Goal: Task Accomplishment & Management: Manage account settings

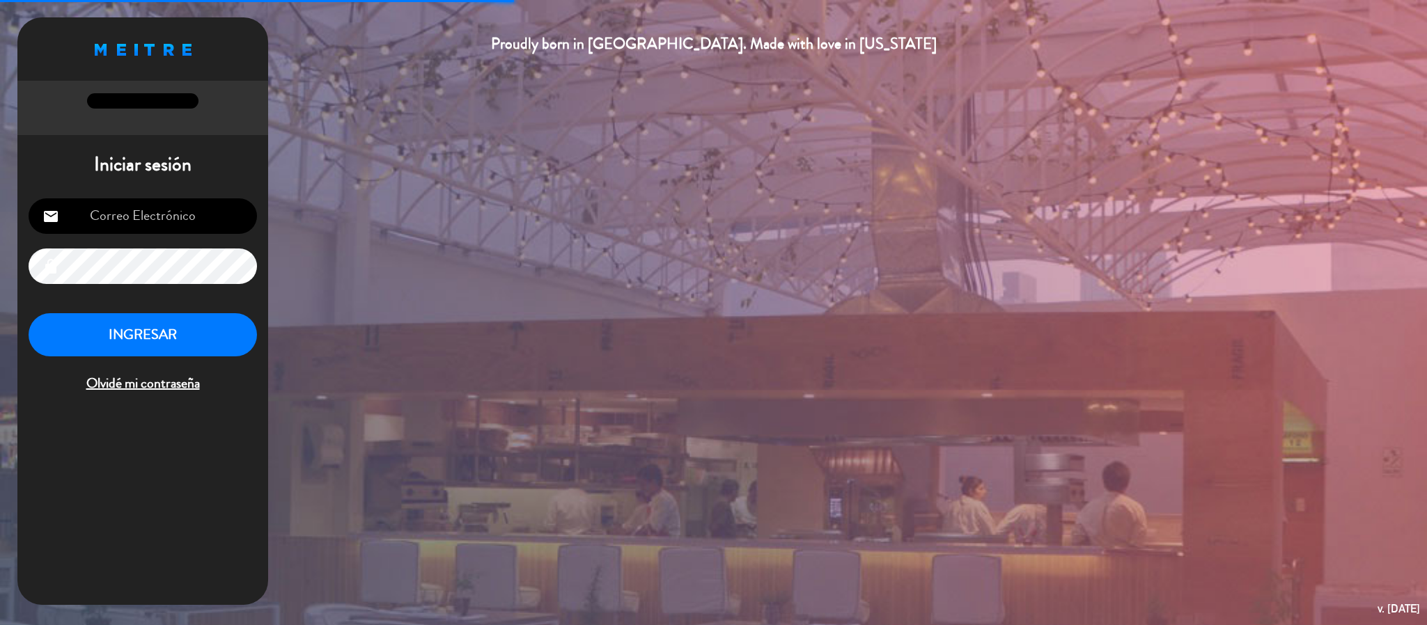
type input "[EMAIL_ADDRESS][DOMAIN_NAME]"
drag, startPoint x: 0, startPoint y: 0, endPoint x: 113, endPoint y: 312, distance: 331.8
click at [113, 313] on button "INGRESAR" at bounding box center [143, 335] width 228 height 44
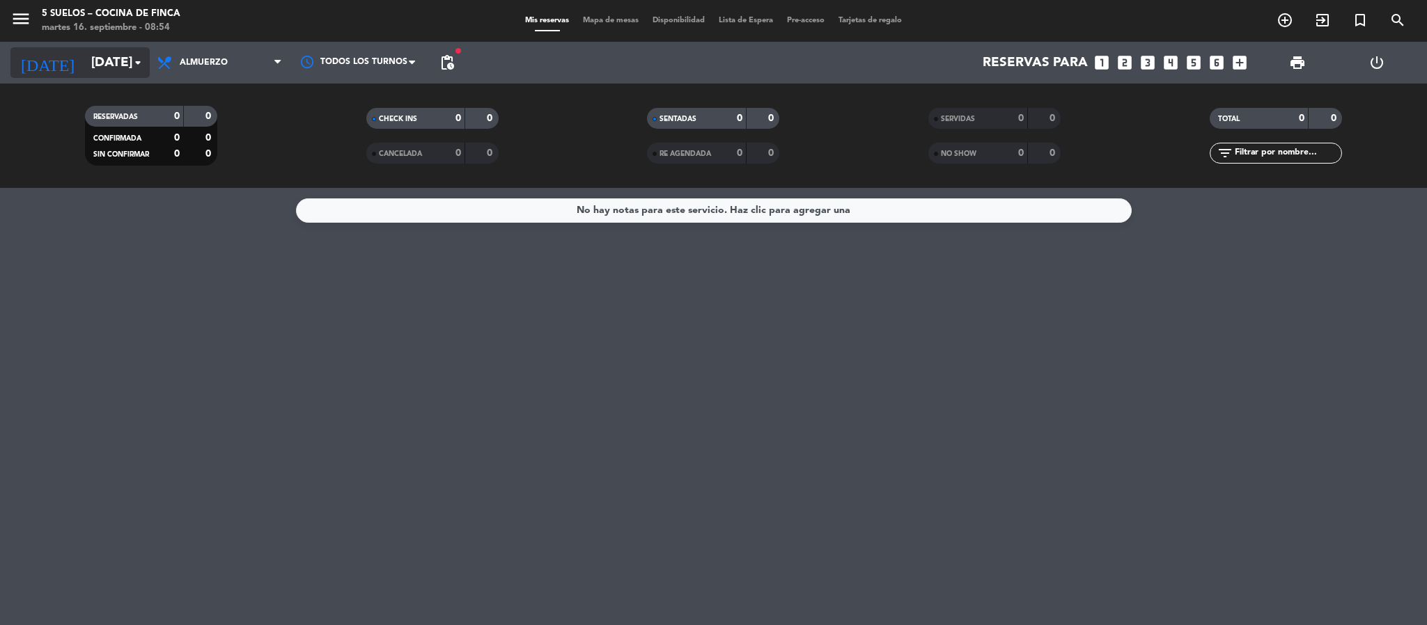
click at [114, 56] on input "[DATE]" at bounding box center [168, 62] width 168 height 29
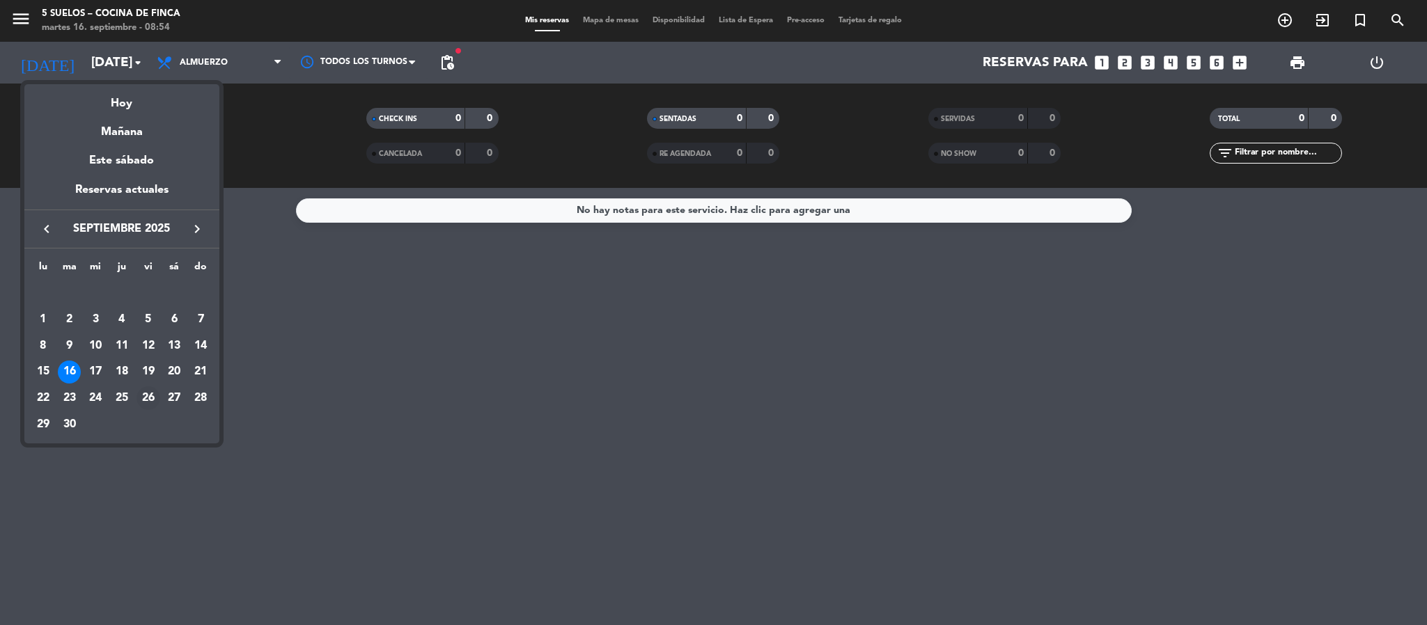
click at [143, 397] on div "26" at bounding box center [148, 399] width 24 height 24
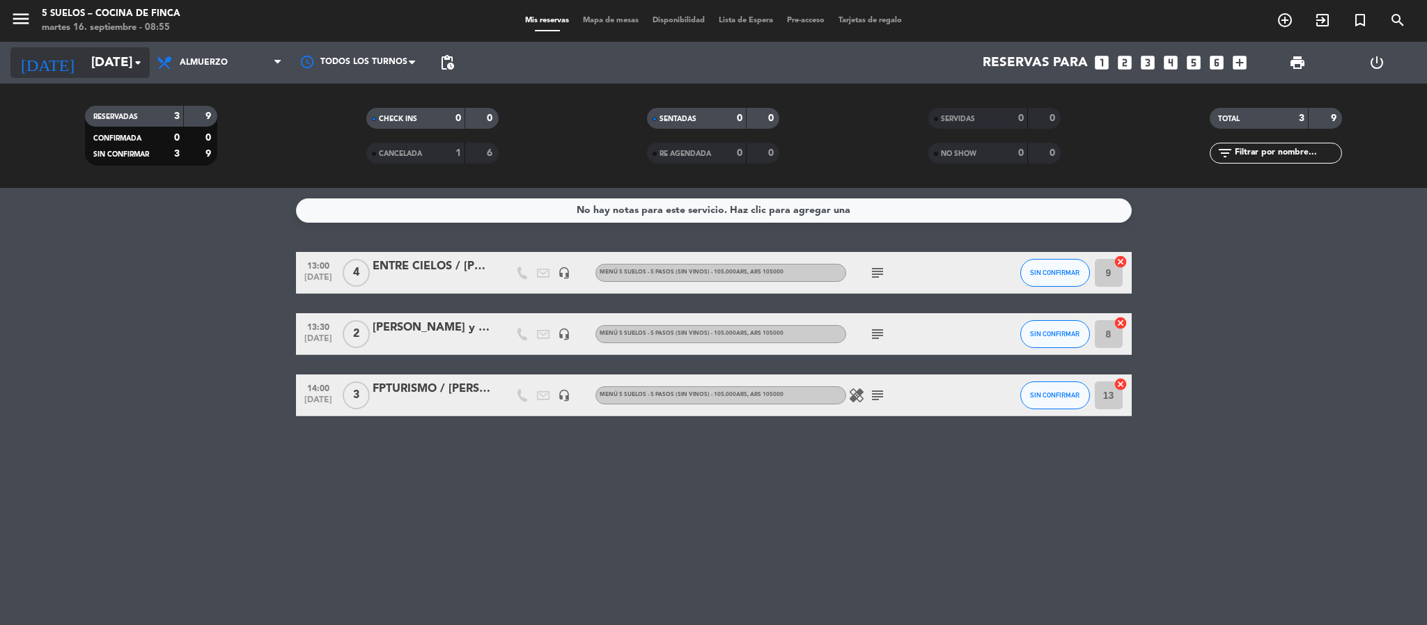
click at [88, 48] on input "[DATE]" at bounding box center [168, 62] width 168 height 29
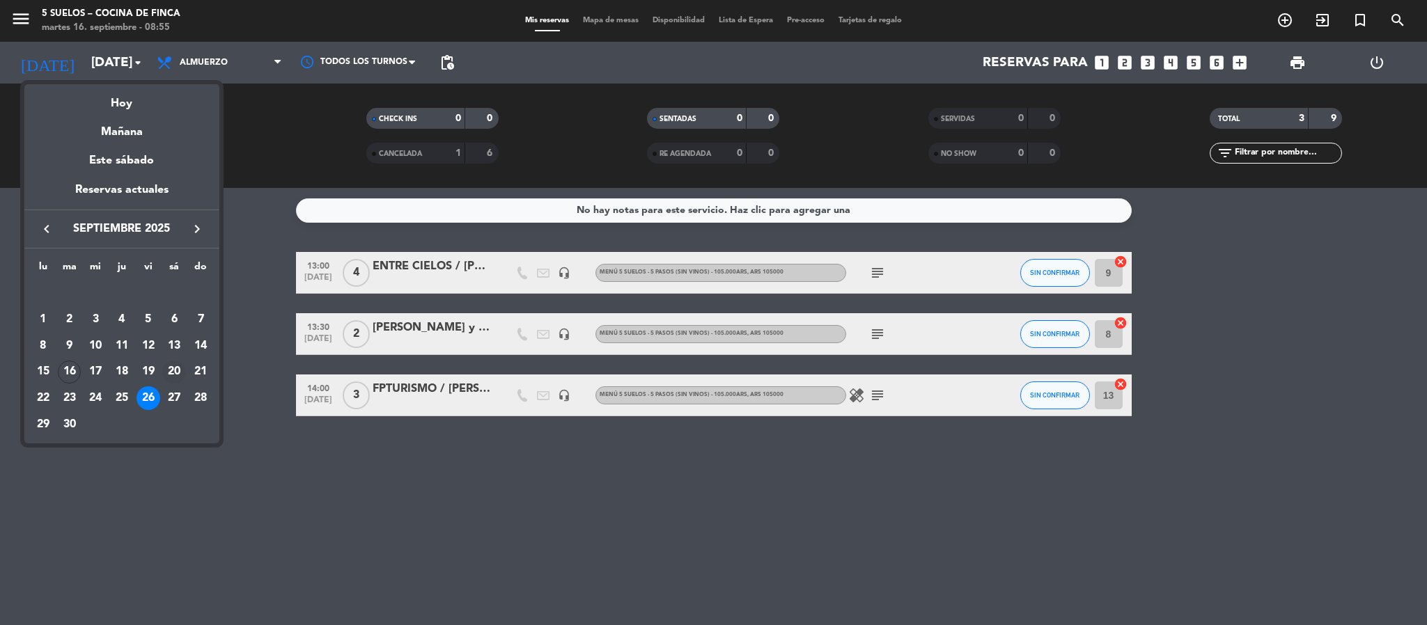
click at [178, 361] on div "20" at bounding box center [174, 373] width 24 height 24
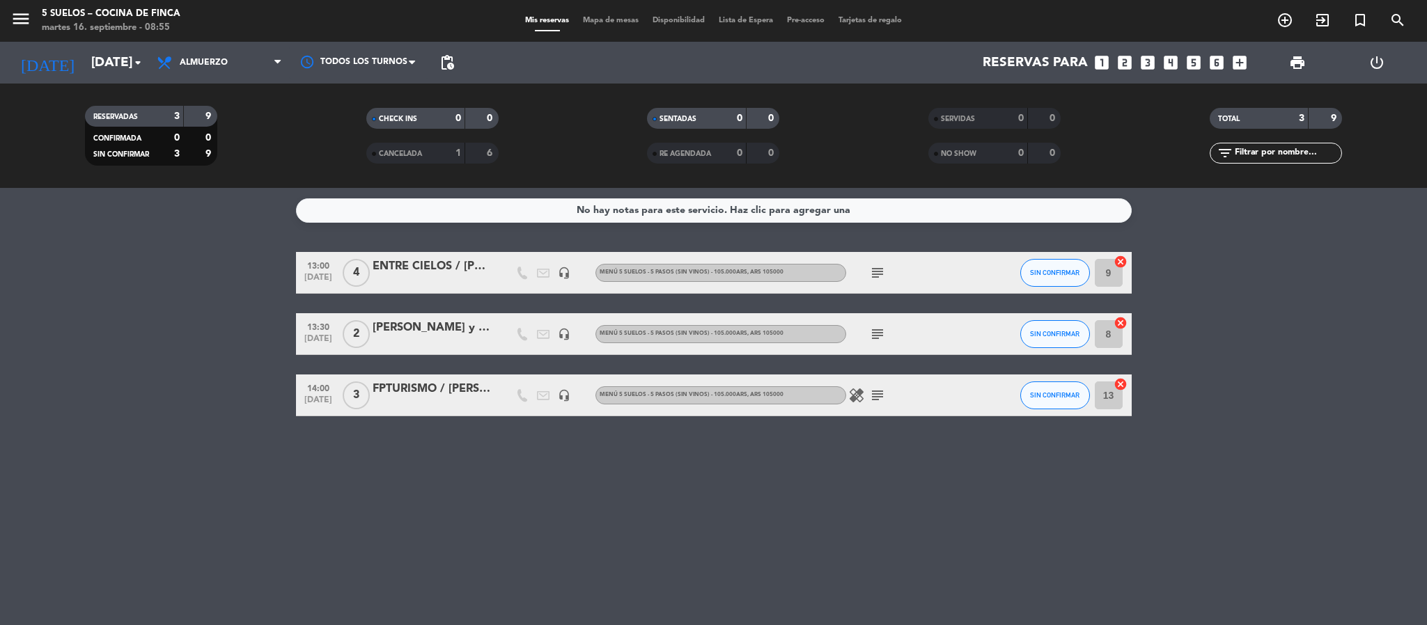
type input "[DATE]"
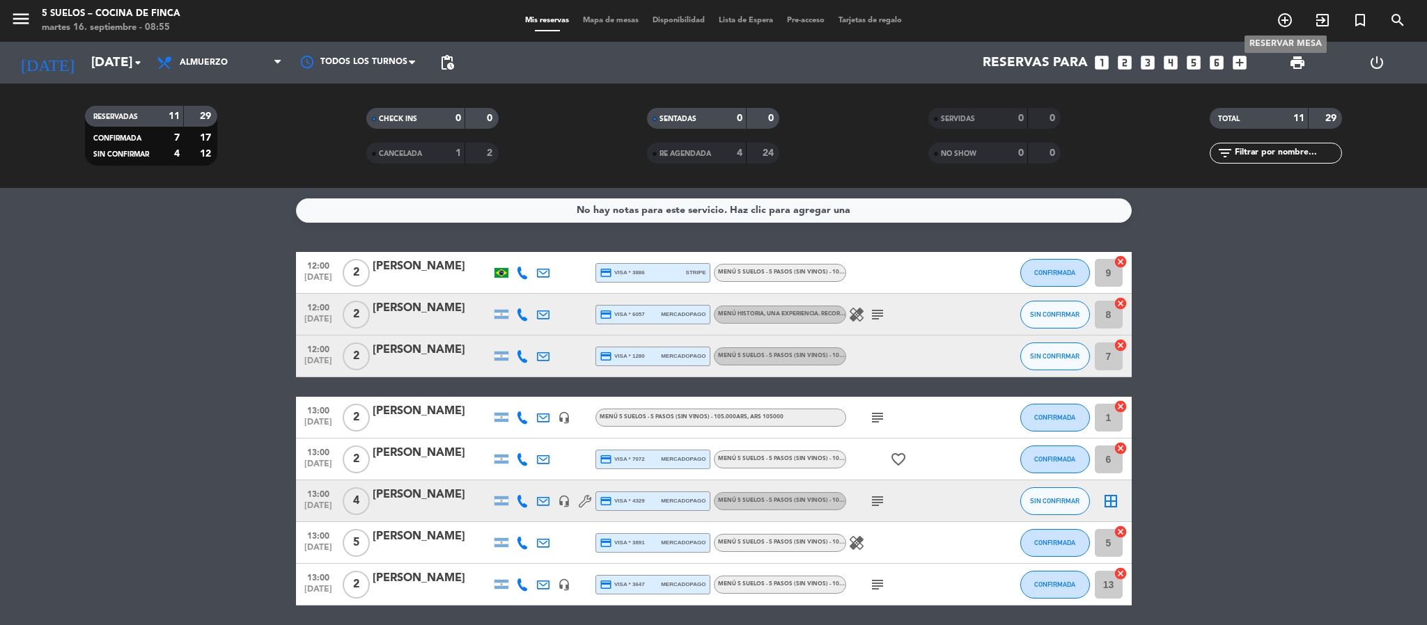
click at [1283, 19] on icon "add_circle_outline" at bounding box center [1285, 20] width 17 height 17
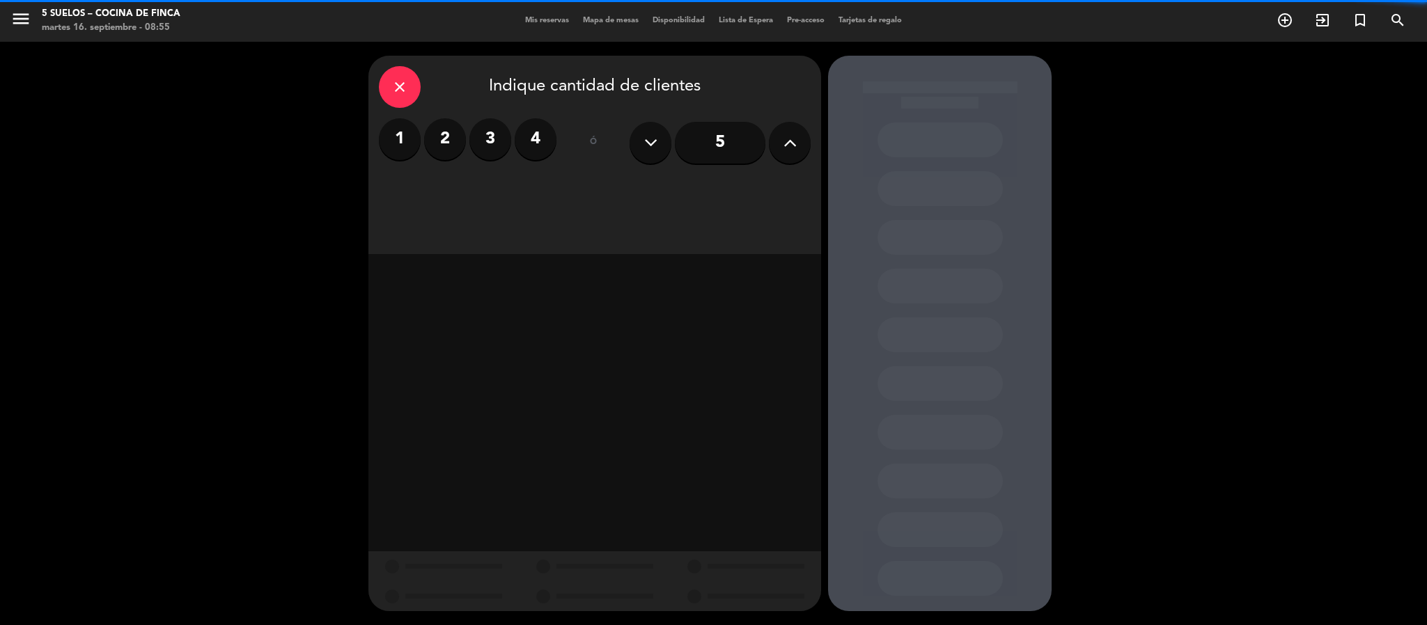
click at [531, 132] on label "4" at bounding box center [536, 139] width 42 height 42
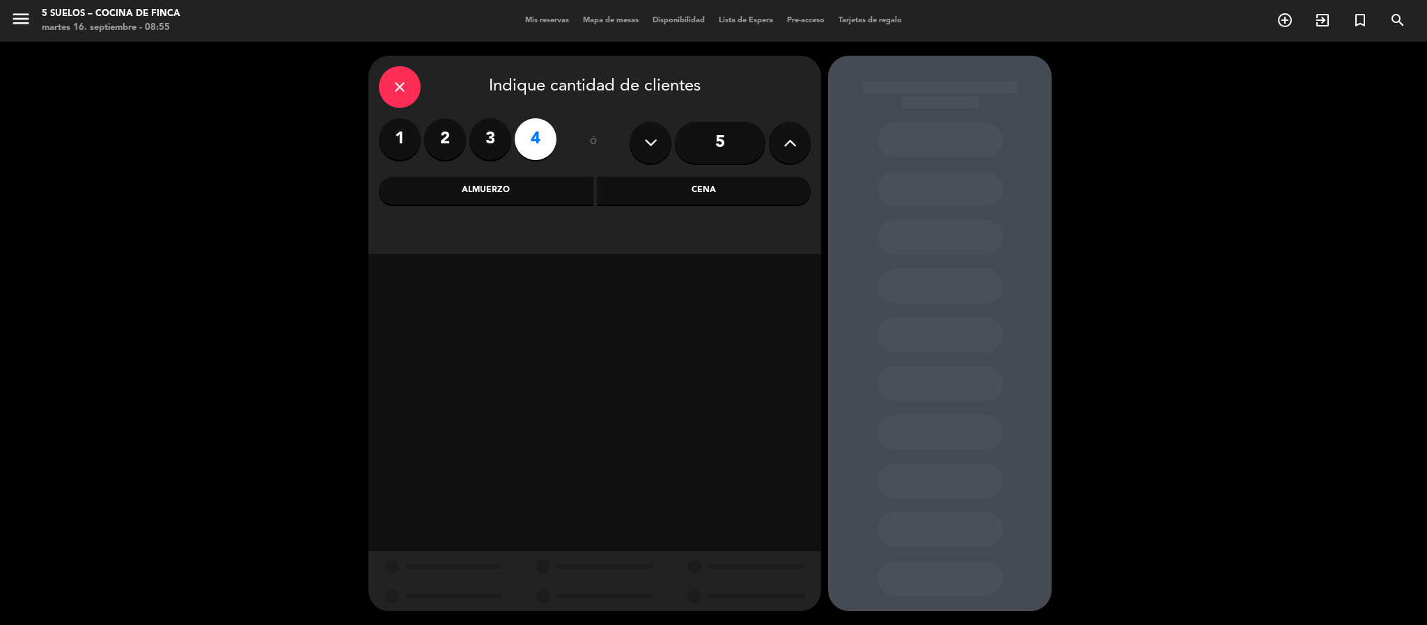
click at [495, 178] on div "Almuerzo" at bounding box center [486, 191] width 214 height 28
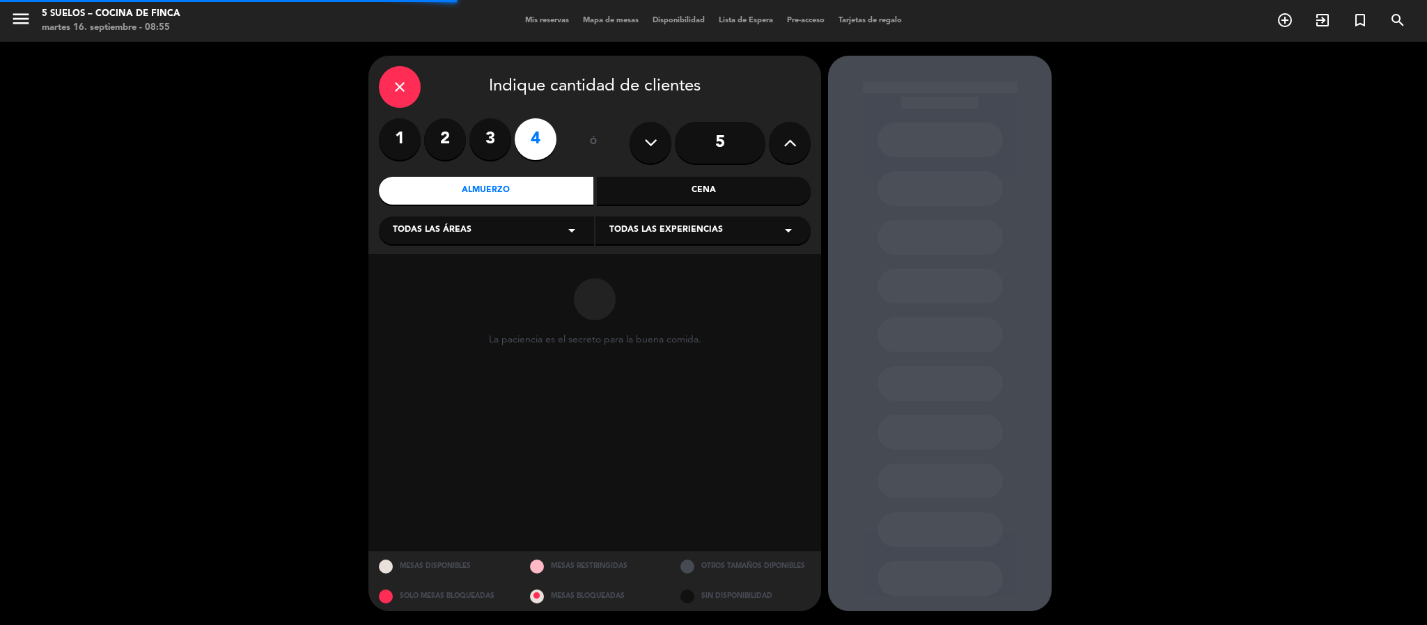
click at [452, 237] on span "Todas las áreas" at bounding box center [432, 231] width 79 height 14
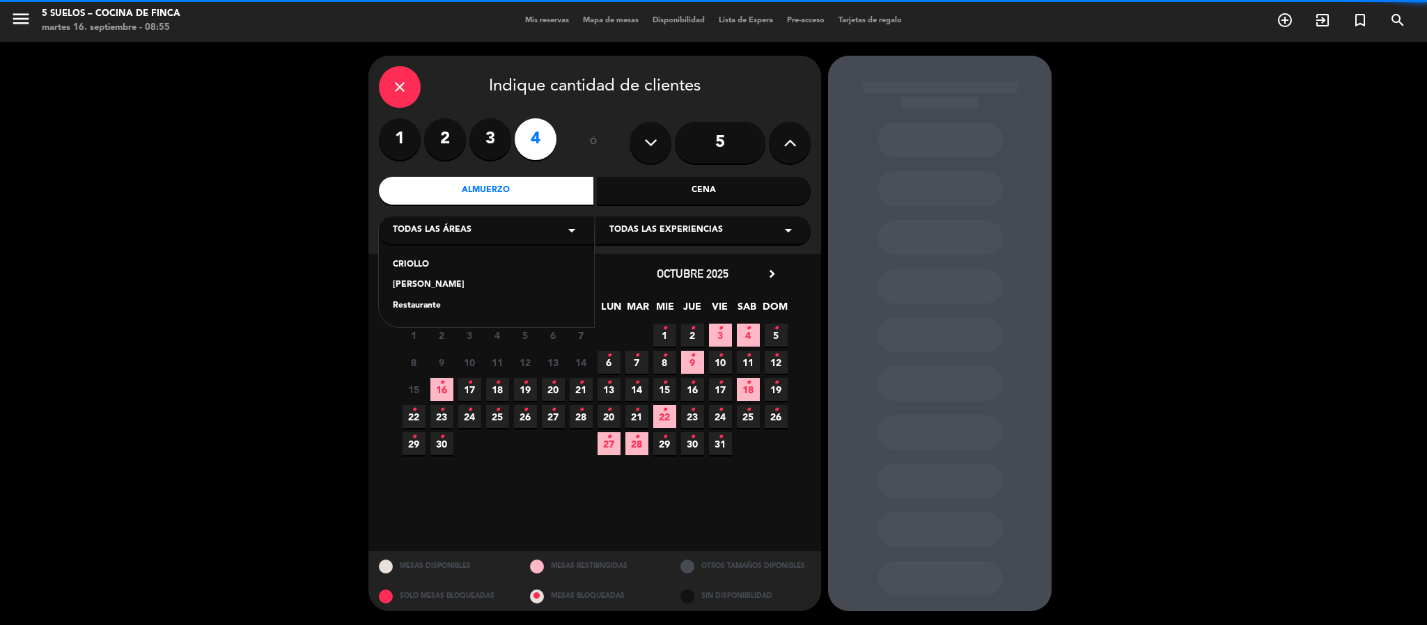
drag, startPoint x: 416, startPoint y: 307, endPoint x: 460, endPoint y: 295, distance: 45.0
click at [420, 307] on div "Restaurante" at bounding box center [486, 306] width 187 height 14
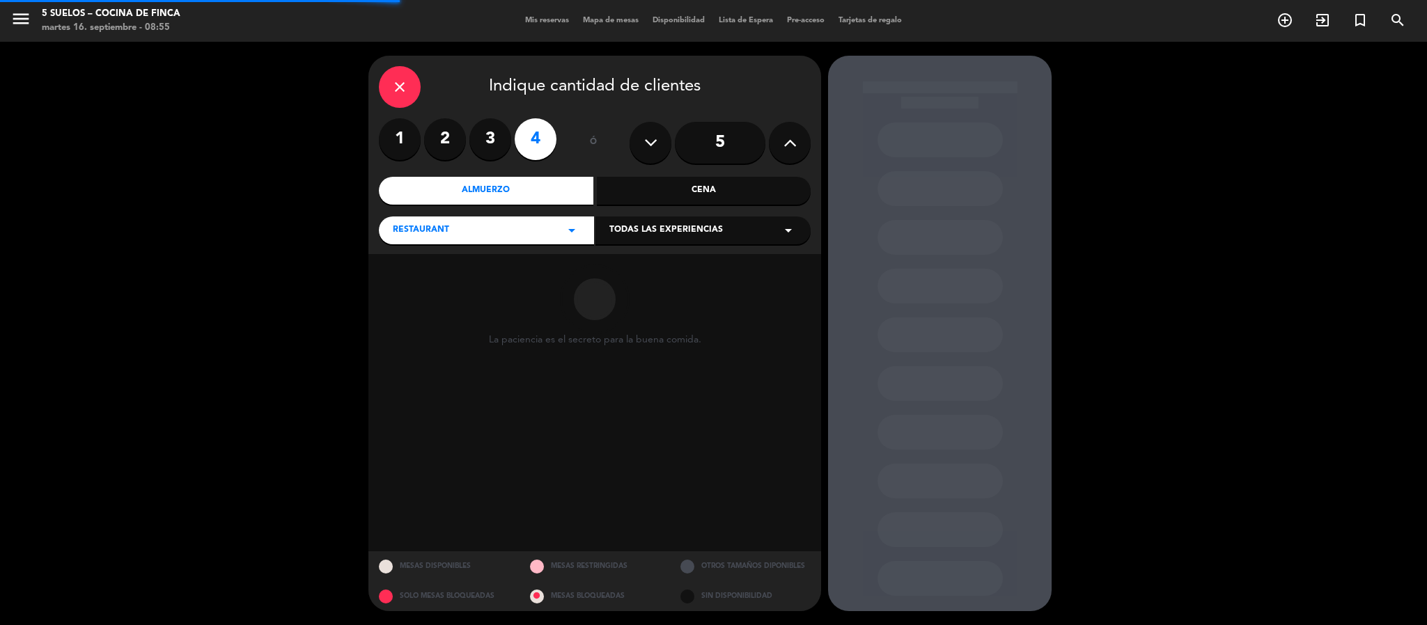
click at [650, 233] on span "Todas las experiencias" at bounding box center [666, 231] width 114 height 14
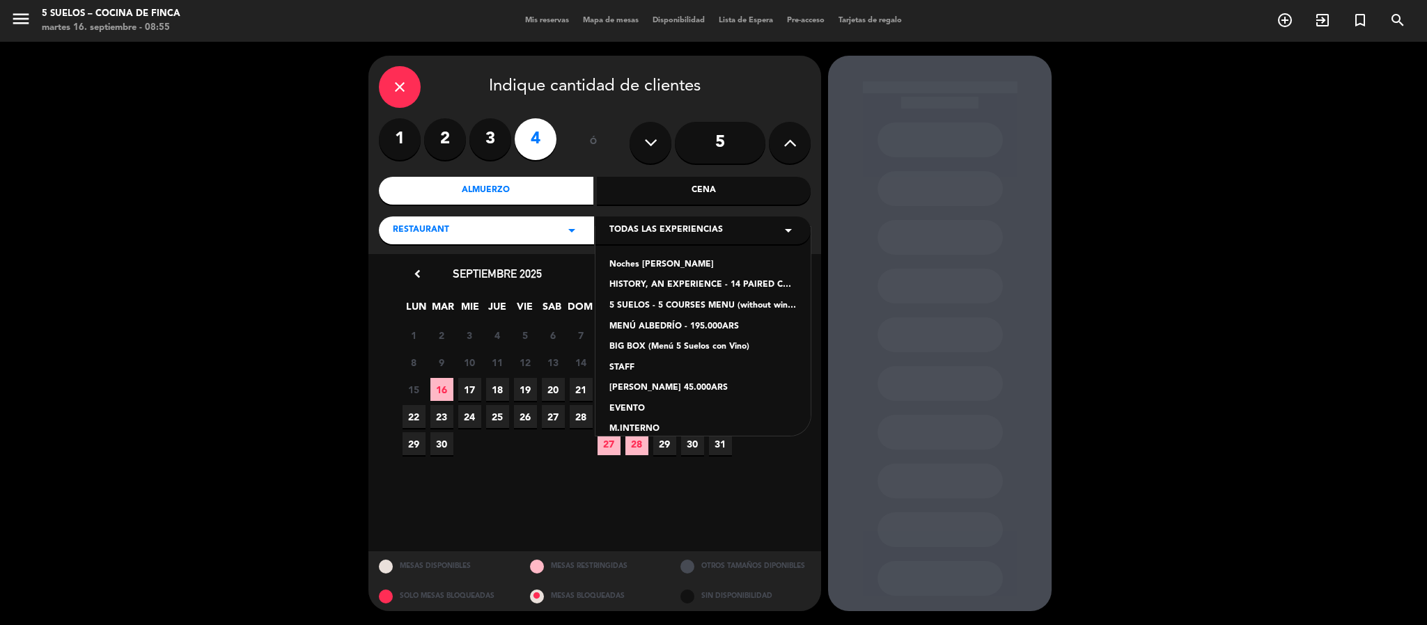
click at [650, 301] on div "5 SUELOS - 5 COURSES MENU (without wines) - ARS105,000" at bounding box center [702, 306] width 187 height 14
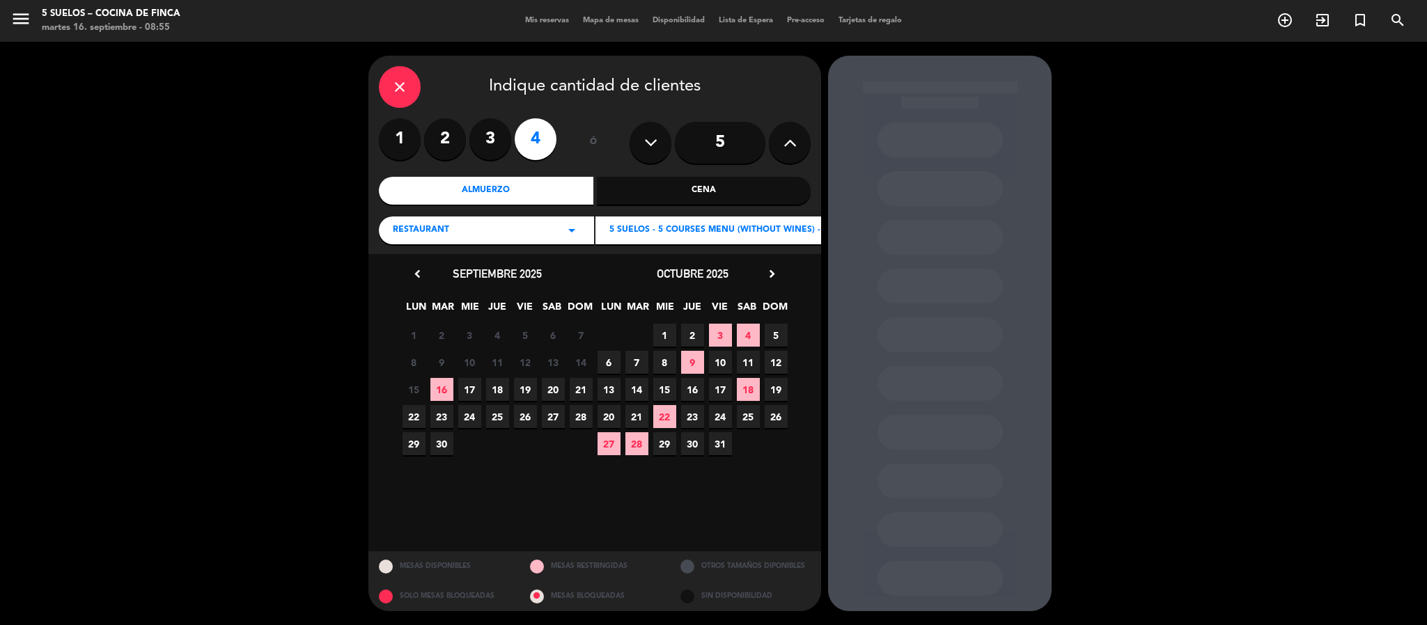
click at [552, 389] on span "20" at bounding box center [553, 389] width 23 height 23
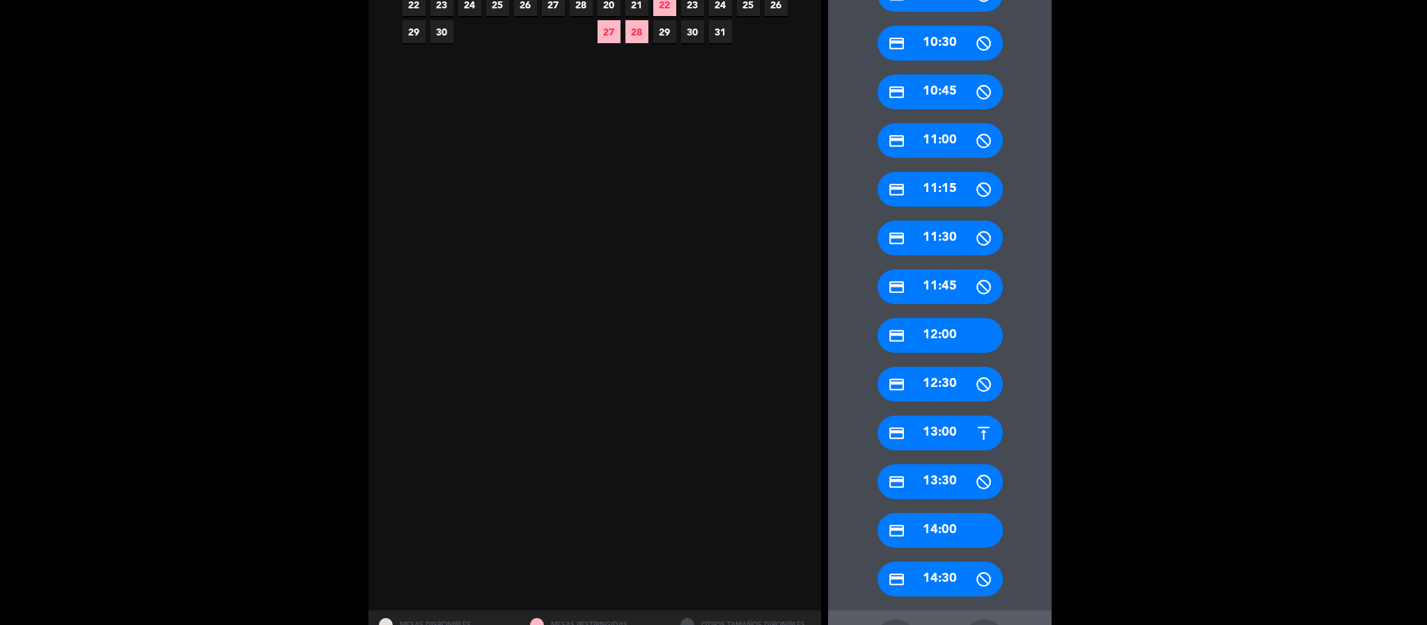
scroll to position [418, 0]
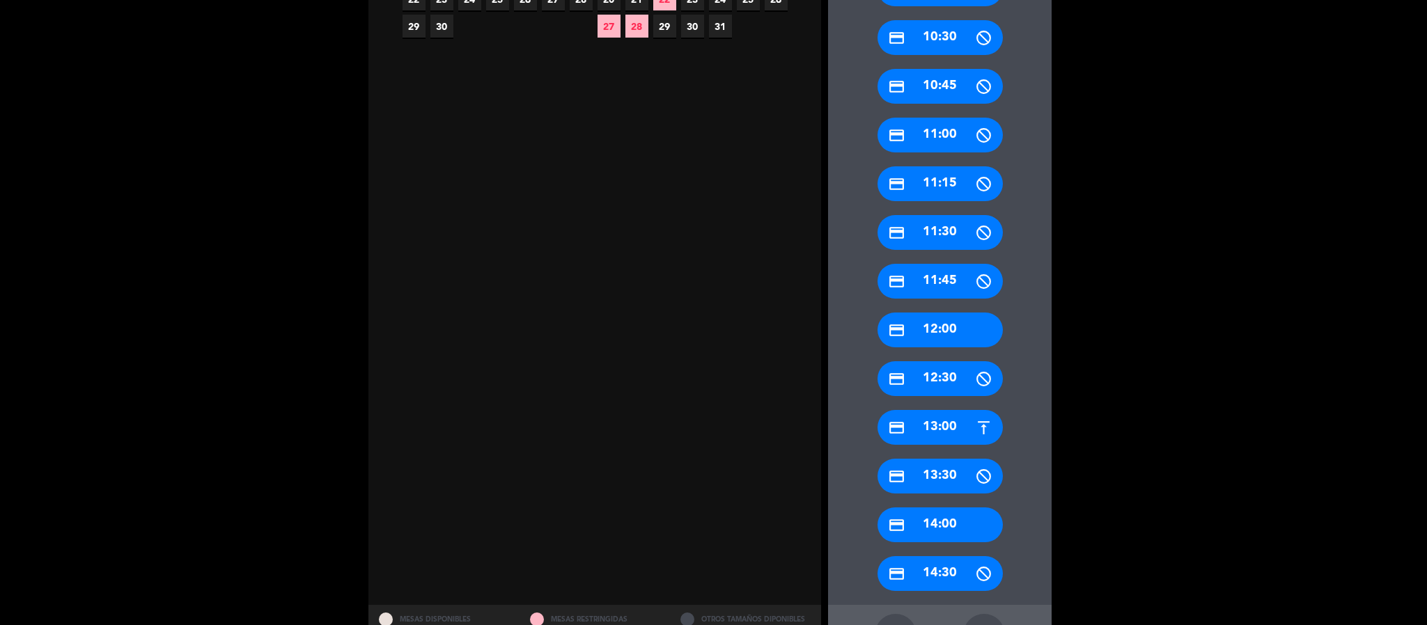
click at [912, 471] on div "credit_card 13:30" at bounding box center [939, 476] width 125 height 35
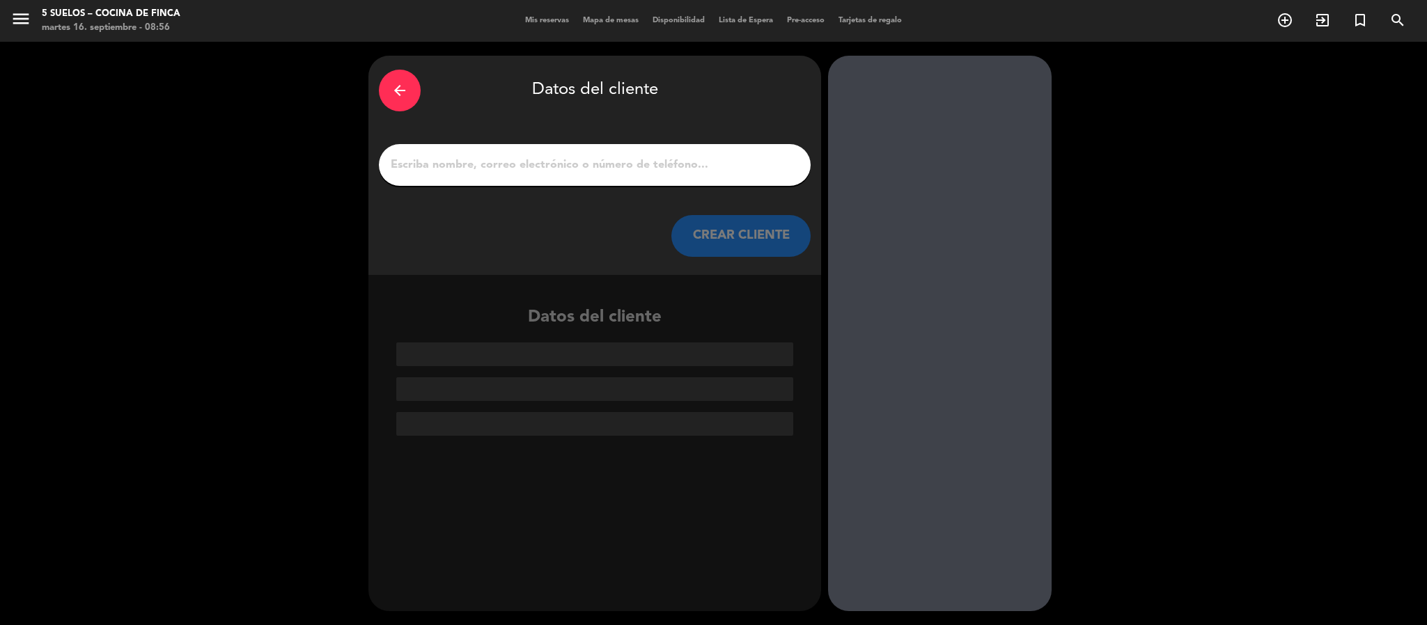
click at [510, 159] on input "1" at bounding box center [594, 164] width 411 height 19
paste input "[PERSON_NAME]"
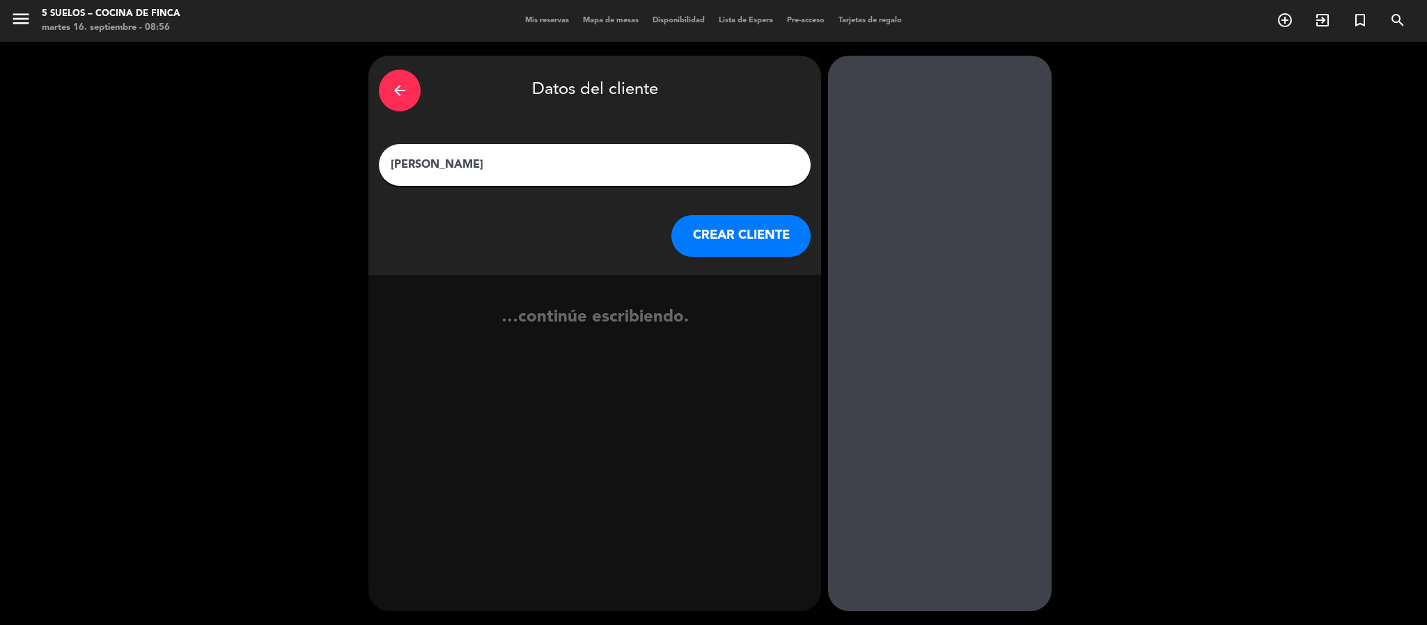
type input "[PERSON_NAME]"
click at [703, 249] on button "CREAR CLIENTE" at bounding box center [740, 236] width 139 height 42
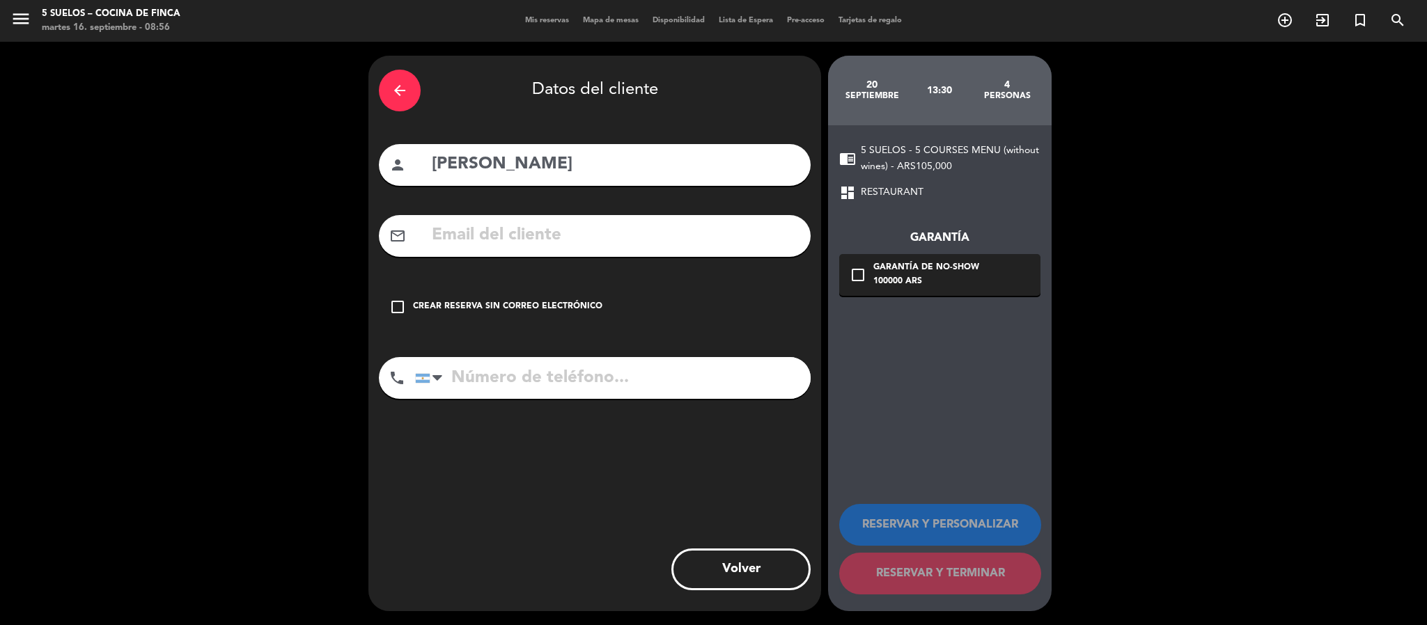
click at [516, 301] on div "Crear reserva sin correo electrónico" at bounding box center [507, 307] width 189 height 14
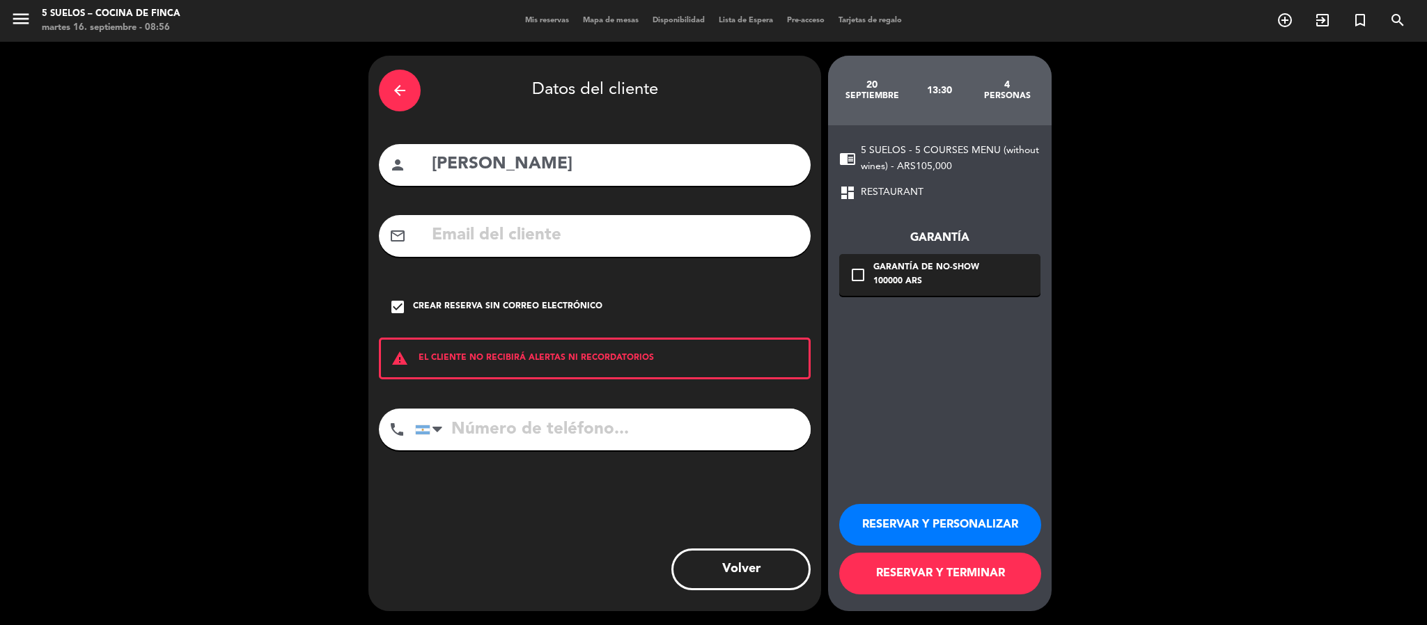
click at [899, 533] on button "RESERVAR Y PERSONALIZAR" at bounding box center [940, 525] width 202 height 42
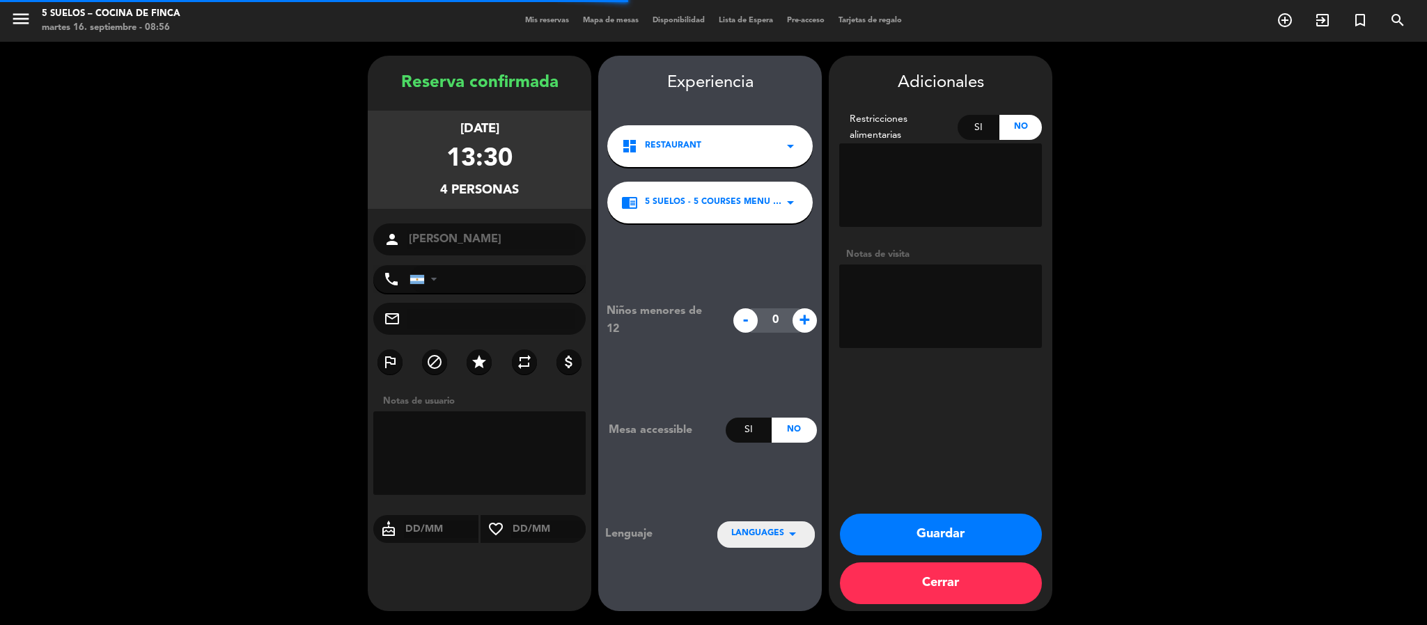
click at [901, 304] on textarea at bounding box center [940, 307] width 203 height 84
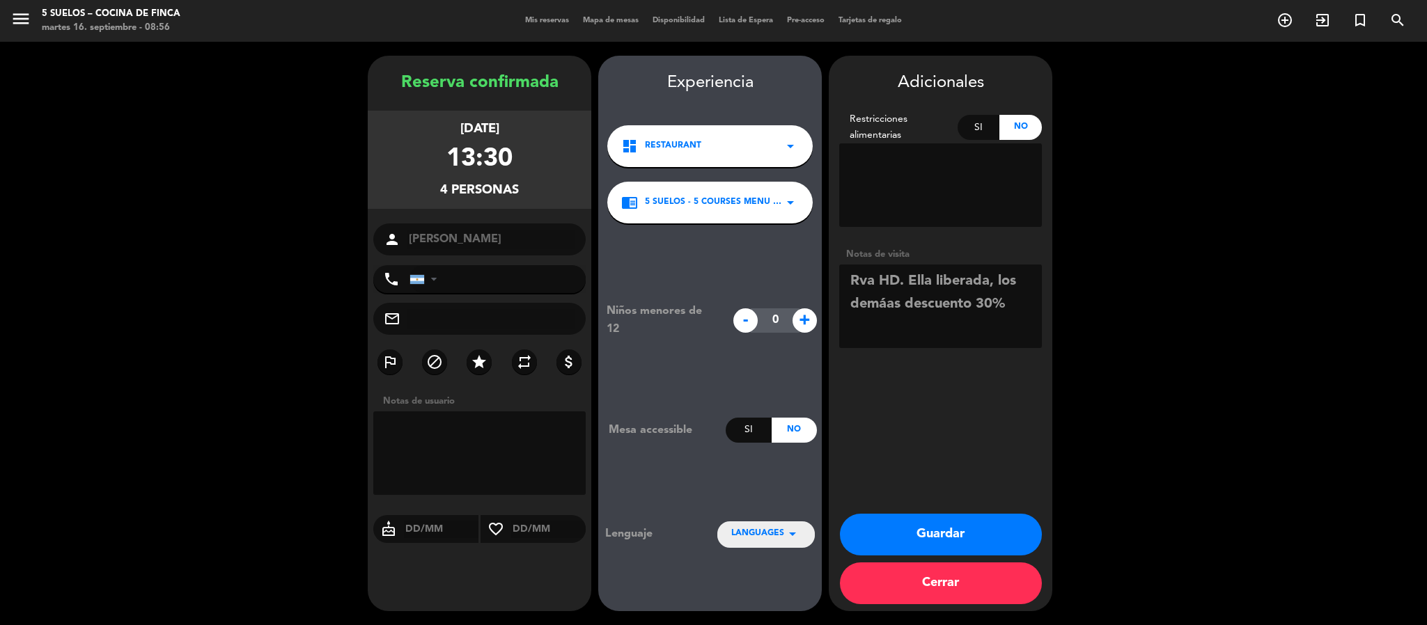
type textarea "Rva HD. Ella liberada, los demáas descuento 30%"
drag, startPoint x: 951, startPoint y: 531, endPoint x: 878, endPoint y: 546, distance: 74.0
click at [878, 546] on button "Guardar" at bounding box center [941, 535] width 202 height 42
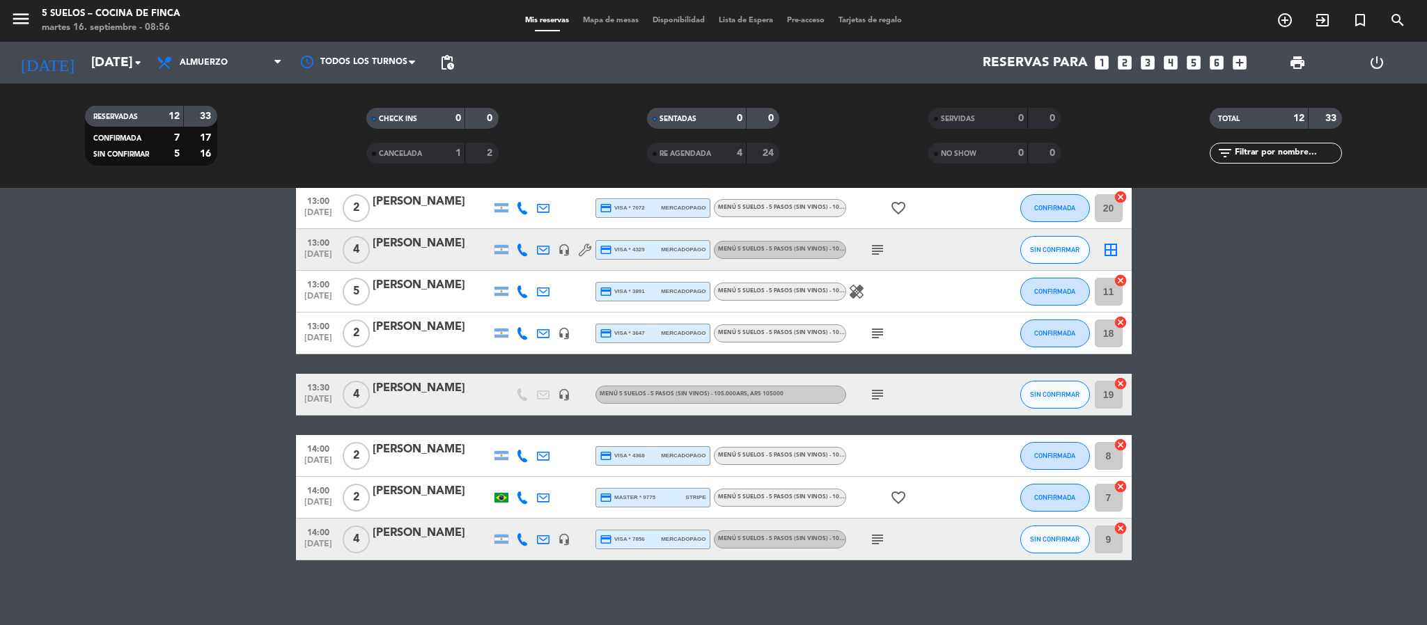
scroll to position [256, 0]
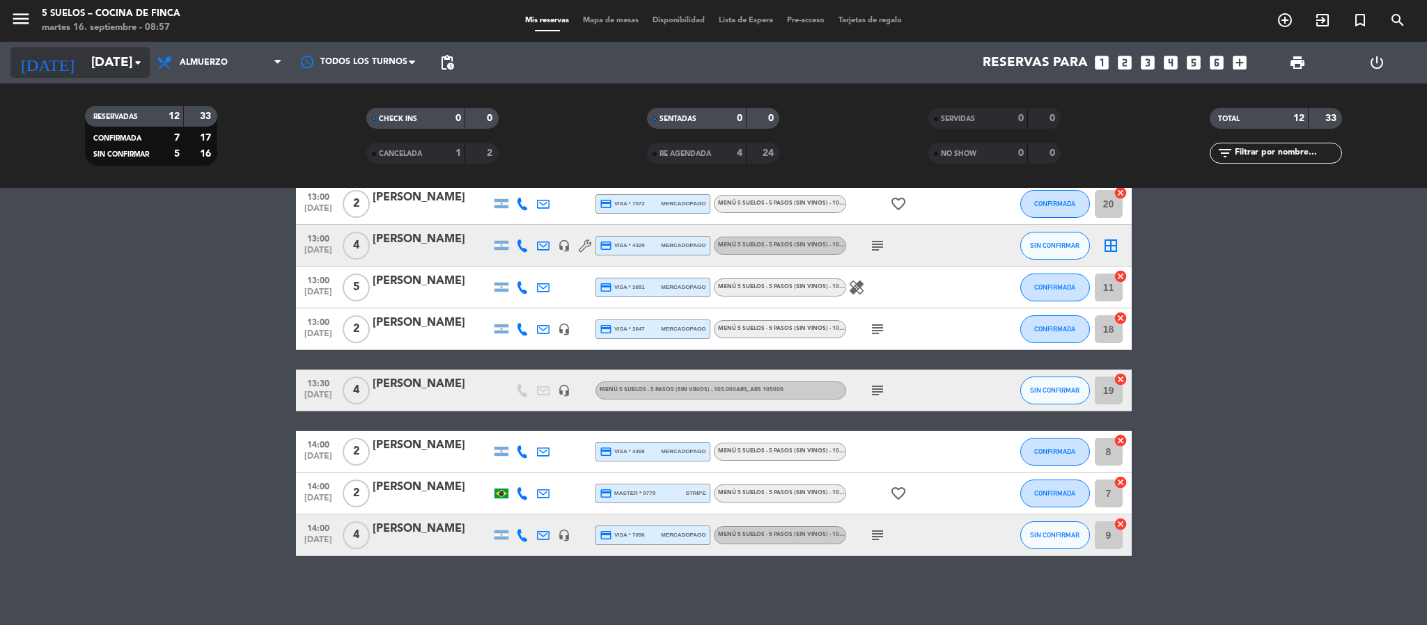
click at [98, 63] on input "[DATE]" at bounding box center [168, 62] width 168 height 29
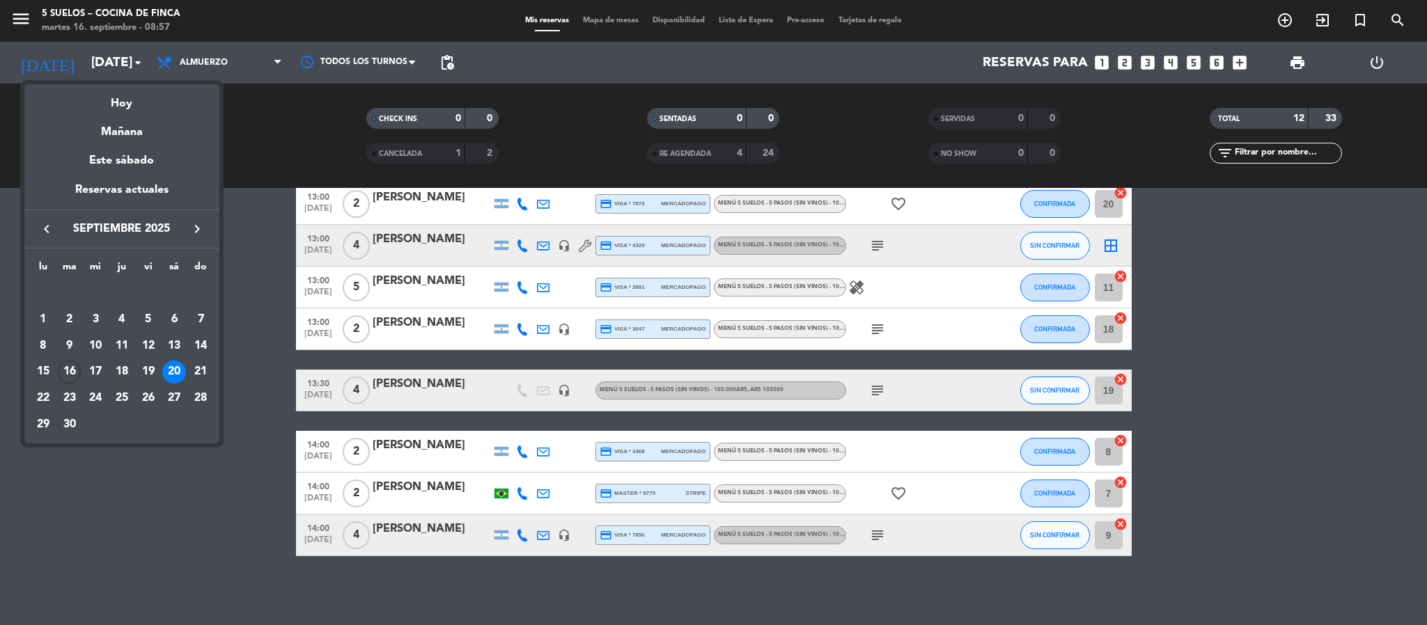
click at [195, 226] on icon "keyboard_arrow_right" at bounding box center [197, 229] width 17 height 17
click at [196, 240] on div "keyboard_arrow_left octubre 2025 keyboard_arrow_right" at bounding box center [121, 229] width 195 height 39
click at [199, 231] on icon "keyboard_arrow_right" at bounding box center [197, 229] width 17 height 17
click at [65, 373] on div "18" at bounding box center [70, 373] width 24 height 24
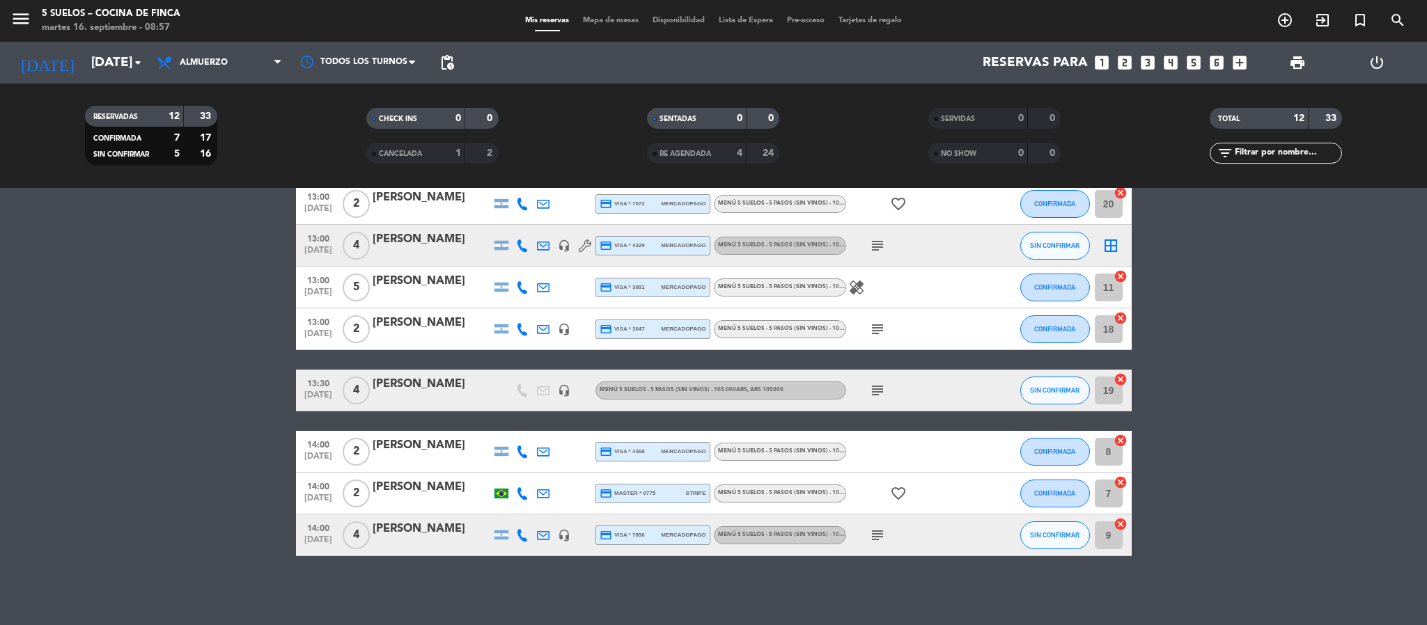
type input "[DATE]"
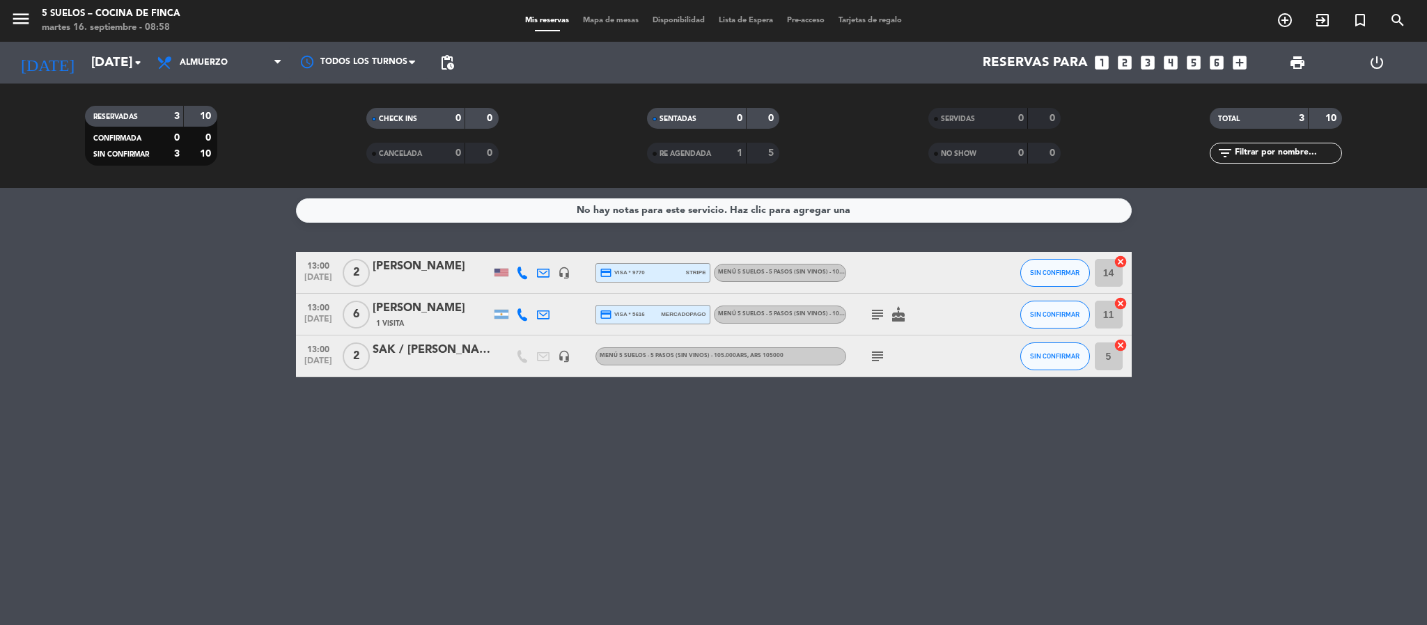
click at [22, 23] on icon "menu" at bounding box center [20, 18] width 21 height 21
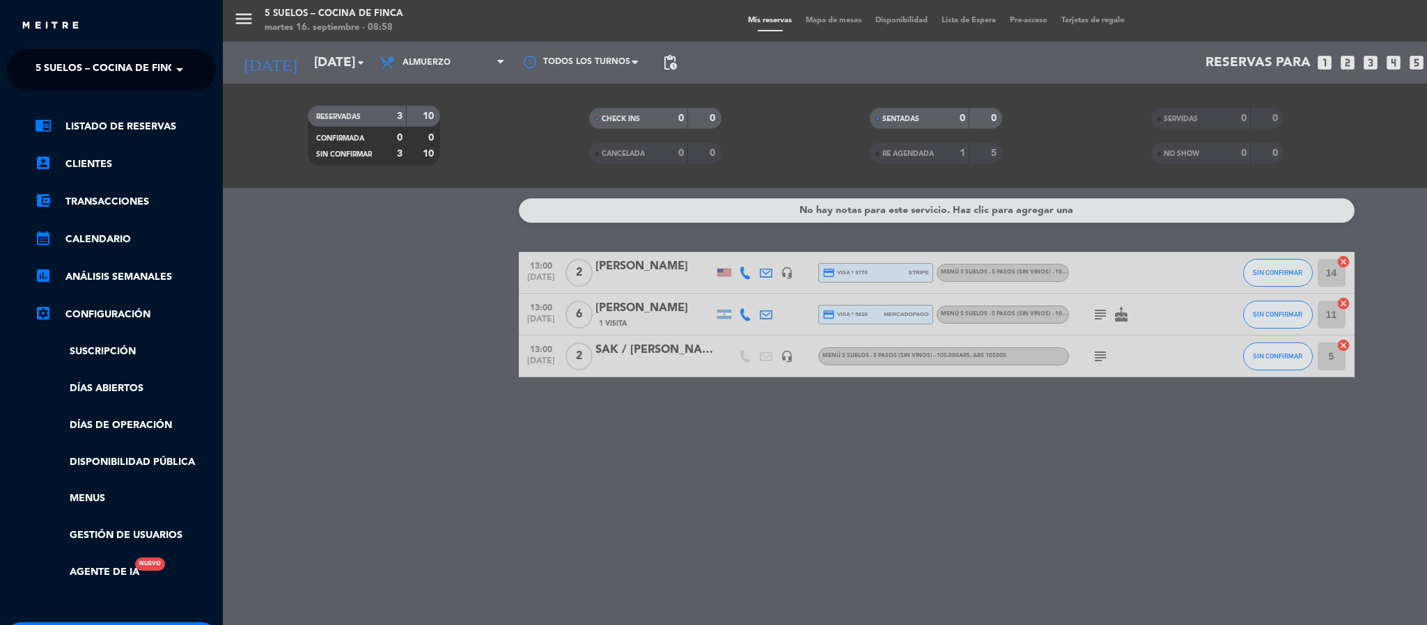
click at [44, 61] on span "5 SUELOS – COCINA DE FINCA" at bounding box center [109, 69] width 146 height 29
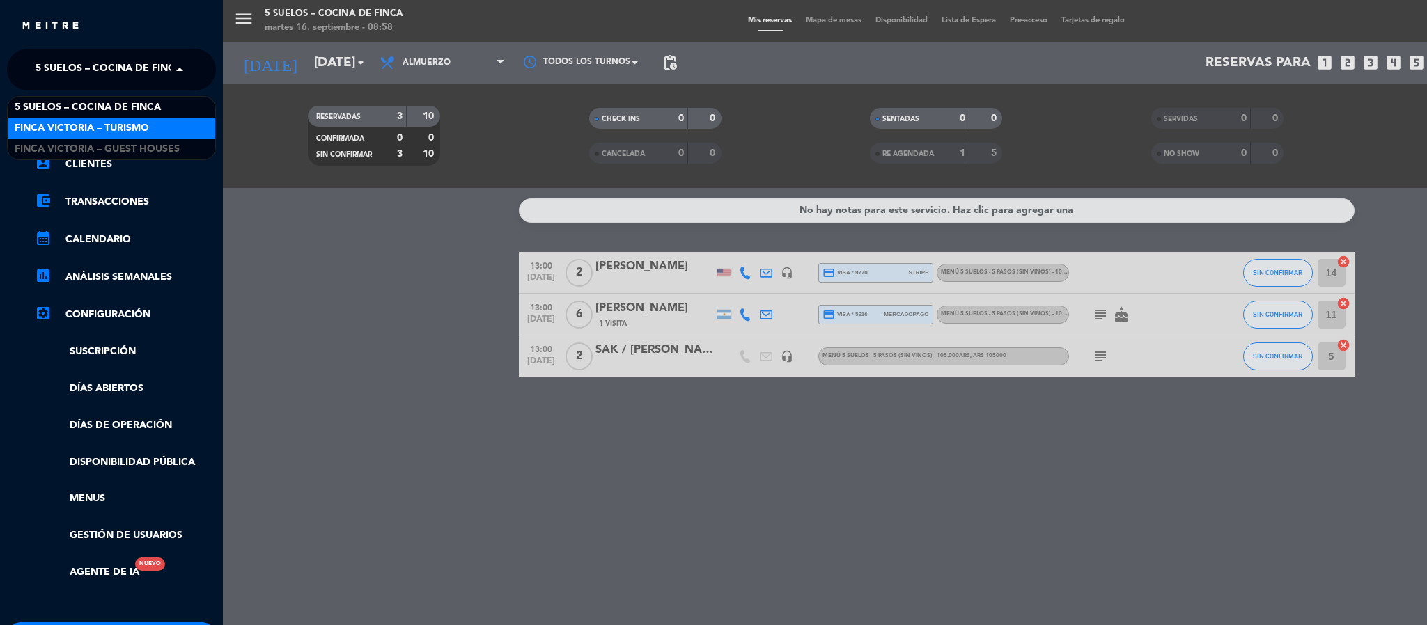
click at [65, 120] on span "FINCA VICTORIA – TURISMO" at bounding box center [82, 128] width 134 height 16
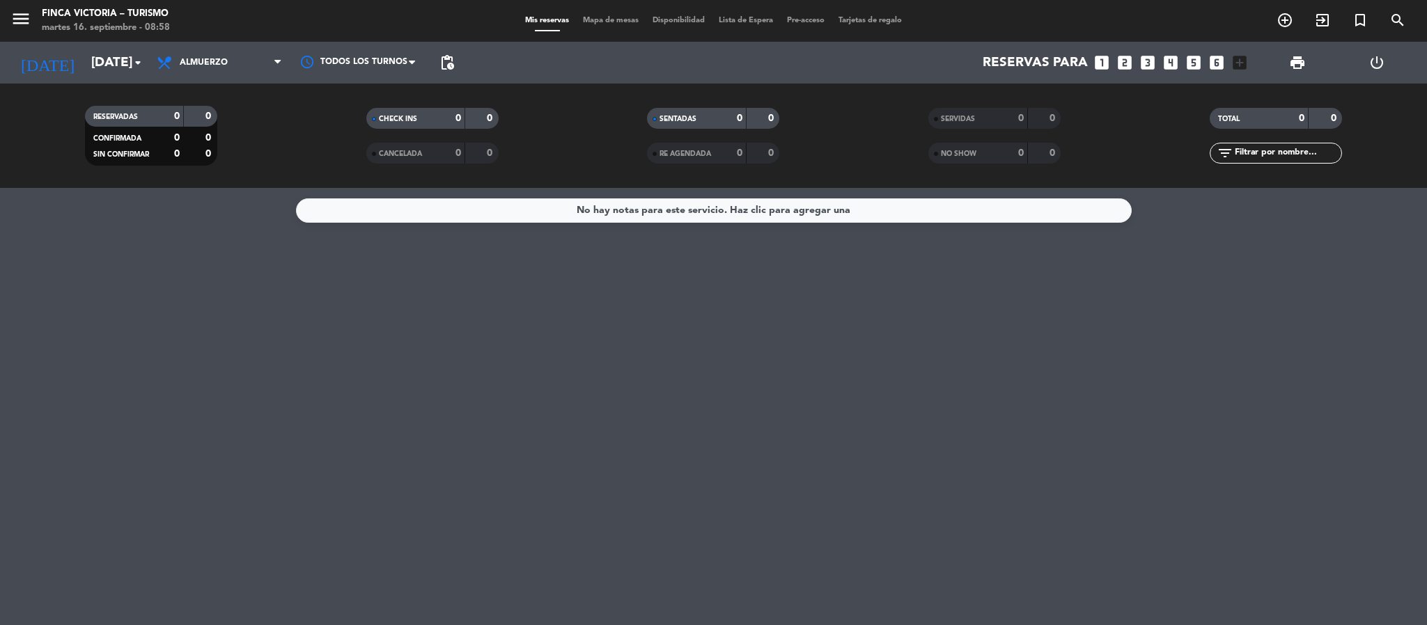
click at [9, 29] on div "menu FINCA VICTORIA – TURISMO [DATE] 16. septiembre - 08:58" at bounding box center [178, 21] width 357 height 33
click at [19, 21] on icon "menu" at bounding box center [20, 18] width 21 height 21
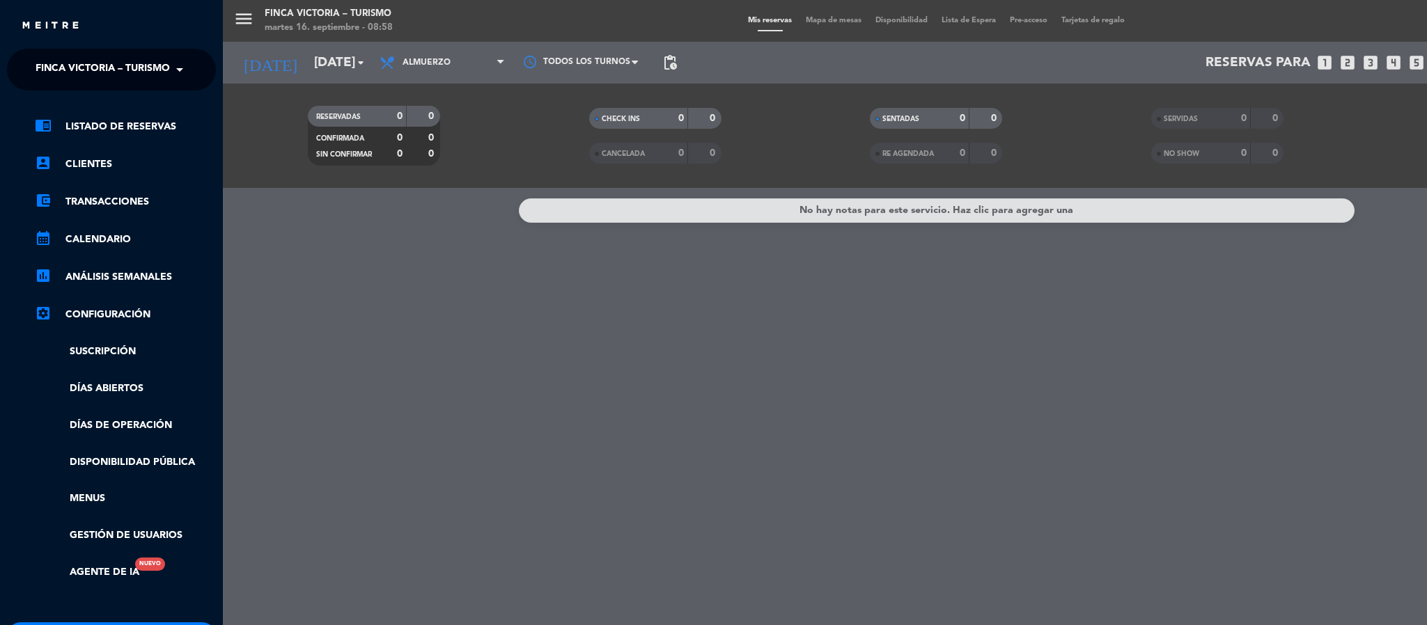
click at [28, 46] on div "close × FINCA VICTORIA – TURISMO × chrome_reader_mode Listado de Reservas accou…" at bounding box center [111, 312] width 223 height 625
click at [30, 69] on div "× FINCA VICTORIA – TURISMO" at bounding box center [100, 69] width 141 height 29
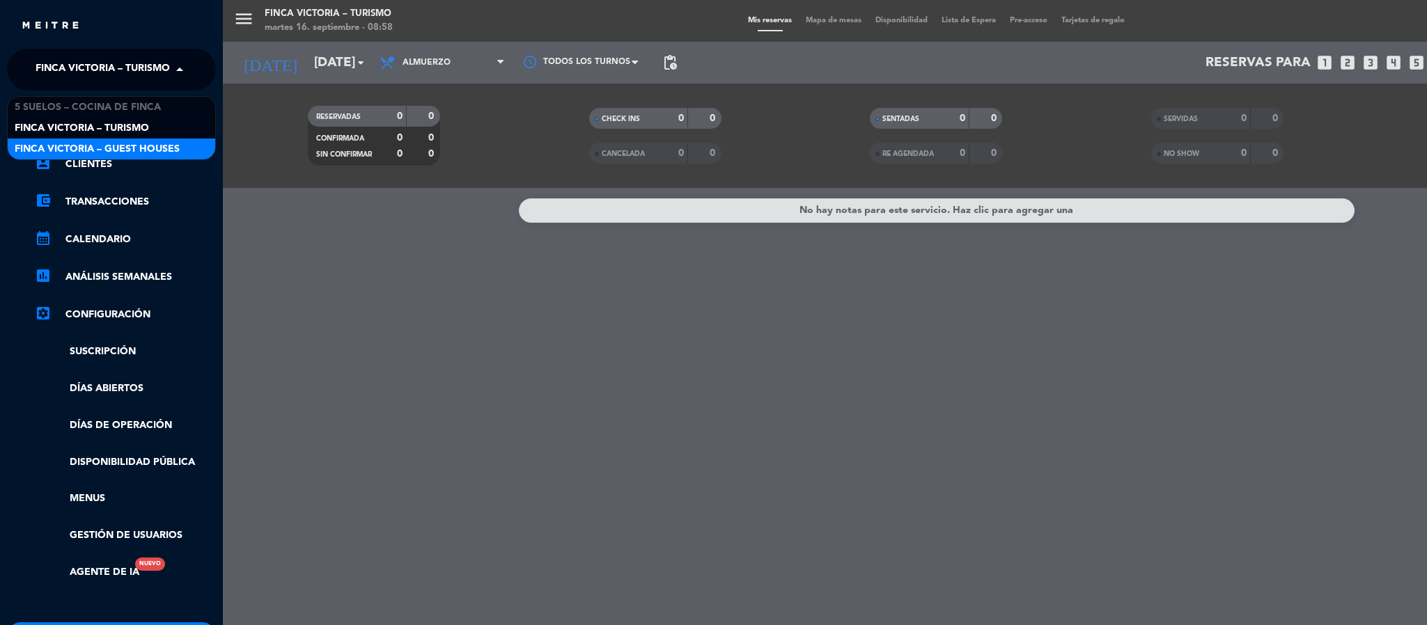
click at [48, 155] on span "FINCA VICTORIA – GUEST HOUSES" at bounding box center [97, 149] width 165 height 16
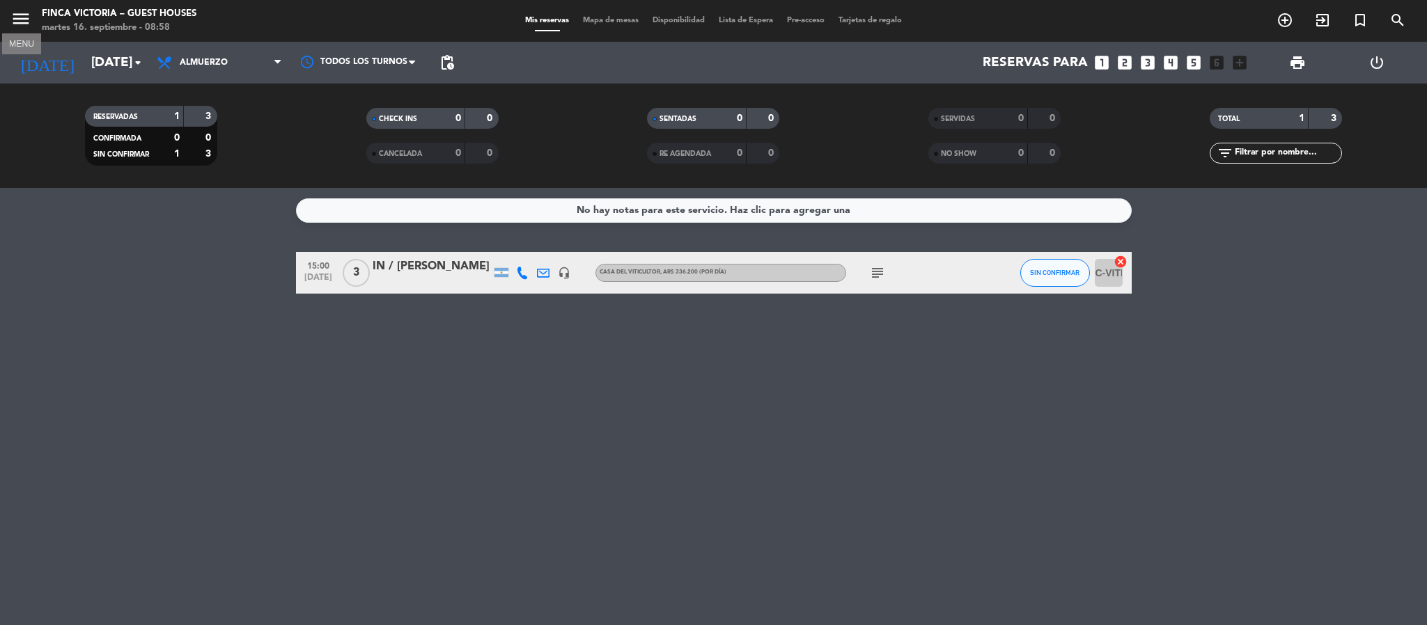
click at [19, 17] on icon "menu" at bounding box center [20, 18] width 21 height 21
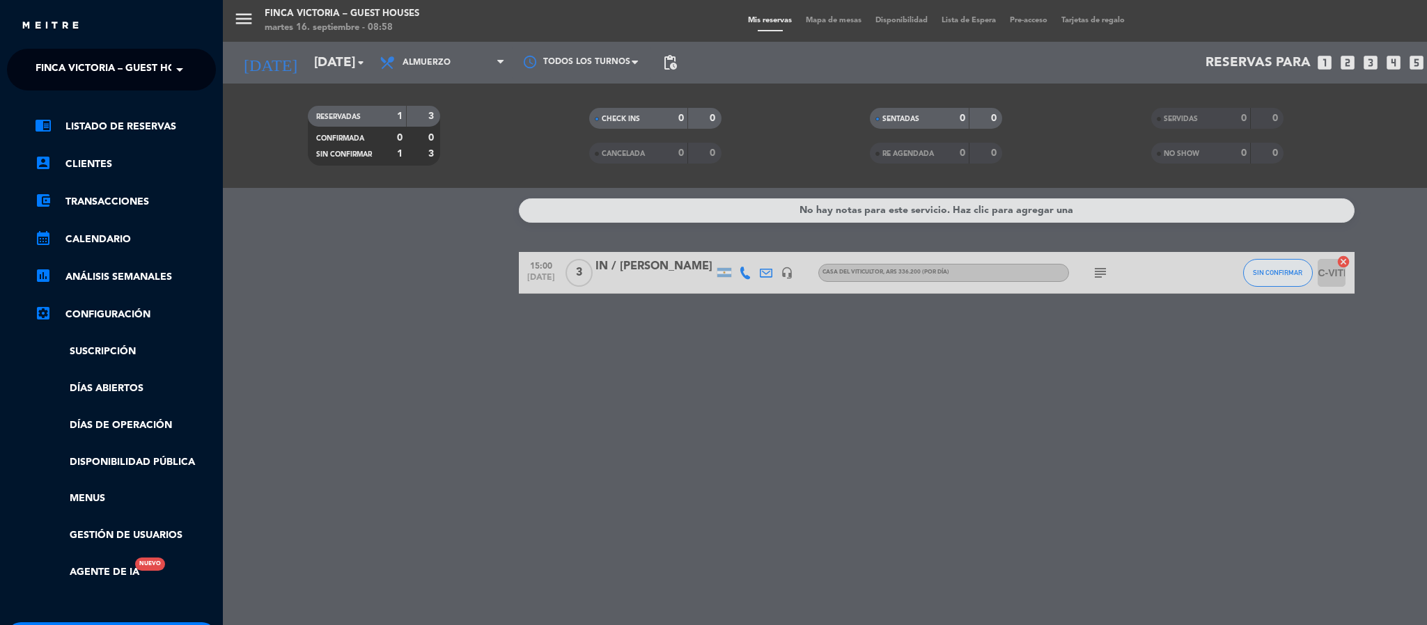
click at [65, 65] on span "FINCA VICTORIA – GUEST HOUSES" at bounding box center [118, 69] width 165 height 29
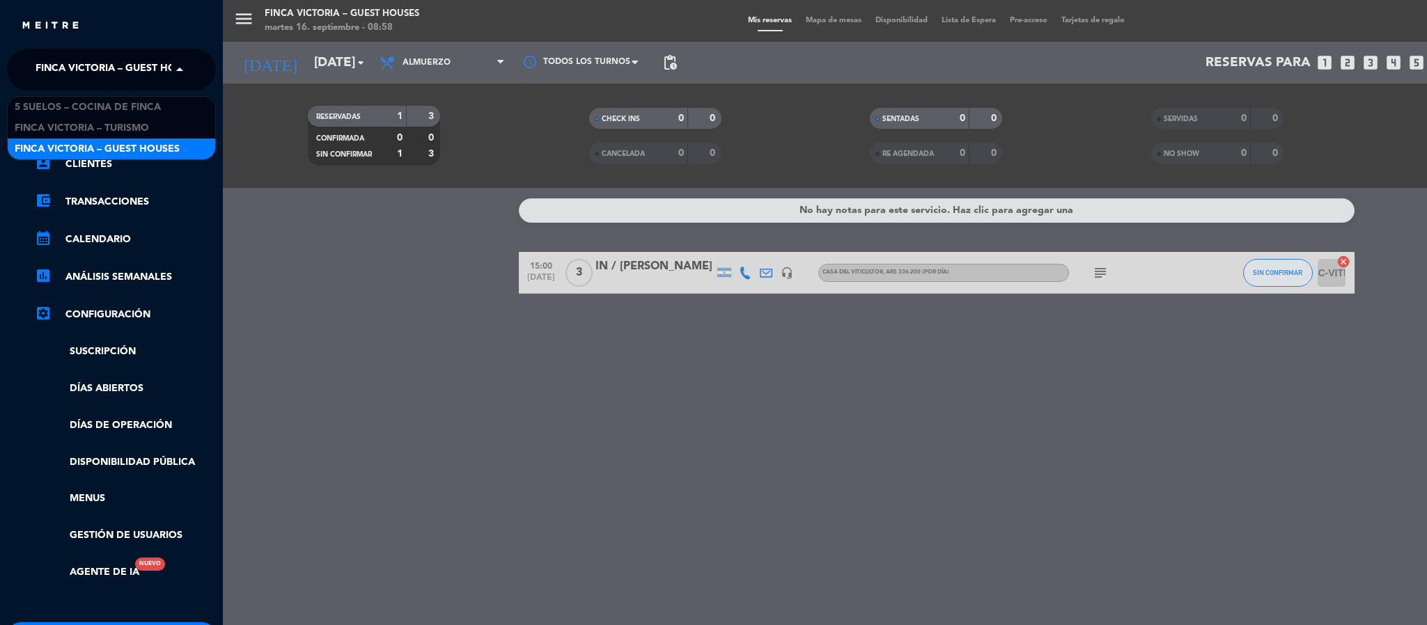
click at [1103, 281] on div "menu FINCA VICTORIA – GUEST HOUSES [DATE] 16. septiembre - 08:58 Mis reservas M…" at bounding box center [936, 312] width 1427 height 625
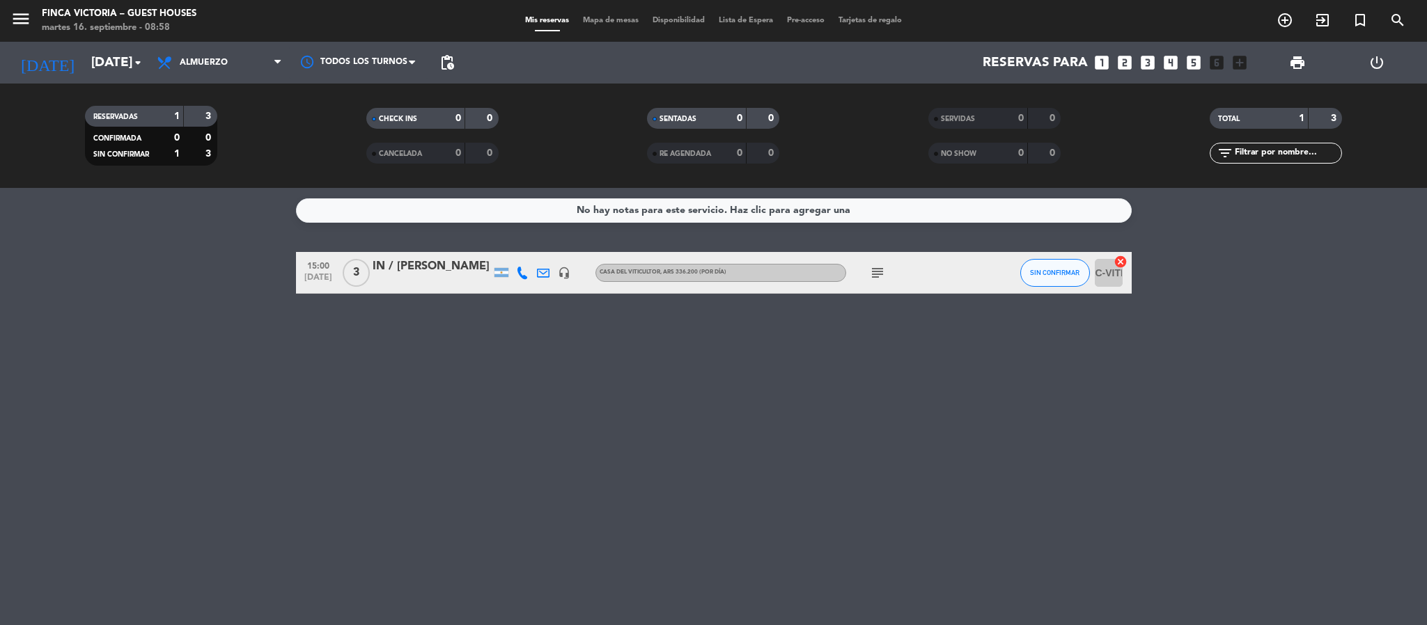
click at [877, 265] on icon "subject" at bounding box center [877, 273] width 17 height 17
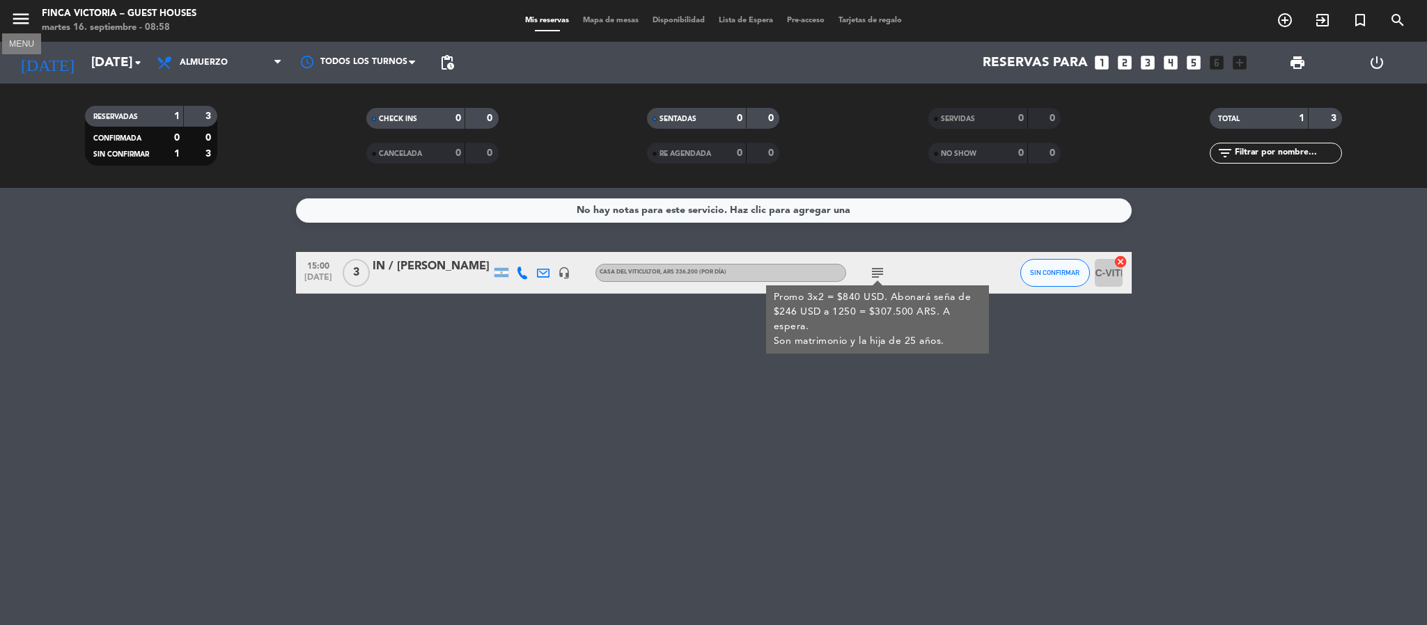
click at [19, 17] on icon "menu" at bounding box center [20, 18] width 21 height 21
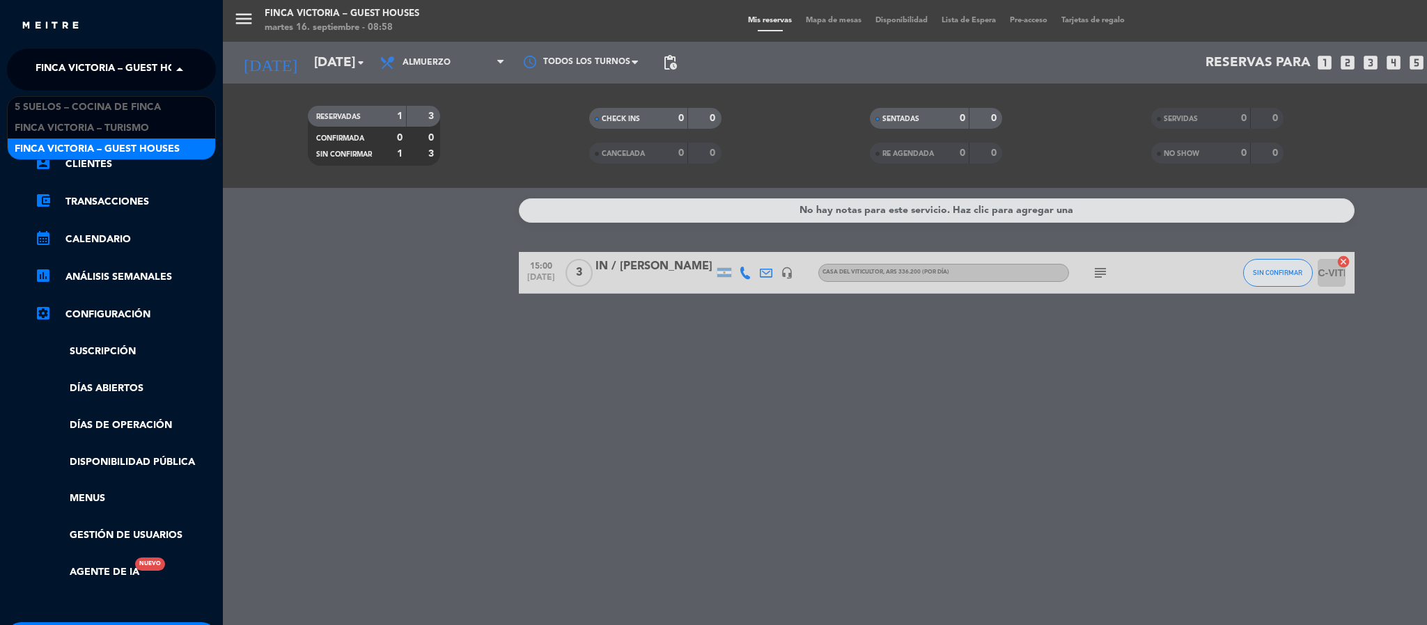
click at [59, 61] on span "FINCA VICTORIA – GUEST HOUSES" at bounding box center [118, 69] width 165 height 29
click at [67, 119] on div "FINCA VICTORIA – TURISMO" at bounding box center [112, 128] width 208 height 21
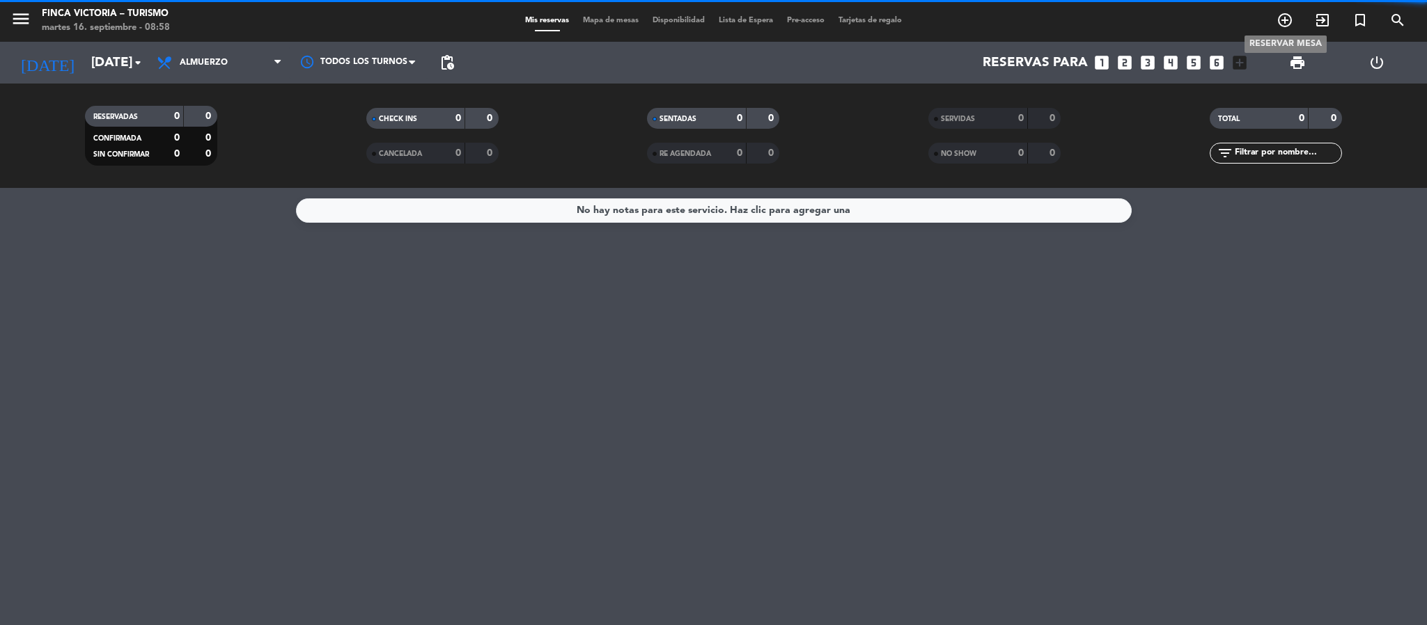
click at [1287, 17] on icon "add_circle_outline" at bounding box center [1285, 20] width 17 height 17
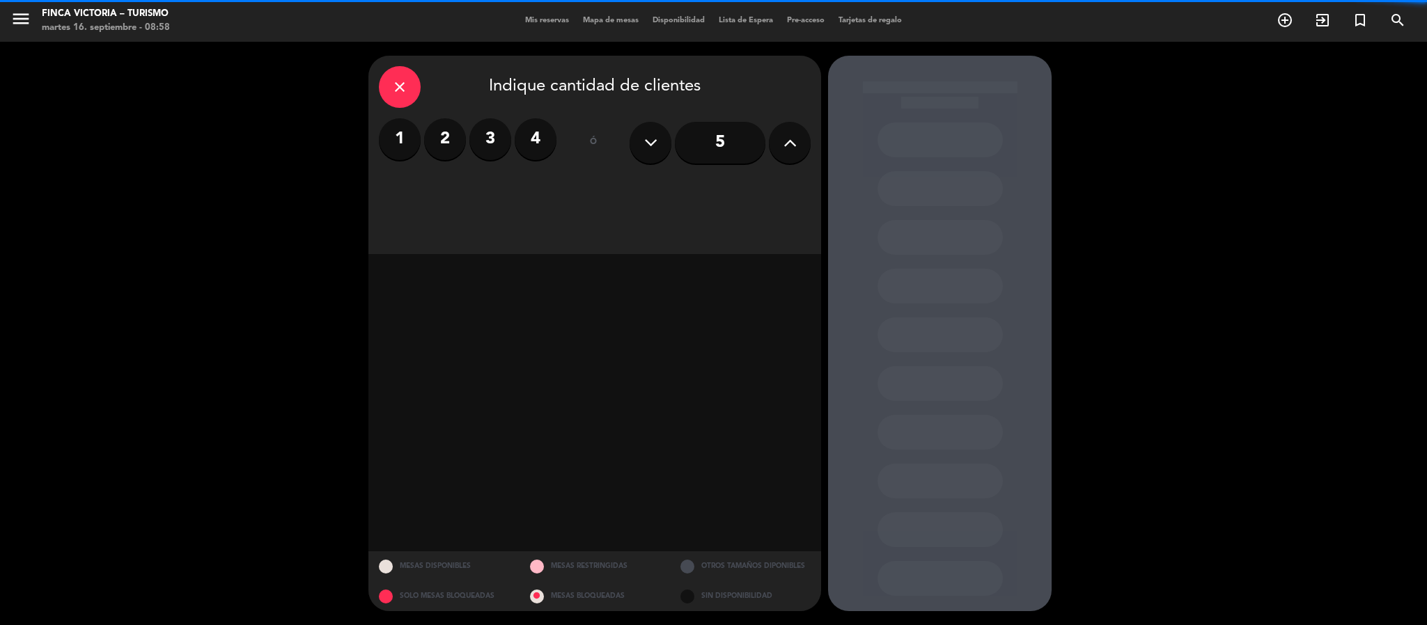
click at [476, 132] on label "3" at bounding box center [490, 139] width 42 height 42
click at [462, 190] on span "Todas las áreas" at bounding box center [432, 193] width 79 height 14
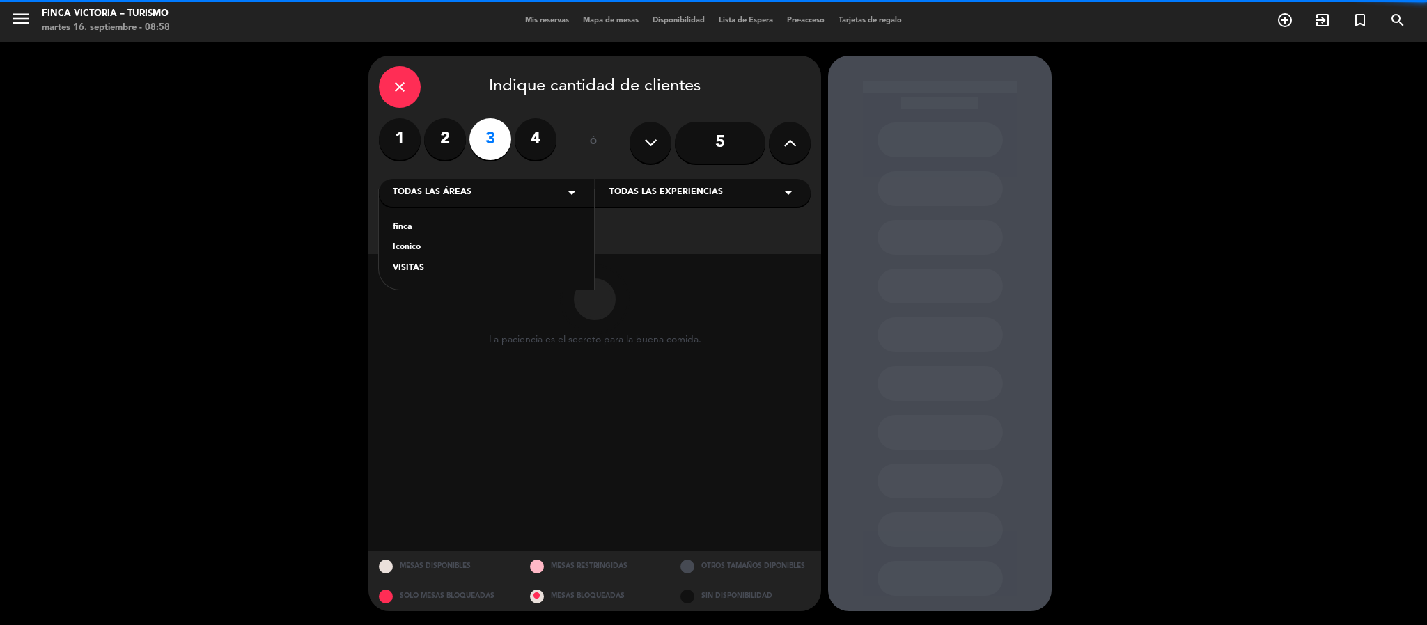
click at [408, 274] on div "VISITAS" at bounding box center [486, 269] width 187 height 14
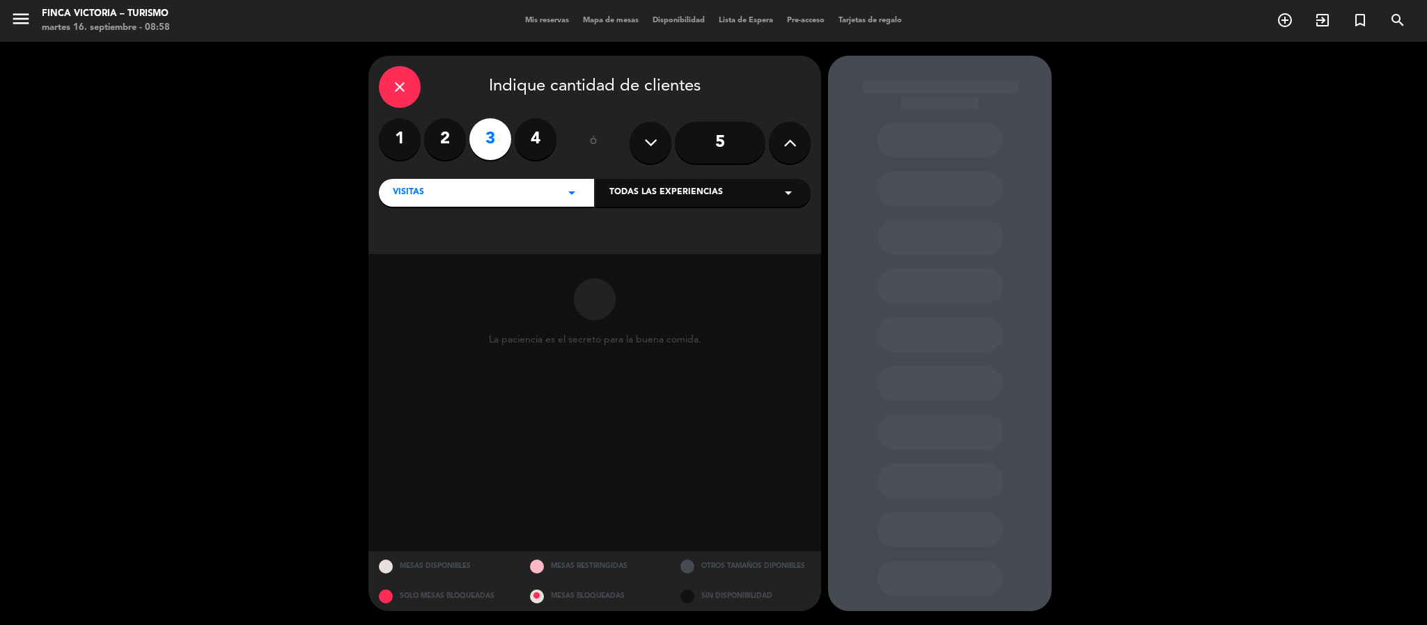
click at [612, 195] on span "Todas las experiencias" at bounding box center [666, 193] width 114 height 14
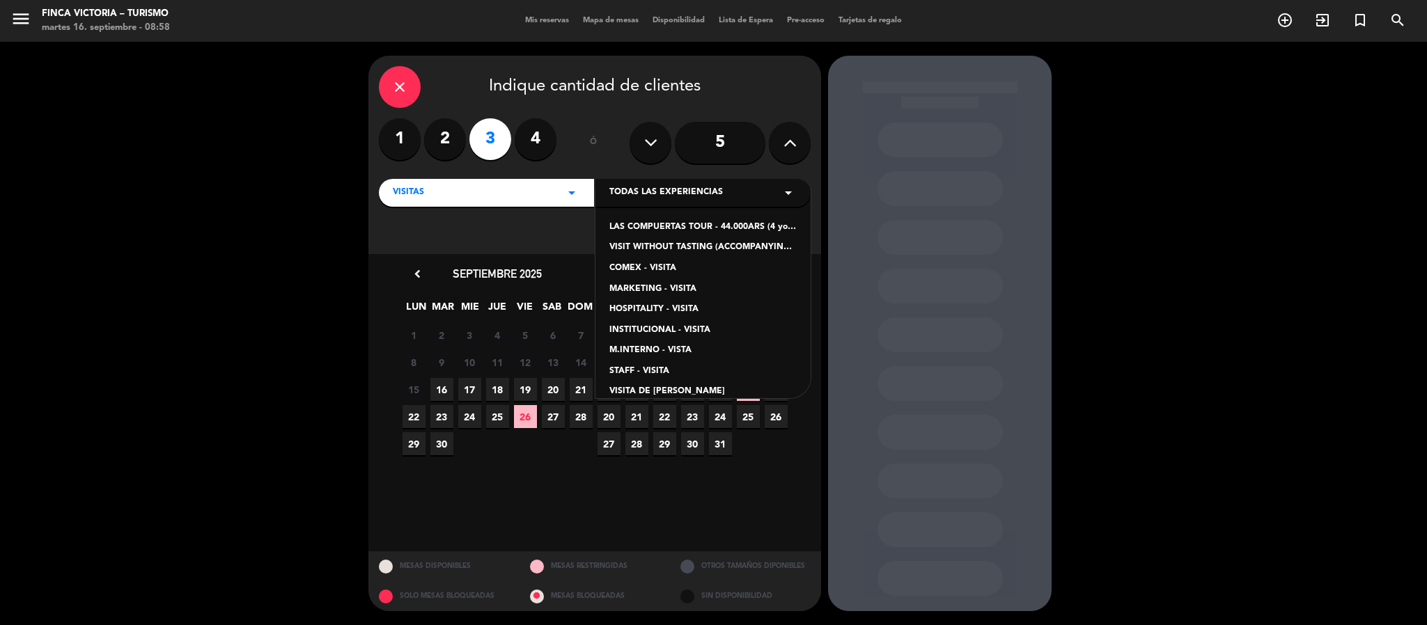
click at [640, 245] on div "VISIT WITHOUT TASTING (ACCOMPANYING PEOPLE) - 19.600ARS" at bounding box center [702, 248] width 187 height 14
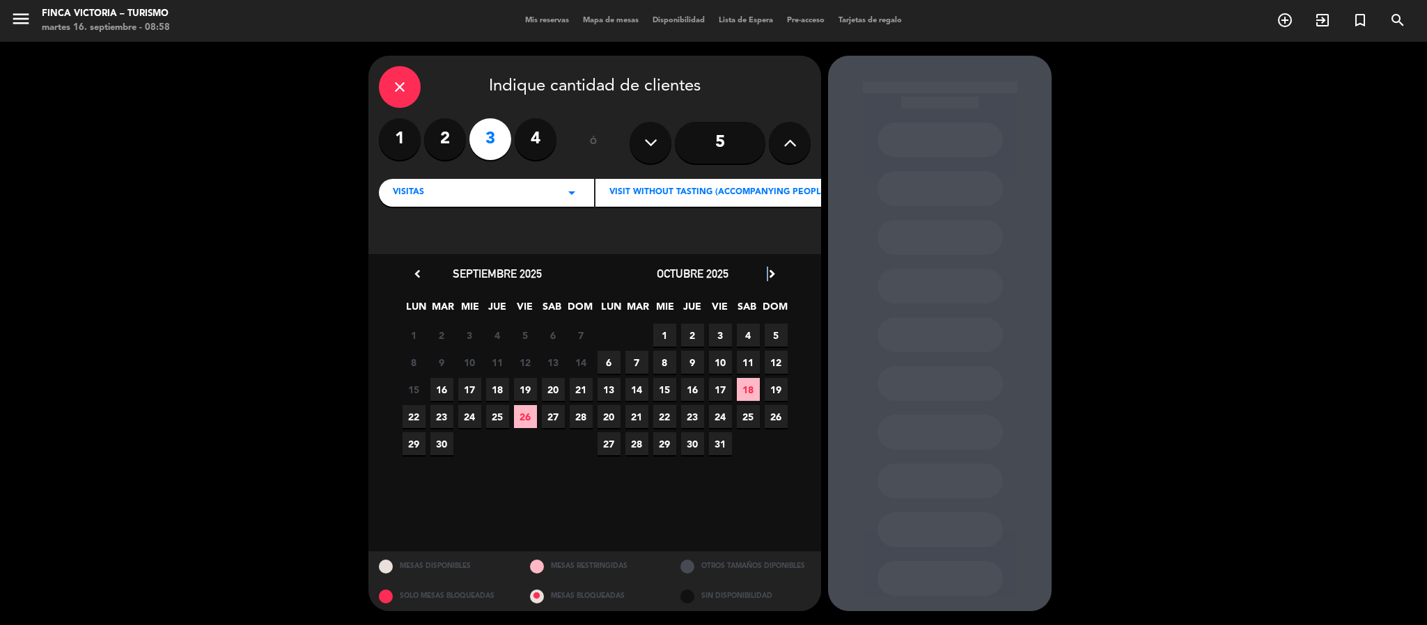
click at [769, 272] on icon "chevron_right" at bounding box center [772, 274] width 15 height 15
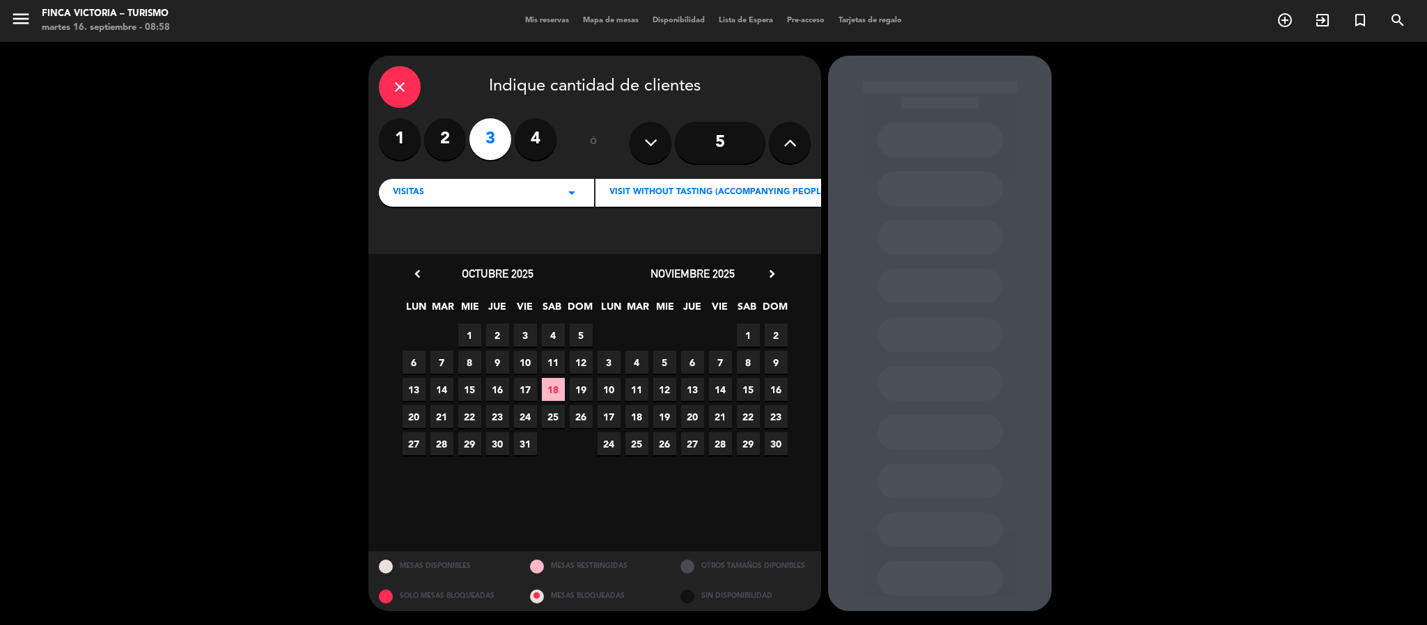
click at [634, 418] on span "18" at bounding box center [636, 416] width 23 height 23
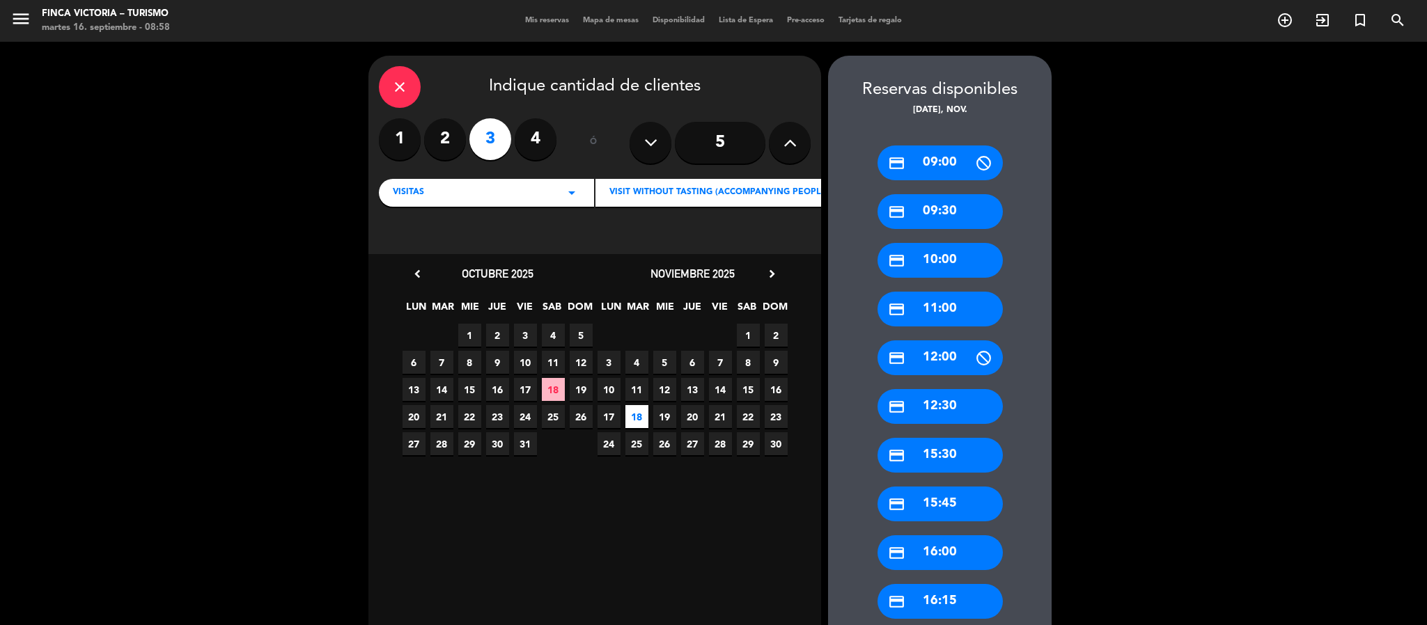
click at [918, 397] on div "credit_card 12:30" at bounding box center [939, 406] width 125 height 35
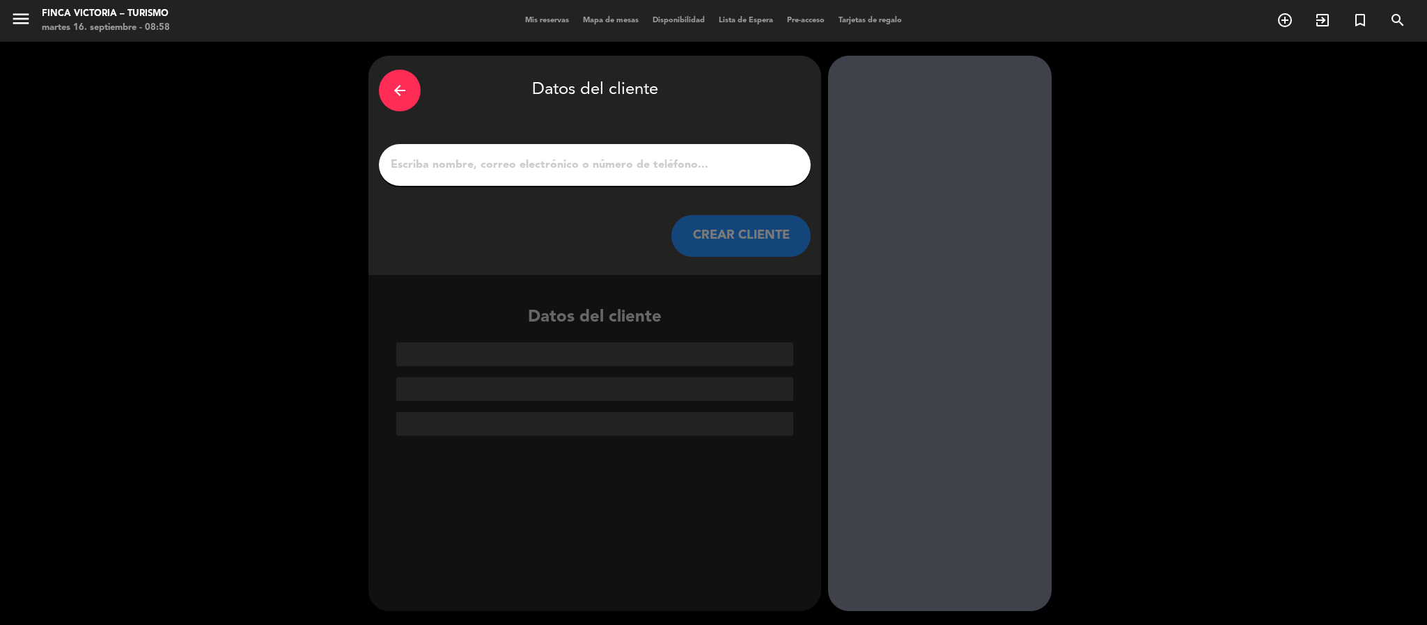
click at [619, 155] on input "1" at bounding box center [594, 164] width 411 height 19
click at [604, 165] on input "1" at bounding box center [594, 164] width 411 height 19
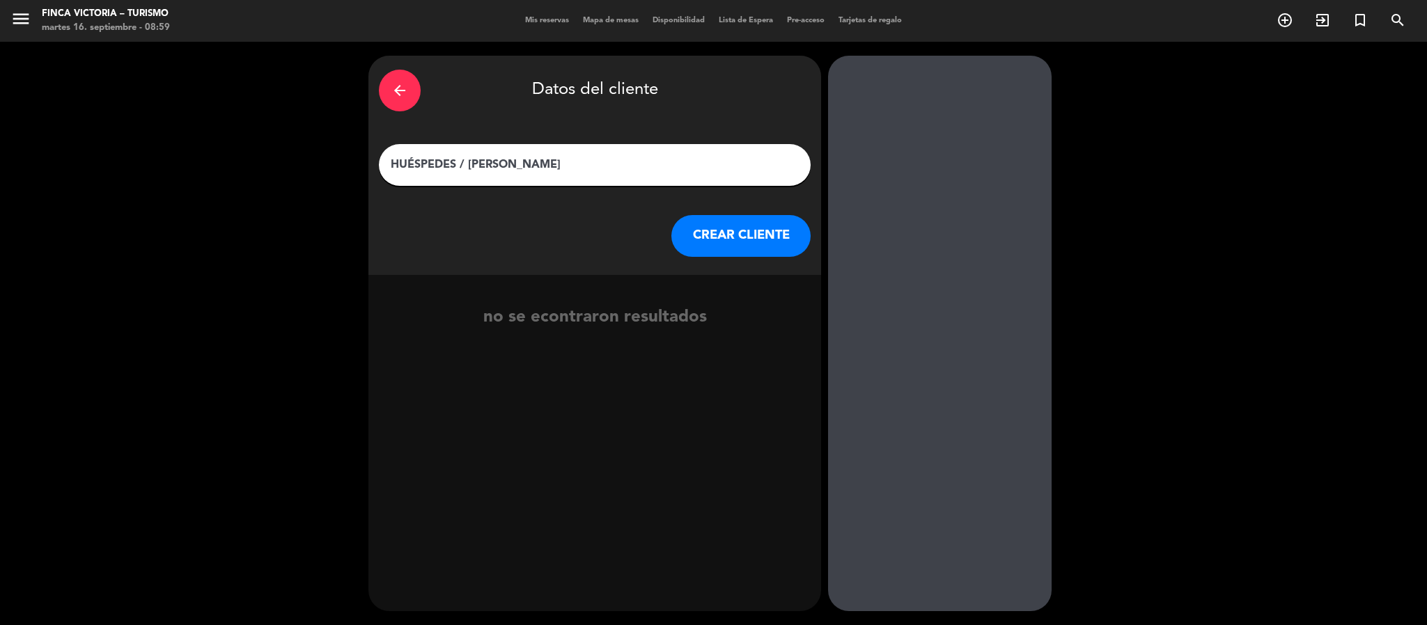
type input "HUÉSPEDES / [PERSON_NAME]"
click at [704, 220] on button "CREAR CLIENTE" at bounding box center [740, 236] width 139 height 42
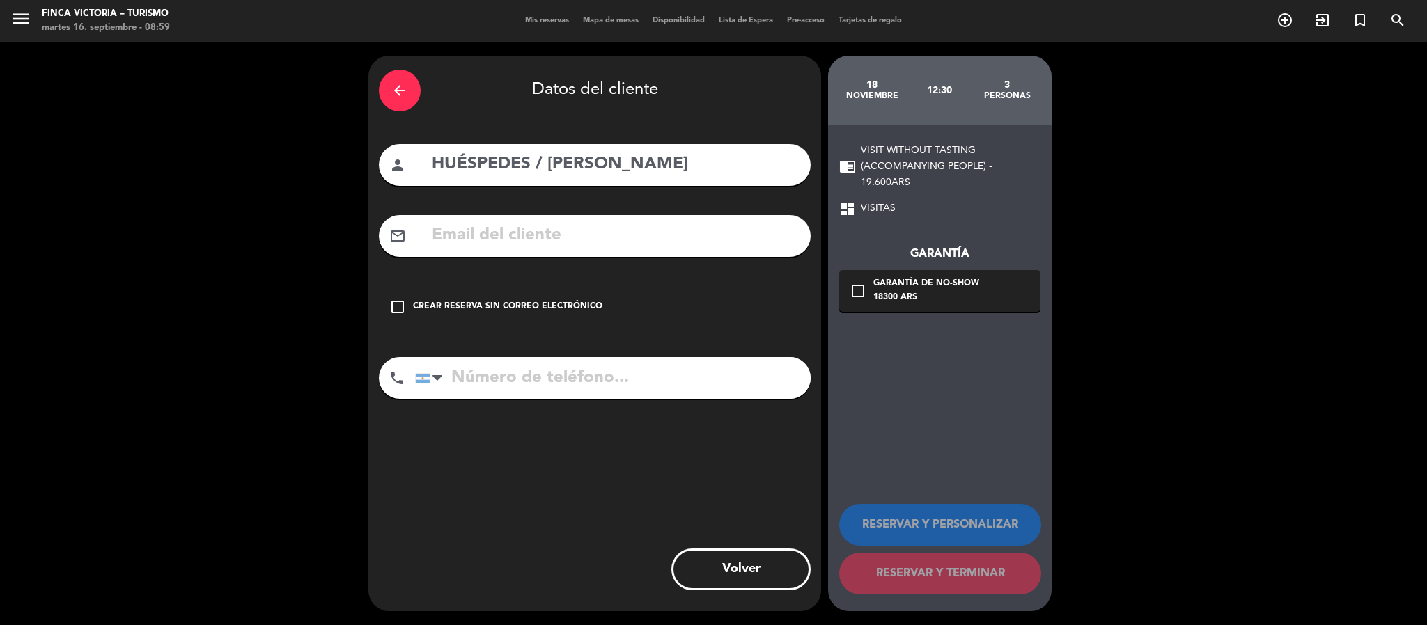
click at [570, 305] on div "Crear reserva sin correo electrónico" at bounding box center [507, 307] width 189 height 14
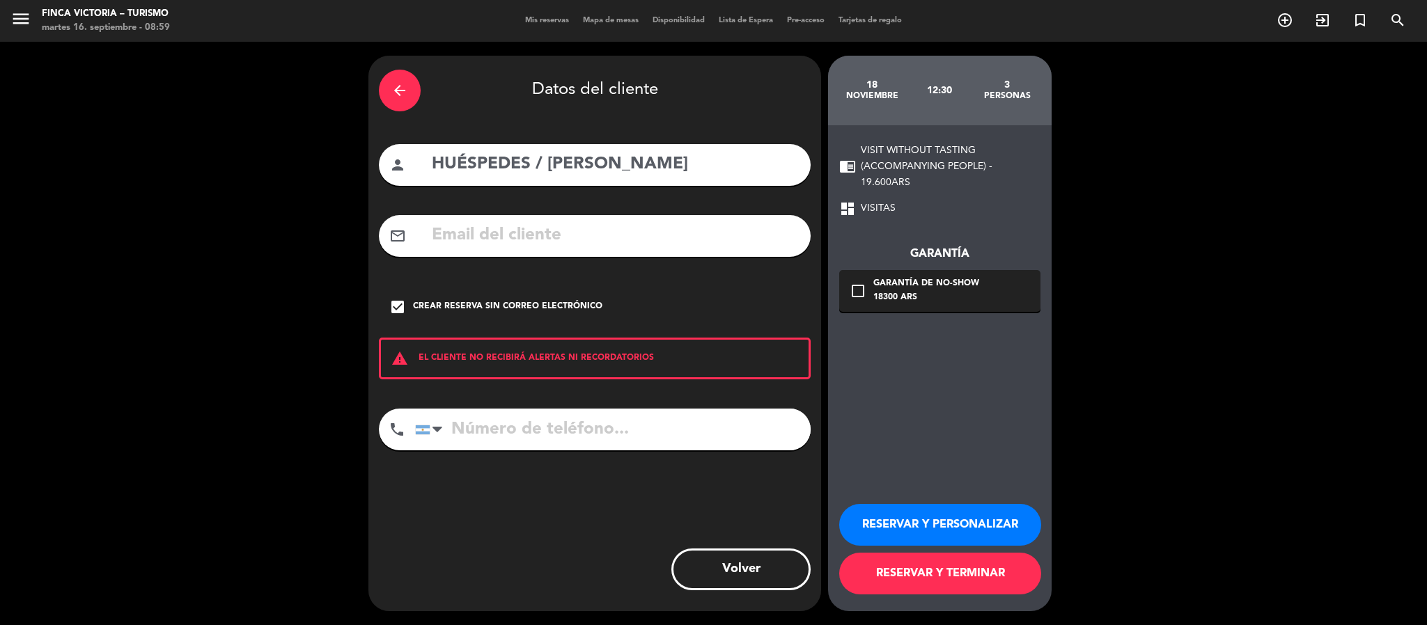
click at [985, 533] on button "RESERVAR Y PERSONALIZAR" at bounding box center [940, 525] width 202 height 42
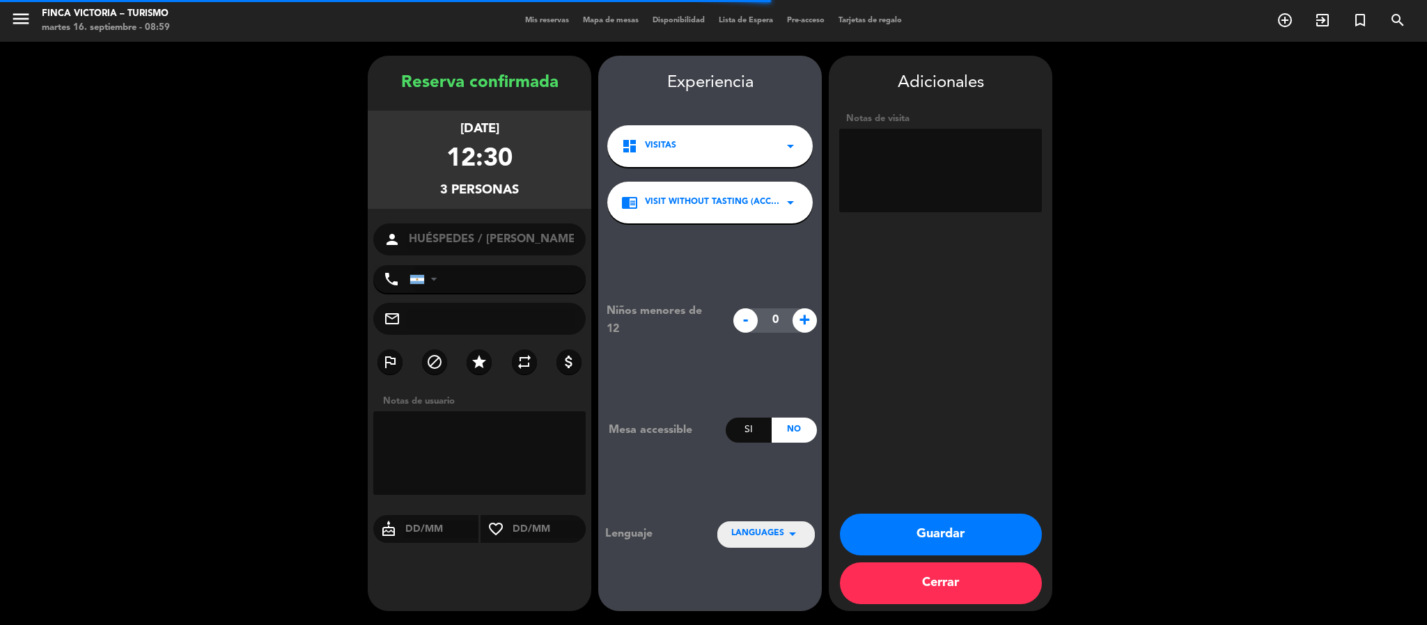
click at [919, 178] on textarea at bounding box center [940, 171] width 203 height 84
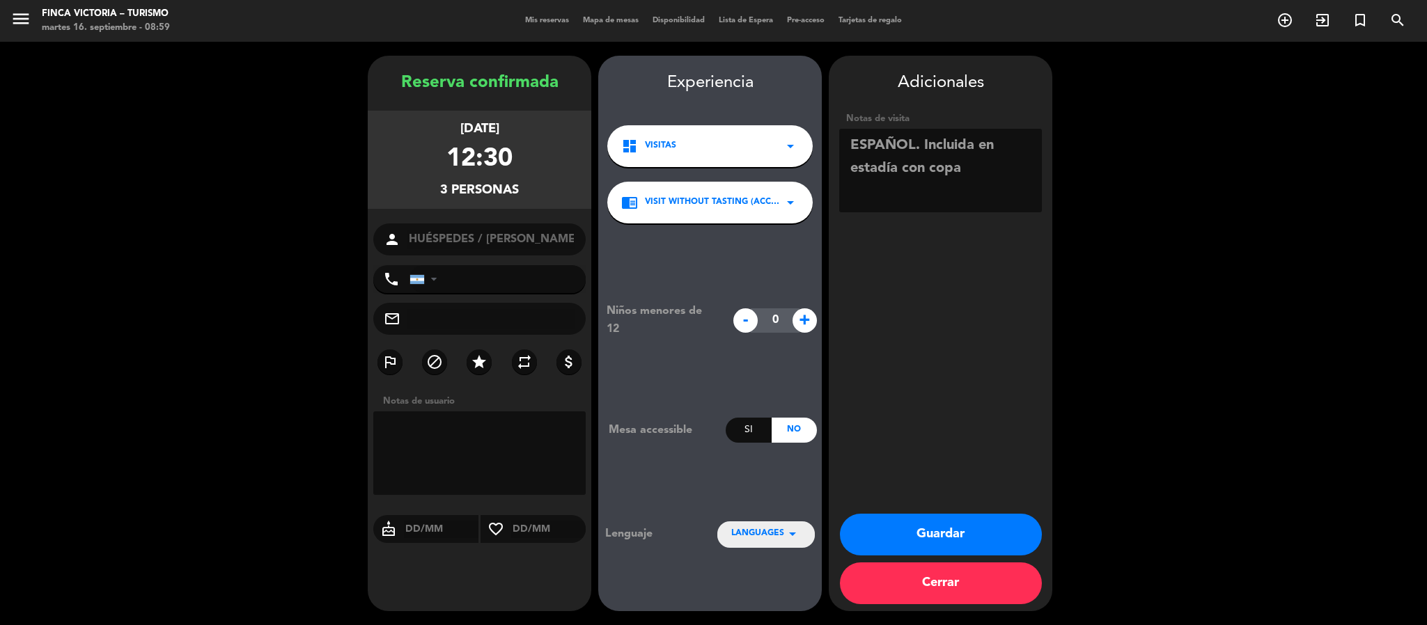
type textarea "ESPAÑOL. Incluida en estadía con copa"
click at [897, 537] on button "Guardar" at bounding box center [941, 535] width 202 height 42
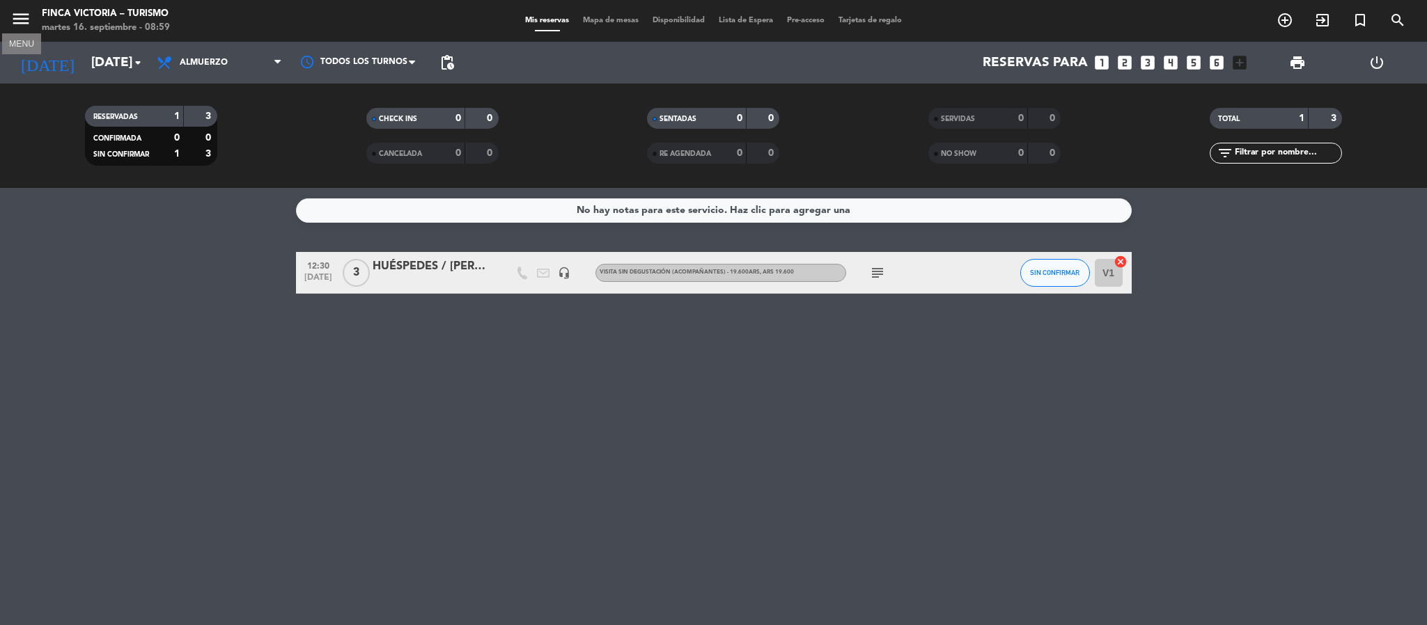
click at [23, 17] on icon "menu" at bounding box center [20, 18] width 21 height 21
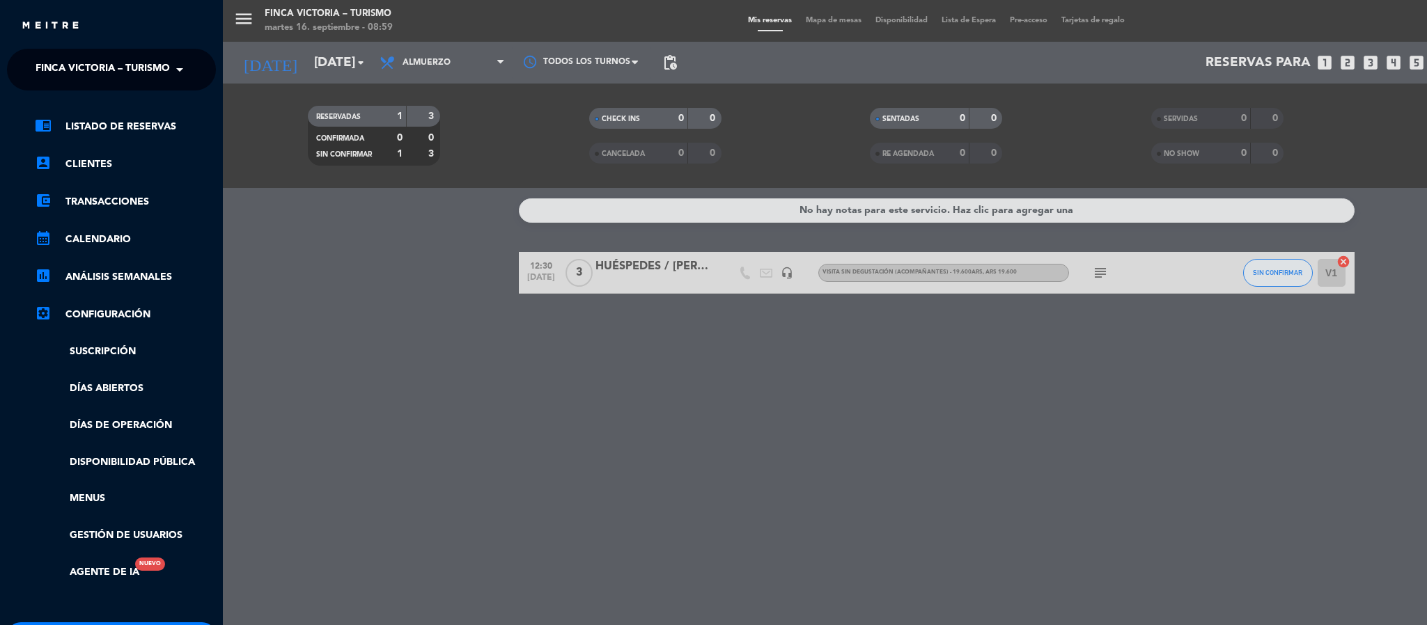
click at [40, 71] on span "FINCA VICTORIA – TURISMO" at bounding box center [103, 69] width 134 height 29
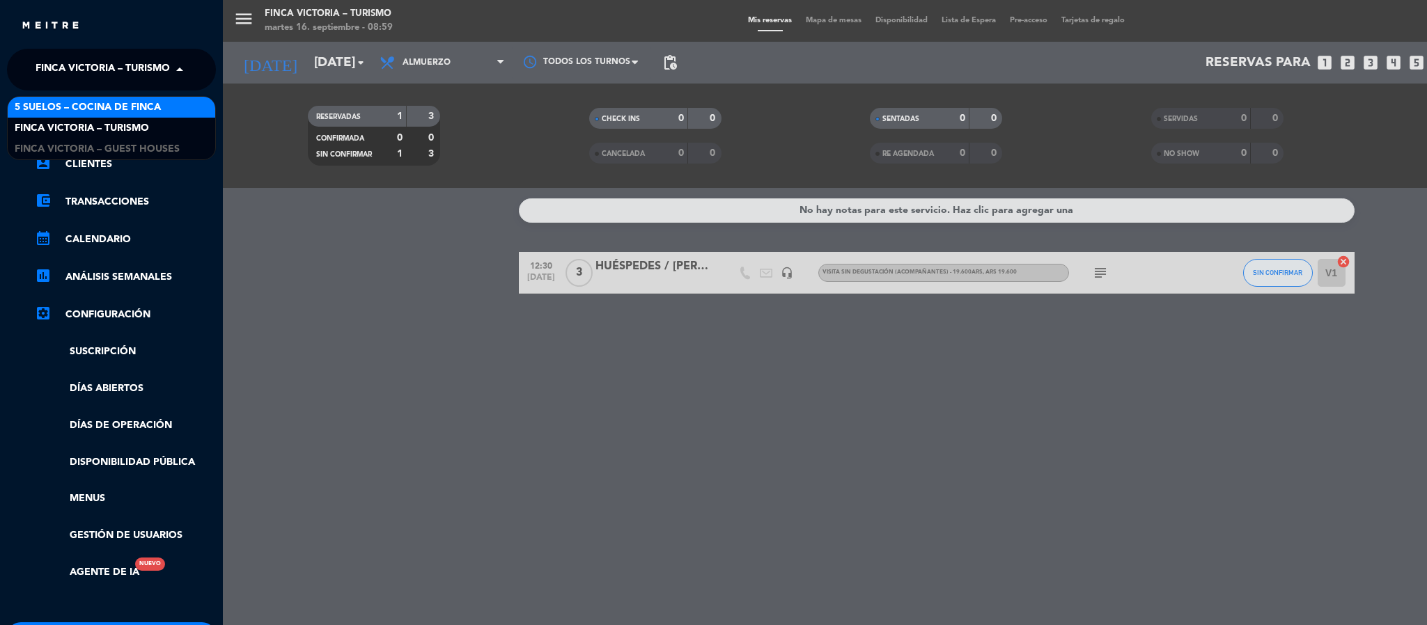
click at [55, 111] on span "5 SUELOS – COCINA DE FINCA" at bounding box center [88, 108] width 146 height 16
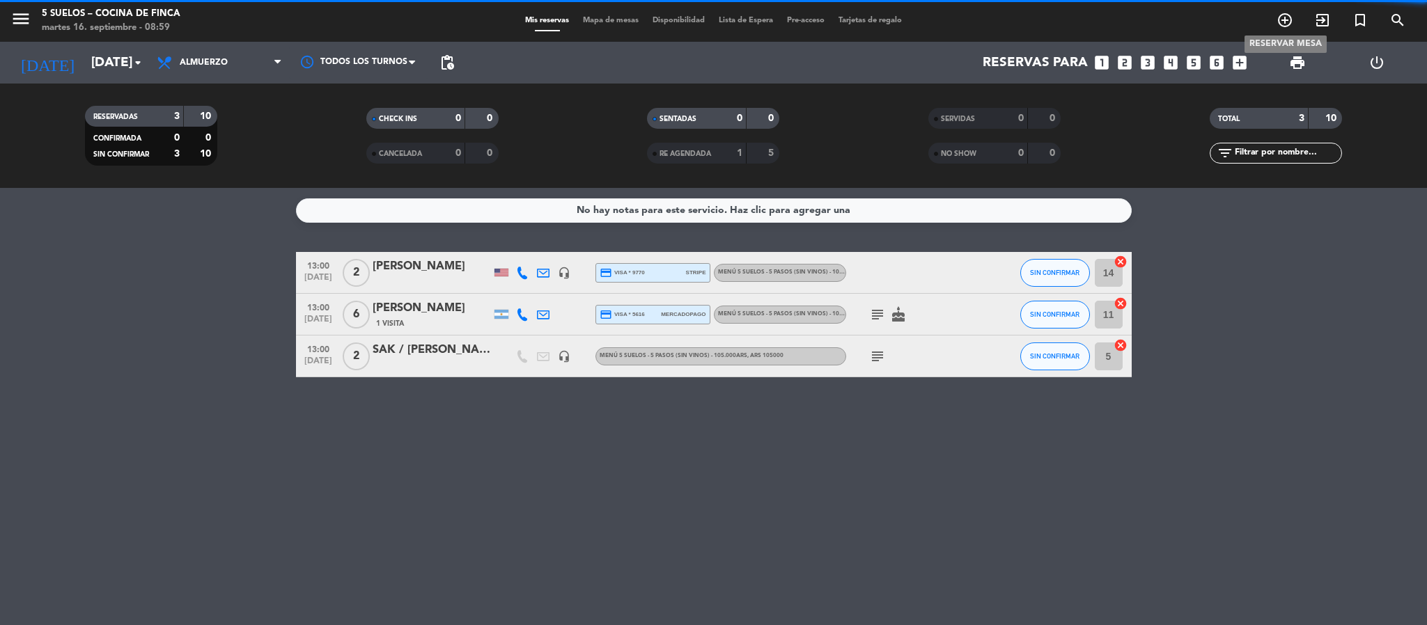
click at [1290, 15] on icon "add_circle_outline" at bounding box center [1285, 20] width 17 height 17
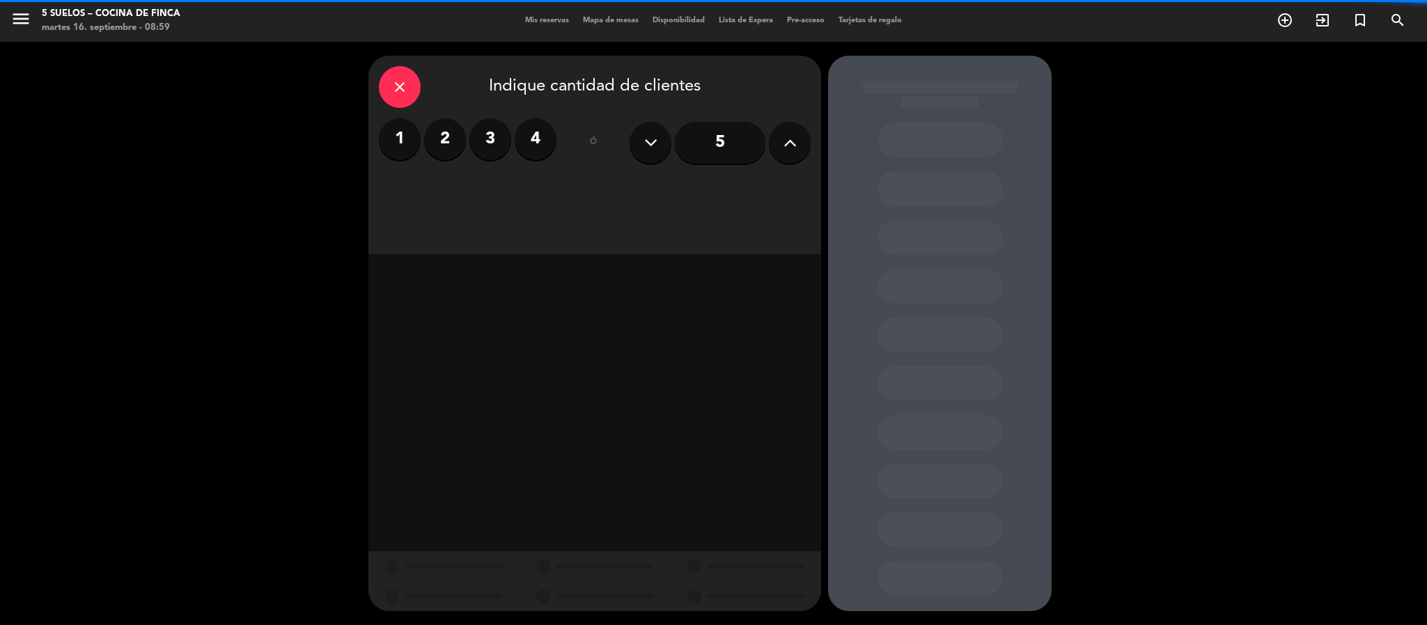
click at [492, 136] on label "3" at bounding box center [490, 139] width 42 height 42
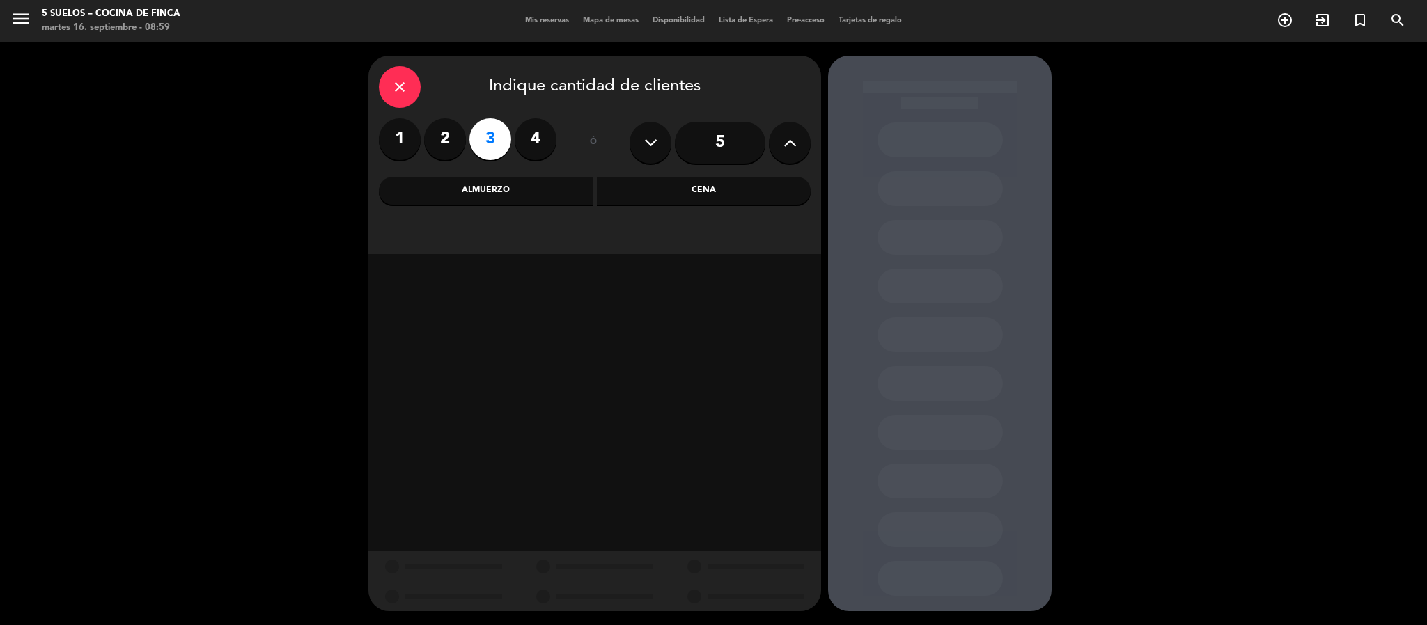
click at [481, 205] on div "close Indique cantidad de clientes 1 2 3 4 ó 5 Almuerzo Cena" at bounding box center [594, 155] width 453 height 198
click at [481, 201] on div "Almuerzo" at bounding box center [486, 191] width 214 height 28
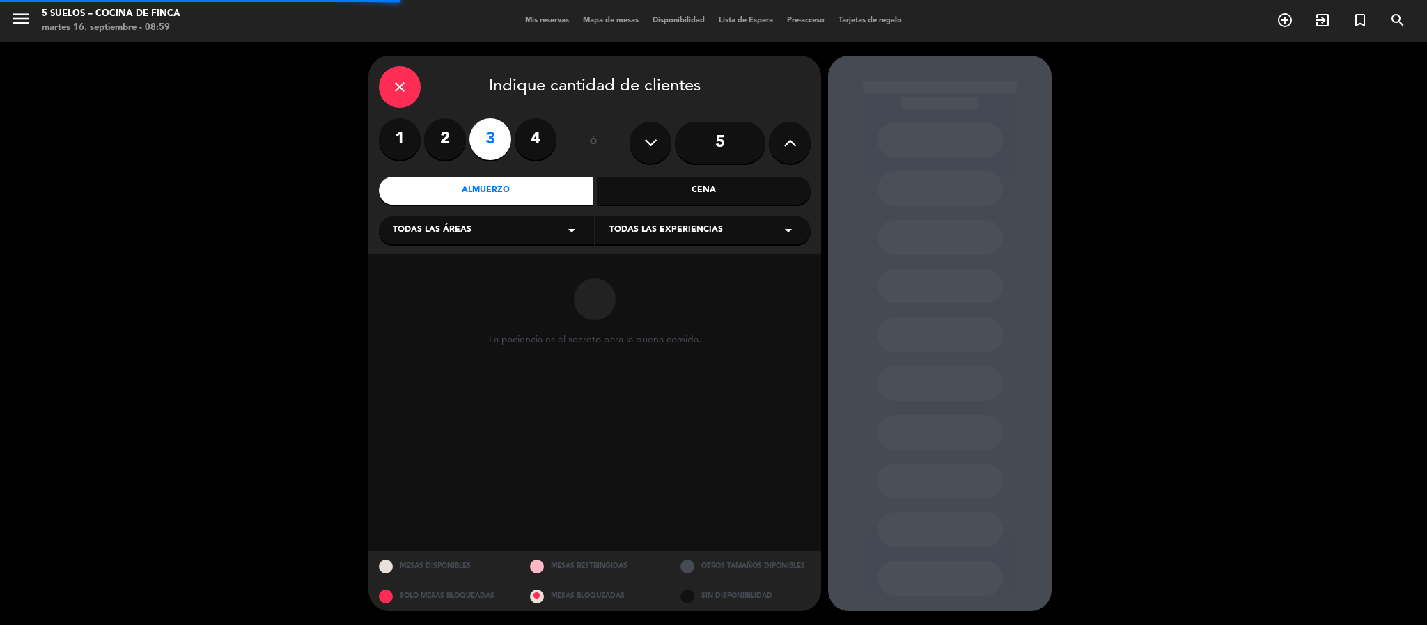
click at [456, 247] on div "close Indique cantidad de clientes 1 2 3 4 ó 5 Almuerzo Cena Todas las áreas ar…" at bounding box center [594, 155] width 453 height 198
click at [456, 224] on span "Todas las áreas" at bounding box center [432, 231] width 79 height 14
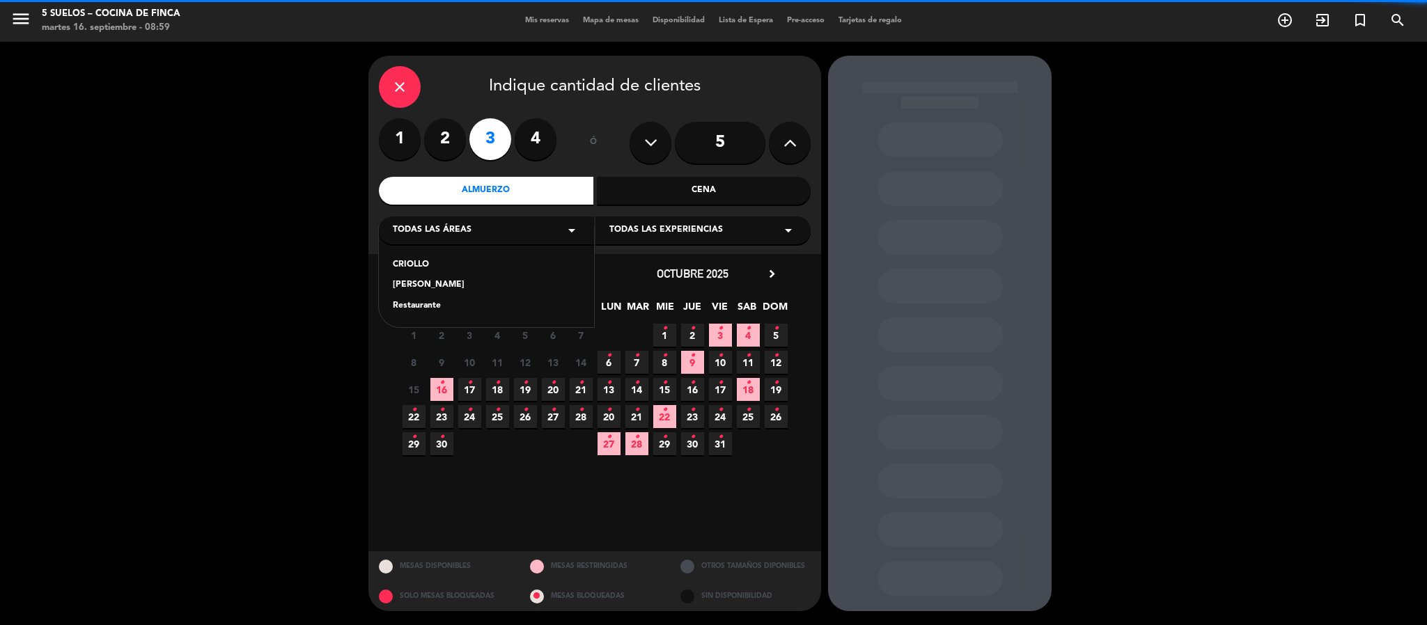
click at [425, 299] on div "Restaurante" at bounding box center [486, 306] width 187 height 14
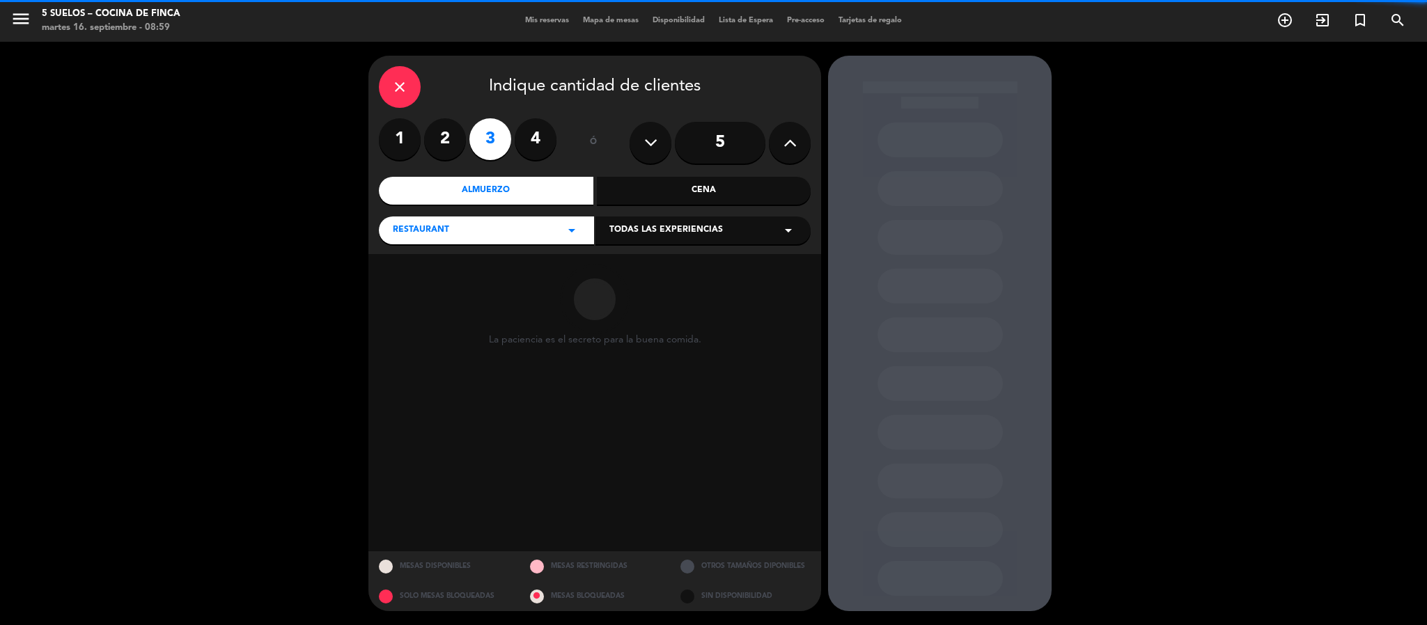
click at [639, 231] on span "Todas las experiencias" at bounding box center [666, 231] width 114 height 14
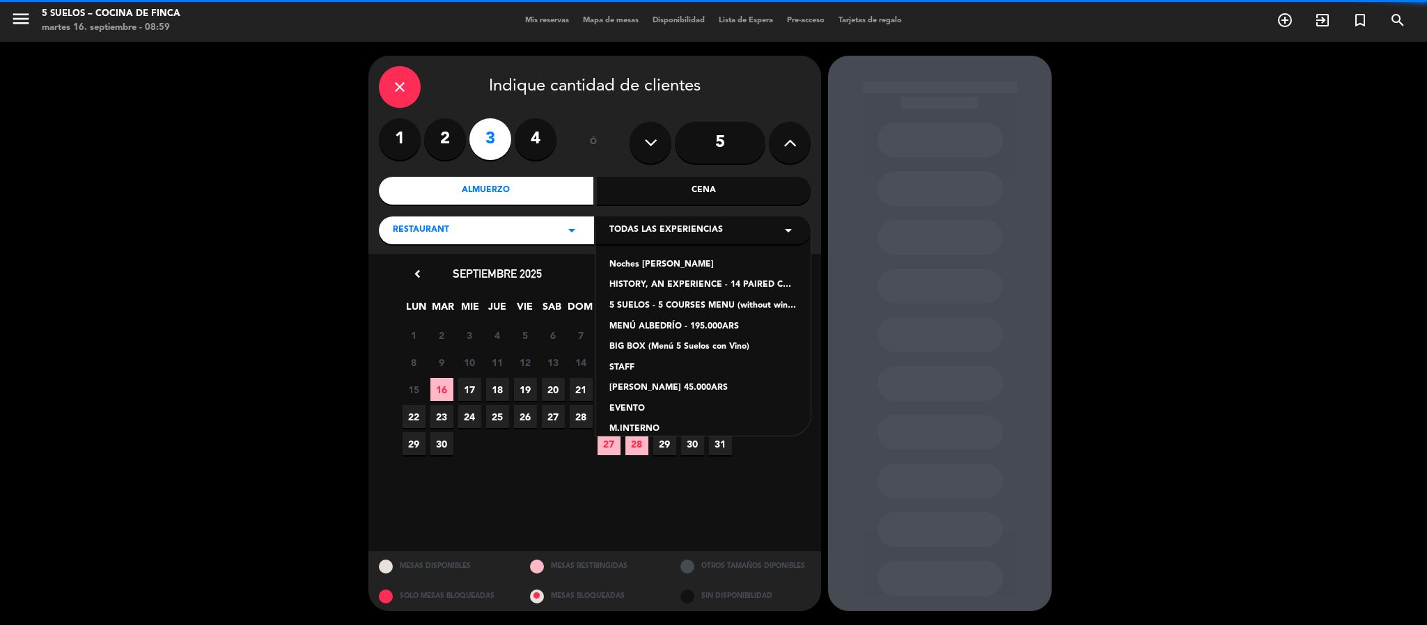
click at [656, 306] on div "5 SUELOS - 5 COURSES MENU (without wines) - ARS105,000" at bounding box center [702, 306] width 187 height 14
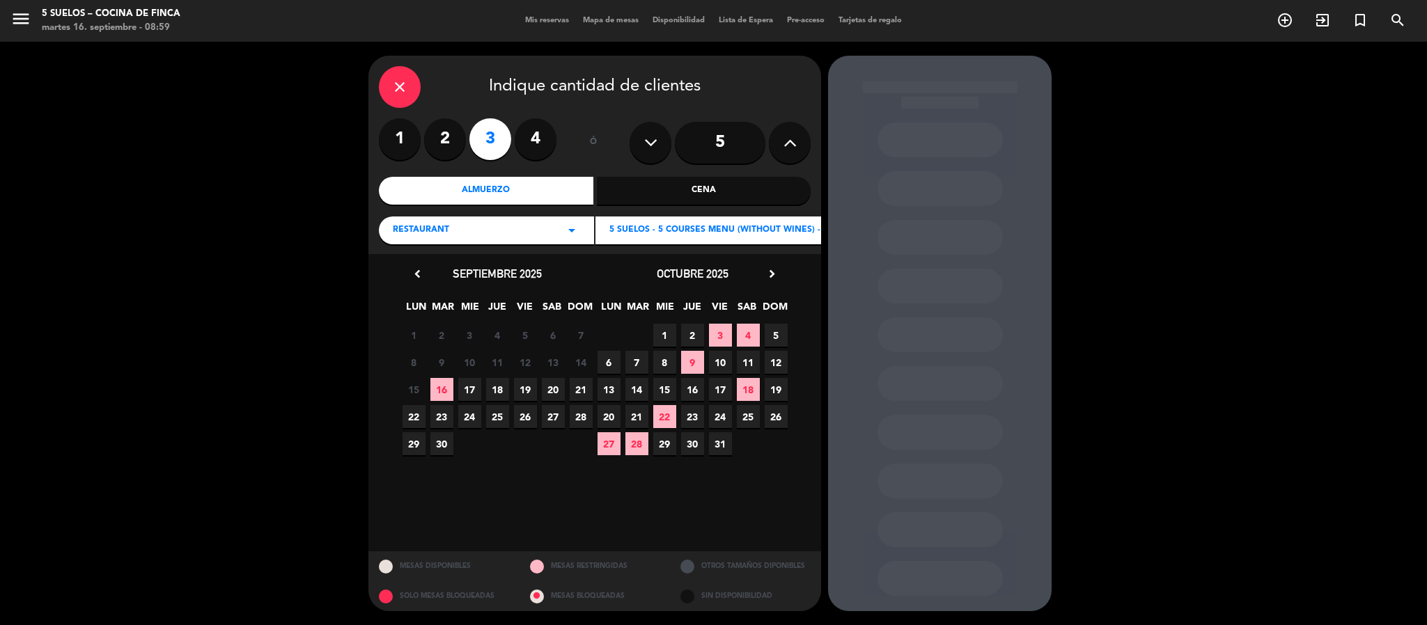
click at [763, 276] on div "octubre 2025 chevron_right" at bounding box center [692, 274] width 195 height 19
click at [769, 272] on icon "chevron_right" at bounding box center [772, 274] width 15 height 15
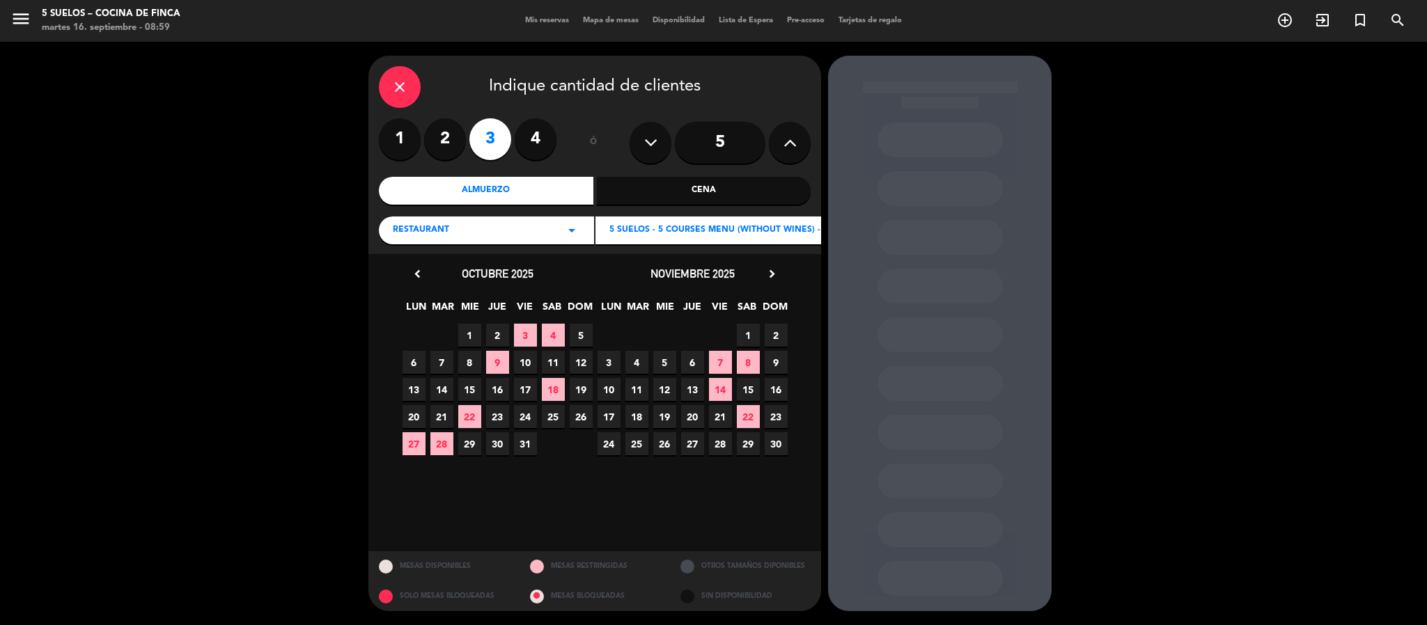
click at [639, 422] on span "18" at bounding box center [636, 416] width 23 height 23
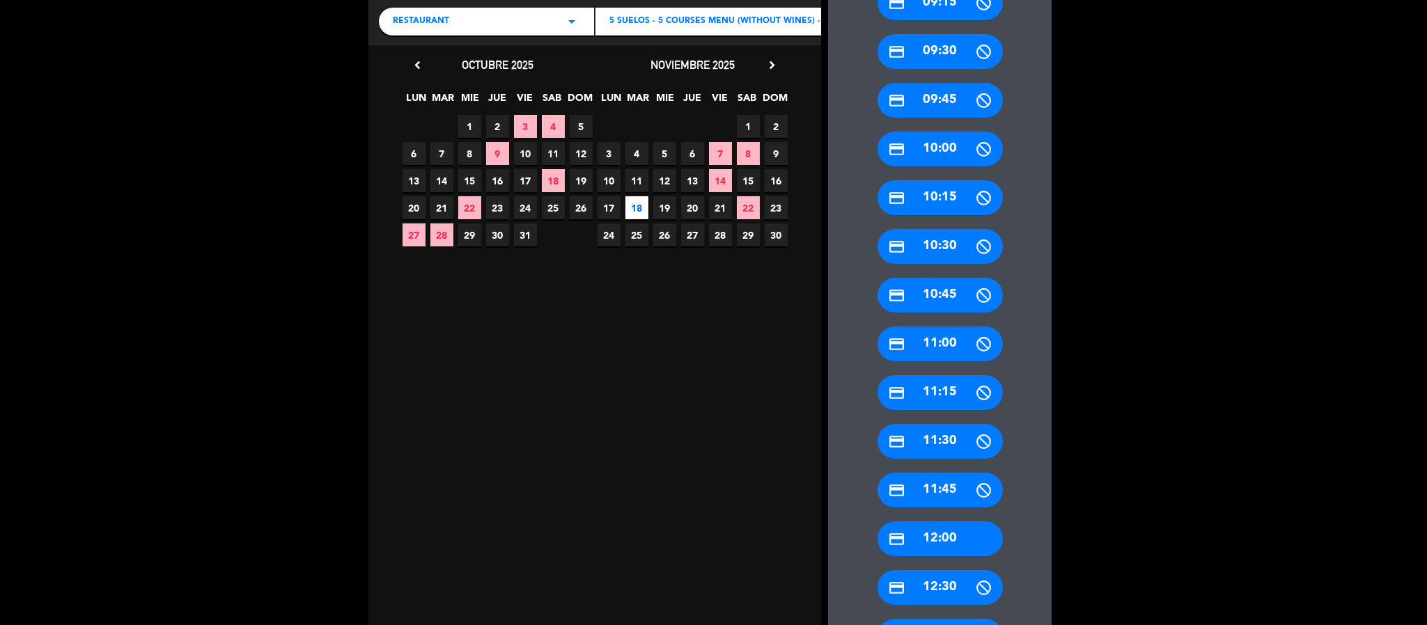
scroll to position [313, 0]
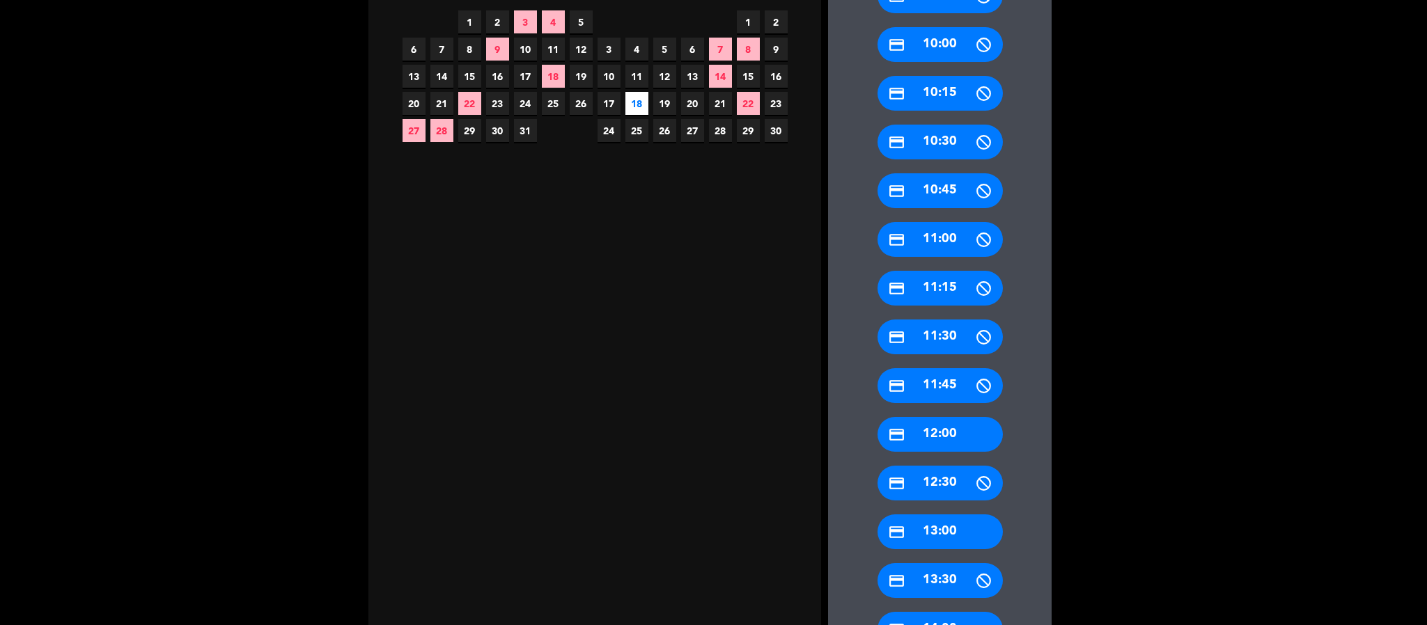
click at [907, 540] on div "credit_card 13:00" at bounding box center [939, 532] width 125 height 35
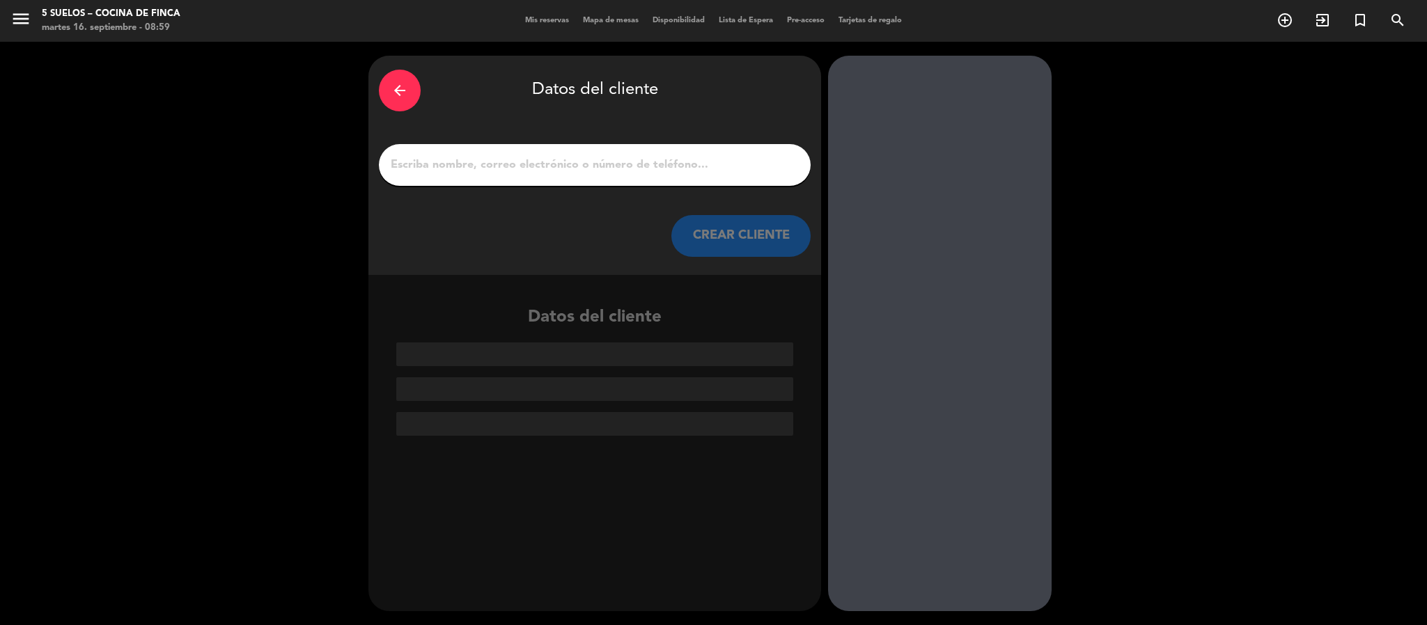
click at [481, 163] on input "1" at bounding box center [594, 164] width 411 height 19
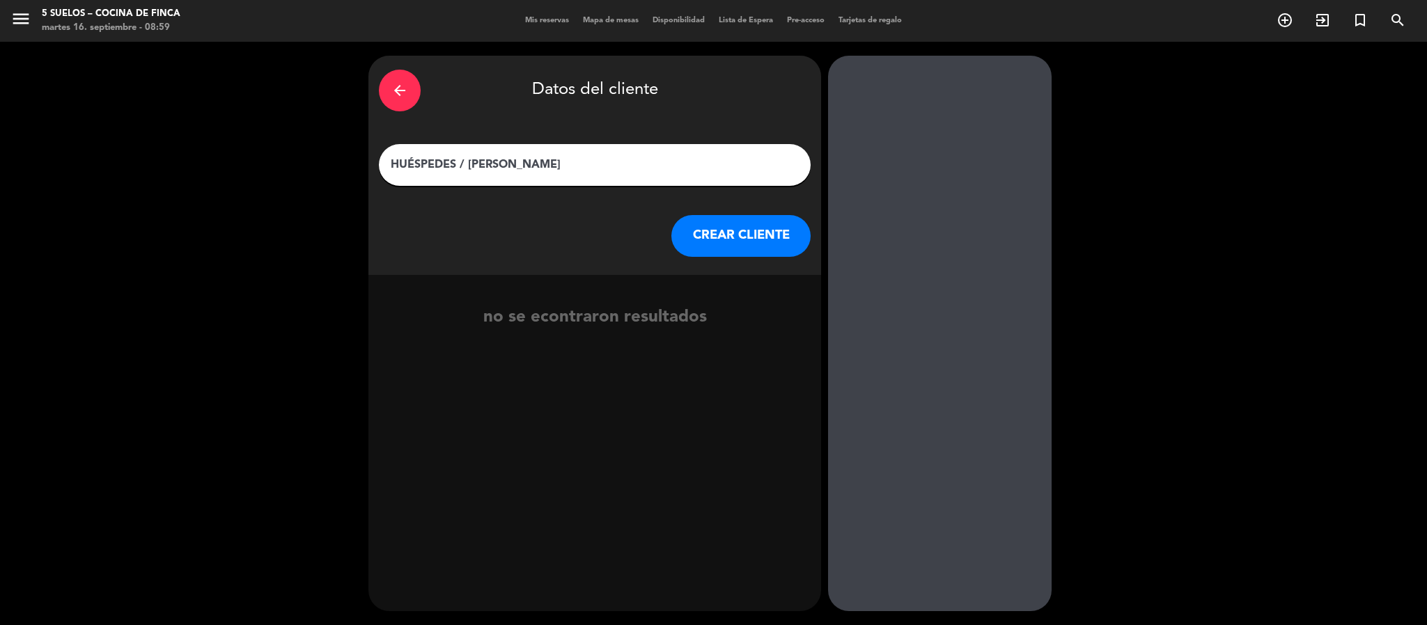
type input "HUÉSPEDES / [PERSON_NAME]"
click at [694, 253] on button "CREAR CLIENTE" at bounding box center [740, 236] width 139 height 42
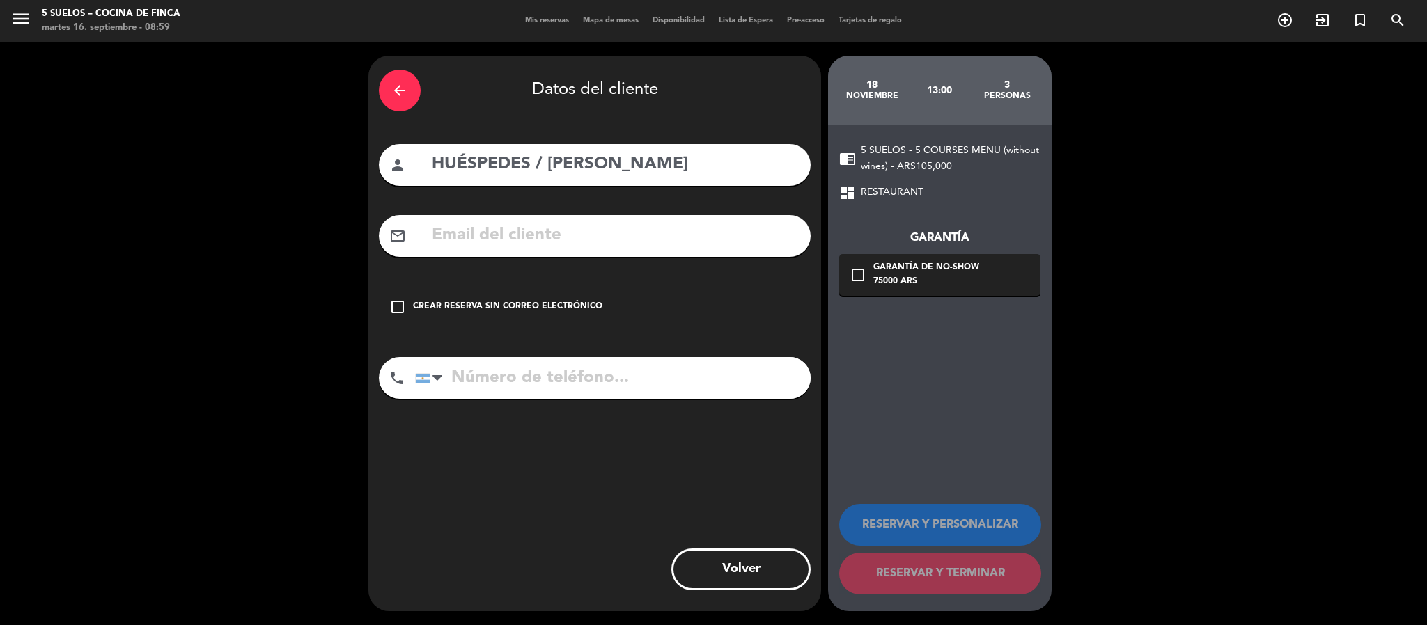
click at [546, 300] on div "Crear reserva sin correo electrónico" at bounding box center [507, 307] width 189 height 14
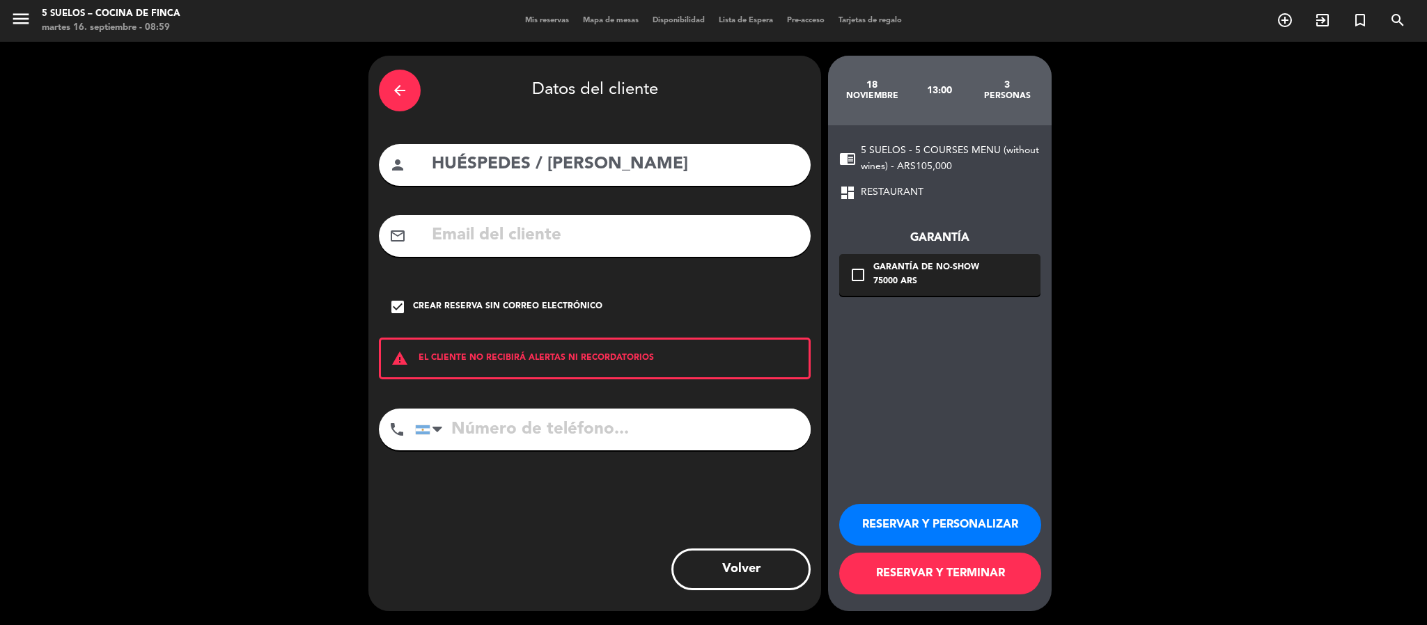
click at [877, 515] on button "RESERVAR Y PERSONALIZAR" at bounding box center [940, 525] width 202 height 42
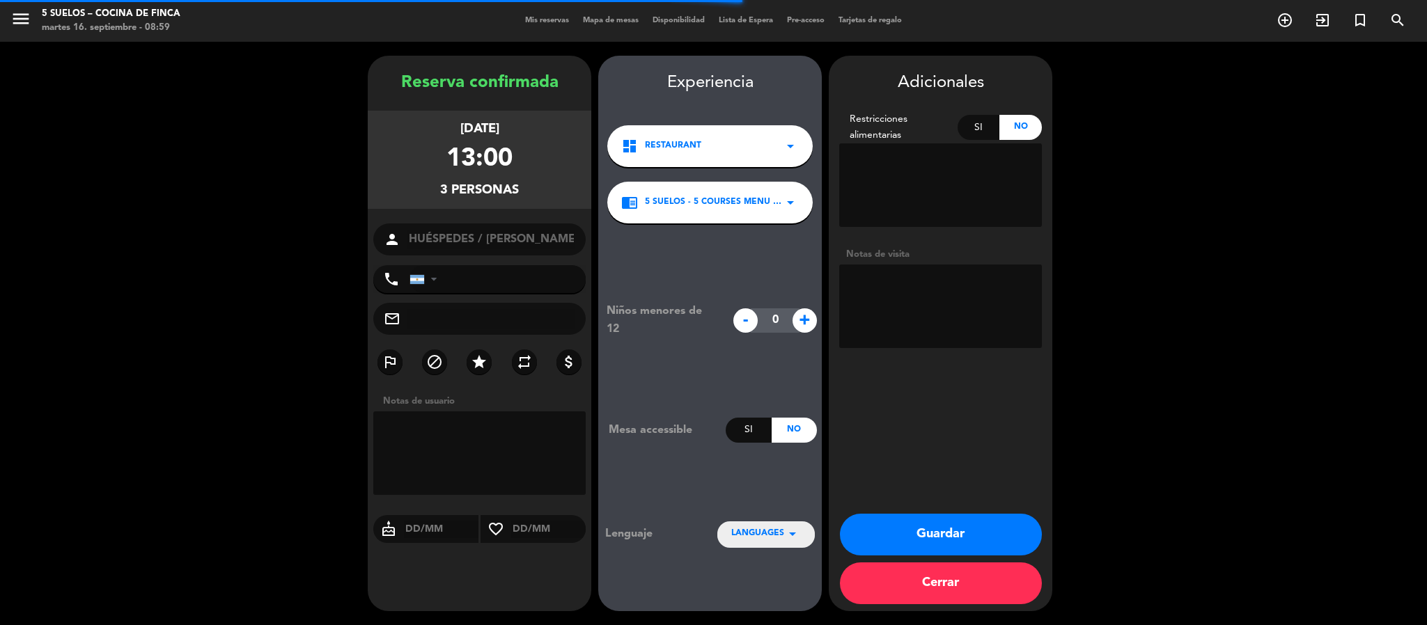
click at [897, 290] on textarea at bounding box center [940, 307] width 203 height 84
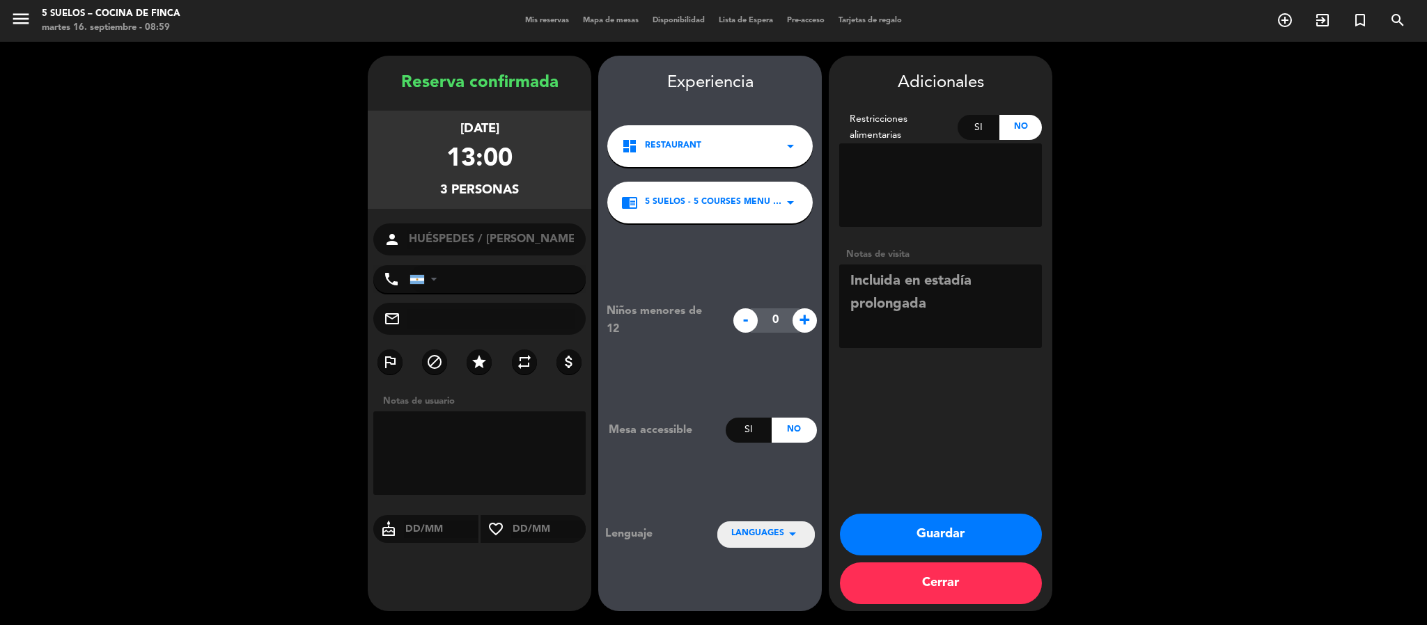
click at [784, 547] on div "Niños menores de 12 - 0 + Mesa accessible Si No Lenguaje LANGUAGES arrow_drop_d…" at bounding box center [710, 425] width 224 height 402
click at [784, 544] on div "LANGUAGES arrow_drop_down" at bounding box center [765, 534] width 97 height 25
click at [763, 470] on div "Español" at bounding box center [766, 471] width 70 height 14
drag, startPoint x: 864, startPoint y: 520, endPoint x: 955, endPoint y: 276, distance: 260.3
click at [955, 276] on div "Adicionales Restricciones alimentarias Si No Notas de visita Guardar Cerrar" at bounding box center [941, 334] width 224 height 556
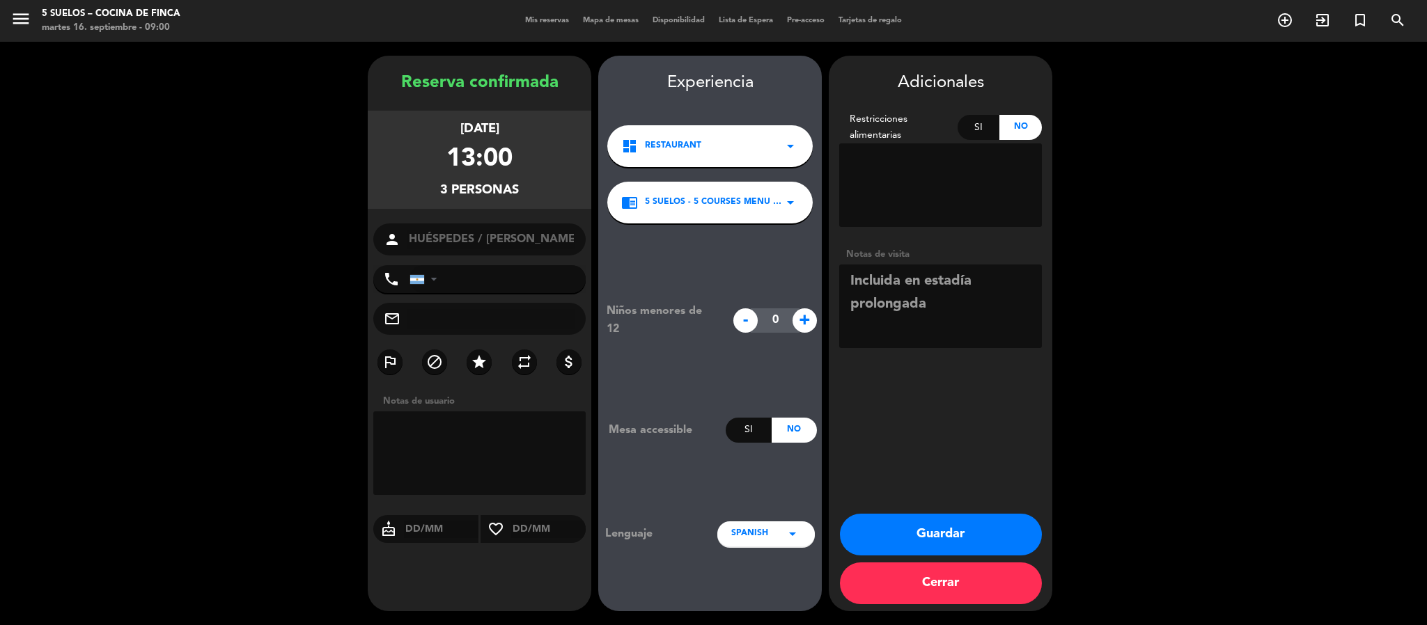
click at [943, 297] on textarea at bounding box center [940, 307] width 203 height 84
type textarea "Incluida en estadía prolongada (sin vino)"
click at [903, 515] on button "Guardar" at bounding box center [941, 535] width 202 height 42
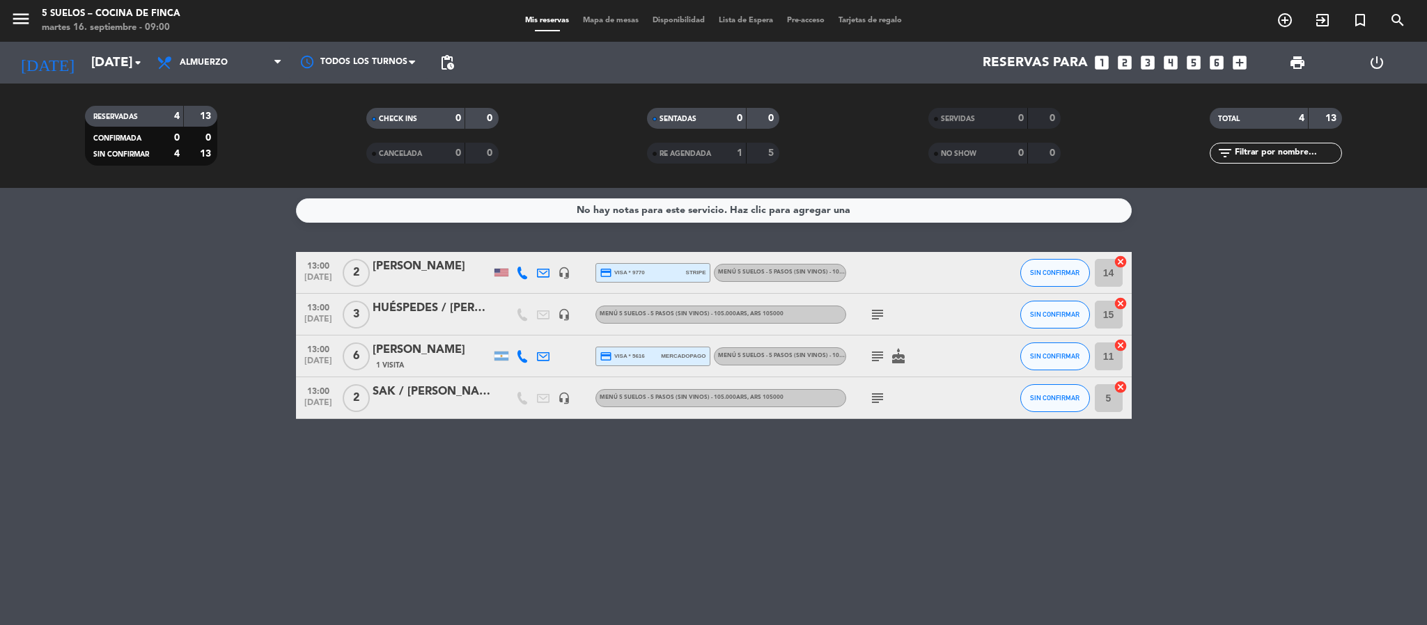
click at [396, 531] on div "No hay notas para este servicio. Haz clic para agregar una 13:00 [DATE] 2 [PERS…" at bounding box center [713, 406] width 1427 height 437
click at [84, 58] on input "[DATE]" at bounding box center [168, 62] width 168 height 29
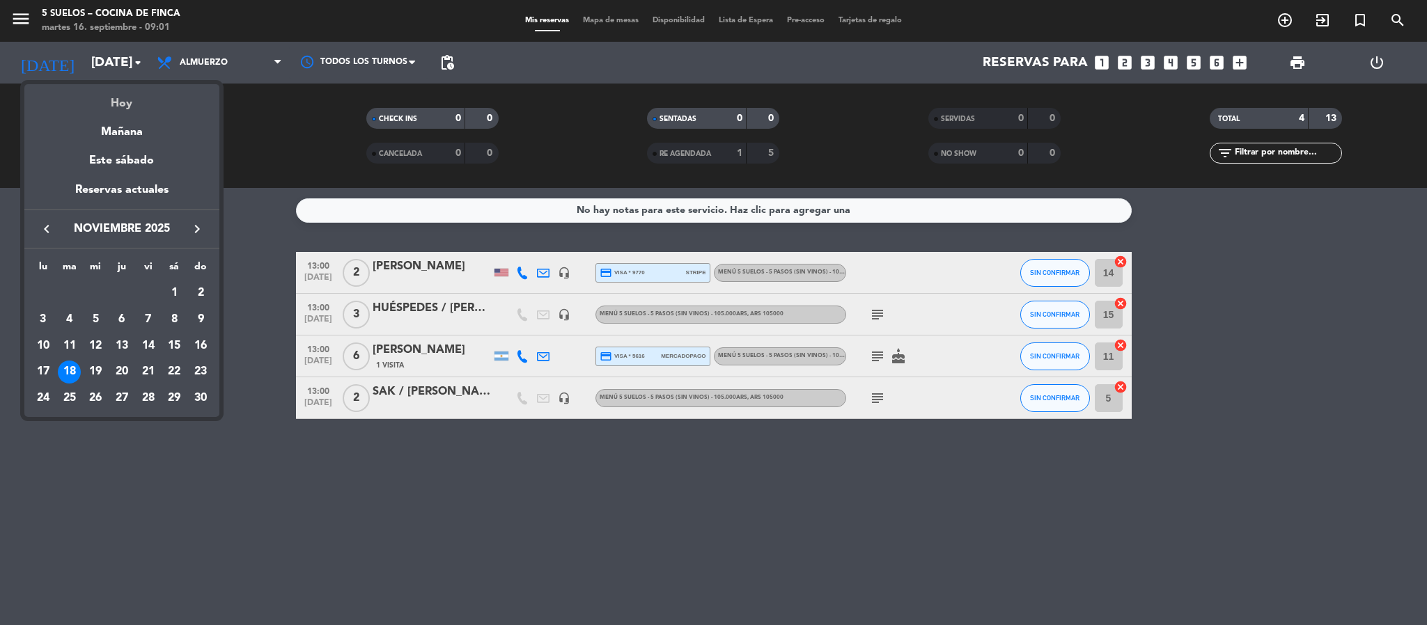
click at [116, 107] on div "Hoy" at bounding box center [121, 98] width 195 height 29
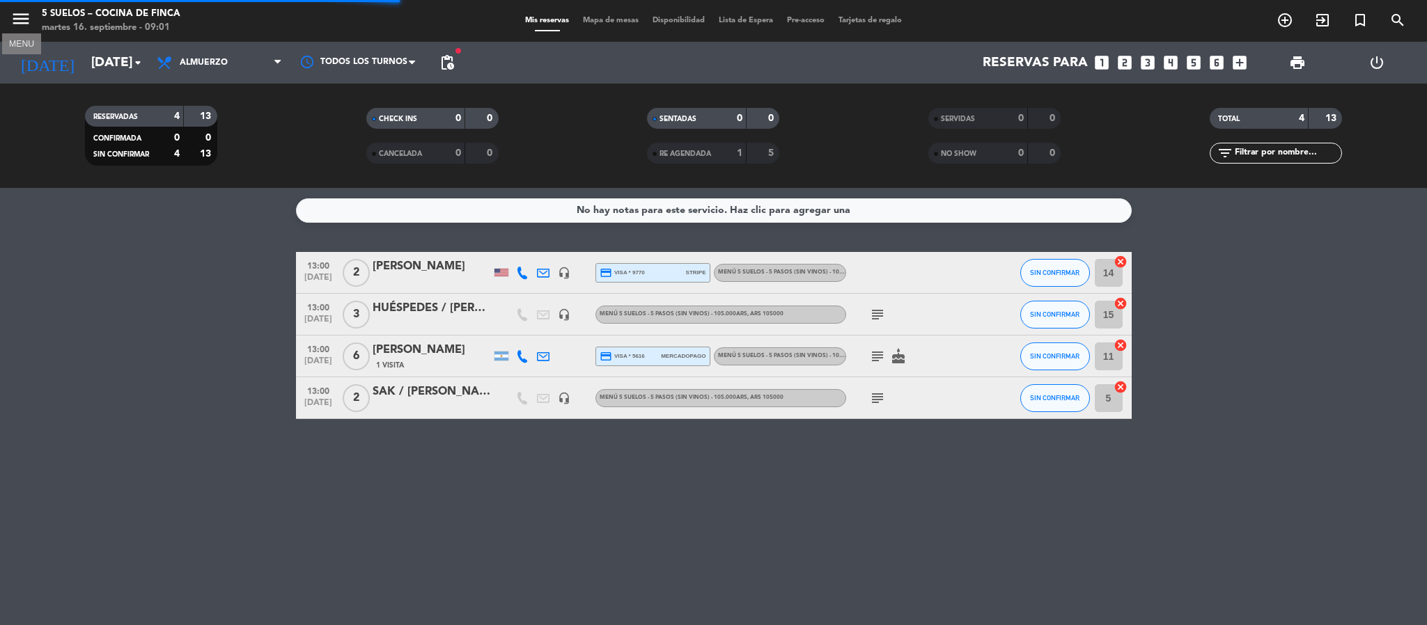
click at [15, 21] on icon "menu" at bounding box center [20, 18] width 21 height 21
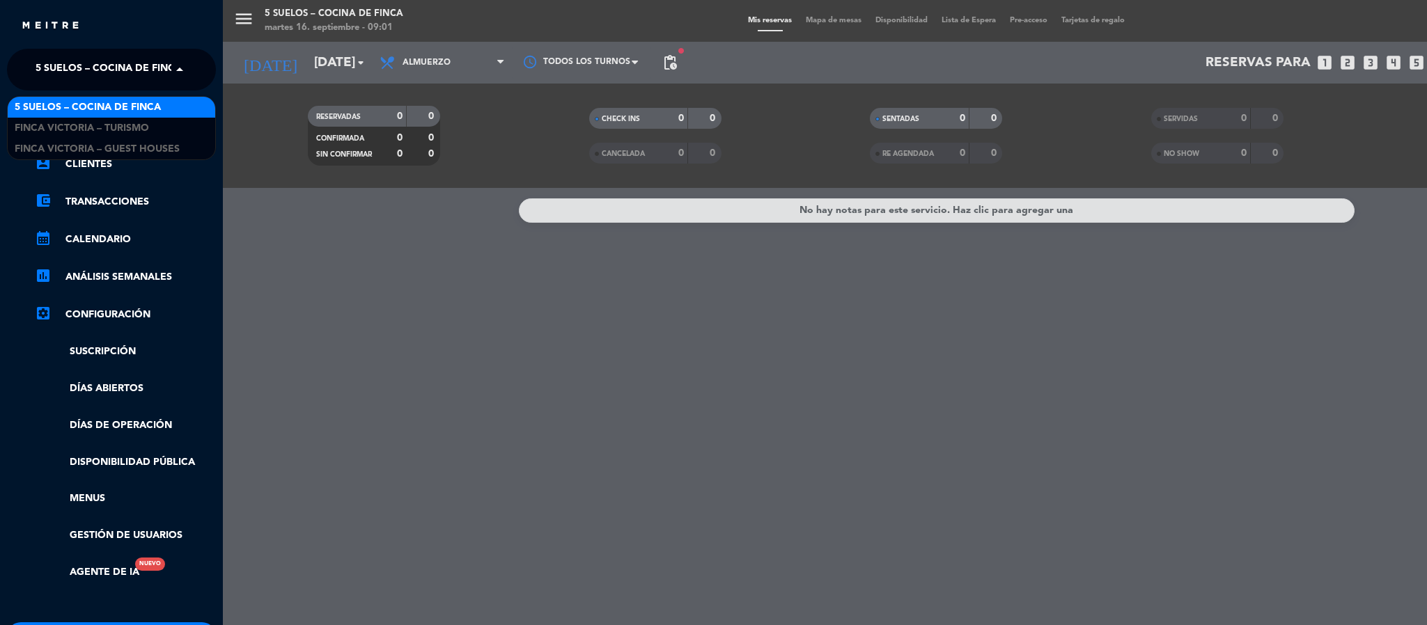
click at [50, 71] on span "5 SUELOS – COCINA DE FINCA" at bounding box center [109, 69] width 146 height 29
click at [63, 121] on span "FINCA VICTORIA – TURISMO" at bounding box center [82, 128] width 134 height 16
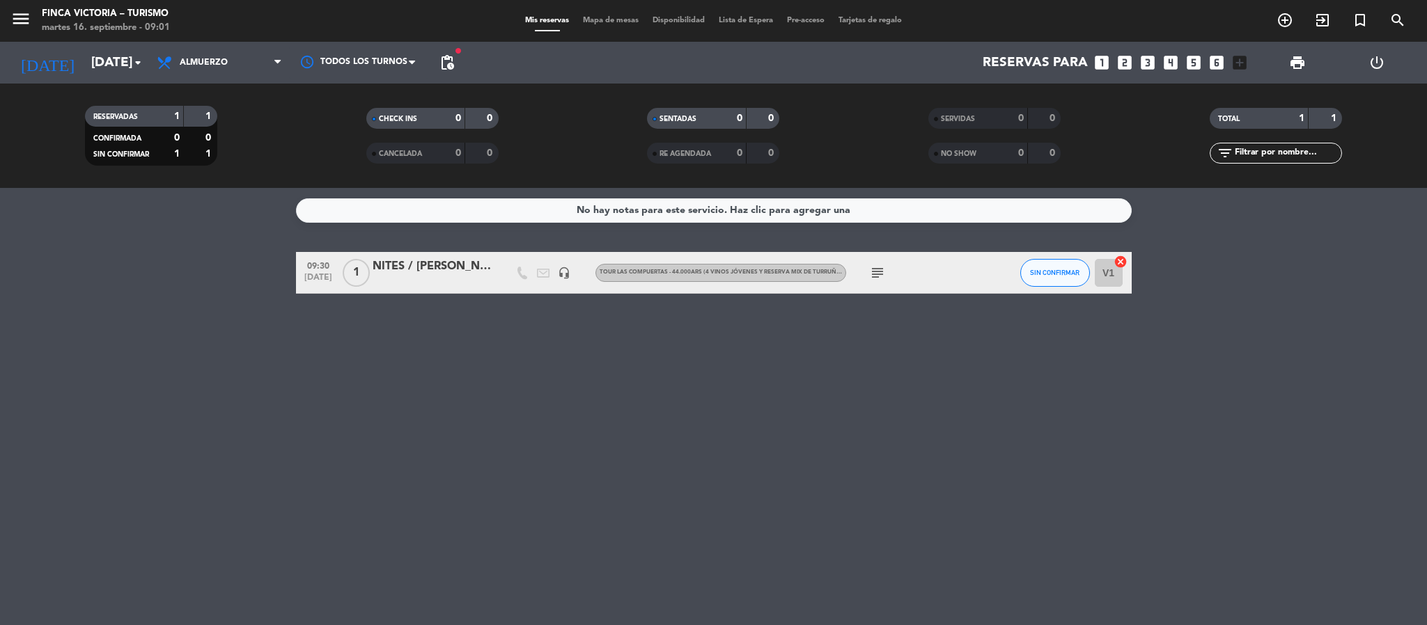
click at [429, 280] on div at bounding box center [432, 281] width 118 height 11
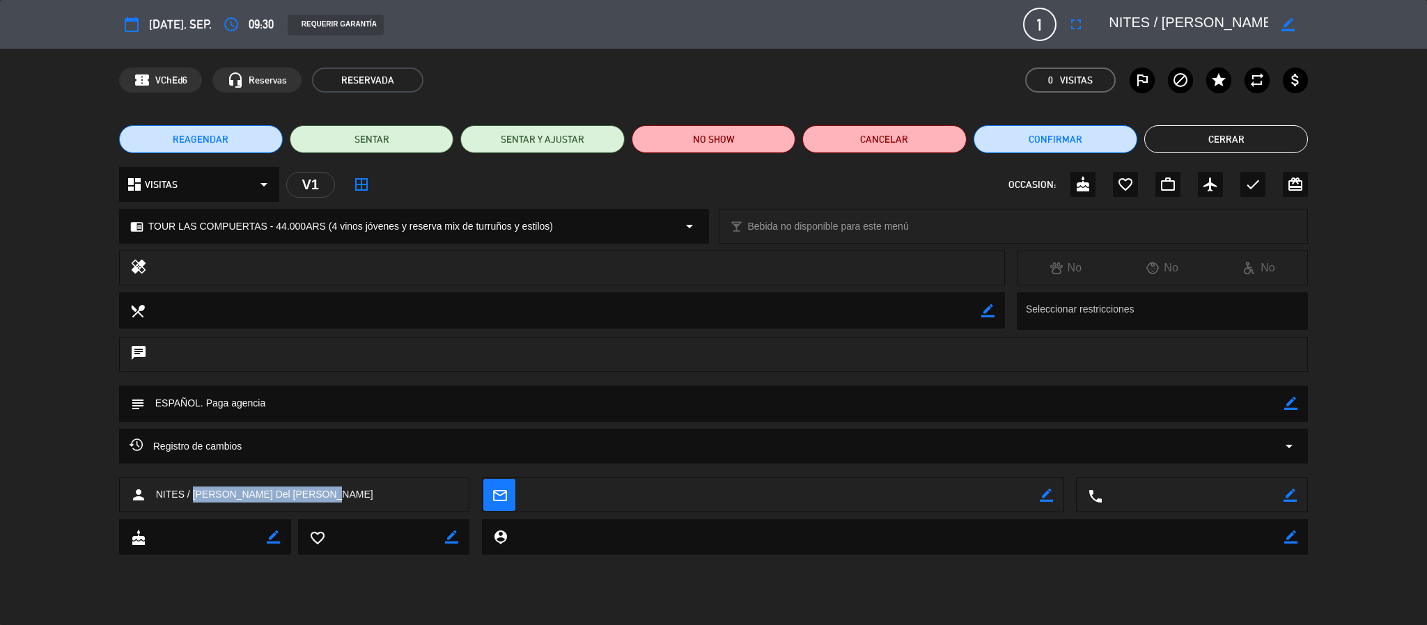
drag, startPoint x: 353, startPoint y: 498, endPoint x: 192, endPoint y: 500, distance: 160.9
click at [192, 500] on div "person NITES / [PERSON_NAME] Del [PERSON_NAME]" at bounding box center [294, 495] width 351 height 35
copy span "[PERSON_NAME] Del [PERSON_NAME]"
click at [1243, 136] on button "Cerrar" at bounding box center [1226, 139] width 164 height 28
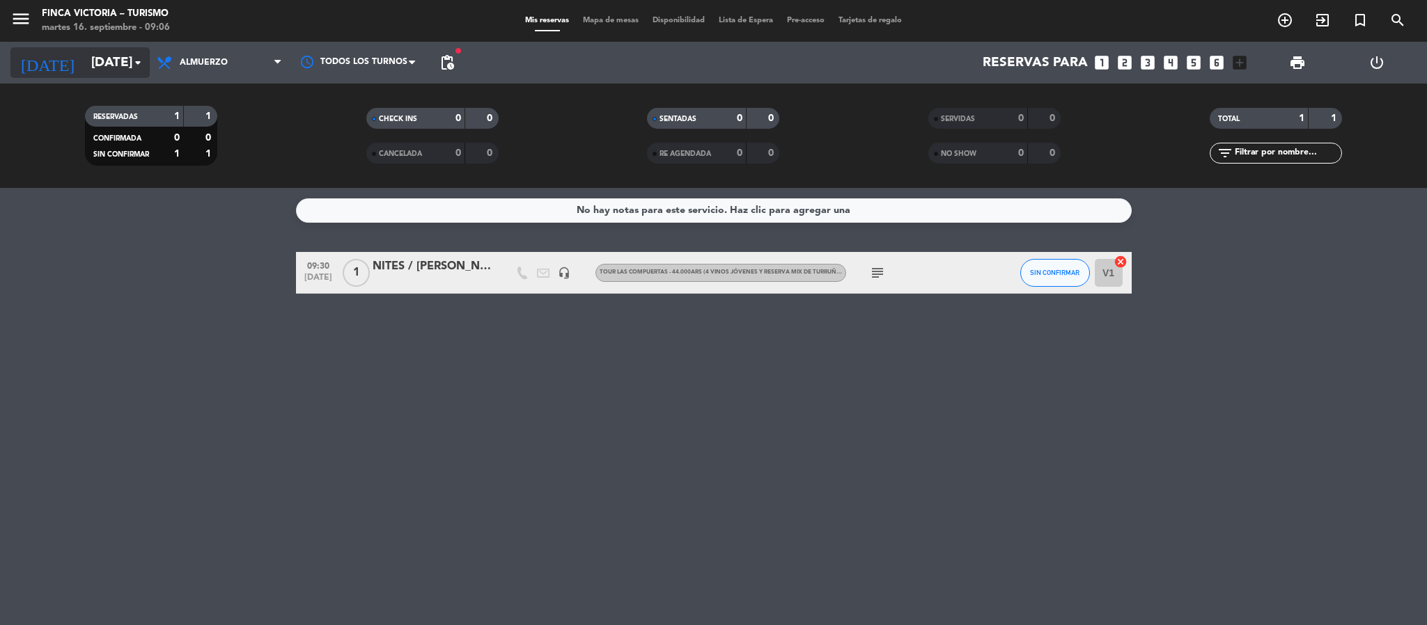
click at [84, 65] on input "[DATE]" at bounding box center [168, 62] width 168 height 29
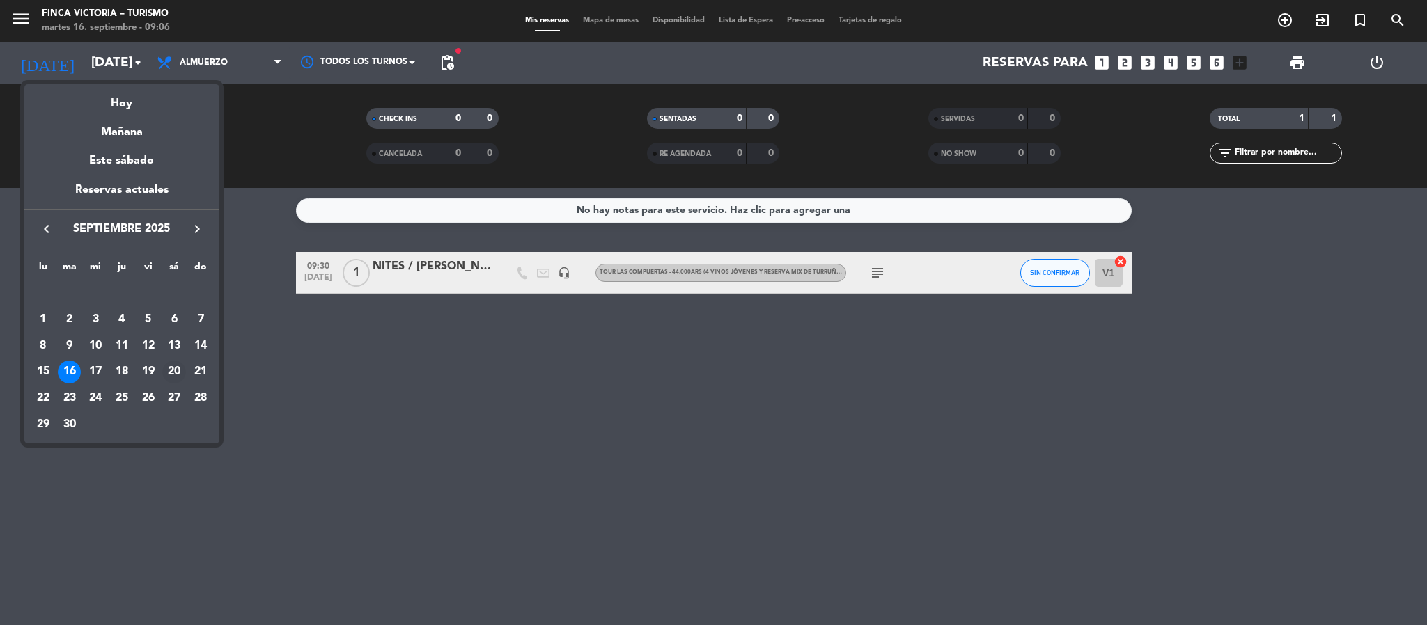
click at [169, 368] on div "20" at bounding box center [174, 373] width 24 height 24
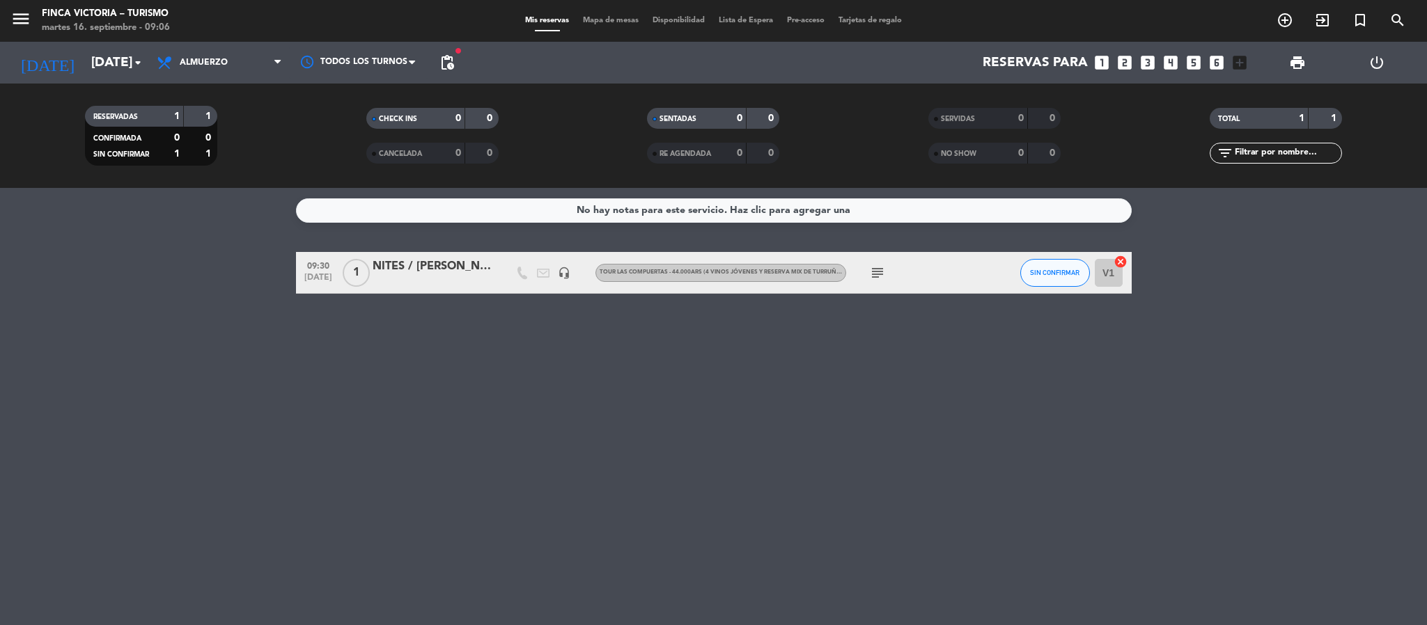
type input "[DATE]"
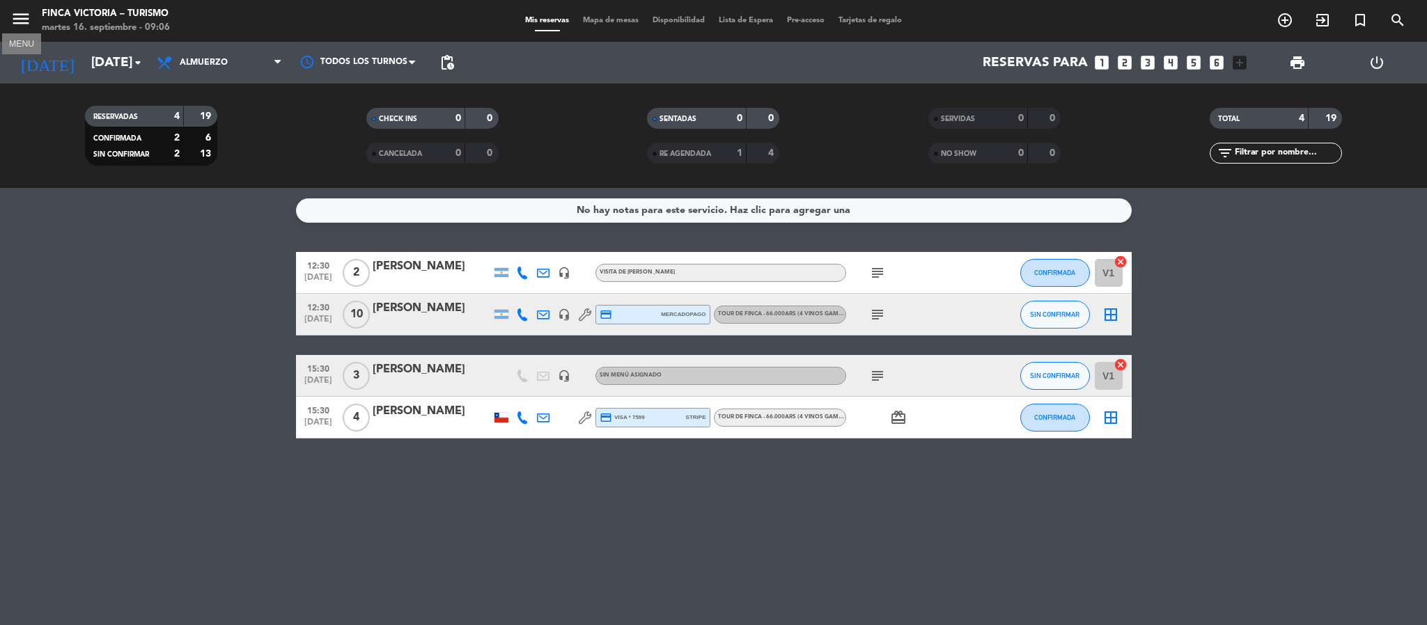
click at [22, 13] on icon "menu" at bounding box center [20, 18] width 21 height 21
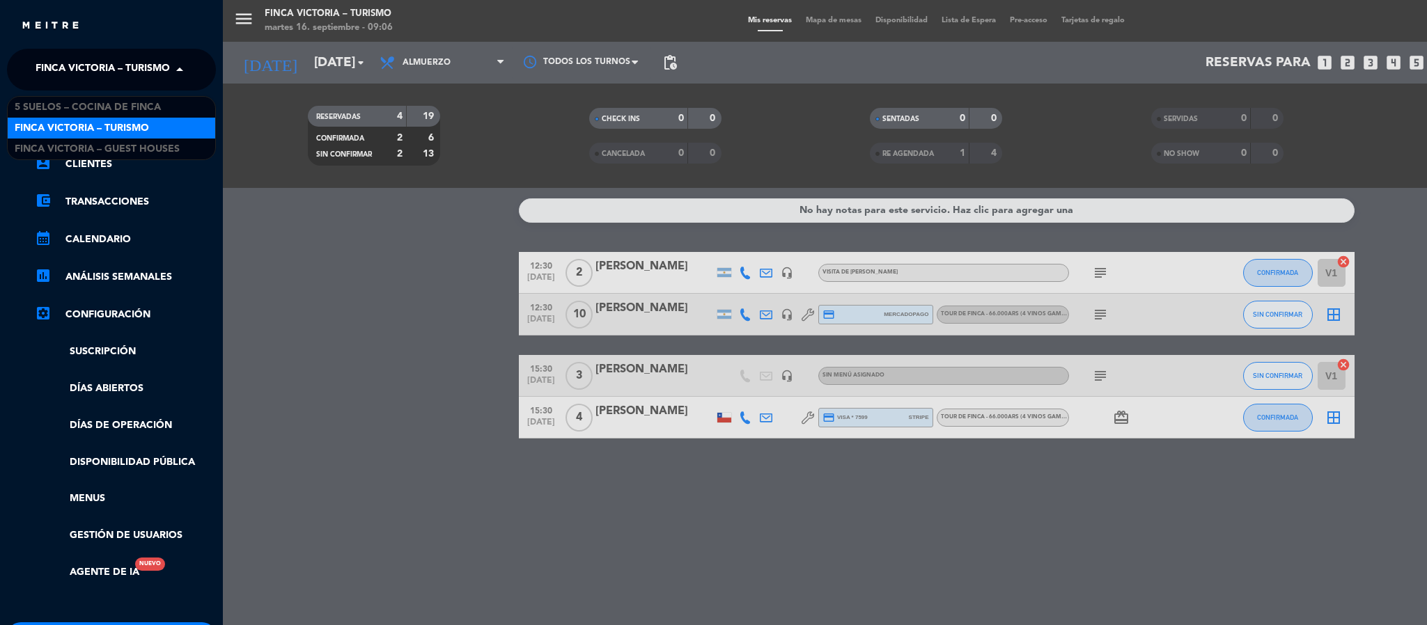
click at [31, 63] on div "× FINCA VICTORIA – TURISMO" at bounding box center [100, 69] width 141 height 29
click at [63, 111] on span "5 SUELOS – COCINA DE FINCA" at bounding box center [88, 108] width 146 height 16
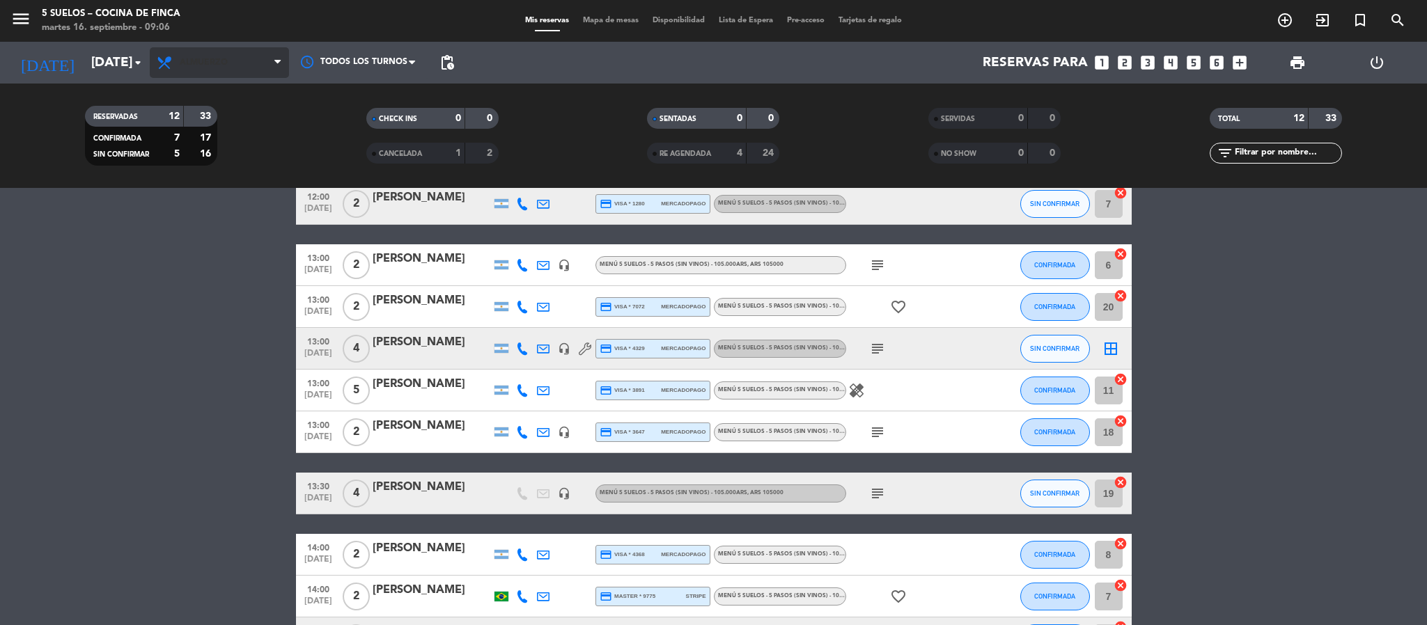
scroll to position [151, 0]
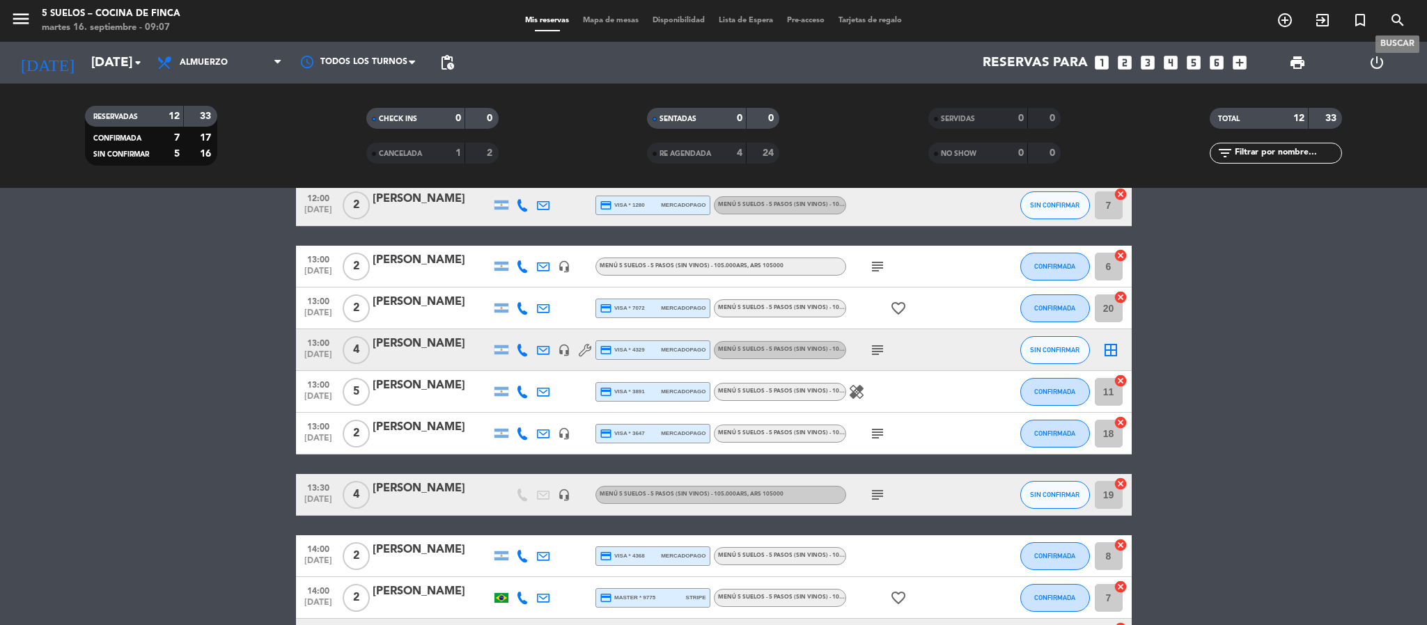
click at [1396, 15] on icon "search" at bounding box center [1397, 20] width 17 height 17
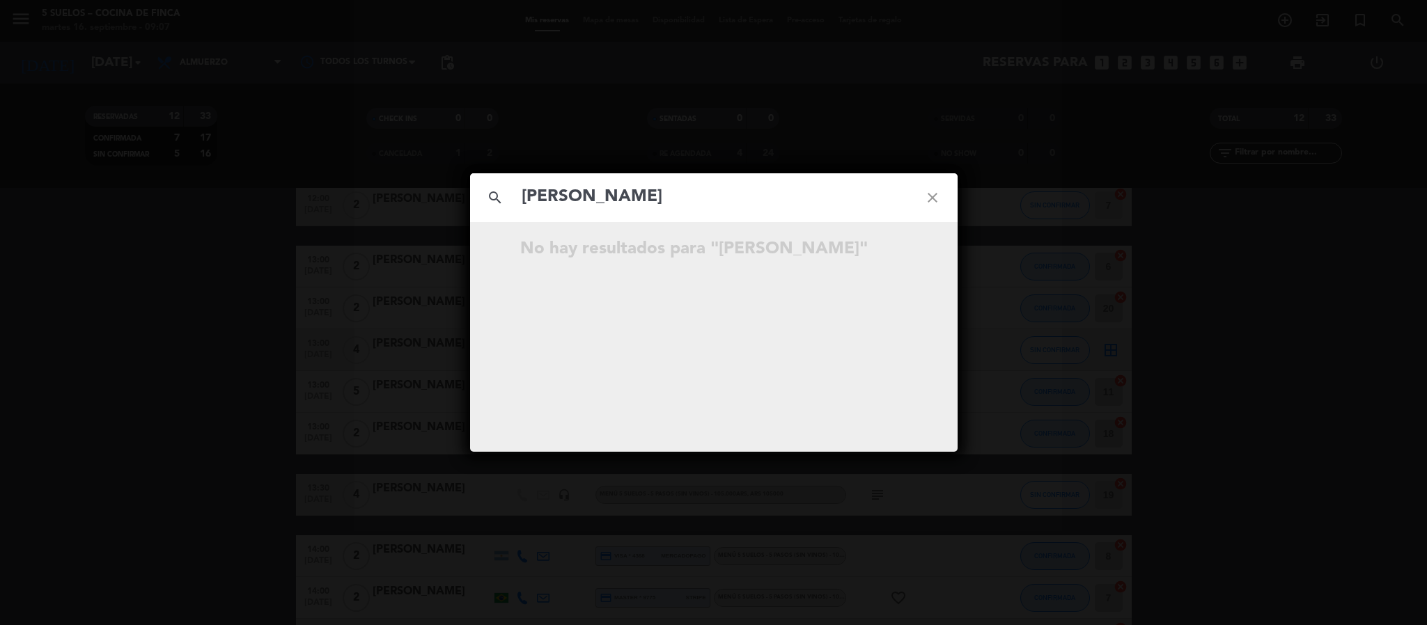
type input "[PERSON_NAME]"
click at [936, 201] on icon "close" at bounding box center [932, 198] width 50 height 50
click at [932, 198] on icon "close" at bounding box center [932, 198] width 50 height 50
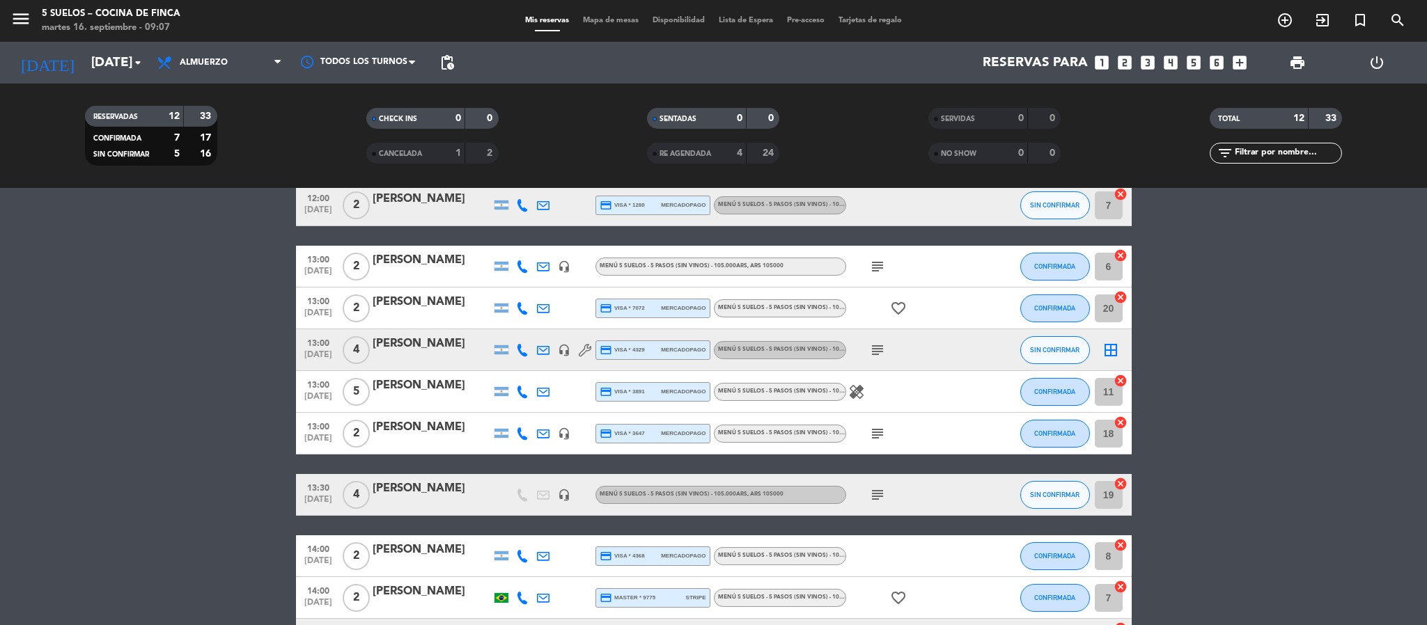
click at [11, 17] on icon "menu" at bounding box center [20, 18] width 21 height 21
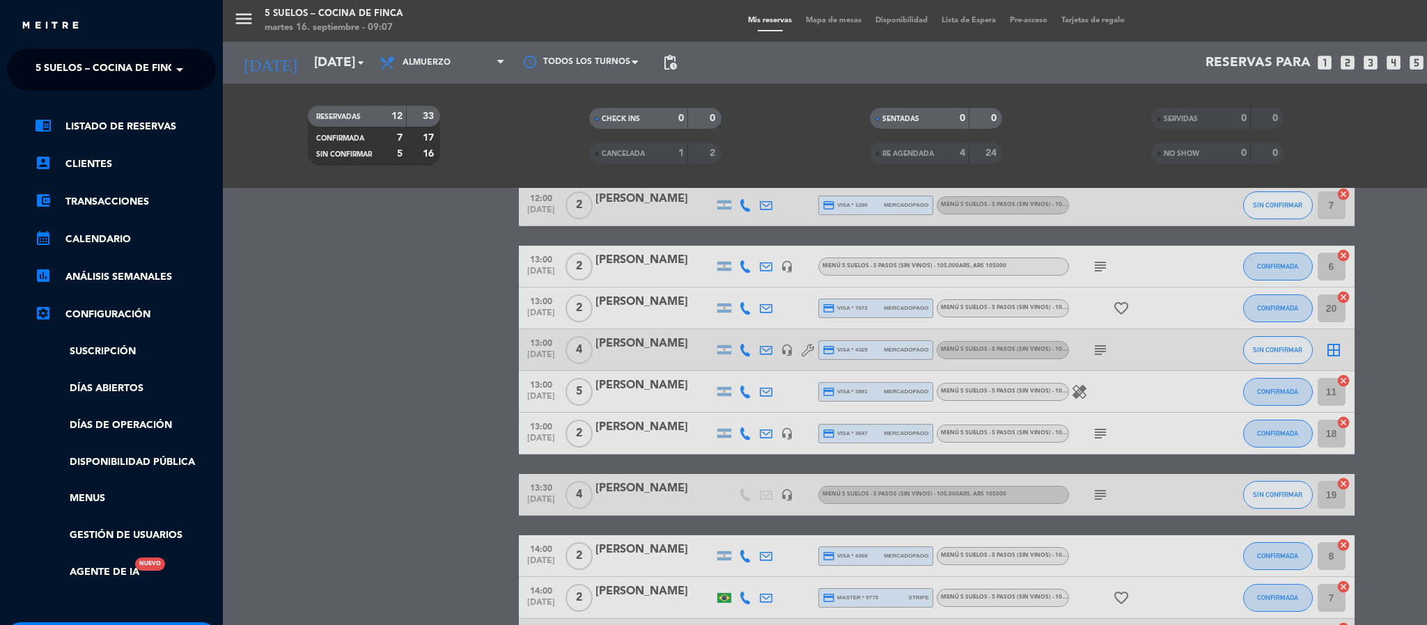
click at [56, 74] on span "5 SUELOS – COCINA DE FINCA" at bounding box center [109, 69] width 146 height 29
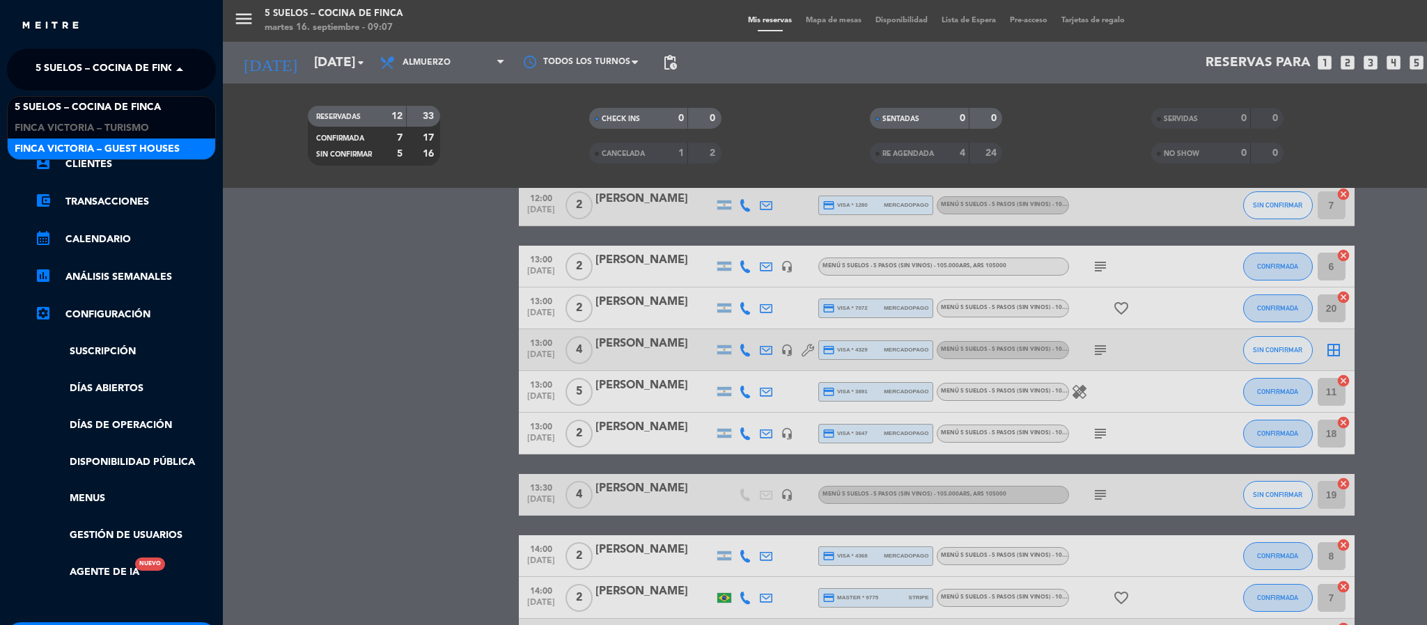
click at [57, 139] on div "FINCA VICTORIA – GUEST HOUSES" at bounding box center [112, 149] width 208 height 21
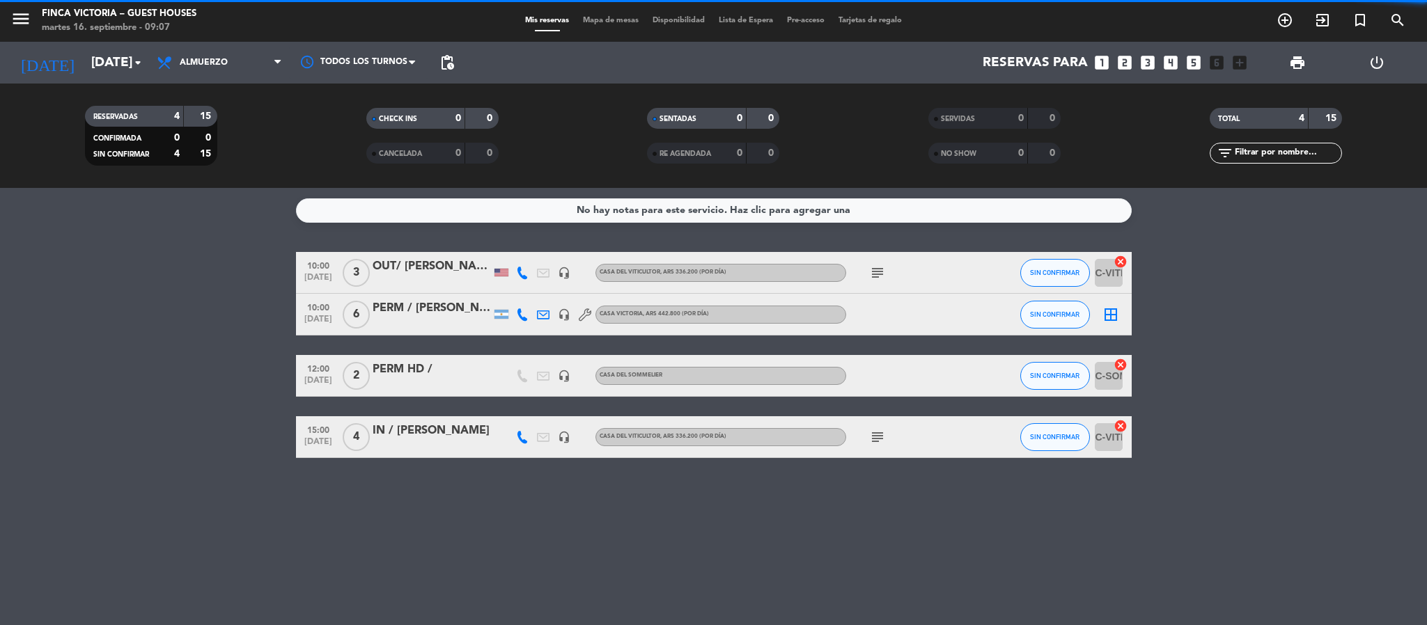
scroll to position [0, 0]
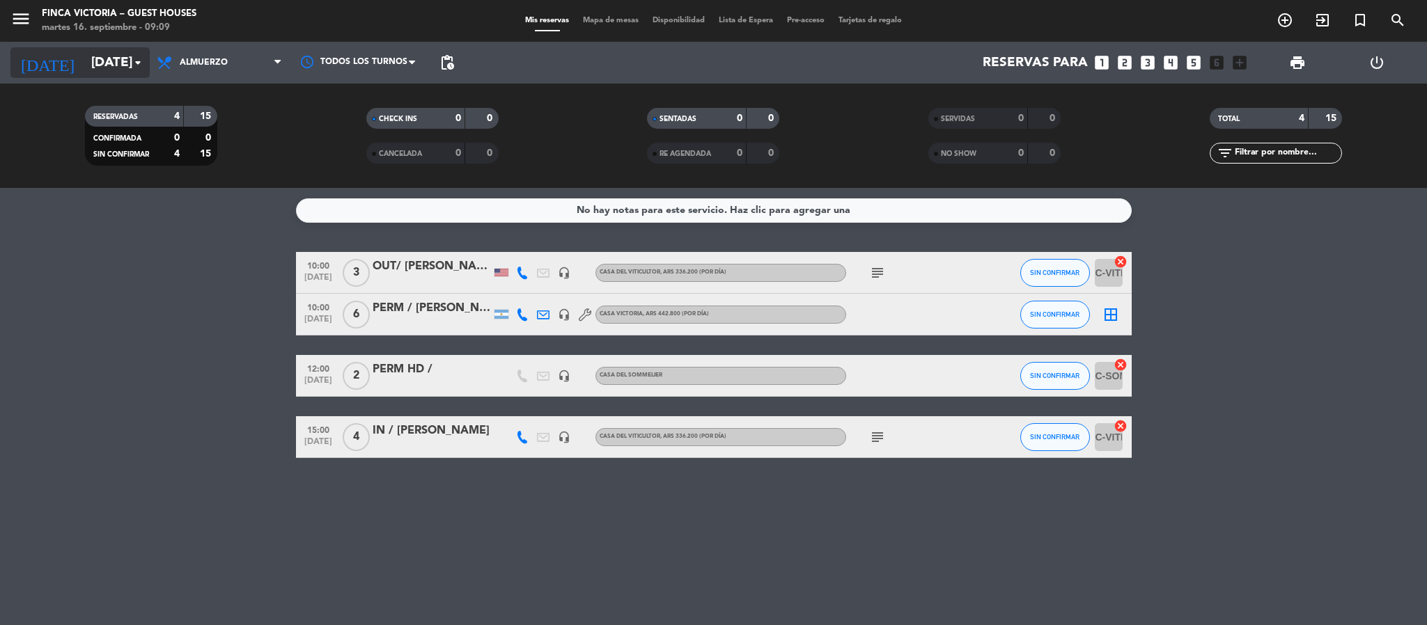
click at [84, 61] on input "[DATE]" at bounding box center [168, 62] width 168 height 29
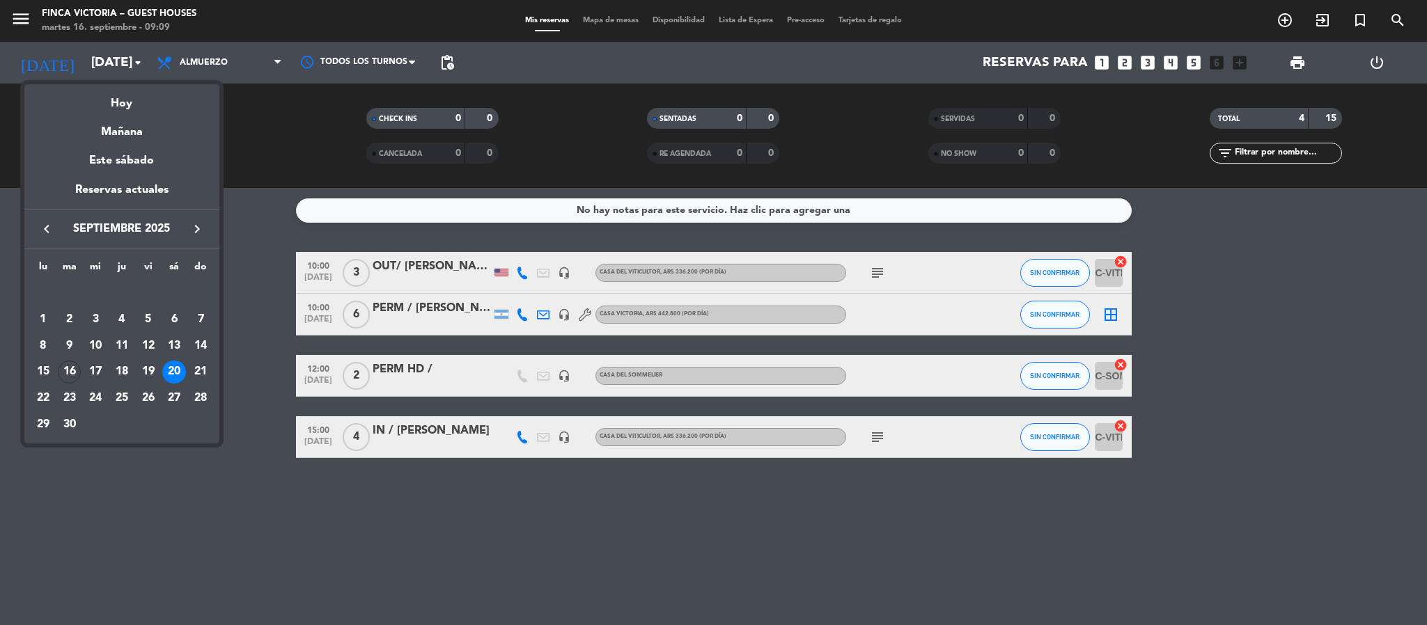
click at [121, 564] on div at bounding box center [713, 312] width 1427 height 625
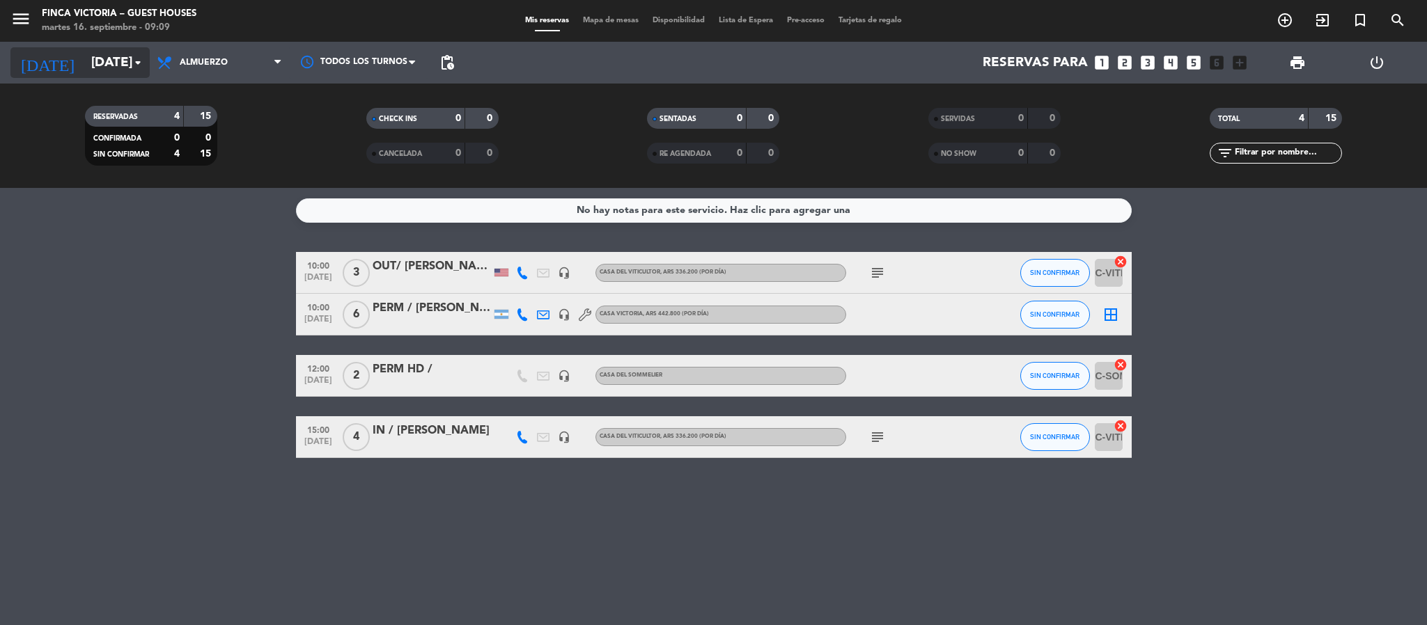
click at [93, 48] on input "[DATE]" at bounding box center [168, 62] width 168 height 29
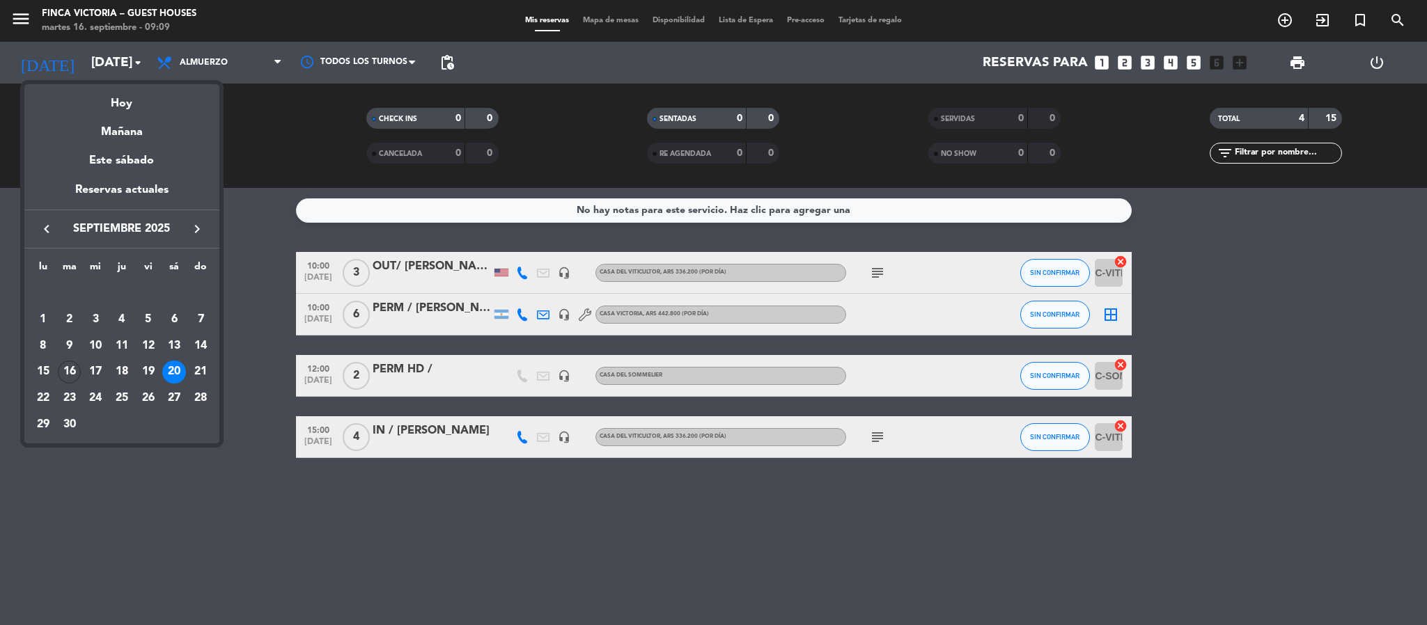
click at [198, 221] on icon "keyboard_arrow_right" at bounding box center [197, 229] width 17 height 17
click at [149, 341] on div "14" at bounding box center [148, 346] width 24 height 24
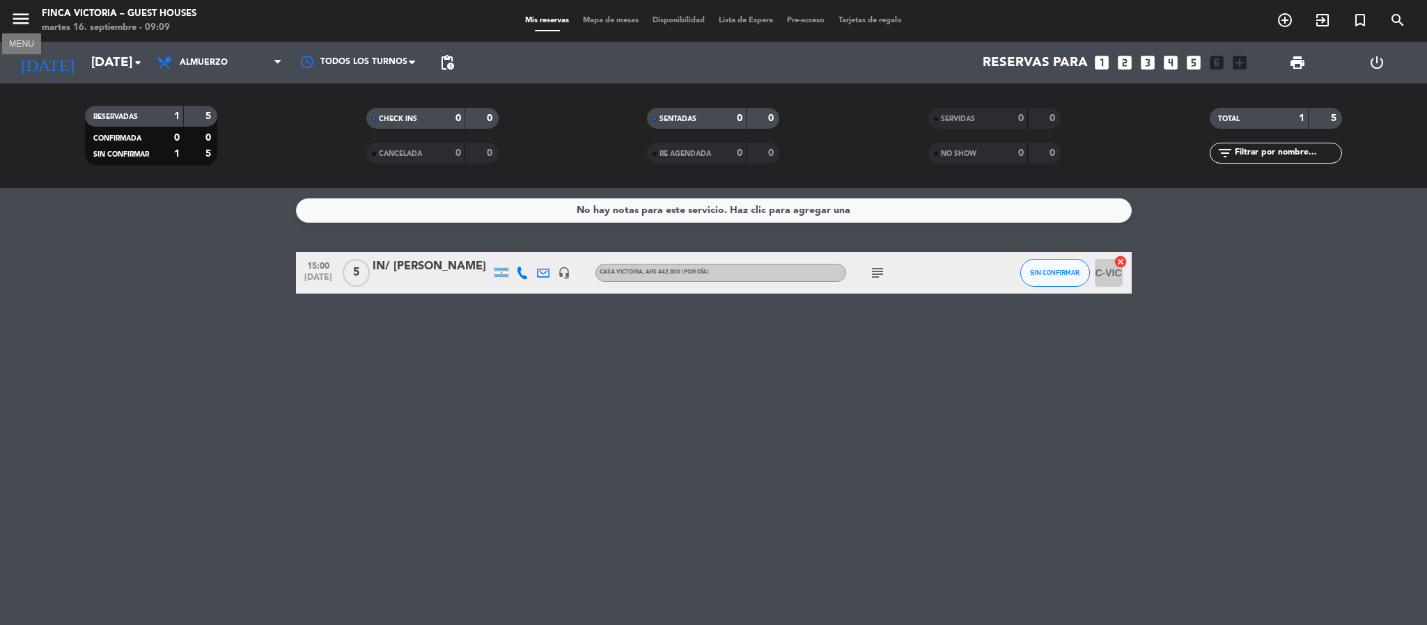
click at [21, 17] on icon "menu" at bounding box center [20, 18] width 21 height 21
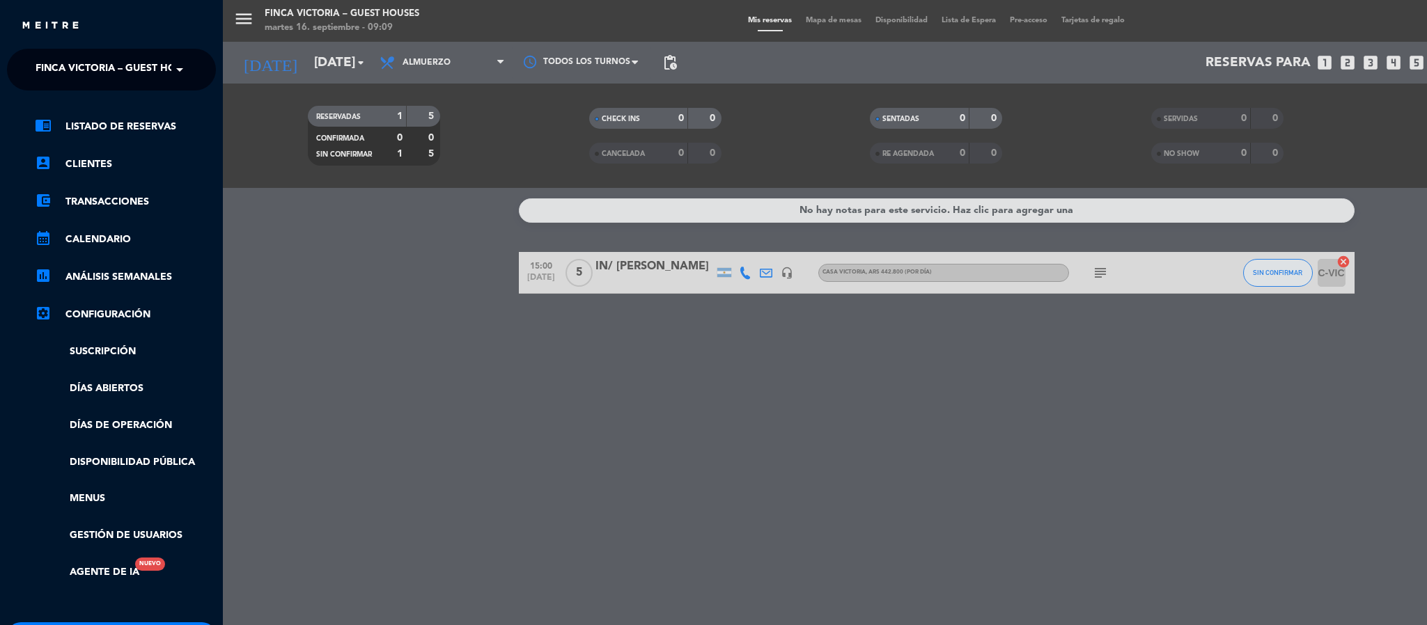
click at [45, 63] on span "FINCA VICTORIA – GUEST HOUSES" at bounding box center [118, 69] width 165 height 29
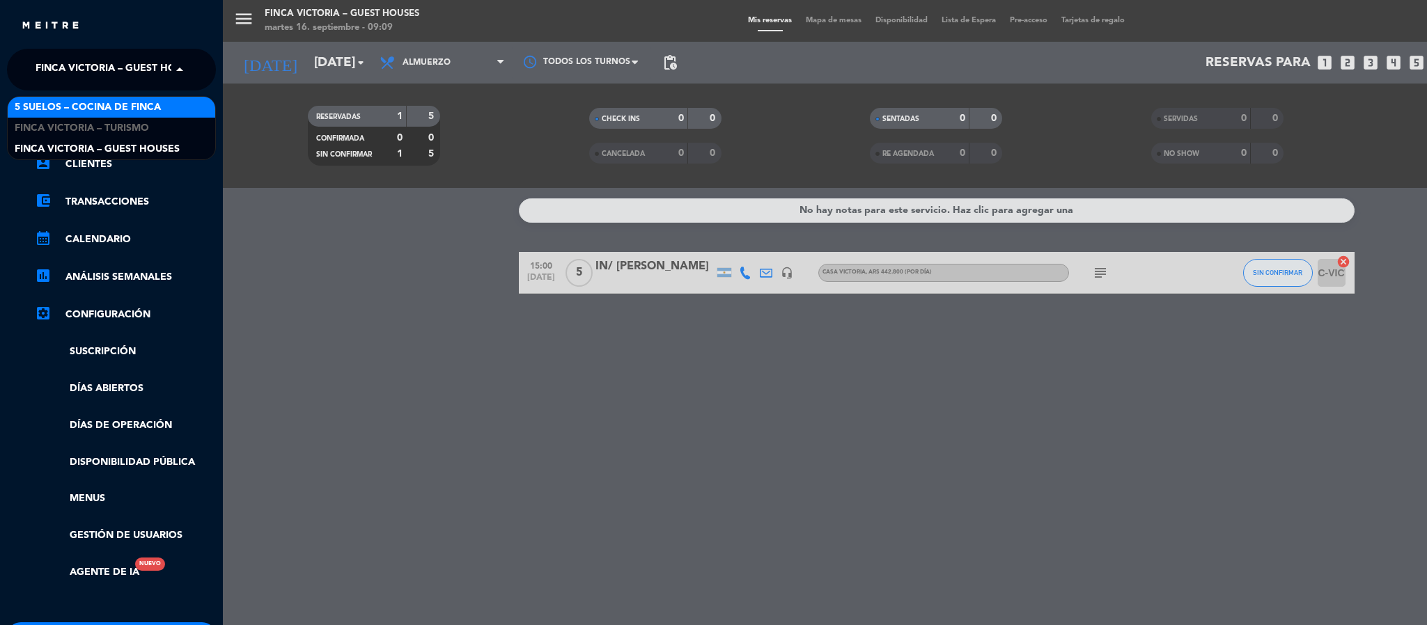
click at [61, 109] on span "5 SUELOS – COCINA DE FINCA" at bounding box center [88, 108] width 146 height 16
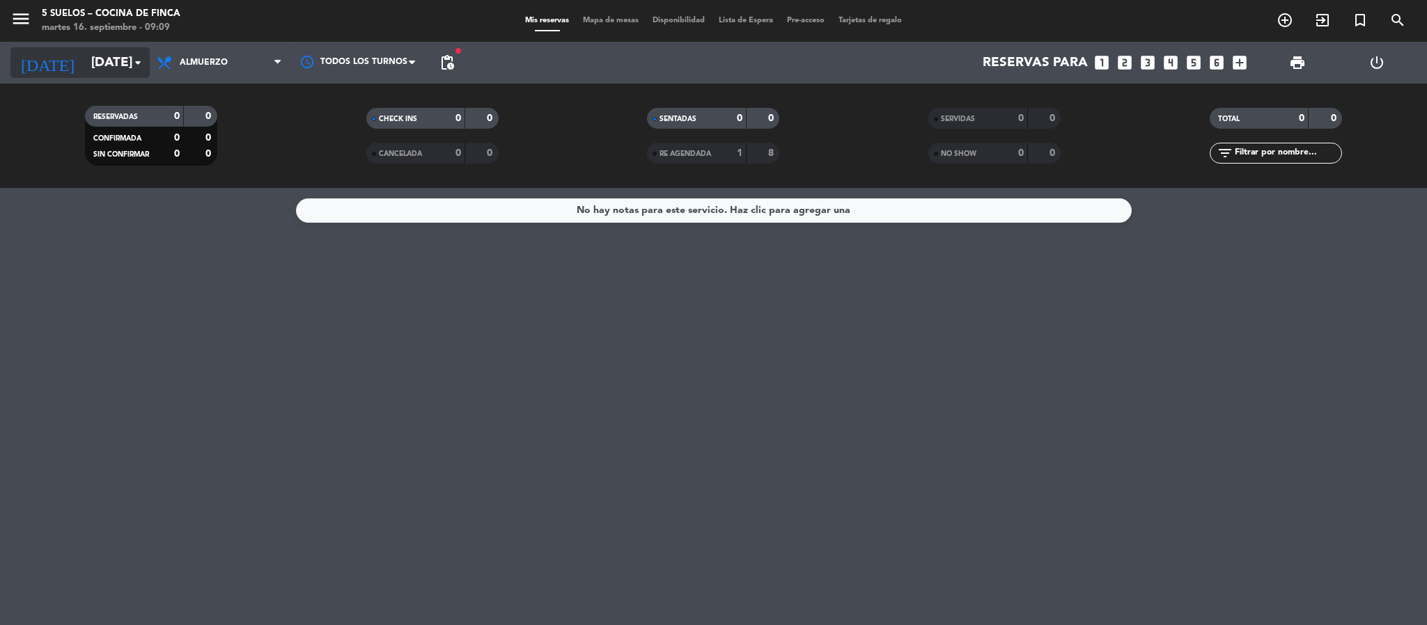
click at [84, 65] on input "[DATE]" at bounding box center [168, 62] width 168 height 29
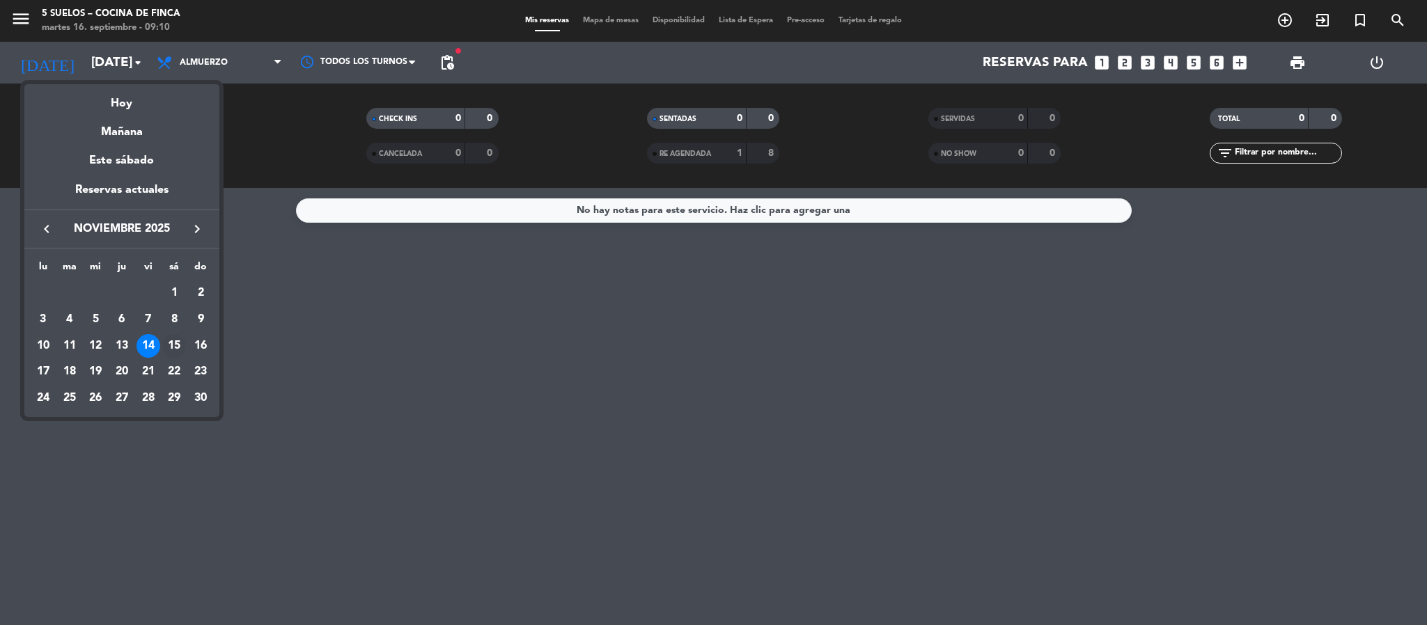
click at [168, 343] on div "15" at bounding box center [174, 346] width 24 height 24
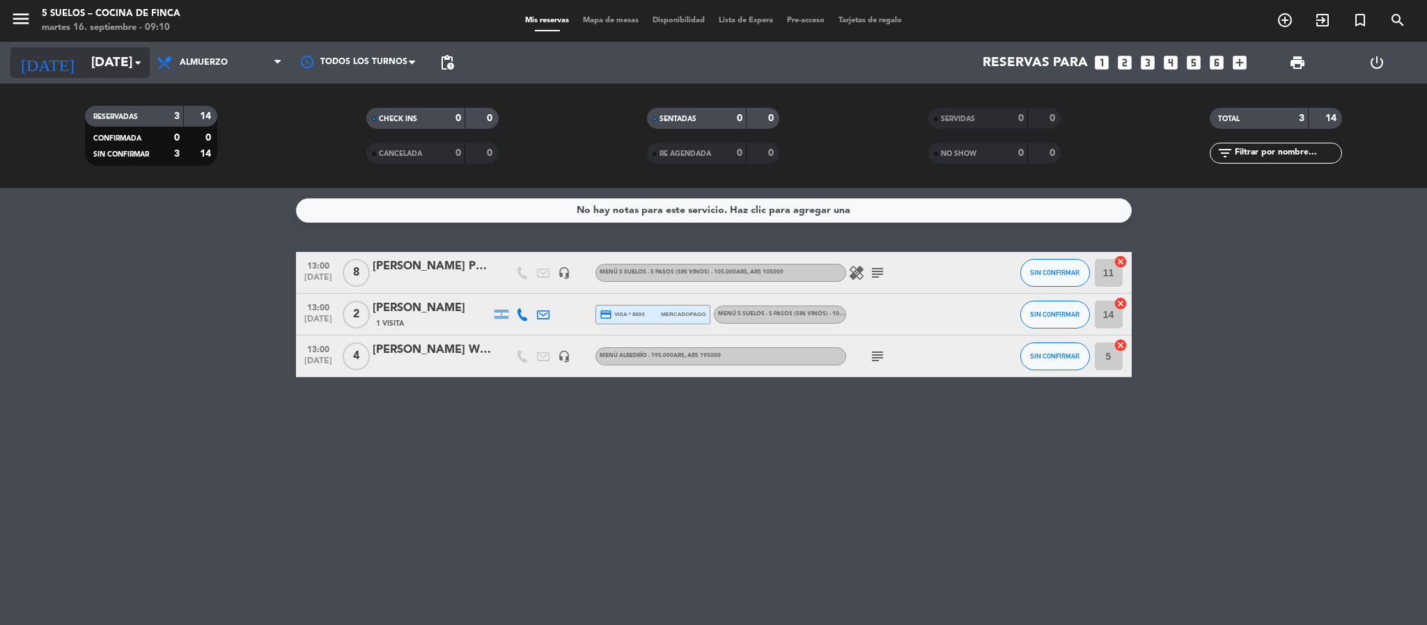
click at [88, 63] on input "[DATE]" at bounding box center [168, 62] width 168 height 29
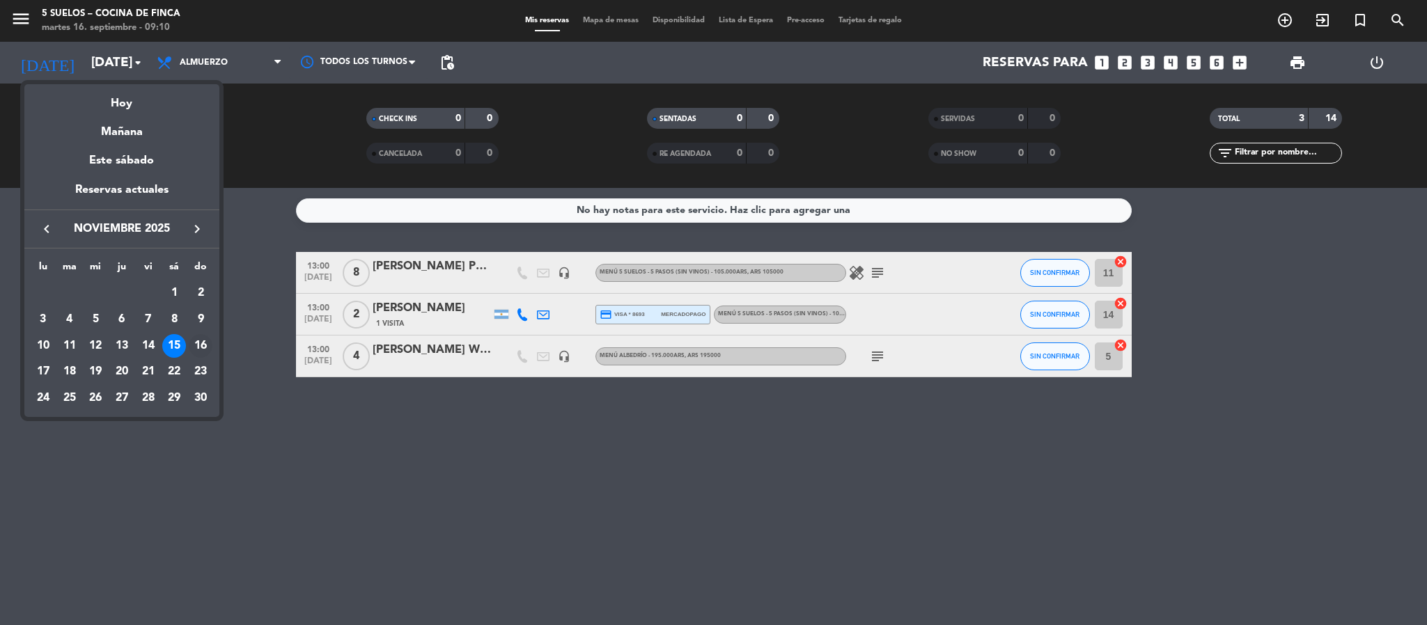
click at [208, 341] on div "16" at bounding box center [201, 346] width 24 height 24
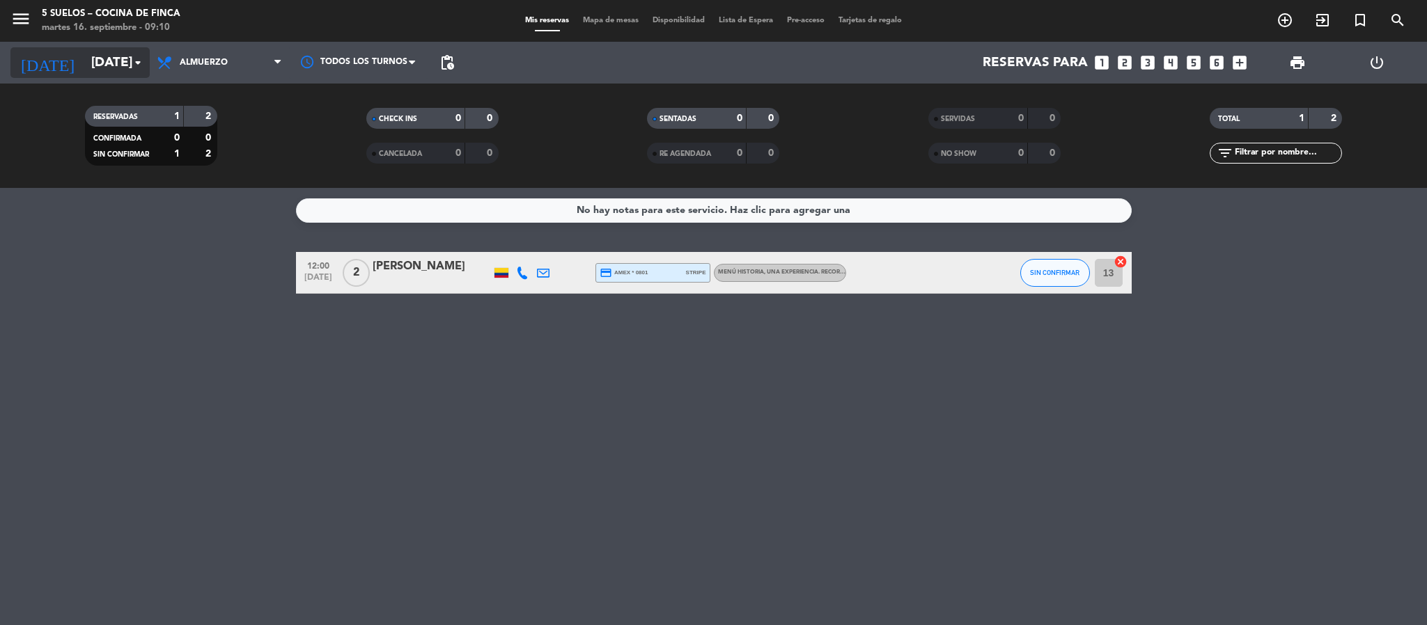
click at [96, 61] on input "[DATE]" at bounding box center [168, 62] width 168 height 29
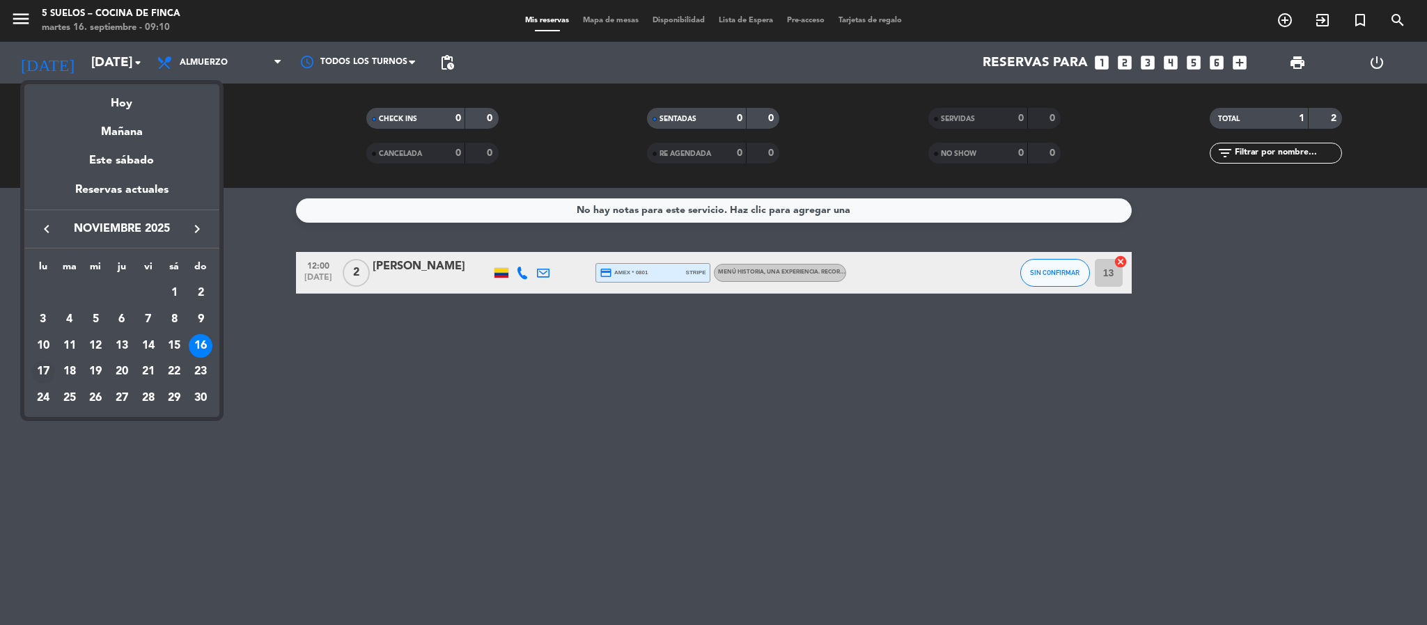
click at [40, 375] on div "17" at bounding box center [43, 373] width 24 height 24
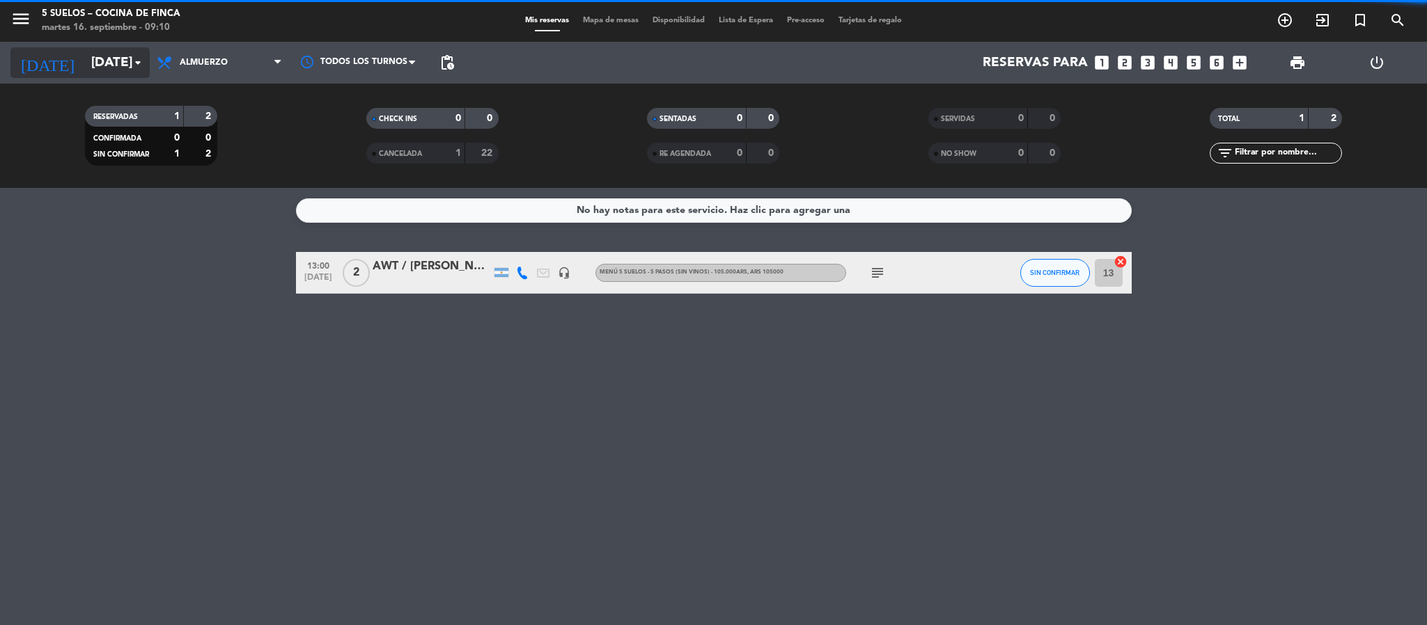
click at [93, 63] on input "[DATE]" at bounding box center [168, 62] width 168 height 29
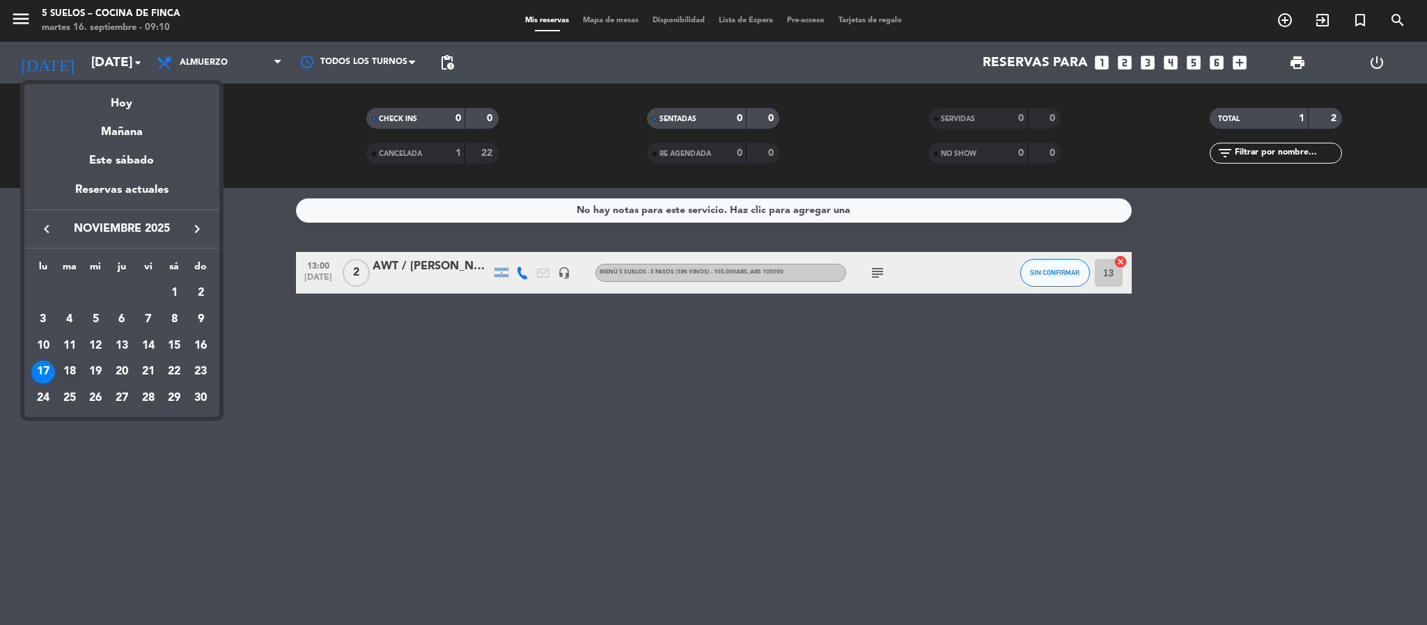
click at [73, 368] on div "18" at bounding box center [70, 373] width 24 height 24
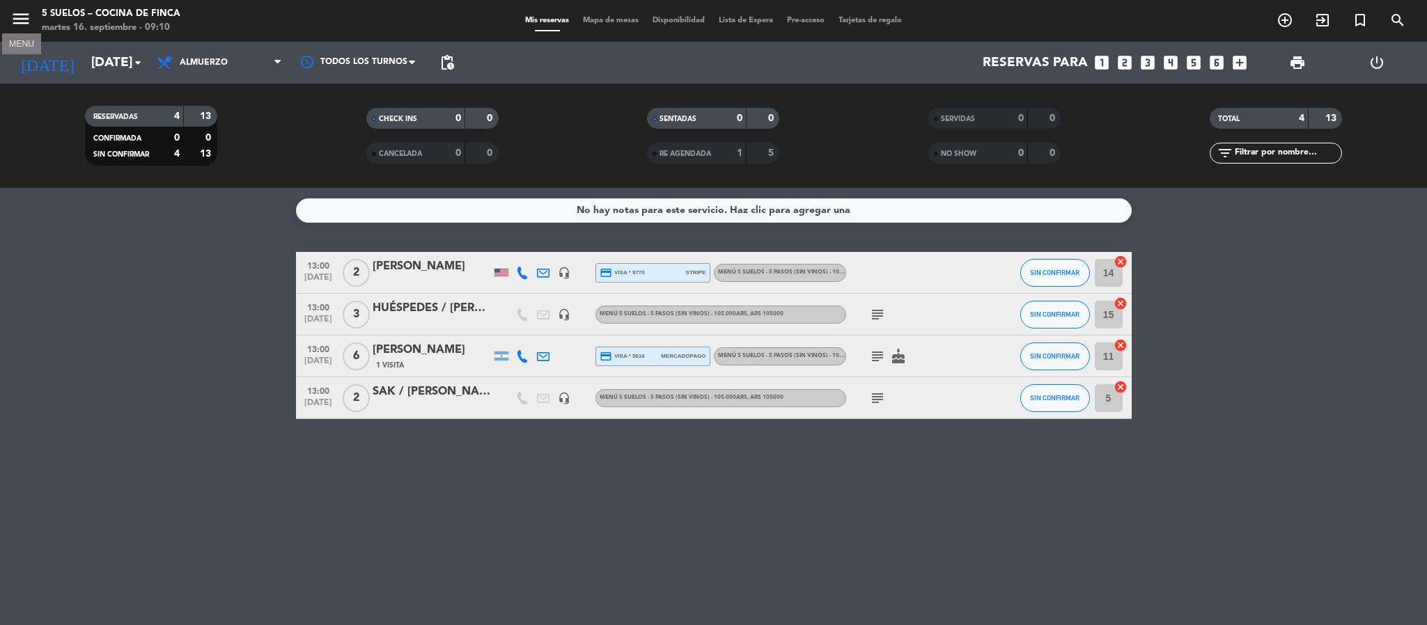
click at [25, 26] on icon "menu" at bounding box center [20, 18] width 21 height 21
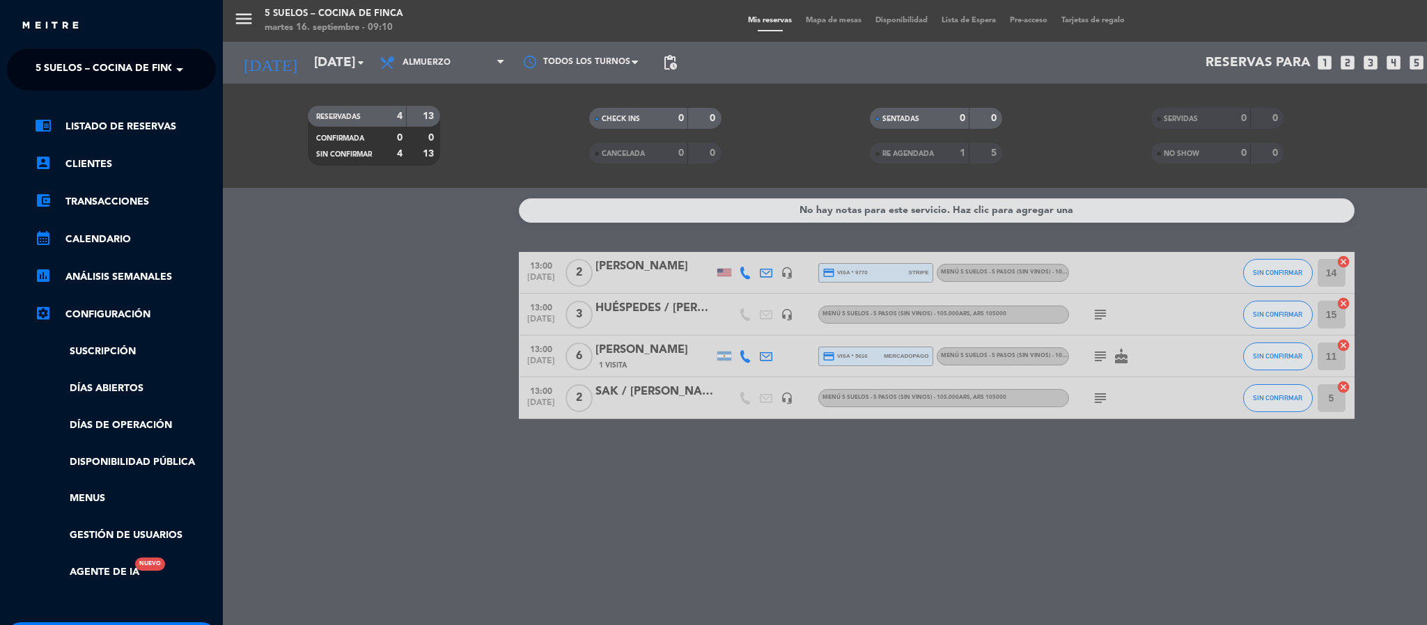
click at [30, 69] on div "× 5 SUELOS – COCINA DE FINCA" at bounding box center [100, 69] width 141 height 29
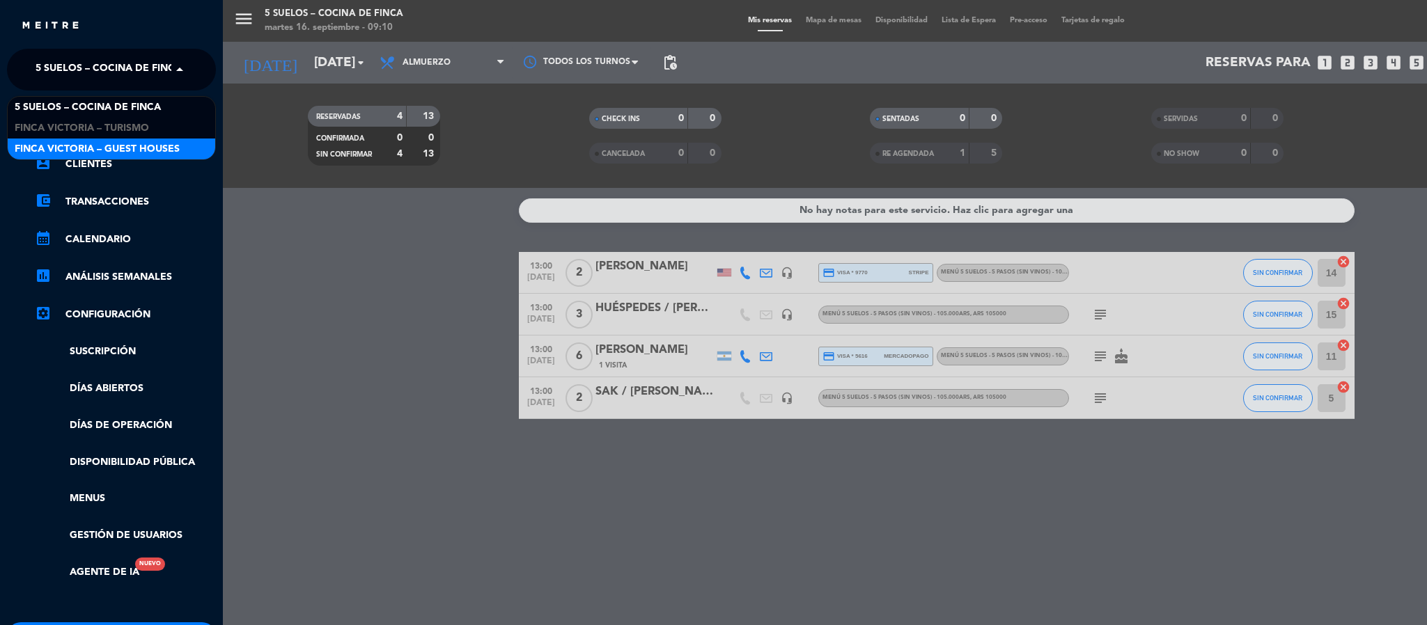
click at [38, 144] on span "FINCA VICTORIA – GUEST HOUSES" at bounding box center [97, 149] width 165 height 16
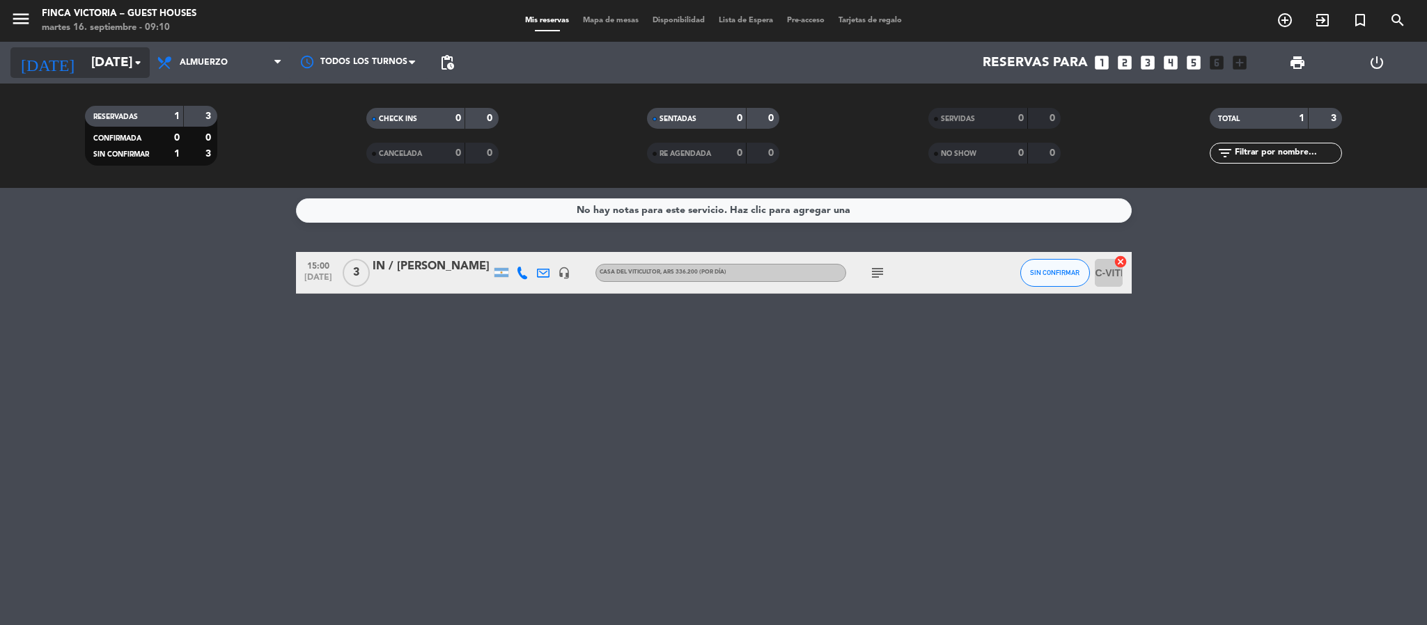
click at [84, 68] on input "[DATE]" at bounding box center [168, 62] width 168 height 29
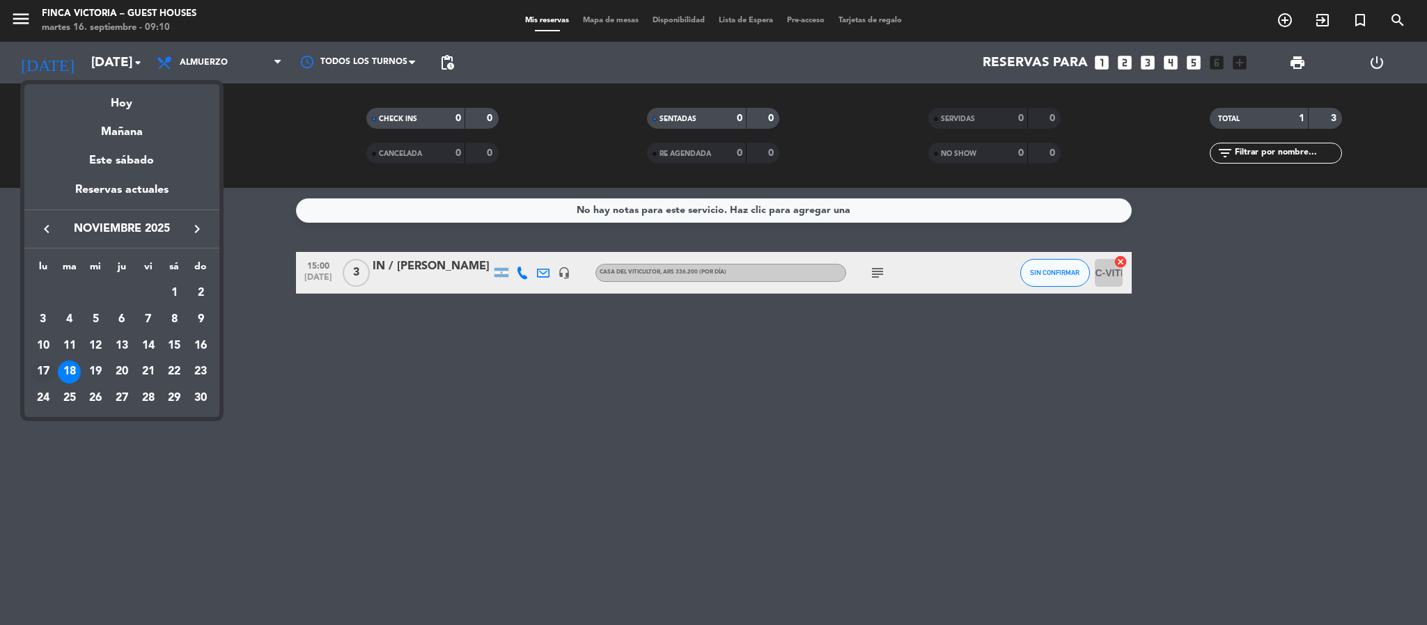
click at [53, 366] on div "17" at bounding box center [43, 373] width 24 height 24
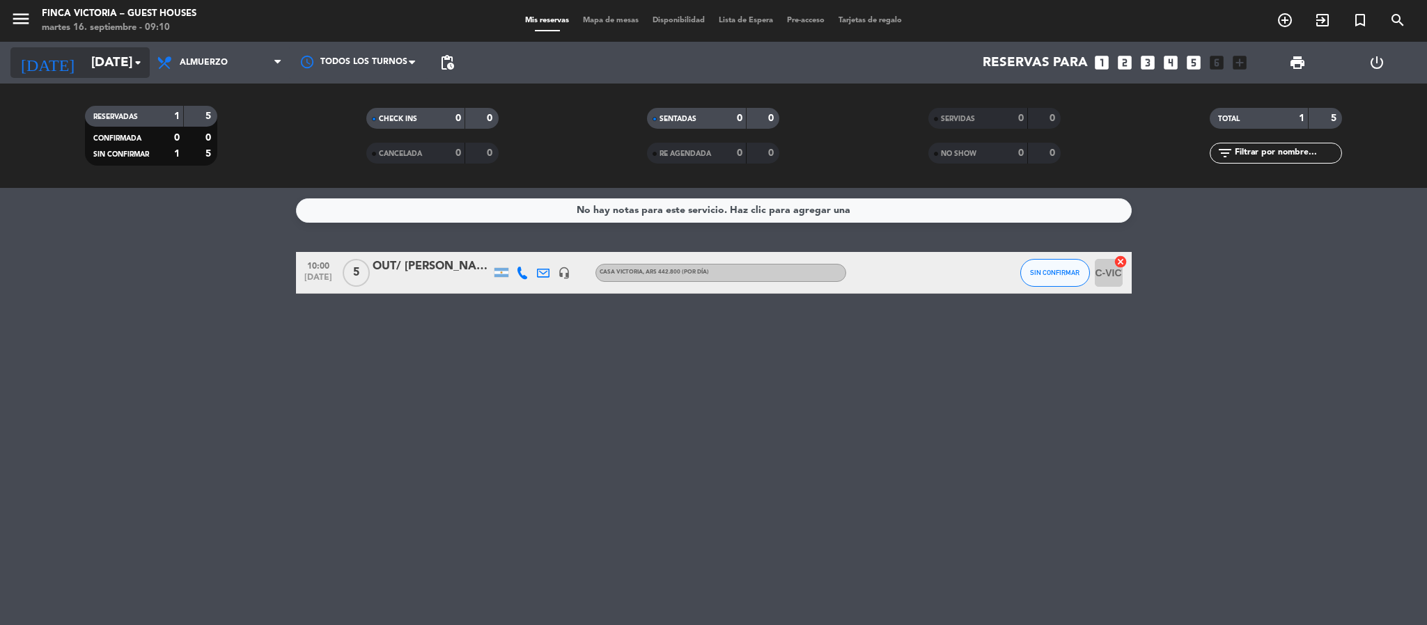
click at [84, 65] on input "[DATE]" at bounding box center [168, 62] width 168 height 29
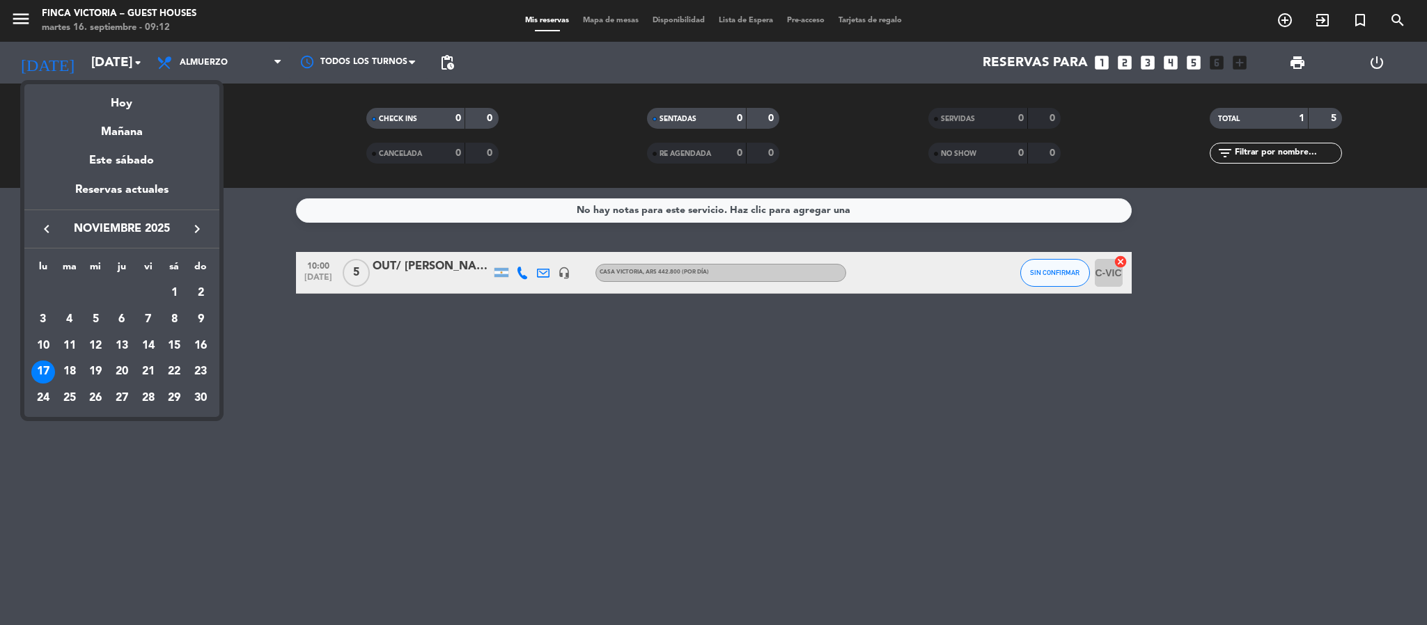
click at [17, 23] on div at bounding box center [713, 312] width 1427 height 625
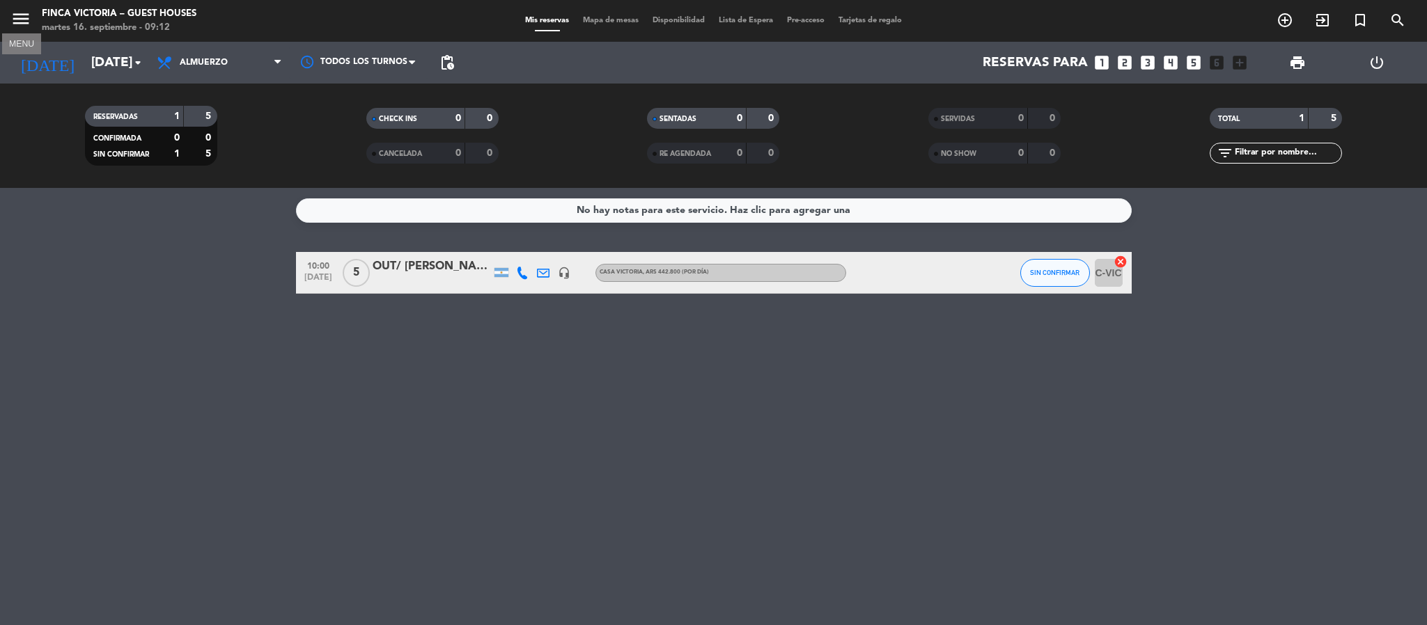
click at [17, 23] on icon "menu" at bounding box center [20, 18] width 21 height 21
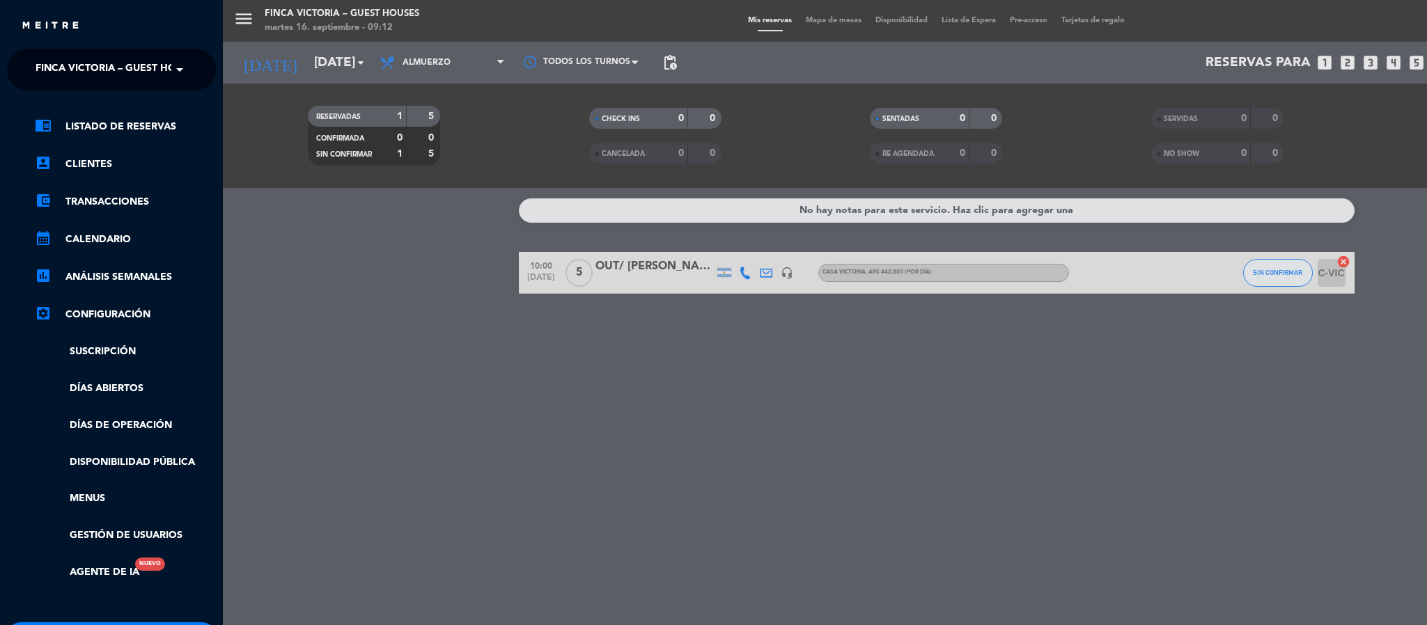
click at [74, 70] on span "FINCA VICTORIA – GUEST HOUSES" at bounding box center [118, 69] width 165 height 29
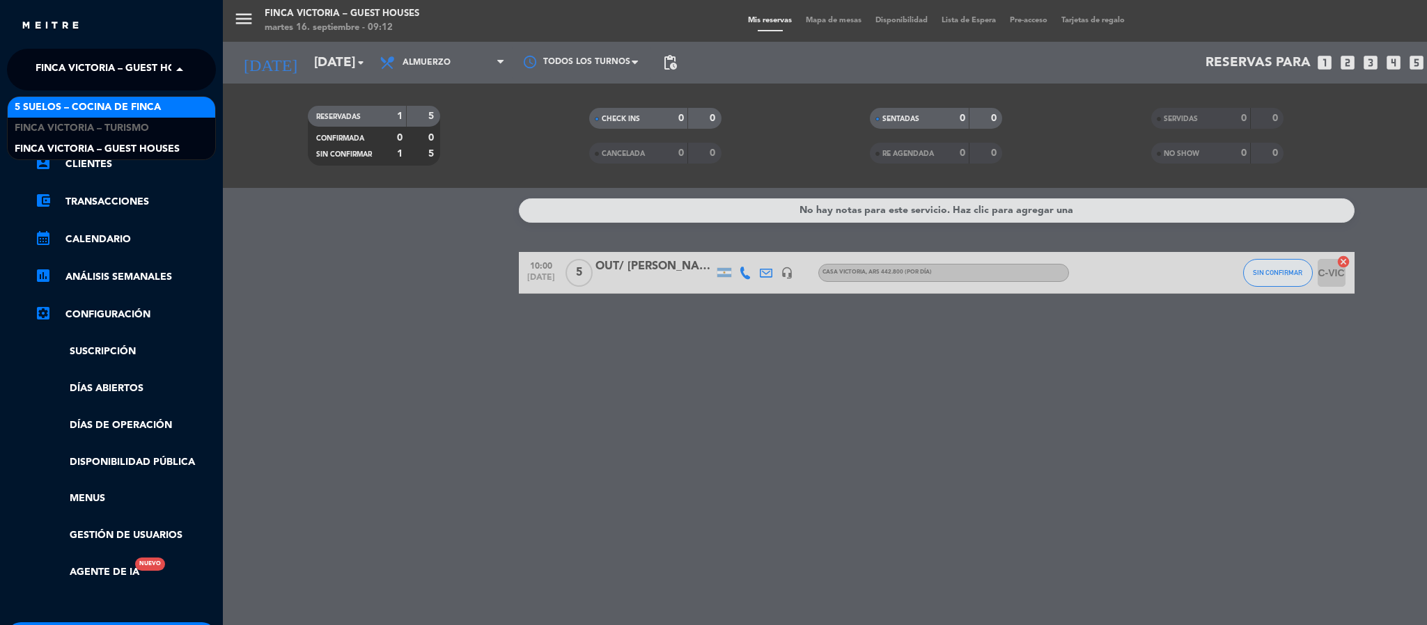
click at [95, 105] on span "5 SUELOS – COCINA DE FINCA" at bounding box center [88, 108] width 146 height 16
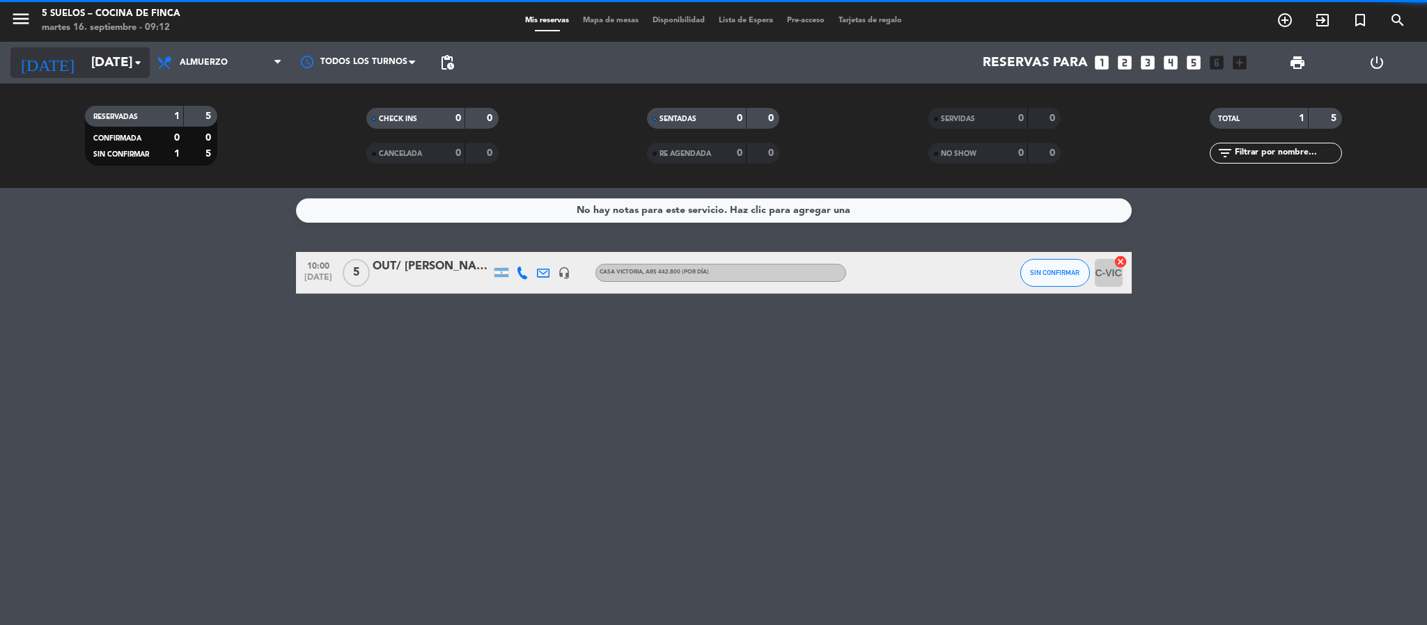
click at [103, 71] on input "[DATE]" at bounding box center [168, 62] width 168 height 29
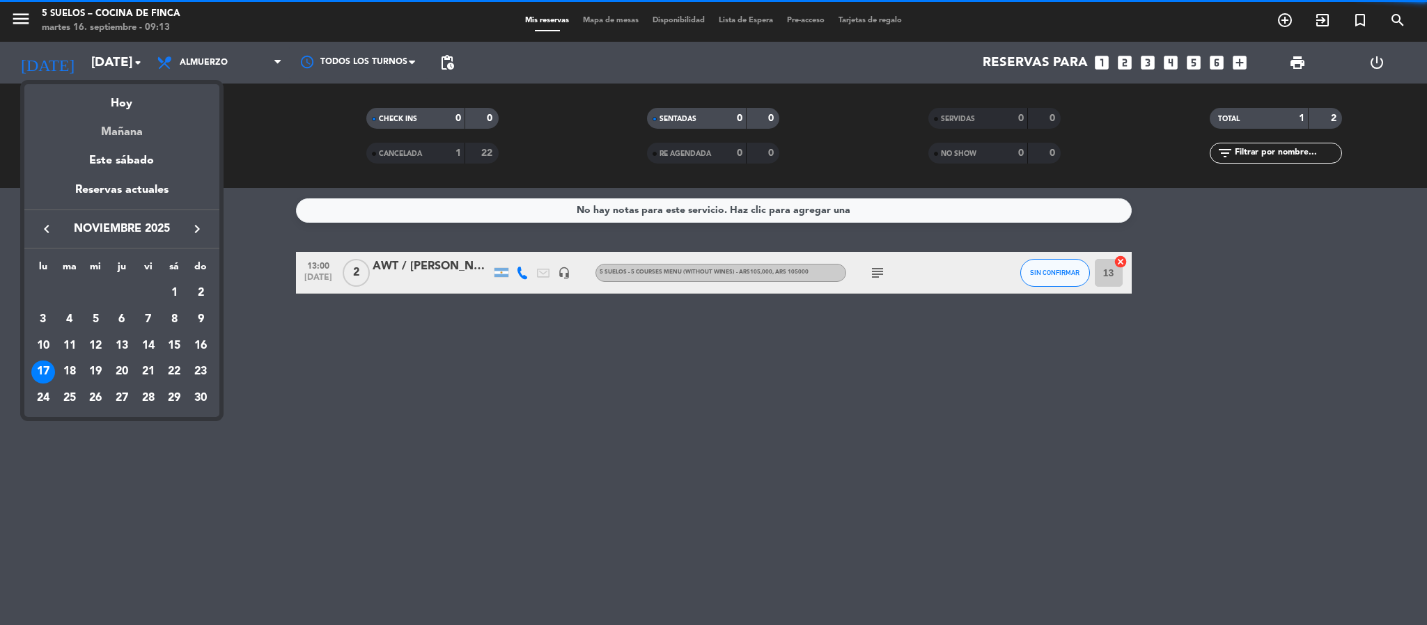
click at [119, 130] on div "Mañana" at bounding box center [121, 127] width 195 height 29
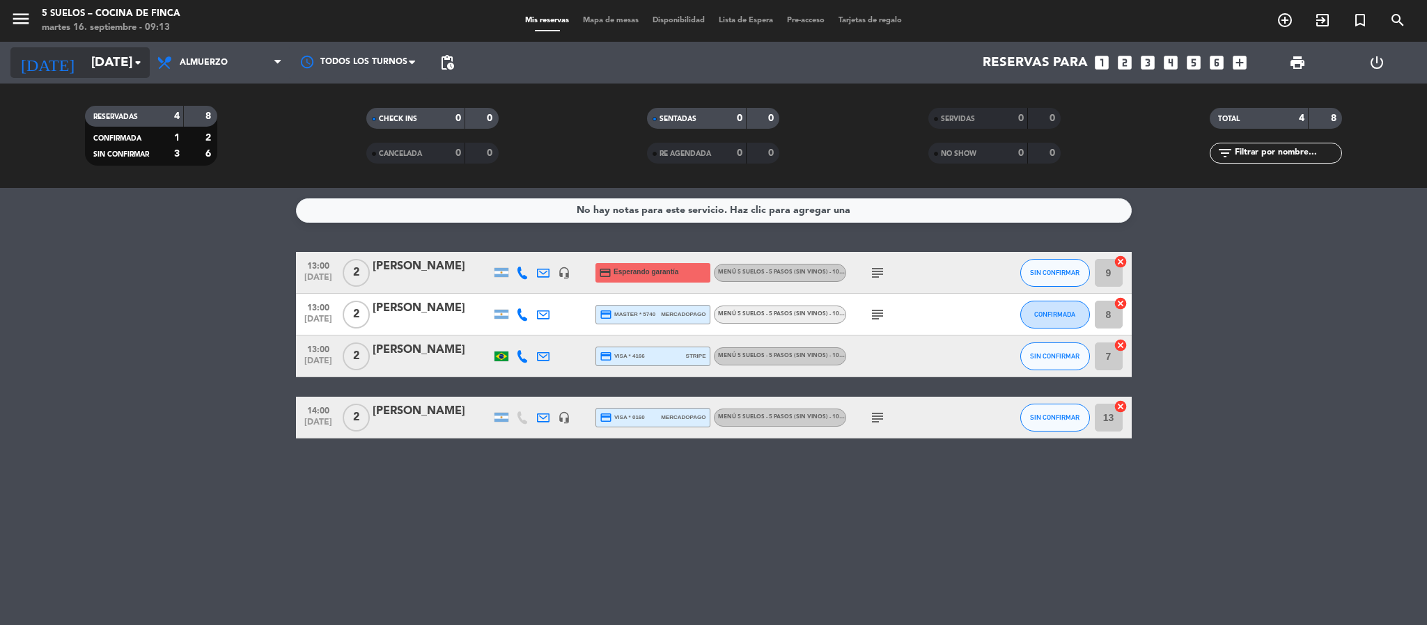
click at [104, 70] on input "[DATE]" at bounding box center [168, 62] width 168 height 29
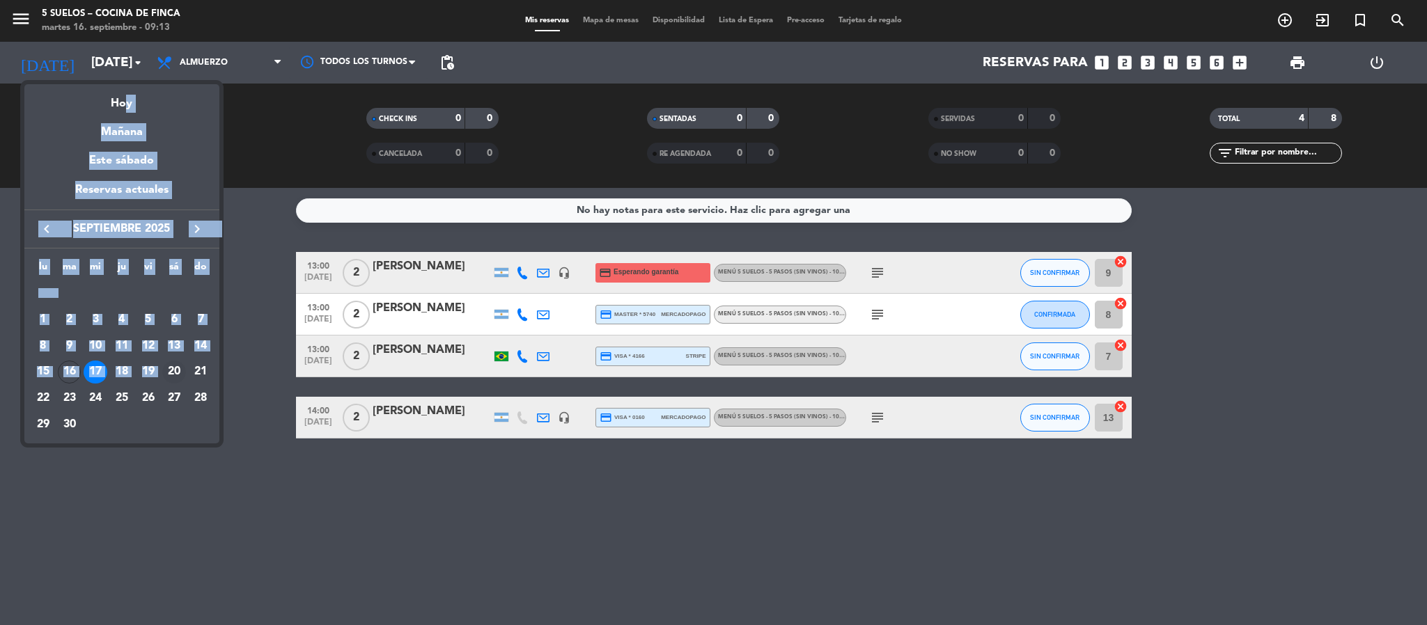
drag, startPoint x: 122, startPoint y: 101, endPoint x: 169, endPoint y: 375, distance: 277.8
click at [169, 375] on mat-calendar "semana que viene esta semana semana previa misma semana del año anterior [DATE]…" at bounding box center [121, 263] width 195 height 359
click at [169, 375] on div "20" at bounding box center [174, 373] width 24 height 24
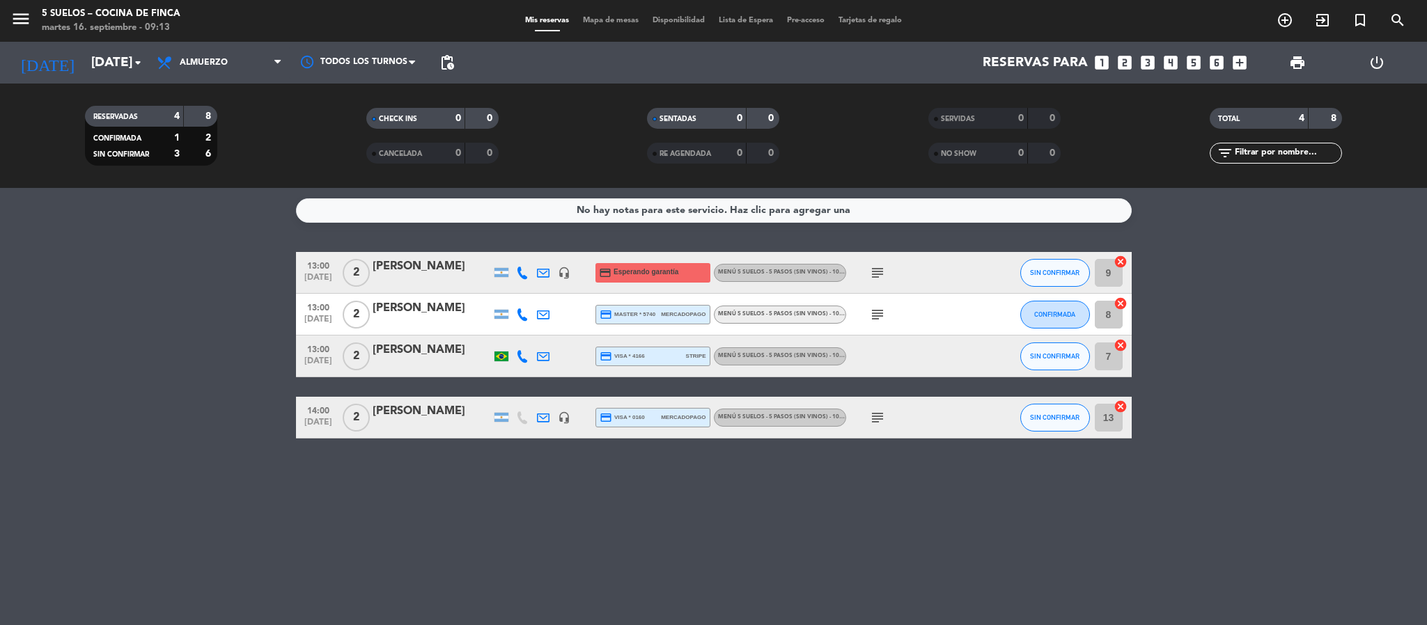
type input "[DATE]"
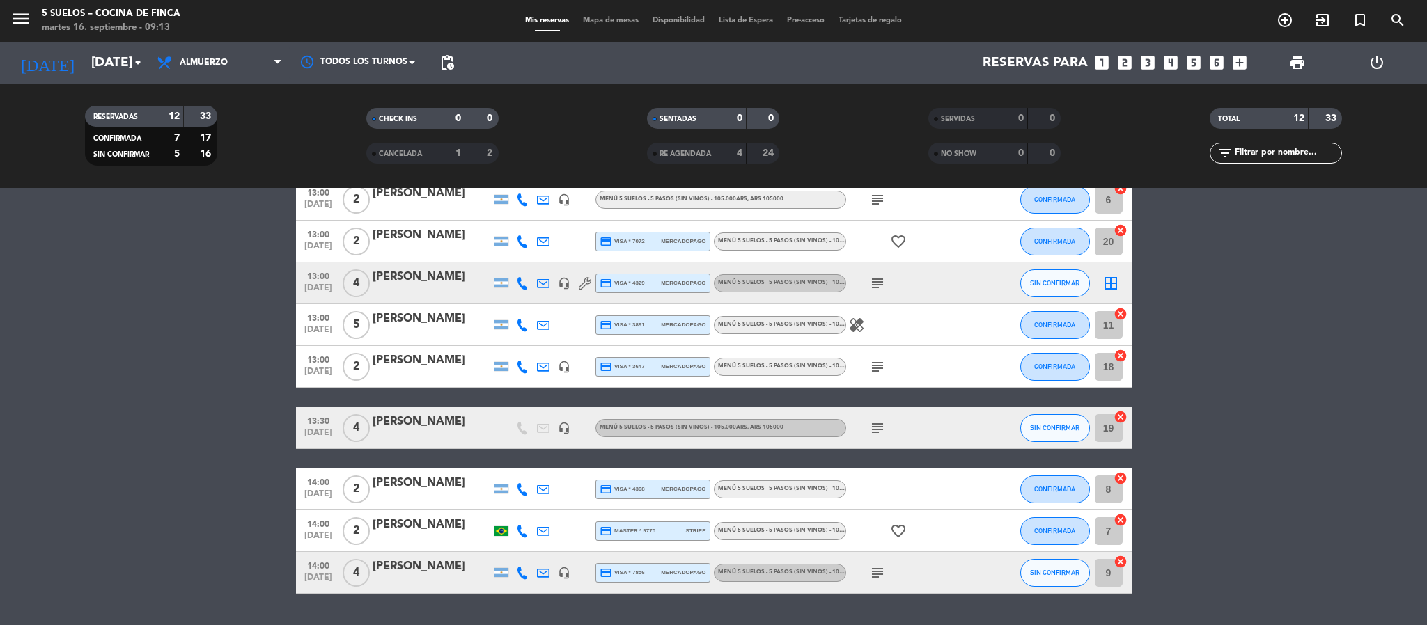
scroll to position [256, 0]
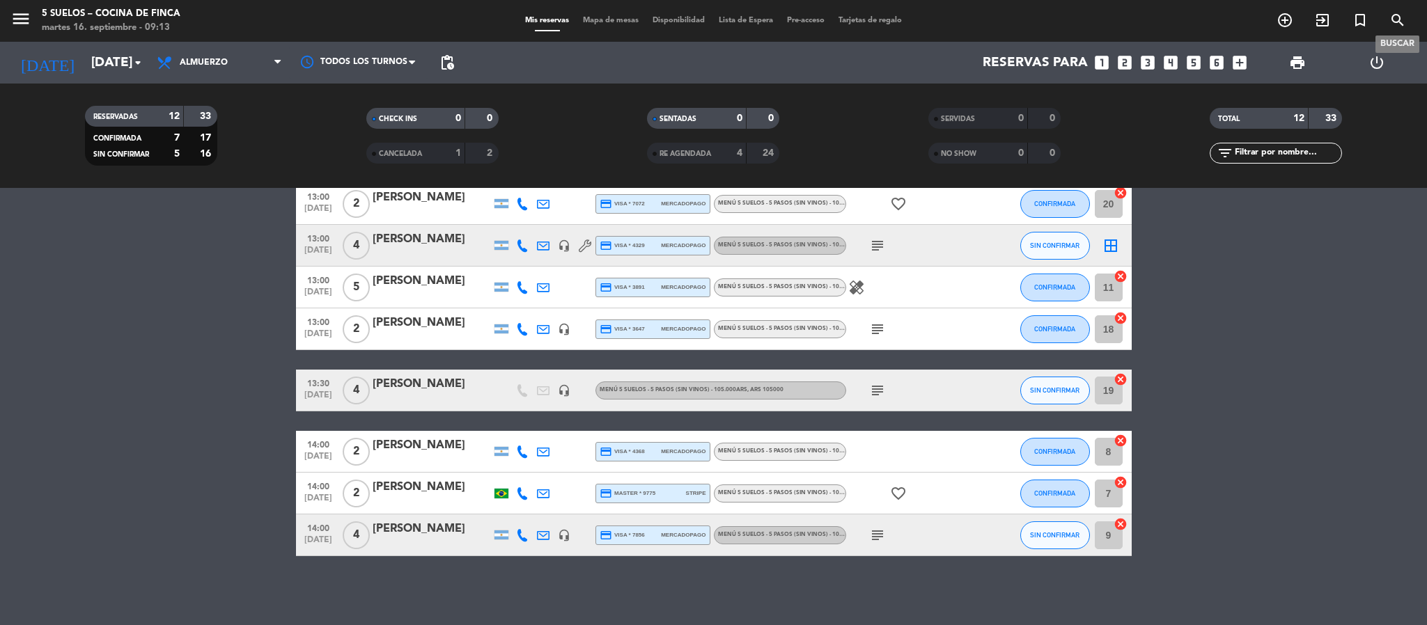
click at [1394, 15] on icon "search" at bounding box center [1397, 20] width 17 height 17
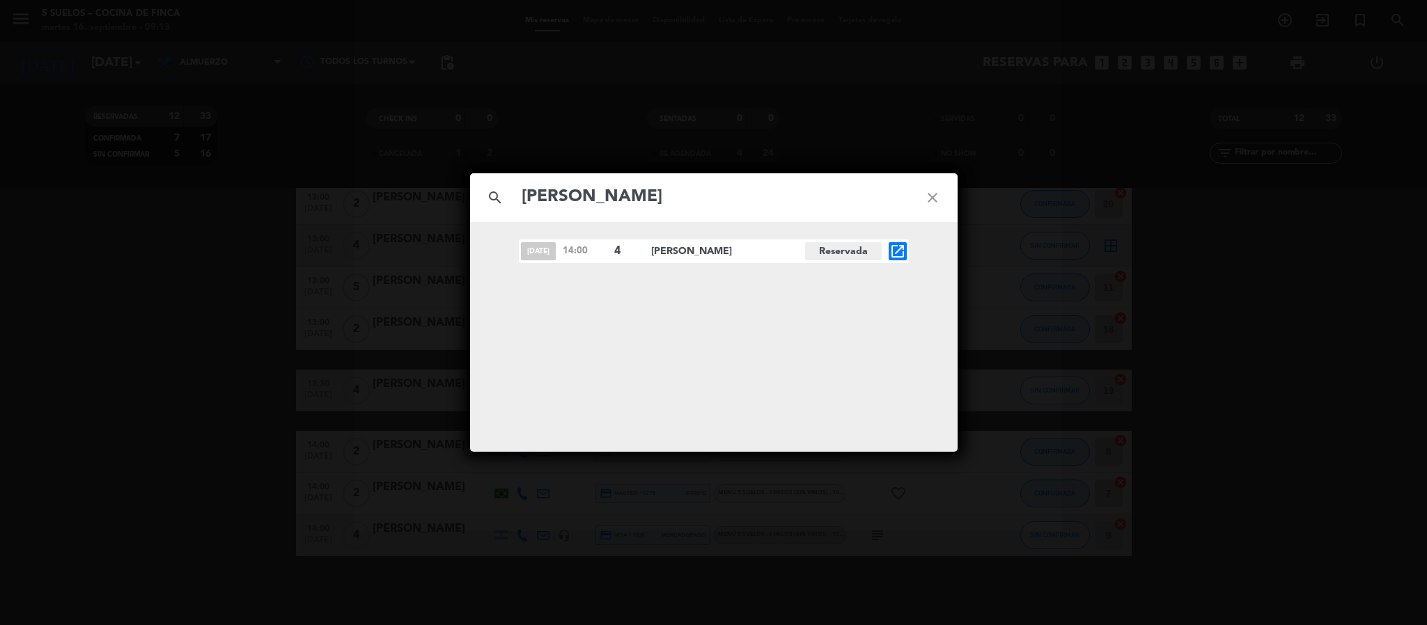
type input "[PERSON_NAME]"
click at [930, 193] on icon "close" at bounding box center [932, 198] width 50 height 50
drag, startPoint x: 932, startPoint y: 196, endPoint x: 901, endPoint y: 191, distance: 31.1
click at [930, 196] on icon "close" at bounding box center [932, 198] width 50 height 50
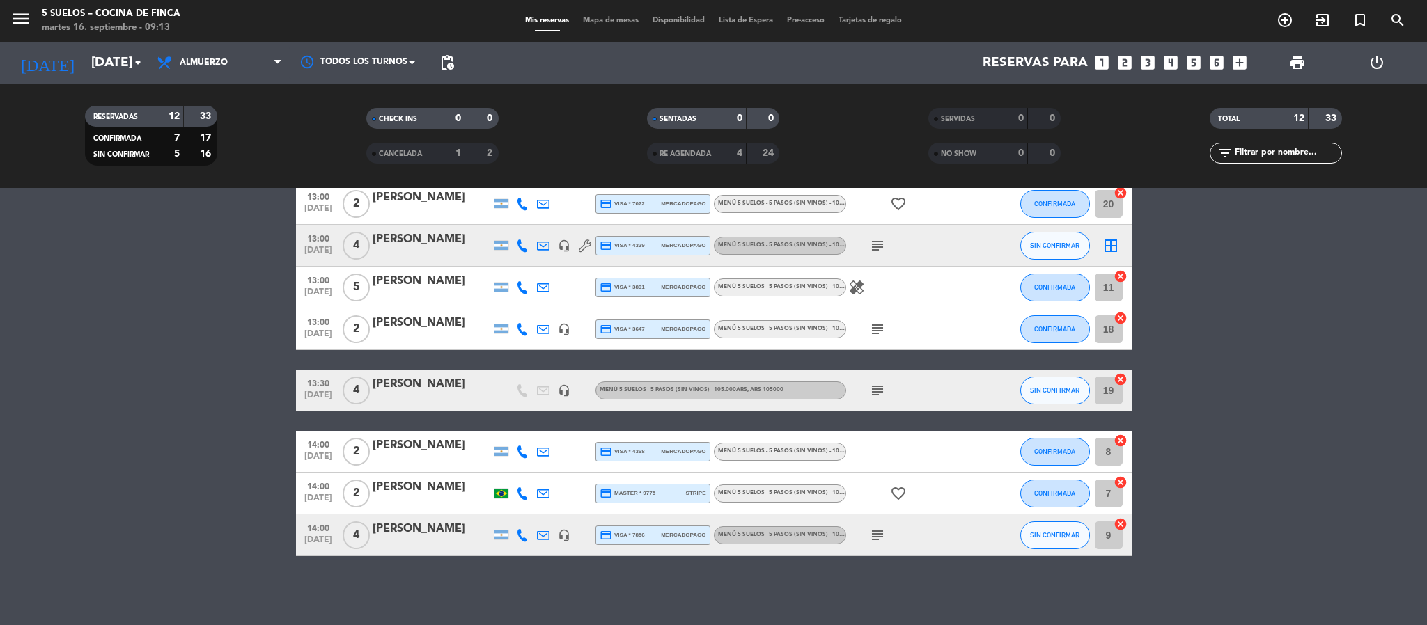
click at [400, 153] on span "CANCELADA" at bounding box center [400, 153] width 43 height 7
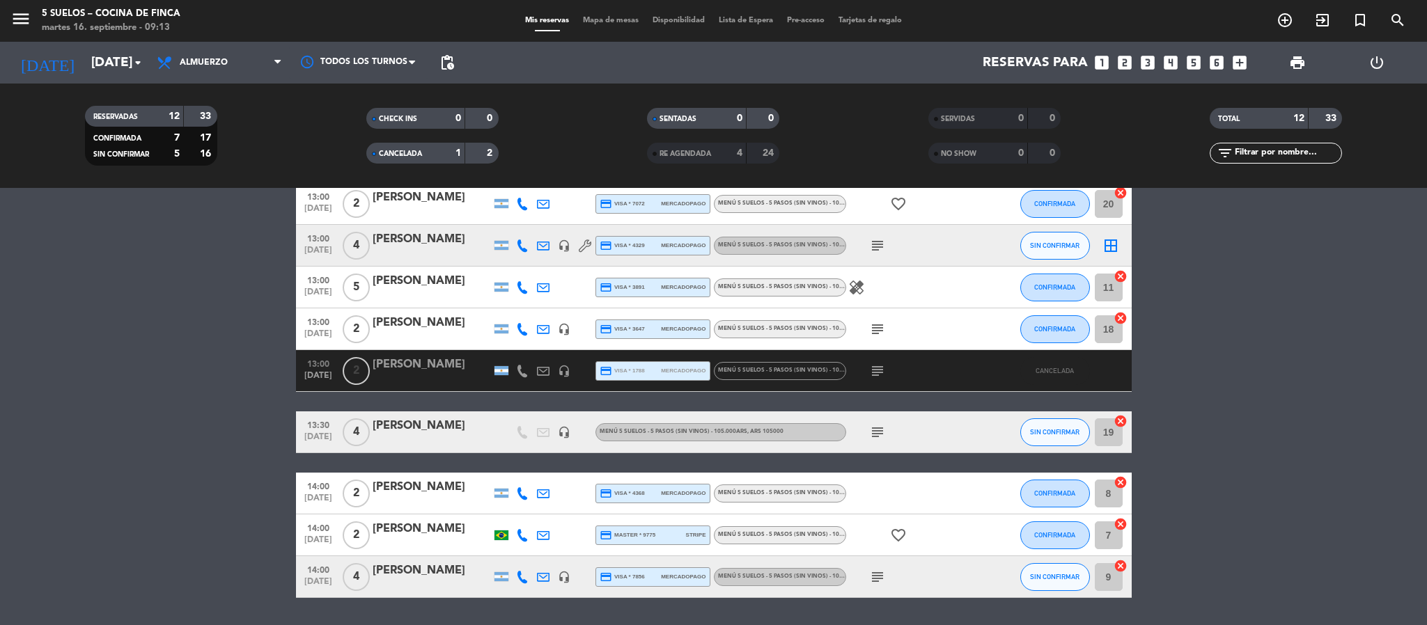
click at [400, 151] on span "CANCELADA" at bounding box center [400, 153] width 43 height 7
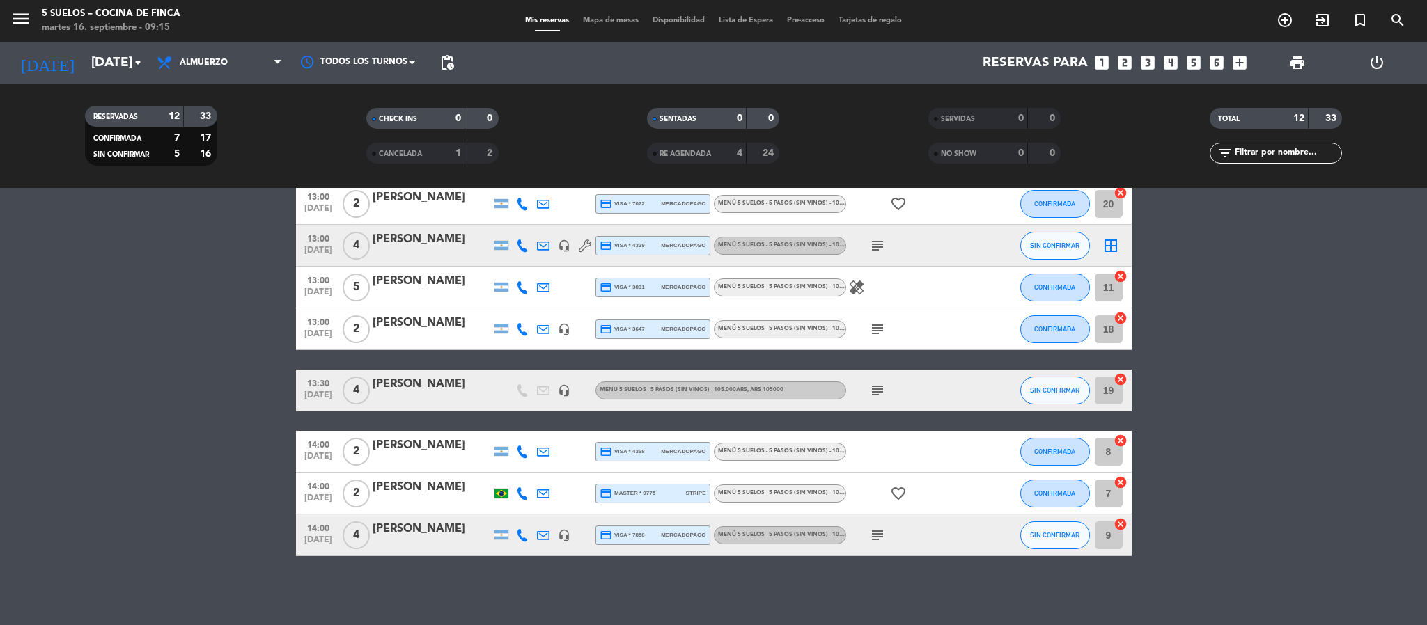
click at [425, 536] on div "[PERSON_NAME]" at bounding box center [432, 529] width 118 height 18
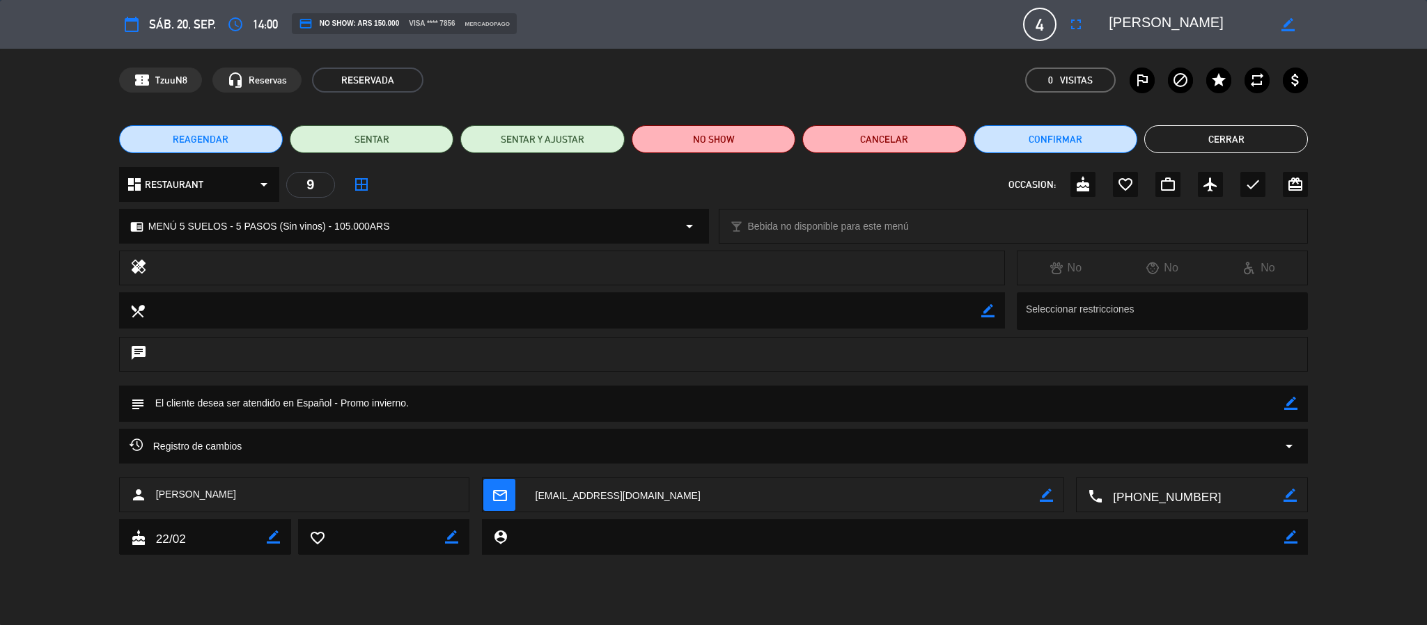
click at [203, 442] on span "Registro de cambios" at bounding box center [186, 446] width 113 height 17
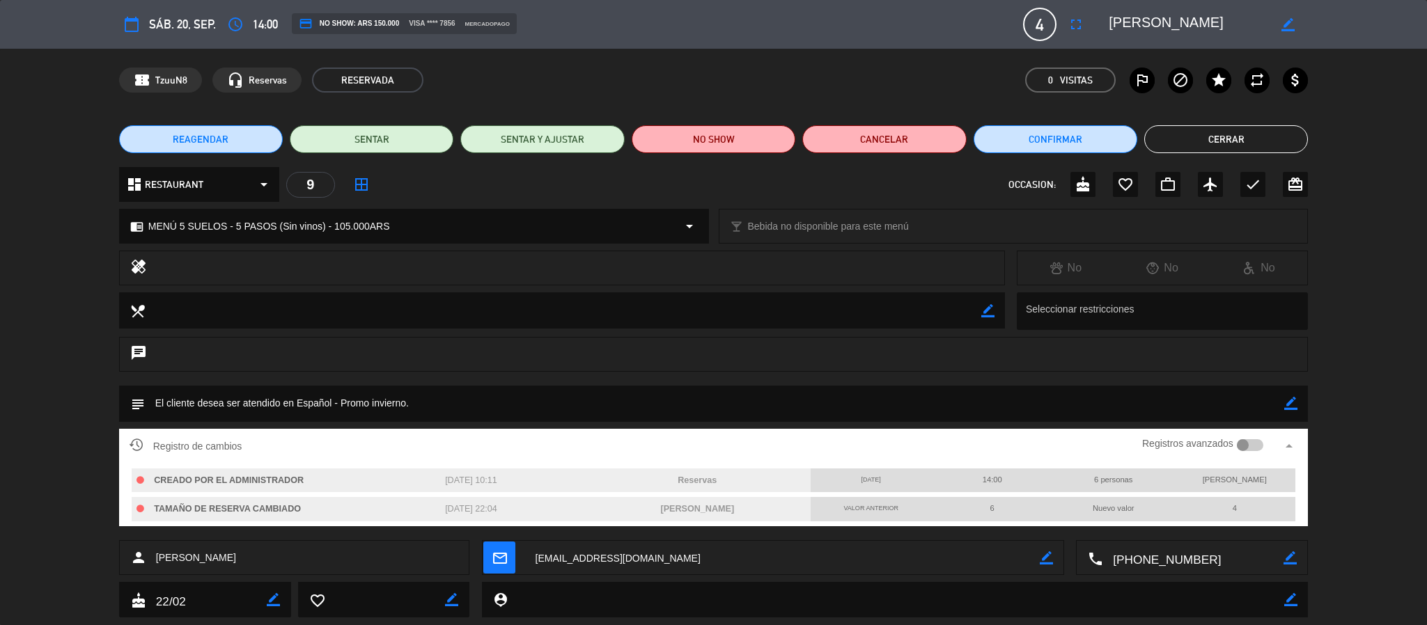
click at [203, 442] on span "Registro de cambios" at bounding box center [186, 446] width 113 height 17
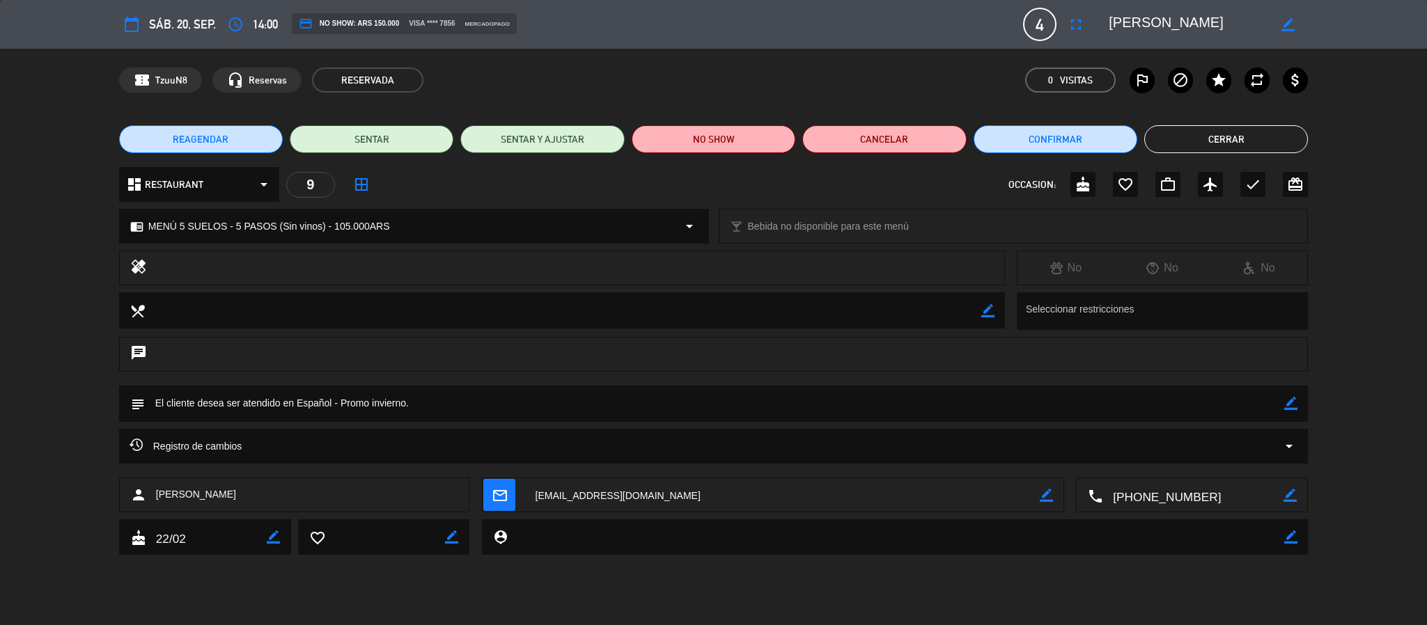
click at [1195, 136] on button "Cerrar" at bounding box center [1226, 139] width 164 height 28
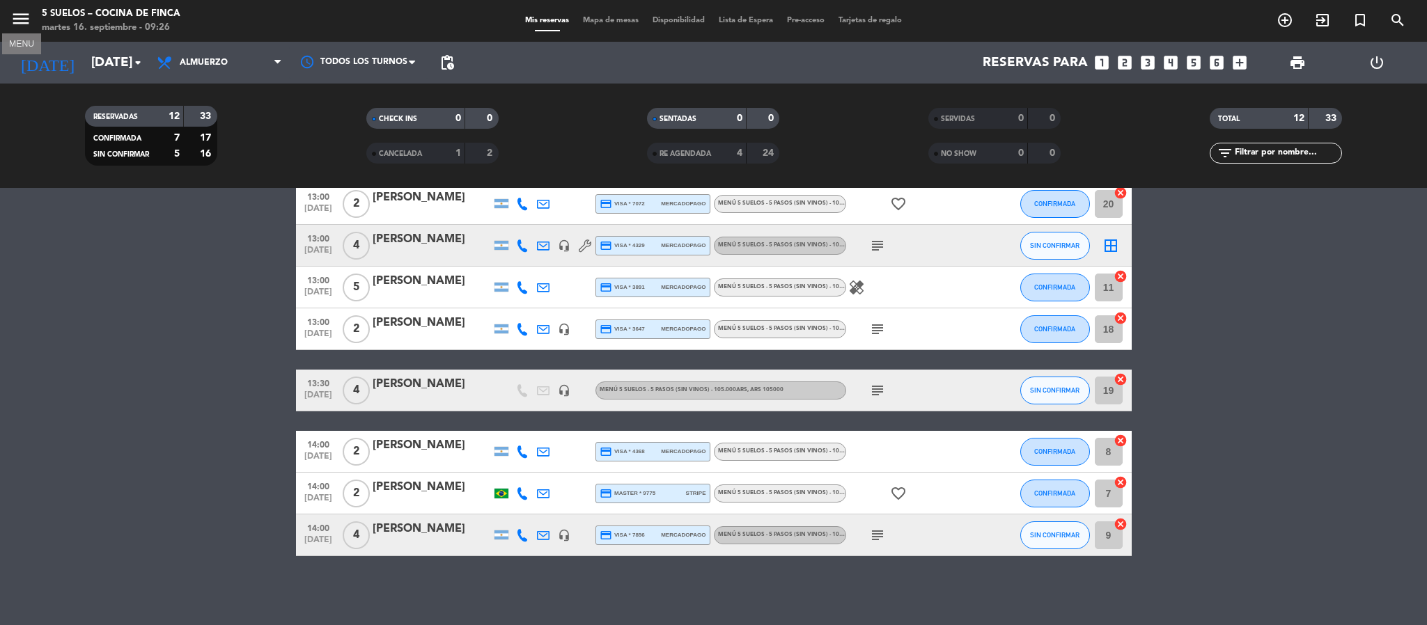
click at [15, 10] on icon "menu" at bounding box center [20, 18] width 21 height 21
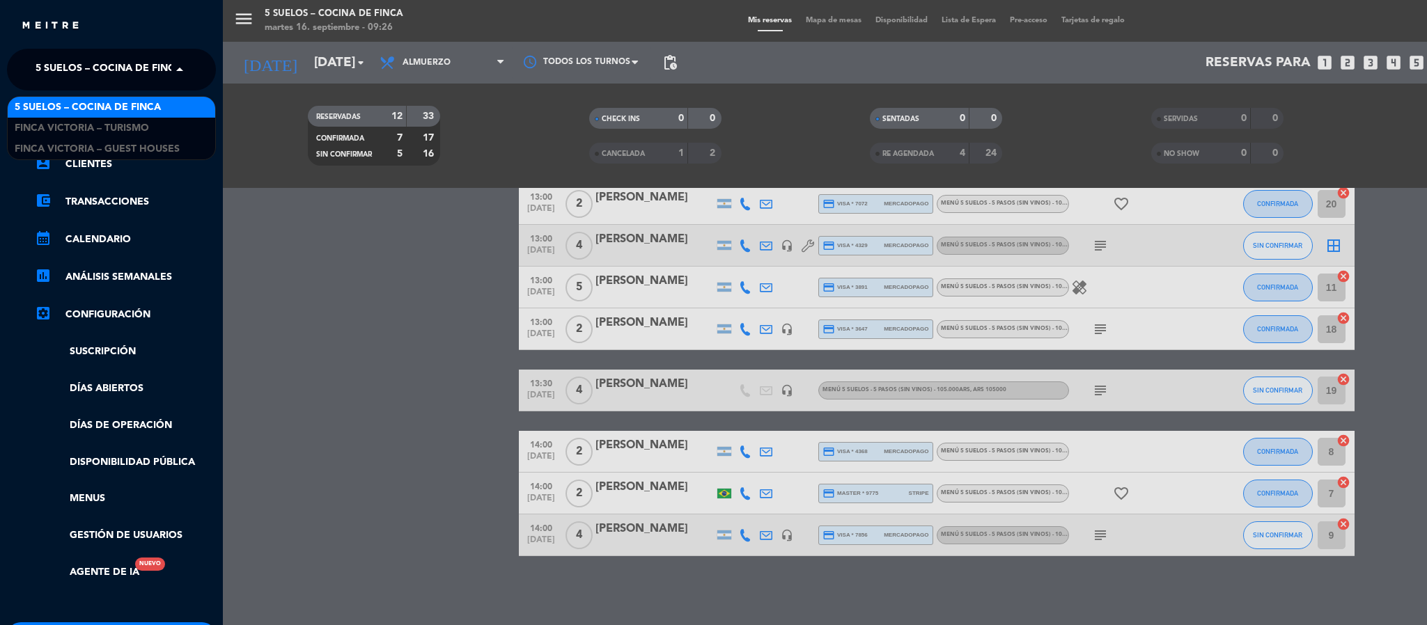
click at [70, 81] on span "5 SUELOS – COCINA DE FINCA" at bounding box center [109, 69] width 146 height 29
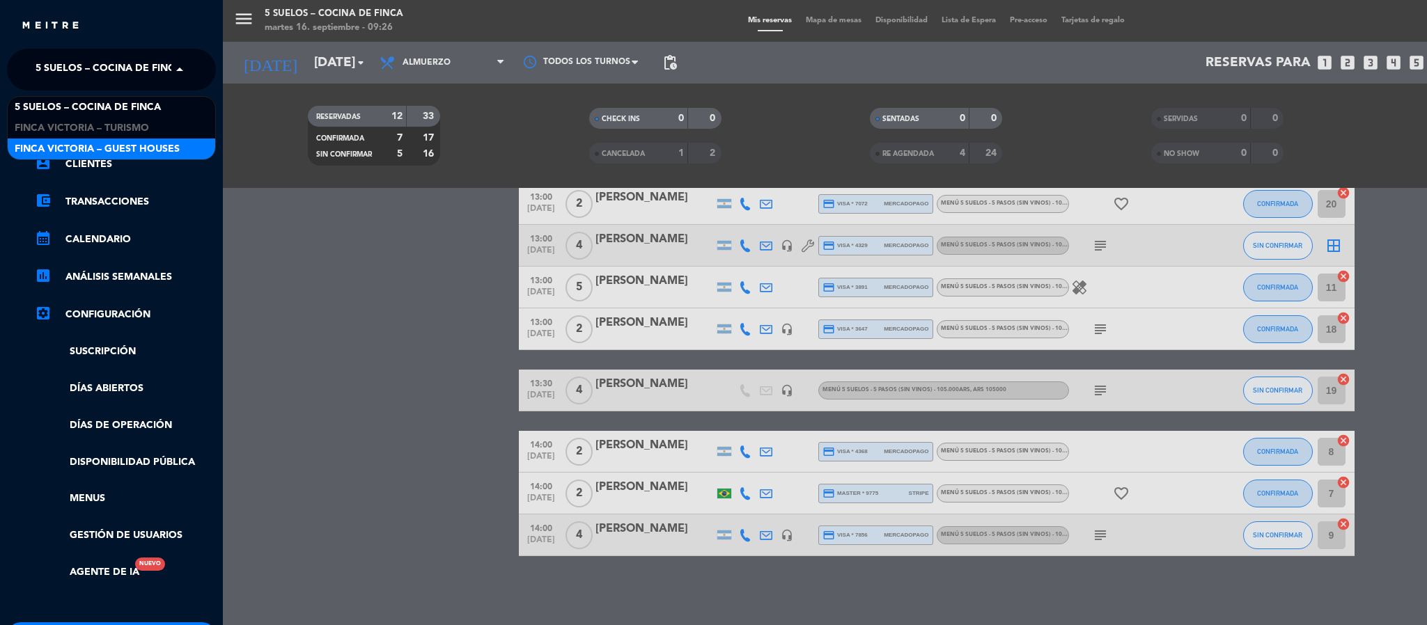
click at [75, 139] on div "FINCA VICTORIA – GUEST HOUSES" at bounding box center [112, 149] width 208 height 21
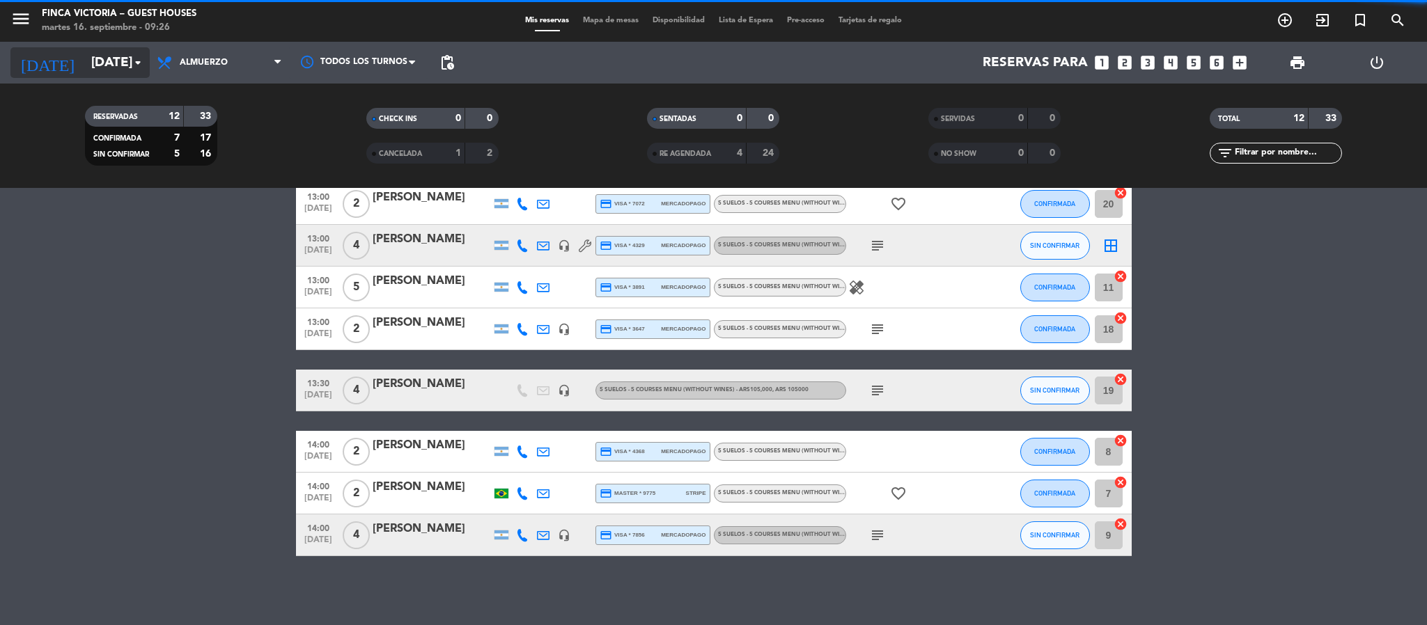
click at [92, 61] on input "[DATE]" at bounding box center [168, 62] width 168 height 29
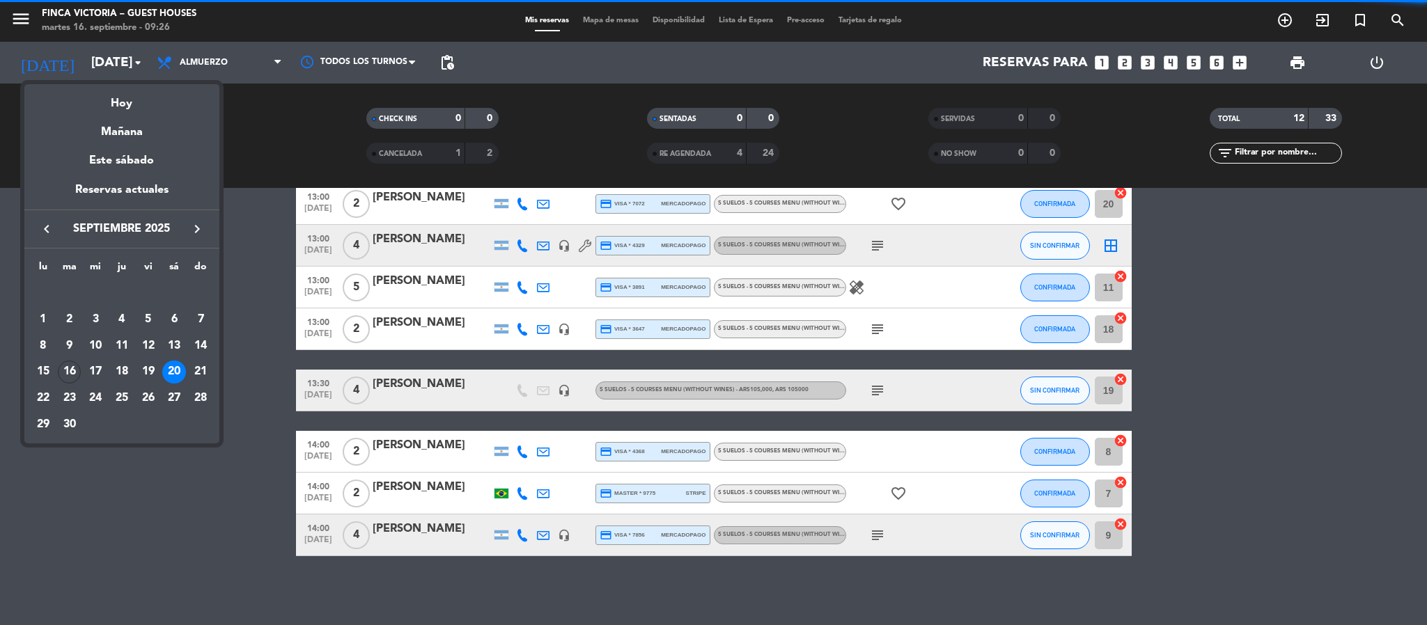
scroll to position [0, 0]
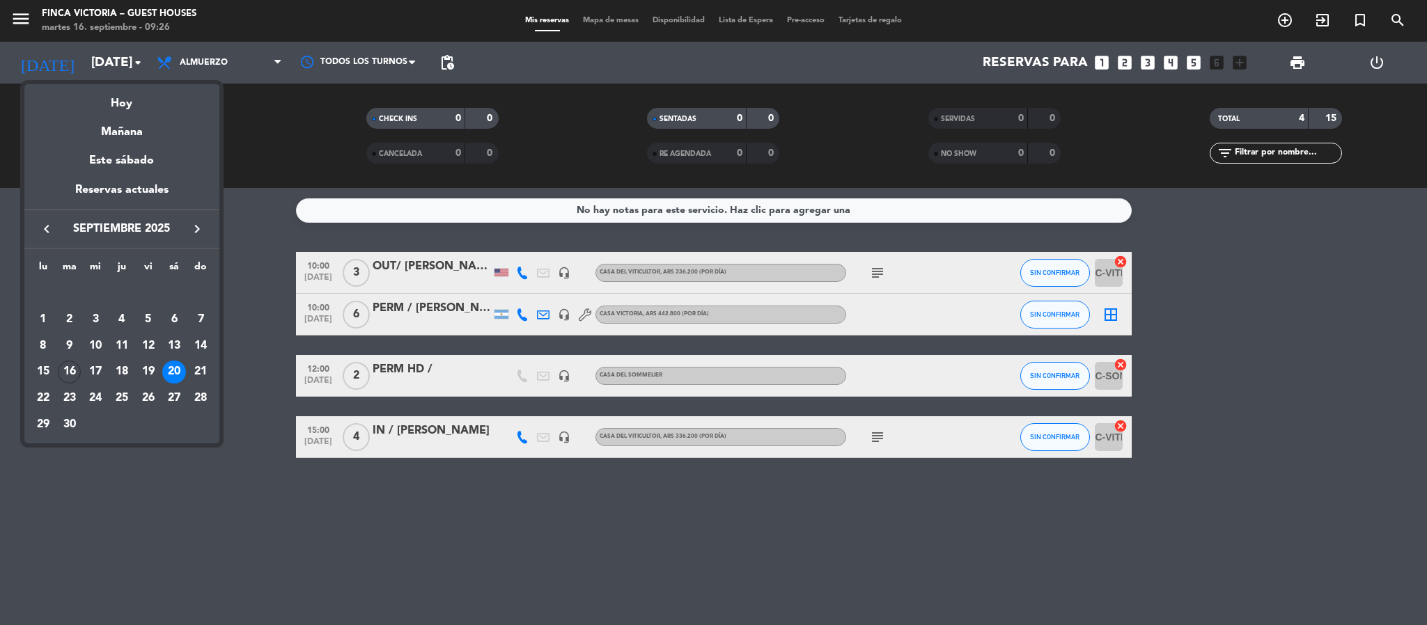
click at [192, 228] on icon "keyboard_arrow_right" at bounding box center [197, 229] width 17 height 17
click at [150, 393] on div "24" at bounding box center [148, 399] width 24 height 24
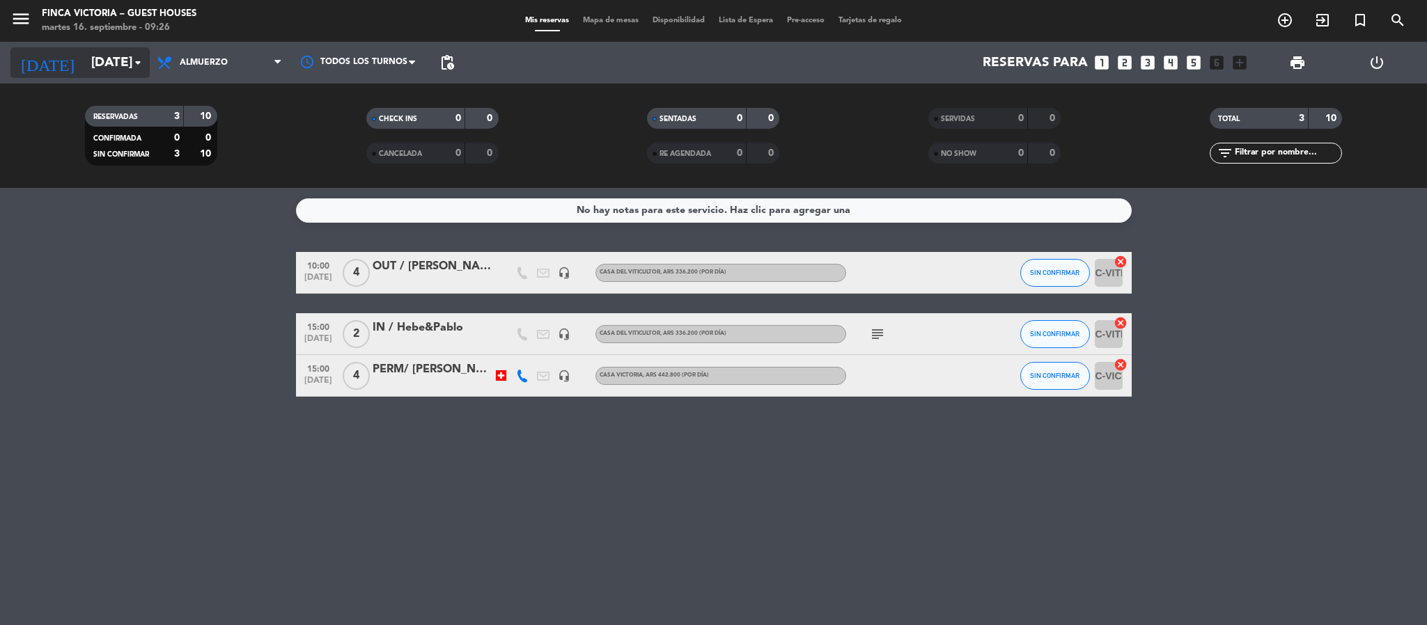
click at [117, 67] on input "[DATE]" at bounding box center [168, 62] width 168 height 29
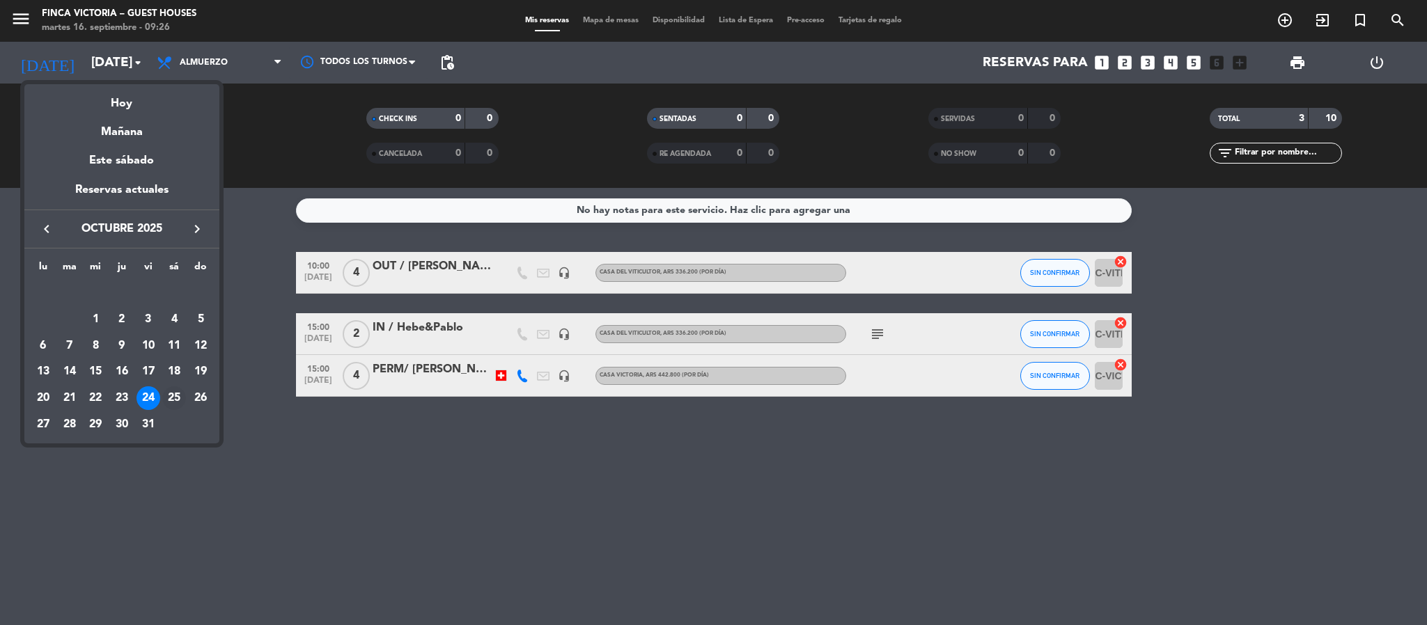
click at [168, 395] on div "25" at bounding box center [174, 399] width 24 height 24
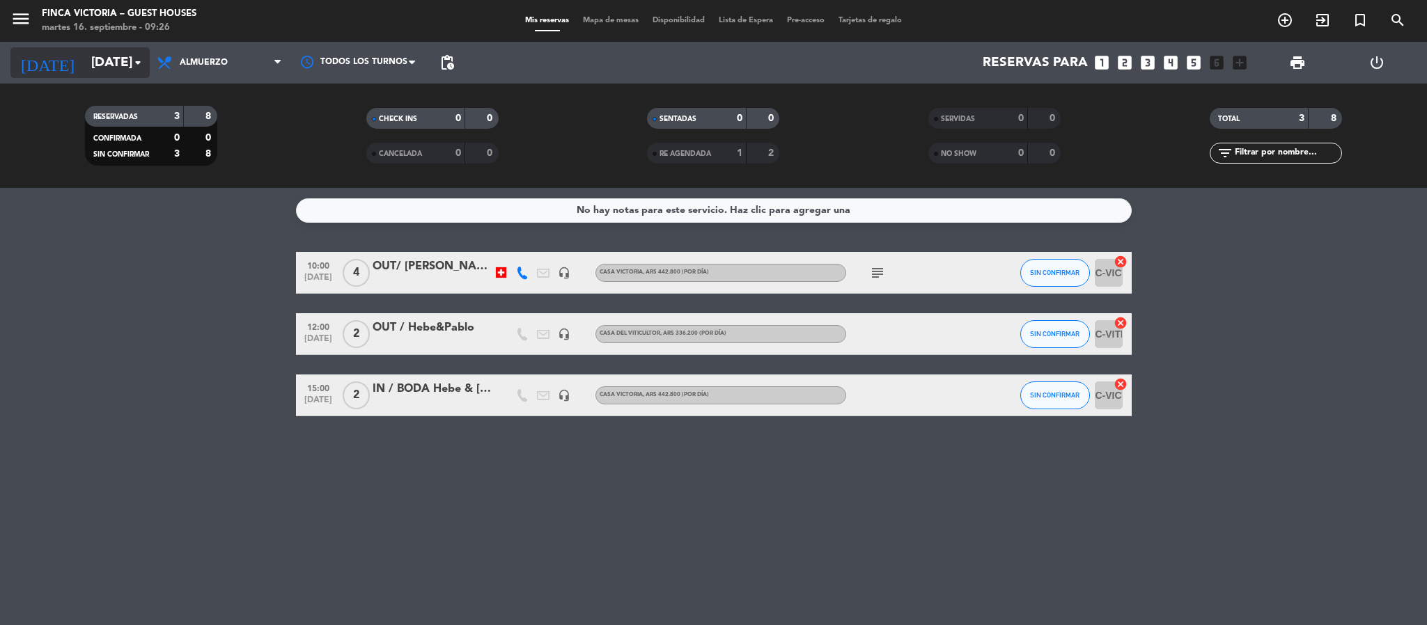
click at [104, 72] on input "[DATE]" at bounding box center [168, 62] width 168 height 29
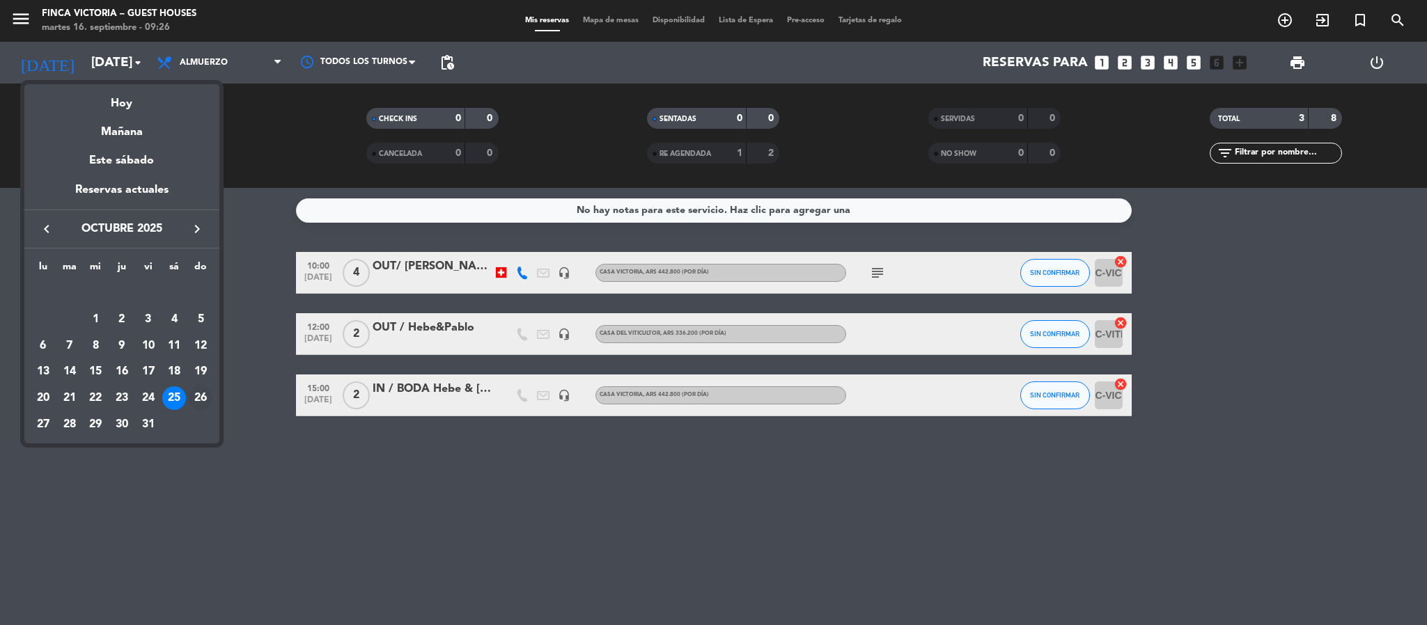
click at [196, 398] on div "26" at bounding box center [201, 399] width 24 height 24
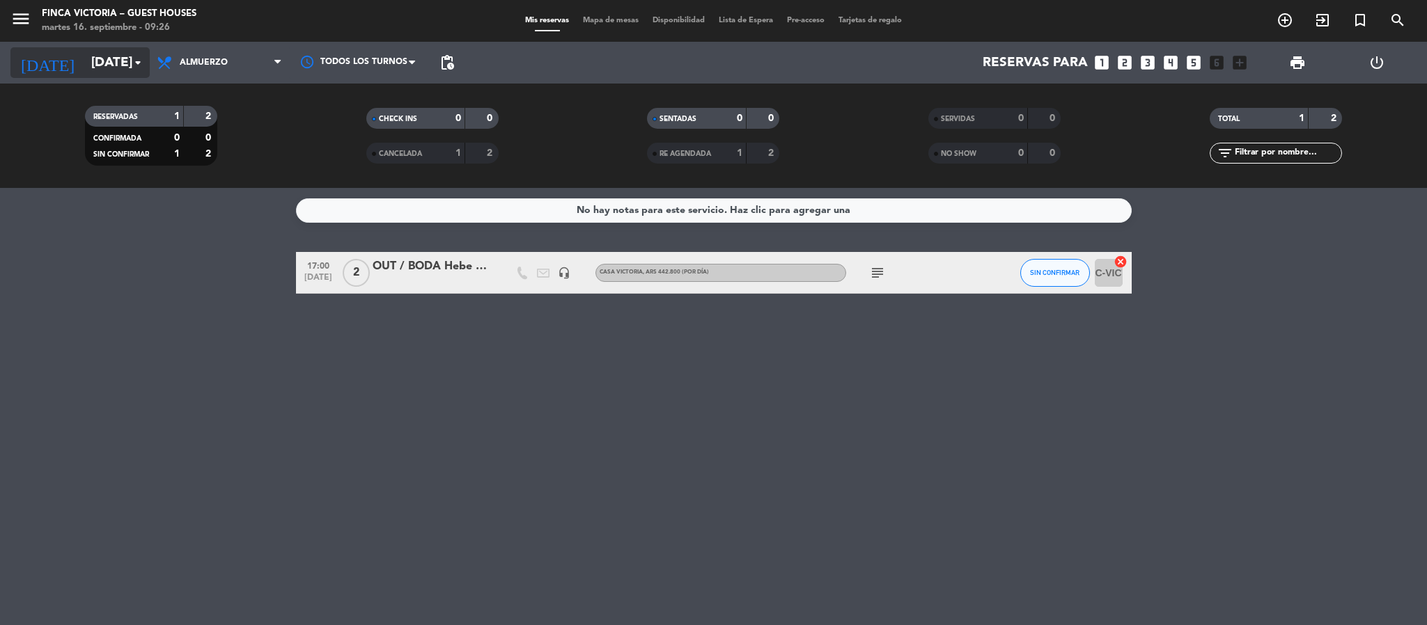
click at [122, 73] on input "[DATE]" at bounding box center [168, 62] width 168 height 29
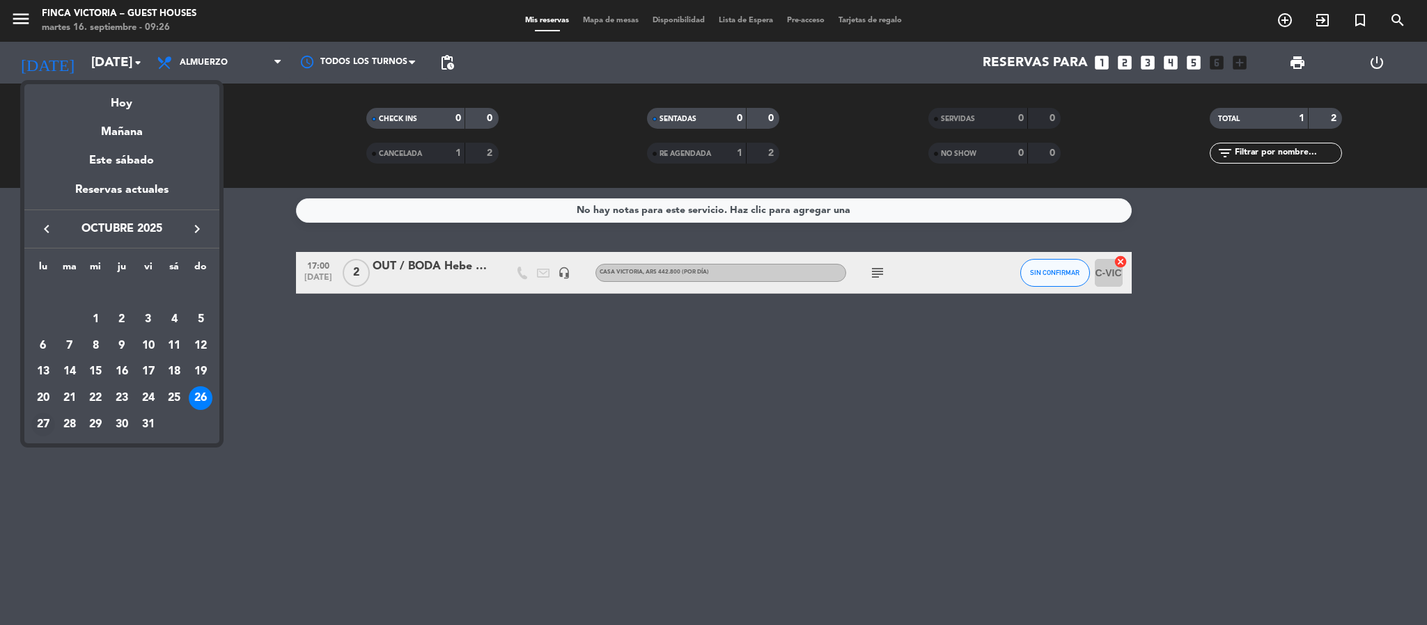
click at [44, 425] on div "27" at bounding box center [43, 425] width 24 height 24
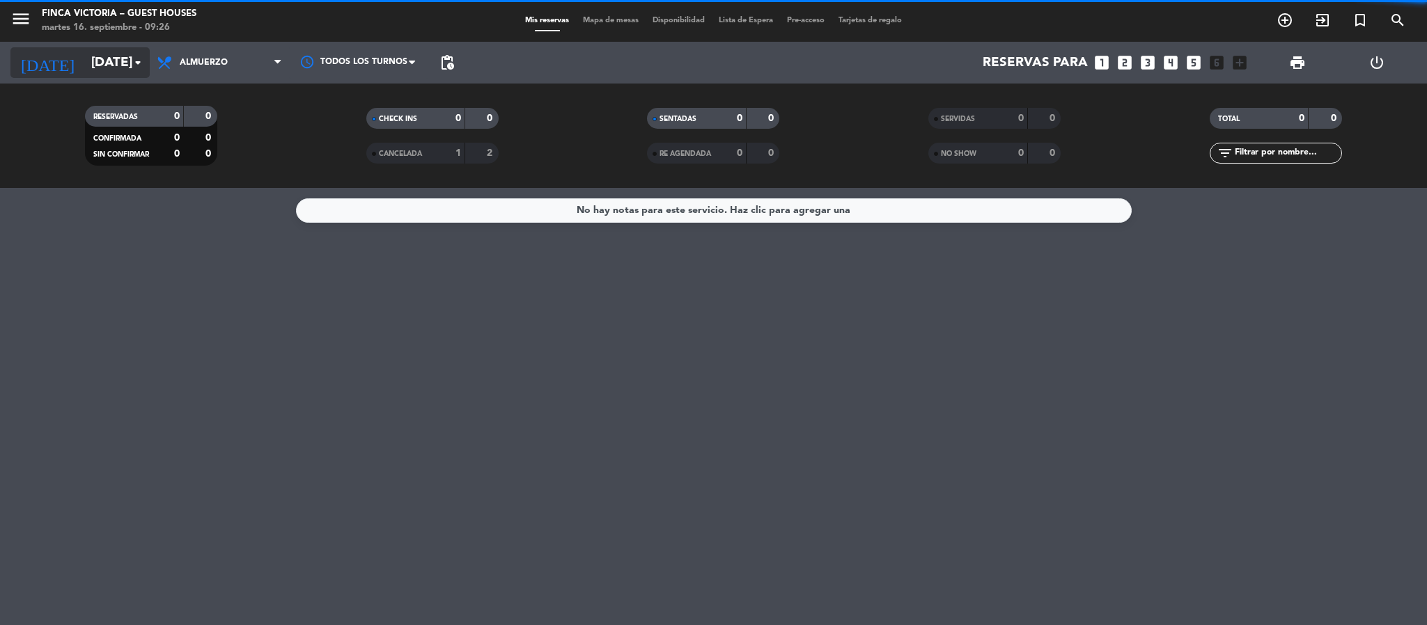
click at [84, 73] on input "[DATE]" at bounding box center [168, 62] width 168 height 29
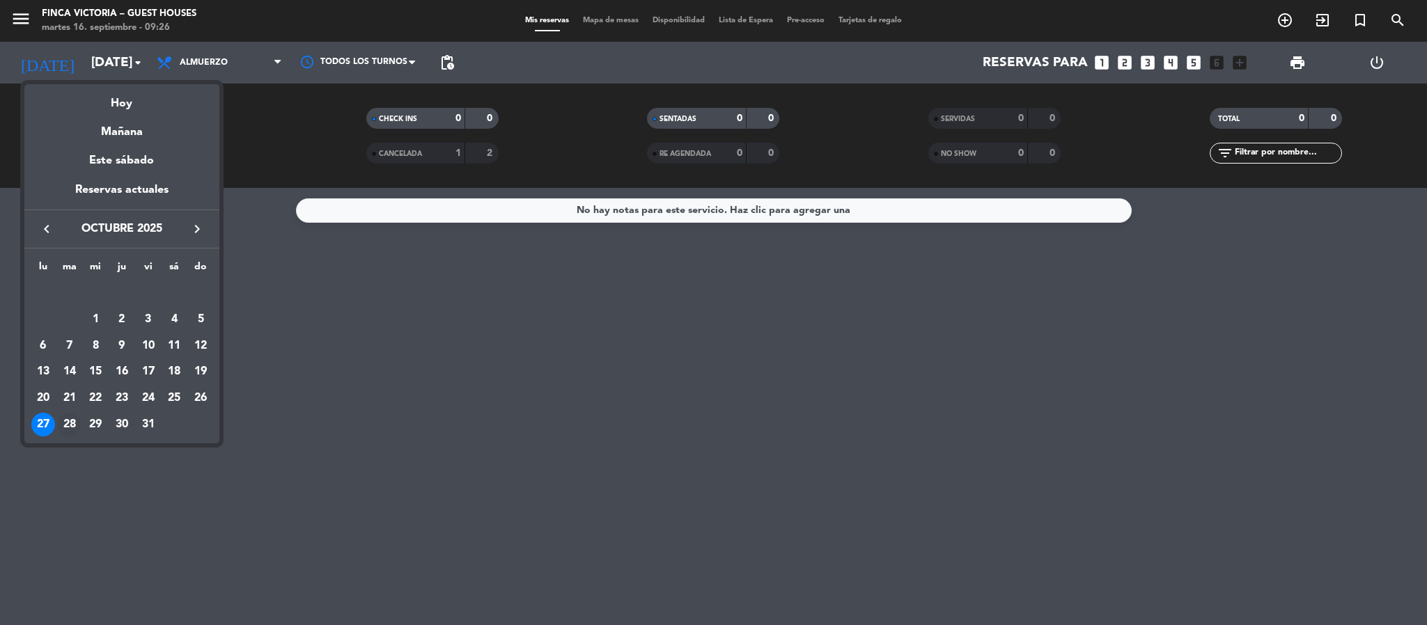
click at [65, 429] on div "28" at bounding box center [70, 425] width 24 height 24
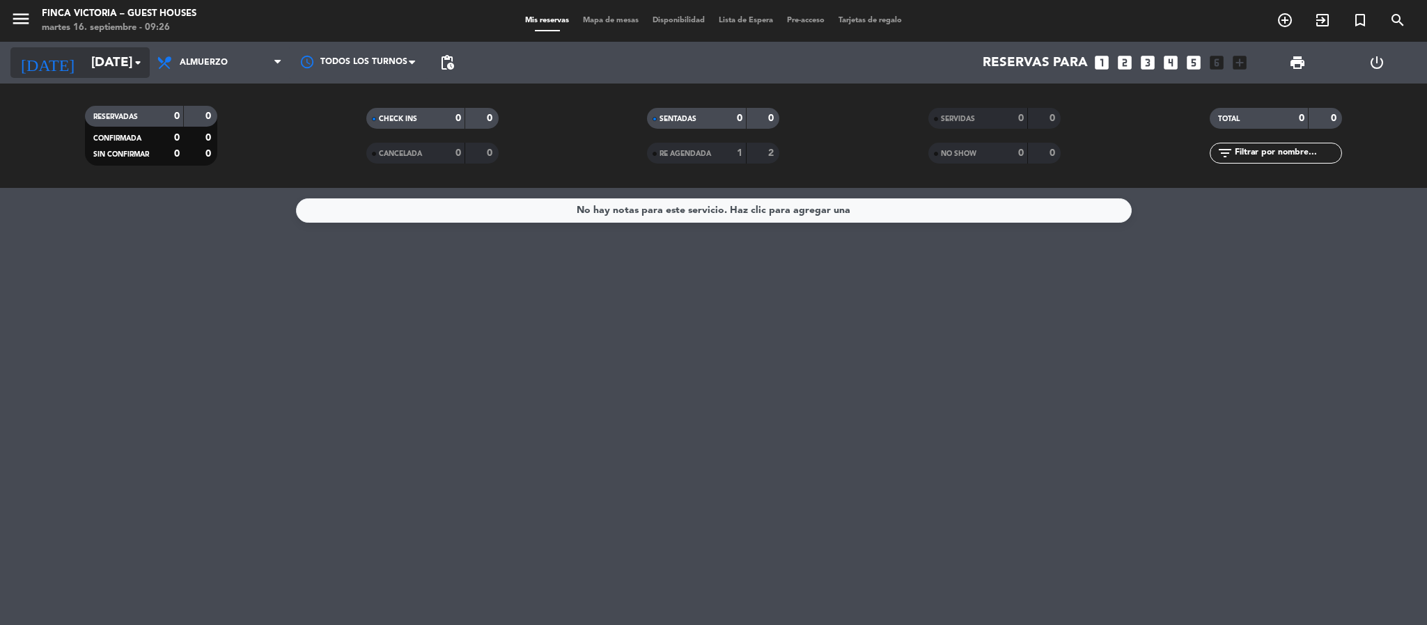
click at [134, 55] on icon "arrow_drop_down" at bounding box center [138, 62] width 17 height 17
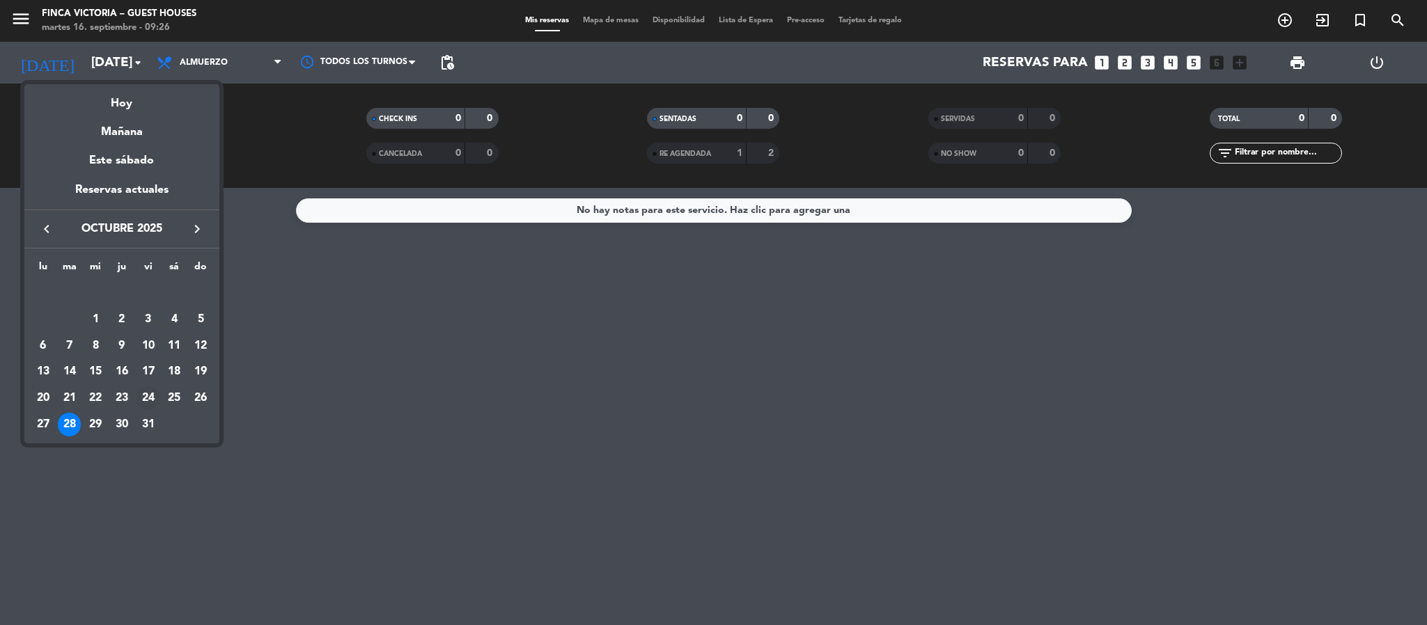
click at [148, 391] on div "24" at bounding box center [148, 399] width 24 height 24
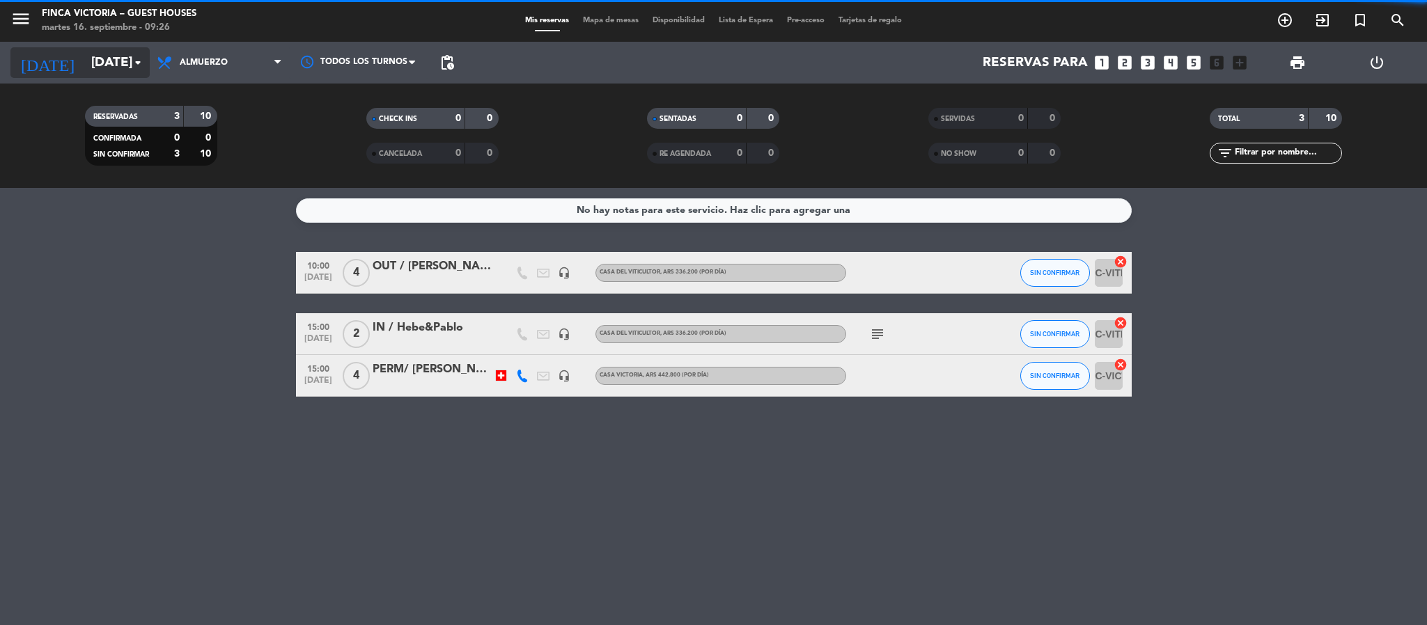
click at [121, 67] on input "[DATE]" at bounding box center [168, 62] width 168 height 29
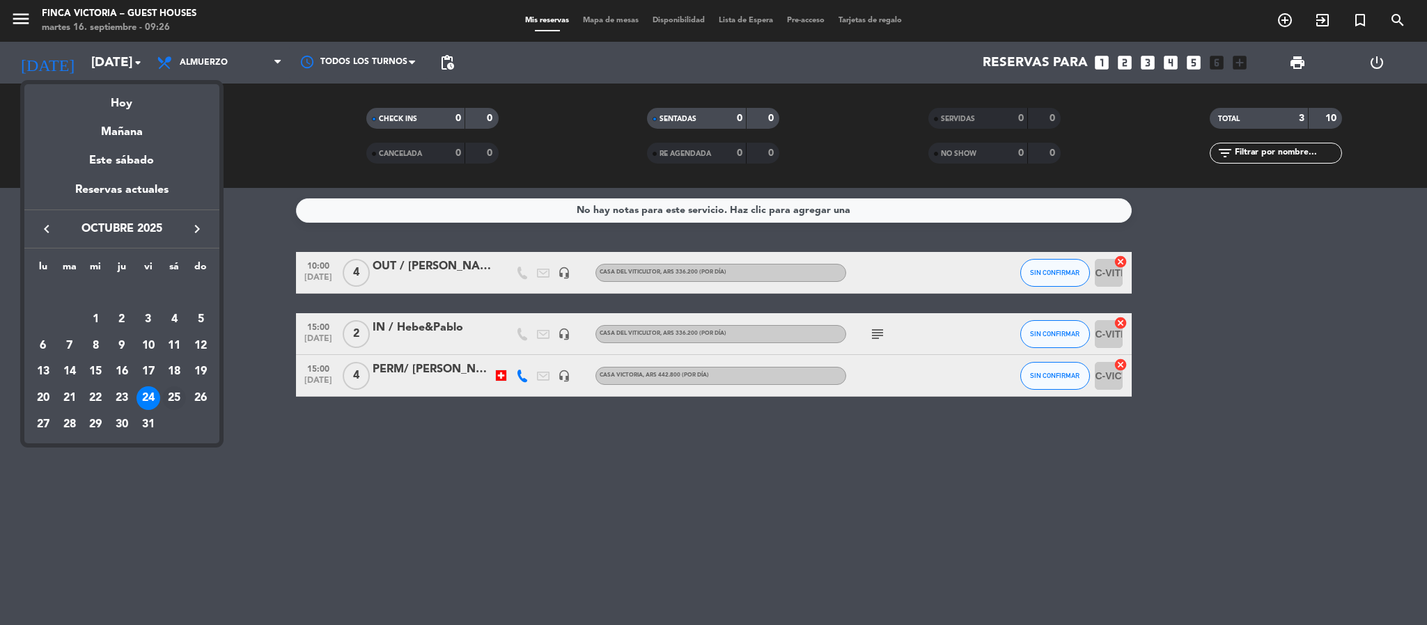
click at [176, 399] on div "25" at bounding box center [174, 399] width 24 height 24
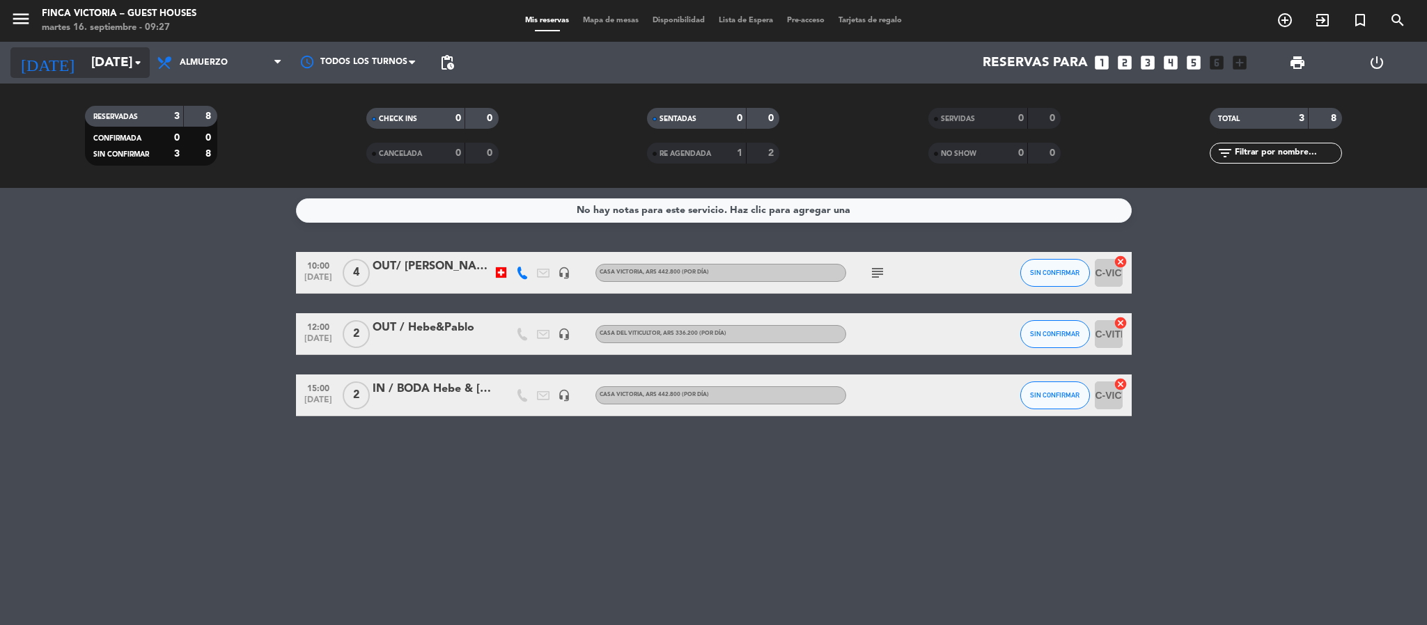
click at [122, 65] on input "[DATE]" at bounding box center [168, 62] width 168 height 29
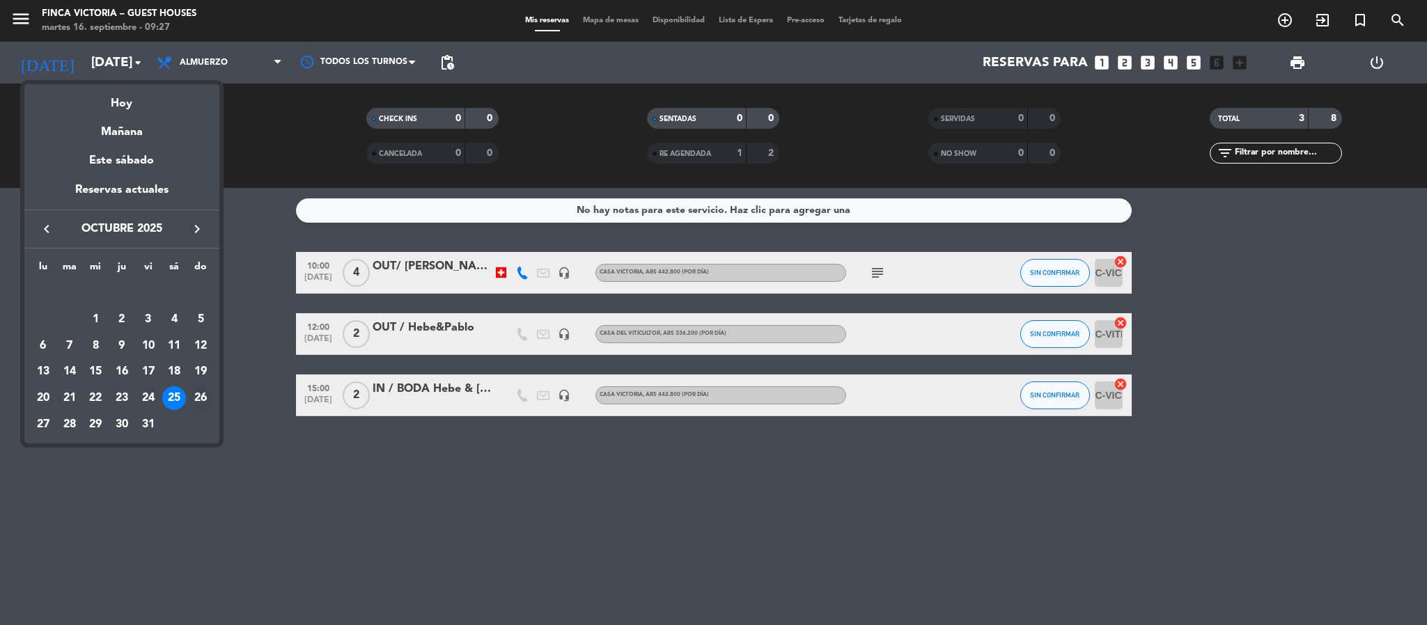
click at [198, 400] on div "26" at bounding box center [201, 399] width 24 height 24
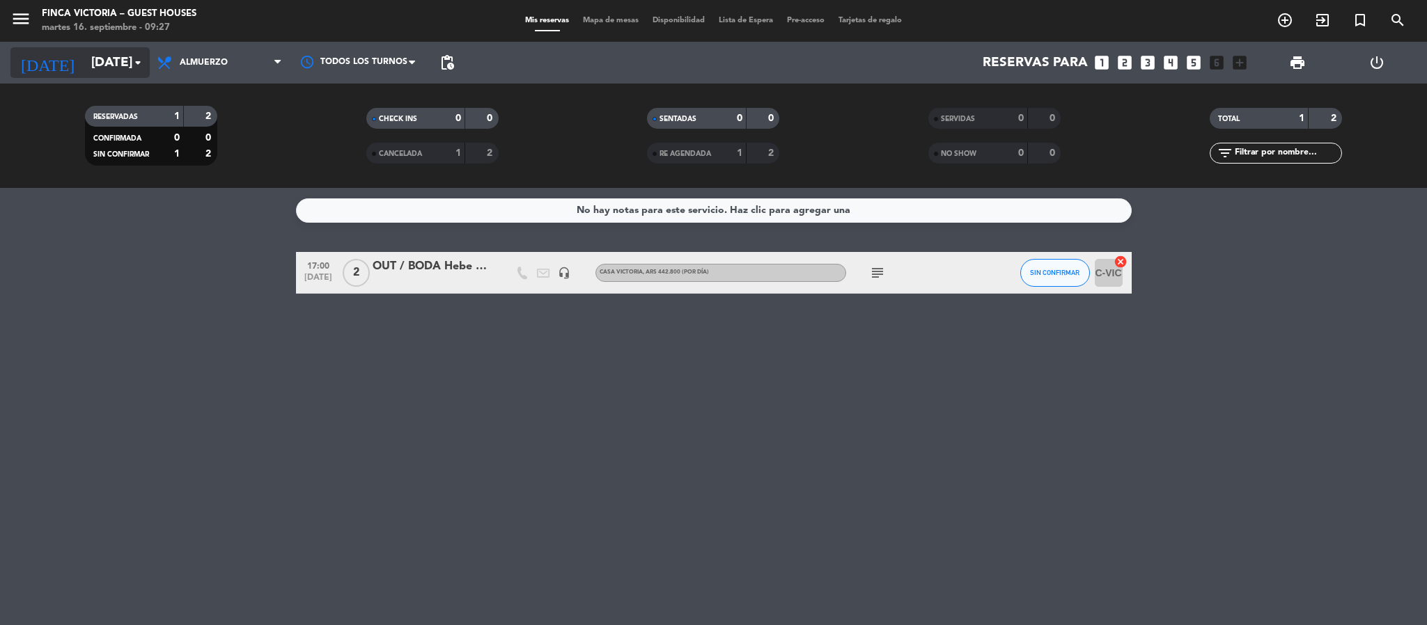
click at [124, 61] on input "[DATE]" at bounding box center [168, 62] width 168 height 29
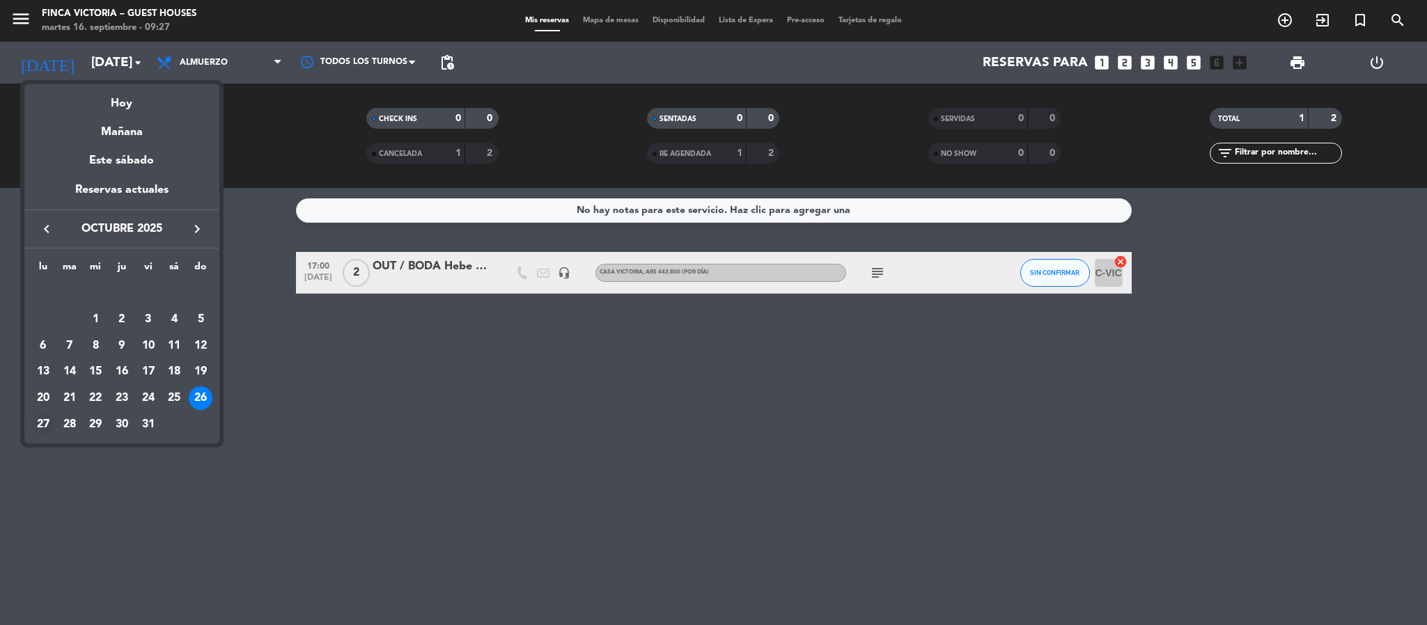
click at [42, 427] on div "27" at bounding box center [43, 425] width 24 height 24
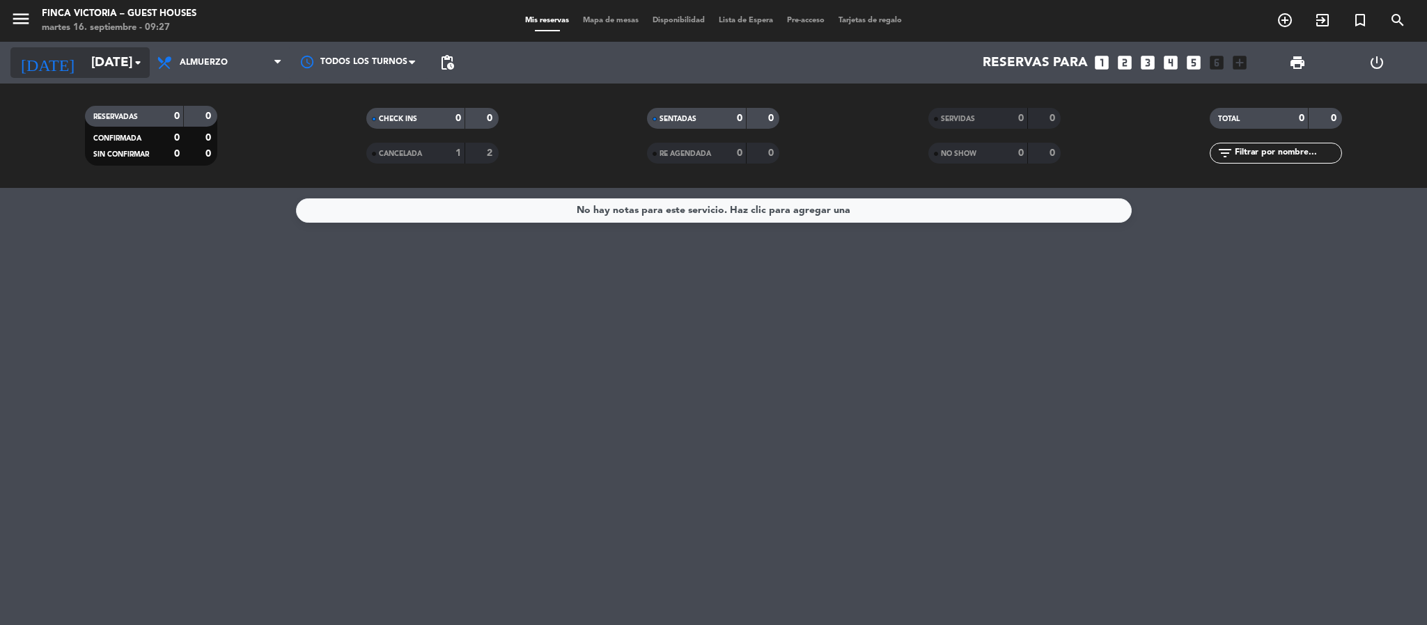
click at [84, 63] on input "[DATE]" at bounding box center [168, 62] width 168 height 29
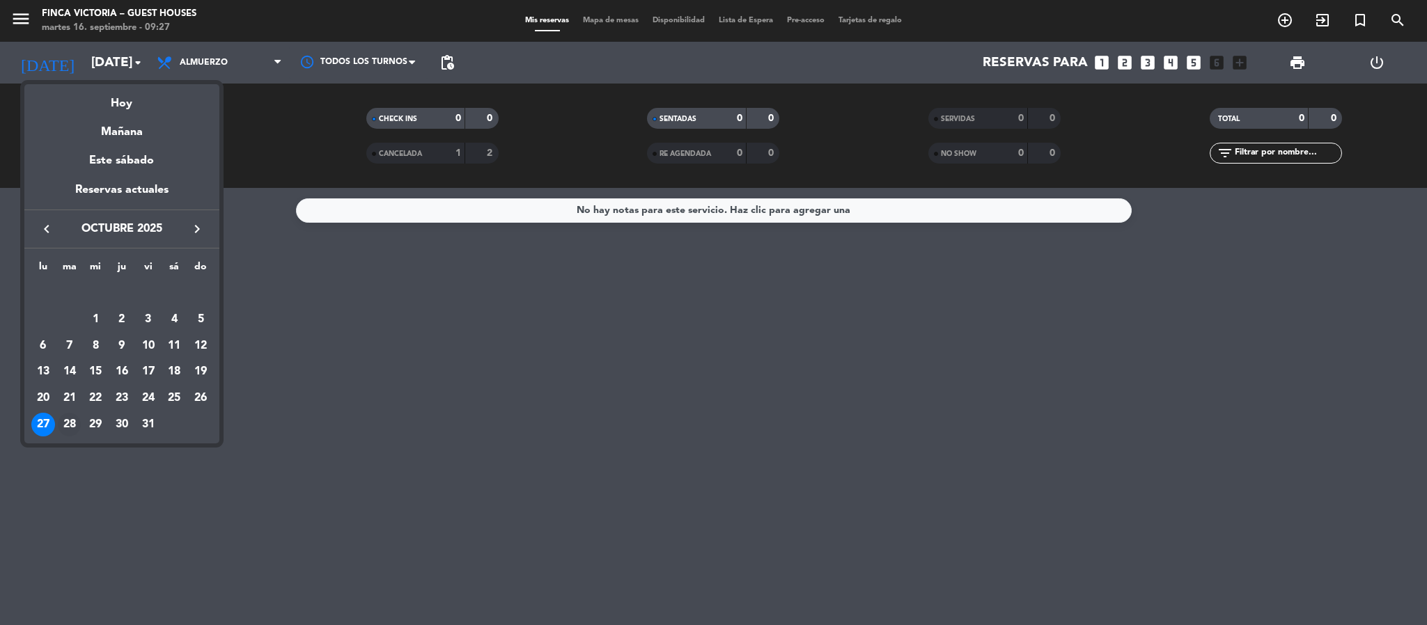
click at [70, 431] on div "28" at bounding box center [70, 425] width 24 height 24
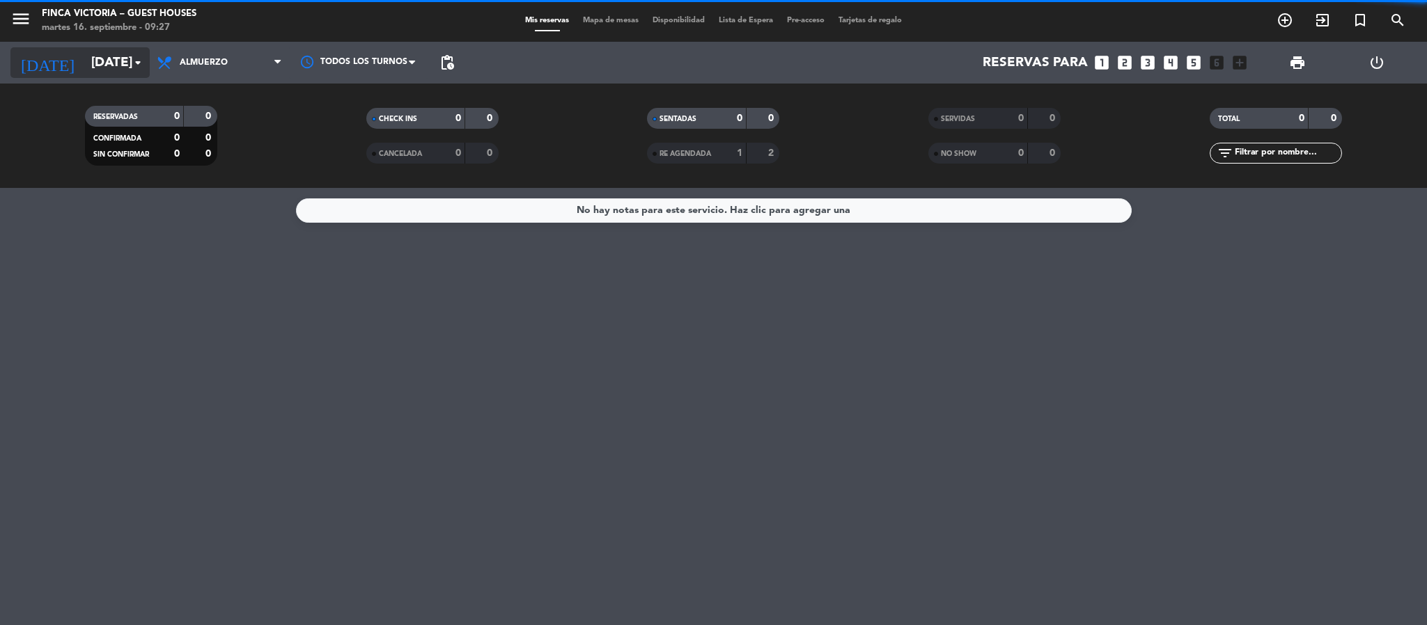
click at [101, 63] on input "[DATE]" at bounding box center [168, 62] width 168 height 29
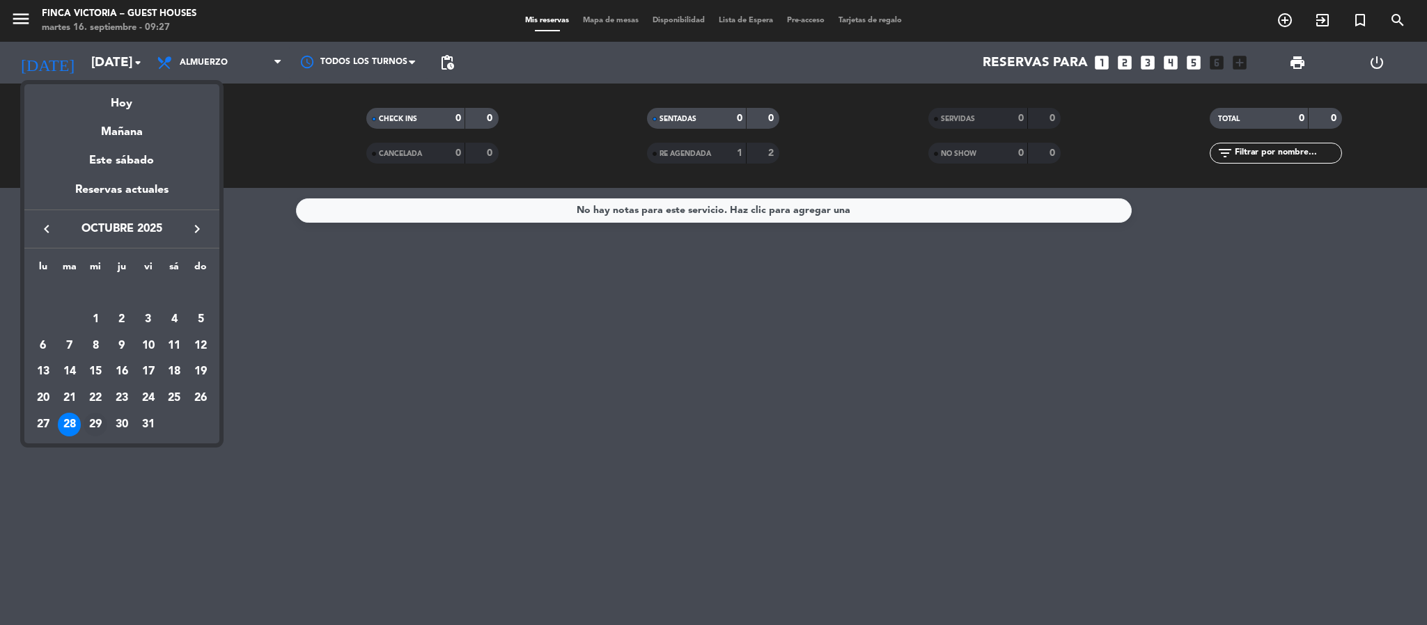
click at [92, 419] on div "29" at bounding box center [96, 425] width 24 height 24
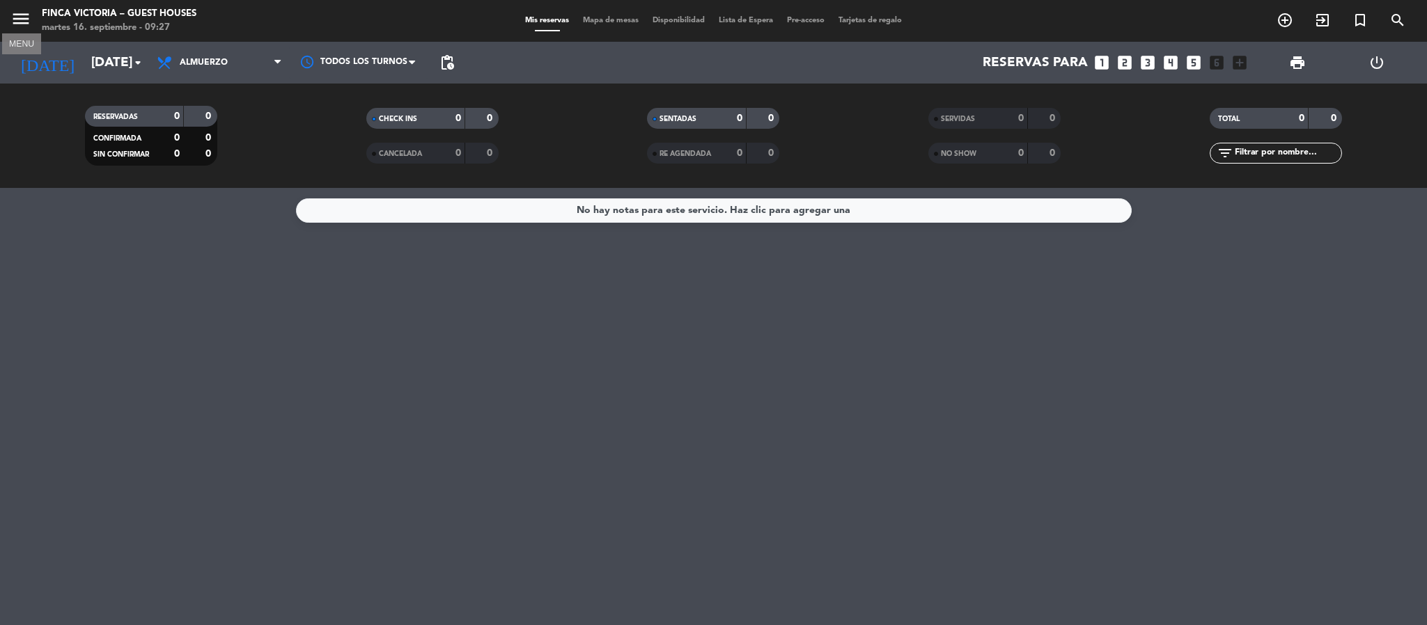
click at [25, 15] on icon "menu" at bounding box center [20, 18] width 21 height 21
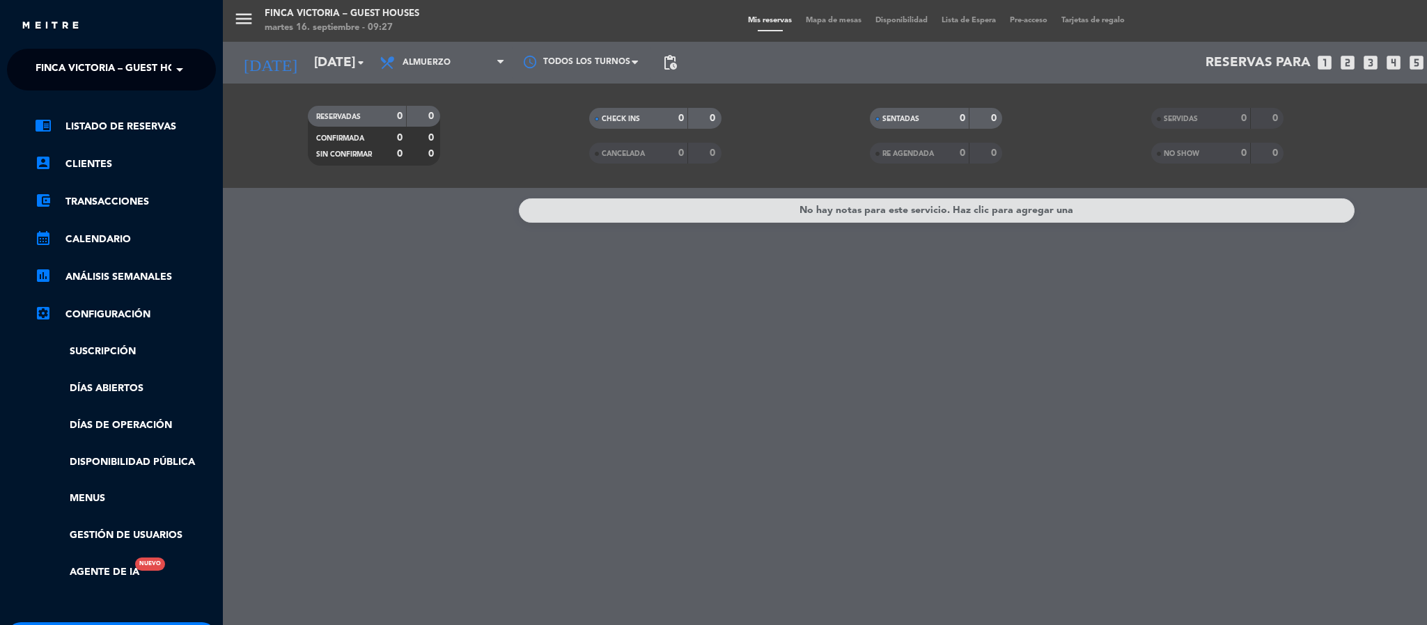
click at [44, 57] on span "FINCA VICTORIA – GUEST HOUSES" at bounding box center [118, 69] width 165 height 29
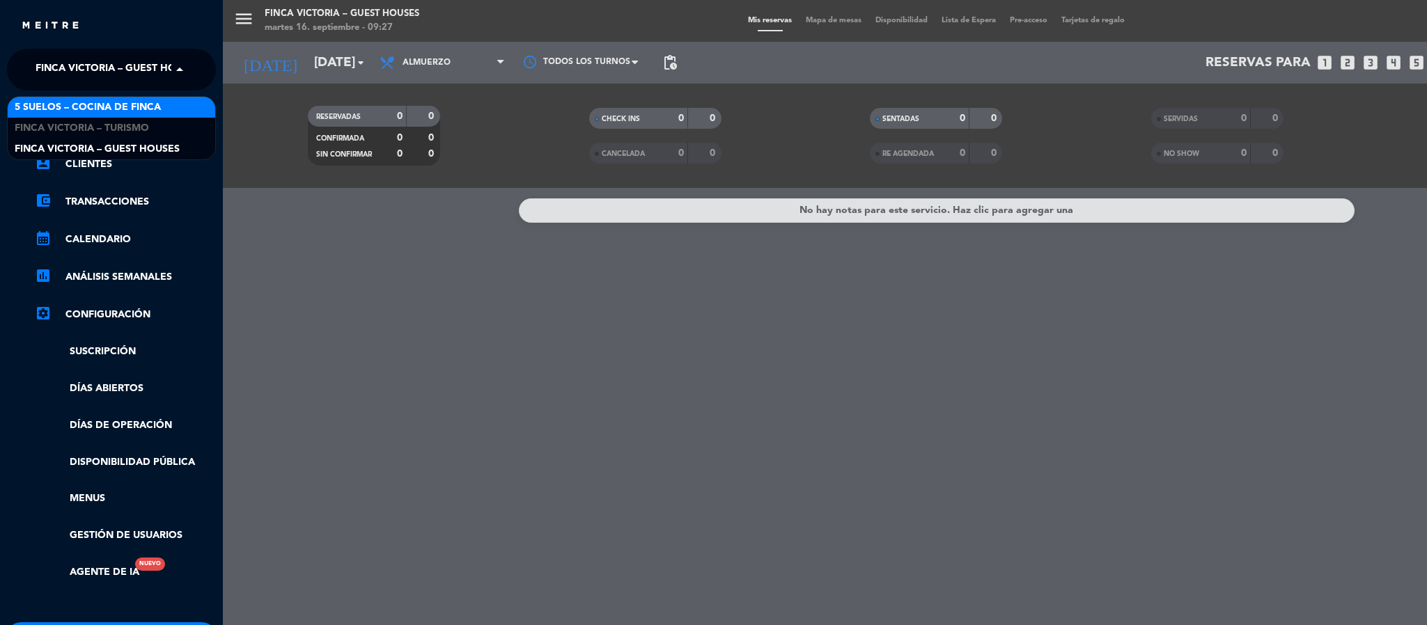
click at [51, 100] on span "5 SUELOS – COCINA DE FINCA" at bounding box center [88, 108] width 146 height 16
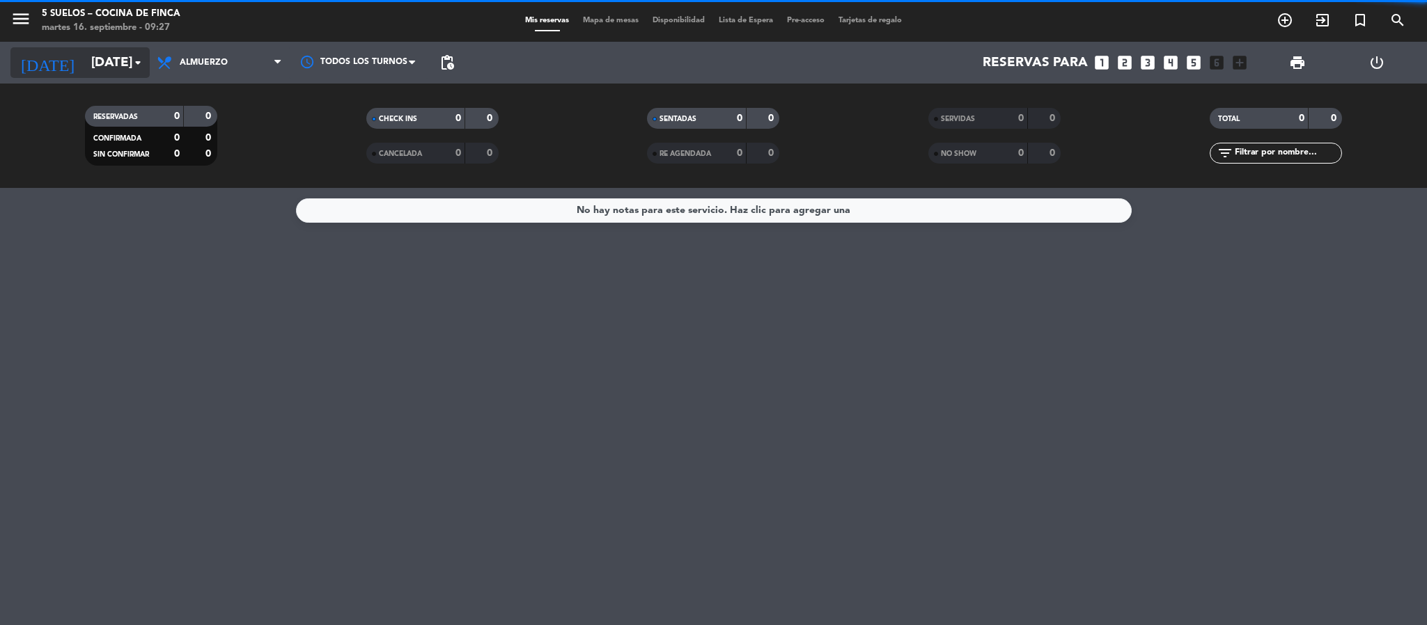
click at [84, 58] on input "[DATE]" at bounding box center [168, 62] width 168 height 29
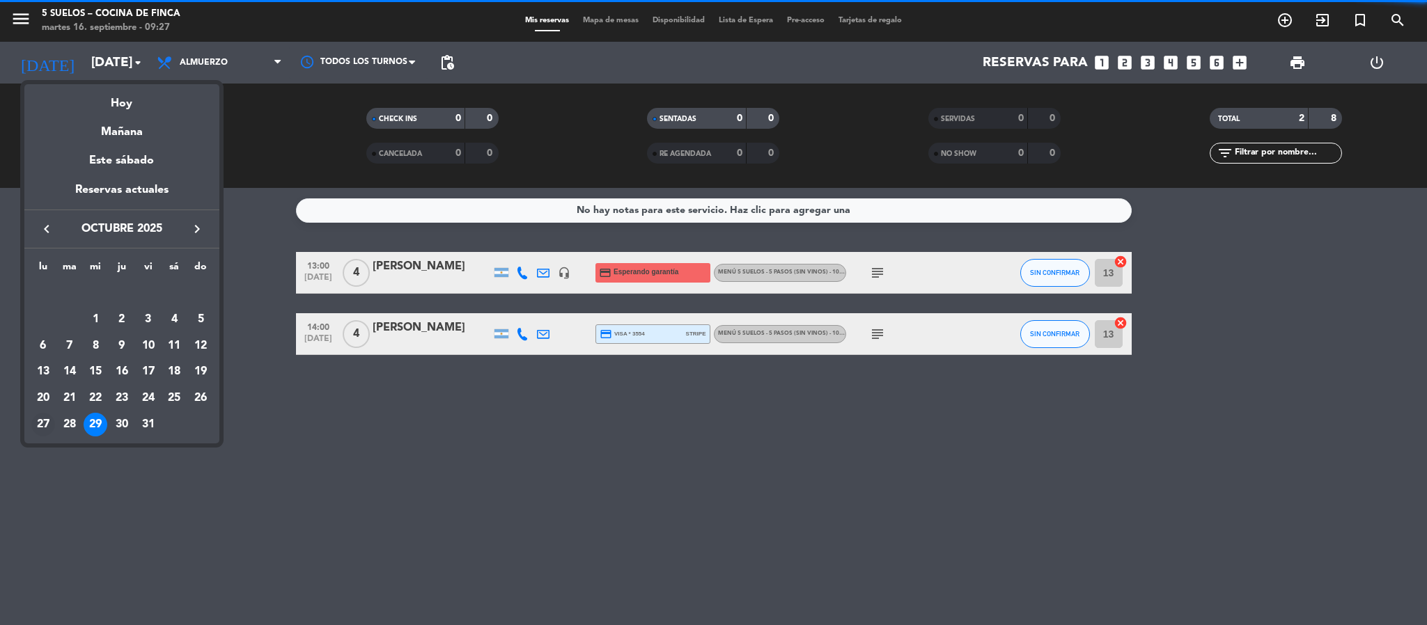
click at [38, 416] on div "27" at bounding box center [43, 425] width 24 height 24
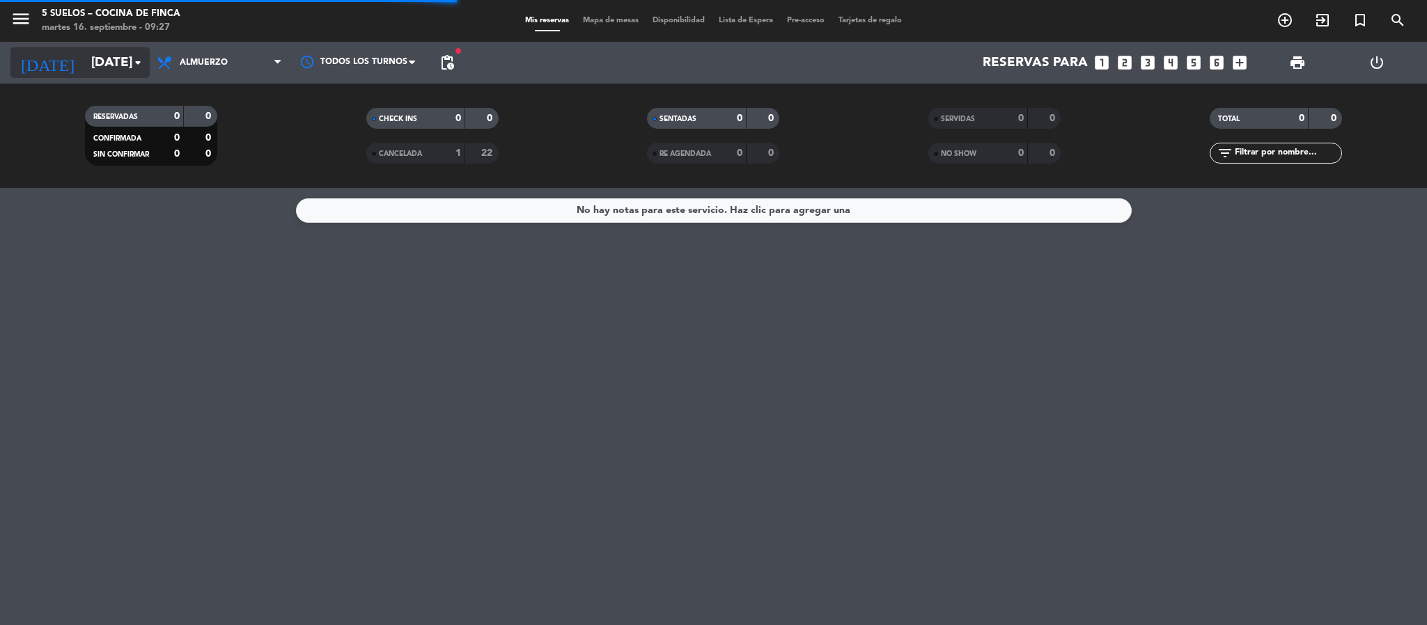
click at [84, 70] on input "[DATE]" at bounding box center [168, 62] width 168 height 29
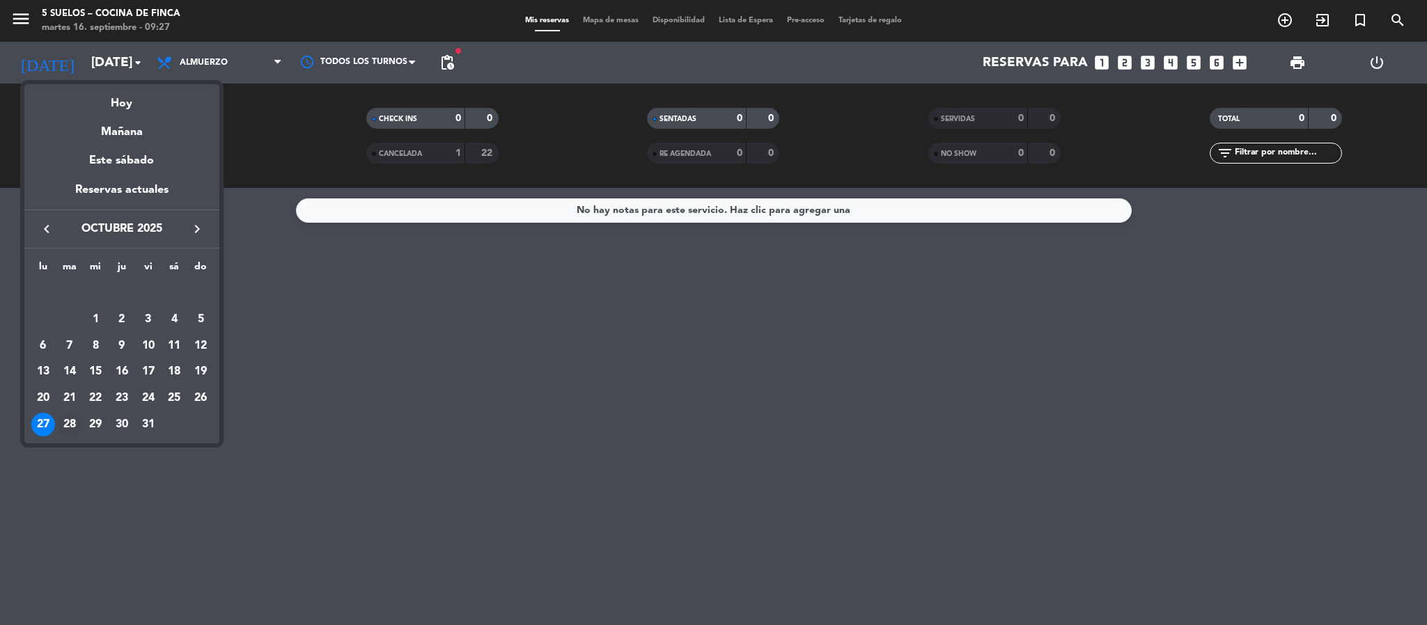
click at [68, 435] on div "28" at bounding box center [70, 425] width 24 height 24
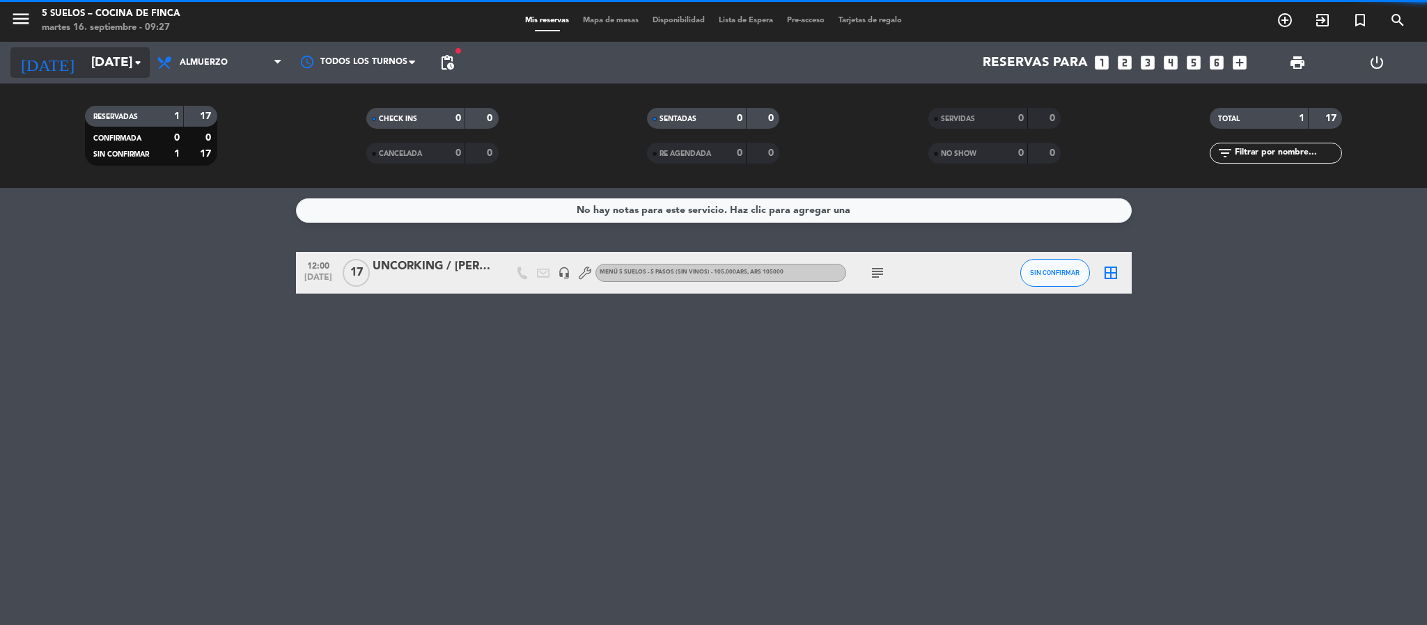
click at [92, 57] on input "[DATE]" at bounding box center [168, 62] width 168 height 29
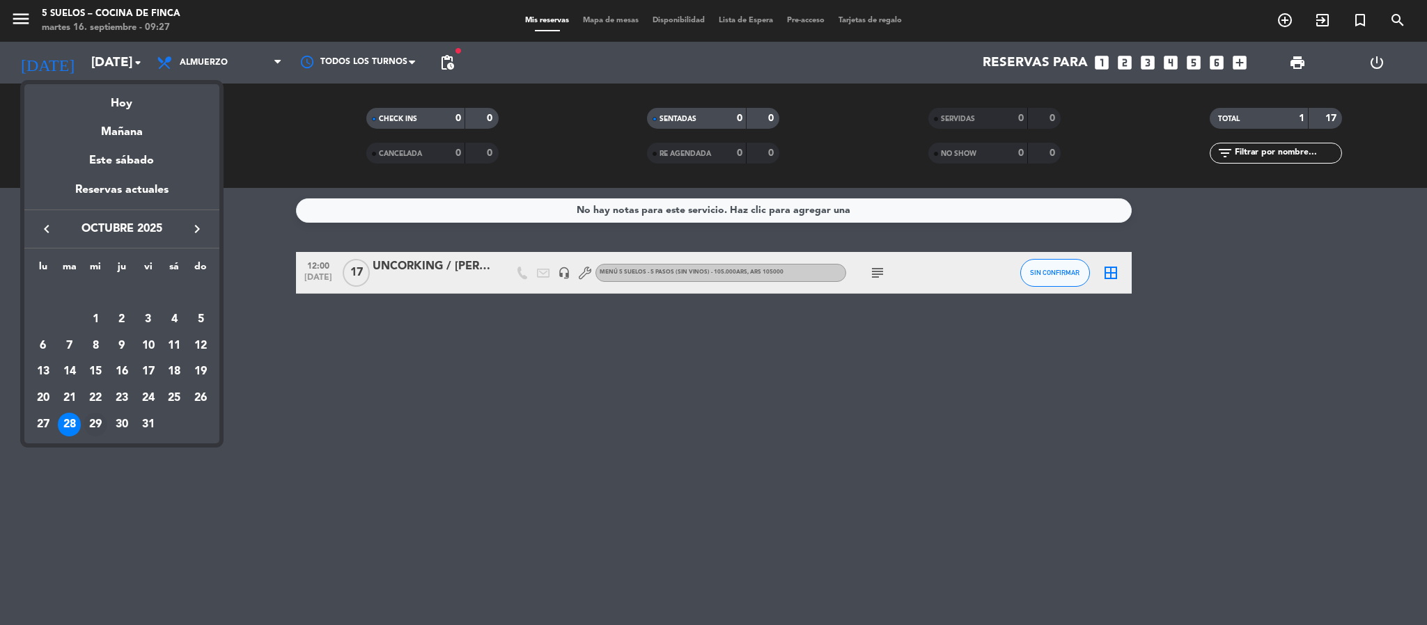
click at [90, 427] on div "29" at bounding box center [96, 425] width 24 height 24
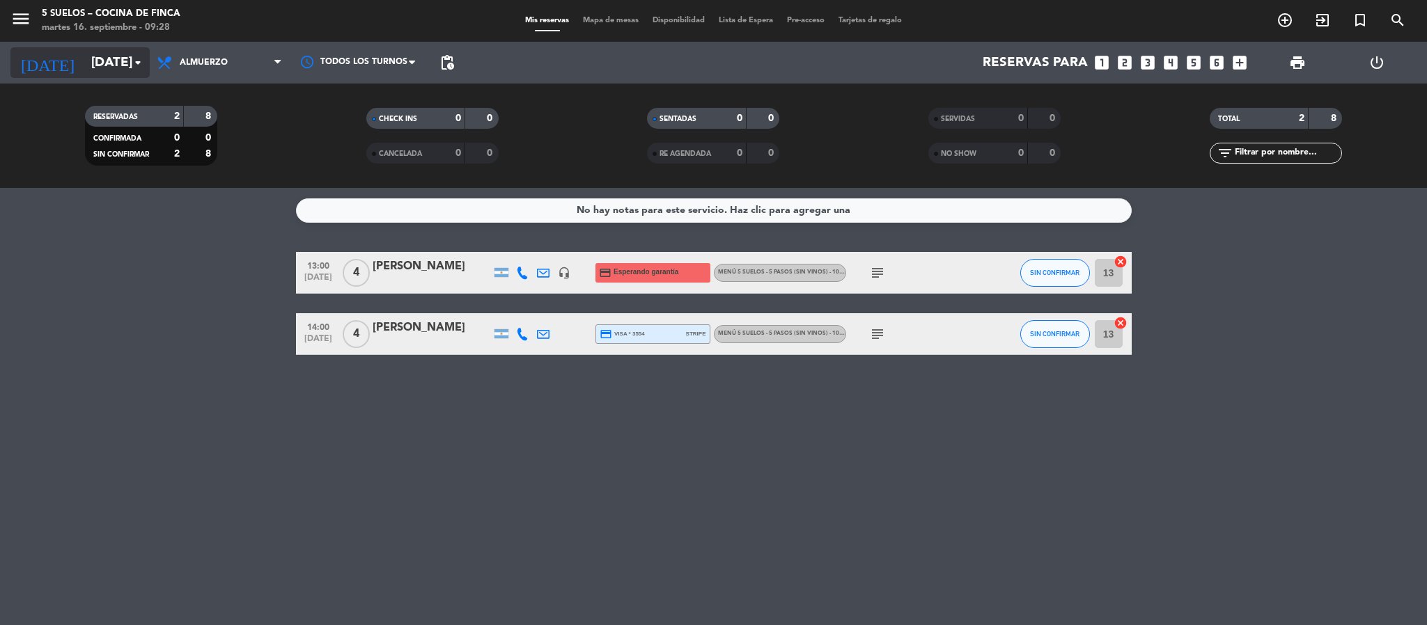
click at [84, 68] on input "[DATE]" at bounding box center [168, 62] width 168 height 29
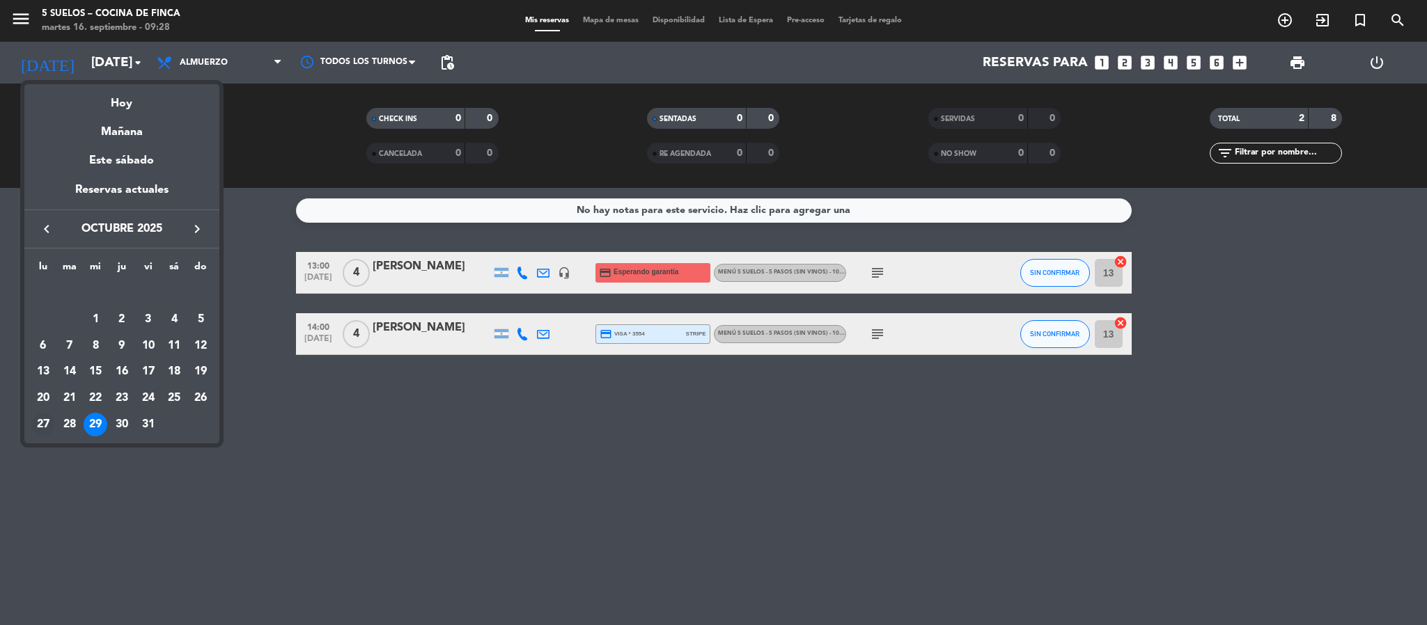
click at [49, 419] on div "27" at bounding box center [43, 425] width 24 height 24
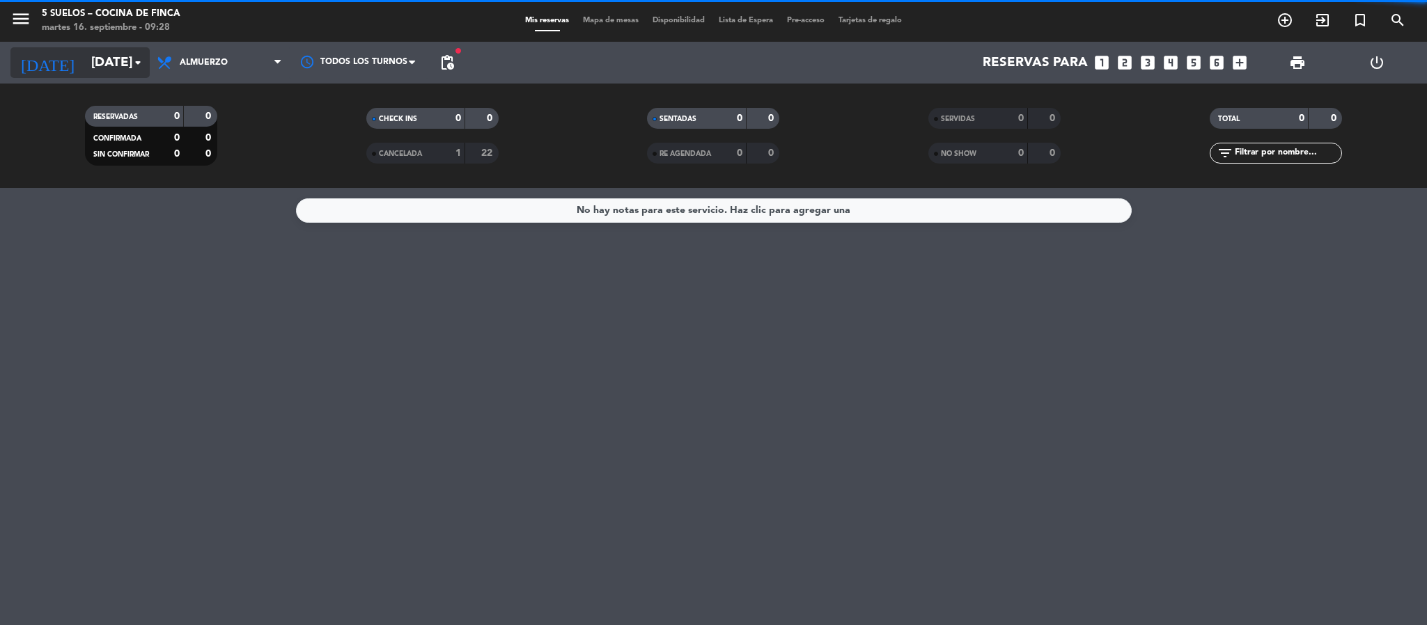
click at [94, 70] on input "[DATE]" at bounding box center [168, 62] width 168 height 29
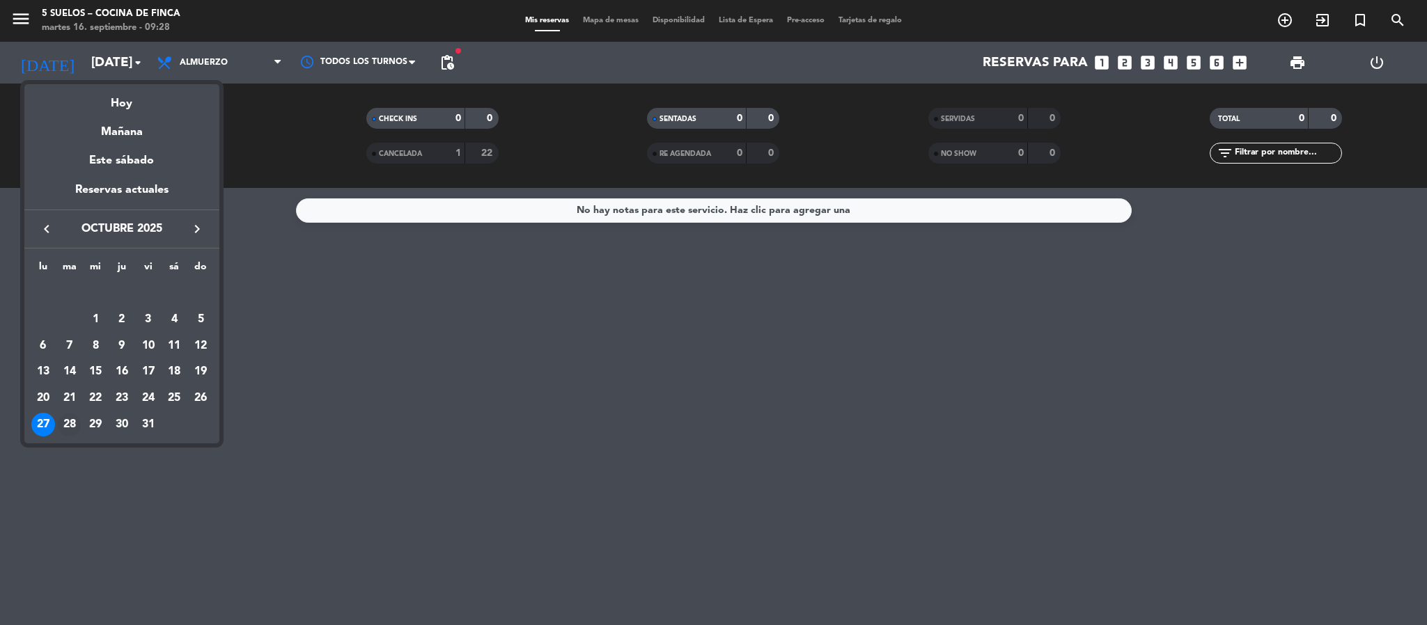
click at [71, 418] on div "28" at bounding box center [70, 425] width 24 height 24
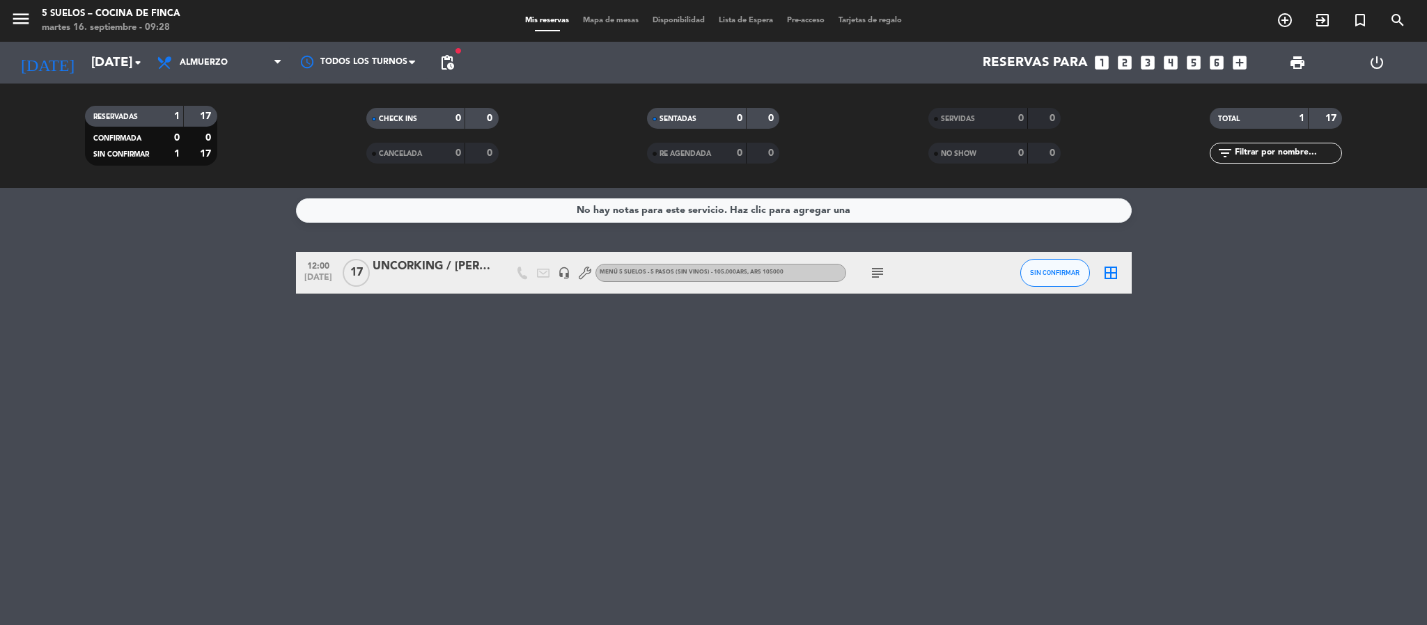
click at [873, 272] on icon "subject" at bounding box center [877, 273] width 17 height 17
click at [458, 274] on div "UNCORKING / [PERSON_NAME]" at bounding box center [432, 267] width 118 height 18
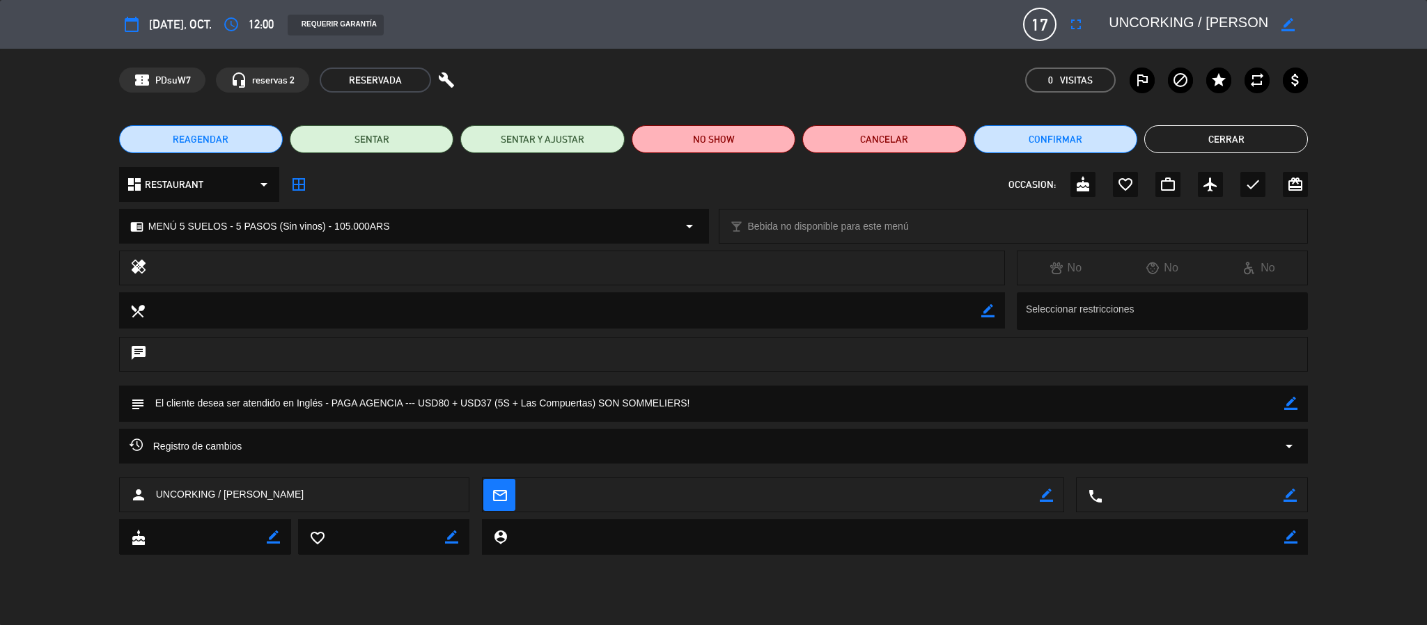
click at [1219, 139] on button "Cerrar" at bounding box center [1226, 139] width 164 height 28
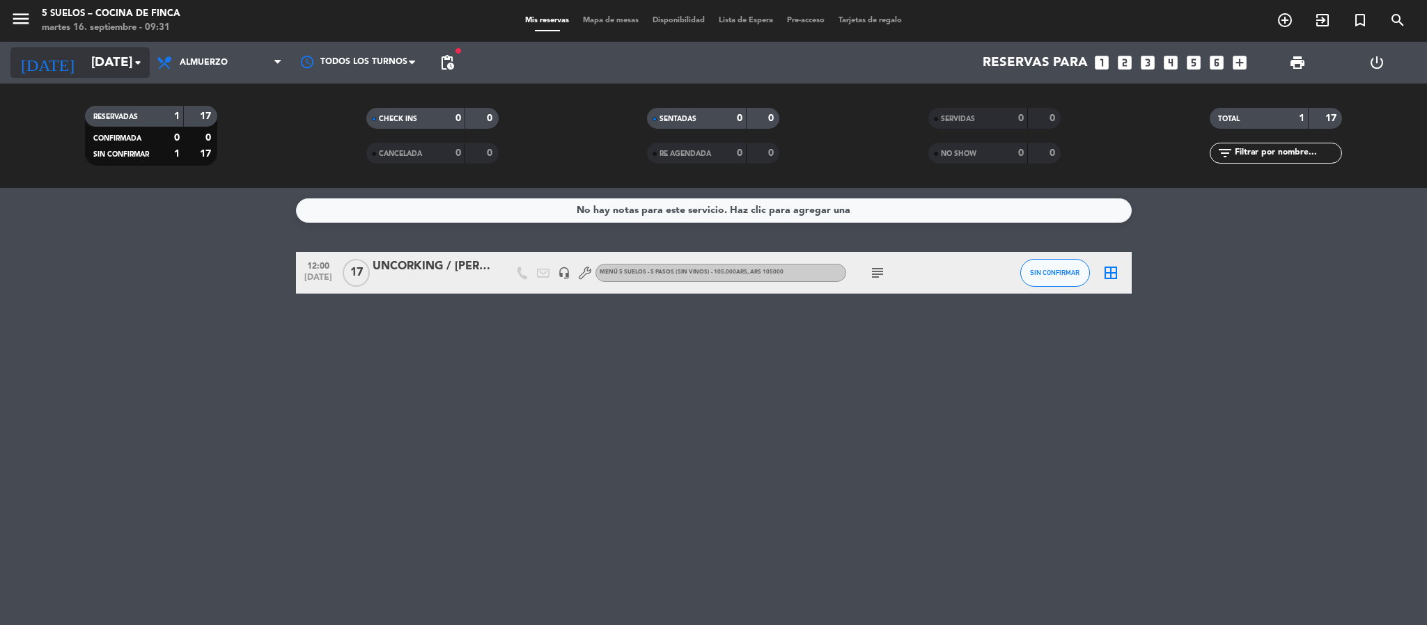
click at [84, 68] on input "[DATE]" at bounding box center [168, 62] width 168 height 29
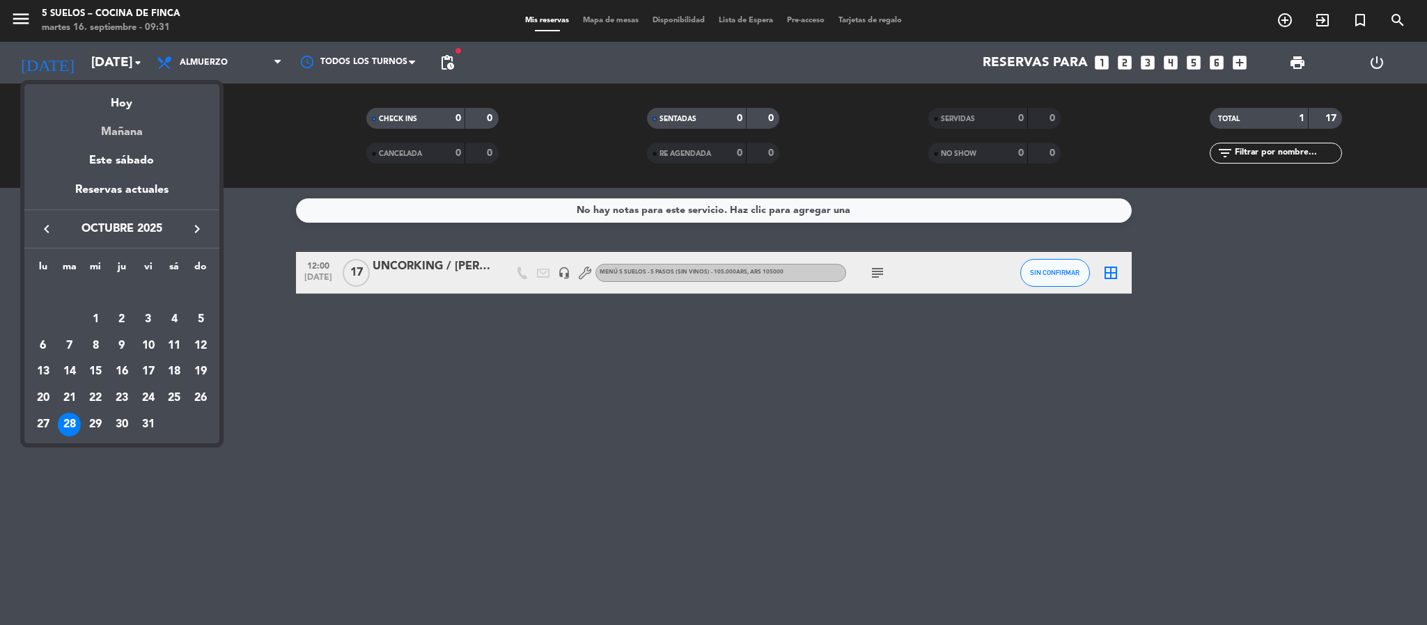
click at [93, 132] on div "Mañana" at bounding box center [121, 127] width 195 height 29
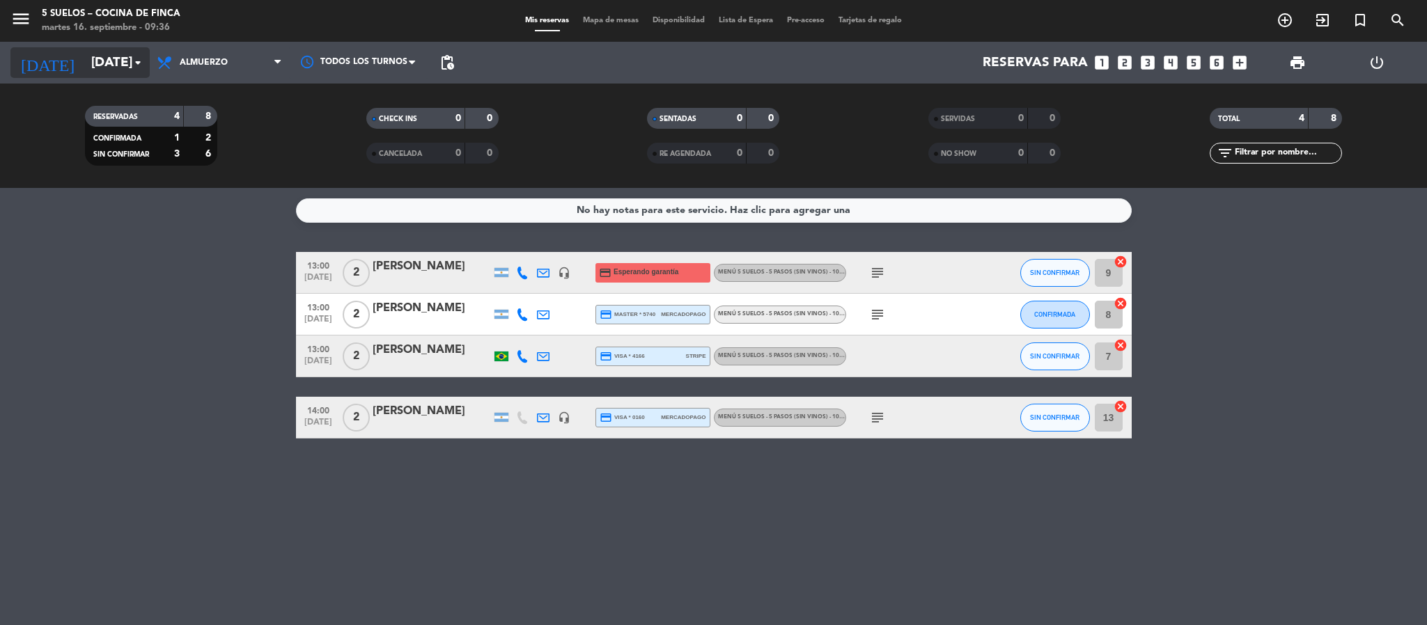
click at [86, 72] on input "[DATE]" at bounding box center [168, 62] width 168 height 29
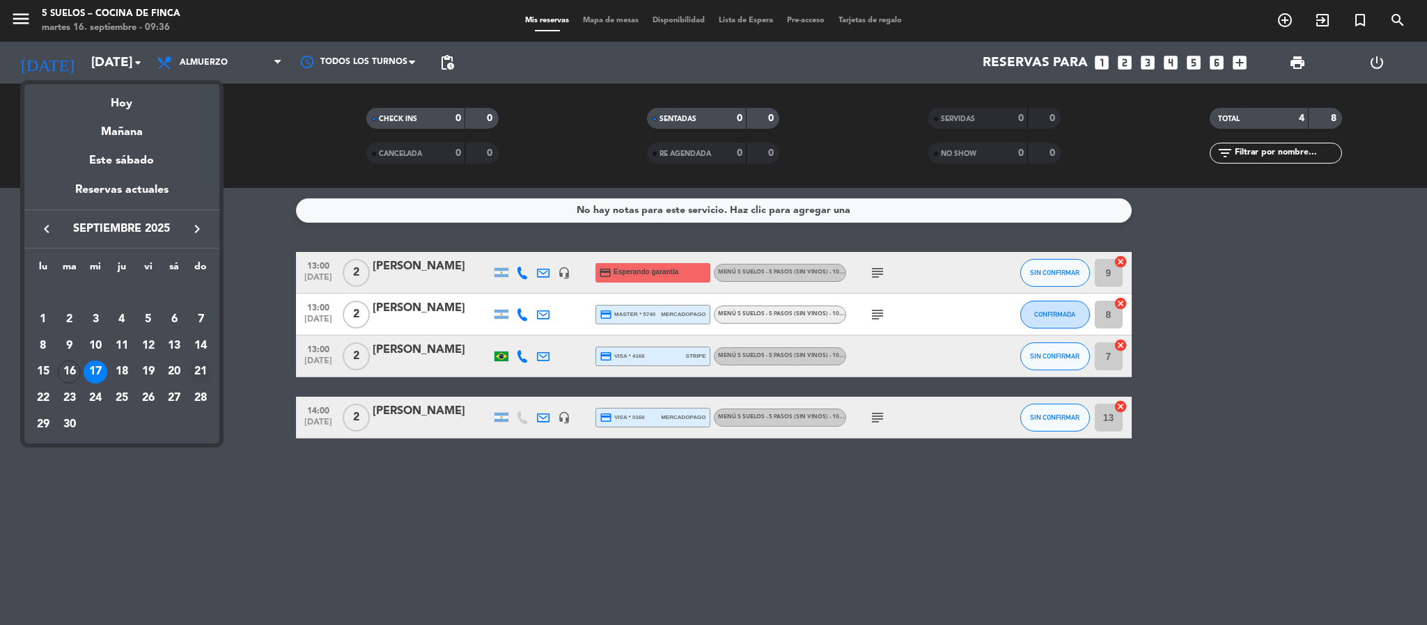
click at [197, 370] on div "21" at bounding box center [201, 373] width 24 height 24
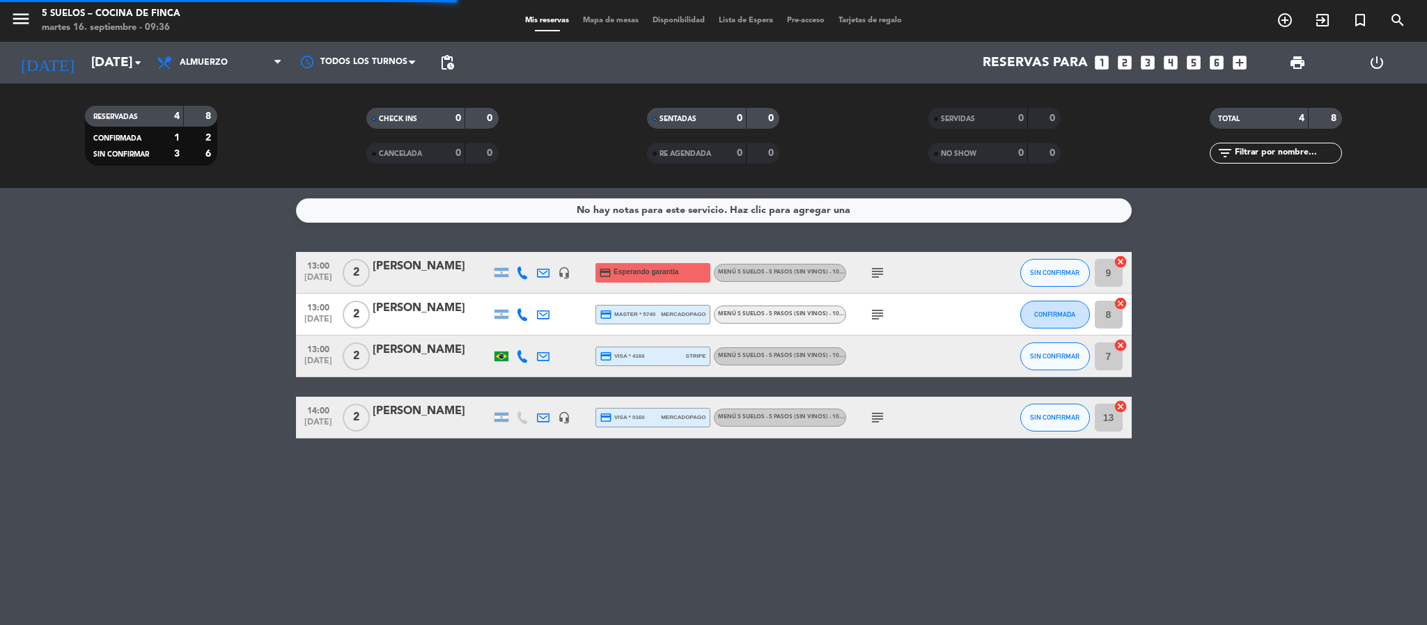
click at [25, 21] on icon "menu" at bounding box center [20, 18] width 21 height 21
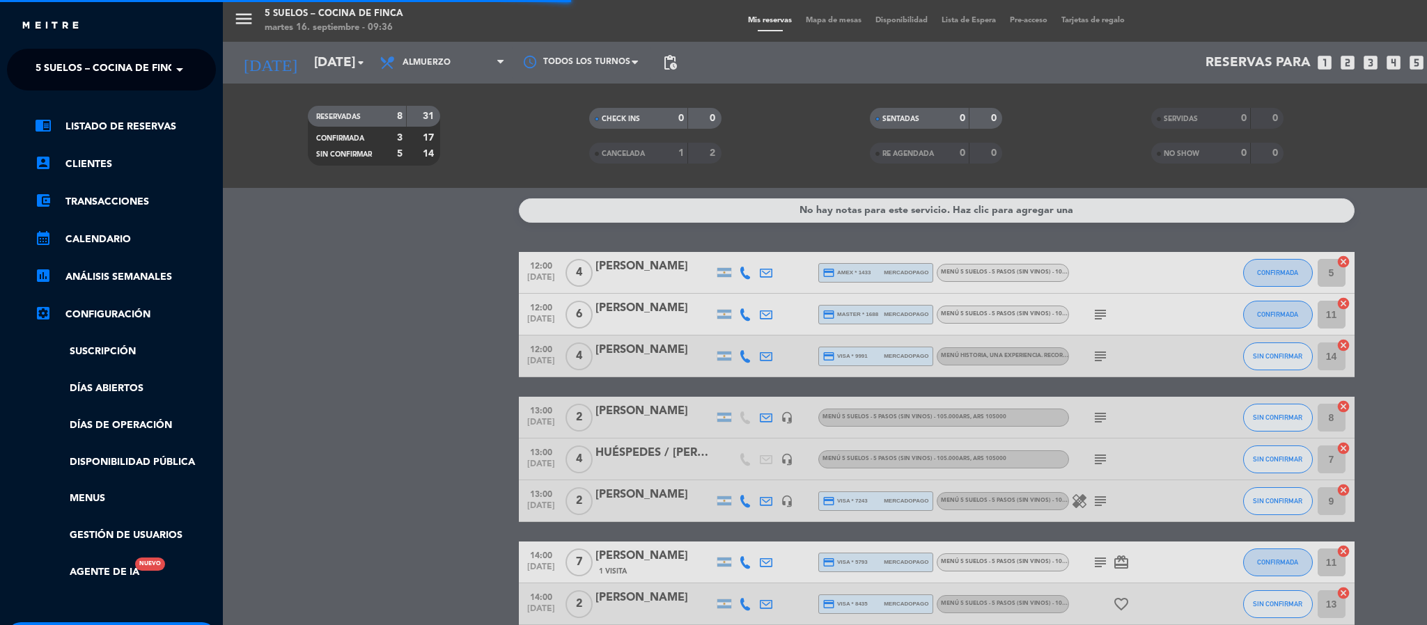
click at [31, 51] on ng-select "× 5 SUELOS – COCINA DE FINCA ×" at bounding box center [111, 70] width 209 height 42
click at [38, 67] on span "5 SUELOS – COCINA DE FINCA" at bounding box center [109, 69] width 146 height 29
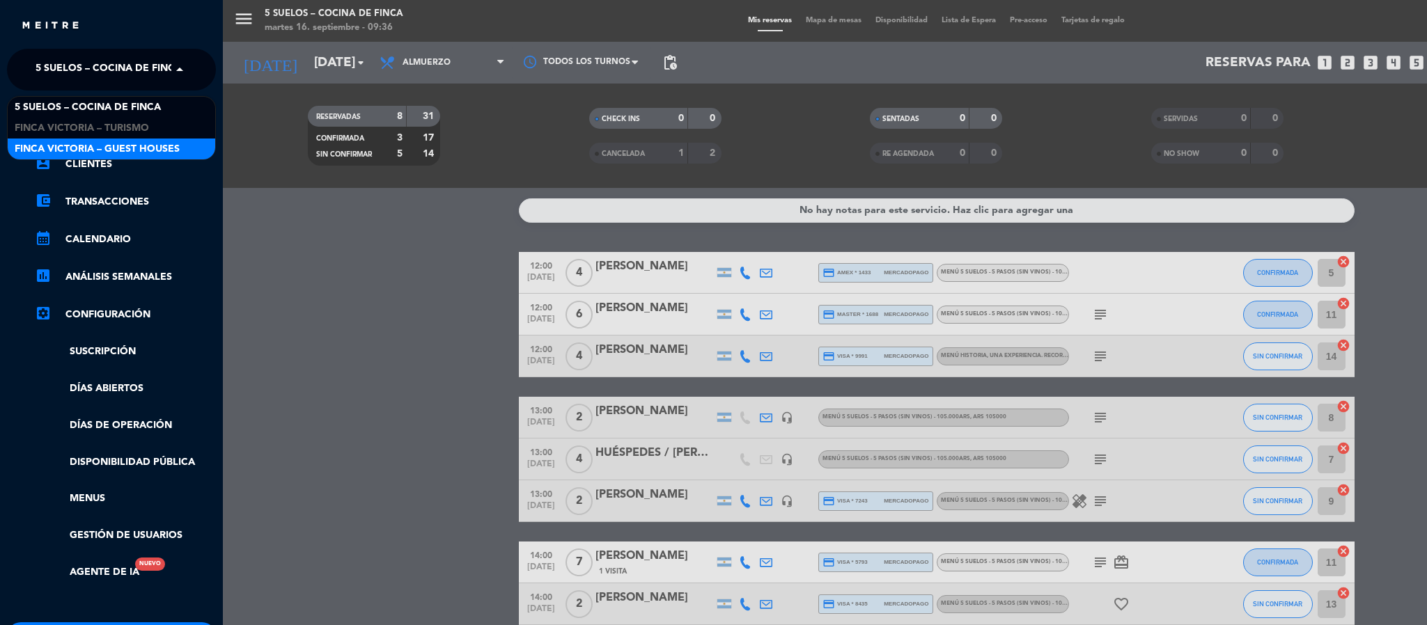
click at [54, 148] on span "FINCA VICTORIA – GUEST HOUSES" at bounding box center [97, 149] width 165 height 16
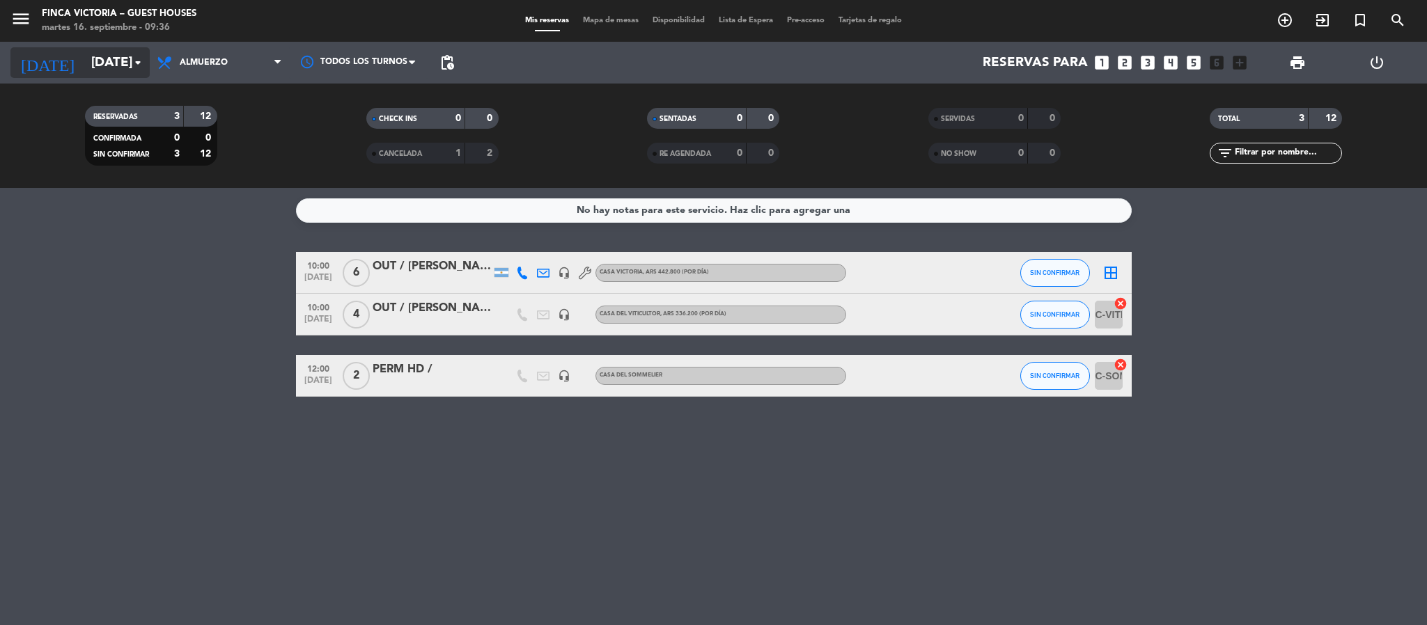
click at [93, 59] on input "[DATE]" at bounding box center [168, 62] width 168 height 29
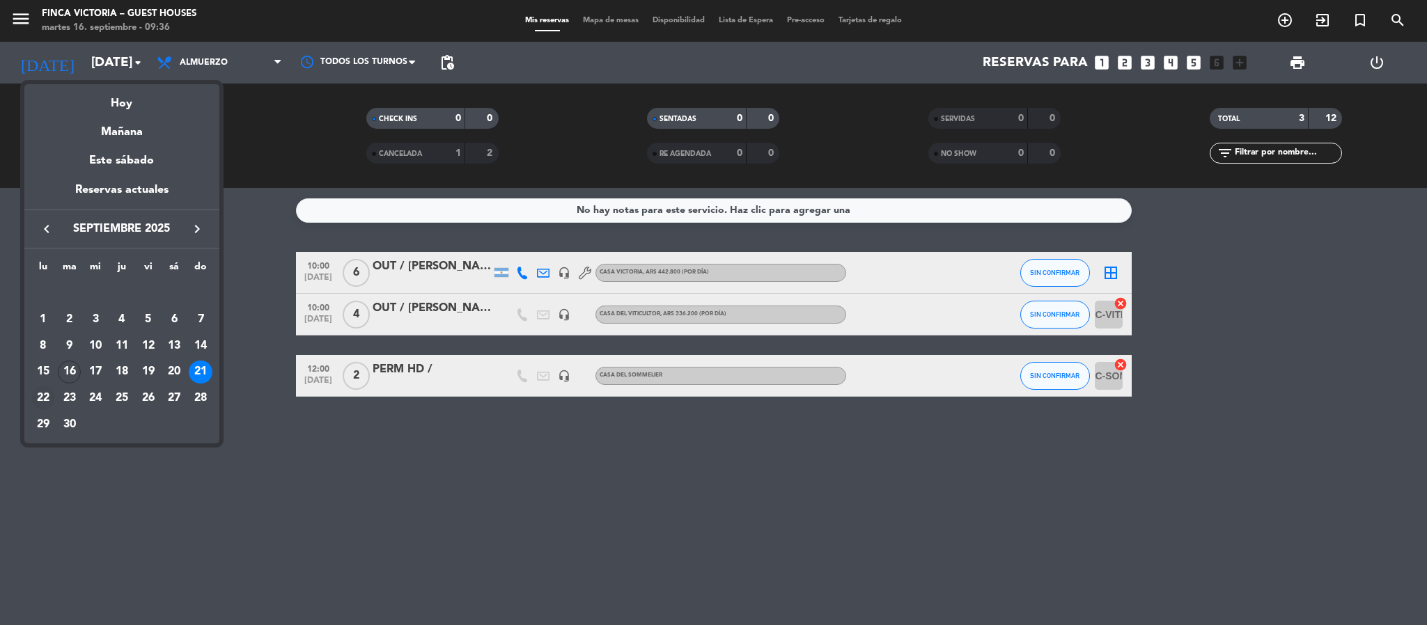
click at [42, 387] on div "22" at bounding box center [43, 399] width 24 height 24
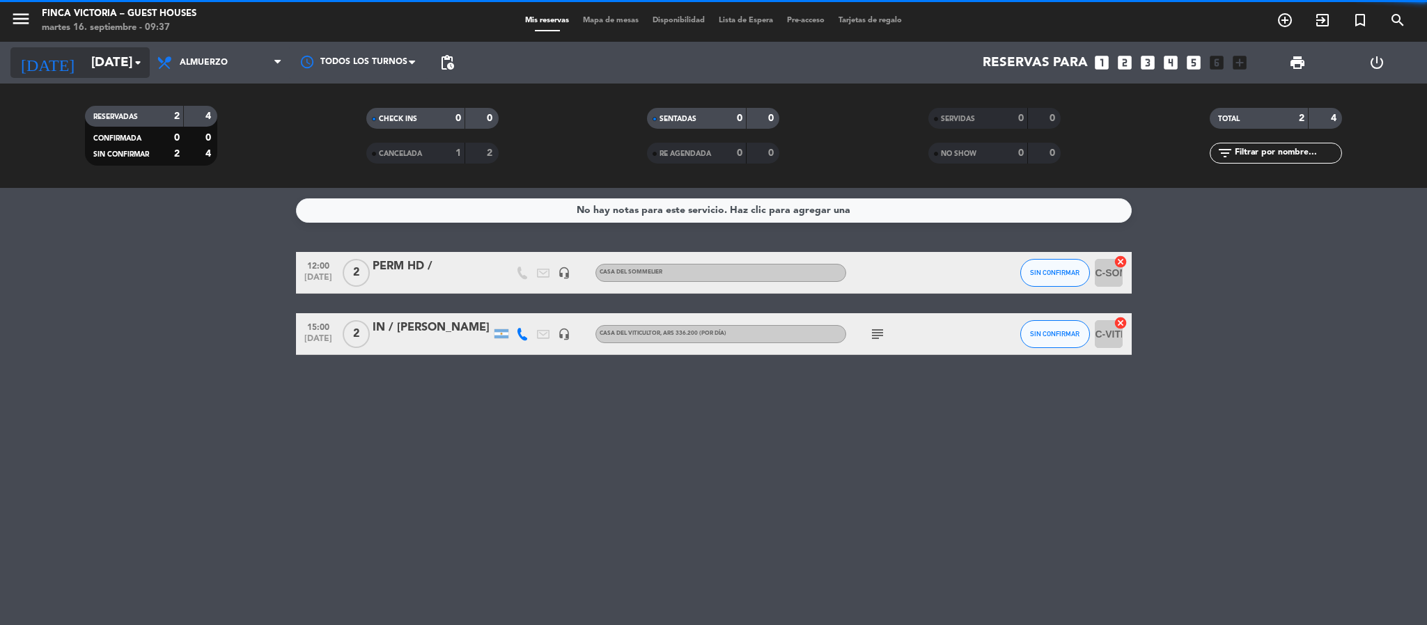
click at [84, 65] on input "[DATE]" at bounding box center [168, 62] width 168 height 29
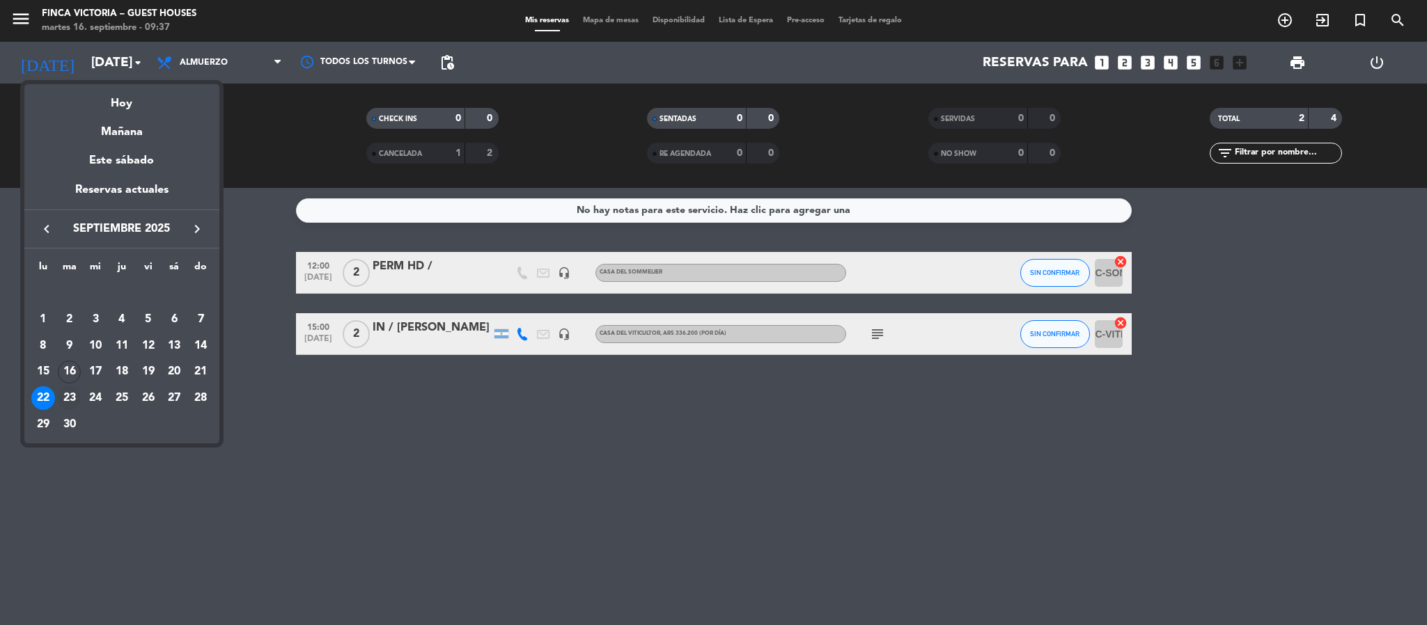
click at [61, 396] on div "23" at bounding box center [70, 399] width 24 height 24
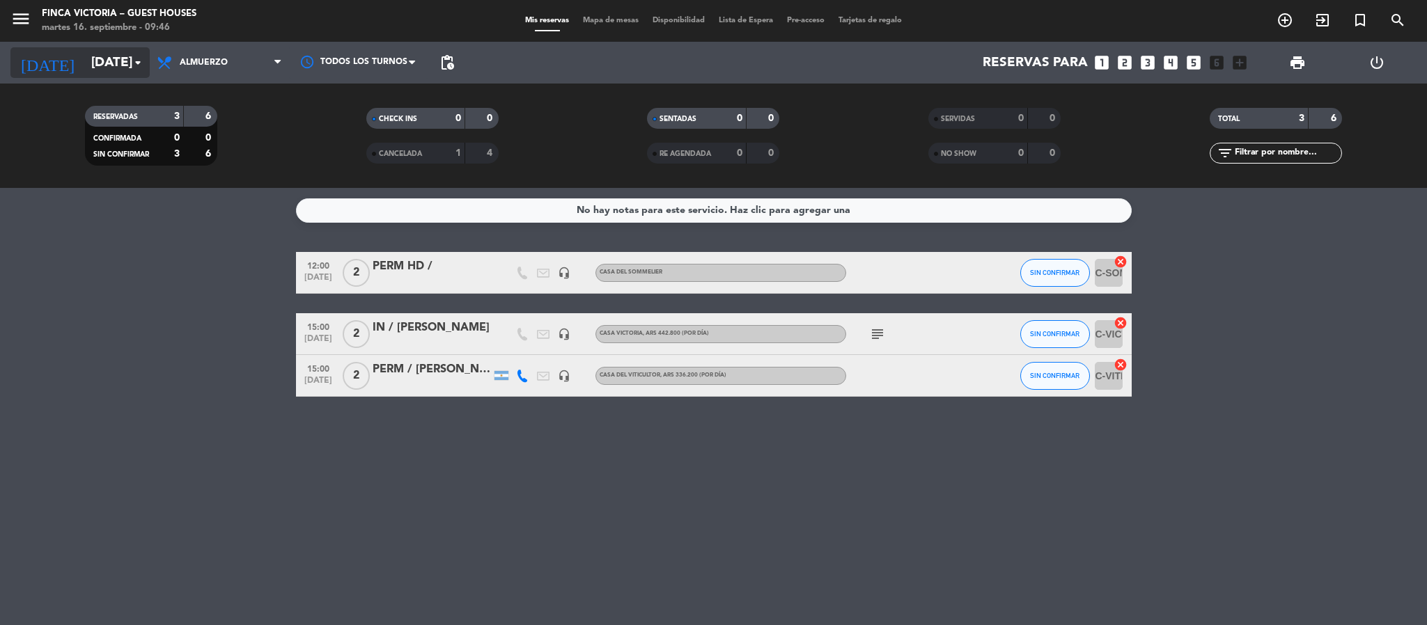
click at [91, 56] on input "[DATE]" at bounding box center [168, 62] width 168 height 29
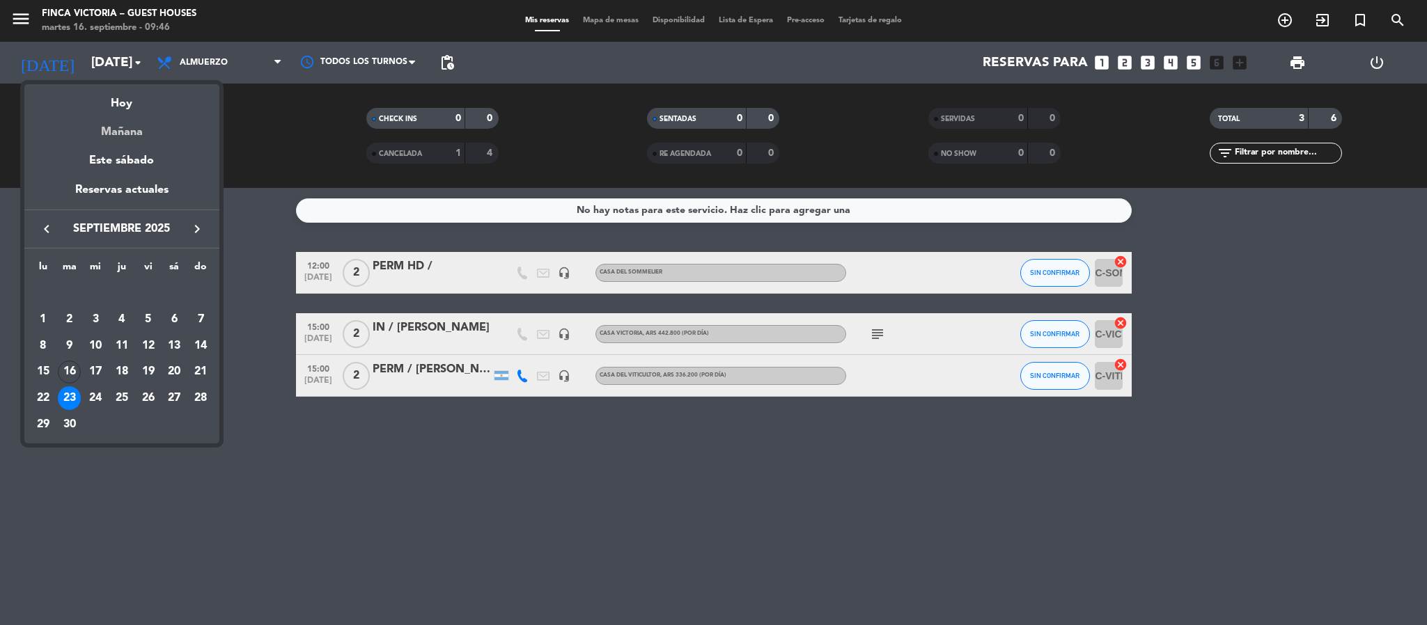
click at [107, 128] on div "Mañana" at bounding box center [121, 127] width 195 height 29
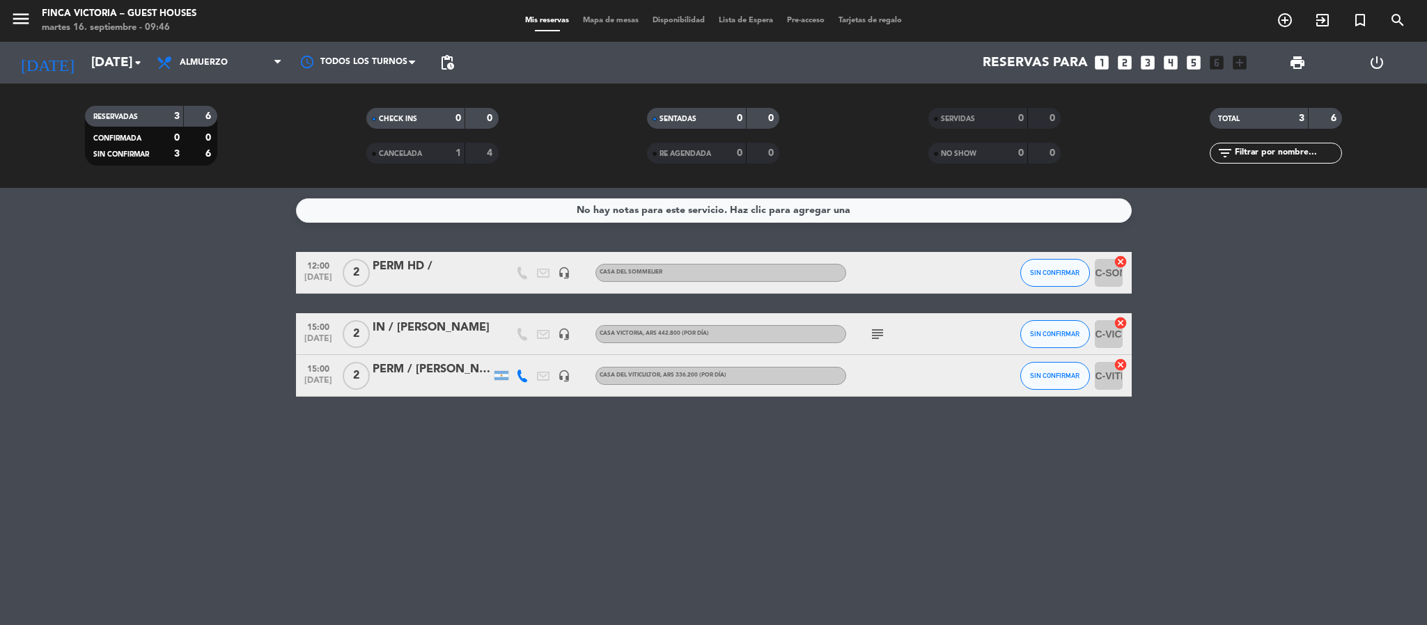
type input "[DATE]"
click at [19, 22] on icon "menu" at bounding box center [20, 18] width 21 height 21
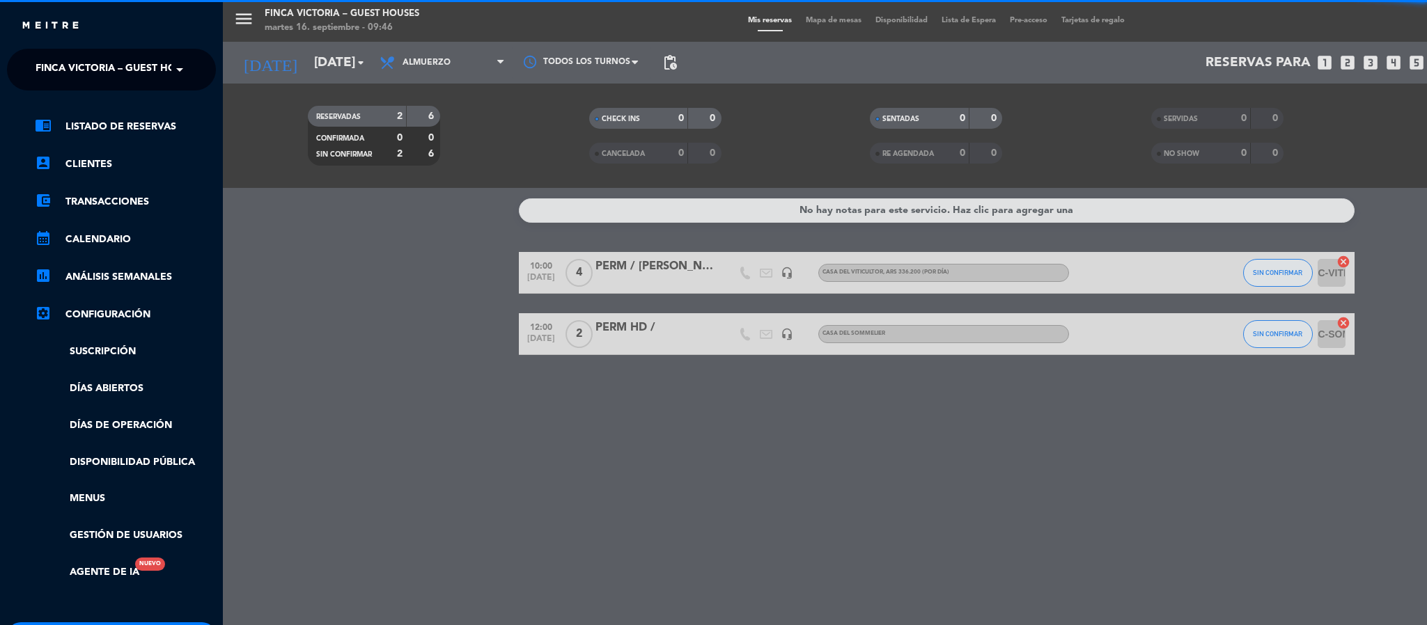
click at [58, 70] on span "FINCA VICTORIA – GUEST HOUSES" at bounding box center [118, 69] width 165 height 29
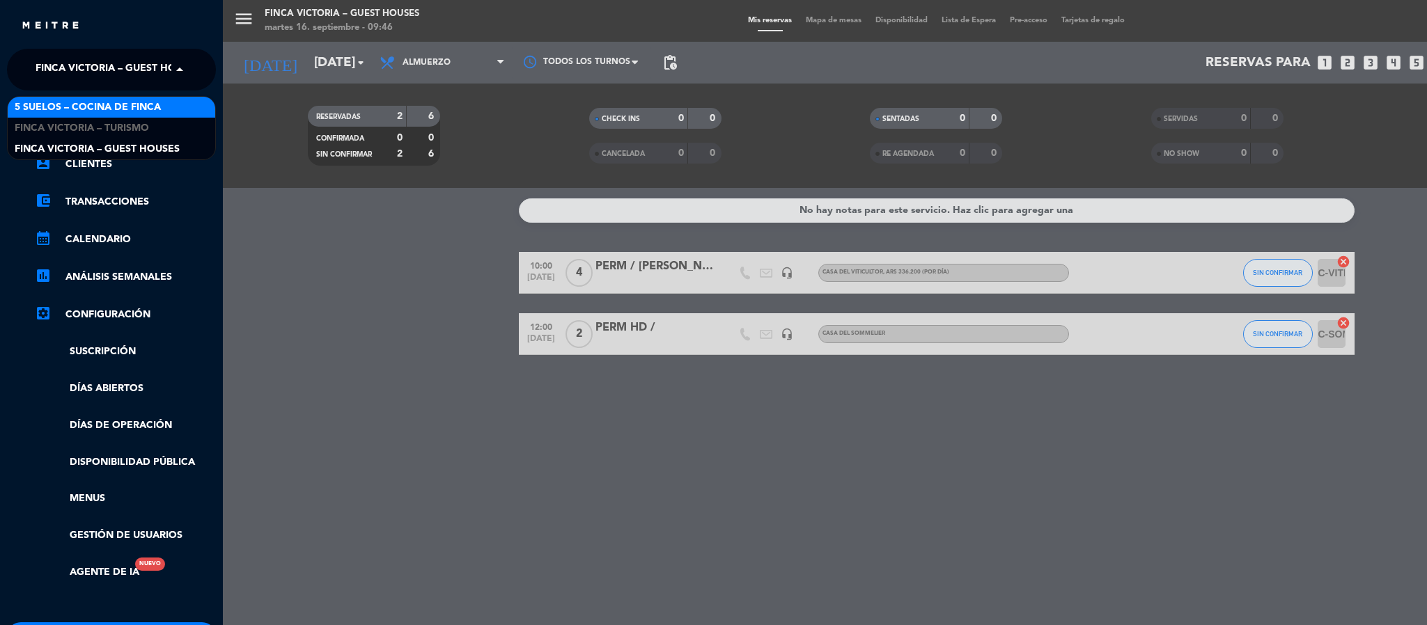
click at [63, 97] on div "5 SUELOS – COCINA DE FINCA" at bounding box center [112, 107] width 208 height 21
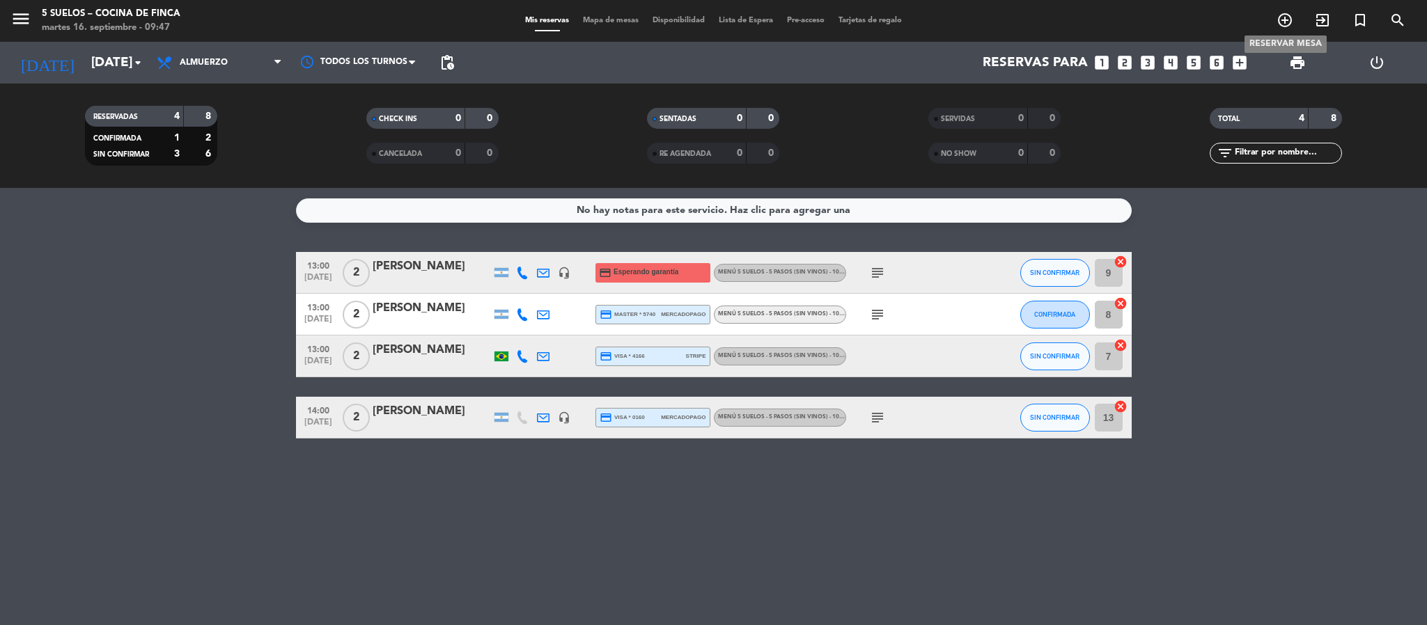
click at [1281, 8] on span "add_circle_outline" at bounding box center [1285, 20] width 38 height 24
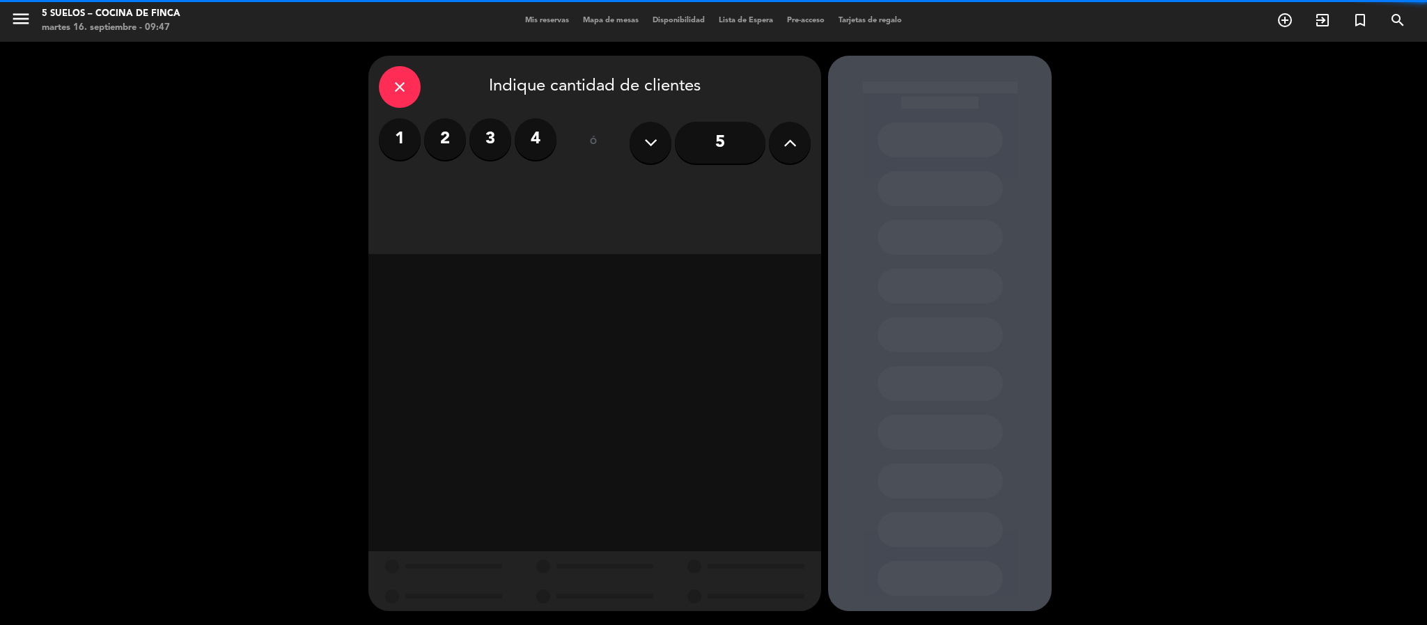
click at [455, 134] on label "2" at bounding box center [445, 139] width 42 height 42
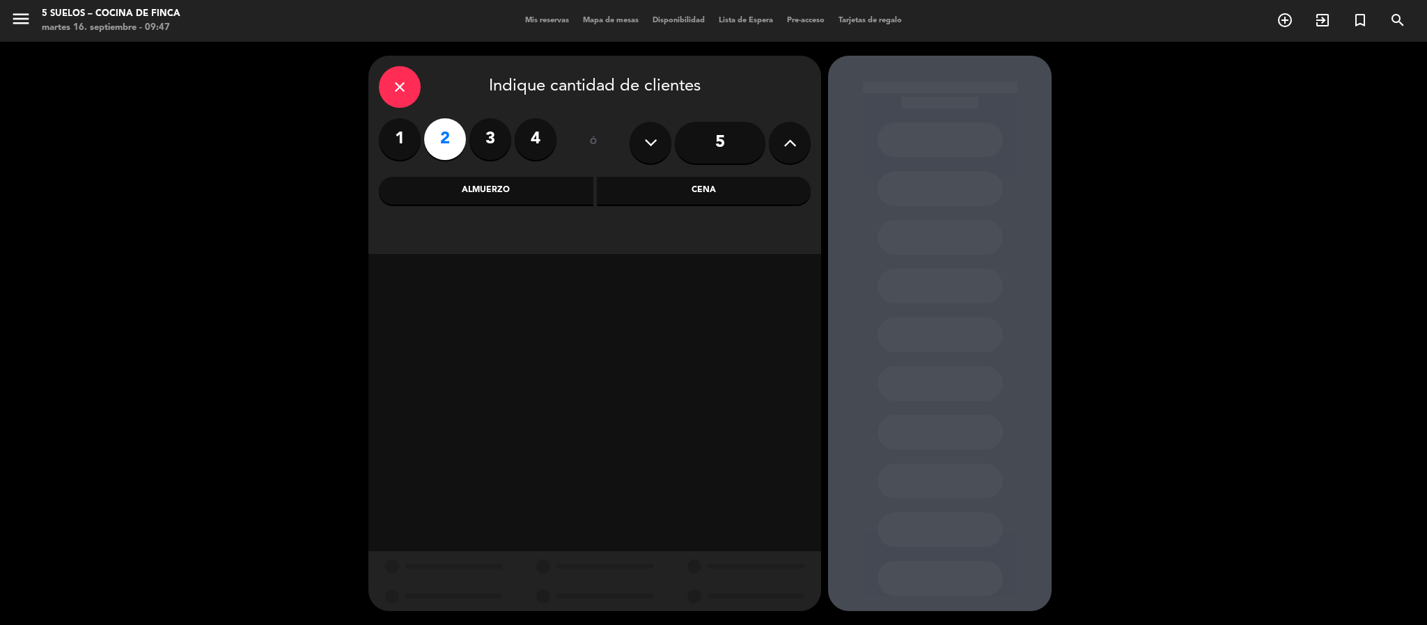
click at [439, 185] on div "Almuerzo" at bounding box center [486, 191] width 214 height 28
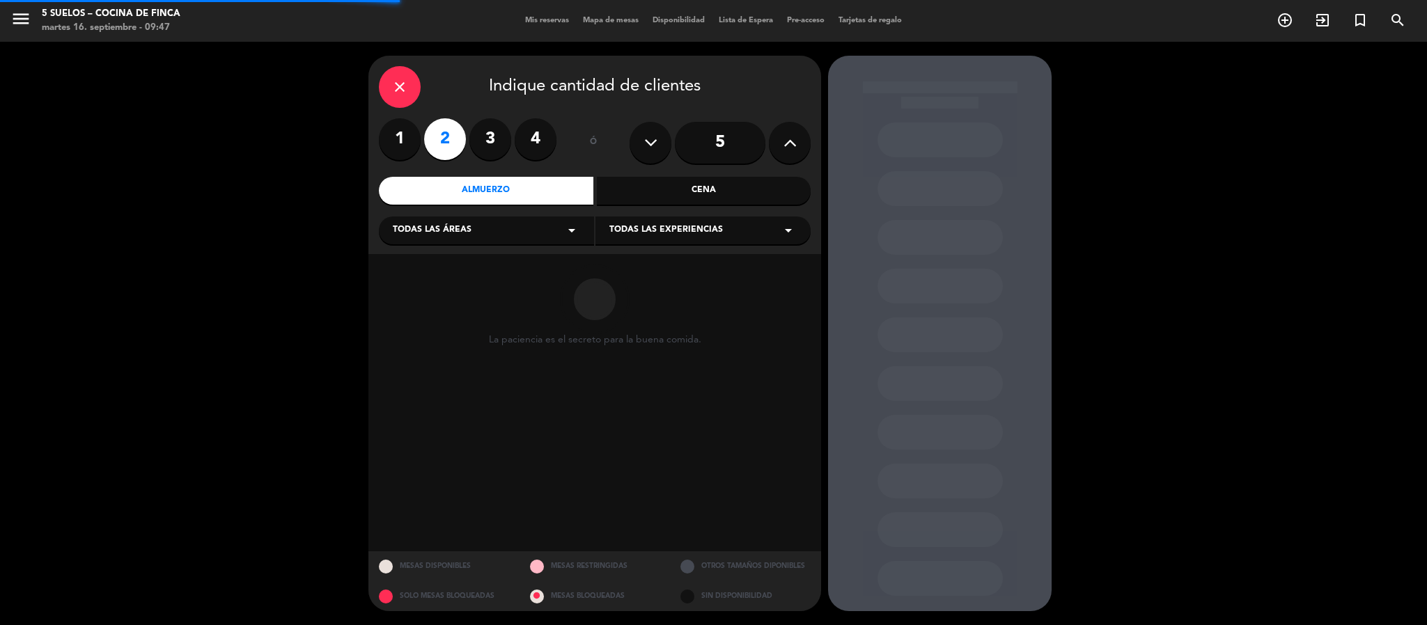
click at [426, 241] on div "Todas las áreas arrow_drop_down" at bounding box center [486, 231] width 215 height 28
click at [414, 301] on div "Restaurante" at bounding box center [486, 306] width 187 height 14
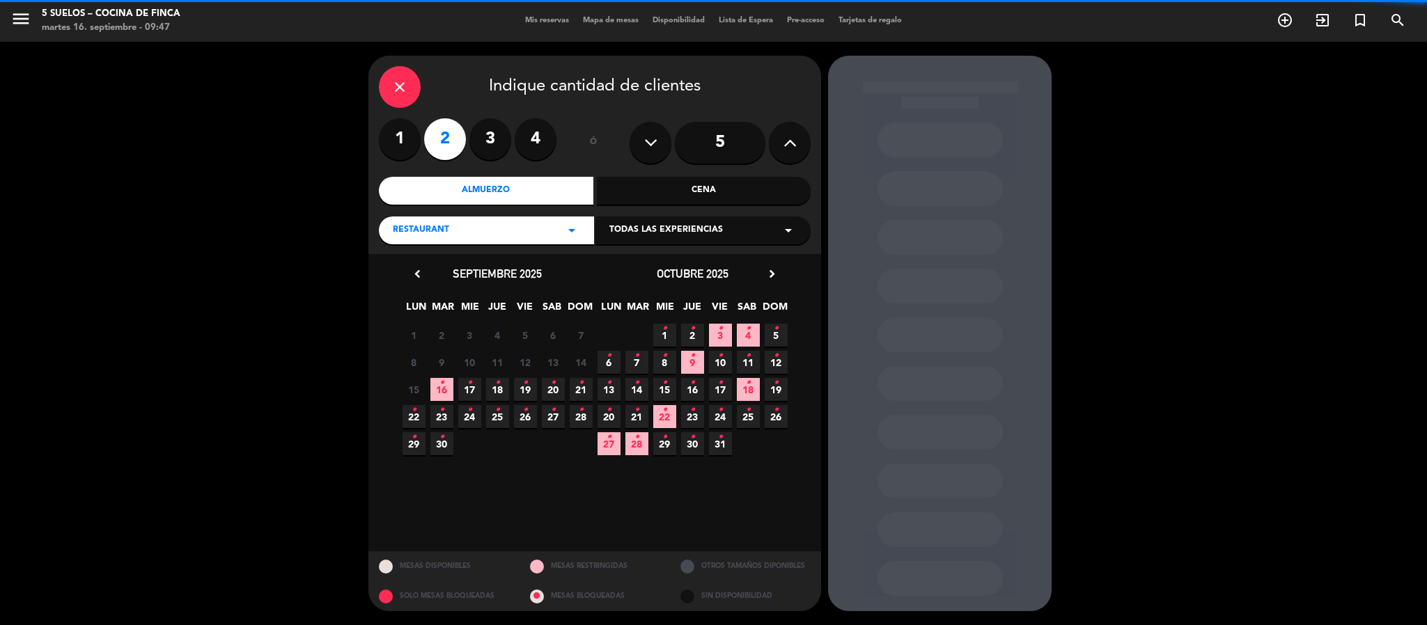
click at [623, 236] on span "Todas las experiencias" at bounding box center [666, 231] width 114 height 14
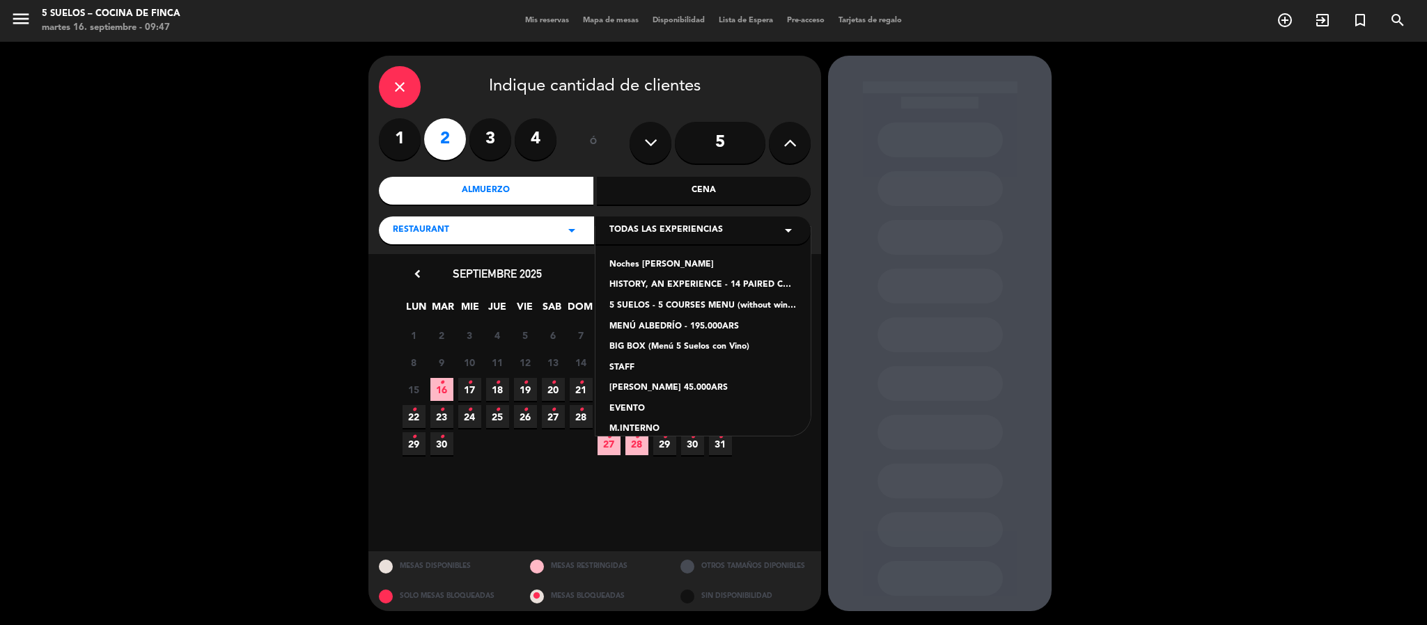
click at [632, 301] on div "5 SUELOS - 5 COURSES MENU (without wines) - ARS105,000" at bounding box center [702, 306] width 187 height 14
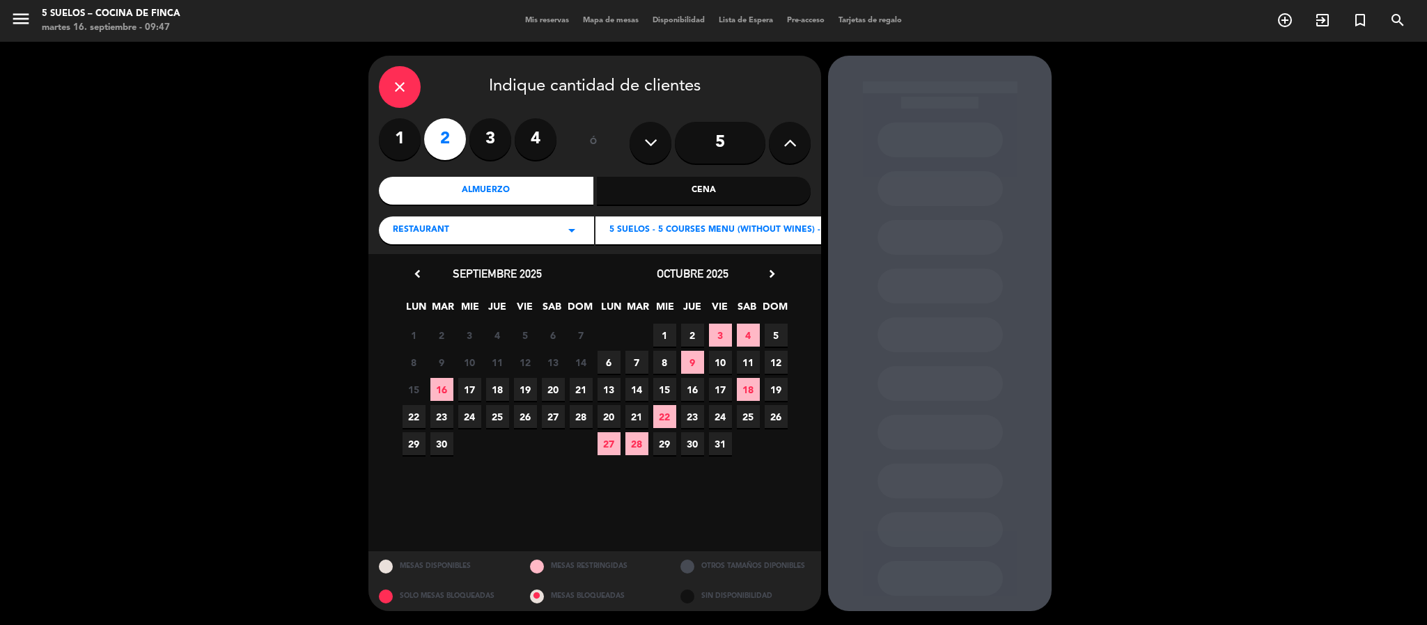
click at [472, 389] on span "17" at bounding box center [469, 389] width 23 height 23
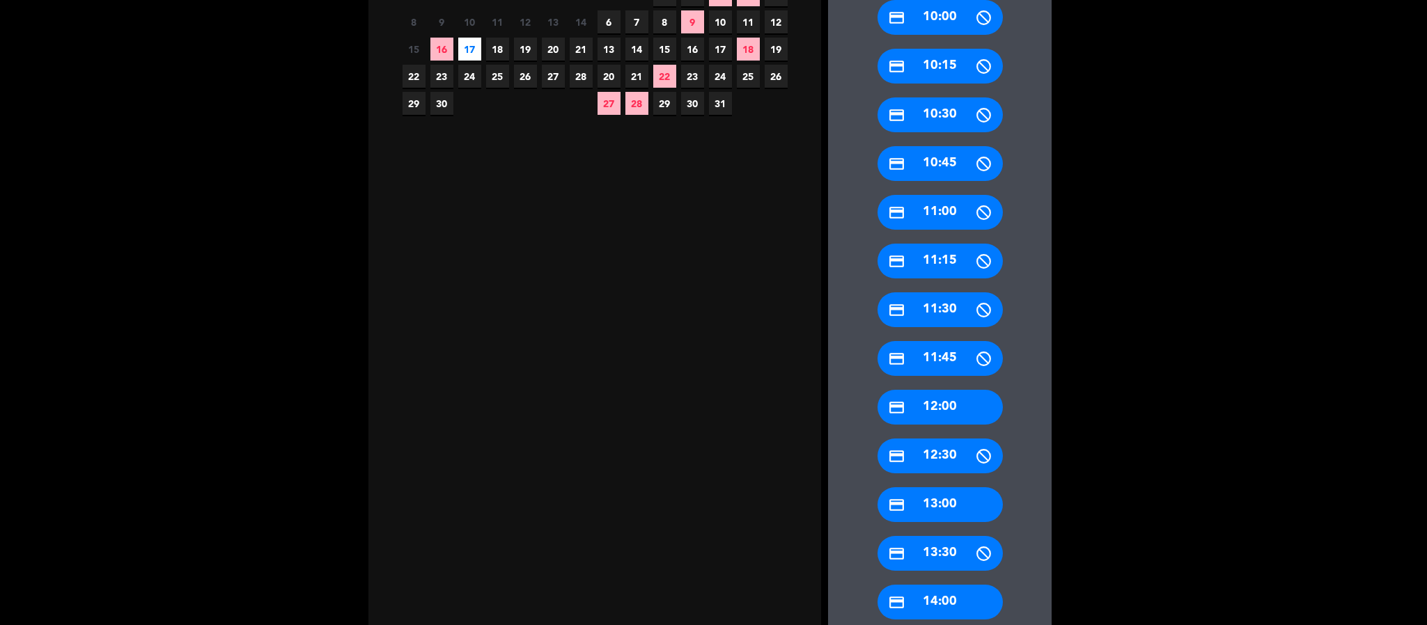
scroll to position [418, 0]
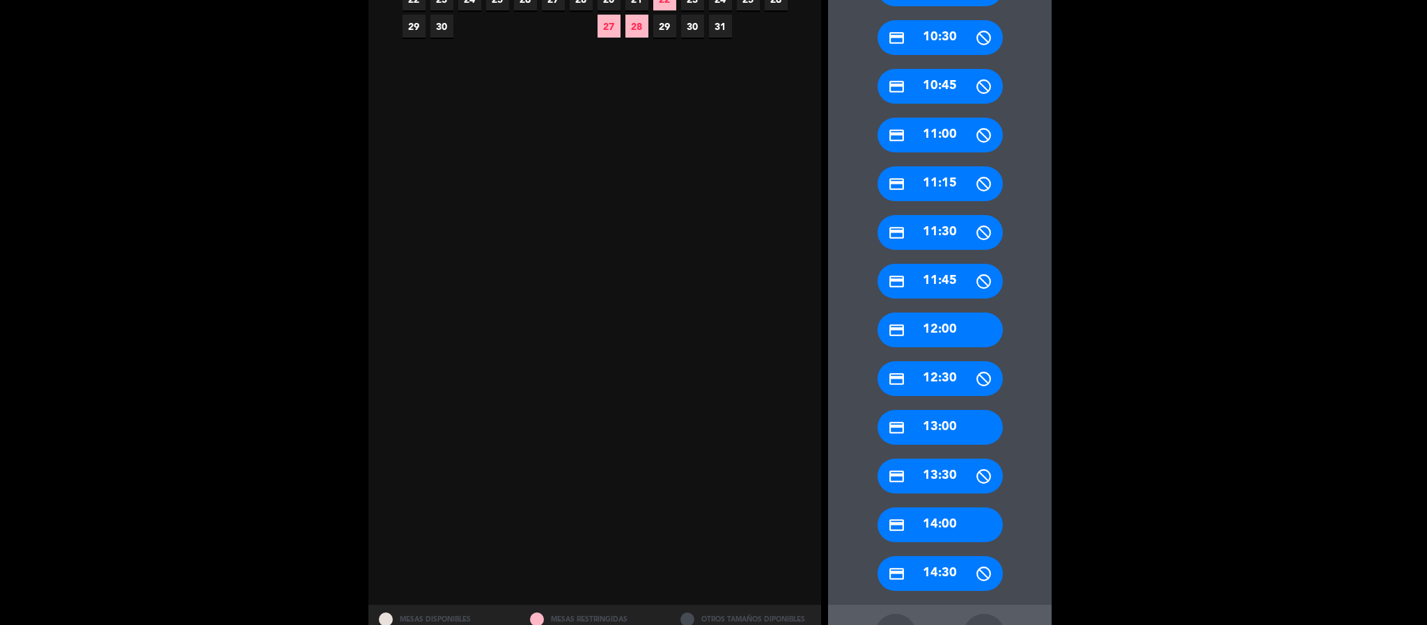
click at [907, 426] on div "credit_card 13:00" at bounding box center [939, 427] width 125 height 35
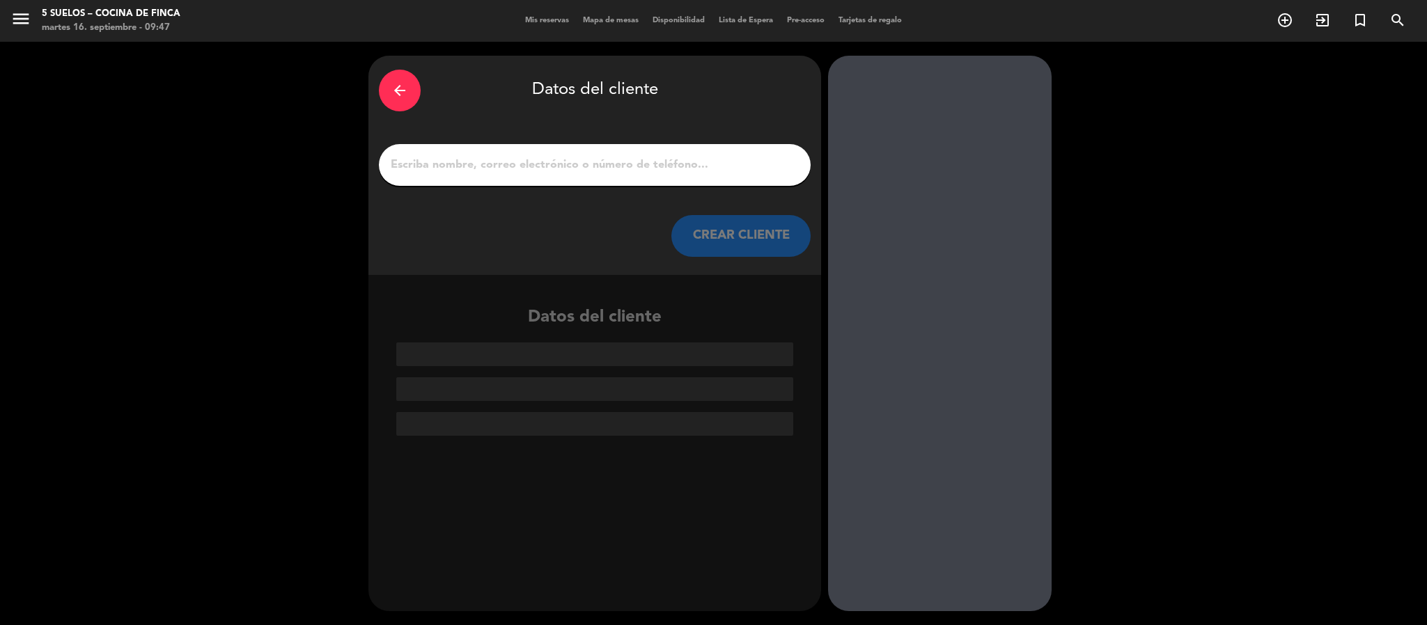
scroll to position [0, 0]
click at [500, 147] on div at bounding box center [595, 165] width 432 height 42
click at [492, 175] on div at bounding box center [595, 165] width 432 height 42
click at [489, 159] on input "1" at bounding box center [594, 164] width 411 height 19
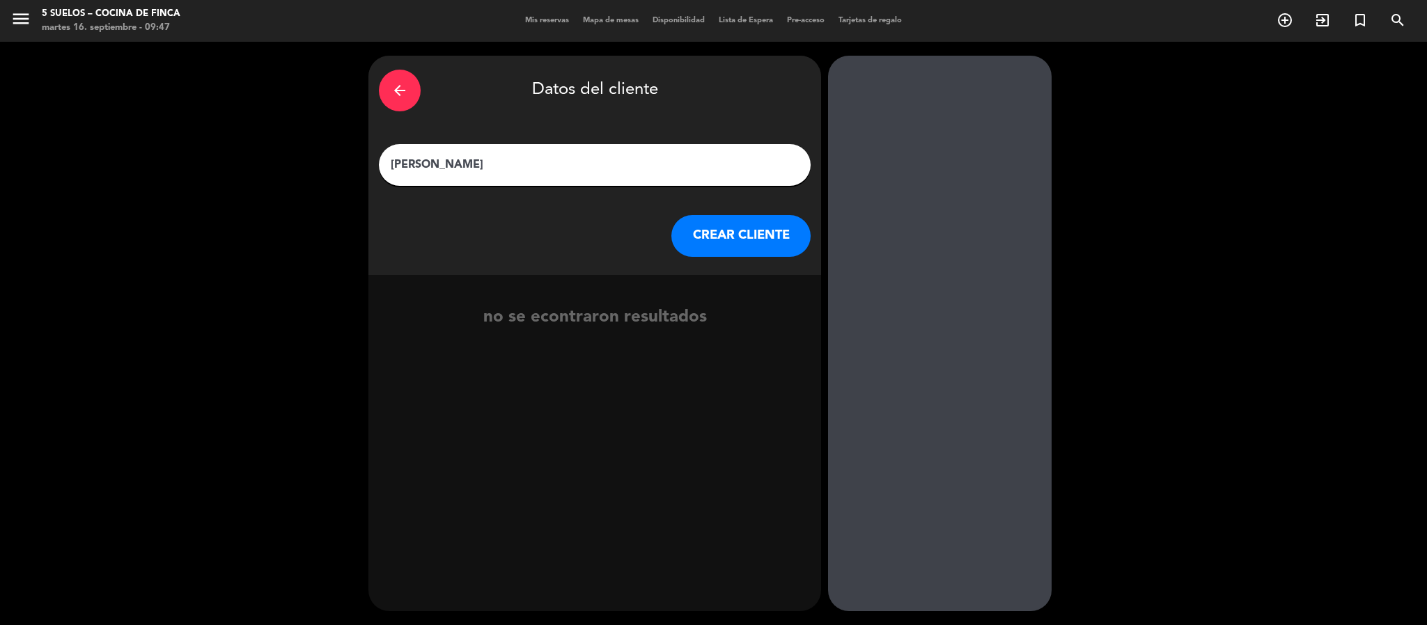
type input "[PERSON_NAME]"
click at [751, 224] on button "CREAR CLIENTE" at bounding box center [740, 236] width 139 height 42
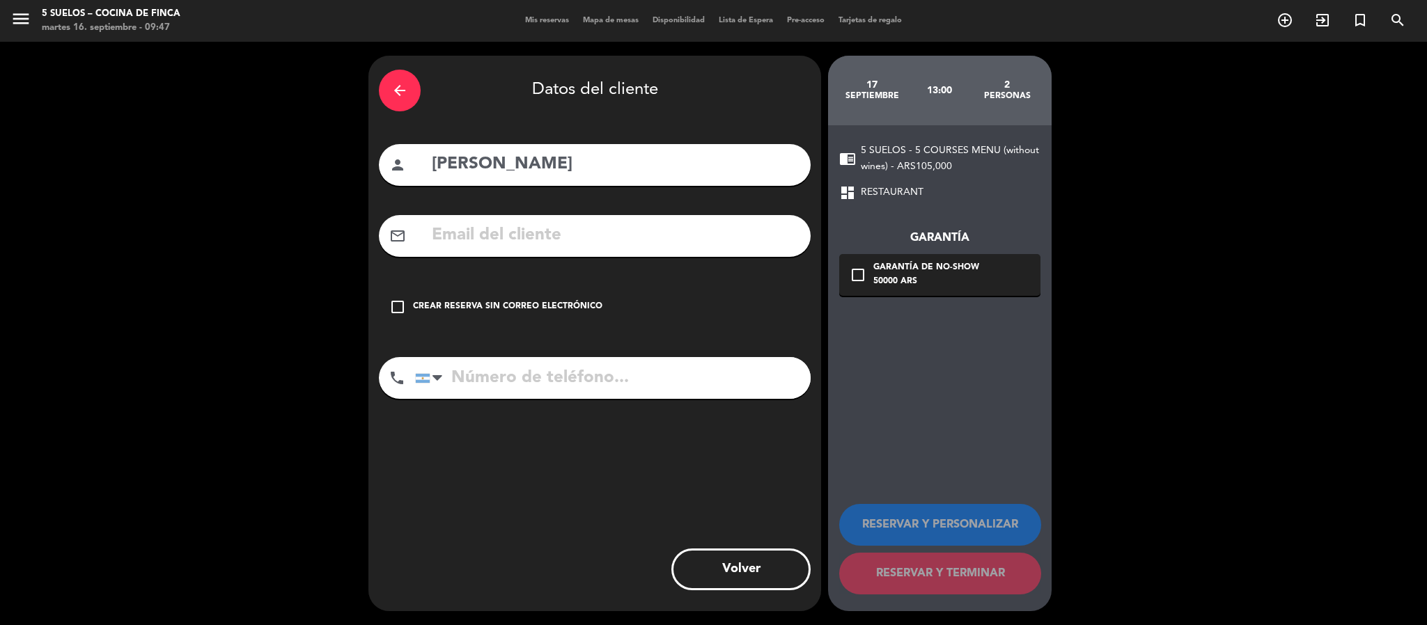
click at [501, 389] on input "tel" at bounding box center [613, 378] width 396 height 42
paste input "54 9 3518 01-8094"
type input "54 9 3518 01-8094"
click at [491, 311] on div "Crear reserva sin correo electrónico" at bounding box center [507, 307] width 189 height 14
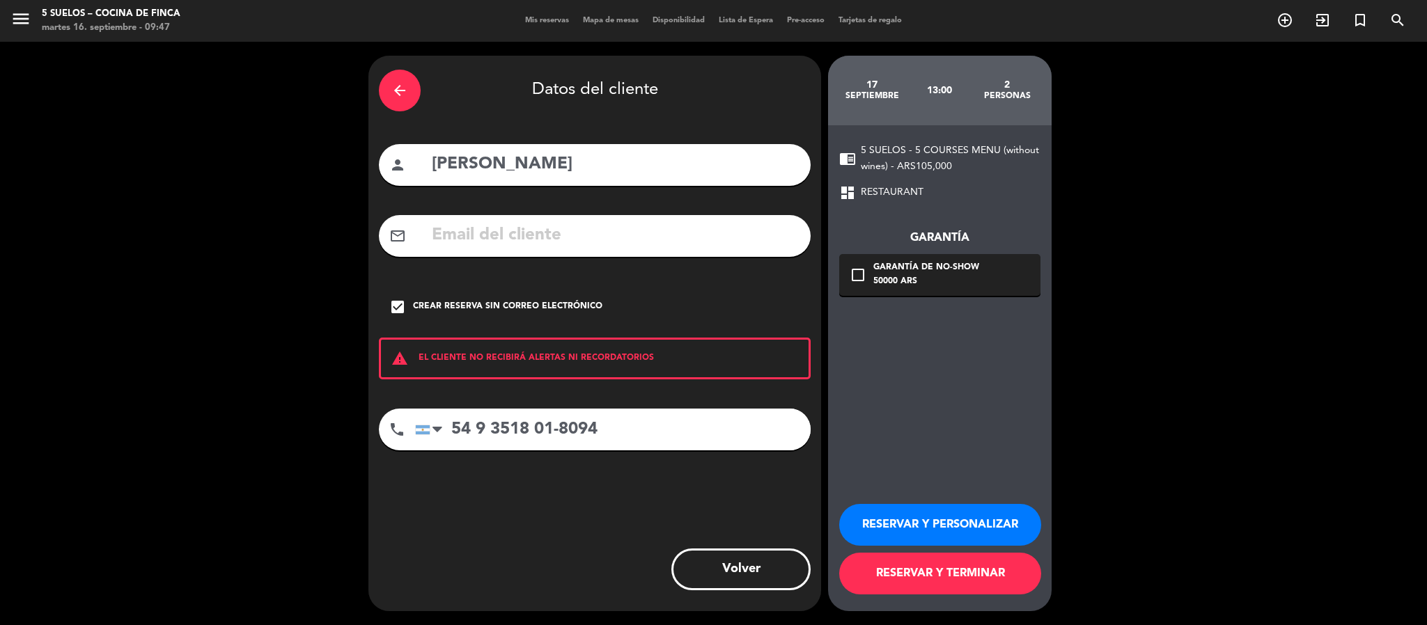
click at [880, 508] on button "RESERVAR Y PERSONALIZAR" at bounding box center [940, 525] width 202 height 42
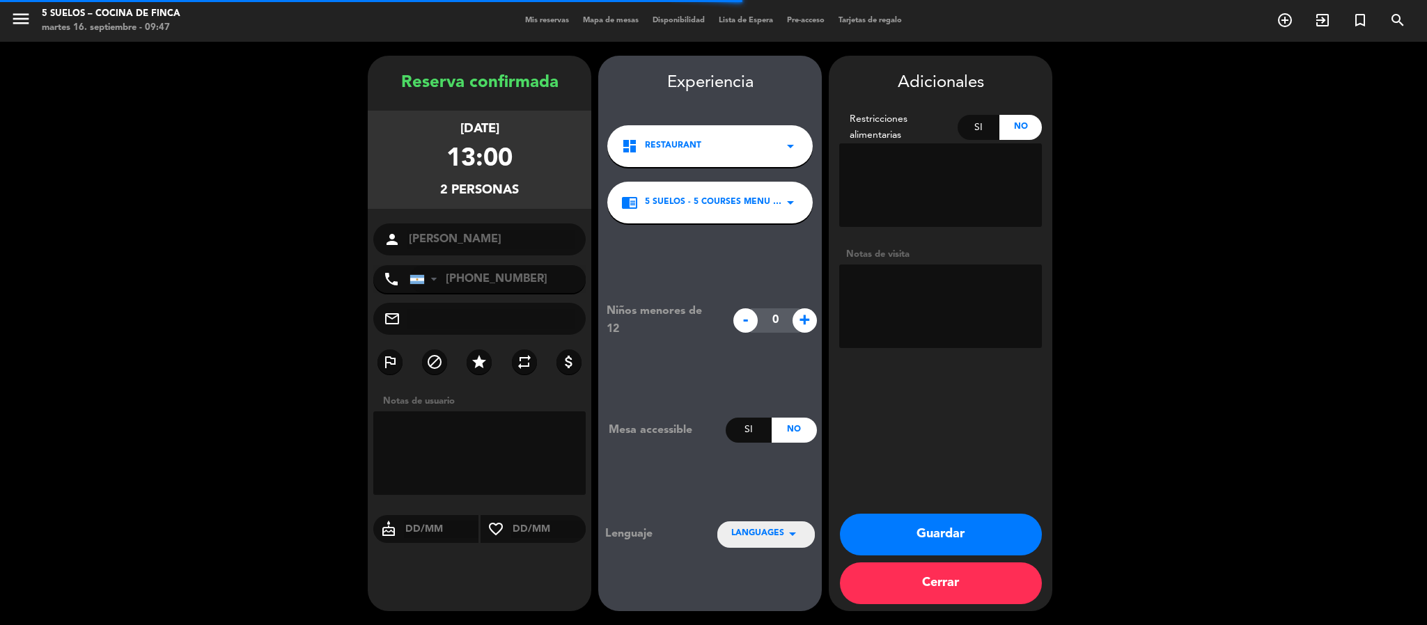
click at [772, 533] on span "LANGUAGES" at bounding box center [757, 534] width 53 height 14
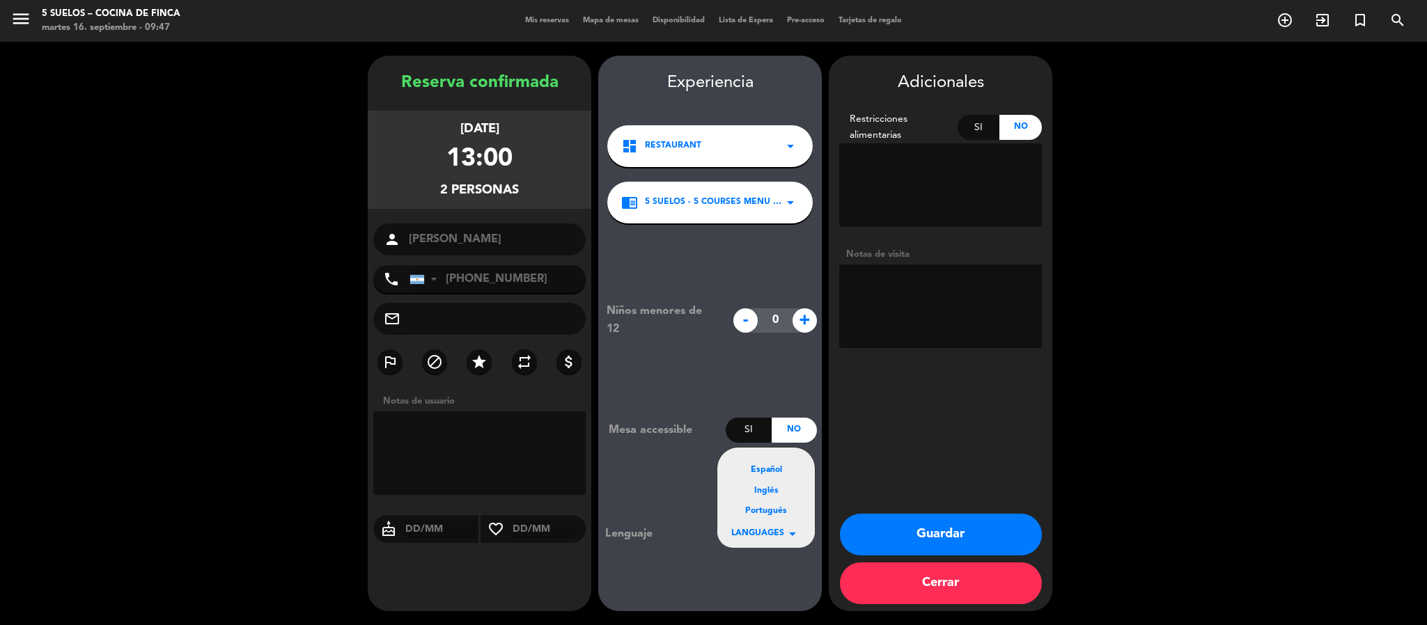
click at [763, 468] on div "Español" at bounding box center [766, 471] width 70 height 14
click at [763, 468] on div "Niños menores de 12 - 0 + Mesa accessible Si No Lenguaje LANGUAGES arrow_drop_d…" at bounding box center [710, 425] width 224 height 402
click at [894, 299] on textarea at bounding box center [940, 307] width 203 height 84
click at [460, 315] on input "text" at bounding box center [491, 318] width 168 height 19
click at [886, 520] on button "Guardar" at bounding box center [941, 535] width 202 height 42
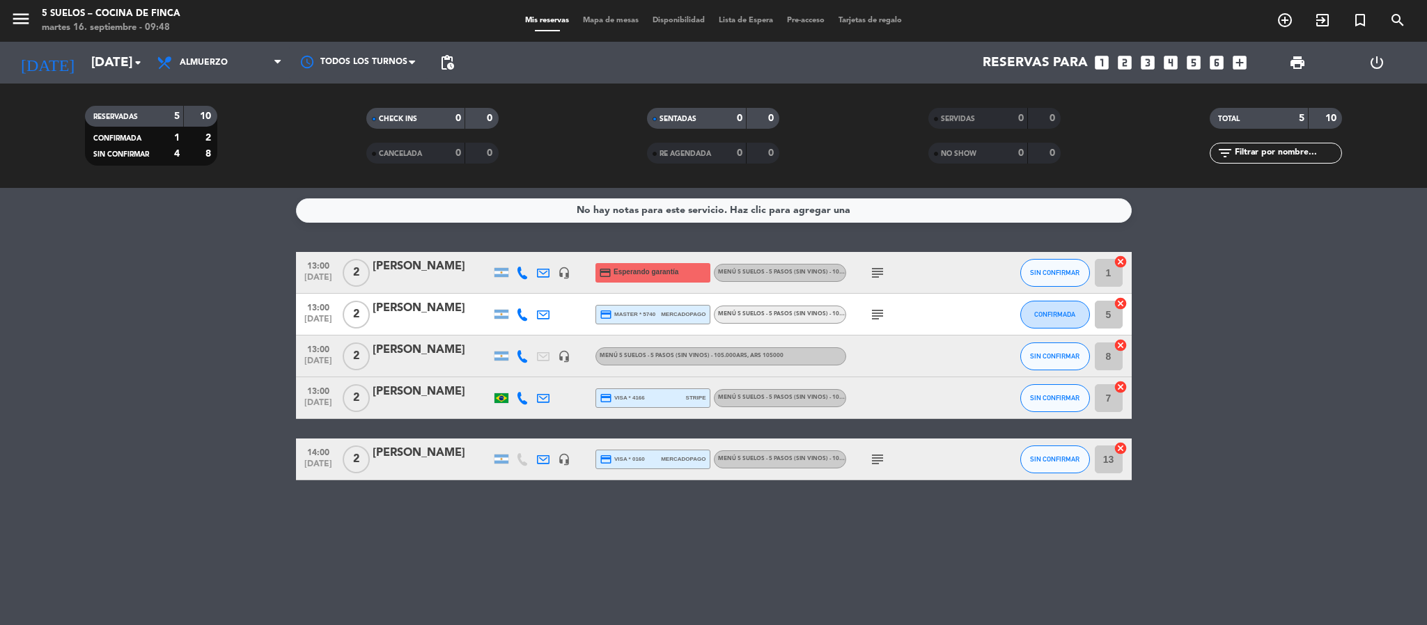
click at [409, 351] on div "[PERSON_NAME]" at bounding box center [432, 350] width 118 height 18
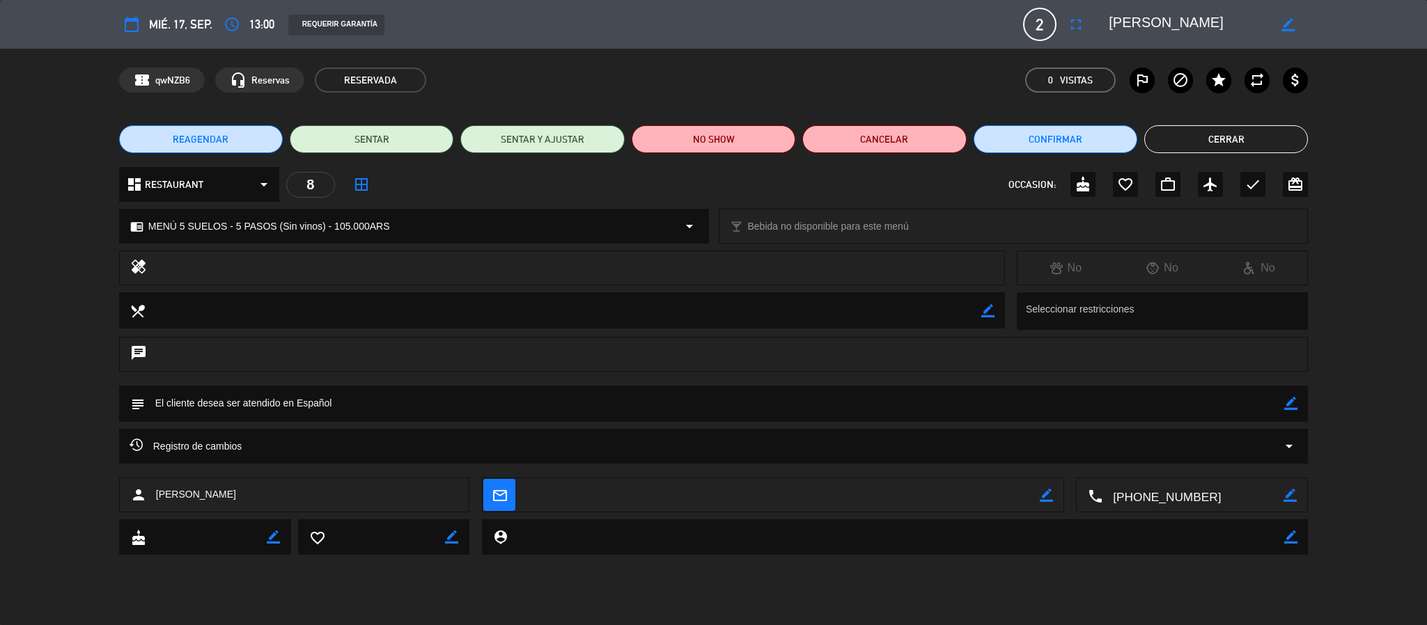
click at [1041, 493] on icon "border_color" at bounding box center [1046, 495] width 13 height 13
click at [1028, 494] on textarea at bounding box center [782, 495] width 515 height 35
paste textarea "[EMAIL_ADDRESS][DOMAIN_NAME]"
type textarea "[EMAIL_ADDRESS][DOMAIN_NAME]"
click at [1054, 501] on div "mail_outline" at bounding box center [774, 495] width 582 height 35
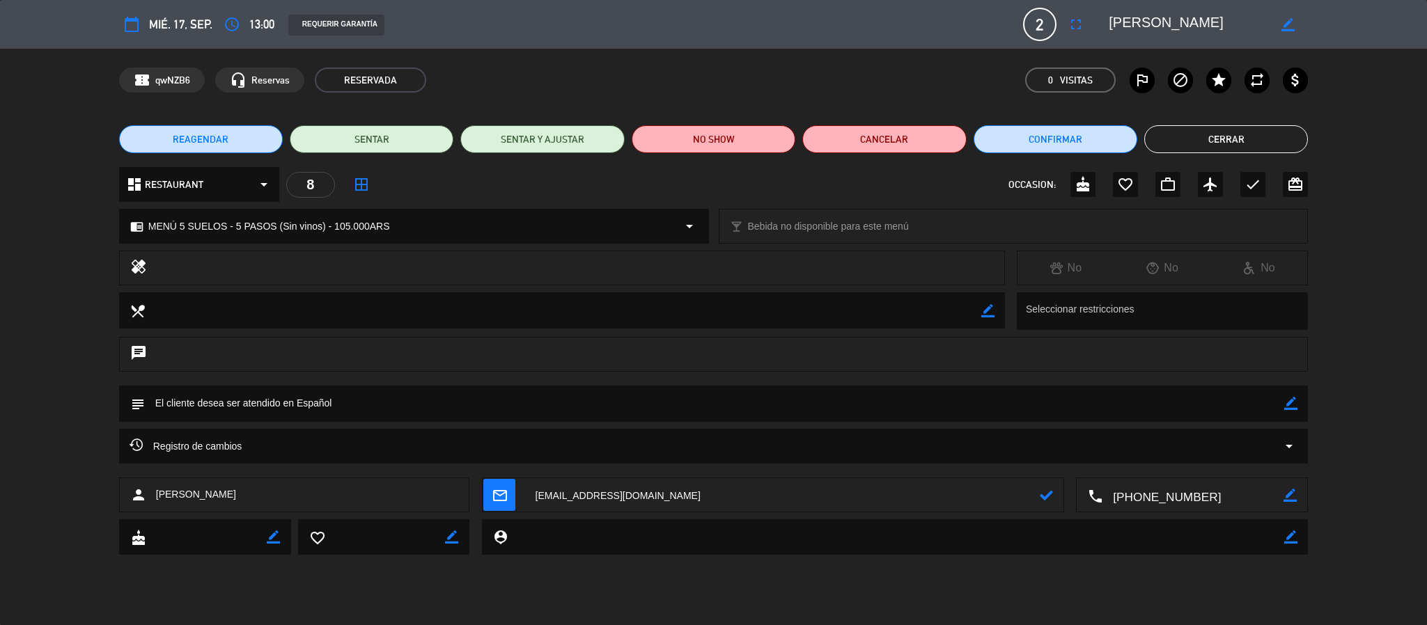
click at [1049, 496] on icon at bounding box center [1046, 495] width 13 height 13
click at [318, 23] on div "REQUERIR GARANTÍA" at bounding box center [336, 25] width 96 height 21
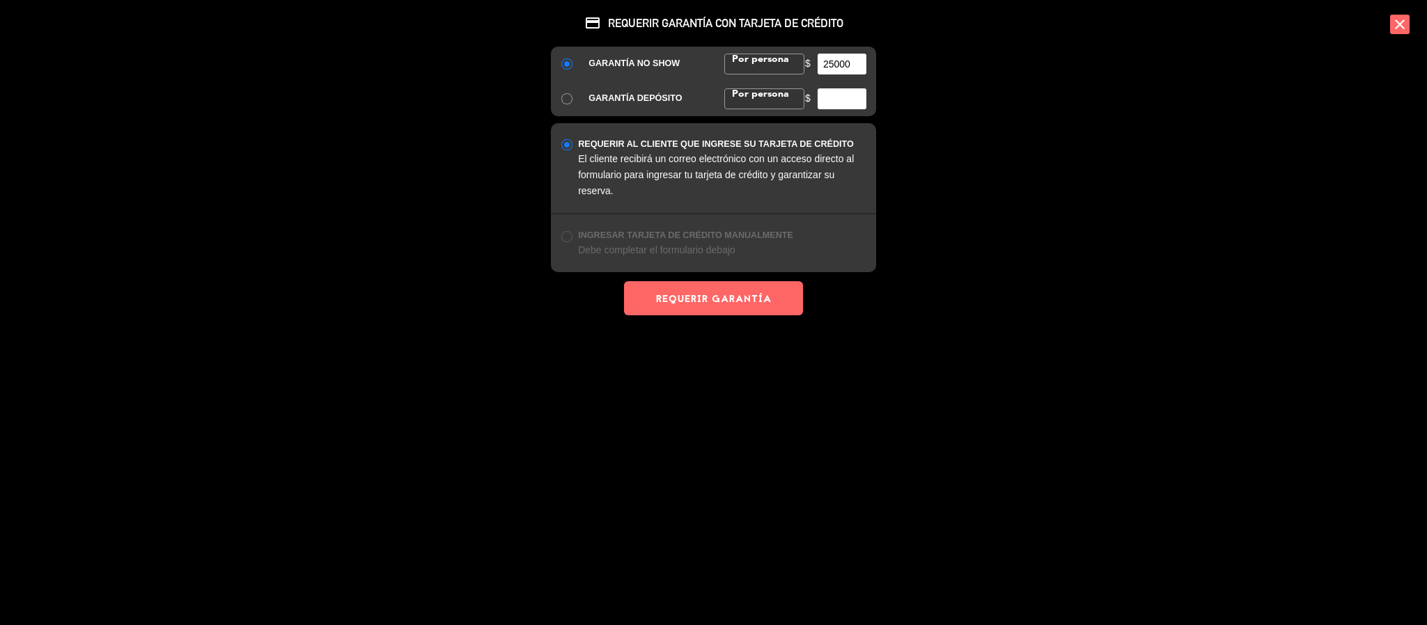
click at [477, 334] on div "credit_card REQUERIR GARANTÍA CON TARJETA DE CRÉDITO GARANTÍA NO SHOW Por perso…" at bounding box center [713, 312] width 1427 height 625
click at [1404, 33] on icon "close" at bounding box center [1399, 24] width 19 height 19
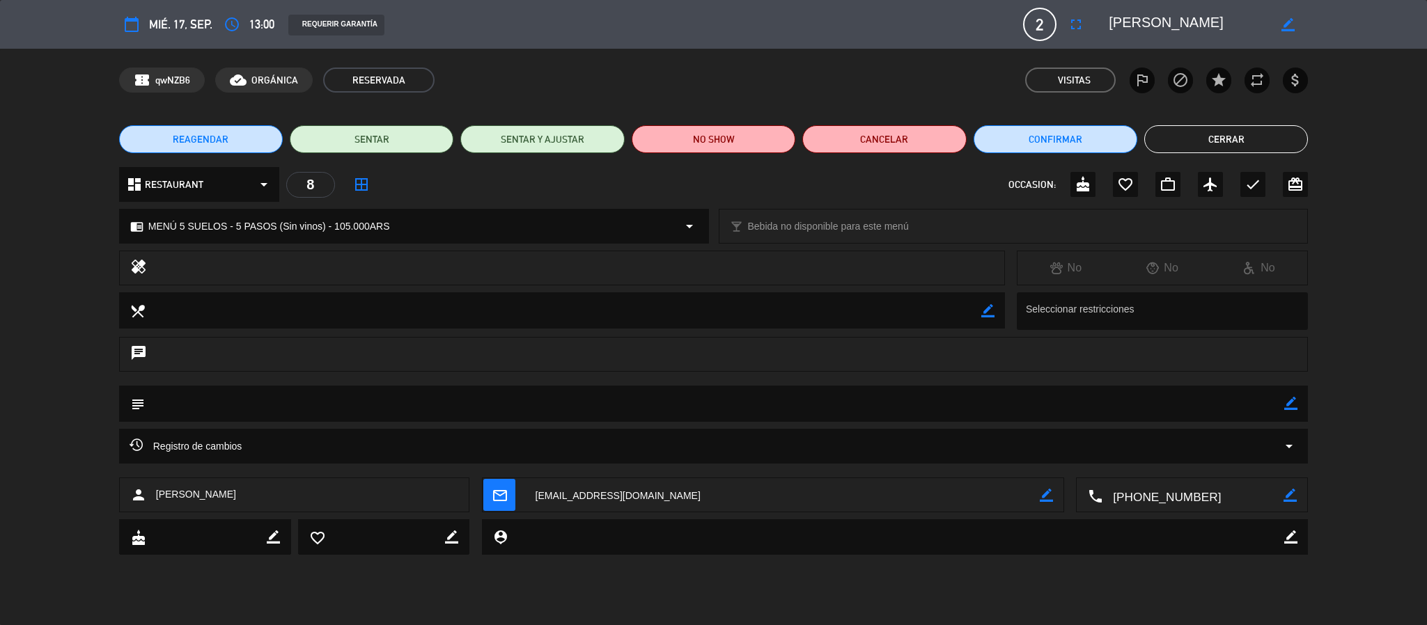
click at [343, 28] on div "REQUERIR GARANTÍA" at bounding box center [336, 25] width 96 height 21
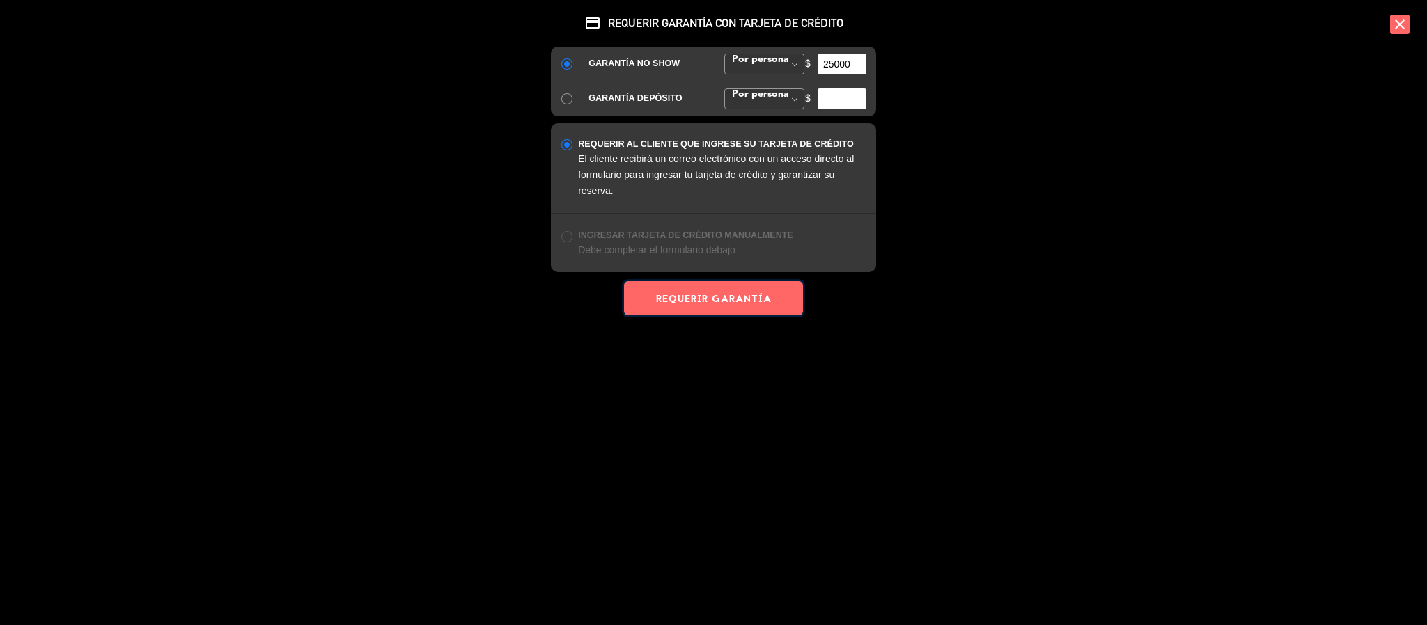
click at [698, 290] on button "REQUERIR GARANTÍA" at bounding box center [713, 298] width 178 height 34
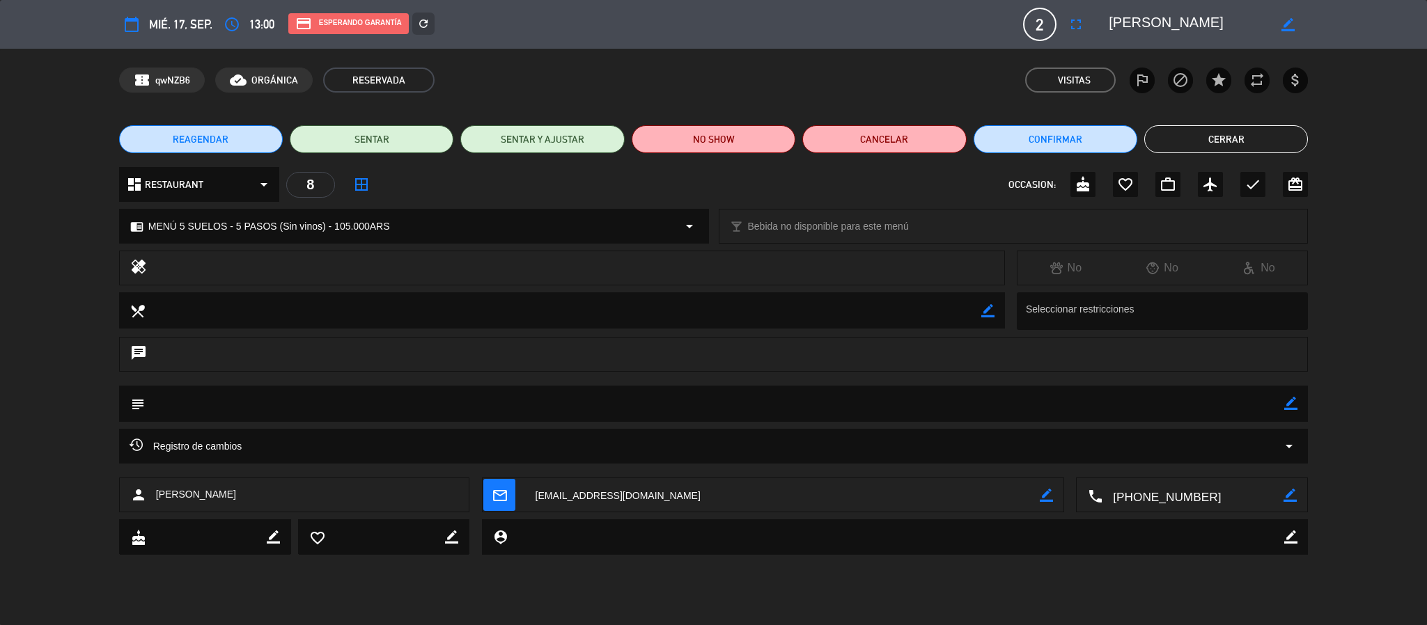
click at [1260, 139] on button "Cerrar" at bounding box center [1226, 139] width 164 height 28
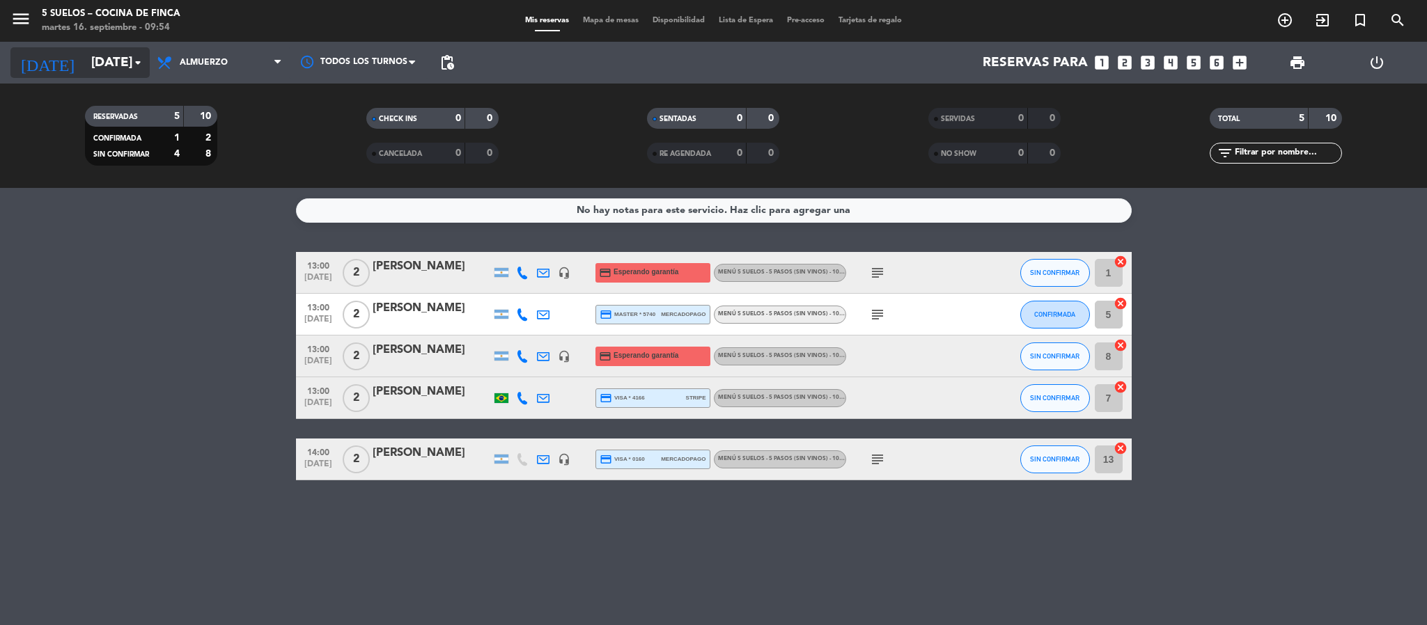
click at [122, 50] on input "[DATE]" at bounding box center [168, 62] width 168 height 29
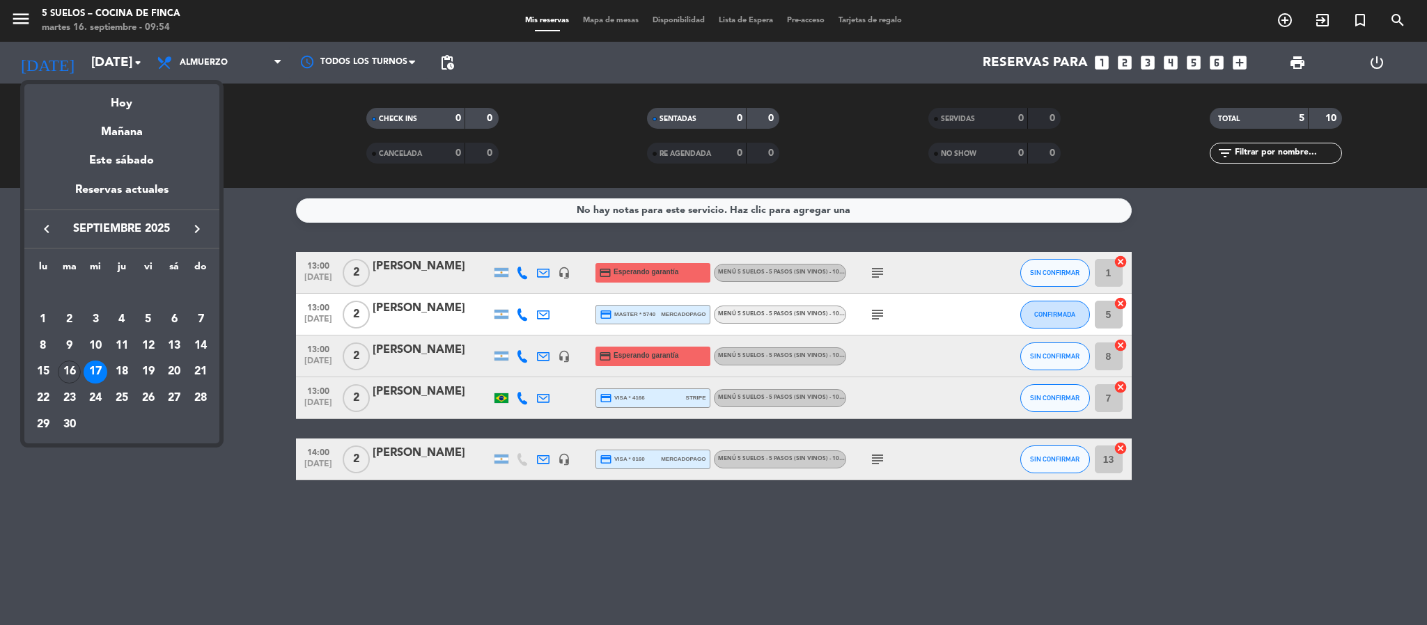
click at [201, 236] on icon "keyboard_arrow_right" at bounding box center [197, 229] width 17 height 17
click at [100, 343] on div "8" at bounding box center [96, 346] width 24 height 24
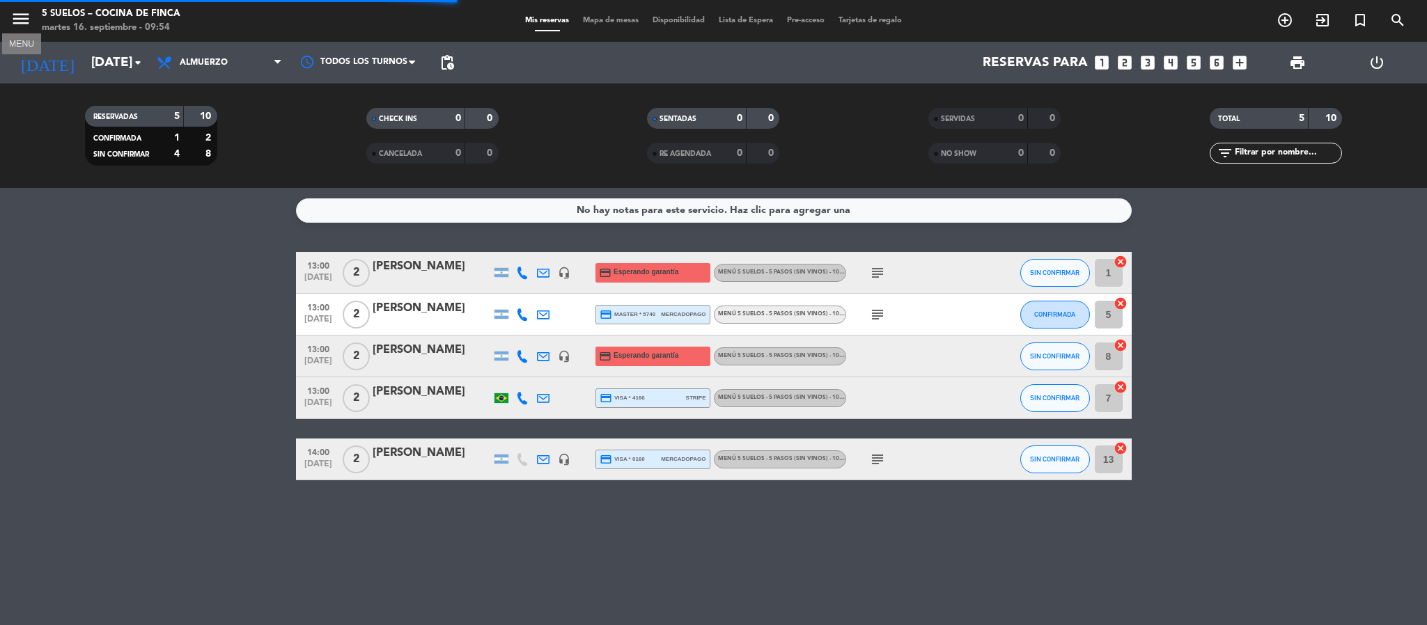
click at [15, 15] on icon "menu" at bounding box center [20, 18] width 21 height 21
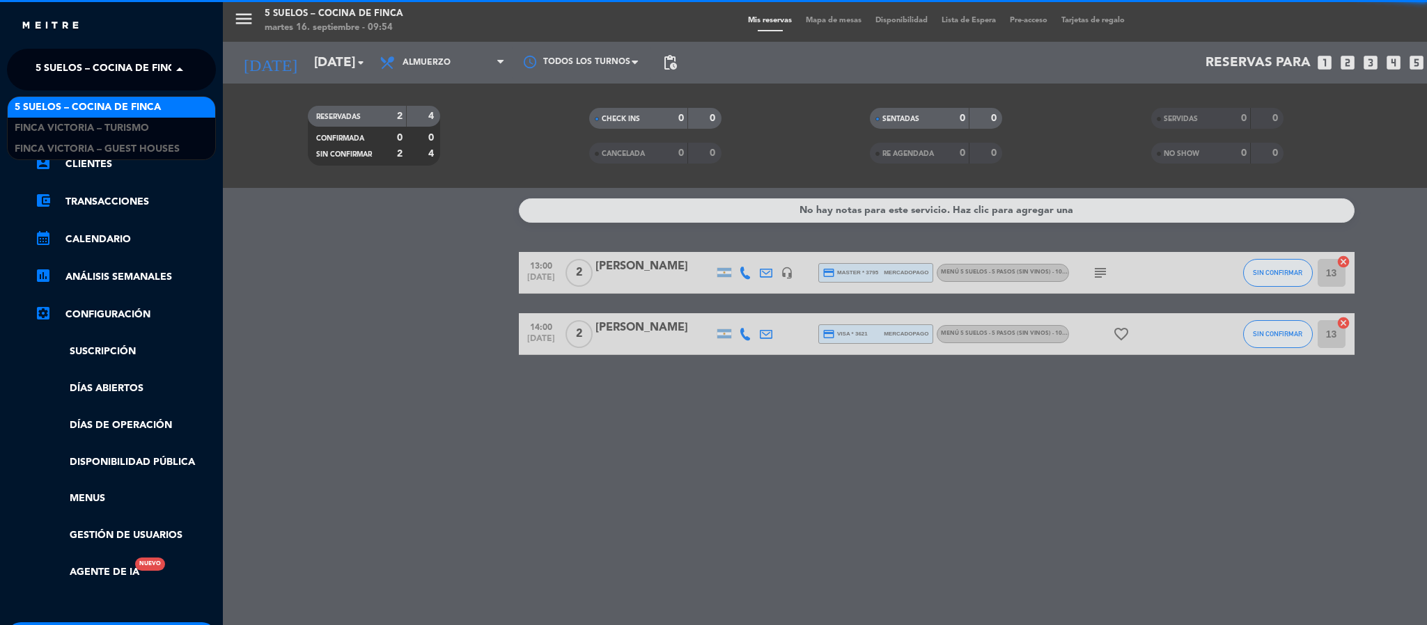
click at [42, 56] on span "5 SUELOS – COCINA DE FINCA" at bounding box center [109, 69] width 146 height 29
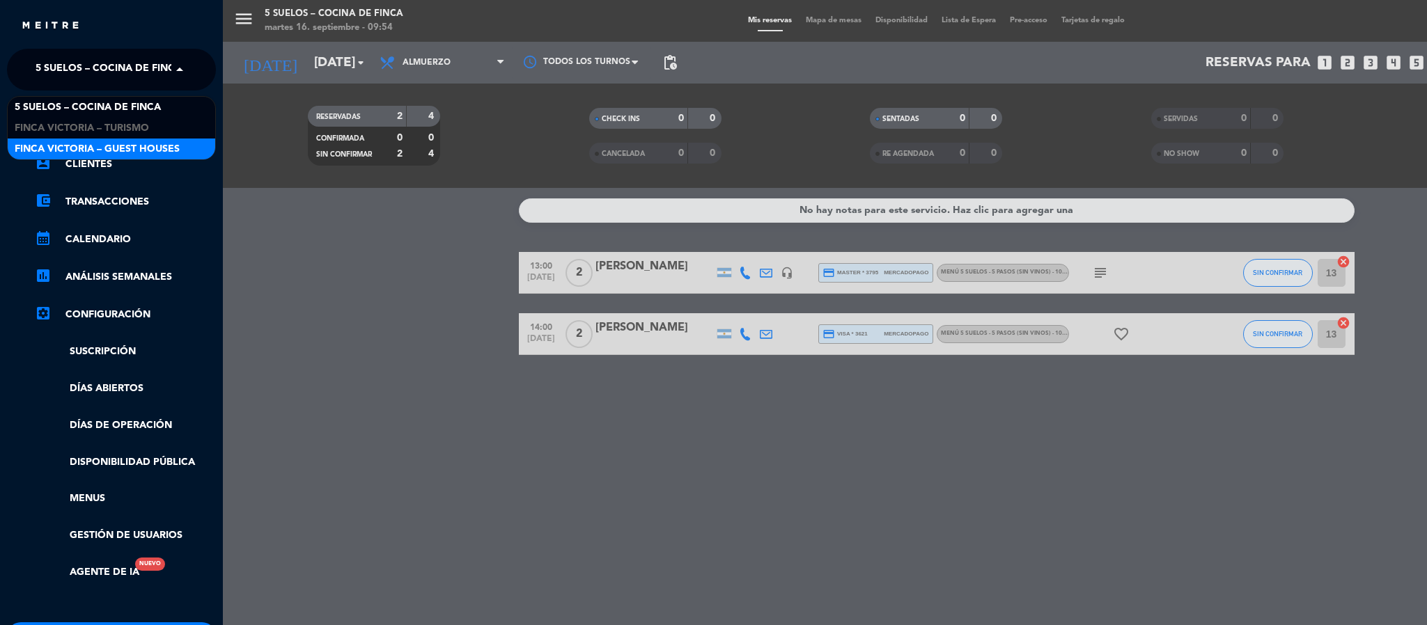
click at [42, 140] on div "FINCA VICTORIA – GUEST HOUSES" at bounding box center [112, 149] width 208 height 21
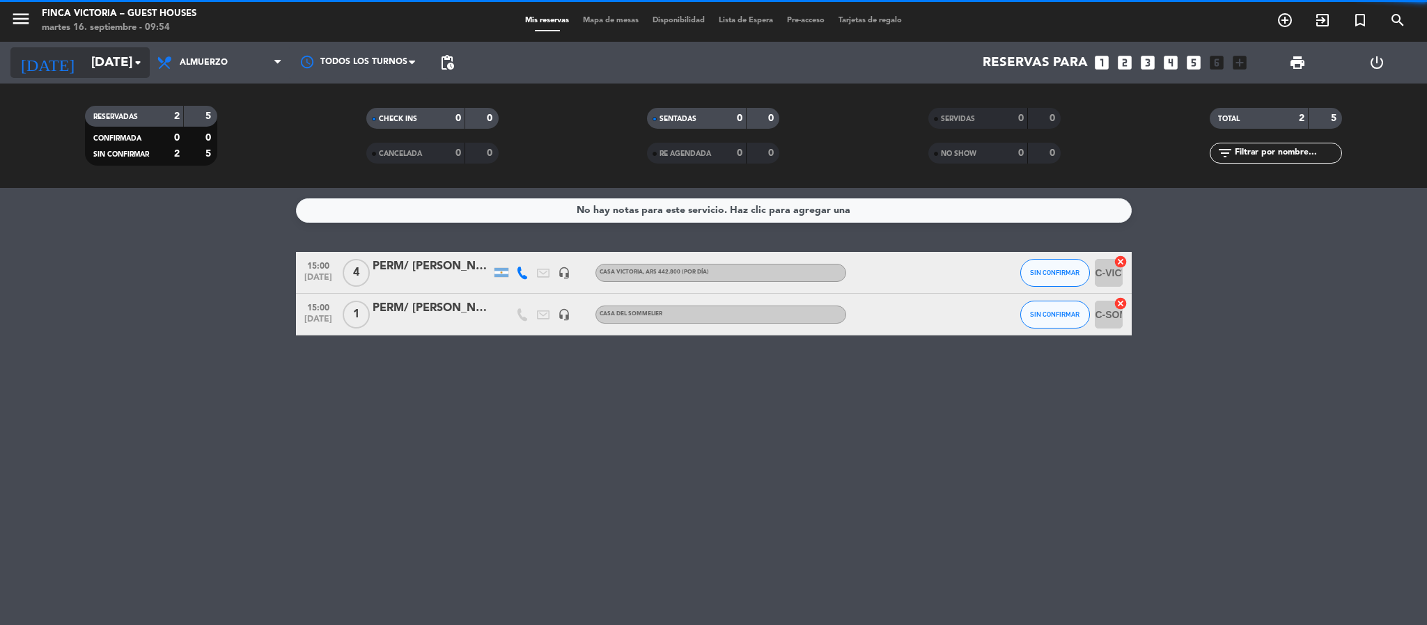
click at [86, 65] on input "[DATE]" at bounding box center [168, 62] width 168 height 29
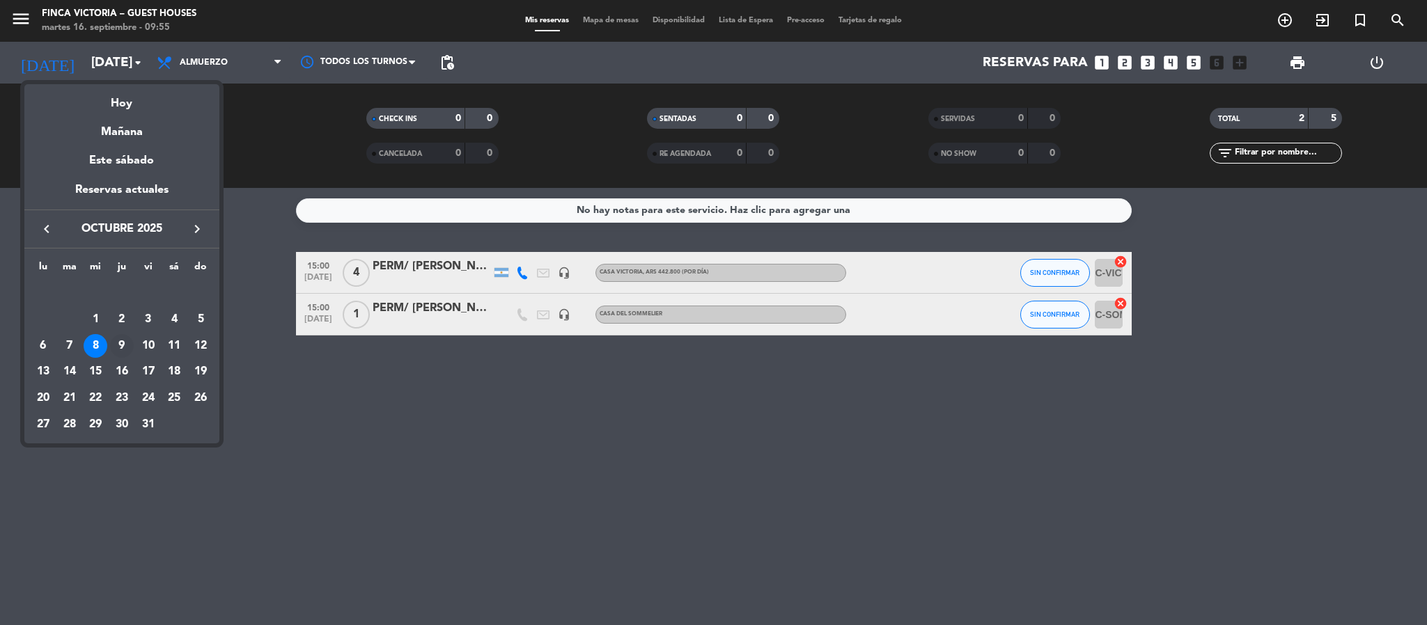
click at [122, 345] on div "9" at bounding box center [122, 346] width 24 height 24
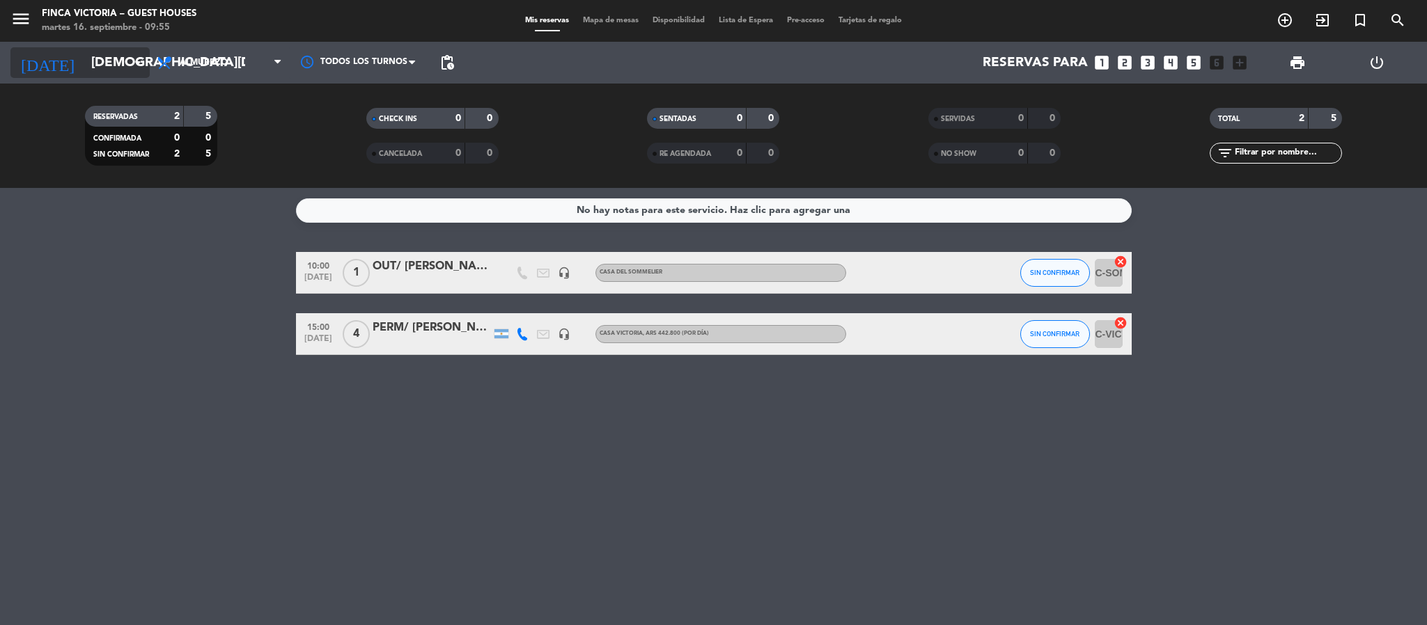
click at [99, 55] on input "[DEMOGRAPHIC_DATA][DATE]" at bounding box center [168, 62] width 168 height 29
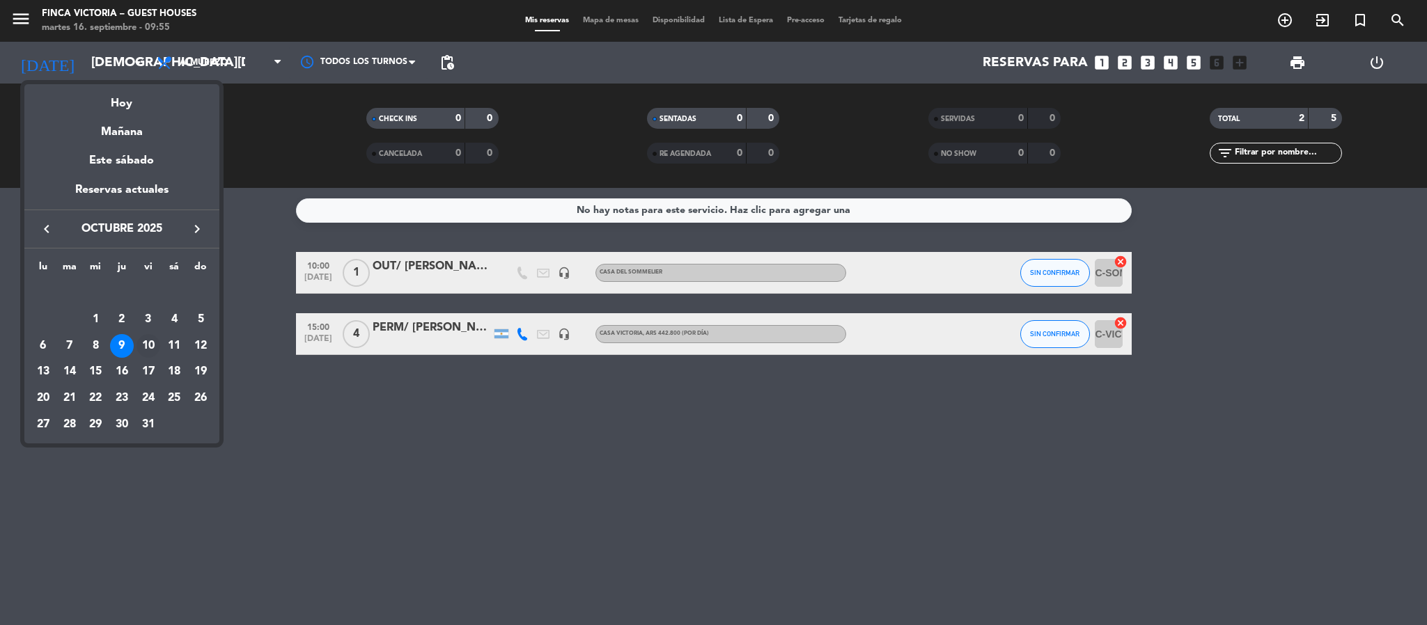
click at [145, 347] on div "10" at bounding box center [148, 346] width 24 height 24
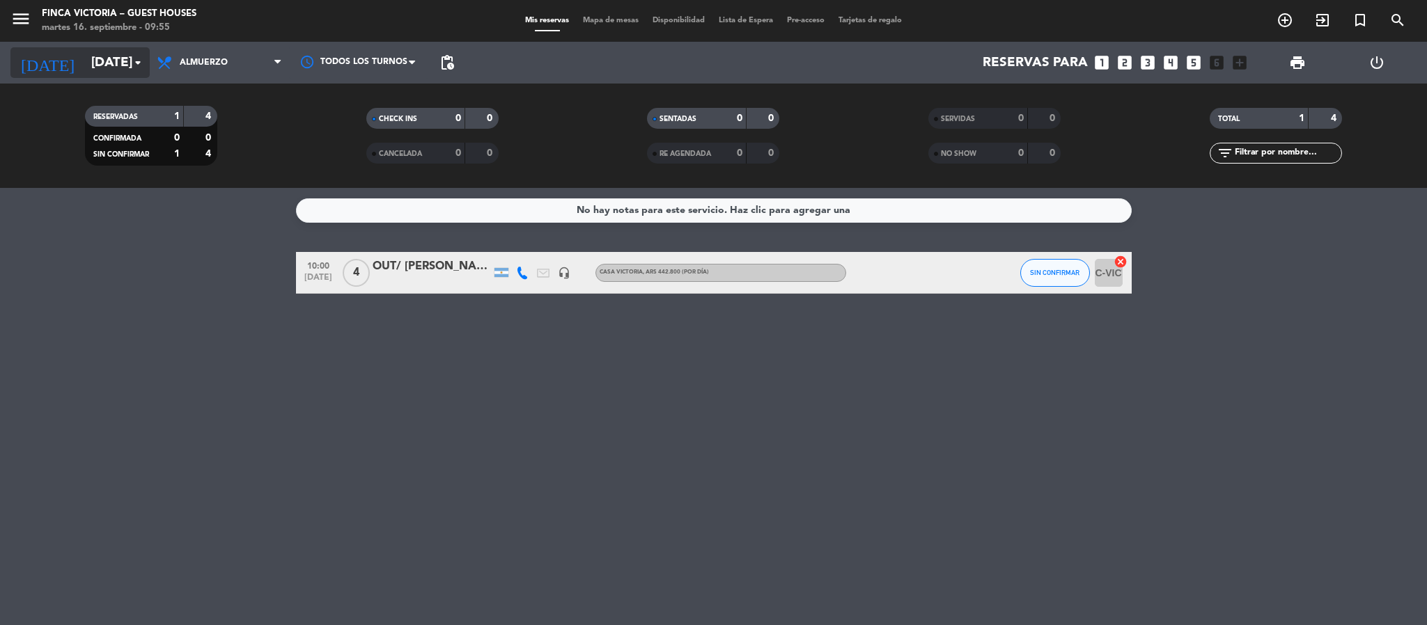
click at [94, 55] on input "[DATE]" at bounding box center [168, 62] width 168 height 29
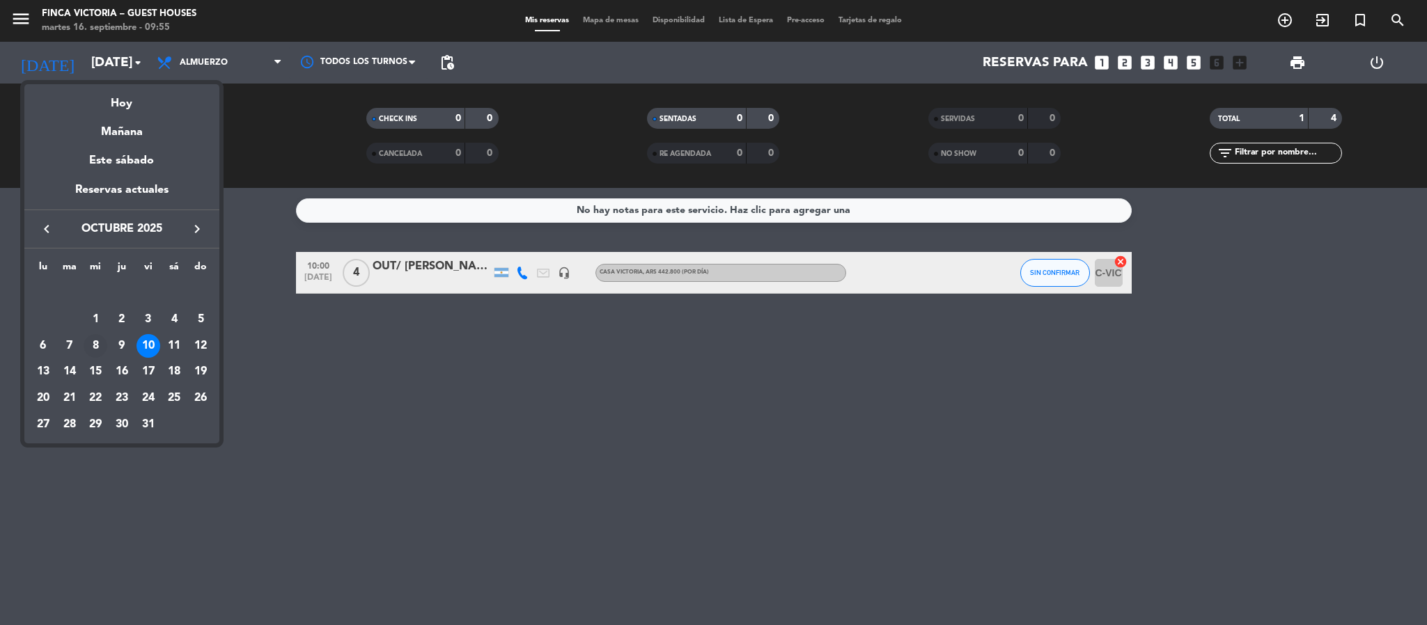
click at [107, 341] on td "8" at bounding box center [95, 346] width 26 height 26
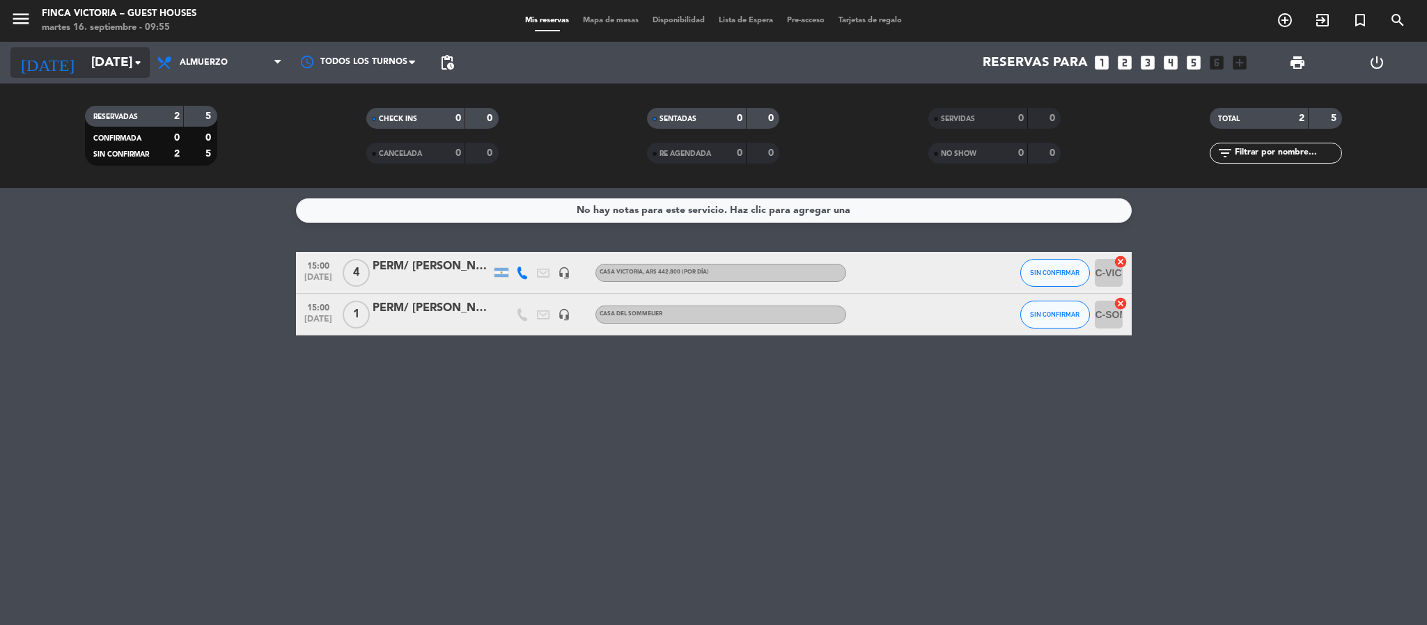
click at [104, 56] on input "[DATE]" at bounding box center [168, 62] width 168 height 29
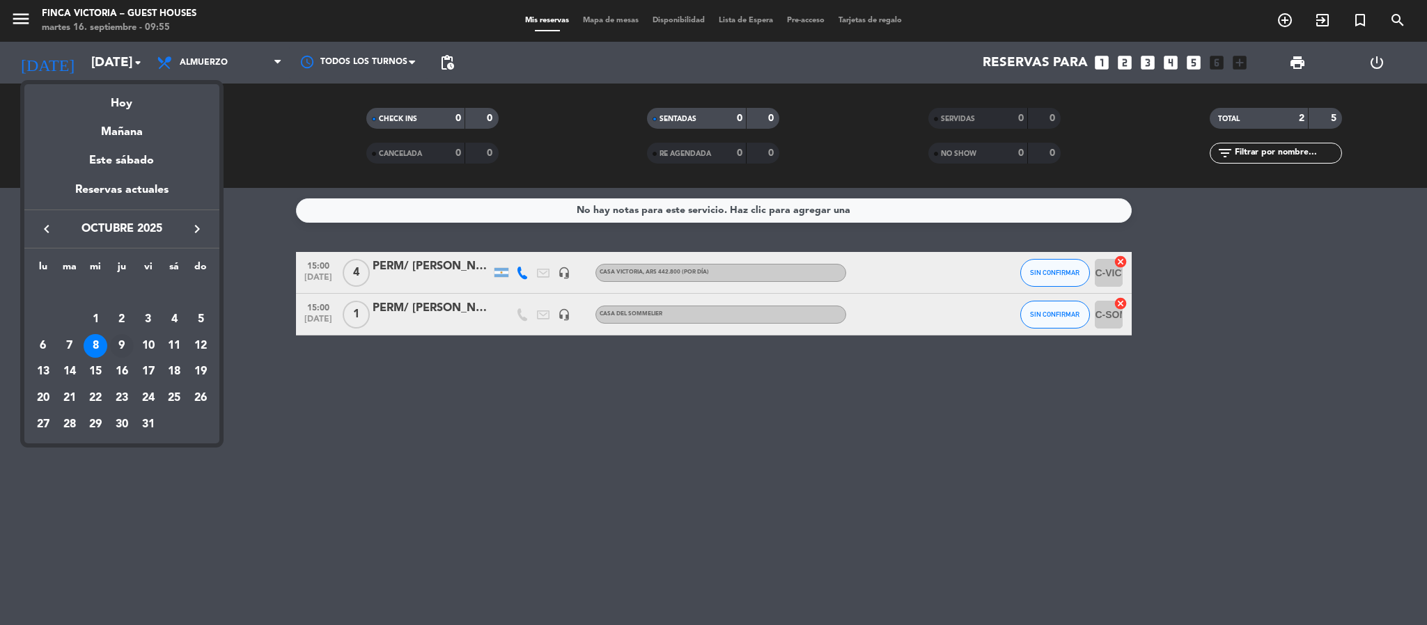
click at [130, 337] on td "9" at bounding box center [122, 346] width 26 height 26
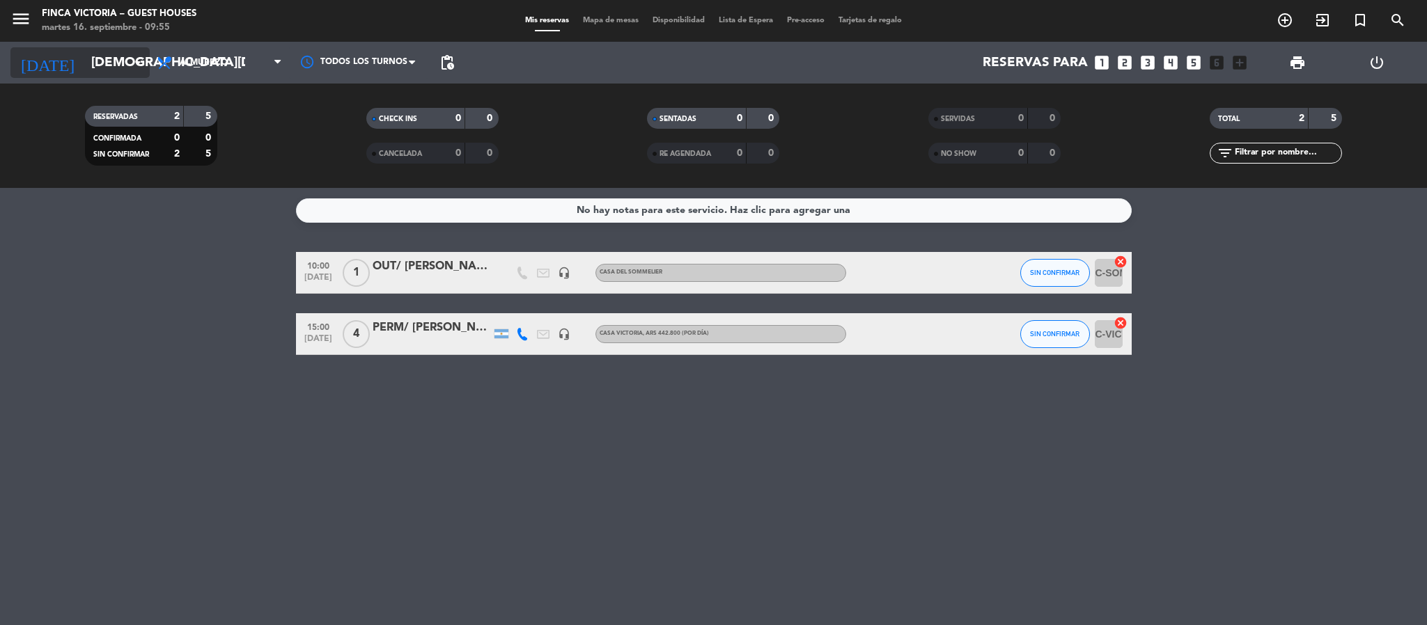
click at [119, 61] on input "[DEMOGRAPHIC_DATA][DATE]" at bounding box center [168, 62] width 168 height 29
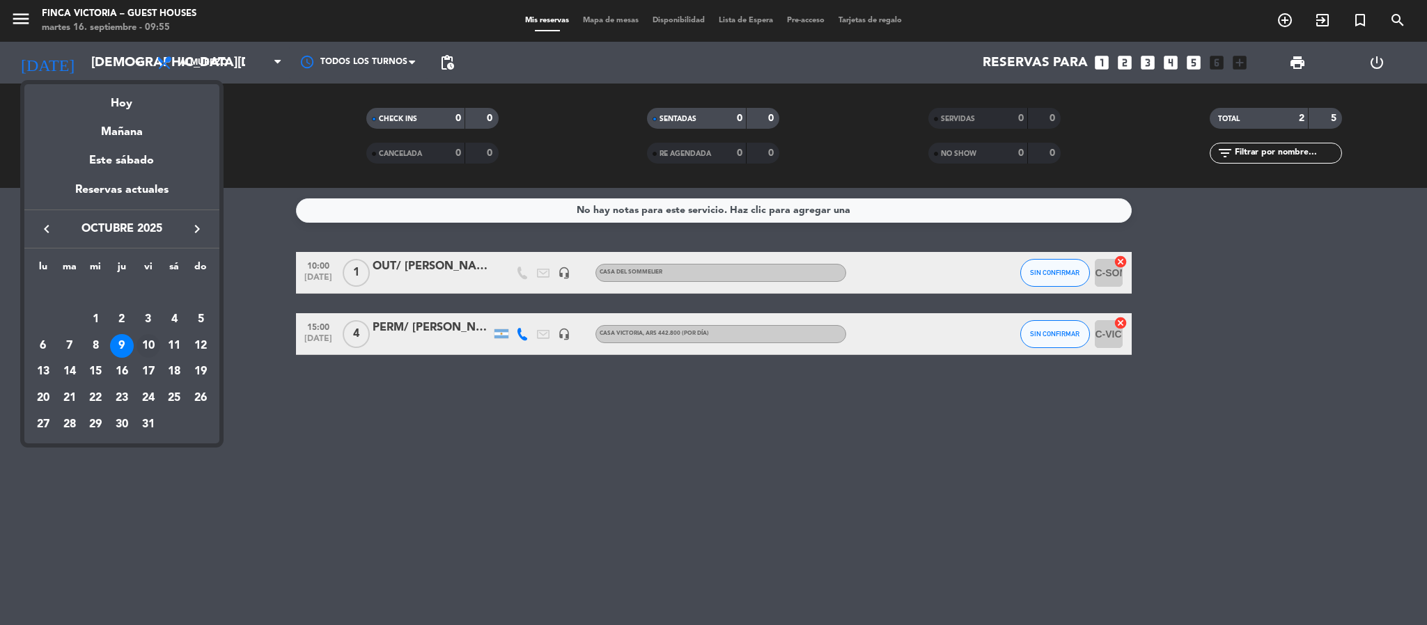
click at [151, 343] on div "10" at bounding box center [148, 346] width 24 height 24
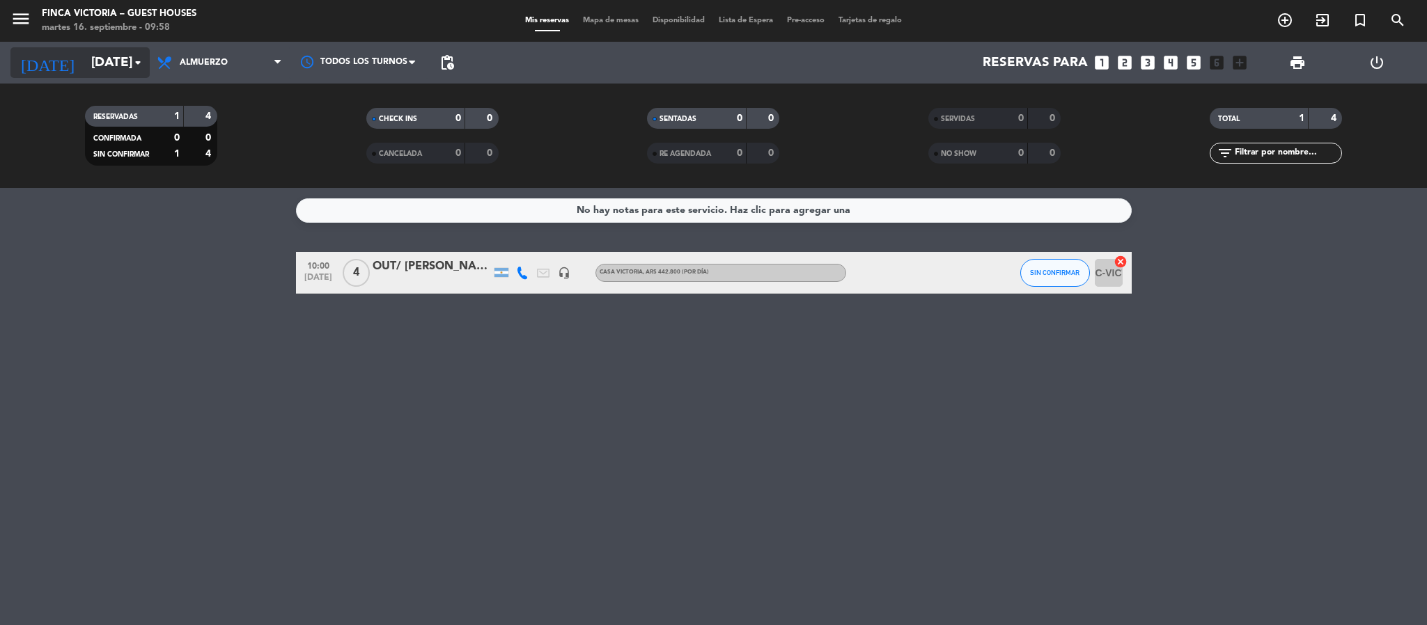
click at [115, 71] on input "[DATE]" at bounding box center [168, 62] width 168 height 29
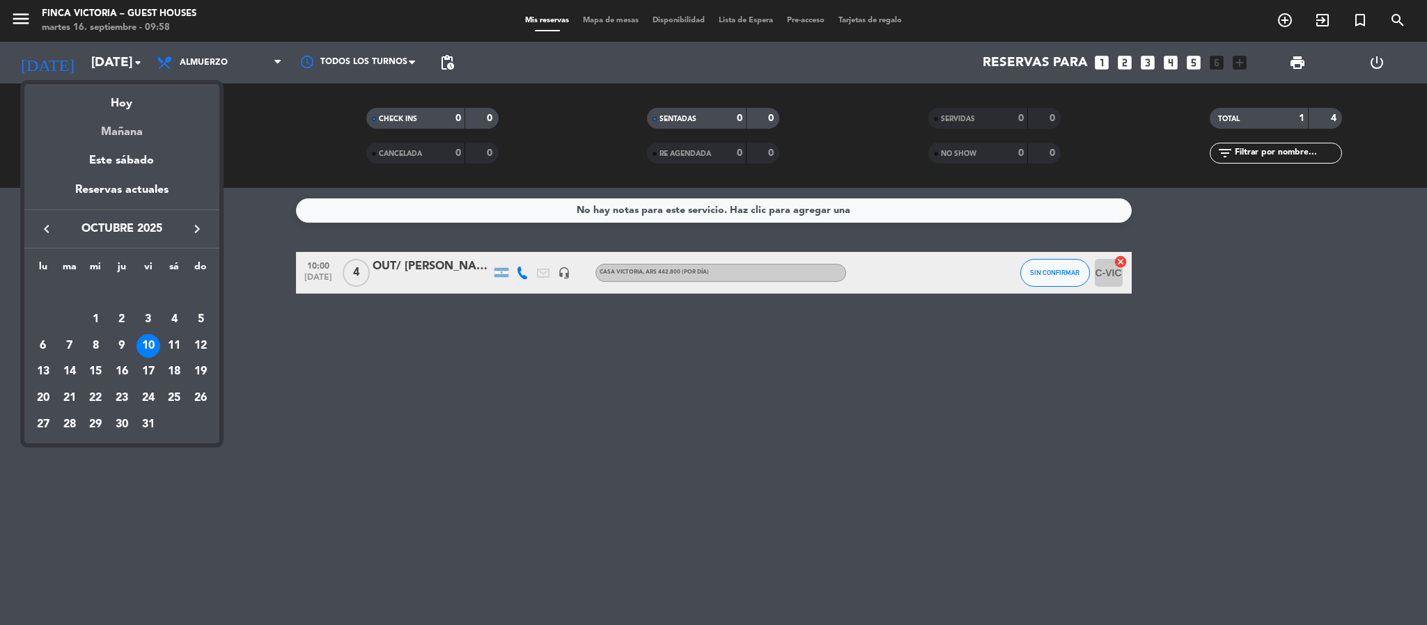
click at [107, 138] on div "Mañana" at bounding box center [121, 127] width 195 height 29
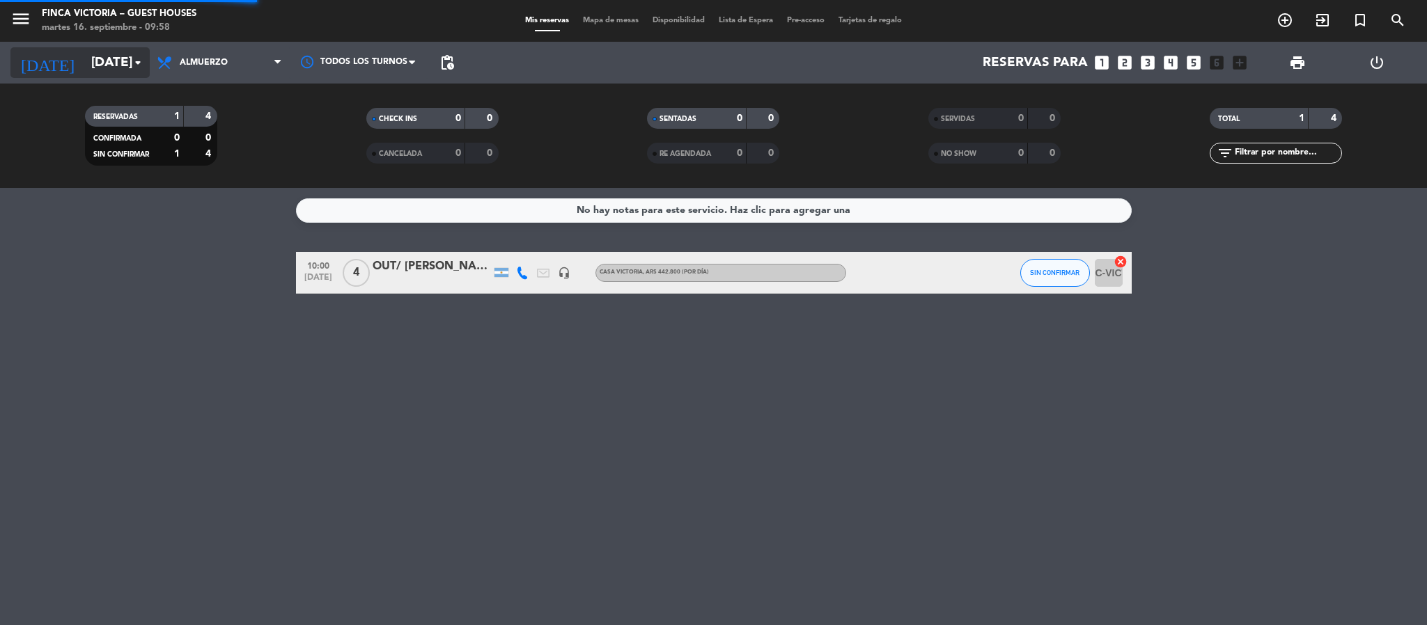
click at [94, 74] on div "[DATE] [DATE] arrow_drop_down" at bounding box center [79, 63] width 139 height 42
click at [95, 70] on input "[DATE]" at bounding box center [168, 62] width 168 height 29
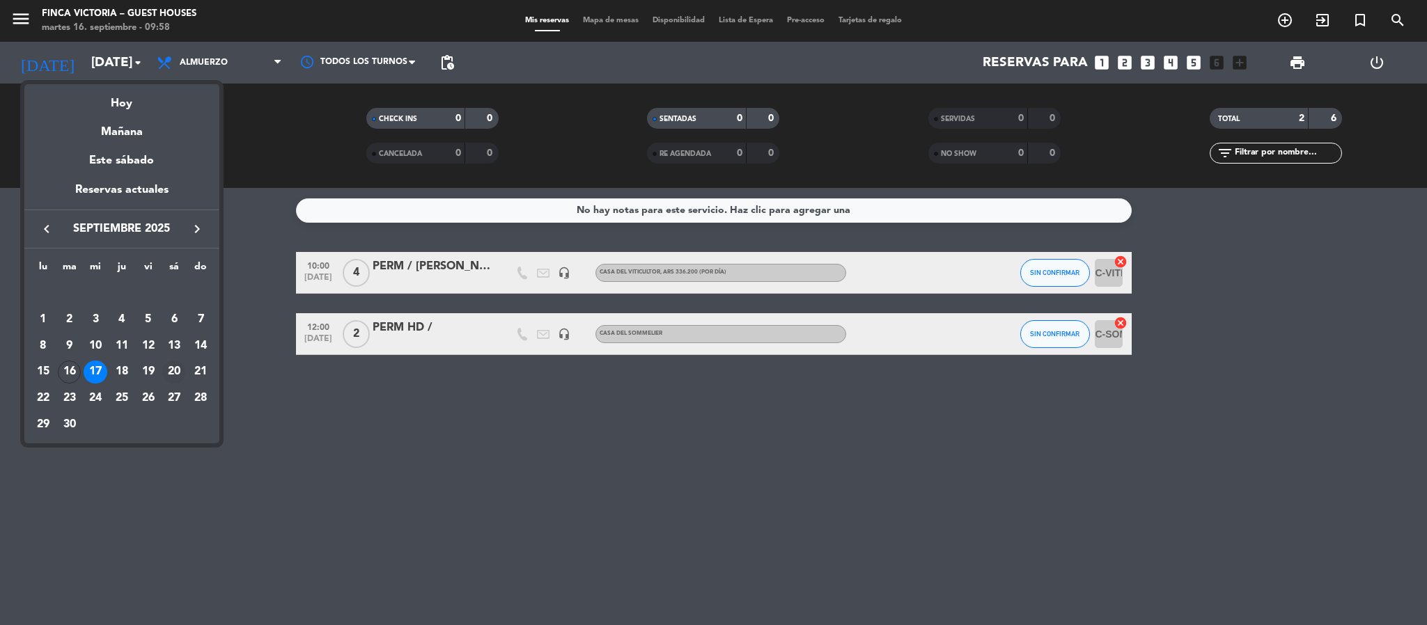
click at [169, 366] on div "20" at bounding box center [174, 373] width 24 height 24
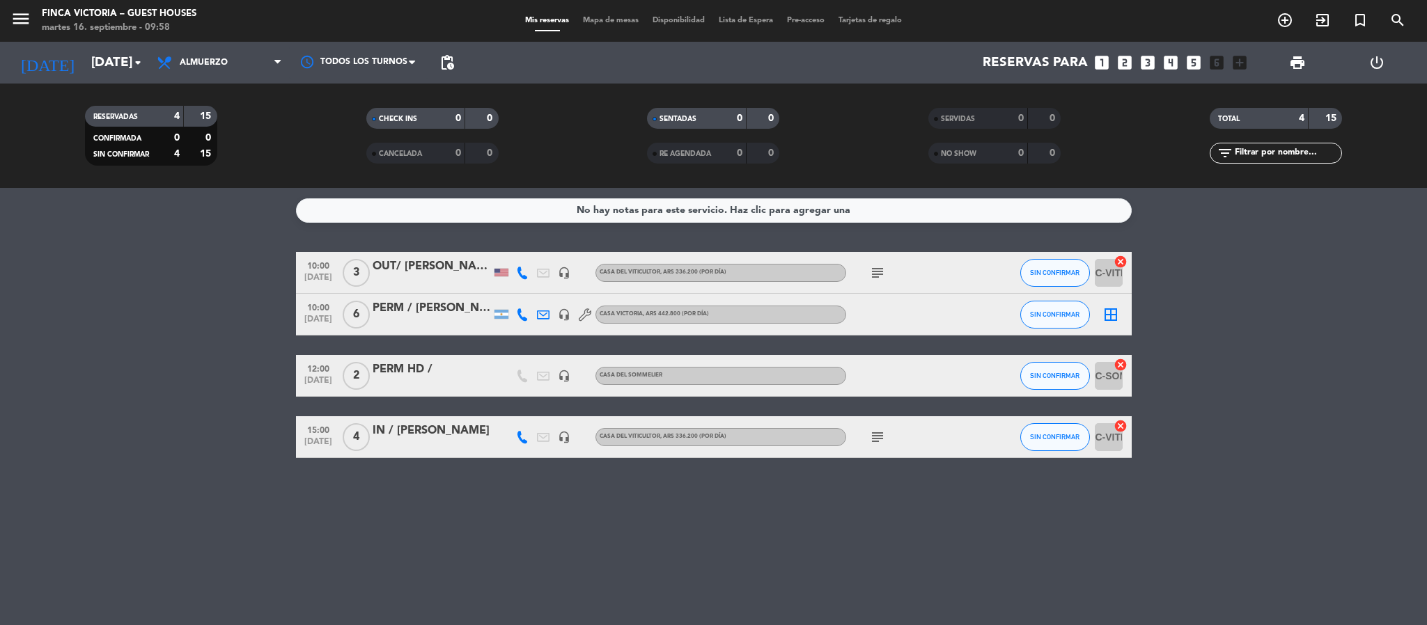
click at [28, 15] on icon "menu" at bounding box center [20, 18] width 21 height 21
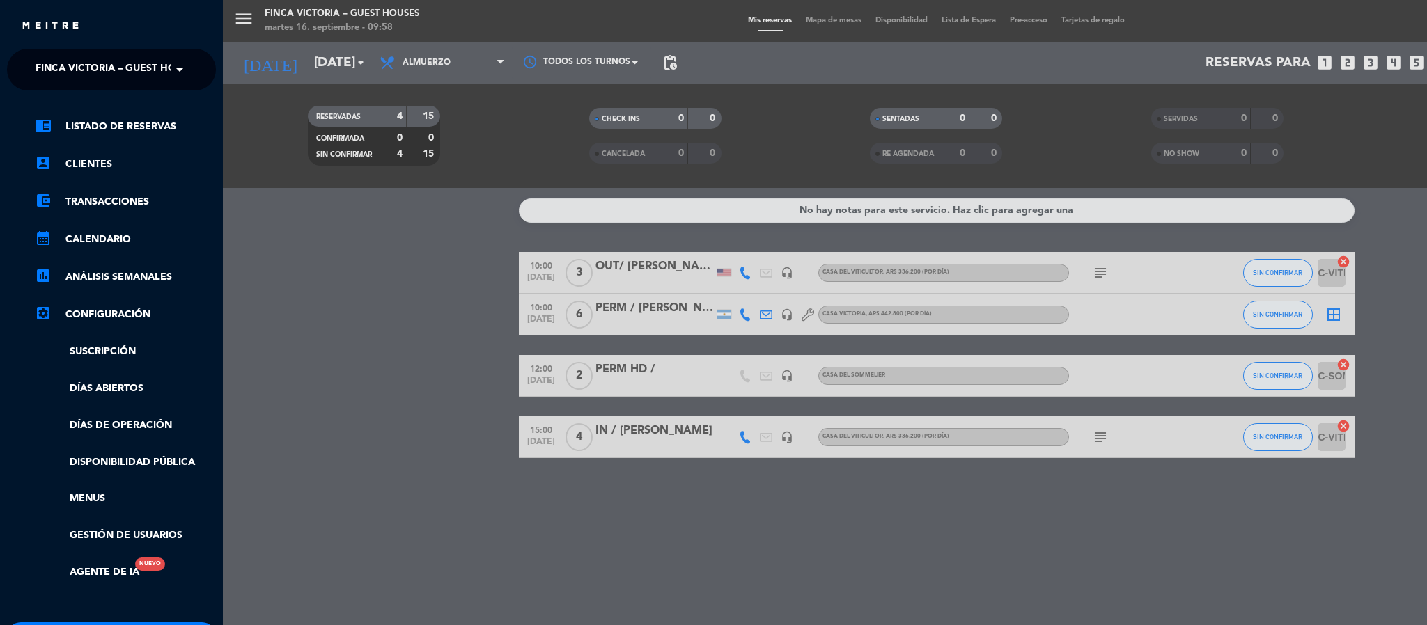
click at [40, 55] on span "FINCA VICTORIA – GUEST HOUSES" at bounding box center [118, 69] width 165 height 29
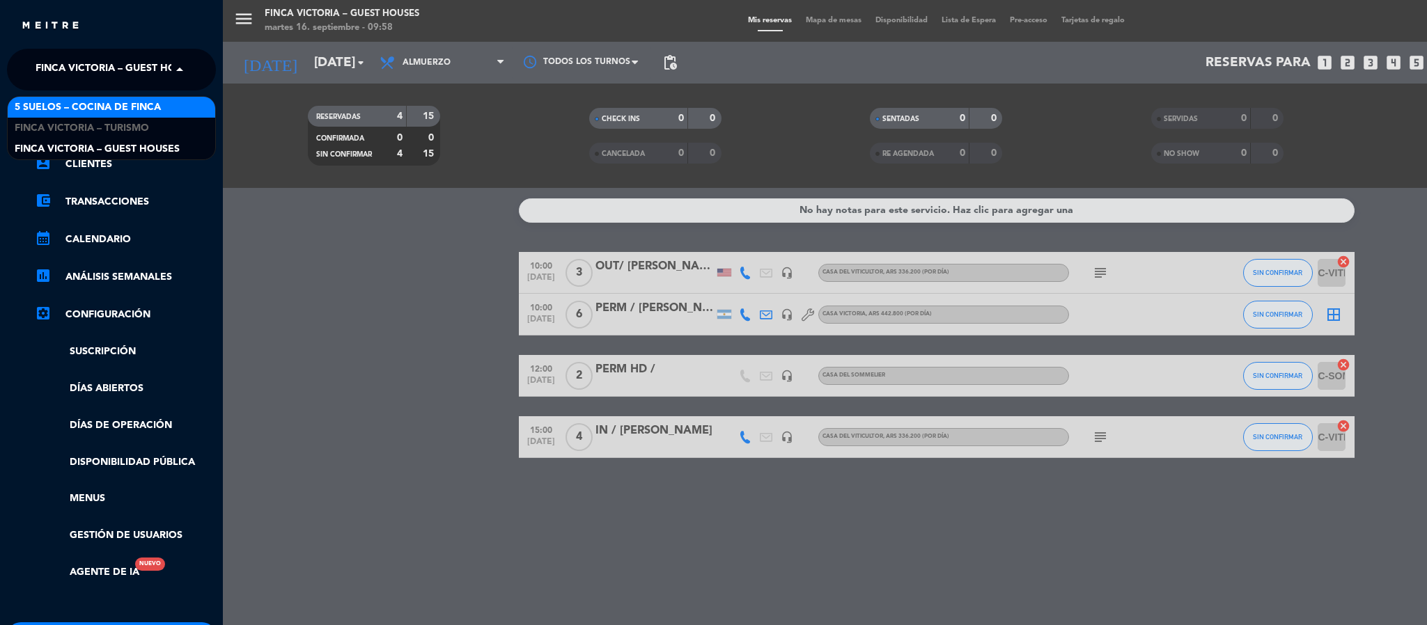
click at [48, 103] on span "5 SUELOS – COCINA DE FINCA" at bounding box center [88, 108] width 146 height 16
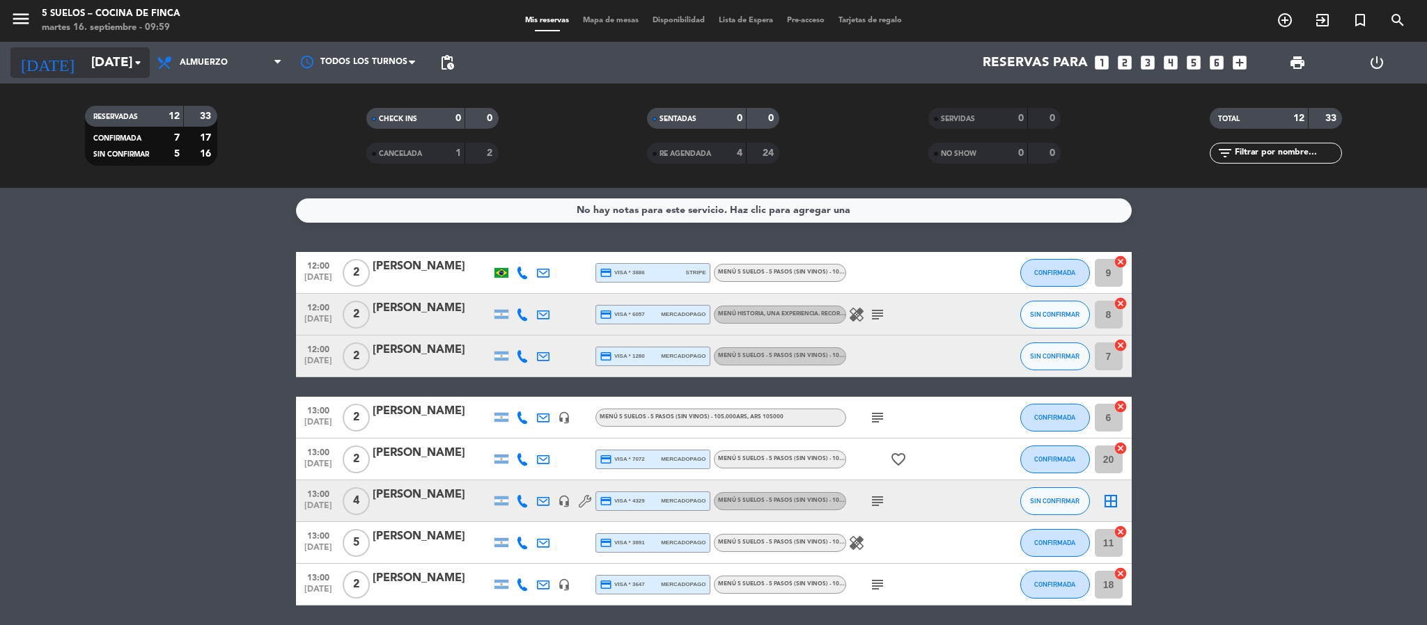
click at [84, 61] on input "[DATE]" at bounding box center [168, 62] width 168 height 29
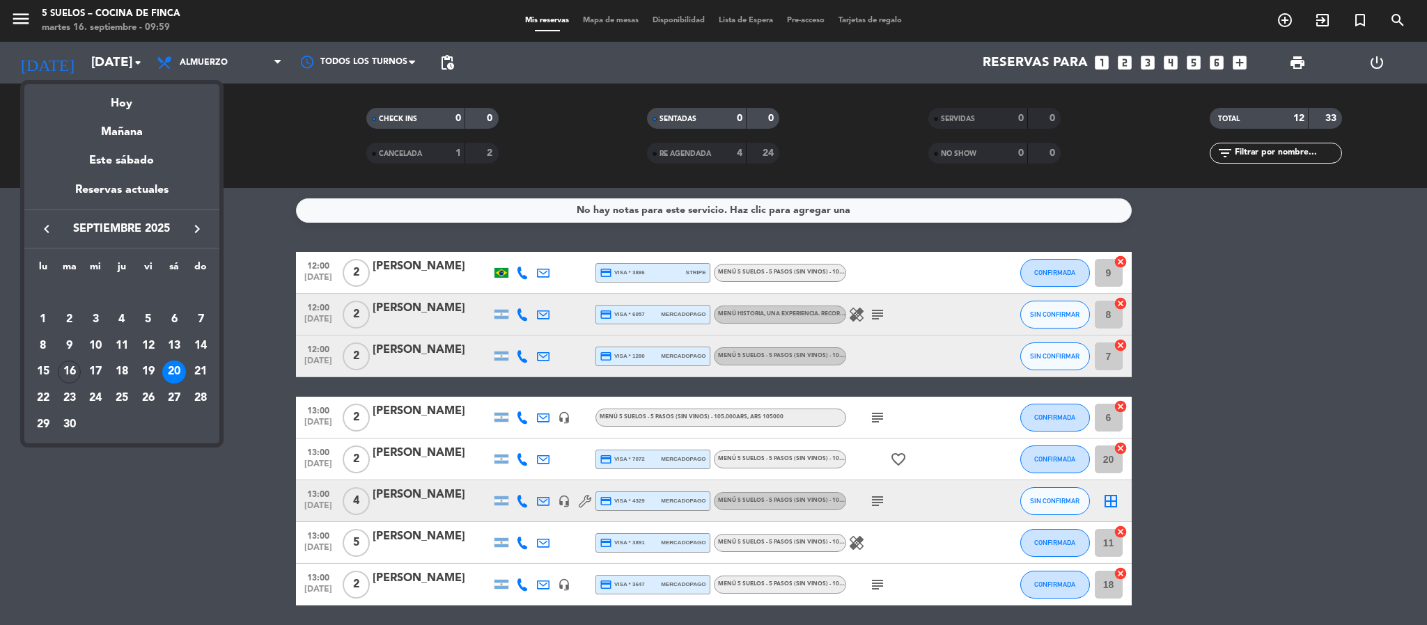
click at [189, 236] on icon "keyboard_arrow_right" at bounding box center [197, 229] width 17 height 17
click at [172, 347] on div "11" at bounding box center [174, 346] width 24 height 24
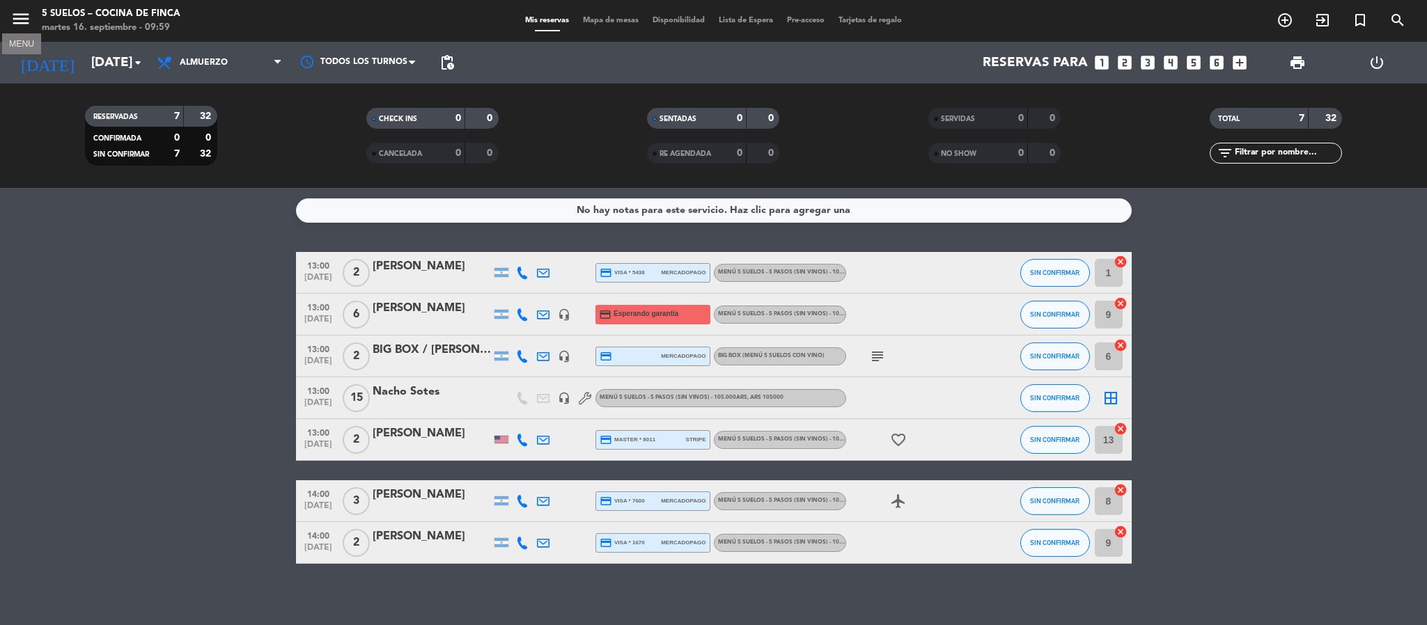
click at [15, 31] on button "menu" at bounding box center [20, 21] width 21 height 26
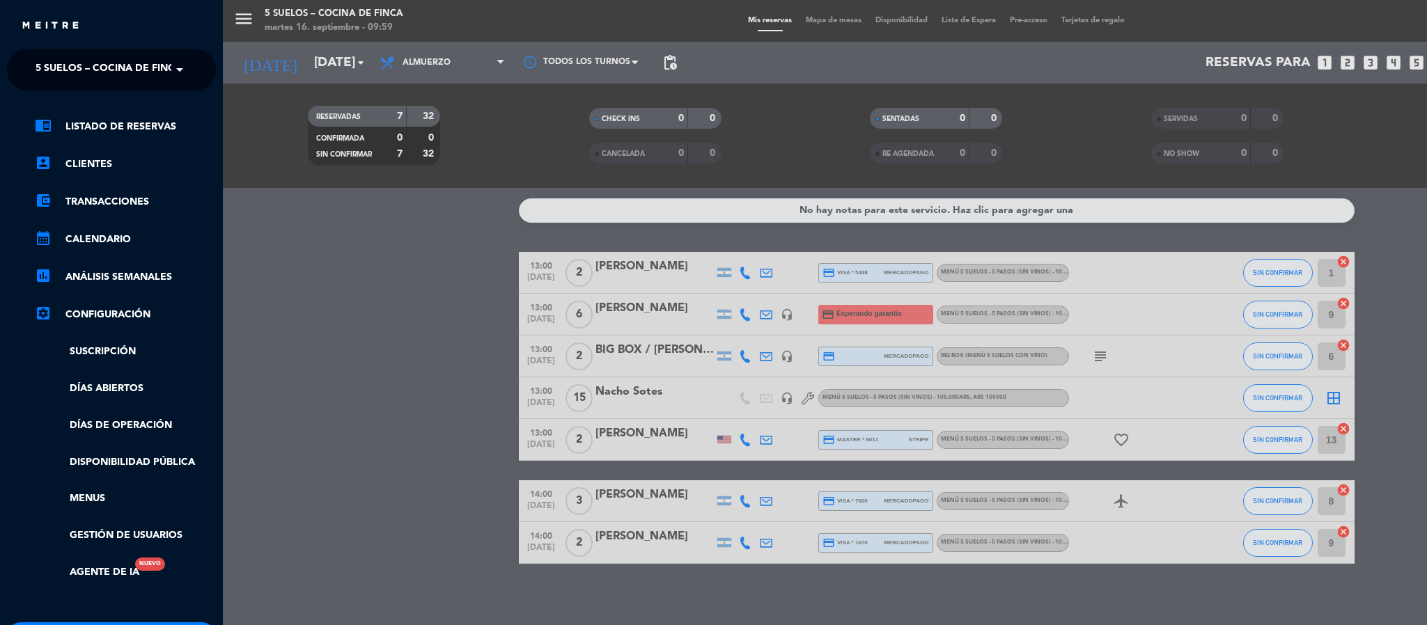
click at [42, 72] on span "5 SUELOS – COCINA DE FINCA" at bounding box center [109, 69] width 146 height 29
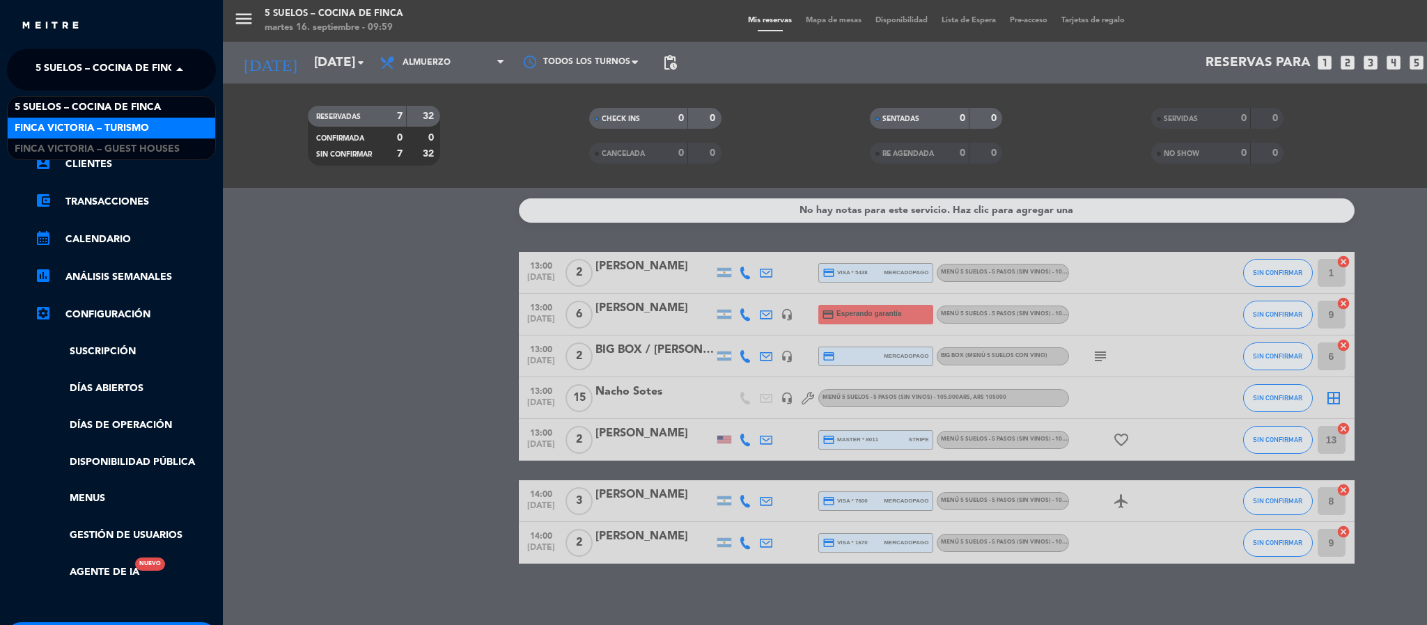
click at [48, 125] on span "FINCA VICTORIA – TURISMO" at bounding box center [82, 128] width 134 height 16
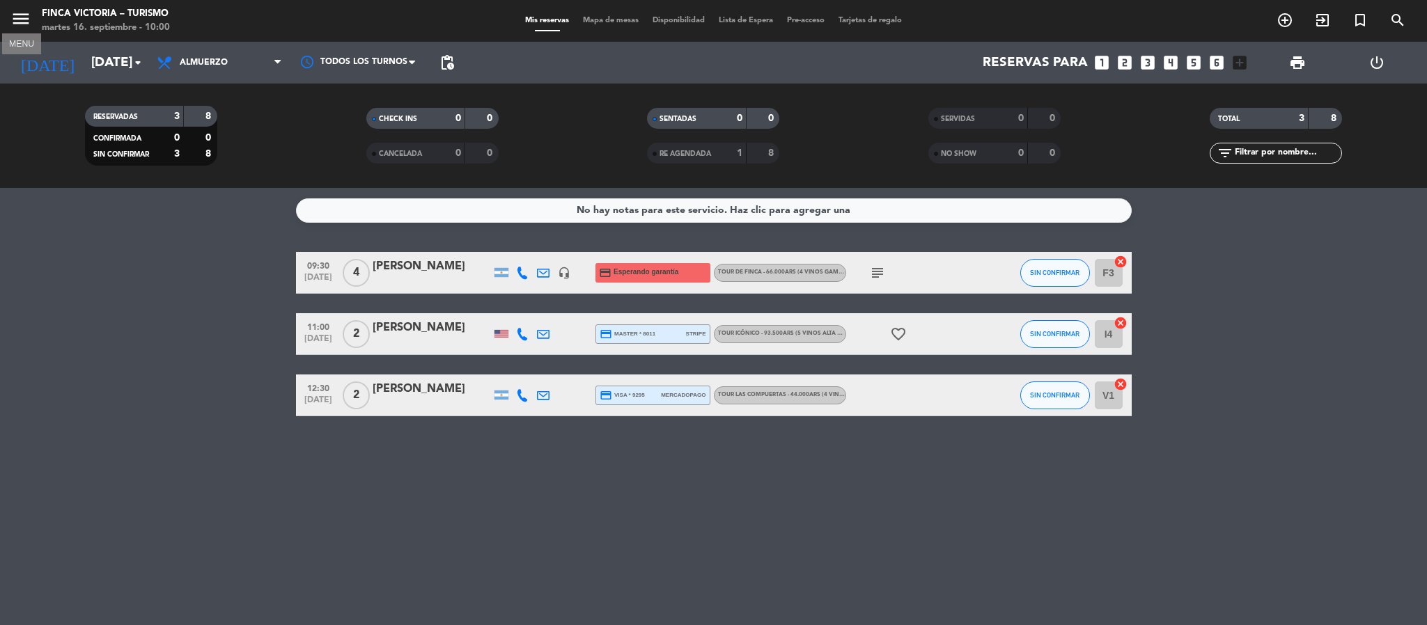
click at [17, 10] on icon "menu" at bounding box center [20, 18] width 21 height 21
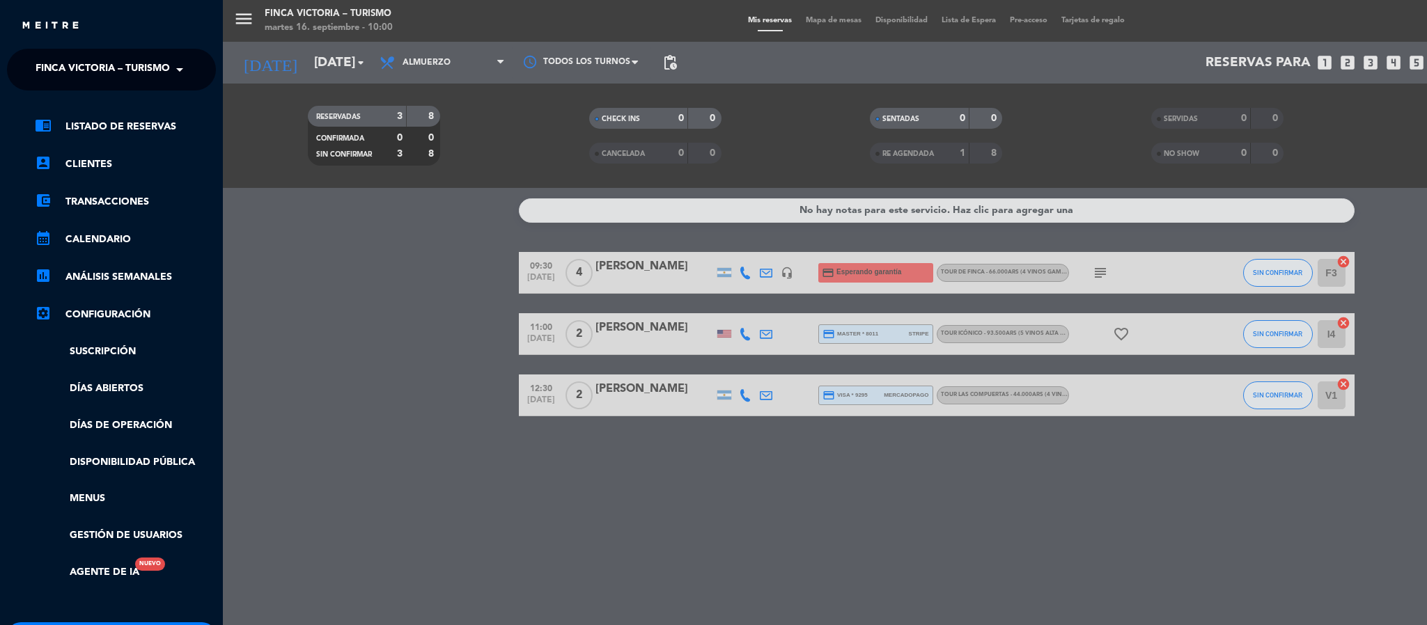
click at [42, 52] on ng-select "× FINCA VICTORIA – TURISMO ×" at bounding box center [111, 70] width 209 height 42
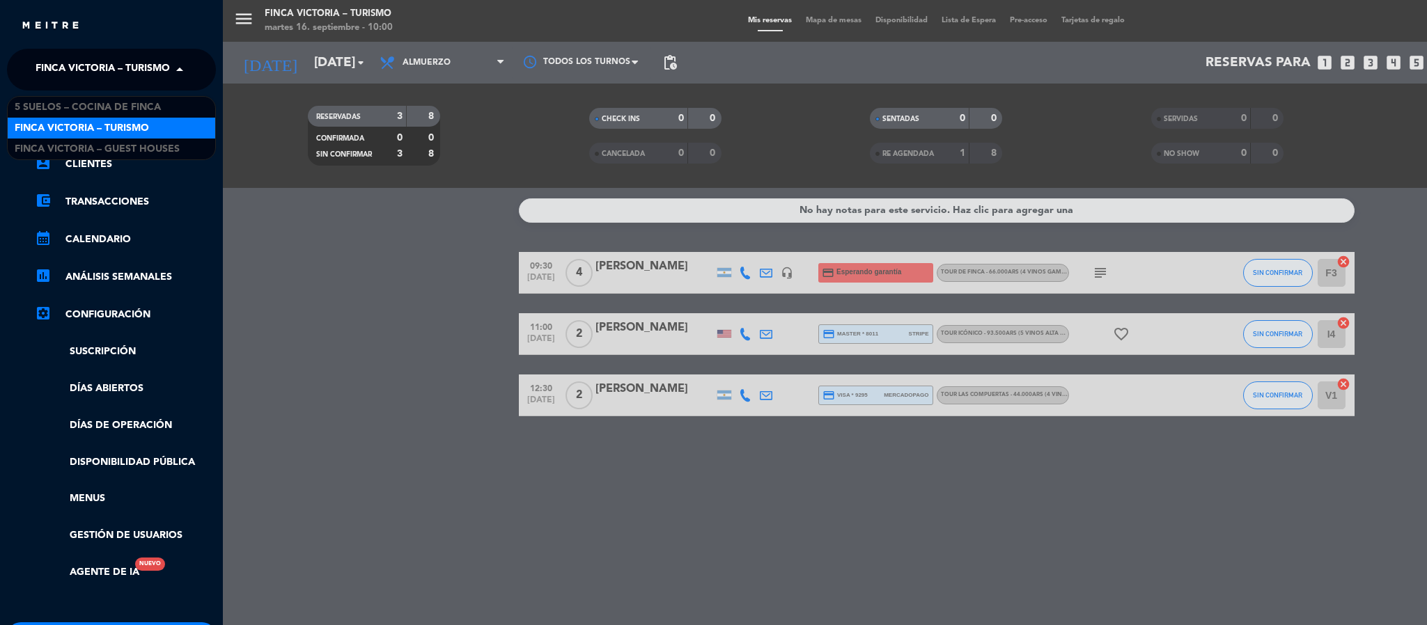
click at [44, 63] on span "FINCA VICTORIA – TURISMO" at bounding box center [103, 69] width 134 height 29
click at [48, 103] on span "5 SUELOS – COCINA DE FINCA" at bounding box center [88, 108] width 146 height 16
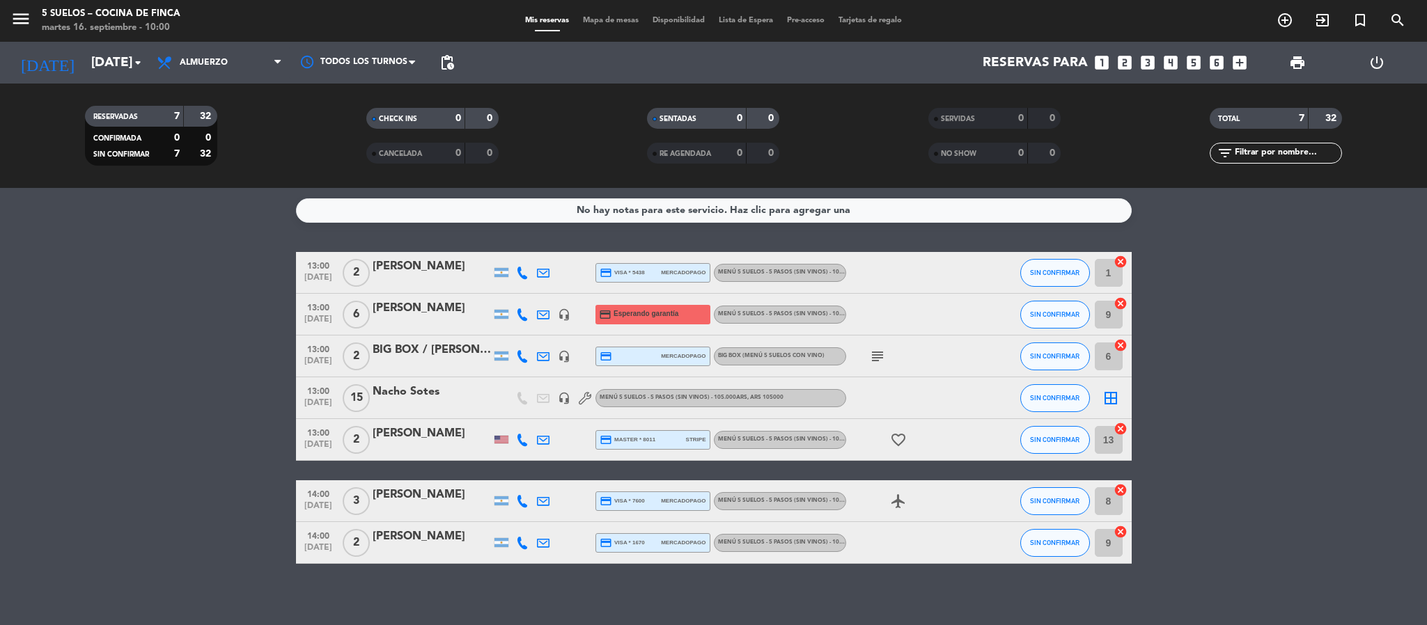
click at [297, 257] on div "13:00 [DATE]" at bounding box center [318, 272] width 45 height 41
click at [311, 311] on span "13:00" at bounding box center [318, 307] width 35 height 16
click at [312, 353] on span "13:00" at bounding box center [318, 349] width 35 height 16
click at [310, 391] on span "13:00" at bounding box center [318, 390] width 35 height 16
click at [308, 435] on span "13:00" at bounding box center [318, 432] width 35 height 16
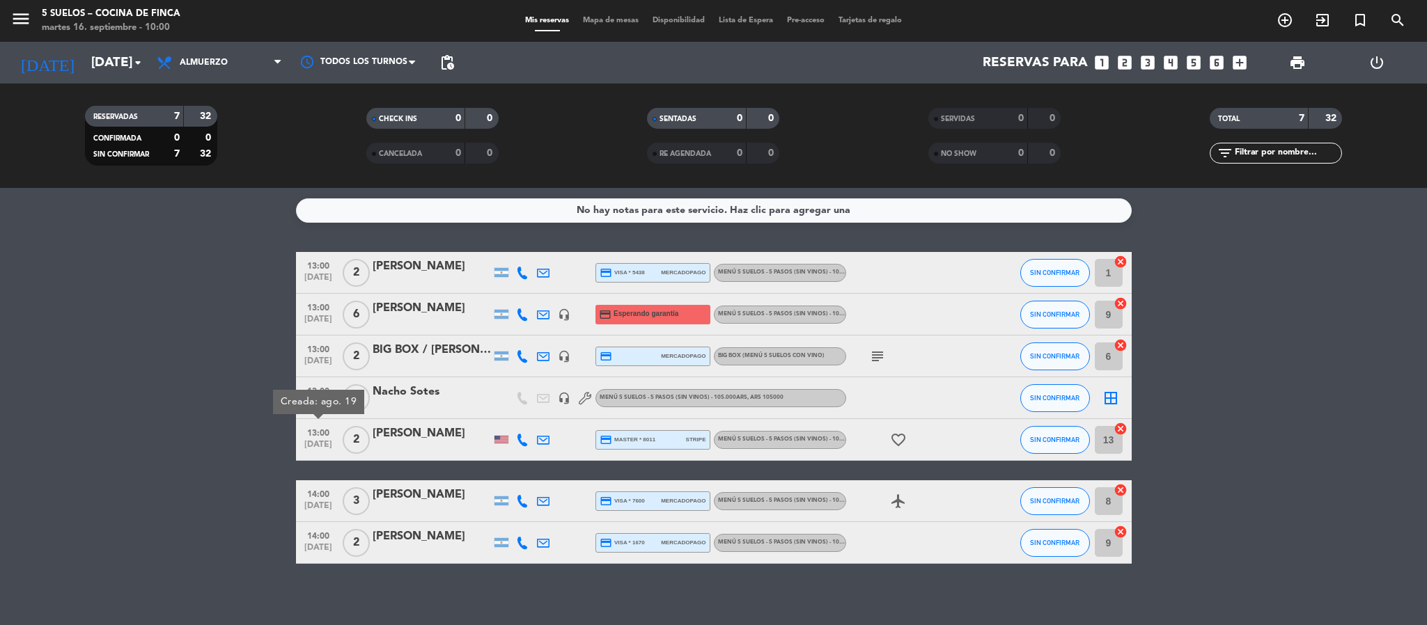
click at [305, 499] on span "14:00" at bounding box center [318, 493] width 35 height 16
click at [309, 537] on span "14:00" at bounding box center [318, 535] width 35 height 16
click at [216, 336] on bookings-row "13:00 [DATE] [DATE][PERSON_NAME] credit_card visa * 5438 mercadopago MENÚ 5 SUE…" at bounding box center [713, 408] width 1427 height 312
click at [91, 70] on input "[DATE]" at bounding box center [168, 62] width 168 height 29
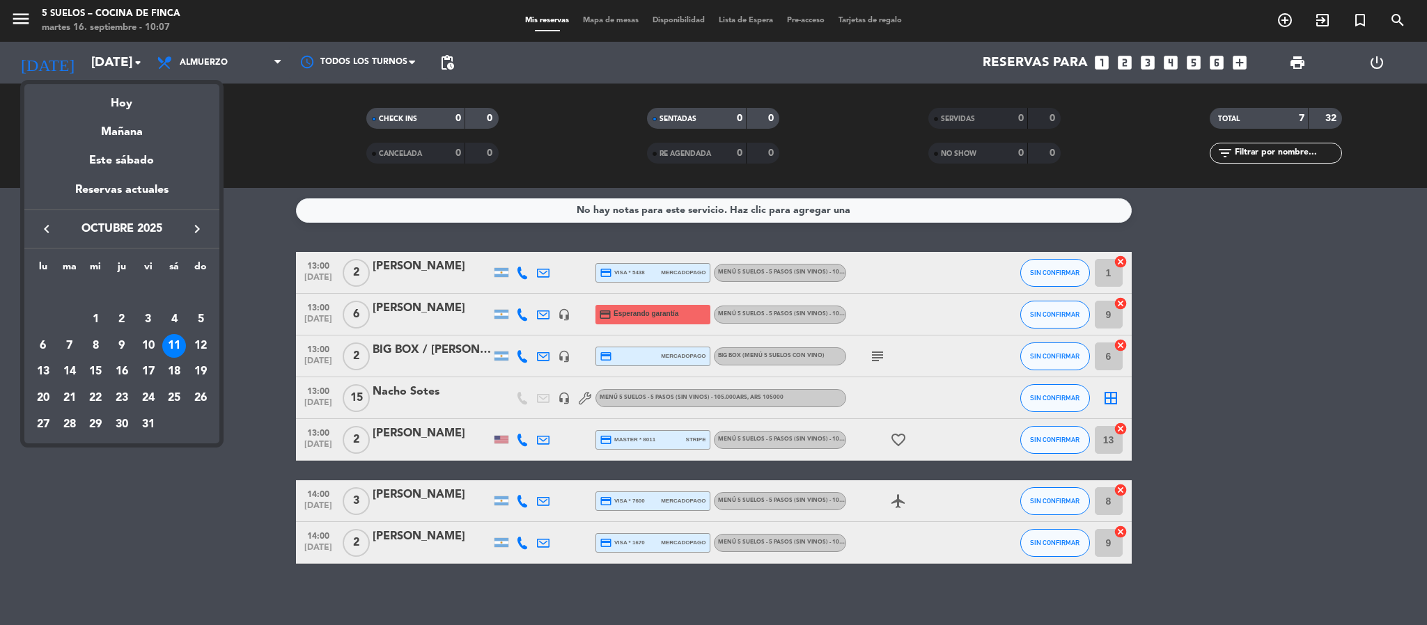
click at [50, 228] on icon "keyboard_arrow_left" at bounding box center [46, 229] width 17 height 17
click at [178, 370] on div "20" at bounding box center [174, 373] width 24 height 24
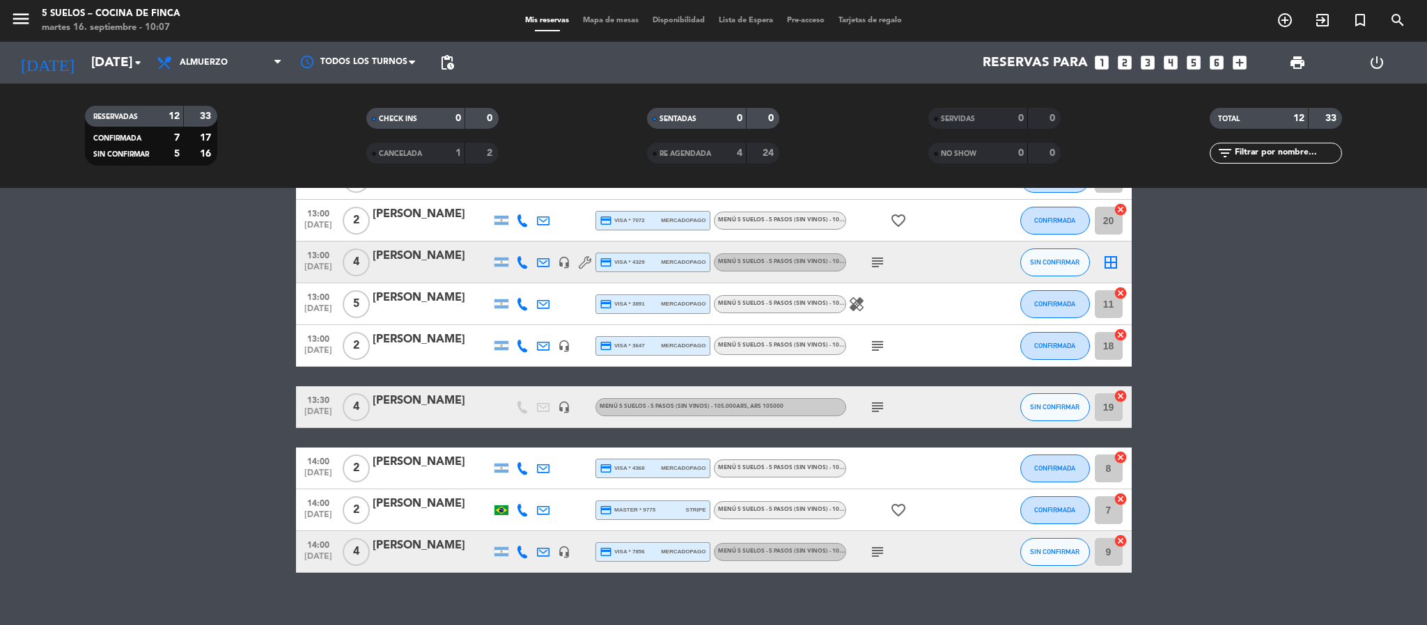
scroll to position [256, 0]
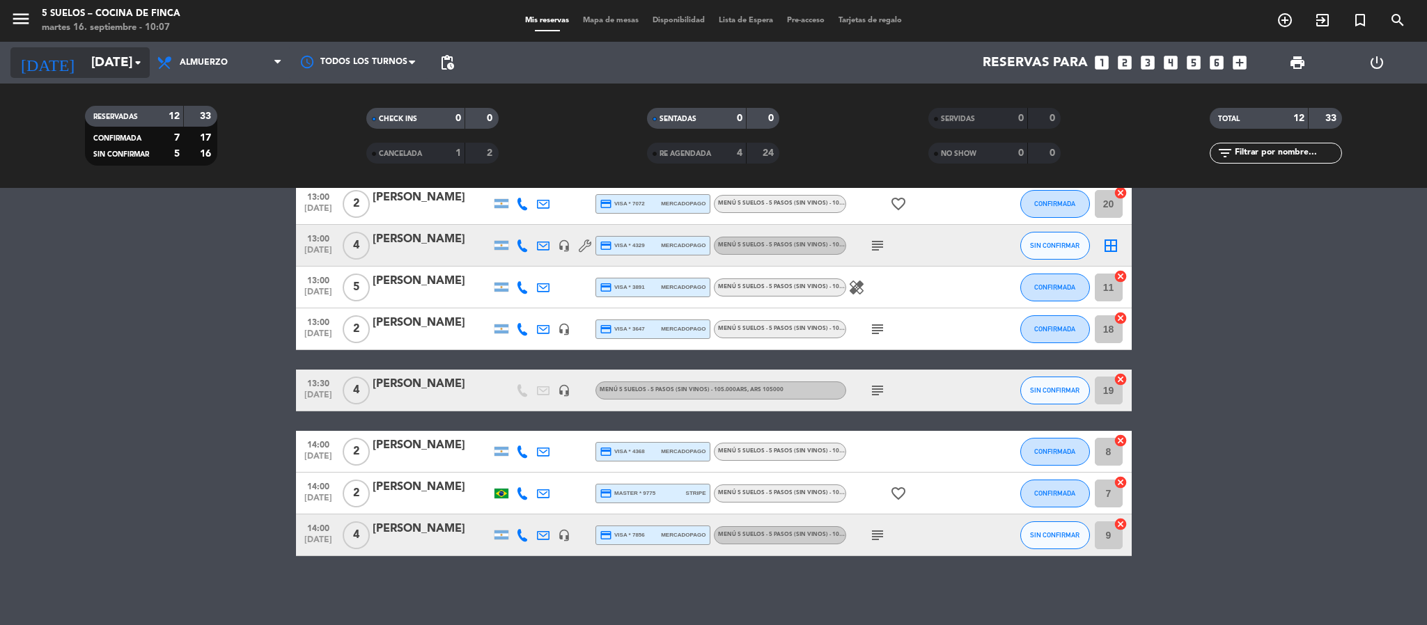
click at [99, 50] on input "[DATE]" at bounding box center [168, 62] width 168 height 29
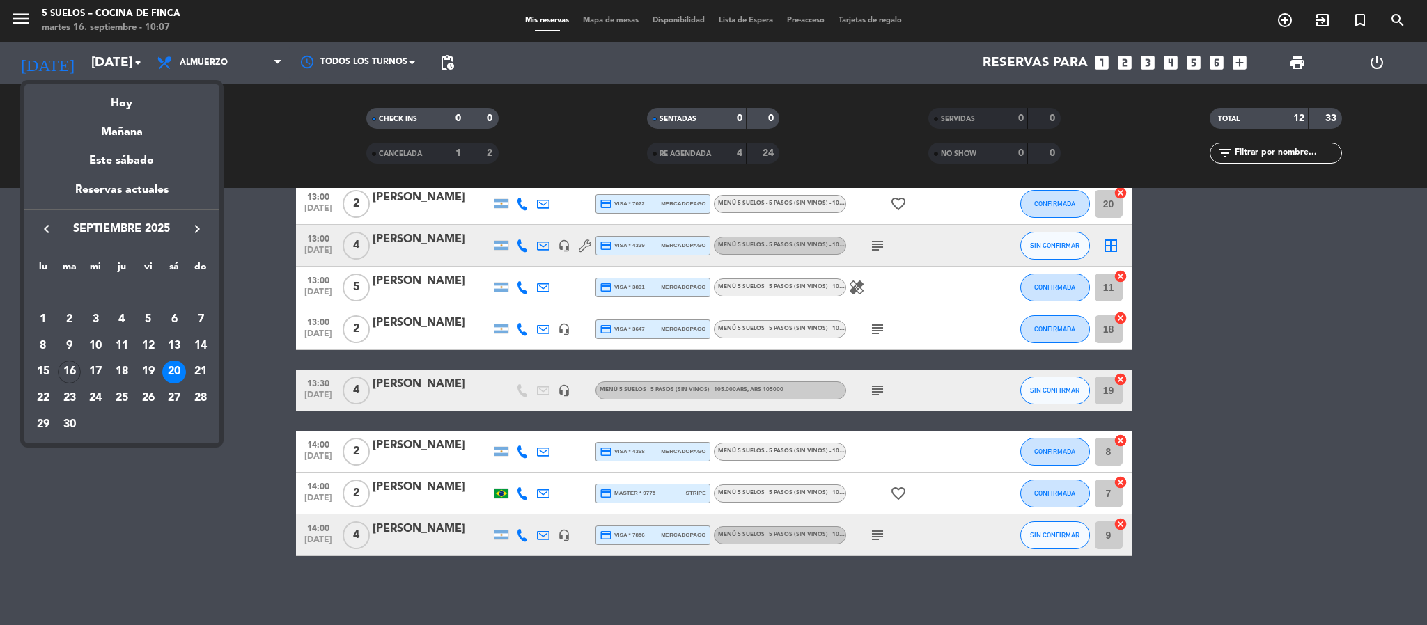
click at [195, 226] on icon "keyboard_arrow_right" at bounding box center [197, 229] width 17 height 17
click at [169, 339] on div "15" at bounding box center [174, 346] width 24 height 24
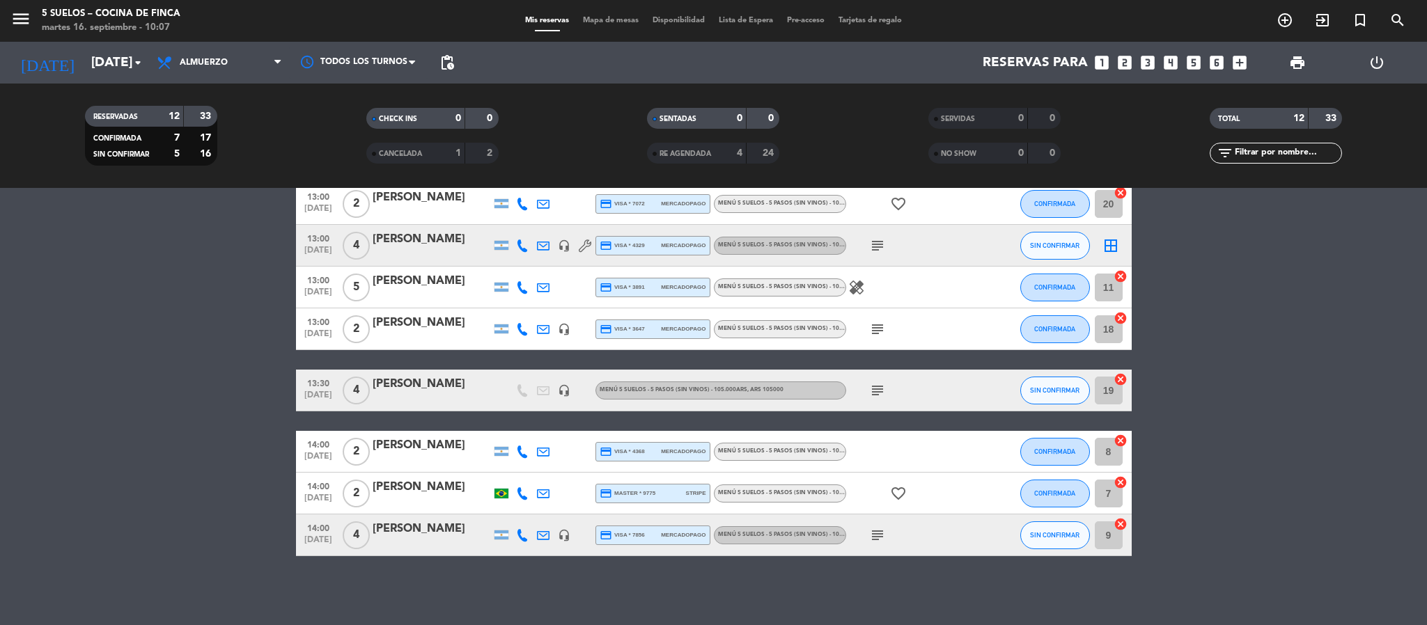
type input "[DATE]"
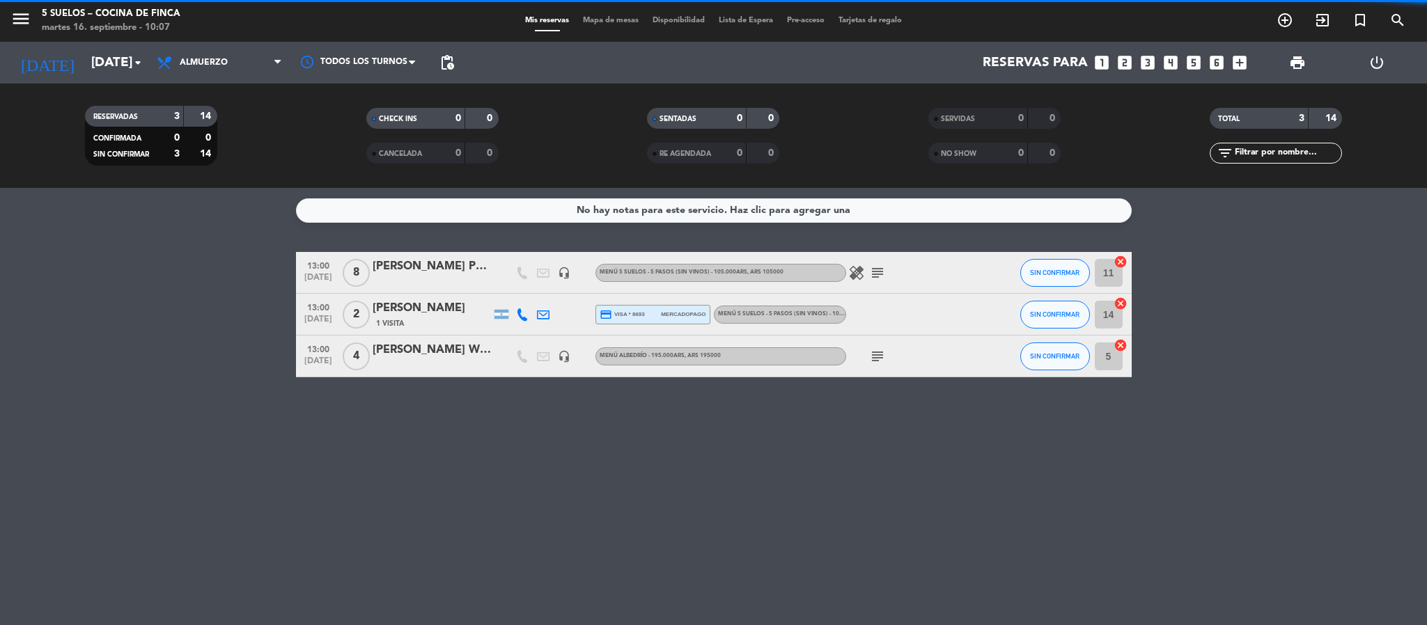
scroll to position [0, 0]
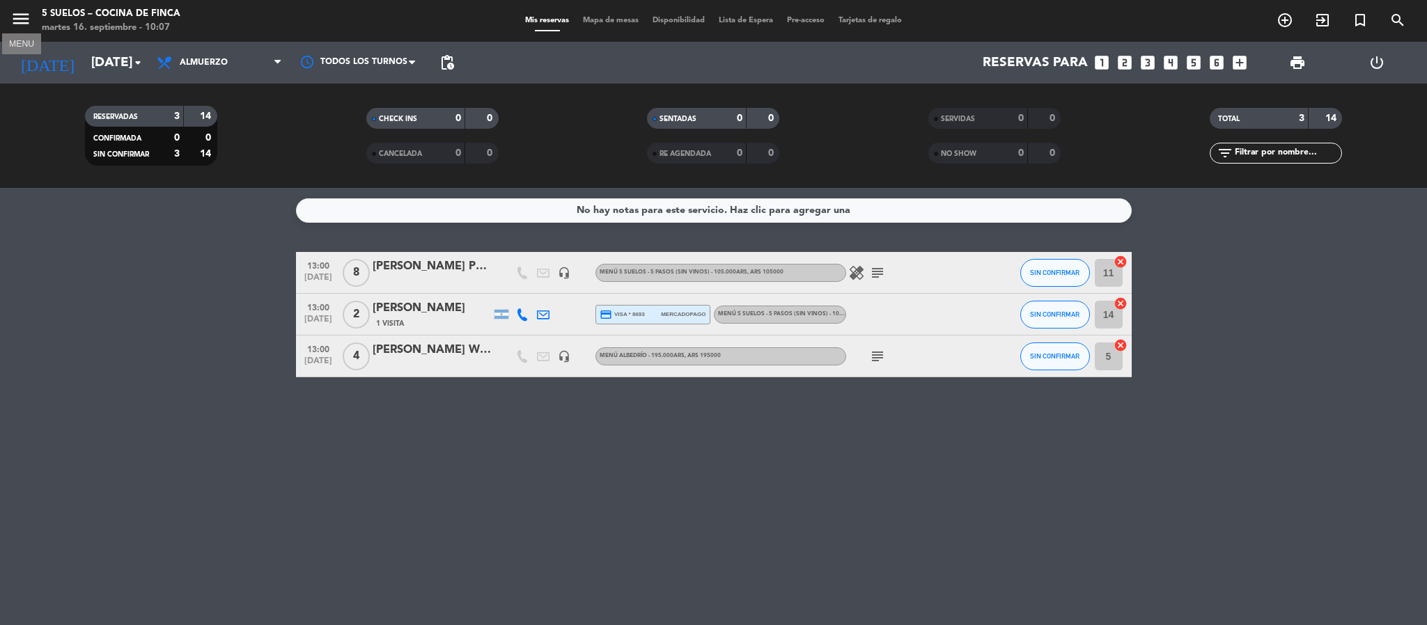
click at [26, 19] on icon "menu" at bounding box center [20, 18] width 21 height 21
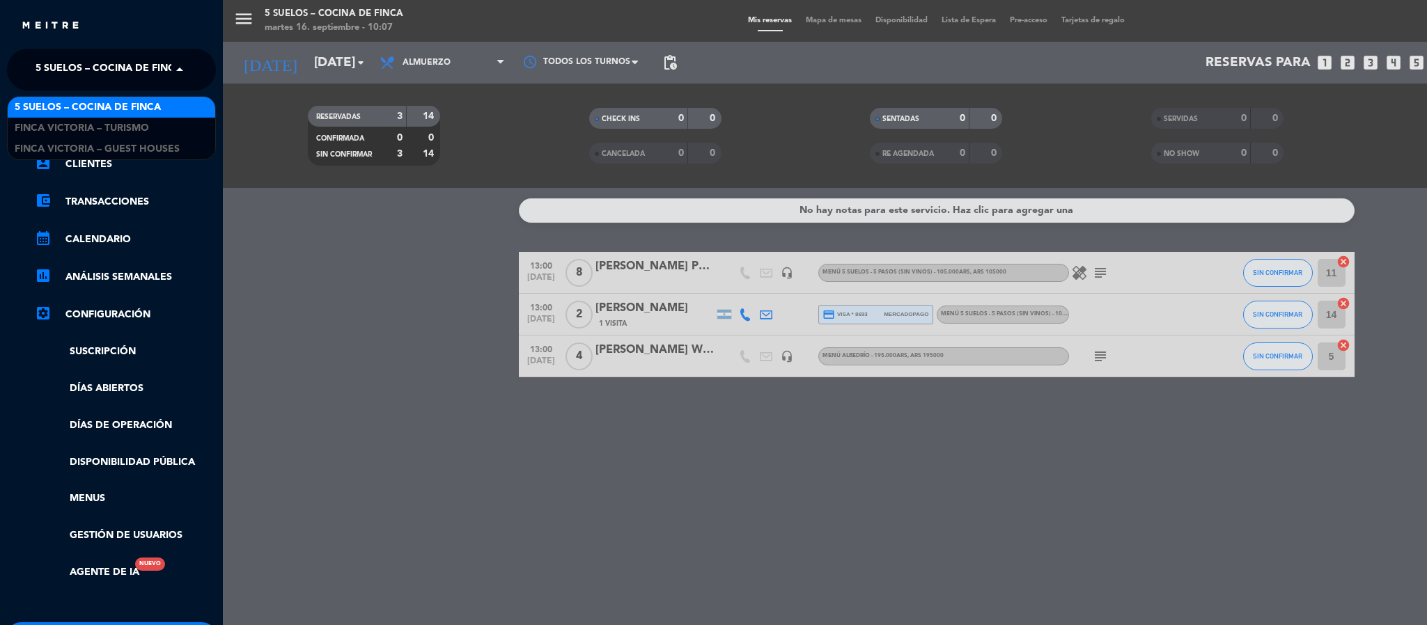
click at [40, 57] on span "5 SUELOS – COCINA DE FINCA" at bounding box center [109, 69] width 146 height 29
click at [49, 123] on span "FINCA VICTORIA – TURISMO" at bounding box center [82, 128] width 134 height 16
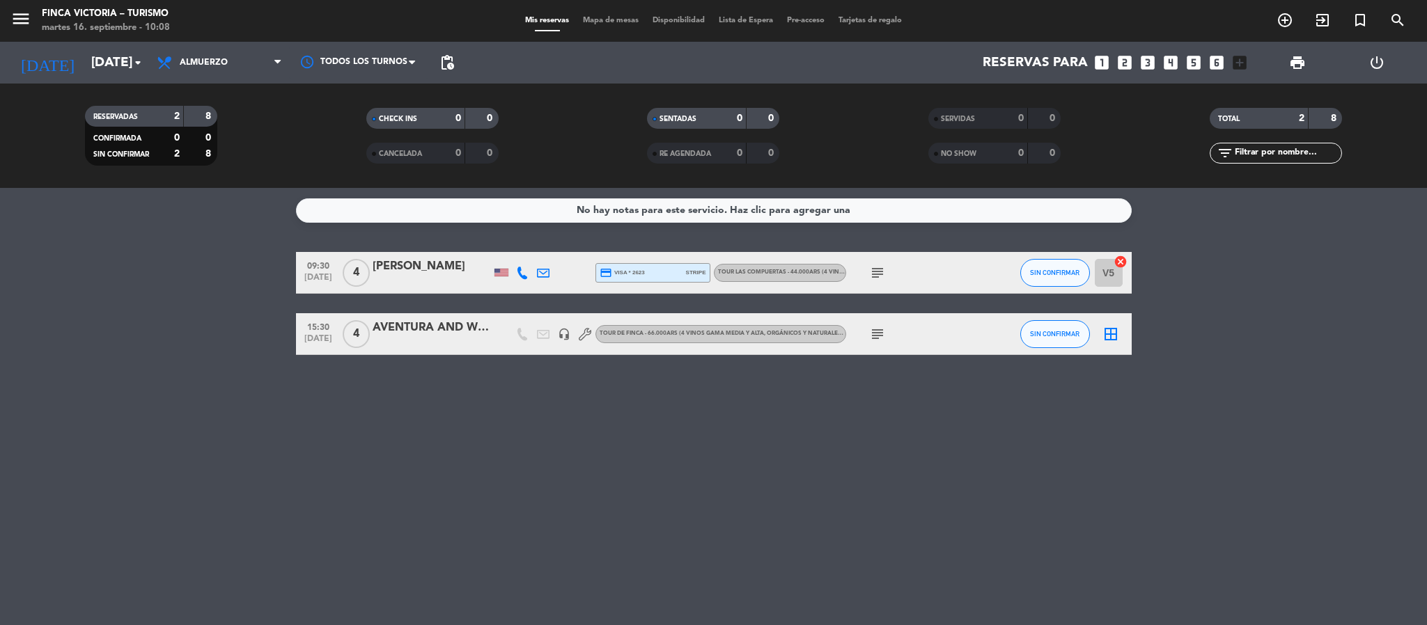
drag, startPoint x: 864, startPoint y: 333, endPoint x: 875, endPoint y: 334, distance: 11.9
click at [864, 333] on div "subject" at bounding box center [908, 333] width 125 height 41
click at [877, 335] on icon "subject" at bounding box center [877, 334] width 17 height 17
click at [465, 338] on div at bounding box center [432, 343] width 118 height 11
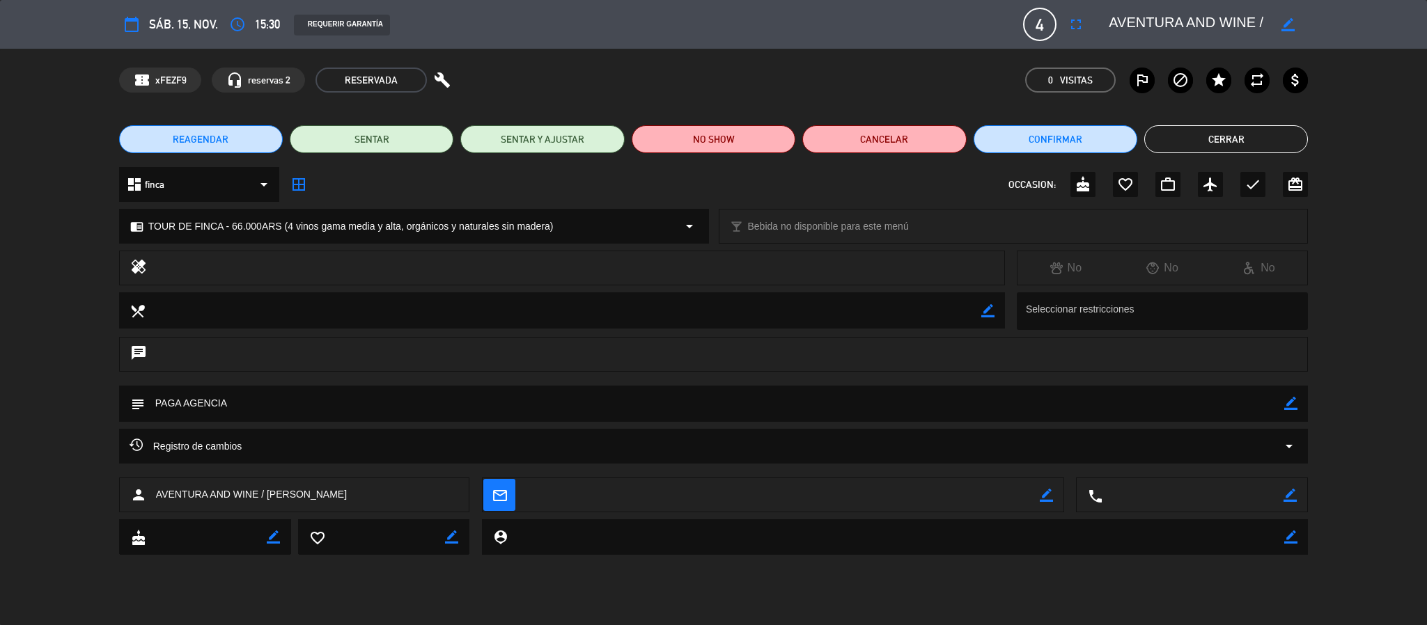
click at [1219, 132] on button "Cerrar" at bounding box center [1226, 139] width 164 height 28
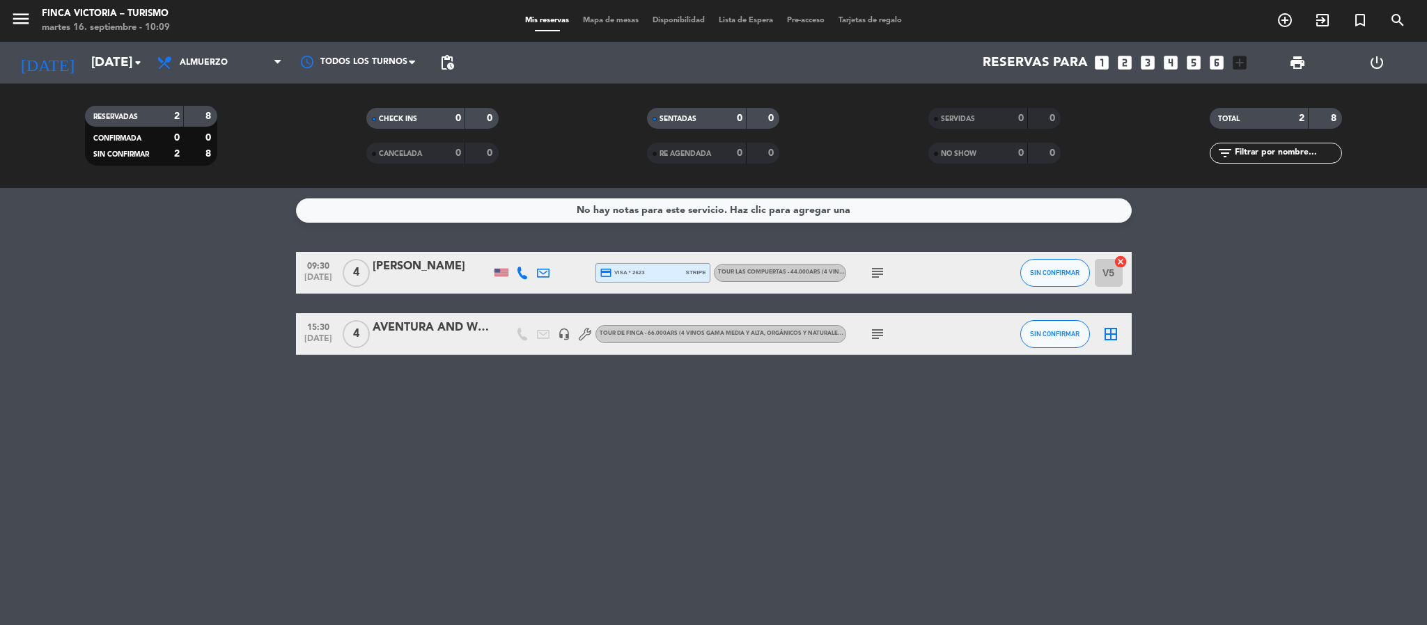
click at [874, 333] on icon "subject" at bounding box center [877, 334] width 17 height 17
click at [719, 454] on div "No hay notas para este servicio. Haz clic para agregar una 09:30 [DATE] 4 [PERS…" at bounding box center [713, 406] width 1427 height 437
click at [455, 335] on div "AVENTURA AND WINE / [PERSON_NAME]" at bounding box center [432, 328] width 118 height 18
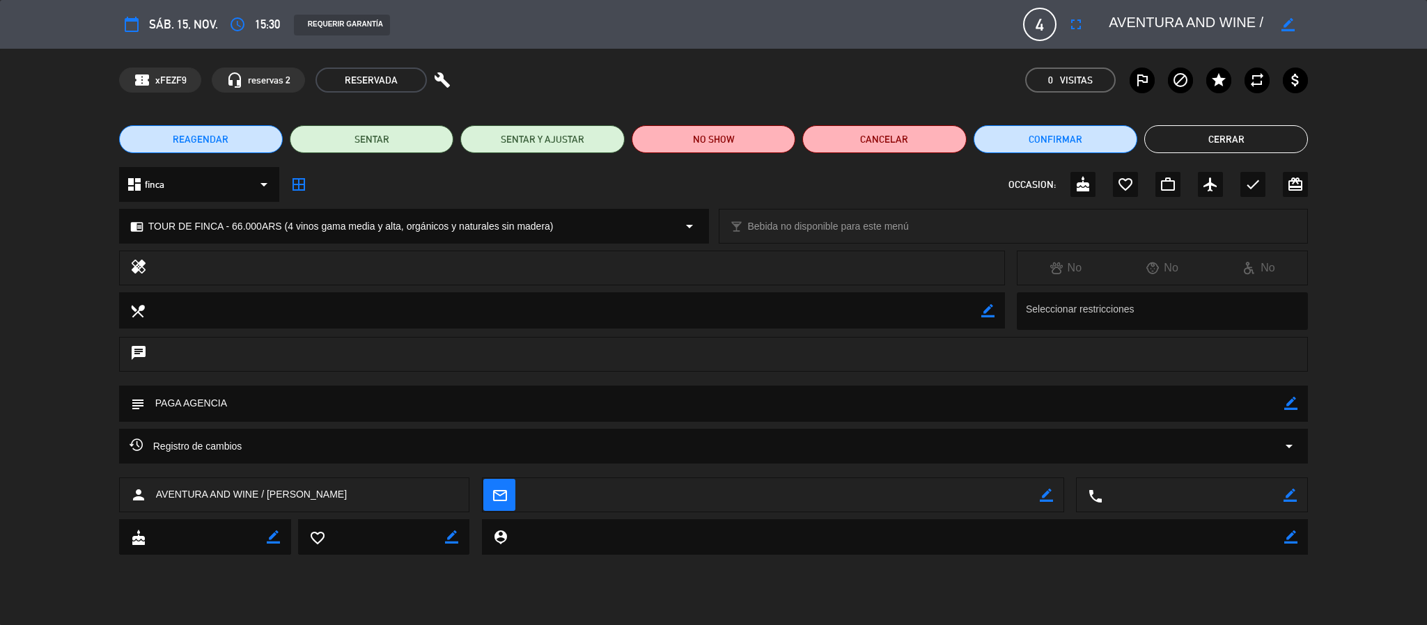
click at [1197, 144] on button "Cerrar" at bounding box center [1226, 139] width 164 height 28
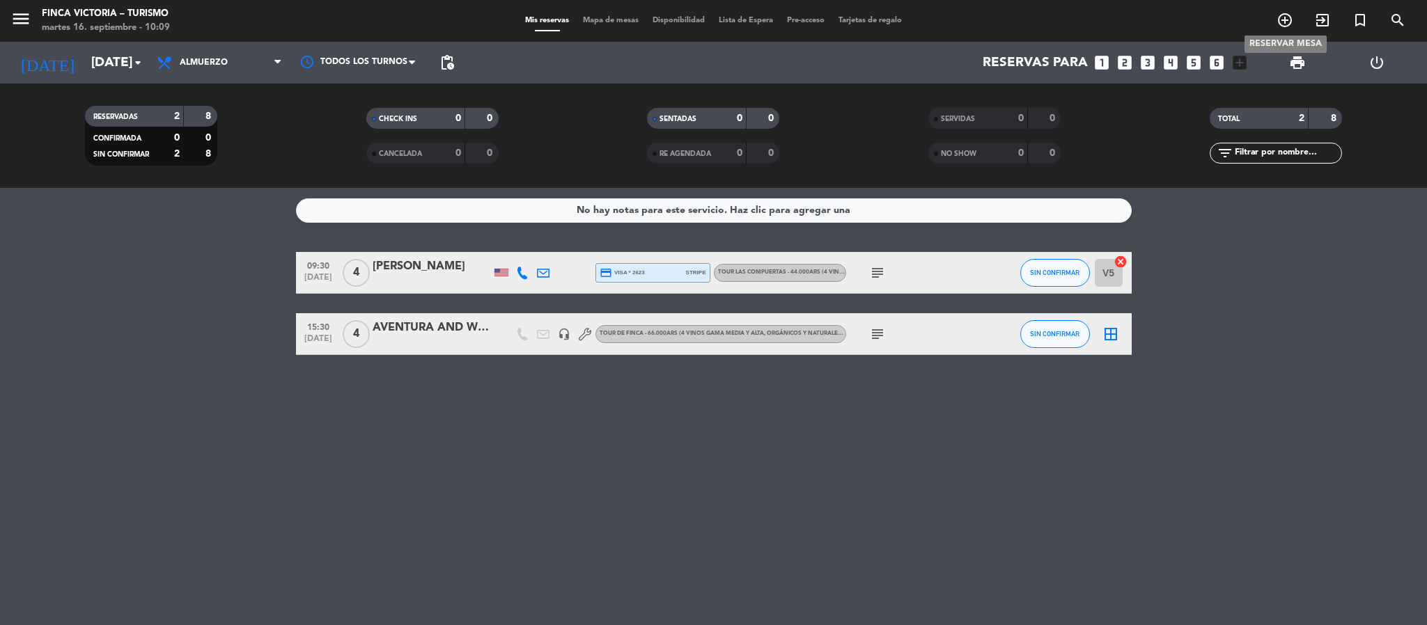
click at [1275, 13] on span "add_circle_outline" at bounding box center [1285, 20] width 38 height 24
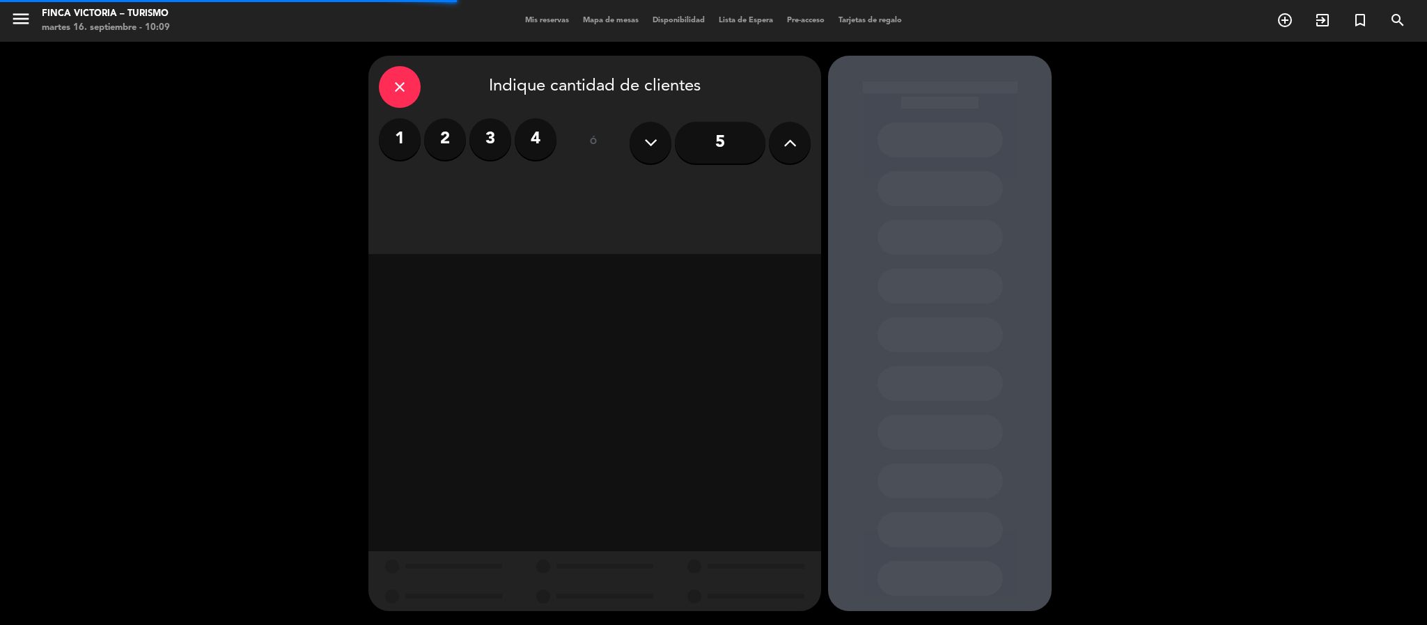
click at [497, 128] on label "3" at bounding box center [490, 139] width 42 height 42
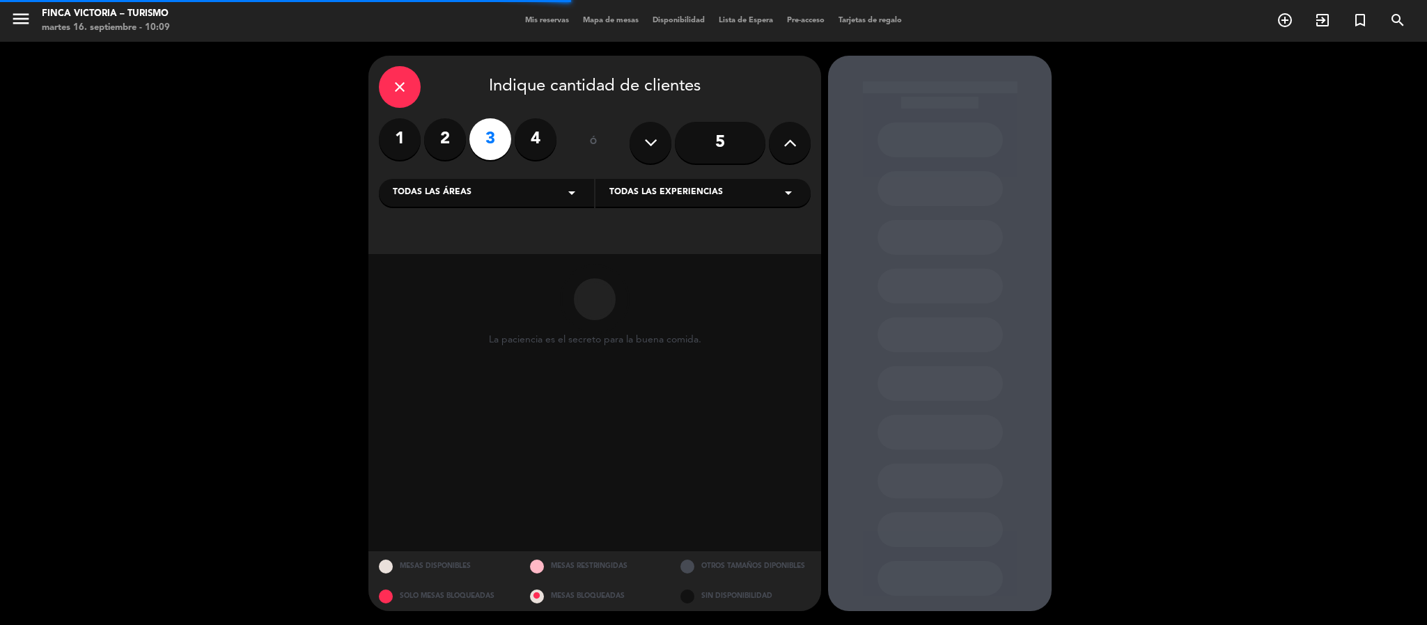
click at [458, 192] on span "Todas las áreas" at bounding box center [432, 193] width 79 height 14
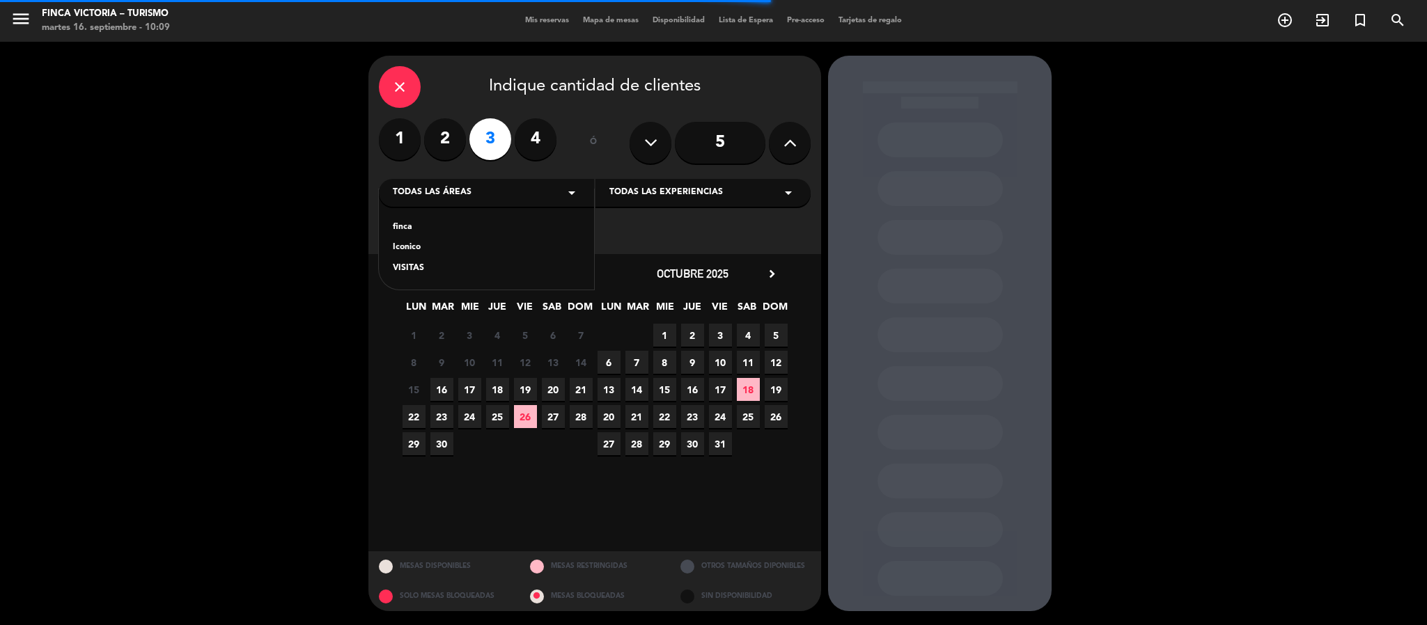
click at [409, 270] on div "VISITAS" at bounding box center [486, 269] width 187 height 14
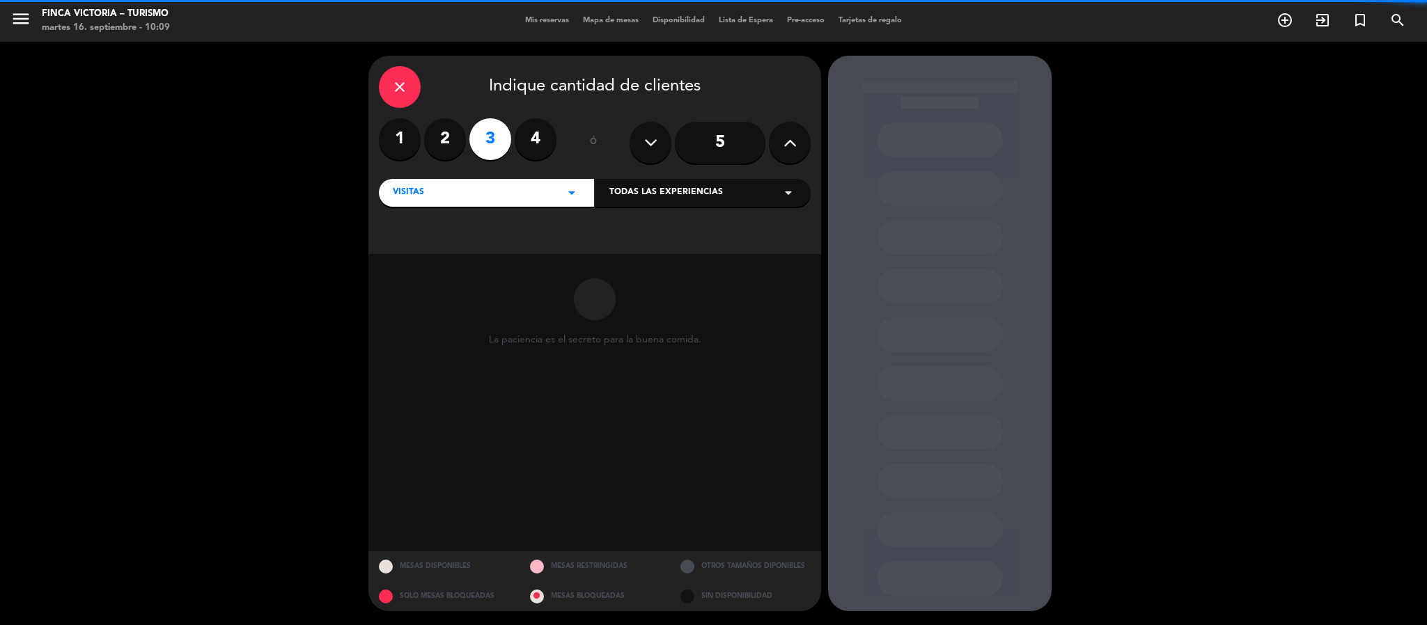
click at [612, 203] on div "Todas las experiencias arrow_drop_down" at bounding box center [702, 193] width 215 height 28
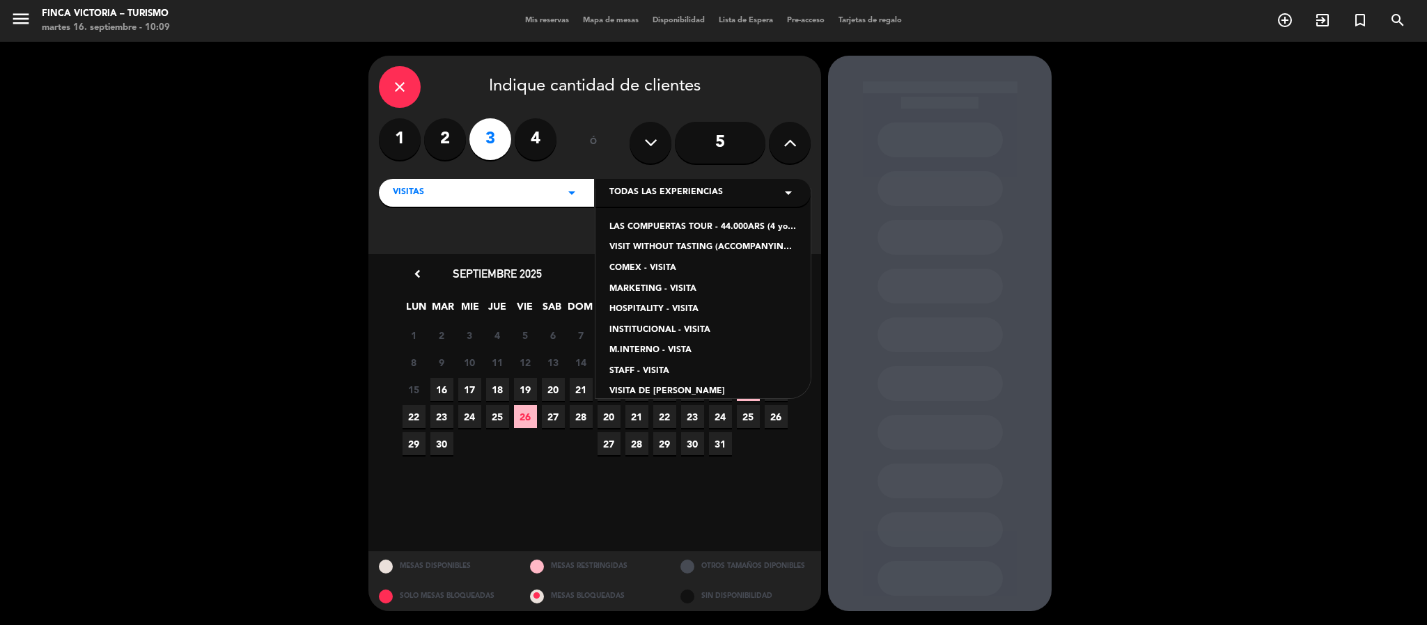
click at [639, 245] on div "VISIT WITHOUT TASTING (ACCOMPANYING PEOPLE) - 19.600ARS" at bounding box center [702, 248] width 187 height 14
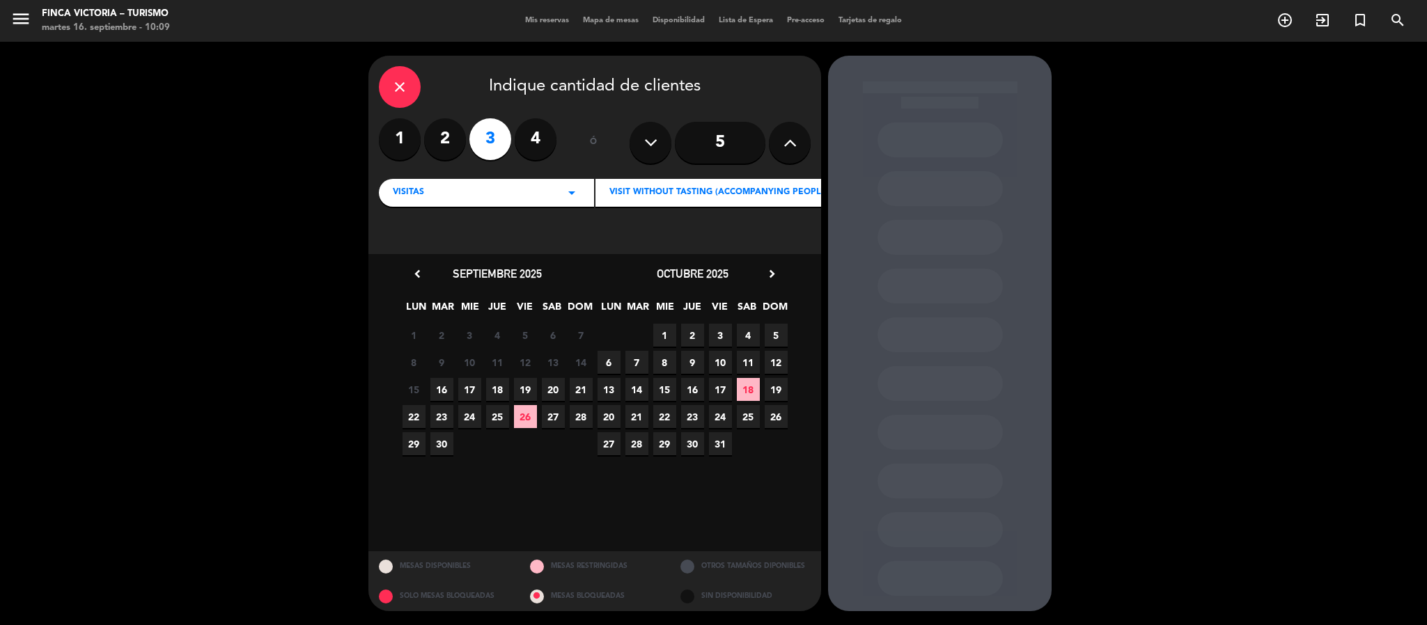
click at [773, 270] on icon "chevron_right" at bounding box center [772, 274] width 15 height 15
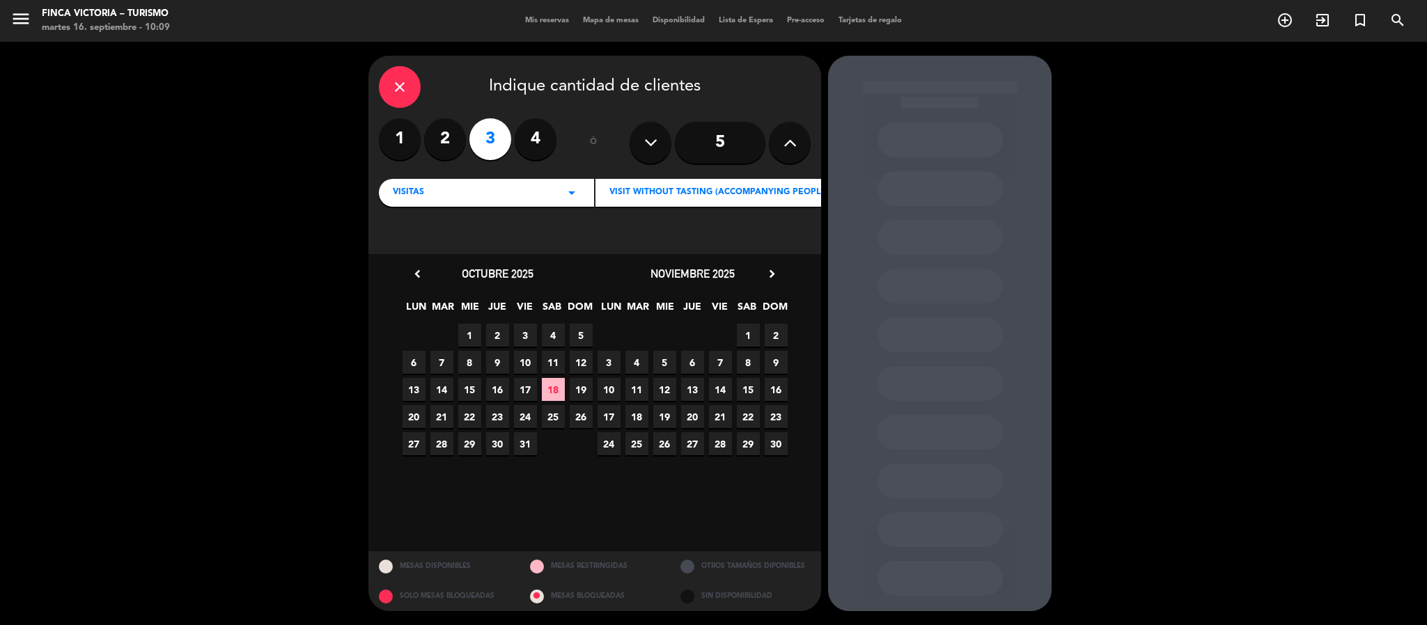
click at [744, 393] on span "15" at bounding box center [748, 389] width 23 height 23
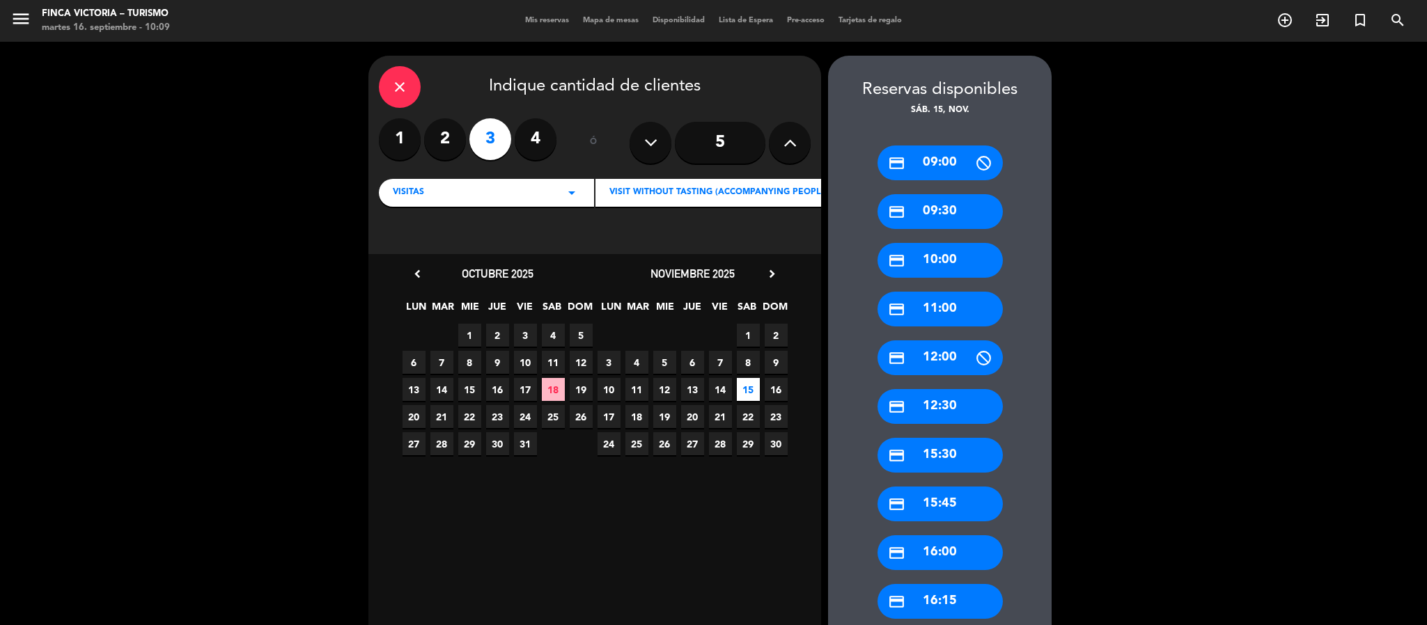
click at [912, 406] on div "credit_card 12:30" at bounding box center [939, 406] width 125 height 35
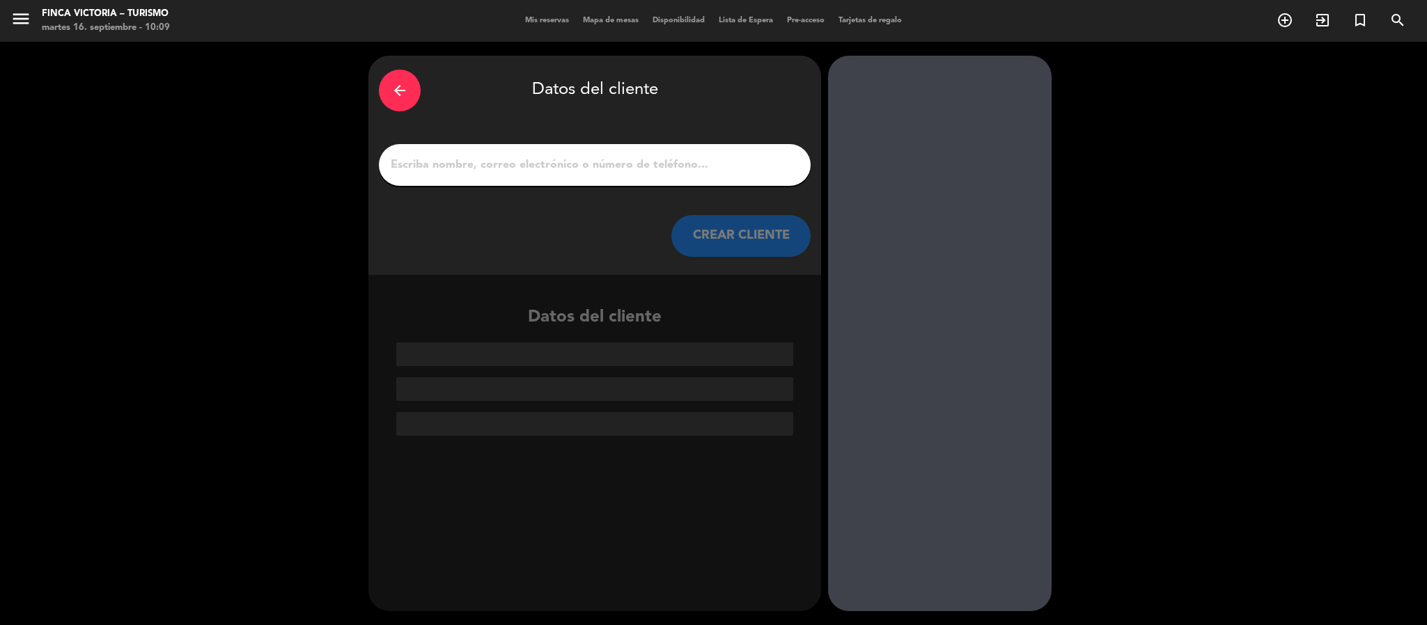
click at [466, 165] on input "1" at bounding box center [594, 164] width 411 height 19
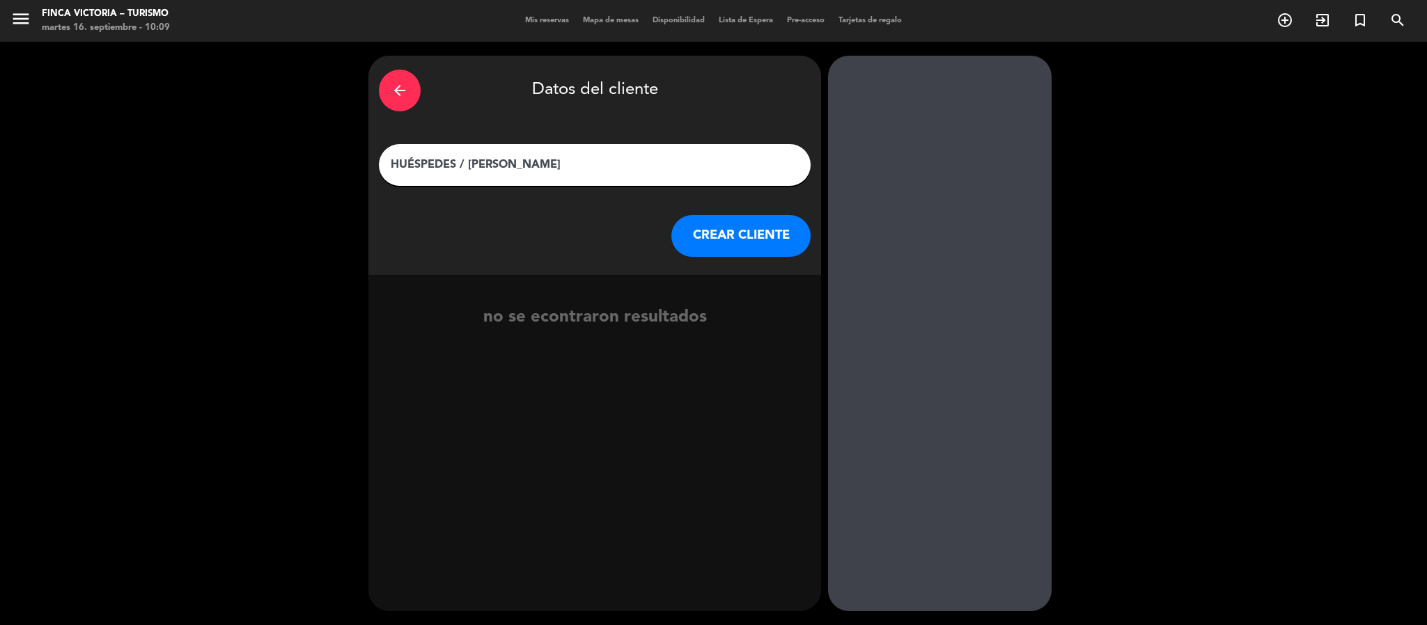
type input "HUÉSPEDES / [PERSON_NAME]"
click at [706, 231] on button "CREAR CLIENTE" at bounding box center [740, 236] width 139 height 42
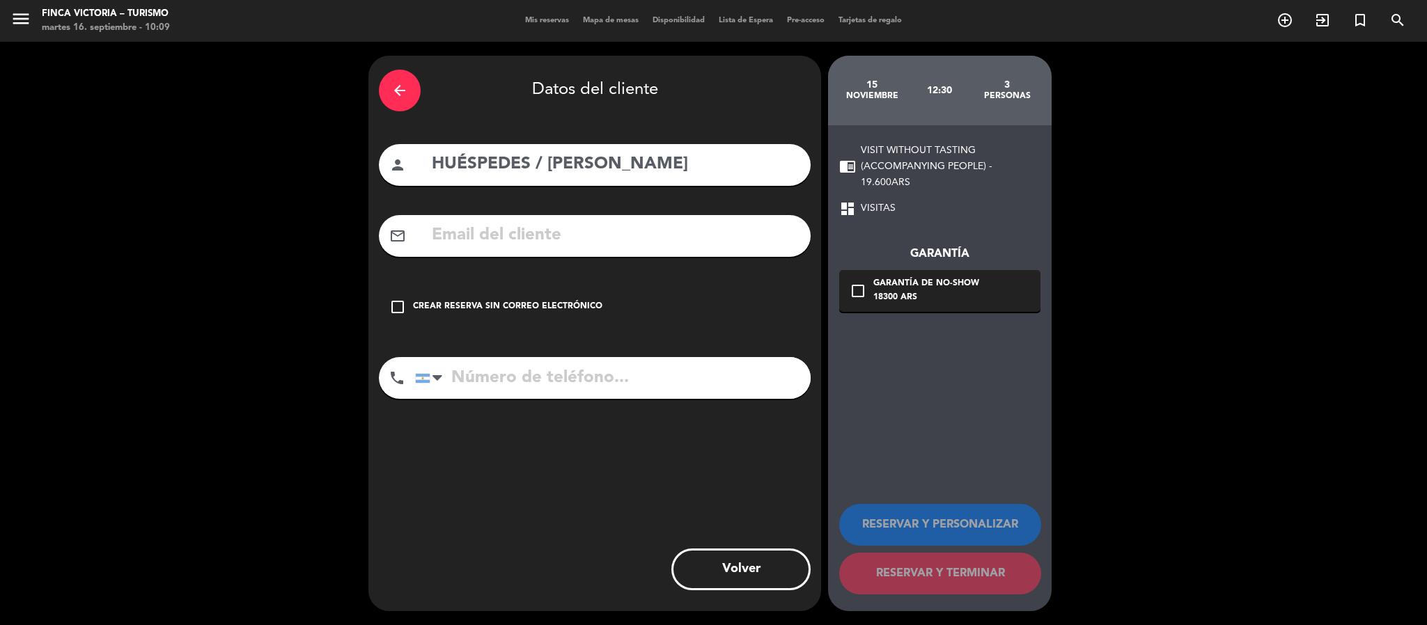
click at [540, 310] on div "Crear reserva sin correo electrónico" at bounding box center [507, 307] width 189 height 14
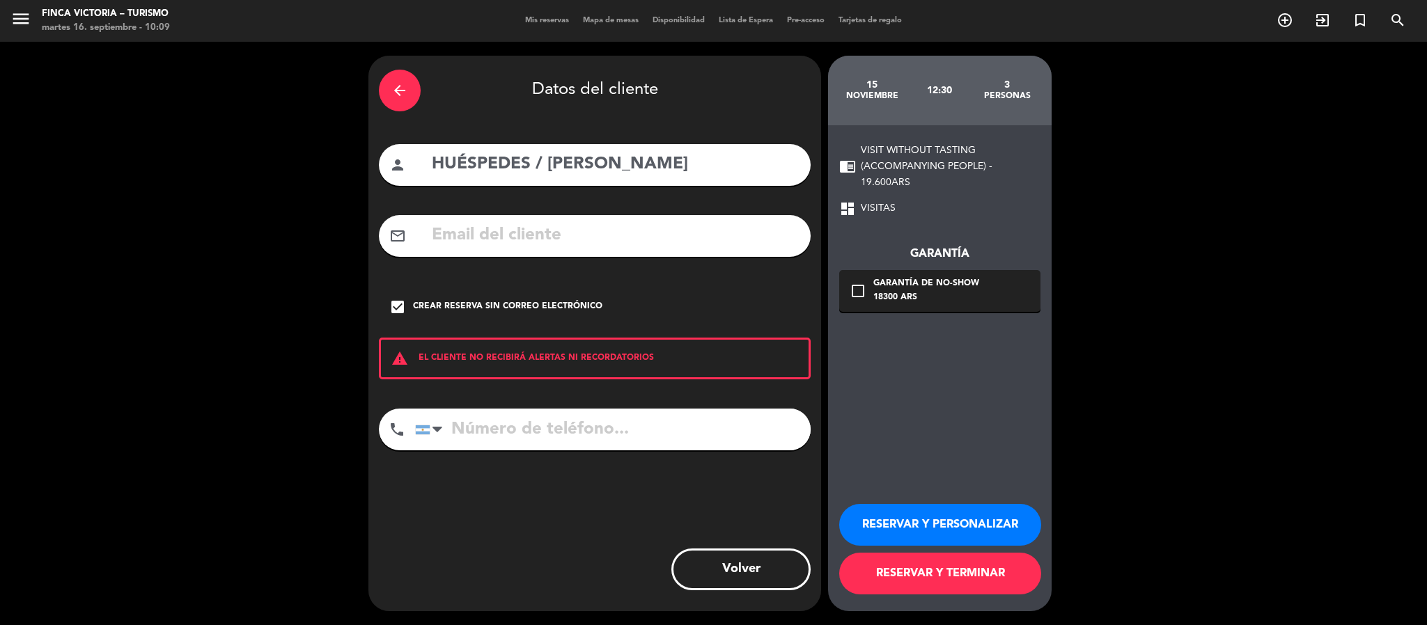
click at [865, 512] on button "RESERVAR Y PERSONALIZAR" at bounding box center [940, 525] width 202 height 42
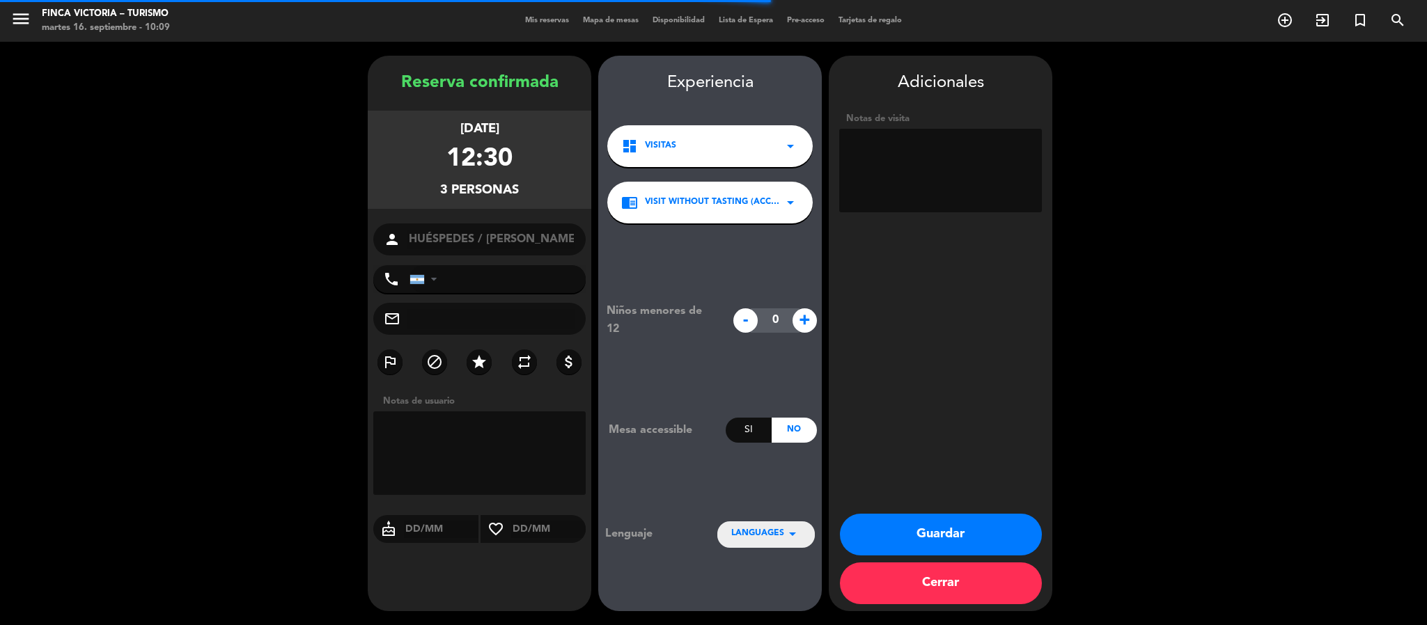
click at [896, 184] on textarea at bounding box center [940, 171] width 203 height 84
drag, startPoint x: 926, startPoint y: 147, endPoint x: 779, endPoint y: 123, distance: 148.8
click at [779, 123] on booking-confirmed "Reserva confirmada [DATE] 12:30 3 personas person HUÉSPEDES / [PERSON_NAME] XXX…" at bounding box center [713, 334] width 1399 height 556
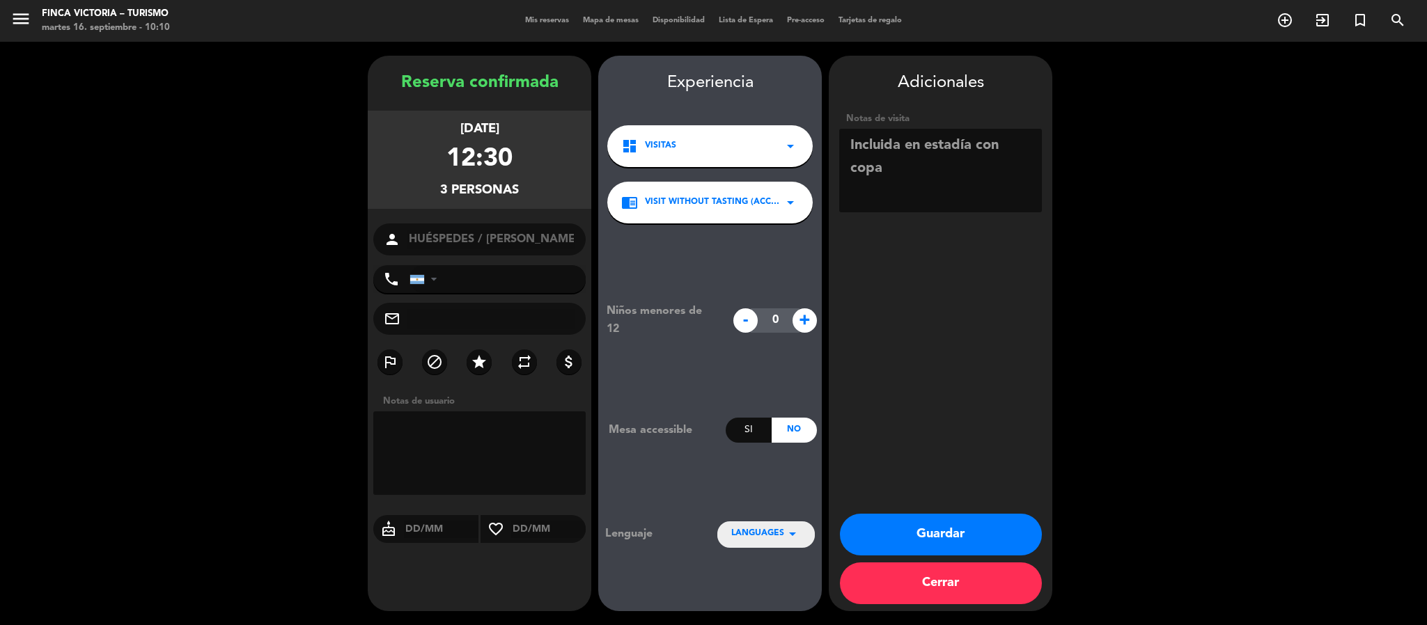
click at [848, 150] on textarea at bounding box center [940, 171] width 203 height 84
type textarea "ESPAÑOL. Incluida en estadía con copa"
click at [907, 524] on button "Guardar" at bounding box center [941, 535] width 202 height 42
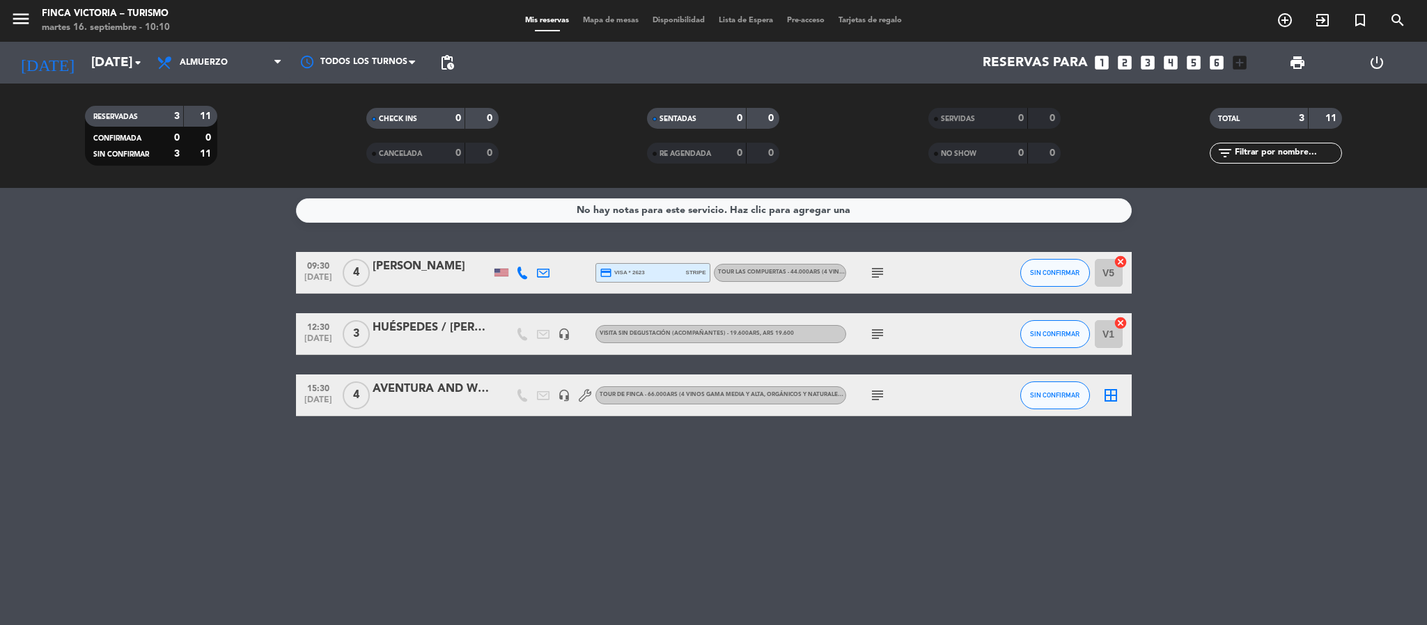
click at [439, 343] on div at bounding box center [432, 343] width 118 height 11
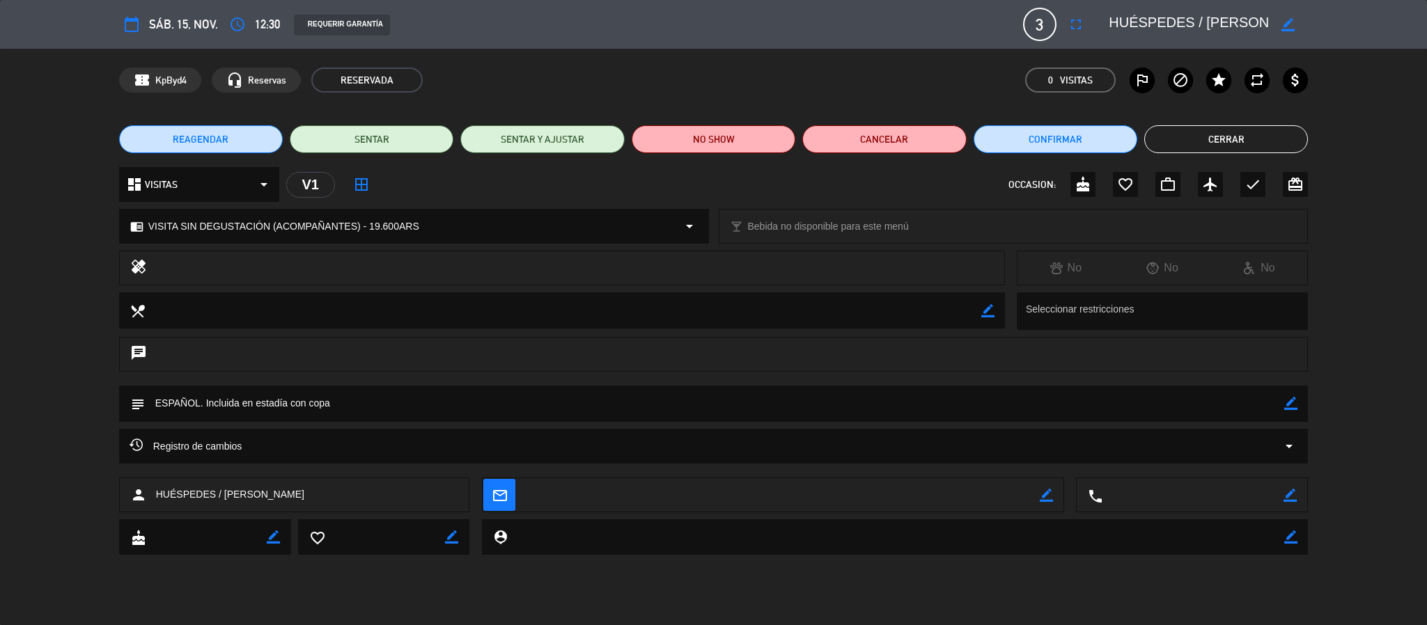
click at [1292, 23] on icon "border_color" at bounding box center [1287, 24] width 13 height 13
drag, startPoint x: 1231, startPoint y: 17, endPoint x: 1275, endPoint y: 17, distance: 44.6
click at [1275, 17] on div at bounding box center [1203, 24] width 209 height 25
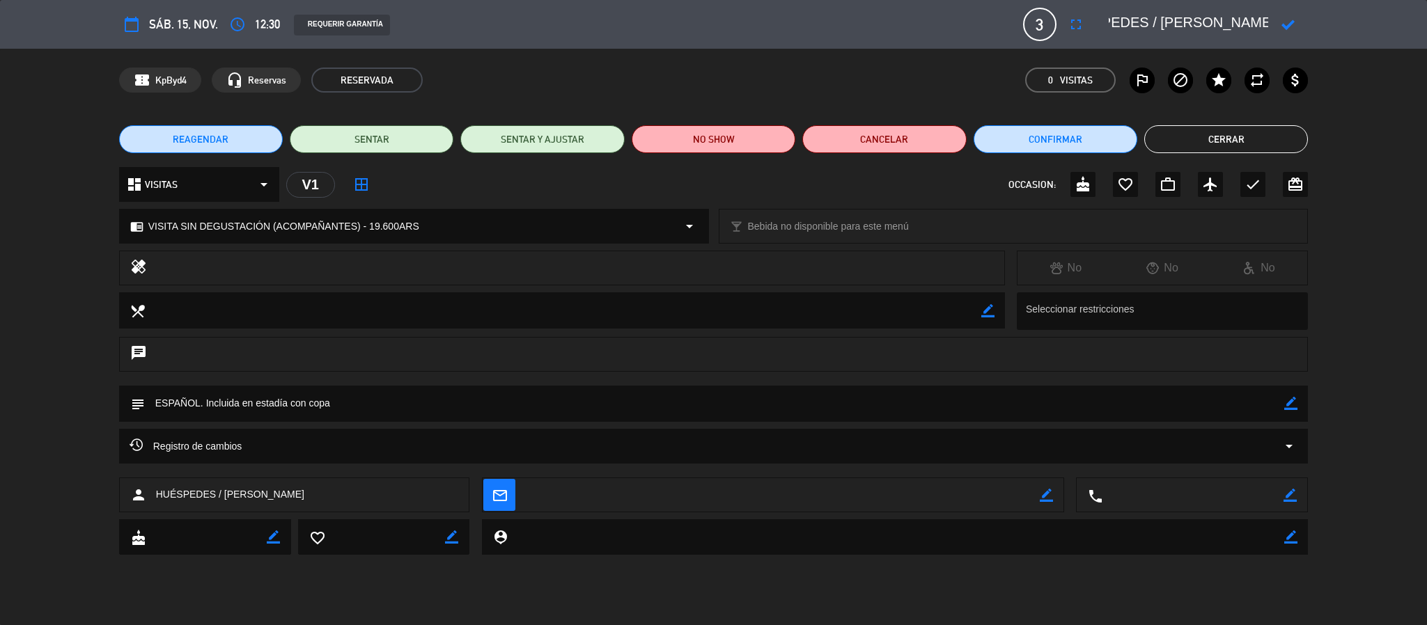
type textarea "HUÉSPEDES / [PERSON_NAME]"
click at [1281, 19] on icon at bounding box center [1287, 24] width 13 height 13
click at [1189, 142] on button "Cerrar" at bounding box center [1226, 139] width 164 height 28
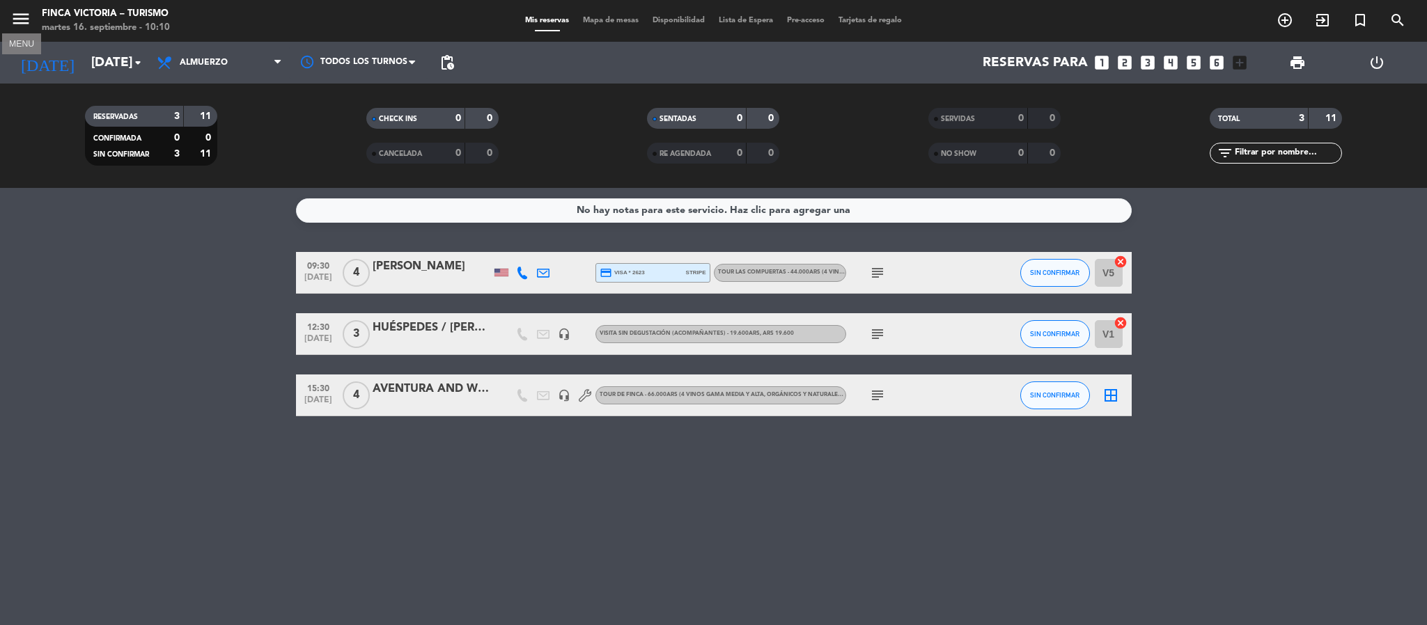
click at [17, 13] on icon "menu" at bounding box center [20, 18] width 21 height 21
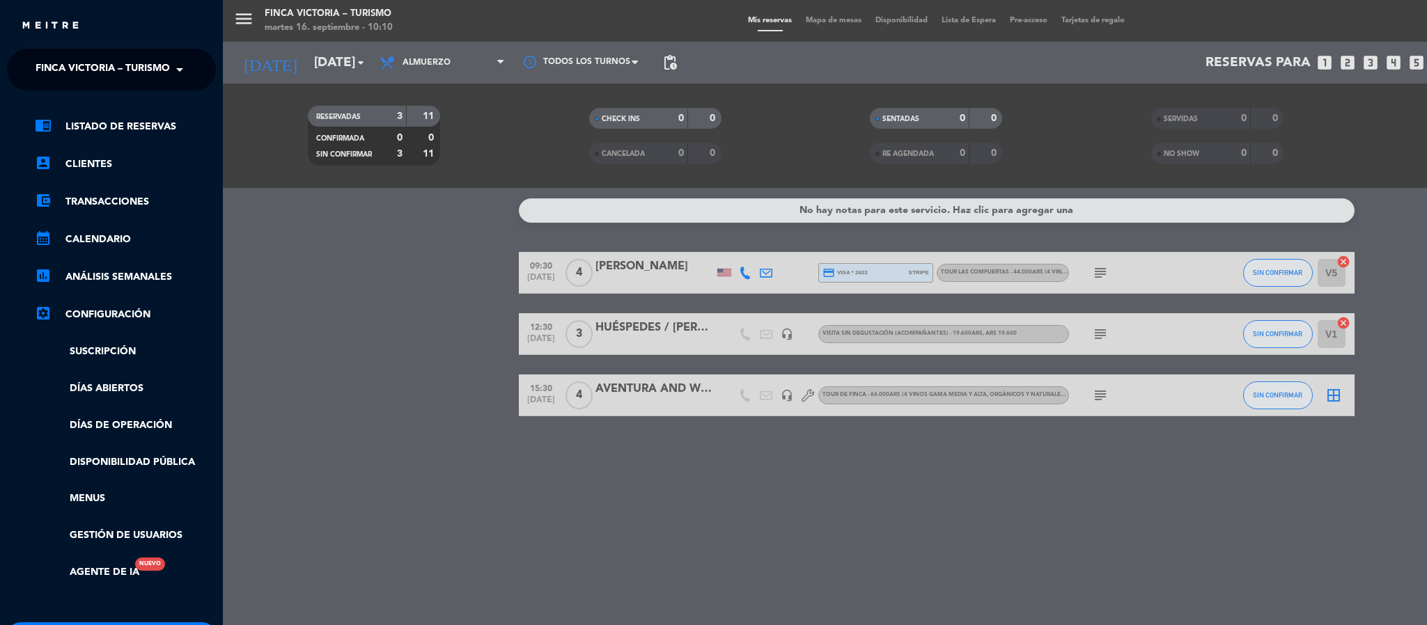
click at [25, 61] on ng-select "× FINCA VICTORIA – TURISMO ×" at bounding box center [111, 70] width 209 height 42
click at [36, 67] on span "FINCA VICTORIA – TURISMO" at bounding box center [103, 69] width 134 height 29
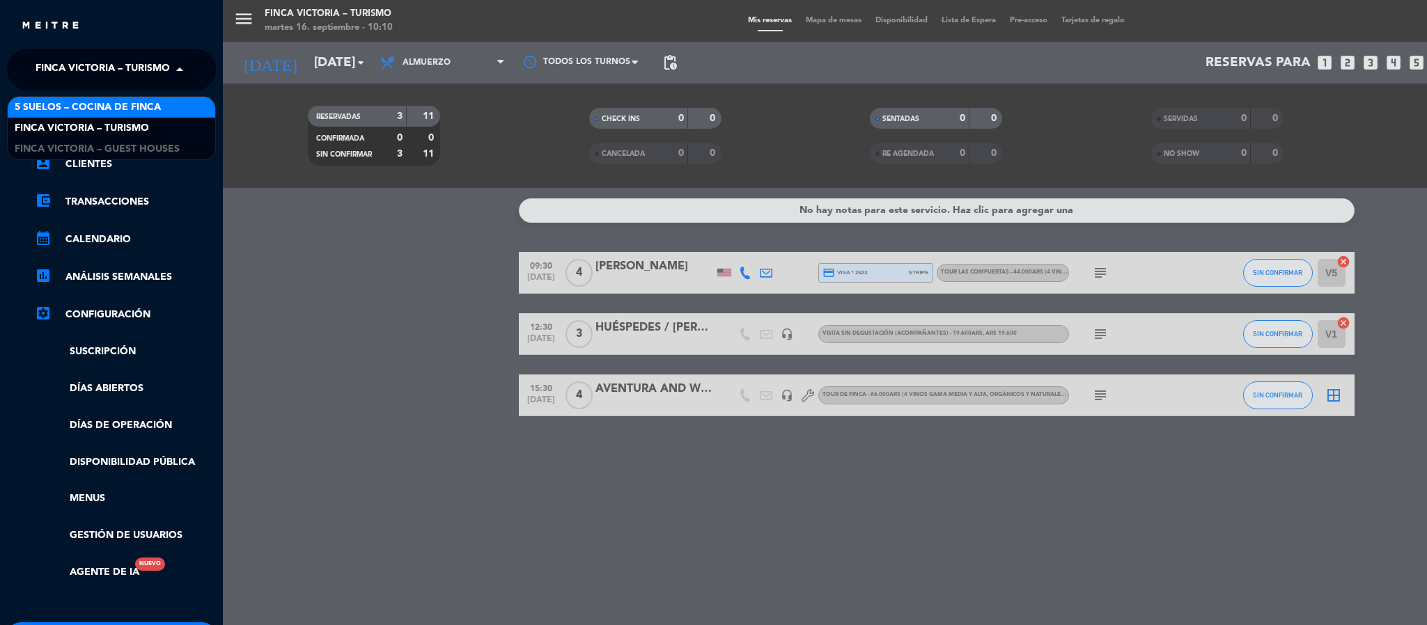
click at [48, 107] on span "5 SUELOS – COCINA DE FINCA" at bounding box center [88, 108] width 146 height 16
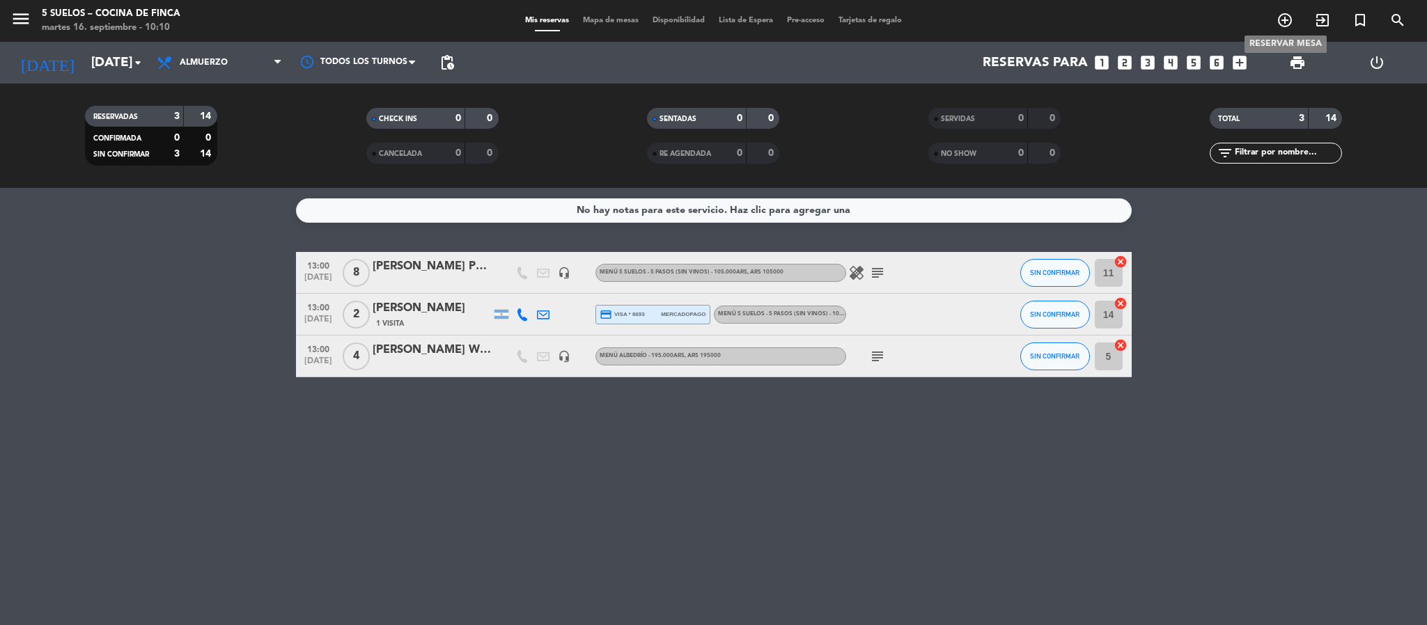
click at [1300, 21] on span "add_circle_outline" at bounding box center [1285, 20] width 38 height 24
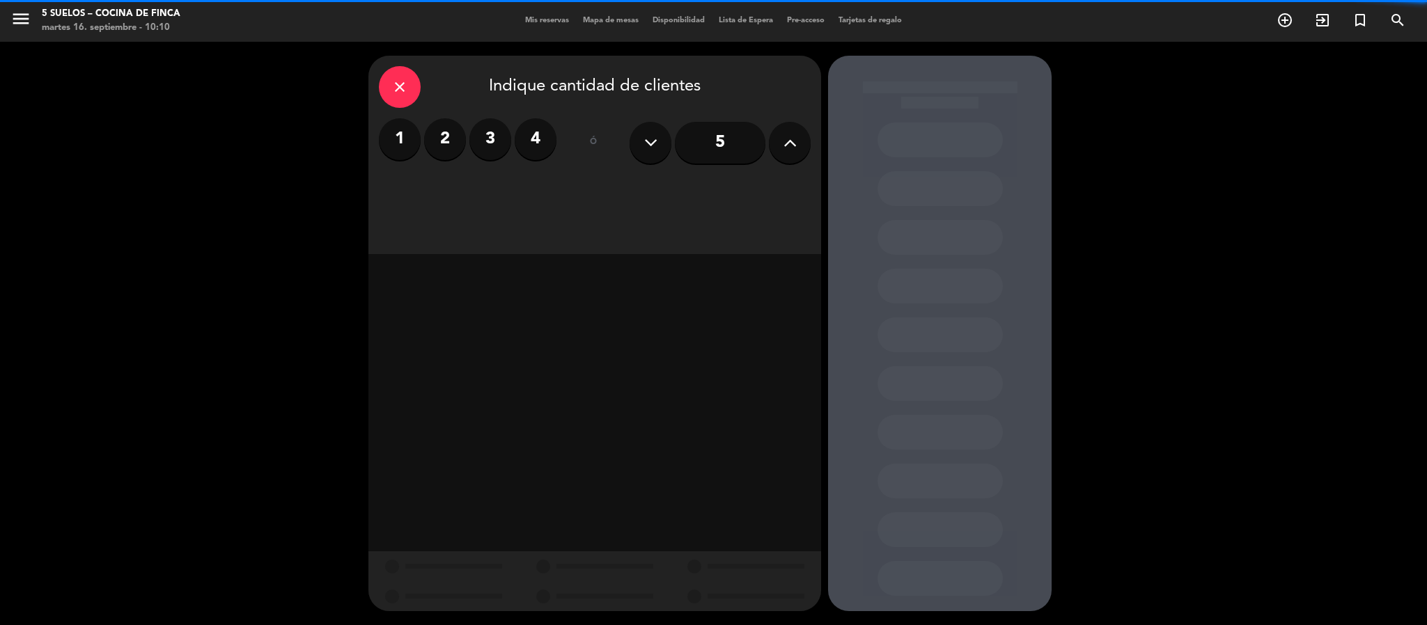
click at [481, 147] on label "3" at bounding box center [490, 139] width 42 height 42
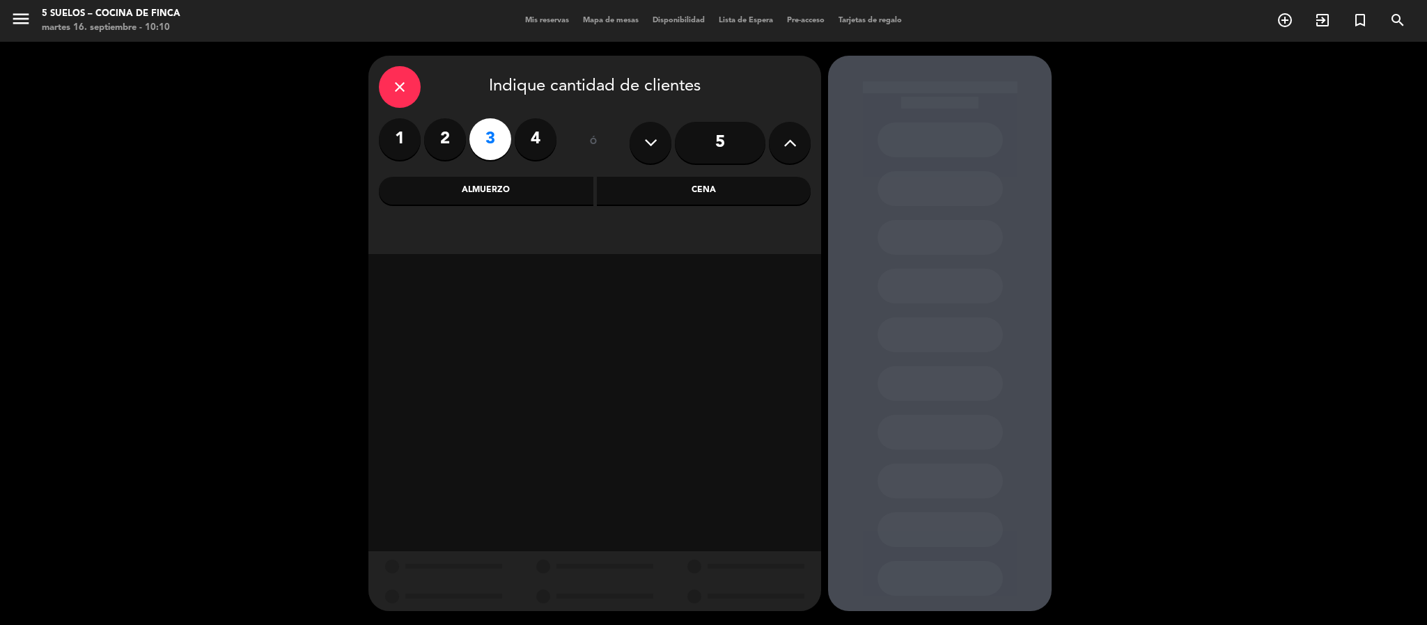
click at [428, 197] on div "Almuerzo" at bounding box center [486, 191] width 214 height 28
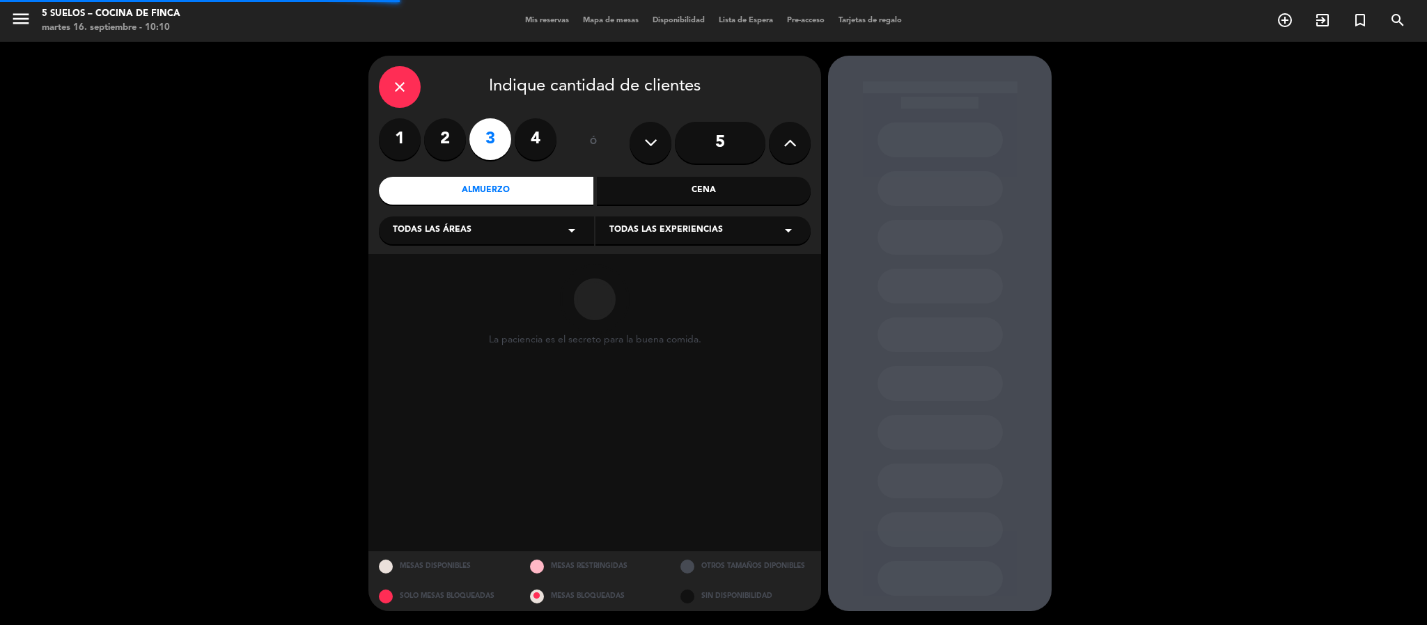
click at [416, 230] on span "Todas las áreas" at bounding box center [432, 231] width 79 height 14
click at [420, 305] on div "Restaurante" at bounding box center [486, 306] width 187 height 14
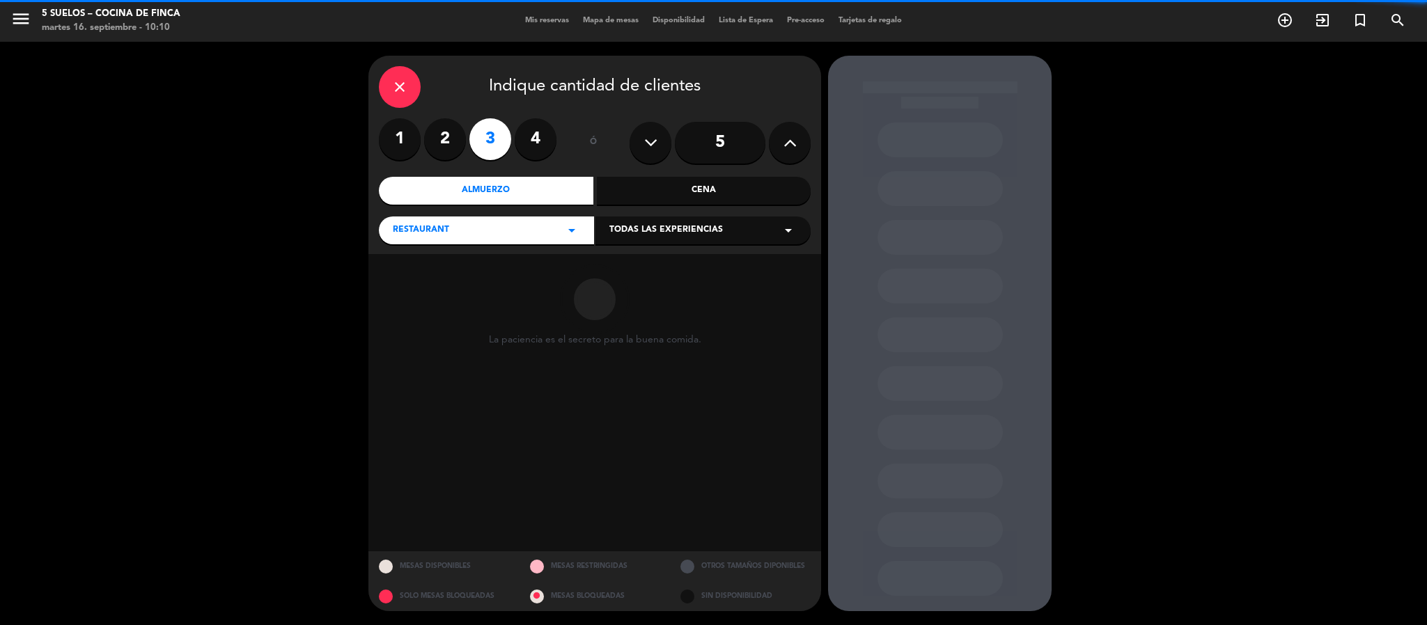
click at [614, 234] on span "Todas las experiencias" at bounding box center [666, 231] width 114 height 14
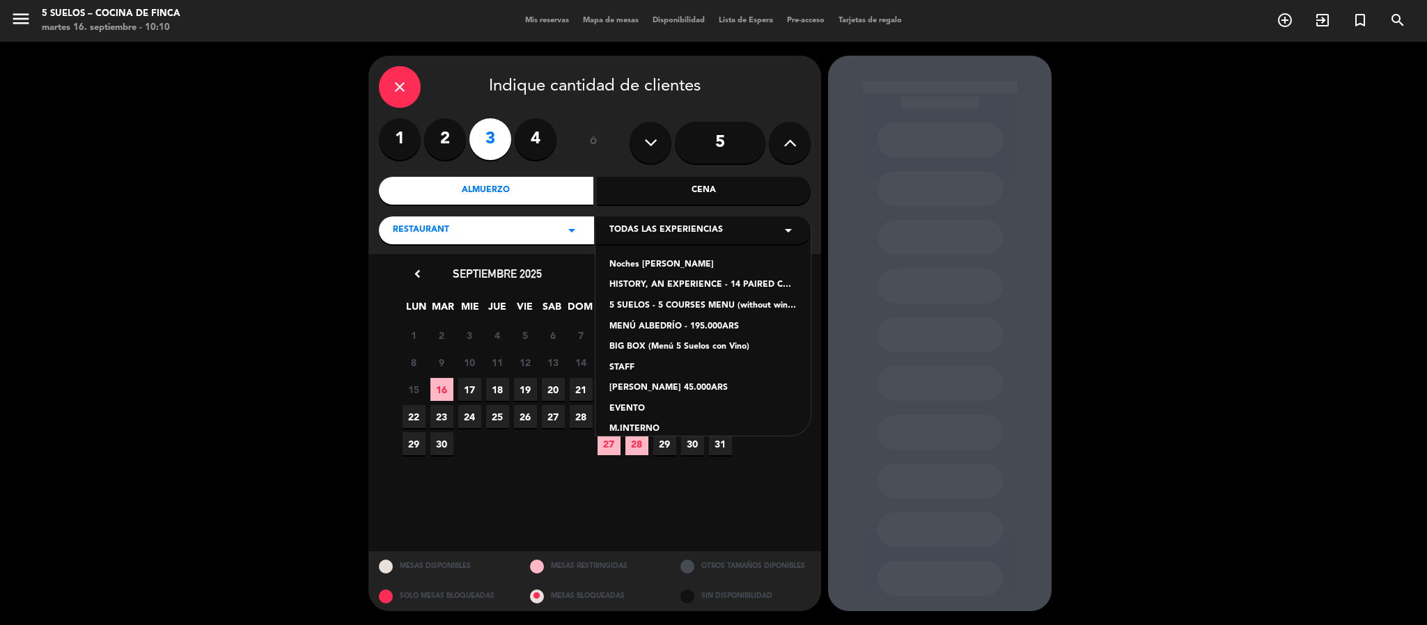
click at [635, 307] on div "5 SUELOS - 5 COURSES MENU (without wines) - ARS105,000" at bounding box center [702, 306] width 187 height 14
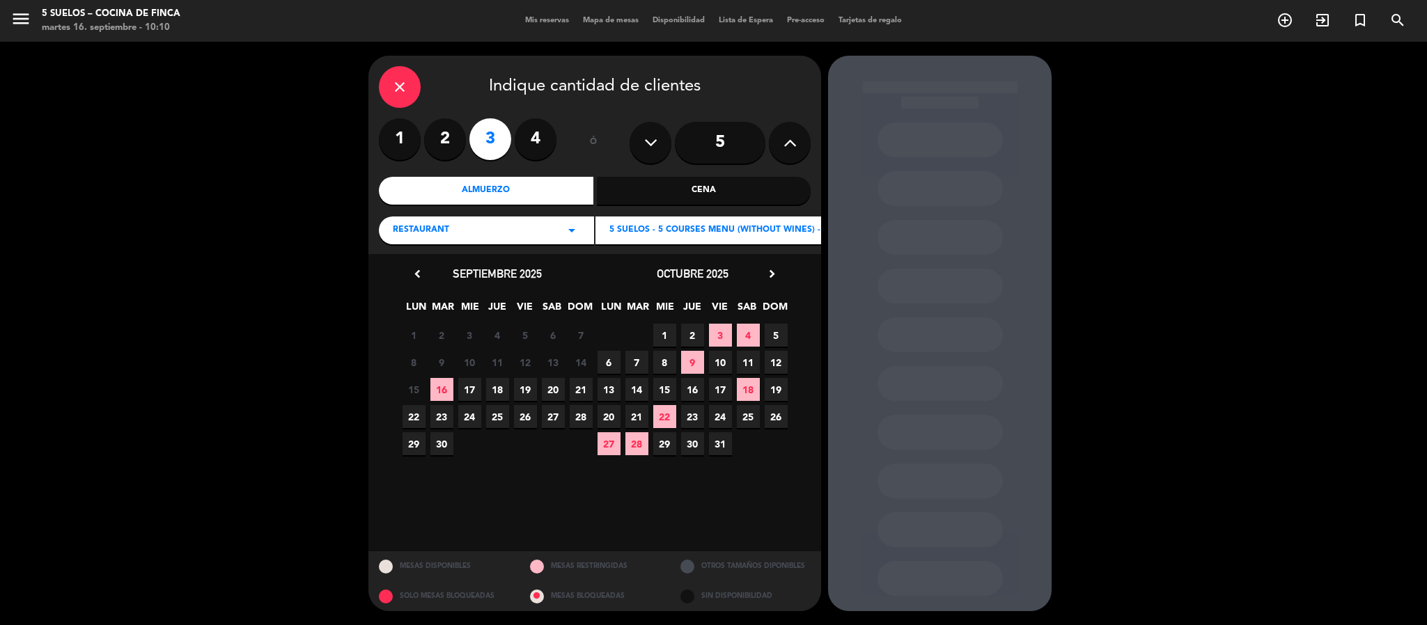
click at [772, 280] on icon "chevron_right" at bounding box center [772, 274] width 15 height 15
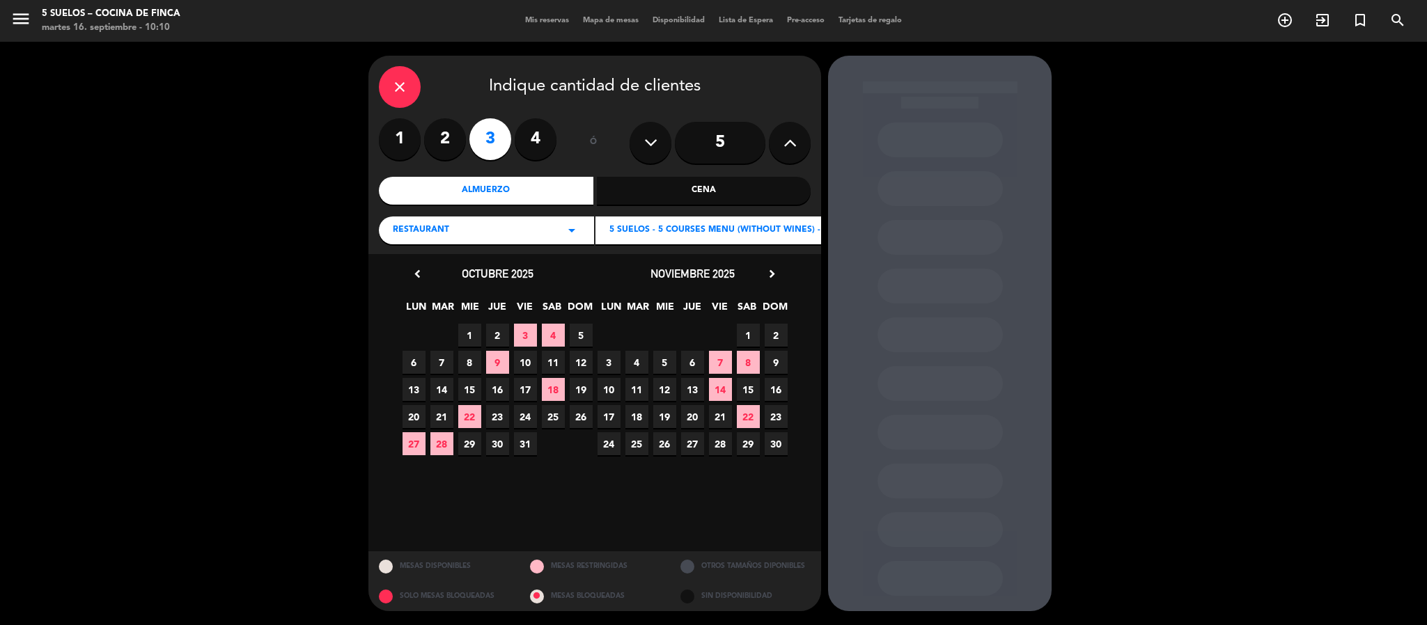
click at [742, 397] on span "15" at bounding box center [748, 389] width 23 height 23
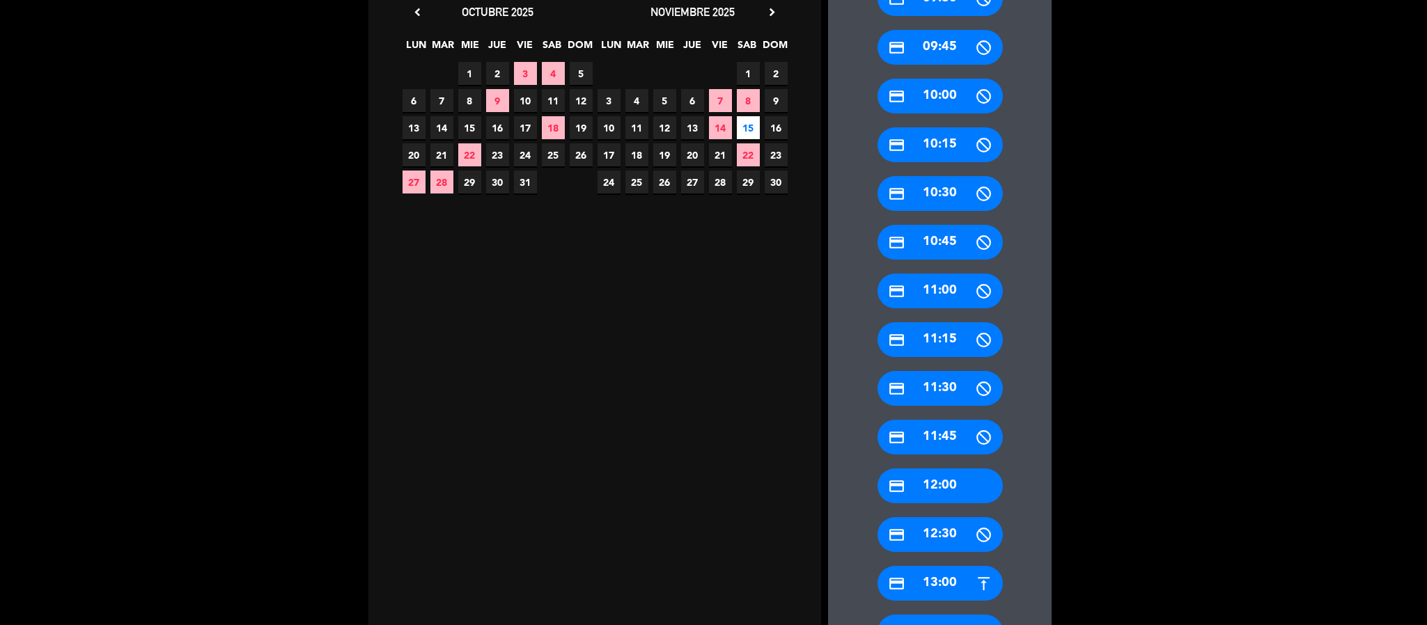
scroll to position [418, 0]
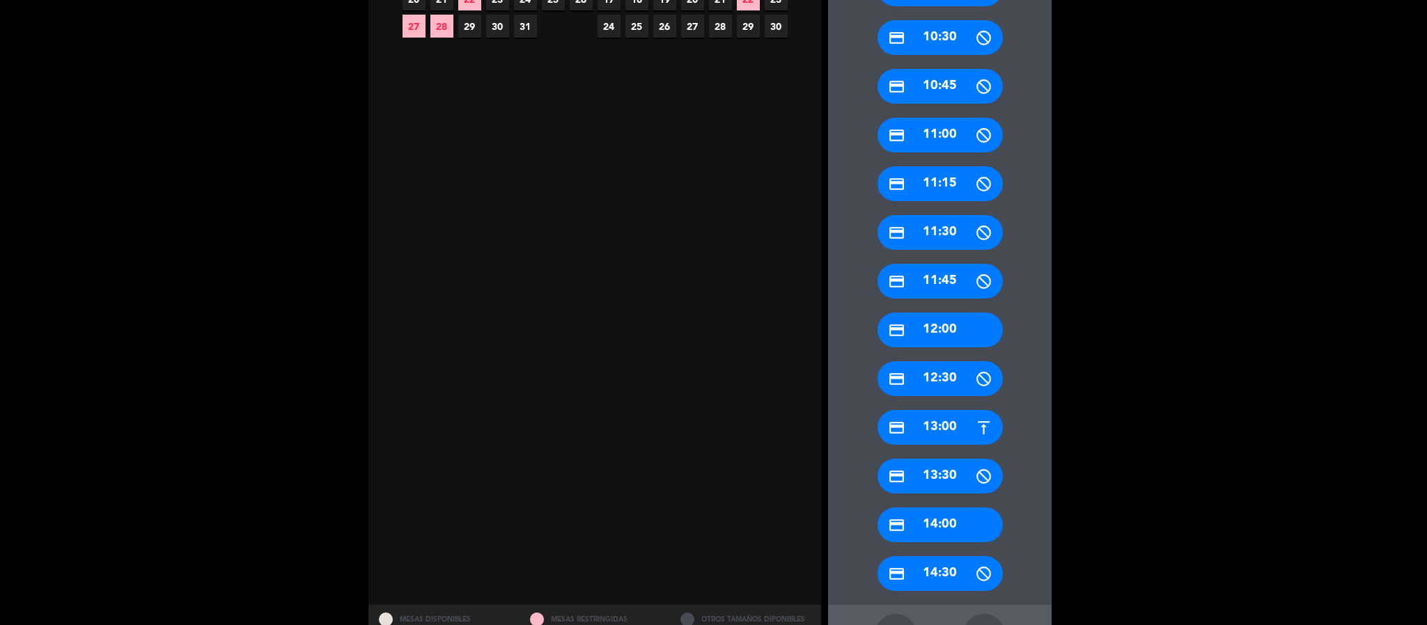
click at [920, 425] on div "credit_card 13:00" at bounding box center [939, 427] width 125 height 35
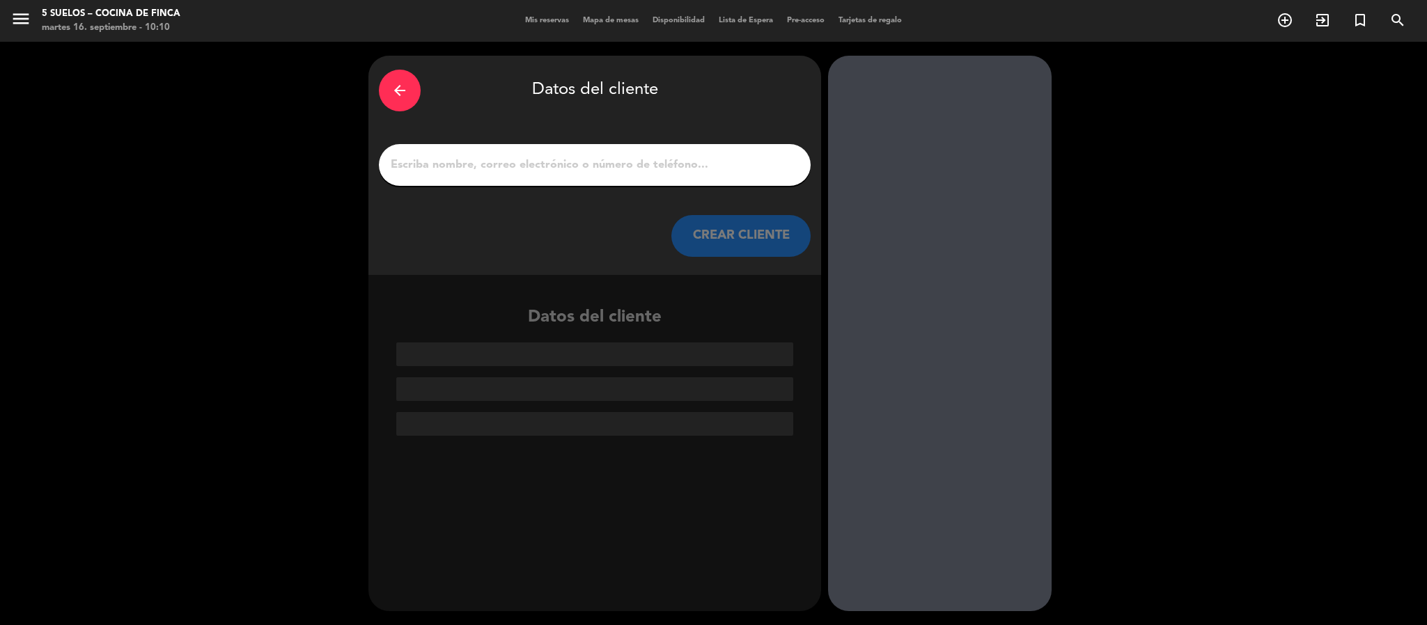
click at [408, 145] on div at bounding box center [595, 165] width 432 height 42
click at [422, 151] on div at bounding box center [595, 165] width 432 height 42
click at [427, 155] on div at bounding box center [595, 165] width 432 height 42
click at [427, 155] on input "1" at bounding box center [594, 164] width 411 height 19
click at [421, 162] on input "1" at bounding box center [594, 164] width 411 height 19
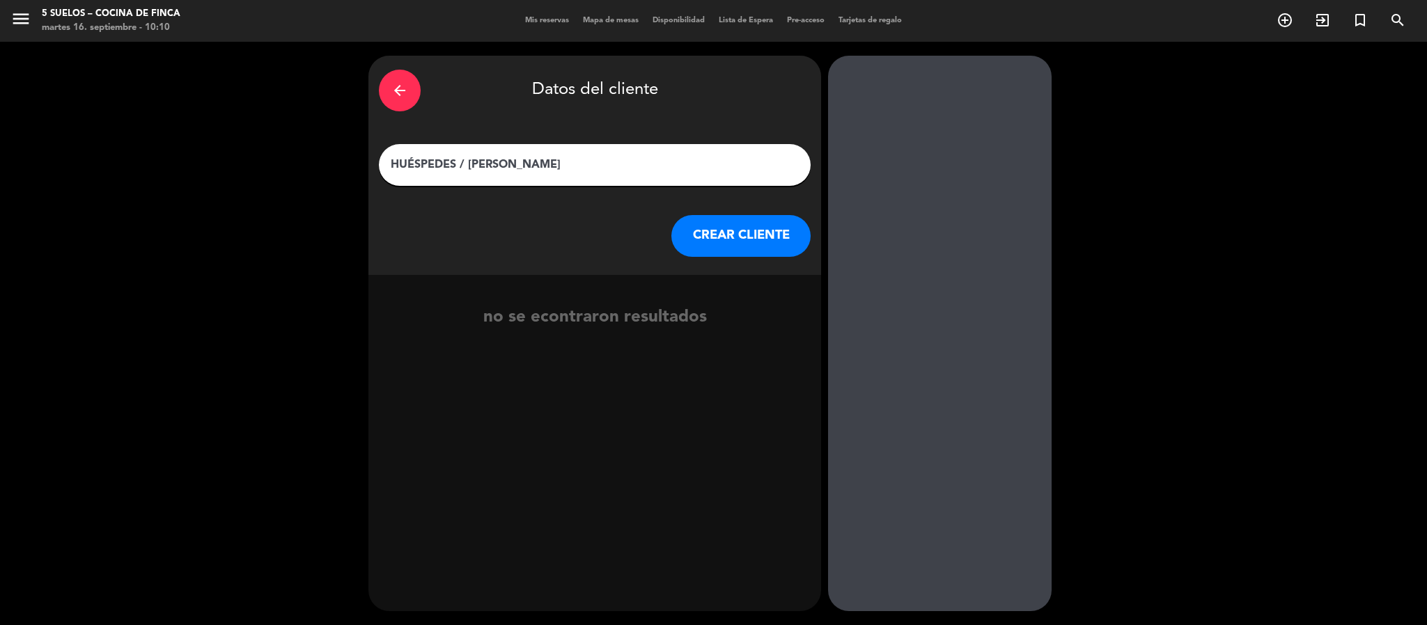
type input "HUÉSPEDES / [PERSON_NAME]"
click at [713, 231] on button "CREAR CLIENTE" at bounding box center [740, 236] width 139 height 42
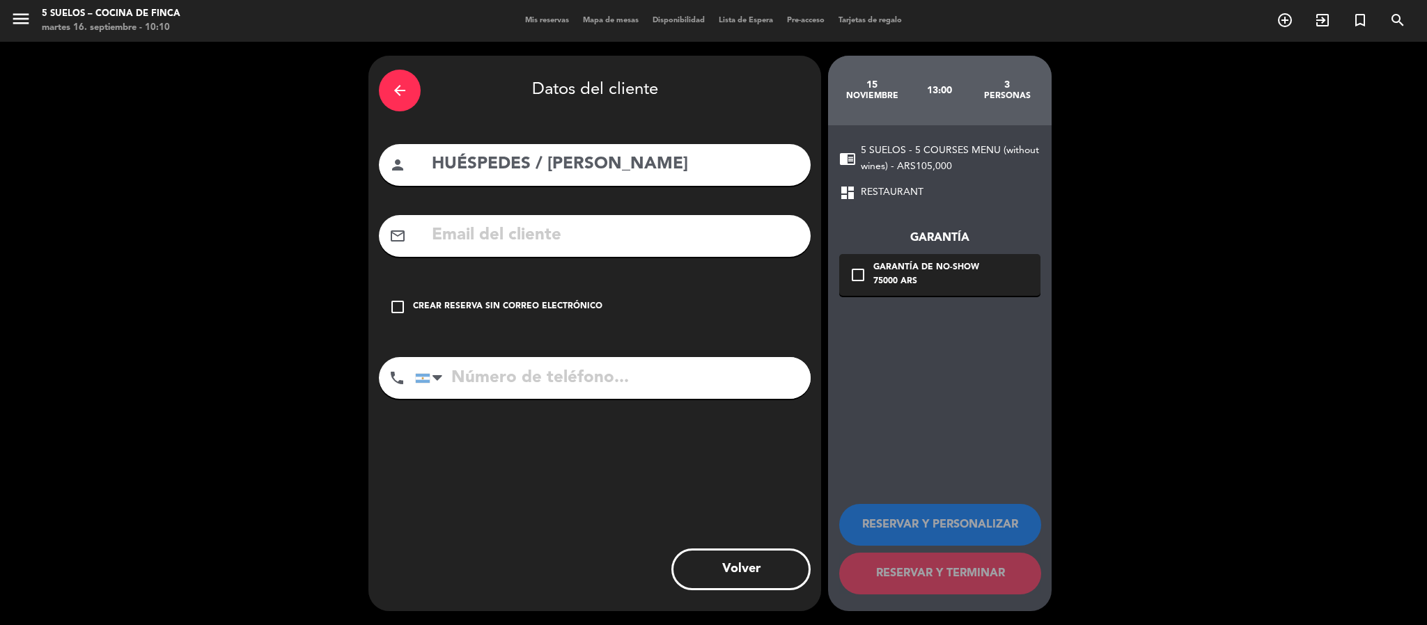
click at [563, 308] on div "Crear reserva sin correo electrónico" at bounding box center [507, 307] width 189 height 14
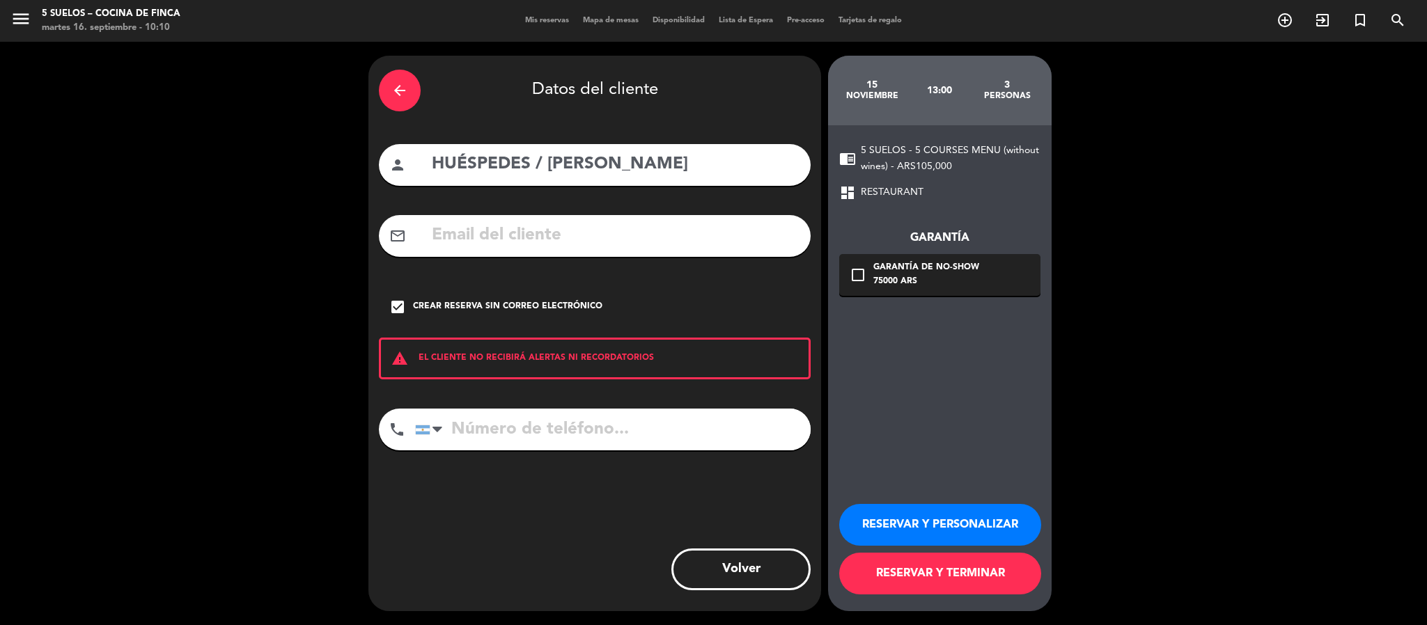
click at [865, 513] on button "RESERVAR Y PERSONALIZAR" at bounding box center [940, 525] width 202 height 42
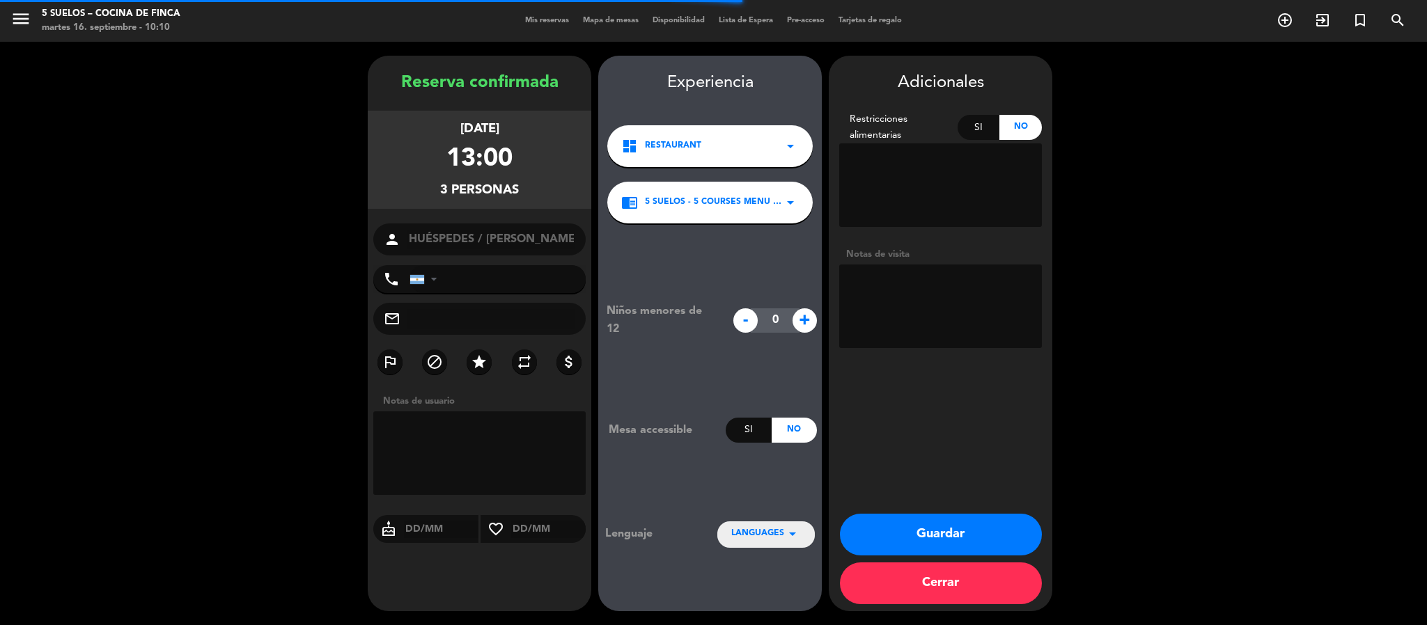
click at [910, 295] on textarea at bounding box center [940, 307] width 203 height 84
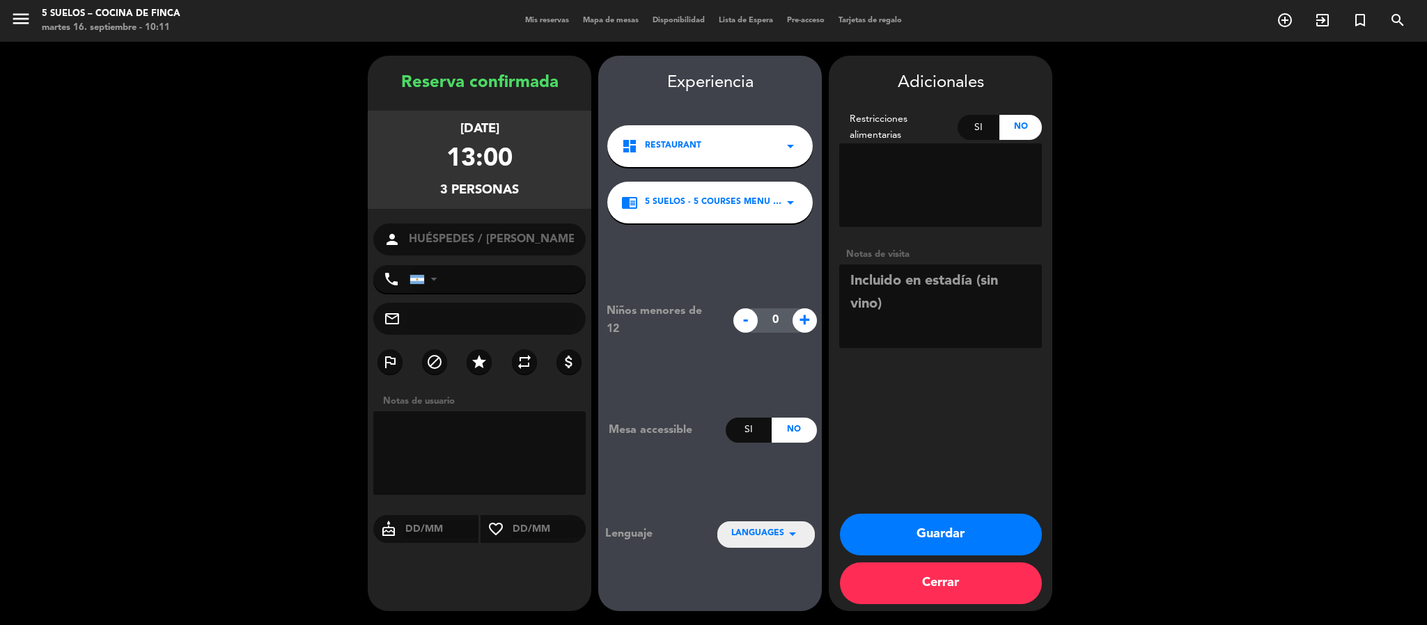
type textarea "Incluido en estadía (sin vino)"
click at [744, 550] on div "Niños menores de 12 - 0 + Mesa accessible Si No Lenguaje LANGUAGES arrow_drop_d…" at bounding box center [710, 425] width 224 height 402
click at [755, 527] on span "LANGUAGES" at bounding box center [757, 534] width 53 height 14
click at [759, 474] on div "Español" at bounding box center [766, 471] width 70 height 14
click at [887, 523] on button "Guardar" at bounding box center [941, 535] width 202 height 42
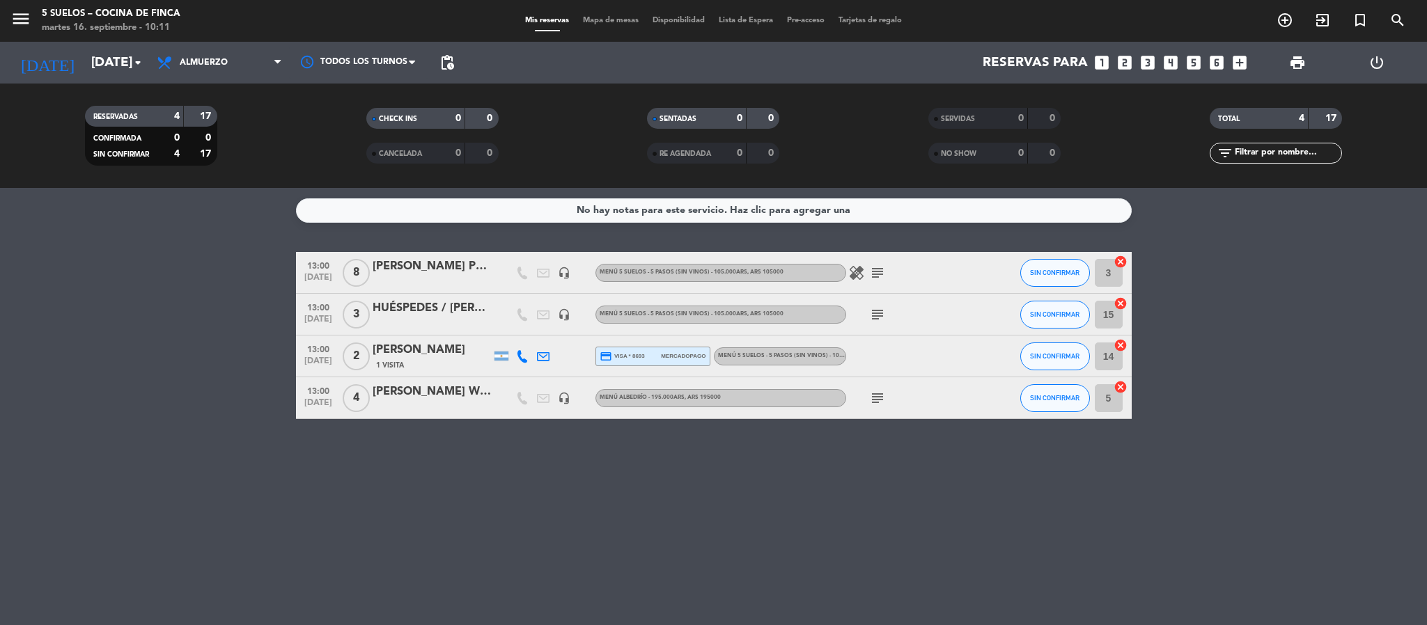
click at [882, 309] on icon "subject" at bounding box center [877, 314] width 17 height 17
click at [58, 315] on bookings-row "13:00 [DATE] 8 [PERSON_NAME] PR / [PERSON_NAME] headset_mic MENÚ 5 SUELOS - 5 P…" at bounding box center [713, 335] width 1427 height 167
click at [97, 67] on input "[DATE]" at bounding box center [168, 62] width 168 height 29
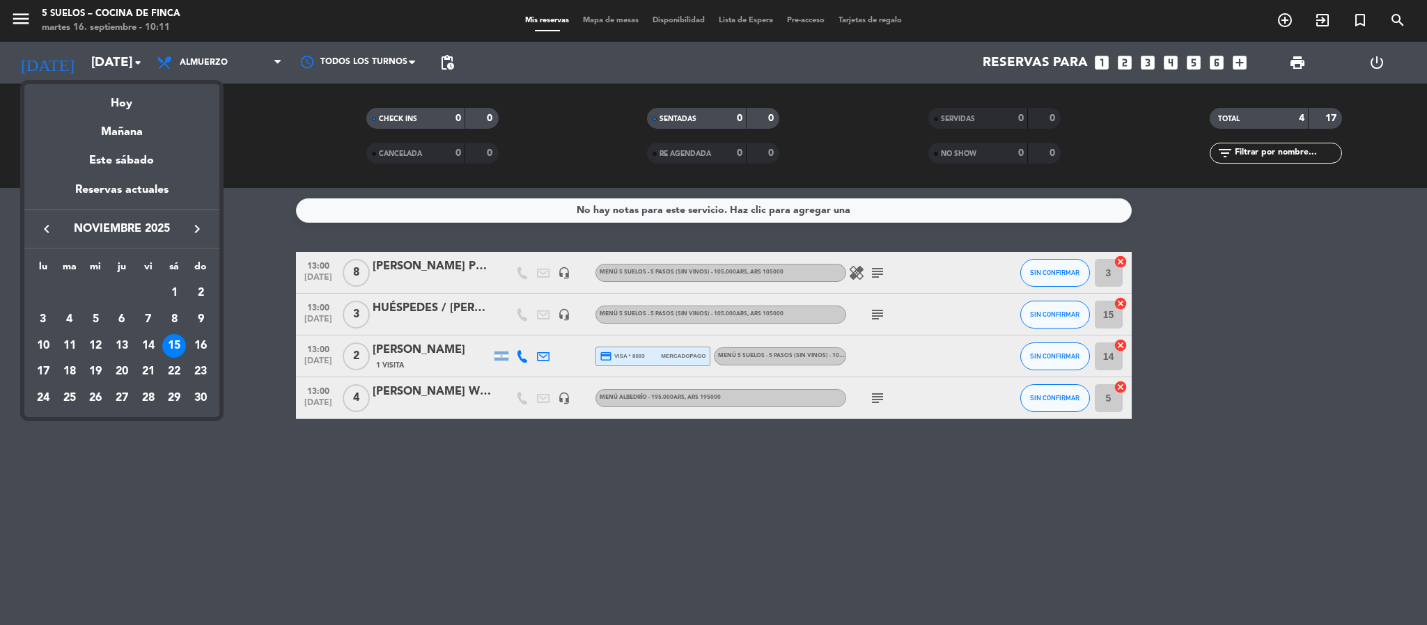
click at [55, 234] on button "keyboard_arrow_left" at bounding box center [46, 229] width 25 height 18
click at [169, 343] on div "11" at bounding box center [174, 346] width 24 height 24
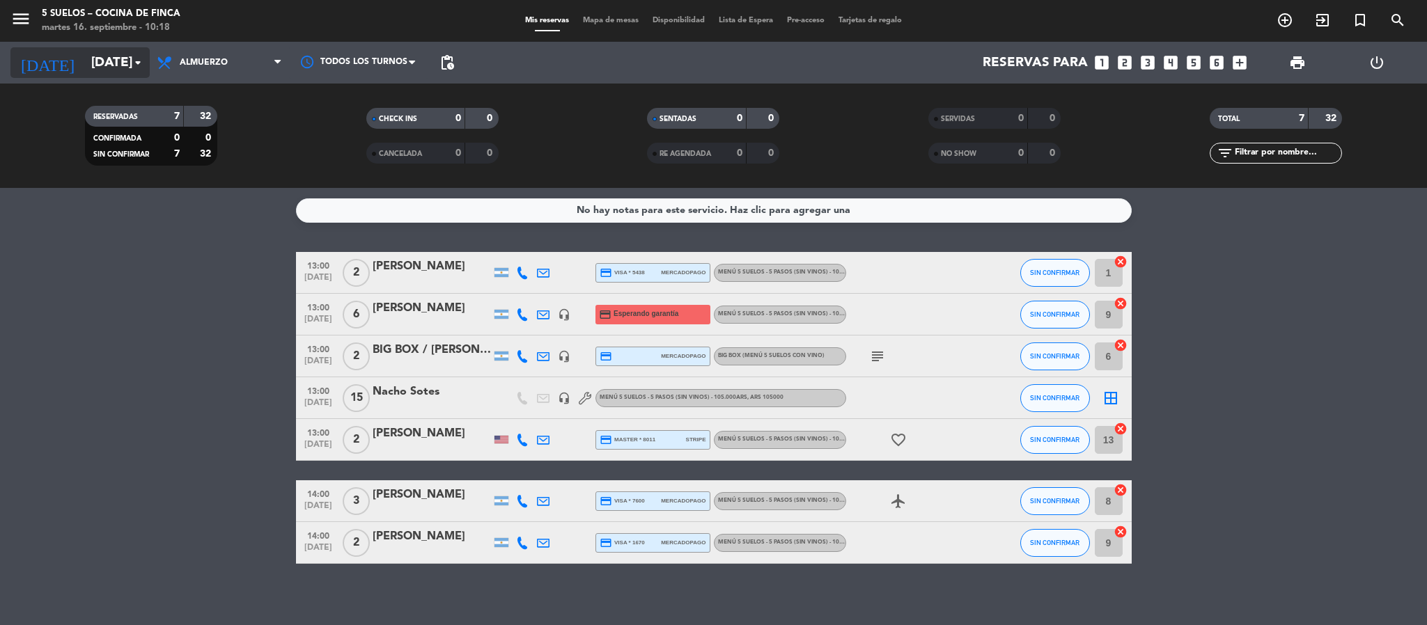
click at [90, 61] on input "[DATE]" at bounding box center [168, 62] width 168 height 29
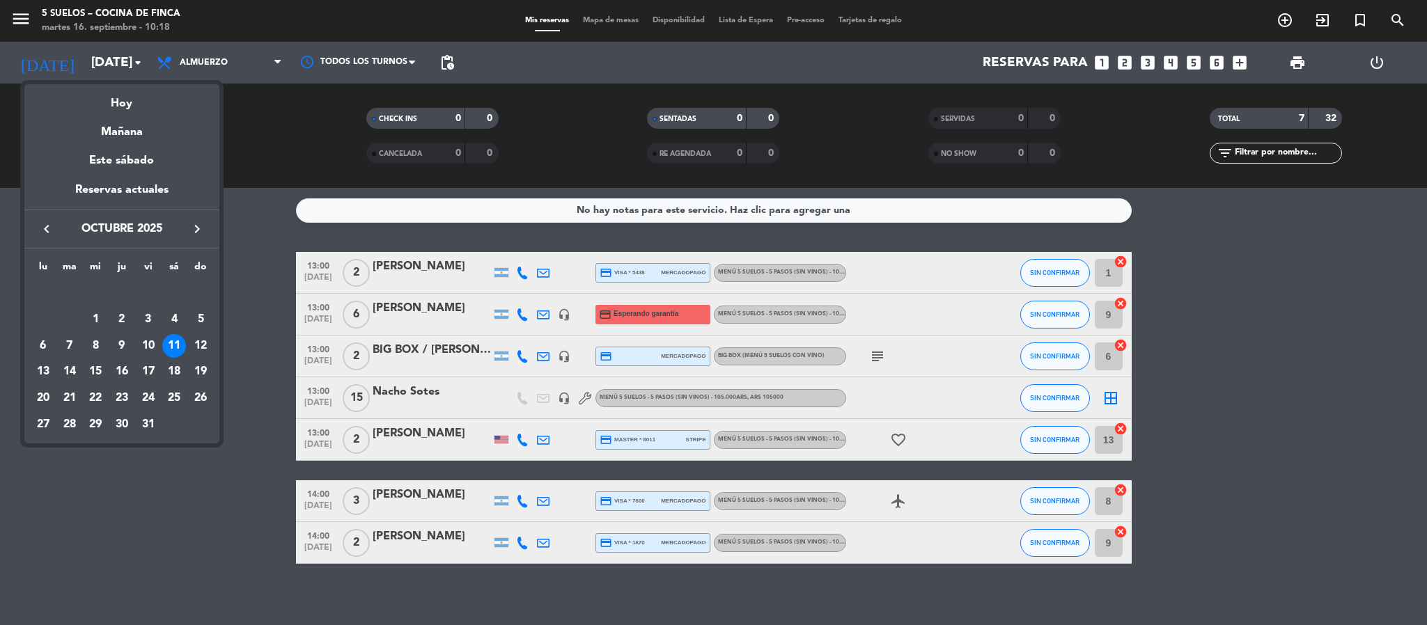
click at [42, 222] on icon "keyboard_arrow_left" at bounding box center [46, 229] width 17 height 17
click at [173, 370] on div "20" at bounding box center [174, 373] width 24 height 24
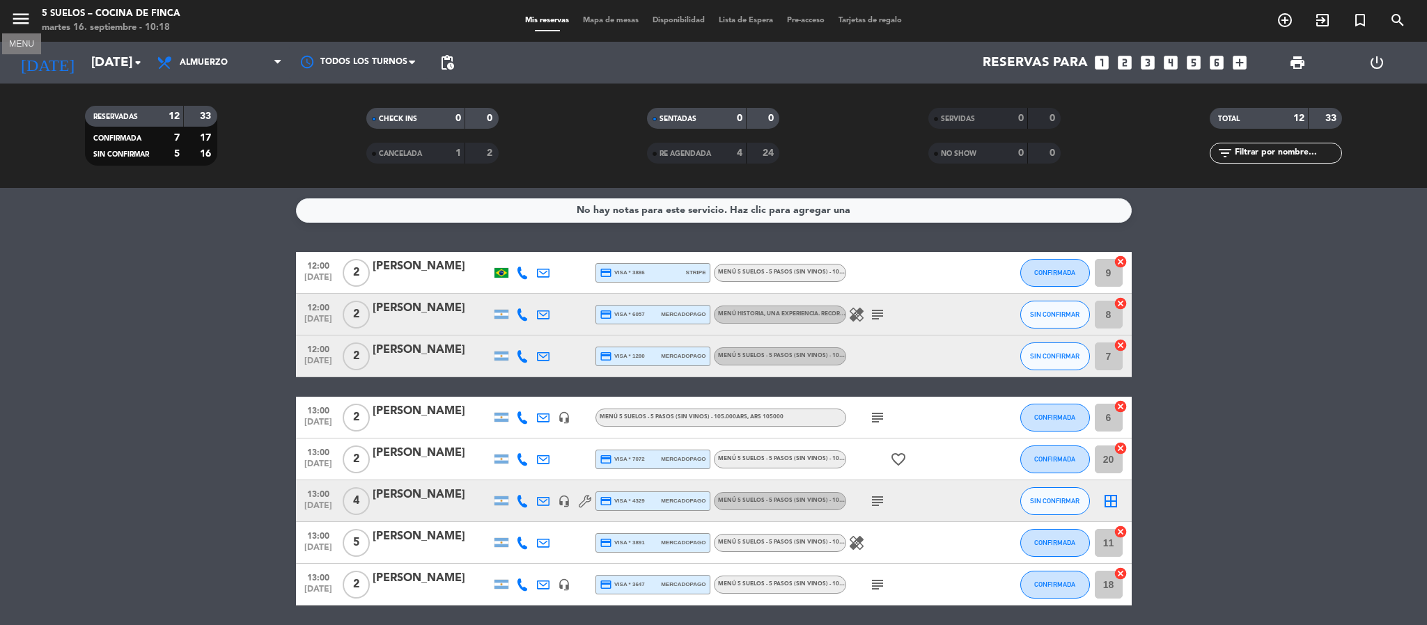
click at [25, 15] on icon "menu" at bounding box center [20, 18] width 21 height 21
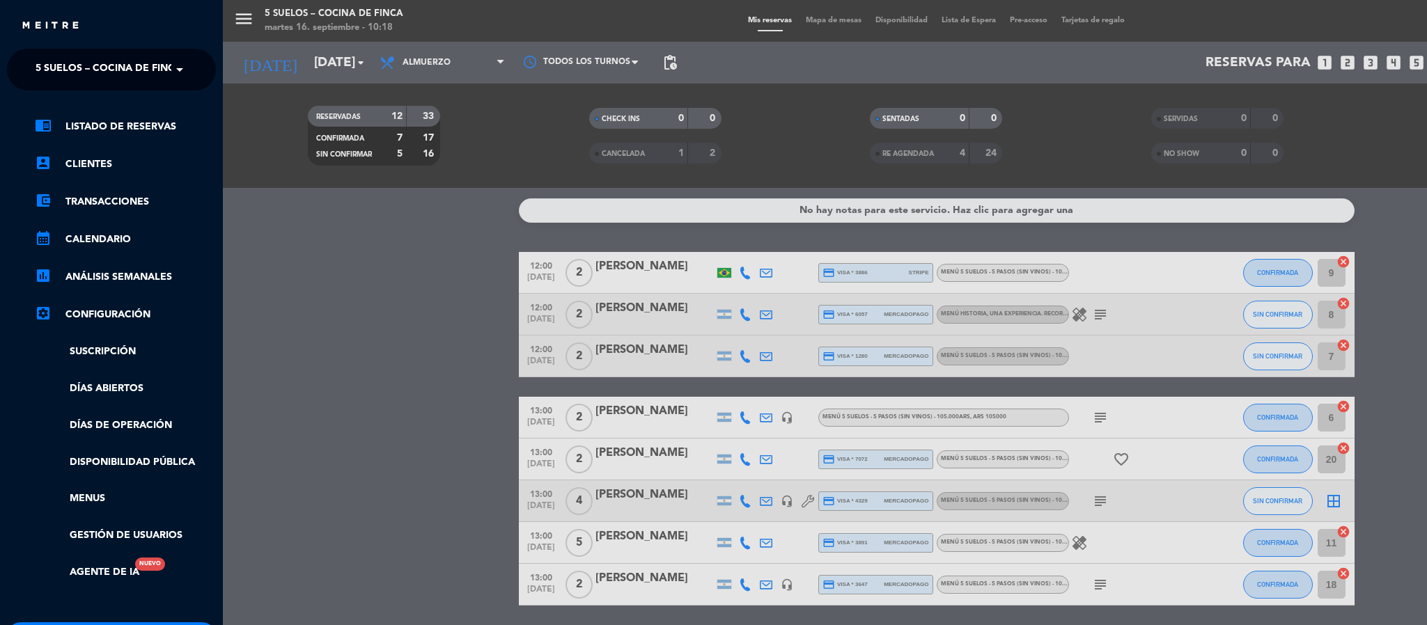
click at [36, 73] on span "5 SUELOS – COCINA DE FINCA" at bounding box center [109, 69] width 146 height 29
click at [251, 191] on div "menu 5 SUELOS – COCINA DE FINCA [DATE] 16. septiembre - 10:18 Mis reservas Mapa…" at bounding box center [936, 312] width 1427 height 625
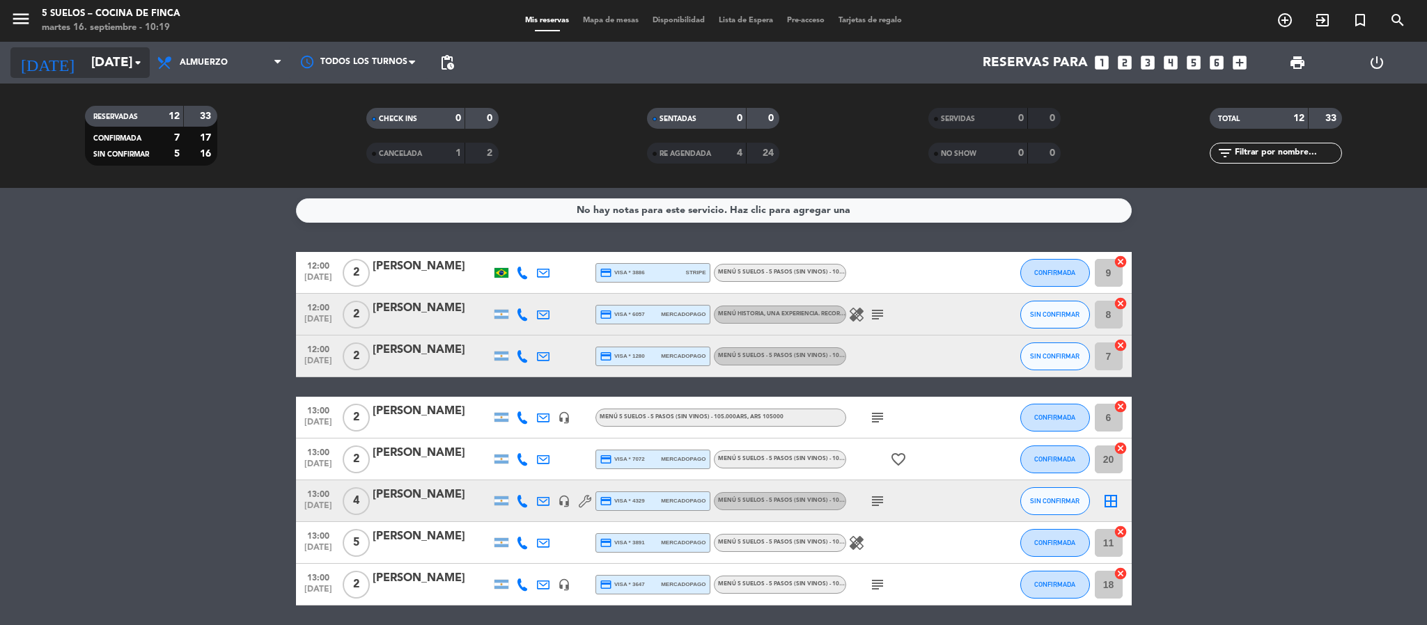
click at [90, 63] on input "[DATE]" at bounding box center [168, 62] width 168 height 29
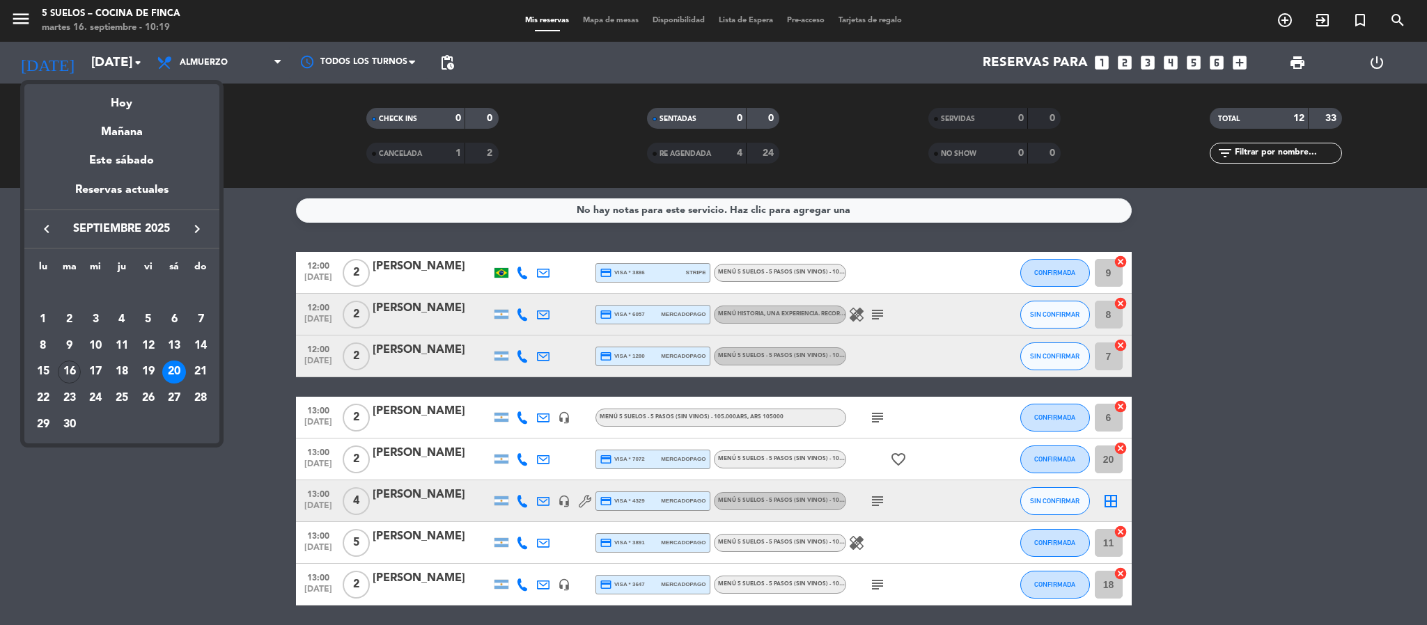
click at [198, 228] on icon "keyboard_arrow_right" at bounding box center [197, 229] width 17 height 17
click at [130, 351] on div "11" at bounding box center [122, 346] width 24 height 24
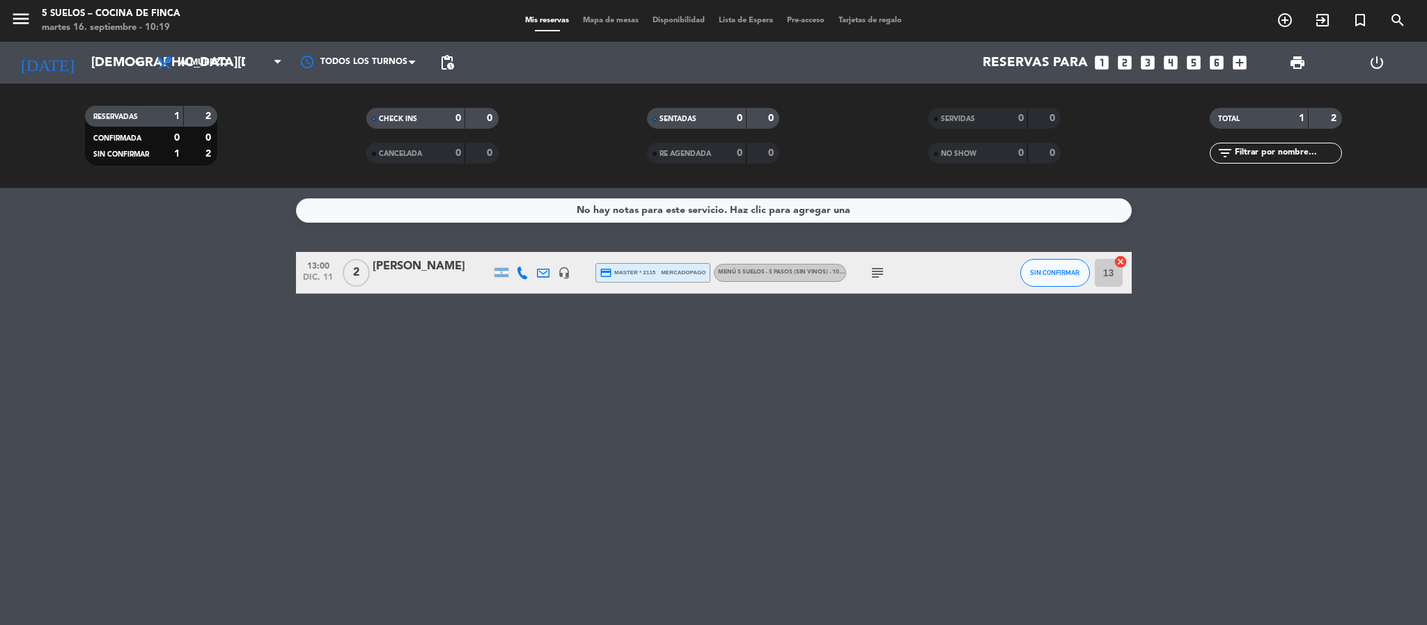
click at [32, 22] on span "menu" at bounding box center [25, 21] width 31 height 33
click at [84, 72] on input "[DEMOGRAPHIC_DATA][DATE]" at bounding box center [168, 62] width 168 height 29
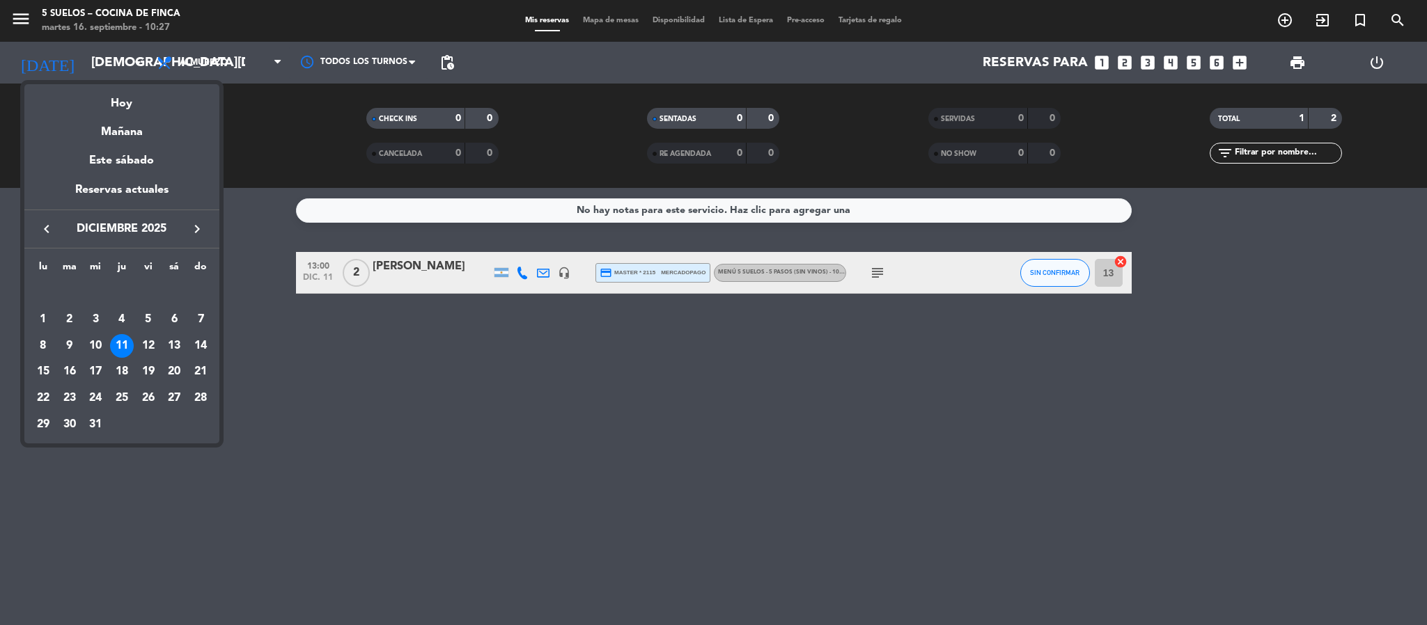
click at [34, 15] on div at bounding box center [713, 312] width 1427 height 625
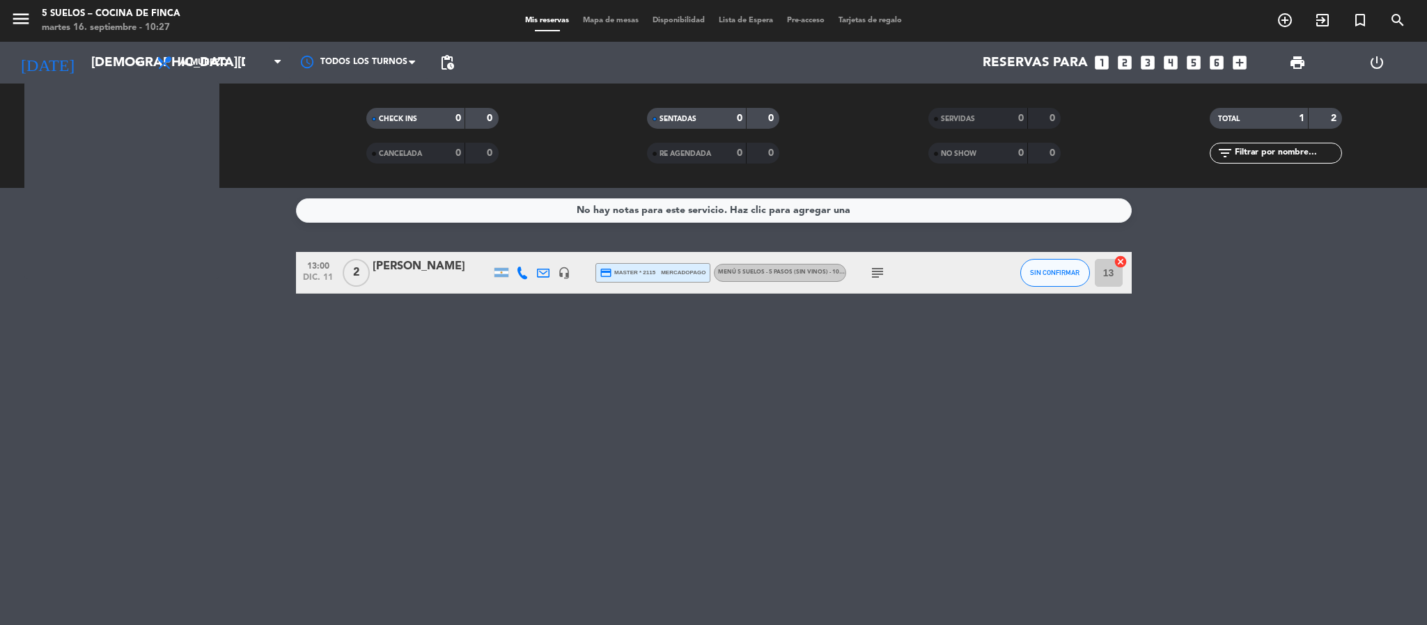
click at [31, 17] on span "menu" at bounding box center [25, 21] width 31 height 33
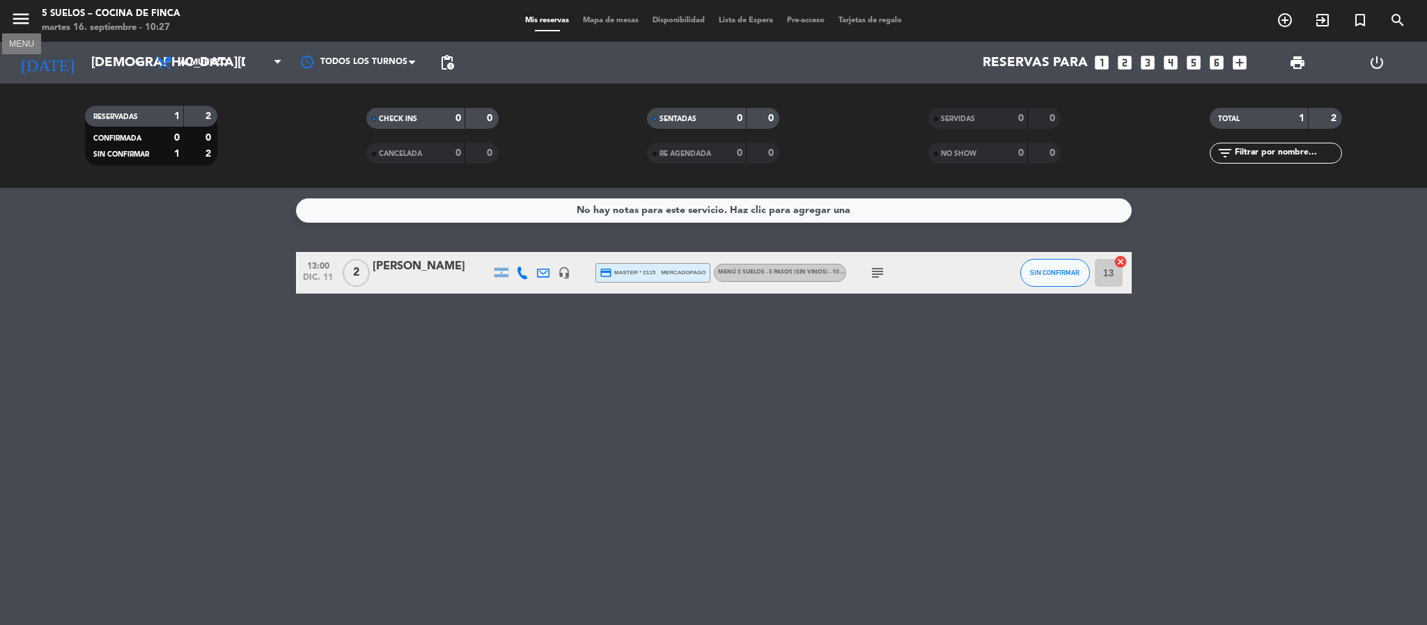
click at [23, 19] on icon "menu" at bounding box center [20, 18] width 21 height 21
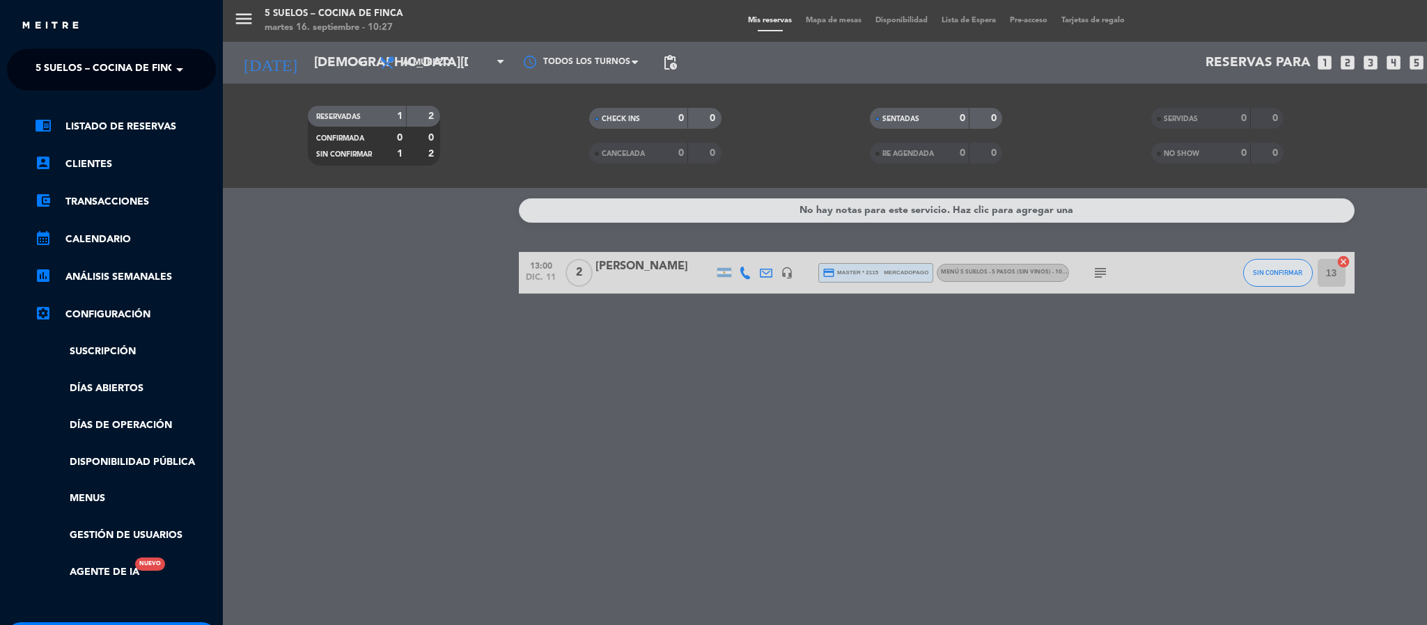
click at [45, 73] on span "5 SUELOS – COCINA DE FINCA" at bounding box center [109, 69] width 146 height 29
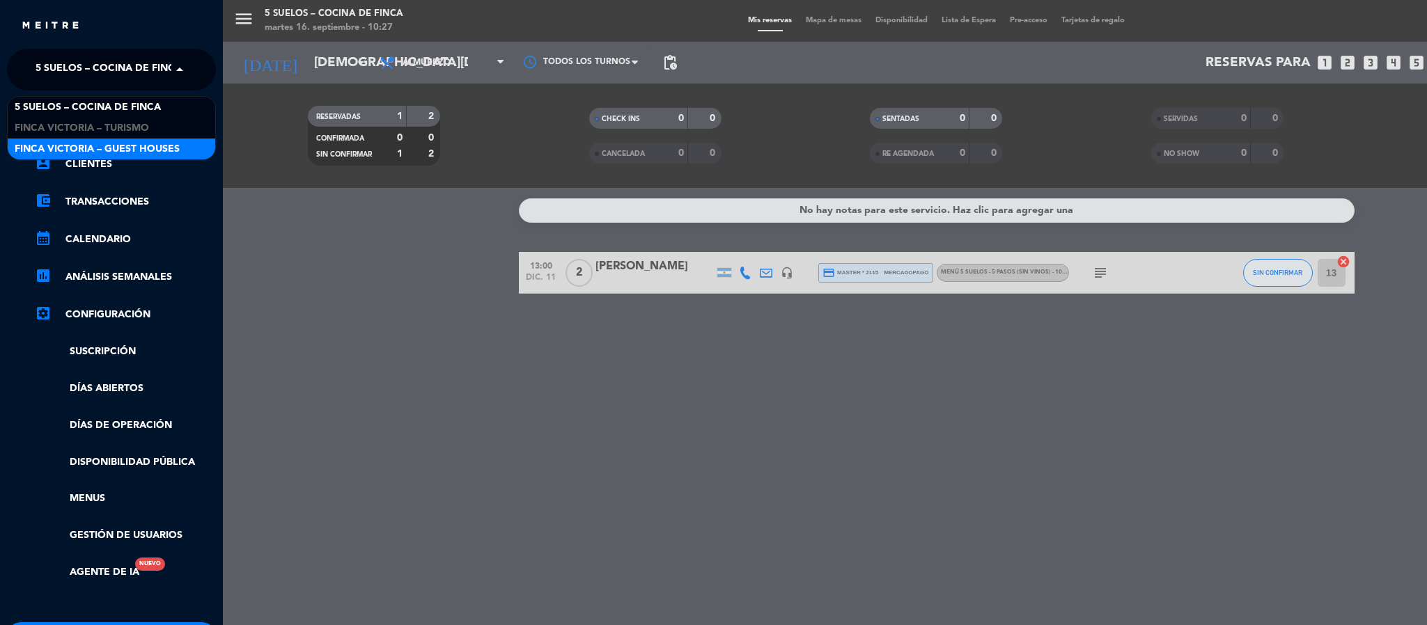
click at [48, 141] on span "FINCA VICTORIA – GUEST HOUSES" at bounding box center [97, 149] width 165 height 16
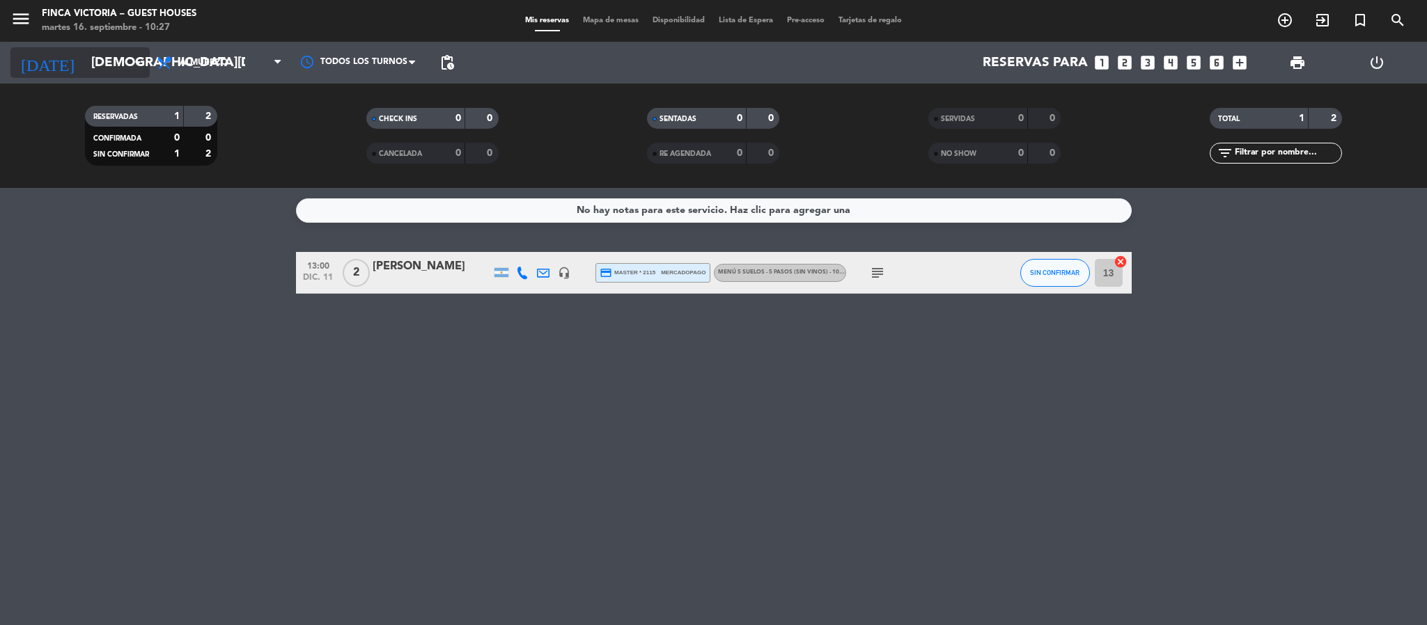
click at [91, 59] on input "[DEMOGRAPHIC_DATA][DATE]" at bounding box center [168, 62] width 168 height 29
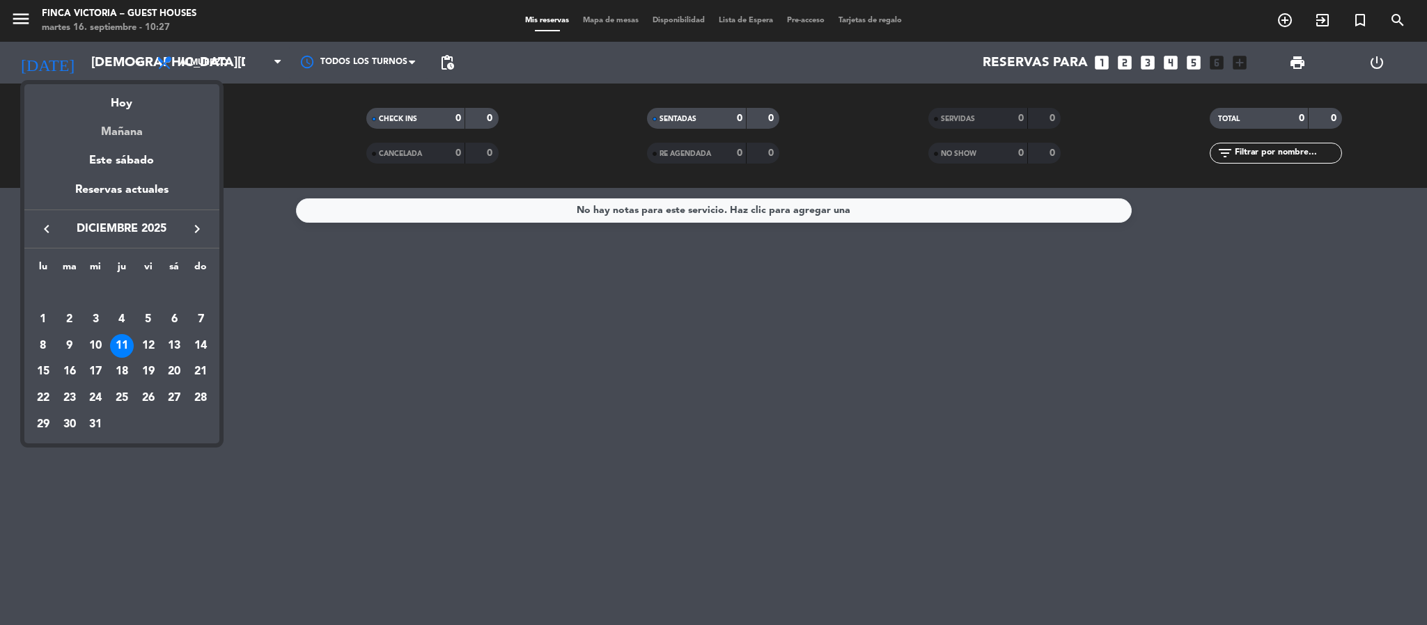
click at [128, 128] on div "Mañana" at bounding box center [121, 127] width 195 height 29
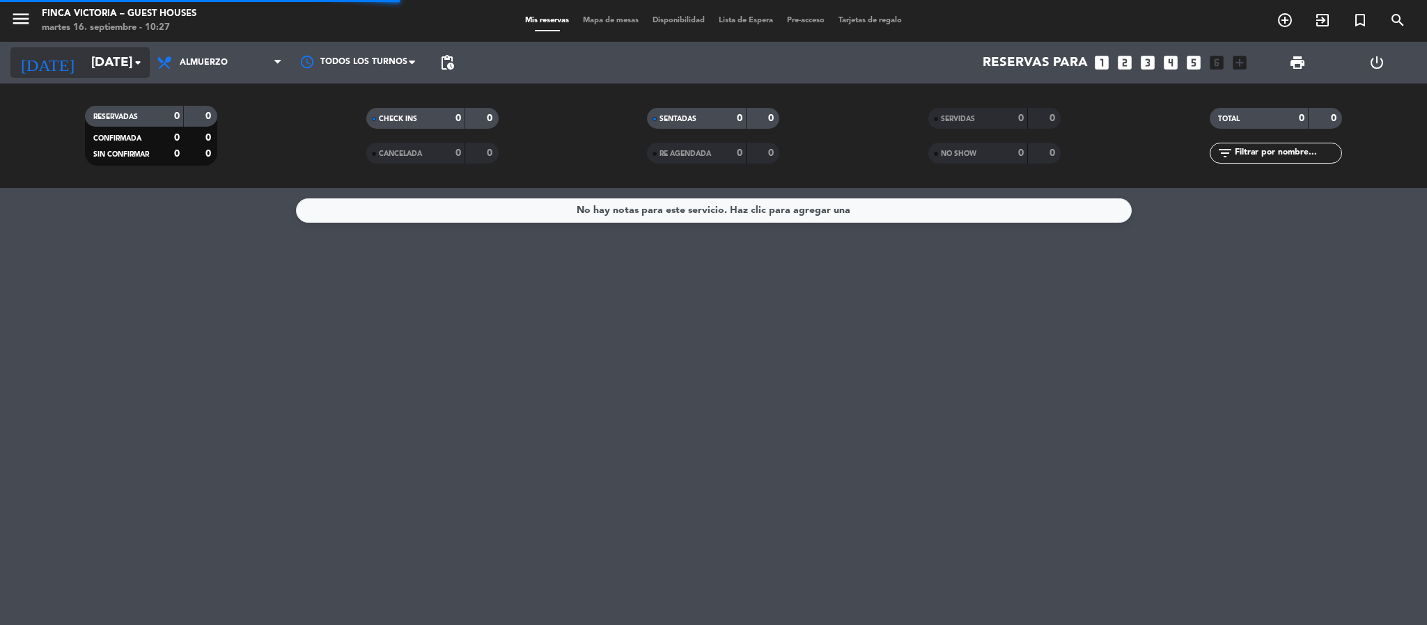
click at [94, 74] on input "[DATE]" at bounding box center [168, 62] width 168 height 29
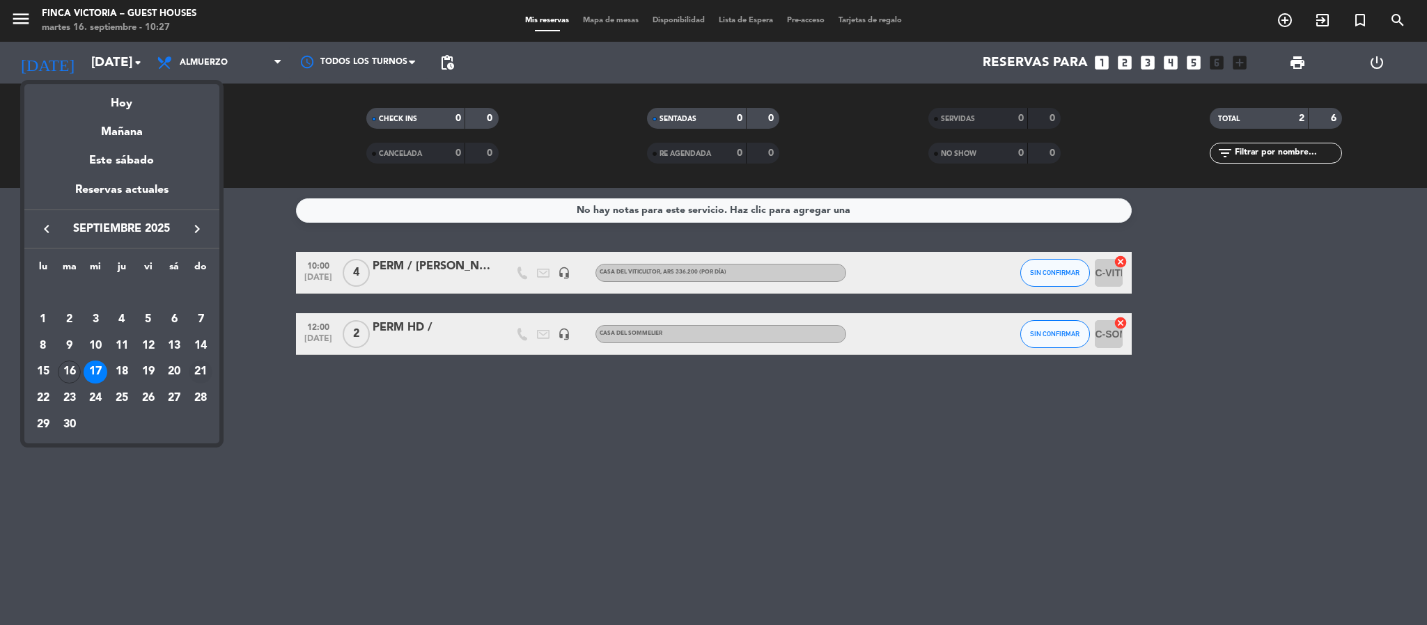
click at [201, 364] on div "21" at bounding box center [201, 373] width 24 height 24
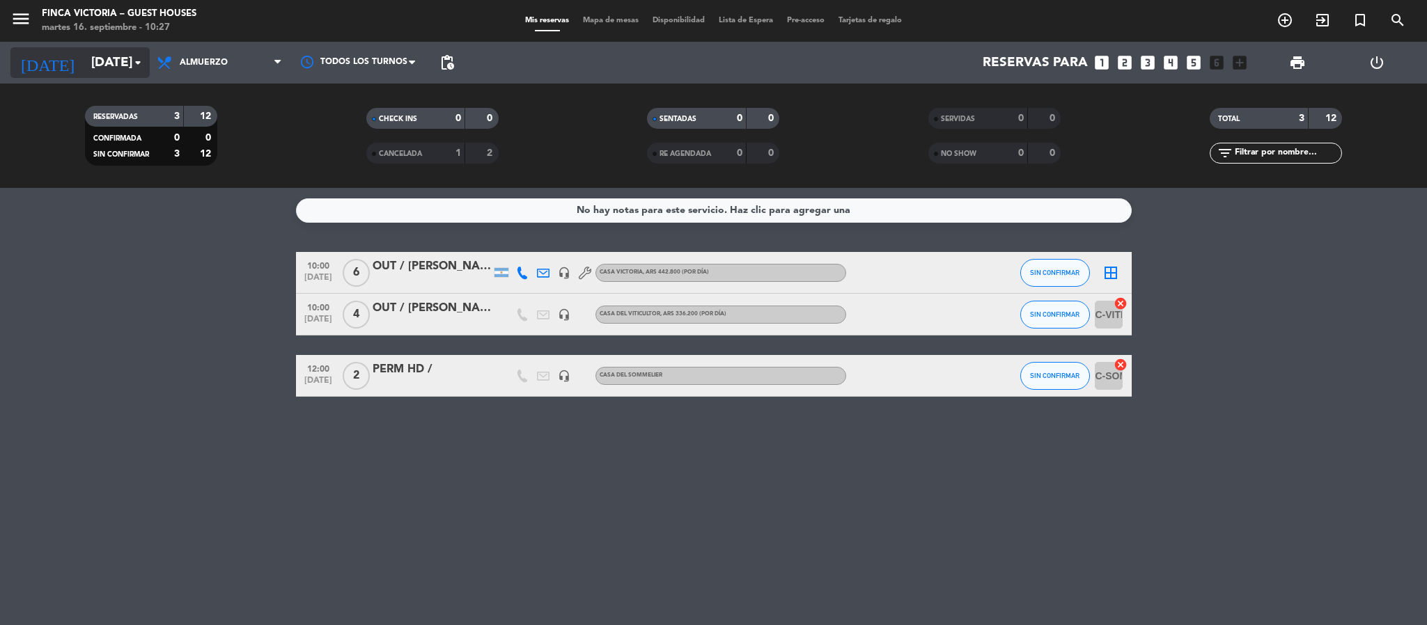
click at [93, 68] on input "[DATE]" at bounding box center [168, 62] width 168 height 29
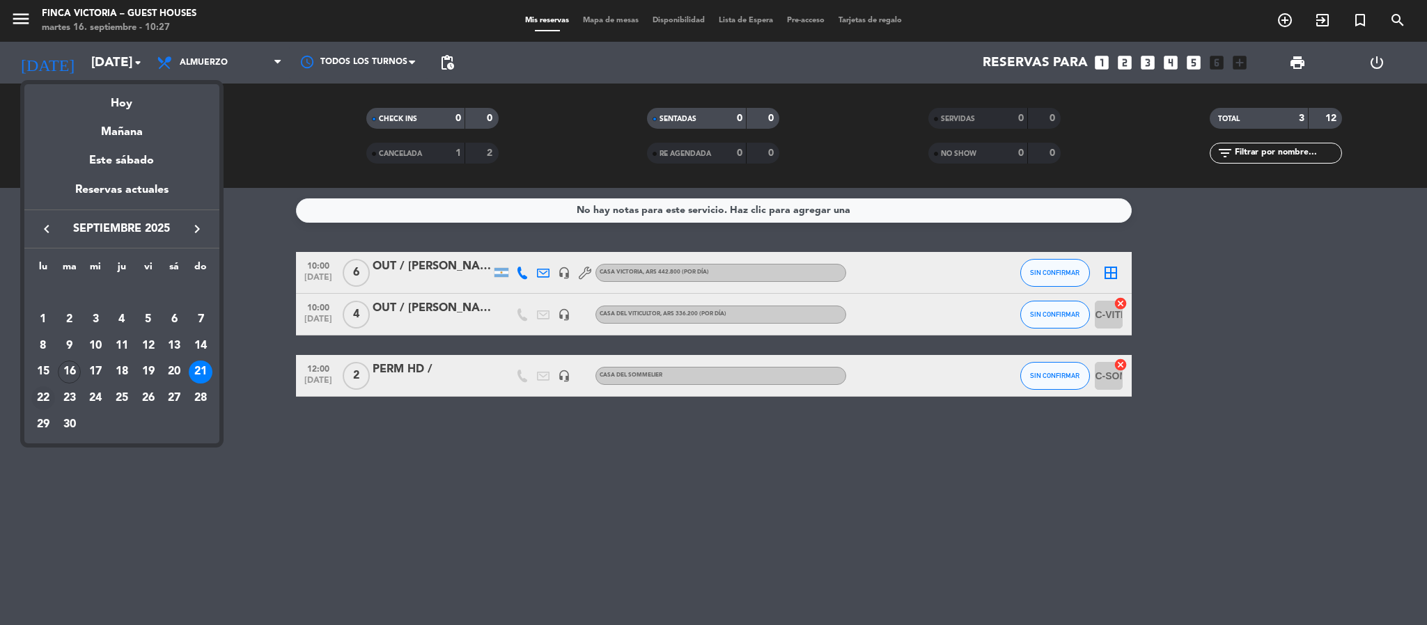
click at [50, 391] on div "22" at bounding box center [43, 399] width 24 height 24
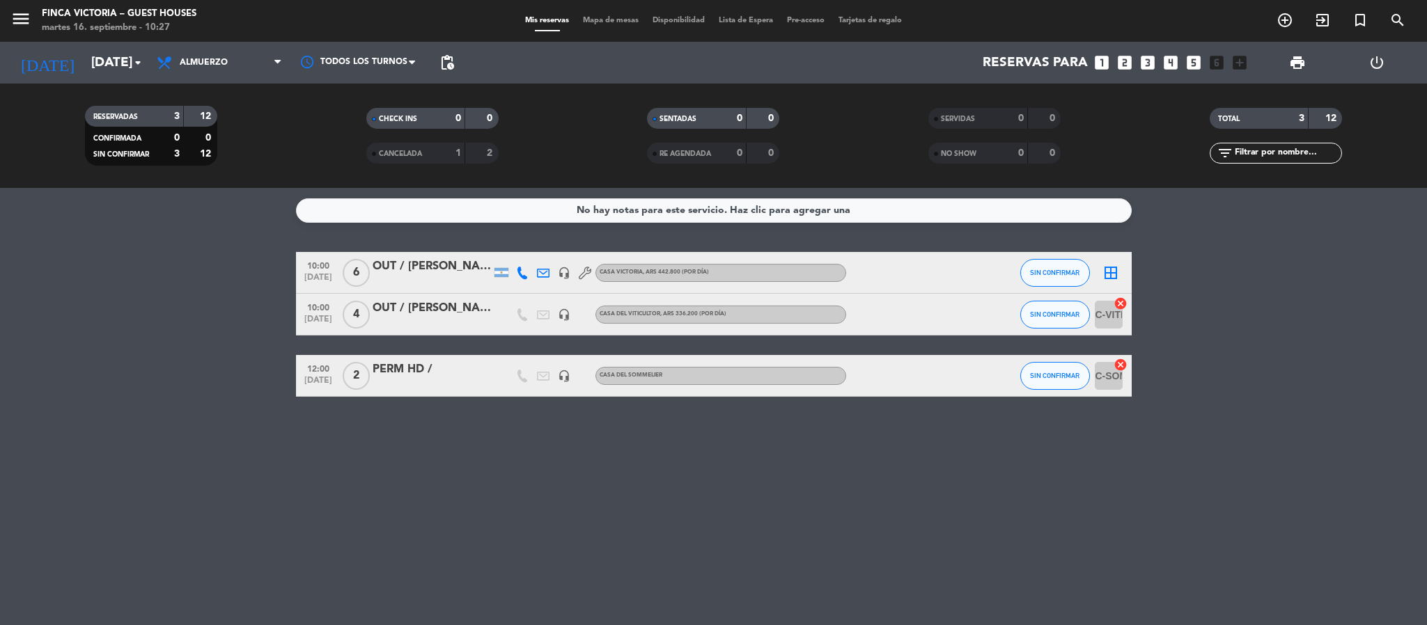
type input "[DATE]"
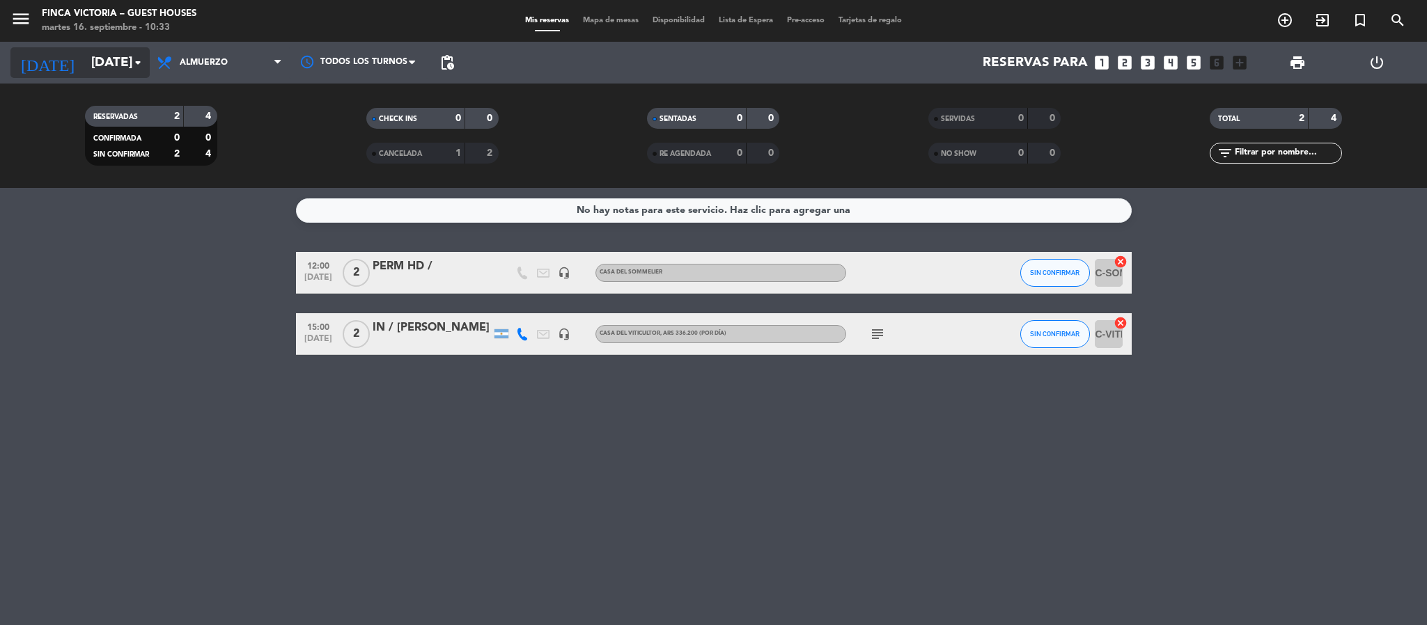
click at [86, 72] on input "[DATE]" at bounding box center [168, 62] width 168 height 29
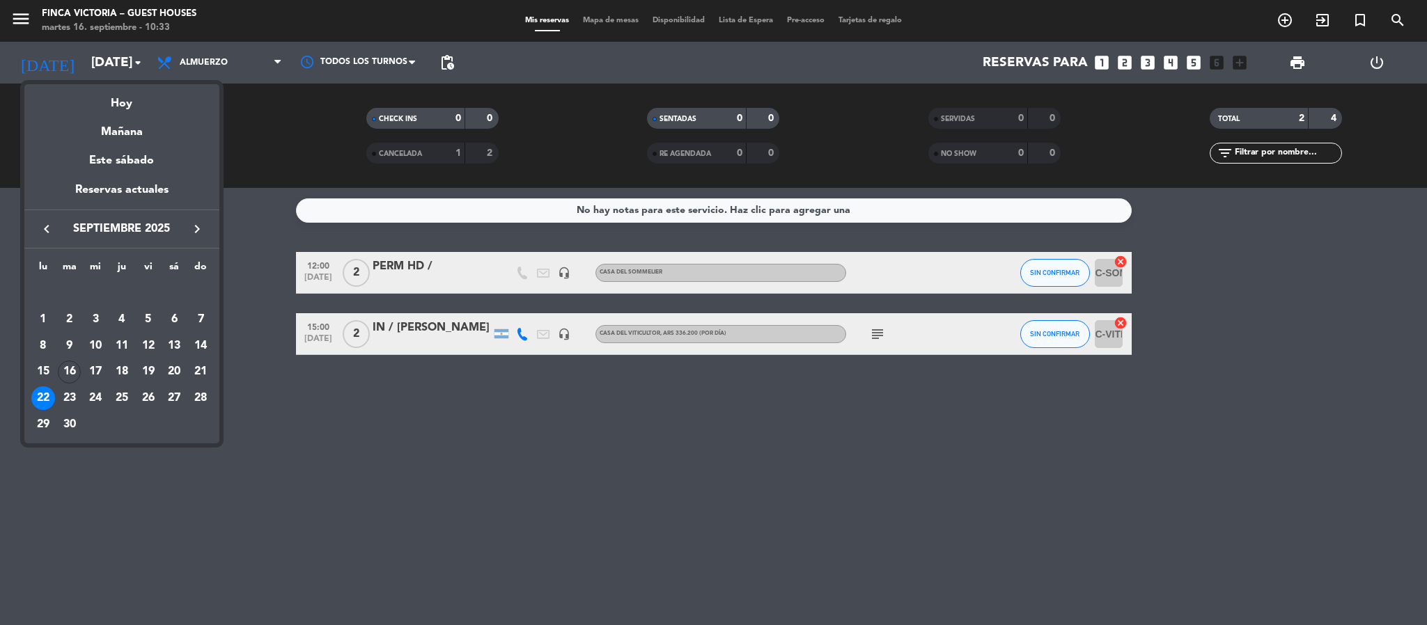
click at [305, 489] on div at bounding box center [713, 312] width 1427 height 625
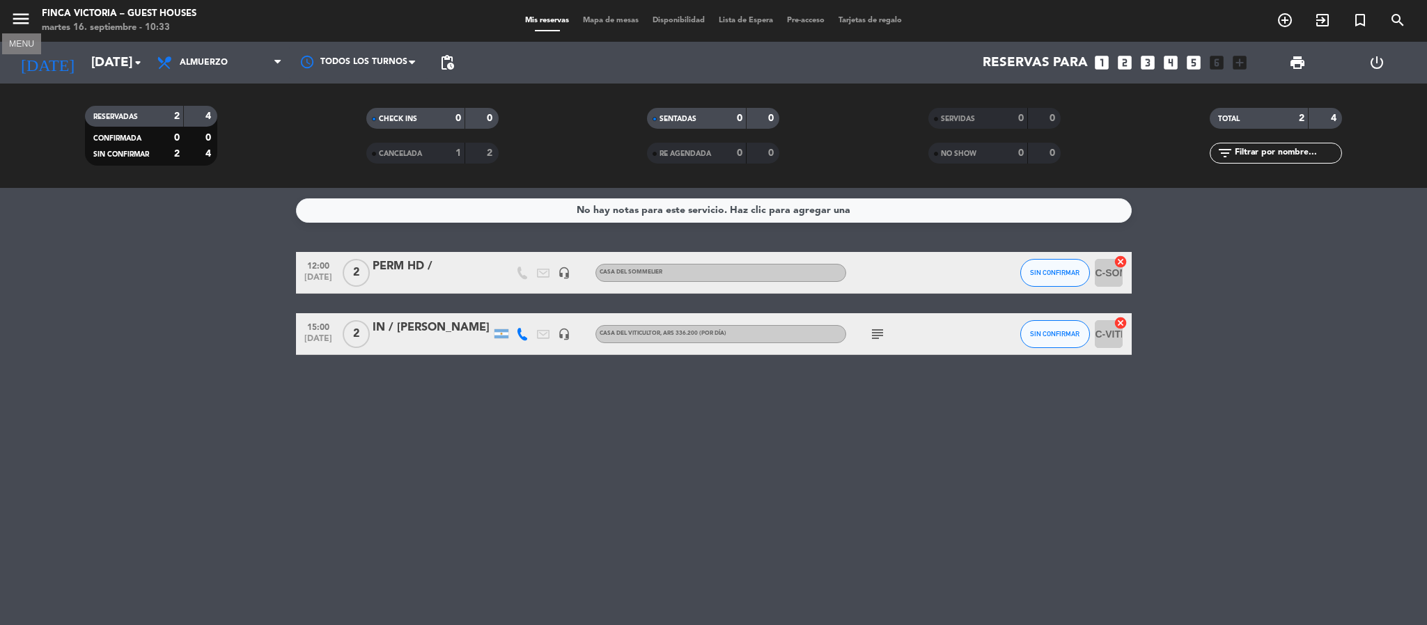
click at [26, 15] on icon "menu" at bounding box center [20, 18] width 21 height 21
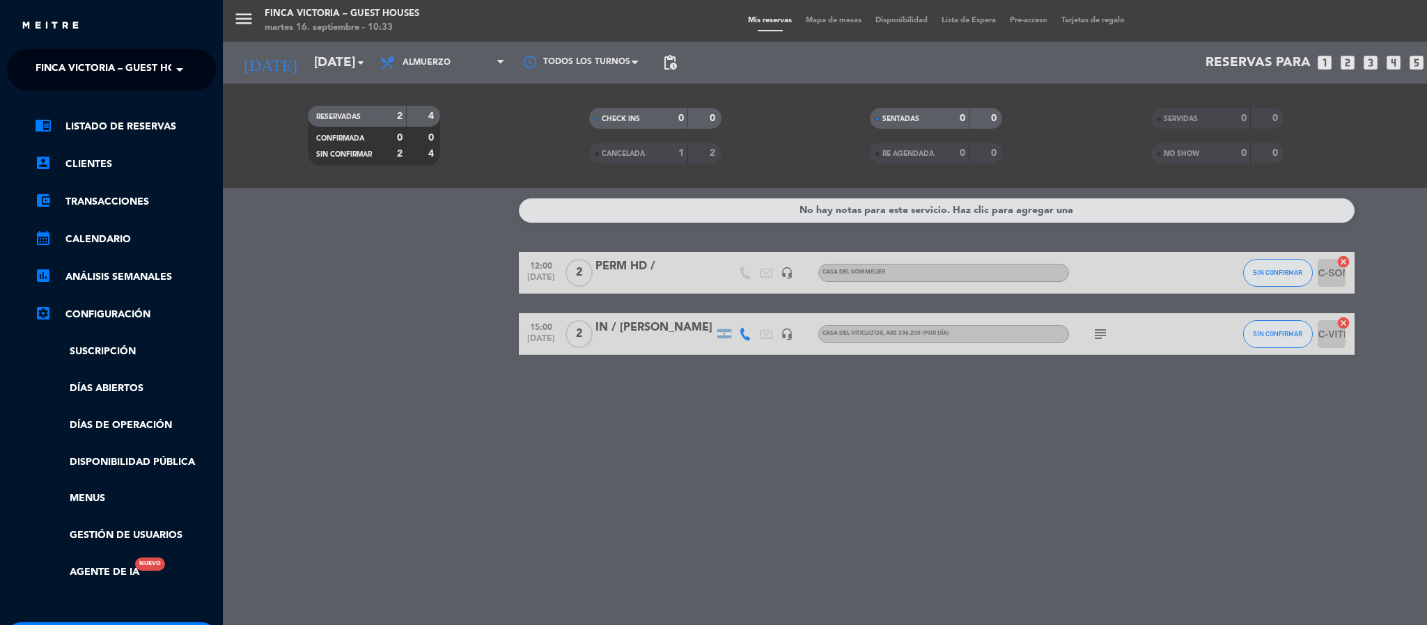
click at [45, 70] on span "FINCA VICTORIA – GUEST HOUSES" at bounding box center [118, 69] width 165 height 29
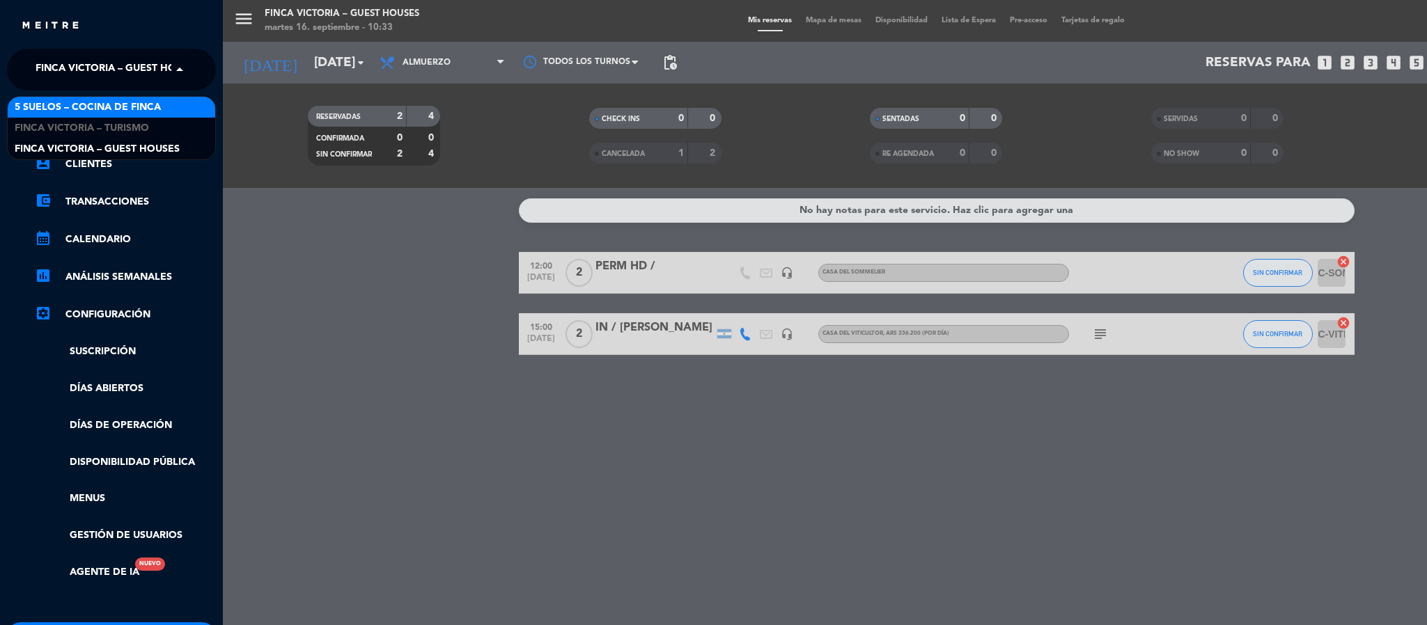
click at [55, 107] on span "5 SUELOS – COCINA DE FINCA" at bounding box center [88, 108] width 146 height 16
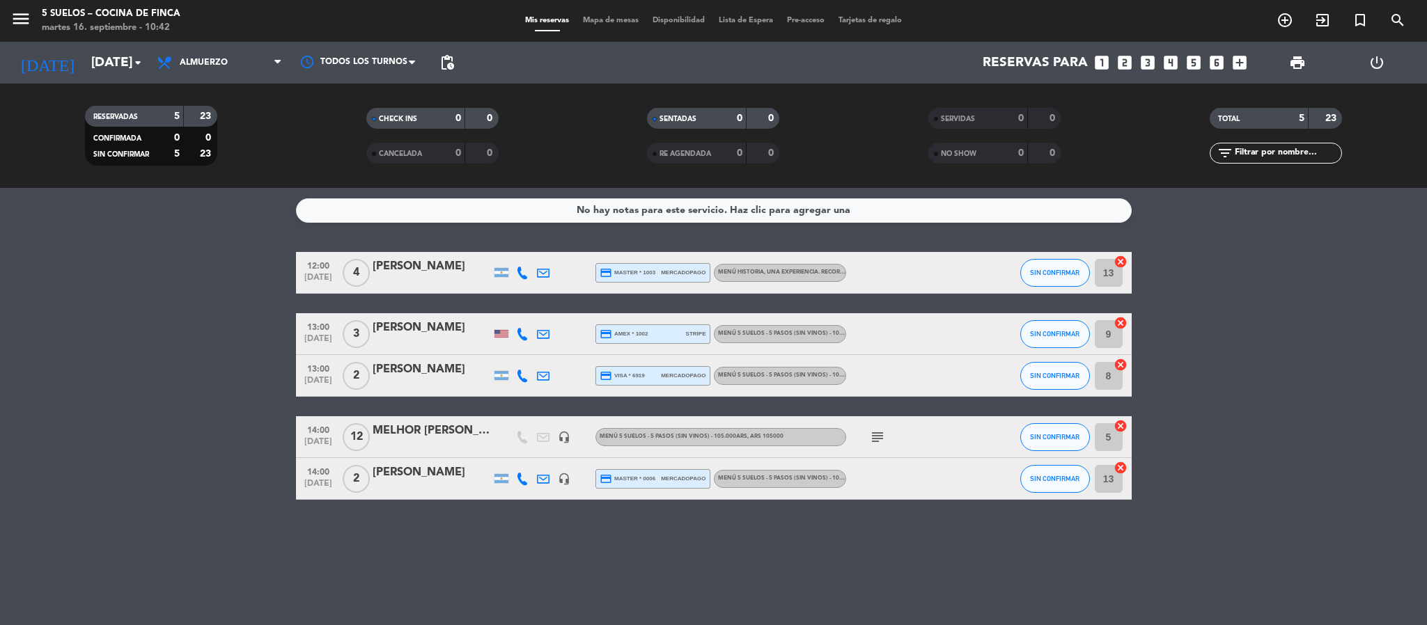
click at [8, 28] on div "menu 5 SUELOS – COCINA DE FINCA [DATE] 16. septiembre - 10:42" at bounding box center [178, 21] width 357 height 33
click at [25, 27] on icon "menu" at bounding box center [20, 18] width 21 height 21
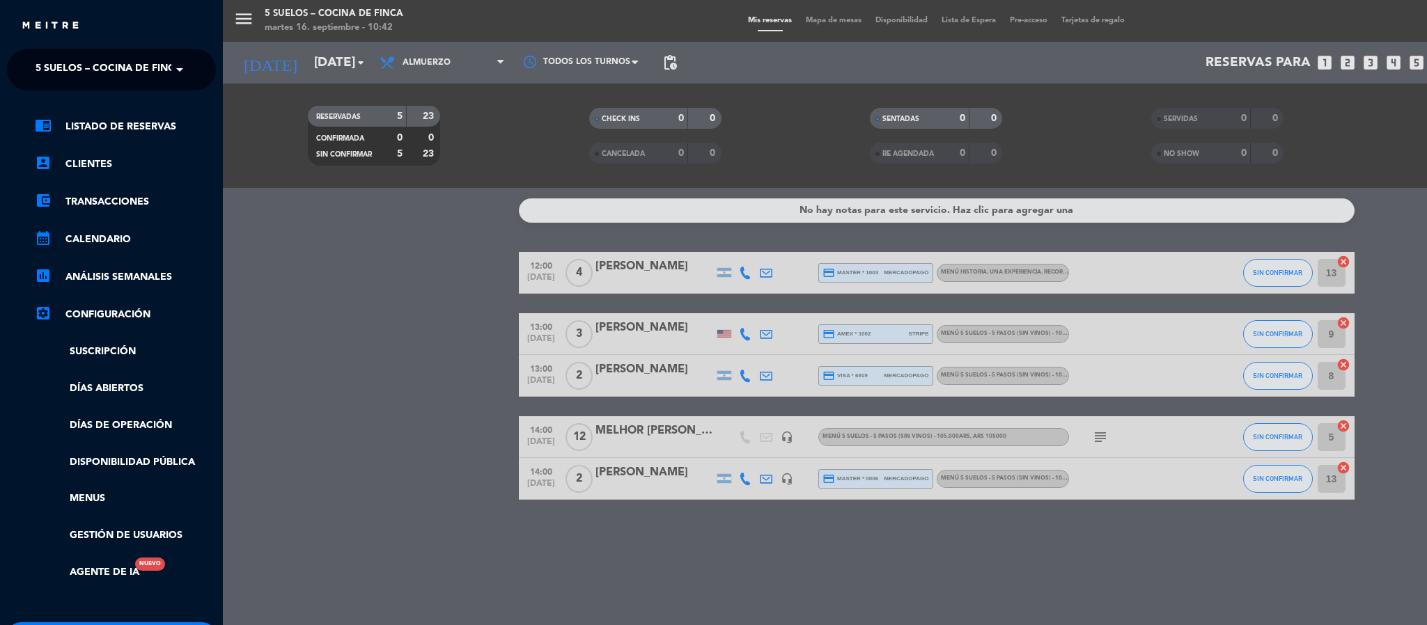
click at [33, 46] on div "close × 5 SUELOS – COCINA DE FINCA × chrome_reader_mode Listado de Reservas acc…" at bounding box center [111, 312] width 223 height 625
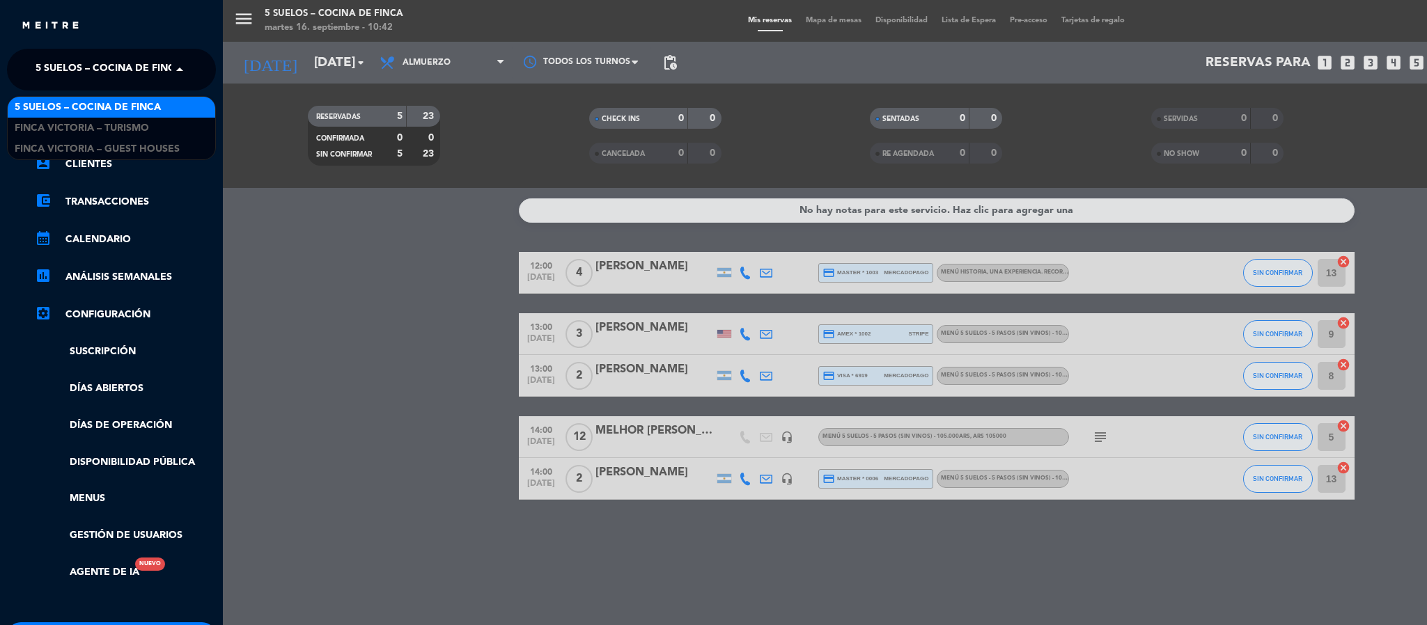
click at [33, 77] on div "× 5 SUELOS – COCINA DE FINCA" at bounding box center [100, 69] width 141 height 29
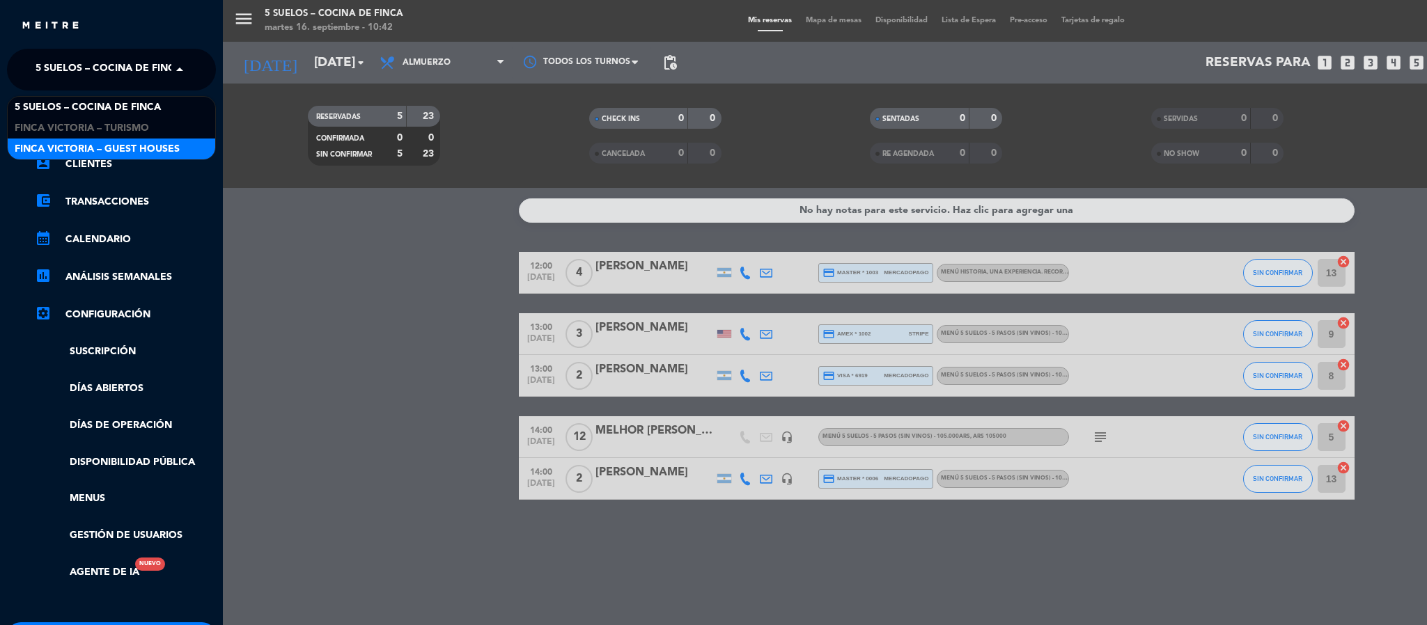
click at [48, 140] on div "FINCA VICTORIA – GUEST HOUSES" at bounding box center [112, 149] width 208 height 21
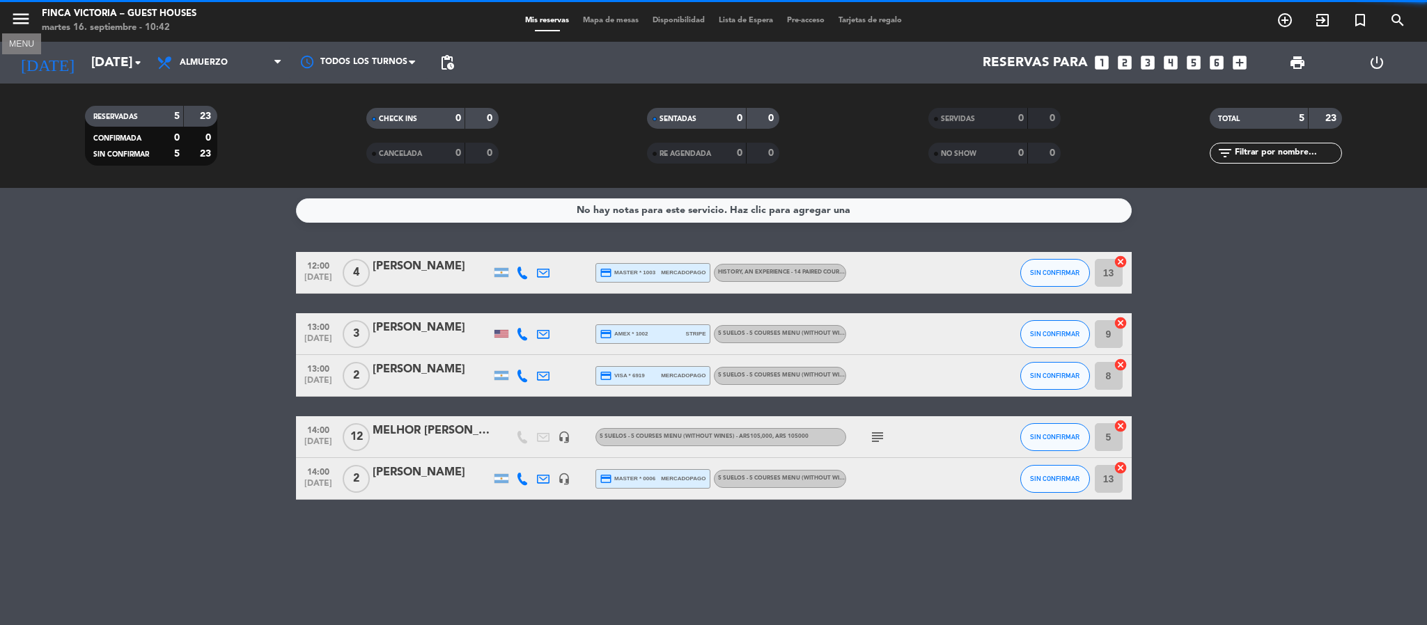
click at [15, 19] on icon "menu" at bounding box center [20, 18] width 21 height 21
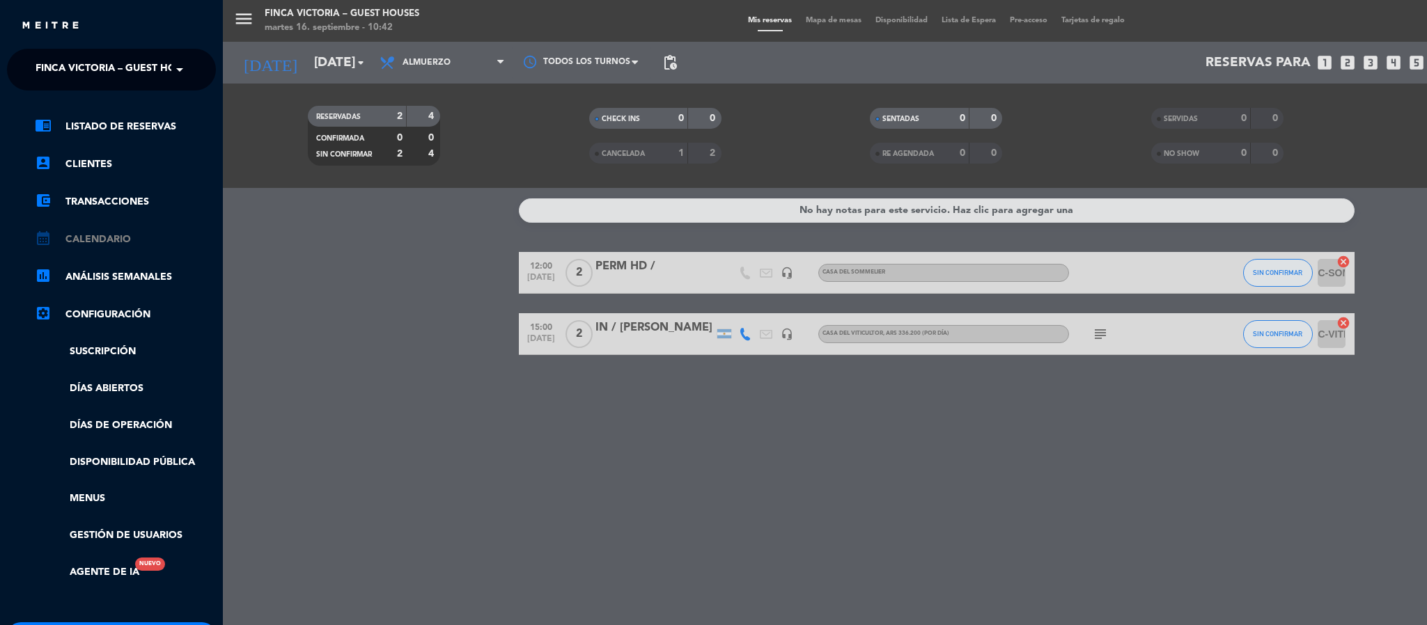
click at [84, 245] on link "calendar_month Calendario" at bounding box center [125, 239] width 181 height 17
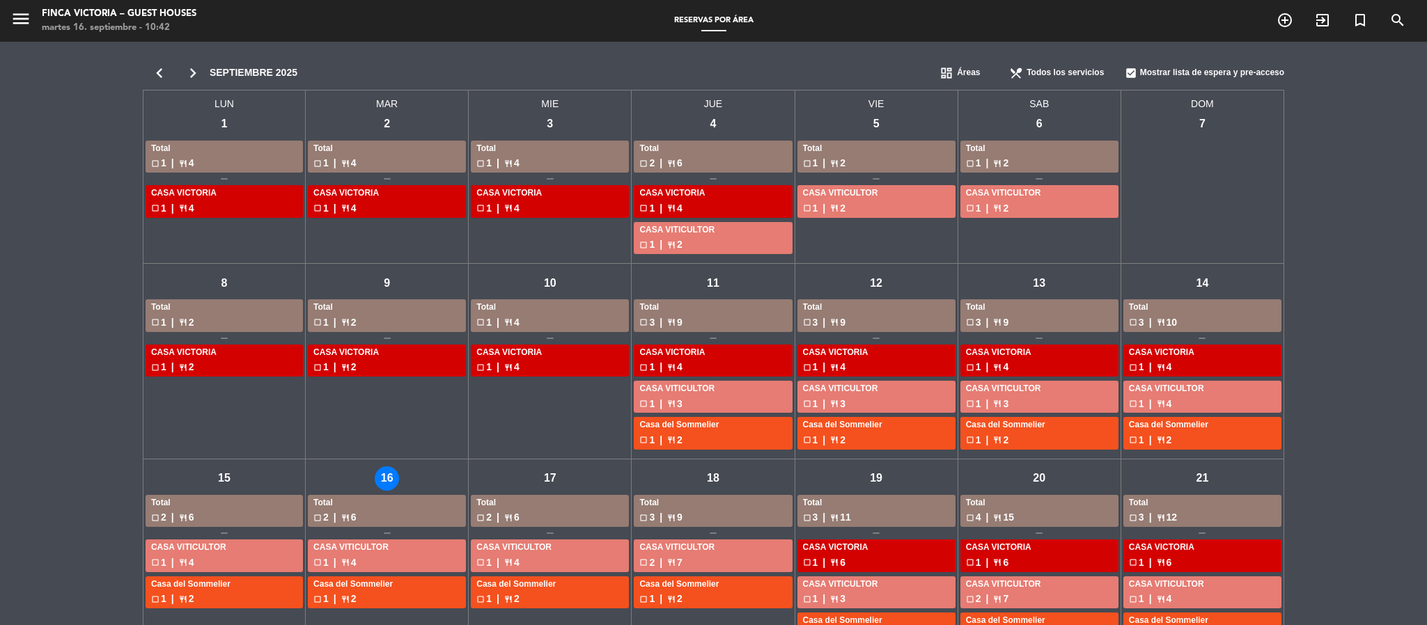
click at [199, 70] on icon "chevron_right" at bounding box center [192, 72] width 33 height 19
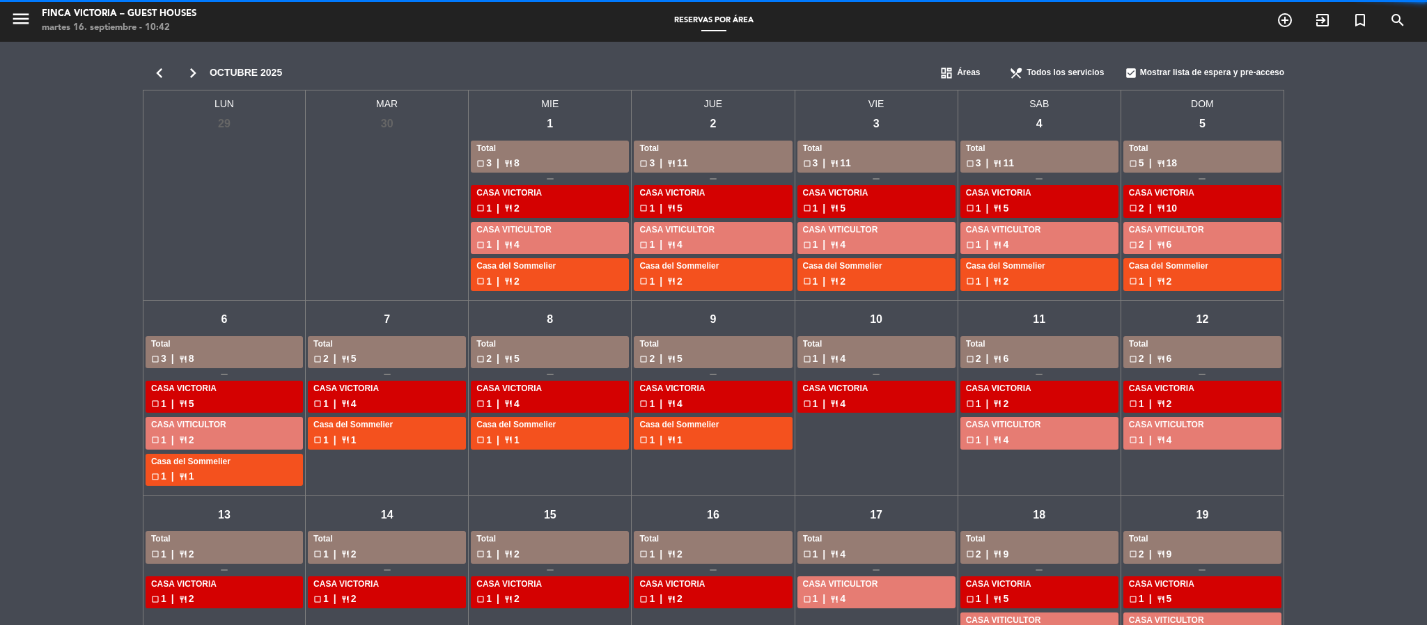
click at [199, 70] on icon "chevron_right" at bounding box center [192, 72] width 33 height 19
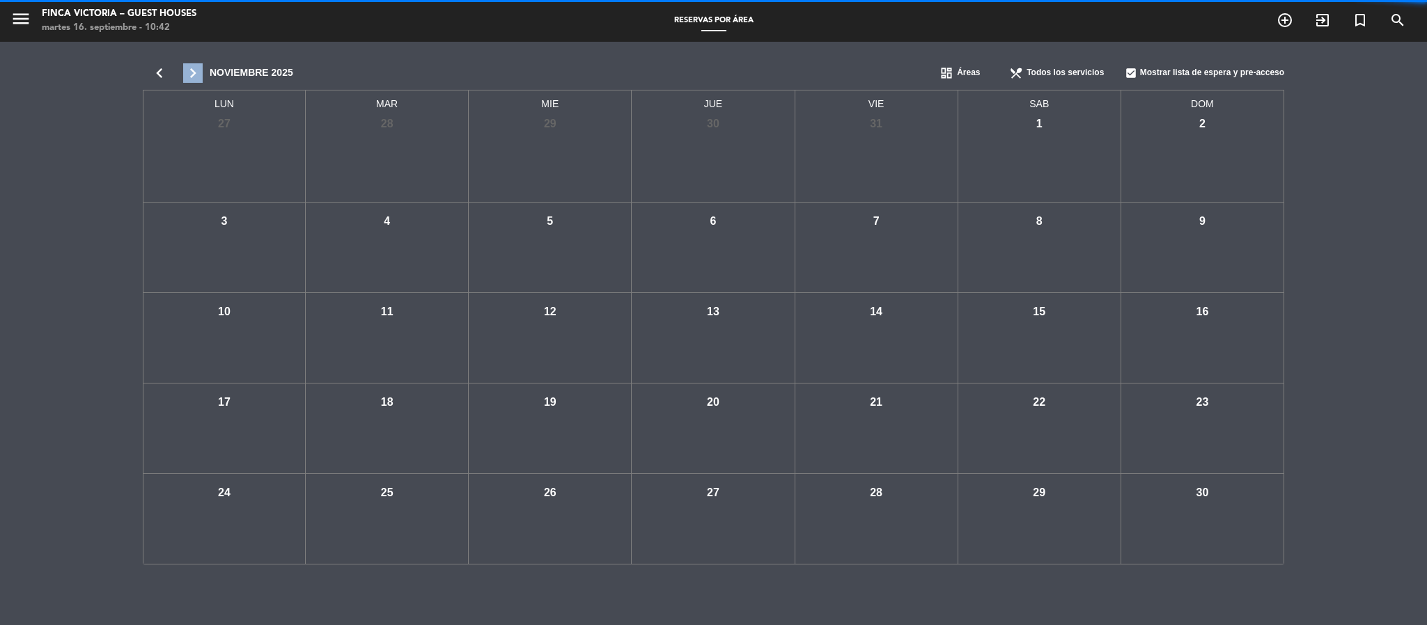
click at [199, 70] on icon "chevron_right" at bounding box center [192, 72] width 33 height 19
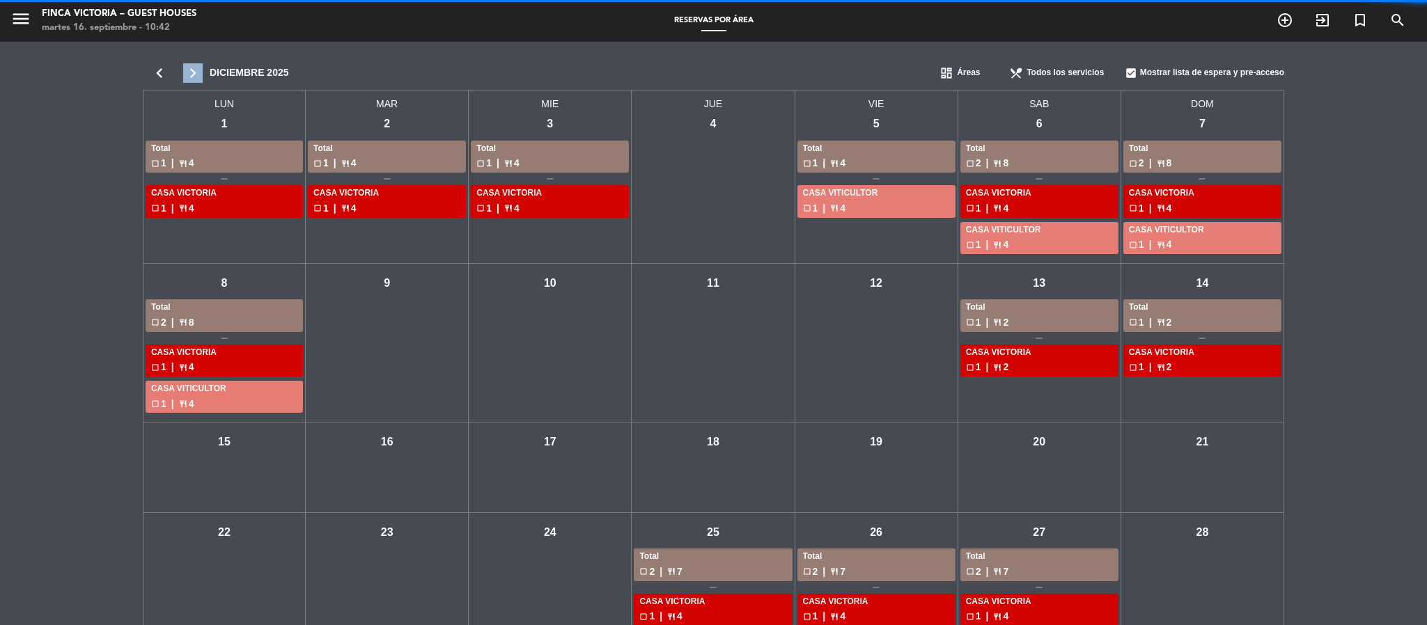
click at [199, 70] on icon "chevron_right" at bounding box center [192, 72] width 33 height 19
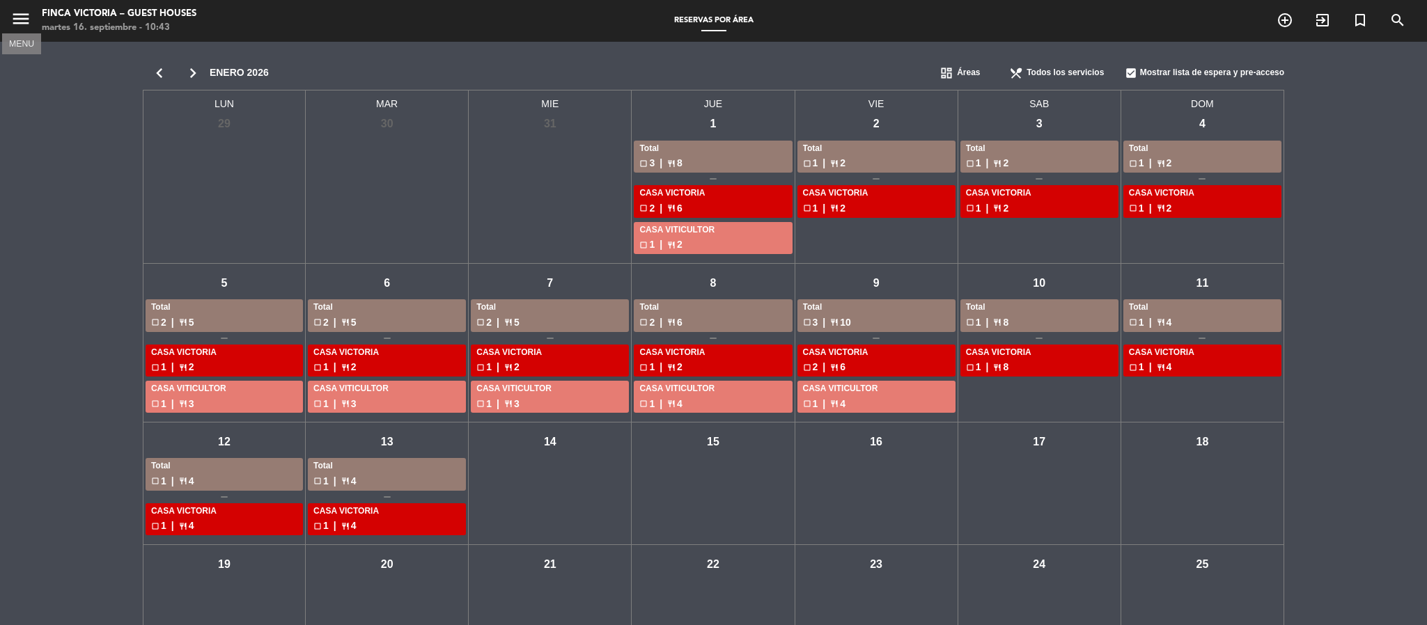
click at [27, 11] on icon "menu" at bounding box center [20, 18] width 21 height 21
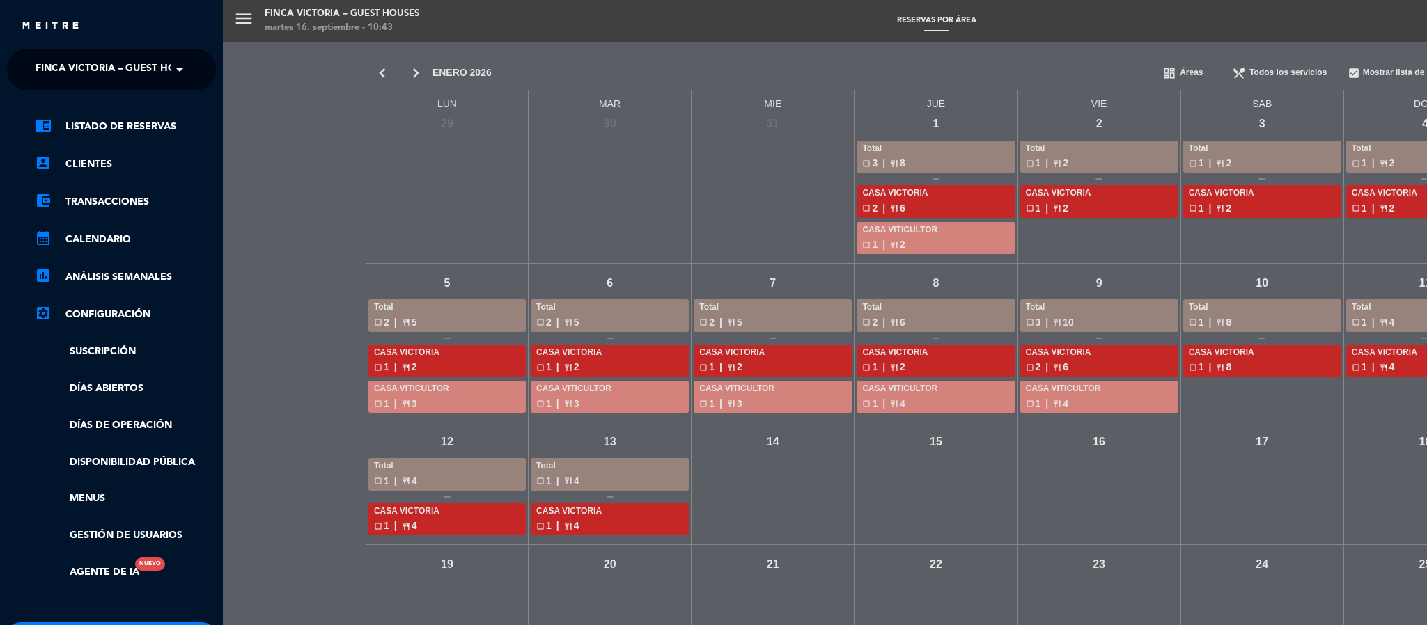
click at [28, 42] on div "close × FINCA VICTORIA – GUEST HOUSES × chrome_reader_mode Listado de Reservas …" at bounding box center [111, 312] width 223 height 625
click at [36, 58] on span "FINCA VICTORIA – GUEST HOUSES" at bounding box center [118, 69] width 165 height 29
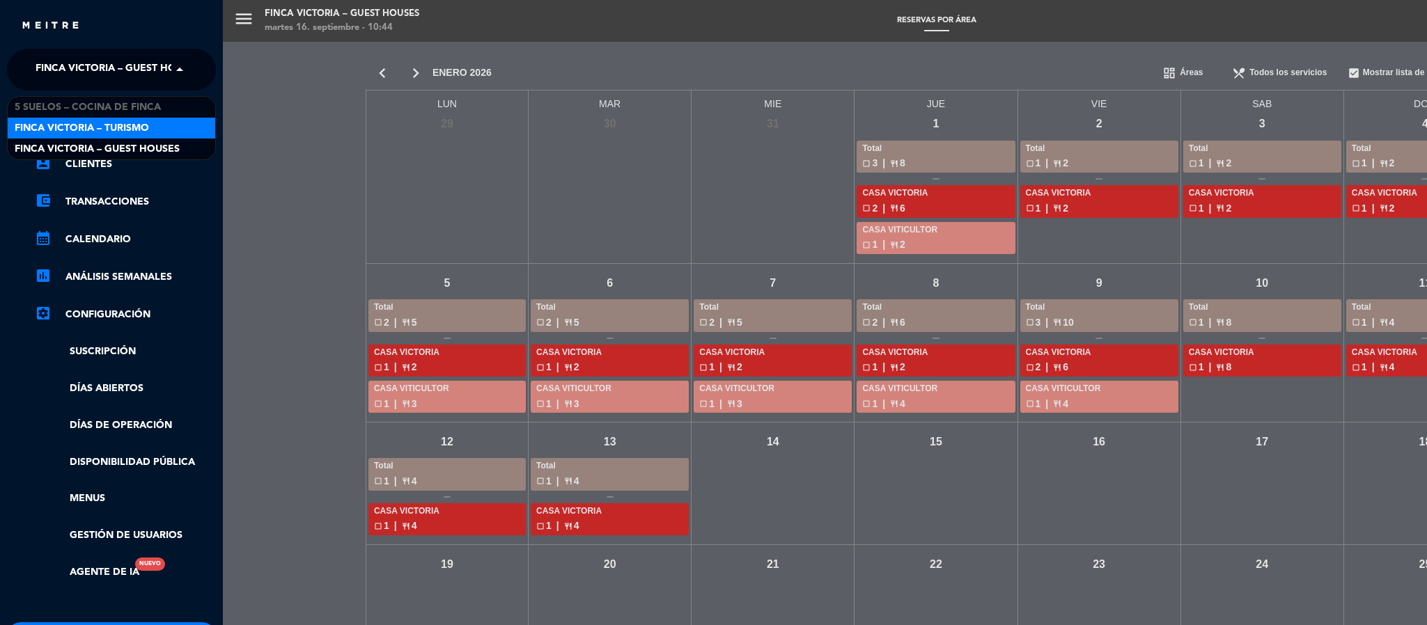
click at [267, 155] on div "menu FINCA VICTORIA – GUEST HOUSES [DATE] 16. septiembre - 10:44 Reservas por á…" at bounding box center [936, 312] width 1427 height 625
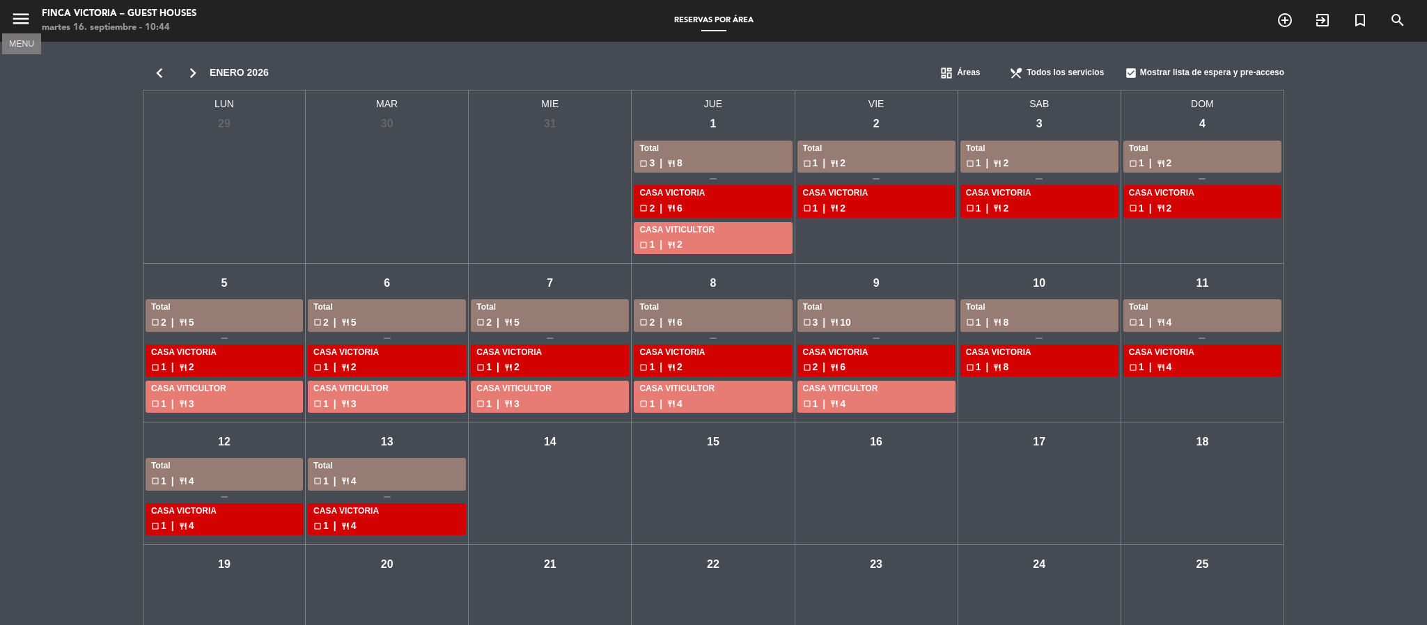
click at [15, 23] on icon "menu" at bounding box center [20, 18] width 21 height 21
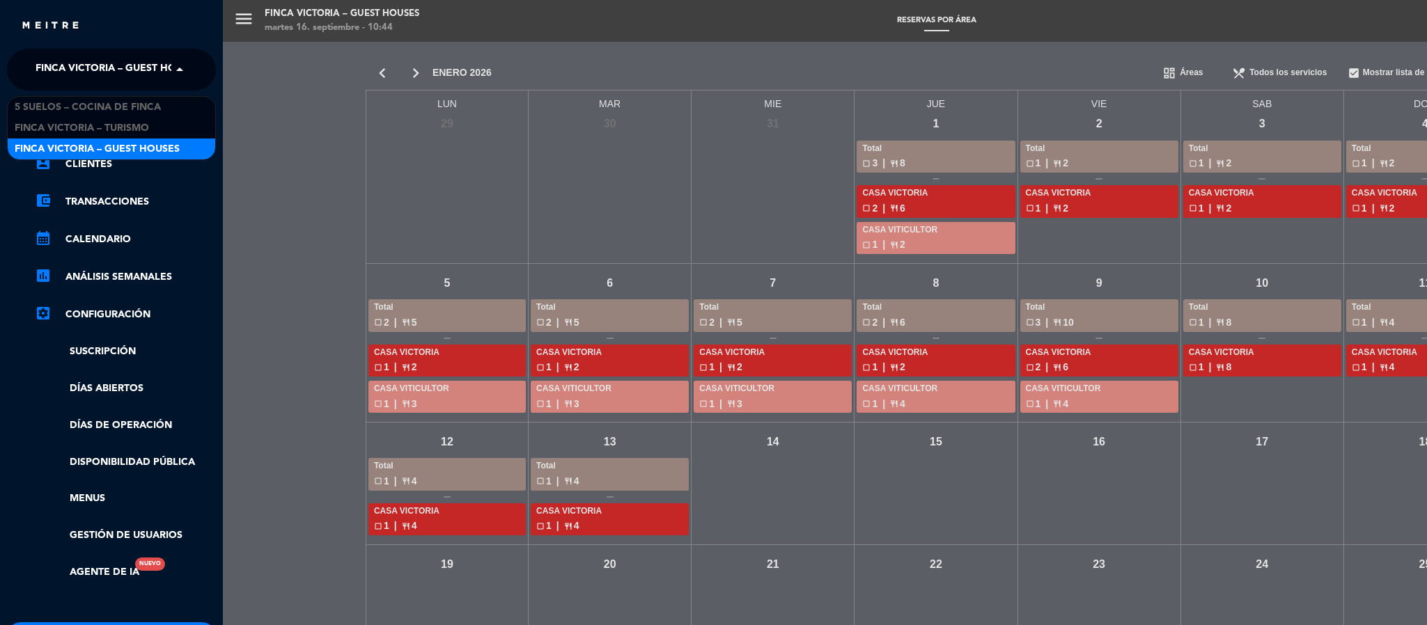
click at [42, 77] on span "FINCA VICTORIA – GUEST HOUSES" at bounding box center [118, 69] width 165 height 29
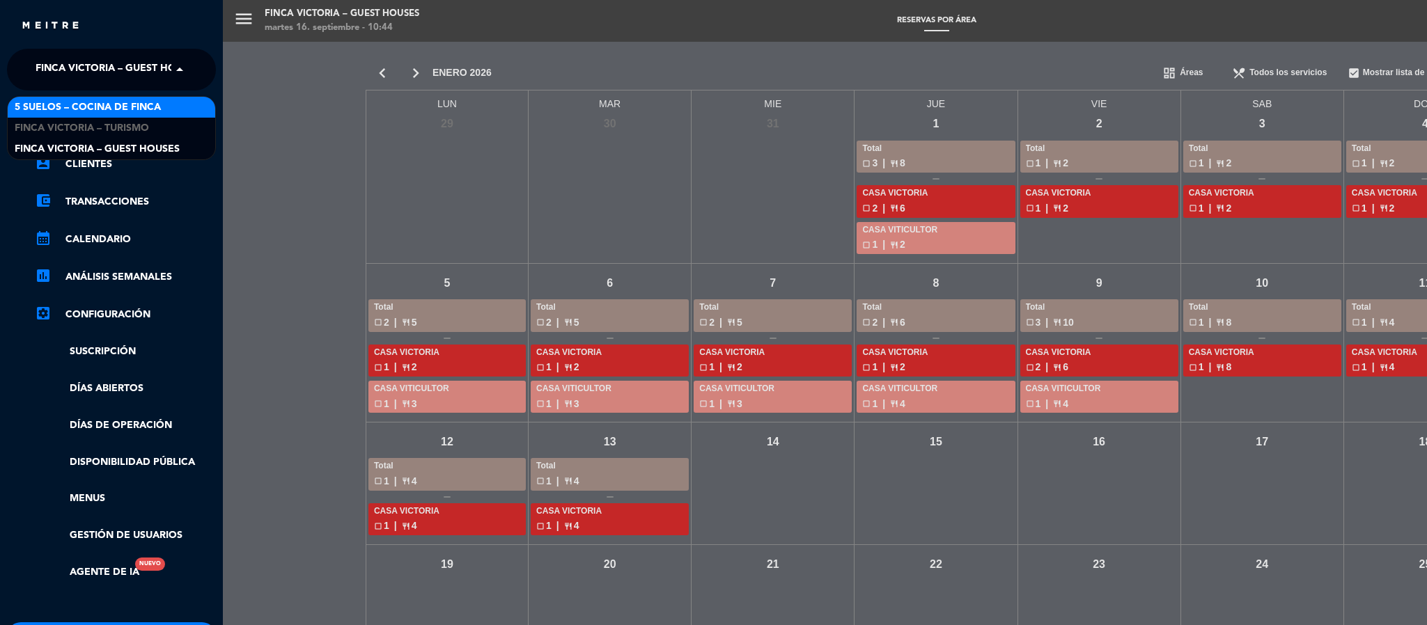
click at [49, 100] on span "5 SUELOS – COCINA DE FINCA" at bounding box center [88, 108] width 146 height 16
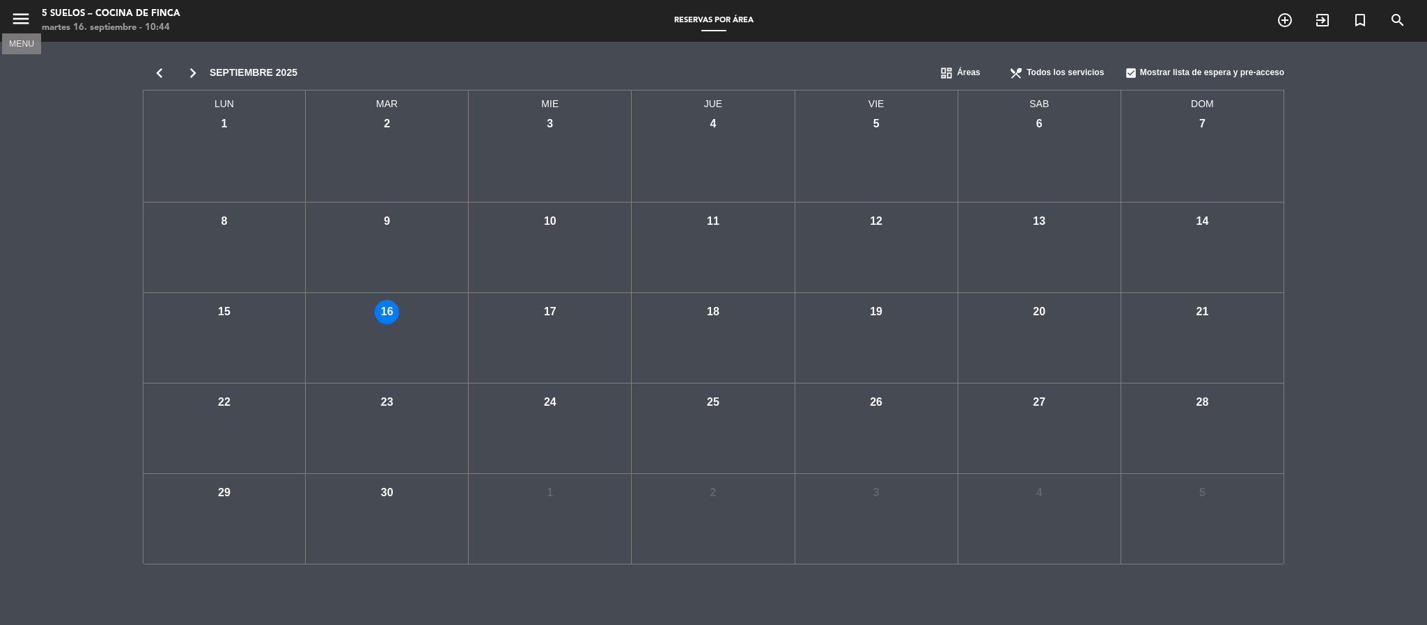
click at [15, 13] on icon "menu" at bounding box center [20, 18] width 21 height 21
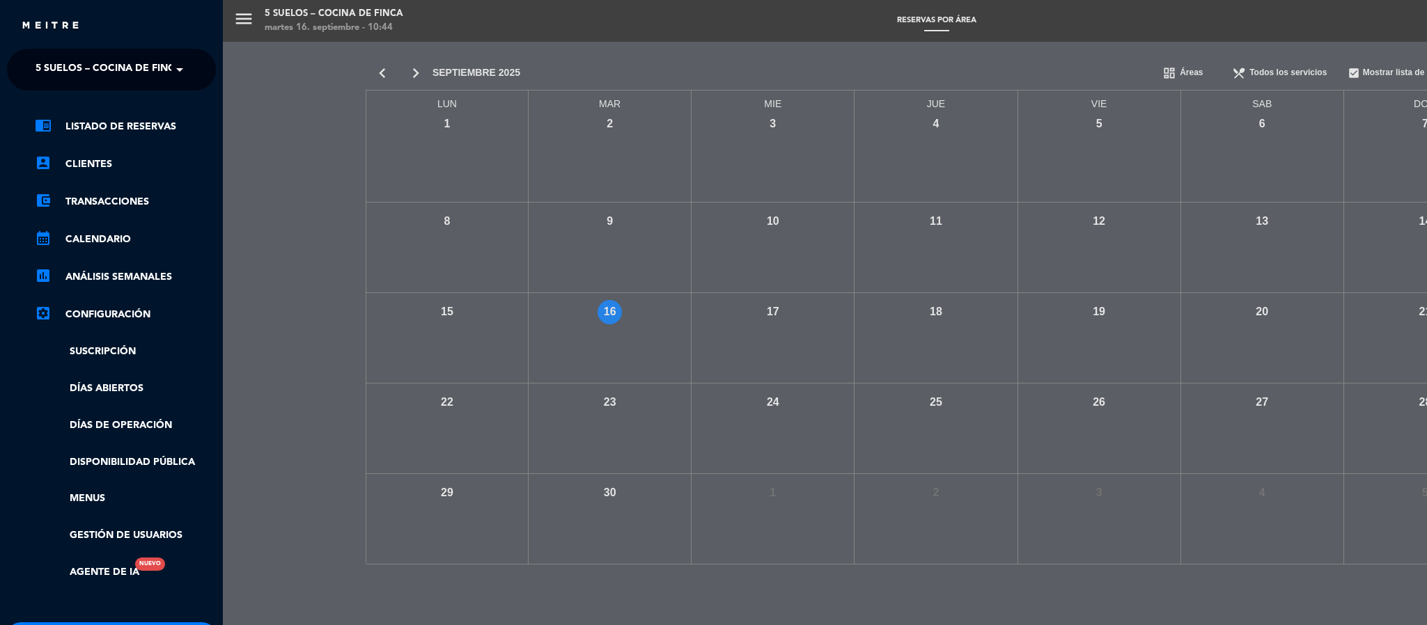
click at [61, 67] on span "5 SUELOS – COCINA DE FINCA" at bounding box center [109, 69] width 146 height 29
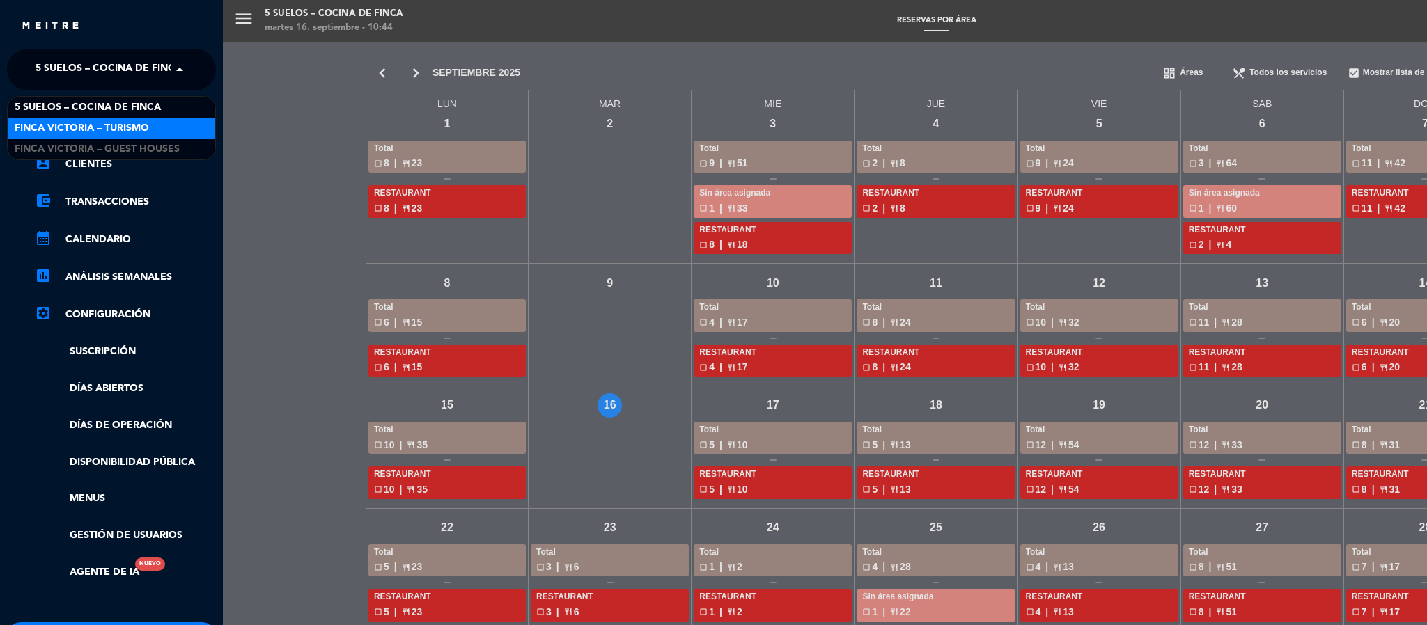
click at [261, 124] on div "menu 5 SUELOS – COCINA DE FINCA [DATE] 16. septiembre - 10:44 Reservas por área…" at bounding box center [936, 312] width 1427 height 625
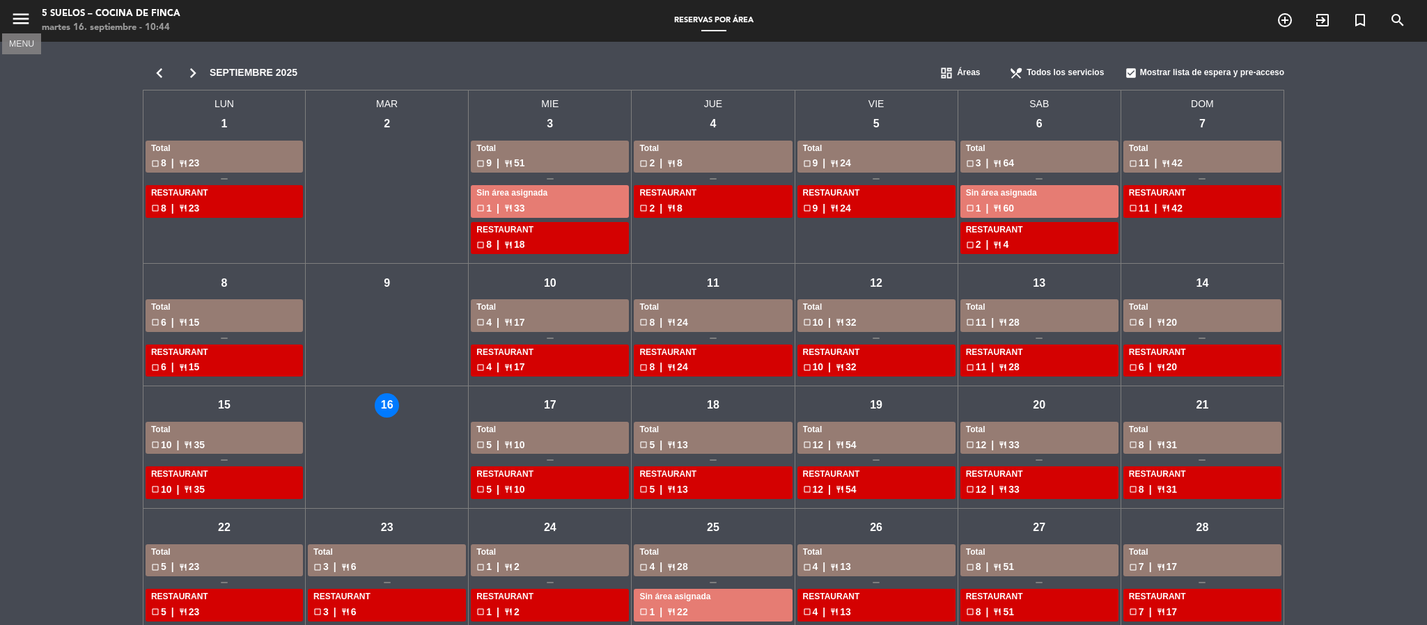
click at [27, 25] on icon "menu" at bounding box center [20, 18] width 21 height 21
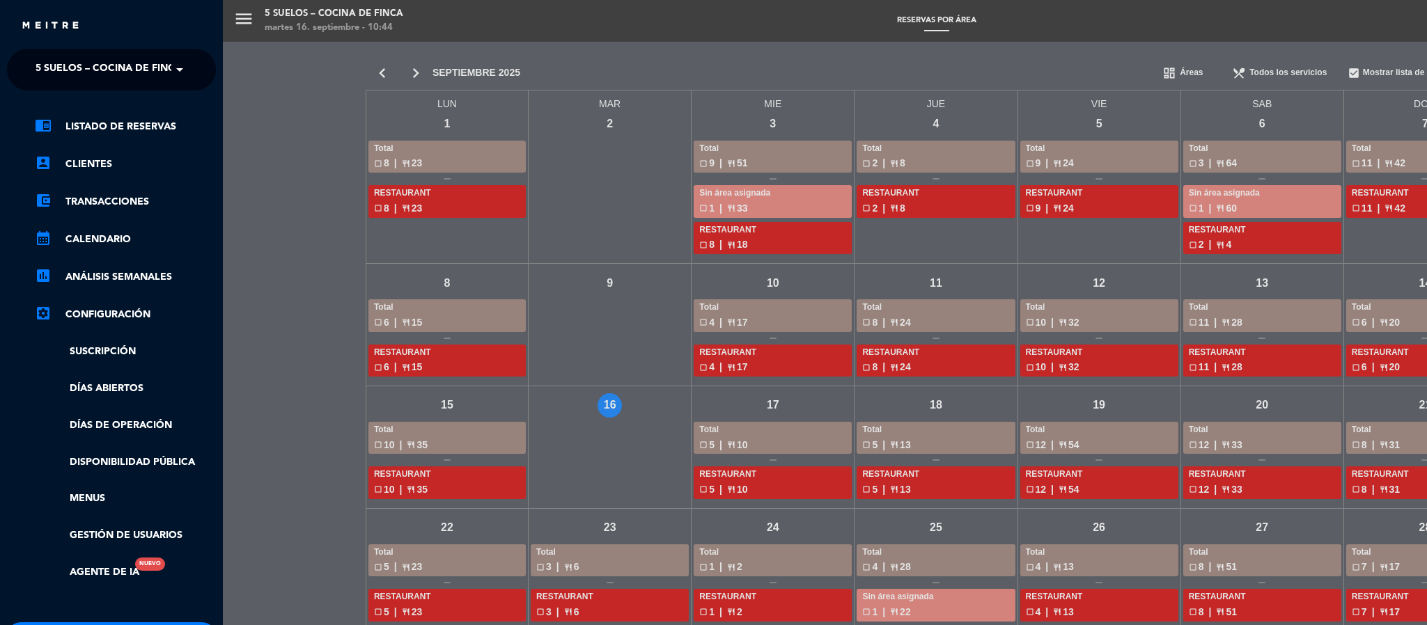
click at [40, 47] on div "close × 5 SUELOS – COCINA DE FINCA × chrome_reader_mode Listado de Reservas acc…" at bounding box center [111, 312] width 223 height 625
click at [55, 70] on span "5 SUELOS – COCINA DE FINCA" at bounding box center [109, 69] width 146 height 29
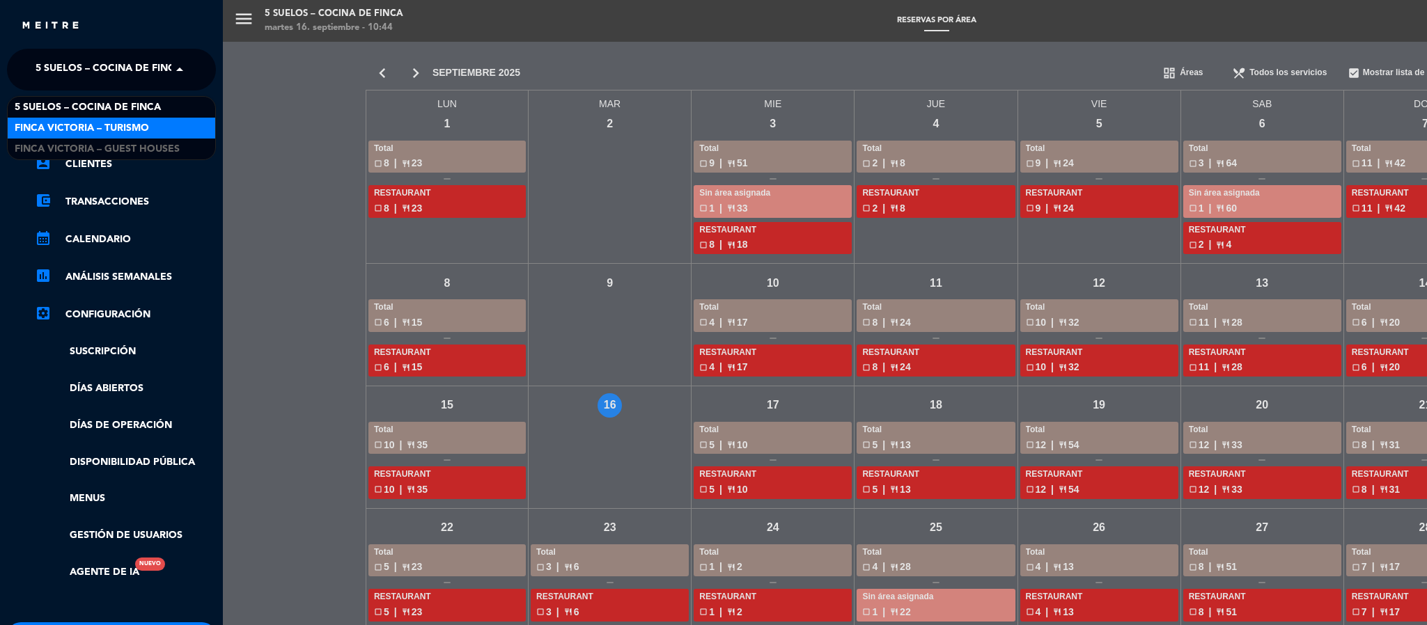
click at [65, 120] on span "FINCA VICTORIA – TURISMO" at bounding box center [82, 128] width 134 height 16
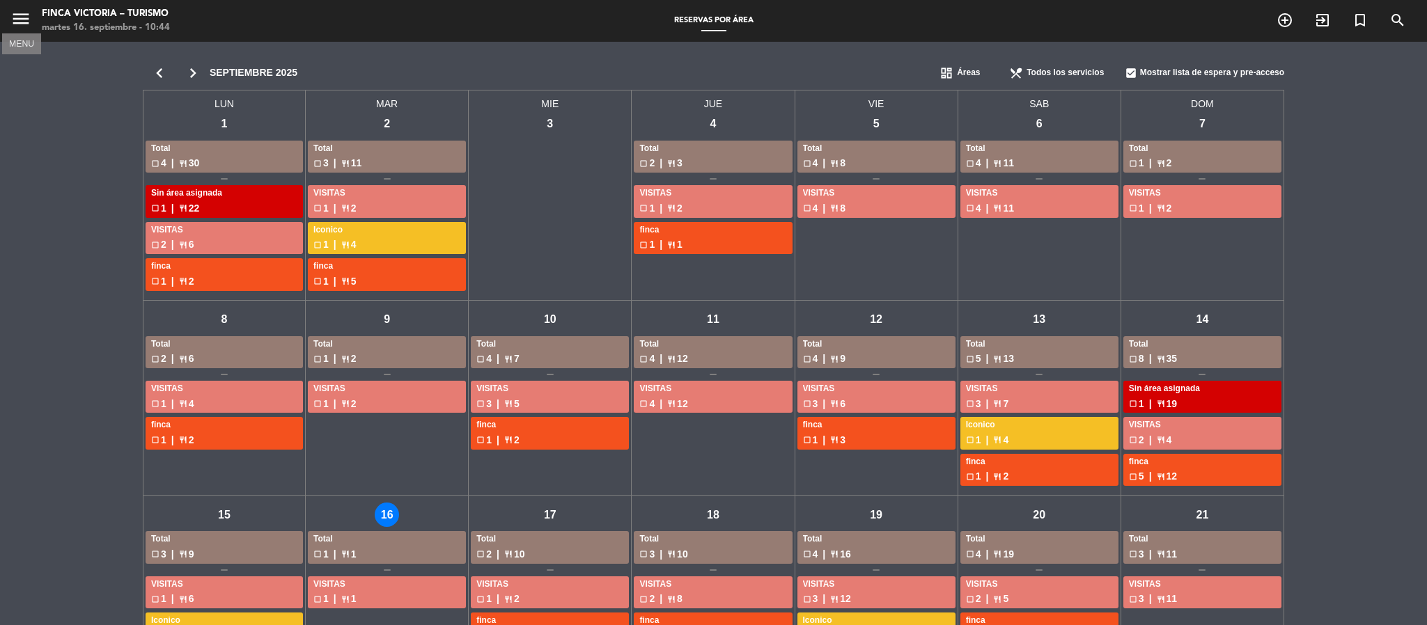
click at [17, 19] on icon "menu" at bounding box center [20, 18] width 21 height 21
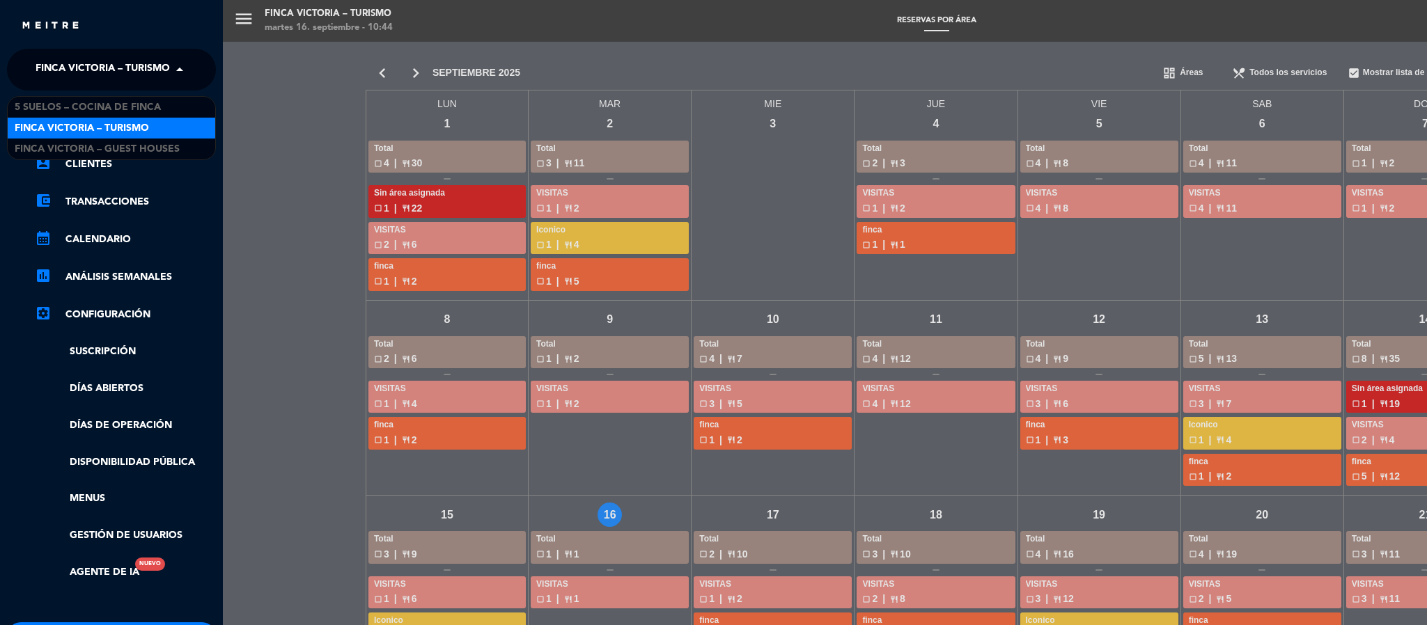
click at [48, 65] on span "FINCA VICTORIA – TURISMO" at bounding box center [103, 69] width 134 height 29
click at [55, 98] on div "5 SUELOS – COCINA DE FINCA" at bounding box center [112, 107] width 208 height 21
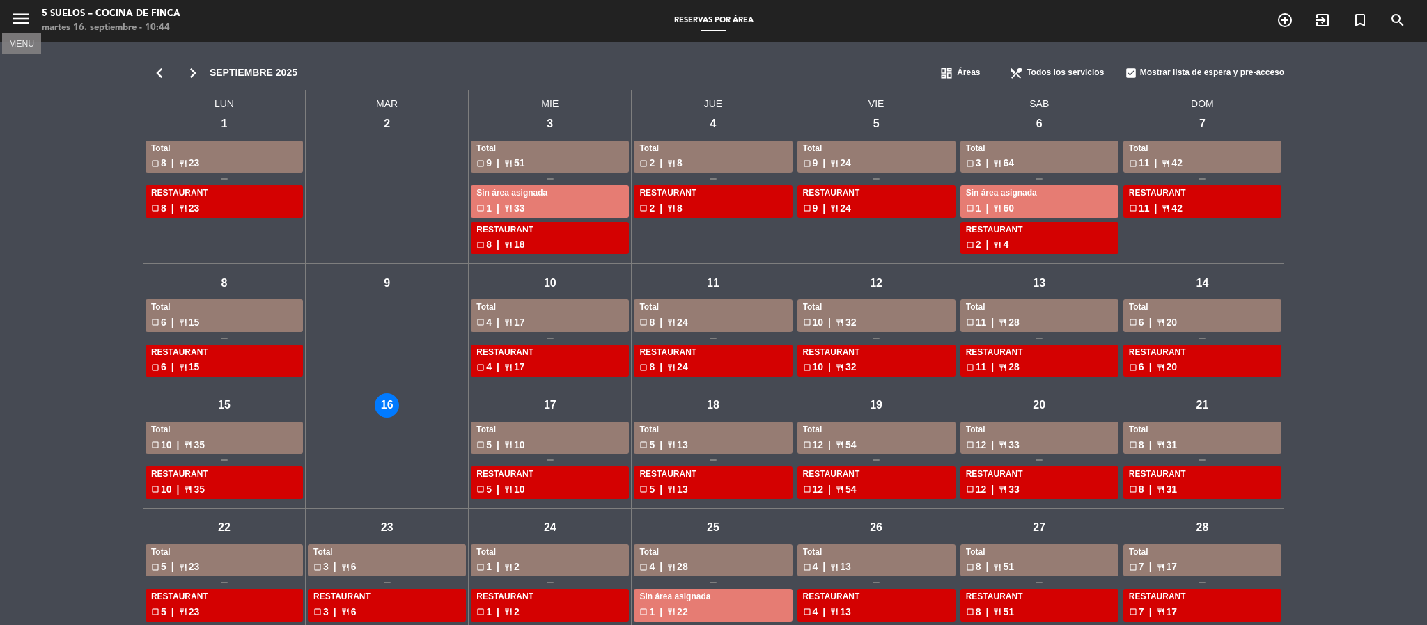
click at [19, 24] on icon "menu" at bounding box center [20, 18] width 21 height 21
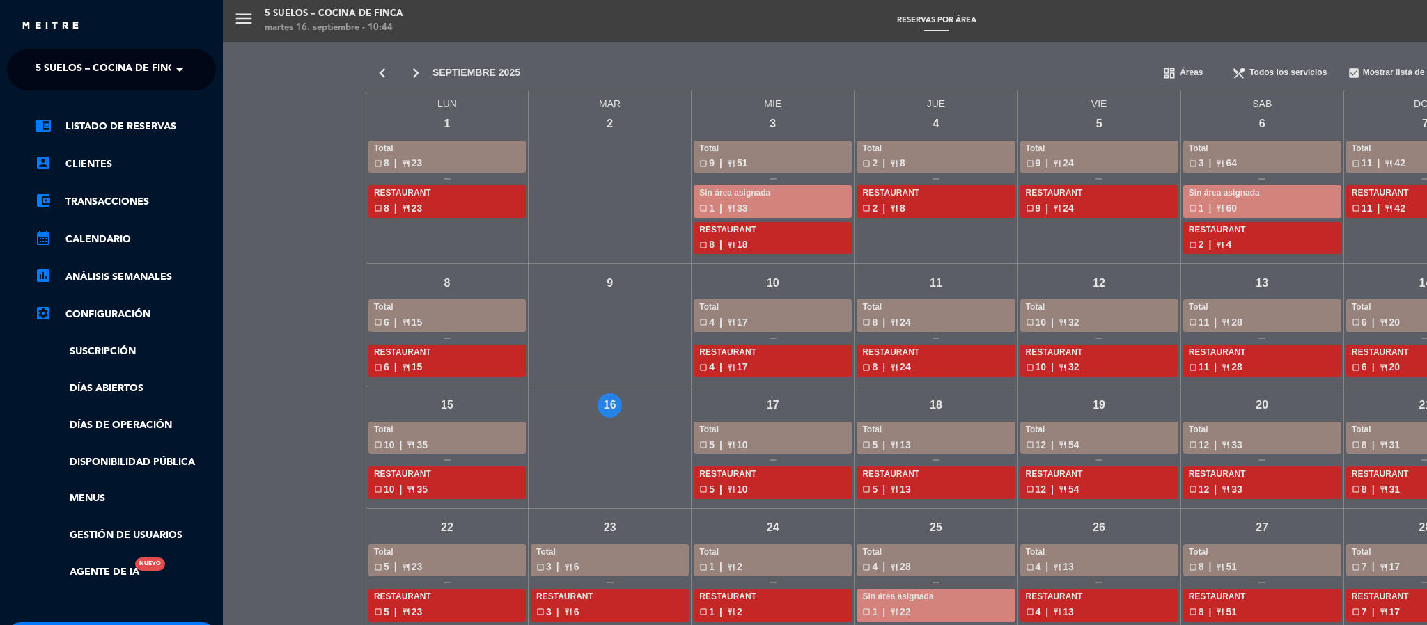
click at [73, 117] on div "chrome_reader_mode Listado de Reservas account_box Clientes account_balance_wal…" at bounding box center [112, 357] width 230 height 532
click at [76, 132] on link "chrome_reader_mode Listado de Reservas" at bounding box center [125, 126] width 181 height 17
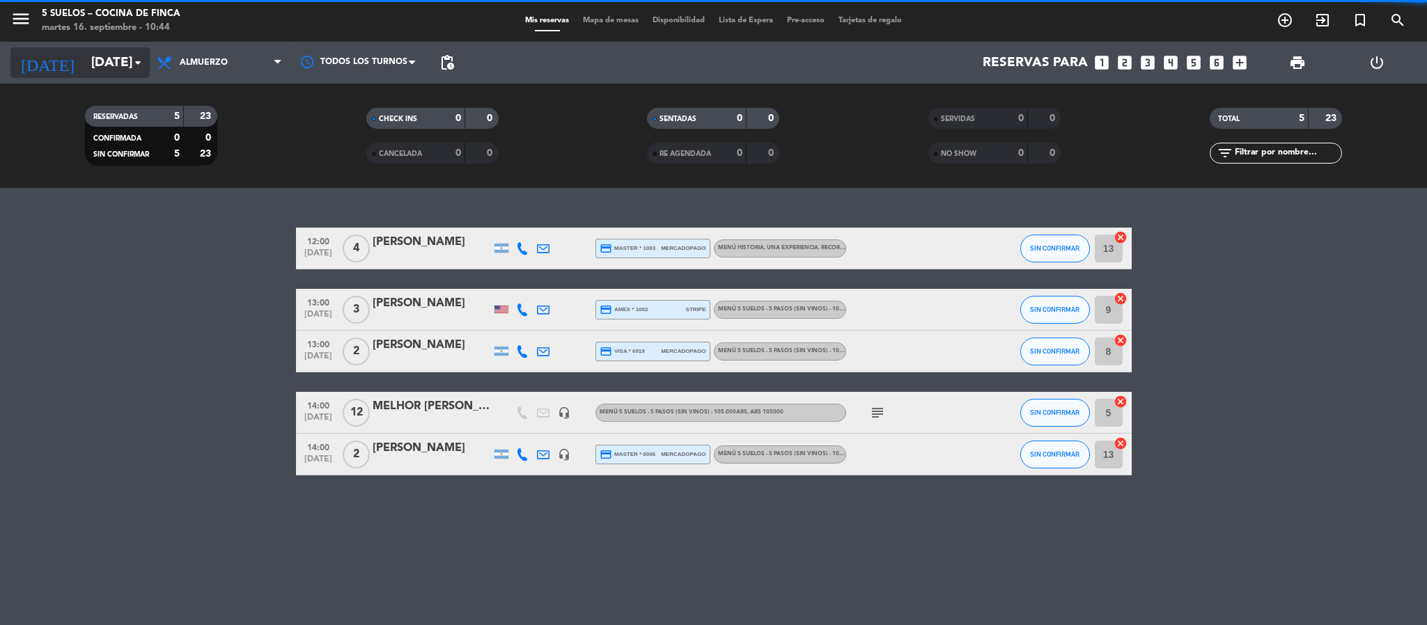
click at [84, 63] on input "[DATE]" at bounding box center [168, 62] width 168 height 29
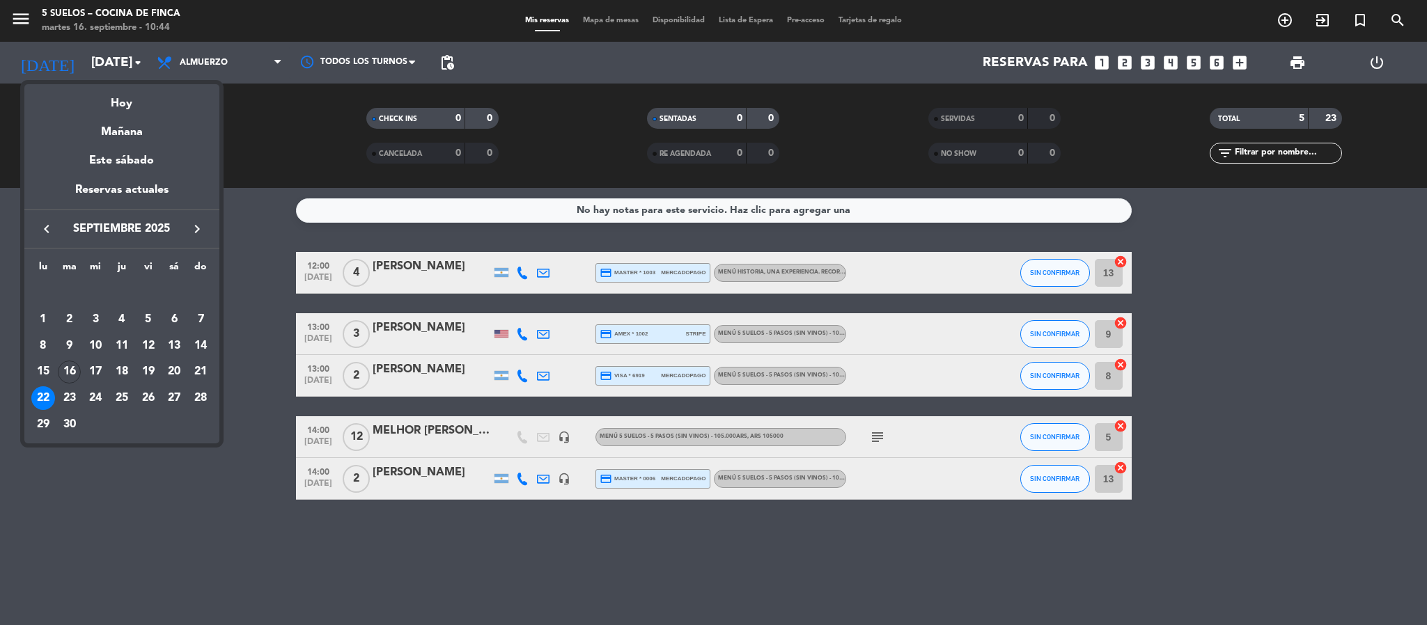
click at [187, 226] on button "keyboard_arrow_right" at bounding box center [197, 229] width 25 height 18
click at [123, 373] on div "16" at bounding box center [122, 373] width 24 height 24
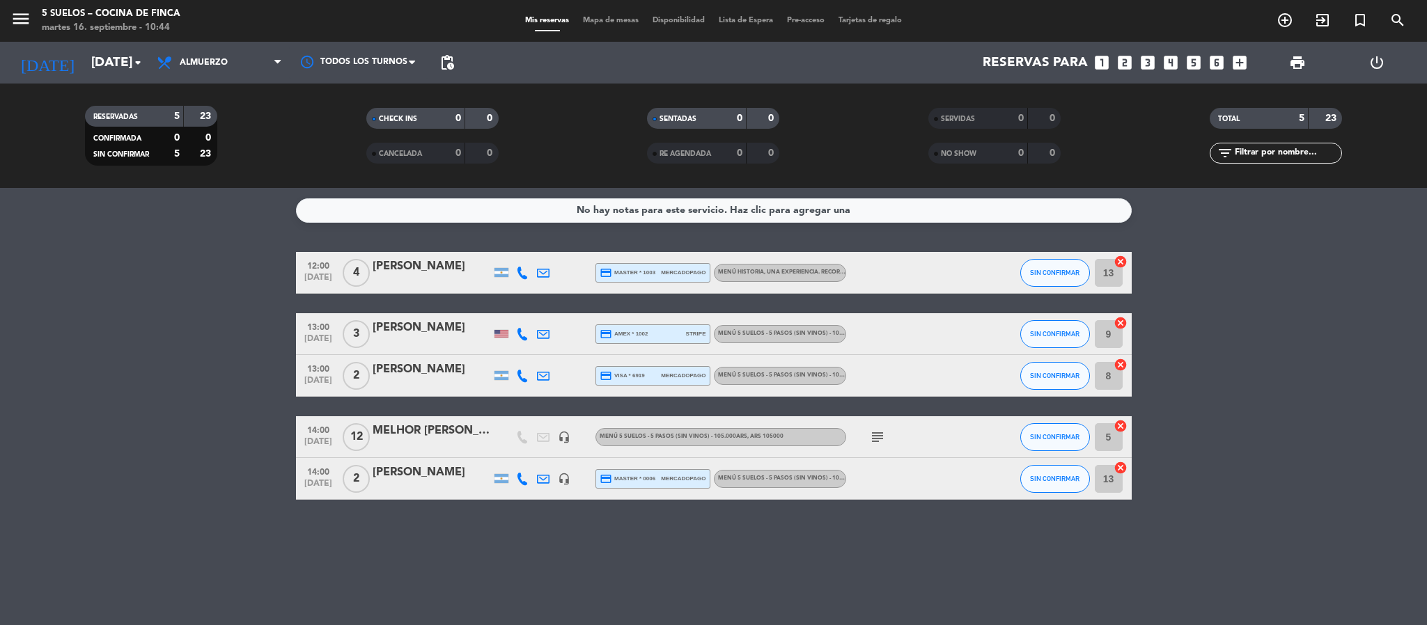
type input "[DEMOGRAPHIC_DATA][DATE]"
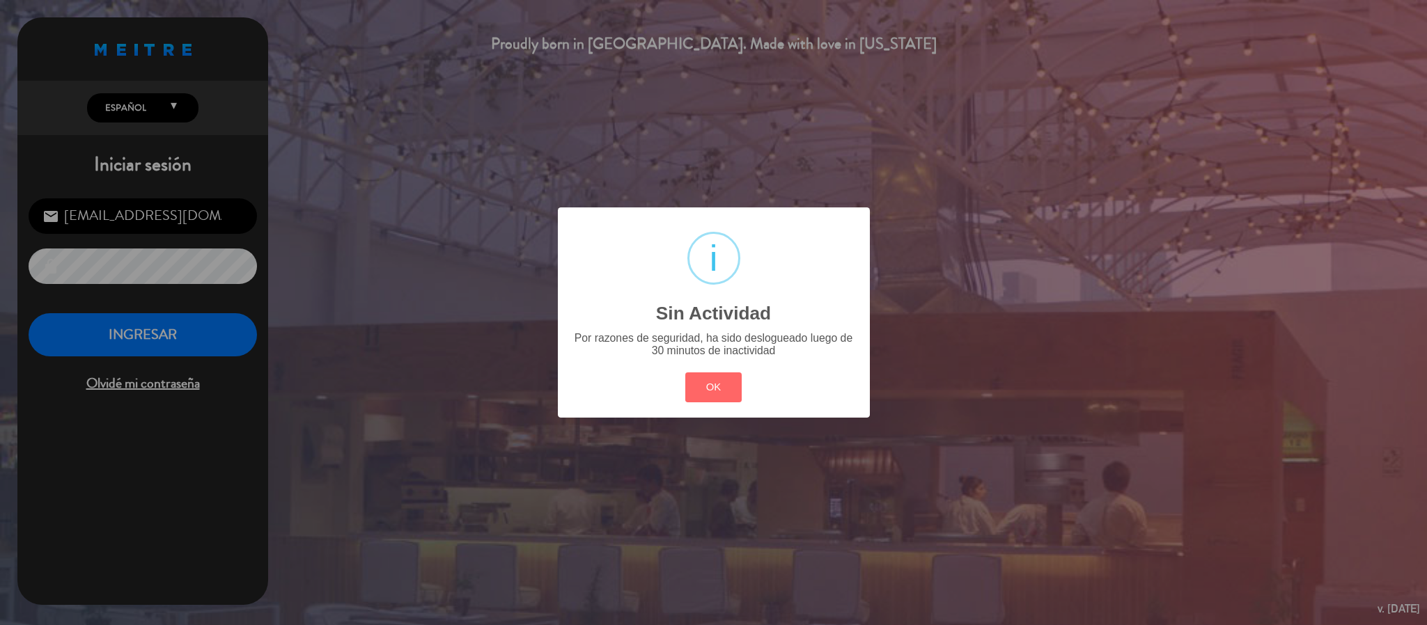
click at [715, 412] on div "? ! i Sin Actividad × Por razones de seguridad, ha sido deslogueado luego de 30…" at bounding box center [714, 313] width 312 height 210
click at [701, 410] on div "? ! i Sin Actividad × Por razones de seguridad, ha sido deslogueado luego de 30…" at bounding box center [714, 313] width 312 height 210
click at [723, 374] on button "OK" at bounding box center [713, 388] width 56 height 30
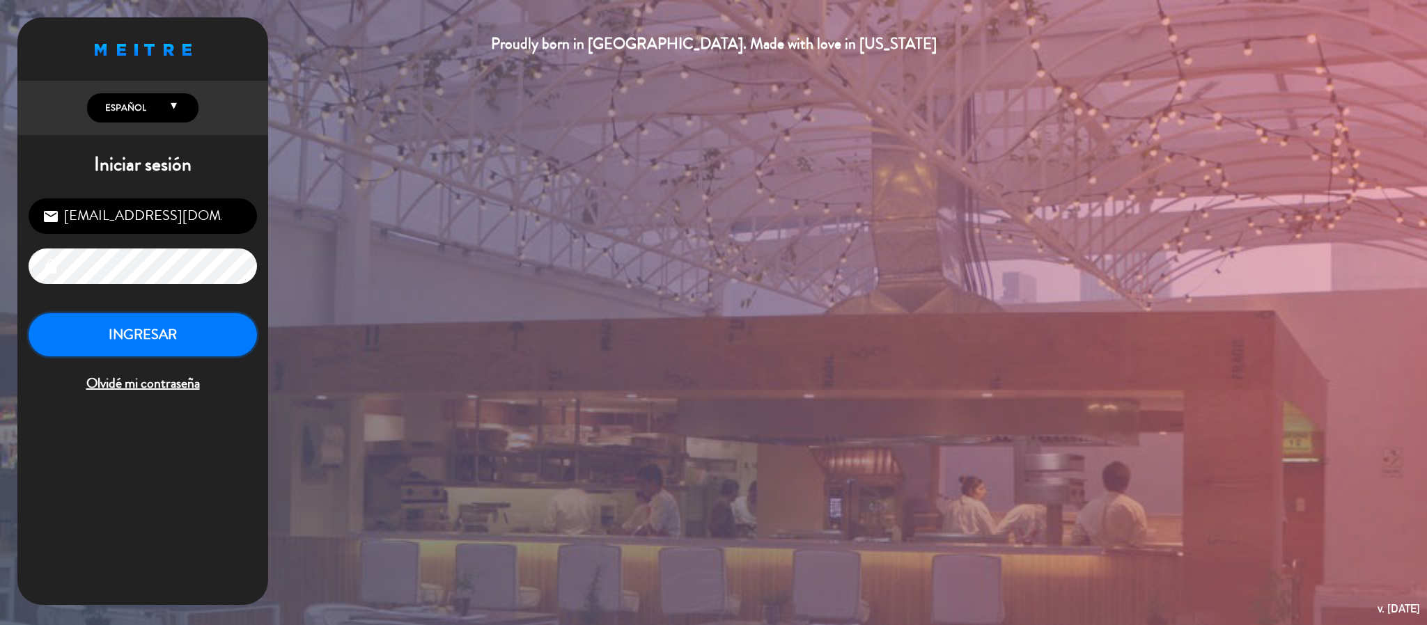
click at [233, 345] on button "INGRESAR" at bounding box center [143, 335] width 228 height 44
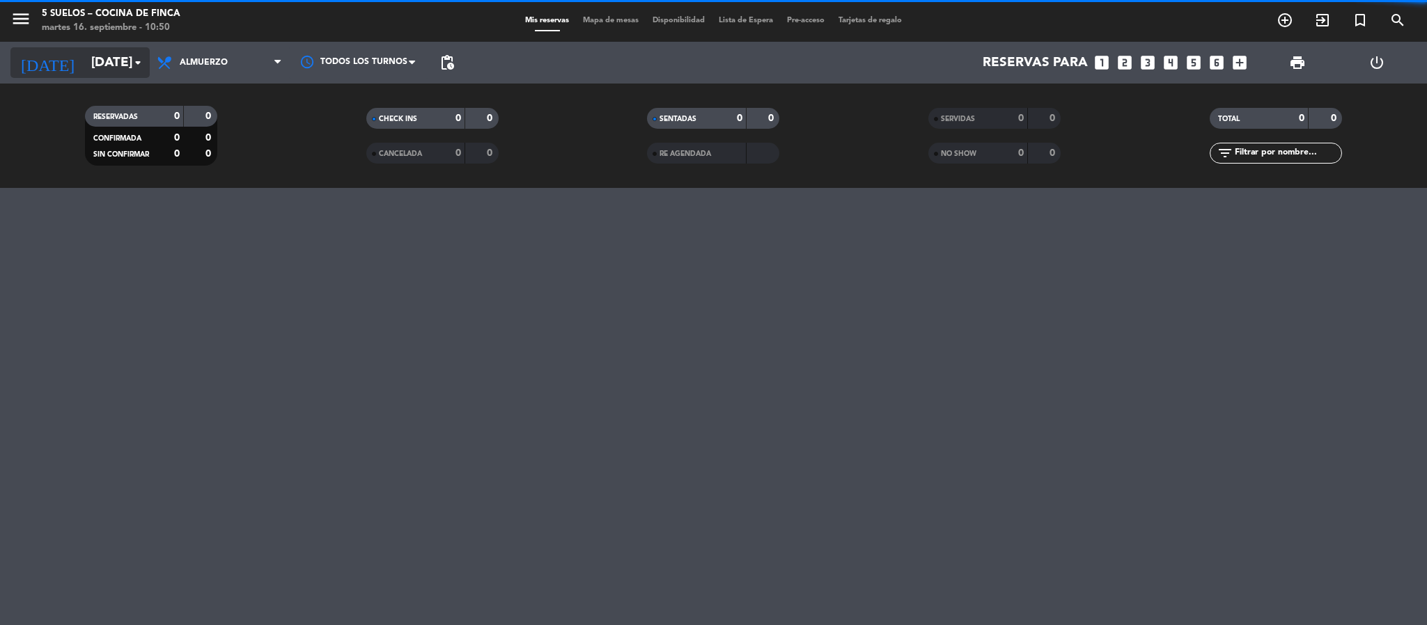
click at [96, 73] on input "[DATE]" at bounding box center [168, 62] width 168 height 29
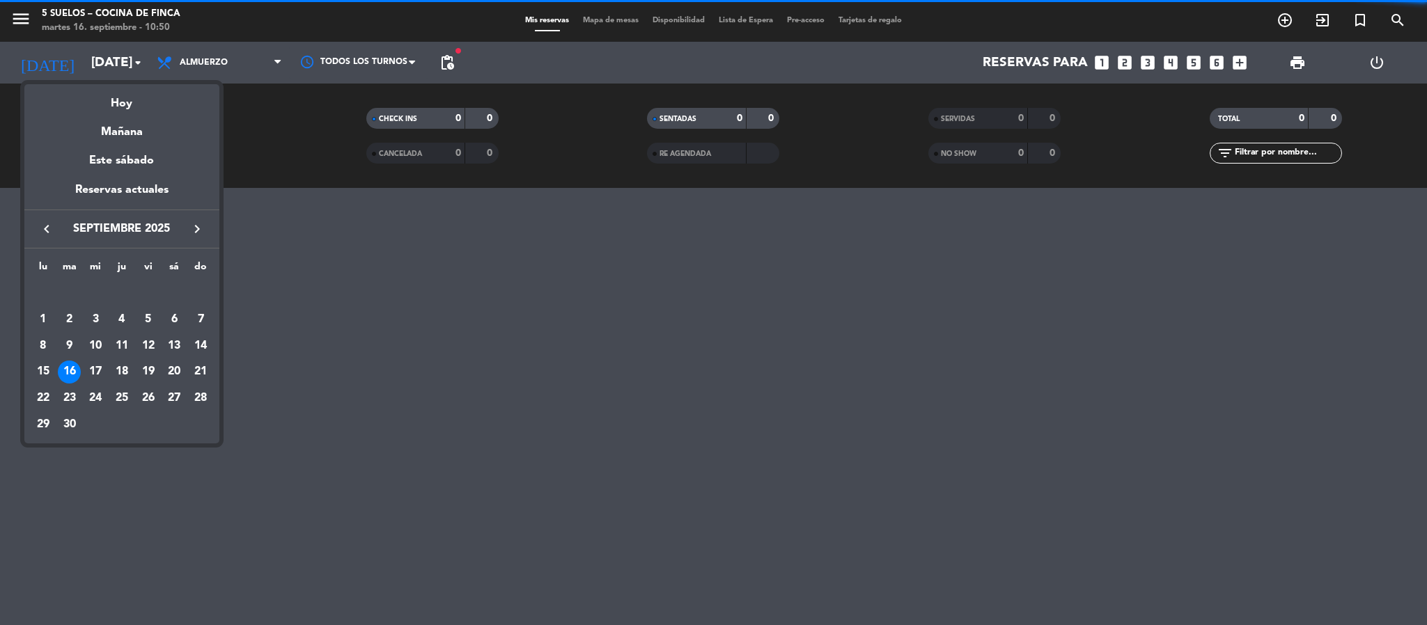
click at [194, 224] on icon "keyboard_arrow_right" at bounding box center [197, 229] width 17 height 17
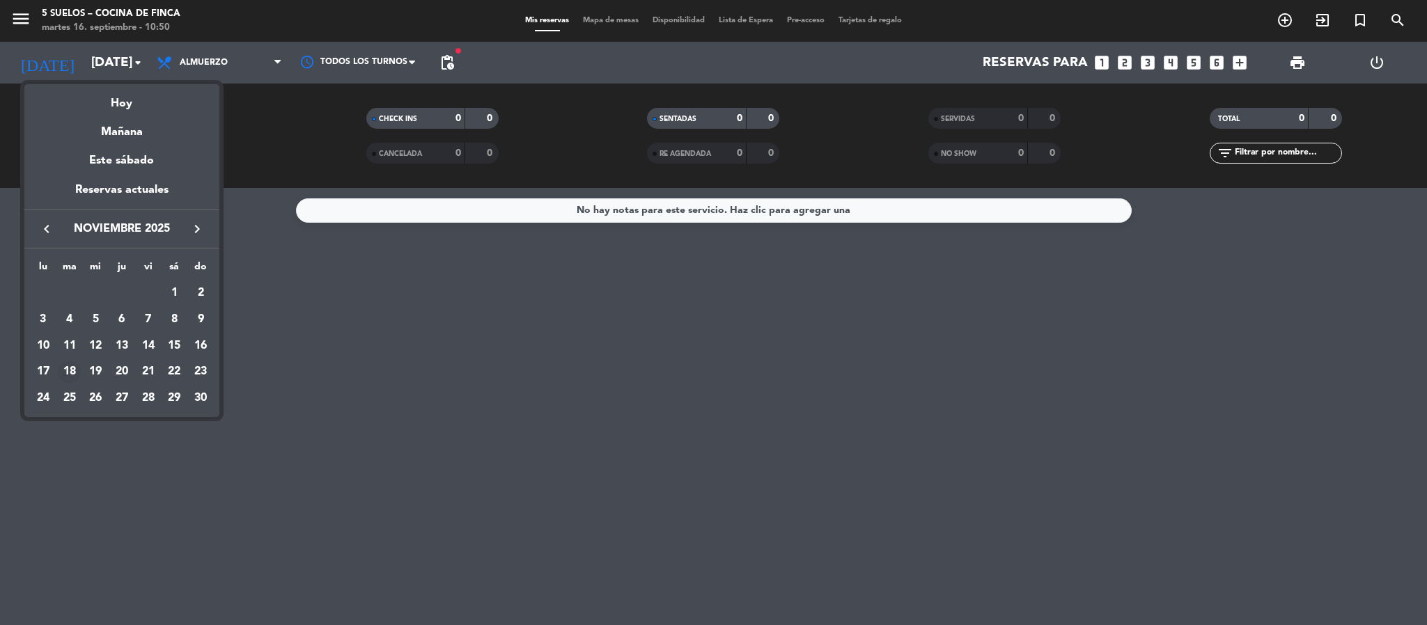
click at [70, 375] on div "18" at bounding box center [70, 373] width 24 height 24
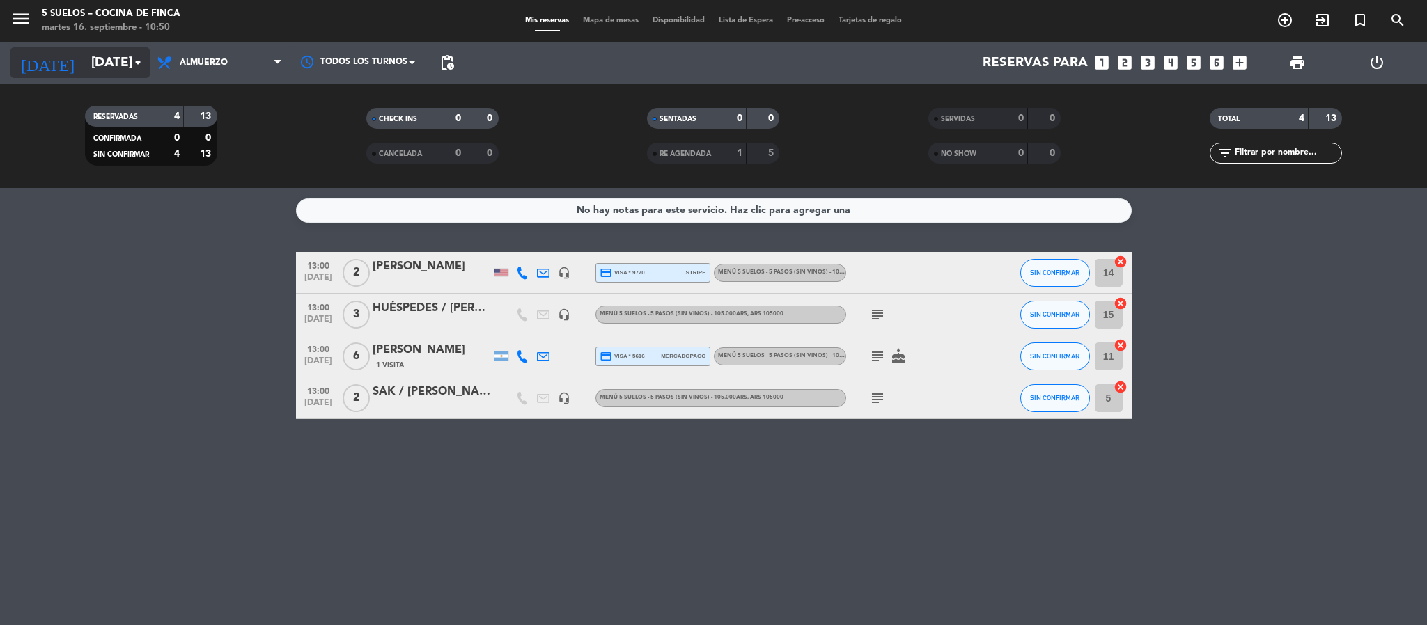
click at [84, 77] on input "[DATE]" at bounding box center [168, 62] width 168 height 29
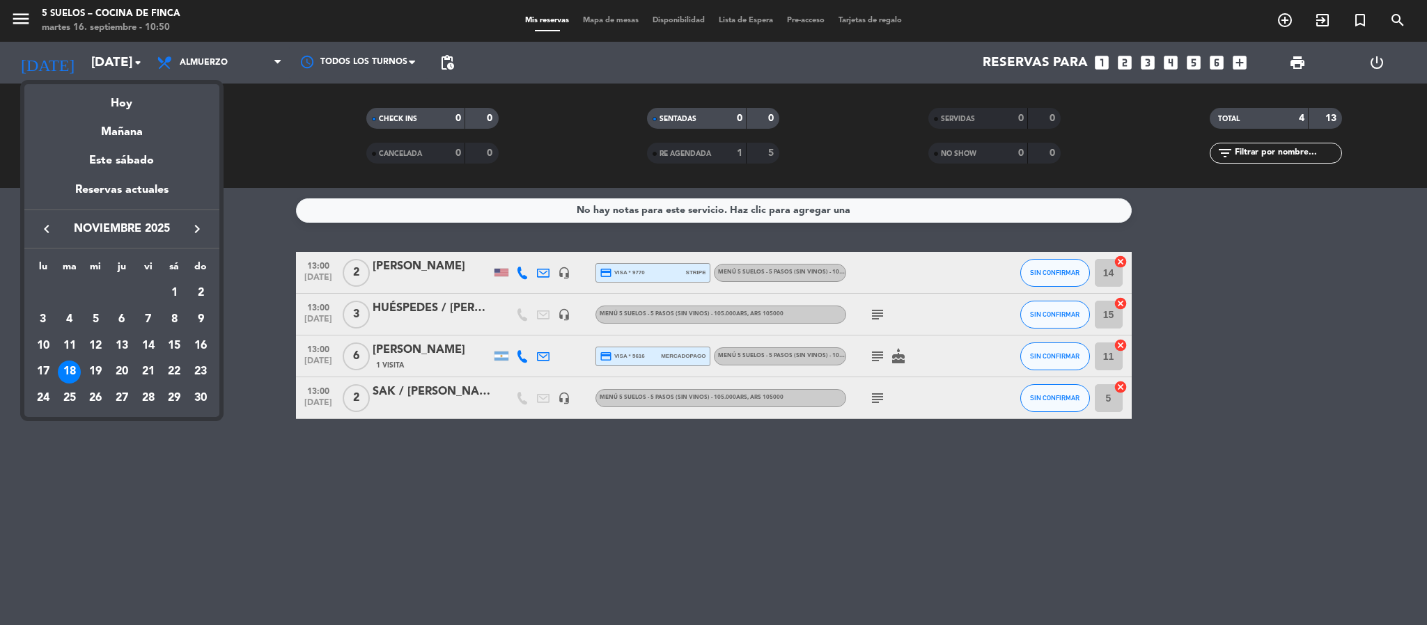
click at [191, 224] on icon "keyboard_arrow_right" at bounding box center [197, 229] width 17 height 17
click at [49, 228] on icon "keyboard_arrow_left" at bounding box center [46, 229] width 17 height 17
click at [203, 396] on div "26" at bounding box center [201, 399] width 24 height 24
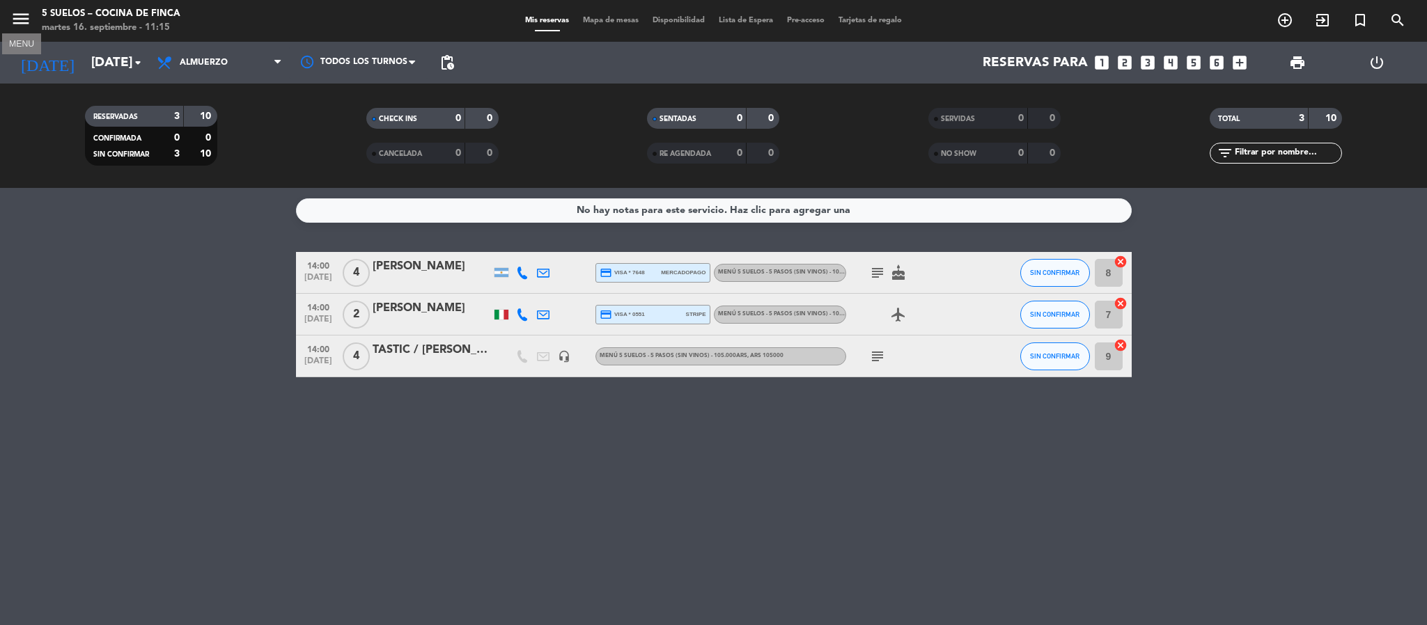
click at [15, 22] on icon "menu" at bounding box center [20, 18] width 21 height 21
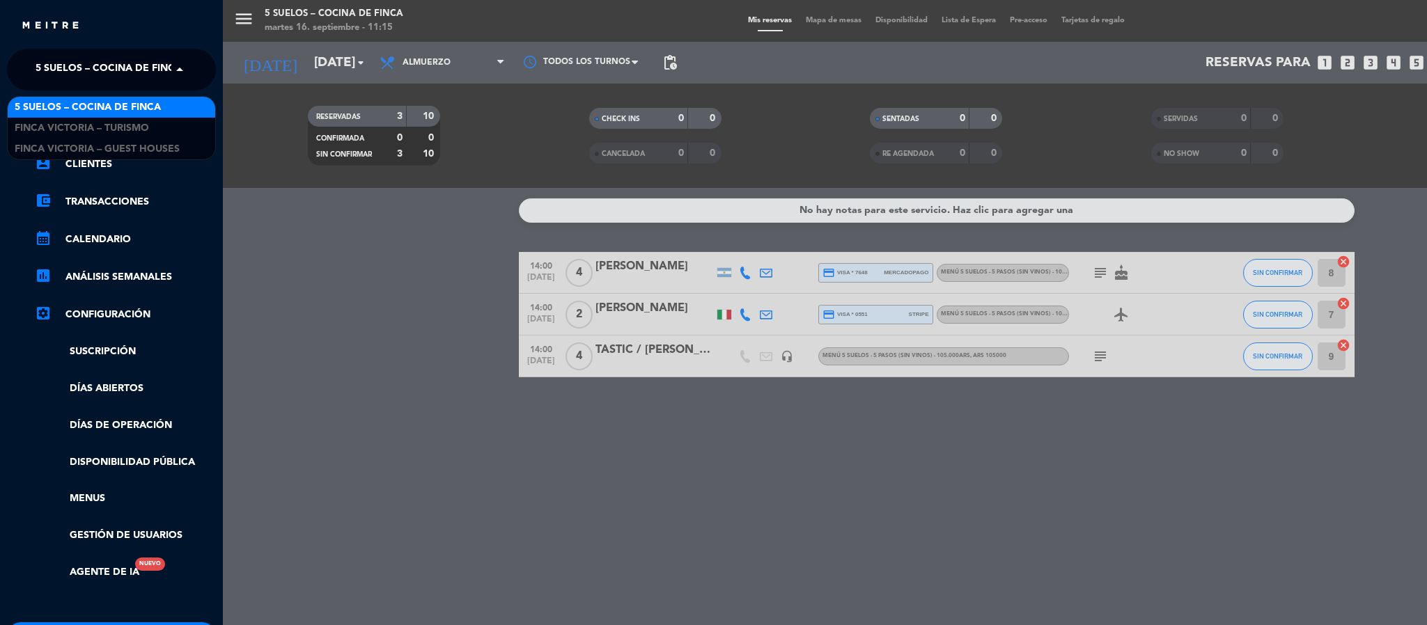
click at [45, 61] on span "5 SUELOS – COCINA DE FINCA" at bounding box center [109, 69] width 146 height 29
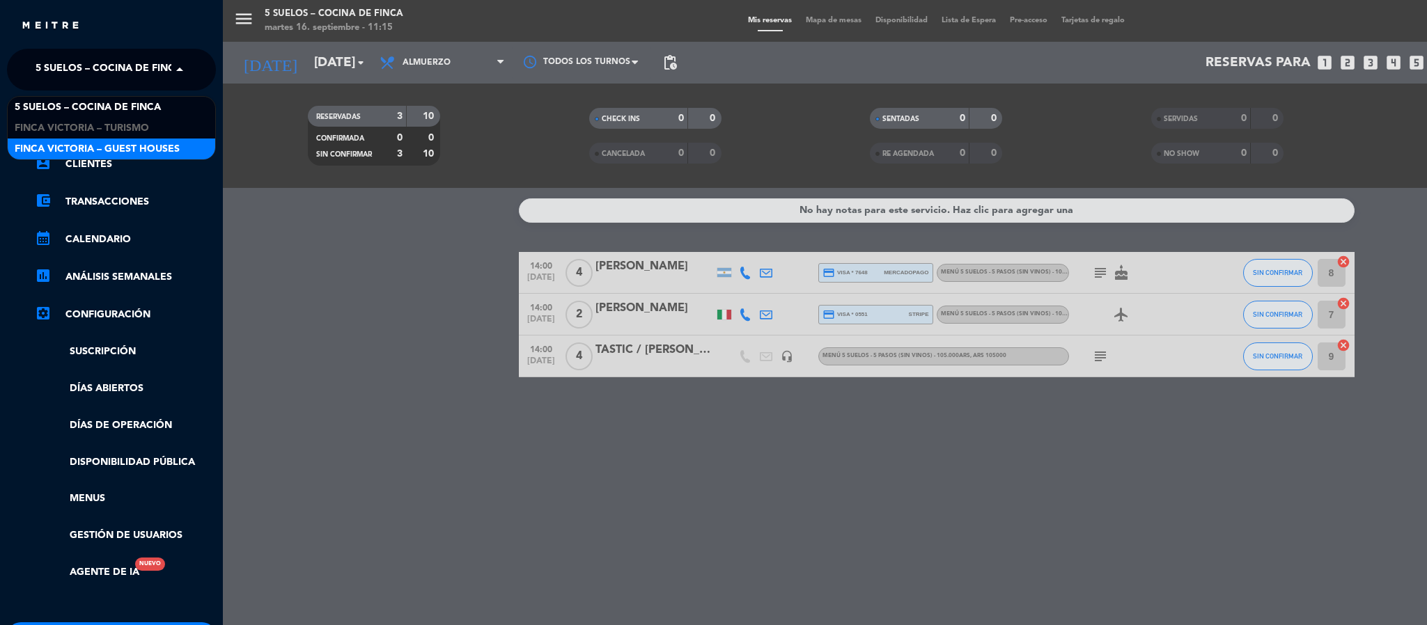
click at [71, 153] on span "FINCA VICTORIA – GUEST HOUSES" at bounding box center [97, 149] width 165 height 16
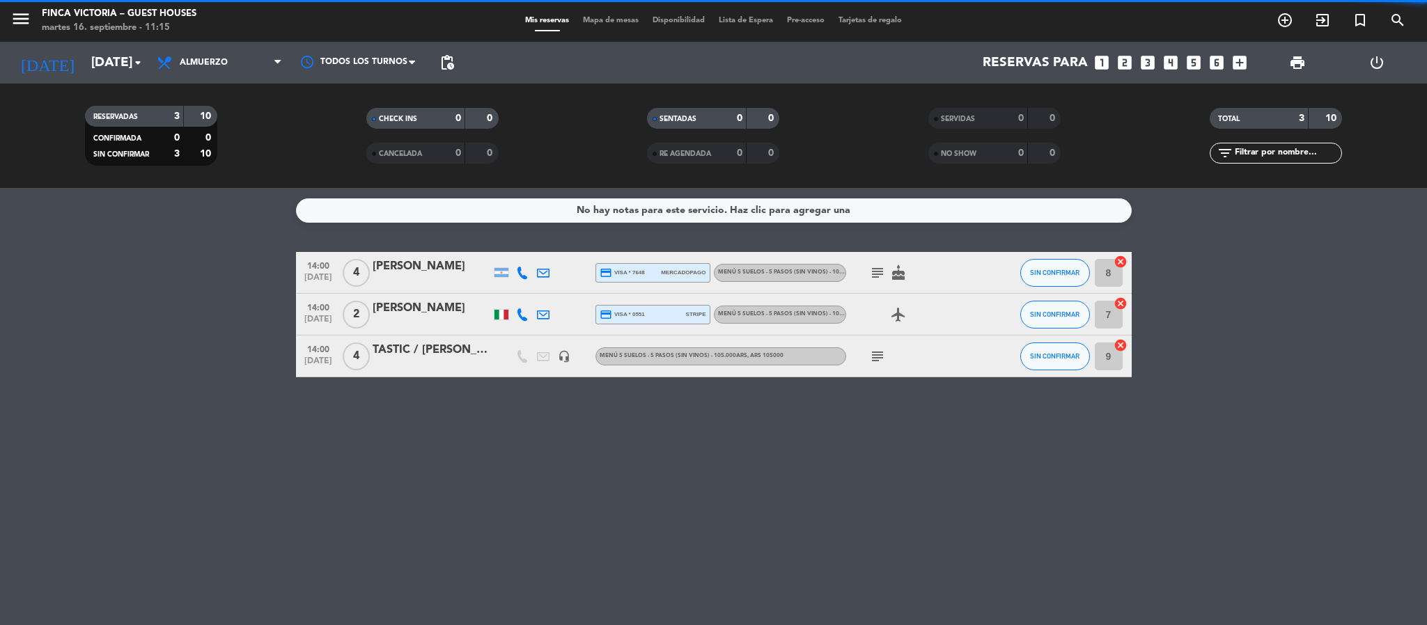
click at [88, 84] on div "RESERVADAS 3 10 CONFIRMADA 0 0 SIN CONFIRMAR 3 10 CHECK INS 0 0 CANCELADA 0 0 S…" at bounding box center [713, 136] width 1427 height 104
click at [90, 82] on div "[DATE] [DATE] arrow_drop_down" at bounding box center [79, 63] width 139 height 42
click at [94, 75] on input "[DATE]" at bounding box center [168, 62] width 168 height 29
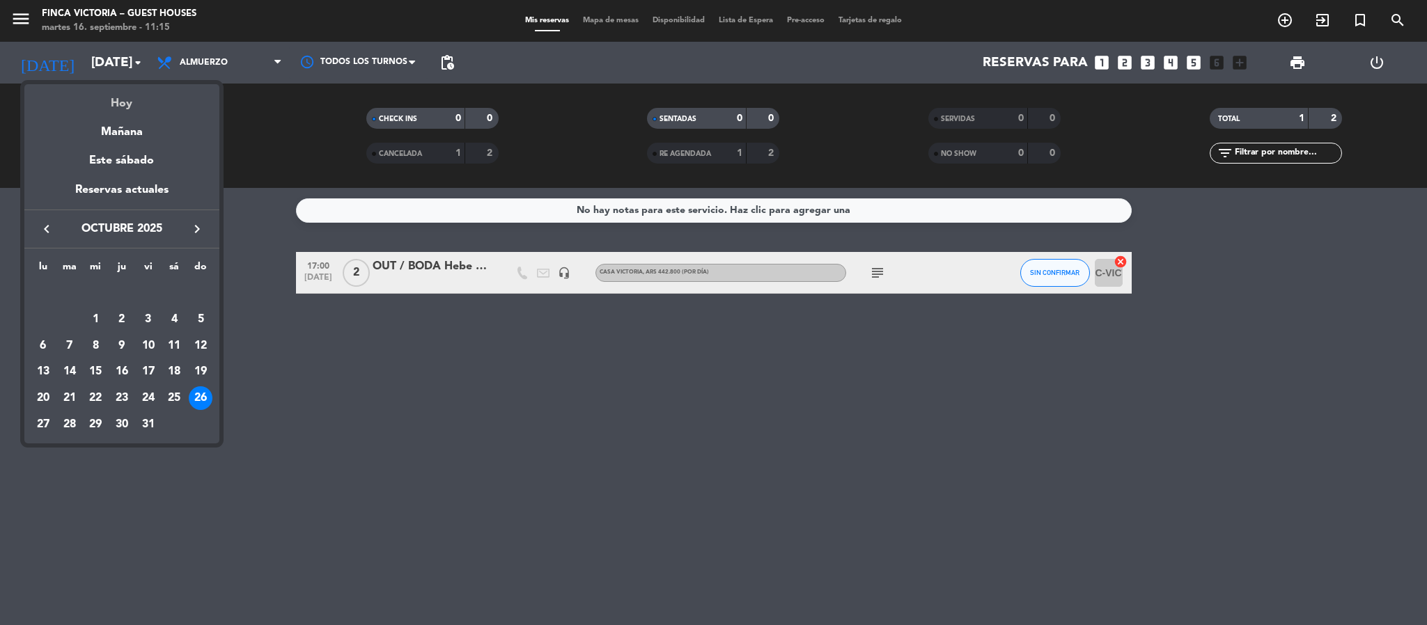
click at [101, 95] on div "Hoy" at bounding box center [121, 98] width 195 height 29
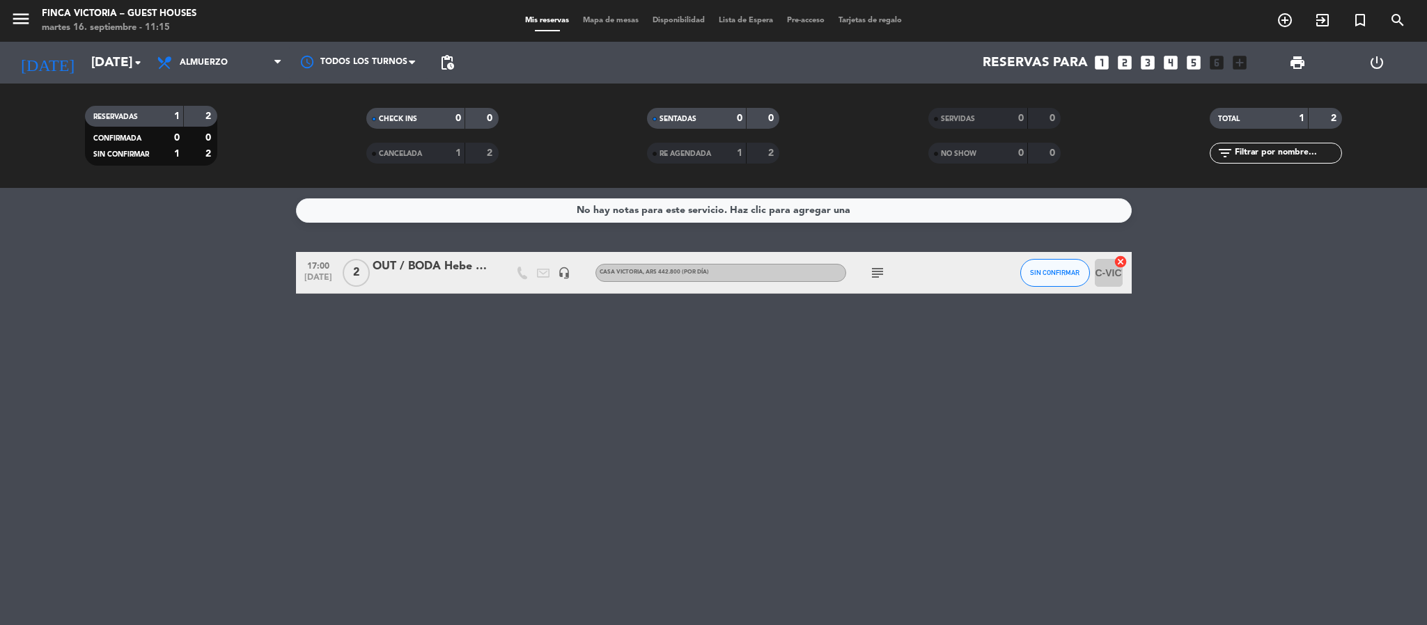
type input "[DATE]"
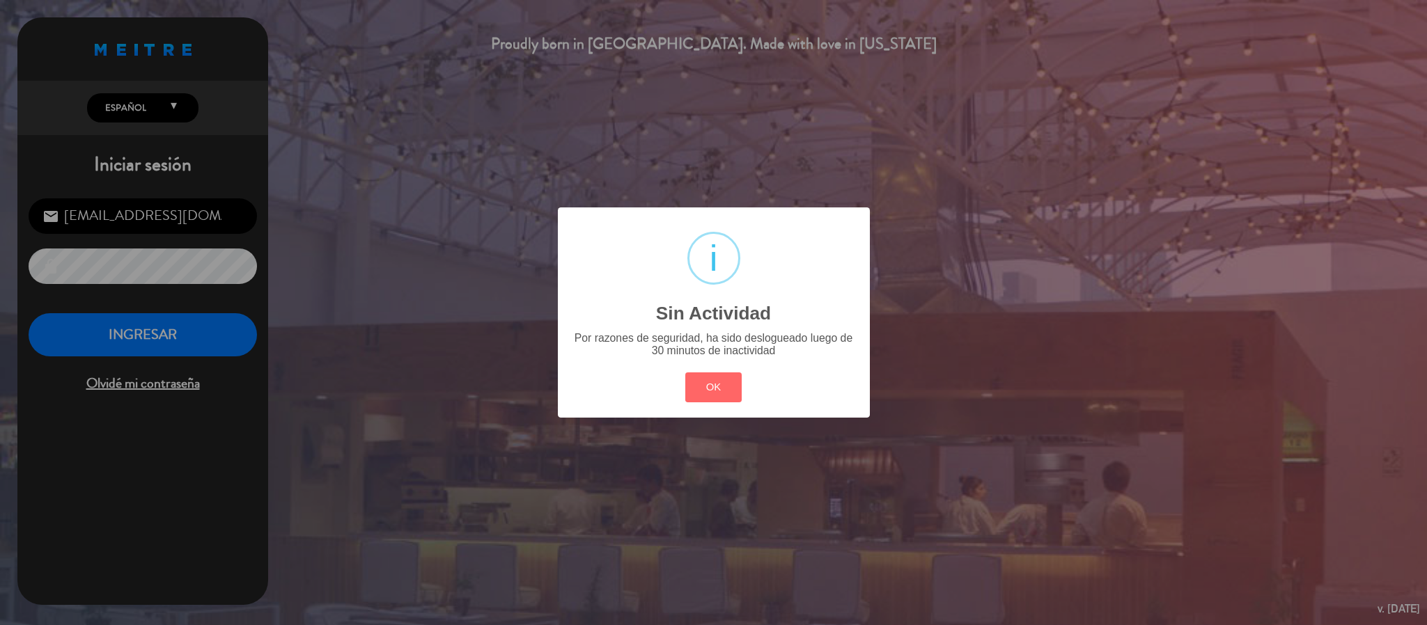
click at [721, 364] on div "? ! i Sin Actividad × Por razones de seguridad, ha sido deslogueado luego de 30…" at bounding box center [714, 313] width 312 height 210
click at [699, 402] on button "OK" at bounding box center [713, 388] width 56 height 30
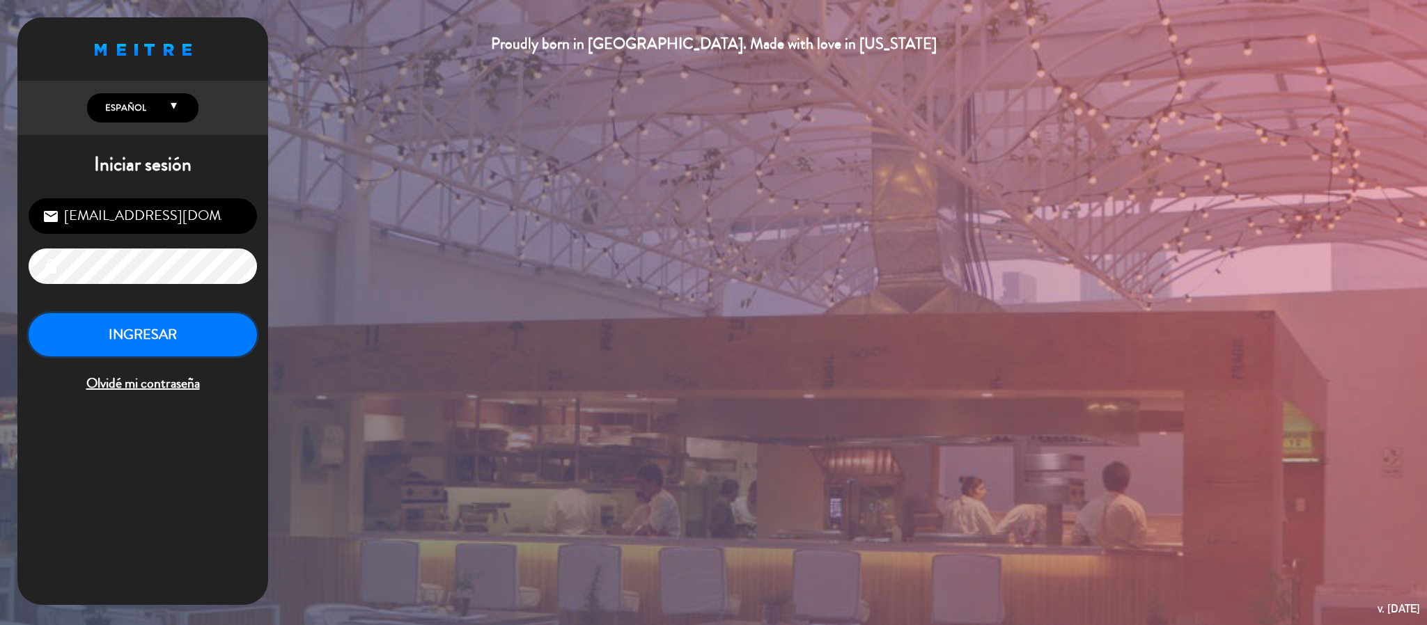
click at [94, 341] on button "INGRESAR" at bounding box center [143, 335] width 228 height 44
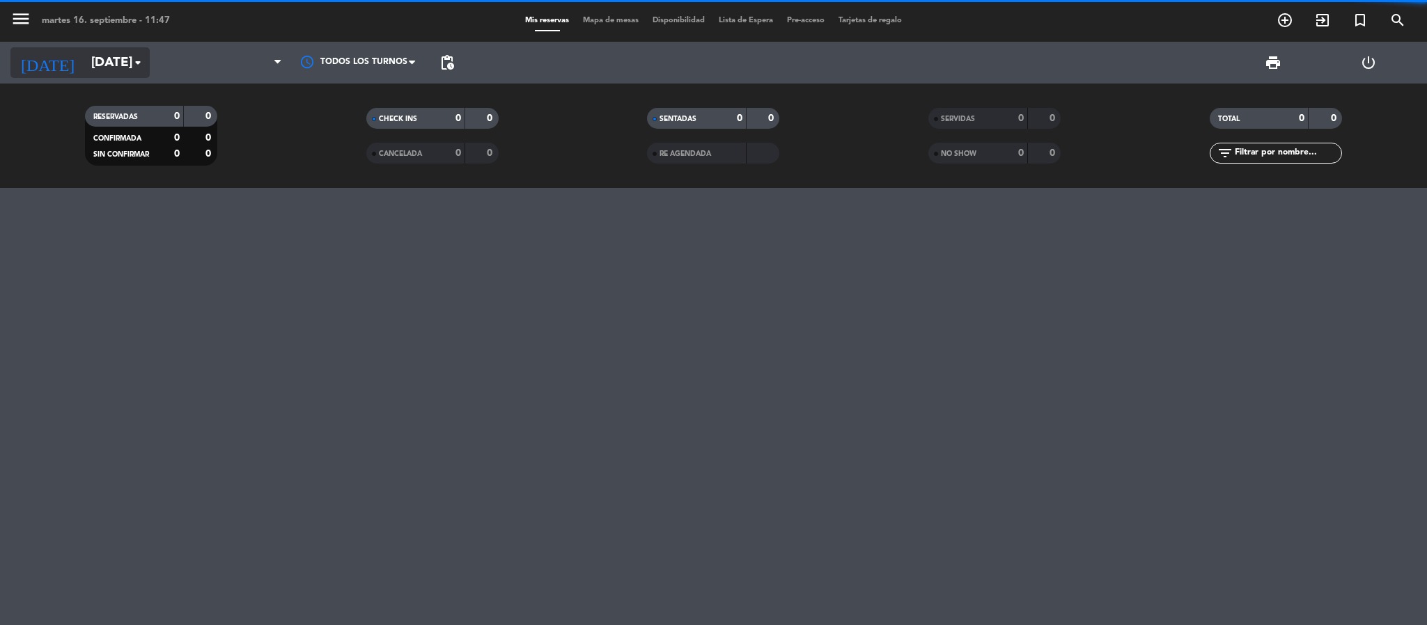
click at [88, 76] on input "[DATE]" at bounding box center [168, 62] width 168 height 29
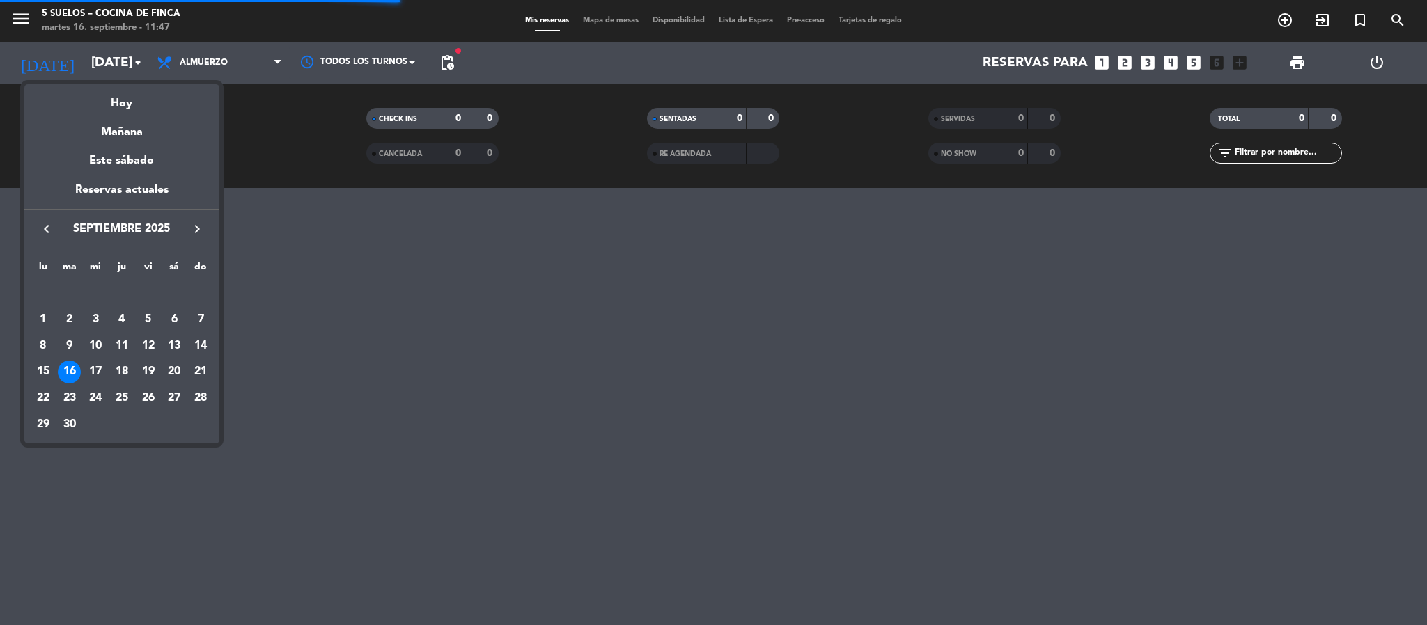
click at [197, 226] on icon "keyboard_arrow_right" at bounding box center [197, 229] width 17 height 17
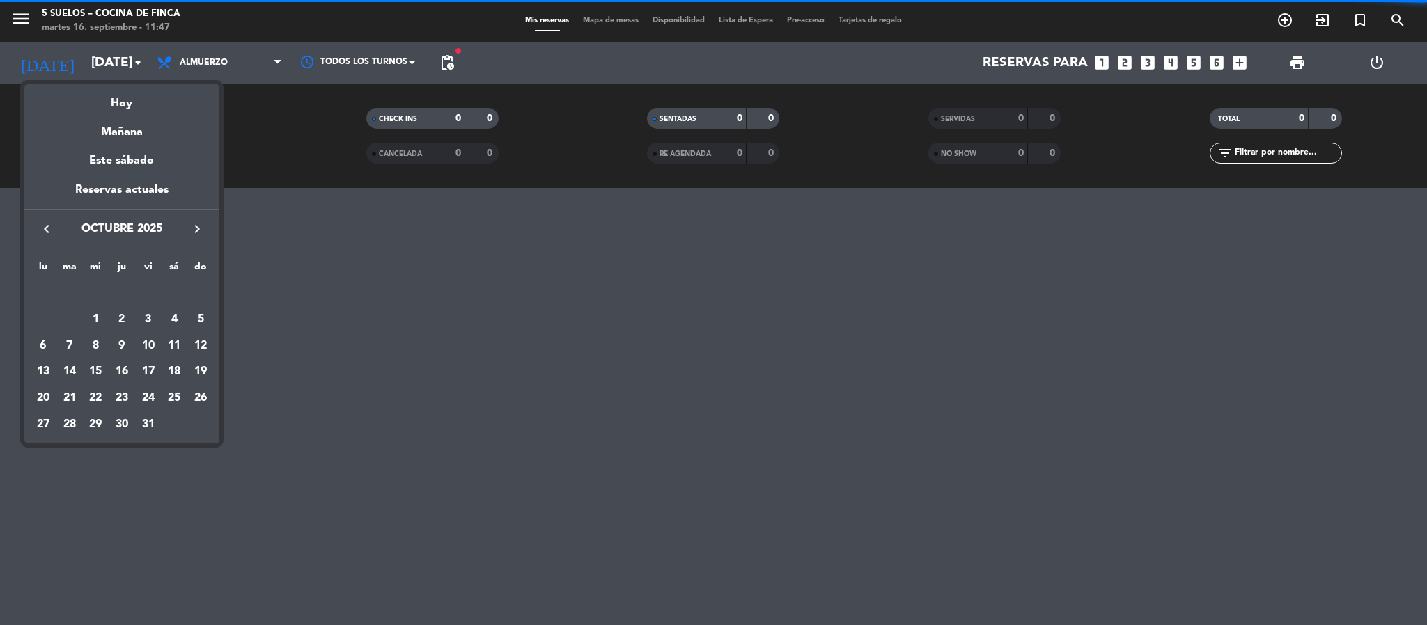
click at [42, 232] on icon "keyboard_arrow_left" at bounding box center [46, 229] width 17 height 17
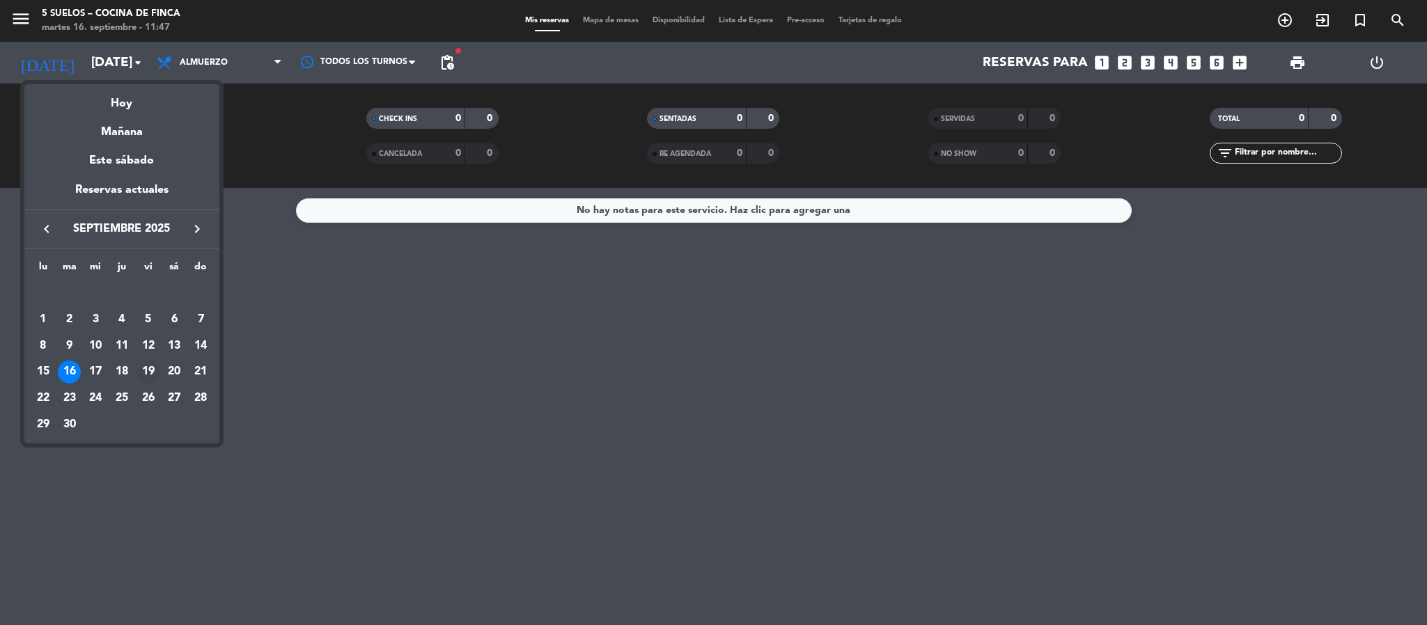
click at [155, 368] on div "19" at bounding box center [148, 373] width 24 height 24
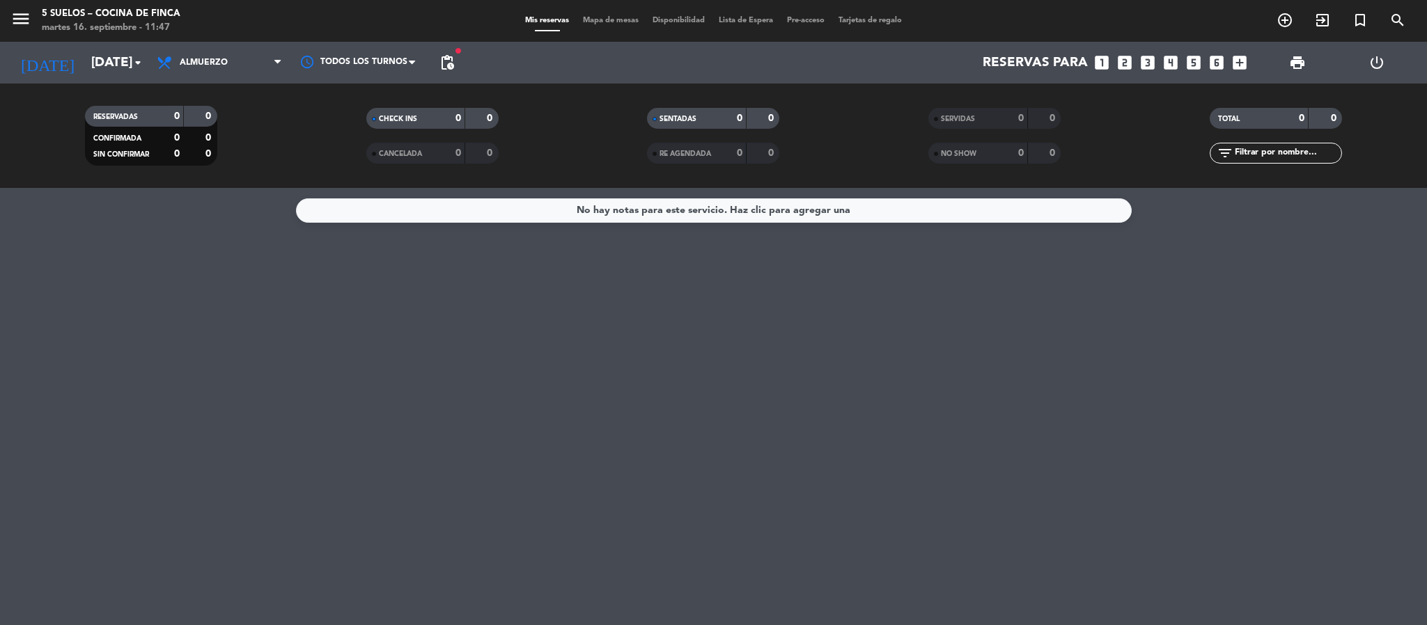
type input "[DATE]"
click at [13, 15] on icon "menu" at bounding box center [20, 18] width 21 height 21
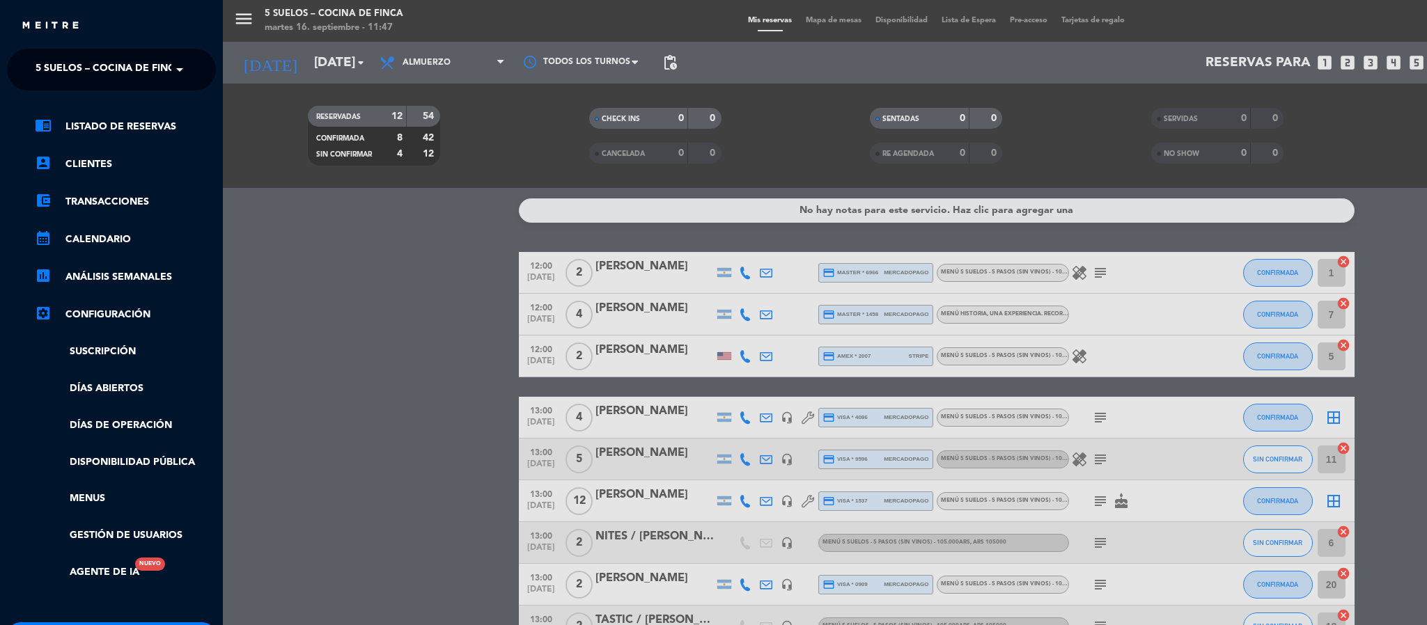
click at [38, 72] on span "5 SUELOS – COCINA DE FINCA" at bounding box center [109, 69] width 146 height 29
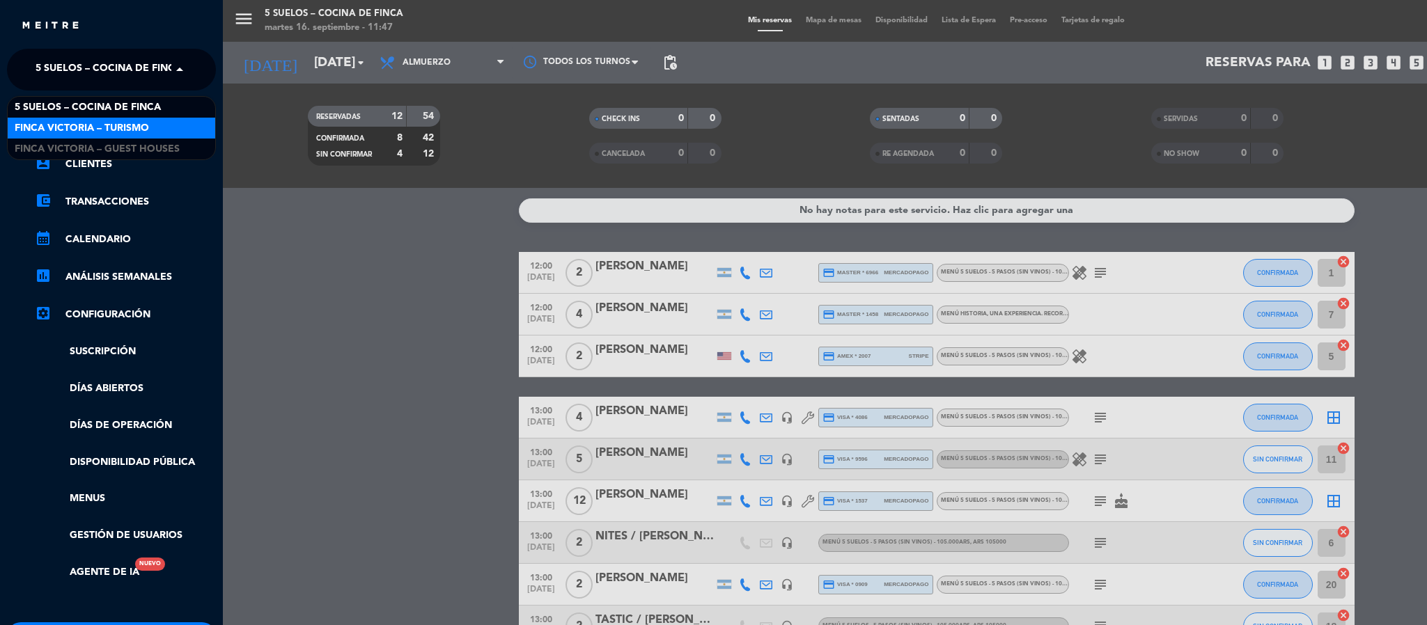
click at [45, 123] on span "FINCA VICTORIA – TURISMO" at bounding box center [82, 128] width 134 height 16
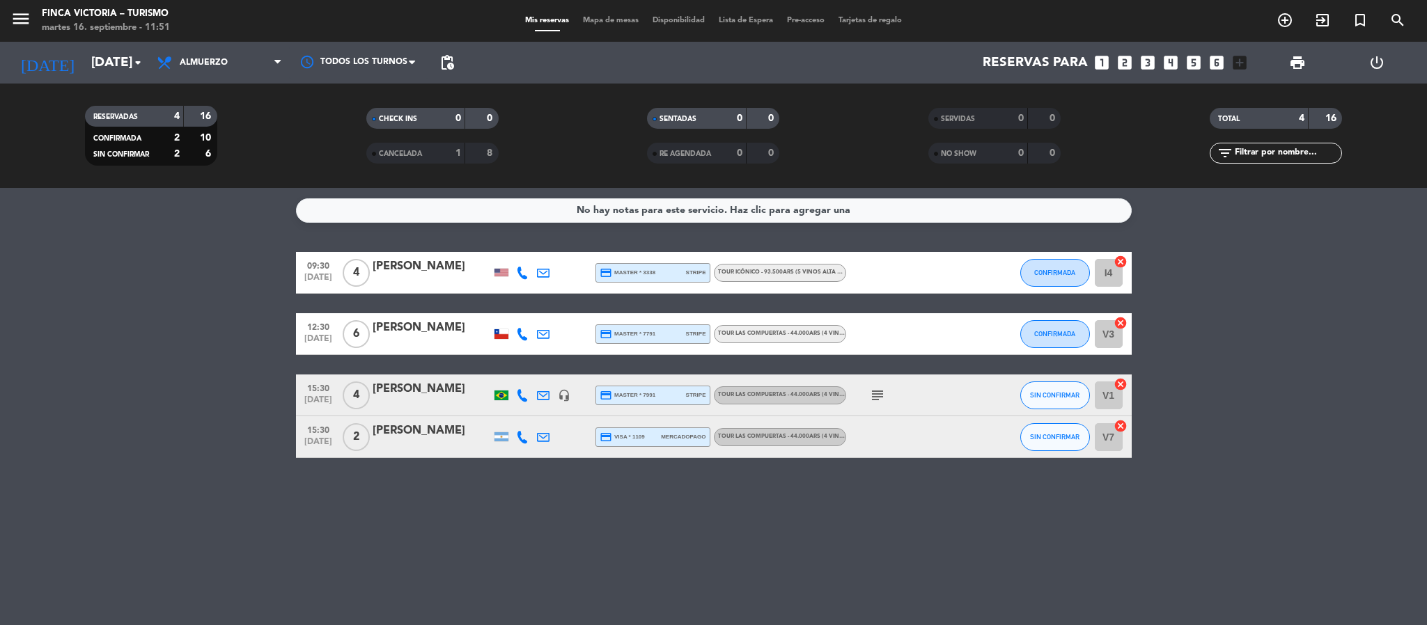
click at [469, 329] on div "[PERSON_NAME]" at bounding box center [432, 328] width 118 height 18
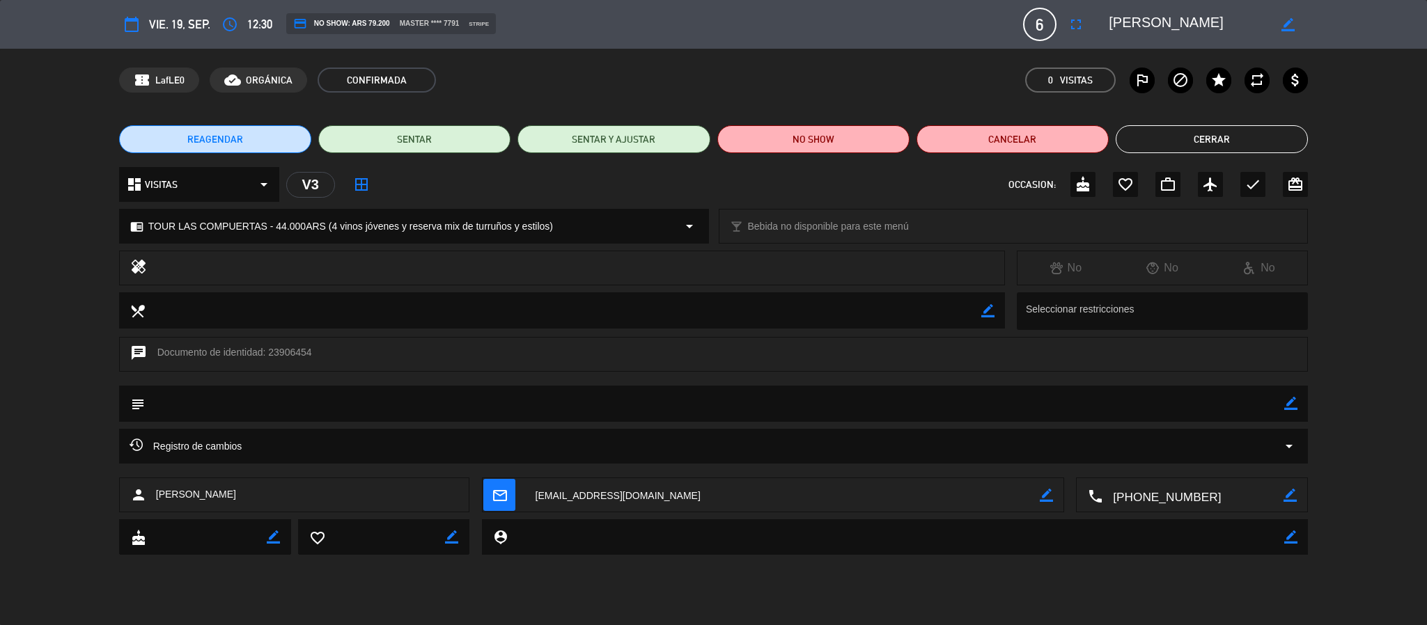
click at [1180, 142] on button "Cerrar" at bounding box center [1212, 139] width 192 height 28
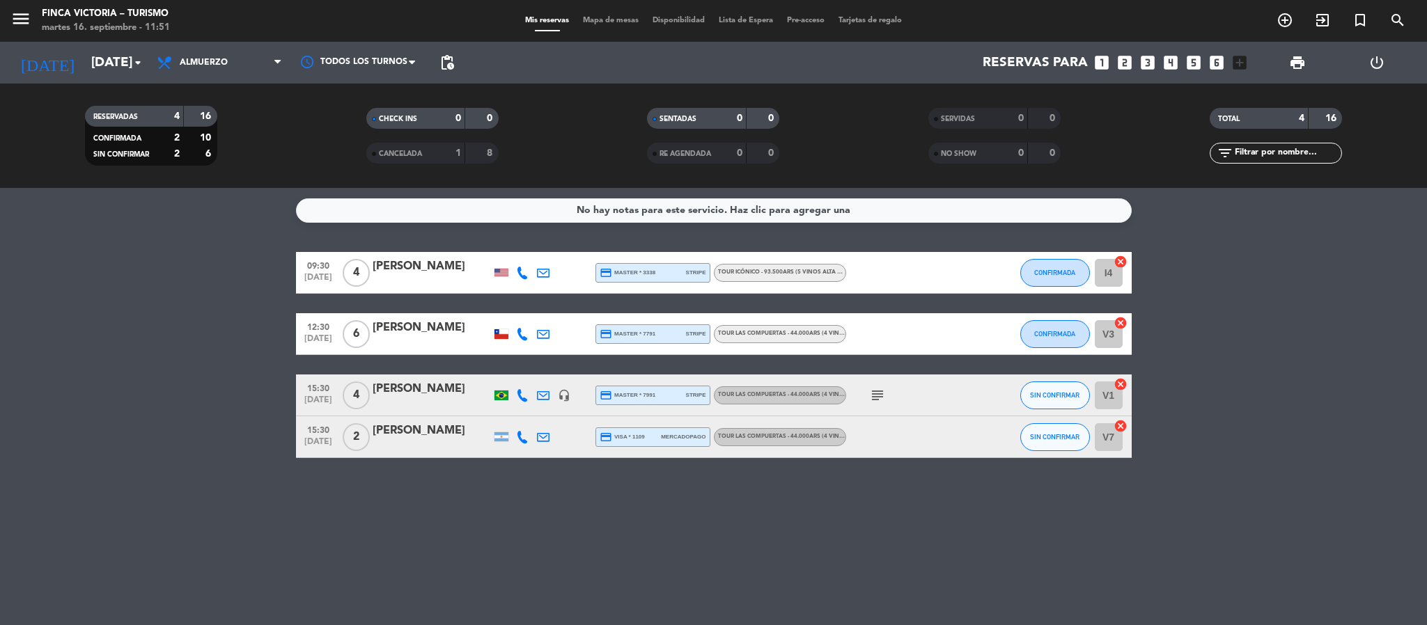
click at [444, 335] on div "[PERSON_NAME]" at bounding box center [432, 328] width 118 height 18
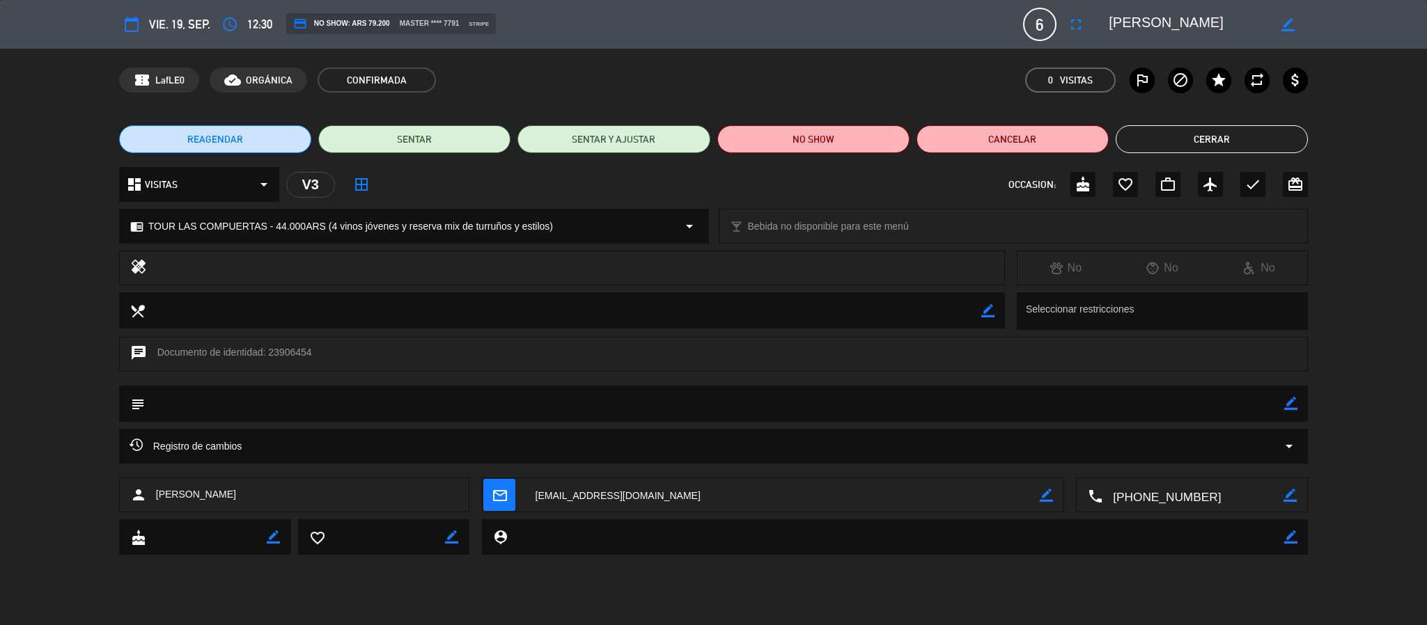
click at [1171, 144] on button "Cerrar" at bounding box center [1212, 139] width 192 height 28
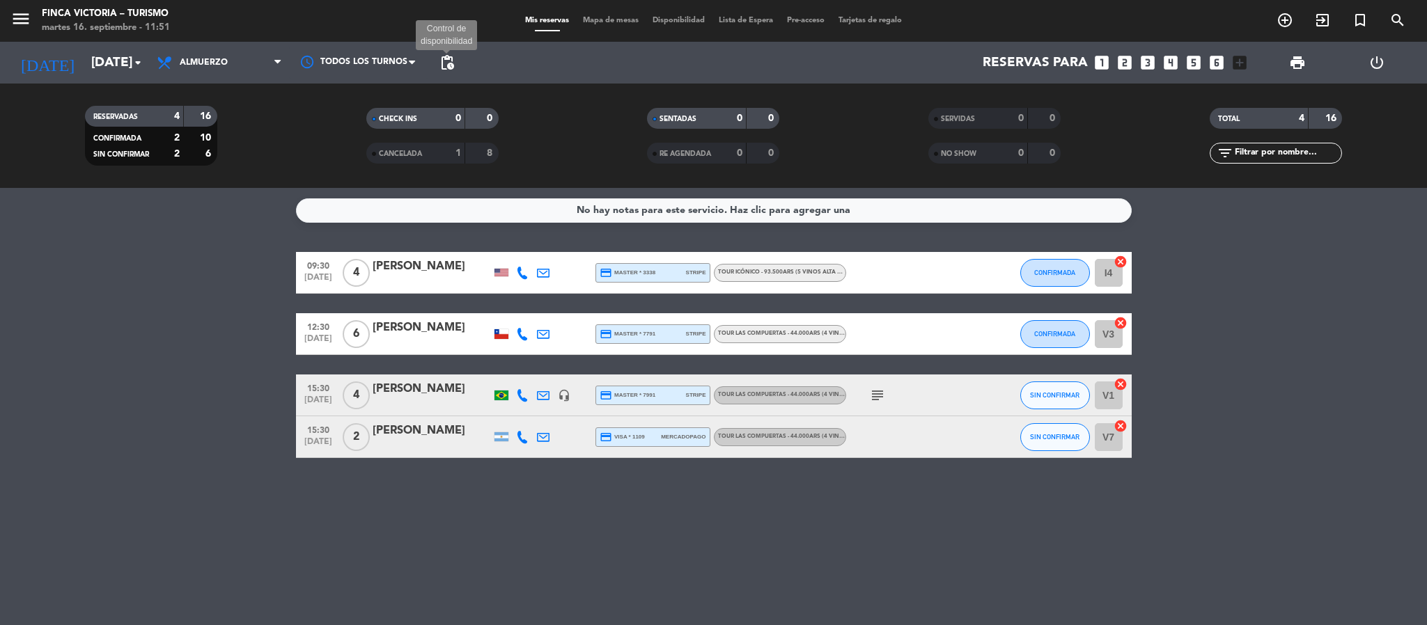
click at [448, 70] on span "pending_actions" at bounding box center [447, 62] width 17 height 17
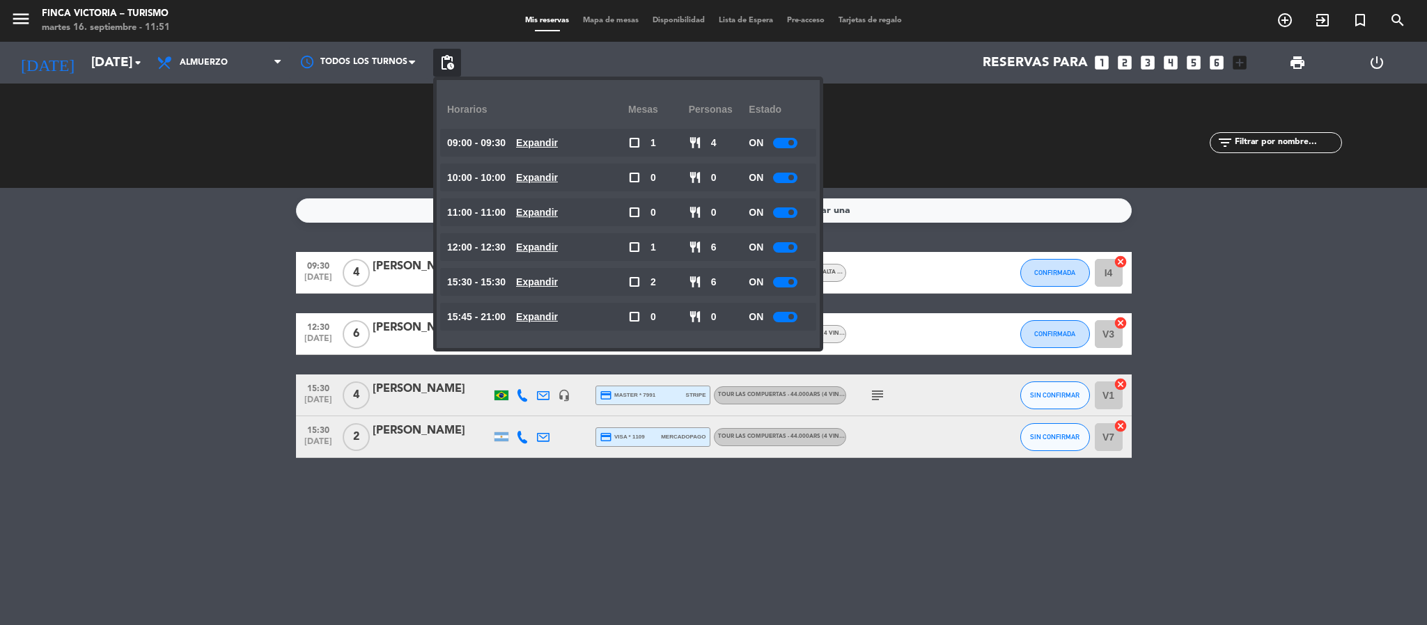
click at [237, 270] on bookings-row "09:30 [DATE] 4 [PERSON_NAME] credit_card master * 3338 stripe TOUR ICÓNICO - 93…" at bounding box center [713, 355] width 1427 height 206
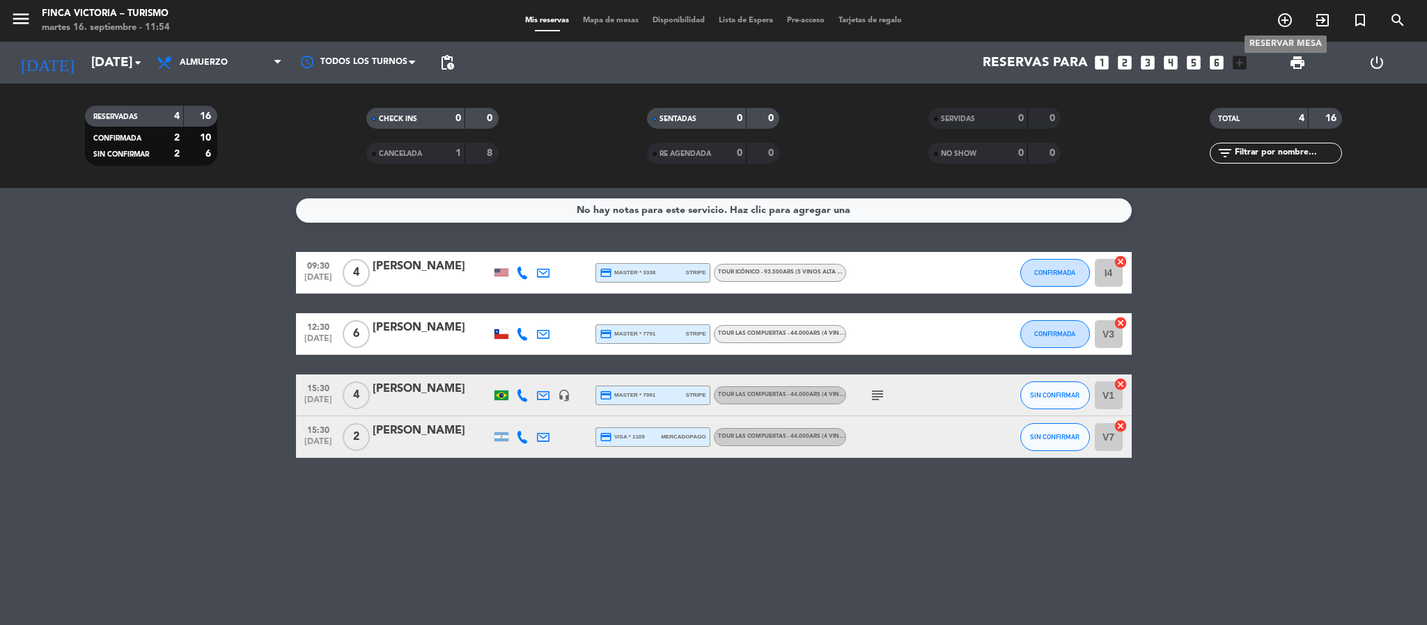
click at [1285, 15] on icon "add_circle_outline" at bounding box center [1285, 20] width 17 height 17
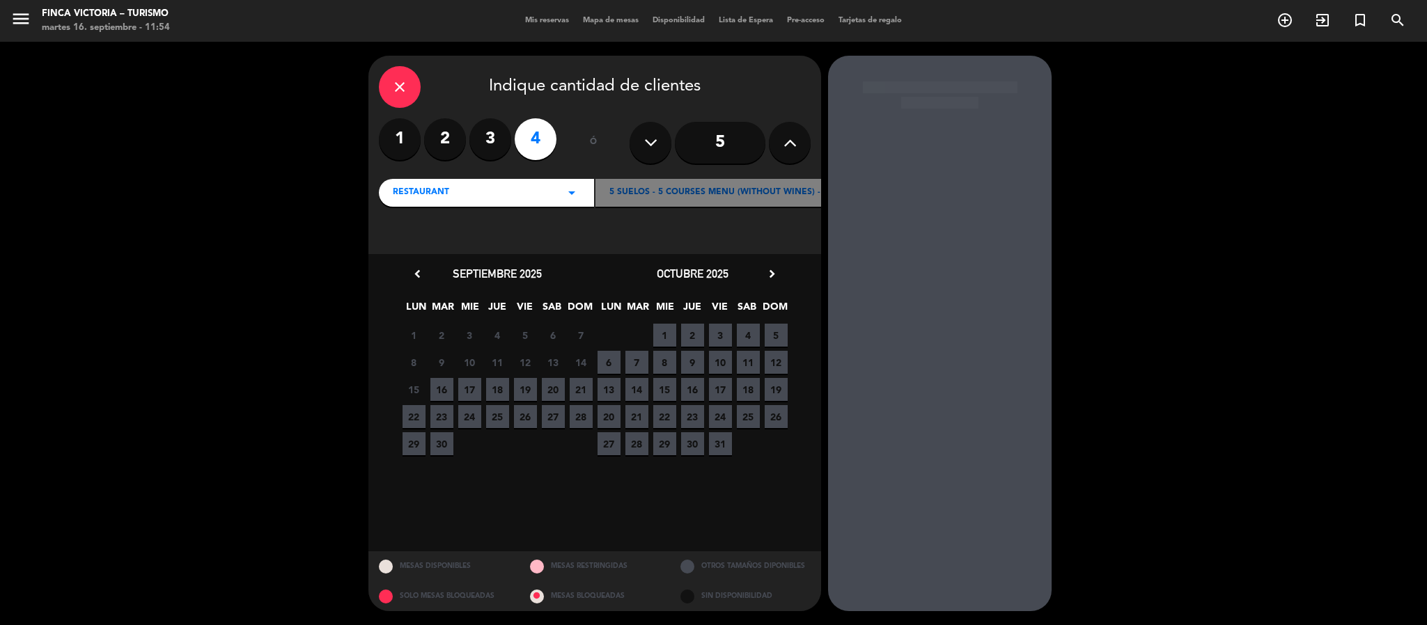
click at [506, 191] on div "RESTAURANT arrow_drop_down" at bounding box center [486, 193] width 215 height 28
click at [410, 264] on div "VISITAS" at bounding box center [486, 269] width 187 height 14
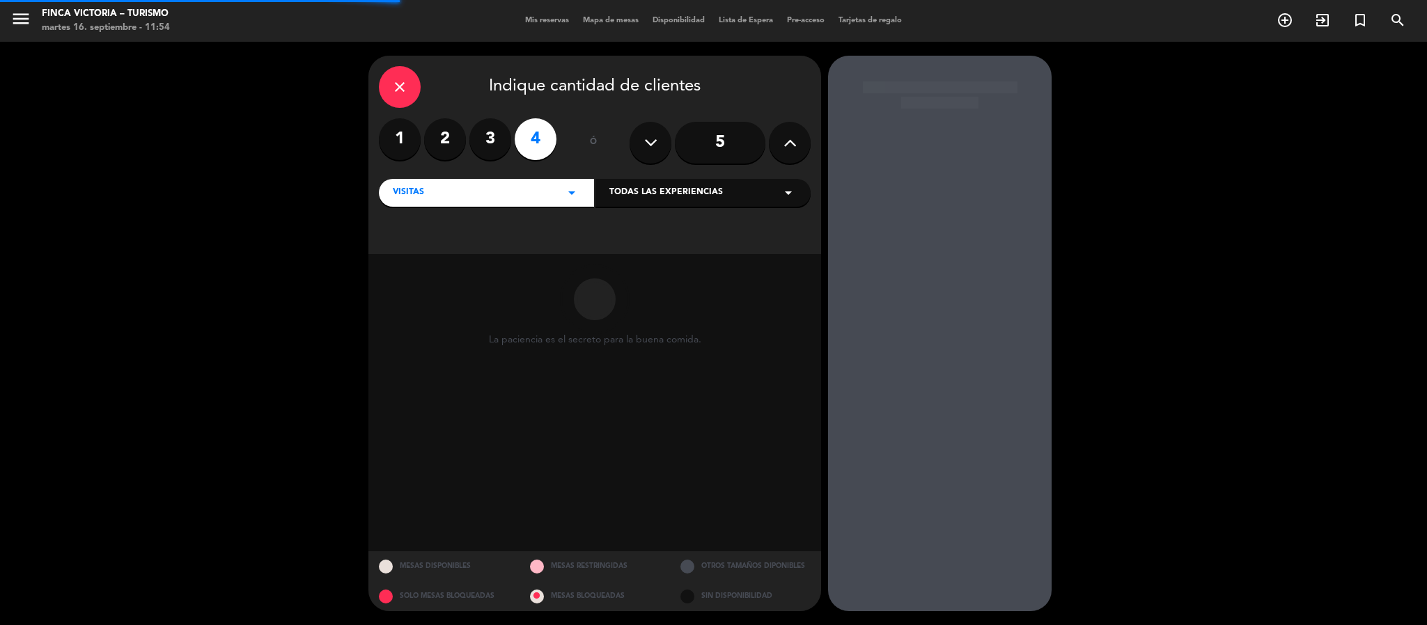
click at [703, 207] on div "Todas las experiencias arrow_drop_down" at bounding box center [702, 193] width 215 height 28
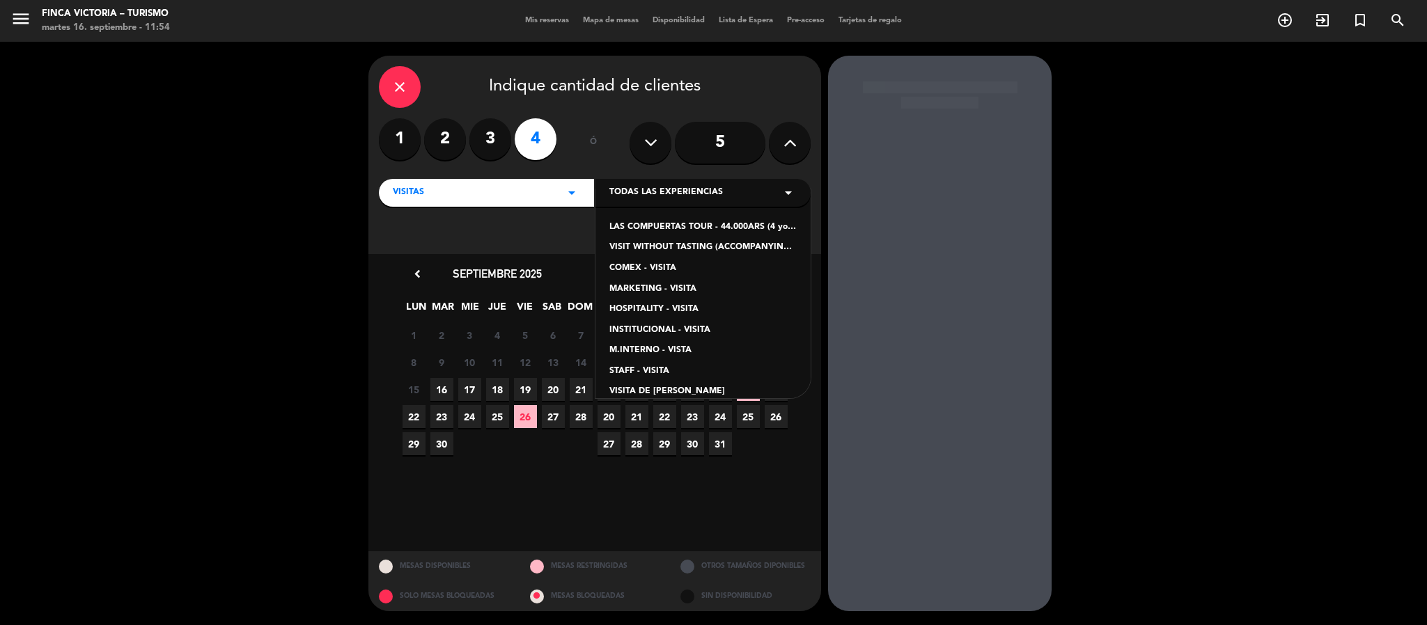
click at [664, 234] on div "LAS COMPUERTAS TOUR - 44.000ARS (4 young wines and reserve mix of Turruños and …" at bounding box center [702, 228] width 187 height 14
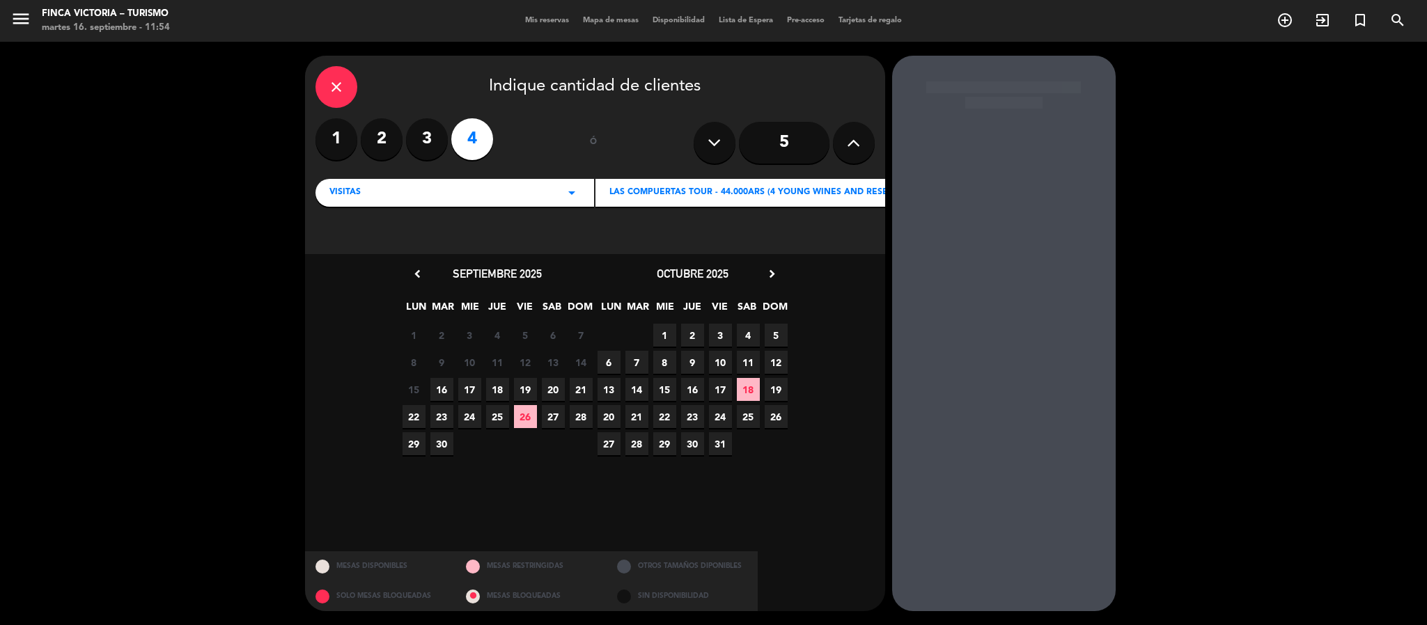
click at [529, 389] on span "19" at bounding box center [525, 389] width 23 height 23
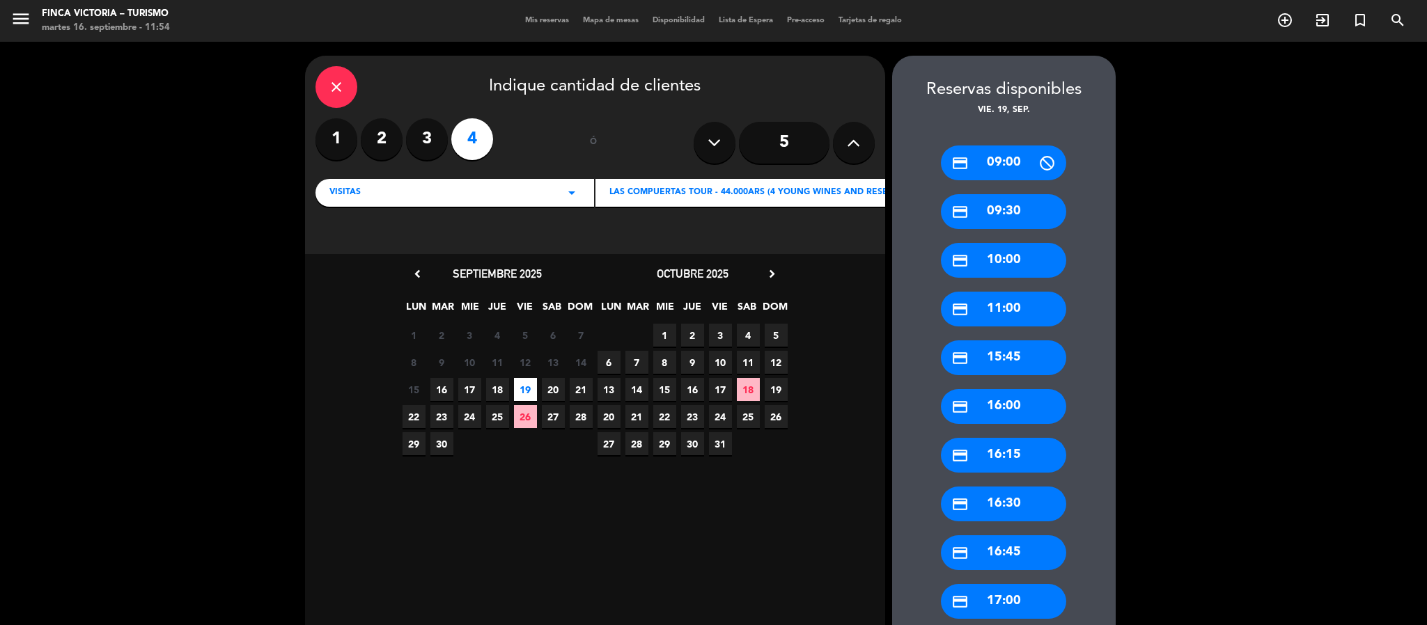
scroll to position [104, 0]
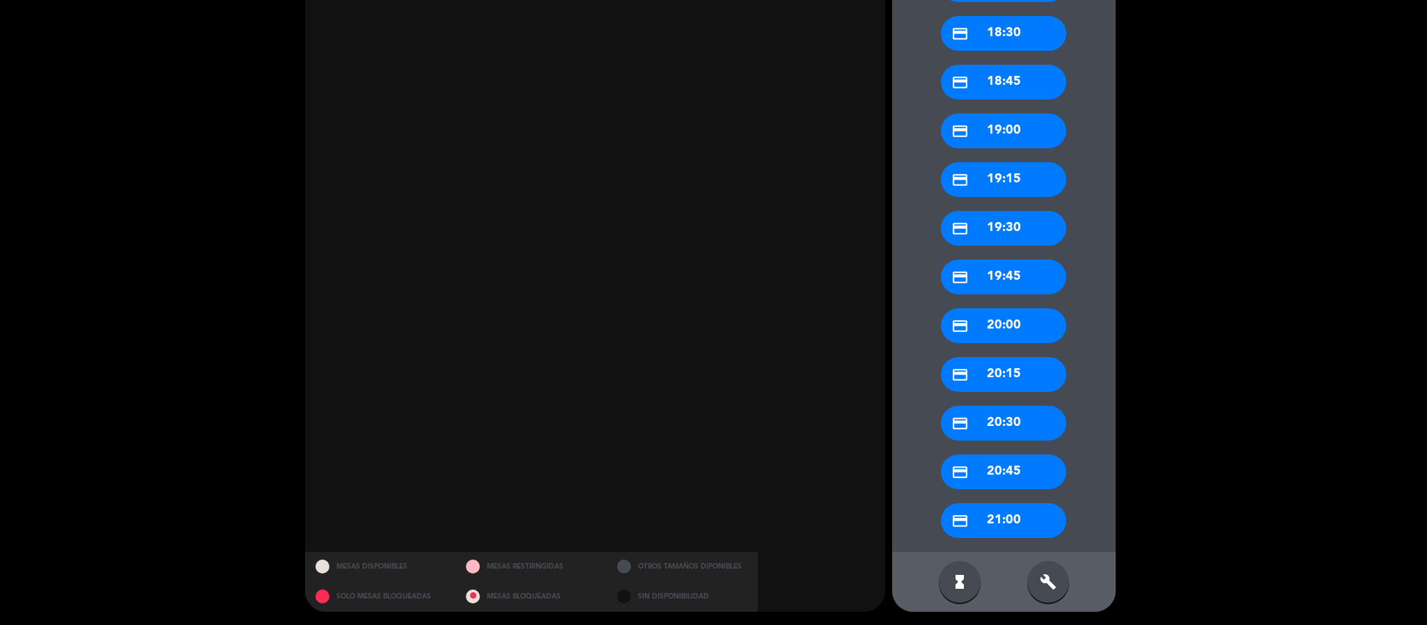
click at [1037, 569] on div "build" at bounding box center [1048, 582] width 42 height 42
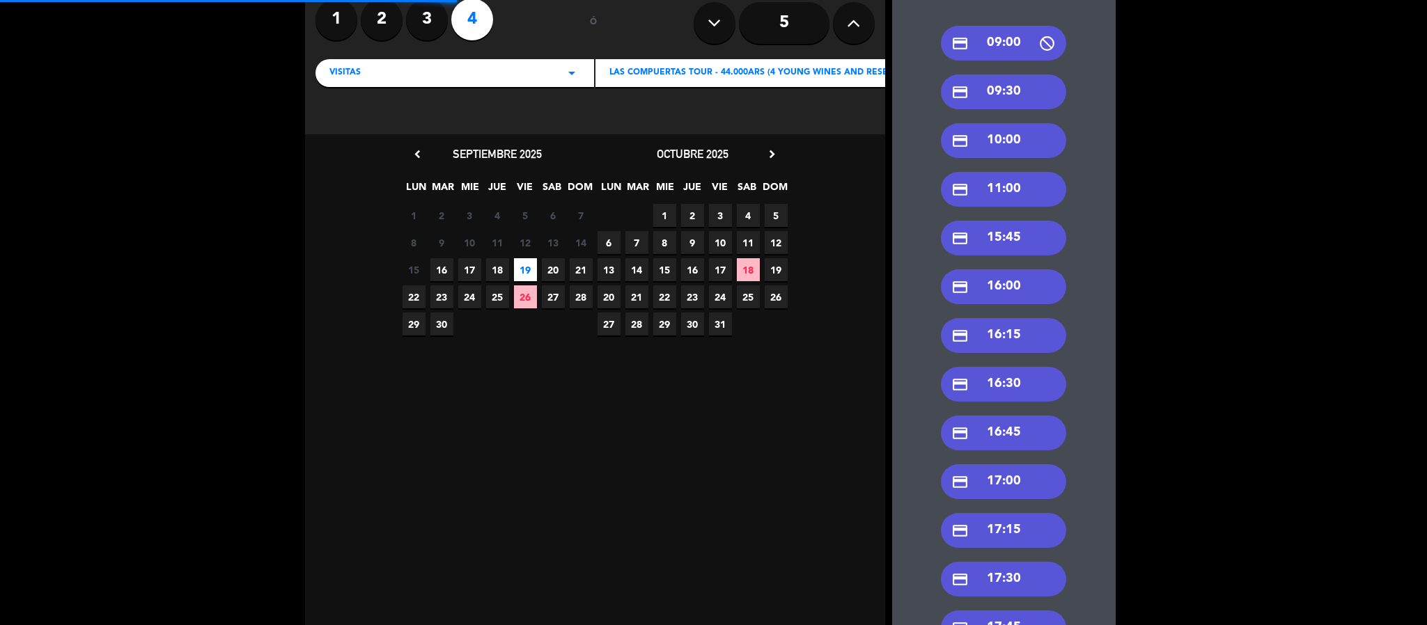
scroll to position [25, 0]
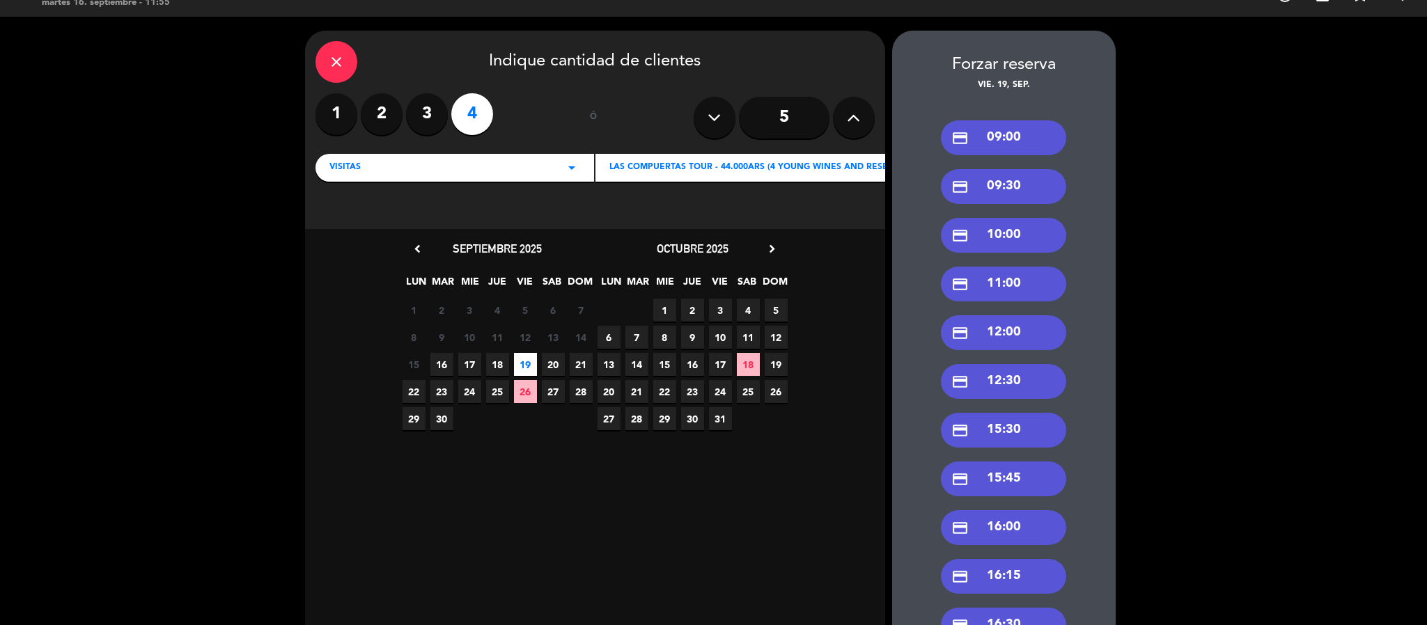
click at [968, 427] on div "credit_card 15:30" at bounding box center [1003, 430] width 125 height 35
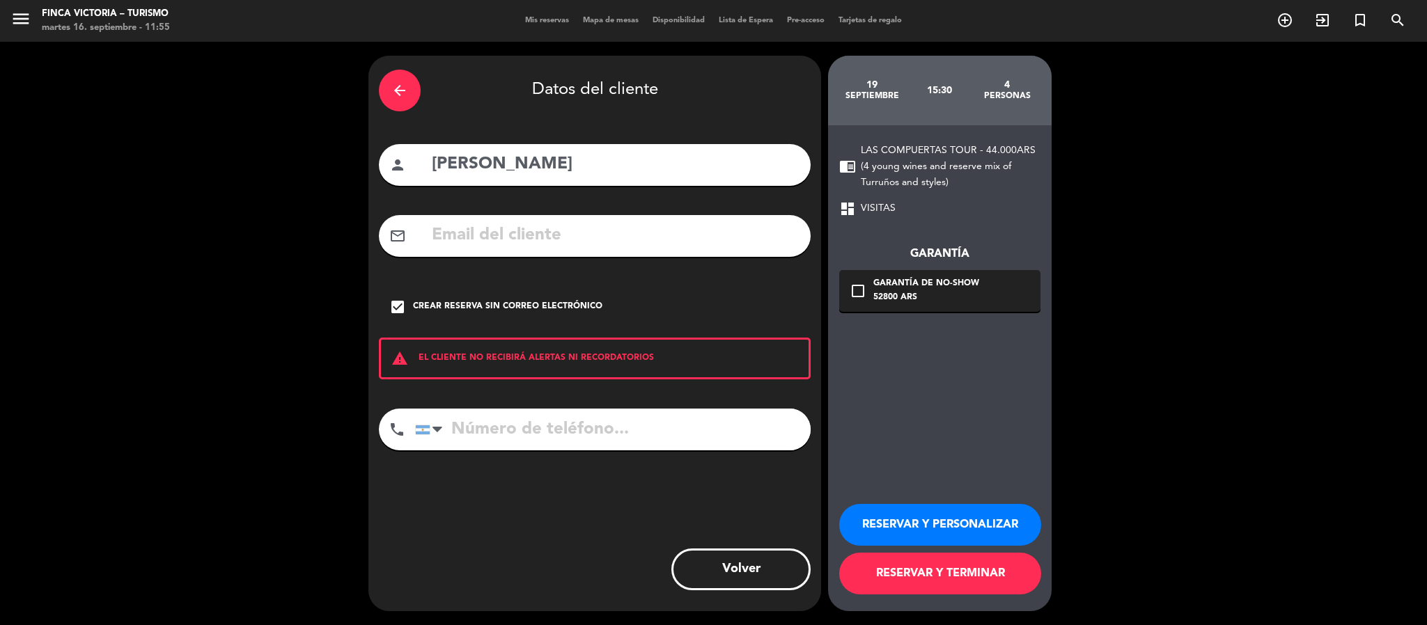
drag, startPoint x: 566, startPoint y: 166, endPoint x: 146, endPoint y: 59, distance: 433.2
click at [138, 59] on div "arrow_back Datos del cliente person [PERSON_NAME] mail_outline check_box Crear …" at bounding box center [713, 334] width 1427 height 584
paste input "[PERSON_NAME]"
type input "[PERSON_NAME]"
click at [418, 307] on div "Crear reserva sin correo electrónico" at bounding box center [507, 307] width 189 height 14
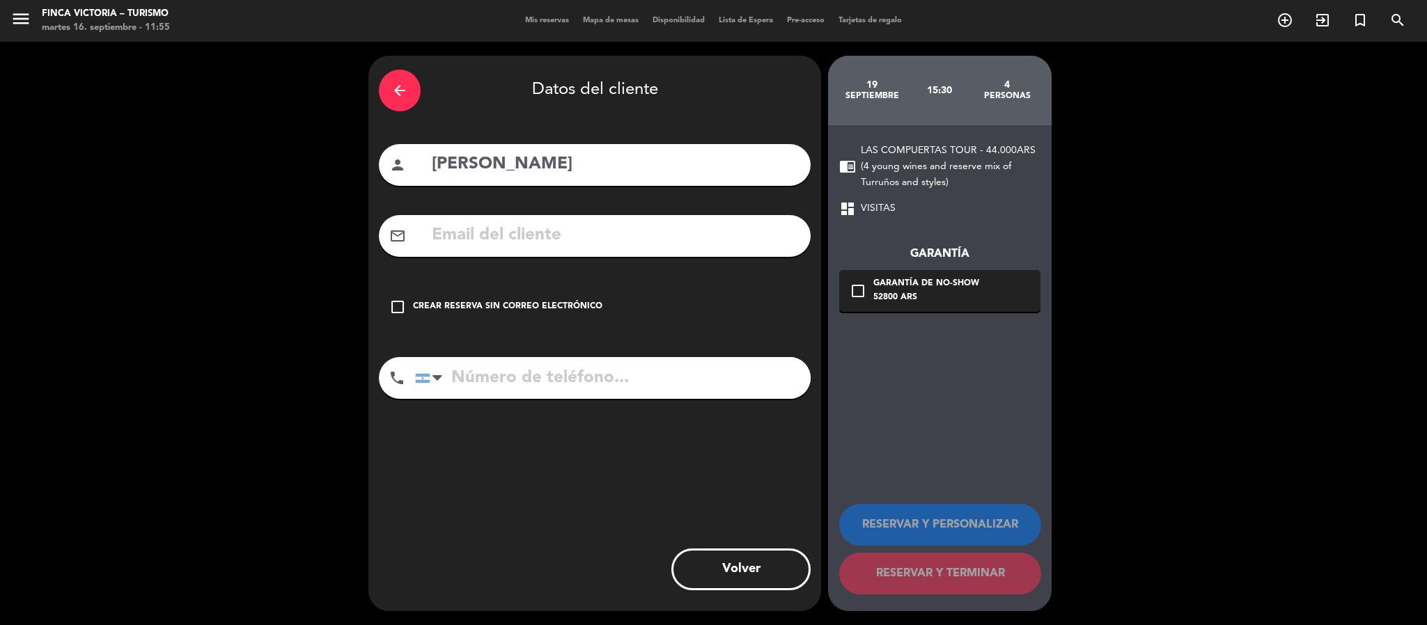
click at [504, 301] on div "Crear reserva sin correo electrónico" at bounding box center [507, 307] width 189 height 14
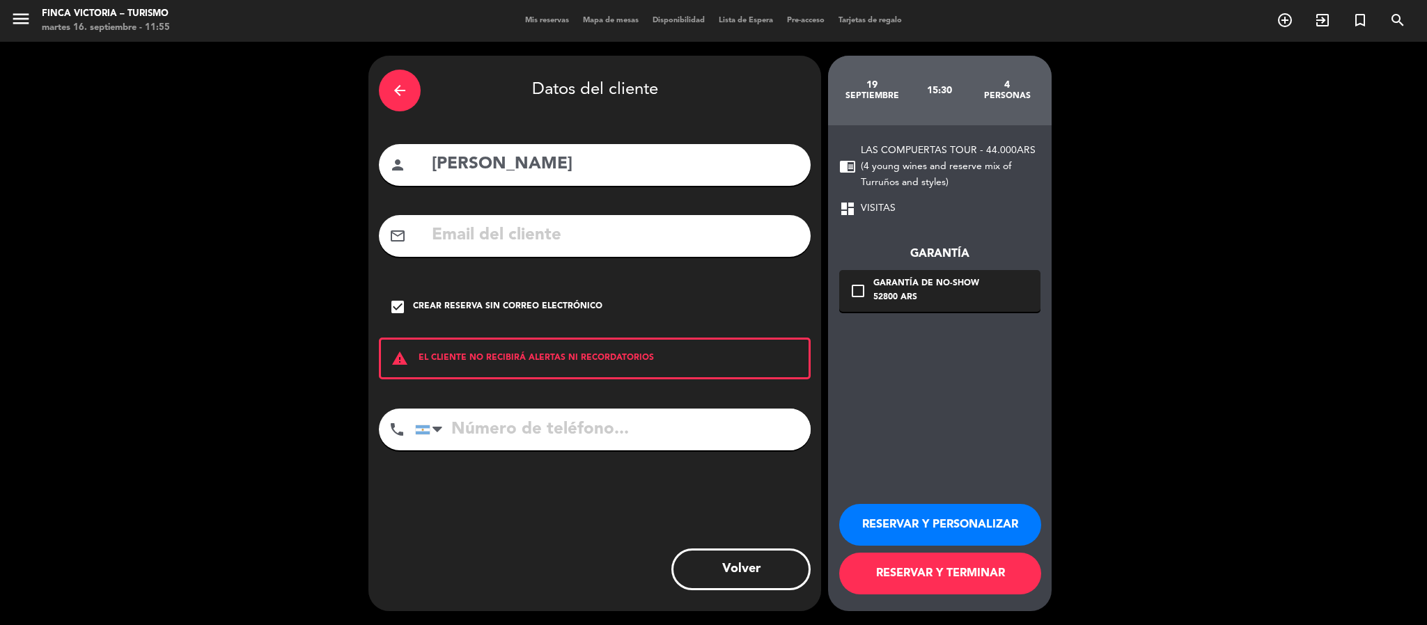
click at [880, 508] on button "RESERVAR Y PERSONALIZAR" at bounding box center [940, 525] width 202 height 42
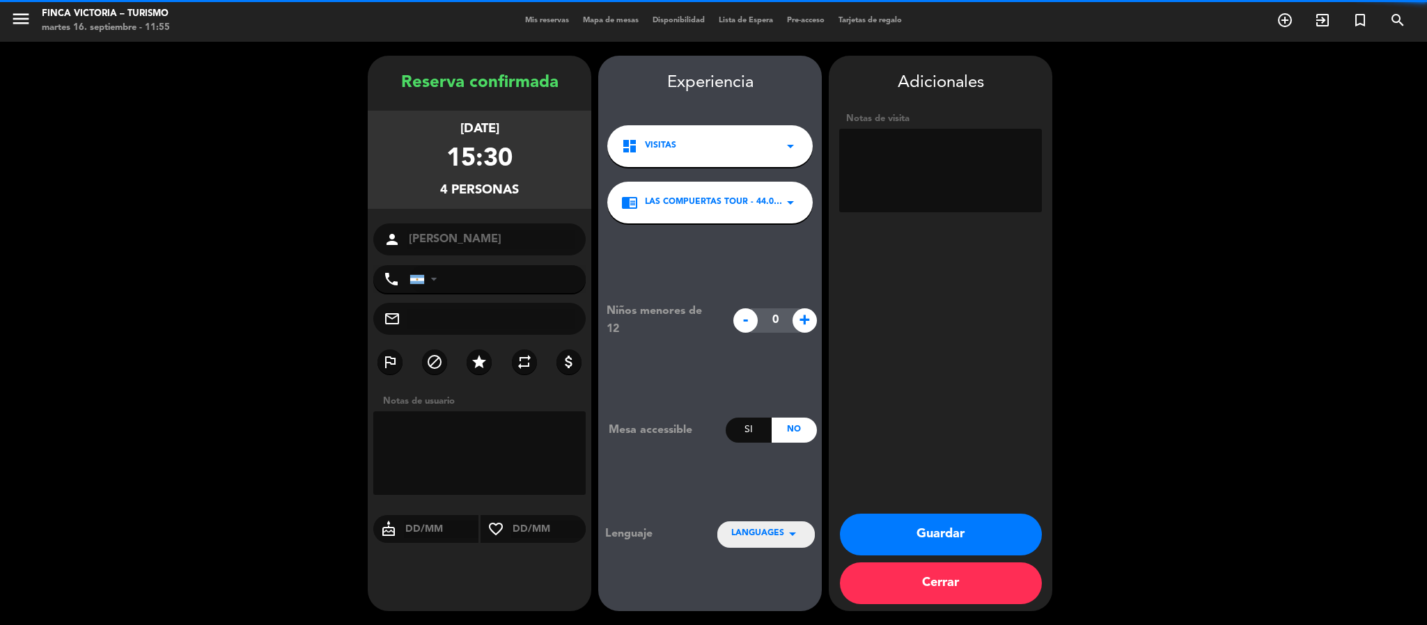
click at [865, 159] on textarea at bounding box center [940, 171] width 203 height 84
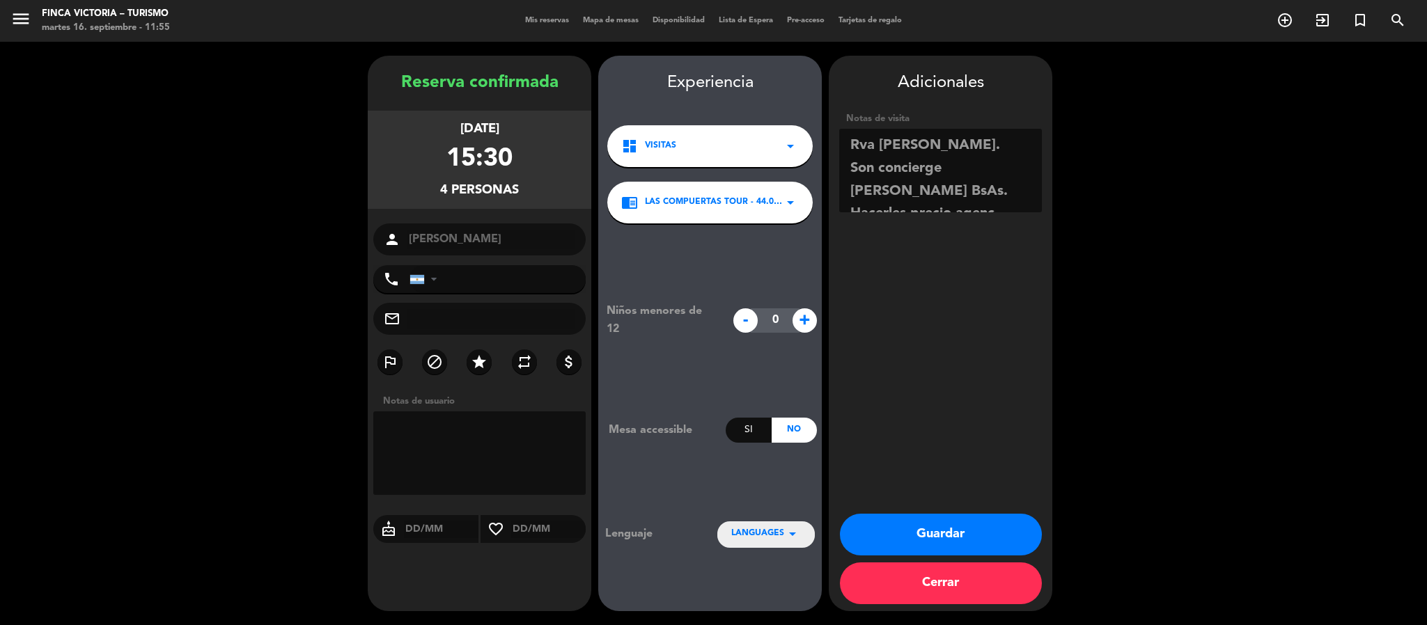
scroll to position [9, 0]
click at [750, 533] on span "LANGUAGES" at bounding box center [757, 534] width 53 height 14
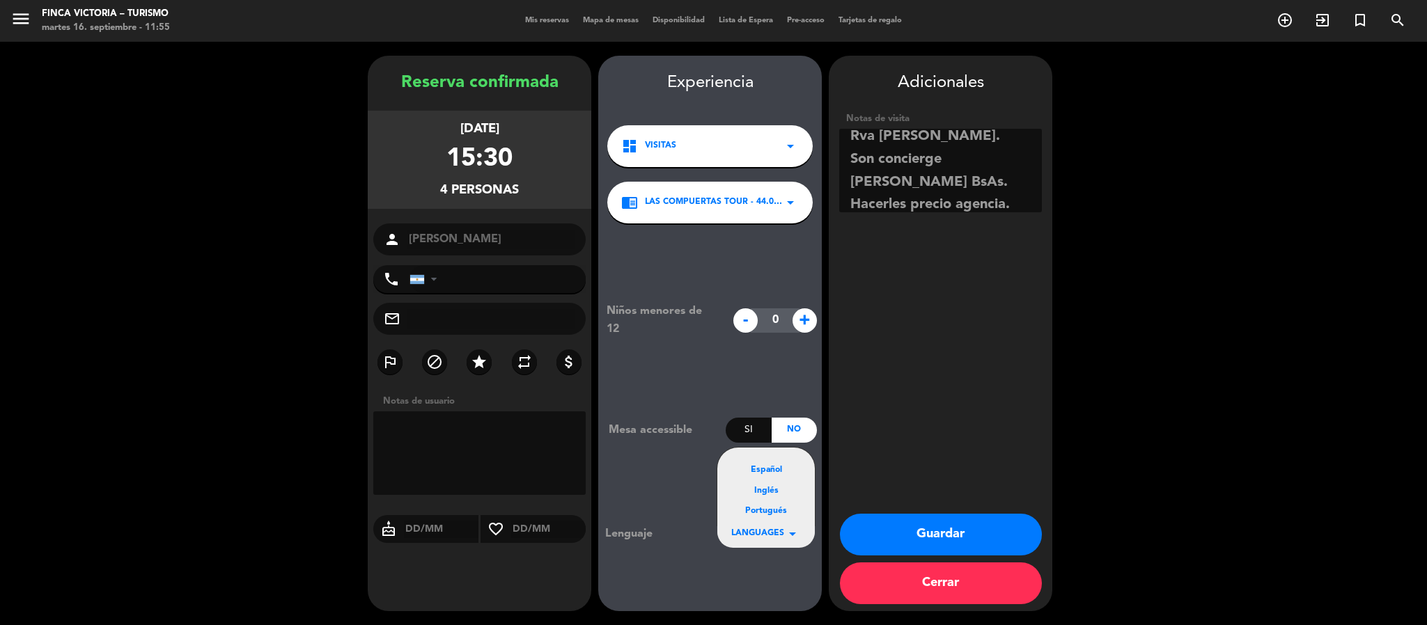
click at [761, 472] on div "Español" at bounding box center [766, 471] width 70 height 14
click at [853, 141] on textarea at bounding box center [940, 171] width 203 height 84
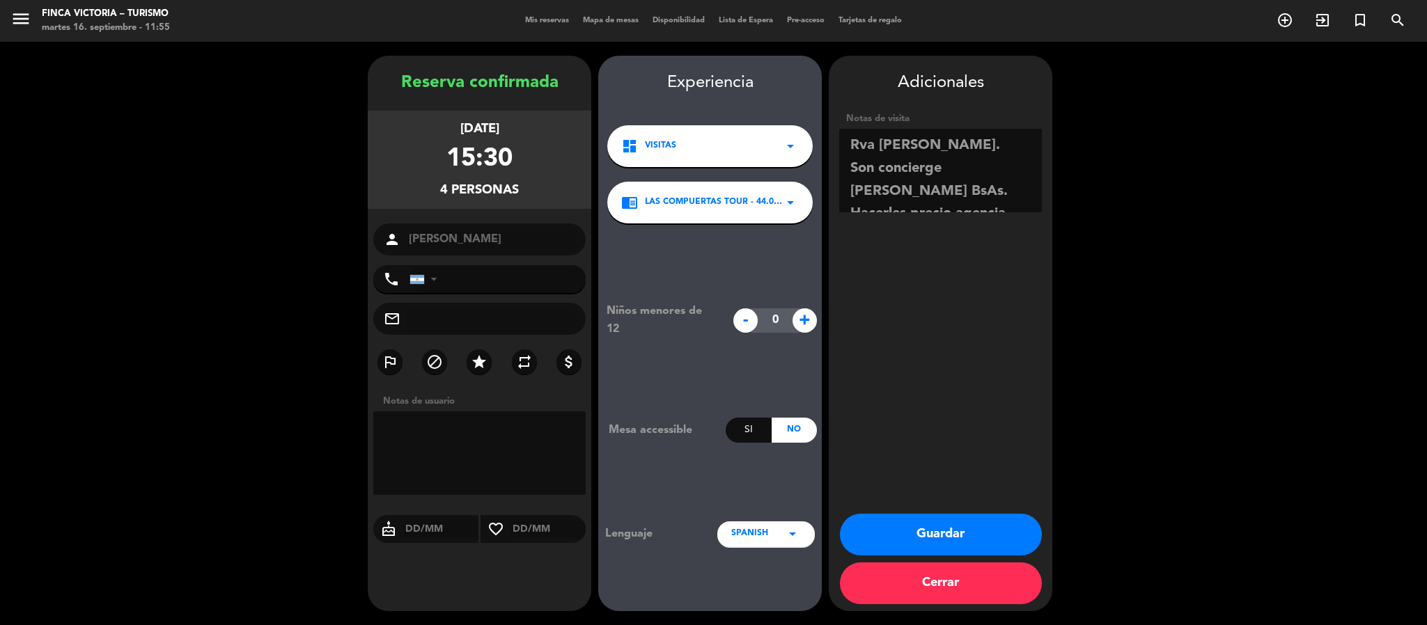
drag, startPoint x: 986, startPoint y: 139, endPoint x: 851, endPoint y: 149, distance: 135.5
click at [851, 149] on textarea at bounding box center [940, 171] width 203 height 84
click at [938, 203] on textarea at bounding box center [940, 171] width 203 height 84
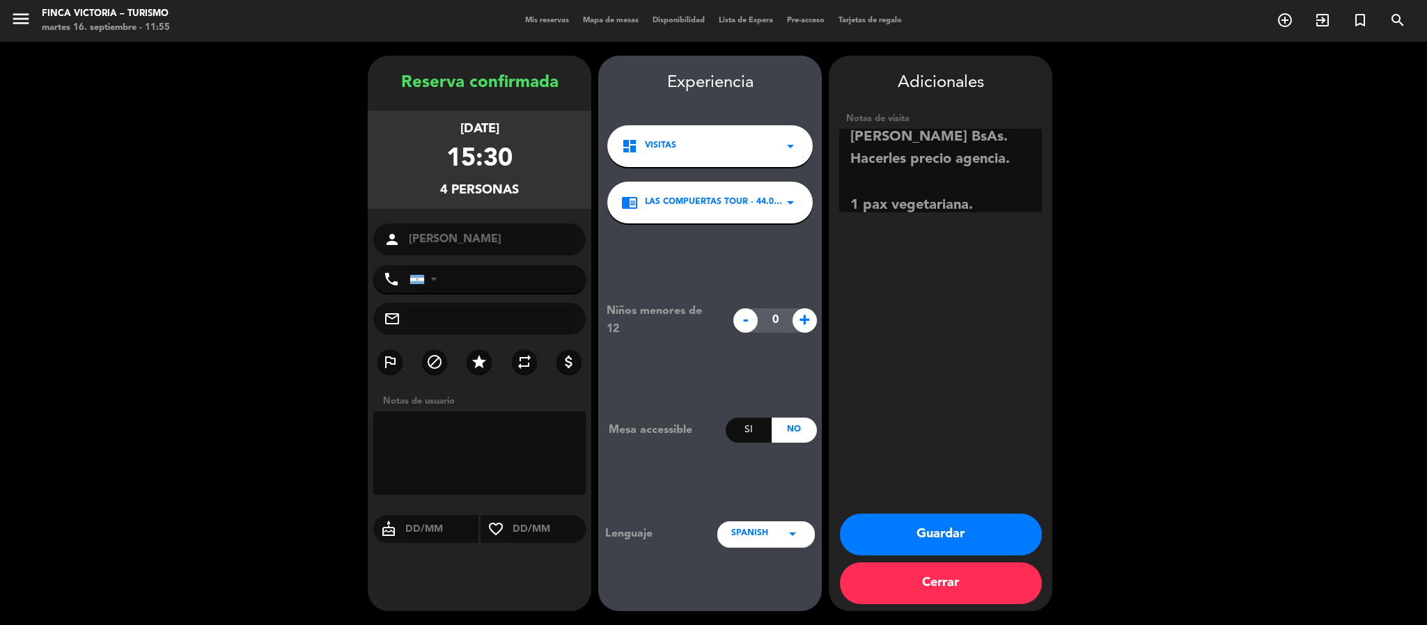
type textarea "ESPAÑOL. Son concierge [PERSON_NAME] BsAs. Hacerles precio agencia. 1 pax veget…"
click at [962, 522] on button "Guardar" at bounding box center [941, 535] width 202 height 42
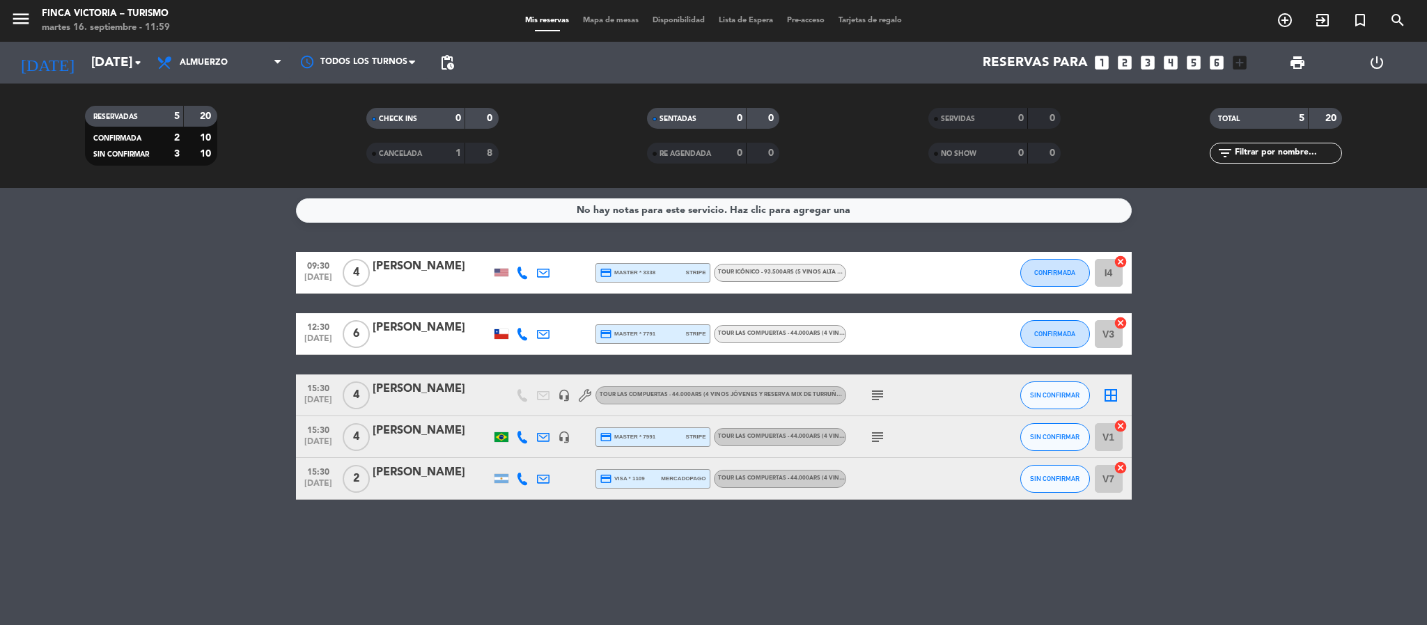
click at [65, 81] on div "[DATE] [DATE] arrow_drop_down" at bounding box center [79, 63] width 139 height 42
click at [94, 40] on div "menu FINCA VICTORIA – TURISMO [DATE] 16. septiembre - 11:59 Mis reservas Mapa d…" at bounding box center [713, 21] width 1427 height 42
click at [27, 22] on icon "menu" at bounding box center [20, 18] width 21 height 21
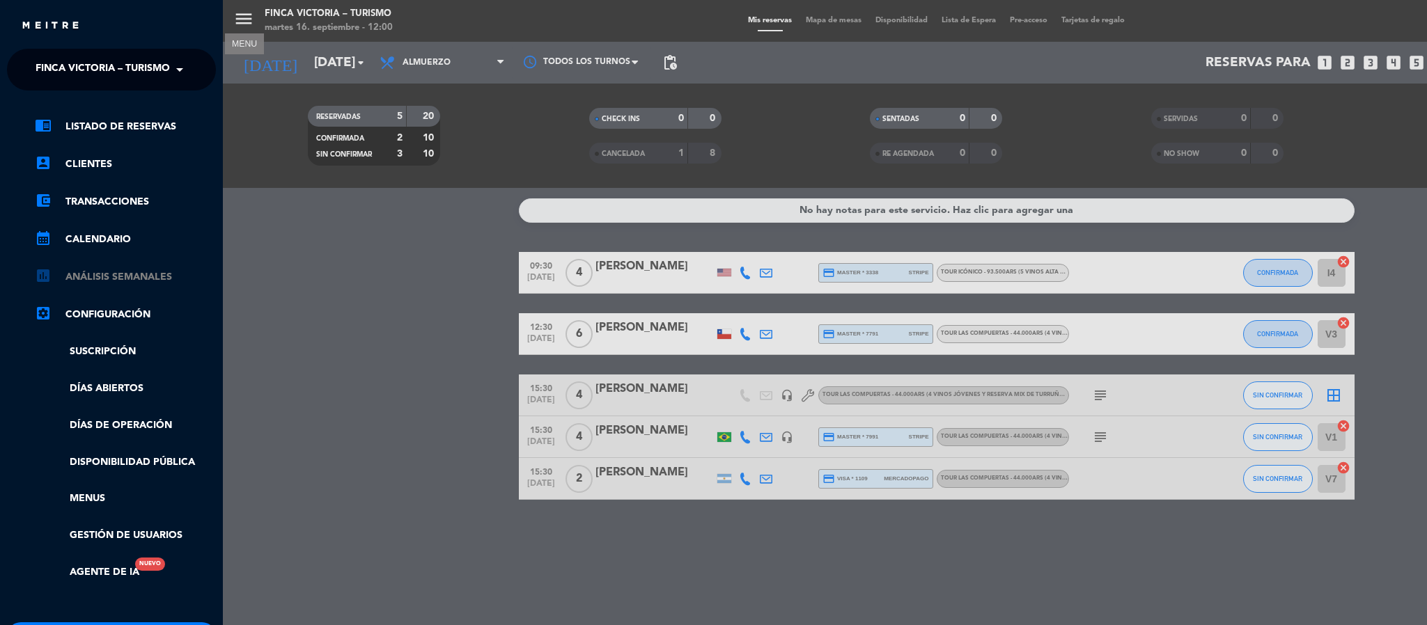
click at [212, 279] on link "assessment ANÁLISIS SEMANALES" at bounding box center [125, 277] width 181 height 17
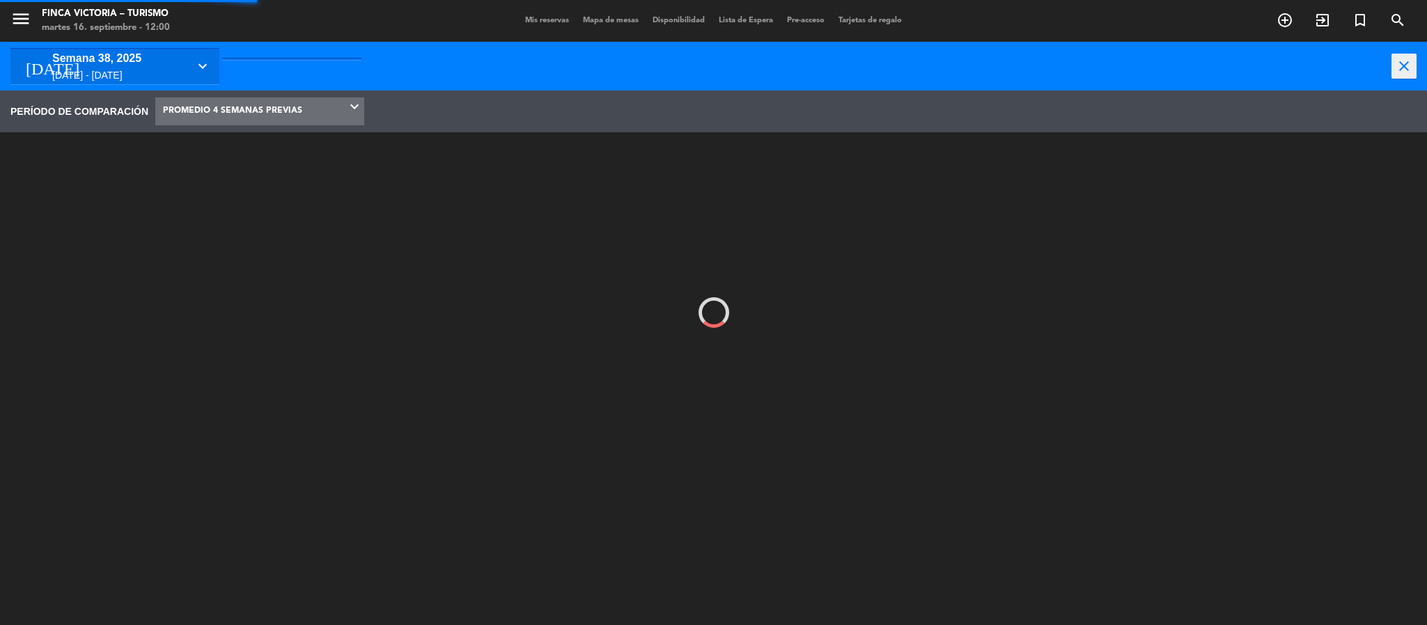
click at [107, 73] on div "[DATE] - [DATE]" at bounding box center [120, 76] width 136 height 16
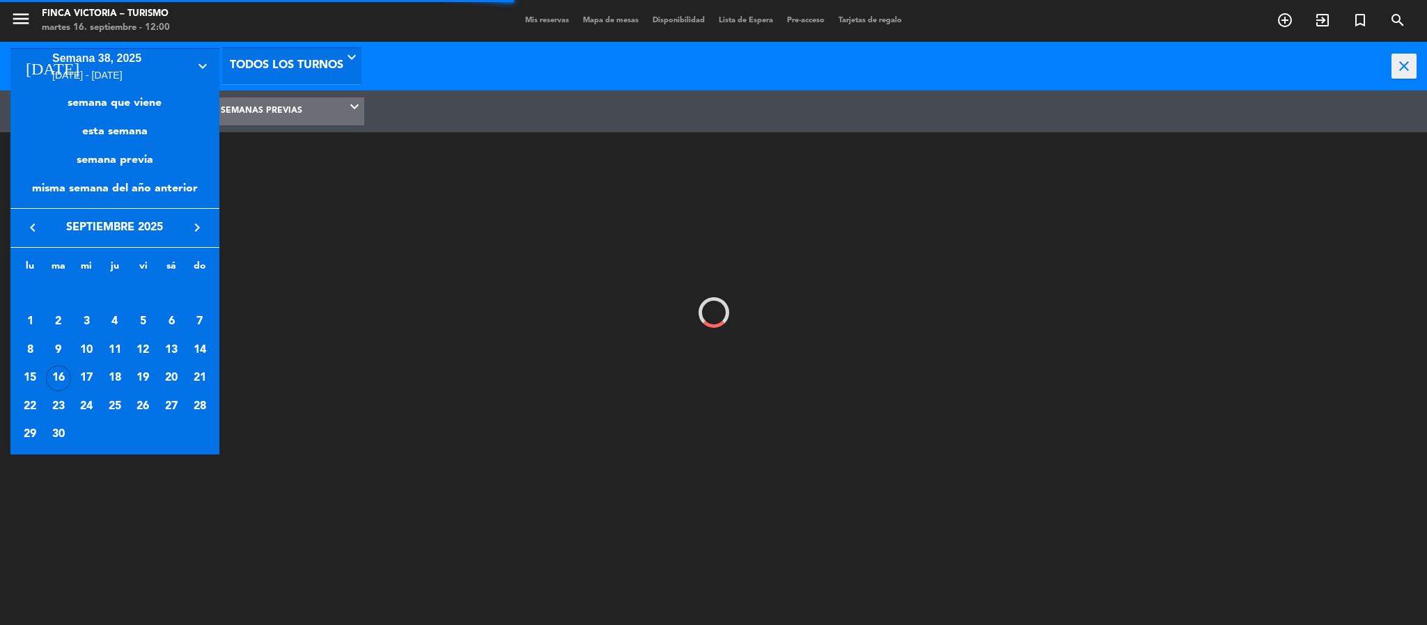
click at [24, 28] on div at bounding box center [713, 312] width 1427 height 625
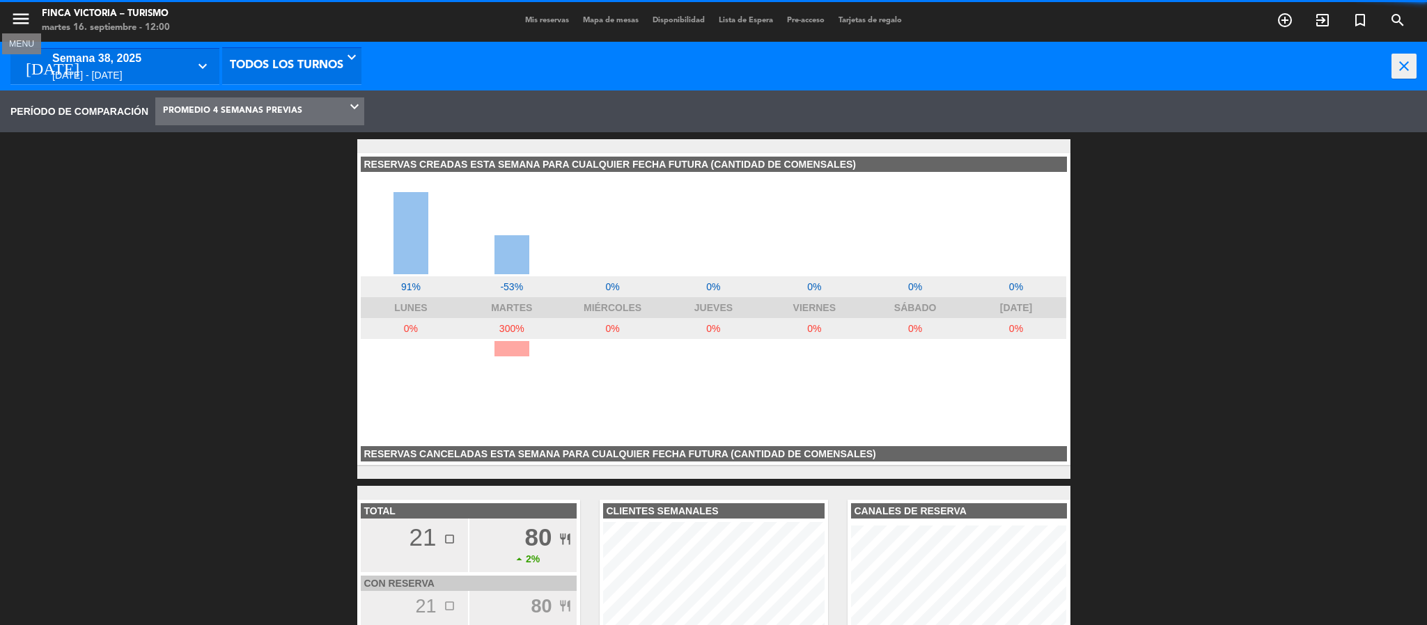
scroll to position [209, 224]
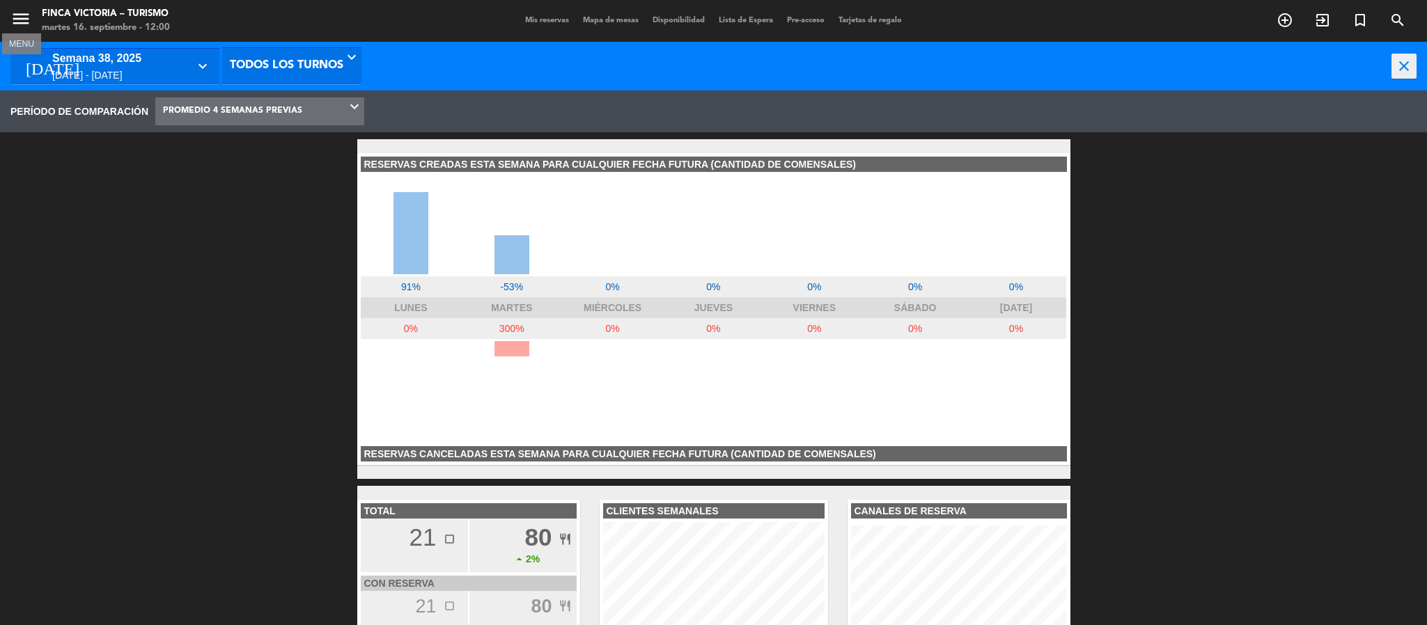
click at [24, 28] on icon "menu" at bounding box center [20, 18] width 21 height 21
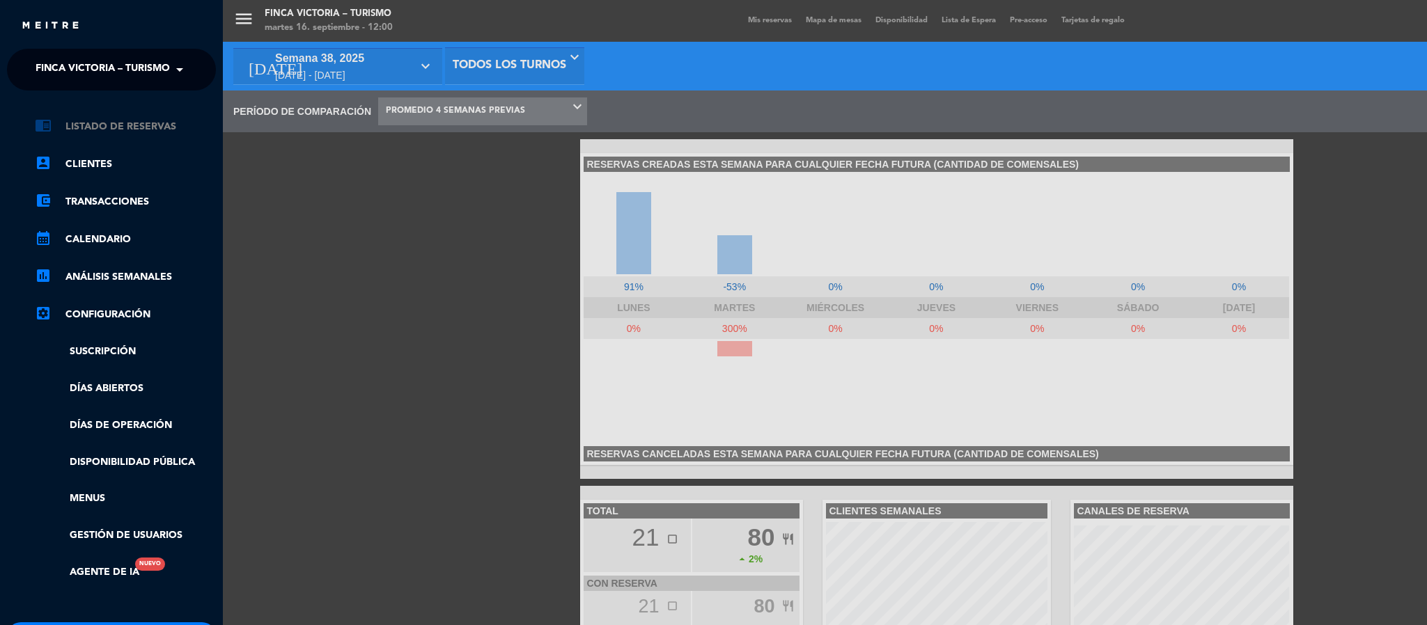
click at [73, 120] on link "chrome_reader_mode Listado de Reservas" at bounding box center [125, 126] width 181 height 17
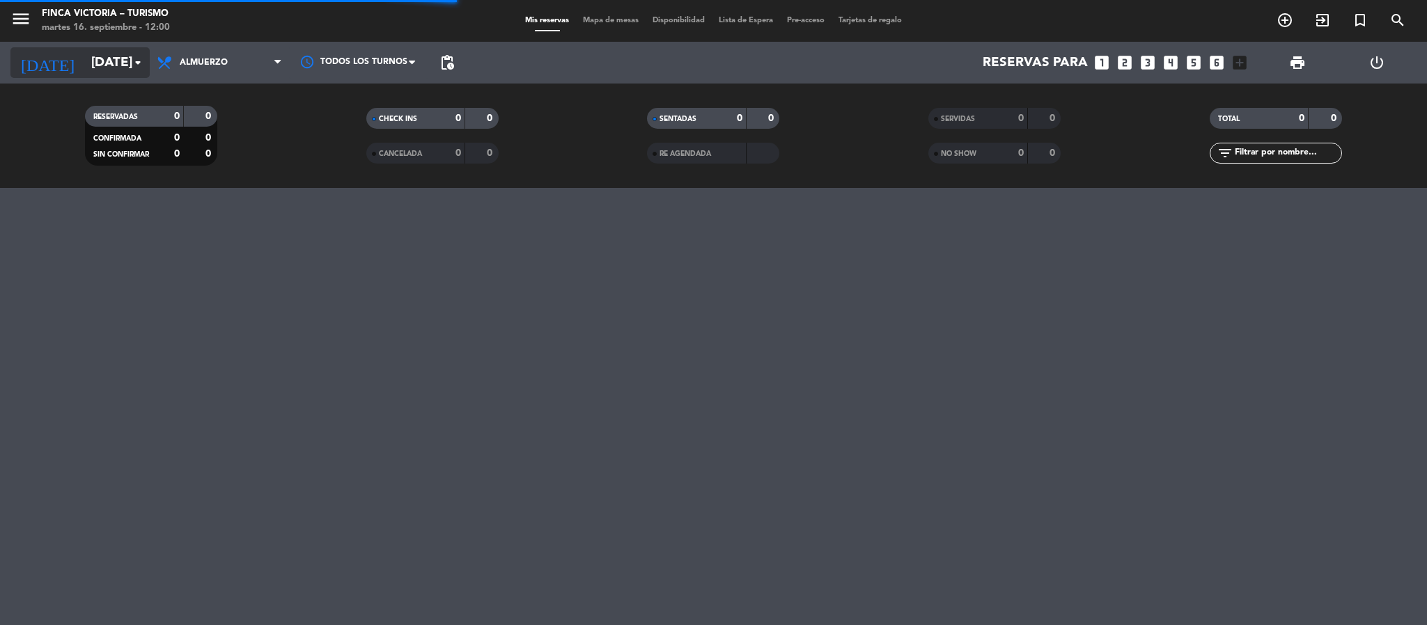
click at [84, 72] on input "[DATE]" at bounding box center [168, 62] width 168 height 29
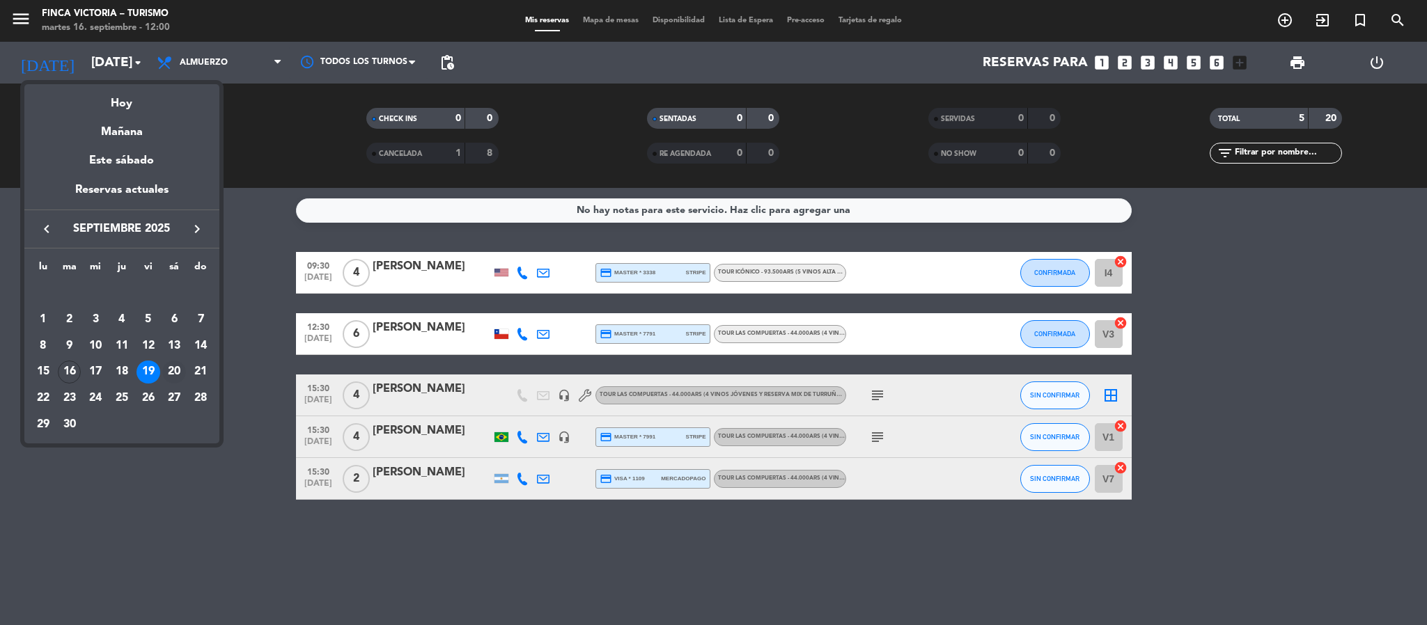
click at [173, 370] on div "20" at bounding box center [174, 373] width 24 height 24
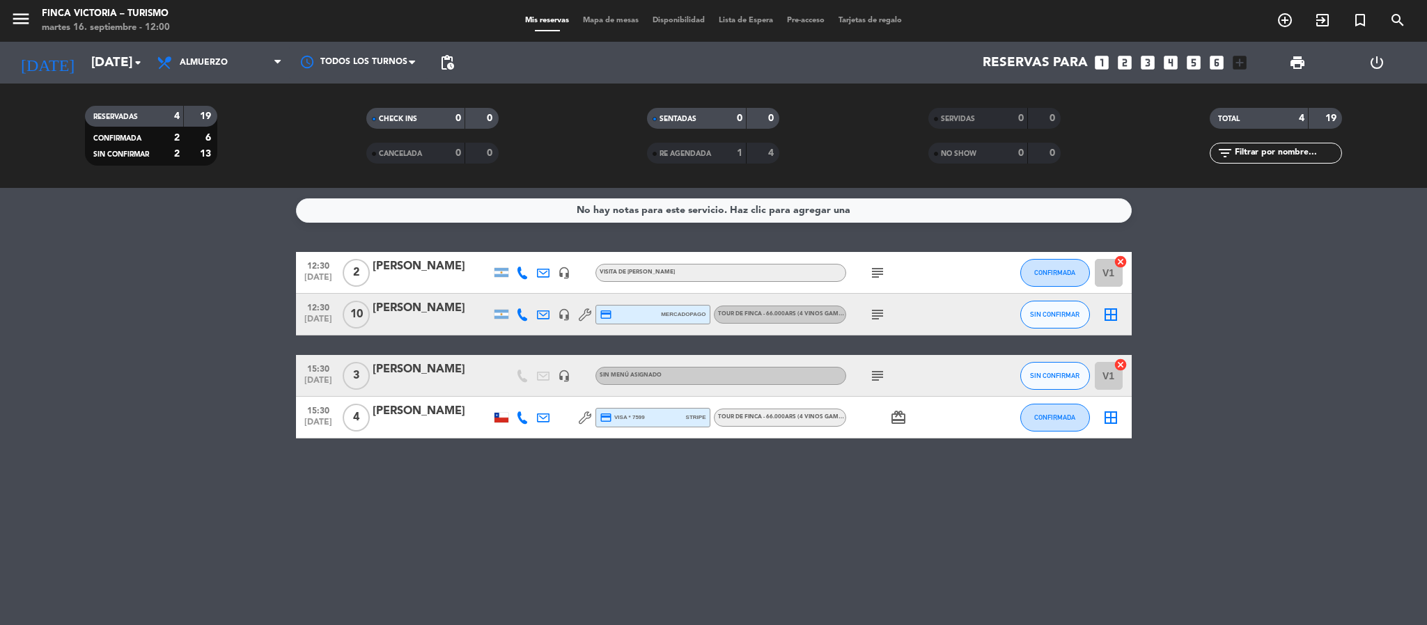
click at [22, 33] on span "menu" at bounding box center [25, 21] width 31 height 33
click at [19, 22] on icon "menu" at bounding box center [20, 18] width 21 height 21
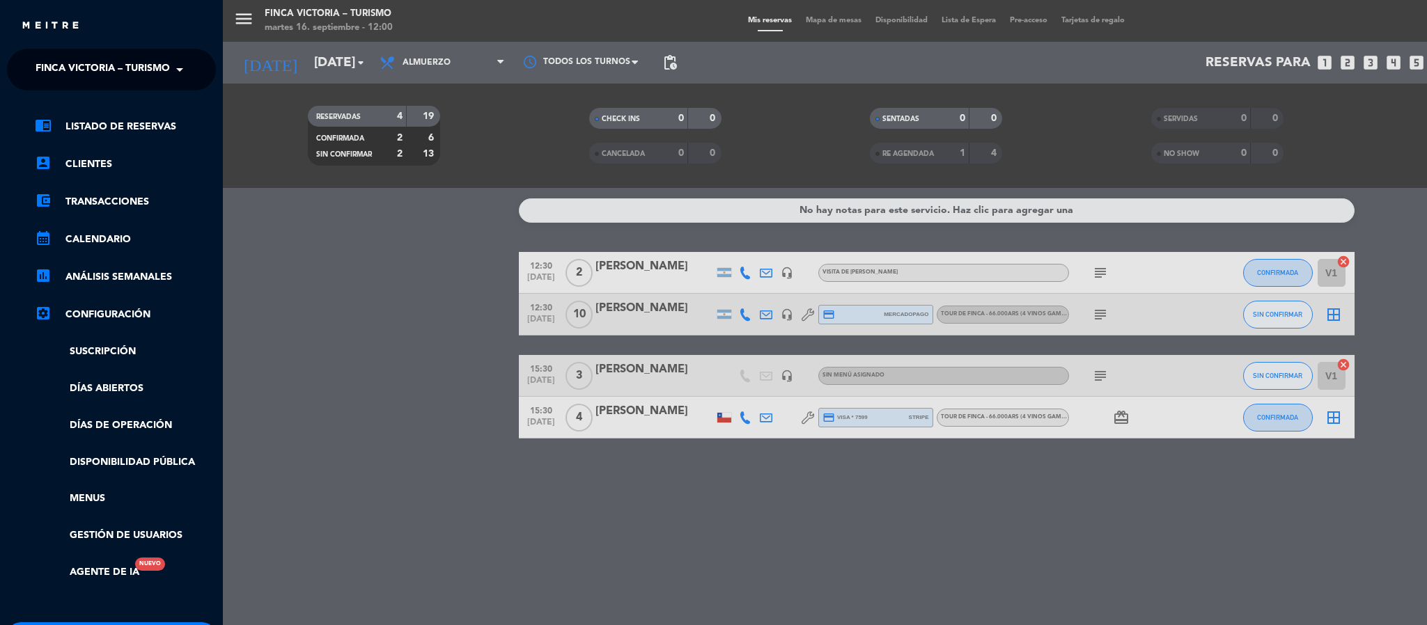
click at [46, 56] on span "FINCA VICTORIA – TURISMO" at bounding box center [103, 69] width 134 height 29
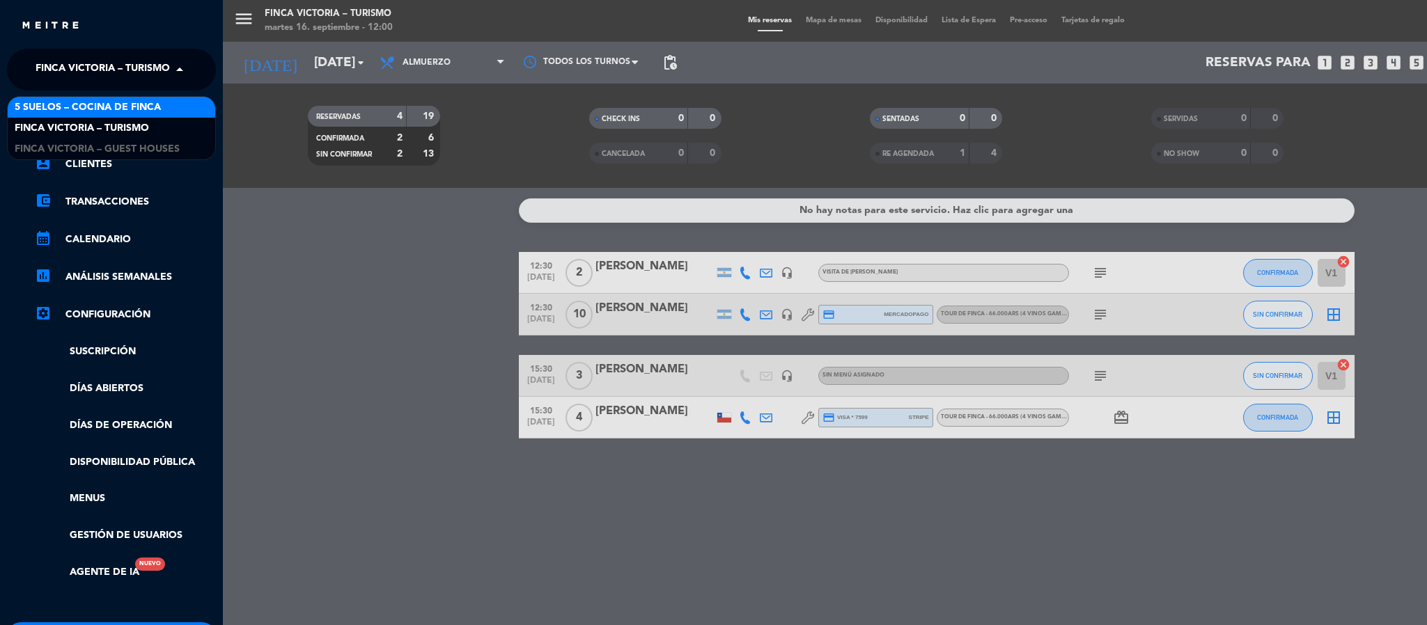
click at [61, 101] on span "5 SUELOS – COCINA DE FINCA" at bounding box center [88, 108] width 146 height 16
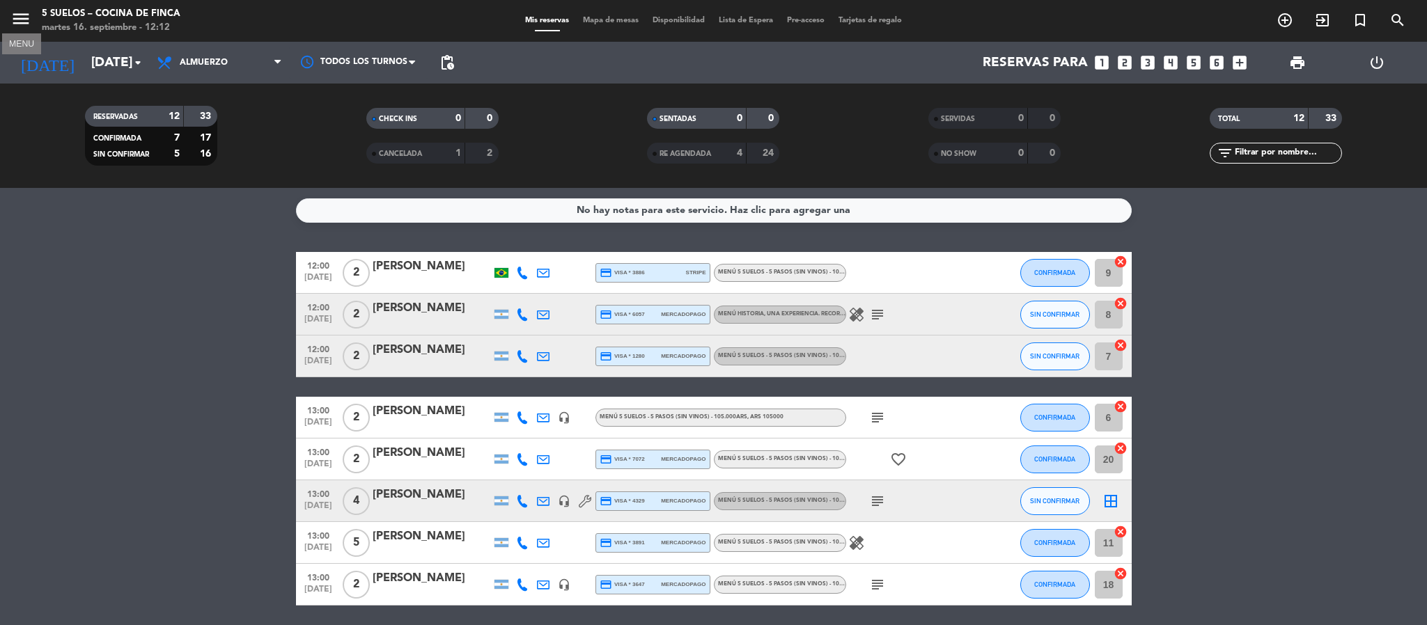
click at [24, 15] on icon "menu" at bounding box center [20, 18] width 21 height 21
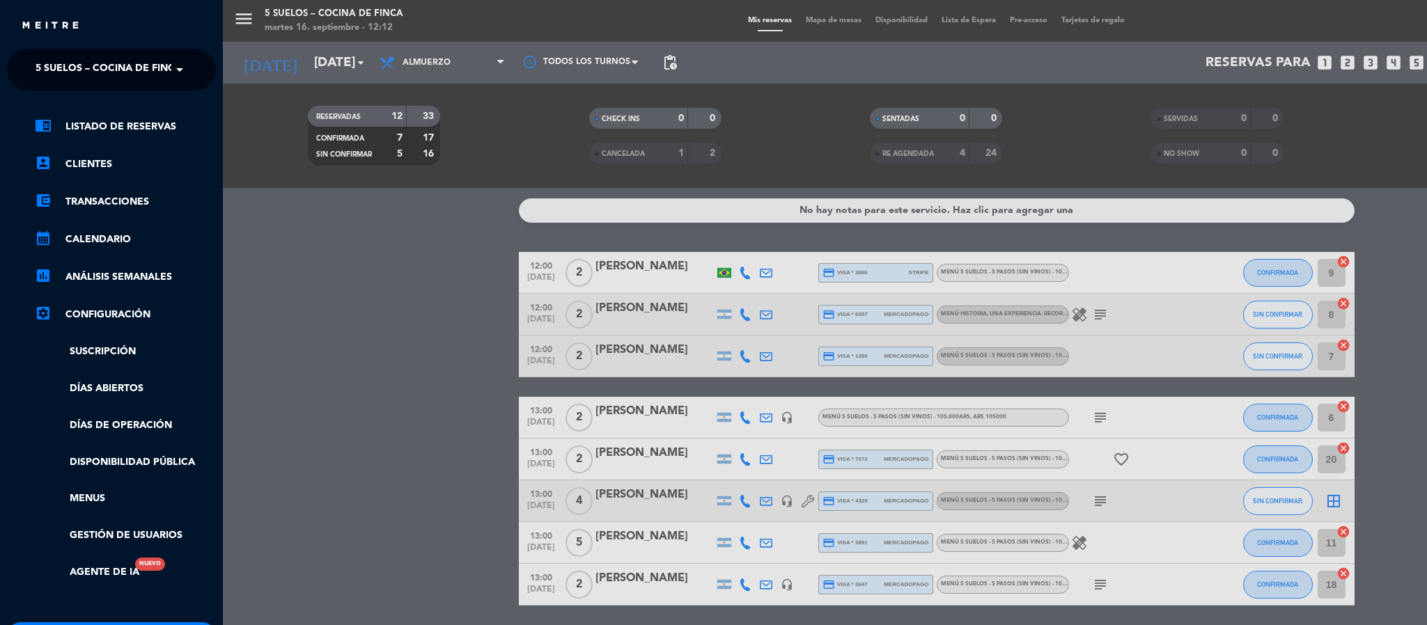
click at [38, 68] on span "5 SUELOS – COCINA DE FINCA" at bounding box center [109, 69] width 146 height 29
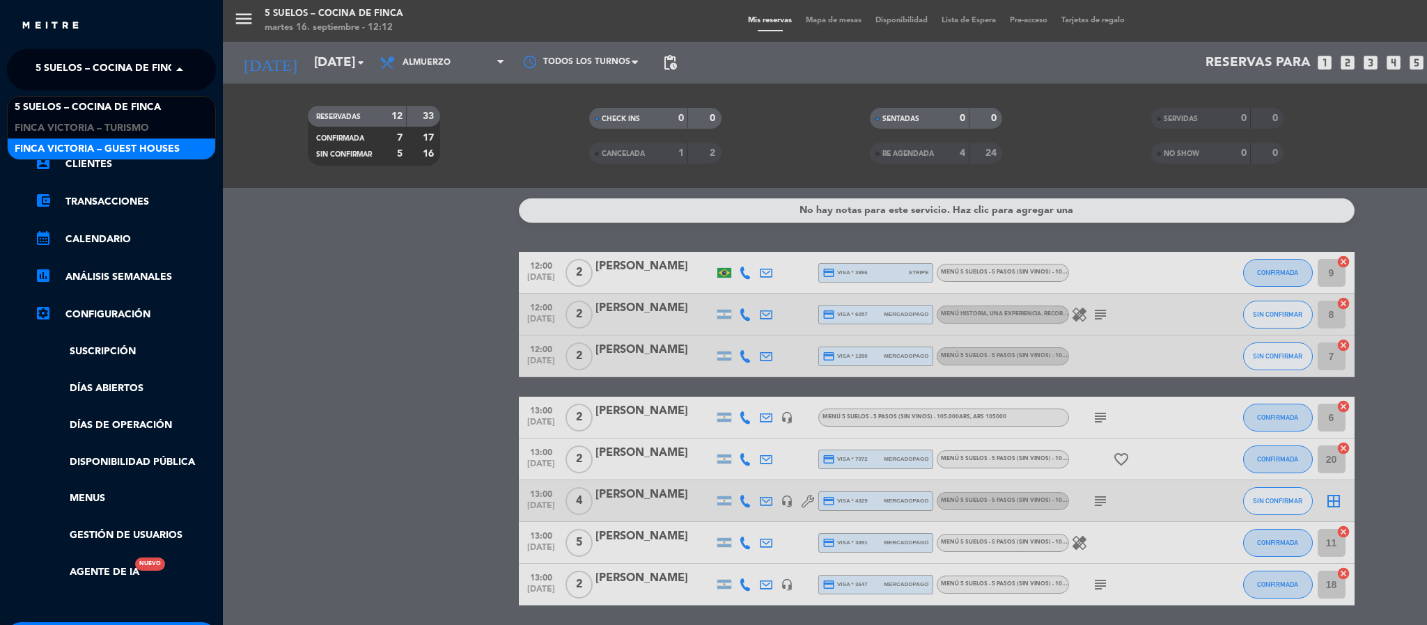
click at [54, 139] on div "FINCA VICTORIA – GUEST HOUSES" at bounding box center [112, 149] width 208 height 21
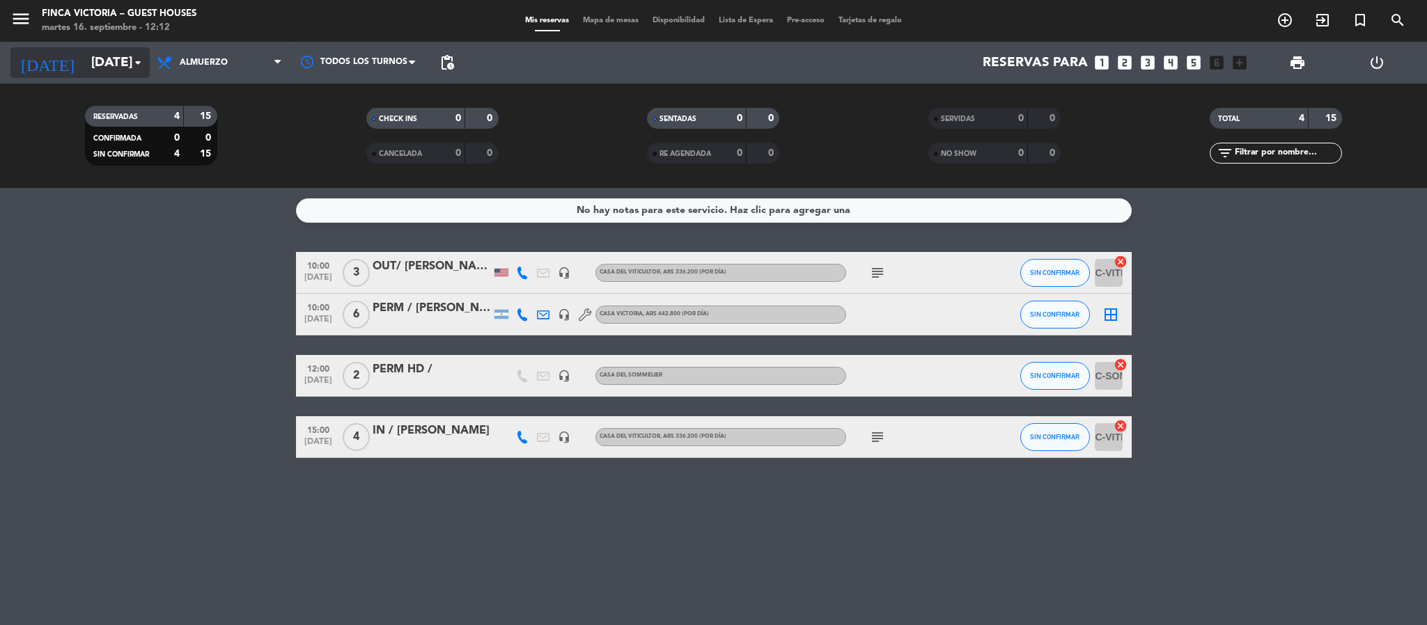
click at [84, 61] on input "[DATE]" at bounding box center [168, 62] width 168 height 29
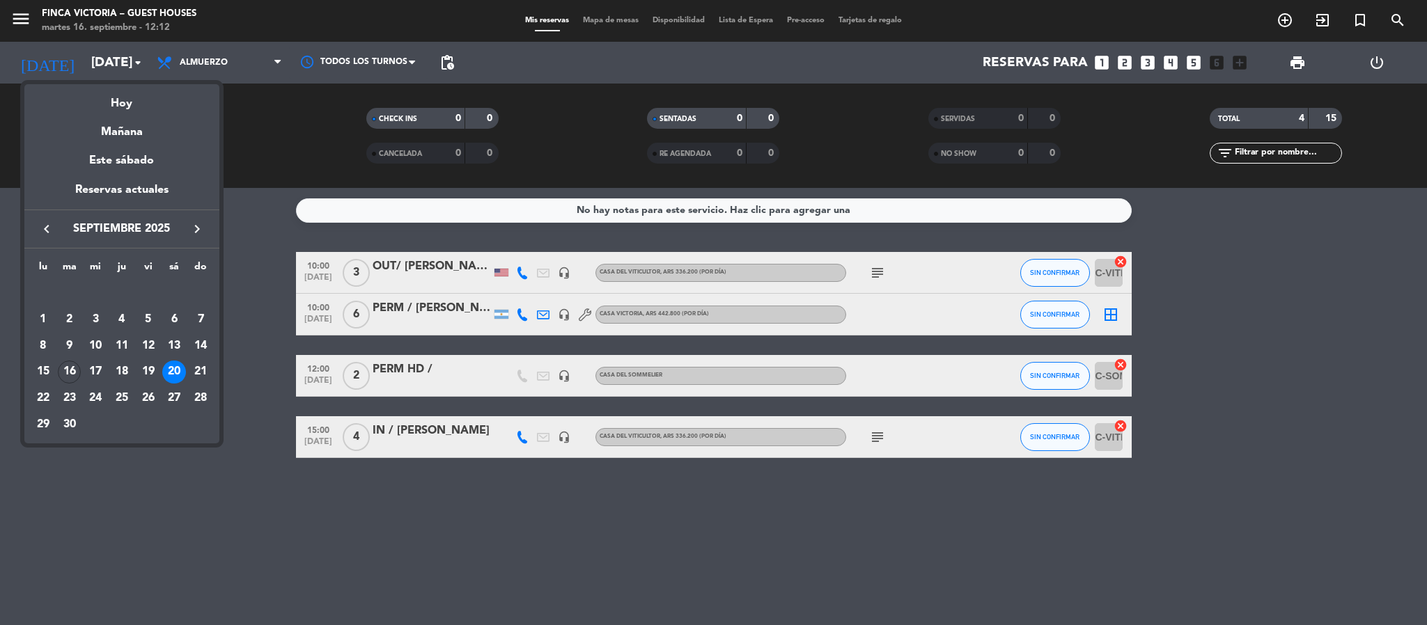
click at [195, 232] on icon "keyboard_arrow_right" at bounding box center [197, 229] width 17 height 17
click at [71, 364] on div "18" at bounding box center [70, 373] width 24 height 24
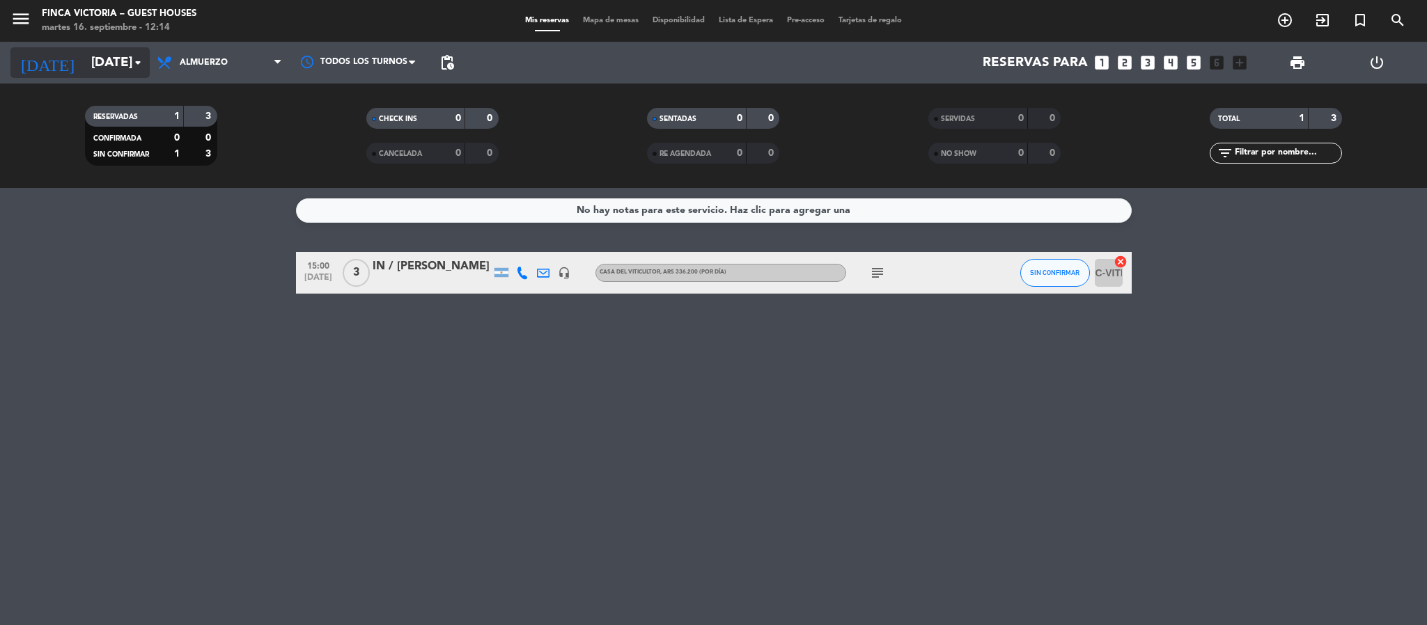
click at [97, 63] on input "[DATE]" at bounding box center [168, 62] width 168 height 29
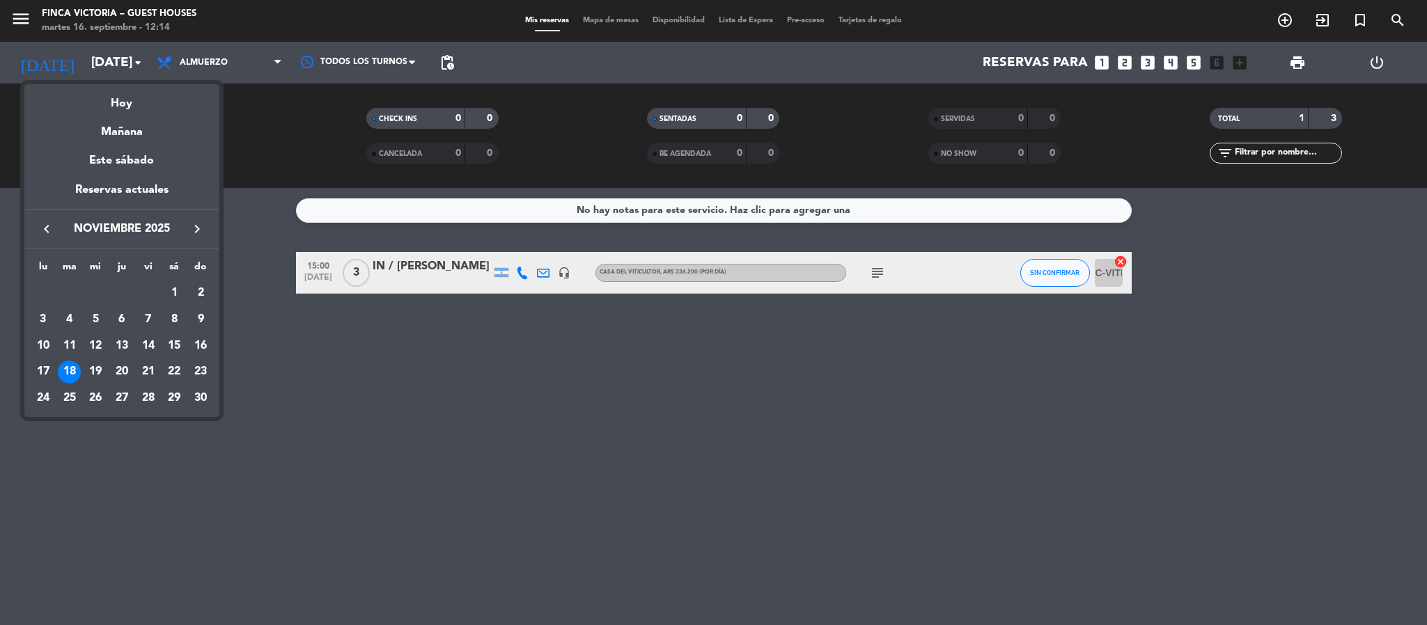
click at [48, 234] on icon "keyboard_arrow_left" at bounding box center [46, 229] width 17 height 17
click at [203, 398] on div "26" at bounding box center [201, 399] width 24 height 24
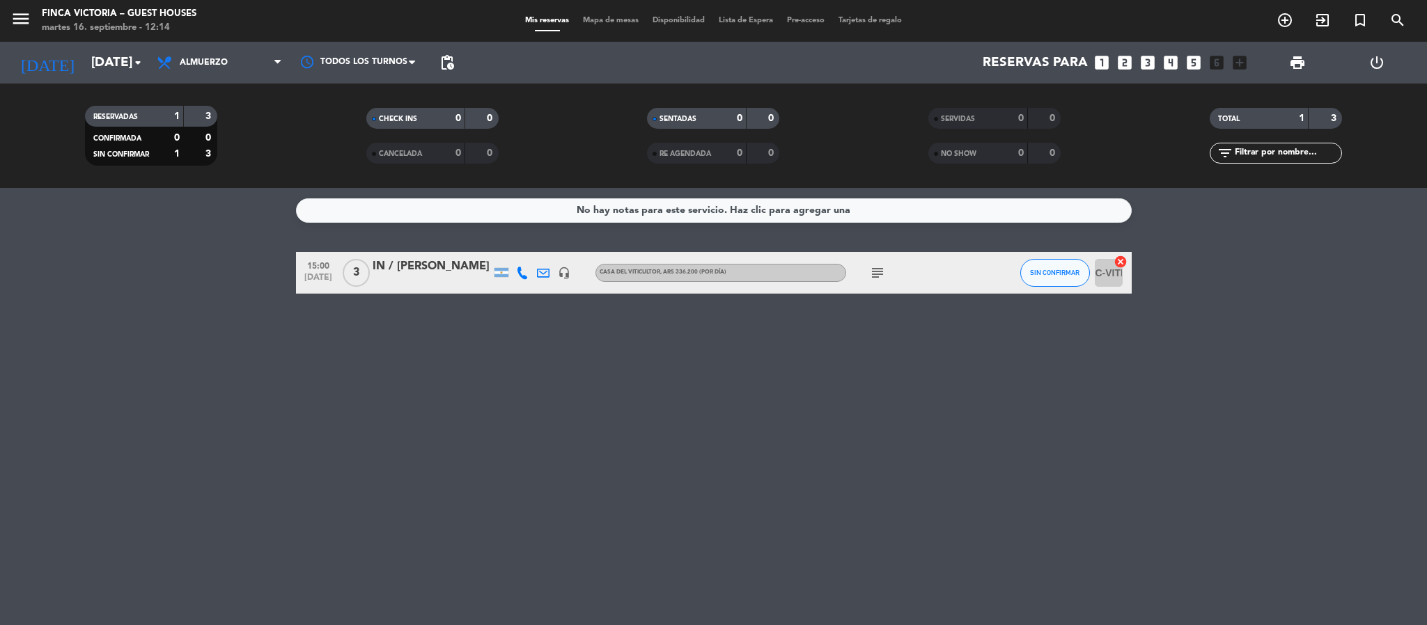
type input "[DATE]"
click at [15, 24] on icon "menu" at bounding box center [20, 18] width 21 height 21
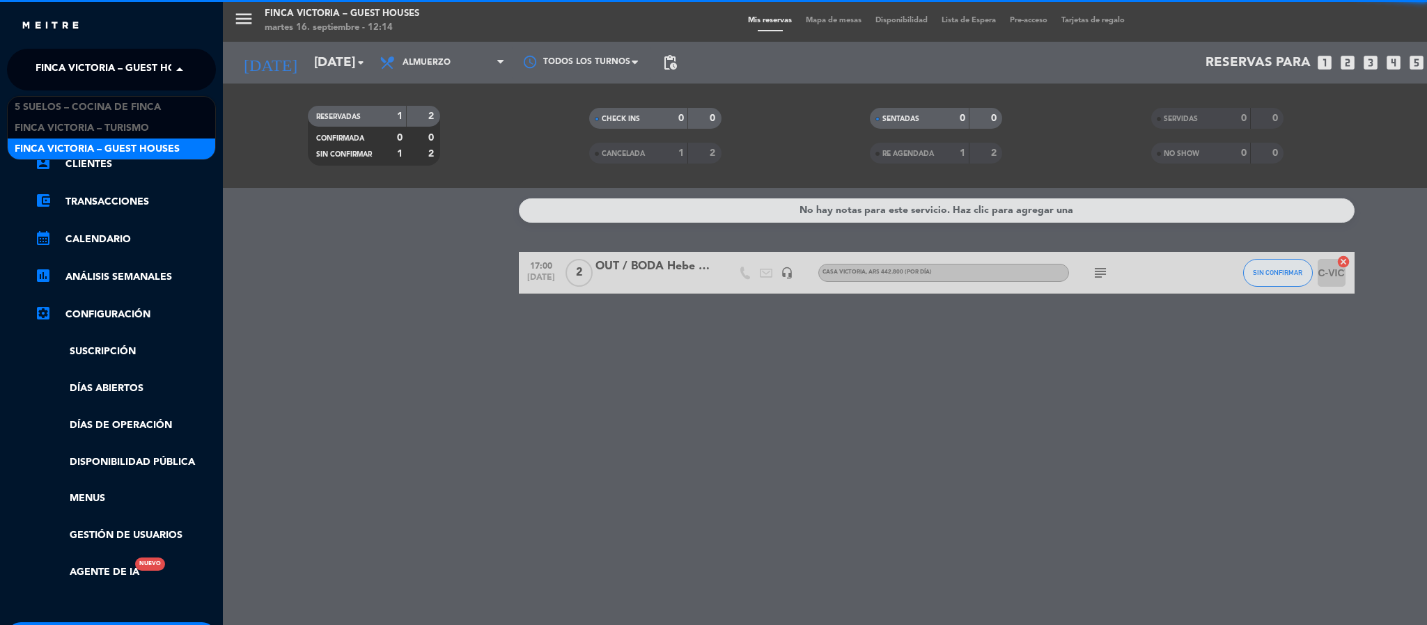
click at [52, 72] on span "FINCA VICTORIA – GUEST HOUSES" at bounding box center [118, 69] width 165 height 29
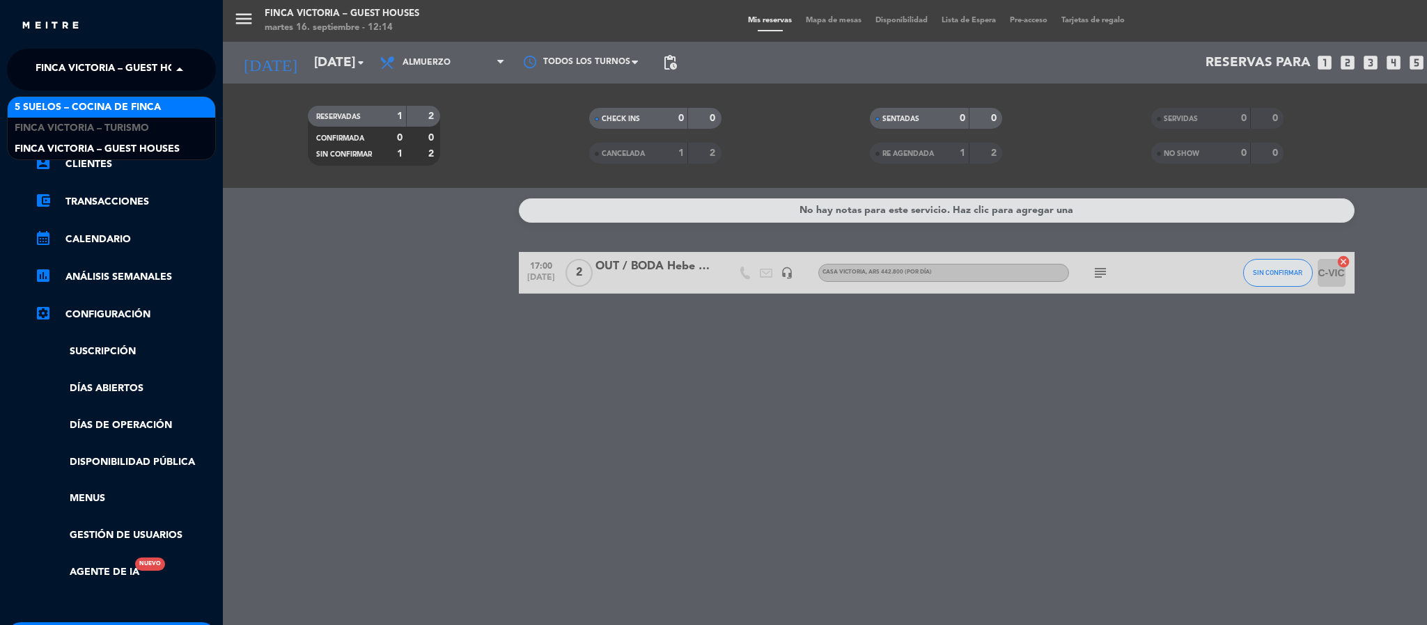
click at [58, 98] on div "5 SUELOS – COCINA DE FINCA" at bounding box center [112, 107] width 208 height 21
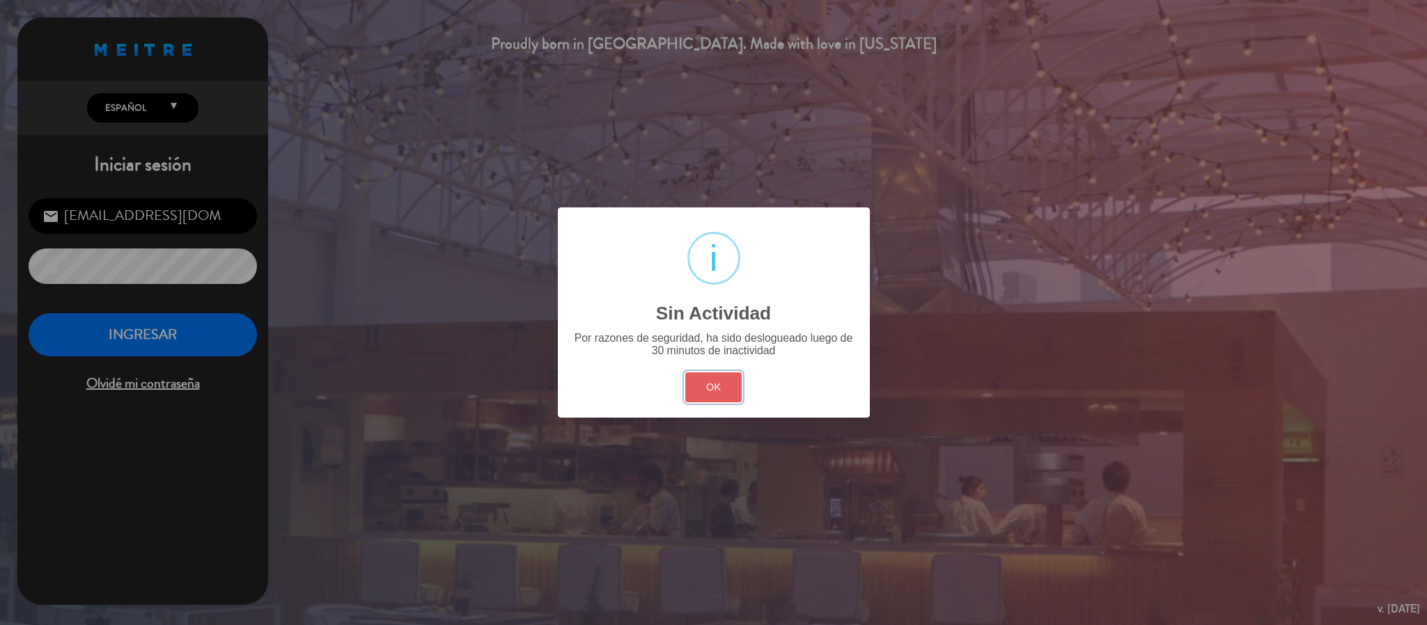
click at [710, 389] on button "OK" at bounding box center [713, 388] width 56 height 30
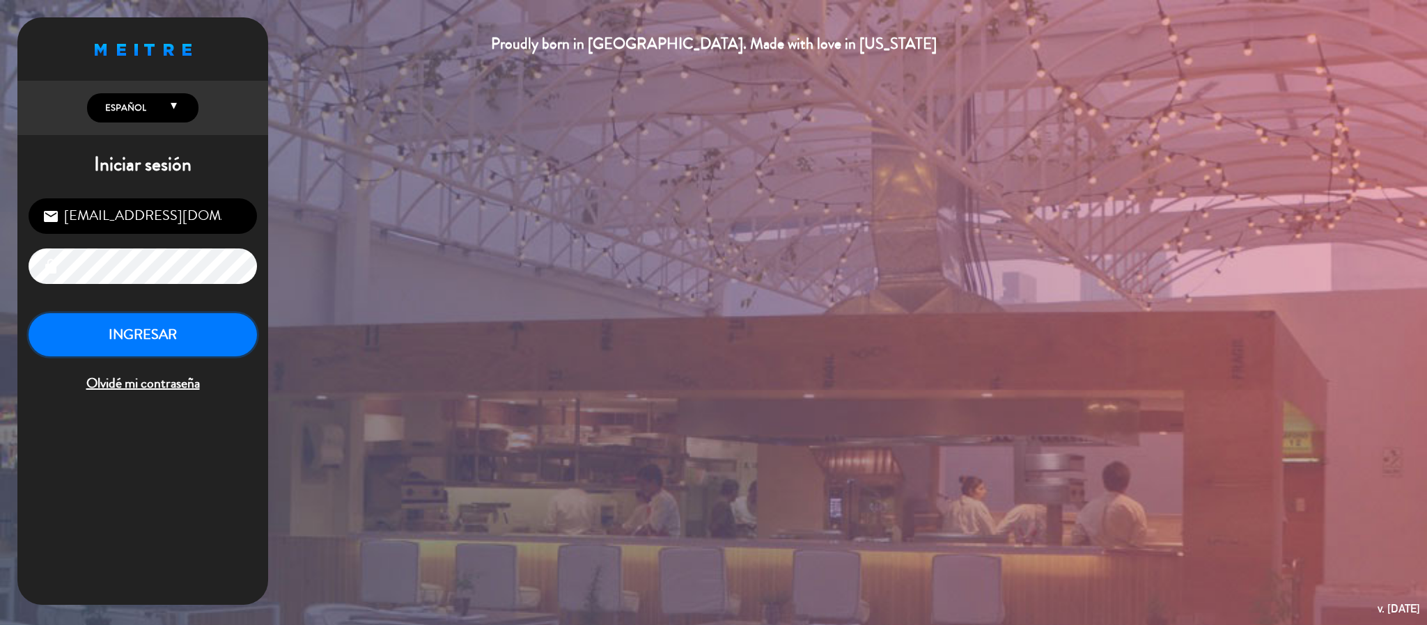
click at [126, 336] on button "INGRESAR" at bounding box center [143, 335] width 228 height 44
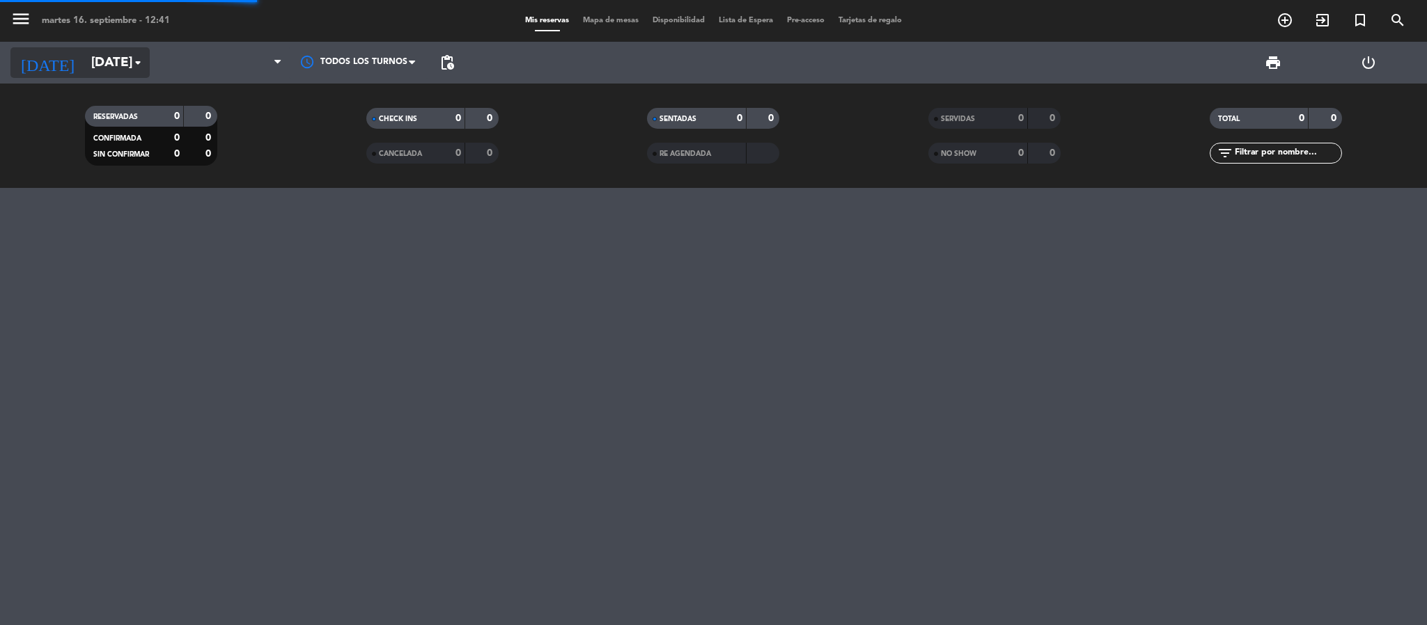
click at [104, 69] on input "[DATE]" at bounding box center [168, 62] width 168 height 29
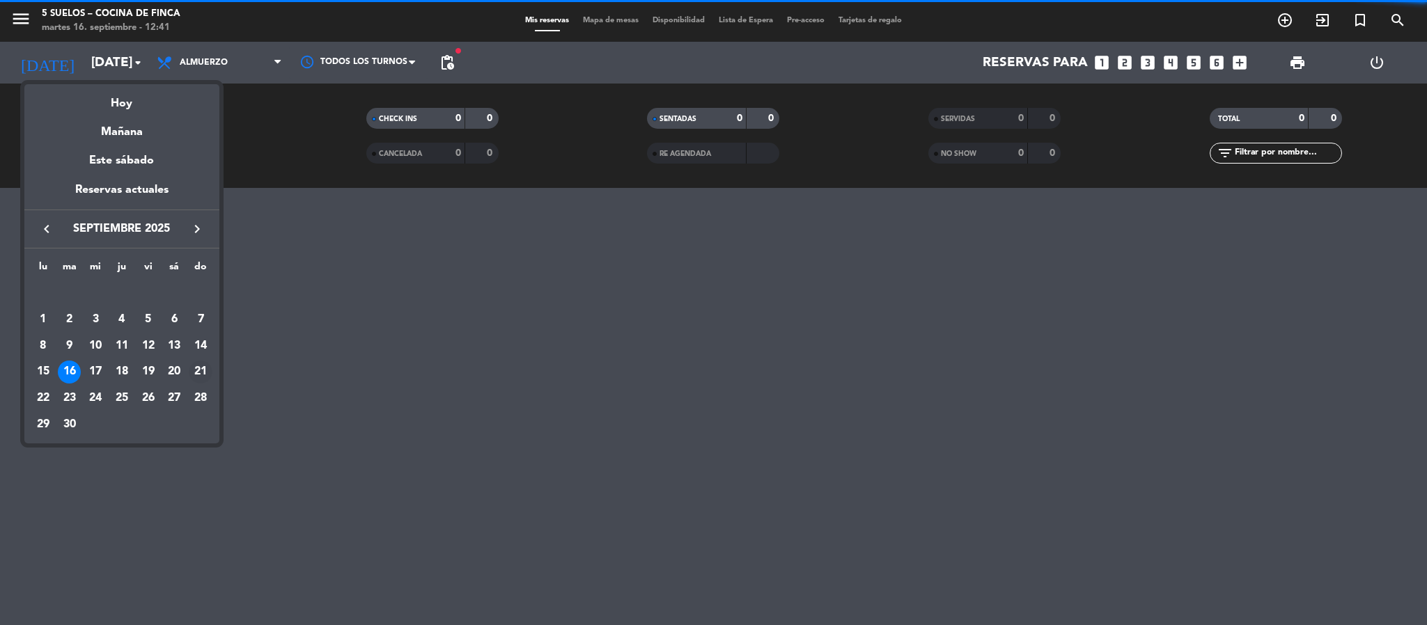
click at [203, 373] on div "21" at bounding box center [201, 373] width 24 height 24
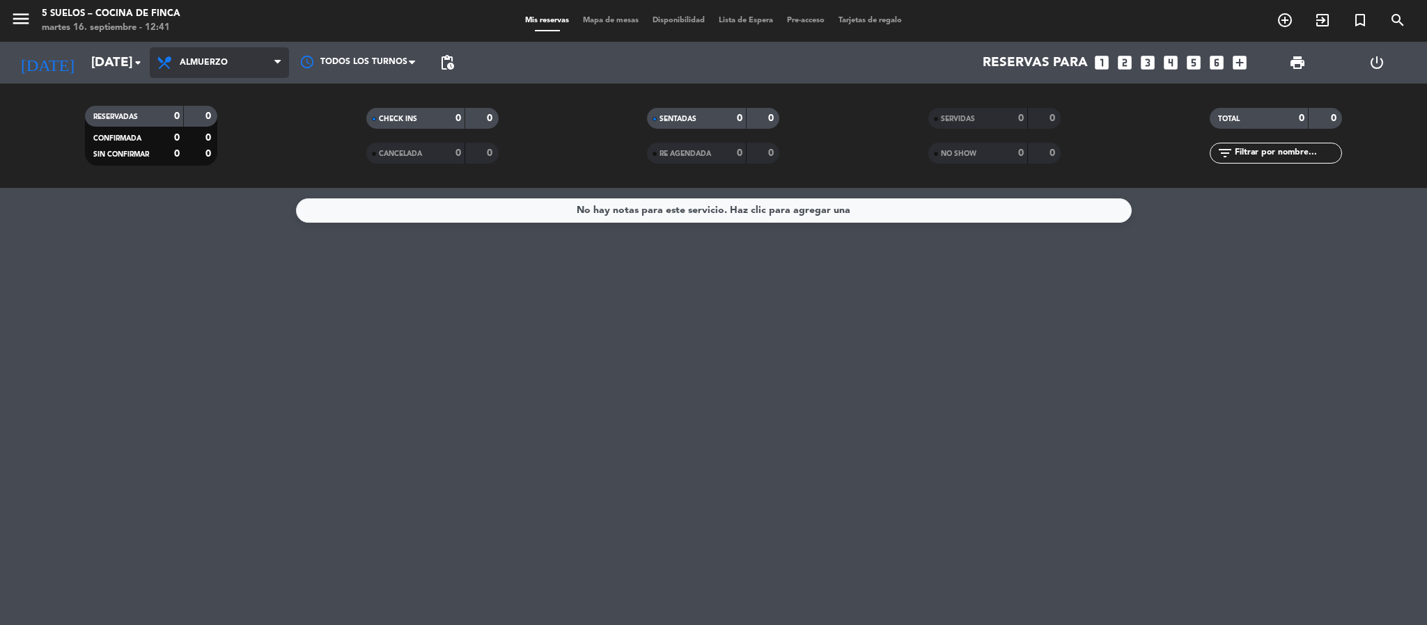
click at [196, 58] on span "Almuerzo" at bounding box center [204, 63] width 48 height 10
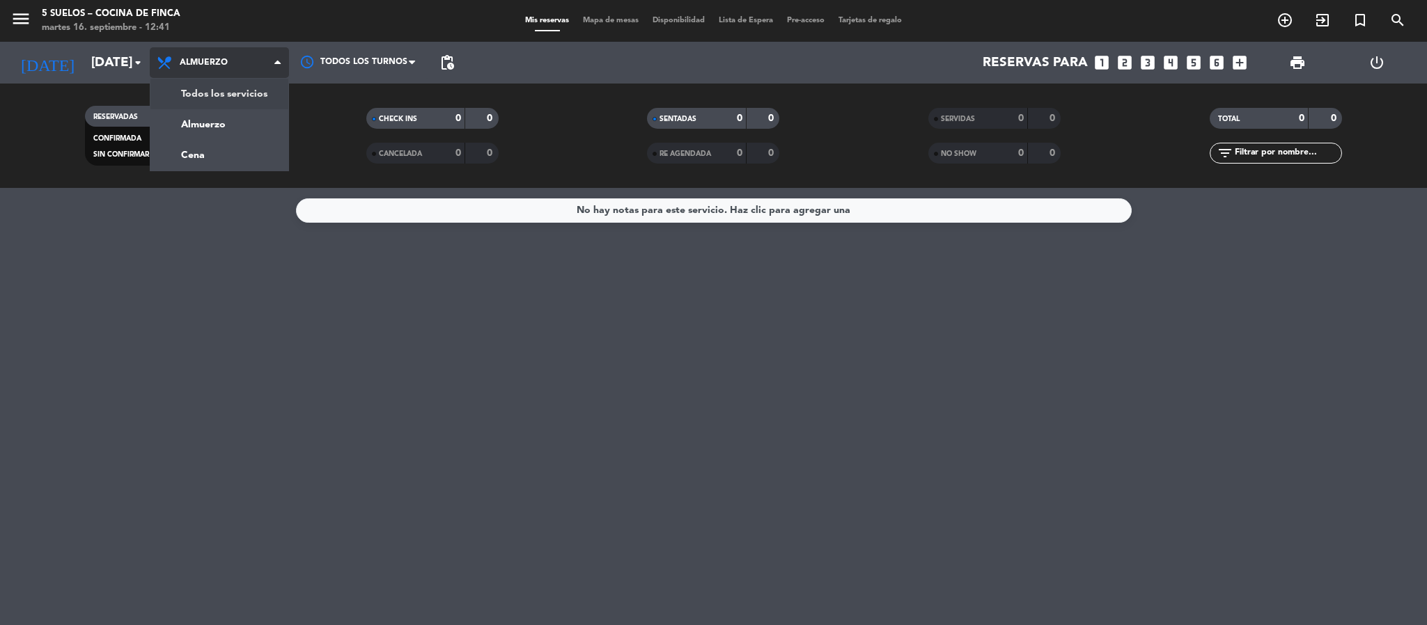
click at [211, 84] on div "menu 5 SUELOS – COCINA DE FINCA [DATE] 16. septiembre - 12:41 Mis reservas Mapa…" at bounding box center [713, 94] width 1427 height 188
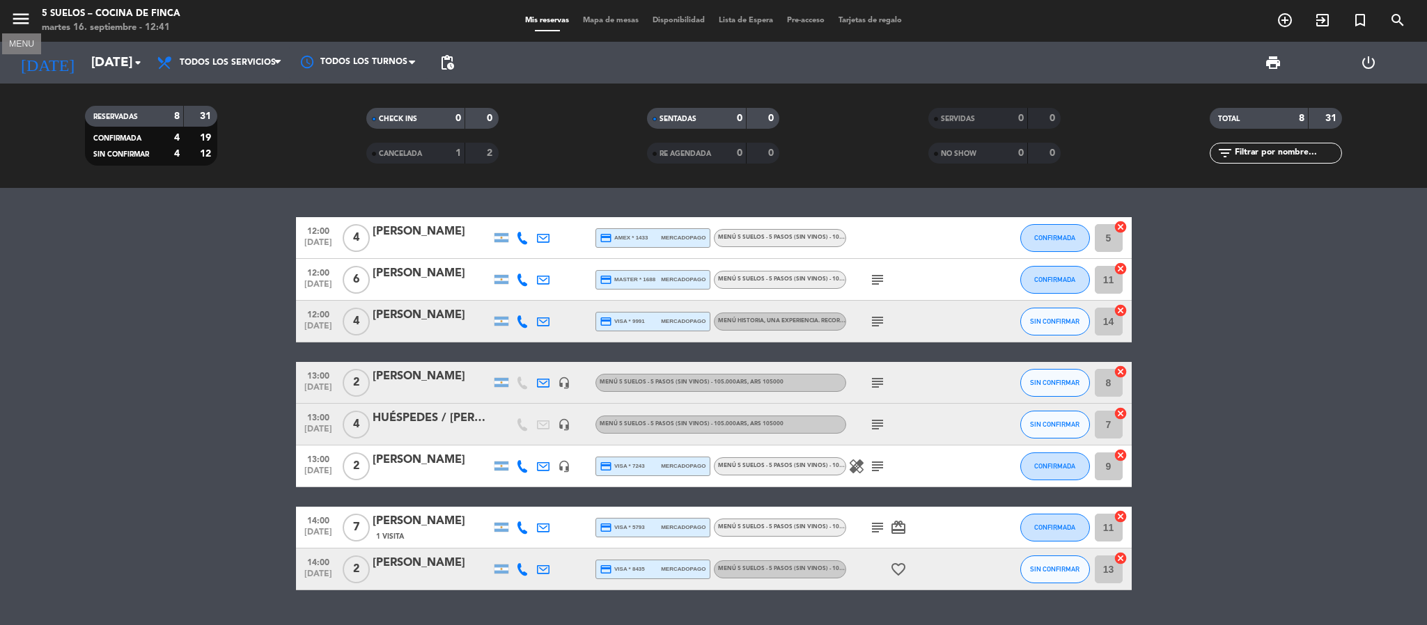
click at [15, 25] on icon "menu" at bounding box center [20, 18] width 21 height 21
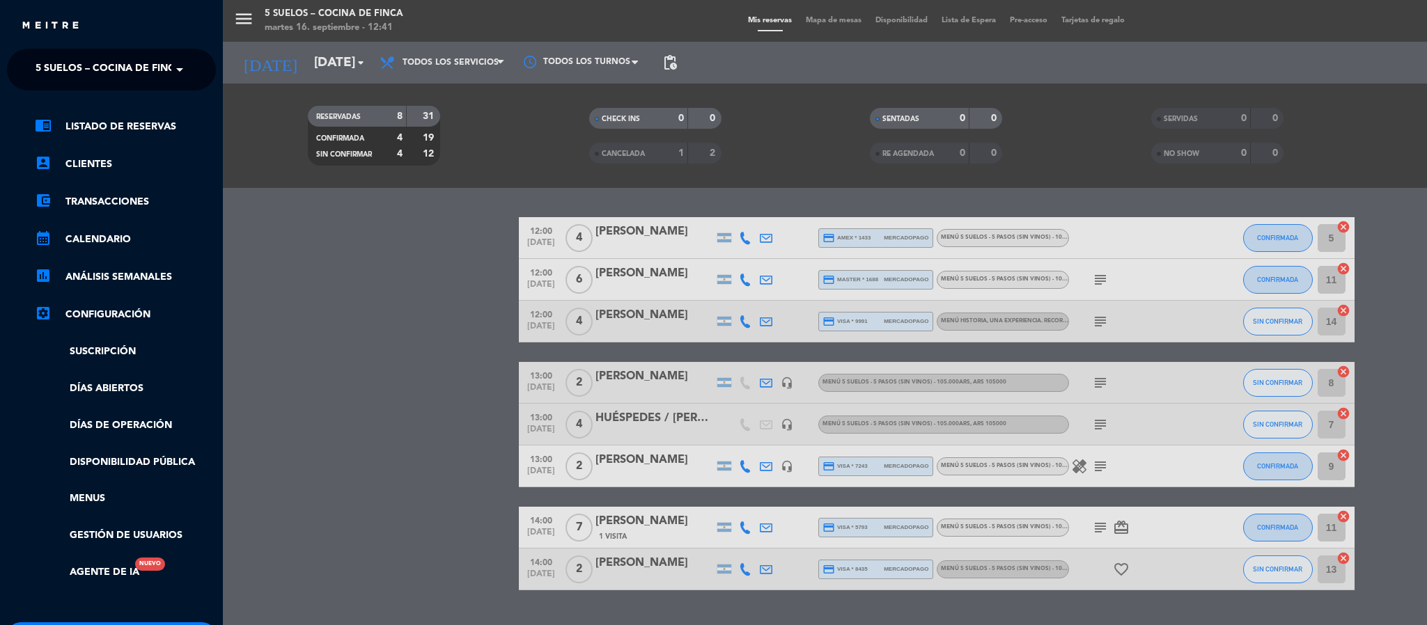
click at [36, 69] on span "5 SUELOS – COCINA DE FINCA" at bounding box center [109, 69] width 146 height 29
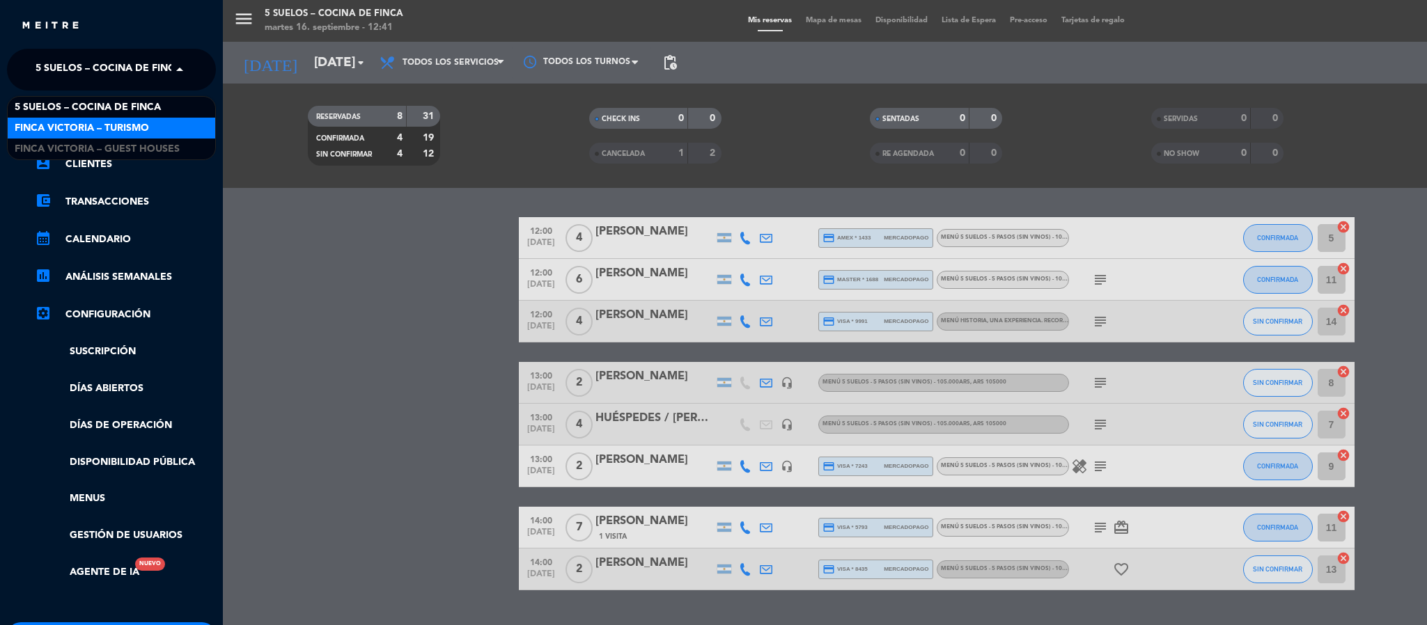
click at [51, 120] on span "FINCA VICTORIA – TURISMO" at bounding box center [82, 128] width 134 height 16
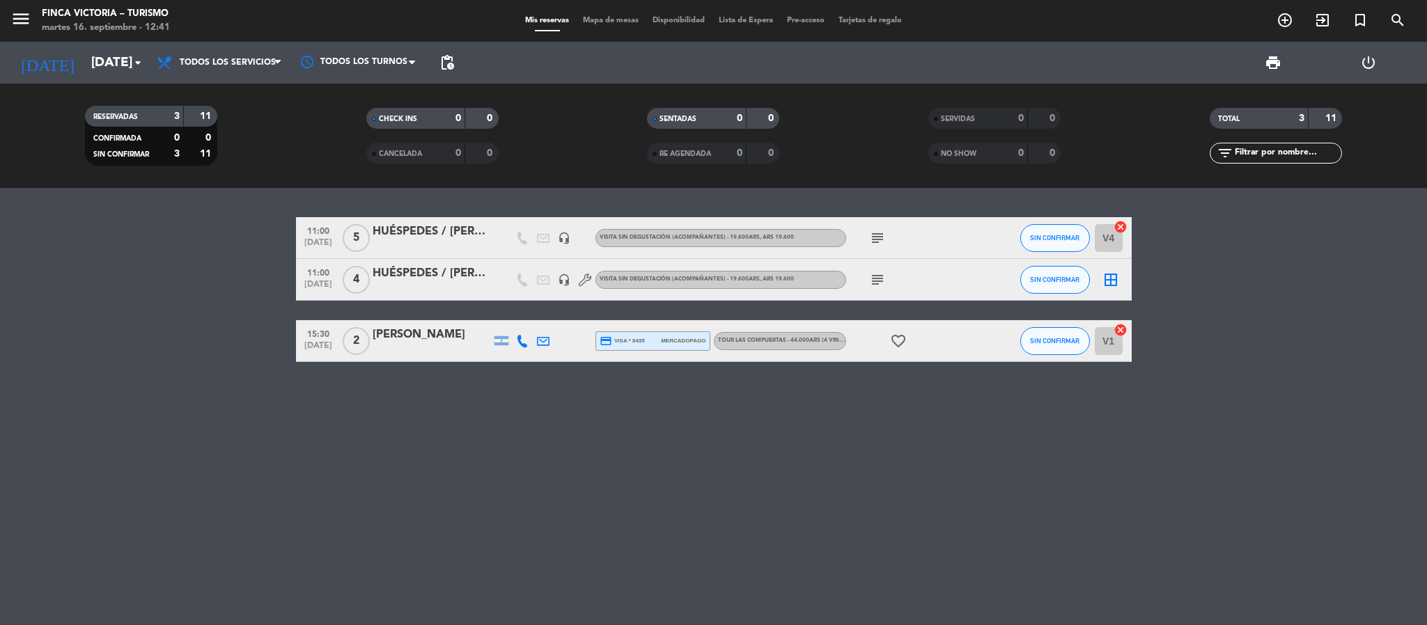
click at [870, 240] on icon "subject" at bounding box center [877, 238] width 17 height 17
drag, startPoint x: 315, startPoint y: 224, endPoint x: 306, endPoint y: 268, distance: 45.6
click at [314, 224] on span "11:00" at bounding box center [318, 230] width 35 height 16
click at [305, 282] on span "[DATE]" at bounding box center [318, 288] width 35 height 16
click at [155, 284] on bookings-row "11:00 [DATE] 5 HUÉSPEDES / [PERSON_NAME] headset_mic VISITA SIN DEGUSTACIÓN (AC…" at bounding box center [713, 289] width 1427 height 145
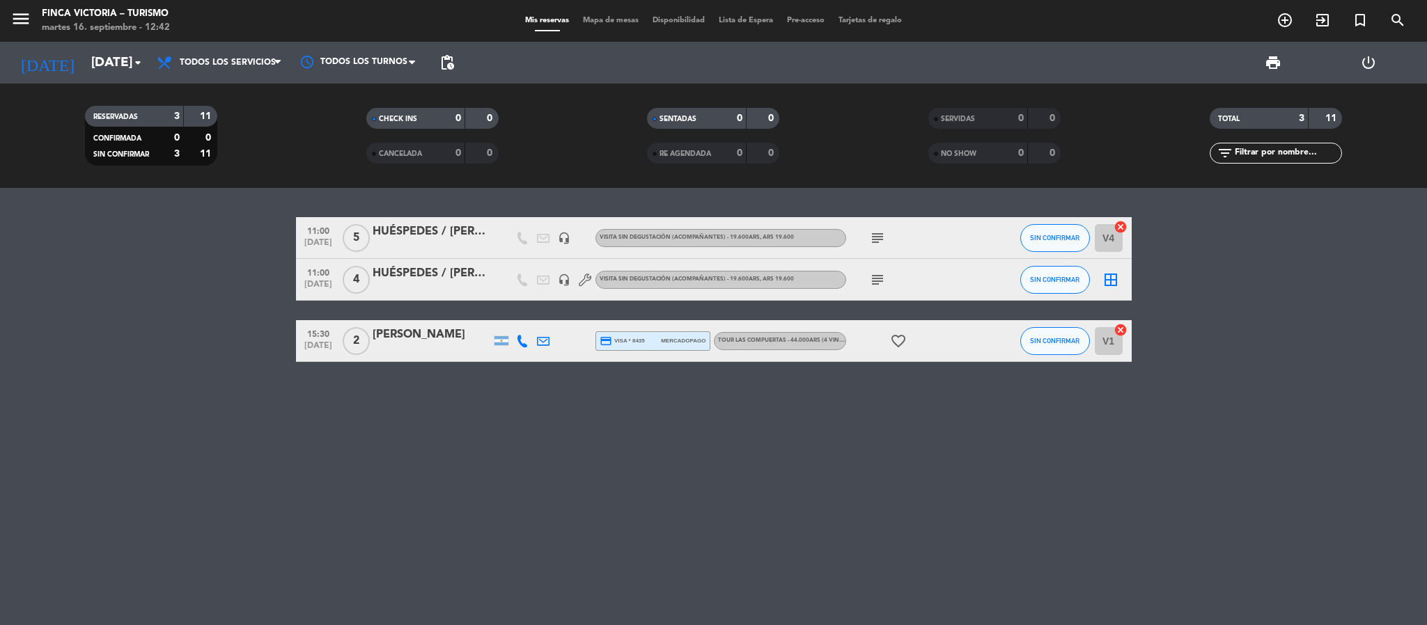
click at [27, 17] on icon "menu" at bounding box center [20, 18] width 21 height 21
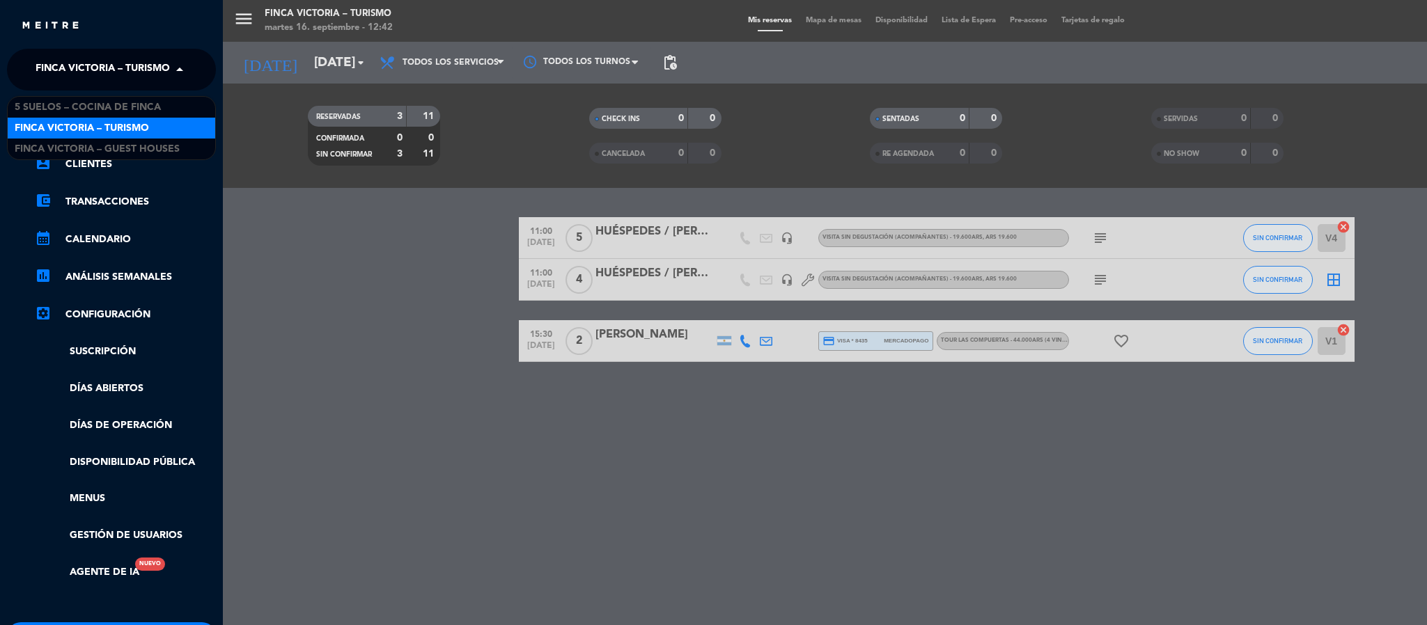
click at [38, 57] on span "FINCA VICTORIA – TURISMO" at bounding box center [103, 69] width 134 height 29
click at [45, 143] on span "FINCA VICTORIA – GUEST HOUSES" at bounding box center [97, 149] width 165 height 16
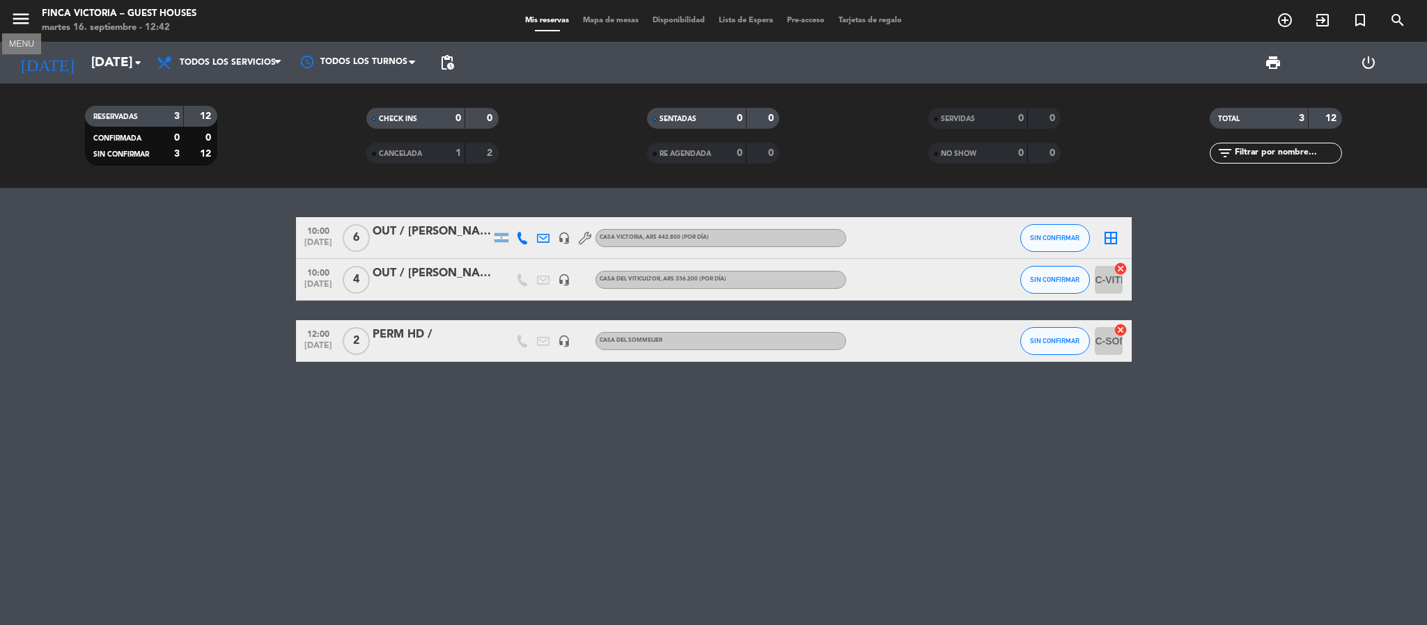
click at [22, 15] on icon "menu" at bounding box center [20, 18] width 21 height 21
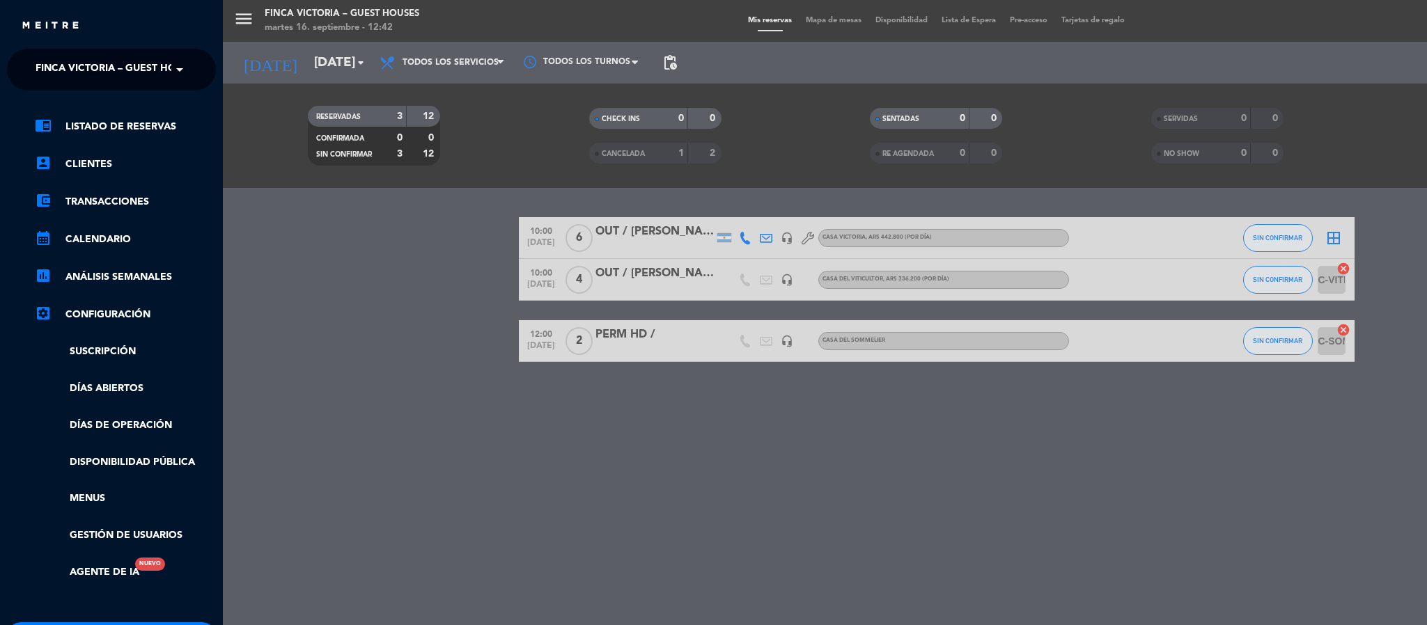
click at [42, 57] on span "FINCA VICTORIA – GUEST HOUSES" at bounding box center [118, 69] width 165 height 29
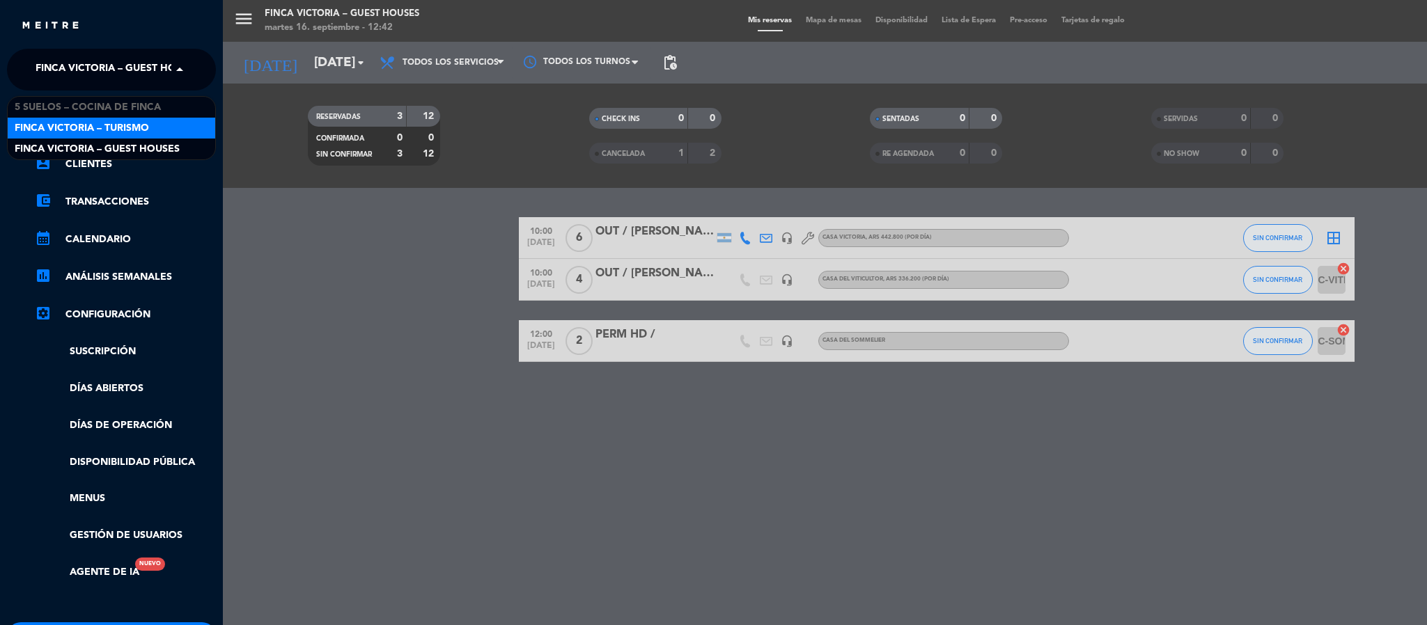
click at [44, 119] on div "FINCA VICTORIA – TURISMO" at bounding box center [112, 128] width 208 height 21
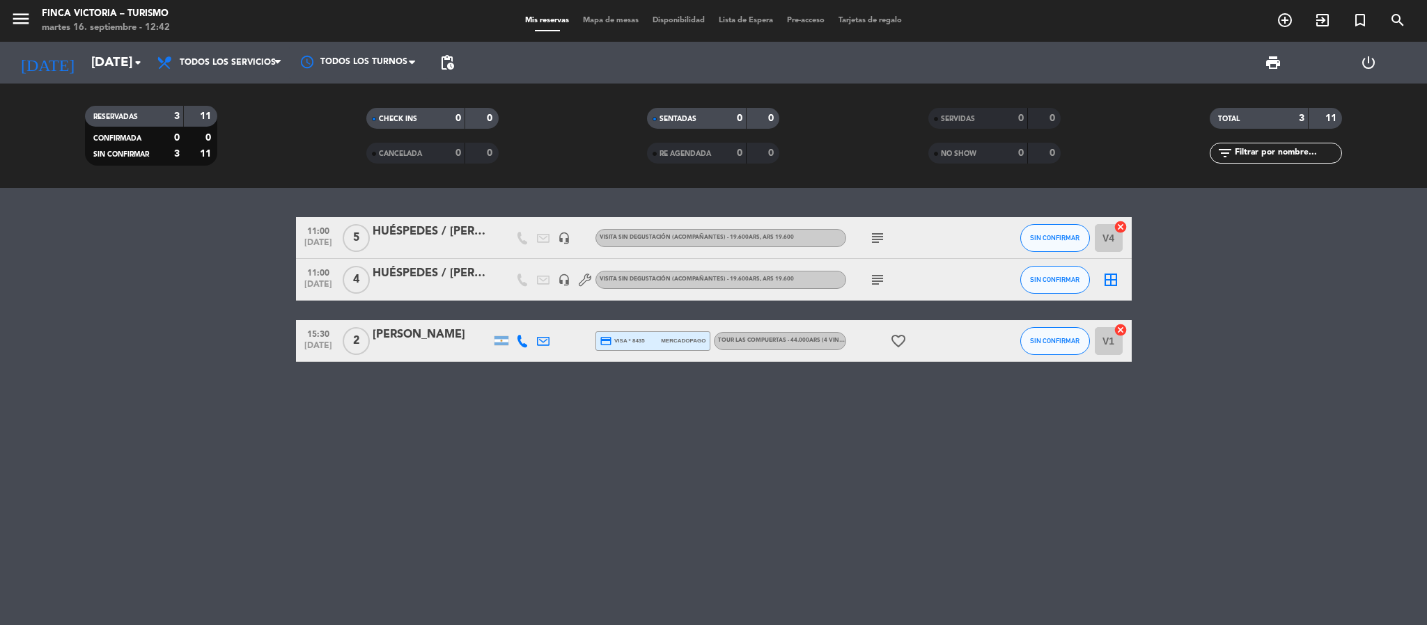
click at [404, 332] on div "[PERSON_NAME]" at bounding box center [432, 335] width 118 height 18
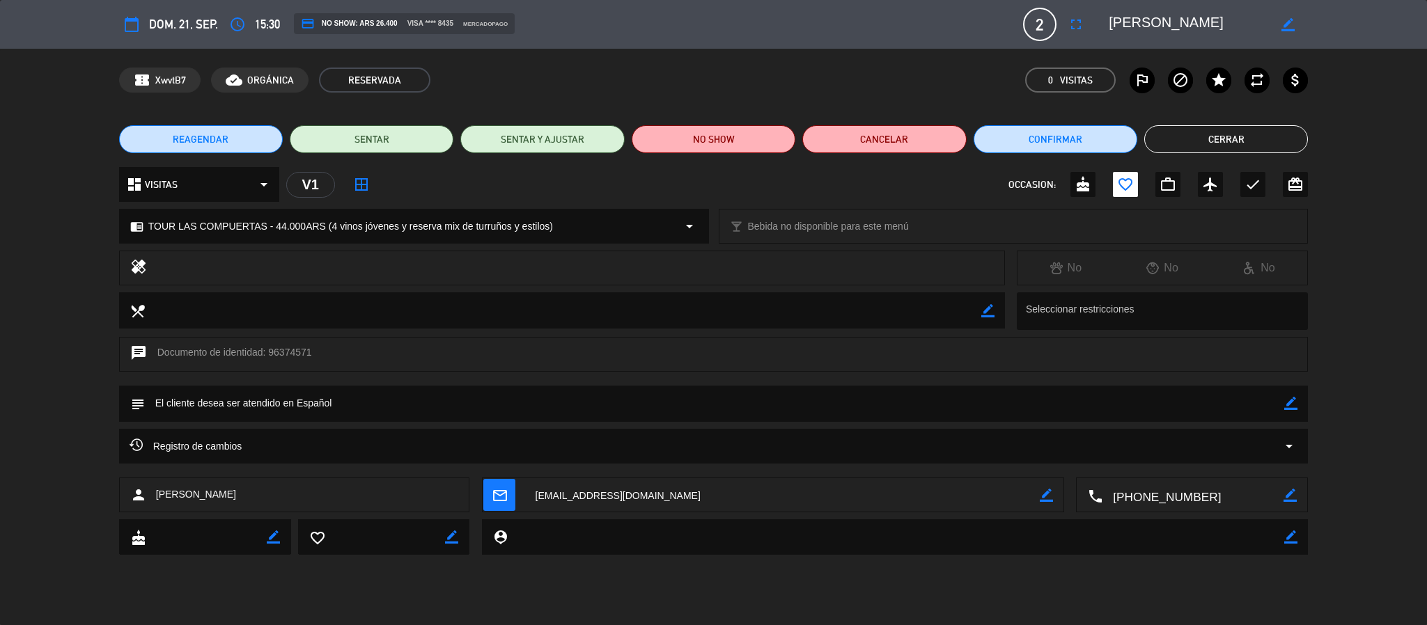
click at [1235, 141] on button "Cerrar" at bounding box center [1226, 139] width 164 height 28
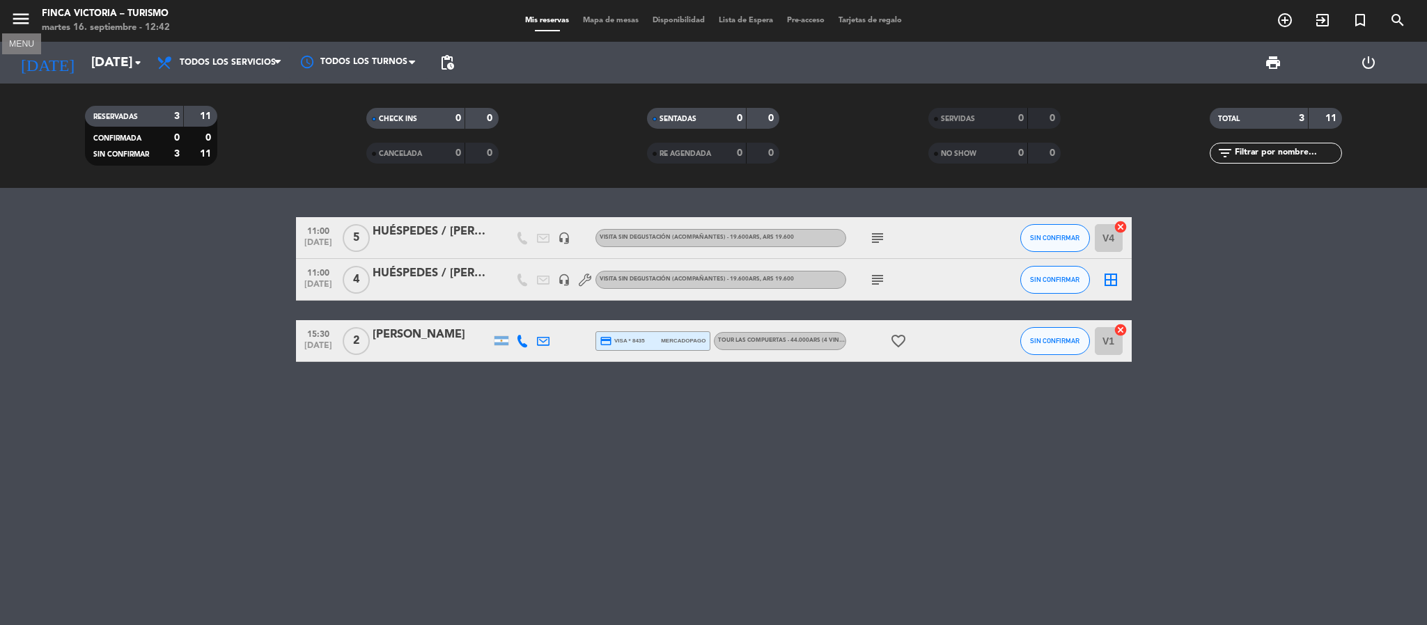
click at [25, 21] on icon "menu" at bounding box center [20, 18] width 21 height 21
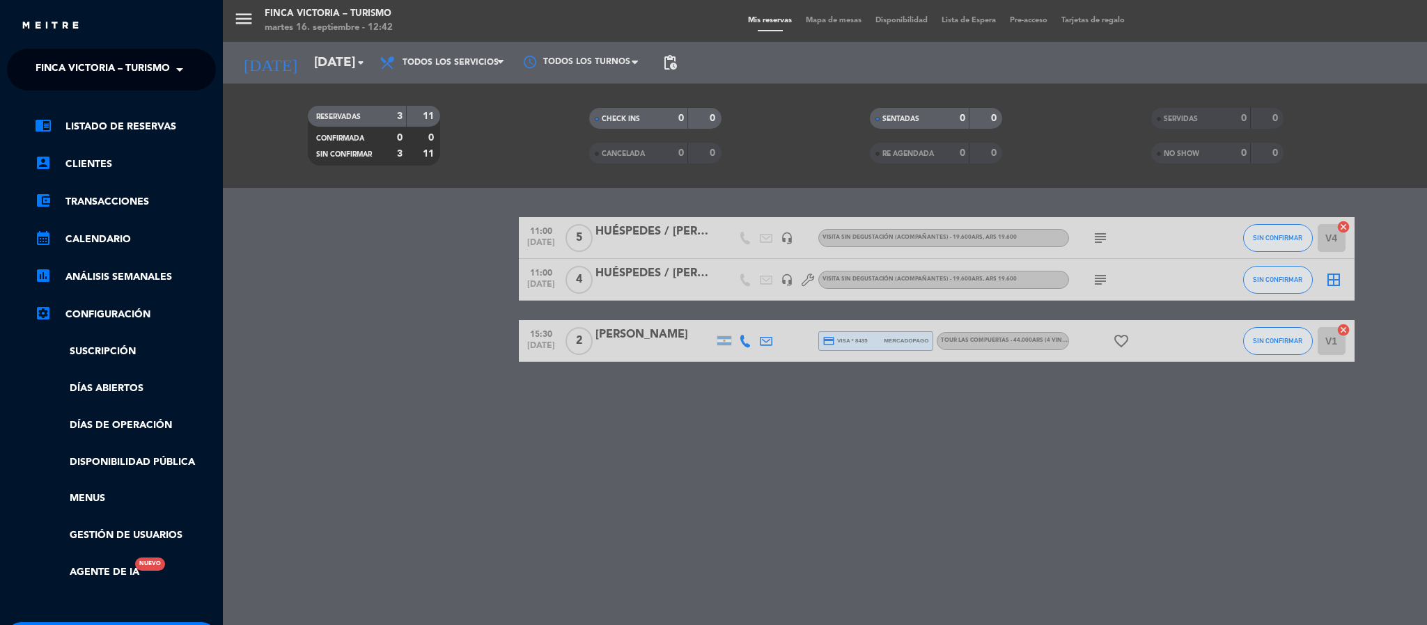
click at [46, 63] on span "FINCA VICTORIA – TURISMO" at bounding box center [103, 69] width 134 height 29
click at [328, 293] on div "menu FINCA VICTORIA – TURISMO [DATE] 16. septiembre - 12:42 Mis reservas Mapa d…" at bounding box center [936, 312] width 1427 height 625
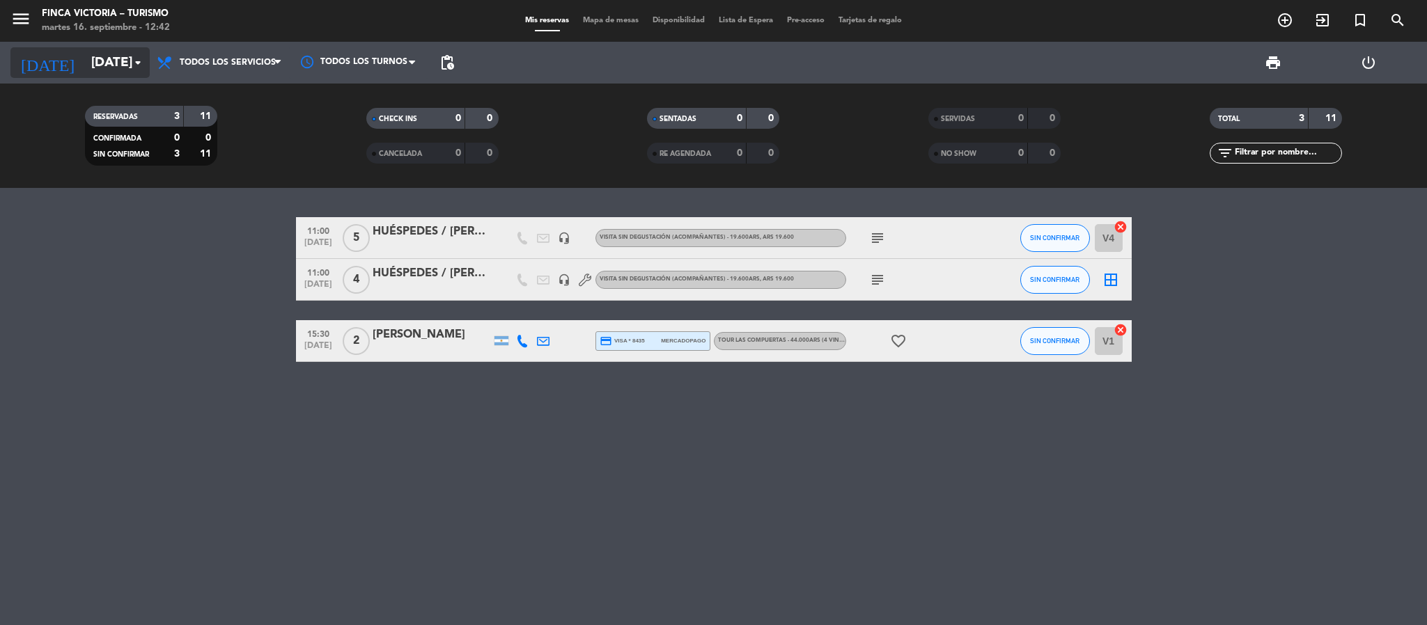
click at [109, 76] on input "[DATE]" at bounding box center [168, 62] width 168 height 29
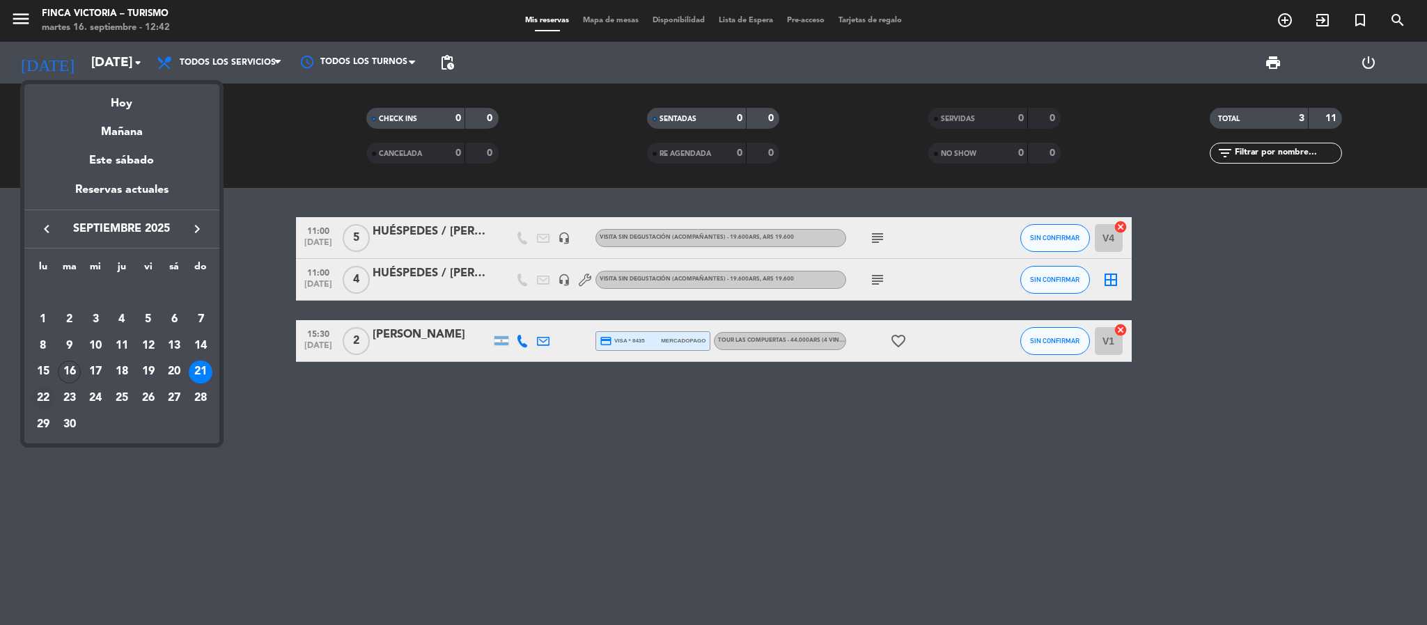
click at [44, 401] on div "22" at bounding box center [43, 399] width 24 height 24
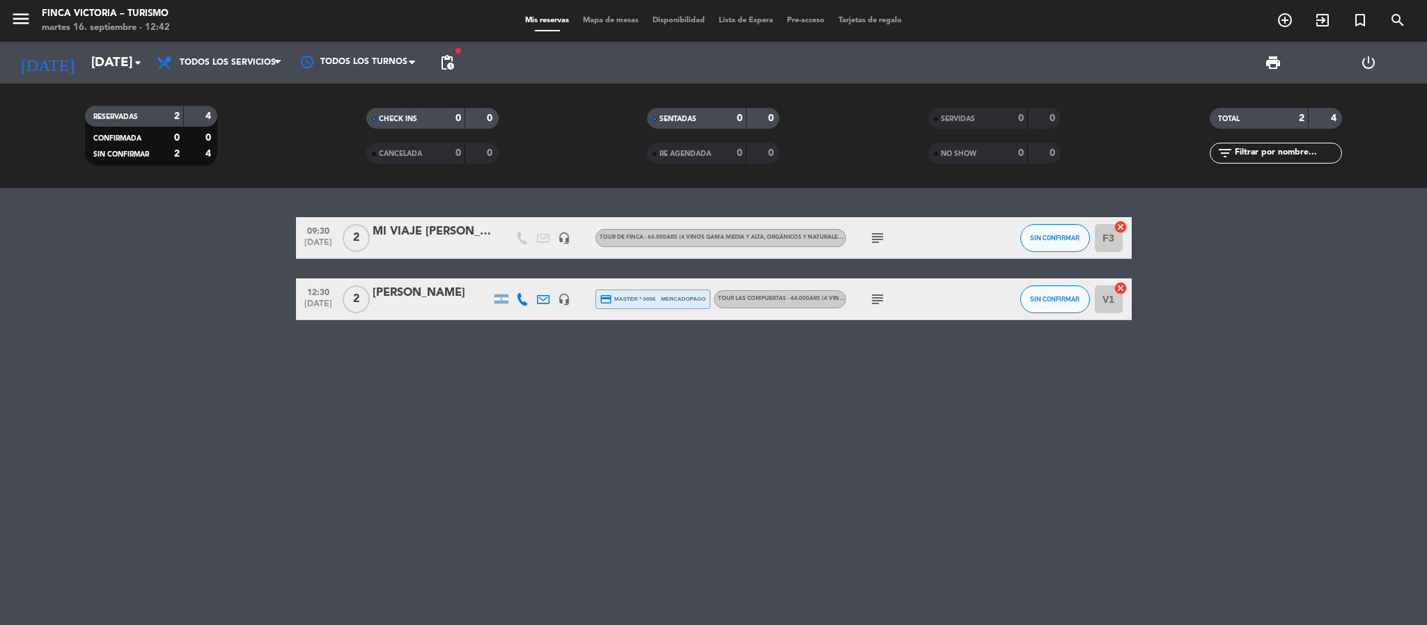
click at [872, 230] on icon "subject" at bounding box center [877, 238] width 17 height 17
click at [878, 304] on icon "subject" at bounding box center [877, 299] width 17 height 17
click at [640, 397] on div "09:30 [DATE] 2 MI VIAJE [PERSON_NAME][GEOGRAPHIC_DATA] / [PERSON_NAME] headset_…" at bounding box center [713, 406] width 1427 height 437
click at [458, 67] on span "pending_actions" at bounding box center [447, 63] width 28 height 28
click at [449, 63] on span "pending_actions" at bounding box center [447, 62] width 17 height 17
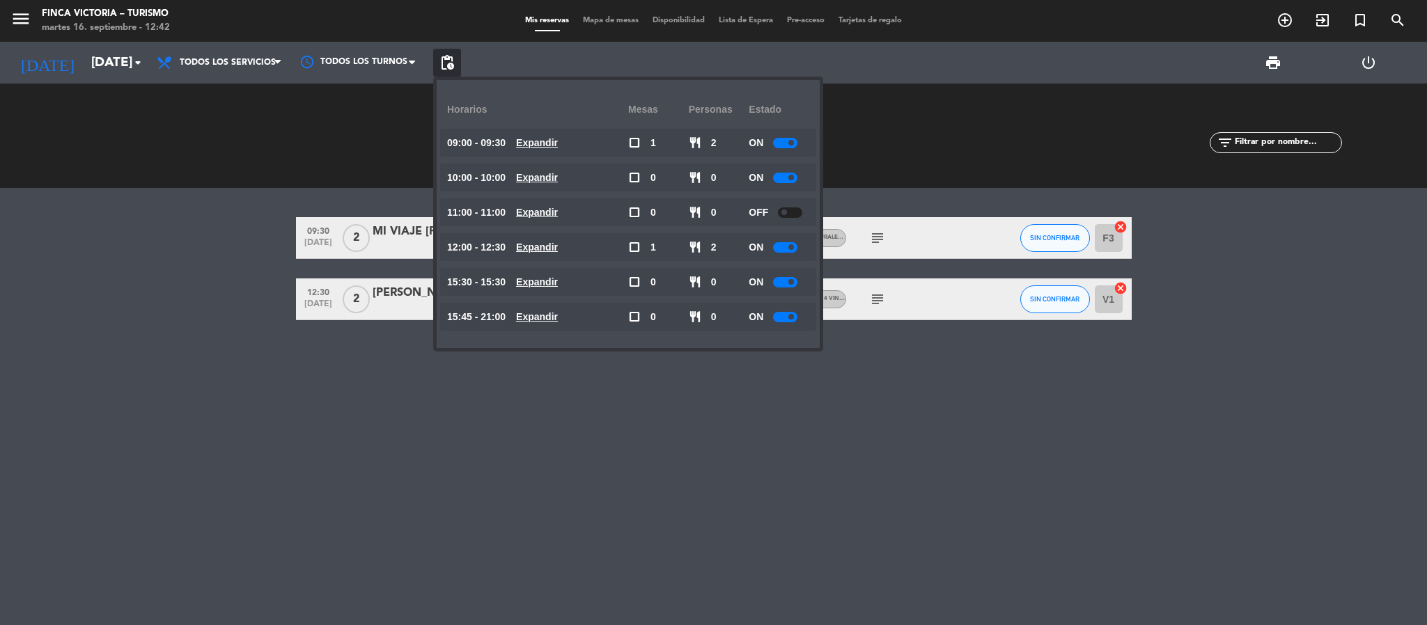
click at [240, 255] on bookings-row "09:30 [DATE] 2 MI VIAJE [PERSON_NAME][GEOGRAPHIC_DATA] / [PERSON_NAME] headset_…" at bounding box center [713, 268] width 1427 height 103
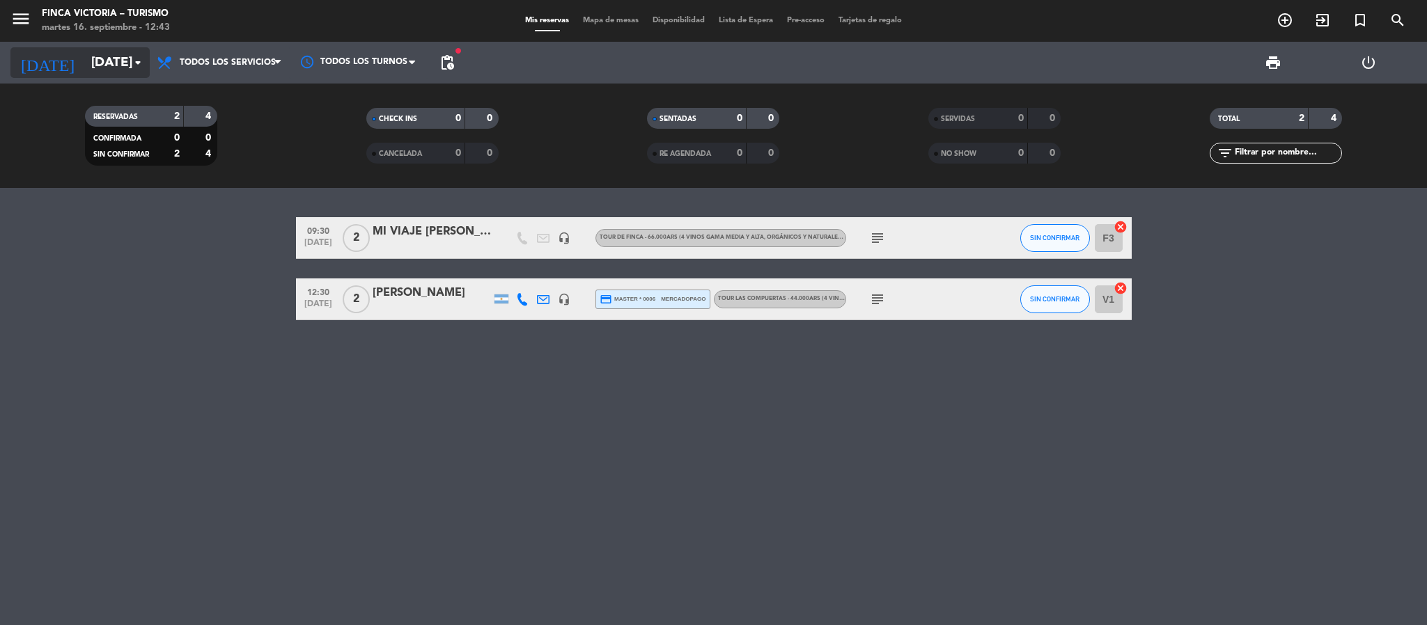
click at [84, 68] on input "[DATE]" at bounding box center [168, 62] width 168 height 29
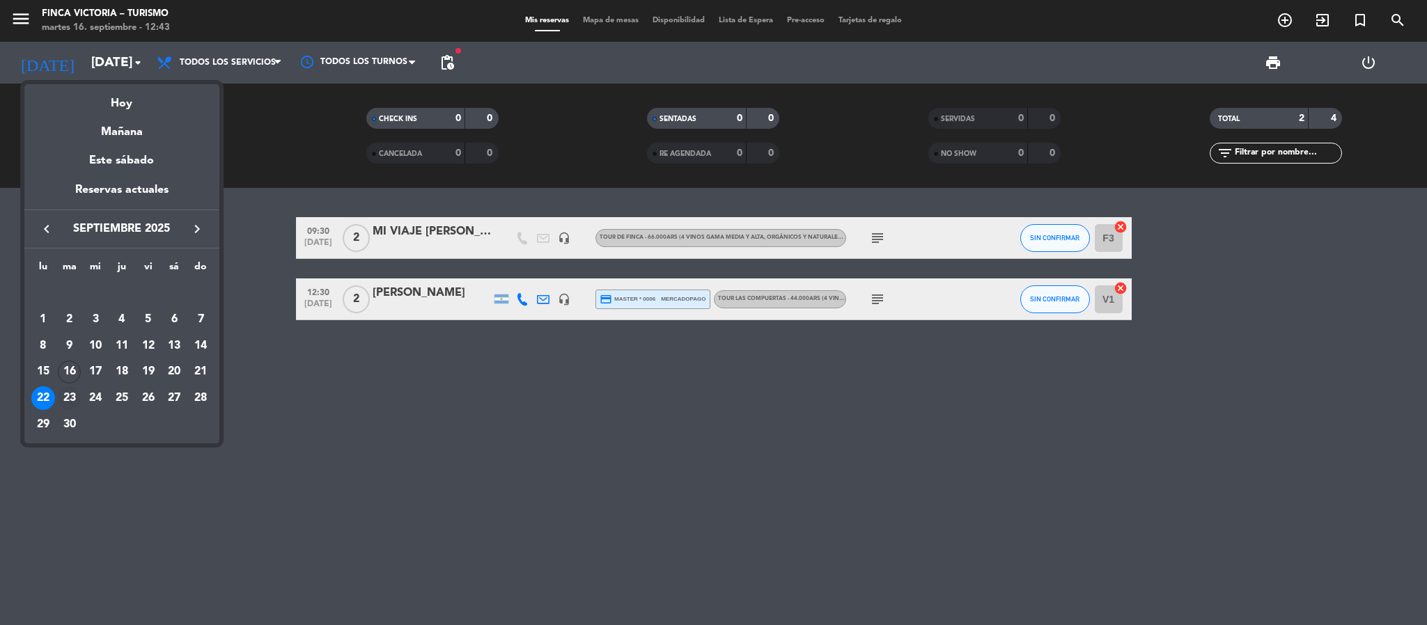
click at [72, 402] on div "23" at bounding box center [70, 399] width 24 height 24
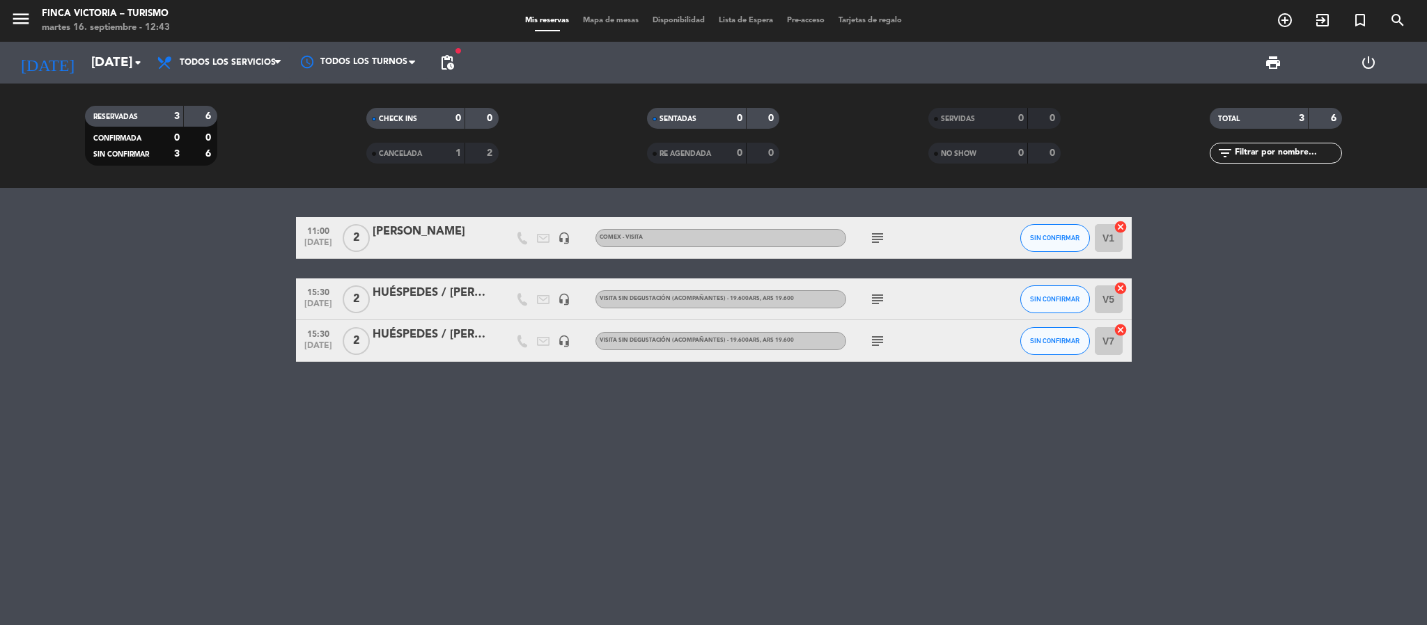
click at [875, 235] on icon "subject" at bounding box center [877, 238] width 17 height 17
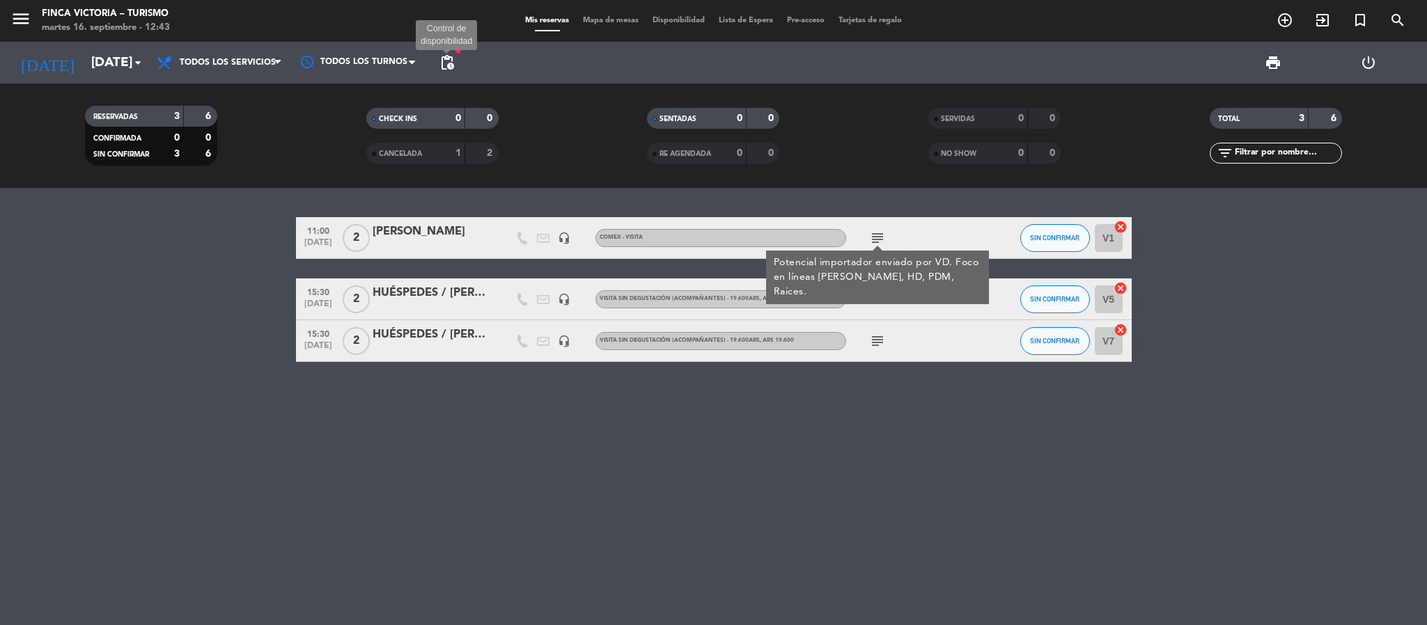
click at [445, 63] on span "pending_actions" at bounding box center [447, 62] width 17 height 17
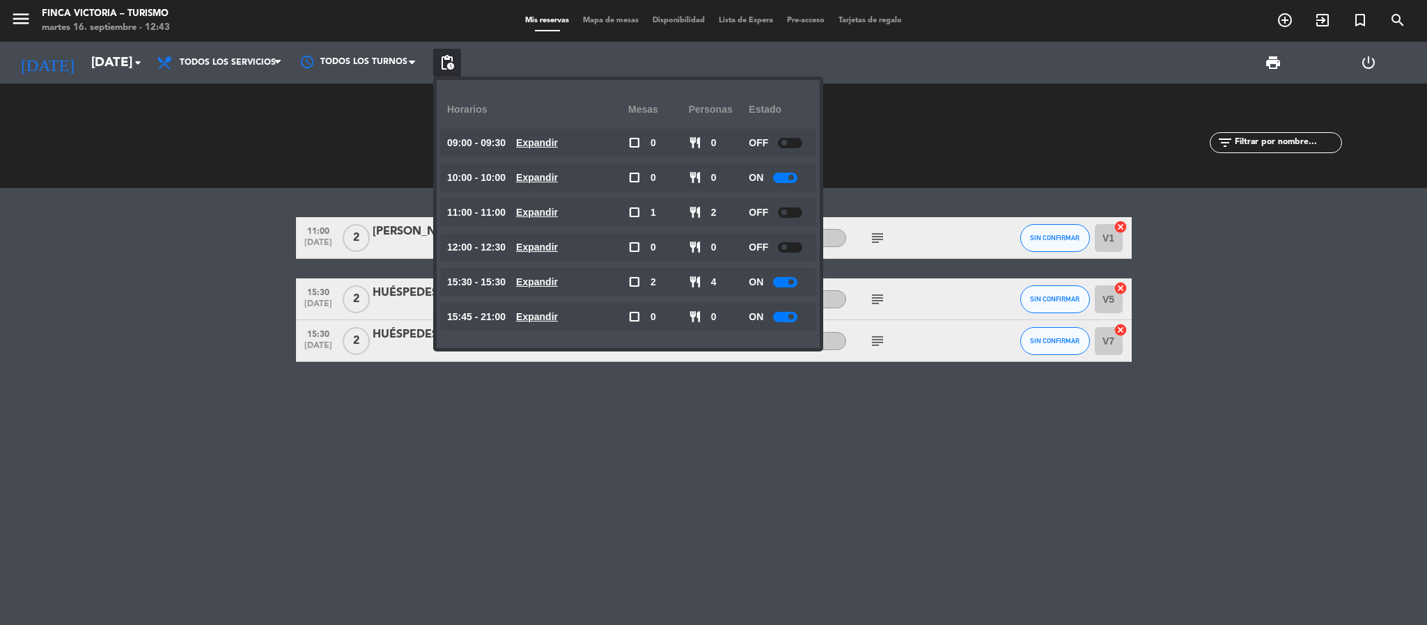
click at [151, 303] on bookings-row "11:00 [DATE] 2 [PERSON_NAME] headset_mic COMEX - VISITA subject SIN CONFIRMAR V…" at bounding box center [713, 289] width 1427 height 145
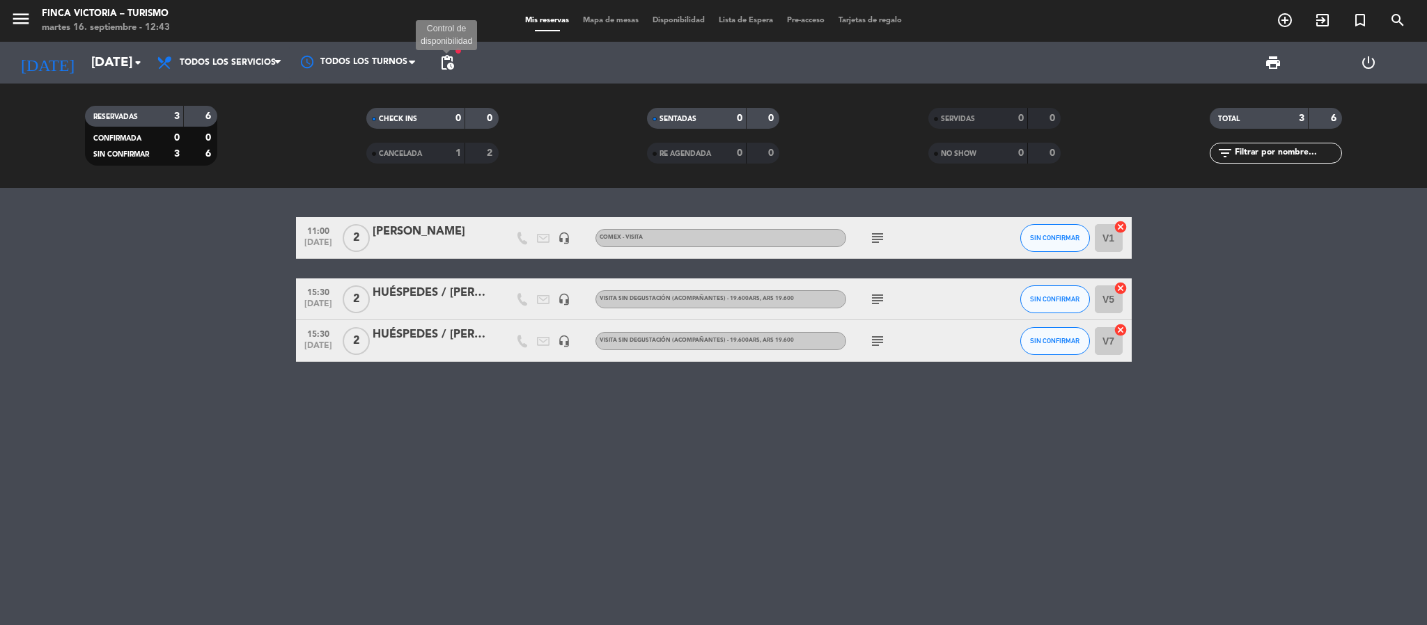
click at [439, 63] on span "pending_actions" at bounding box center [447, 62] width 17 height 17
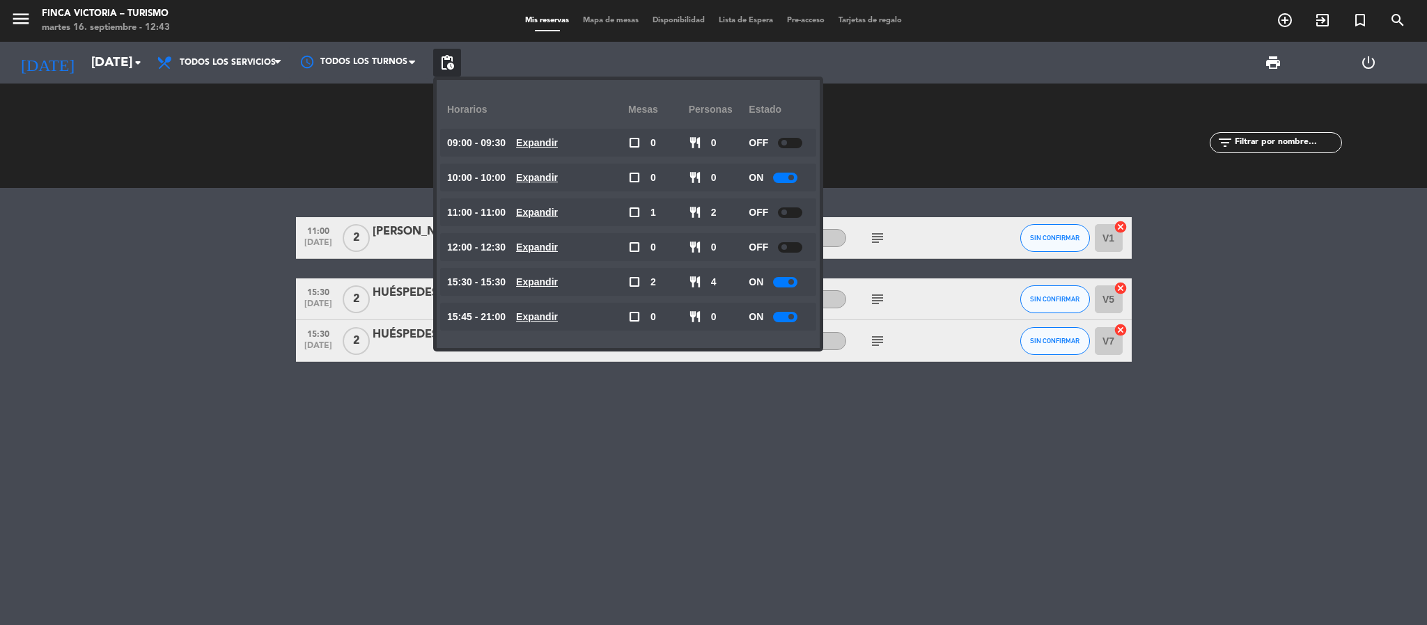
click at [167, 349] on bookings-row "11:00 [DATE] 2 [PERSON_NAME] headset_mic COMEX - VISITA subject SIN CONFIRMAR V…" at bounding box center [713, 289] width 1427 height 145
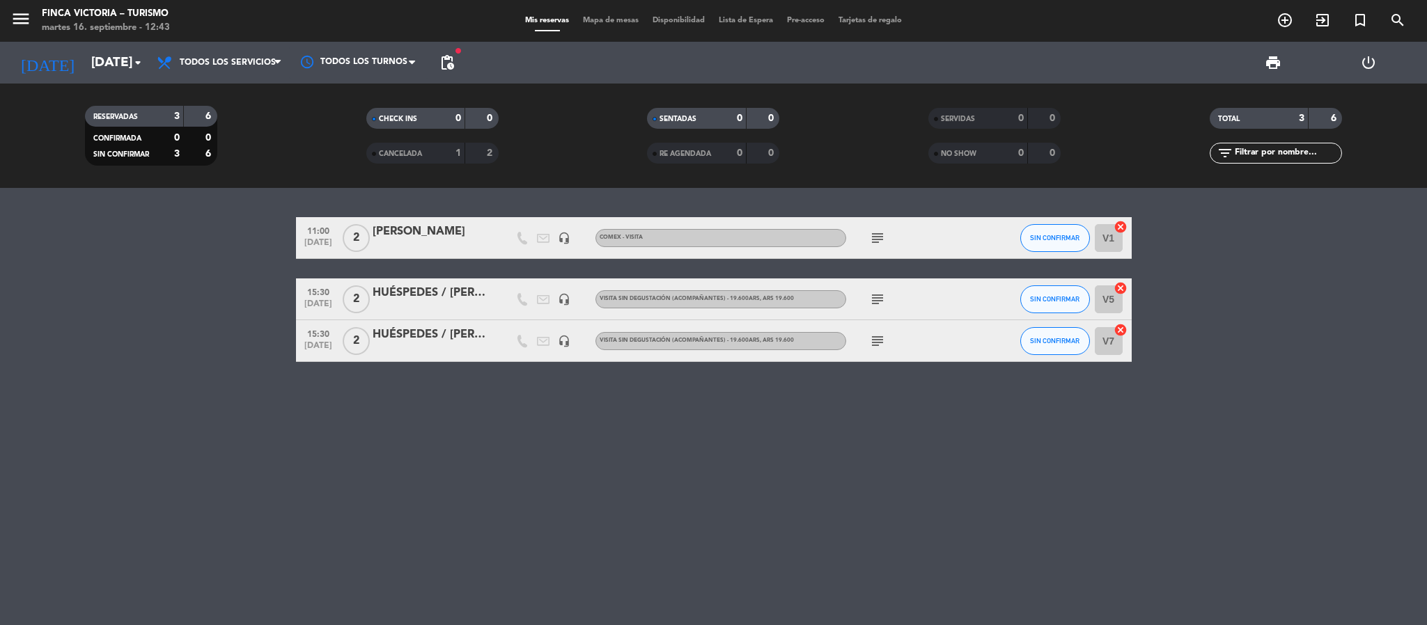
click at [876, 244] on icon "subject" at bounding box center [877, 238] width 17 height 17
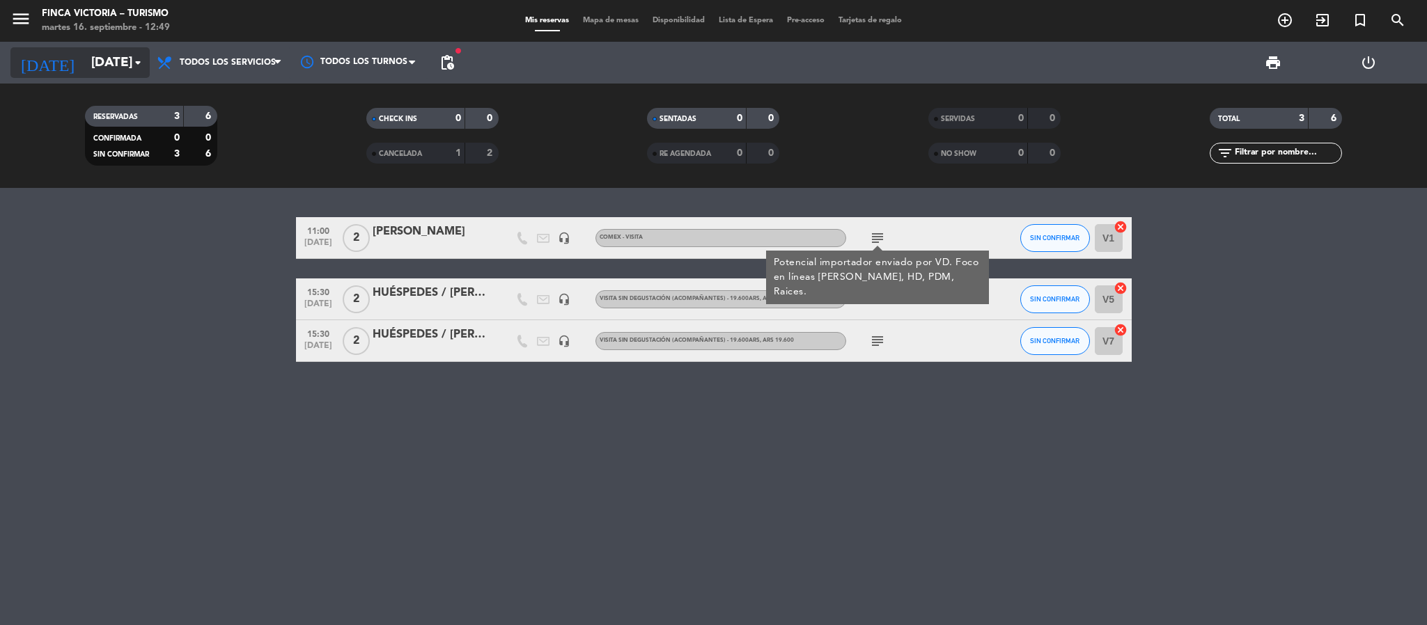
click at [94, 56] on input "[DATE]" at bounding box center [168, 62] width 168 height 29
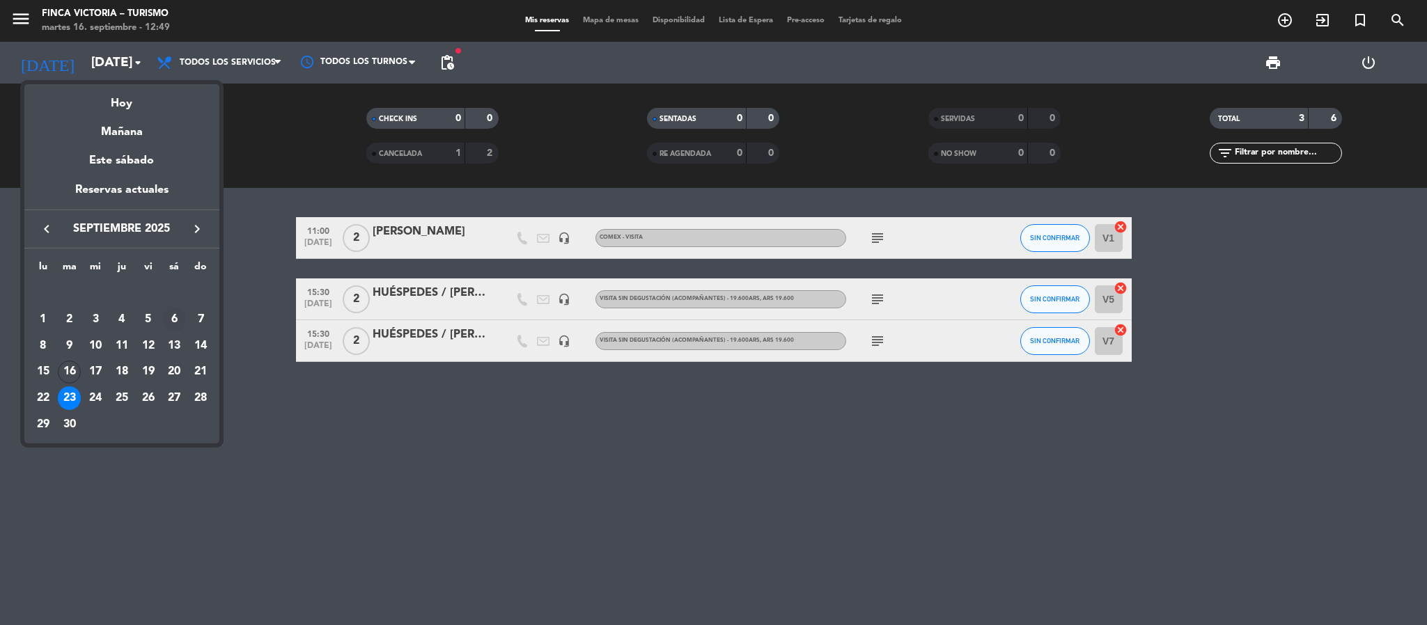
click at [173, 316] on div "6" at bounding box center [174, 320] width 24 height 24
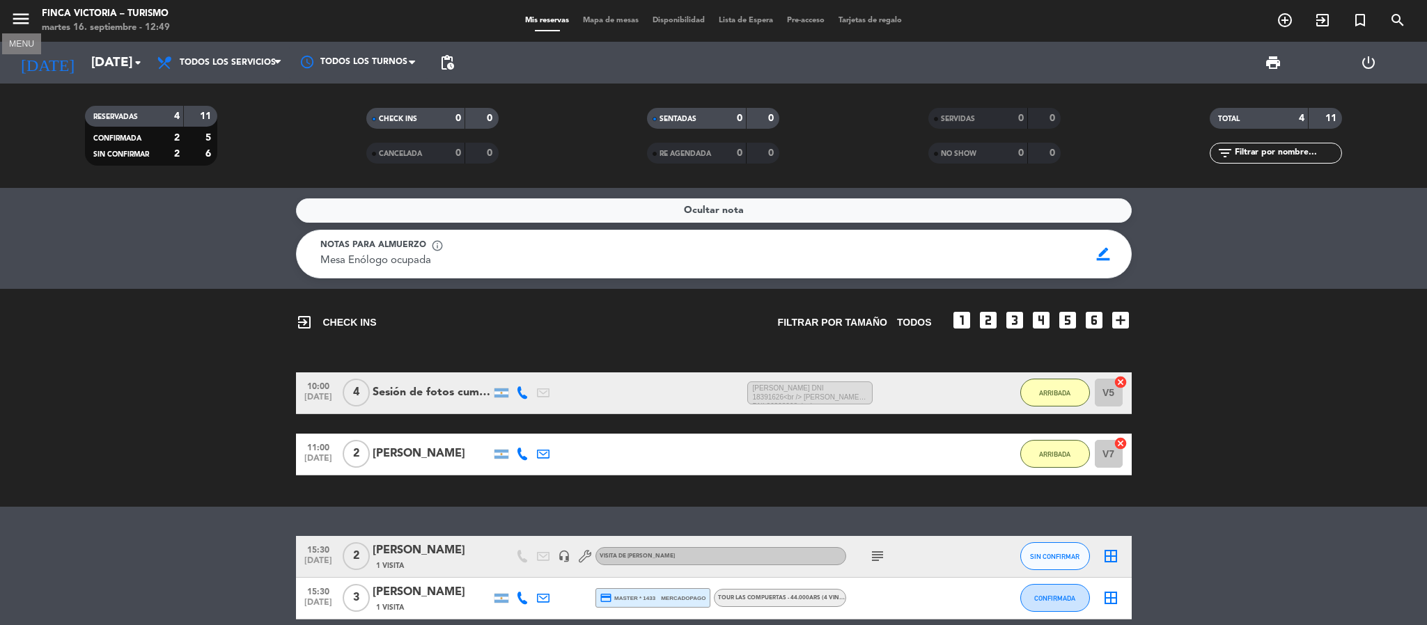
click at [21, 24] on icon "menu" at bounding box center [20, 18] width 21 height 21
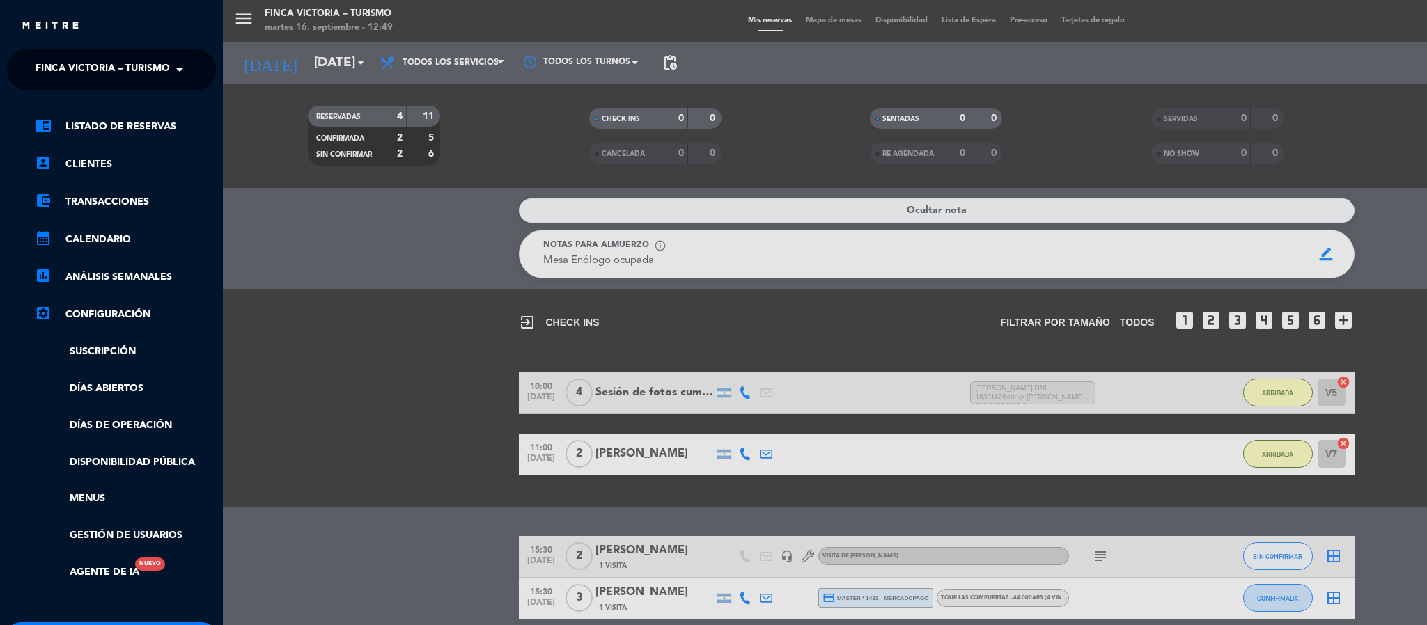
click at [48, 59] on span "FINCA VICTORIA – TURISMO" at bounding box center [103, 69] width 134 height 29
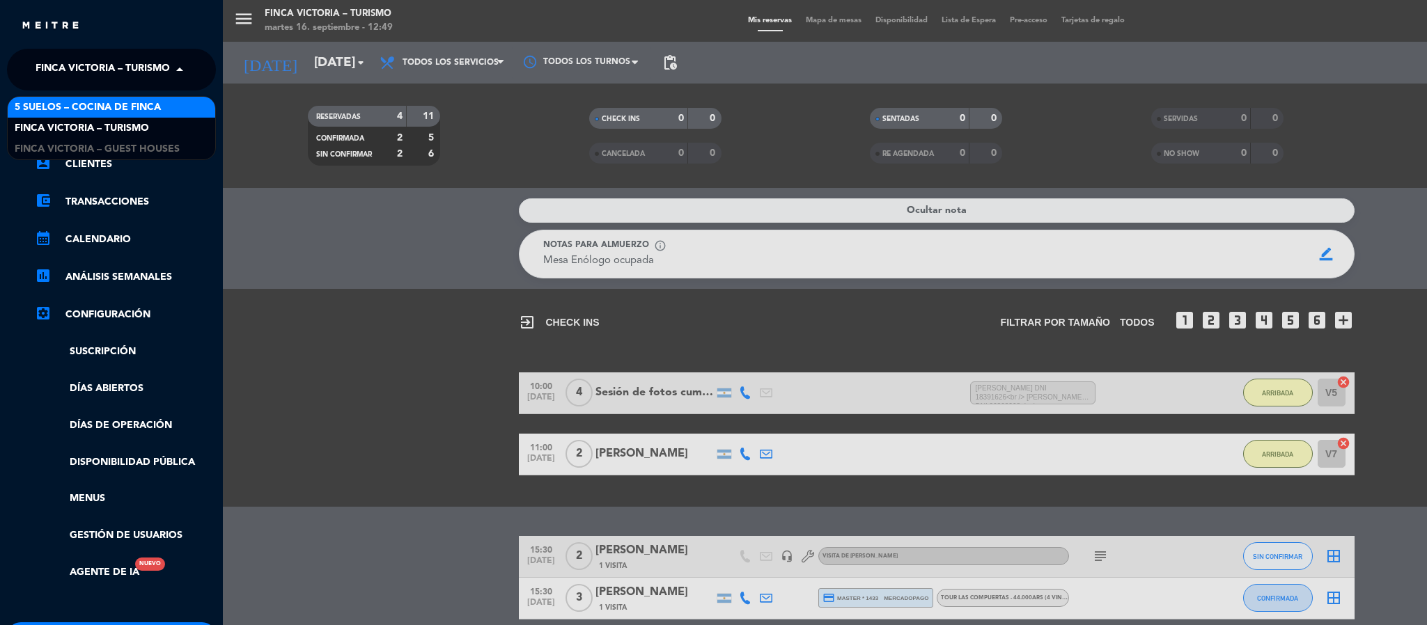
click at [59, 98] on div "5 SUELOS – COCINA DE FINCA" at bounding box center [112, 107] width 208 height 21
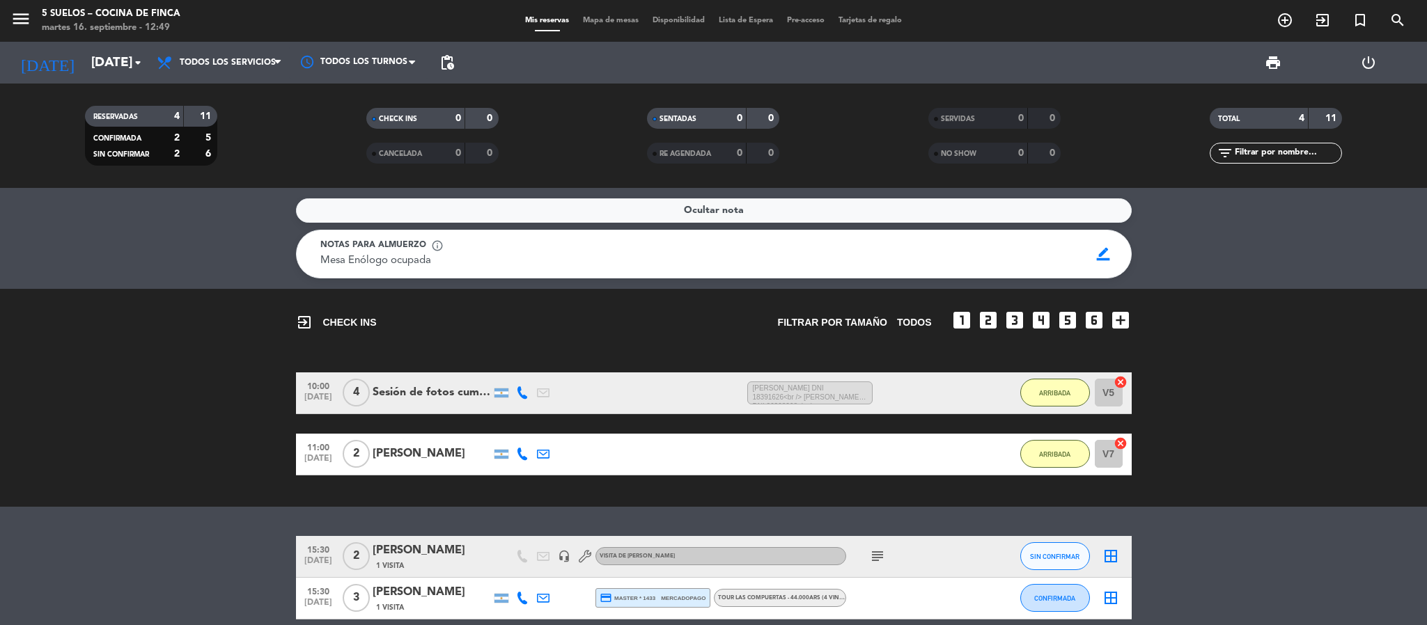
click at [102, 45] on div "[DATE] [DATE] arrow_drop_down" at bounding box center [79, 63] width 139 height 42
click at [90, 50] on input "[DATE]" at bounding box center [168, 62] width 168 height 29
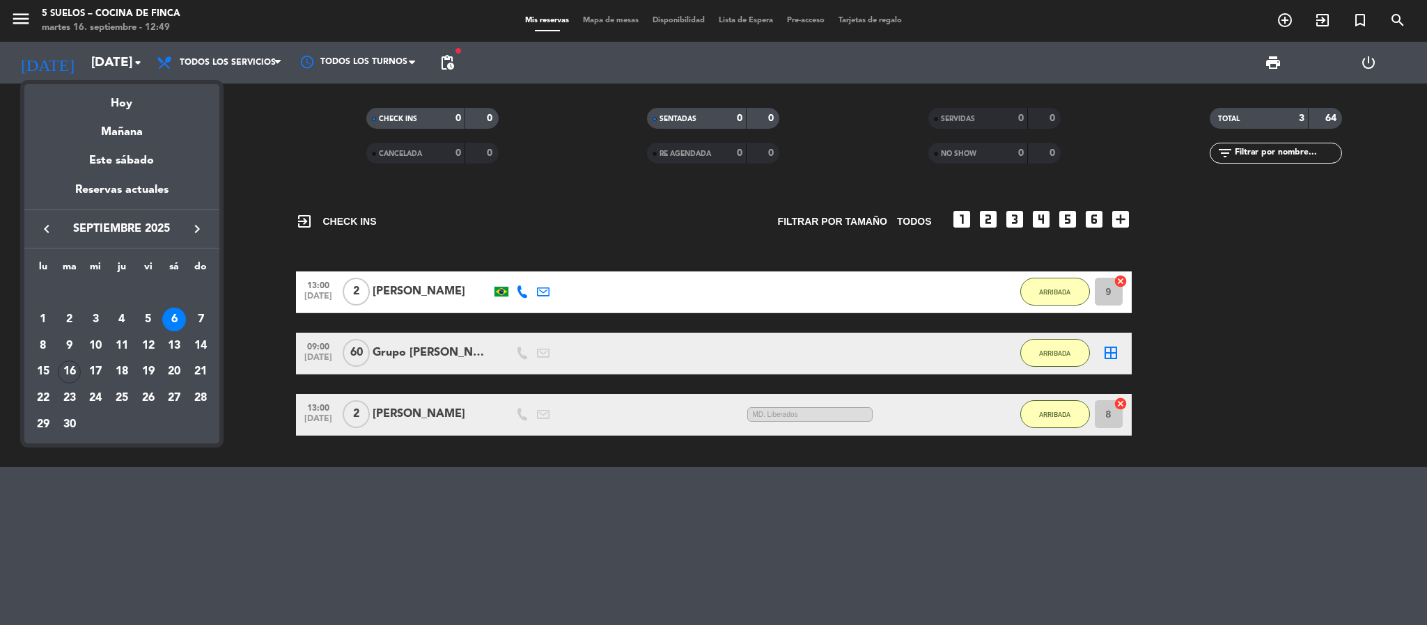
click at [190, 226] on icon "keyboard_arrow_right" at bounding box center [197, 229] width 17 height 17
click at [44, 336] on div "6" at bounding box center [43, 346] width 24 height 24
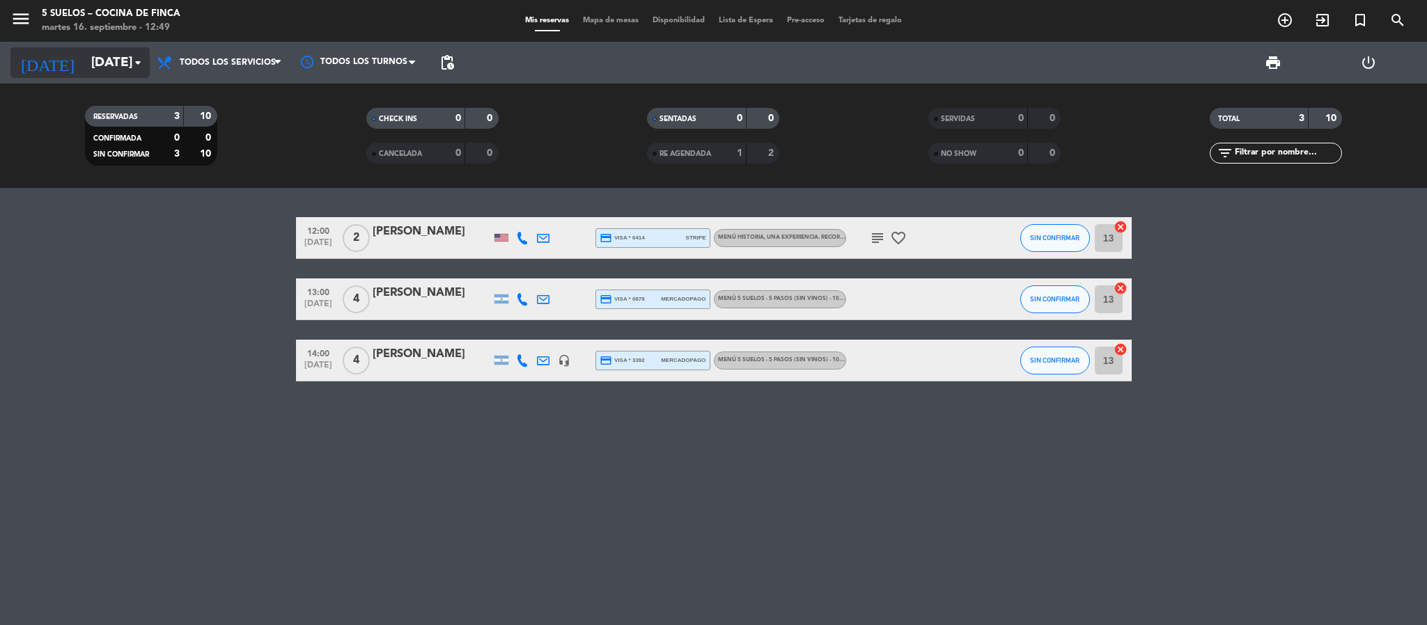
click at [84, 70] on input "[DATE]" at bounding box center [168, 62] width 168 height 29
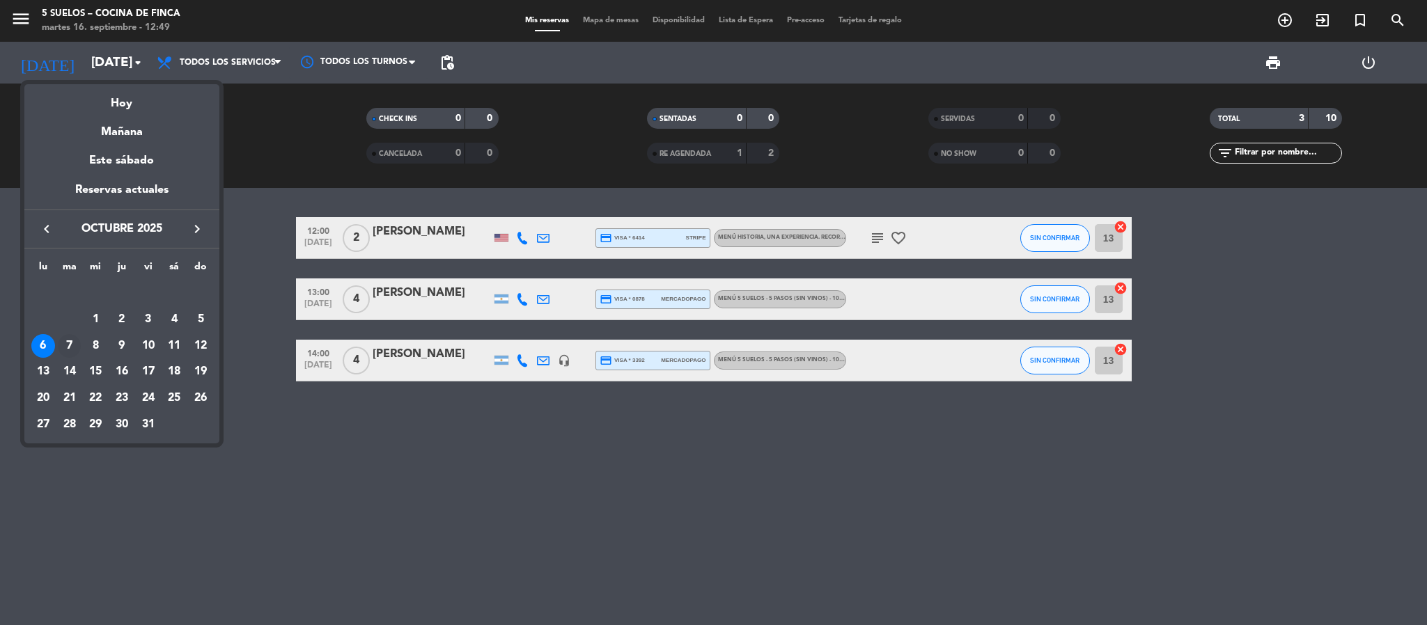
click at [67, 345] on div "7" at bounding box center [70, 346] width 24 height 24
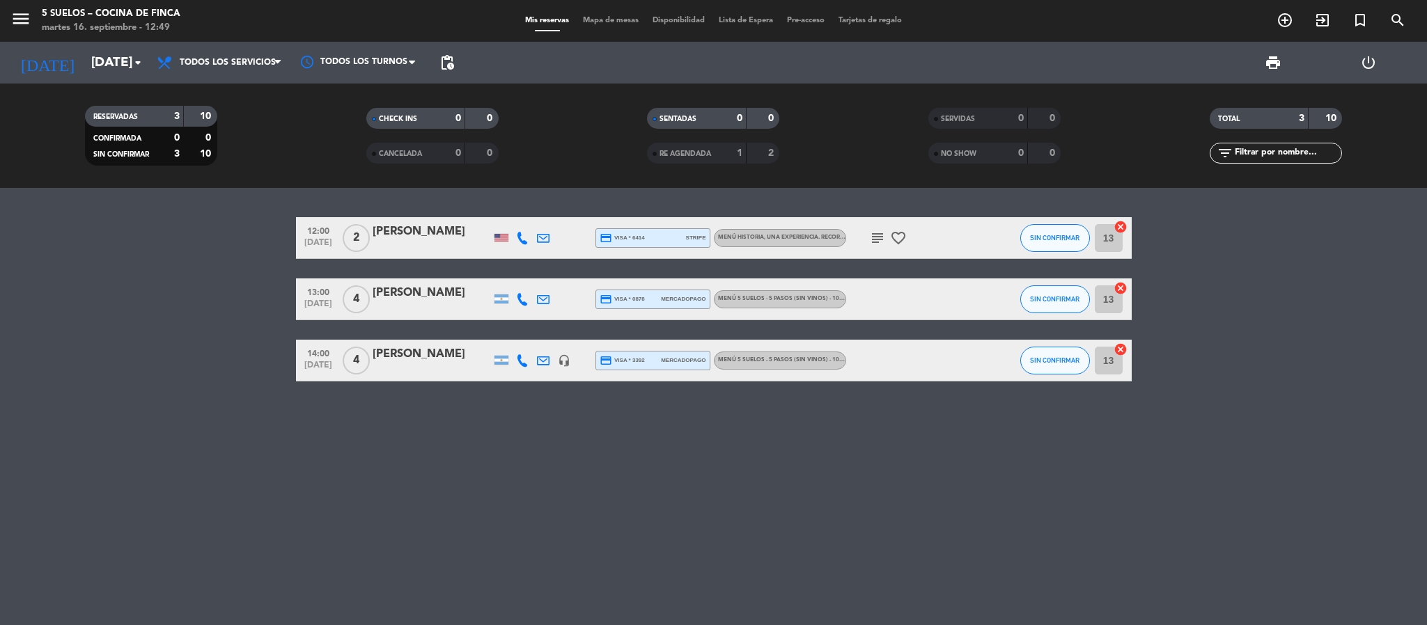
type input "[DATE]"
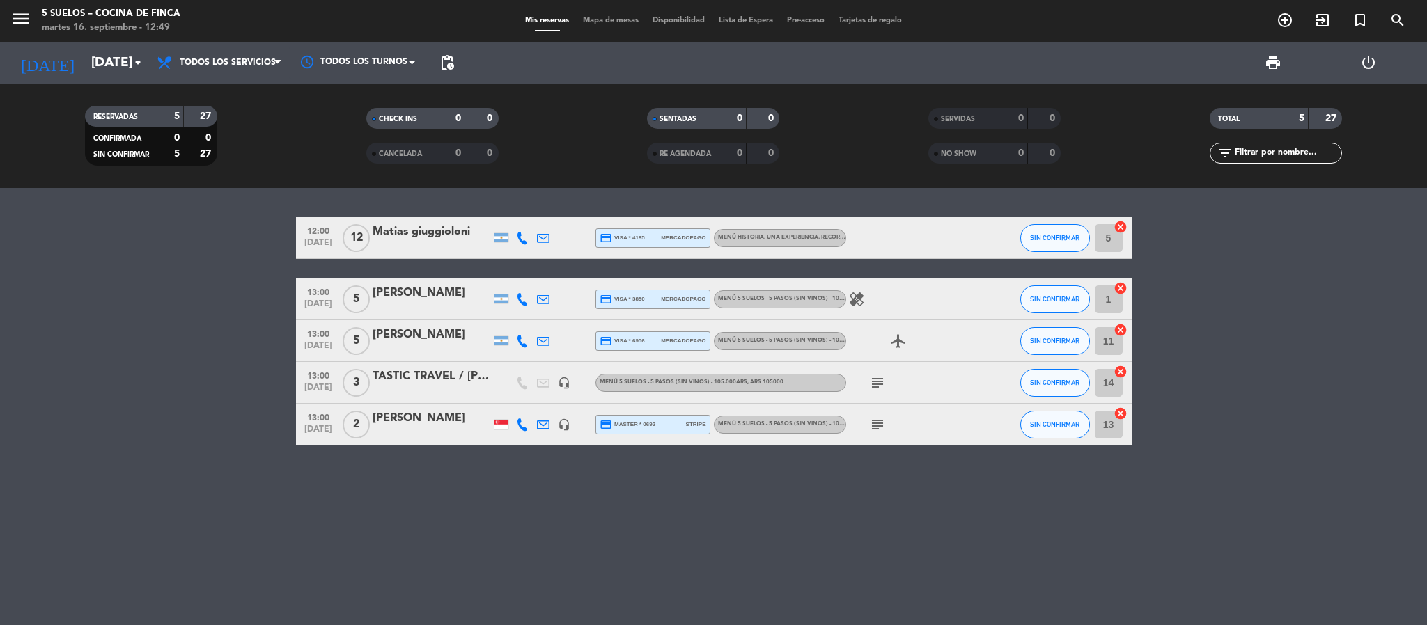
click at [420, 391] on div at bounding box center [432, 392] width 118 height 11
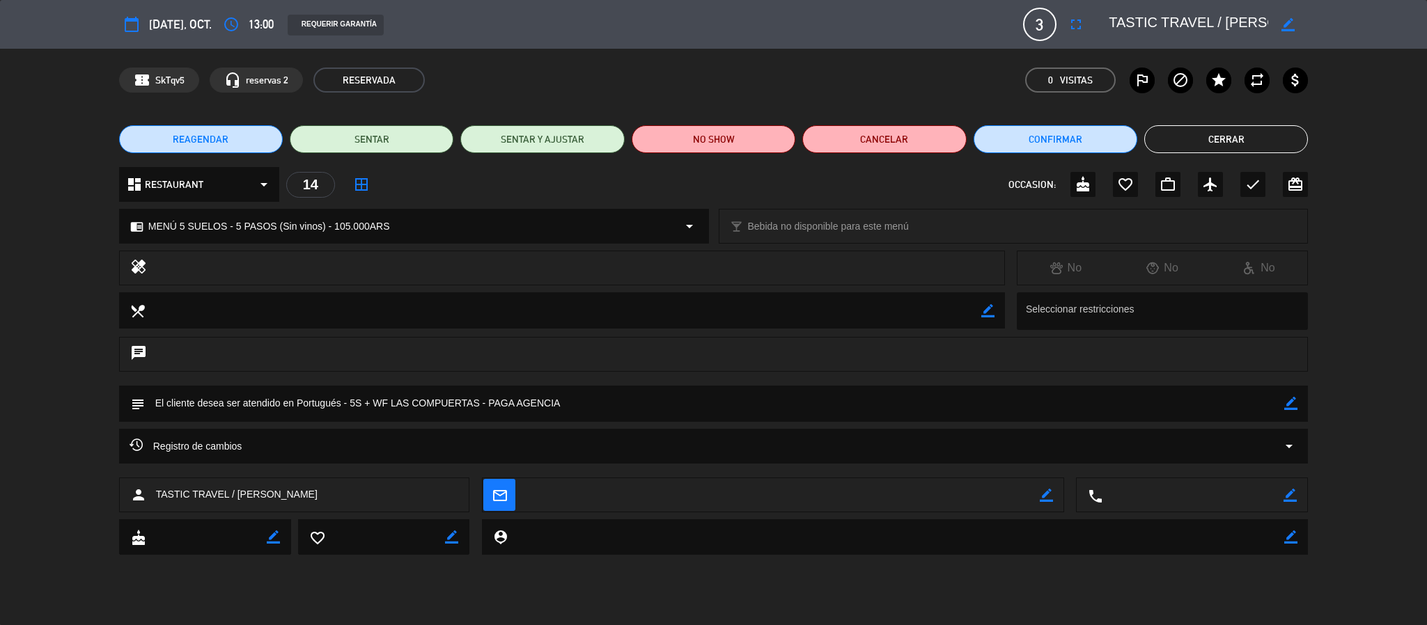
click at [155, 132] on button "REAGENDAR" at bounding box center [201, 139] width 164 height 28
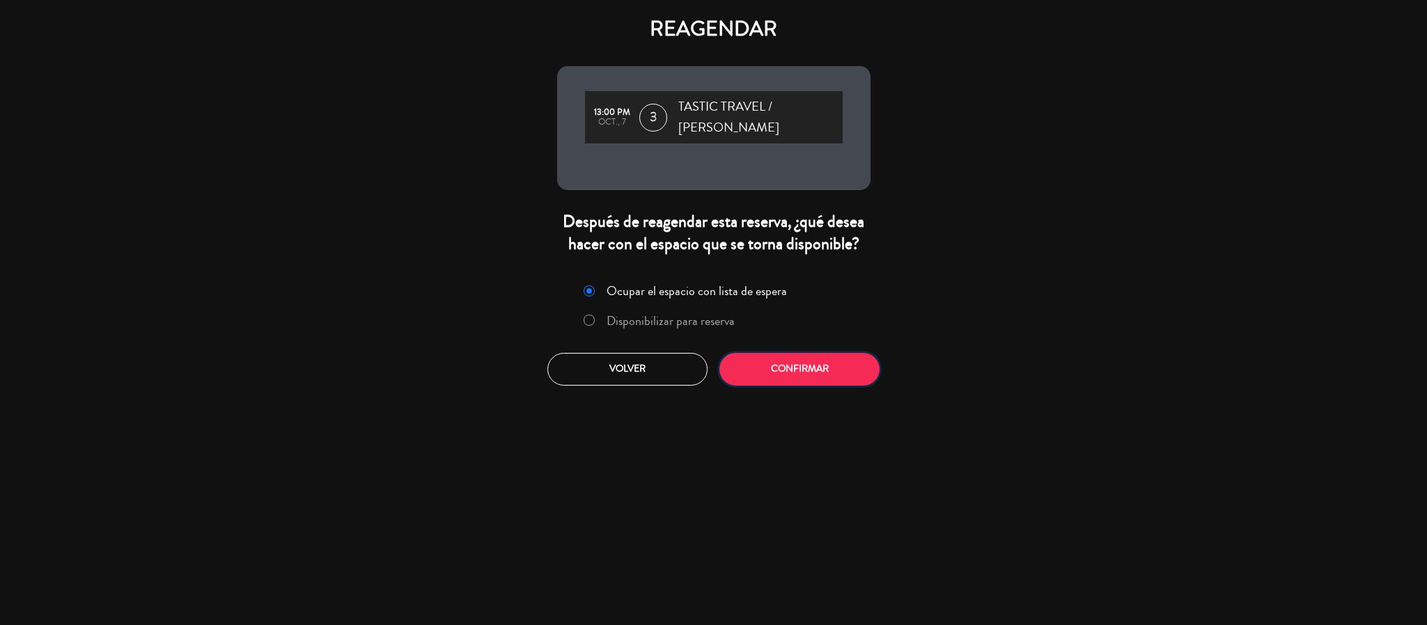
click at [811, 366] on button "Confirmar" at bounding box center [799, 369] width 160 height 33
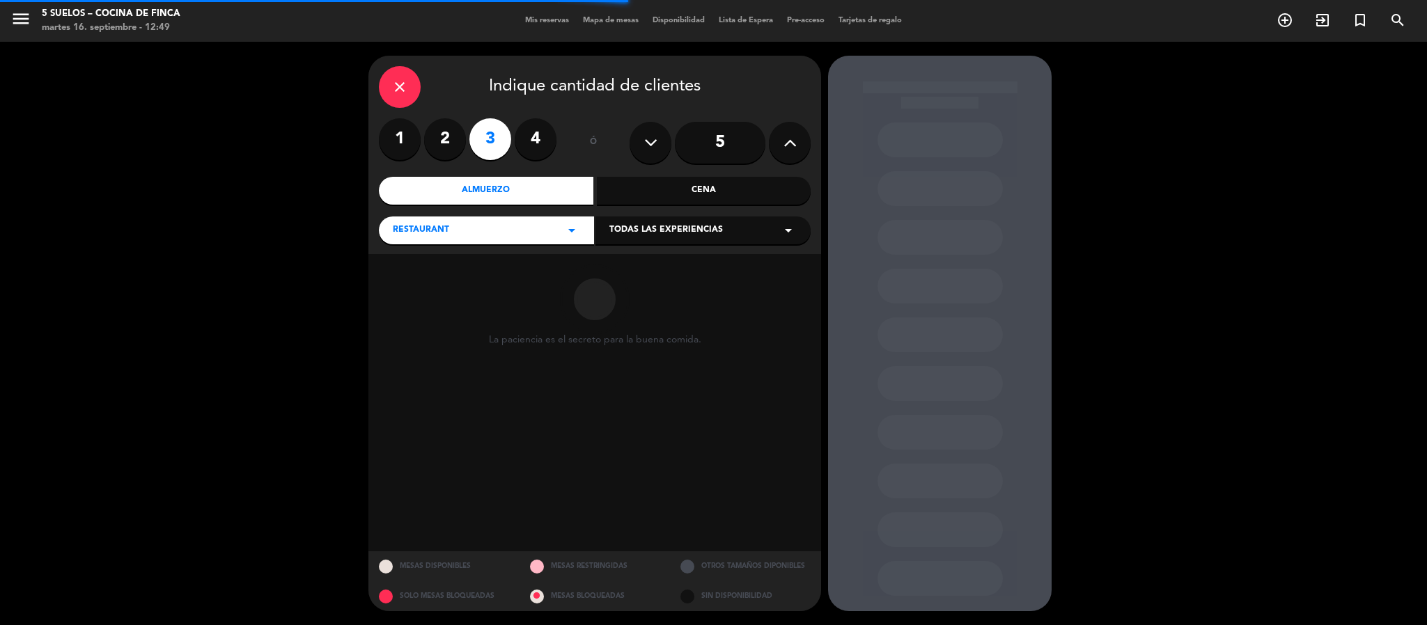
click at [640, 236] on span "Todas las experiencias" at bounding box center [666, 231] width 114 height 14
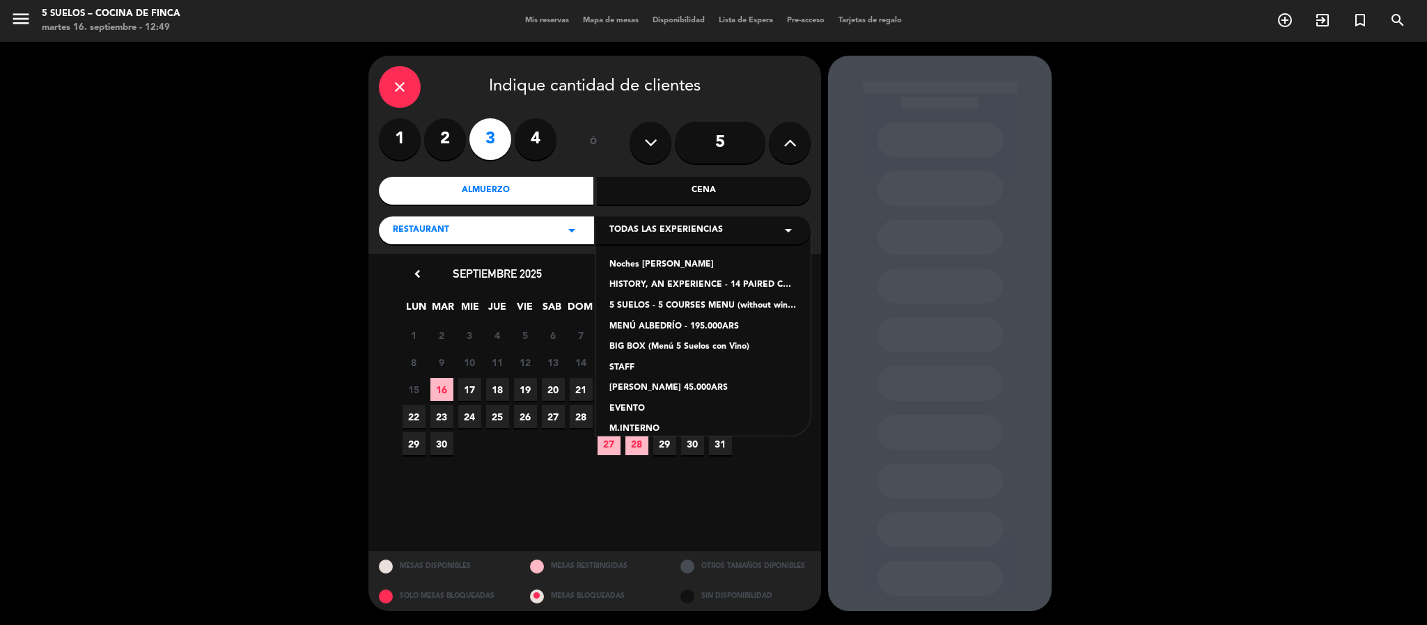
click at [627, 299] on div "5 SUELOS - 5 COURSES MENU (without wines) - ARS105,000" at bounding box center [702, 306] width 187 height 14
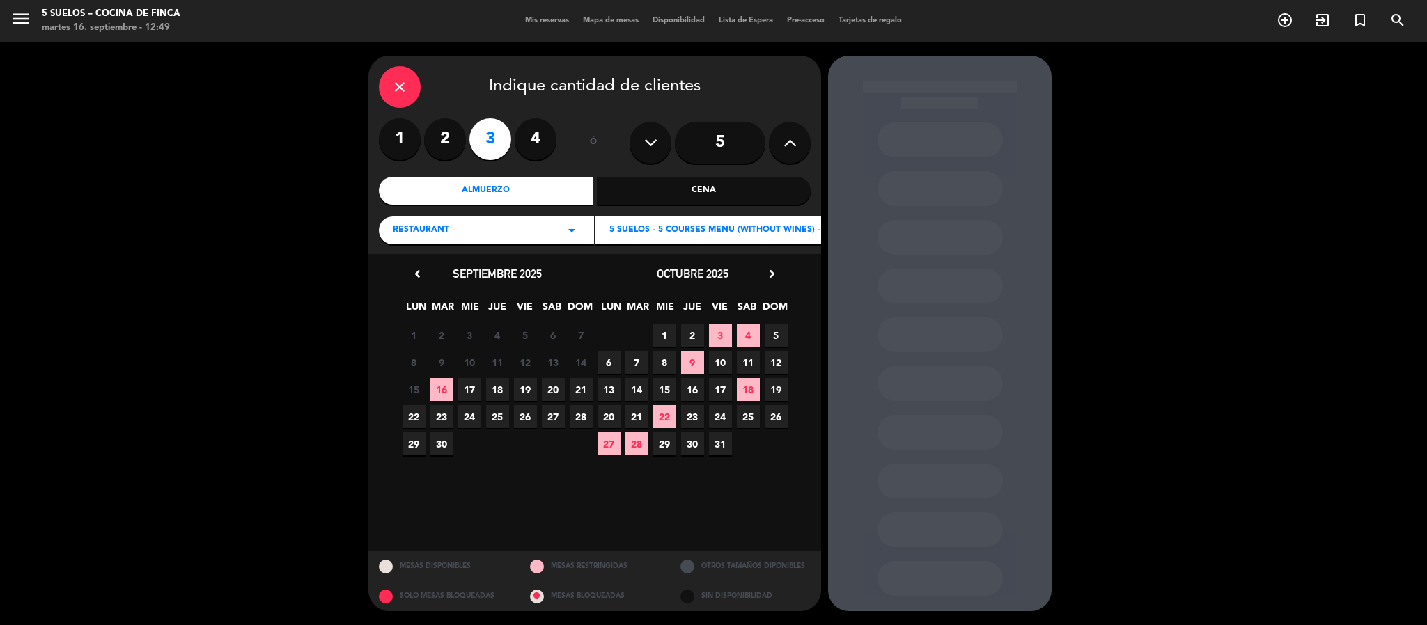
click at [604, 366] on span "6" at bounding box center [609, 362] width 23 height 23
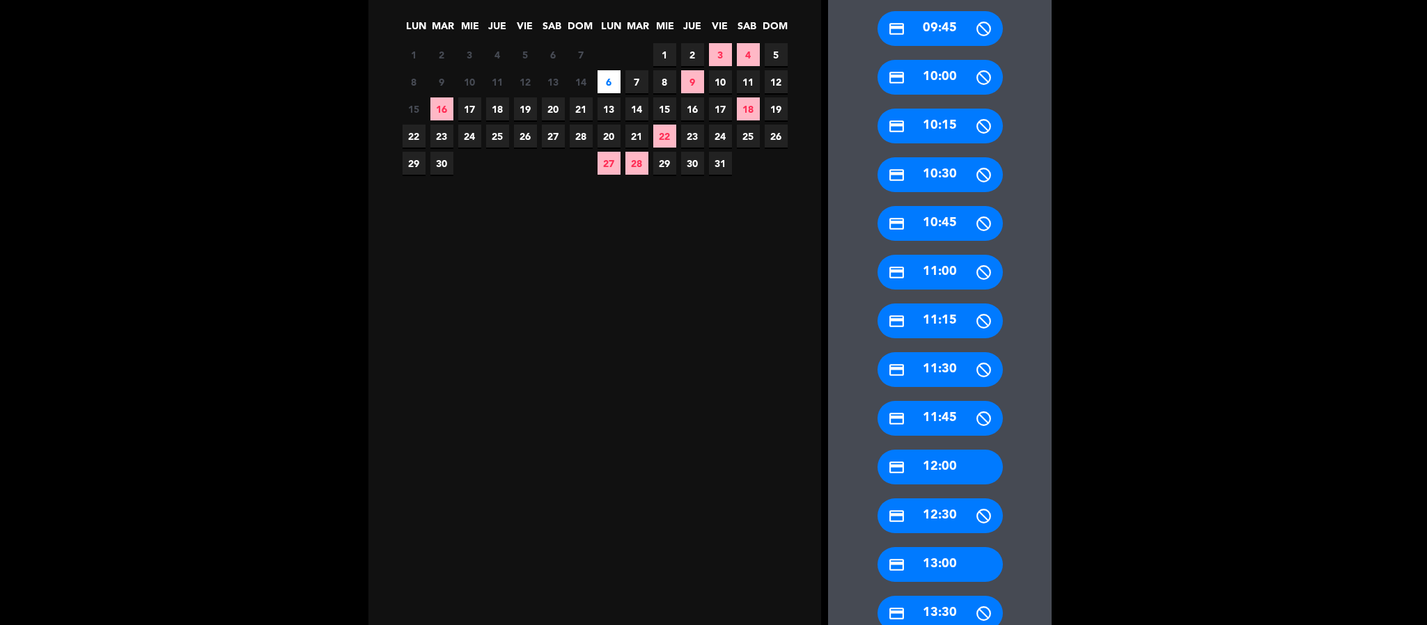
scroll to position [313, 0]
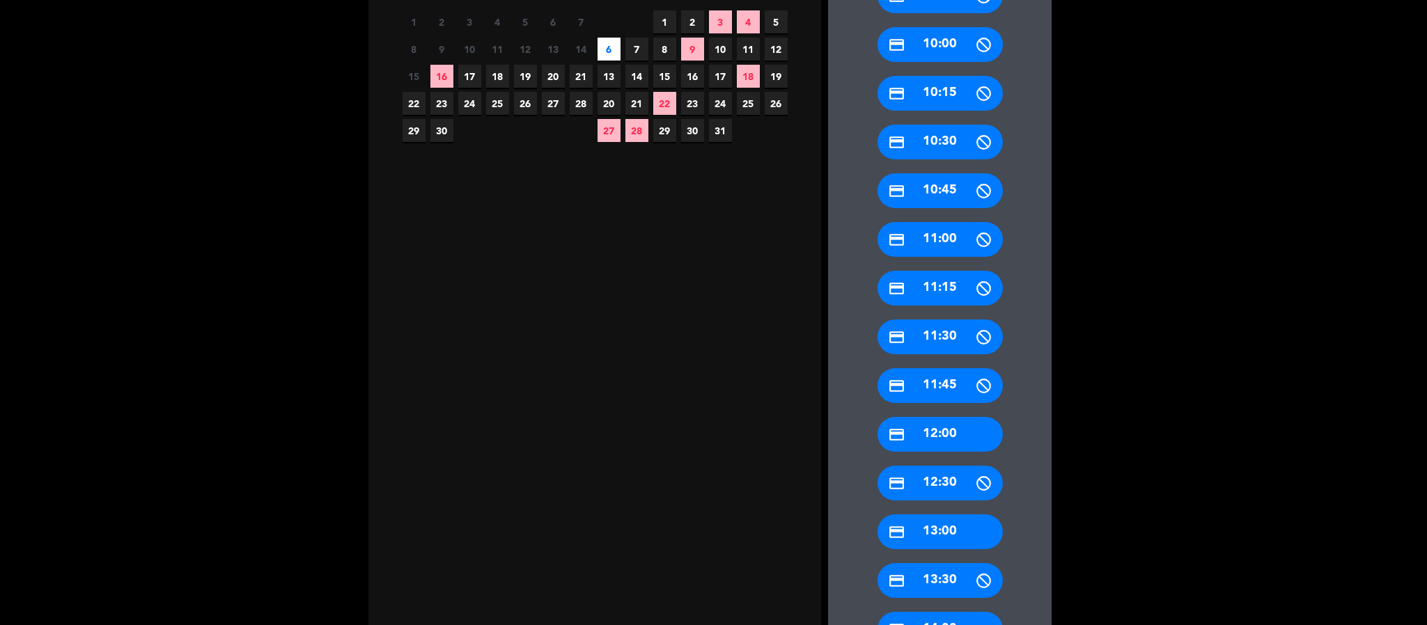
click at [920, 541] on div "credit_card 13:00" at bounding box center [939, 532] width 125 height 35
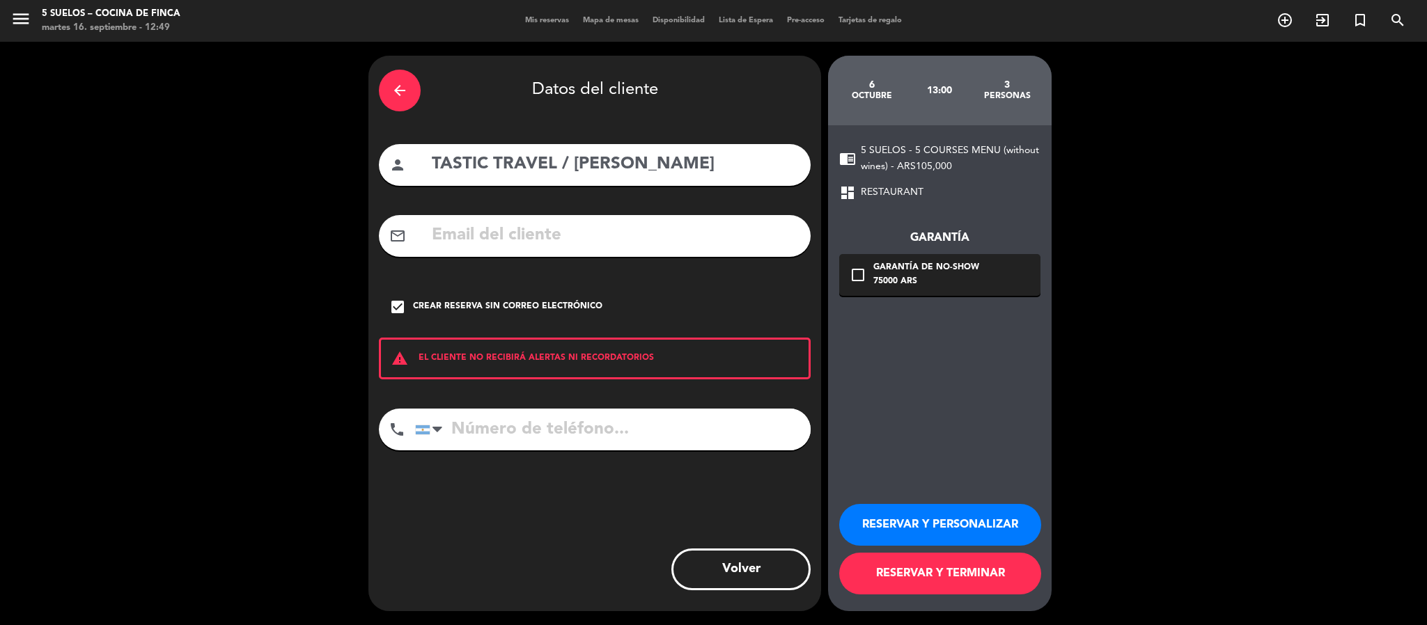
click at [893, 565] on button "RESERVAR Y TERMINAR" at bounding box center [940, 574] width 202 height 42
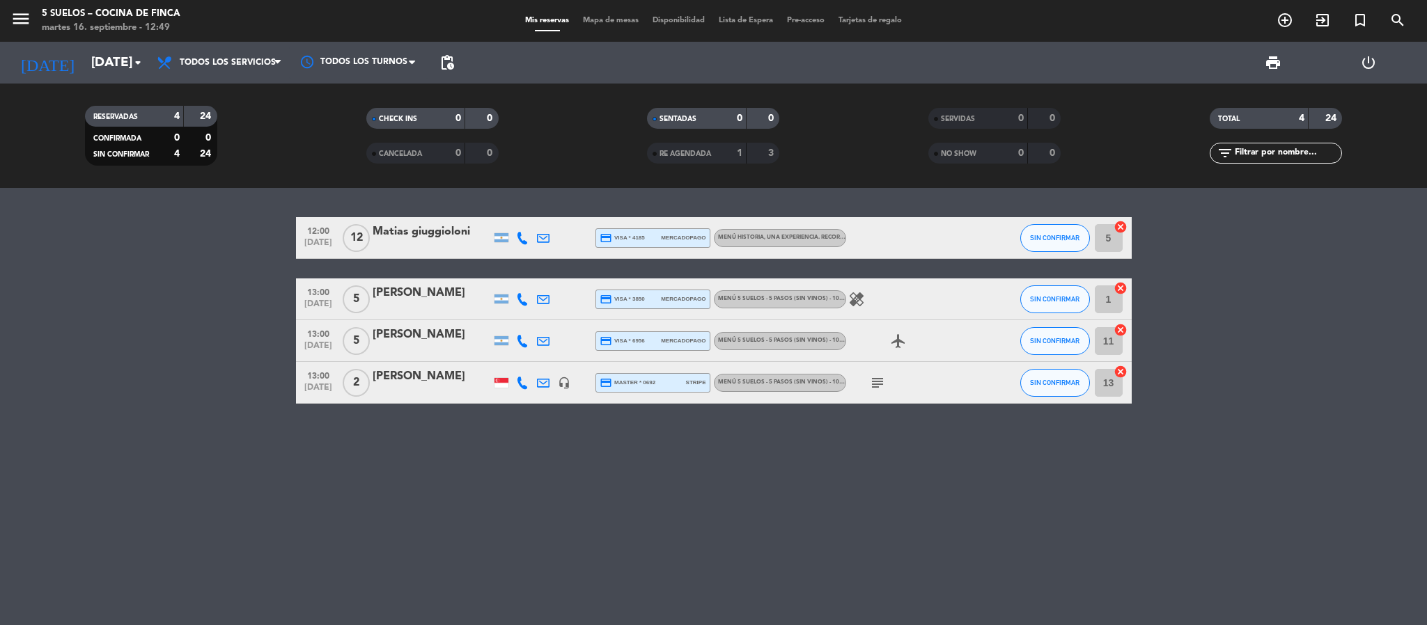
click at [103, 42] on div "[DATE] [DATE] arrow_drop_down" at bounding box center [79, 63] width 139 height 42
click at [103, 61] on input "[DATE]" at bounding box center [168, 62] width 168 height 29
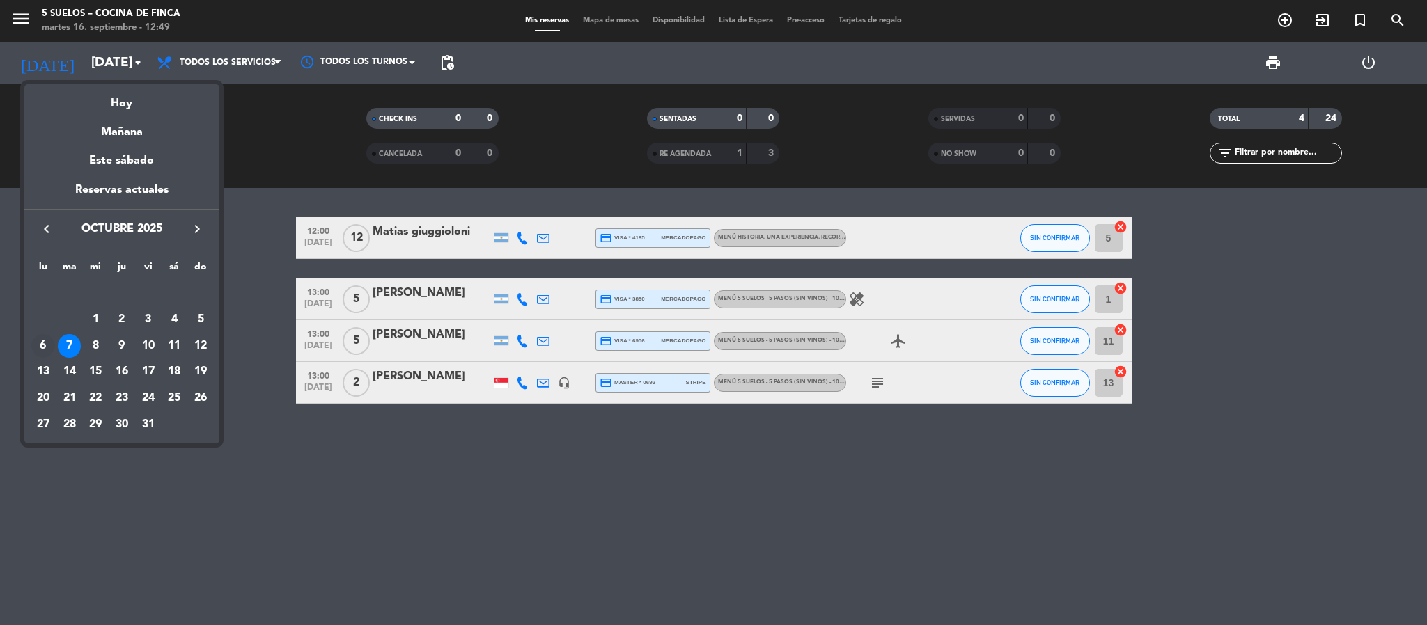
click at [49, 341] on div "6" at bounding box center [43, 346] width 24 height 24
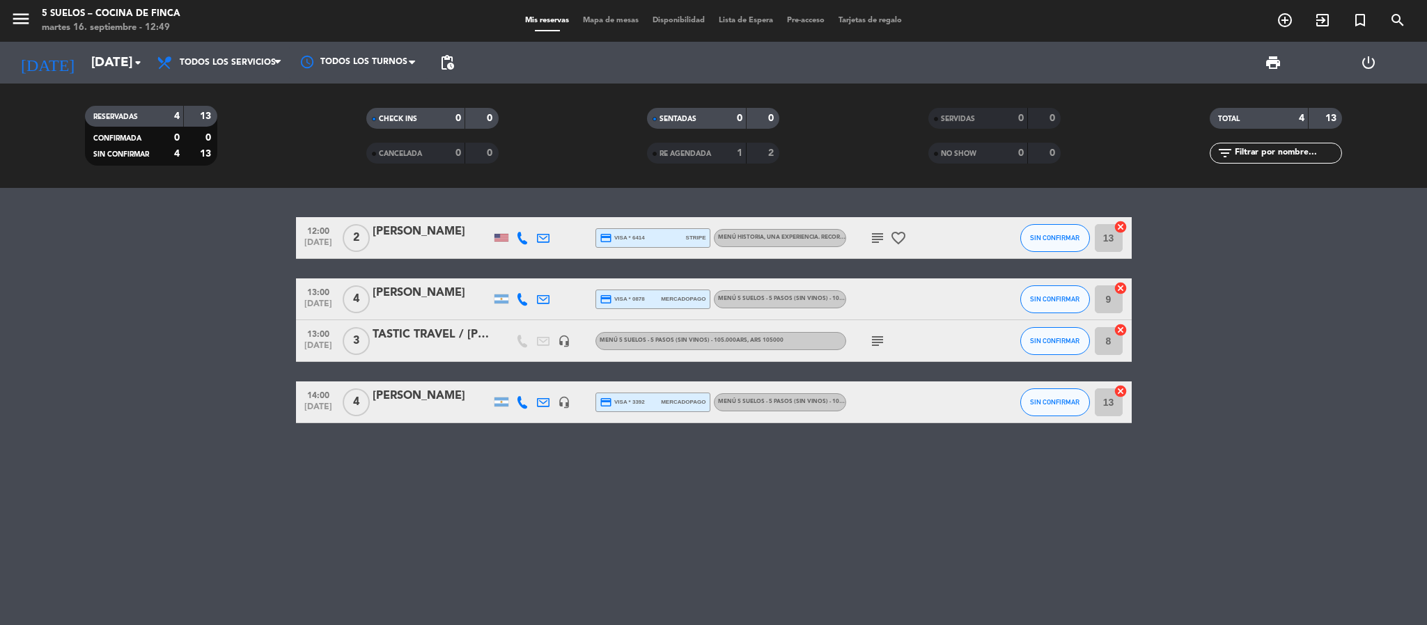
click at [874, 339] on icon "subject" at bounding box center [877, 341] width 17 height 17
click at [563, 343] on icon "headset_mic" at bounding box center [564, 341] width 13 height 13
click at [306, 334] on span "13:00" at bounding box center [318, 333] width 35 height 16
click at [431, 537] on div "12:00 [DATE] 2 [PERSON_NAME] credit_card visa * 6414 stripe MENÚ HISTORIA, UNA …" at bounding box center [713, 406] width 1427 height 437
click at [84, 55] on input "[DATE]" at bounding box center [168, 62] width 168 height 29
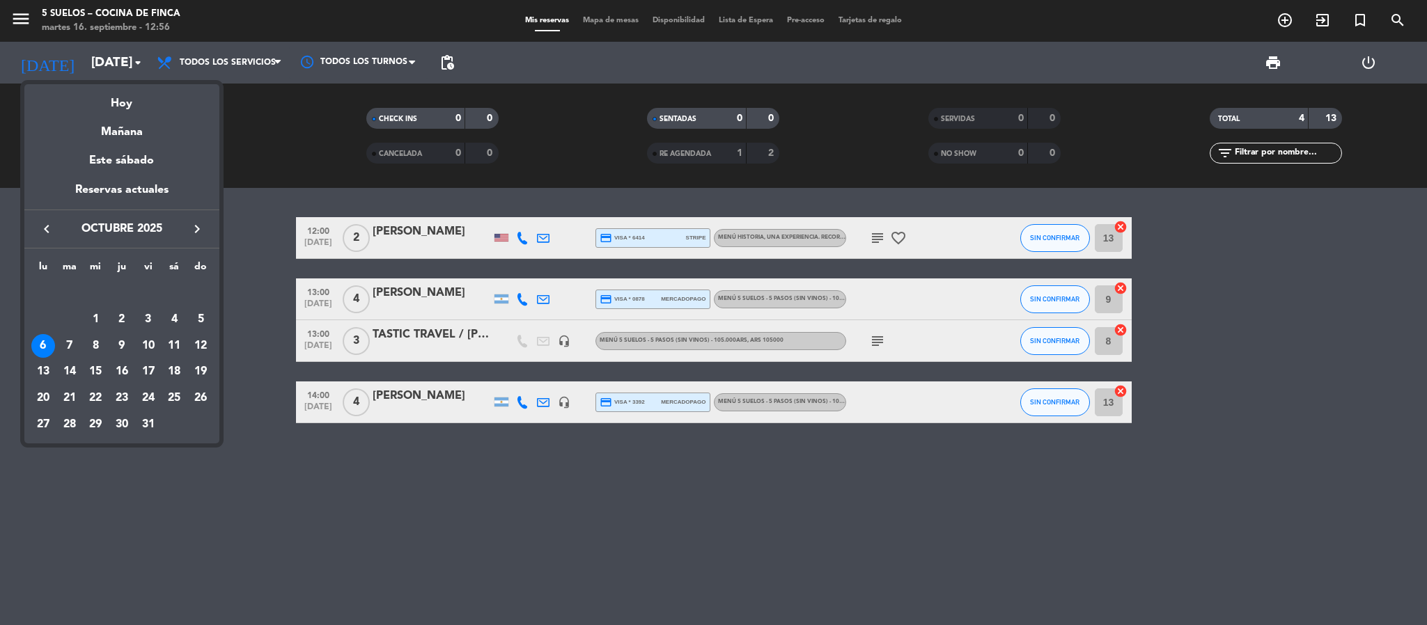
click at [36, 26] on div at bounding box center [713, 312] width 1427 height 625
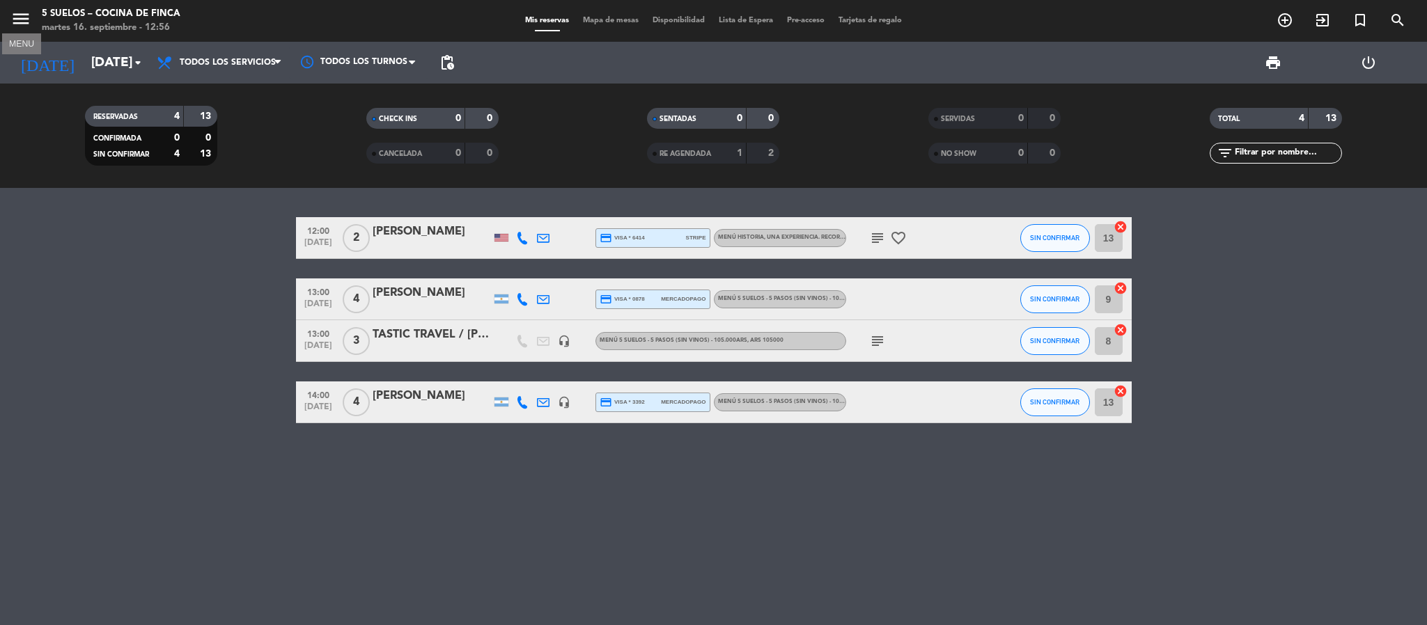
click at [27, 24] on icon "menu" at bounding box center [20, 18] width 21 height 21
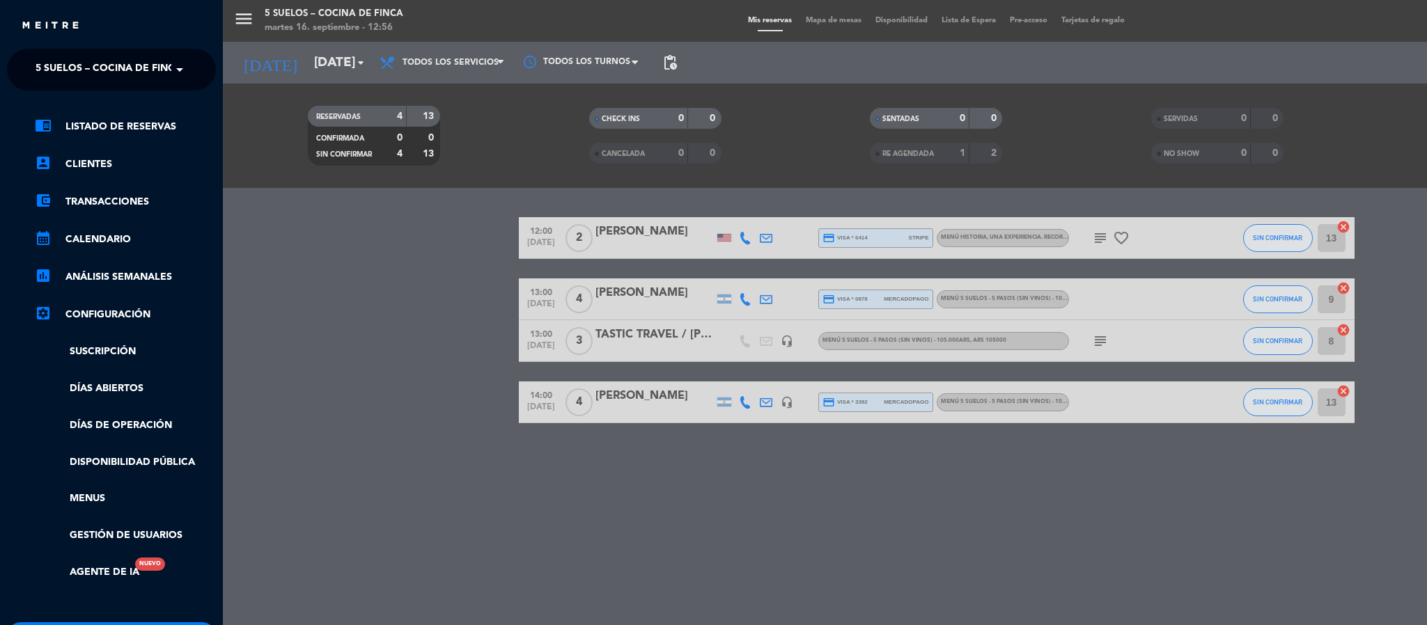
click at [61, 78] on span "5 SUELOS – COCINA DE FINCA" at bounding box center [109, 69] width 146 height 29
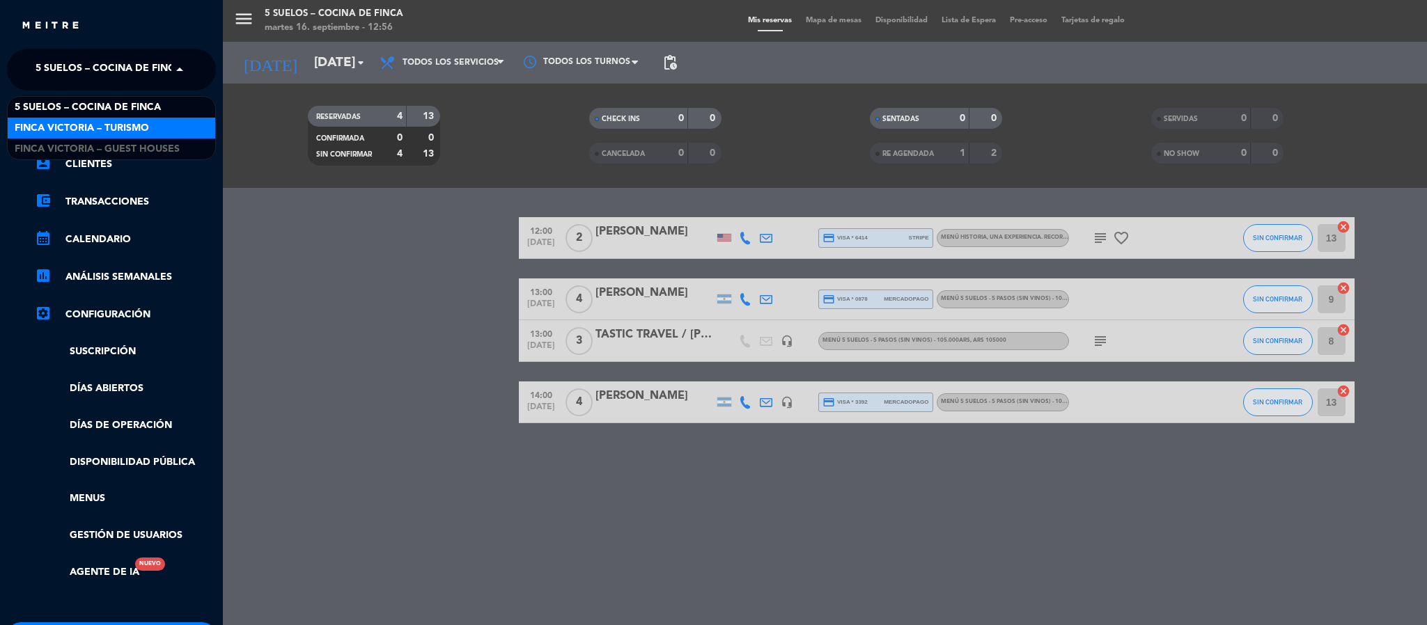
click at [63, 118] on div "FINCA VICTORIA – TURISMO" at bounding box center [112, 128] width 208 height 21
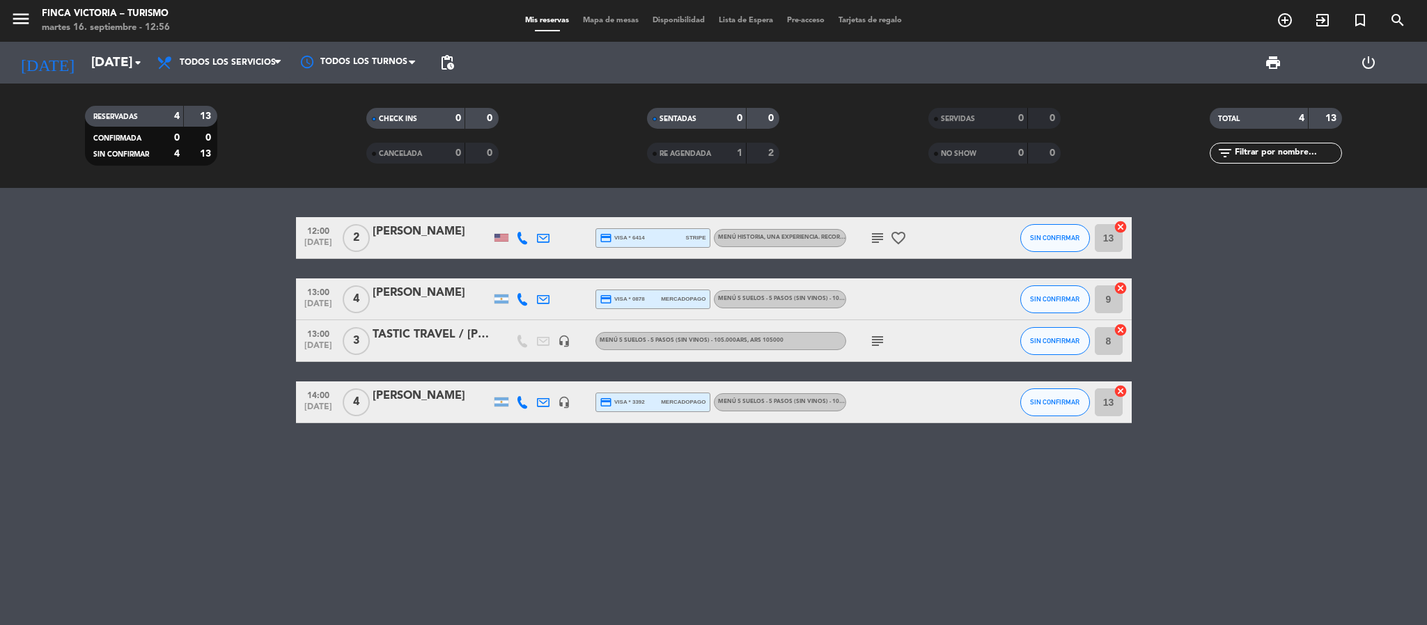
click at [63, 82] on div "[DATE] [DATE] arrow_drop_down" at bounding box center [79, 63] width 139 height 42
click at [84, 68] on input "[DATE]" at bounding box center [168, 62] width 168 height 29
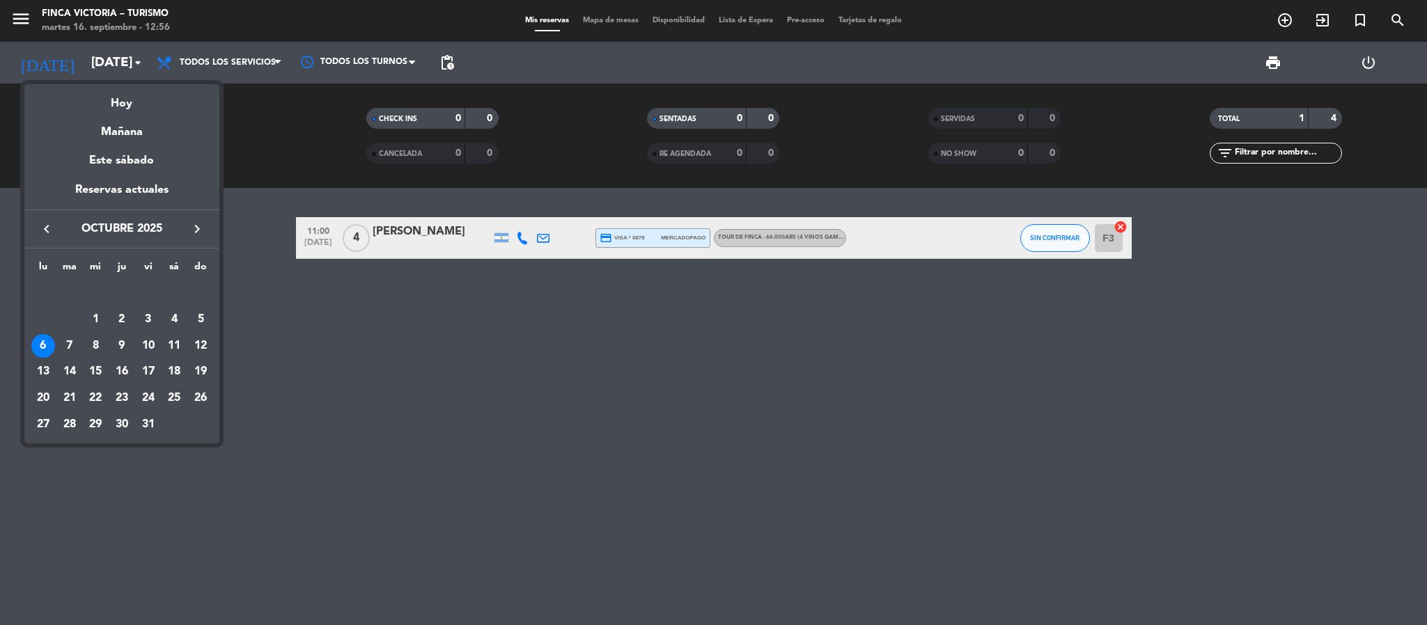
click at [40, 228] on icon "keyboard_arrow_left" at bounding box center [46, 229] width 17 height 17
click at [196, 366] on div "21" at bounding box center [201, 373] width 24 height 24
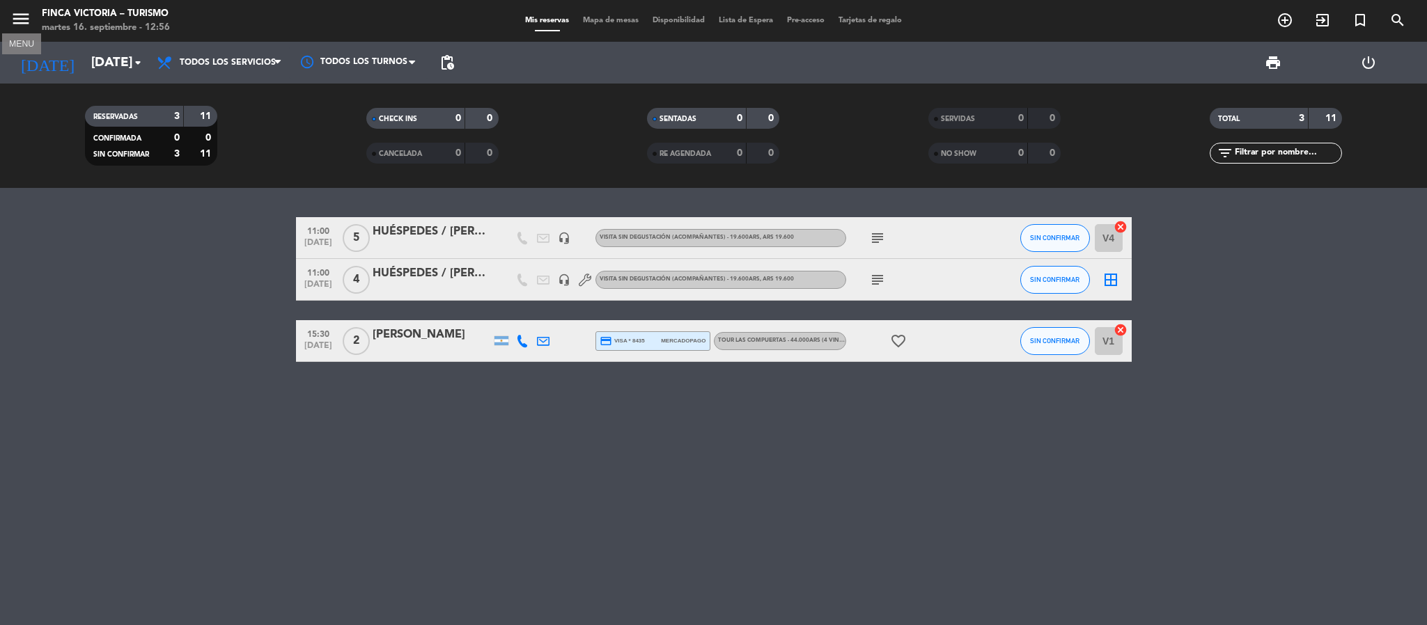
click at [10, 24] on icon "menu" at bounding box center [20, 18] width 21 height 21
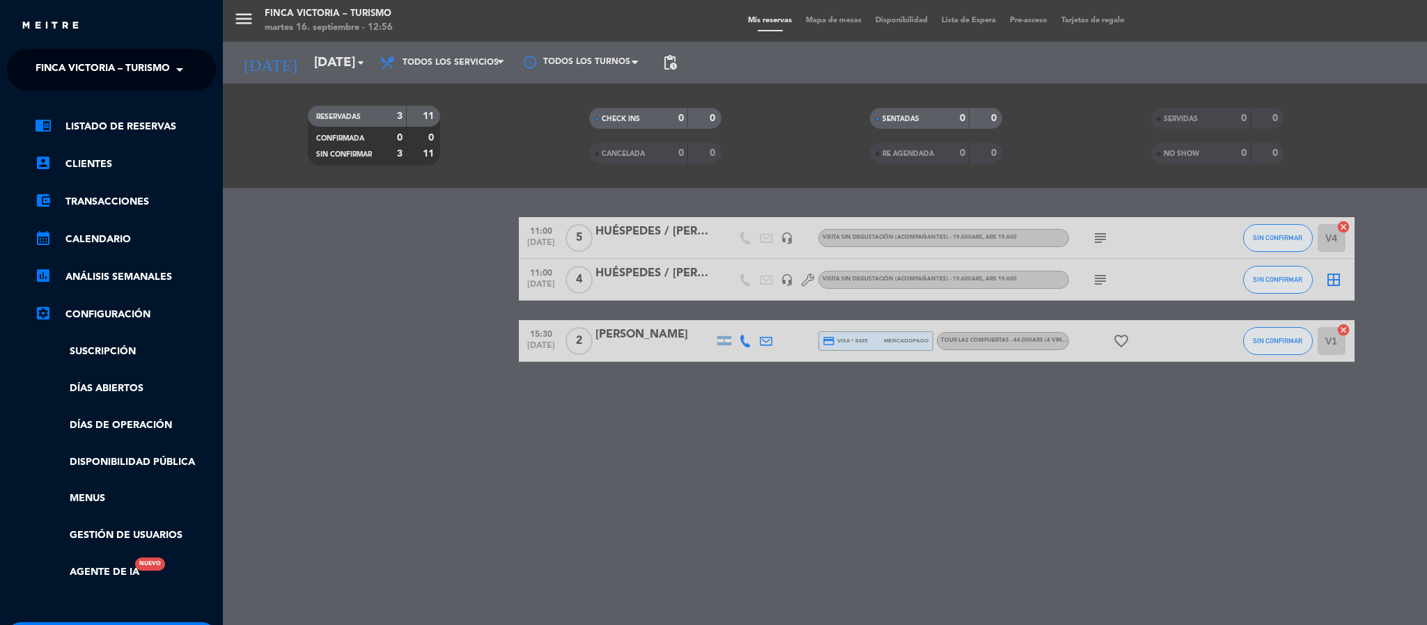
click at [44, 76] on span "FINCA VICTORIA – TURISMO" at bounding box center [103, 69] width 134 height 29
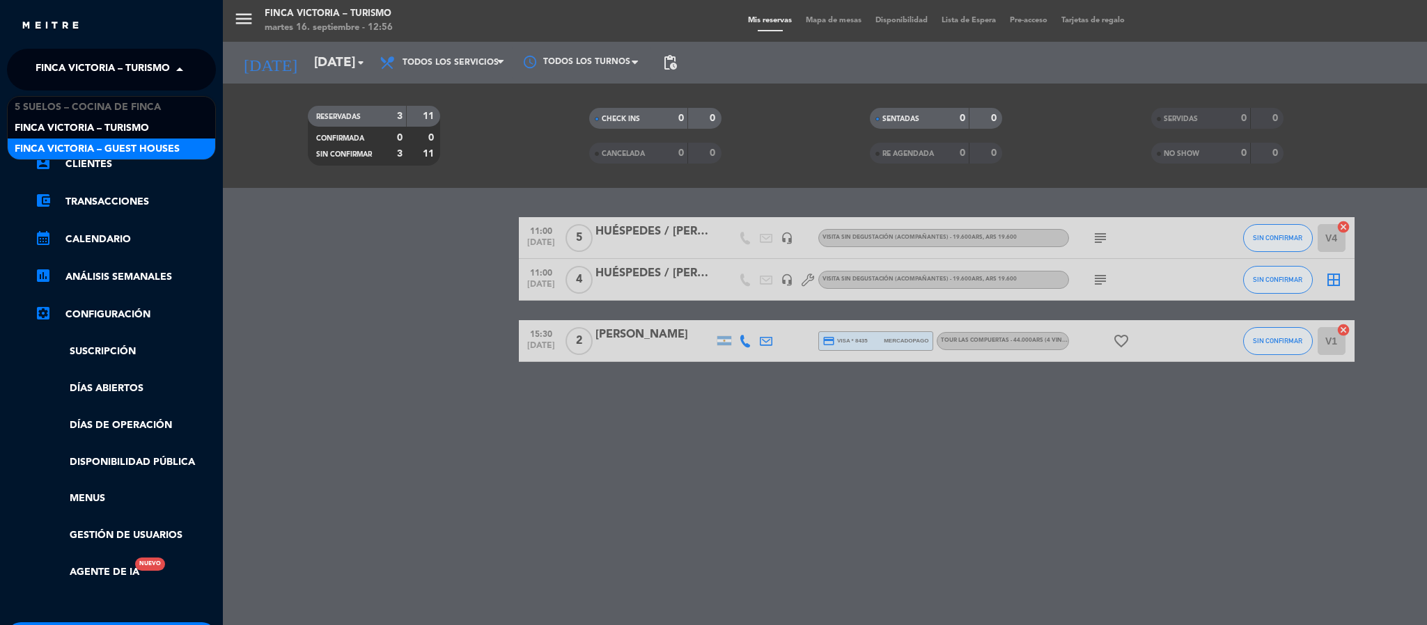
drag, startPoint x: 304, startPoint y: 213, endPoint x: 212, endPoint y: 173, distance: 100.1
click at [304, 213] on div "menu FINCA VICTORIA – TURISMO [DATE] 16. septiembre - 12:56 Mis reservas Mapa d…" at bounding box center [936, 312] width 1427 height 625
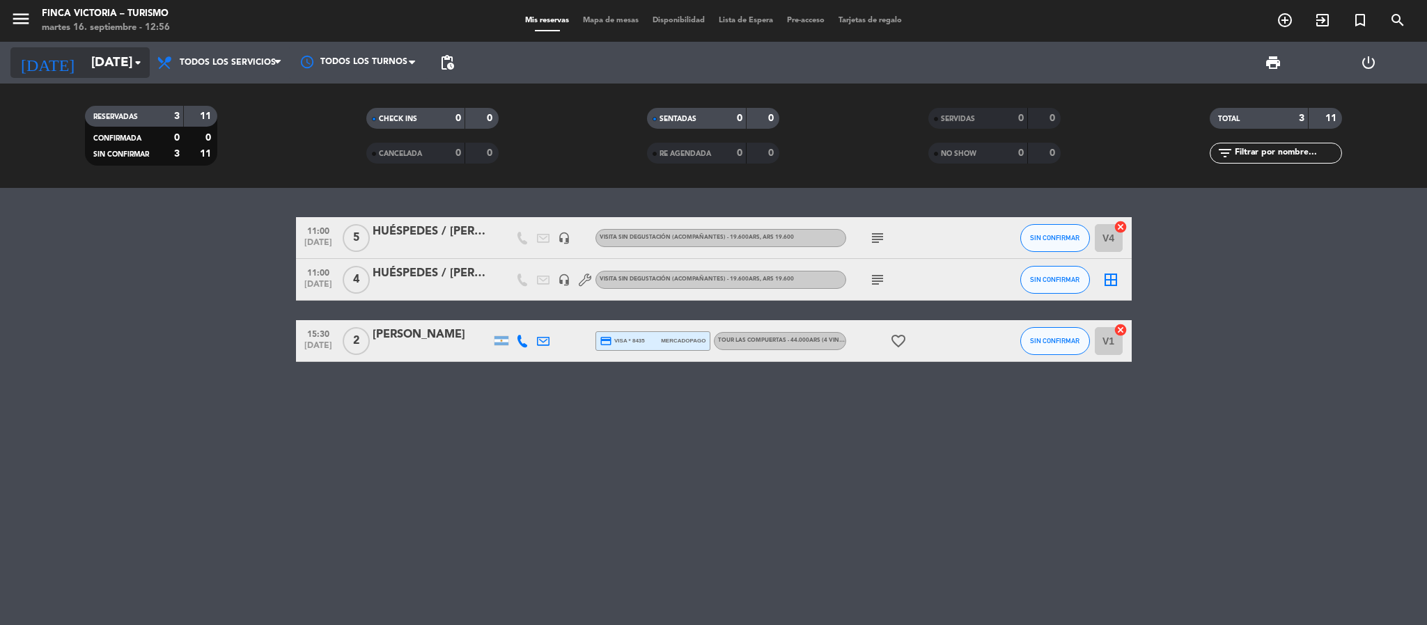
click at [84, 63] on input "[DATE]" at bounding box center [168, 62] width 168 height 29
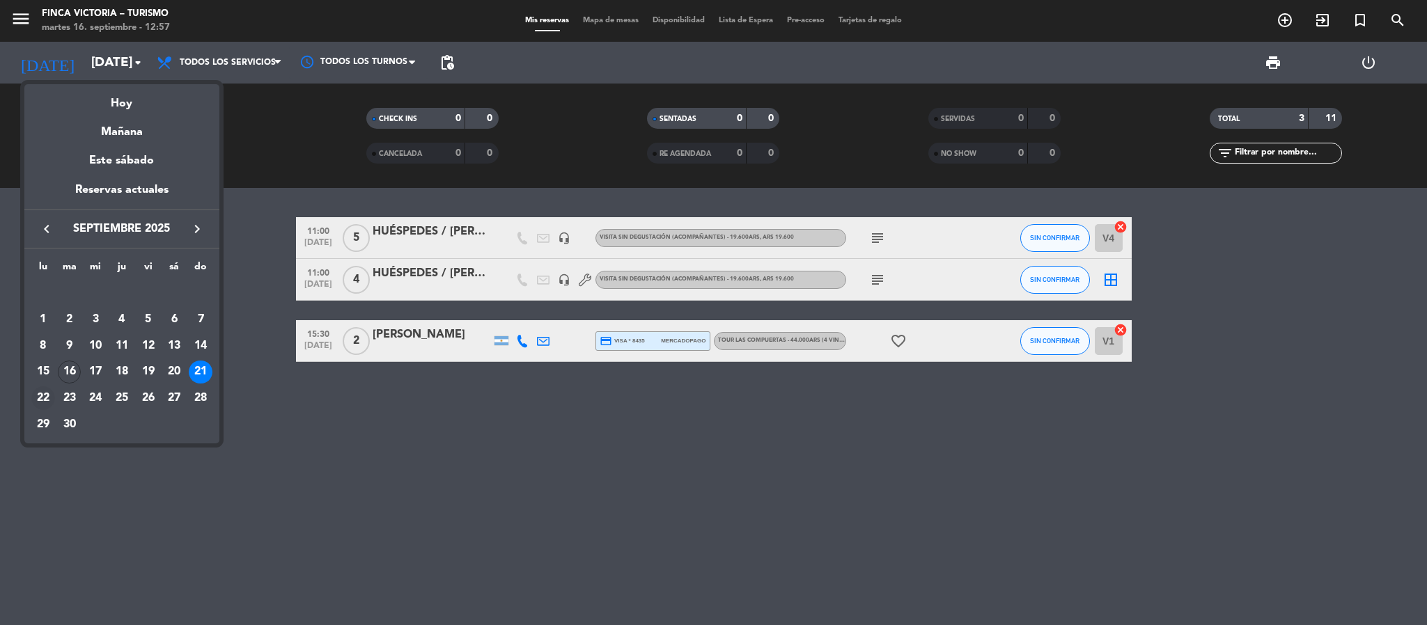
click at [49, 393] on div "22" at bounding box center [43, 399] width 24 height 24
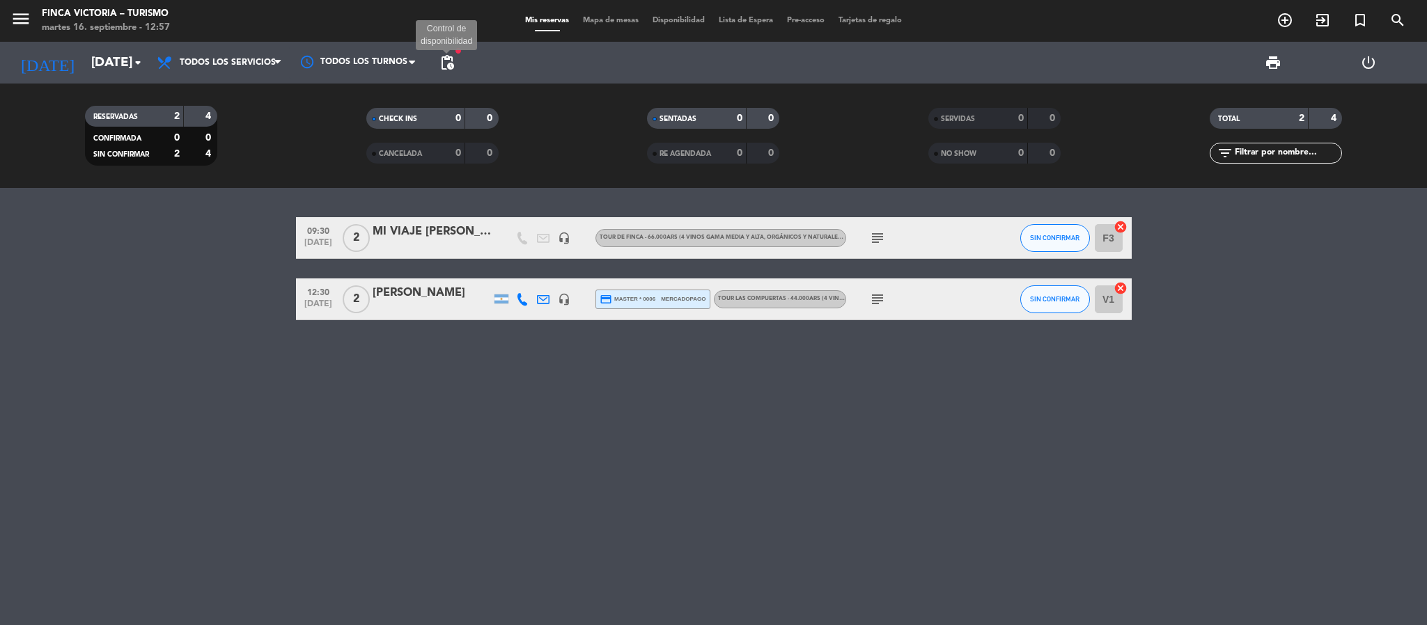
click at [448, 55] on span "pending_actions" at bounding box center [447, 62] width 17 height 17
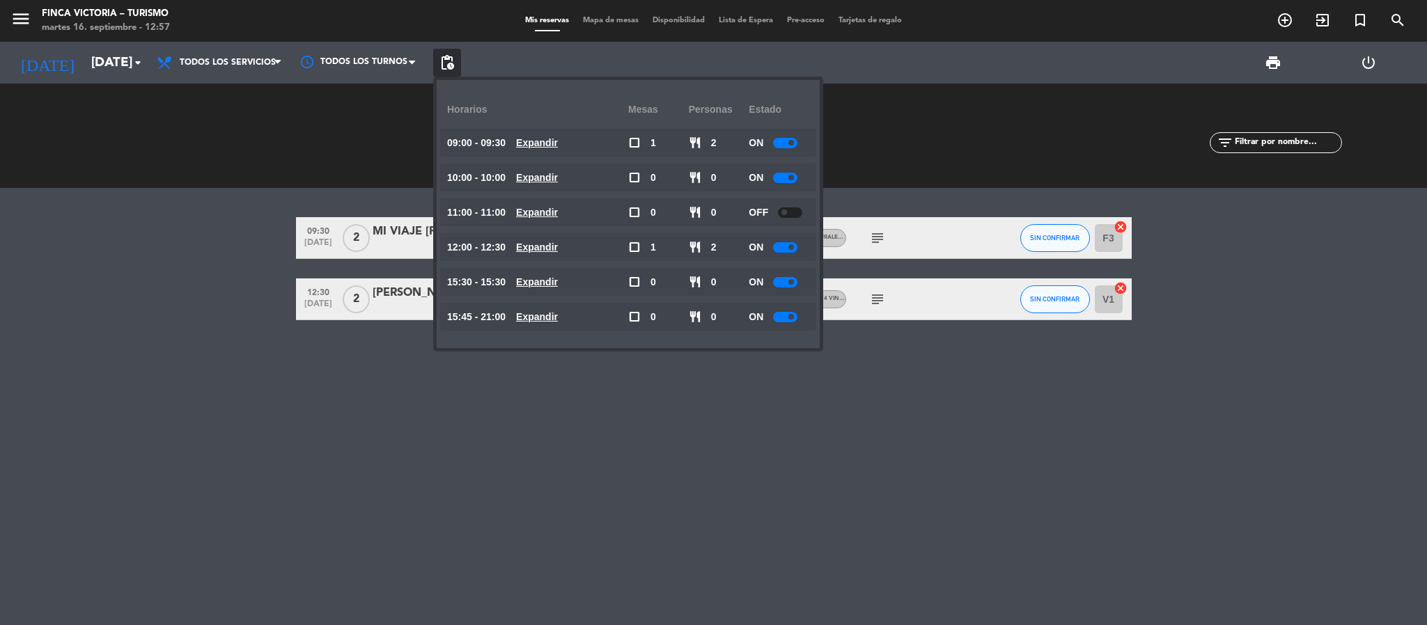
click at [194, 291] on bookings-row "09:30 [DATE] 2 MI VIAJE [PERSON_NAME][GEOGRAPHIC_DATA] / [PERSON_NAME] headset_…" at bounding box center [713, 268] width 1427 height 103
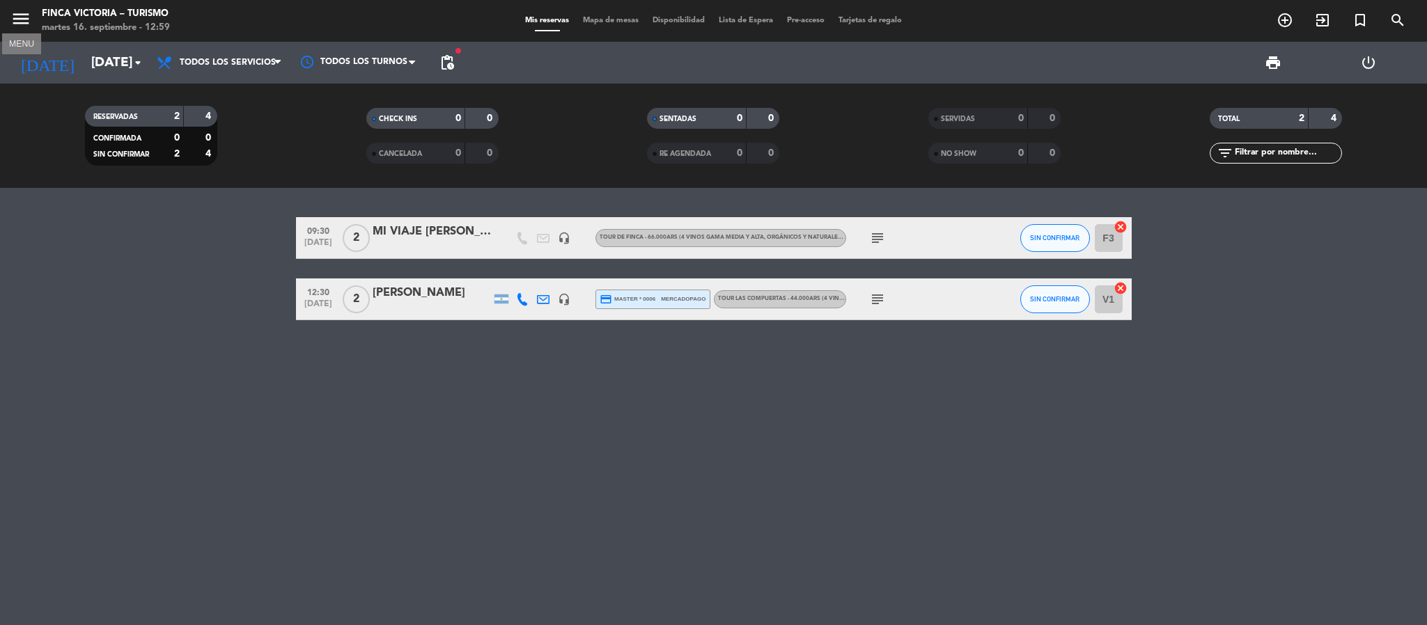
click at [29, 19] on icon "menu" at bounding box center [20, 18] width 21 height 21
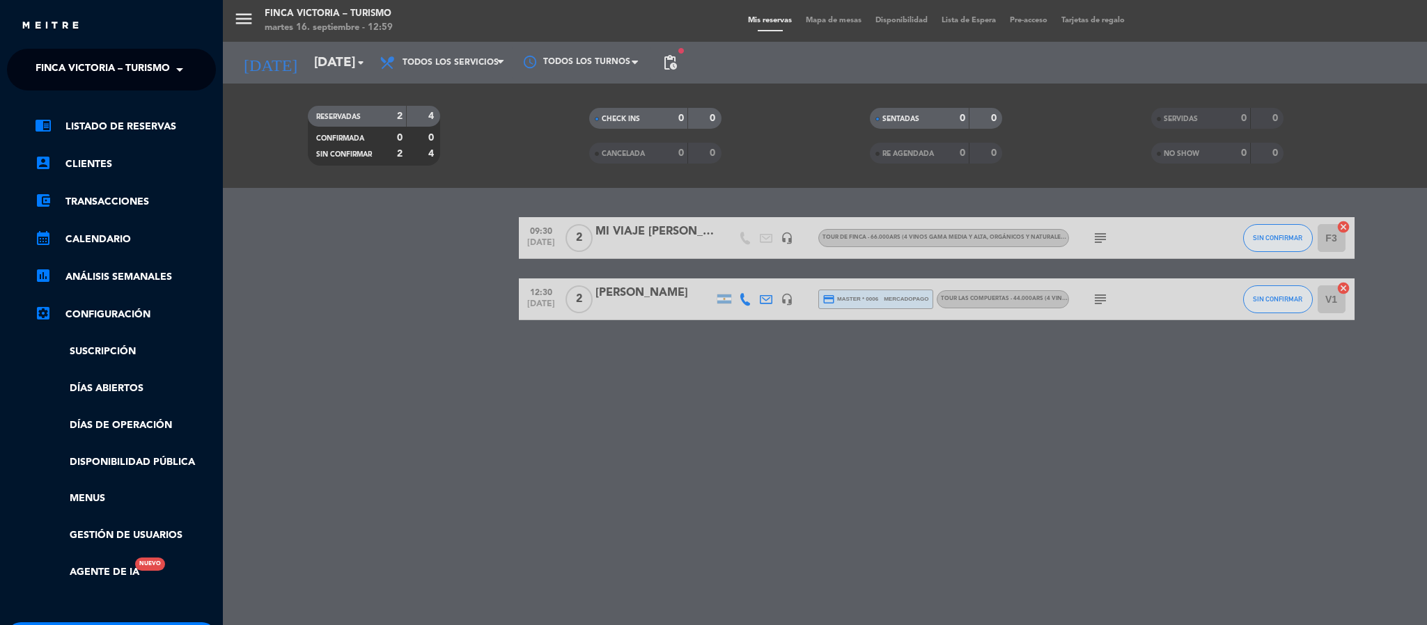
click at [38, 65] on span "FINCA VICTORIA – TURISMO" at bounding box center [103, 69] width 134 height 29
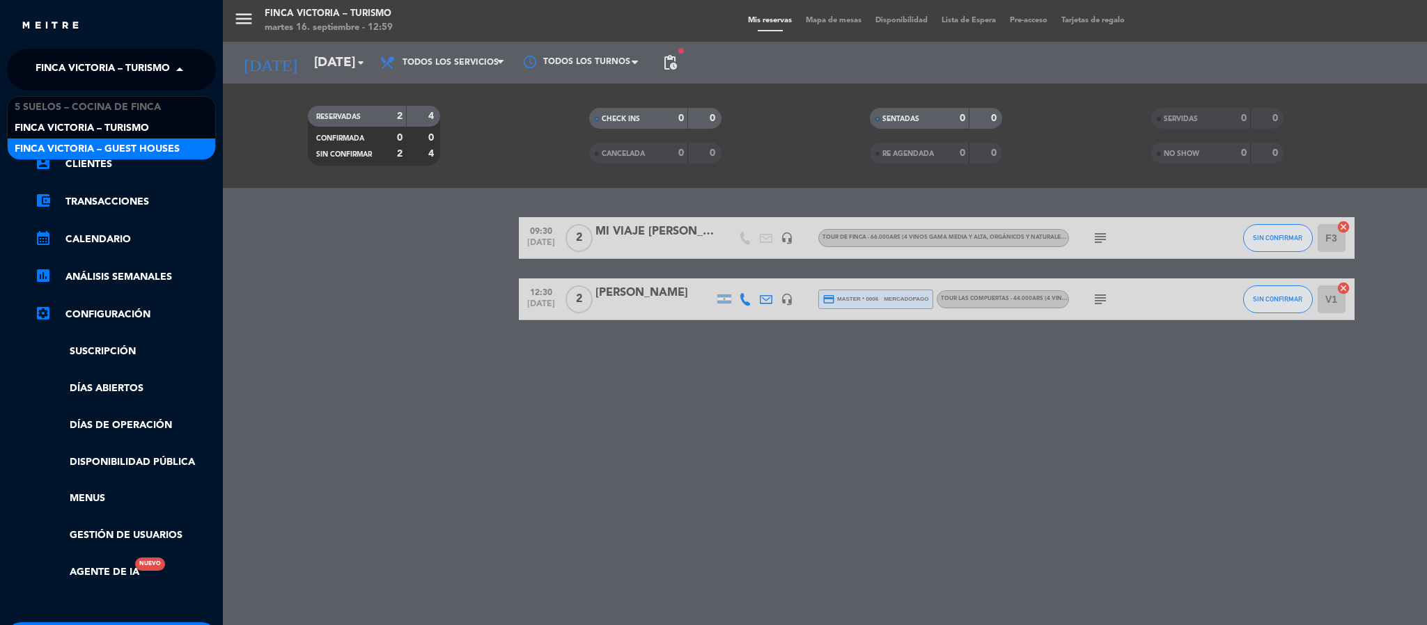
click at [52, 141] on span "FINCA VICTORIA – GUEST HOUSES" at bounding box center [97, 149] width 165 height 16
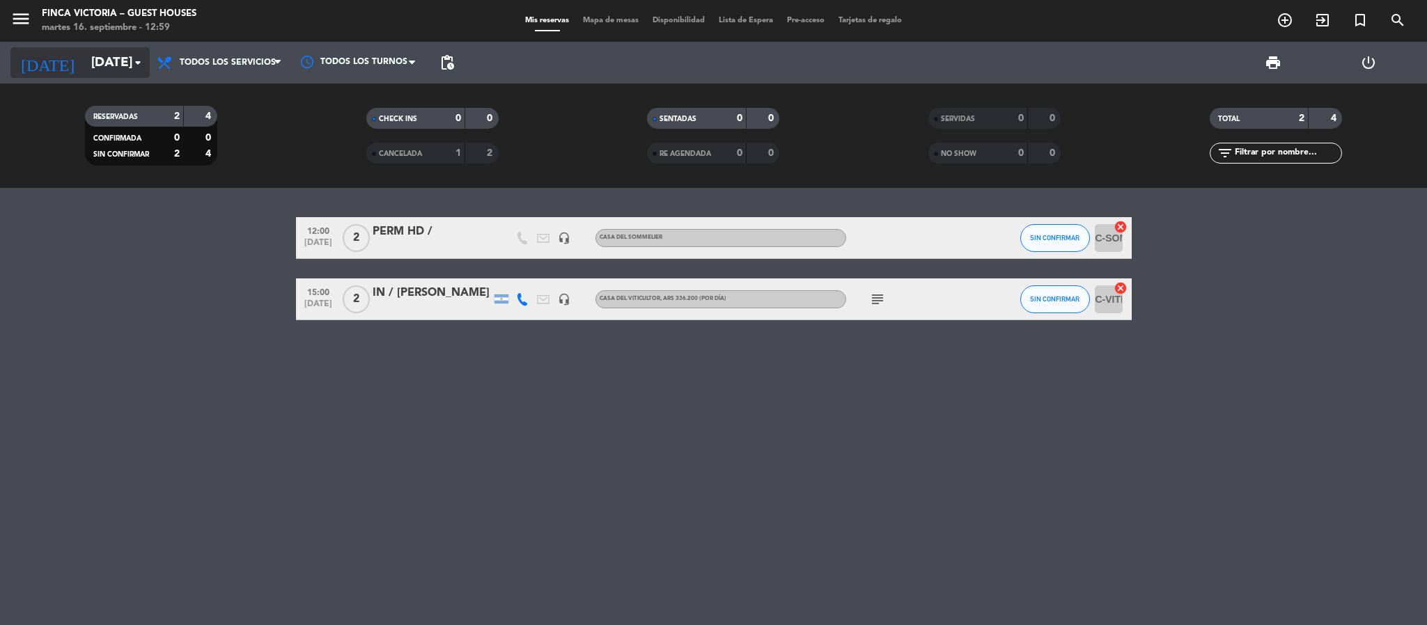
click at [84, 67] on input "[DATE]" at bounding box center [168, 62] width 168 height 29
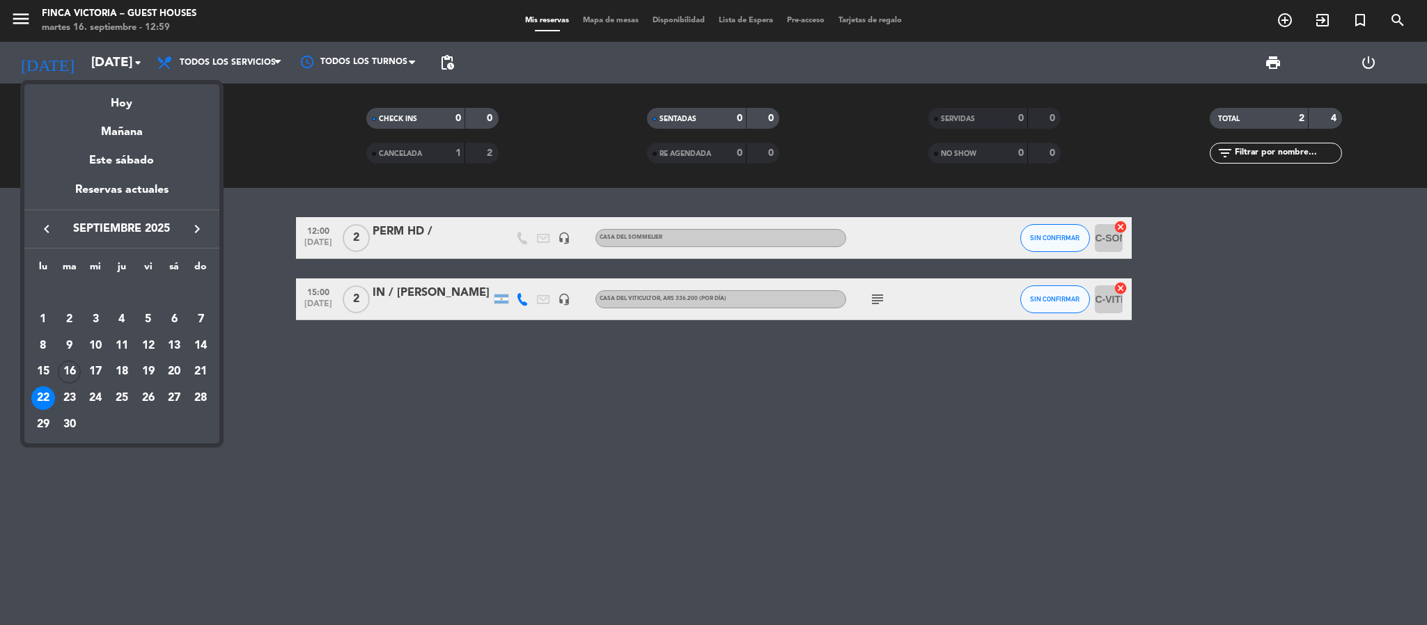
click at [24, 2] on div at bounding box center [713, 312] width 1427 height 625
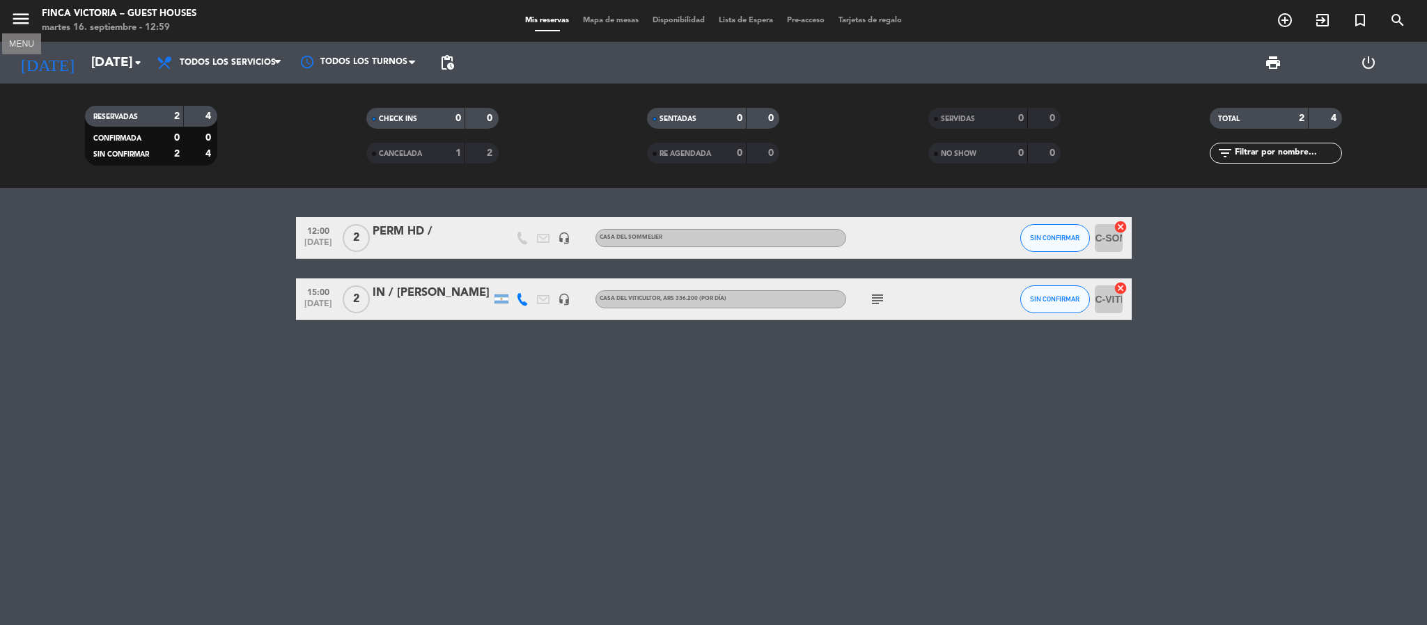
click at [17, 19] on icon "menu" at bounding box center [20, 18] width 21 height 21
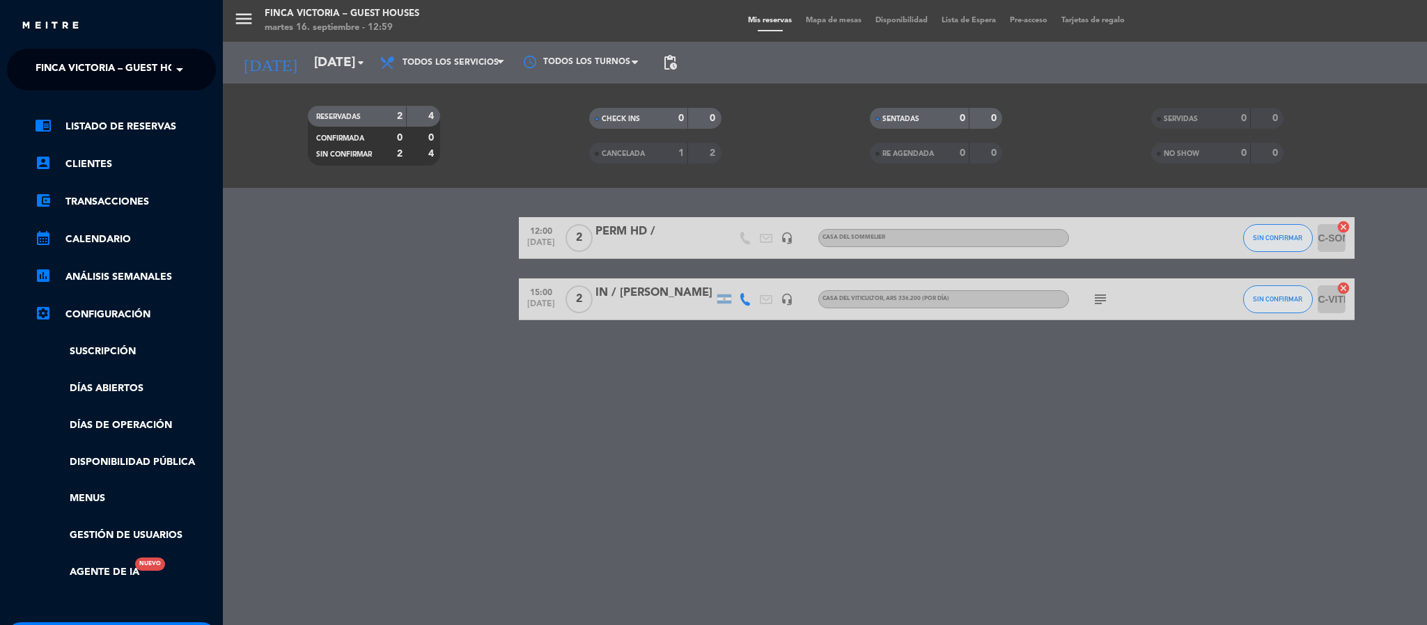
click at [44, 59] on span "FINCA VICTORIA – GUEST HOUSES" at bounding box center [118, 69] width 165 height 29
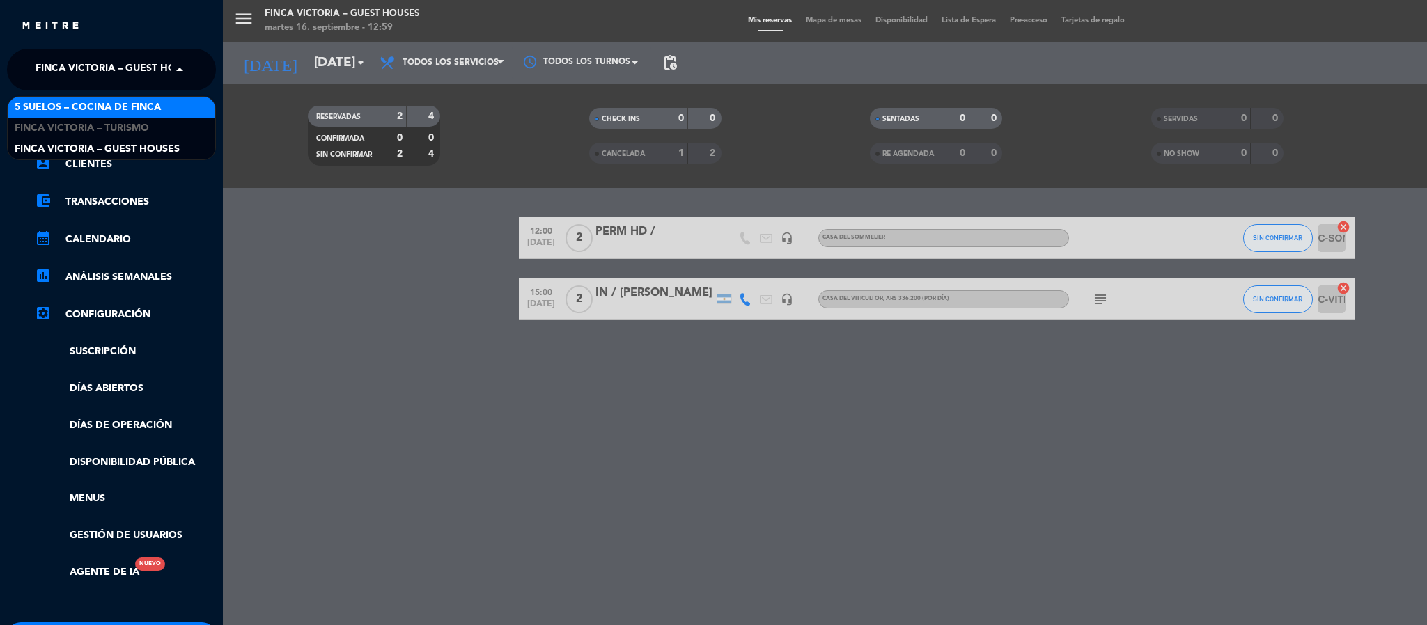
click at [57, 111] on span "5 SUELOS – COCINA DE FINCA" at bounding box center [88, 108] width 146 height 16
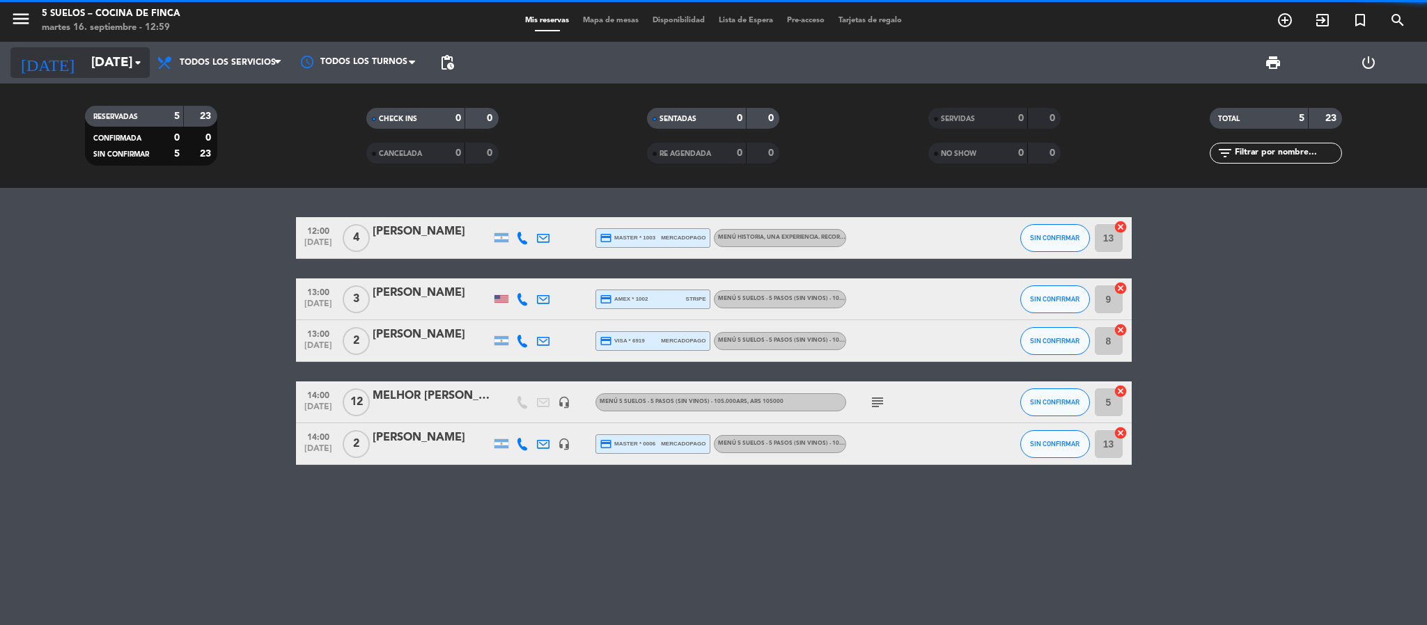
click at [84, 56] on input "[DATE]" at bounding box center [168, 62] width 168 height 29
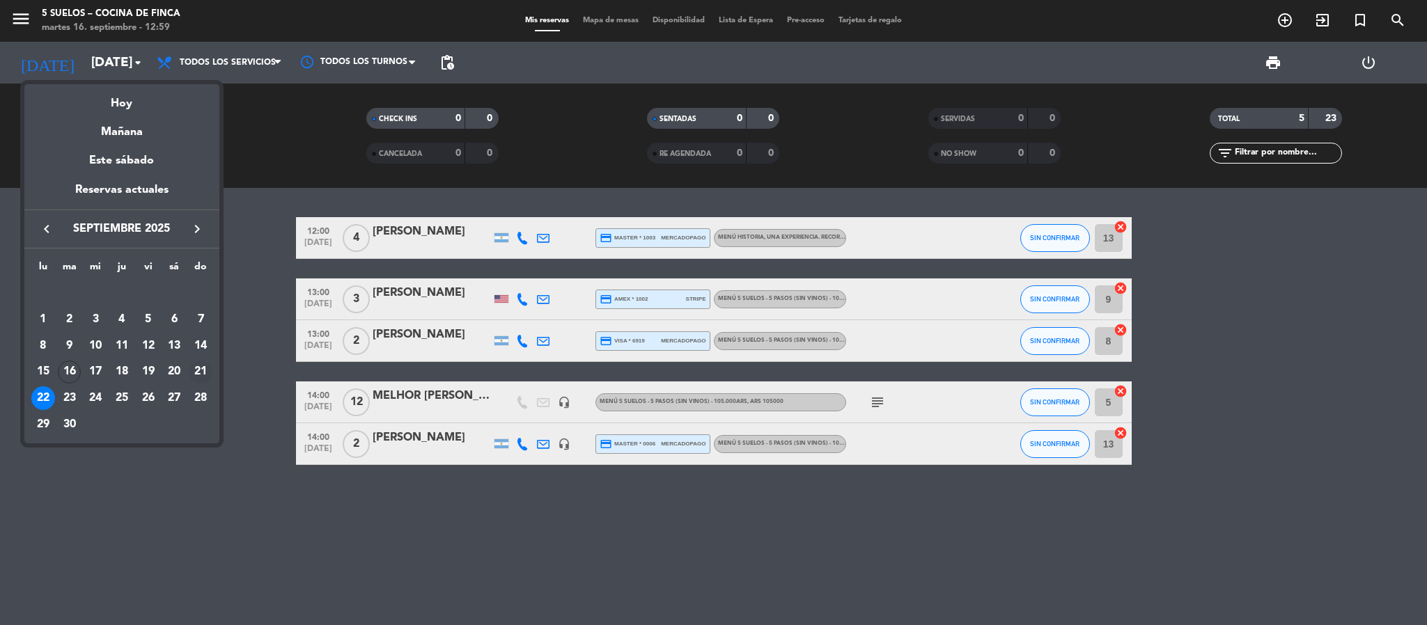
click at [198, 364] on div "21" at bounding box center [201, 373] width 24 height 24
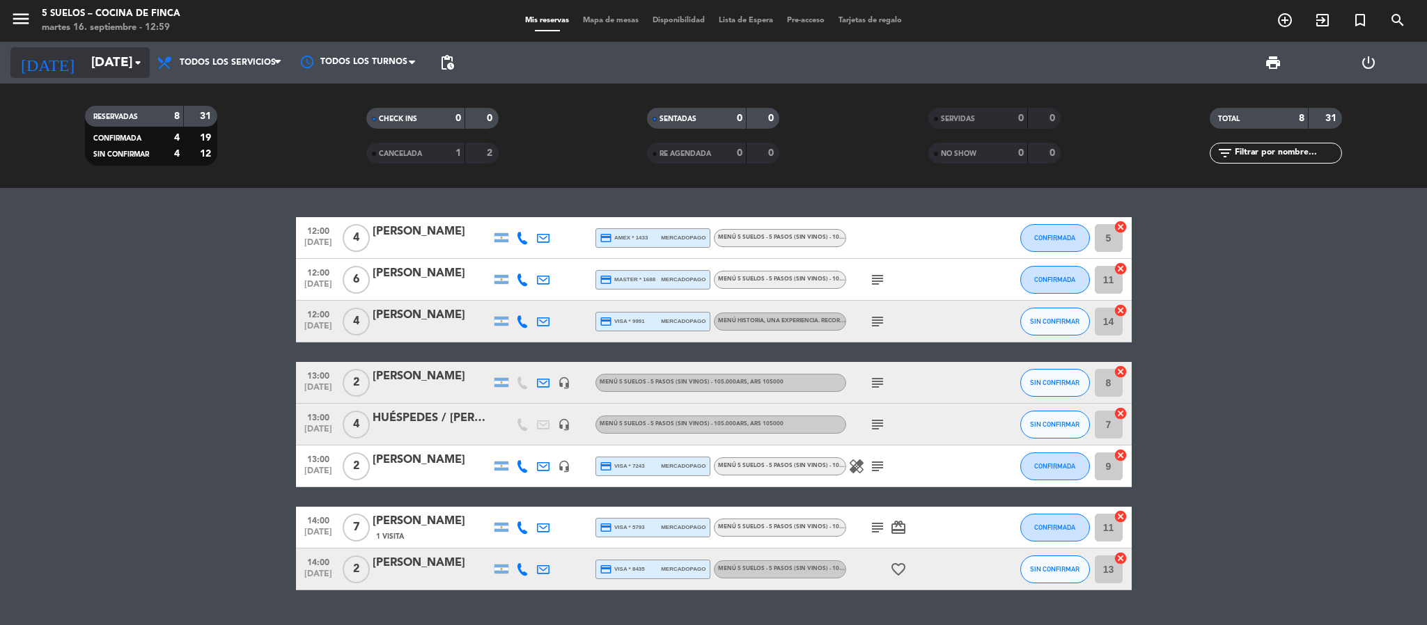
click at [84, 65] on input "[DATE]" at bounding box center [168, 62] width 168 height 29
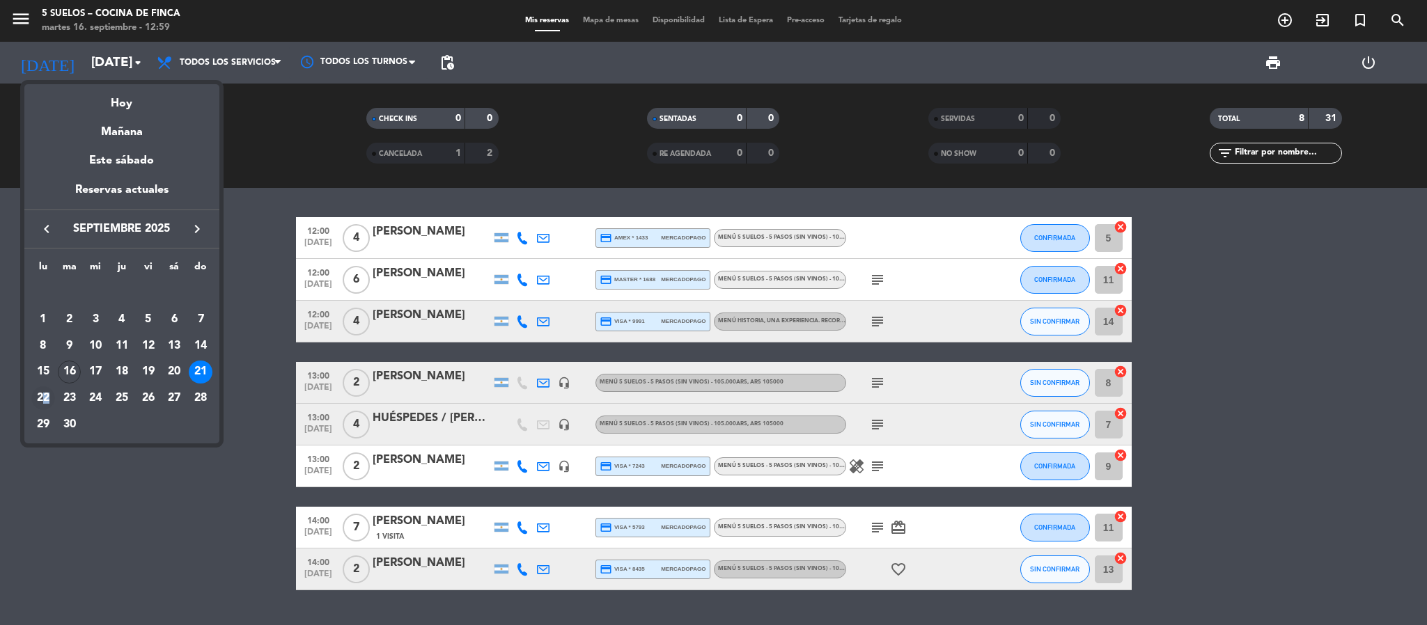
click at [46, 399] on div "22" at bounding box center [43, 399] width 24 height 24
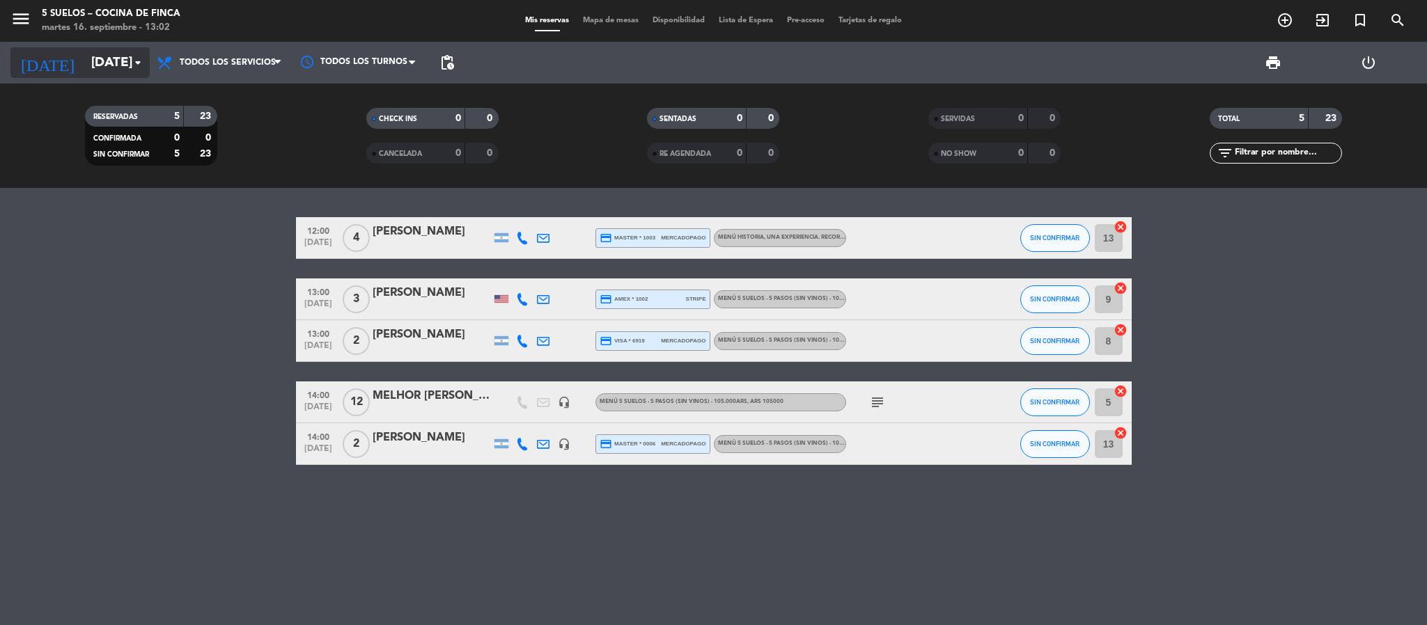
click at [84, 71] on input "[DATE]" at bounding box center [168, 62] width 168 height 29
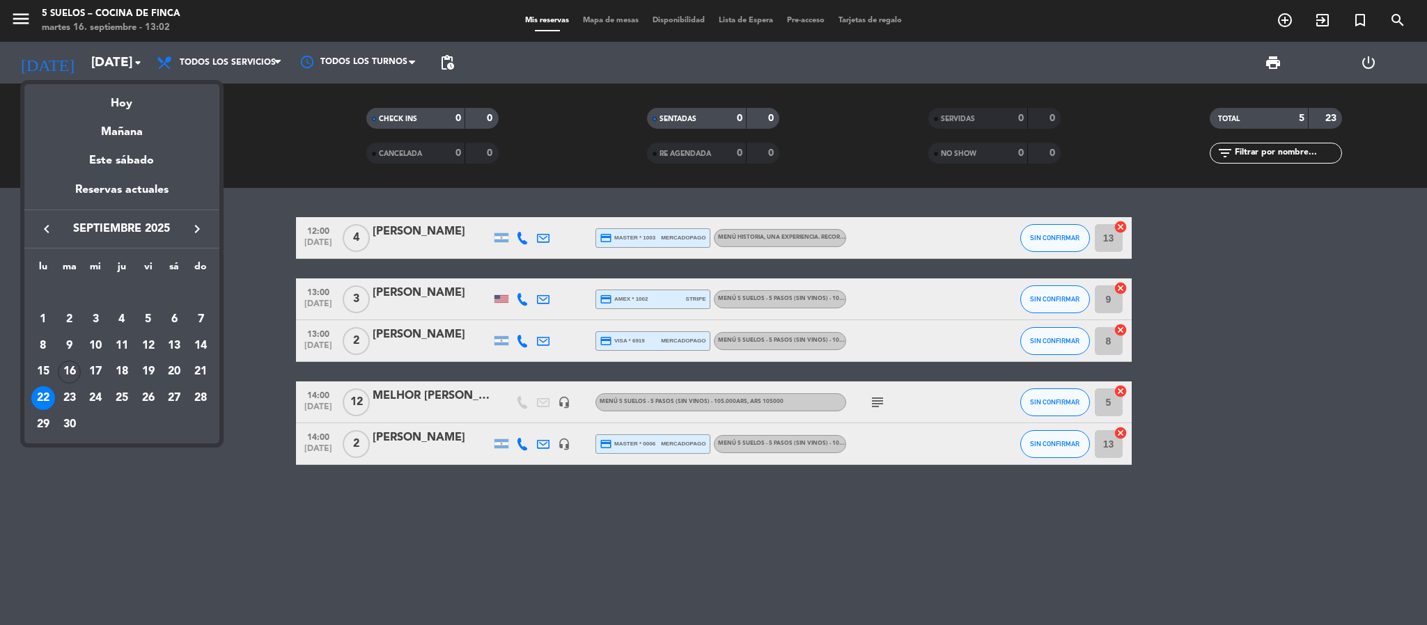
click at [194, 226] on icon "keyboard_arrow_right" at bounding box center [197, 229] width 17 height 17
click at [100, 395] on div "22" at bounding box center [96, 399] width 24 height 24
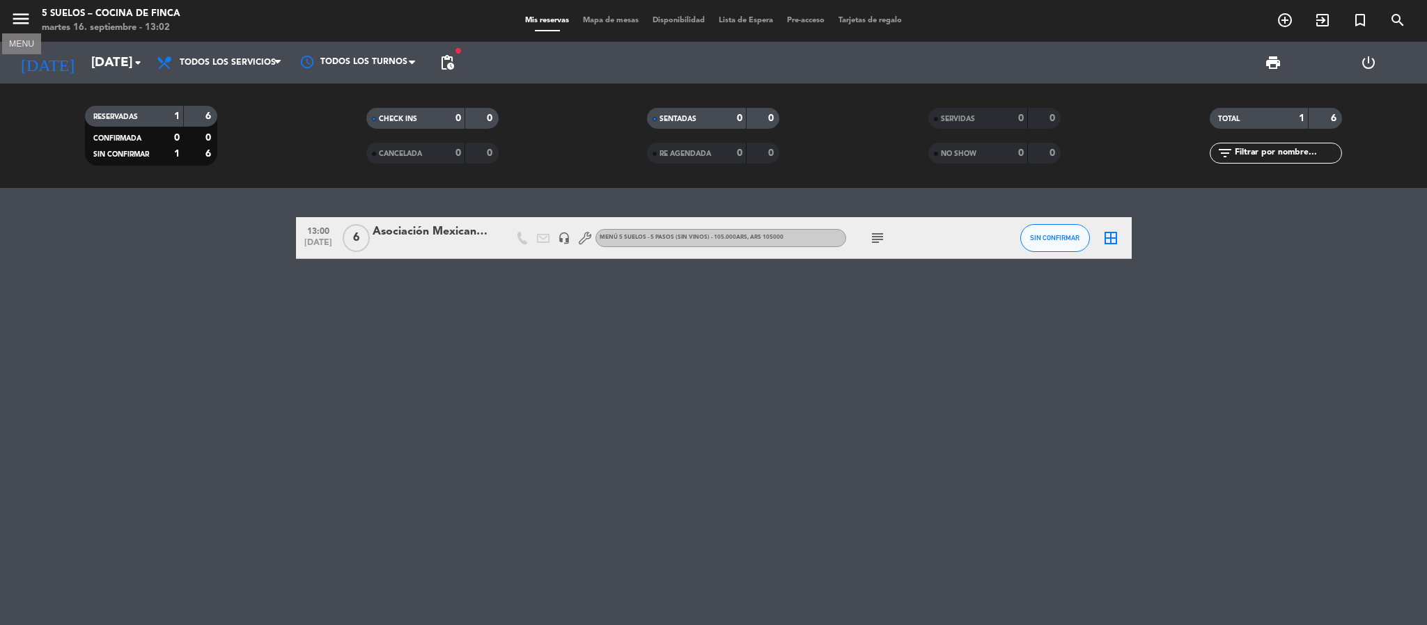
click at [26, 25] on icon "menu" at bounding box center [20, 18] width 21 height 21
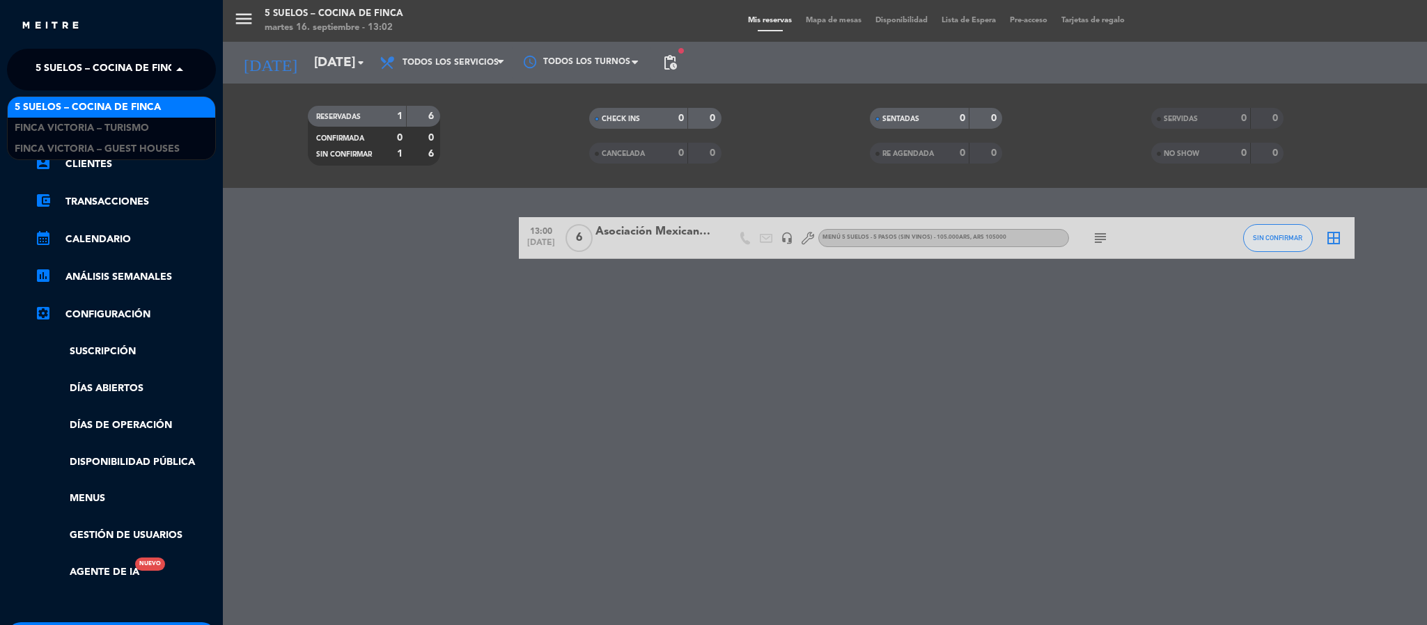
click at [47, 59] on span "5 SUELOS – COCINA DE FINCA" at bounding box center [109, 69] width 146 height 29
click at [71, 128] on span "FINCA VICTORIA – TURISMO" at bounding box center [82, 128] width 134 height 16
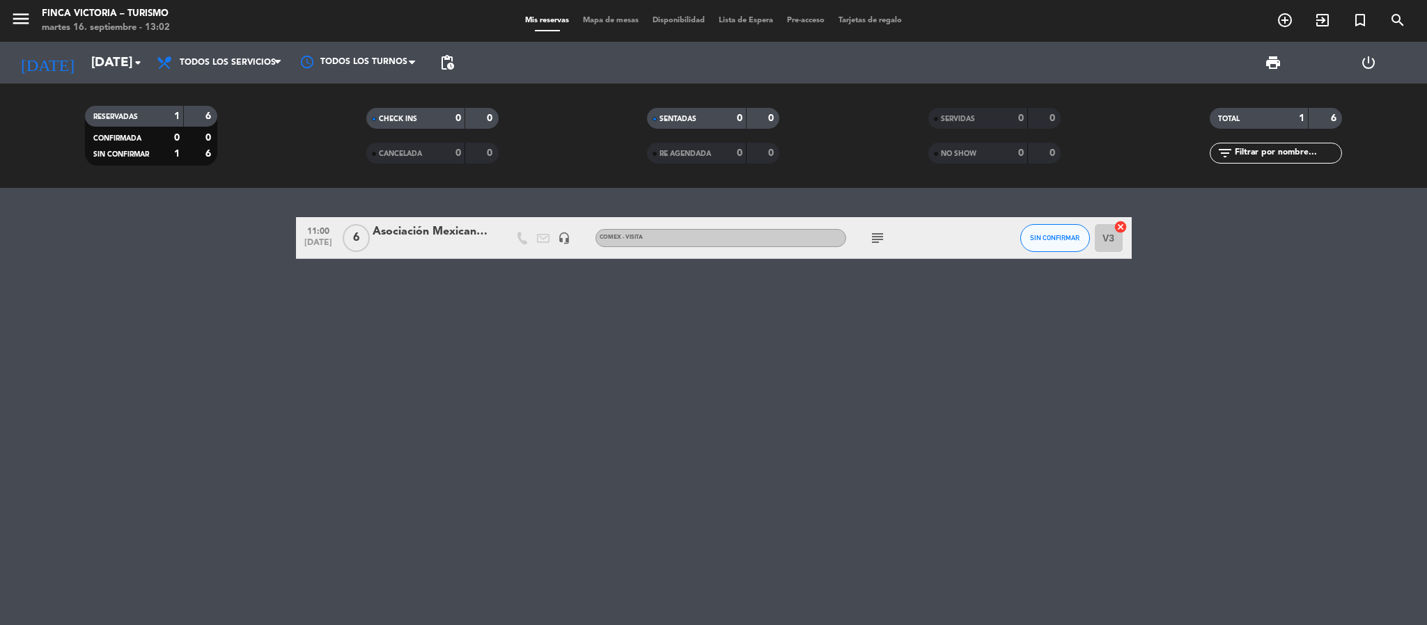
click at [874, 232] on icon "subject" at bounding box center [877, 238] width 17 height 17
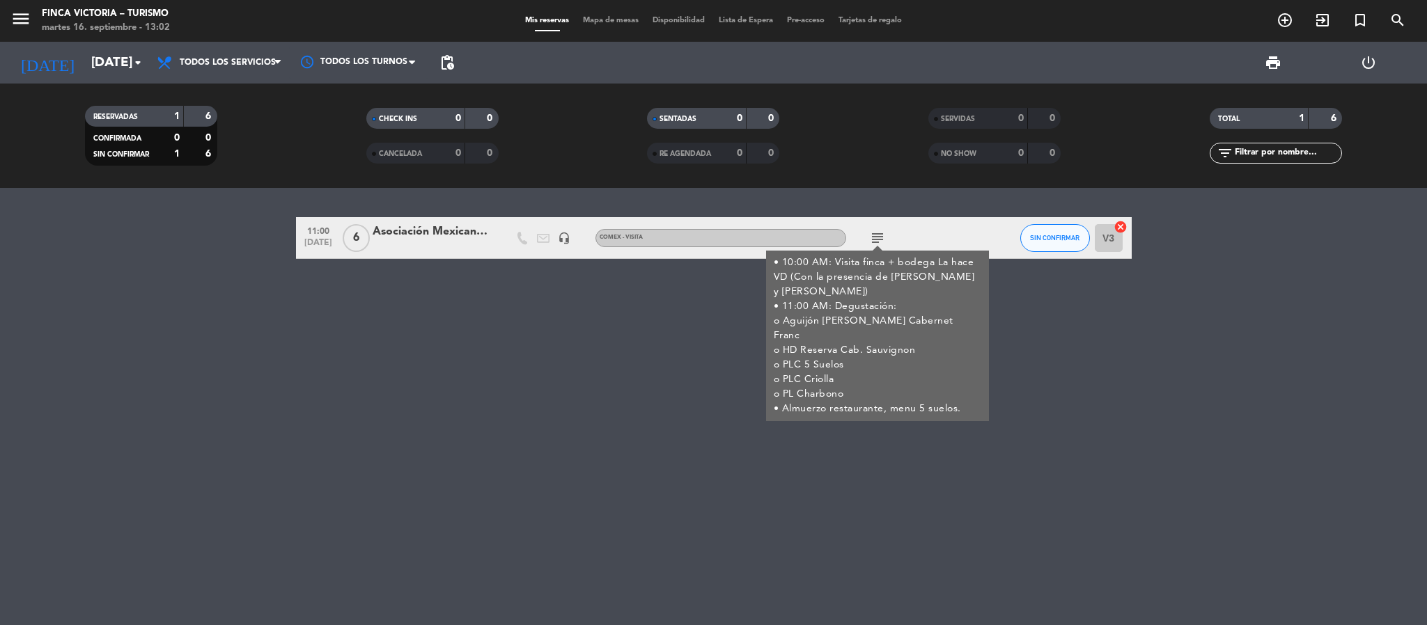
click at [607, 345] on div "11:00 [DATE] 6 Asociación Mexicana de Sommeliers headset_mic COMEX - VISITA sub…" at bounding box center [713, 406] width 1427 height 437
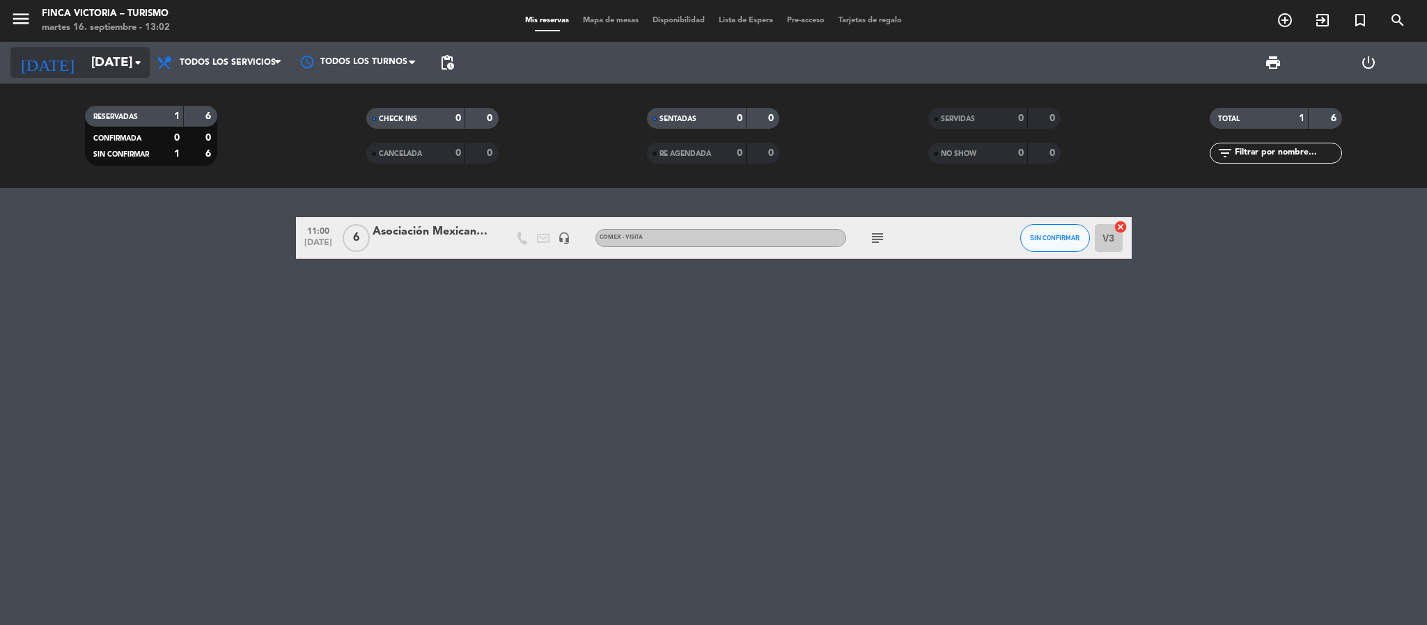
click at [86, 52] on input "[DATE]" at bounding box center [168, 62] width 168 height 29
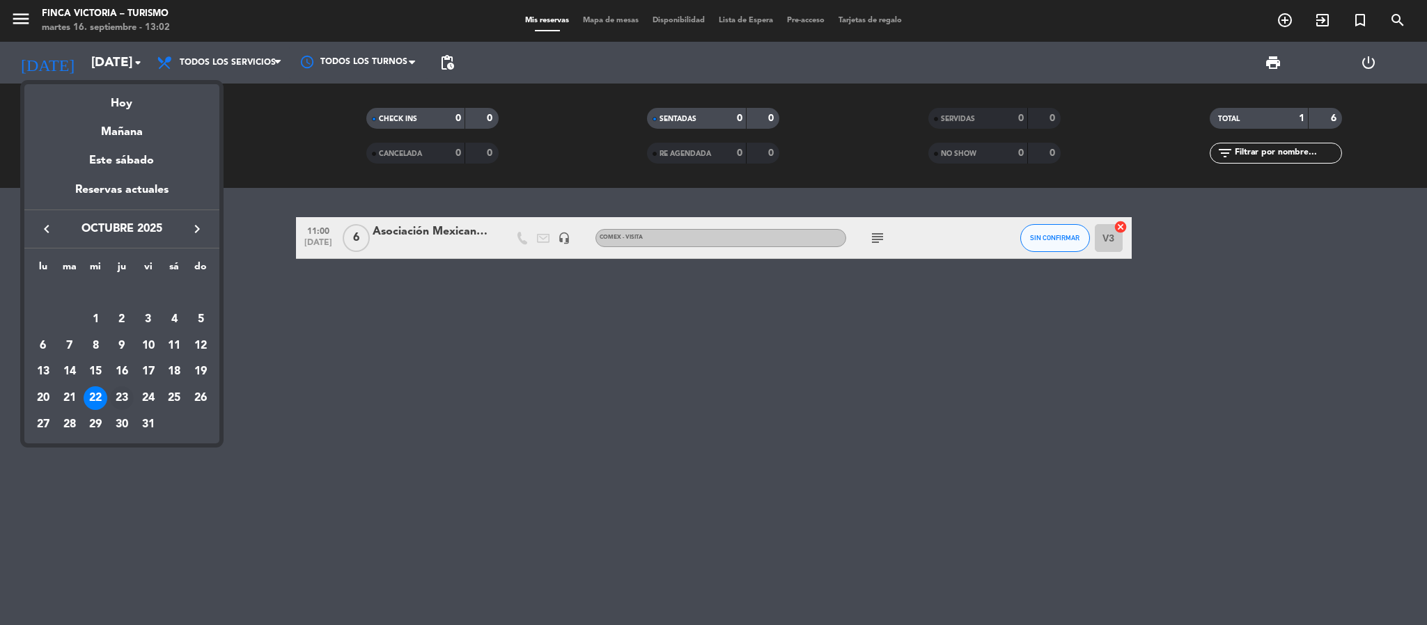
click at [122, 393] on div "23" at bounding box center [122, 399] width 24 height 24
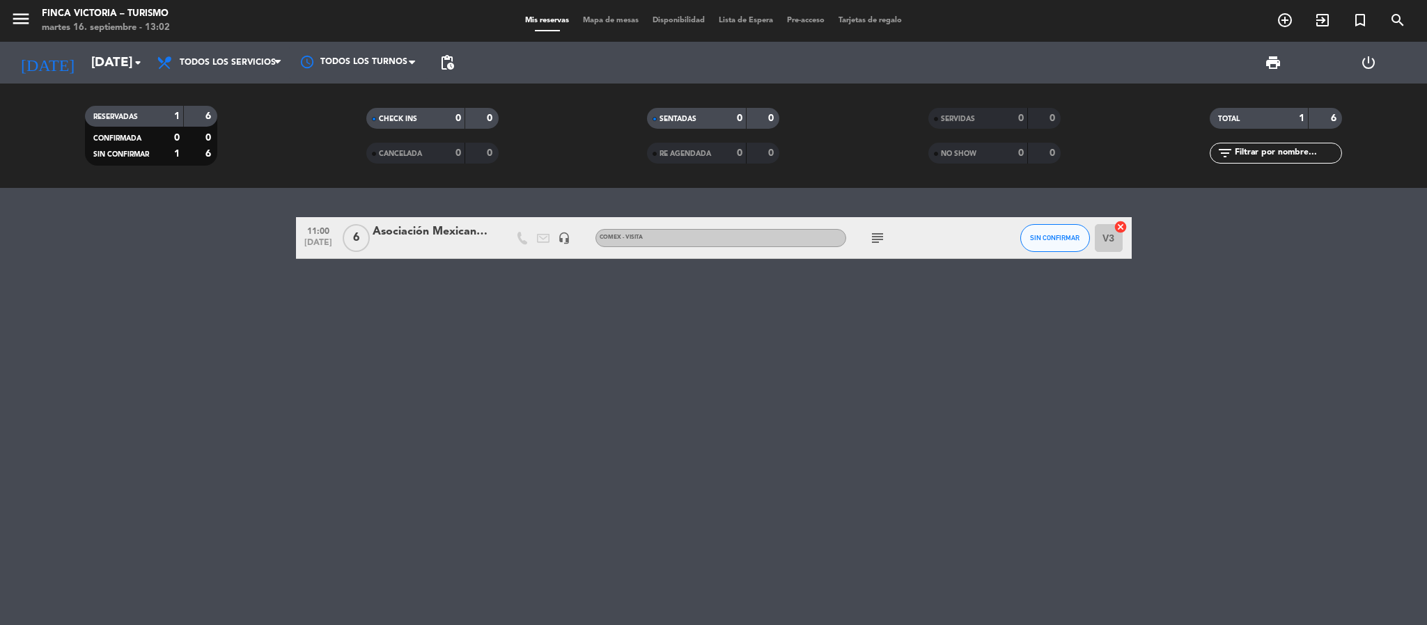
type input "[DEMOGRAPHIC_DATA][DATE]"
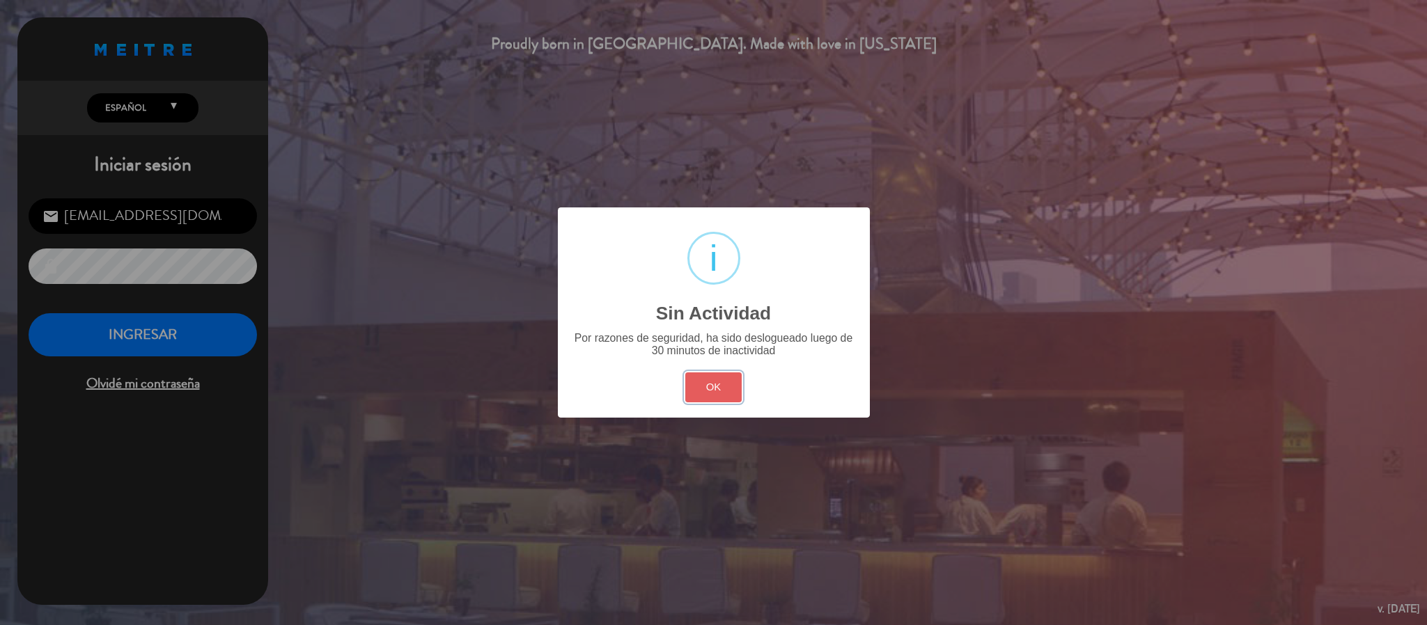
click at [721, 391] on button "OK" at bounding box center [713, 388] width 56 height 30
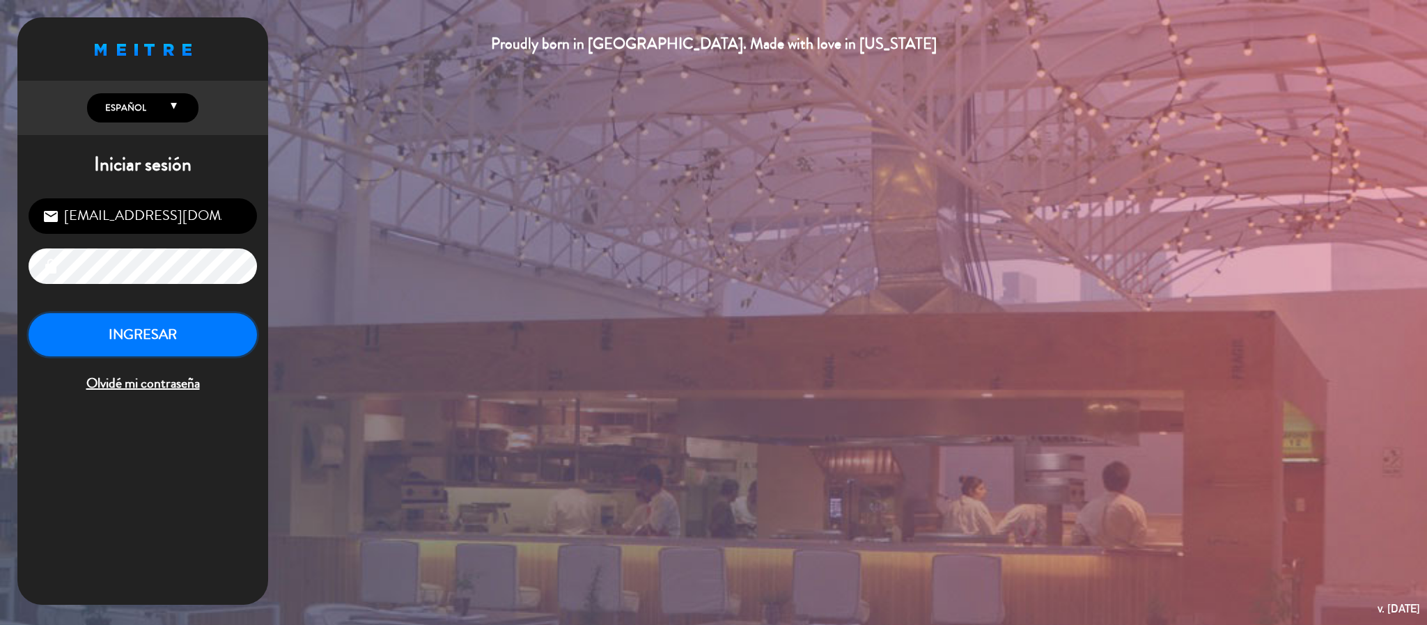
drag, startPoint x: 84, startPoint y: 329, endPoint x: 75, endPoint y: 19, distance: 309.3
click at [86, 329] on button "INGRESAR" at bounding box center [143, 335] width 228 height 44
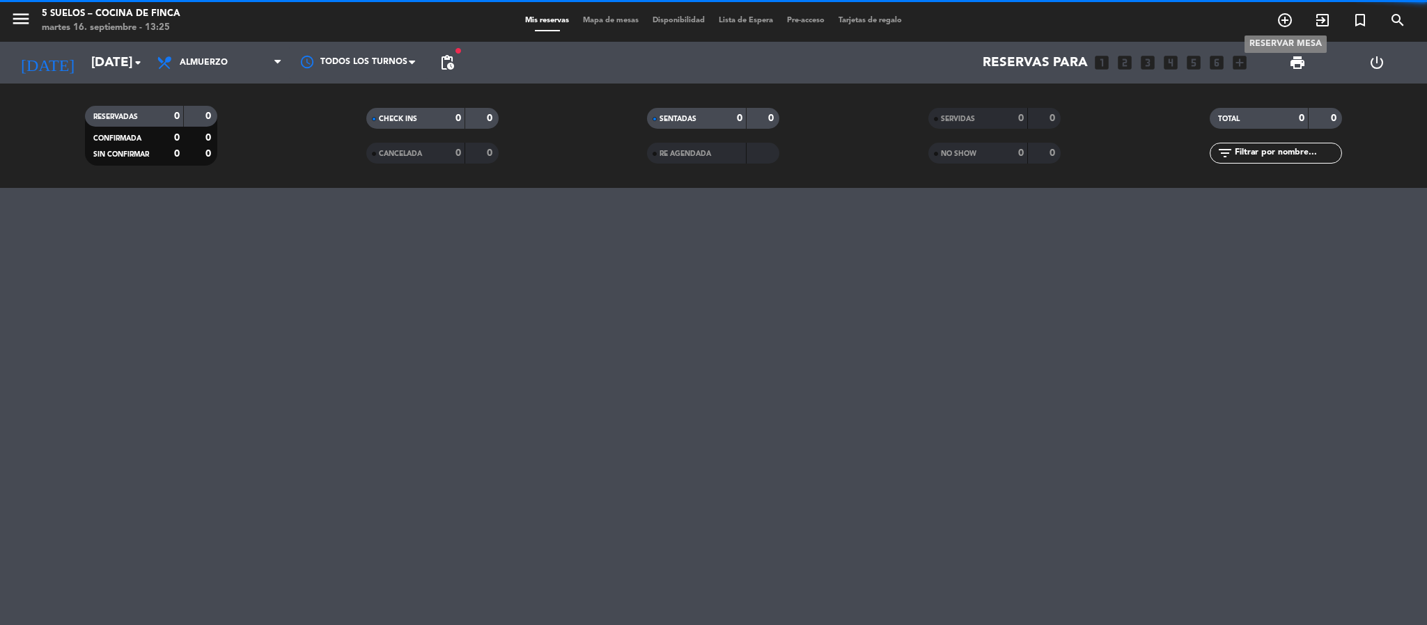
click at [1281, 17] on icon "add_circle_outline" at bounding box center [1285, 20] width 17 height 17
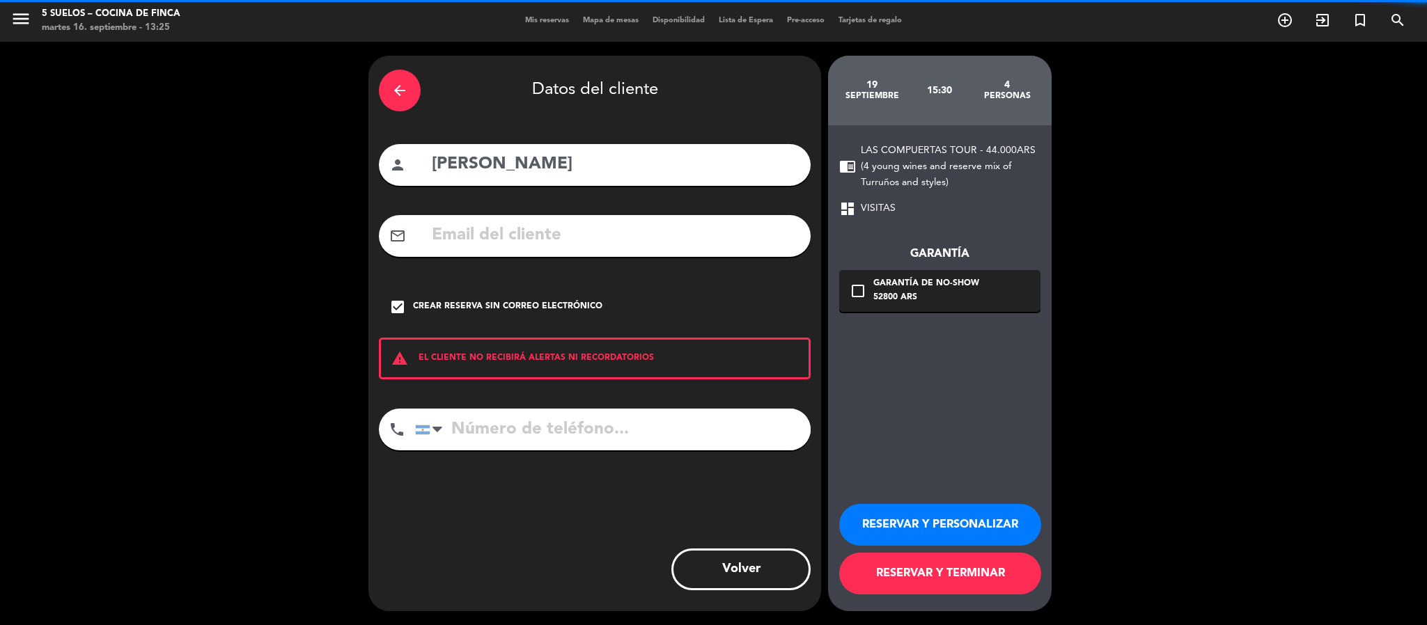
click at [407, 76] on div "arrow_back" at bounding box center [400, 91] width 42 height 42
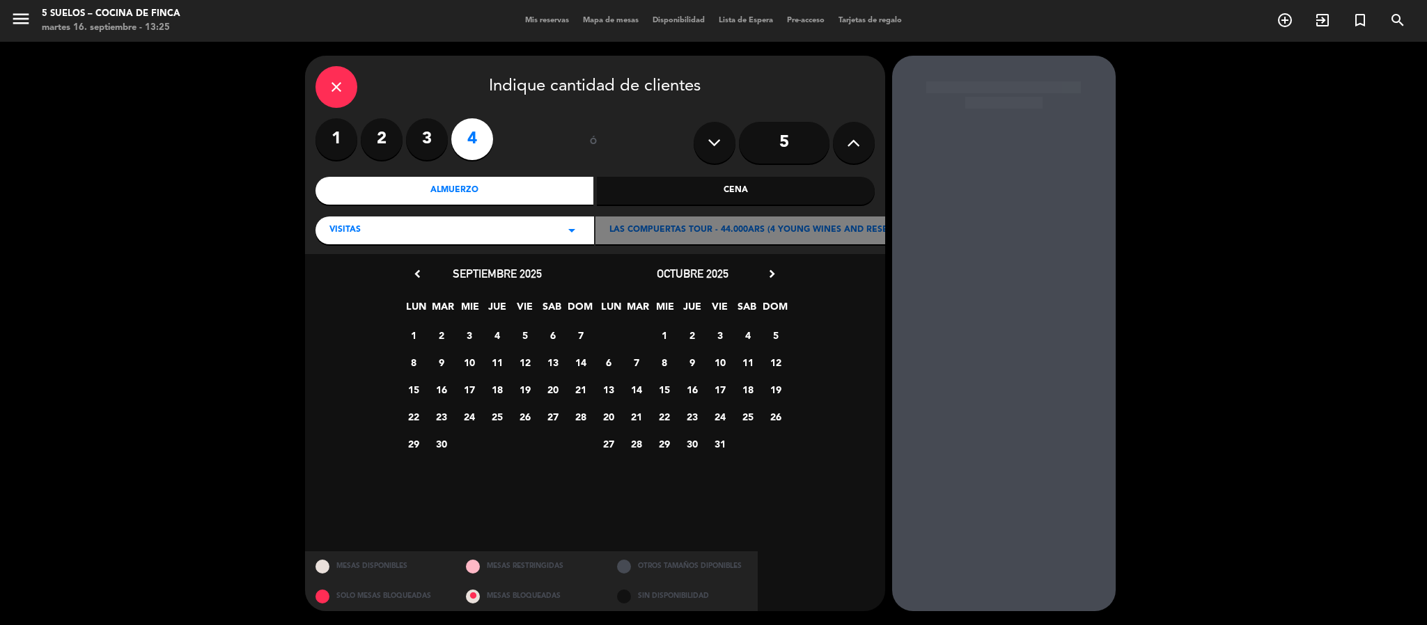
click at [320, 88] on div "close" at bounding box center [336, 87] width 42 height 42
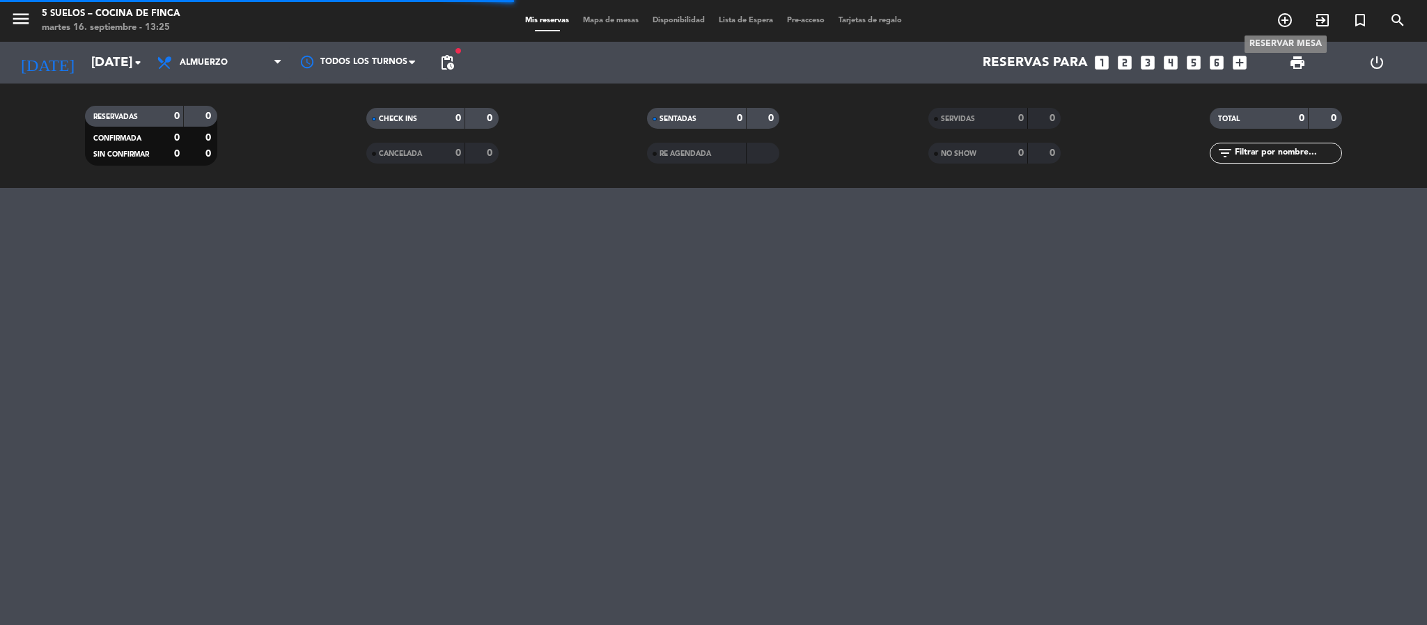
click at [1281, 28] on icon "add_circle_outline" at bounding box center [1285, 20] width 17 height 17
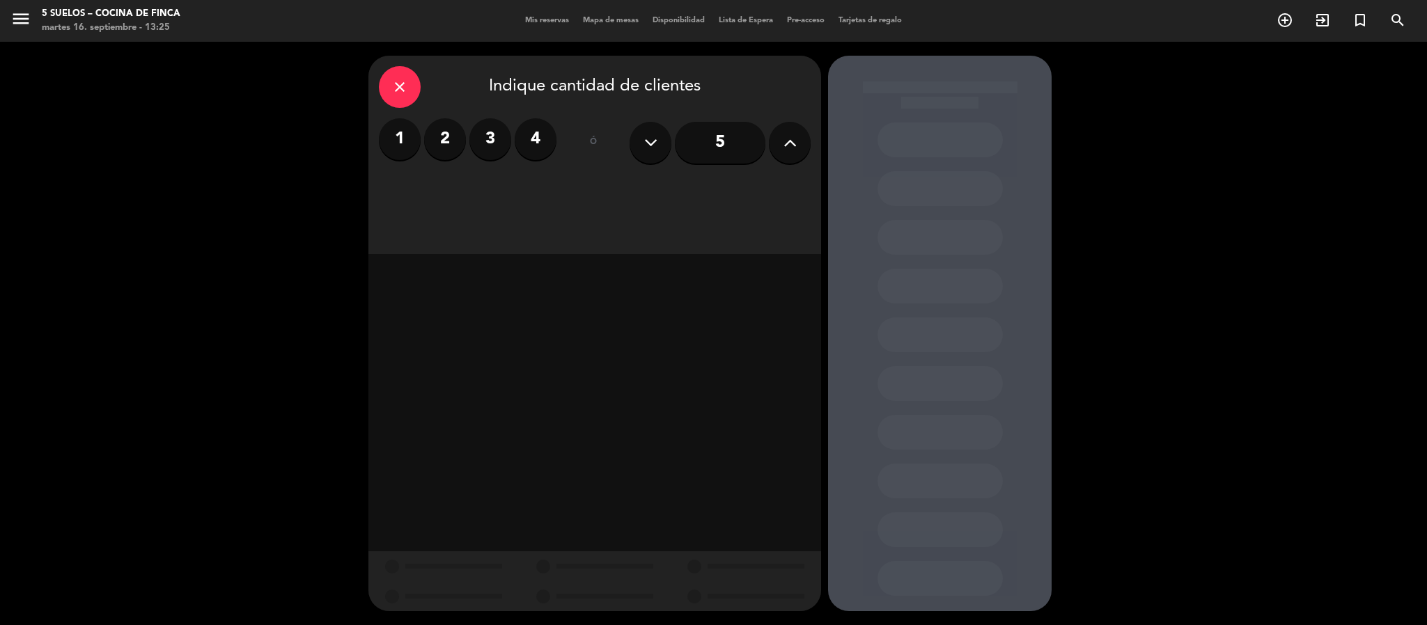
click at [442, 130] on label "2" at bounding box center [445, 139] width 42 height 42
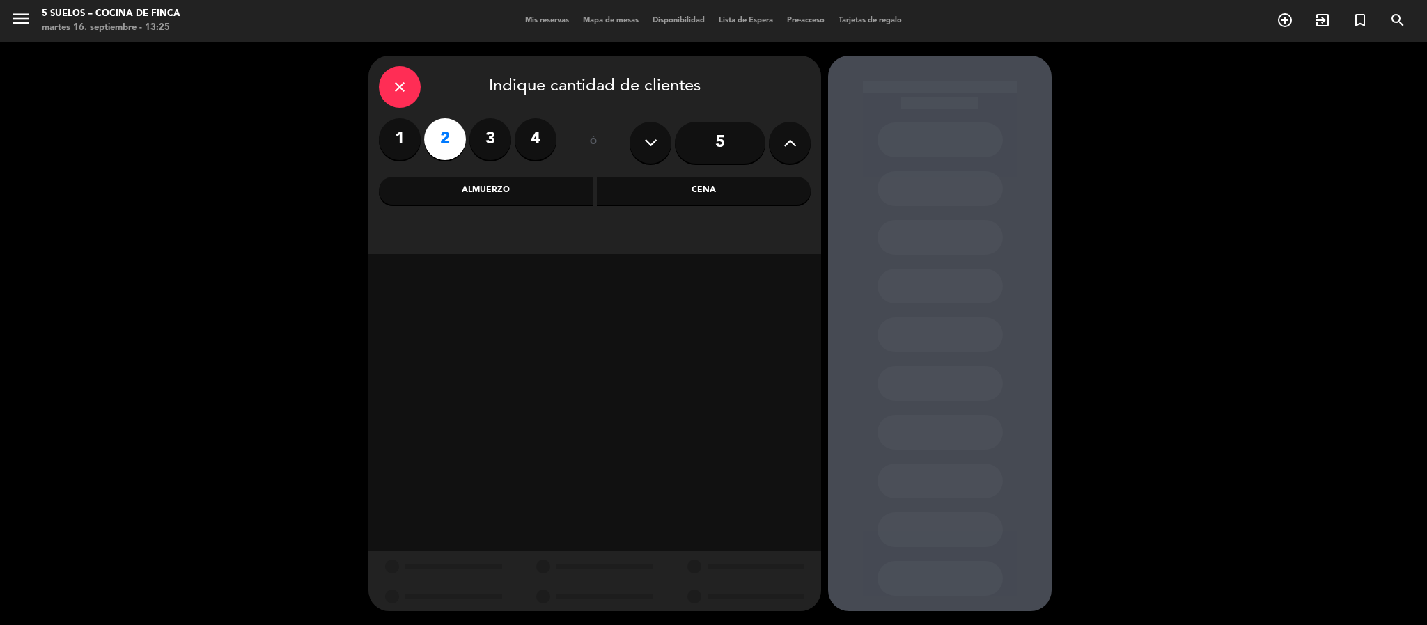
click at [433, 197] on div "Almuerzo" at bounding box center [486, 191] width 214 height 28
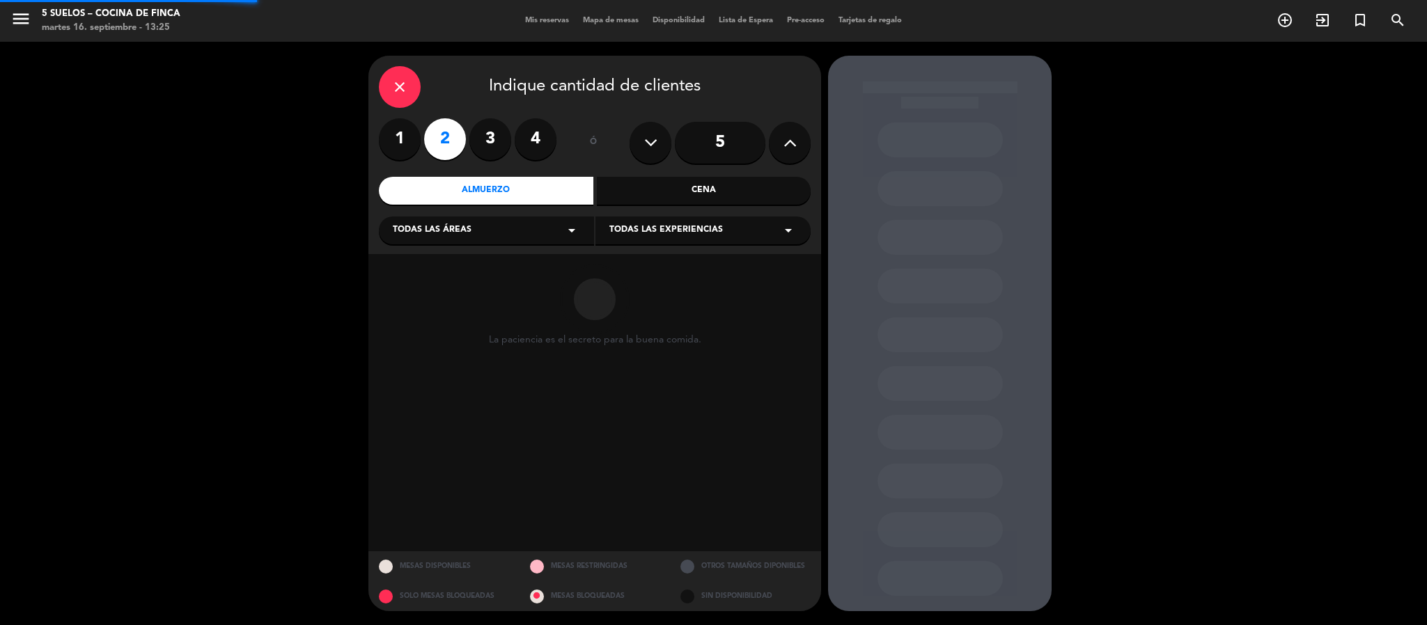
click at [425, 226] on span "Todas las áreas" at bounding box center [432, 231] width 79 height 14
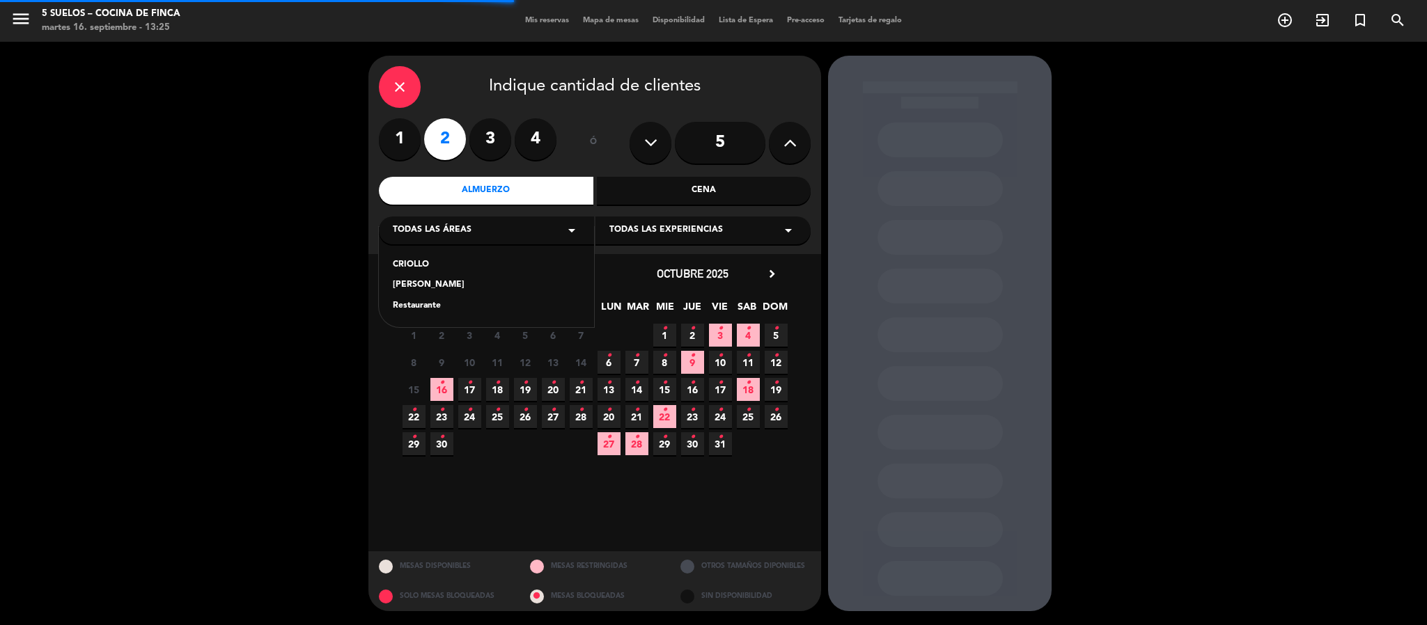
click at [412, 318] on div "CRIOLLO [PERSON_NAME] Restaurante" at bounding box center [486, 277] width 215 height 100
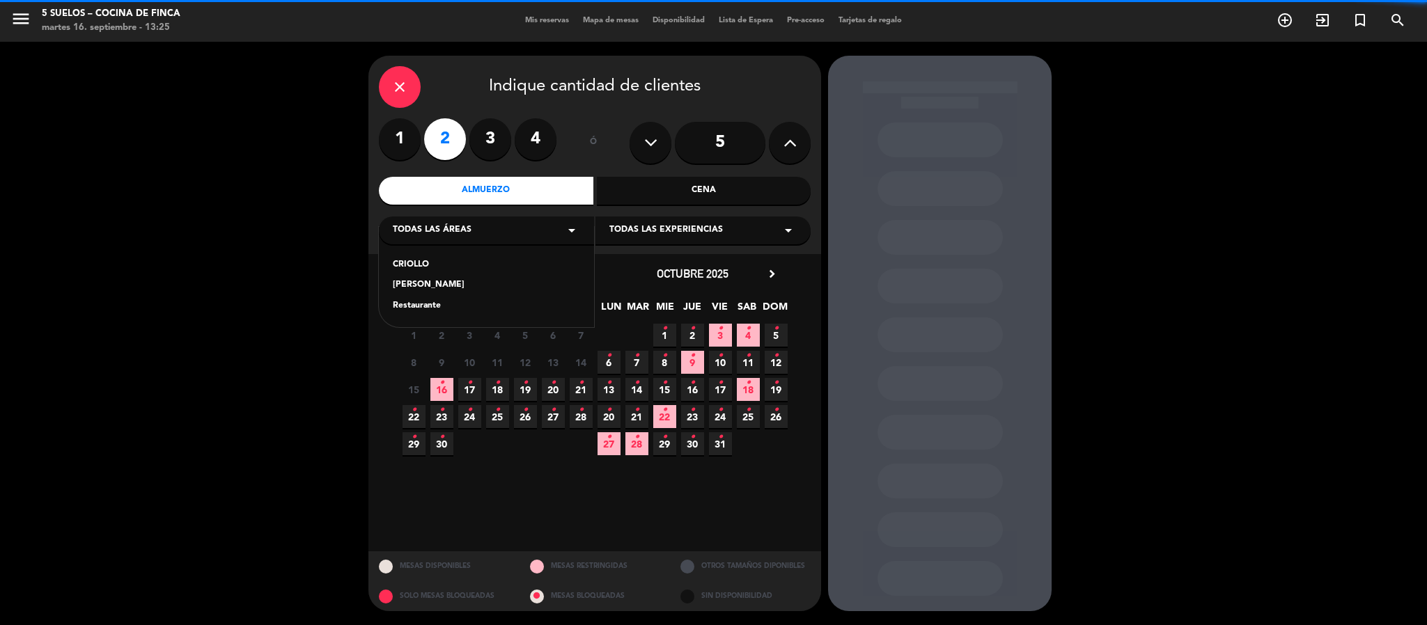
click at [421, 311] on div "Restaurante" at bounding box center [486, 306] width 187 height 14
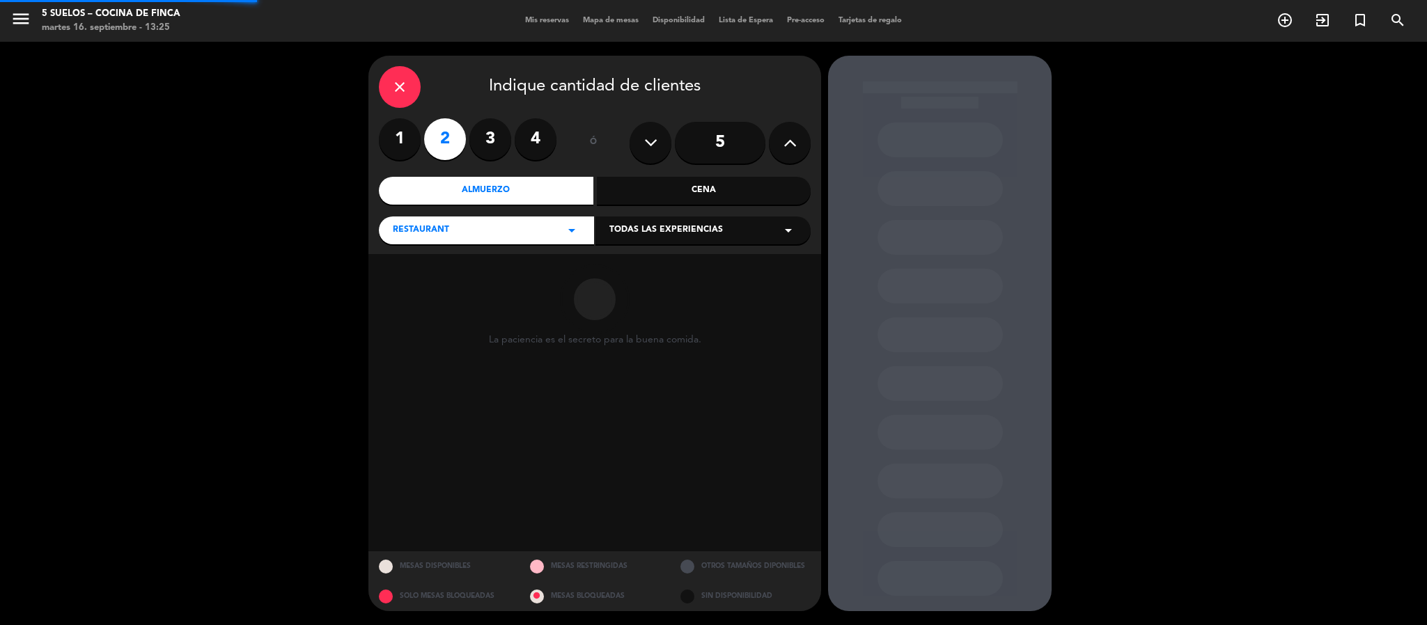
click at [667, 232] on span "Todas las experiencias" at bounding box center [666, 231] width 114 height 14
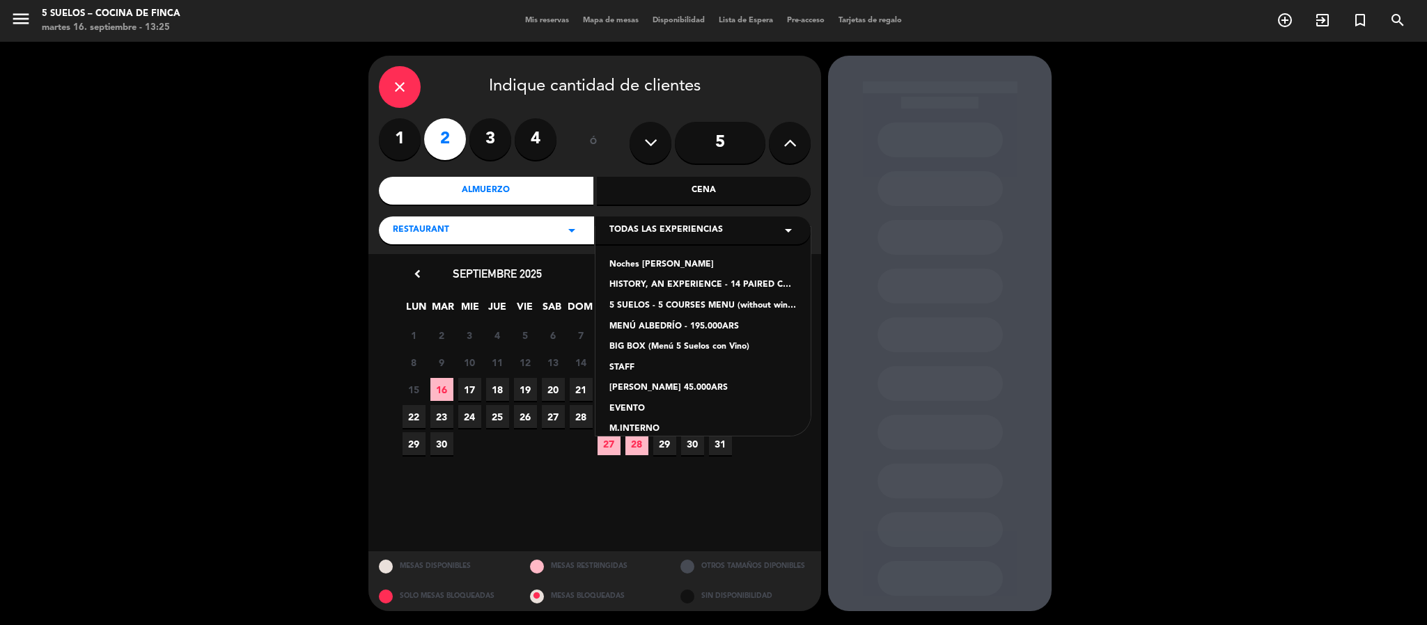
click at [623, 301] on div "5 SUELOS - 5 COURSES MENU (without wines) - ARS105,000" at bounding box center [702, 306] width 187 height 14
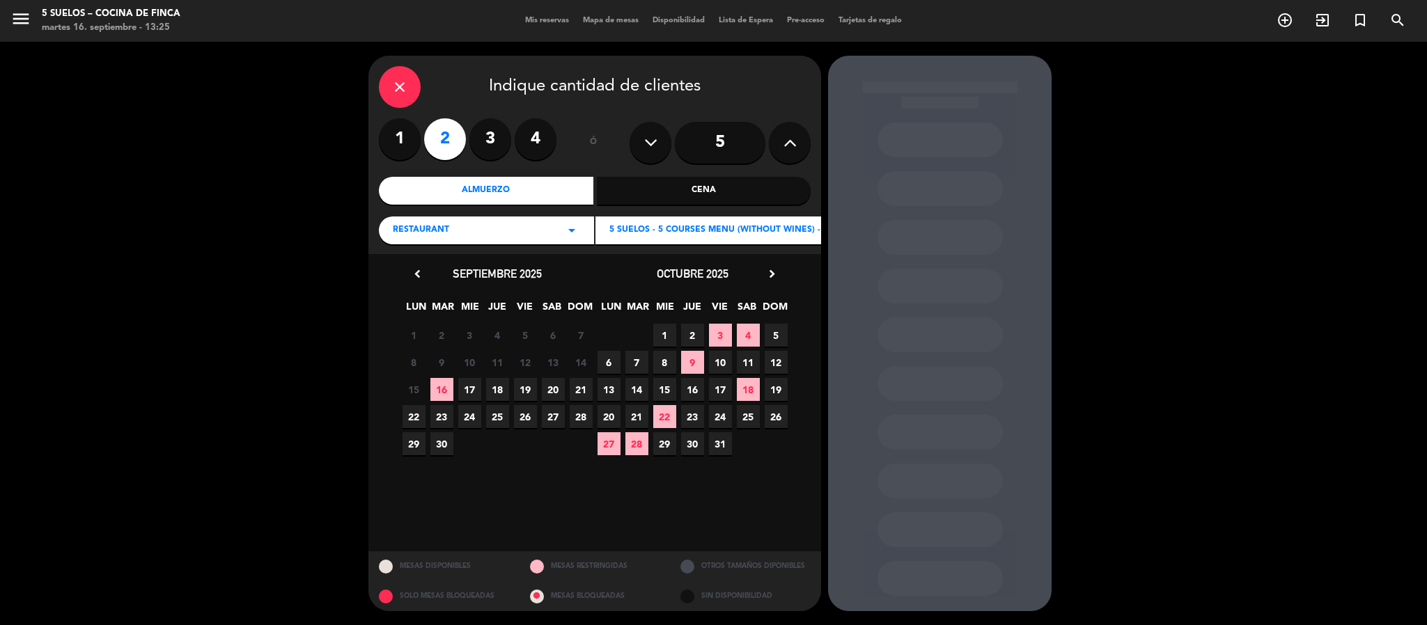
click at [752, 361] on span "11" at bounding box center [748, 362] width 23 height 23
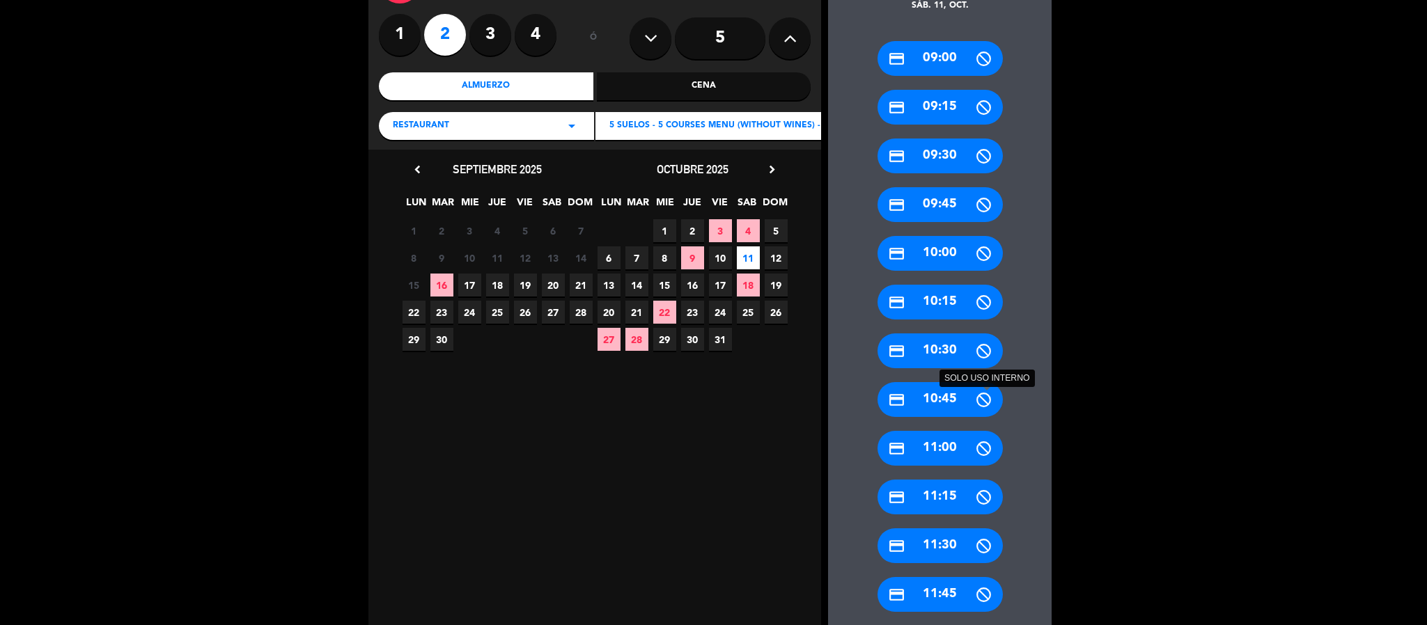
scroll to position [209, 0]
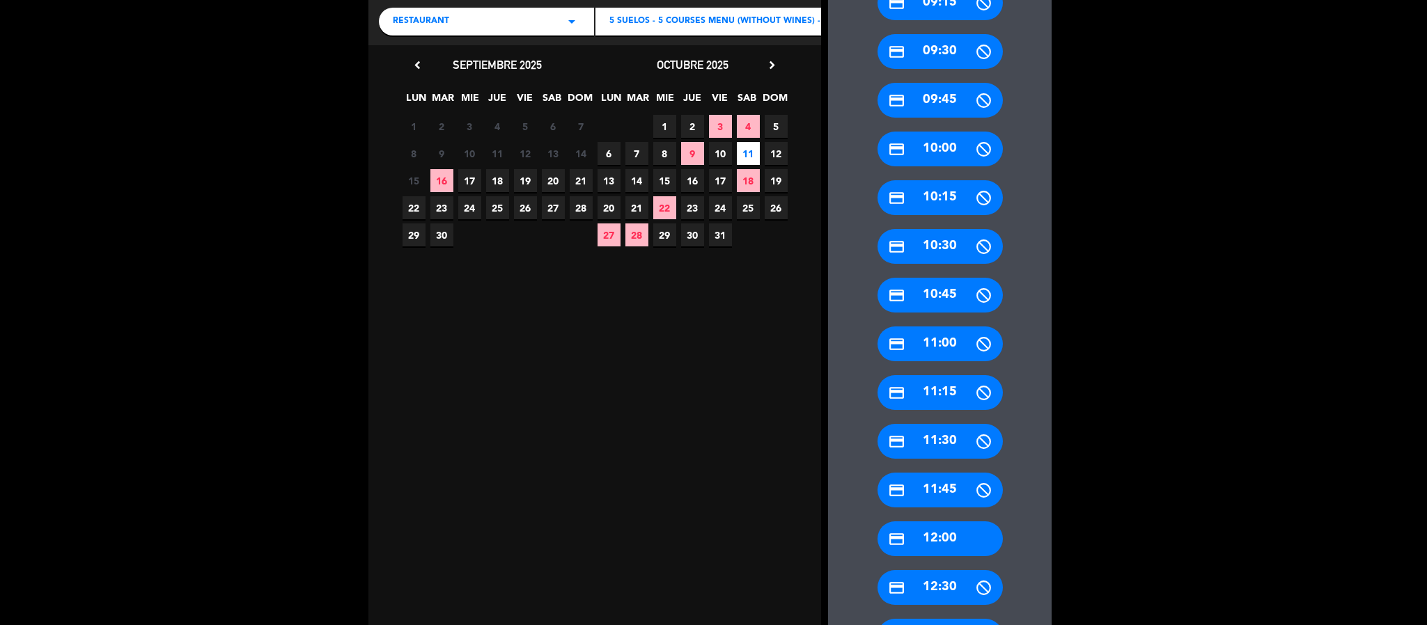
click at [943, 531] on div "credit_card 12:00" at bounding box center [939, 539] width 125 height 35
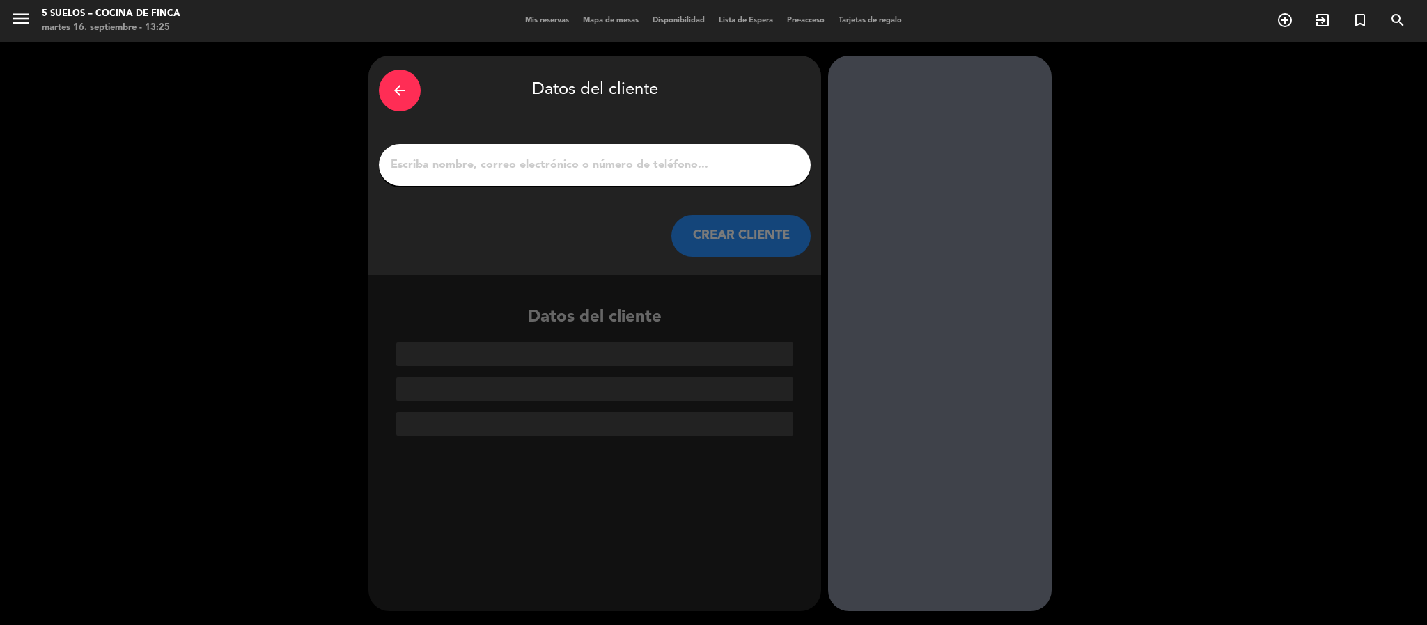
scroll to position [0, 0]
click at [570, 162] on input "1" at bounding box center [594, 164] width 411 height 19
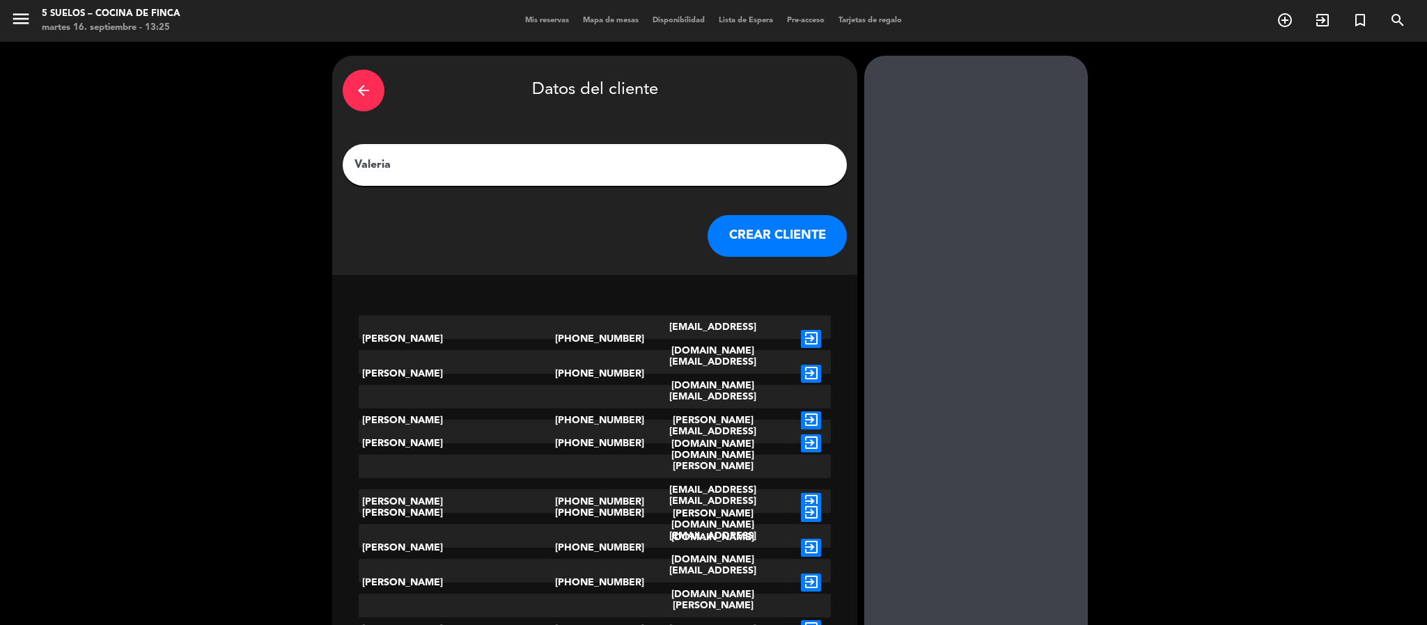
type input "Valeria"
click at [708, 236] on button "CREAR CLIENTE" at bounding box center [777, 236] width 139 height 42
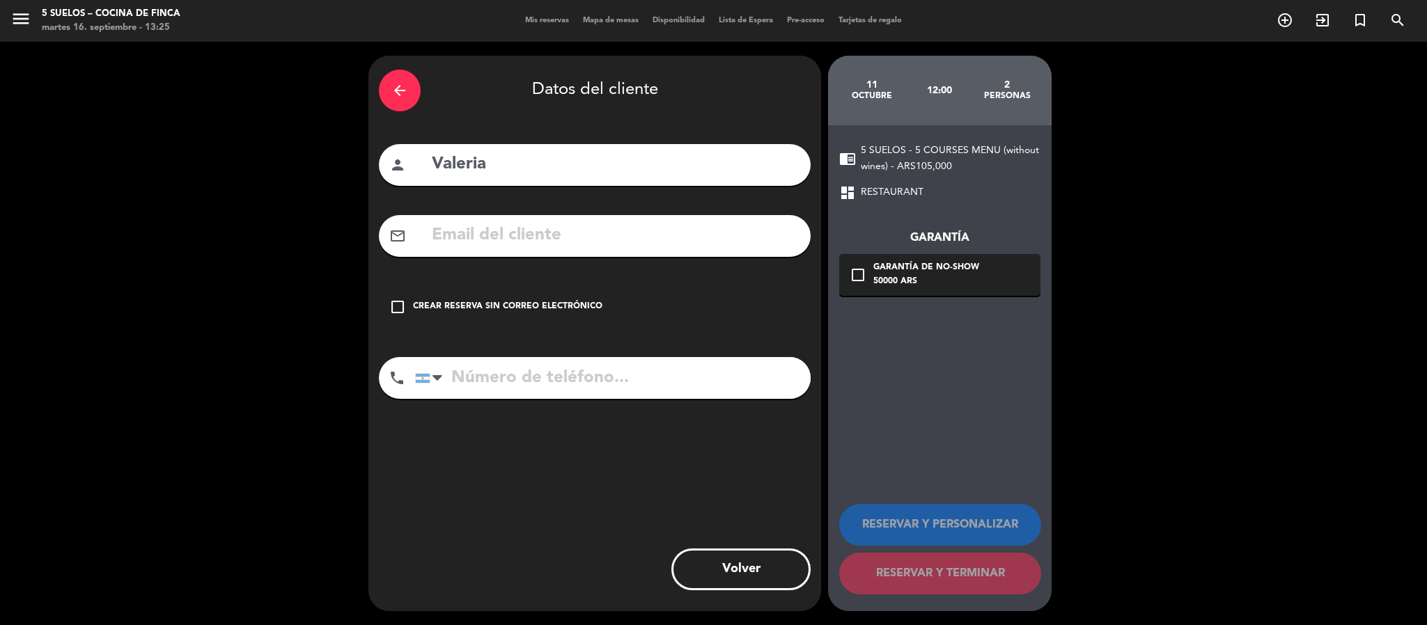
click at [500, 237] on input "text" at bounding box center [615, 235] width 370 height 29
paste input "[EMAIL_ADDRESS][DOMAIN_NAME]"
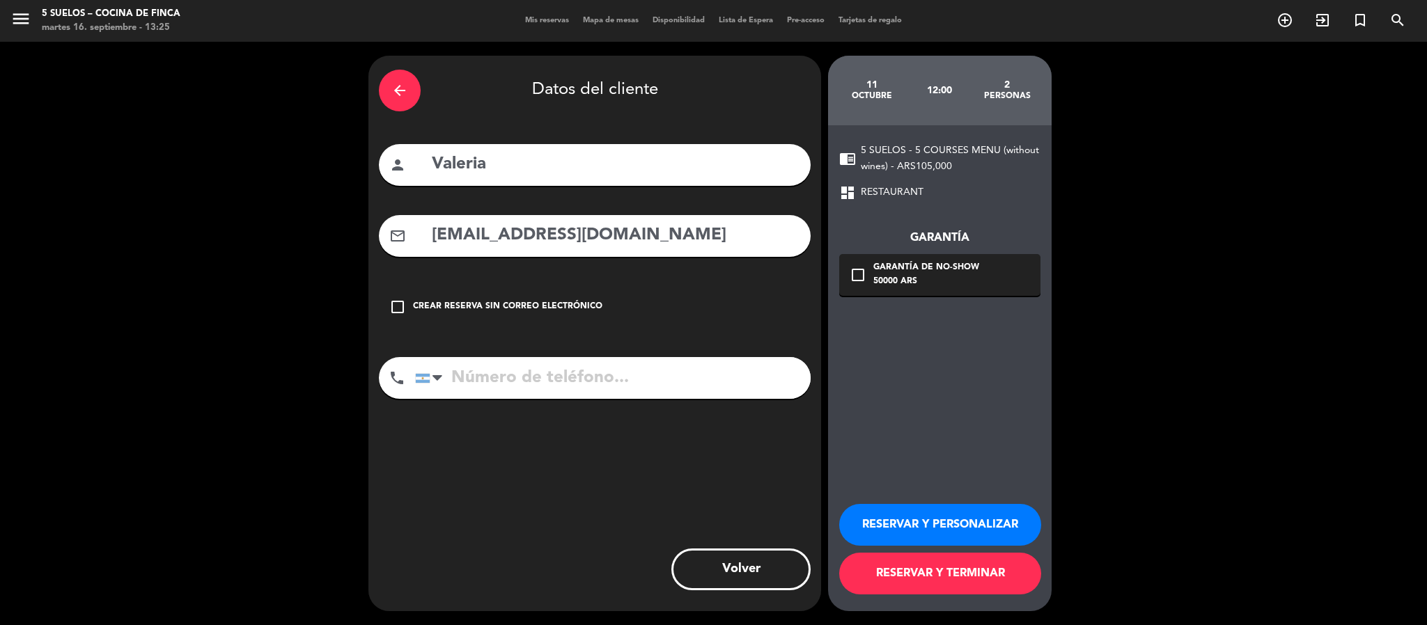
type input "[EMAIL_ADDRESS][DOMAIN_NAME]"
click at [491, 372] on input "tel" at bounding box center [613, 378] width 396 height 42
paste input "[PHONE_NUMBER]"
type input "[PHONE_NUMBER]"
click at [882, 270] on div "Garantía de no-show" at bounding box center [926, 268] width 106 height 14
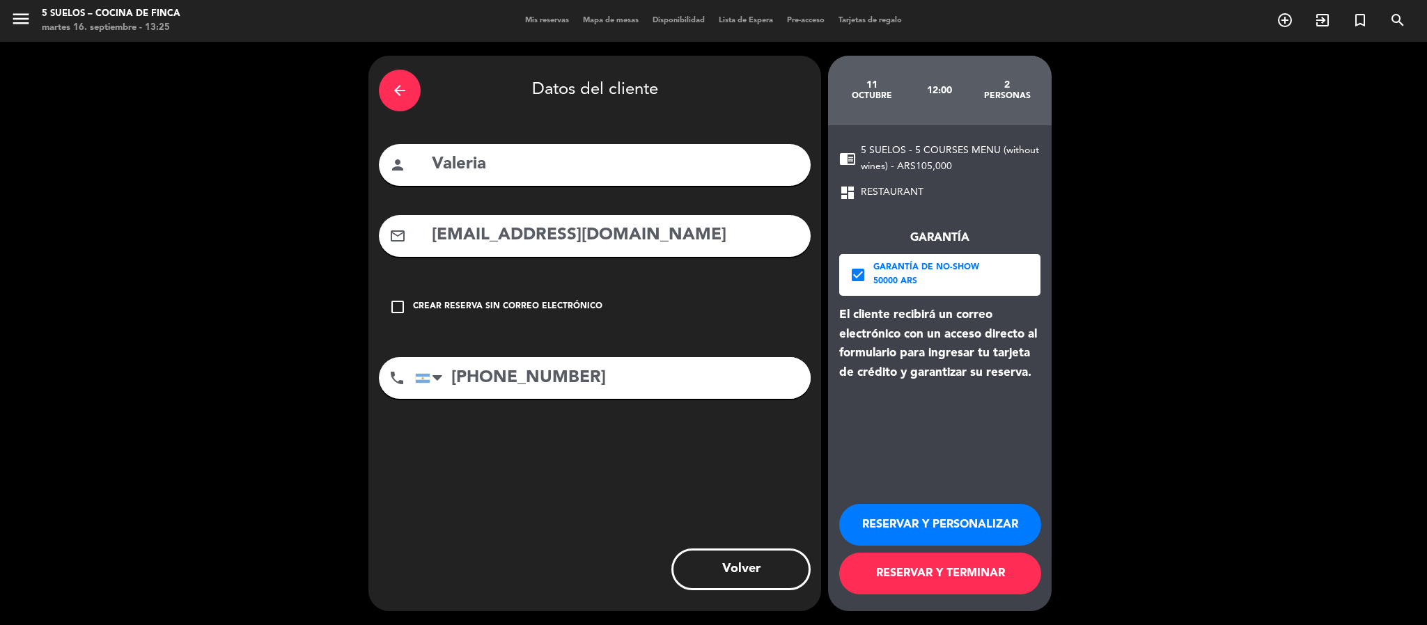
click at [886, 542] on button "RESERVAR Y PERSONALIZAR" at bounding box center [940, 525] width 202 height 42
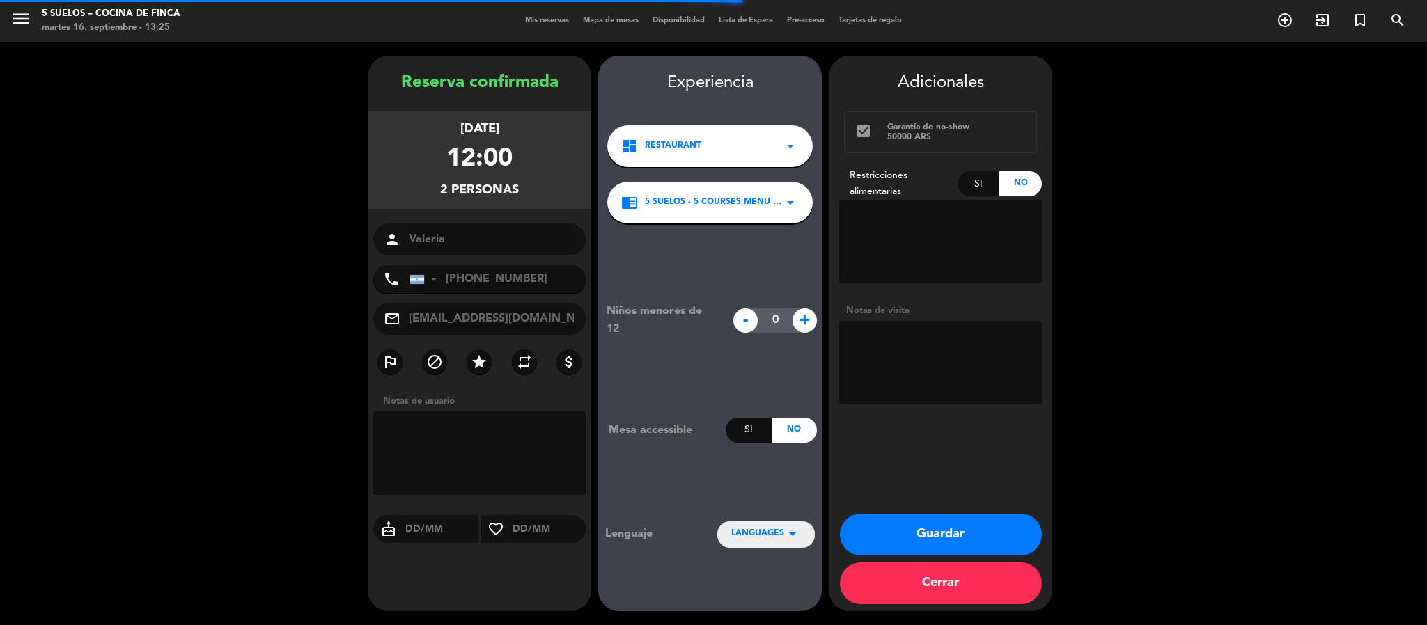
click at [757, 539] on span "LANGUAGES" at bounding box center [757, 534] width 53 height 14
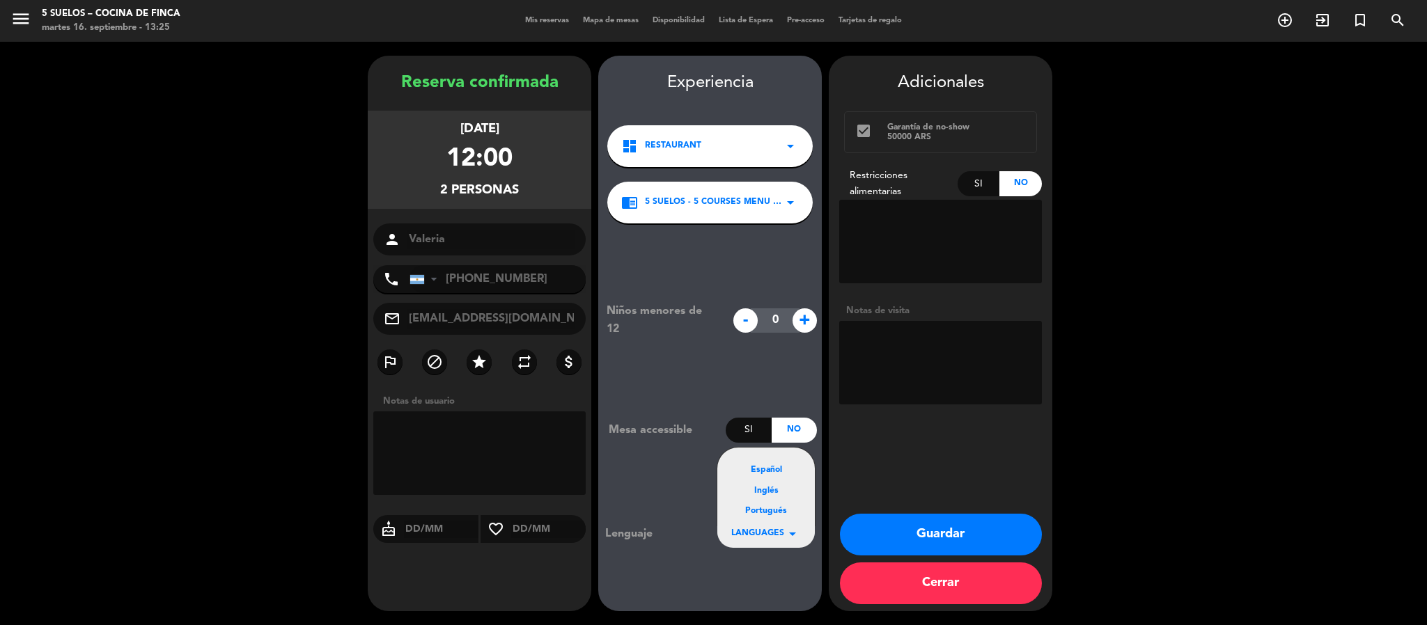
click at [765, 474] on div "Español" at bounding box center [766, 471] width 70 height 14
click at [863, 343] on textarea at bounding box center [940, 363] width 203 height 84
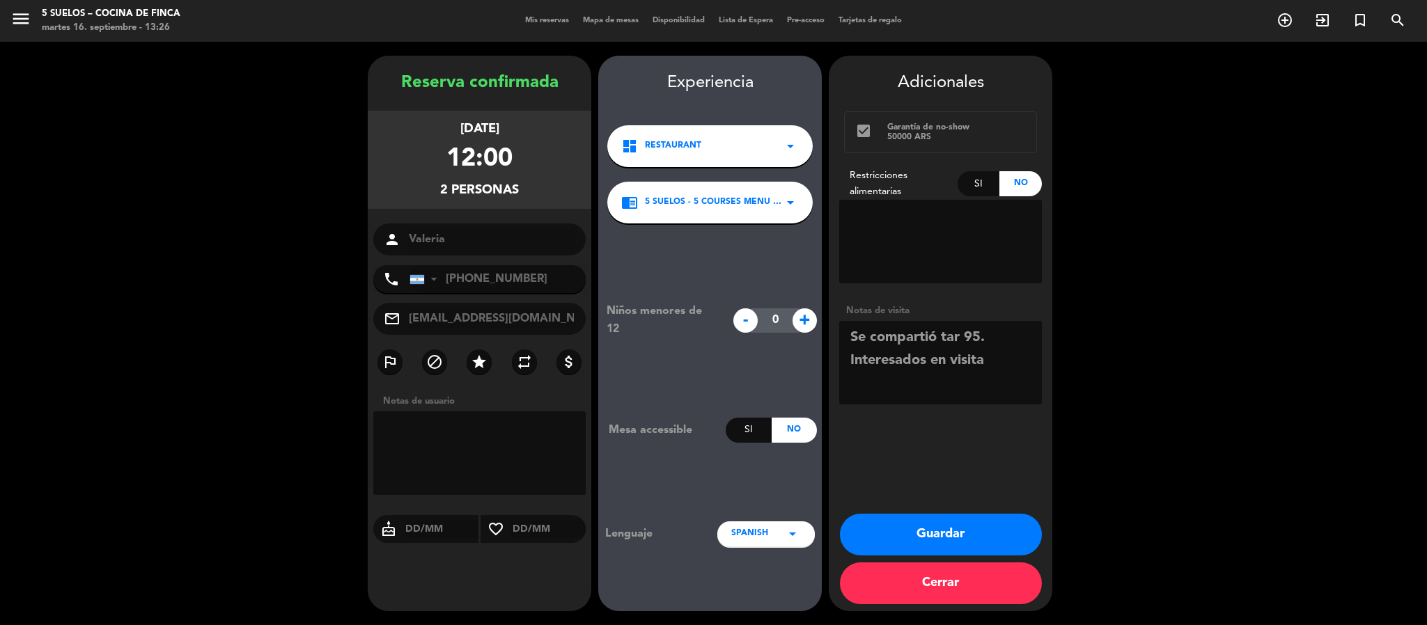
type textarea "Se compartió tar 95. Interesados en visita"
click at [897, 537] on button "Guardar" at bounding box center [941, 535] width 202 height 42
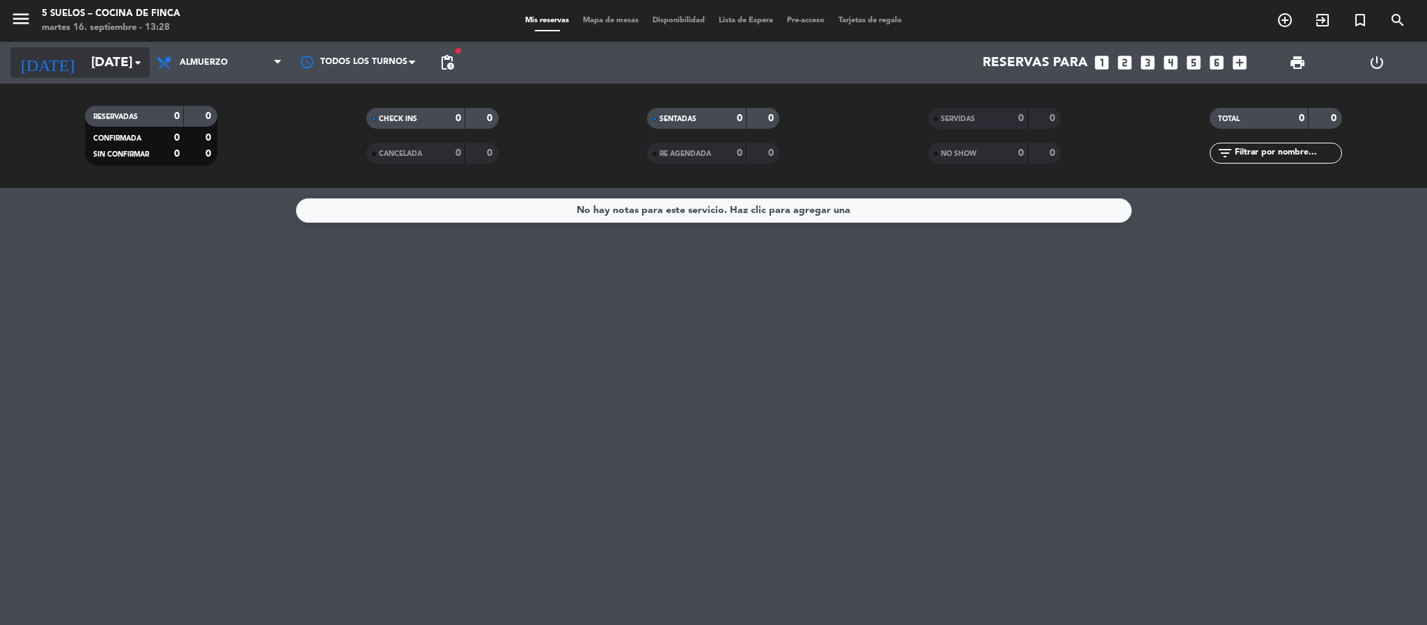
click at [88, 51] on input "[DATE]" at bounding box center [168, 62] width 168 height 29
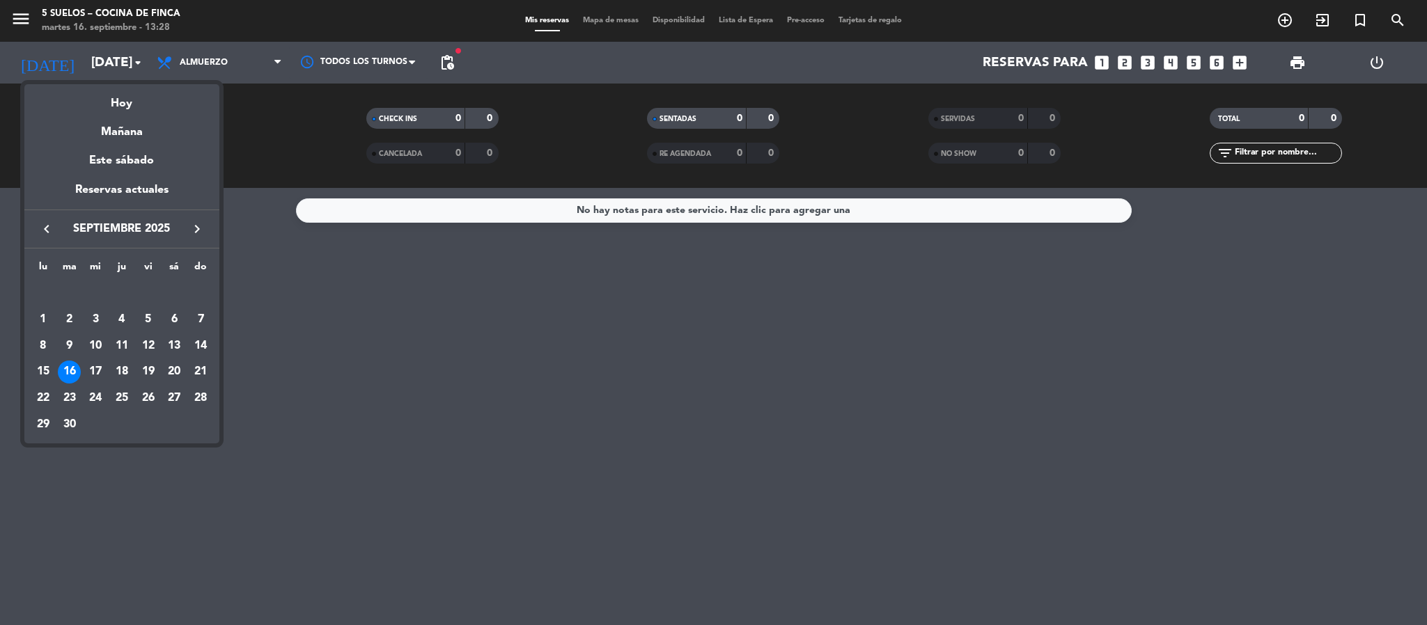
click at [28, 10] on div at bounding box center [713, 312] width 1427 height 625
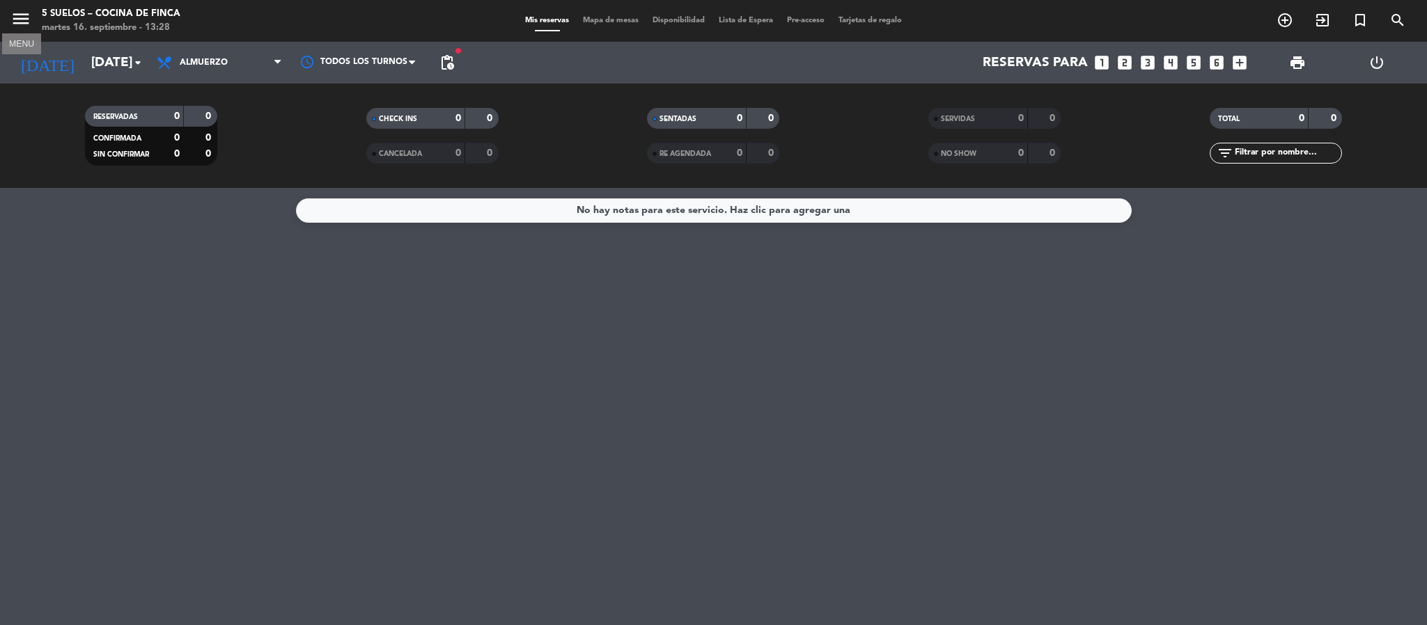
click at [27, 11] on icon "menu" at bounding box center [20, 18] width 21 height 21
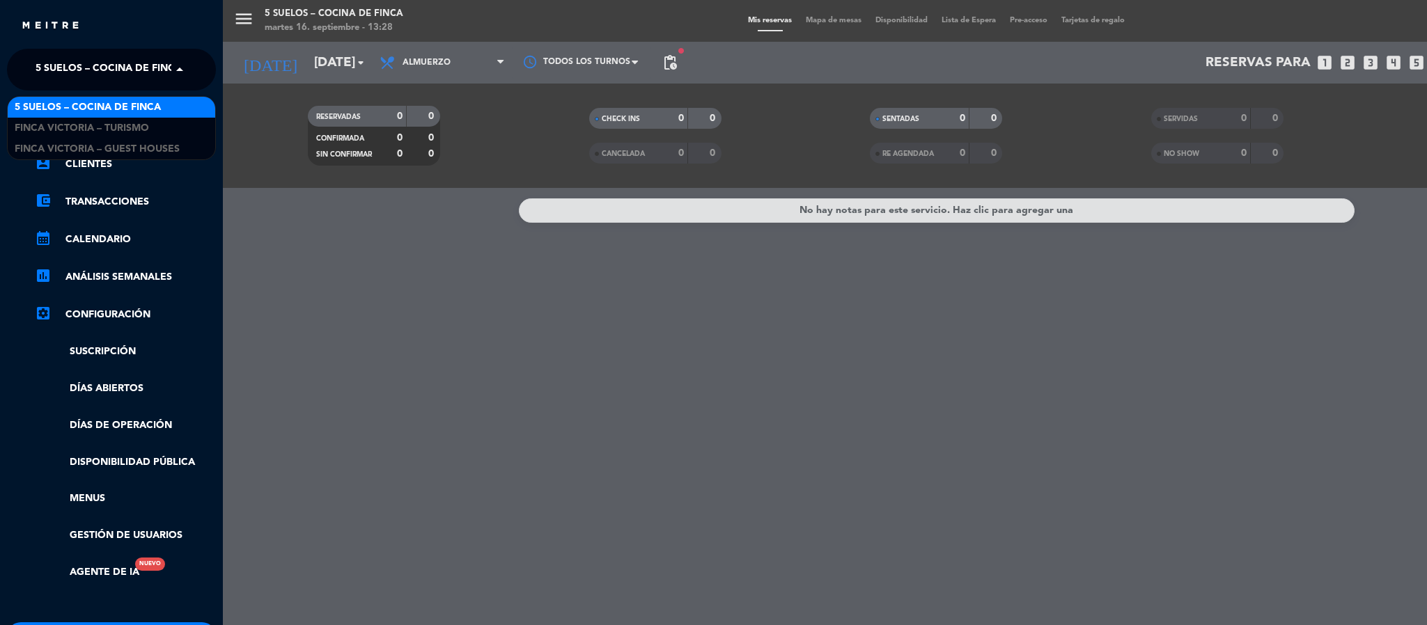
click at [36, 69] on span "5 SUELOS – COCINA DE FINCA" at bounding box center [109, 69] width 146 height 29
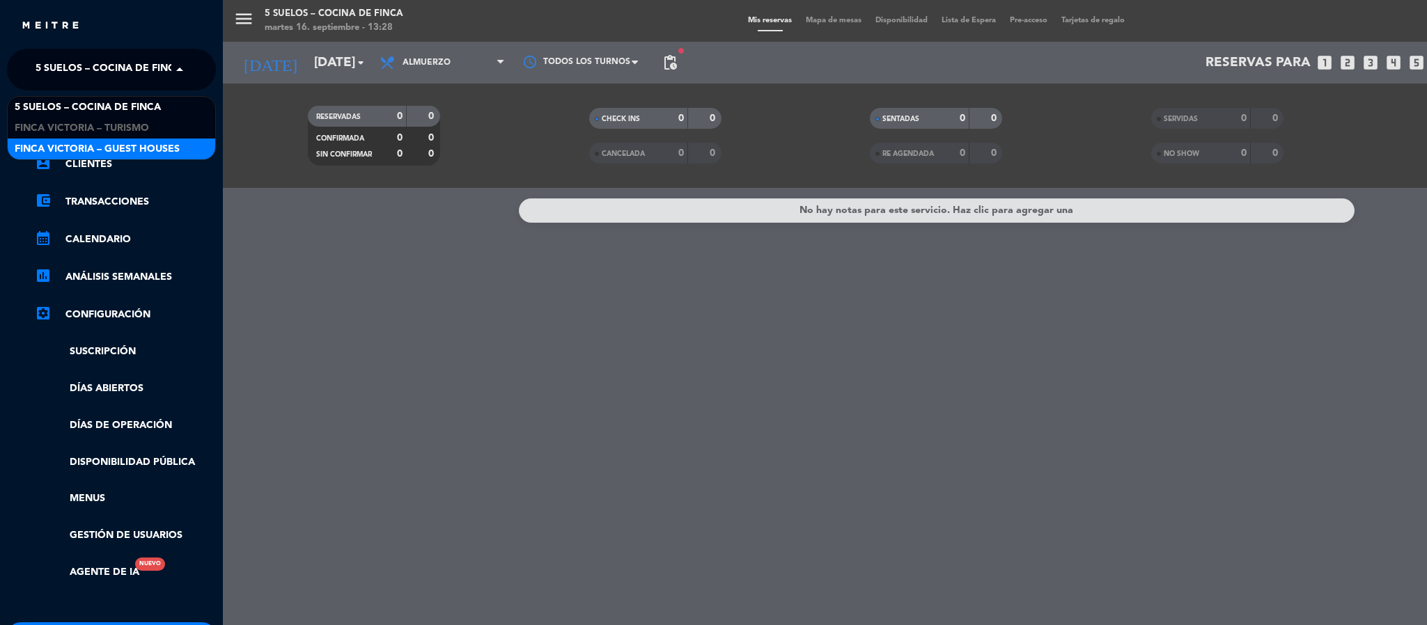
click at [46, 140] on div "FINCA VICTORIA – GUEST HOUSES" at bounding box center [112, 149] width 208 height 21
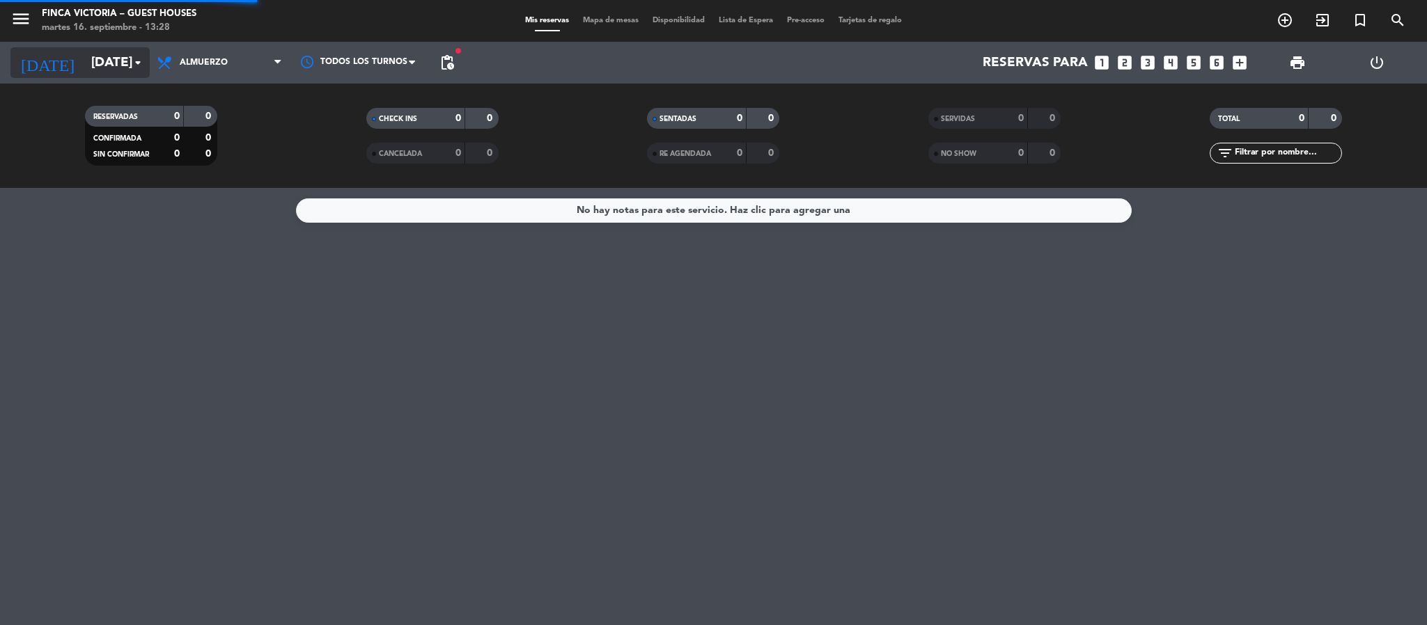
click at [104, 75] on input "[DATE]" at bounding box center [168, 62] width 168 height 29
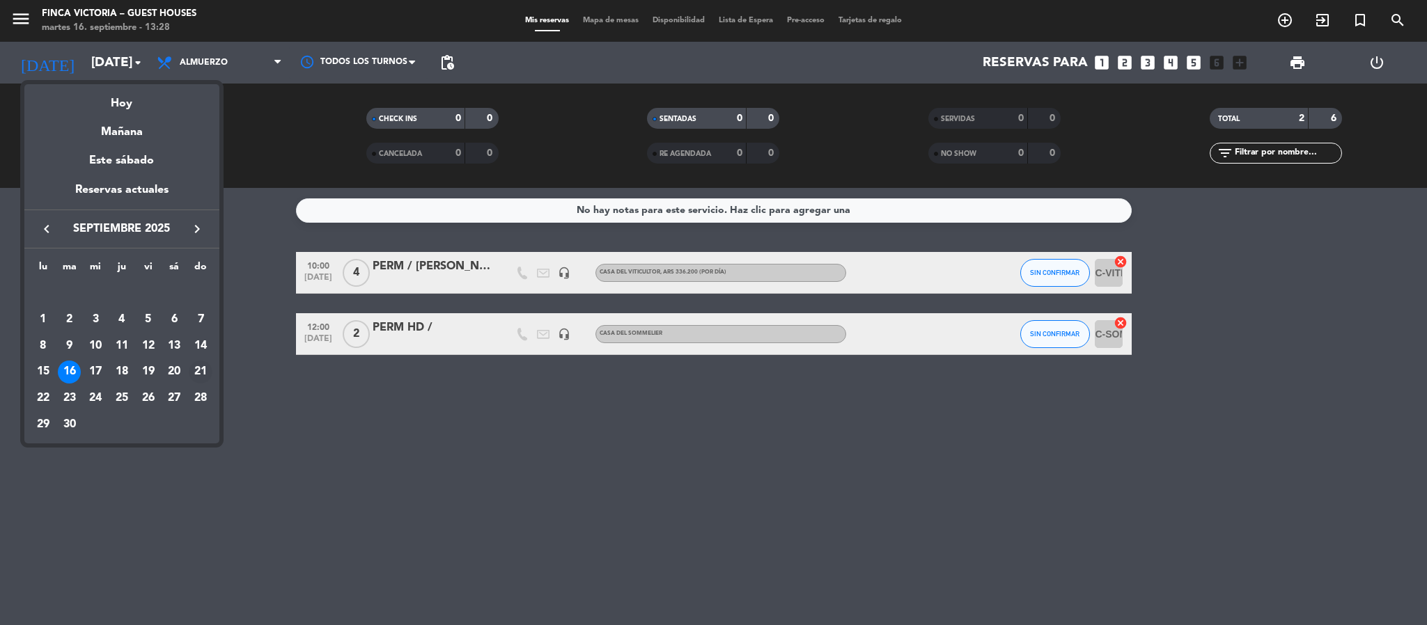
click at [201, 368] on div "21" at bounding box center [201, 373] width 24 height 24
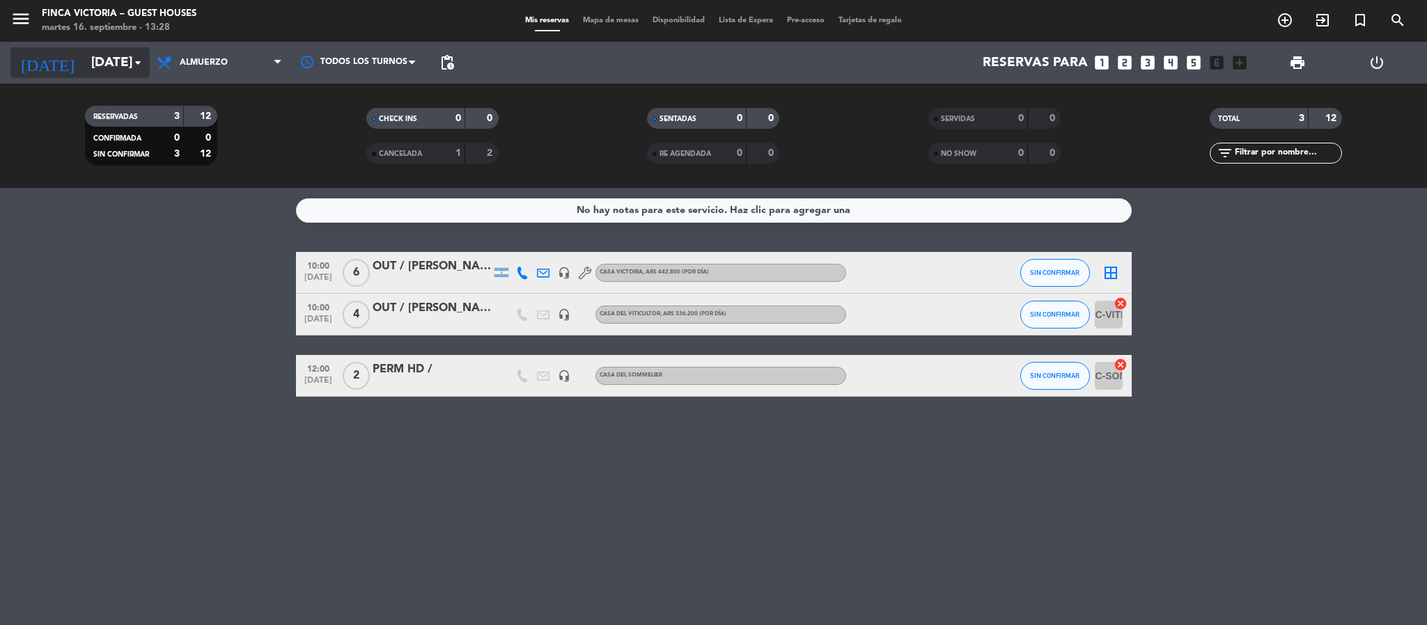
click at [99, 63] on input "[DATE]" at bounding box center [168, 62] width 168 height 29
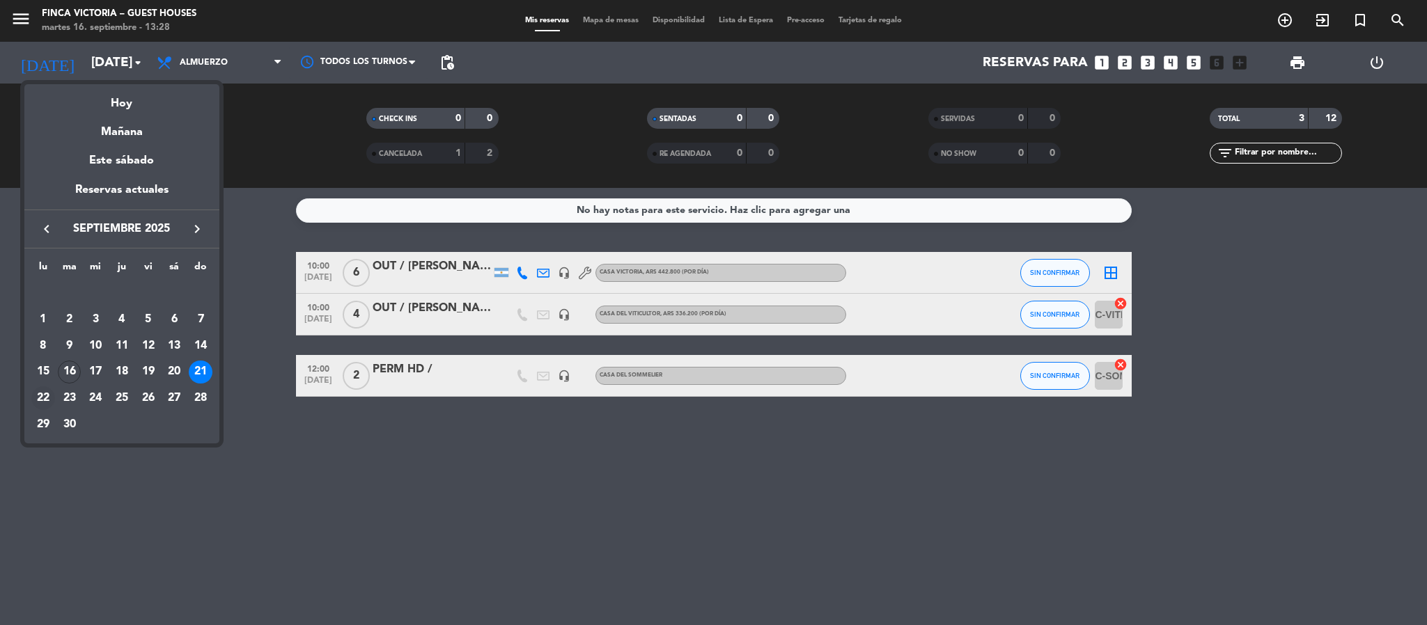
click at [42, 391] on div "22" at bounding box center [43, 399] width 24 height 24
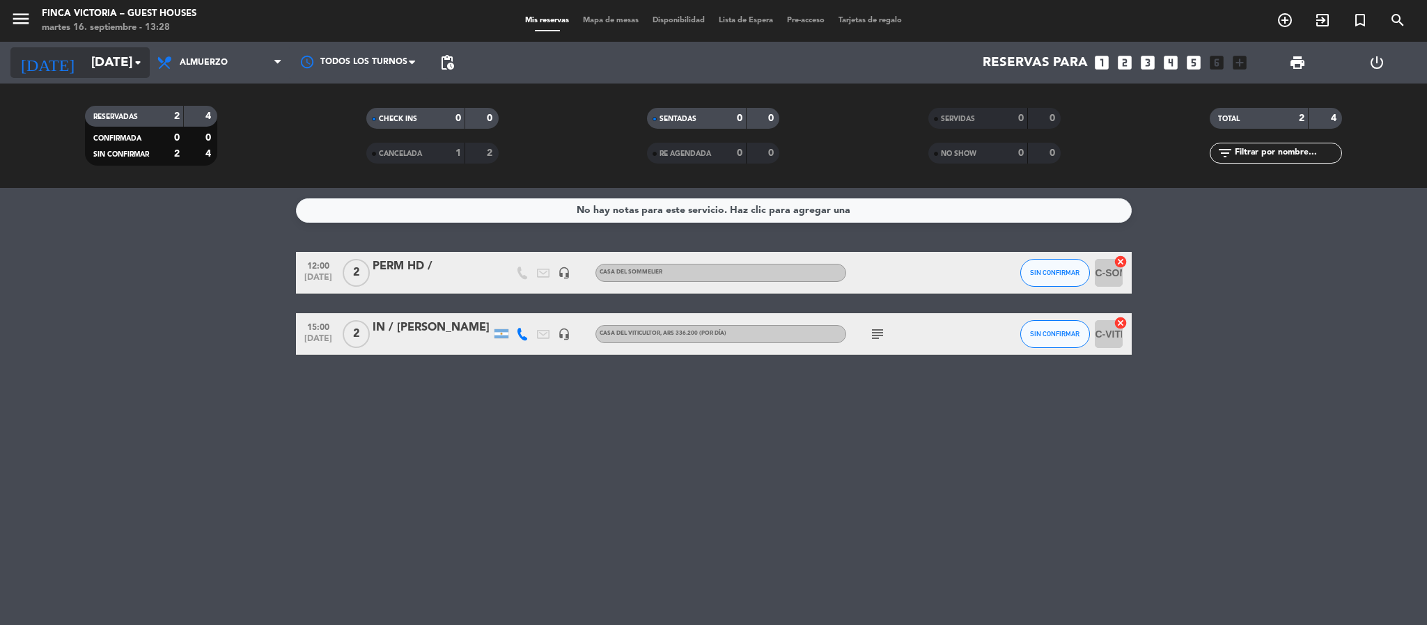
drag, startPoint x: 47, startPoint y: 71, endPoint x: 54, endPoint y: 65, distance: 9.5
click at [84, 65] on input "[DATE]" at bounding box center [168, 62] width 168 height 29
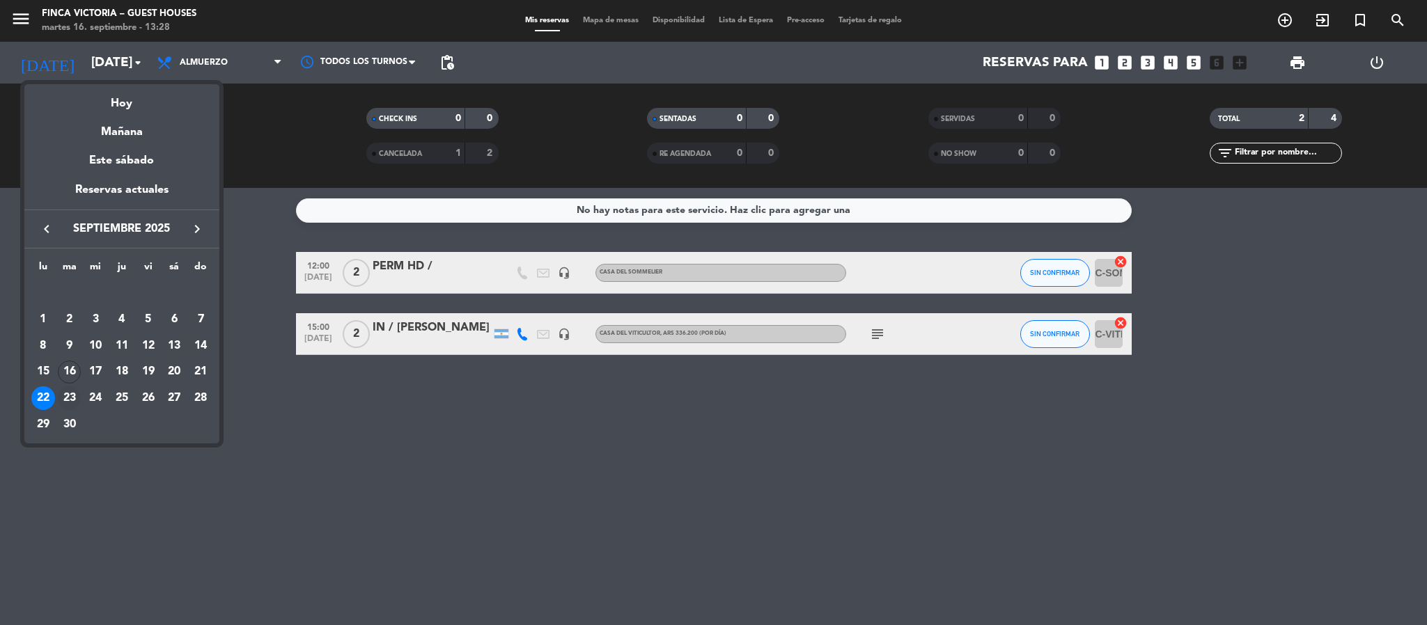
click at [71, 387] on div "23" at bounding box center [70, 399] width 24 height 24
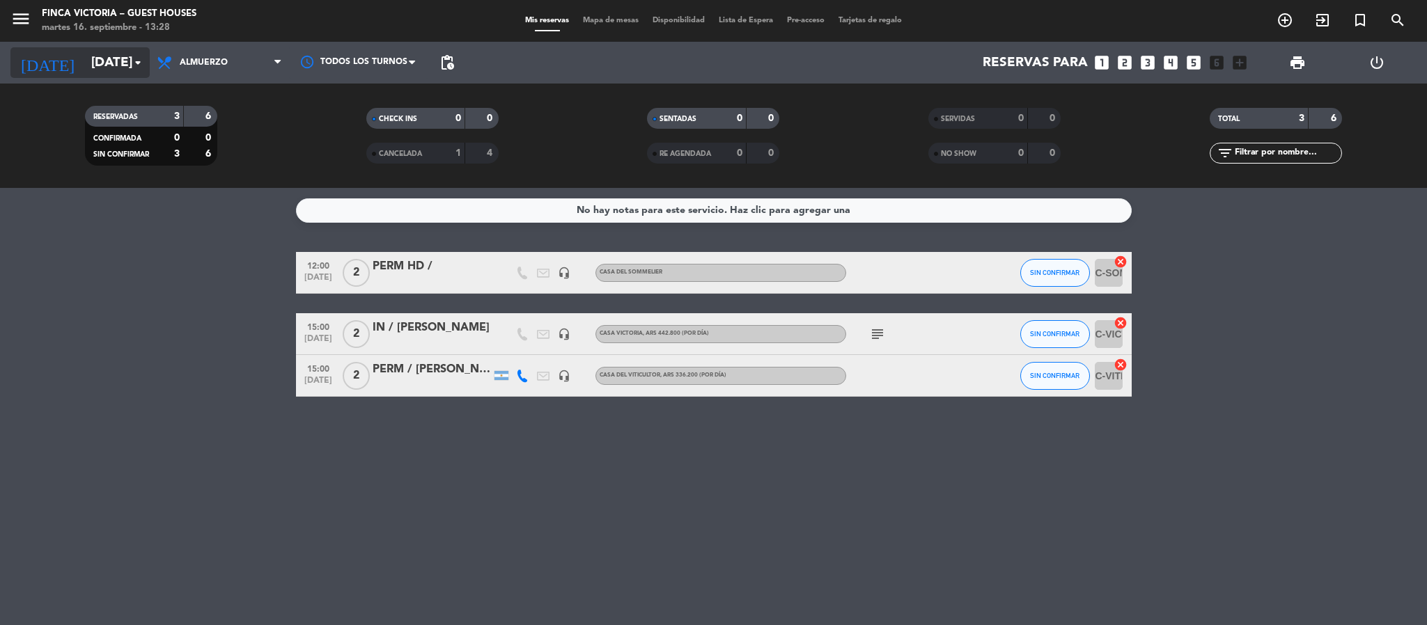
click at [84, 48] on input "[DATE]" at bounding box center [168, 62] width 168 height 29
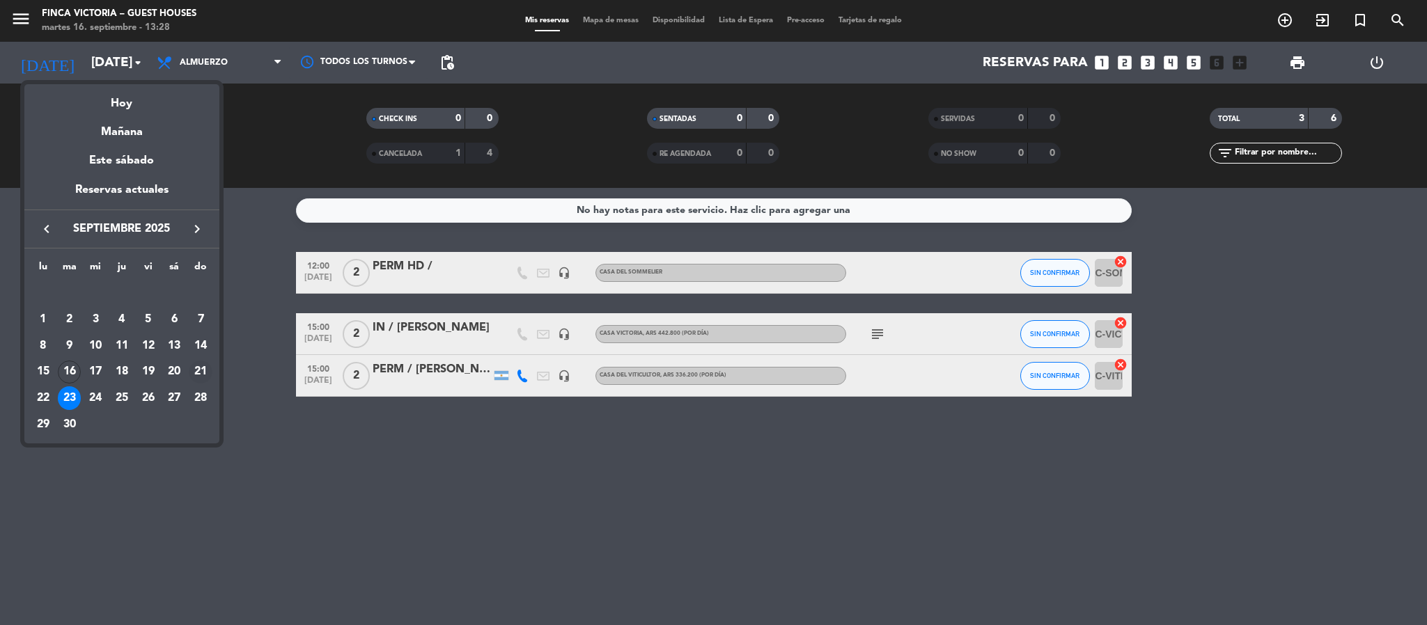
click at [191, 372] on div "21" at bounding box center [201, 373] width 24 height 24
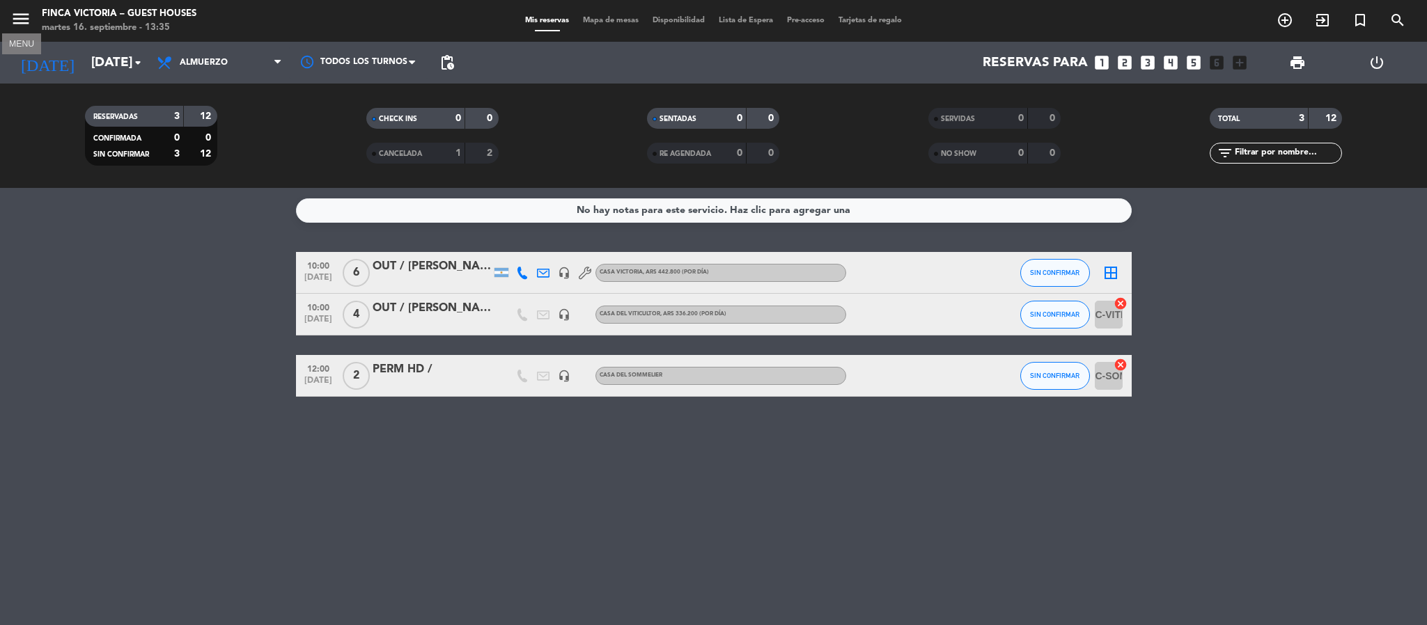
click at [28, 15] on icon "menu" at bounding box center [20, 18] width 21 height 21
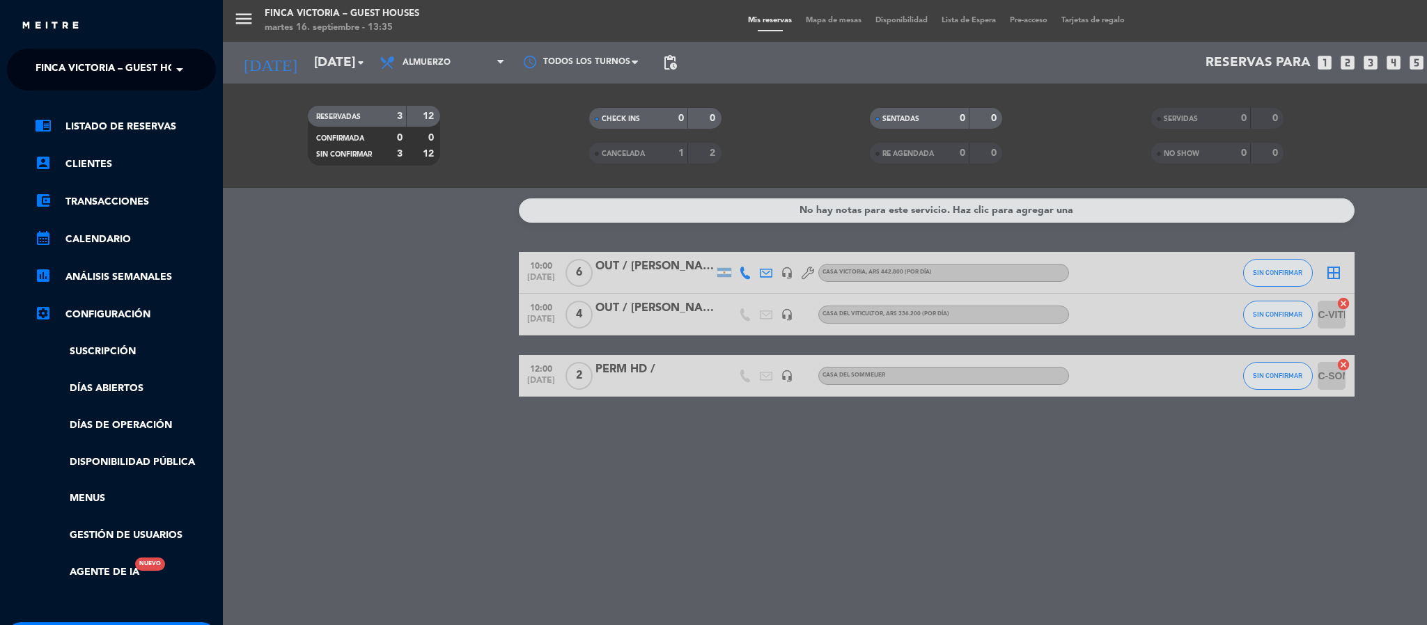
click at [45, 58] on span "FINCA VICTORIA – GUEST HOUSES" at bounding box center [118, 69] width 165 height 29
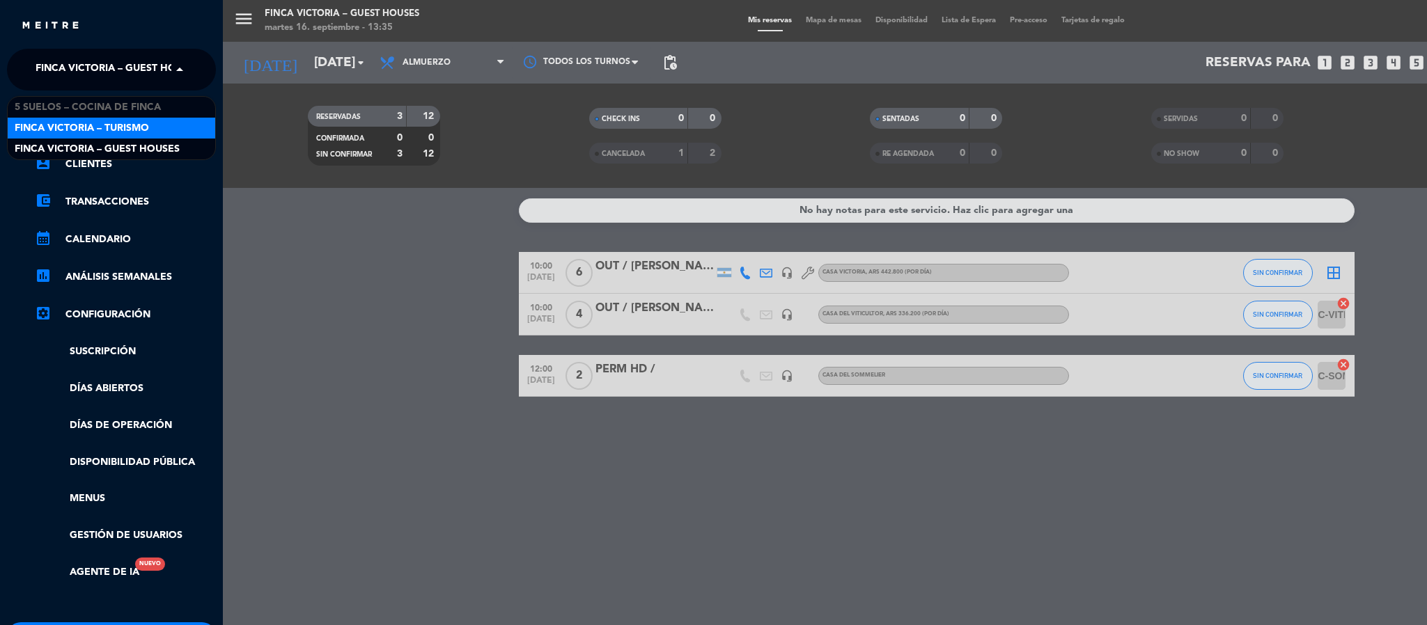
click at [82, 120] on span "FINCA VICTORIA – TURISMO" at bounding box center [82, 128] width 134 height 16
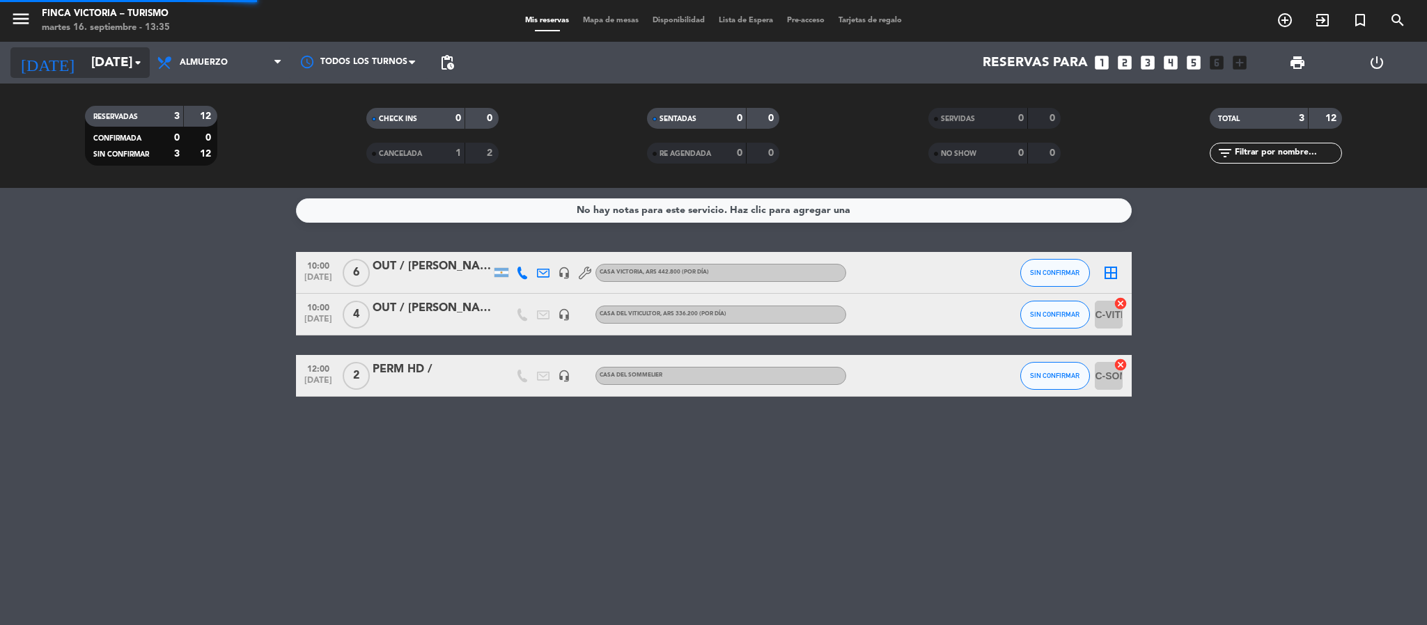
click at [91, 72] on input "[DATE]" at bounding box center [168, 62] width 168 height 29
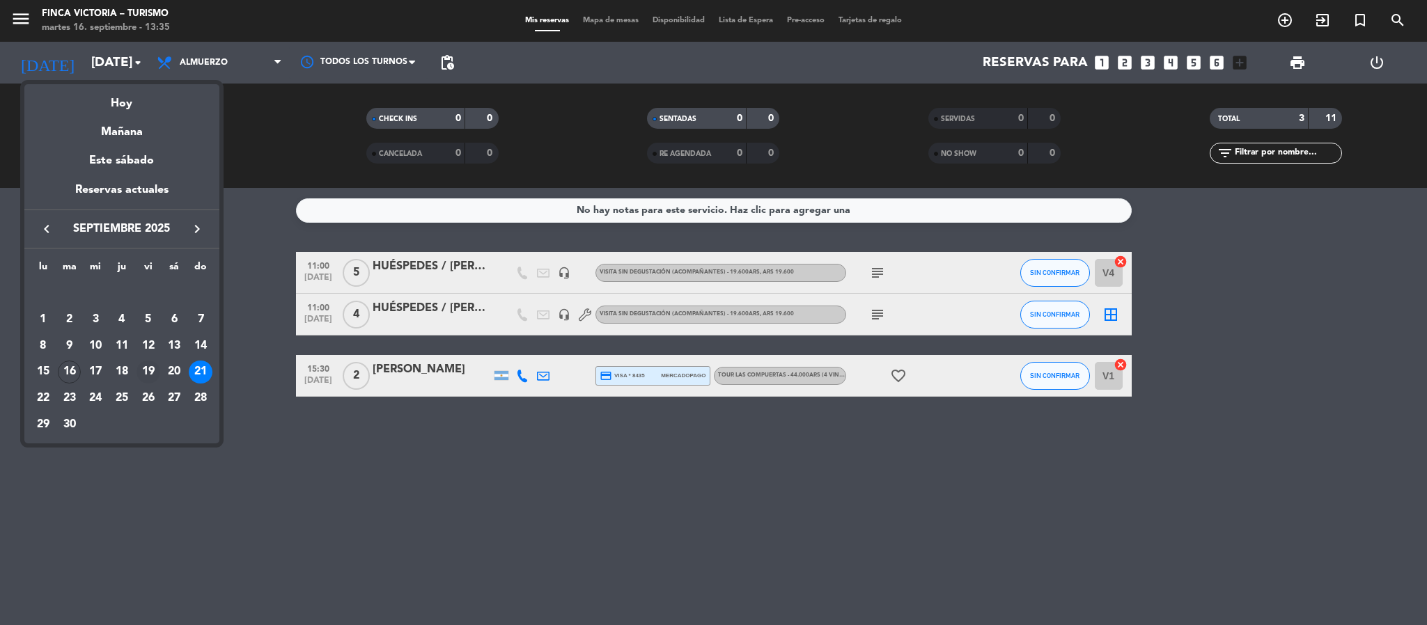
click at [143, 361] on div "19" at bounding box center [148, 373] width 24 height 24
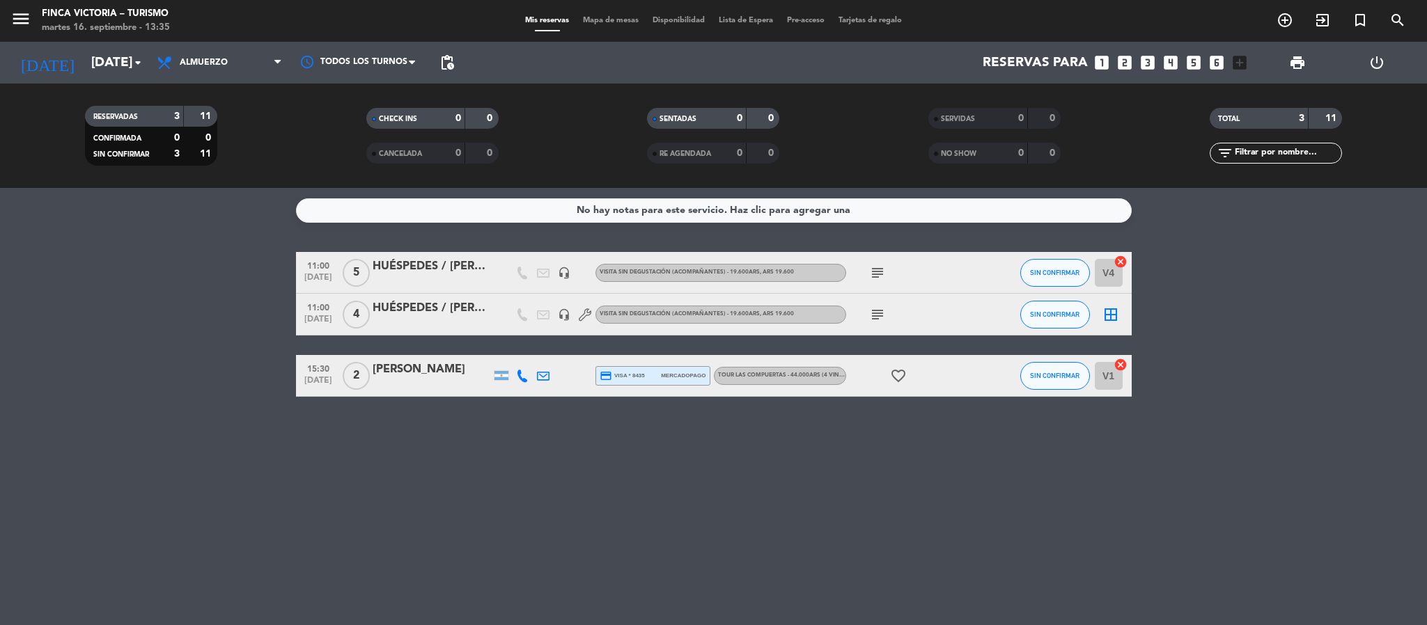
type input "[DATE]"
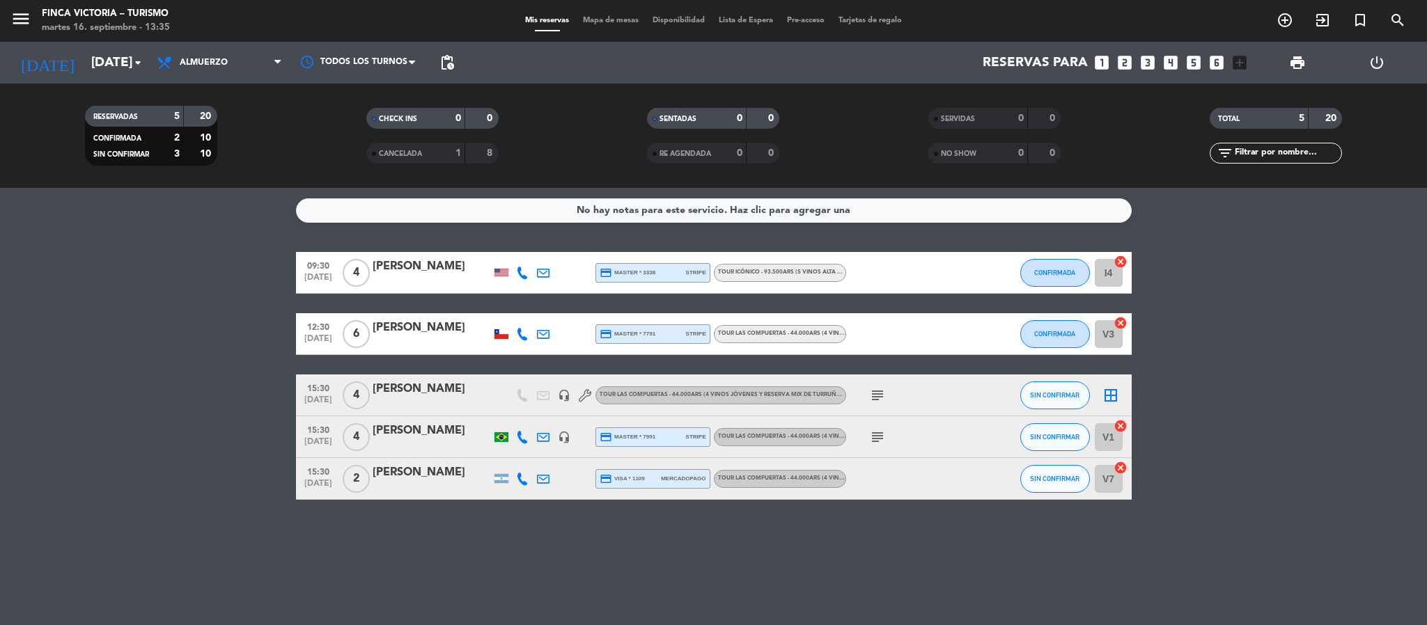
click at [397, 400] on div at bounding box center [432, 404] width 118 height 11
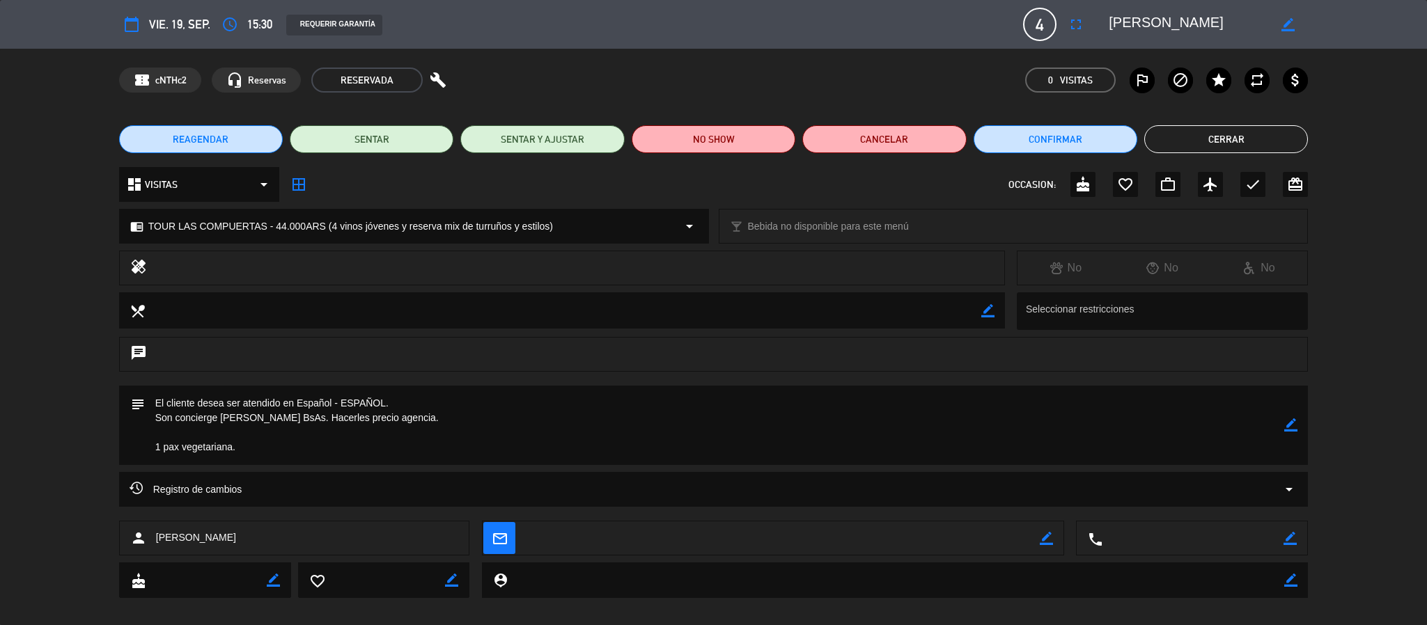
click at [1289, 425] on icon "border_color" at bounding box center [1290, 425] width 13 height 13
click at [425, 420] on textarea at bounding box center [715, 425] width 1140 height 79
type textarea "ESPAÑOL. Son concierge [PERSON_NAME] BsAs. Hacerles precio agencia, pagan en bo…"
click at [1284, 428] on icon at bounding box center [1290, 425] width 13 height 13
click at [1181, 142] on button "Cerrar" at bounding box center [1226, 139] width 164 height 28
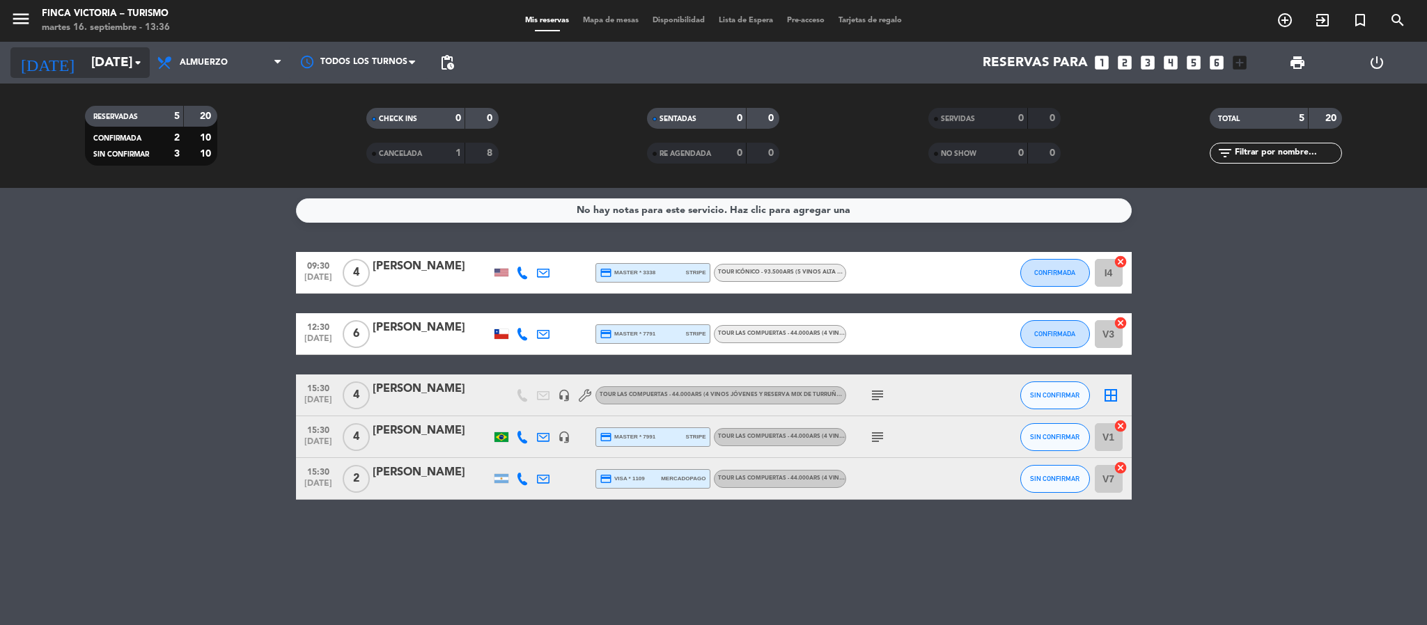
click at [84, 55] on input "[DATE]" at bounding box center [168, 62] width 168 height 29
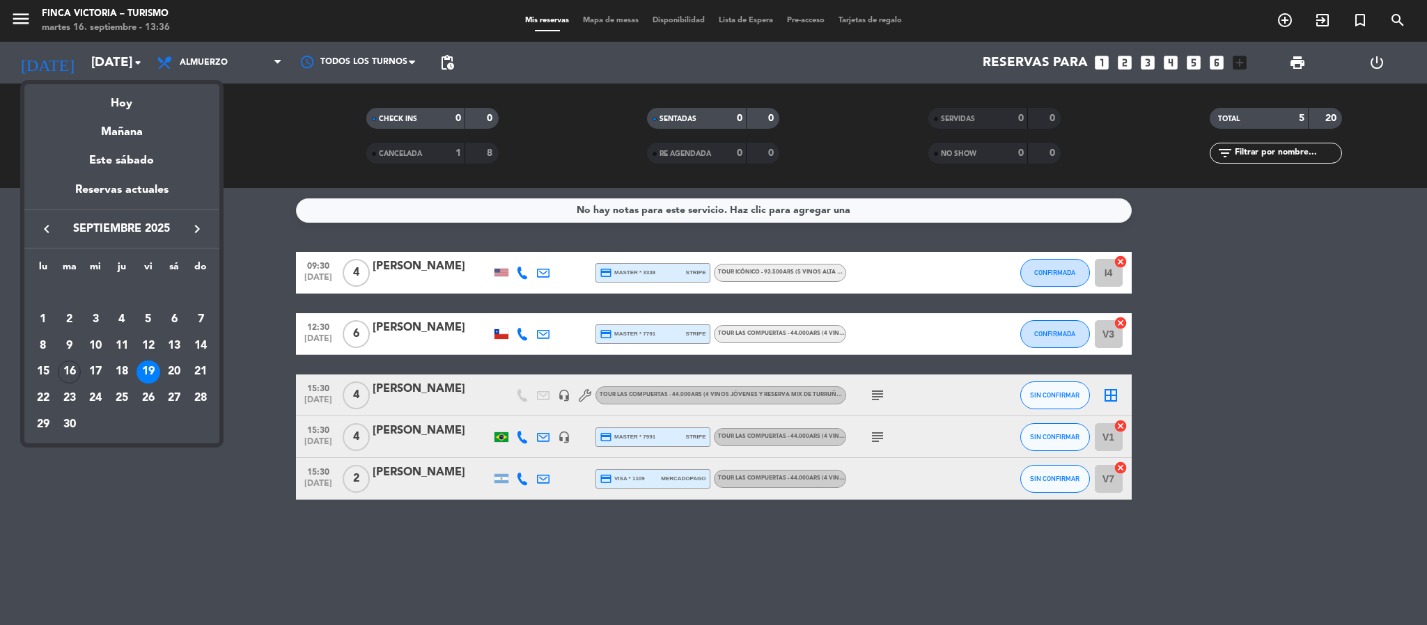
click at [189, 226] on icon "keyboard_arrow_right" at bounding box center [197, 229] width 17 height 17
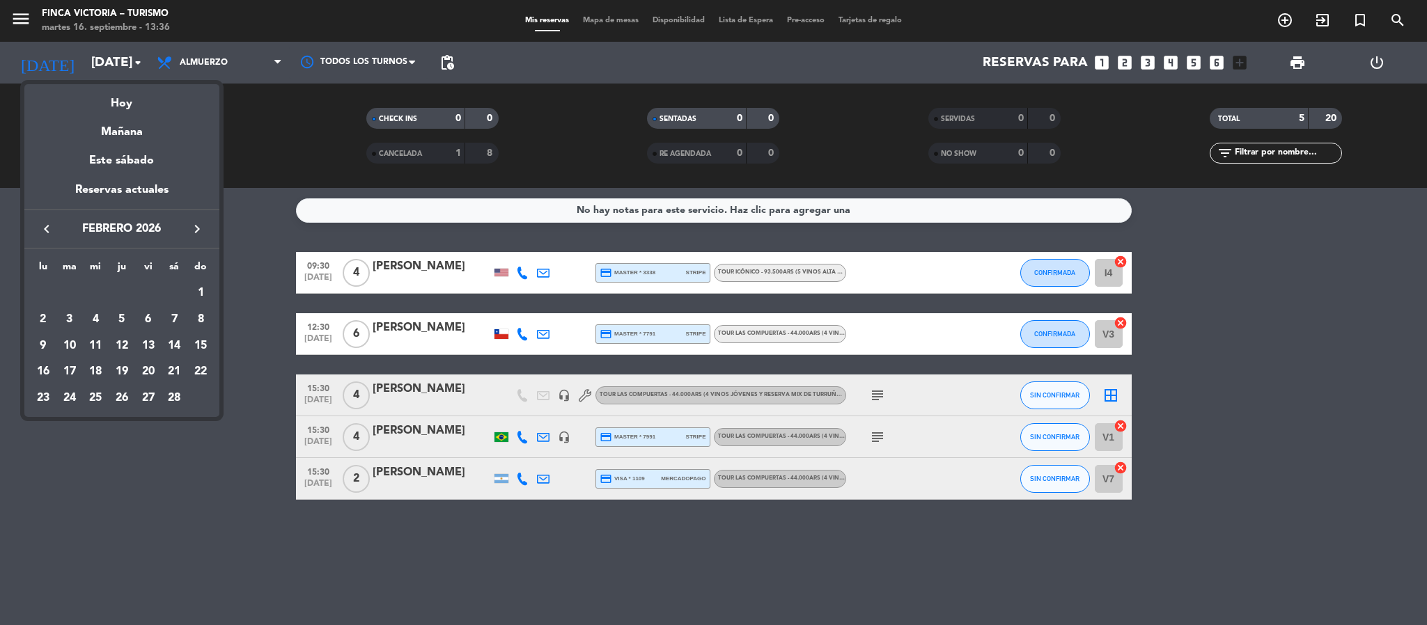
click at [189, 226] on icon "keyboard_arrow_right" at bounding box center [197, 229] width 17 height 17
click at [143, 393] on div "27" at bounding box center [148, 399] width 24 height 24
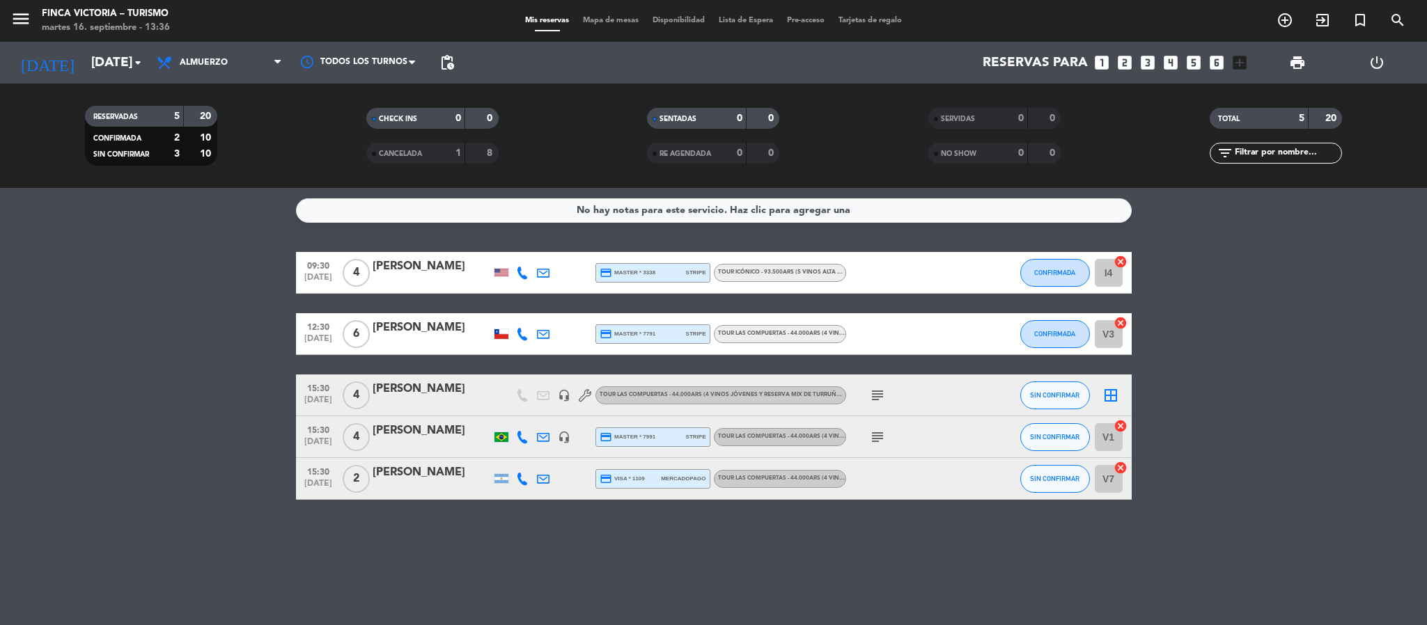
type input "[DATE]"
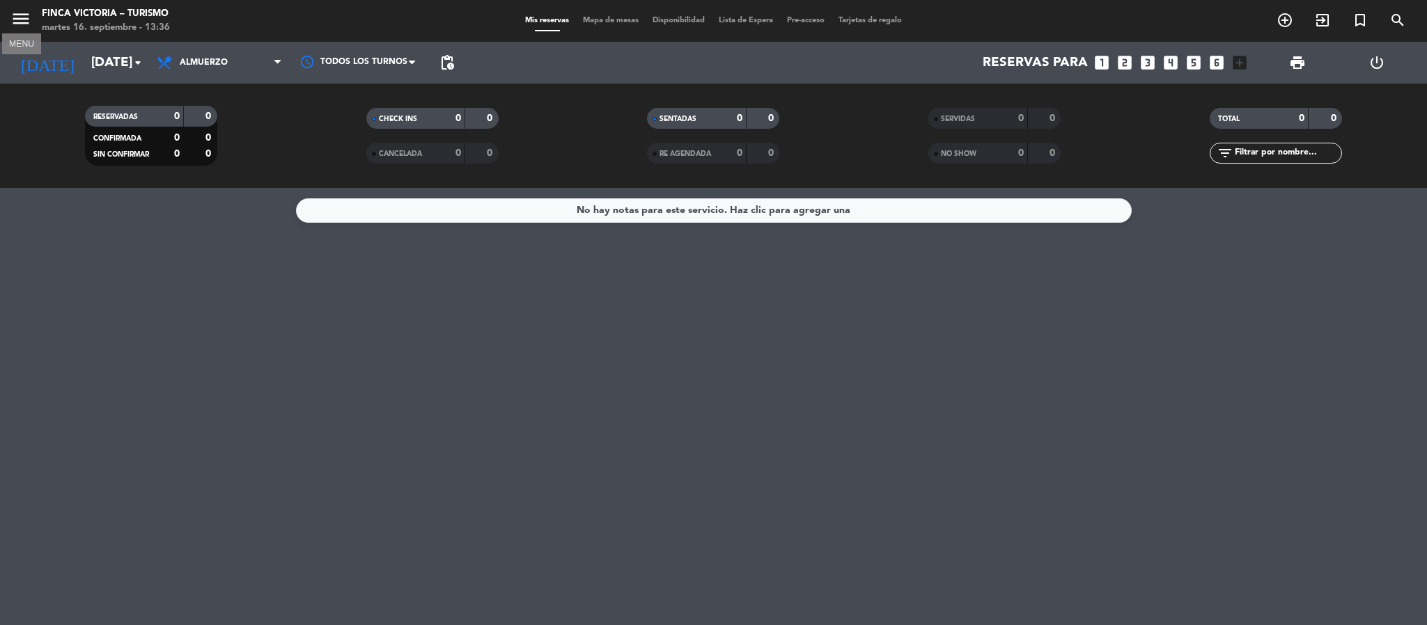
click at [15, 27] on icon "menu" at bounding box center [20, 18] width 21 height 21
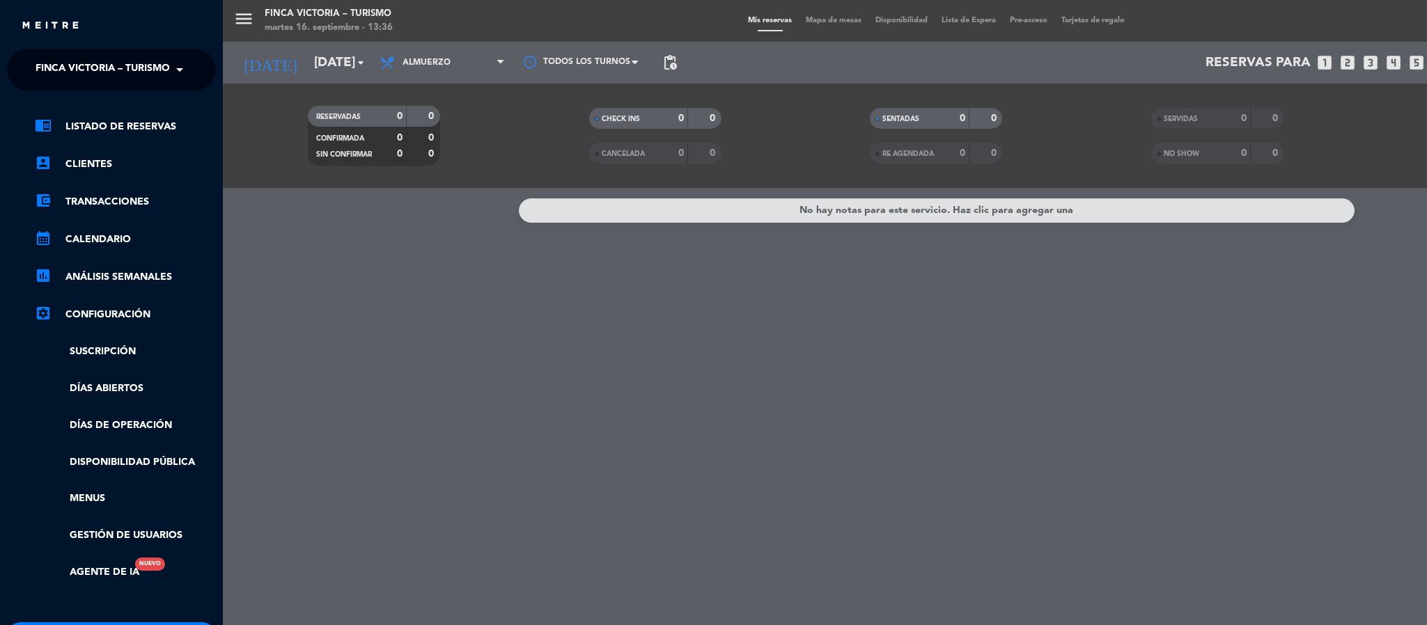
click at [47, 74] on span "FINCA VICTORIA – TURISMO" at bounding box center [103, 69] width 134 height 29
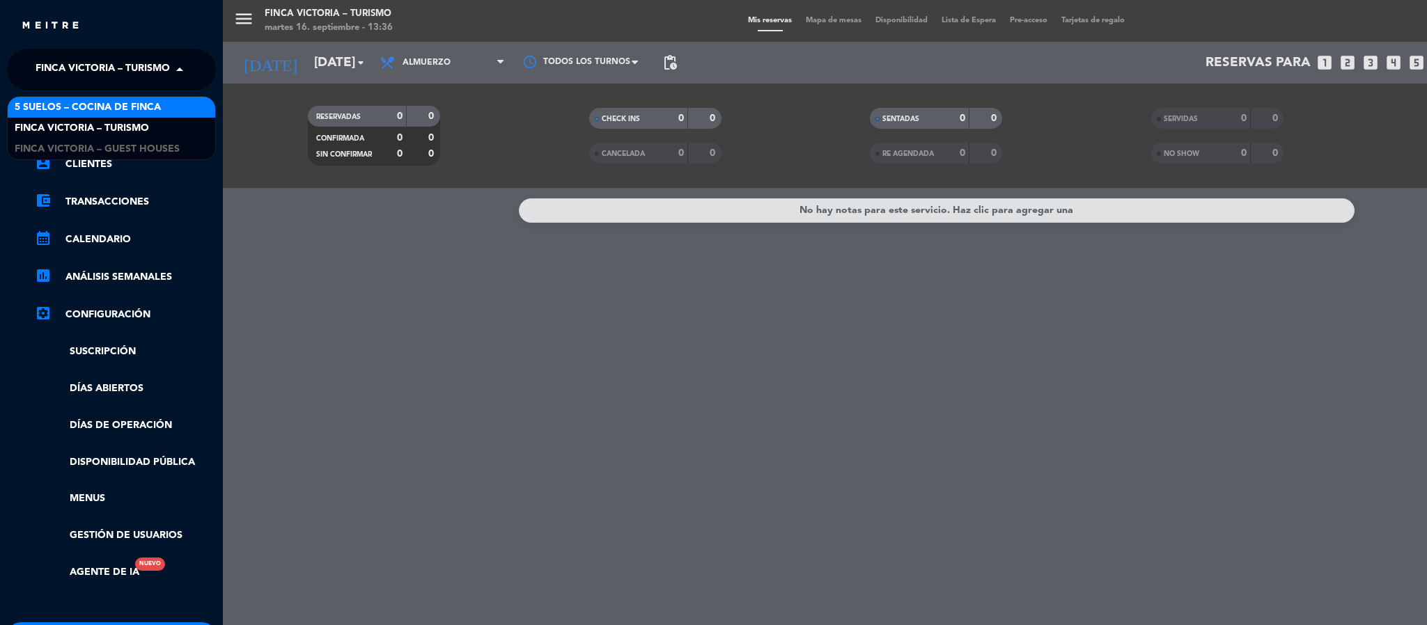
click at [57, 111] on span "5 SUELOS – COCINA DE FINCA" at bounding box center [88, 108] width 146 height 16
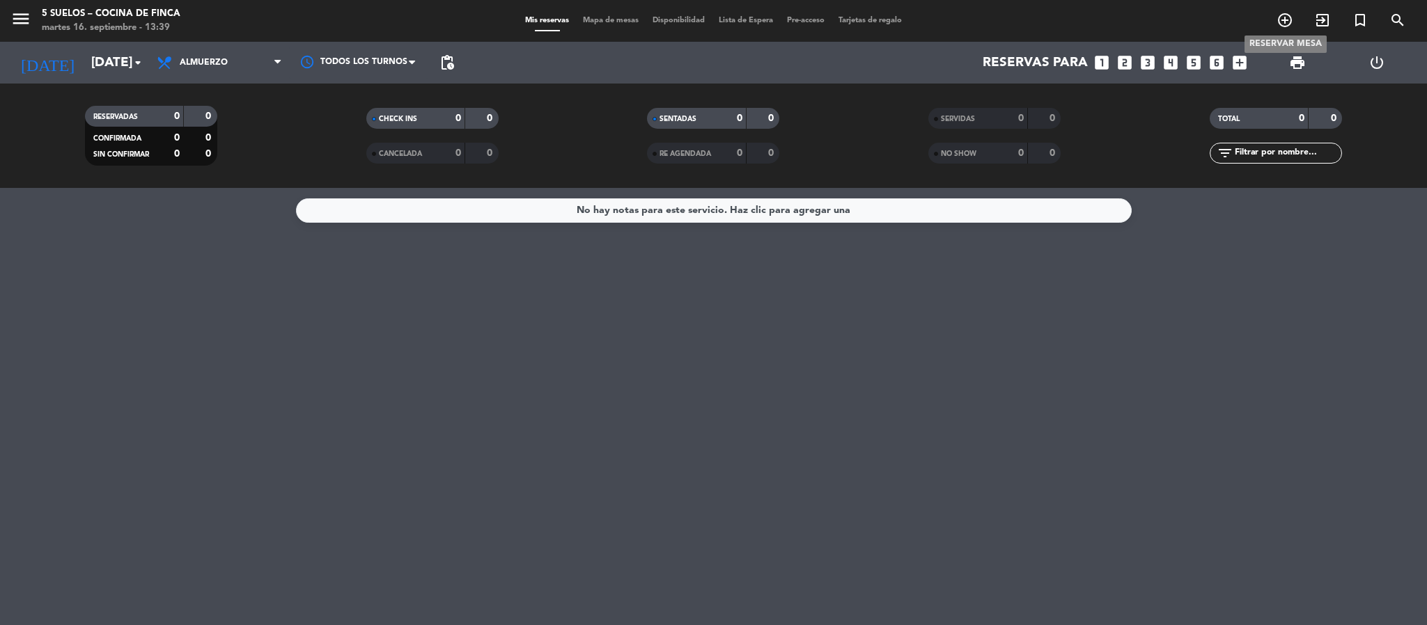
click at [1286, 23] on icon "add_circle_outline" at bounding box center [1285, 20] width 17 height 17
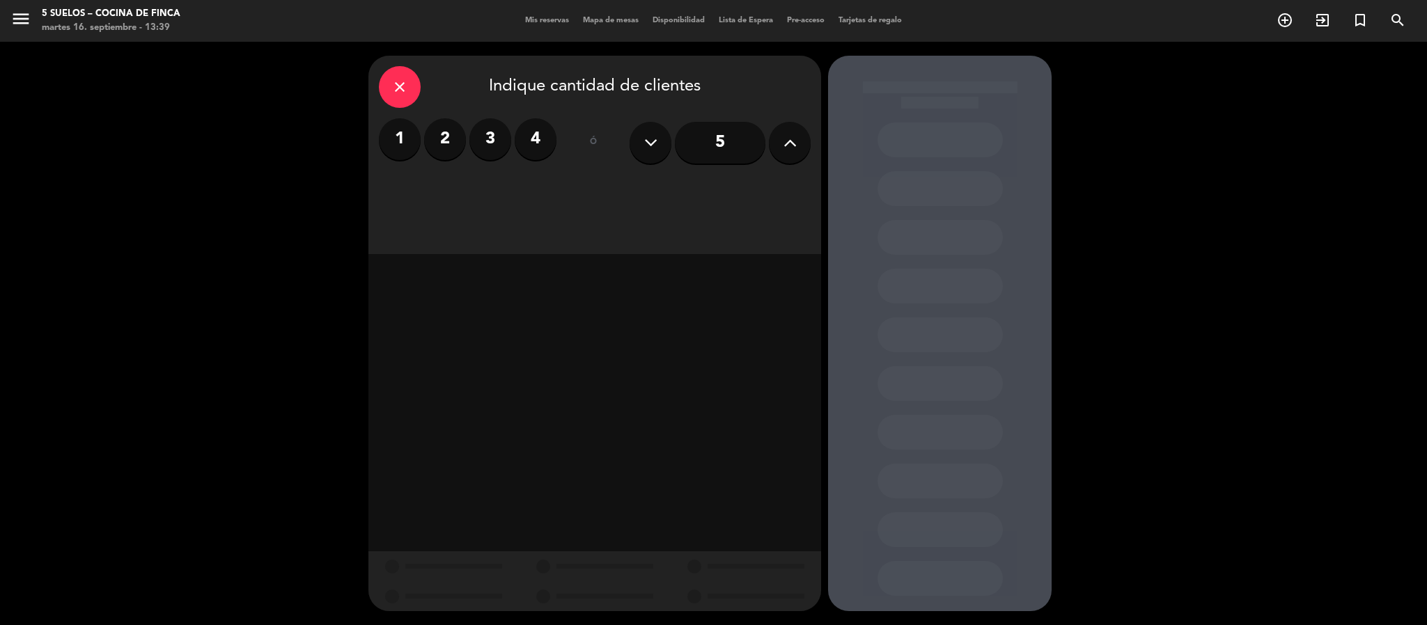
click at [776, 136] on button at bounding box center [790, 143] width 42 height 42
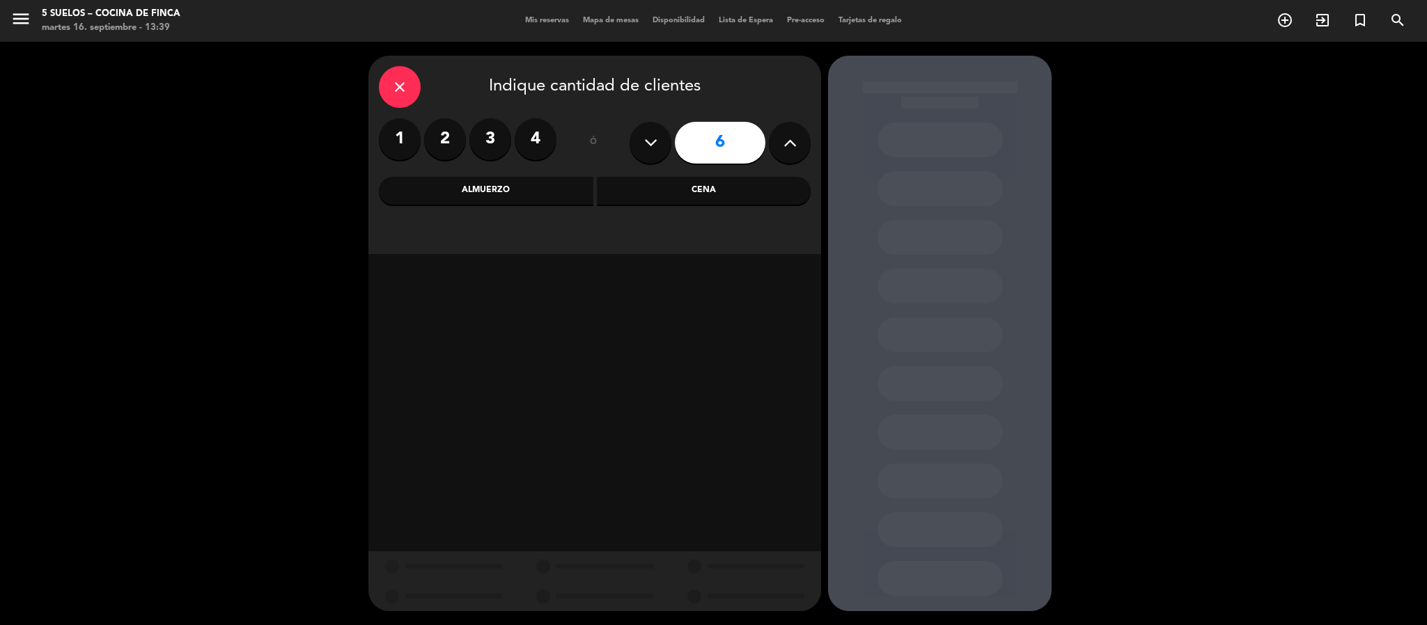
click at [776, 136] on button at bounding box center [790, 143] width 42 height 42
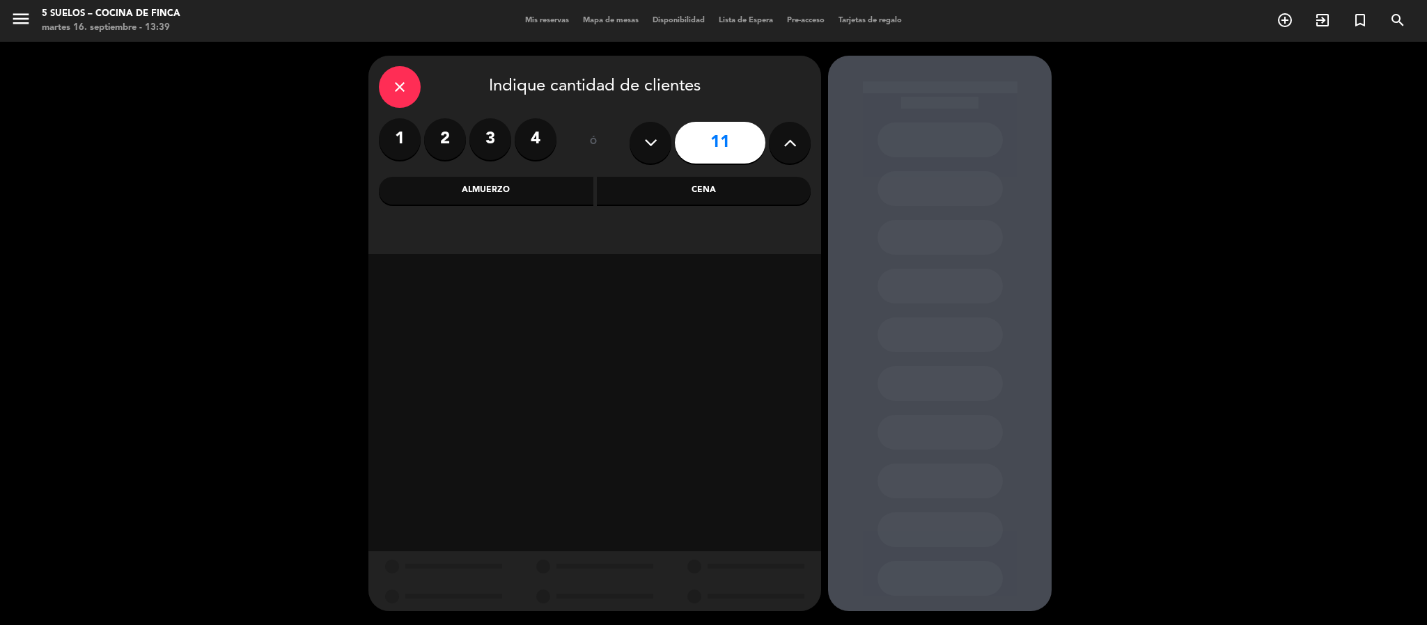
click at [776, 136] on button at bounding box center [790, 143] width 42 height 42
type input "12"
click at [519, 187] on div "Almuerzo" at bounding box center [486, 191] width 214 height 28
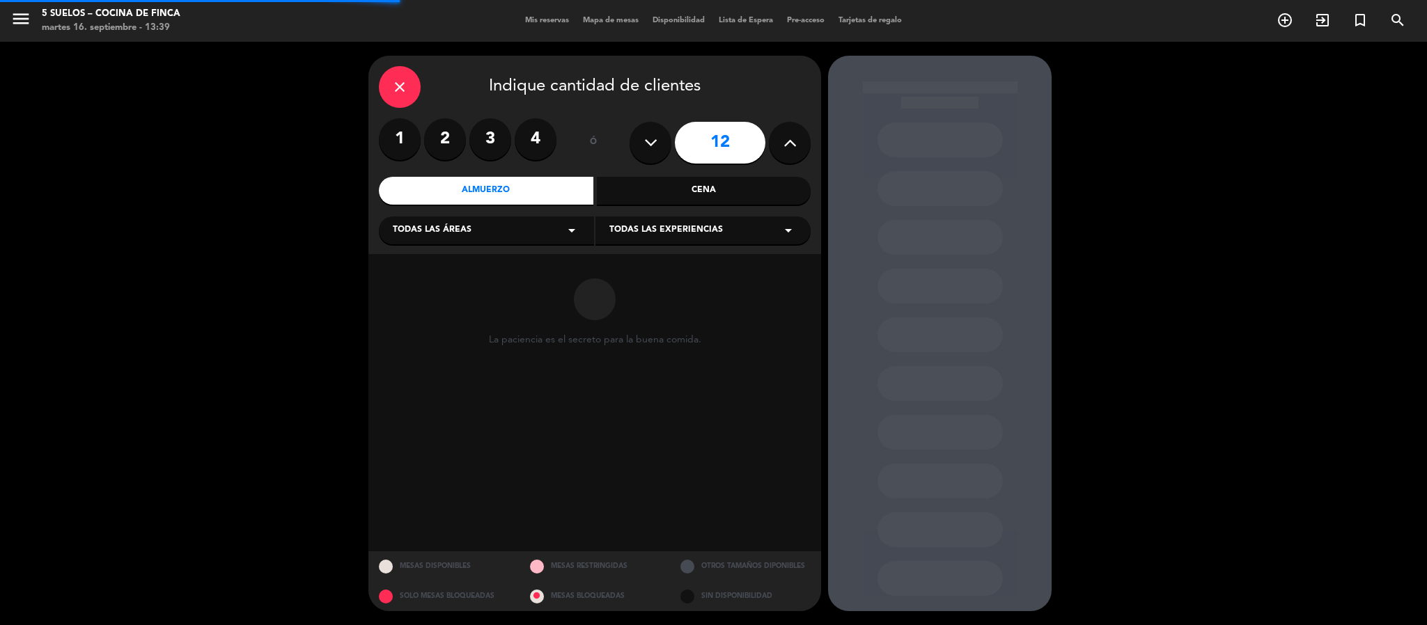
click at [478, 224] on div "Todas las áreas arrow_drop_down" at bounding box center [486, 231] width 215 height 28
drag, startPoint x: 404, startPoint y: 308, endPoint x: 478, endPoint y: 308, distance: 74.5
click at [404, 309] on div "Restaurante" at bounding box center [486, 306] width 187 height 14
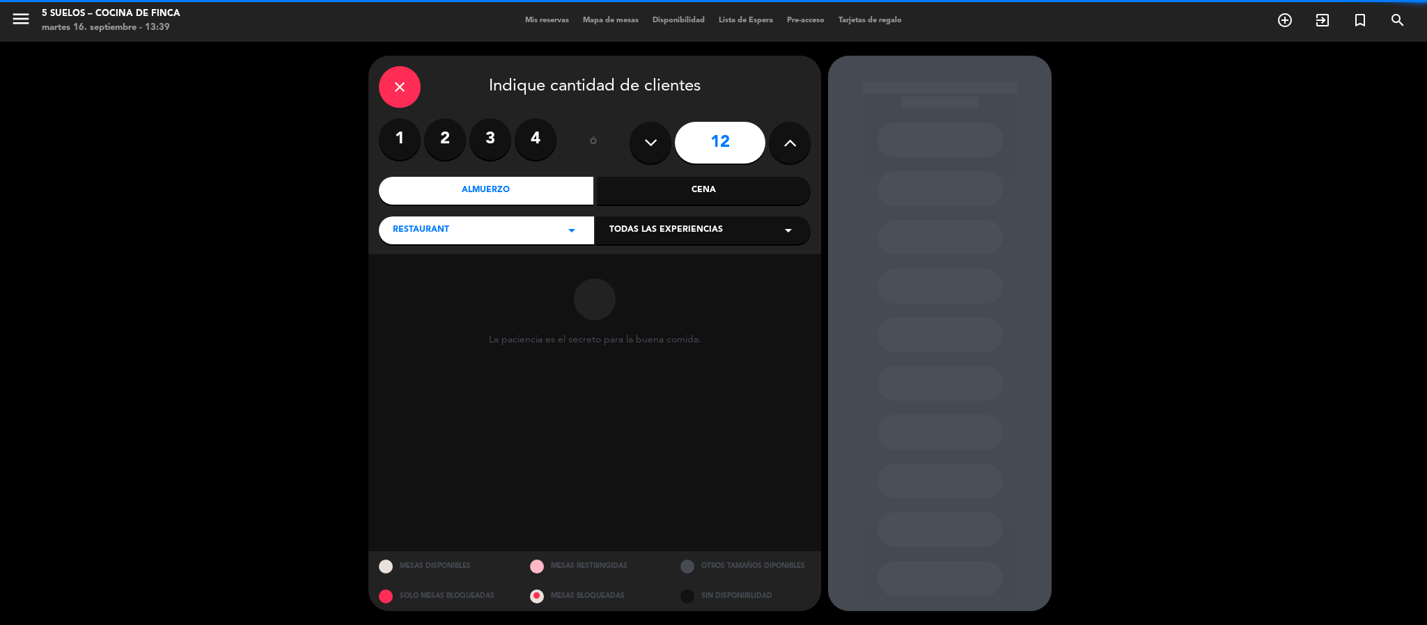
click at [671, 233] on span "Todas las experiencias" at bounding box center [666, 231] width 114 height 14
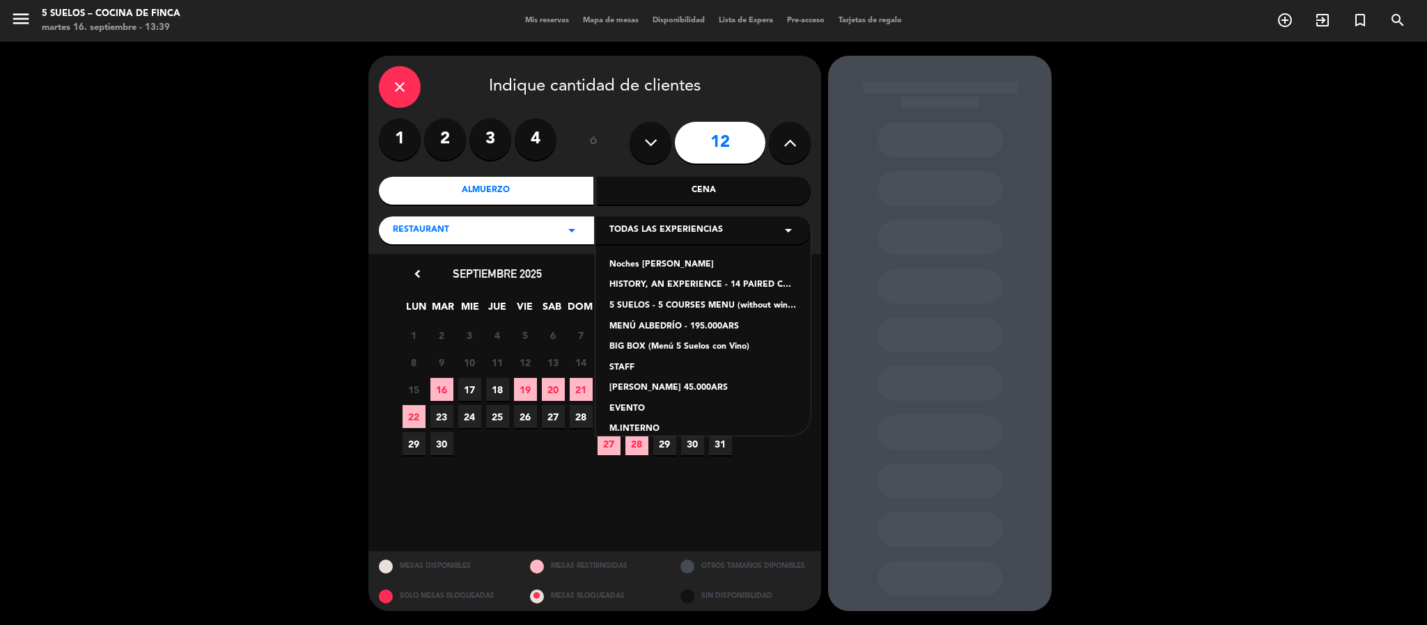
click at [635, 299] on div "5 SUELOS - 5 COURSES MENU (without wines) - ARS105,000" at bounding box center [702, 306] width 187 height 14
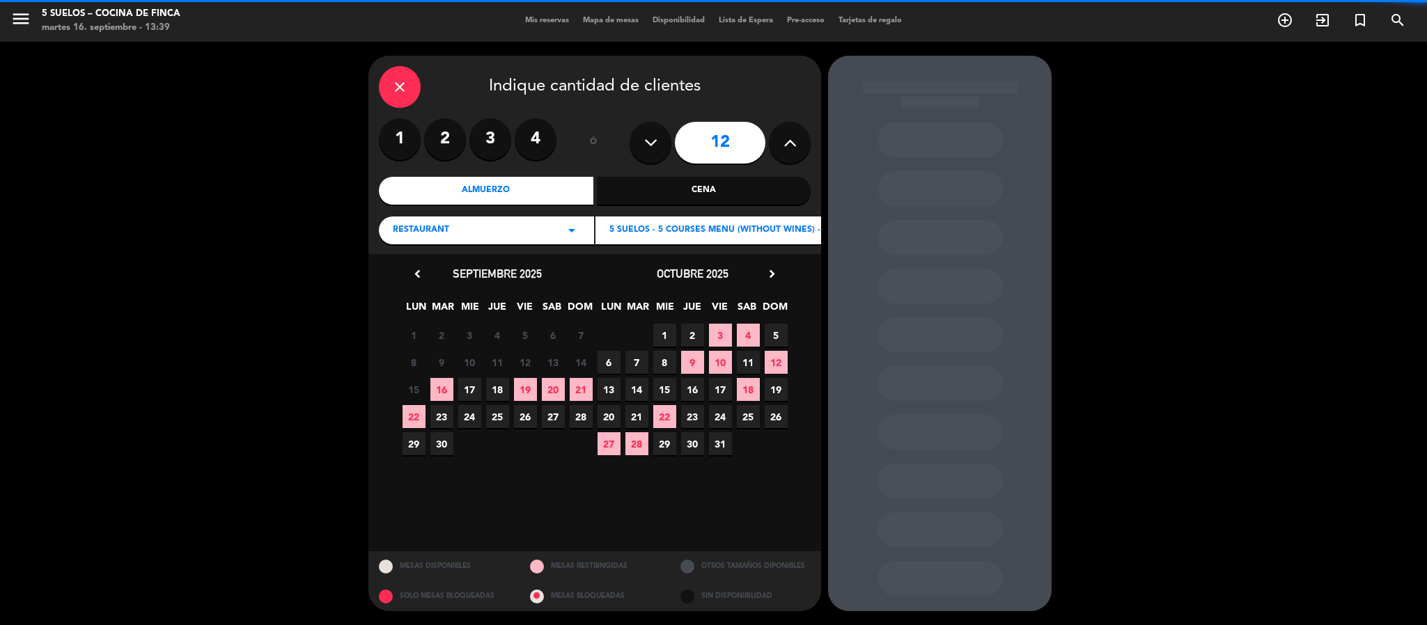
click at [769, 272] on icon "chevron_right" at bounding box center [772, 274] width 15 height 15
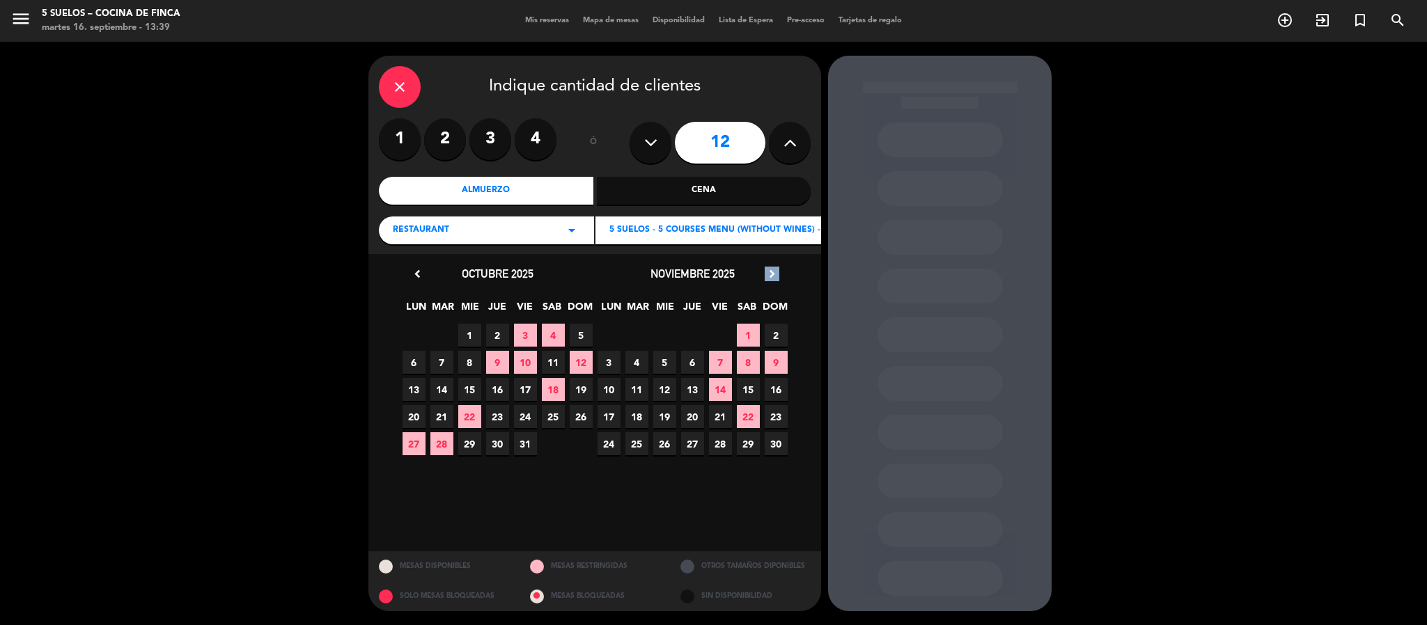
click at [769, 272] on icon "chevron_right" at bounding box center [772, 274] width 15 height 15
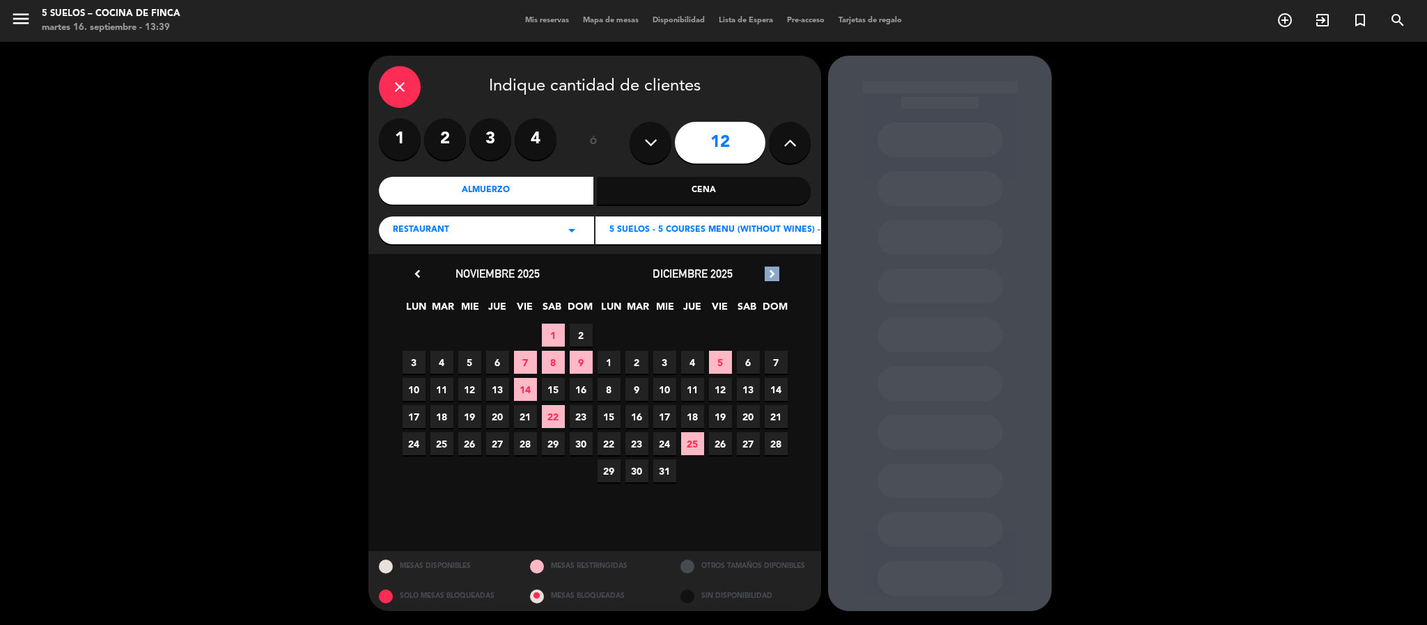
click at [769, 272] on icon "chevron_right" at bounding box center [772, 274] width 15 height 15
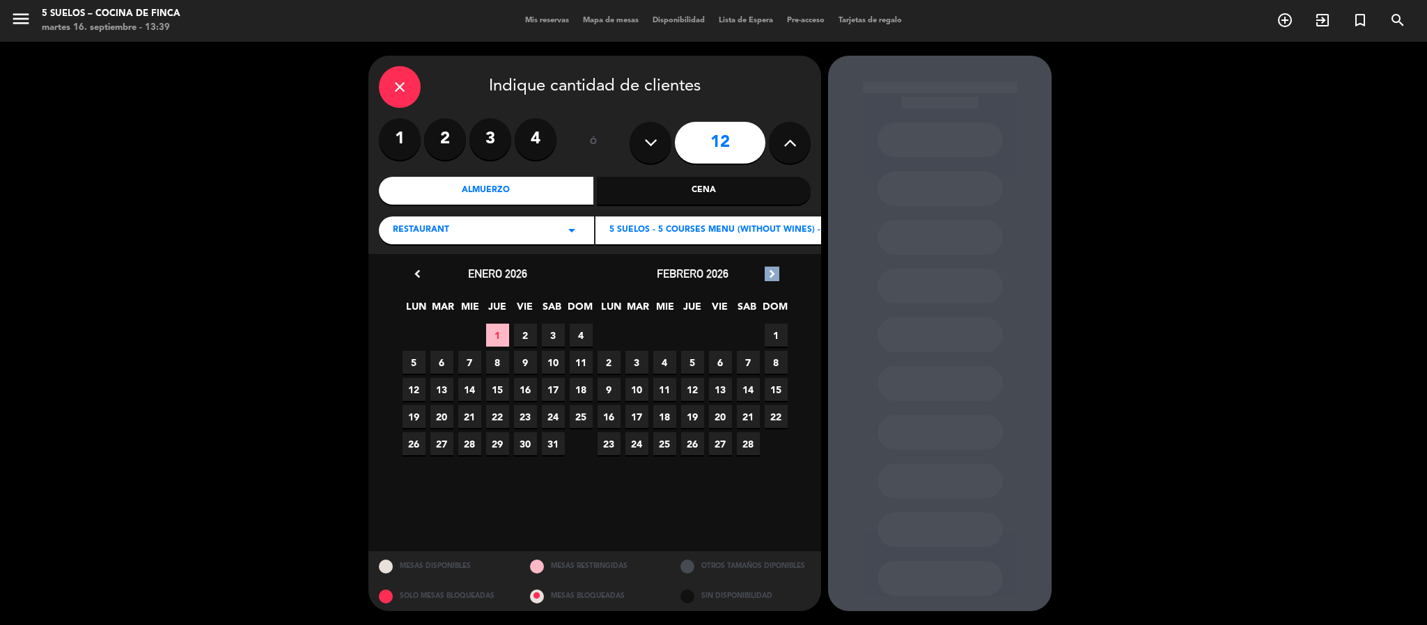
click at [769, 272] on icon "chevron_right" at bounding box center [772, 274] width 15 height 15
click at [721, 445] on span "27" at bounding box center [720, 443] width 23 height 23
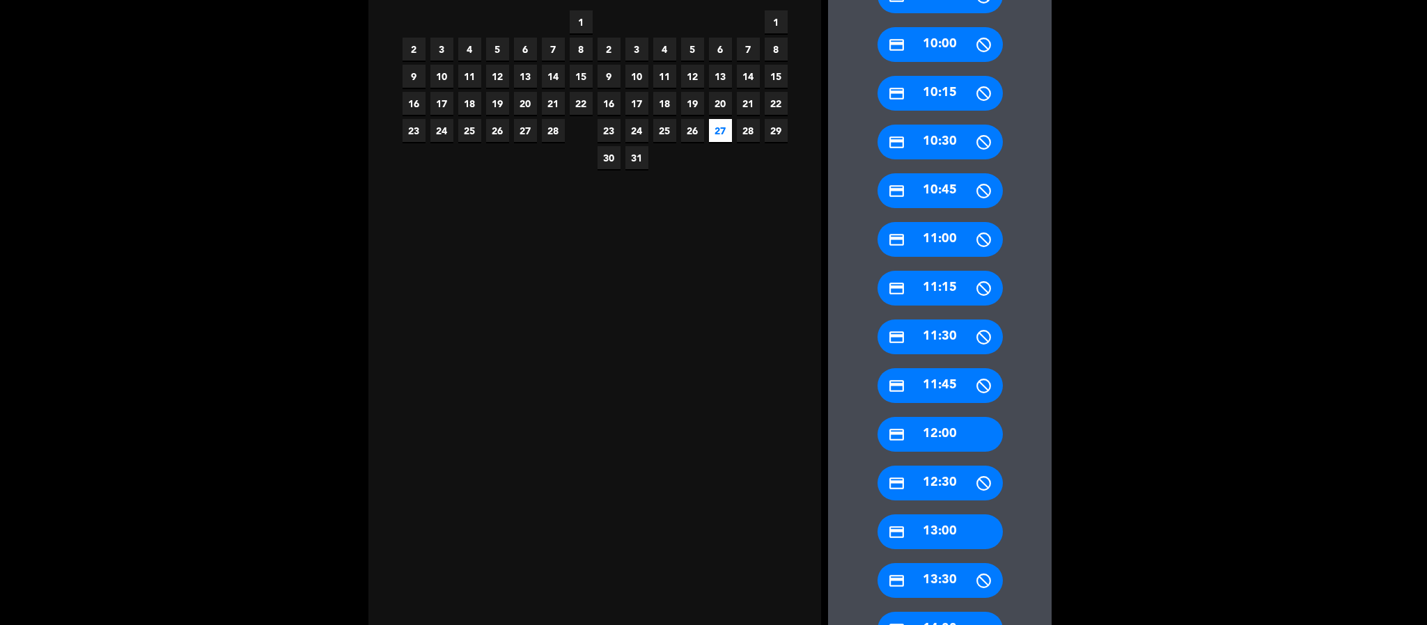
scroll to position [418, 0]
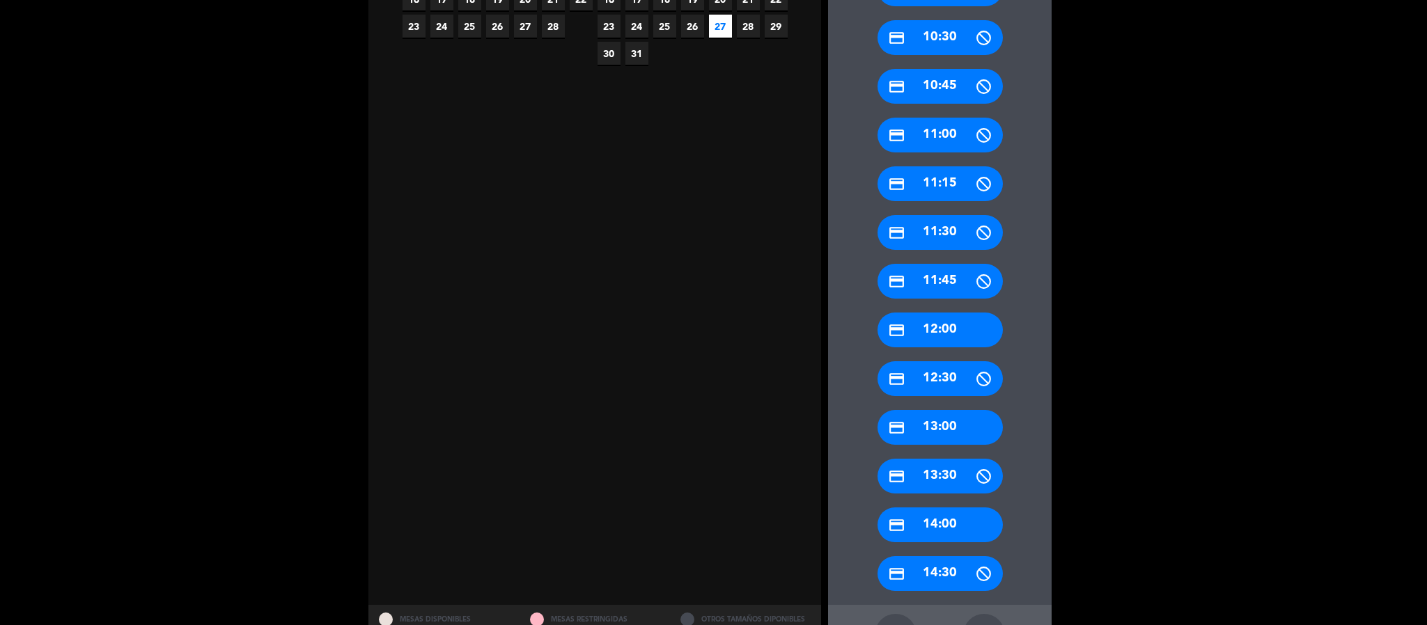
click at [915, 423] on div "credit_card 13:00" at bounding box center [939, 427] width 125 height 35
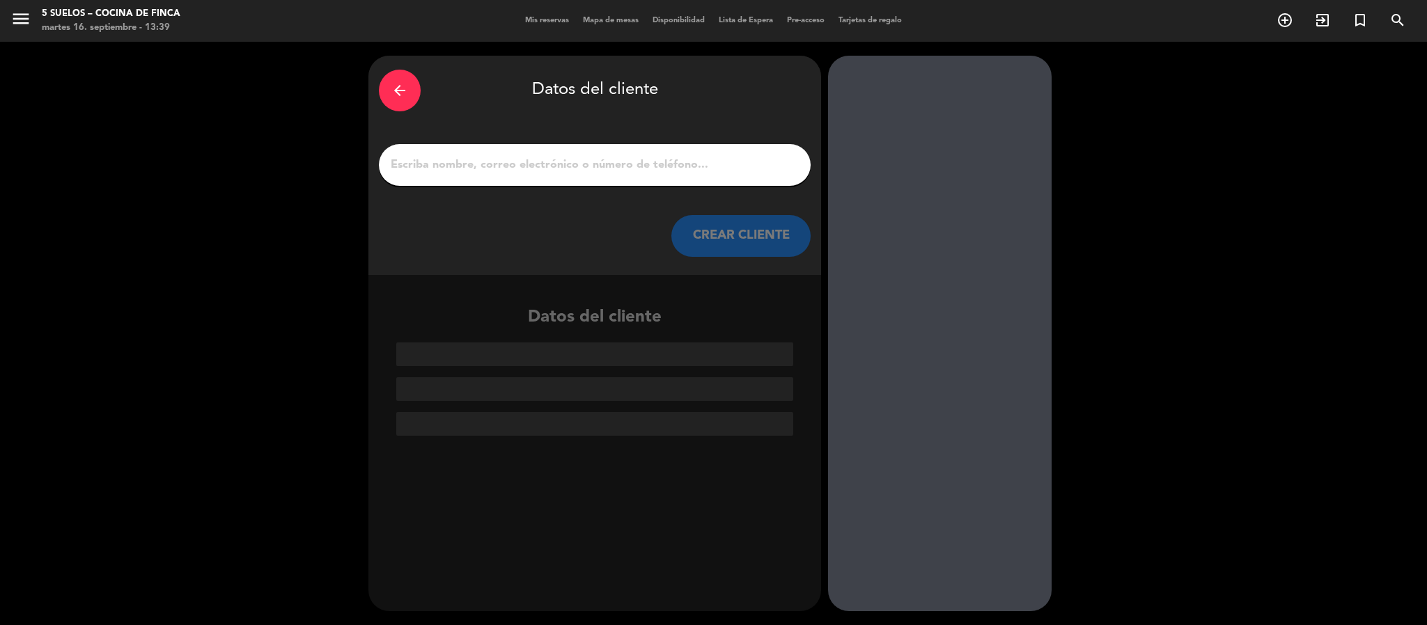
scroll to position [0, 0]
click at [598, 155] on input "1" at bounding box center [594, 164] width 411 height 19
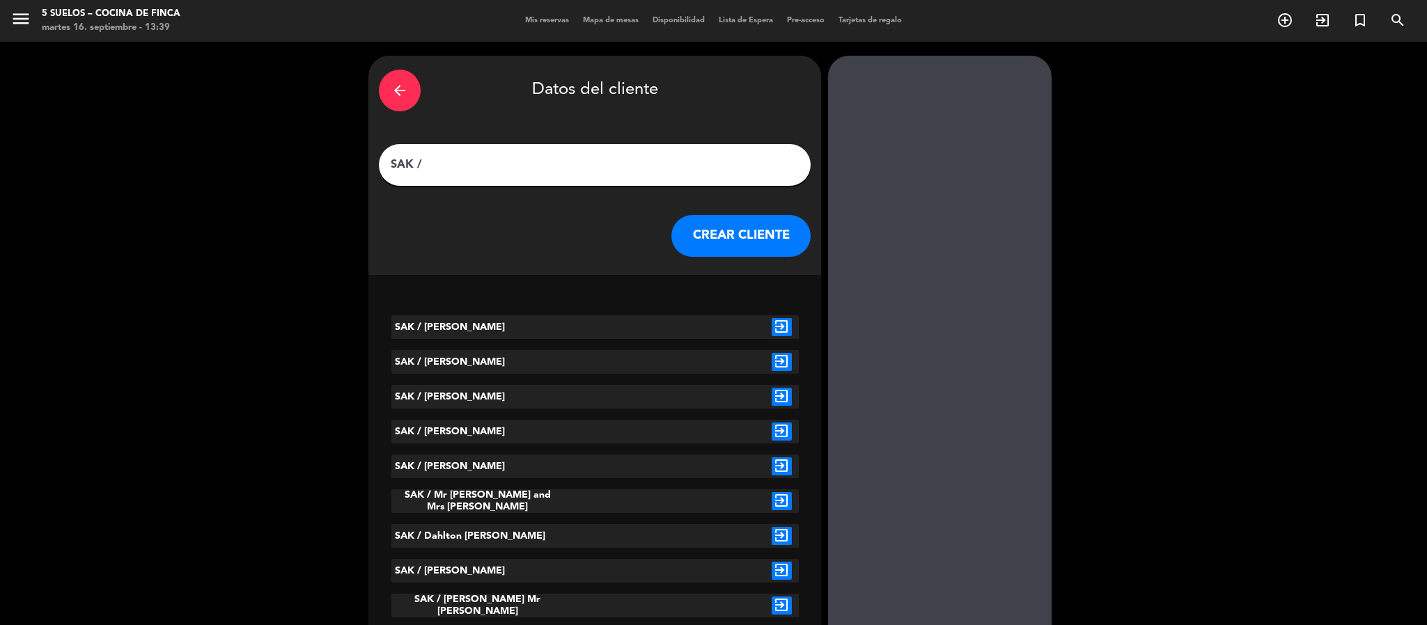
paste input "[PERSON_NAME]"
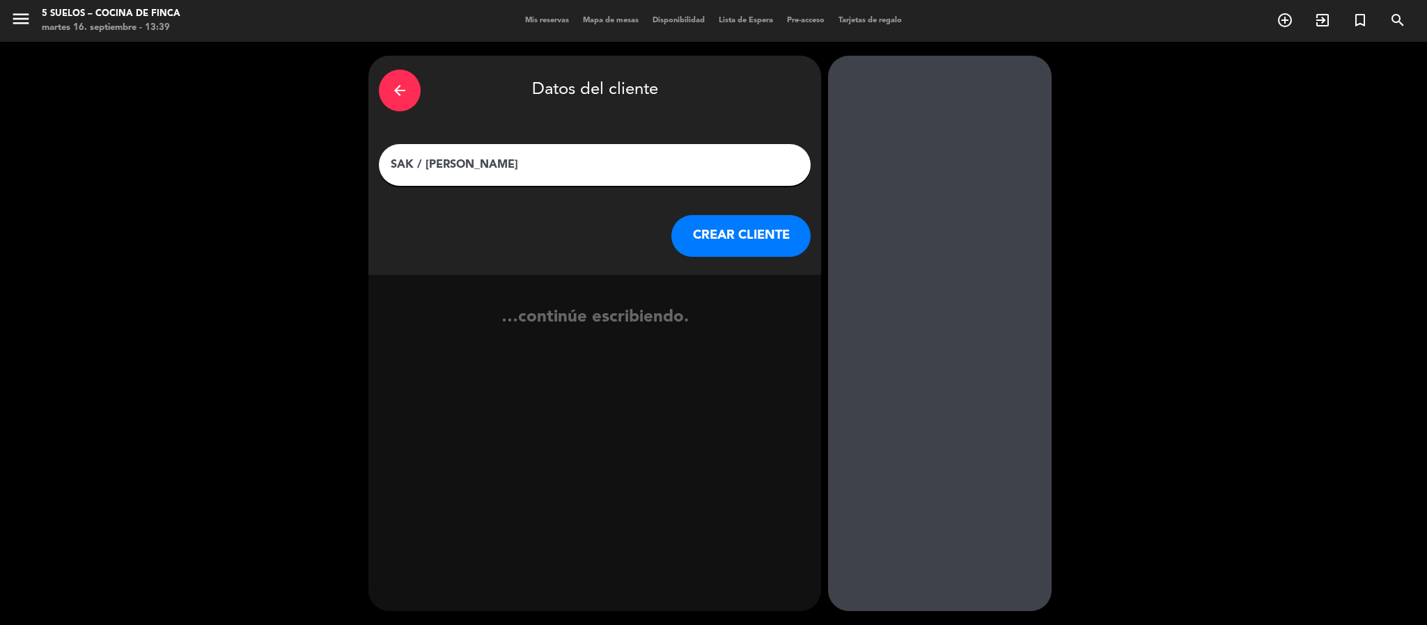
type input "SAK / [PERSON_NAME]"
click at [786, 234] on button "CREAR CLIENTE" at bounding box center [740, 236] width 139 height 42
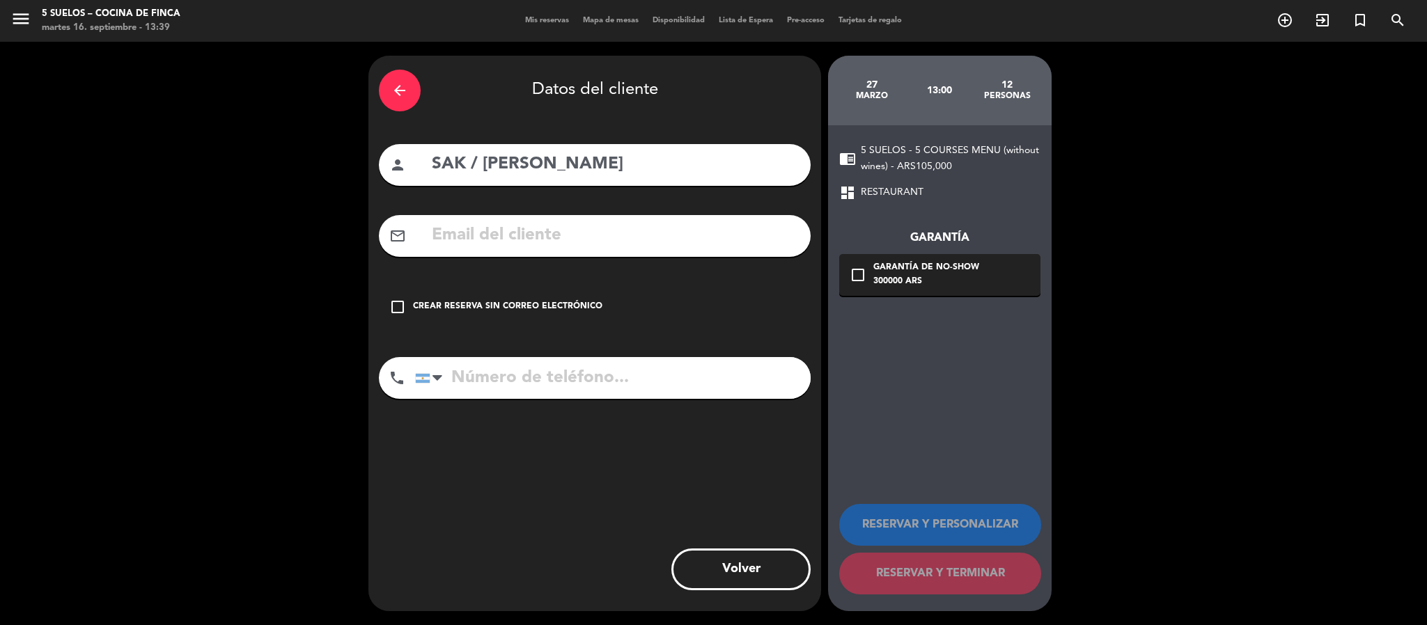
click at [460, 301] on div "Crear reserva sin correo electrónico" at bounding box center [507, 307] width 189 height 14
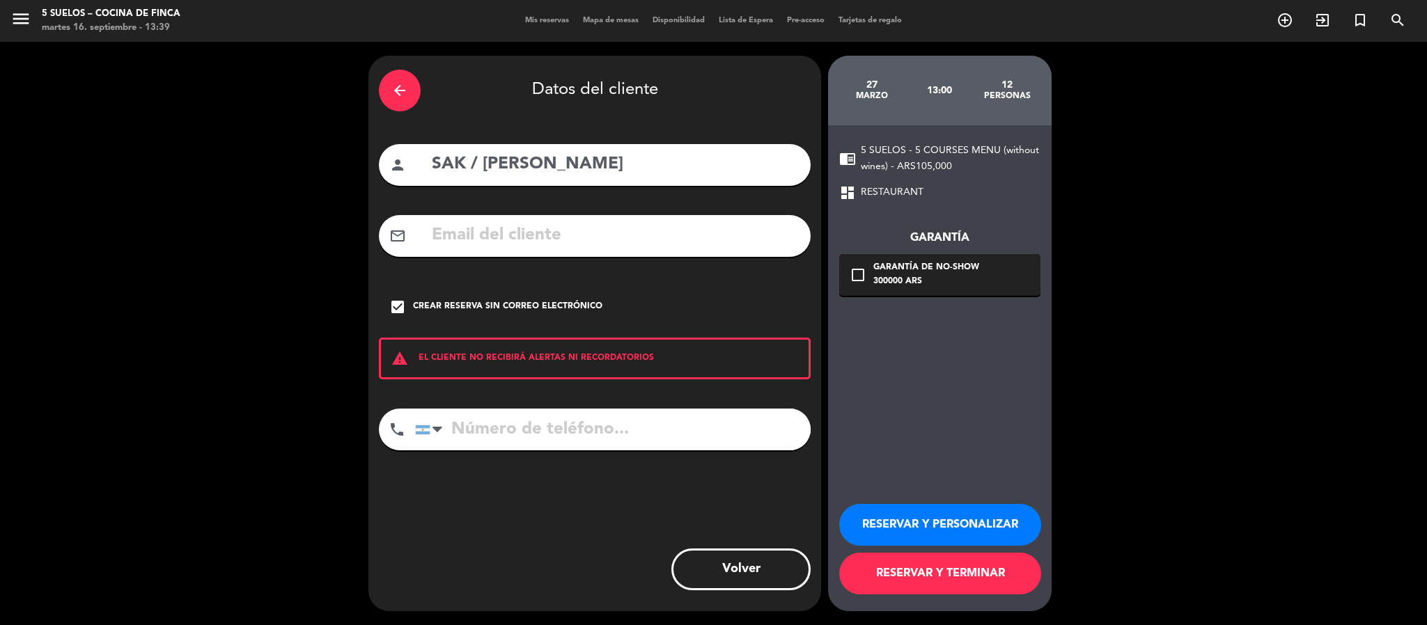
click at [918, 506] on button "RESERVAR Y PERSONALIZAR" at bounding box center [940, 525] width 202 height 42
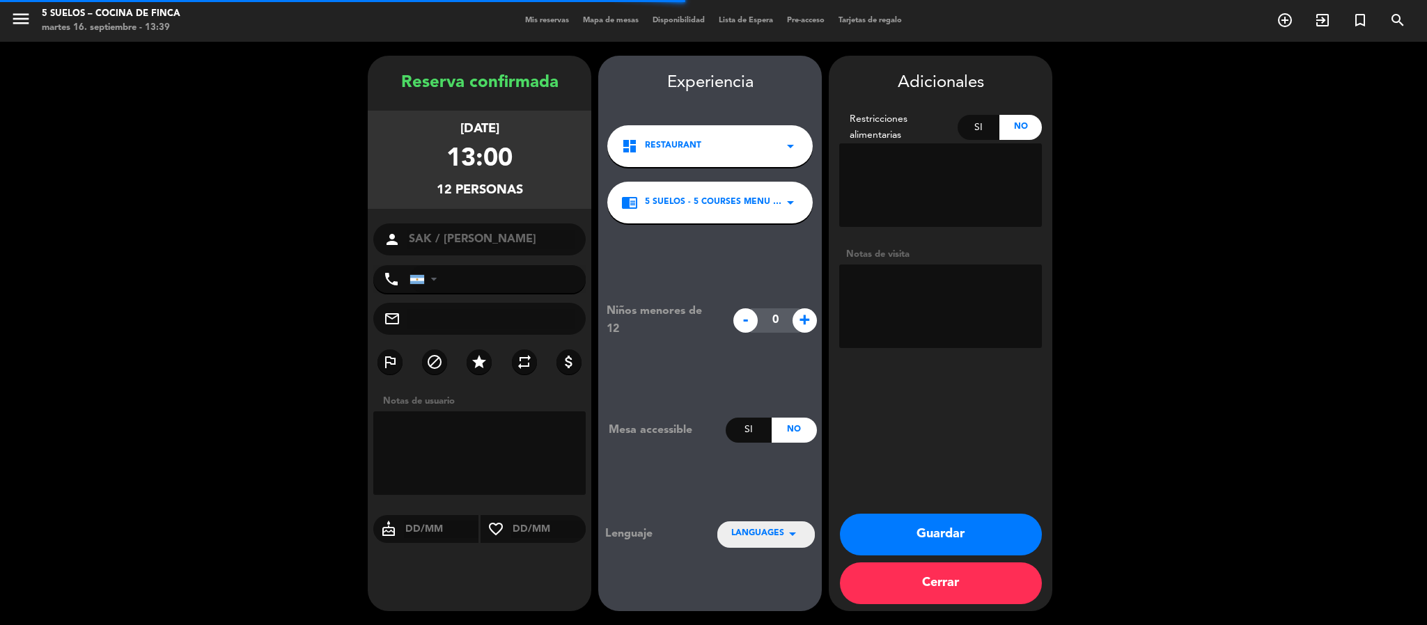
click at [878, 288] on textarea at bounding box center [940, 307] width 203 height 84
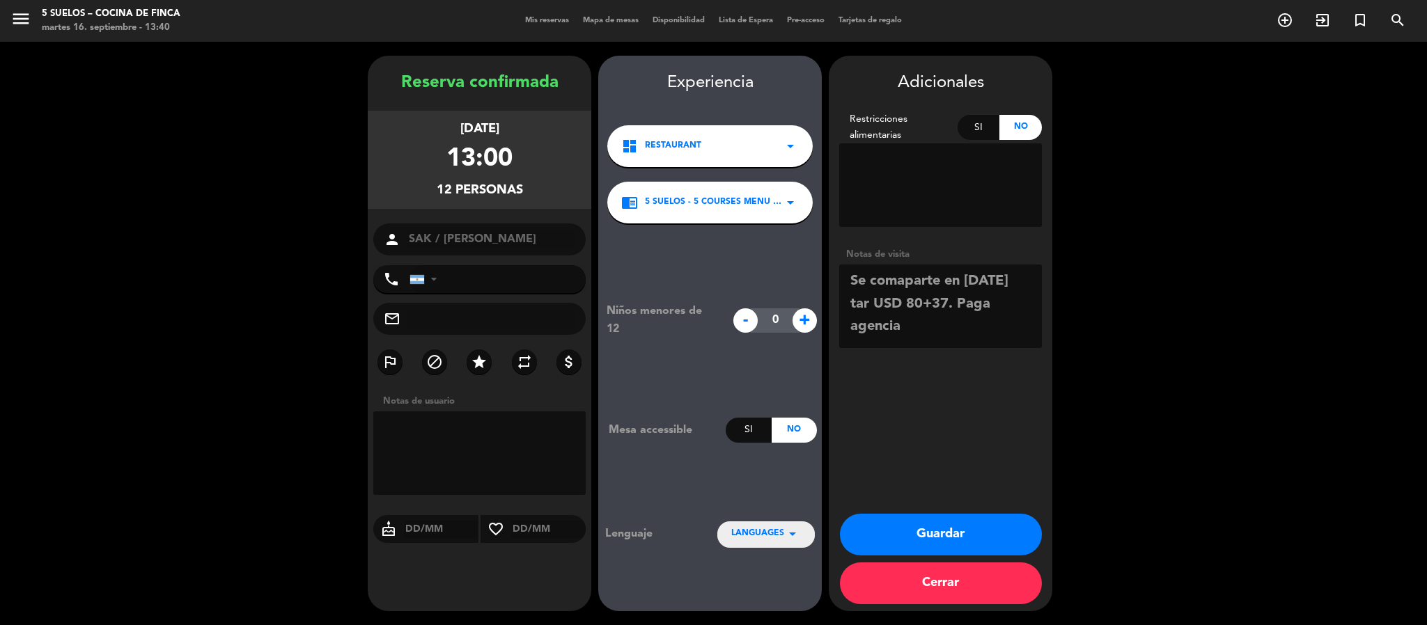
click at [844, 274] on textarea at bounding box center [940, 307] width 203 height 84
click at [852, 274] on textarea at bounding box center [940, 307] width 203 height 84
type textarea "+ WF Las Compuertas. Se comaparte en [DATE] tar USD 80+37. Paga agencia"
click at [760, 541] on span "LANGUAGES" at bounding box center [757, 534] width 53 height 14
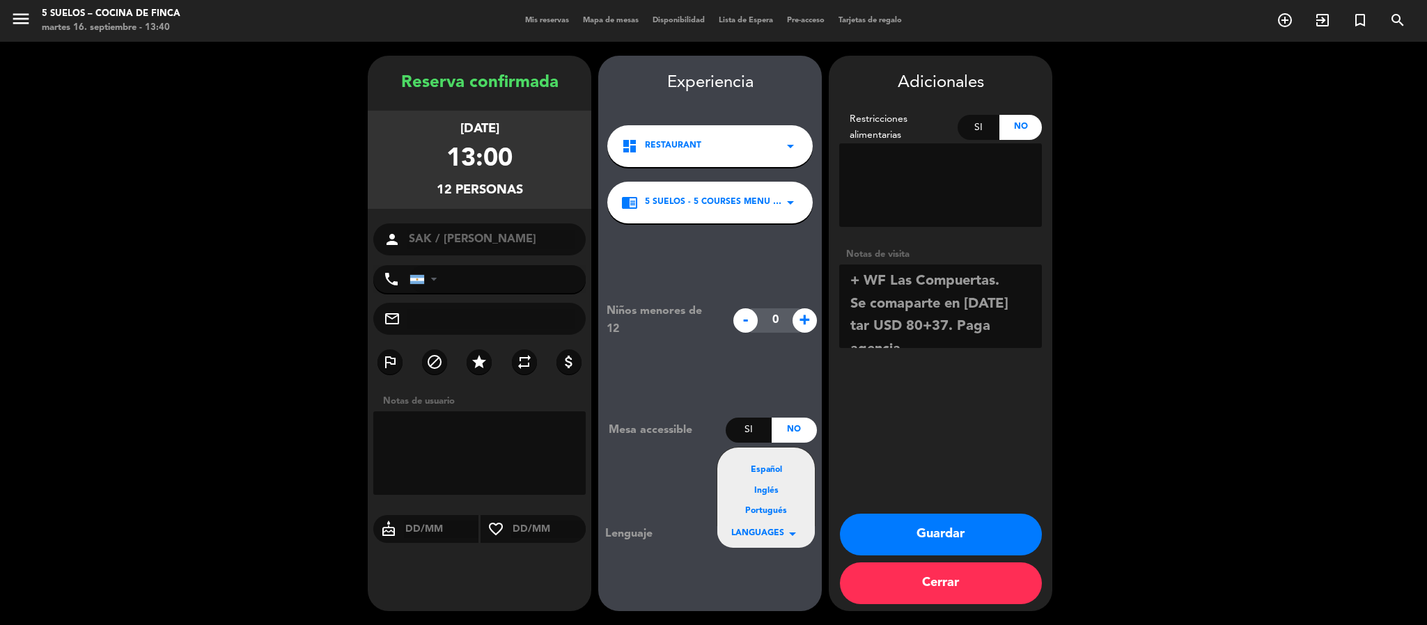
click at [767, 473] on div "Español" at bounding box center [766, 471] width 70 height 14
click at [865, 531] on button "Guardar" at bounding box center [941, 535] width 202 height 42
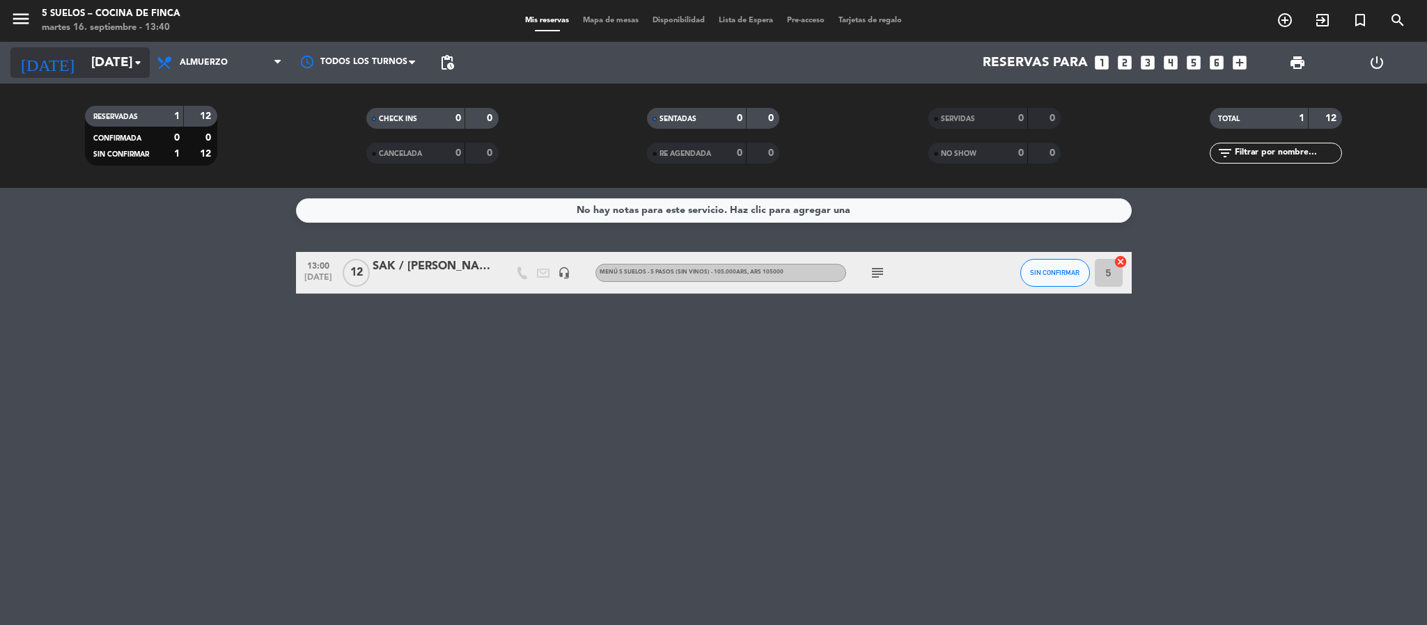
click at [107, 69] on input "[DATE]" at bounding box center [168, 62] width 168 height 29
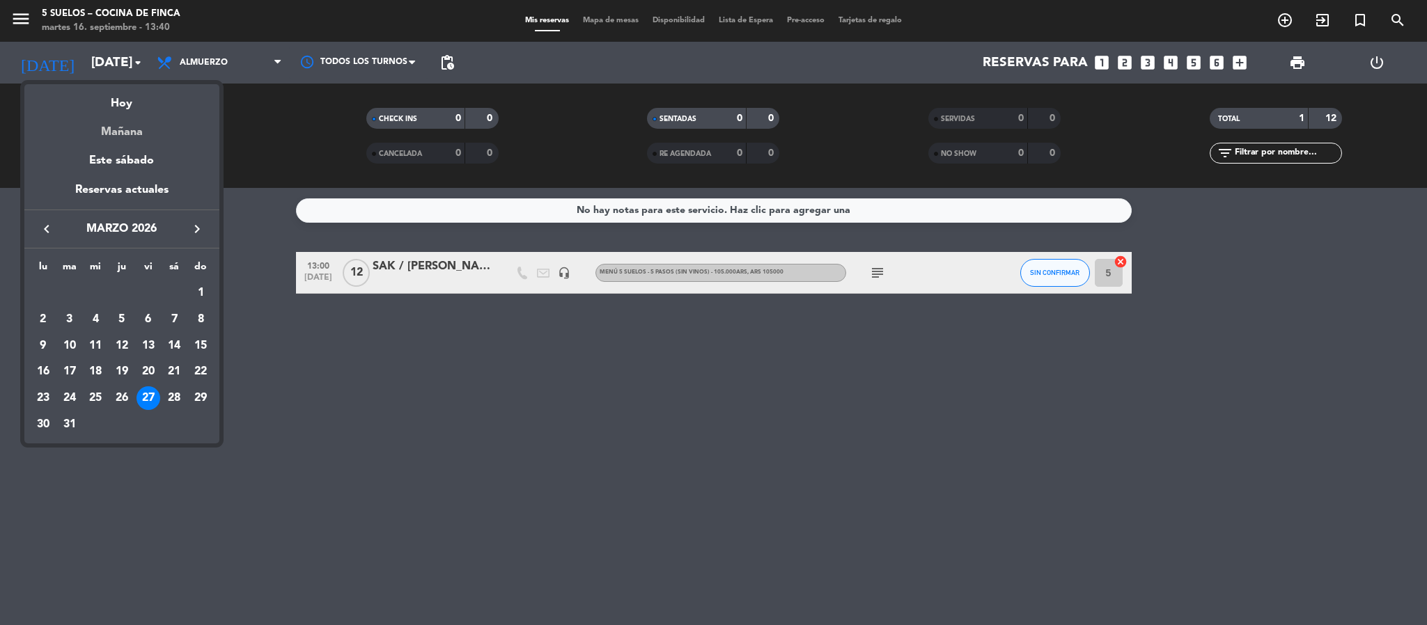
click at [102, 134] on div "Mañana" at bounding box center [121, 127] width 195 height 29
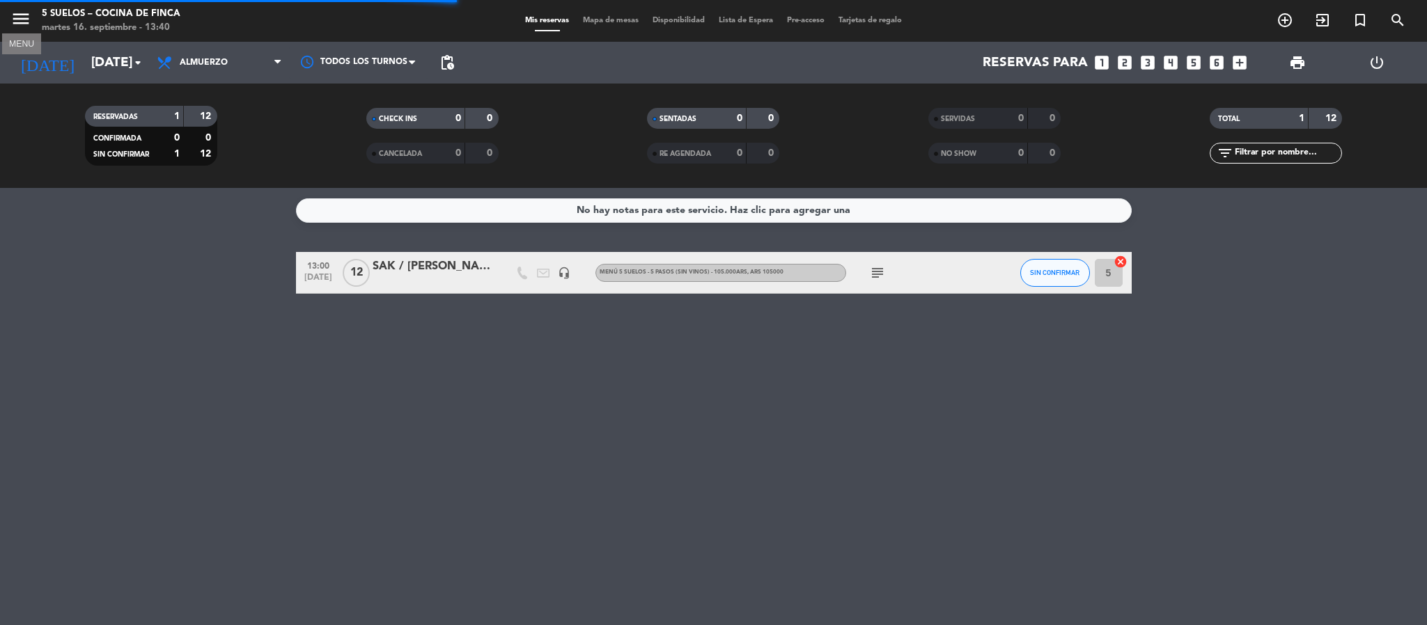
click at [13, 13] on icon "menu" at bounding box center [20, 18] width 21 height 21
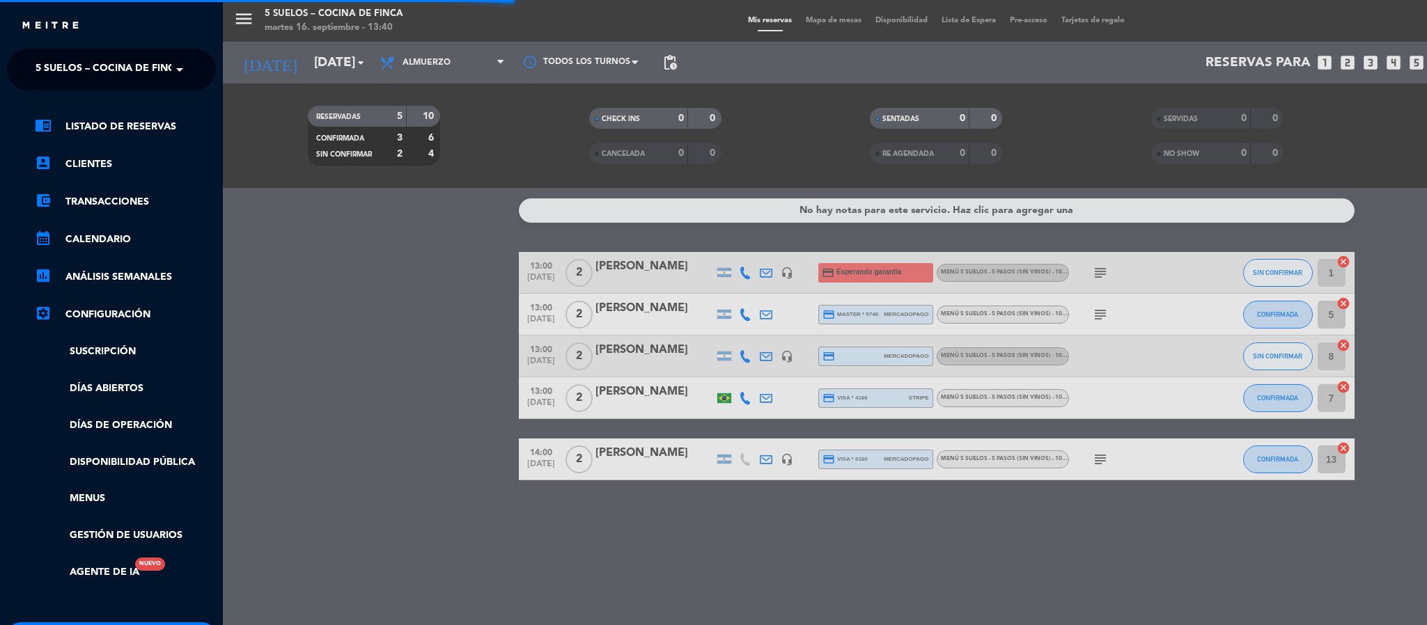
click at [51, 84] on span "5 SUELOS – COCINA DE FINCA" at bounding box center [109, 69] width 146 height 29
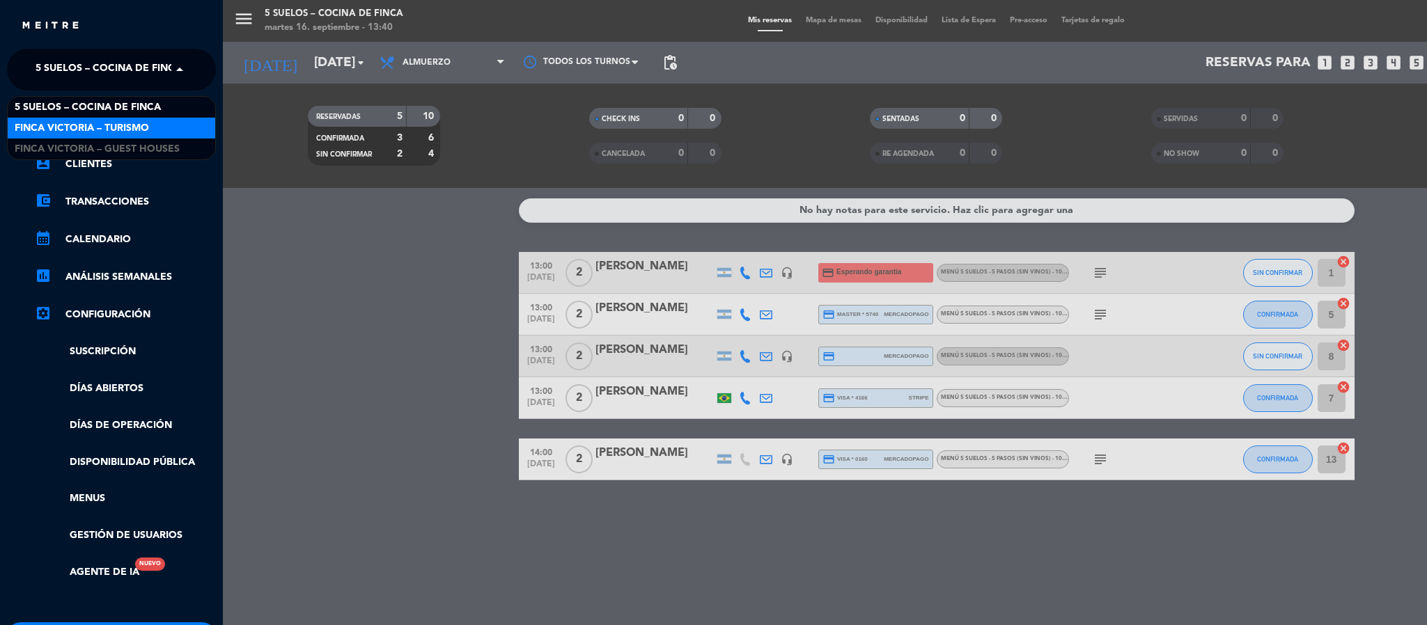
click at [57, 124] on span "FINCA VICTORIA – TURISMO" at bounding box center [82, 128] width 134 height 16
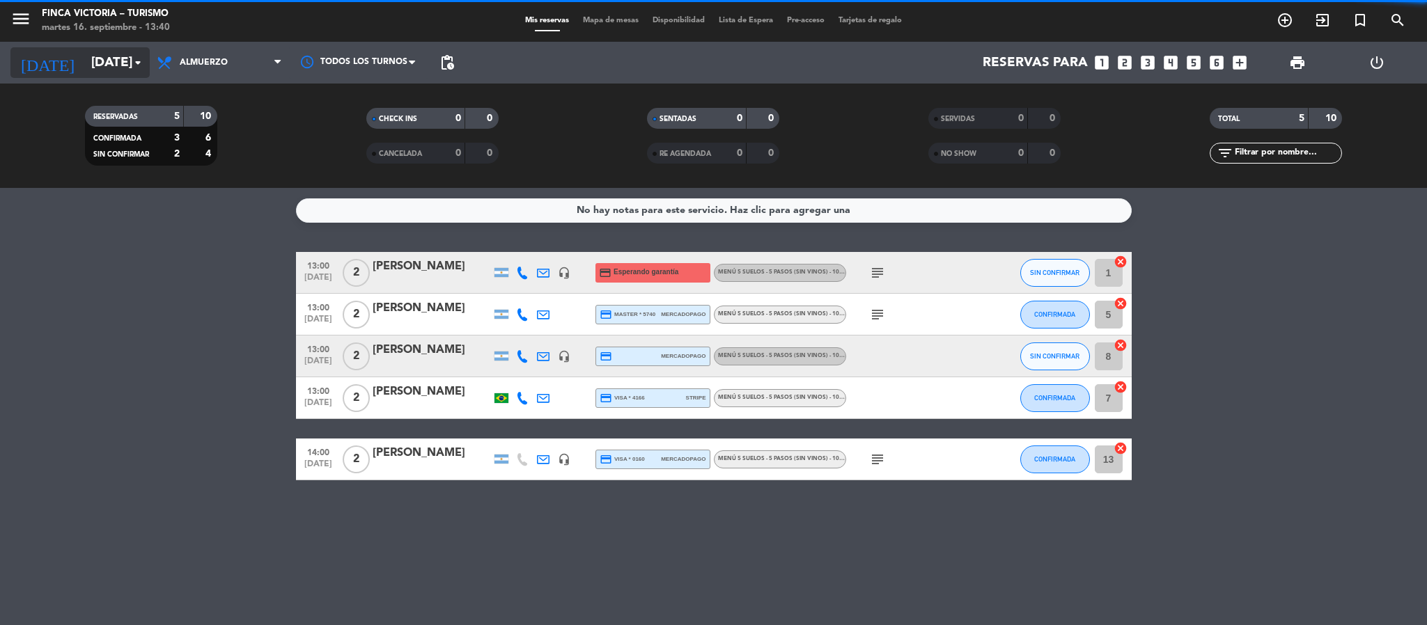
click at [84, 61] on input "[DATE]" at bounding box center [168, 62] width 168 height 29
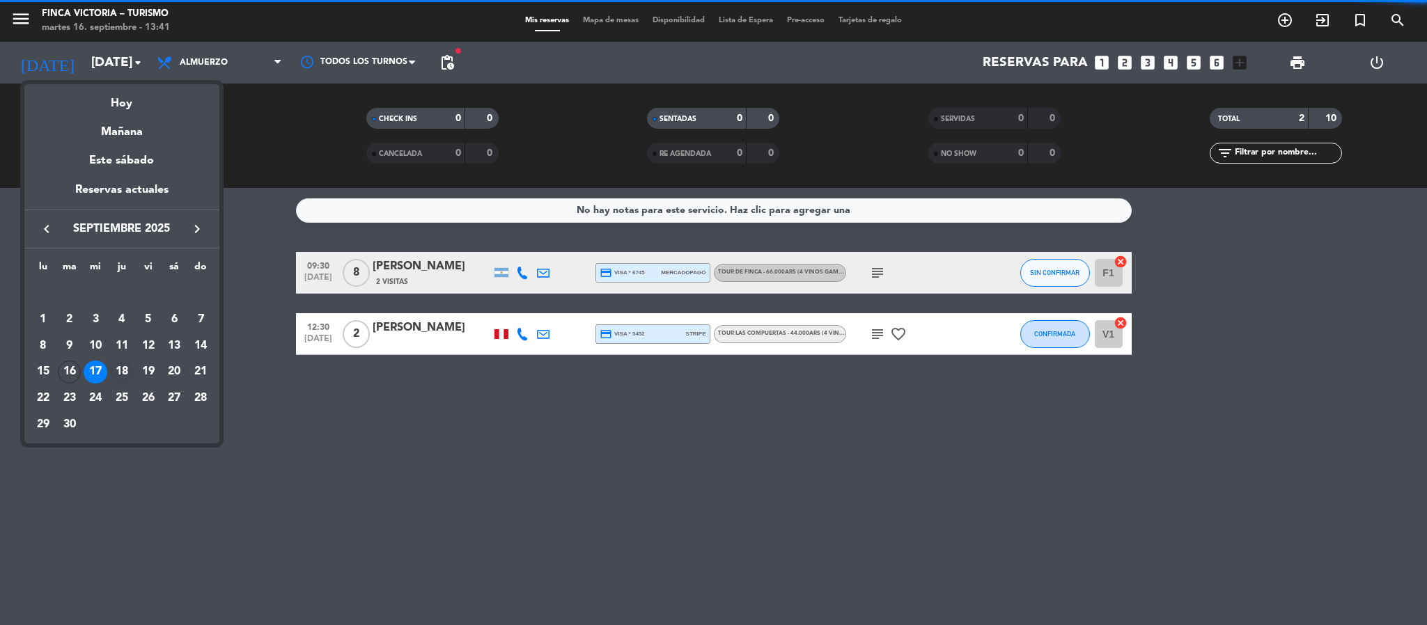
click at [118, 373] on div "18" at bounding box center [122, 373] width 24 height 24
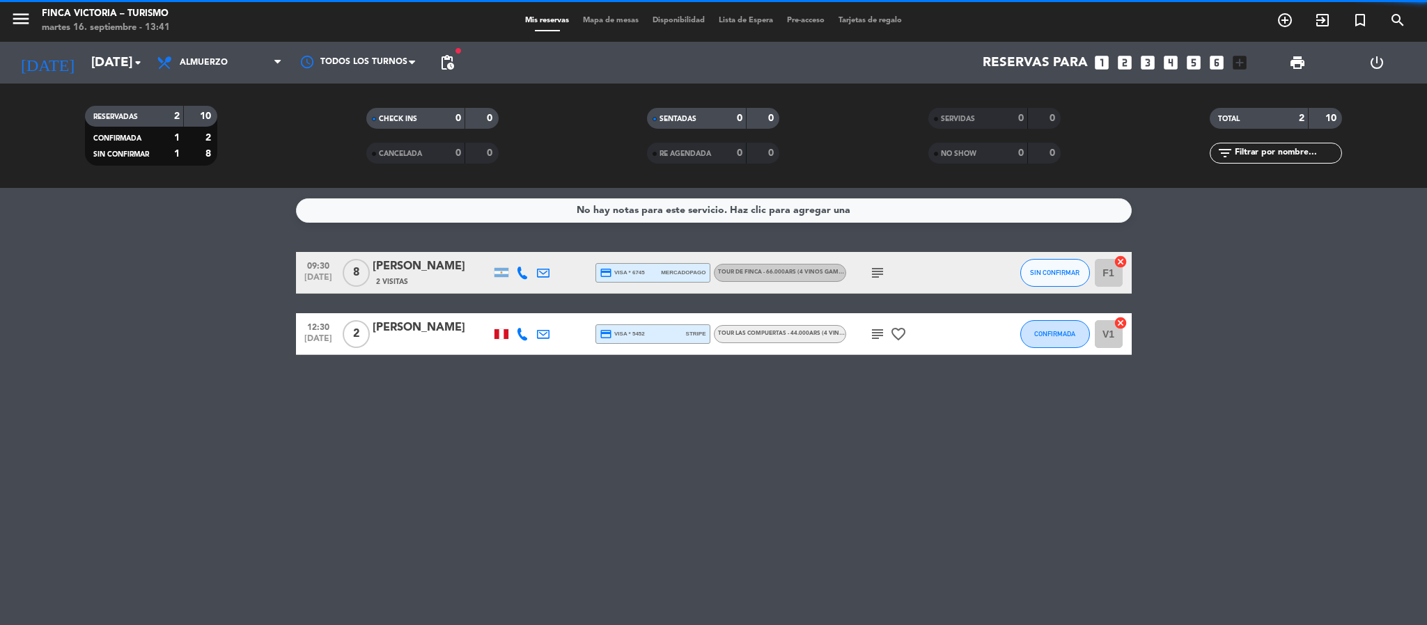
type input "[DEMOGRAPHIC_DATA][DATE]"
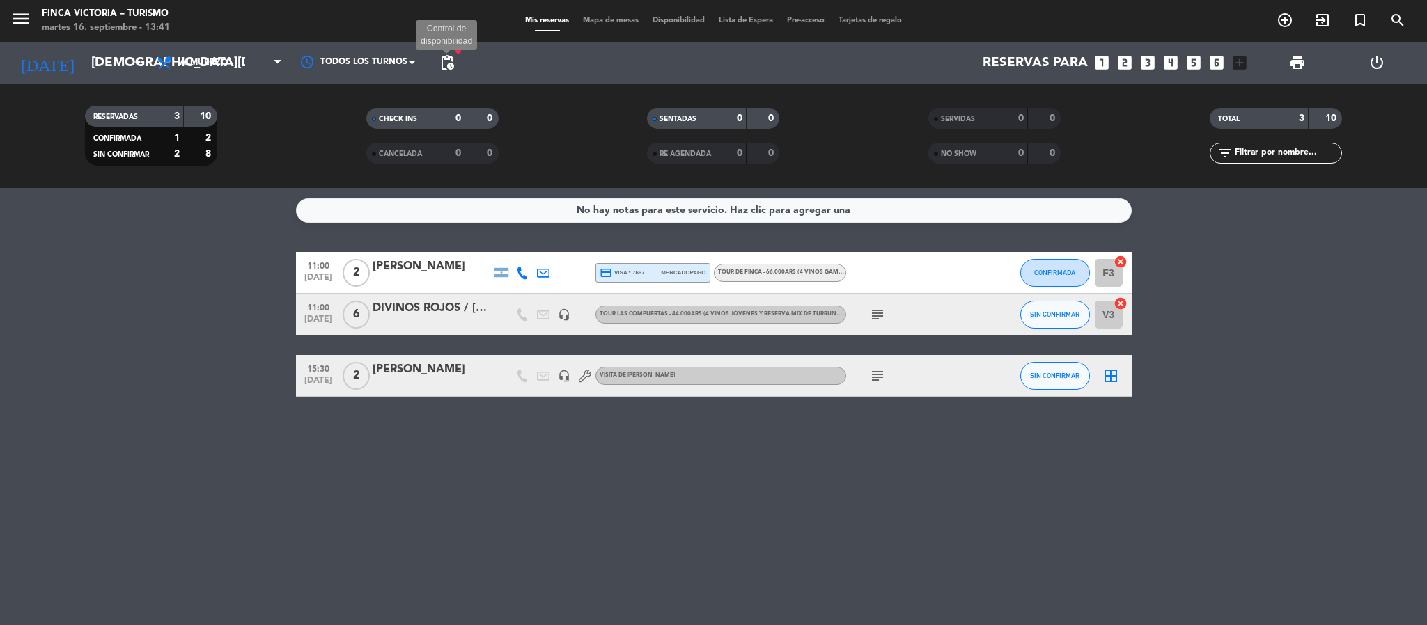
click at [449, 59] on span "pending_actions" at bounding box center [447, 62] width 17 height 17
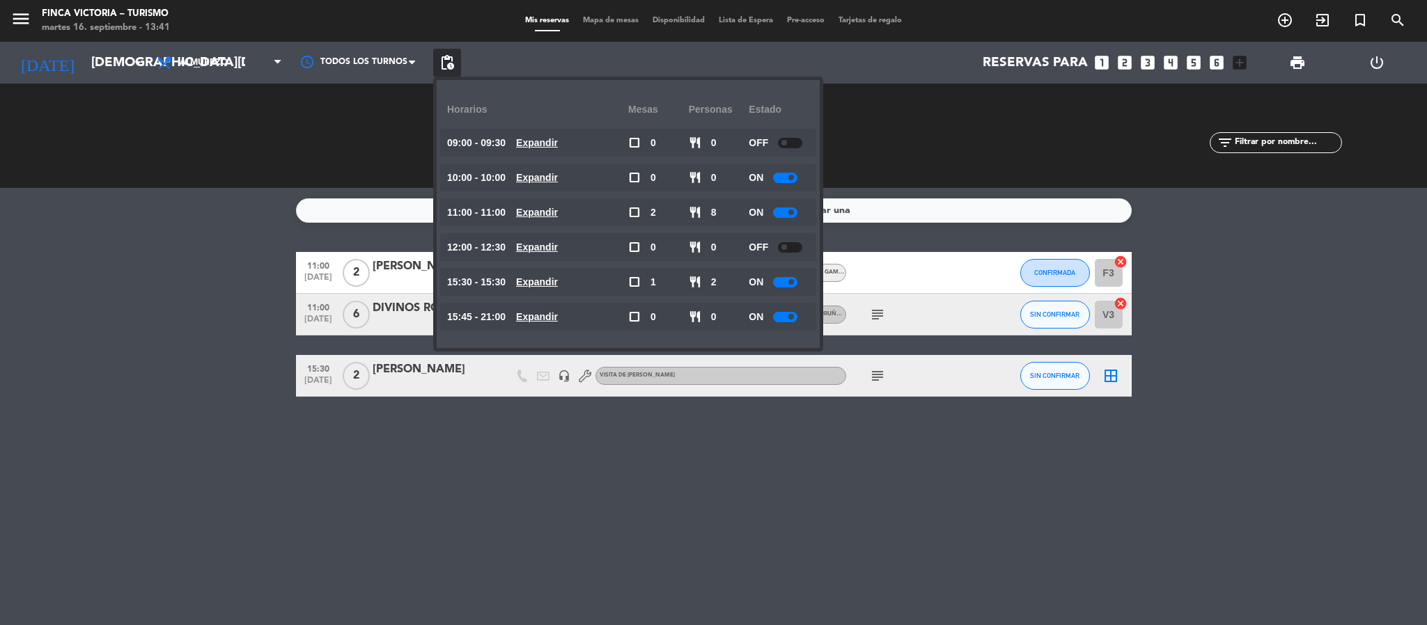
click at [134, 313] on bookings-row "11:00 [DATE] 2 [PERSON_NAME] credit_card visa * 7667 mercadopago TOUR DE FINCA …" at bounding box center [713, 324] width 1427 height 145
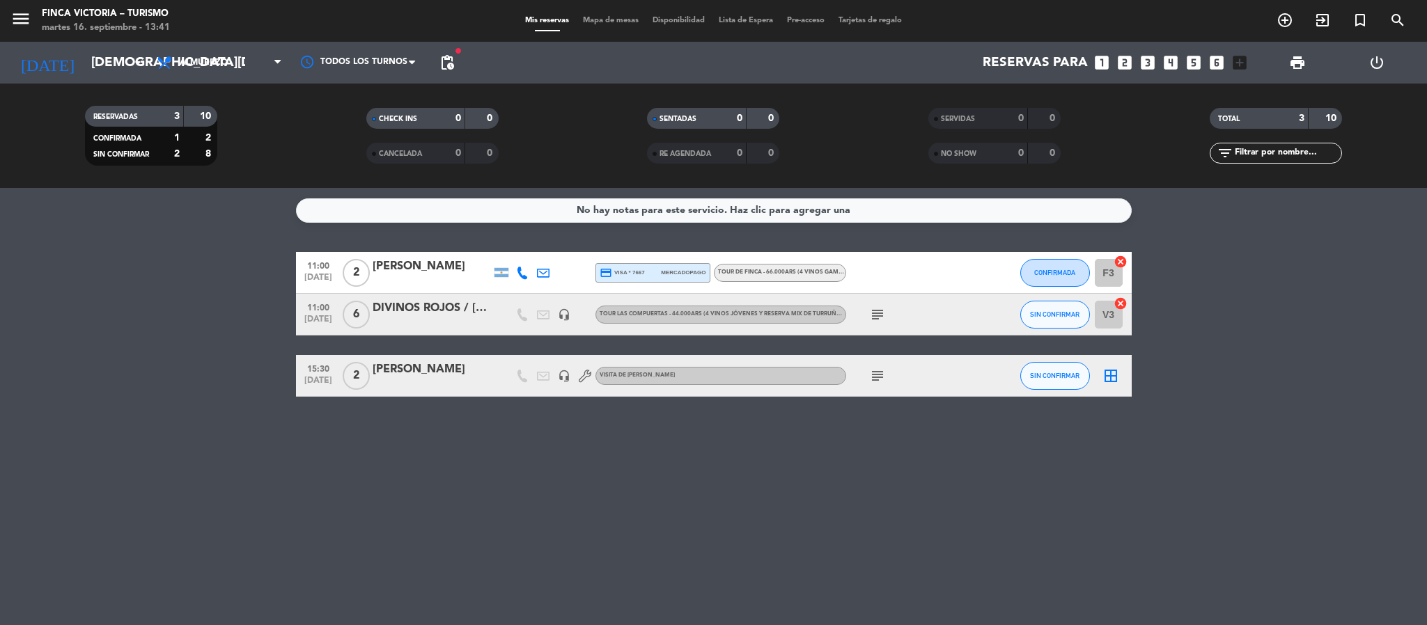
click at [886, 311] on span "subject" at bounding box center [877, 314] width 21 height 17
click at [876, 310] on icon "subject" at bounding box center [877, 314] width 17 height 17
click at [24, 338] on bookings-row "11:00 [DATE] 2 [PERSON_NAME] credit_card visa * 7667 mercadopago TOUR DE FINCA …" at bounding box center [713, 324] width 1427 height 145
click at [877, 383] on icon "subject" at bounding box center [877, 376] width 17 height 17
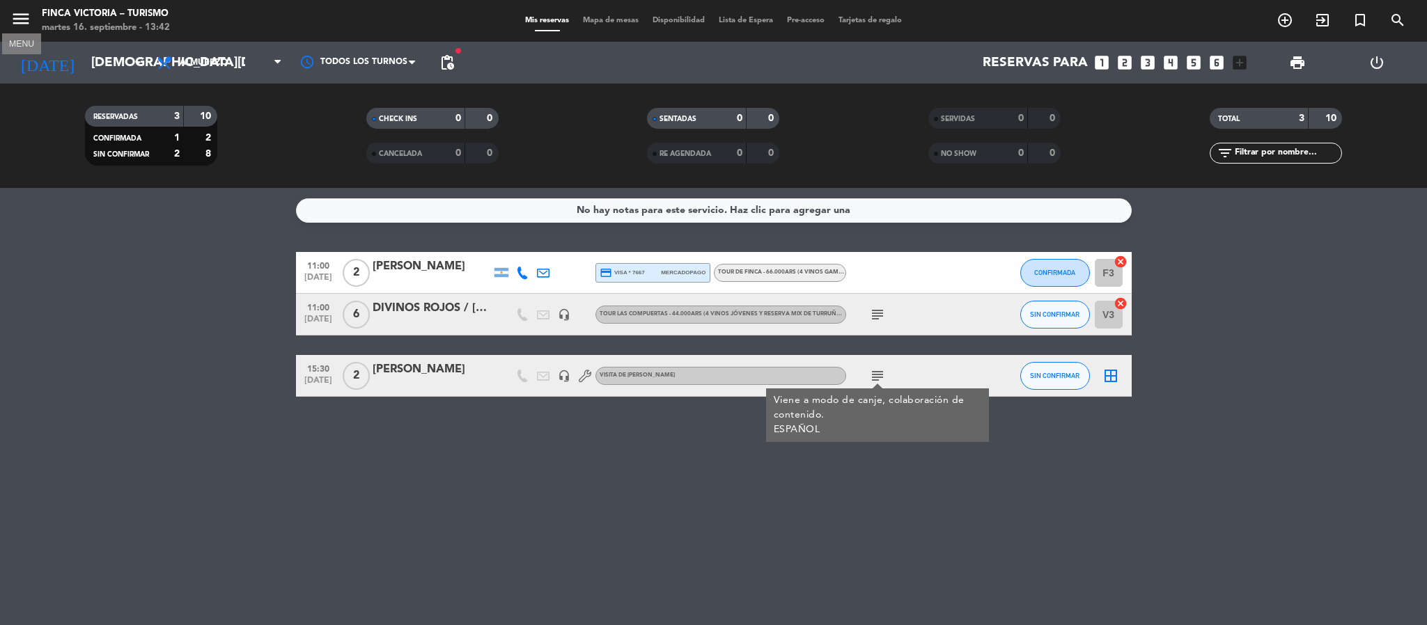
click at [23, 19] on icon "menu" at bounding box center [20, 18] width 21 height 21
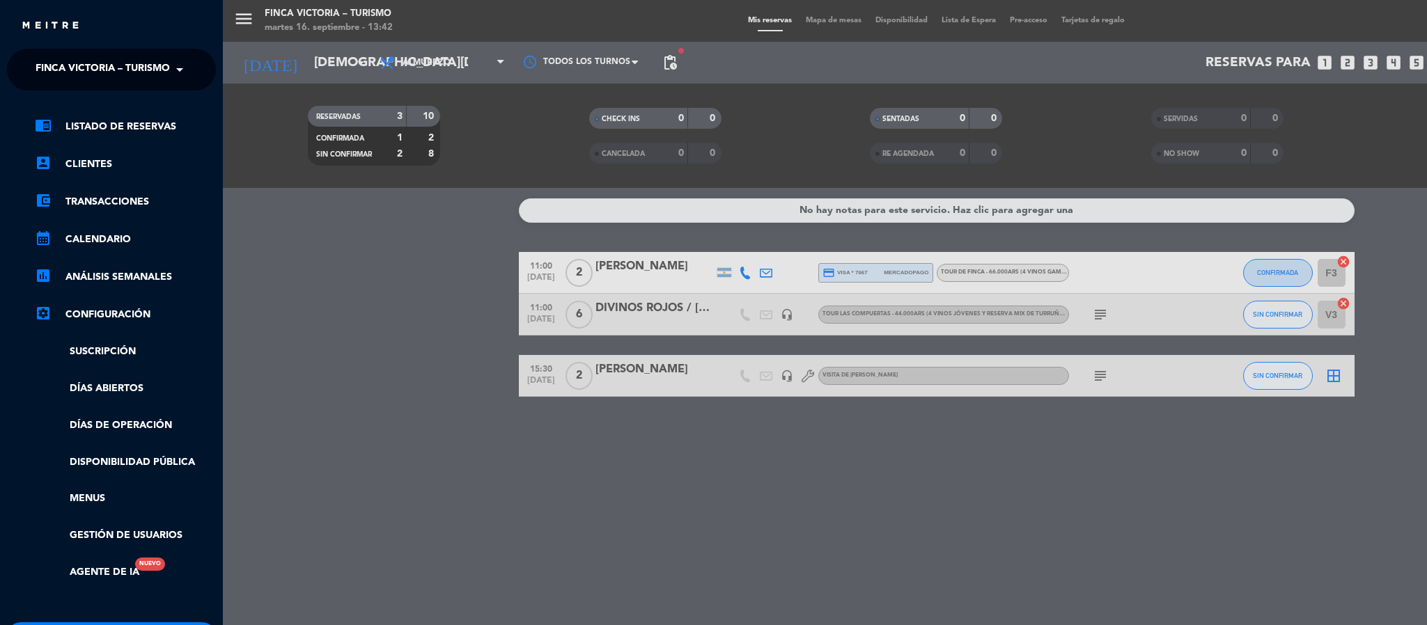
click at [30, 56] on div "× FINCA VICTORIA – TURISMO" at bounding box center [100, 69] width 141 height 29
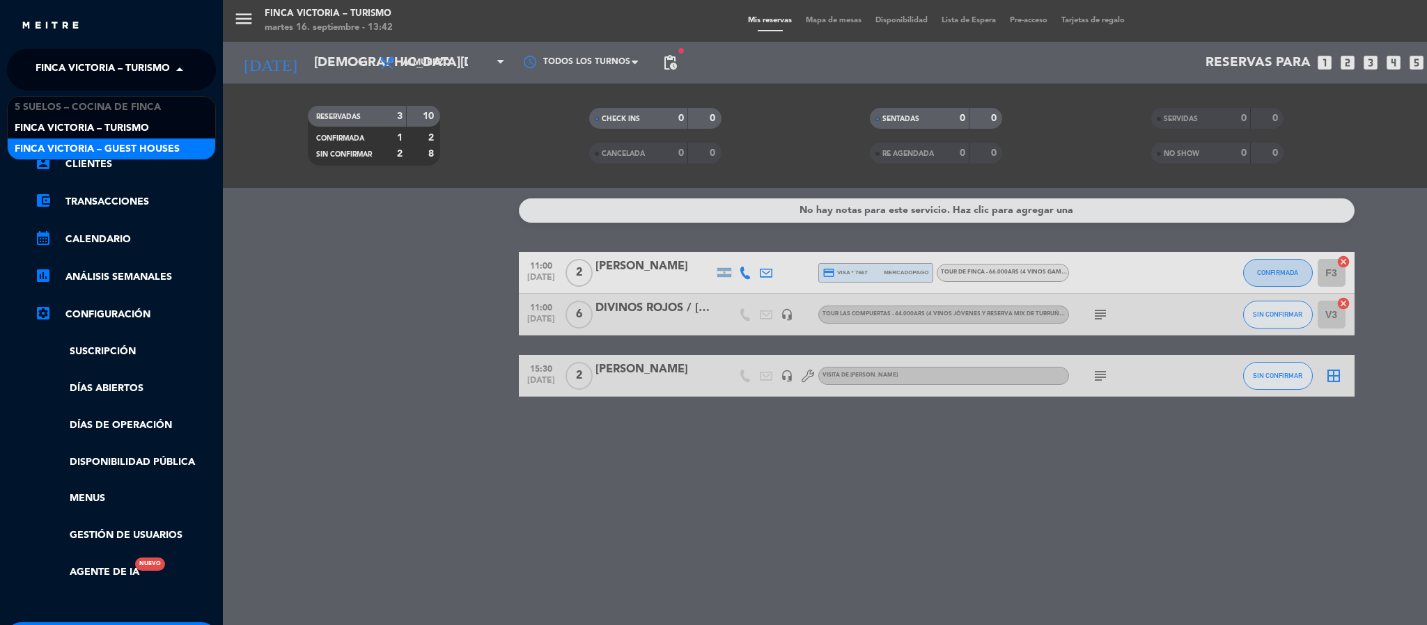
click at [51, 139] on div "FINCA VICTORIA – GUEST HOUSES" at bounding box center [112, 149] width 208 height 21
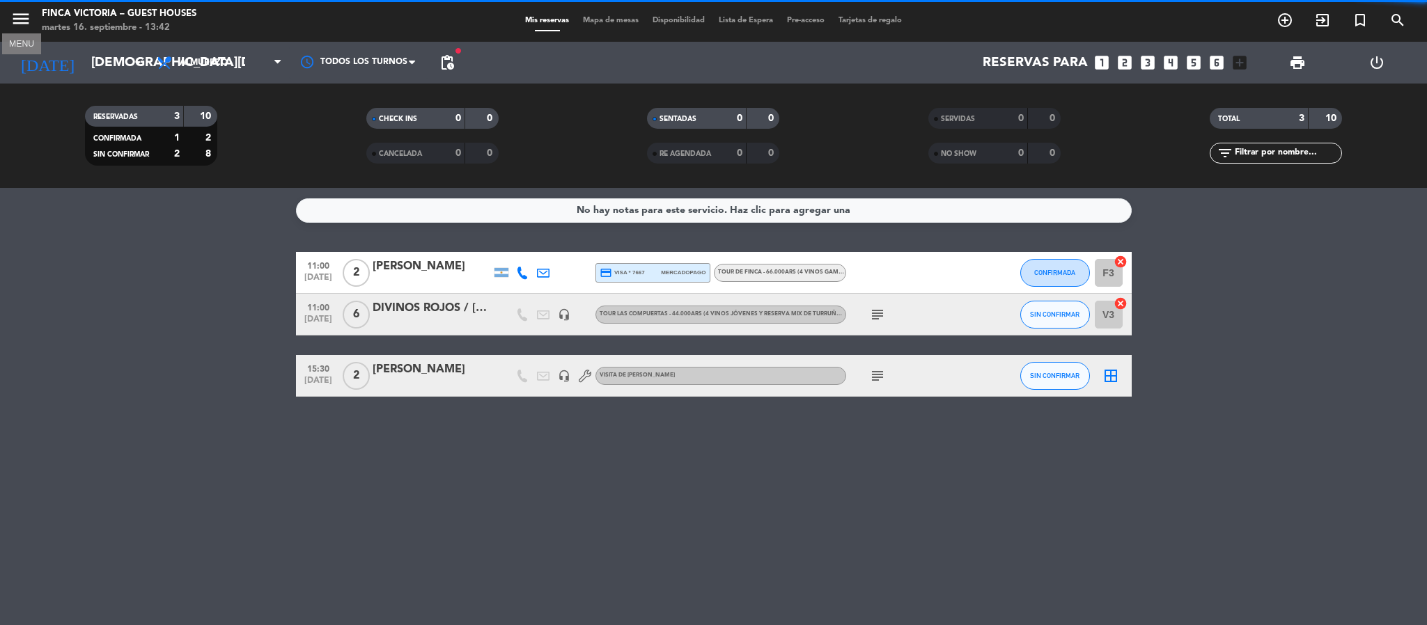
click at [29, 13] on icon "menu" at bounding box center [20, 18] width 21 height 21
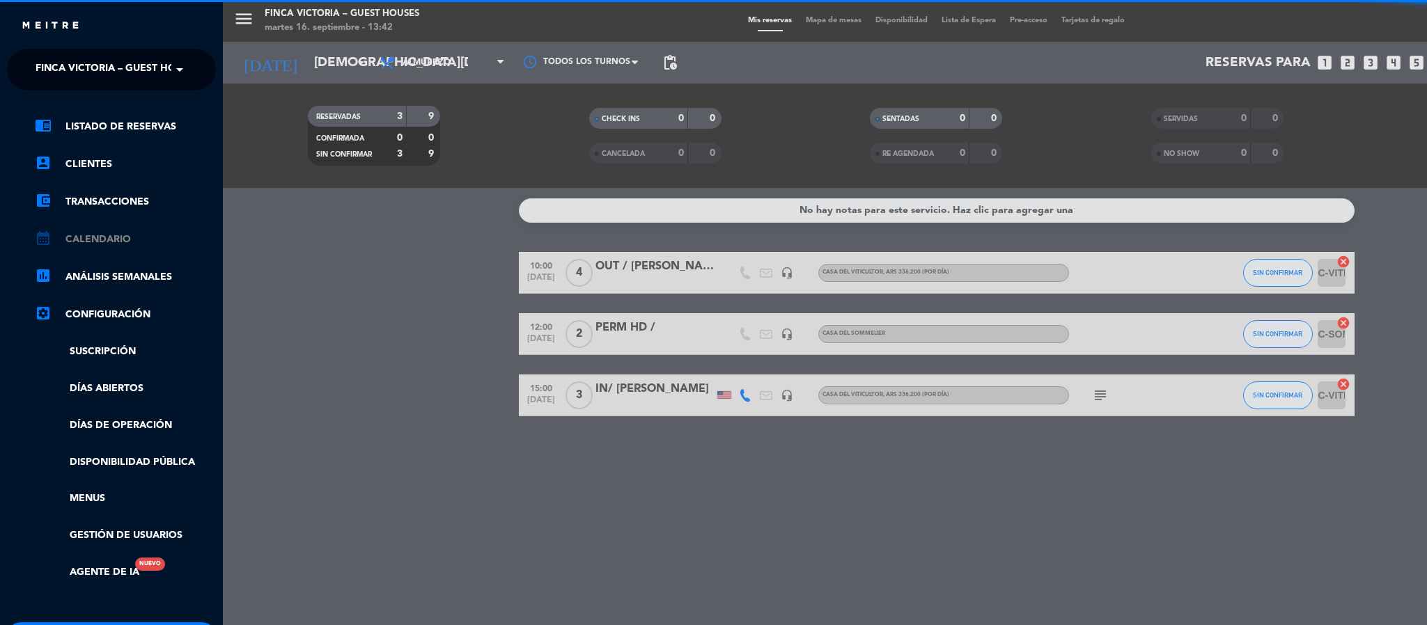
click at [65, 237] on link "calendar_month Calendario" at bounding box center [125, 239] width 181 height 17
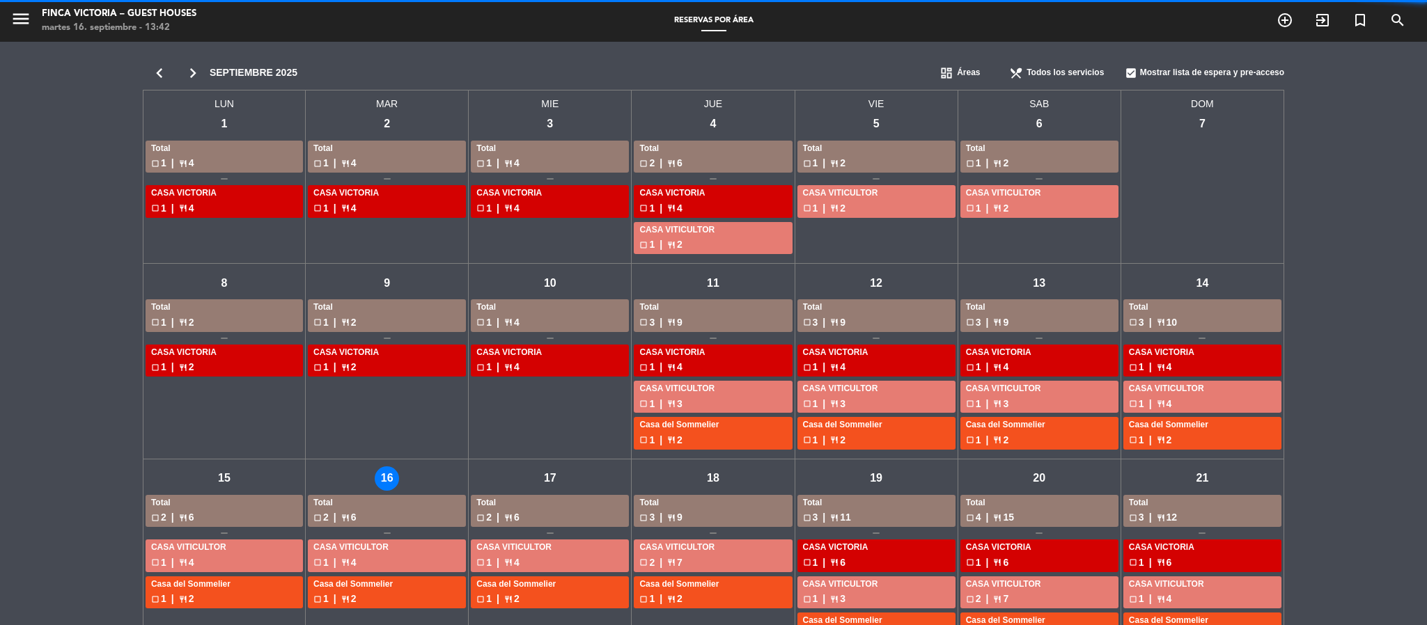
click at [189, 73] on icon "chevron_right" at bounding box center [192, 72] width 33 height 19
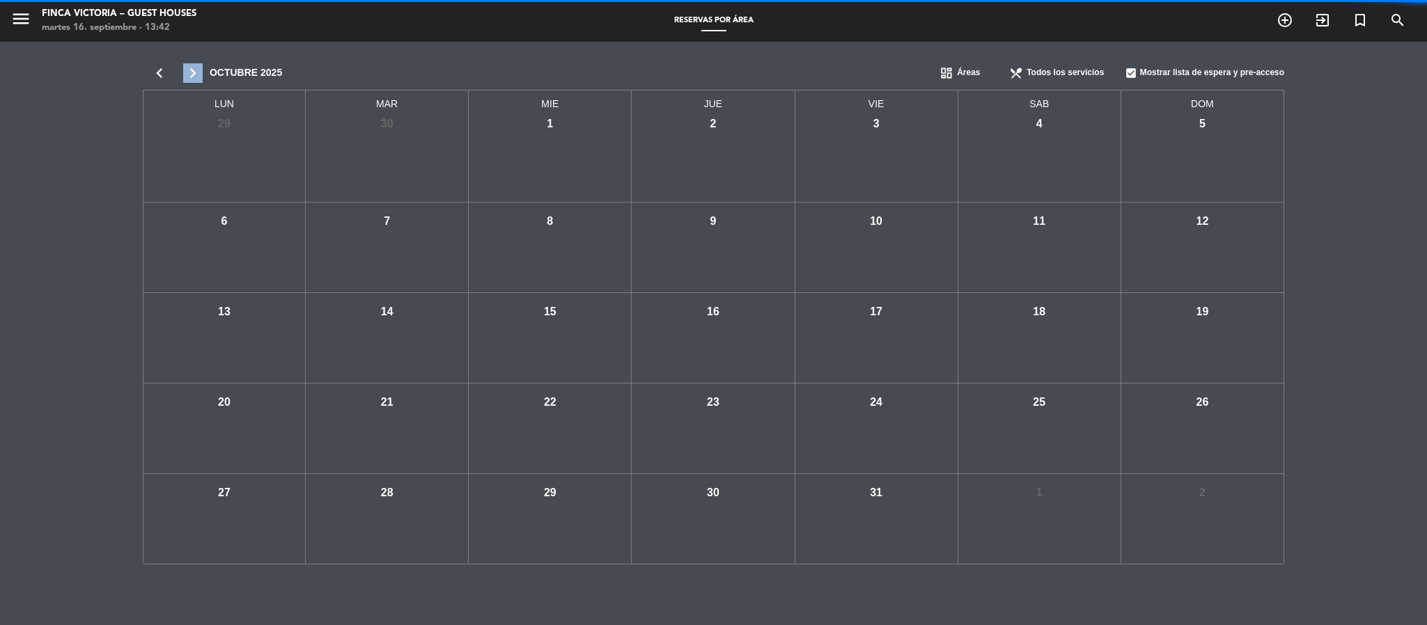
click at [189, 73] on icon "chevron_right" at bounding box center [192, 72] width 33 height 19
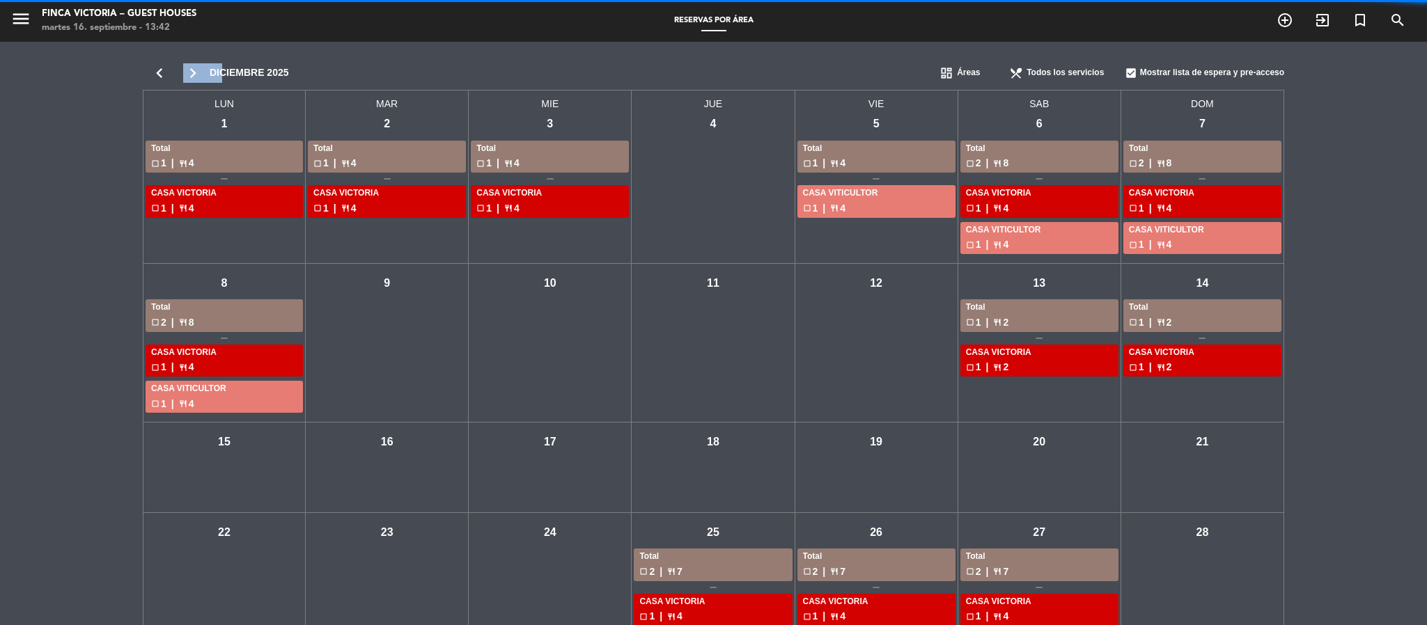
click at [189, 73] on icon "chevron_right" at bounding box center [192, 72] width 33 height 19
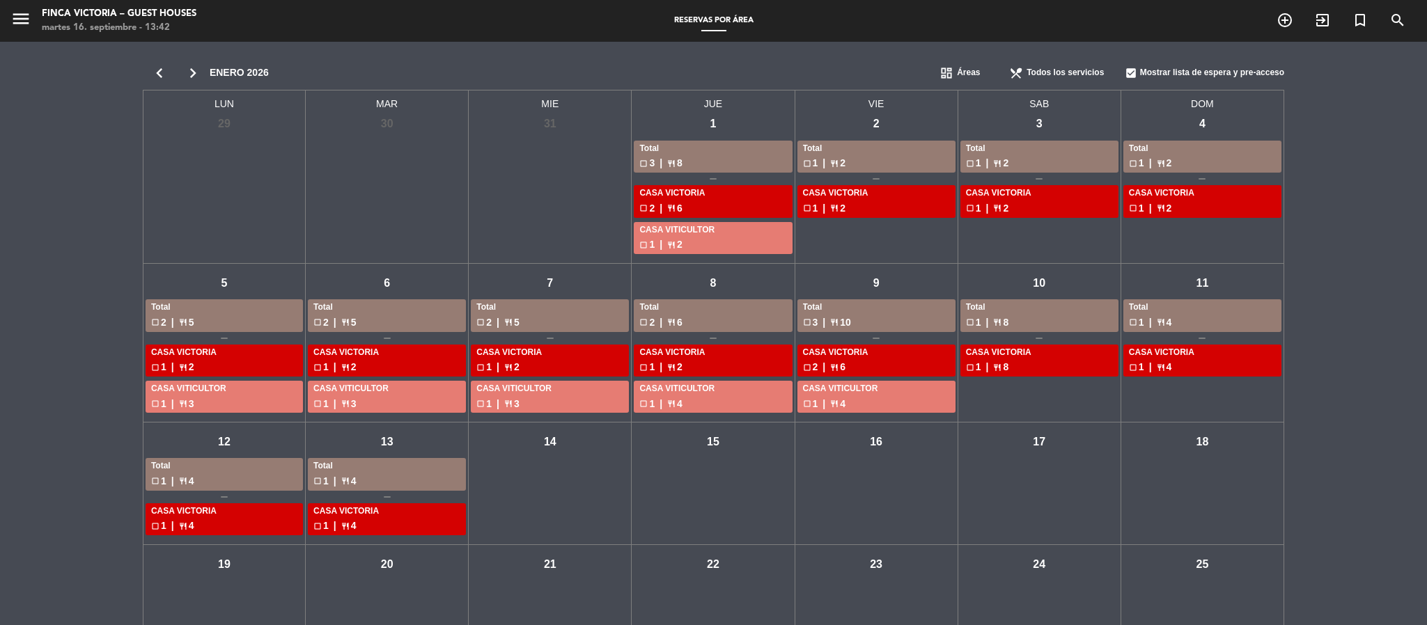
click at [877, 280] on div "vie - 9" at bounding box center [876, 283] width 24 height 24
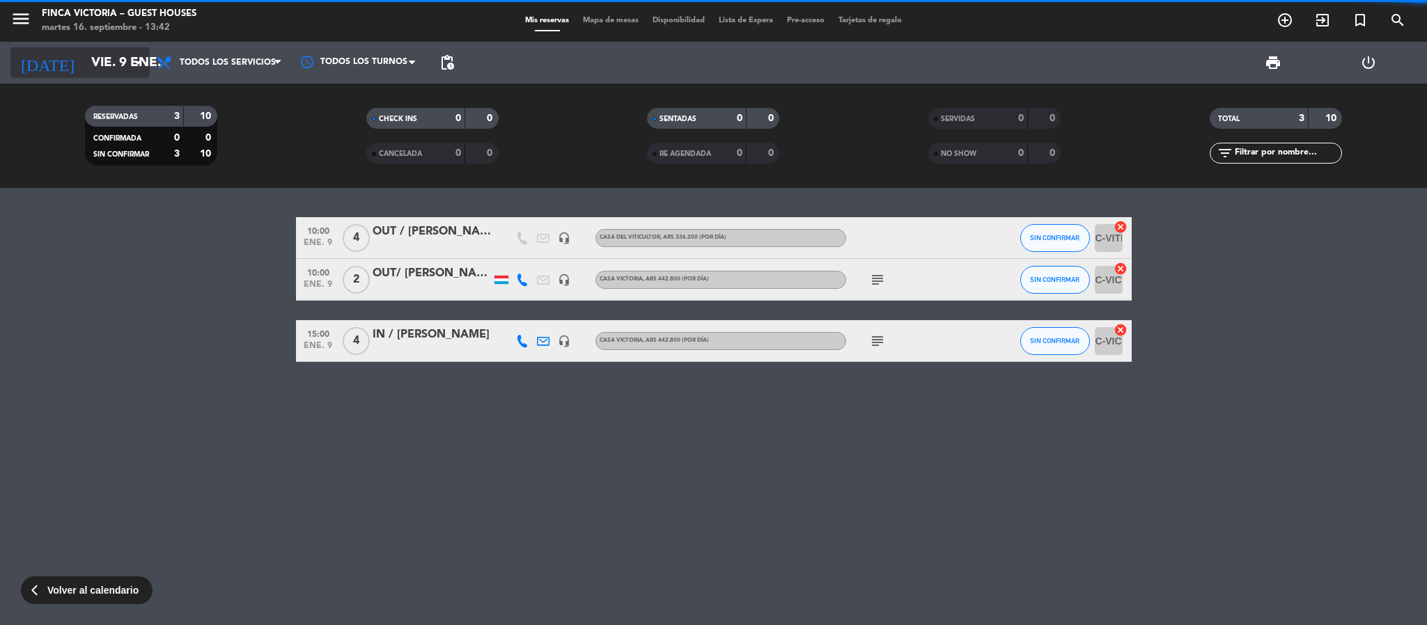
click at [84, 63] on input "vie. 9 ene." at bounding box center [168, 62] width 168 height 29
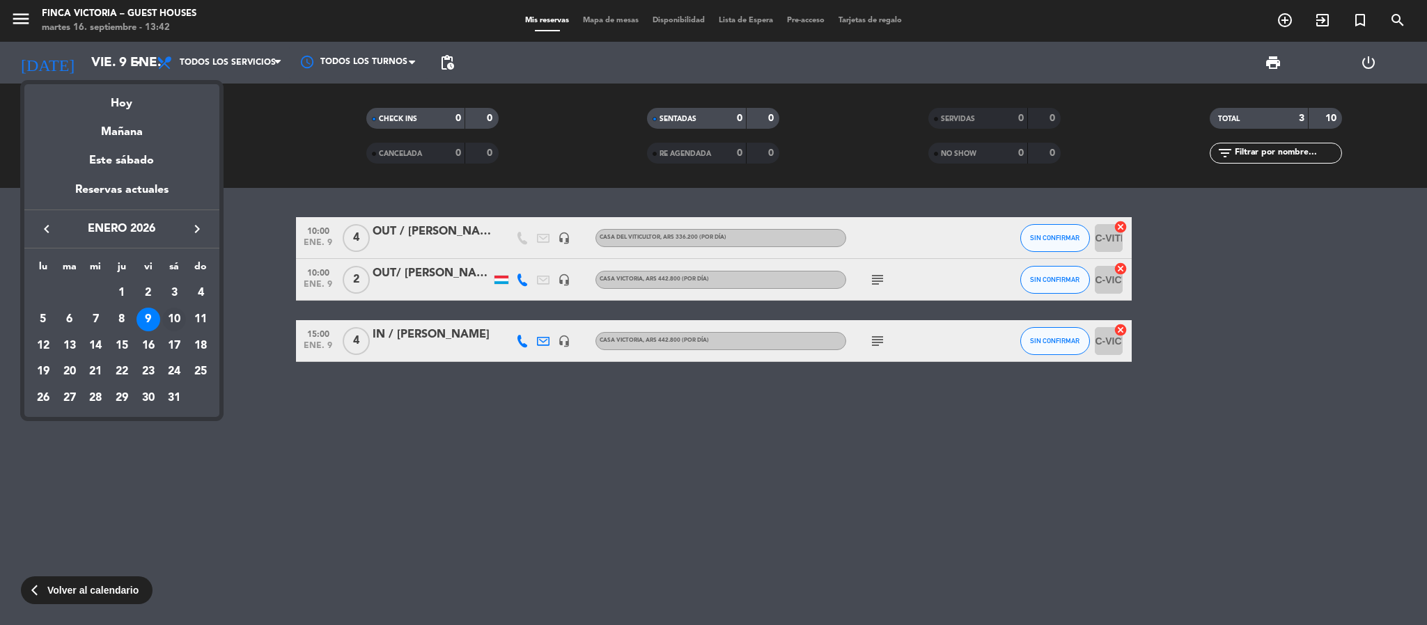
click at [175, 315] on div "10" at bounding box center [174, 320] width 24 height 24
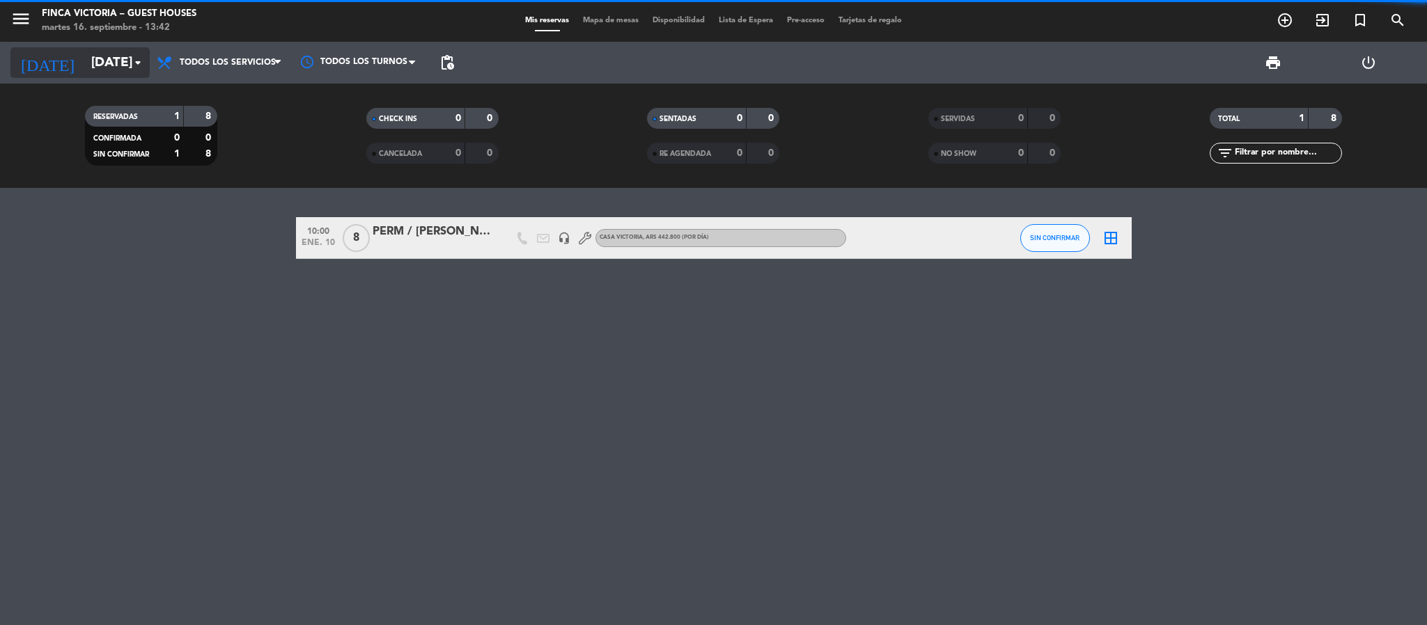
click at [116, 59] on input "[DATE]" at bounding box center [168, 62] width 168 height 29
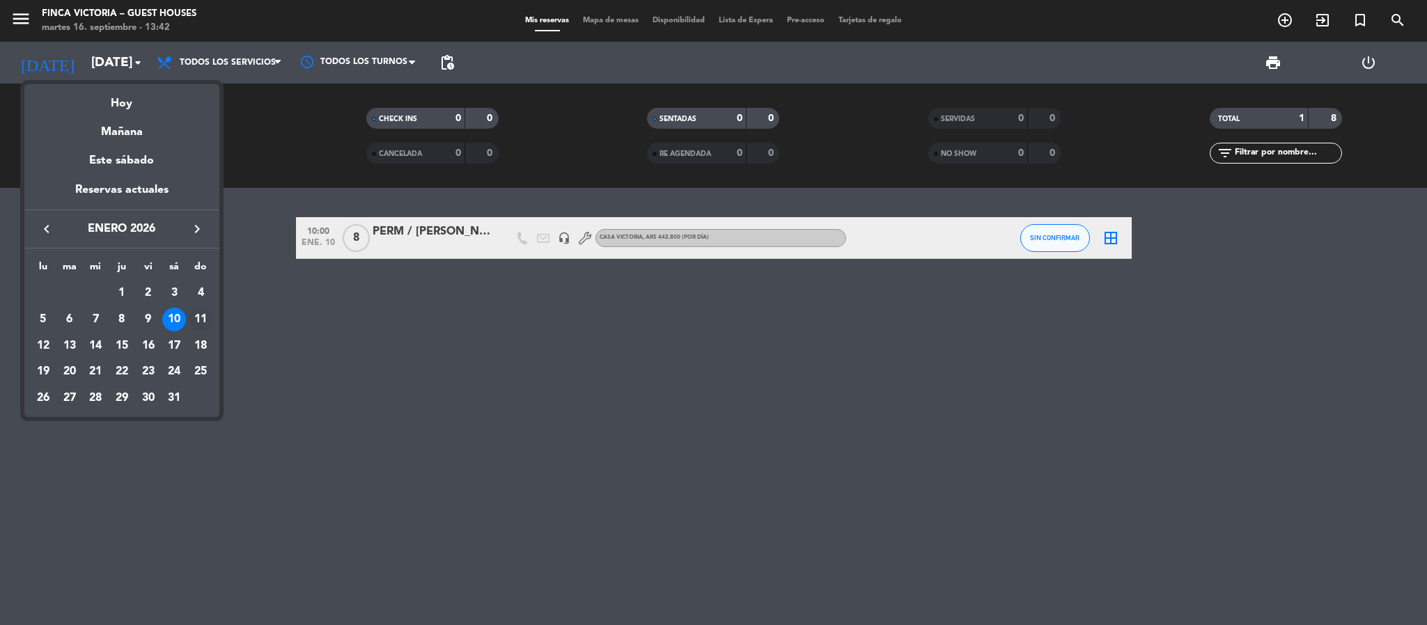
click at [196, 316] on div "11" at bounding box center [201, 320] width 24 height 24
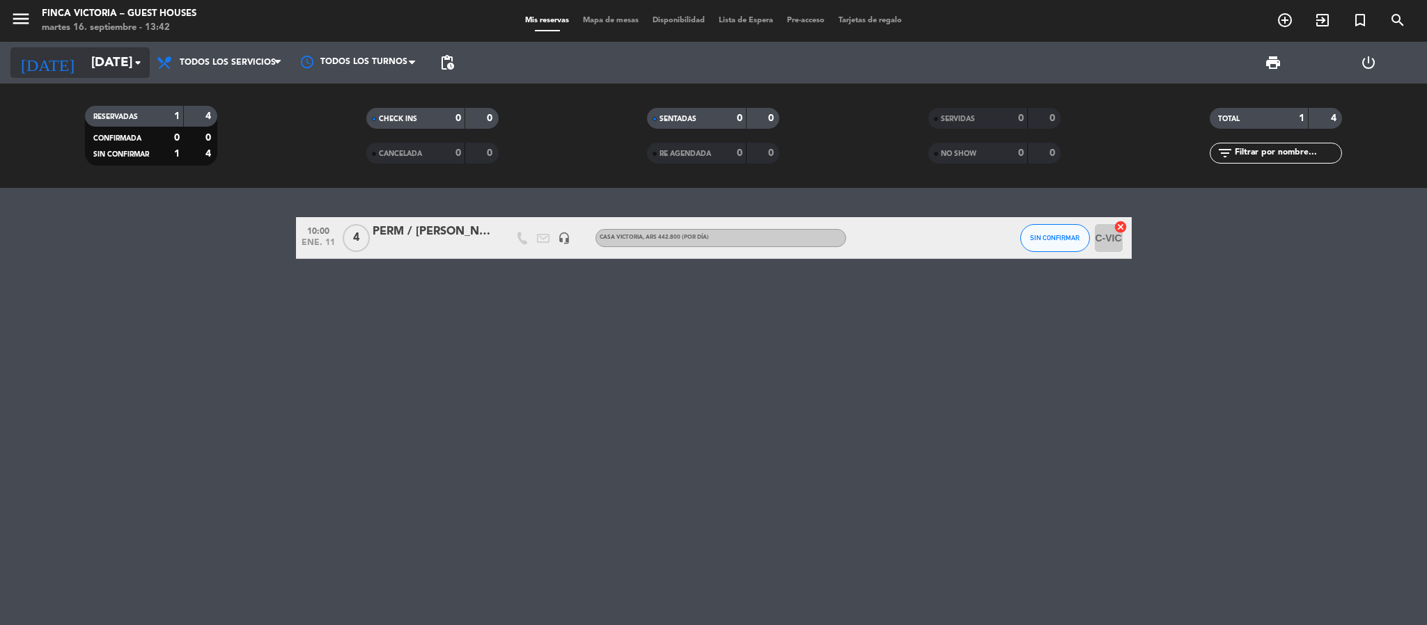
click at [121, 61] on input "[DATE]" at bounding box center [168, 62] width 168 height 29
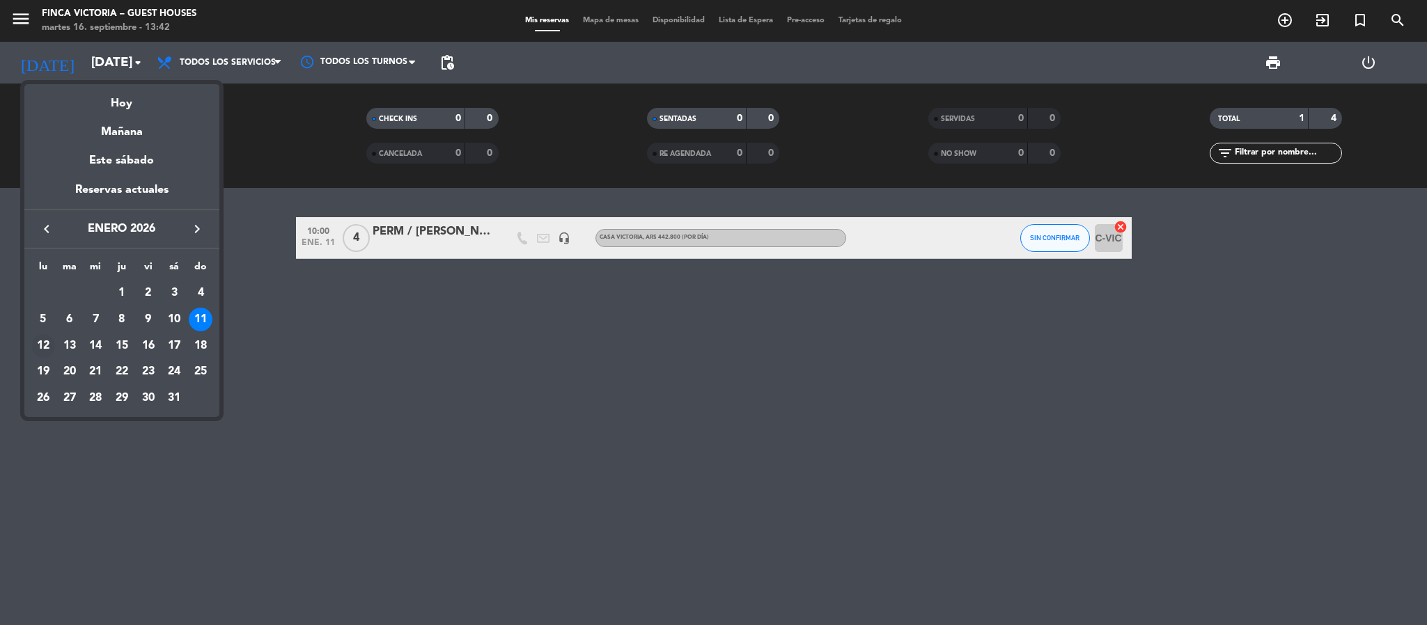
click at [45, 350] on div "12" at bounding box center [43, 346] width 24 height 24
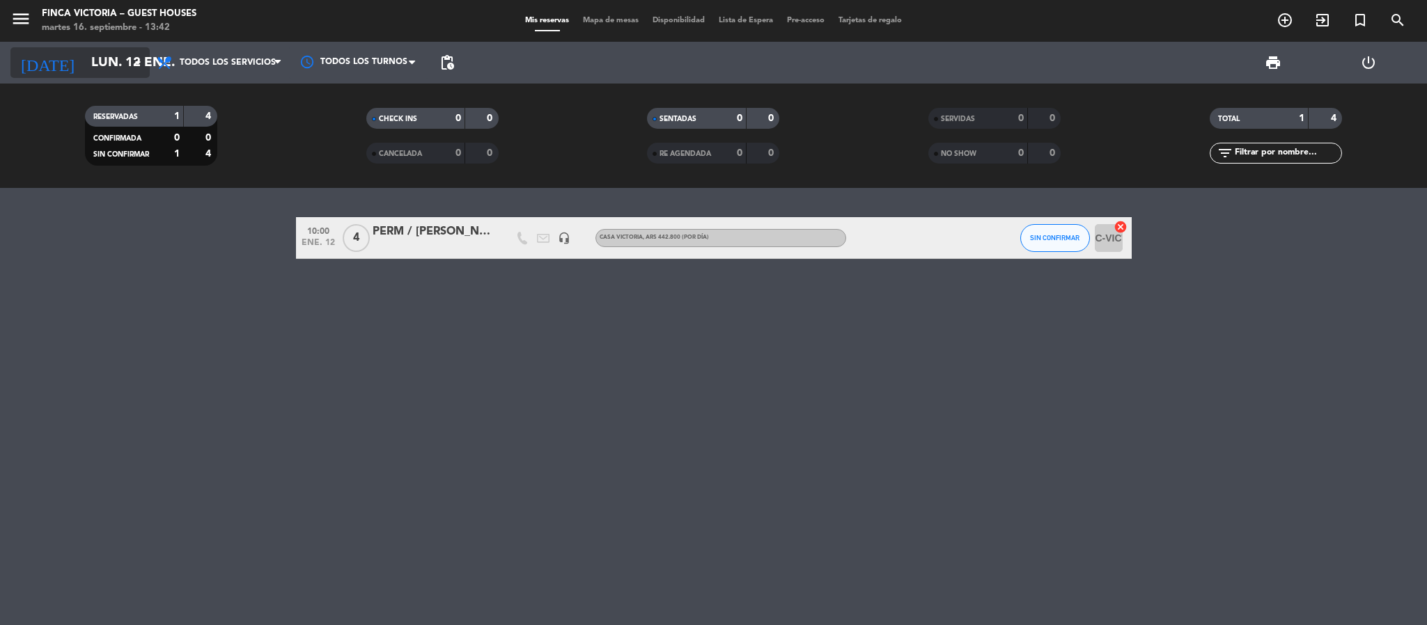
click at [84, 57] on input "lun. 12 ene." at bounding box center [168, 62] width 168 height 29
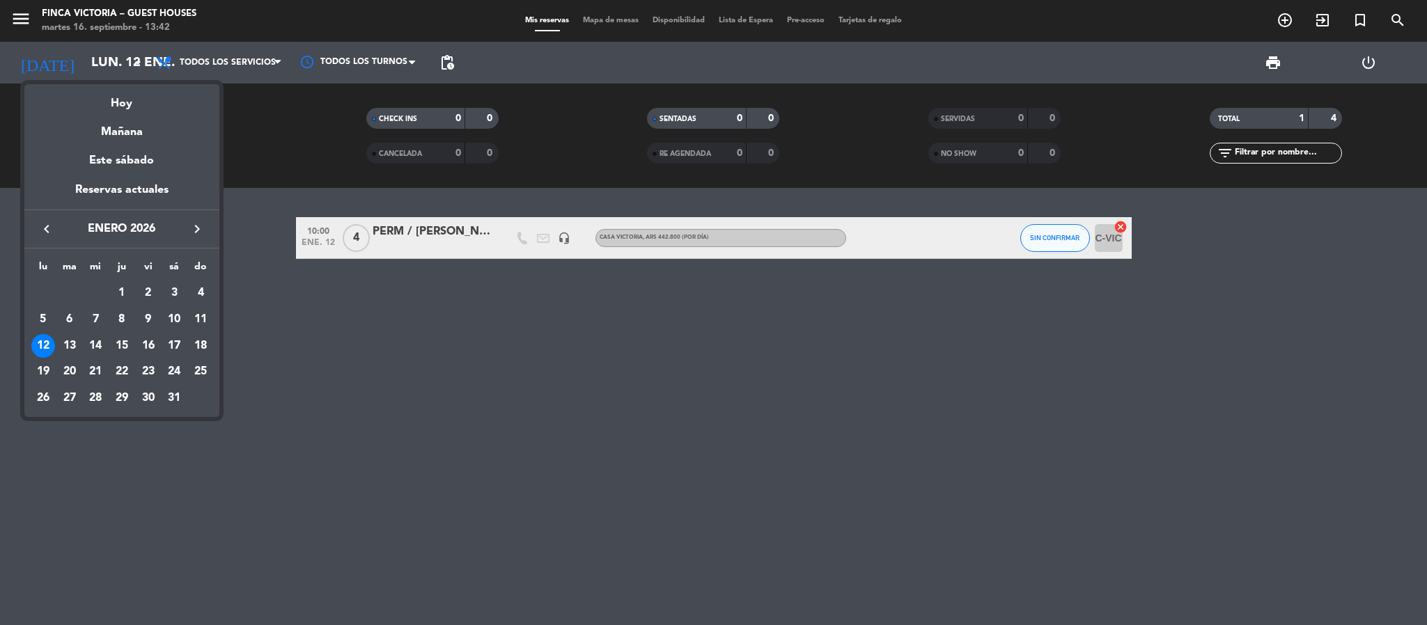
click at [65, 348] on div "13" at bounding box center [70, 346] width 24 height 24
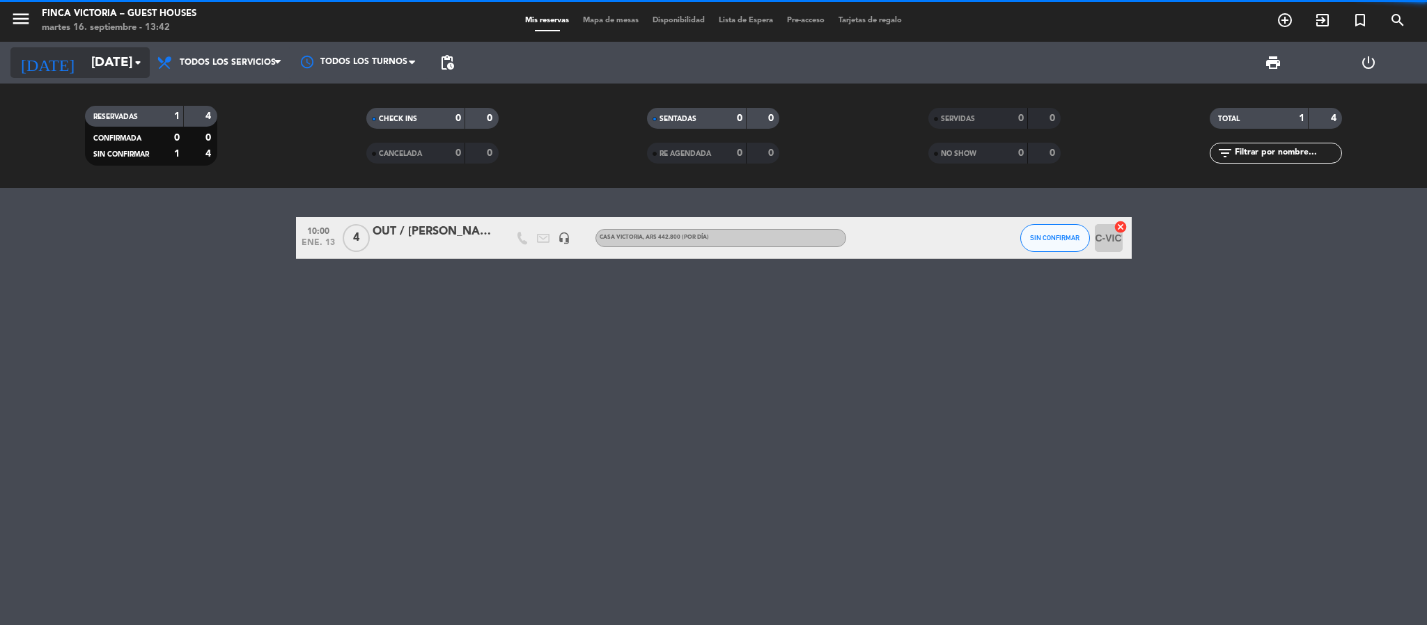
click at [111, 68] on input "[DATE]" at bounding box center [168, 62] width 168 height 29
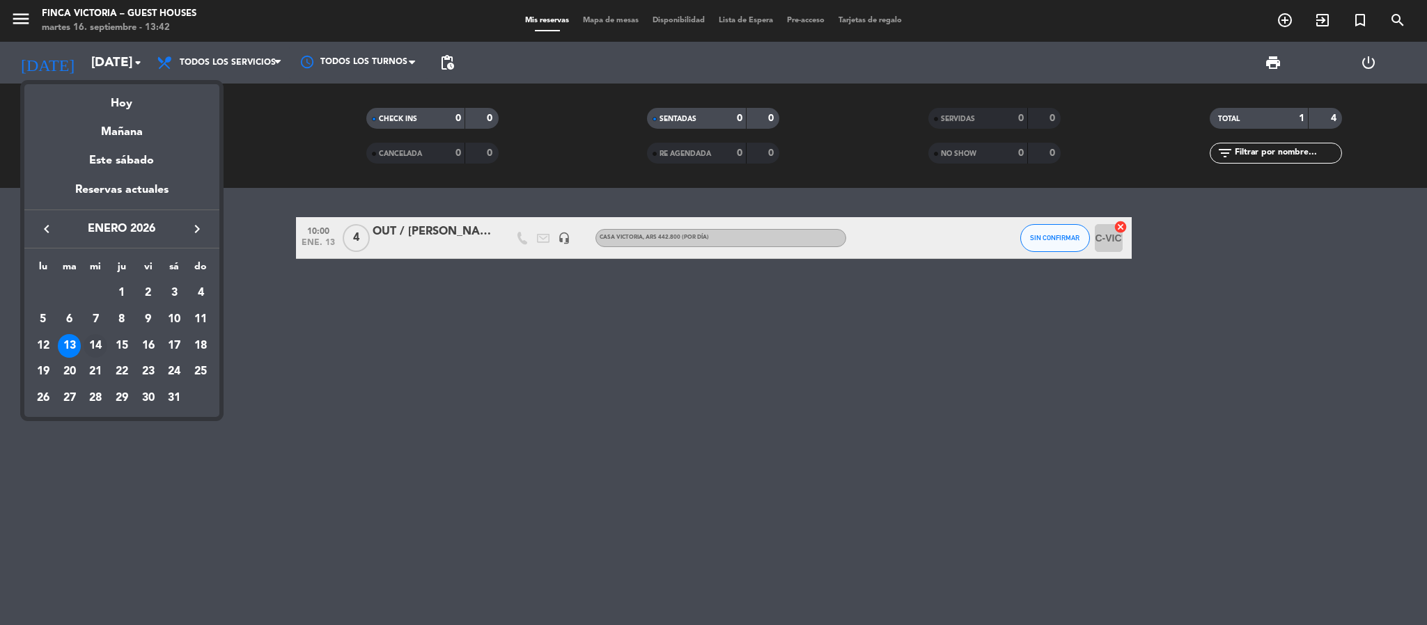
click at [102, 347] on div "14" at bounding box center [96, 346] width 24 height 24
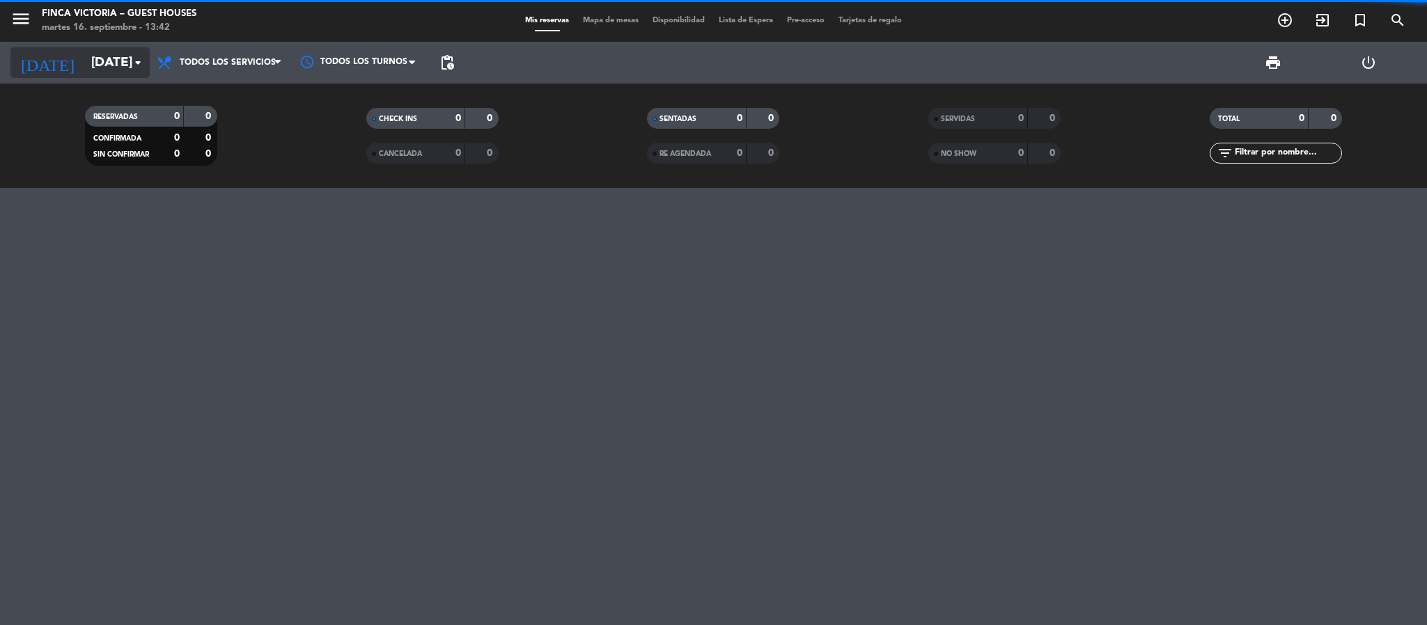
click at [84, 61] on input "[DATE]" at bounding box center [168, 62] width 168 height 29
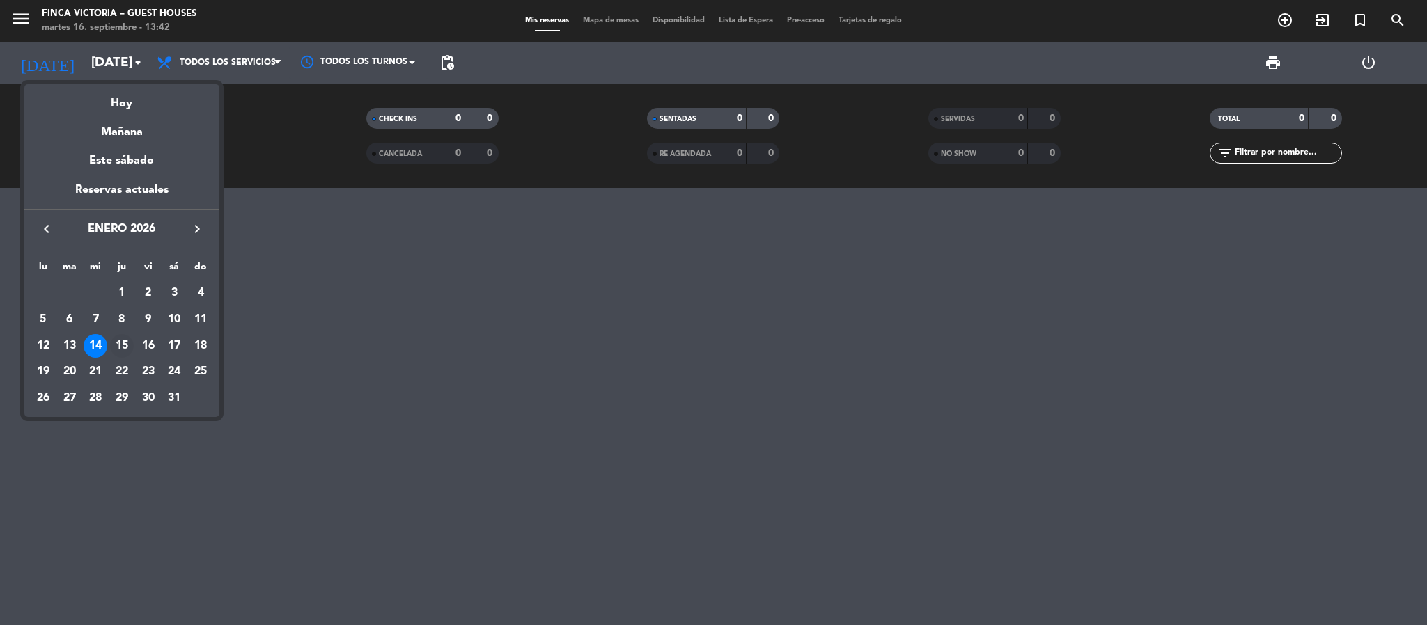
click at [119, 345] on div "15" at bounding box center [122, 346] width 24 height 24
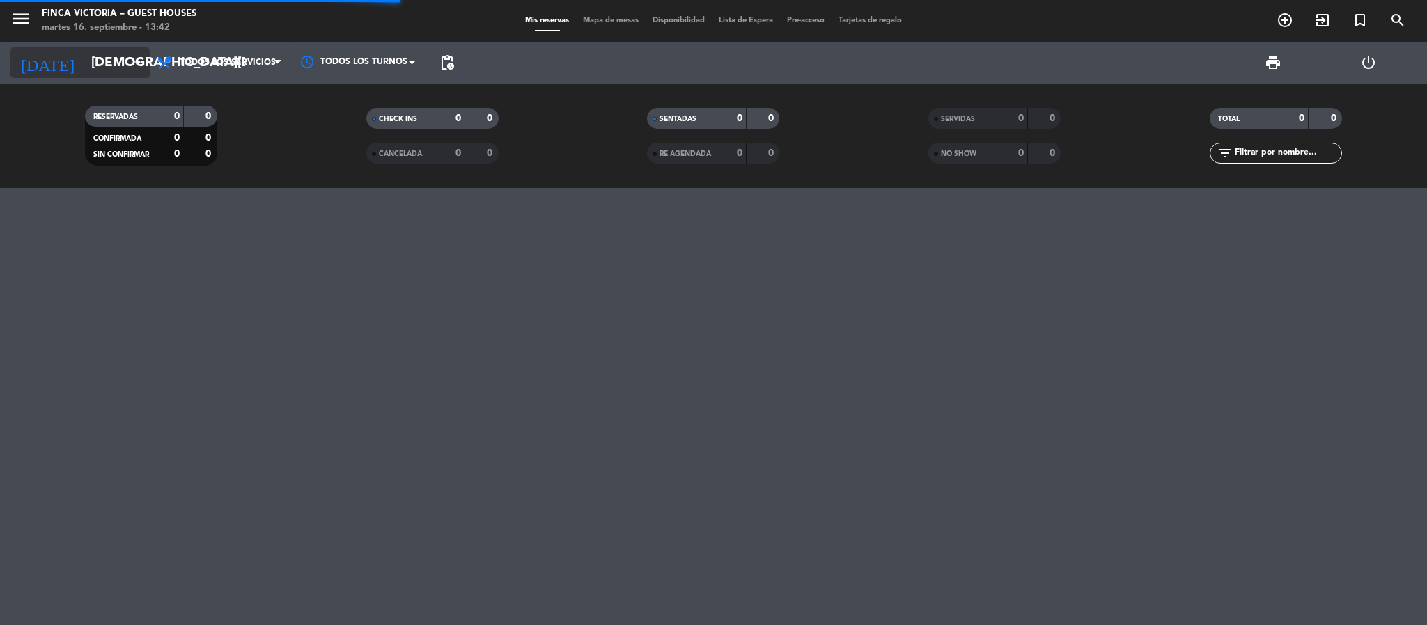
click at [99, 65] on input "[DEMOGRAPHIC_DATA][DATE]" at bounding box center [168, 62] width 168 height 29
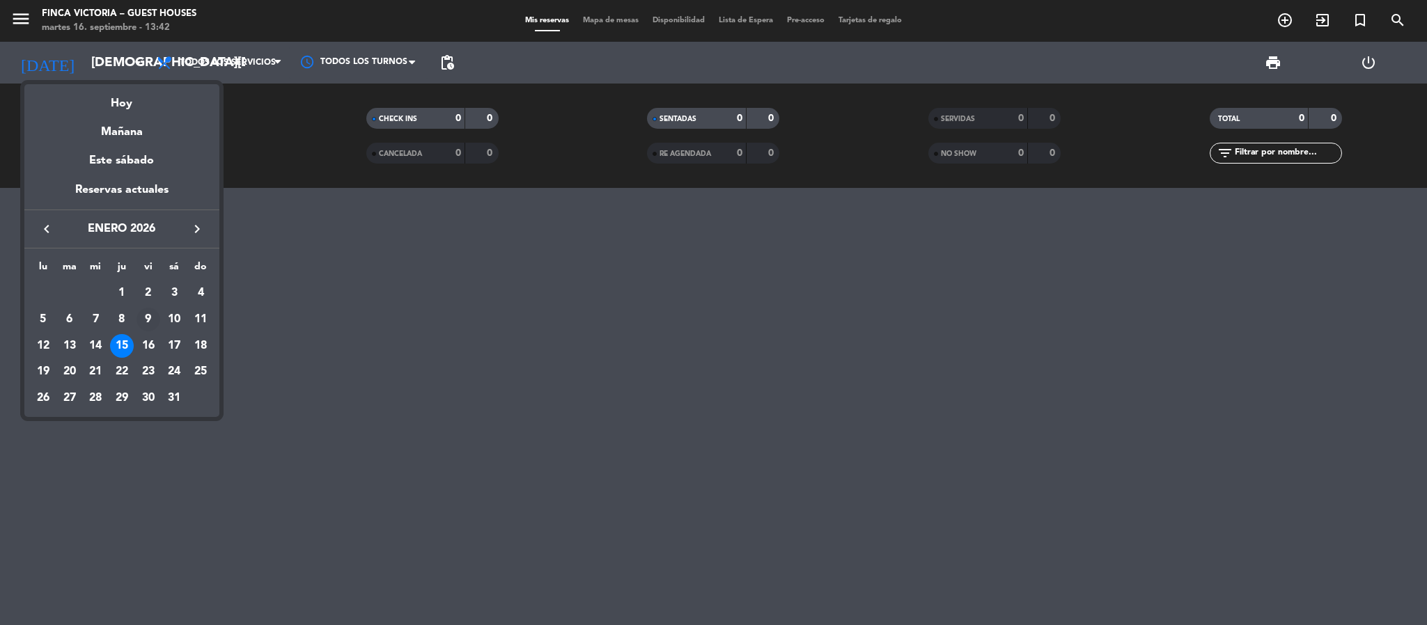
click at [155, 324] on div "9" at bounding box center [148, 320] width 24 height 24
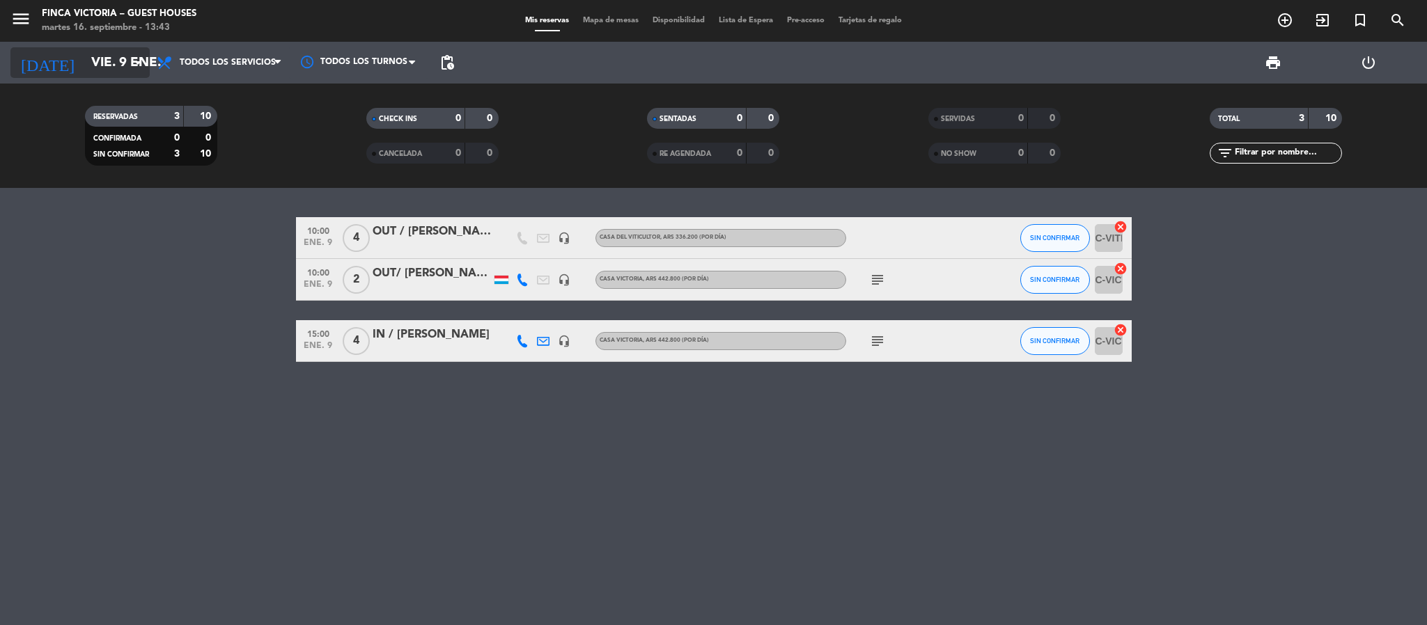
click at [84, 61] on input "vie. 9 ene." at bounding box center [168, 62] width 168 height 29
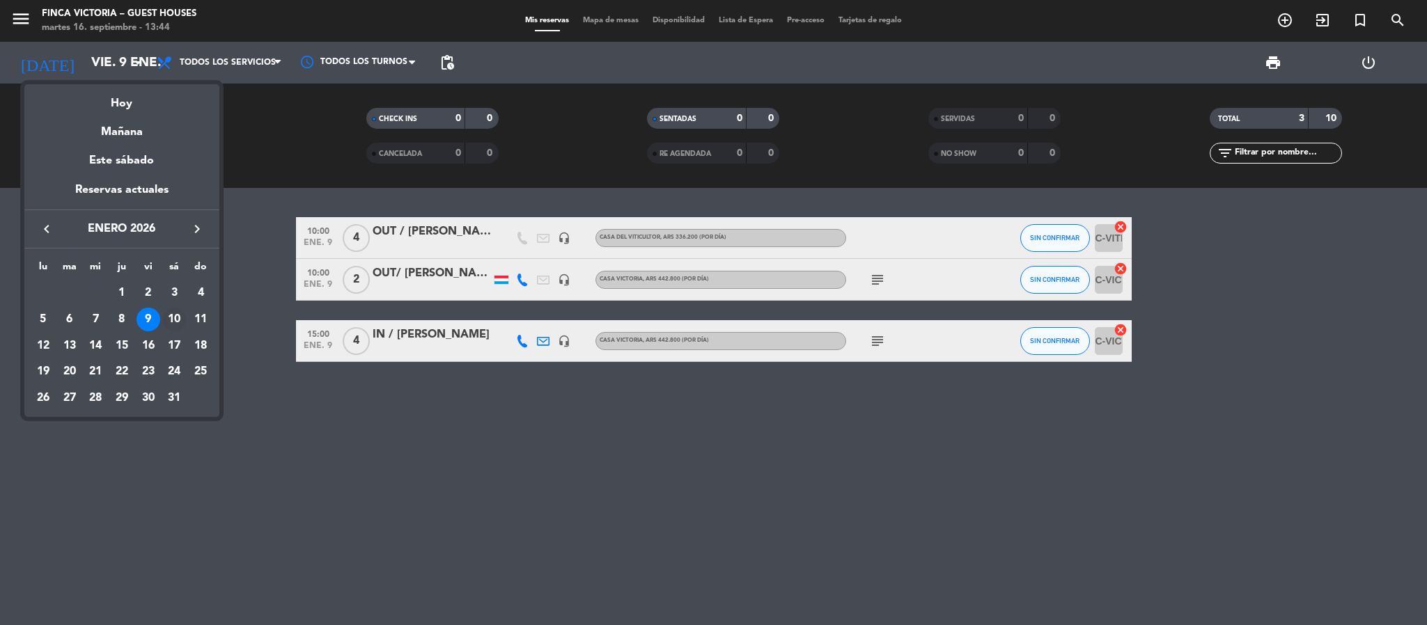
click at [174, 318] on div "10" at bounding box center [174, 320] width 24 height 24
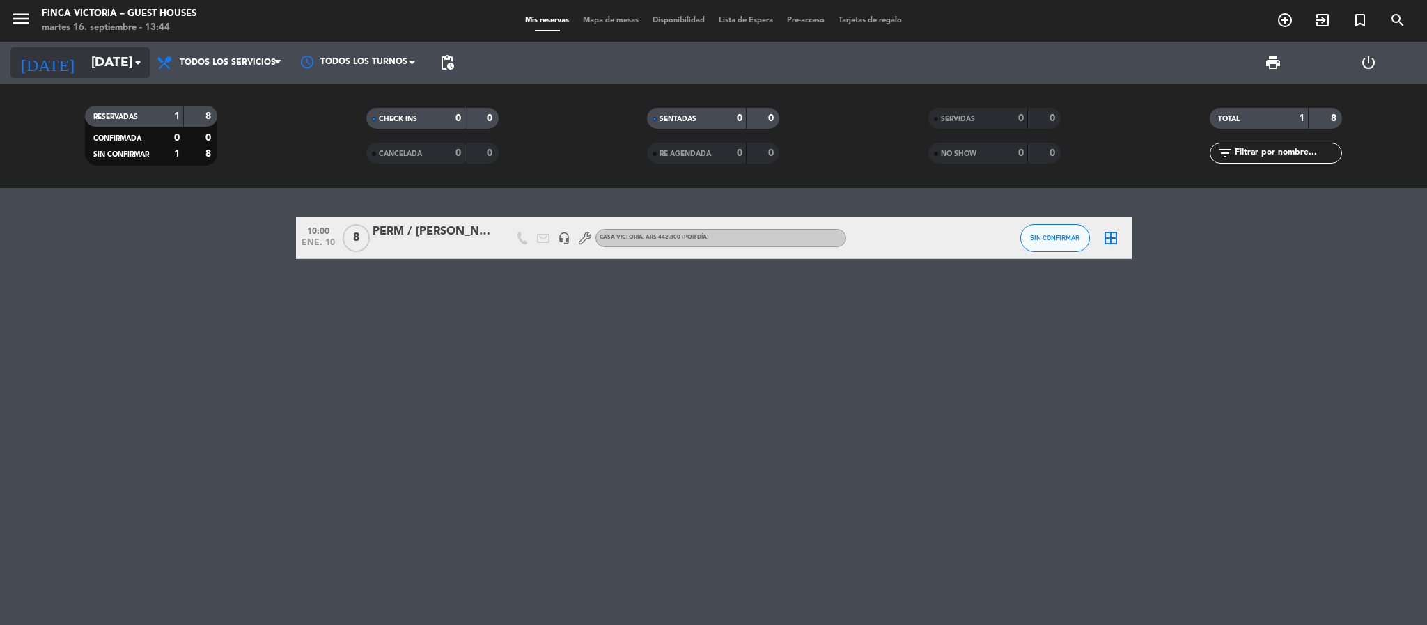
click at [97, 53] on input "[DATE]" at bounding box center [168, 62] width 168 height 29
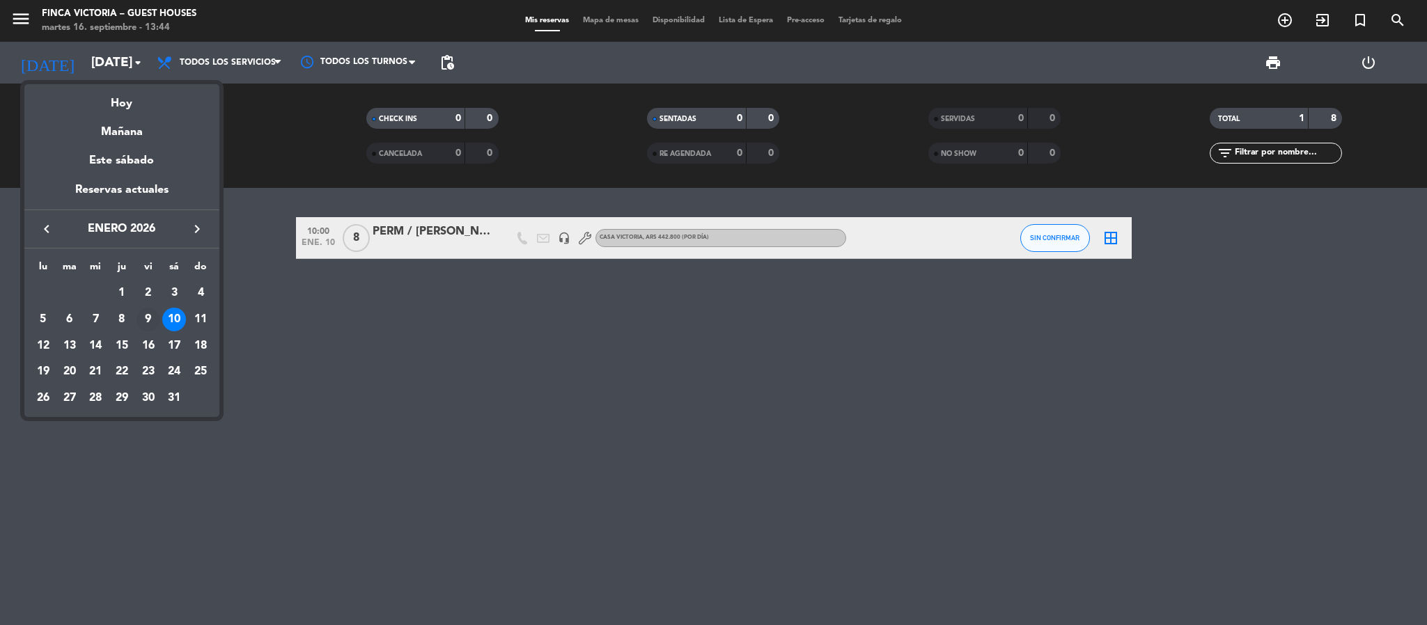
click at [142, 322] on div "9" at bounding box center [148, 320] width 24 height 24
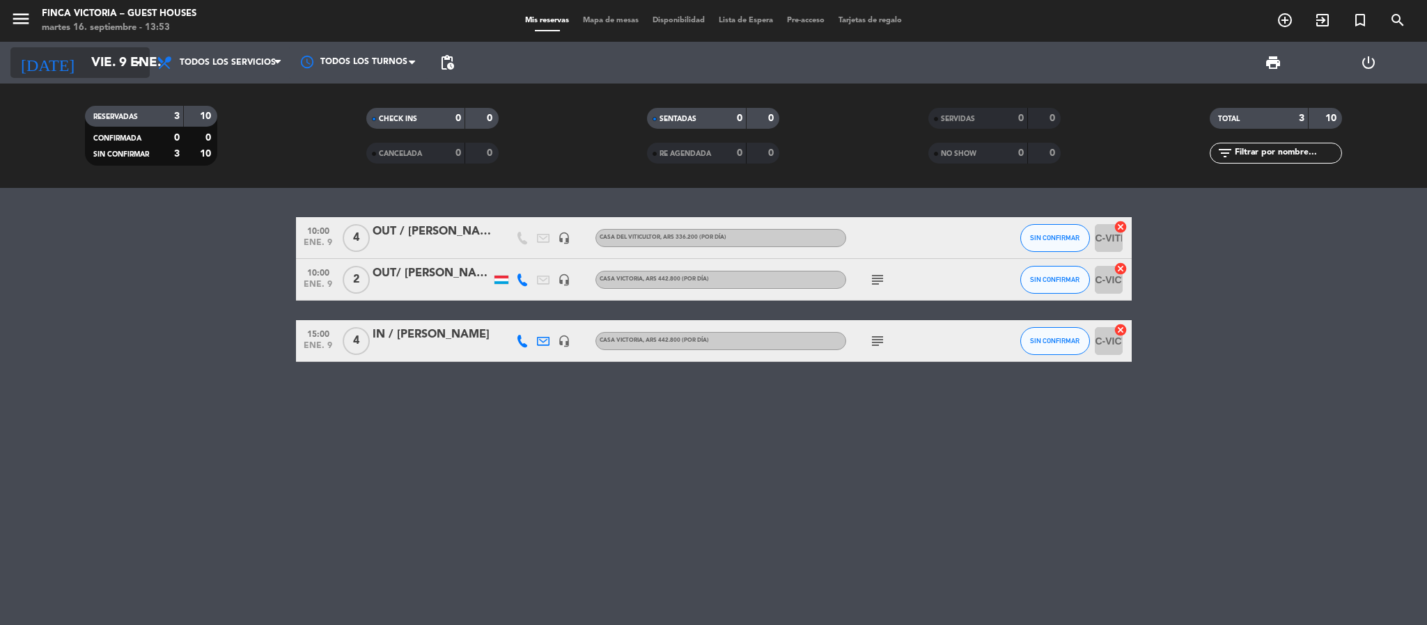
click at [84, 67] on input "vie. 9 ene." at bounding box center [168, 62] width 168 height 29
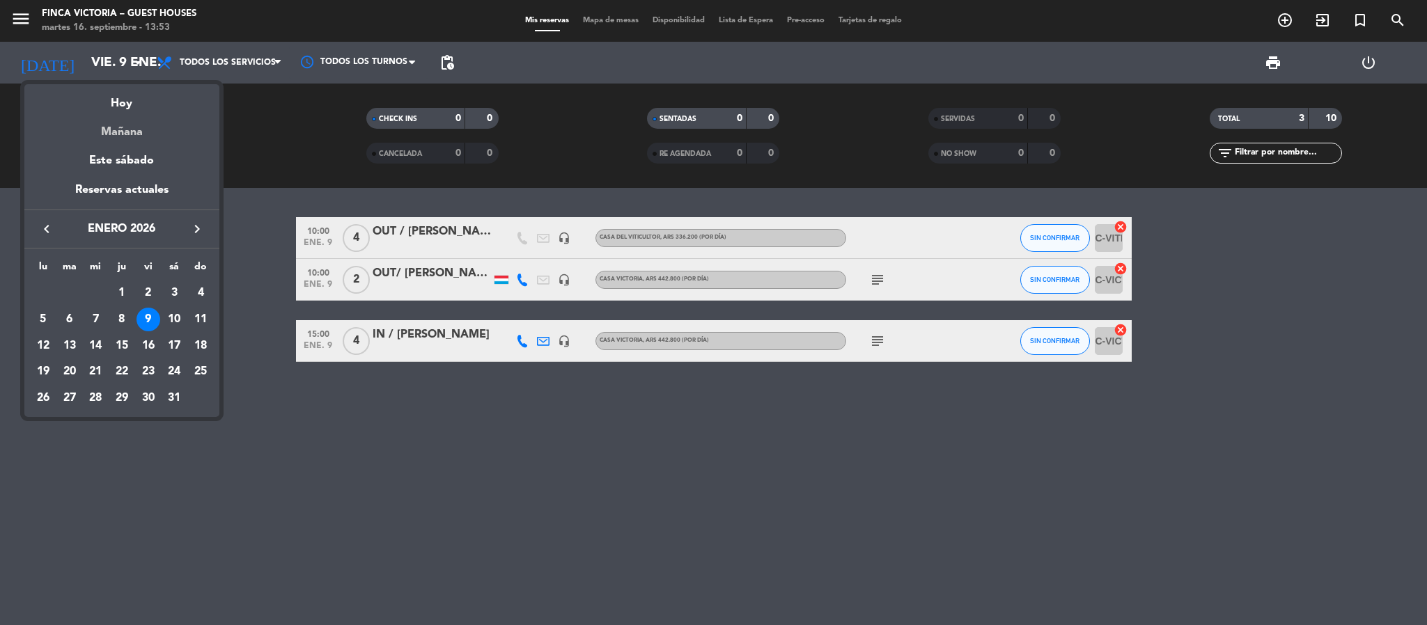
click at [107, 120] on div "Mañana" at bounding box center [121, 127] width 195 height 29
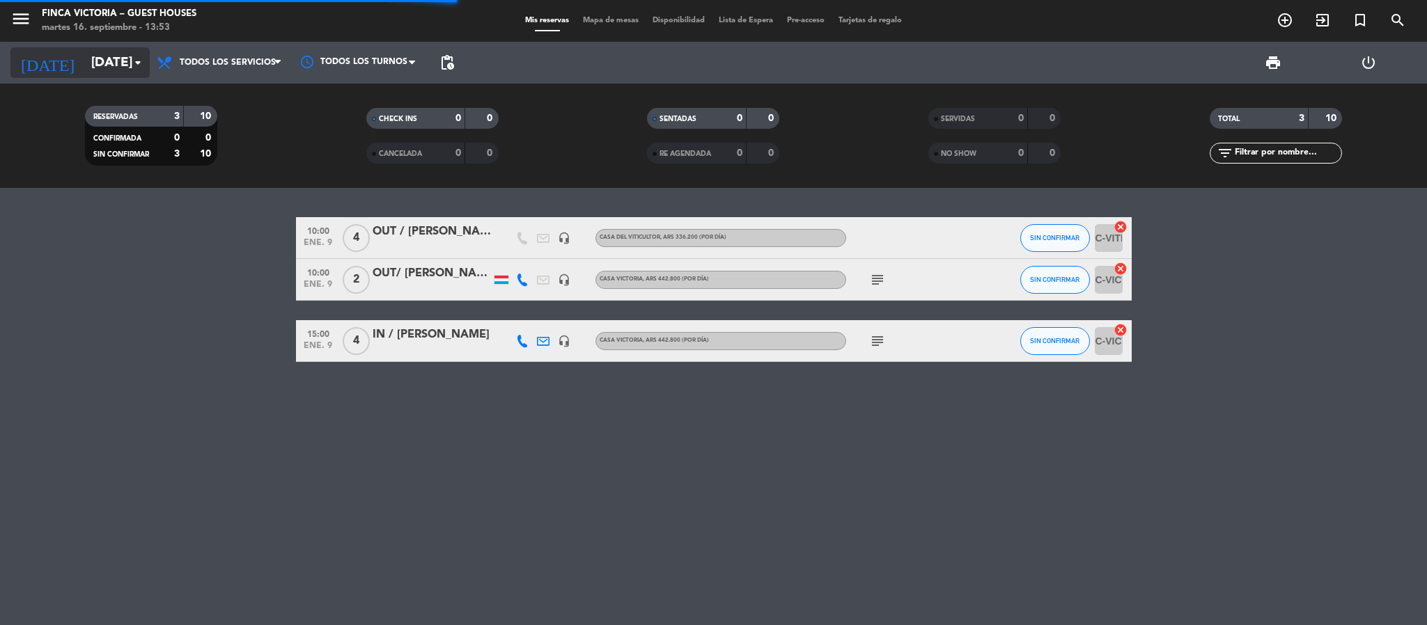
click at [84, 63] on input "[DATE]" at bounding box center [168, 62] width 168 height 29
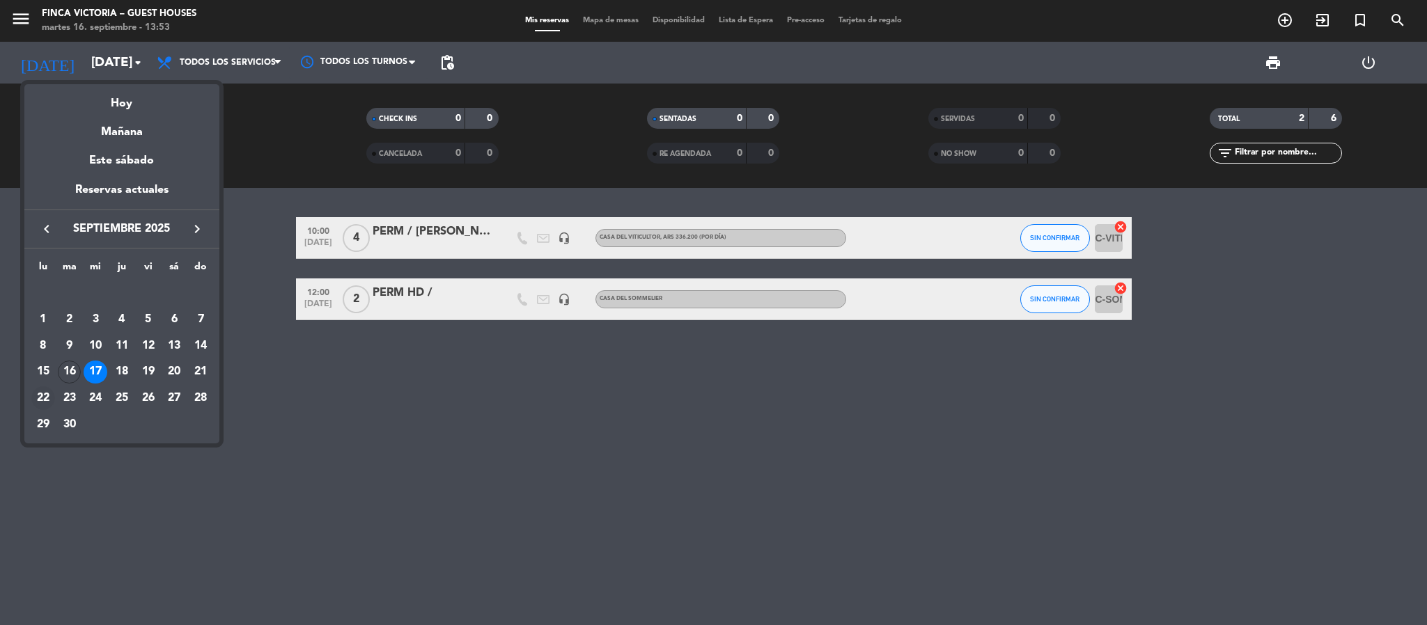
click at [34, 391] on div "22" at bounding box center [43, 399] width 24 height 24
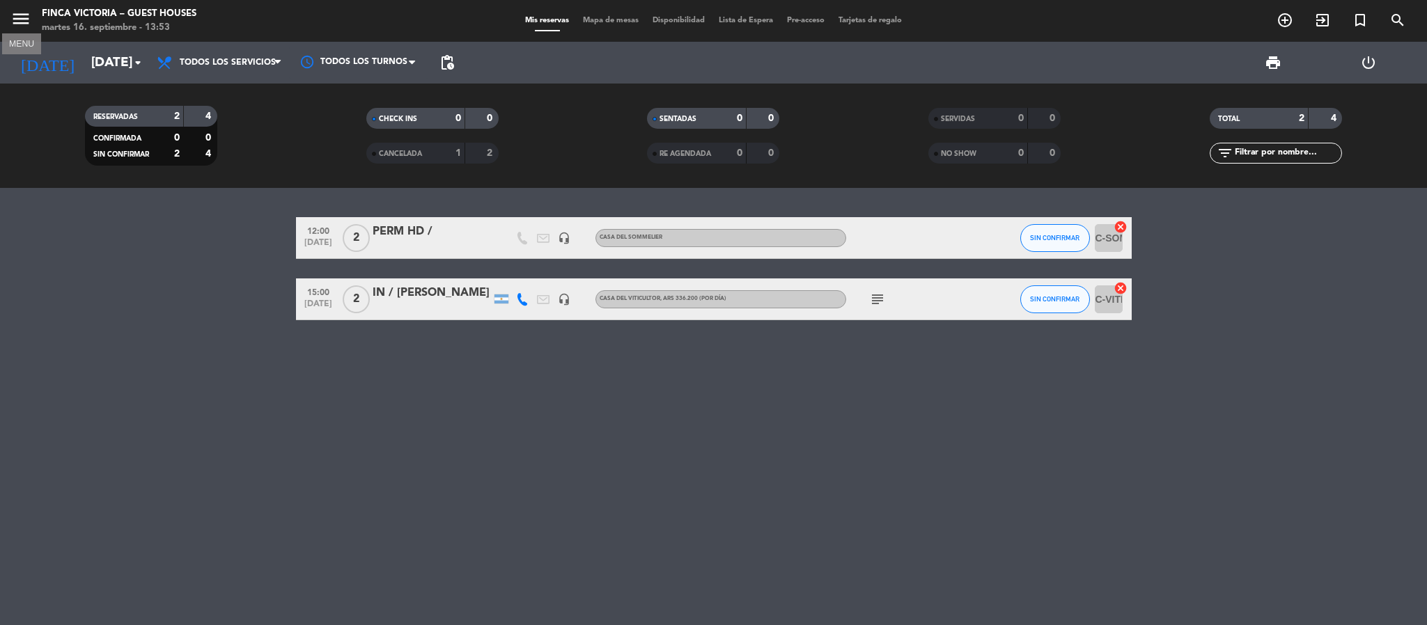
click at [10, 31] on button "menu" at bounding box center [20, 21] width 21 height 26
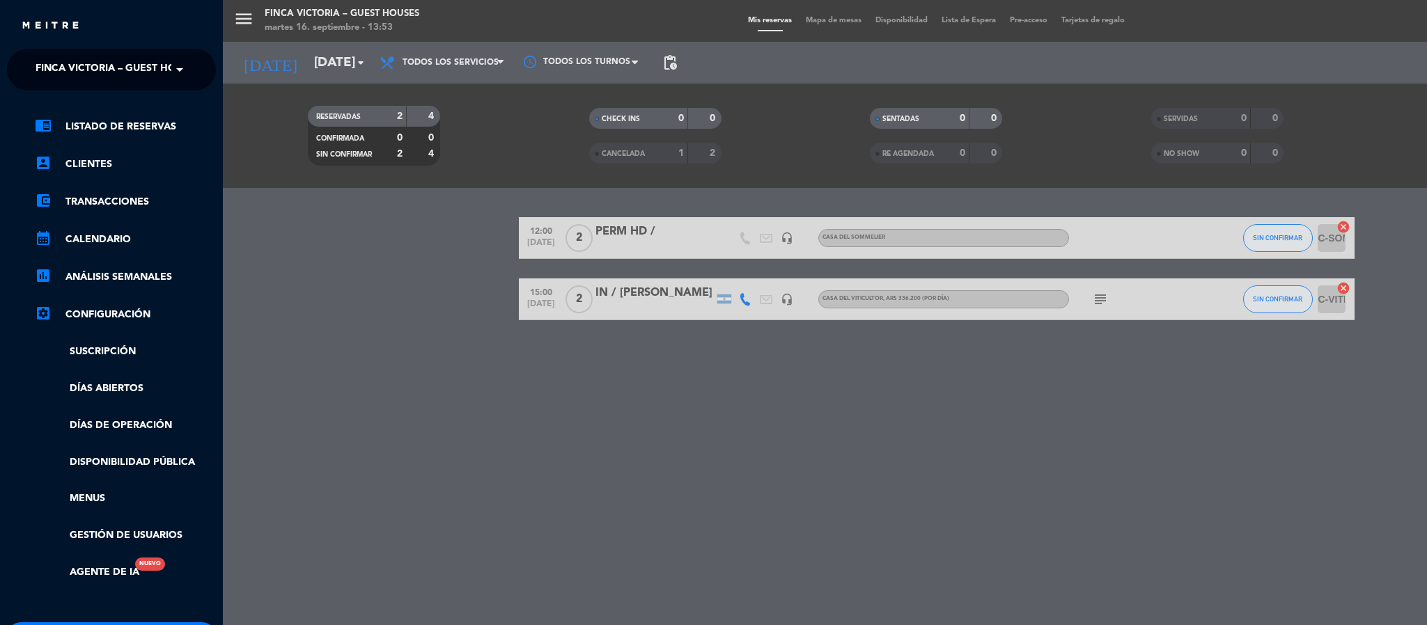
click at [40, 84] on span "FINCA VICTORIA – GUEST HOUSES" at bounding box center [118, 69] width 165 height 29
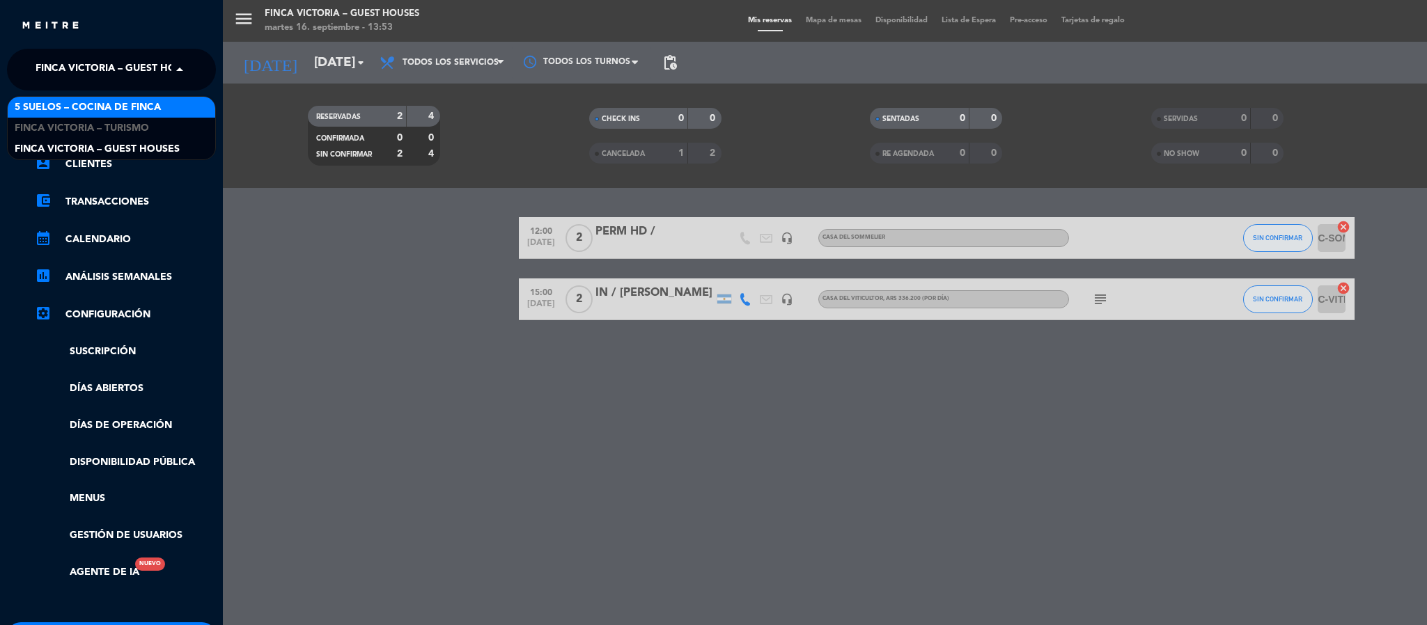
click at [40, 107] on span "5 SUELOS – COCINA DE FINCA" at bounding box center [88, 108] width 146 height 16
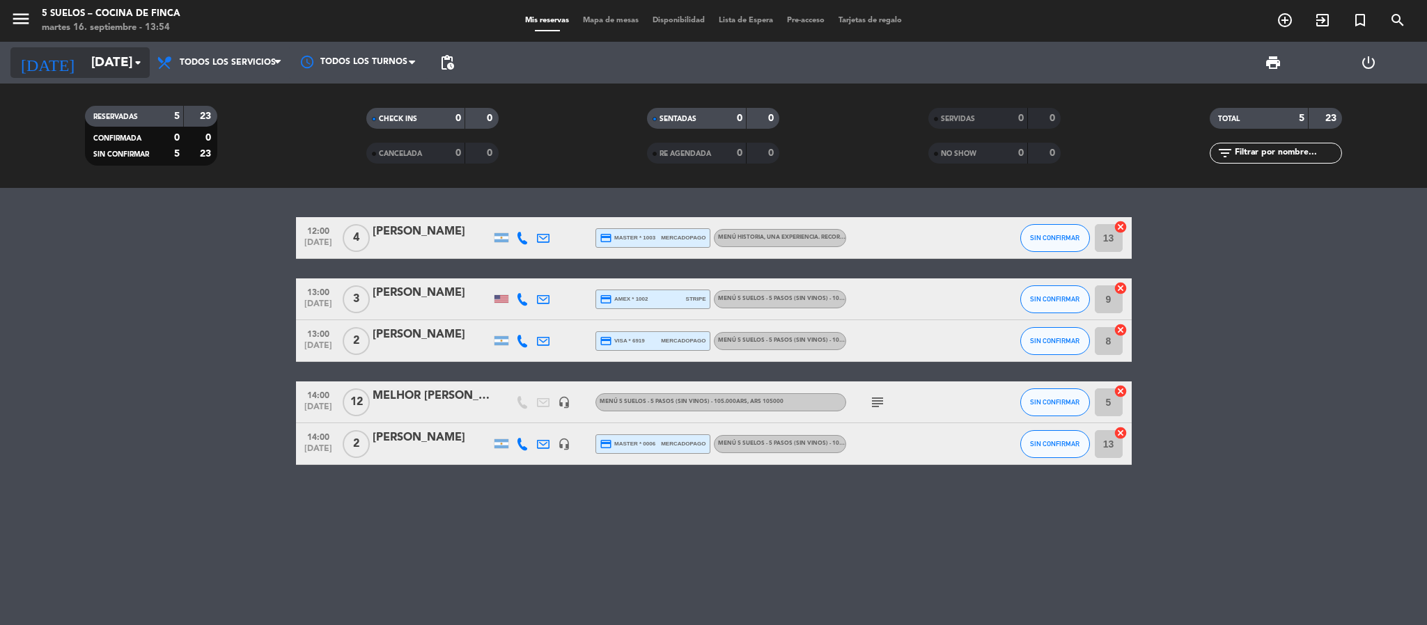
click at [86, 54] on input "[DATE]" at bounding box center [168, 62] width 168 height 29
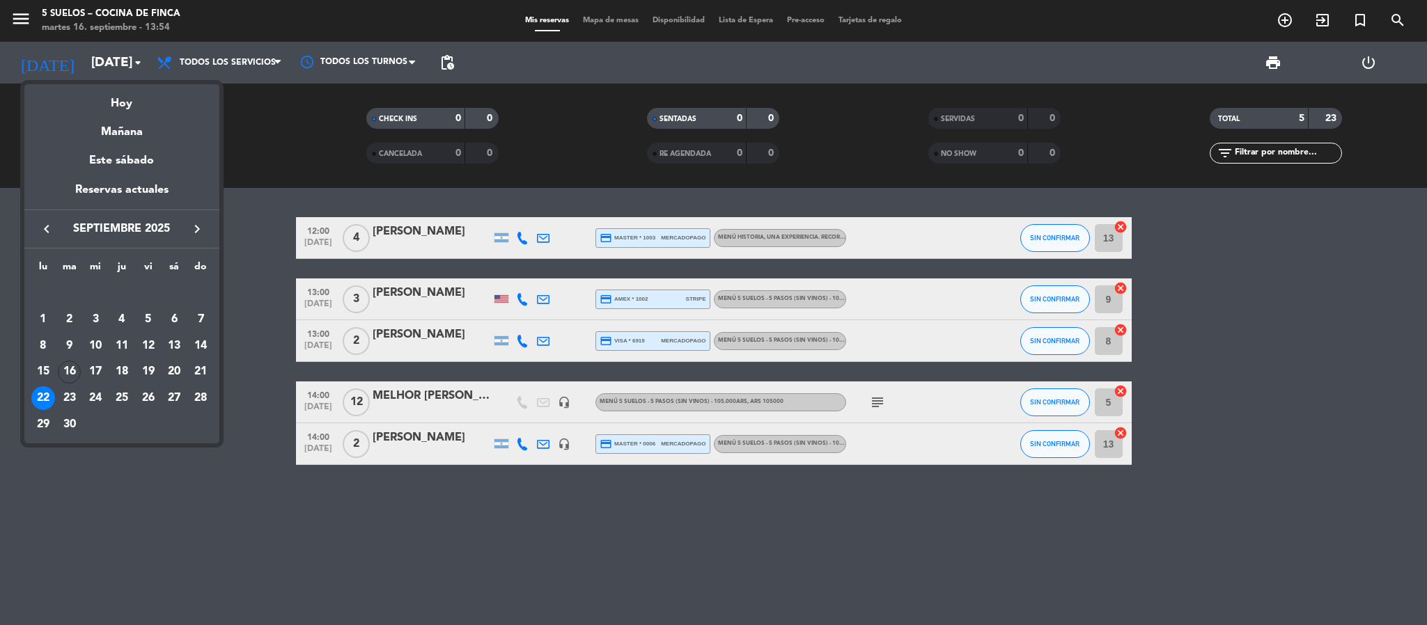
click at [201, 231] on icon "keyboard_arrow_right" at bounding box center [197, 229] width 17 height 17
click at [42, 372] on div "13" at bounding box center [43, 373] width 24 height 24
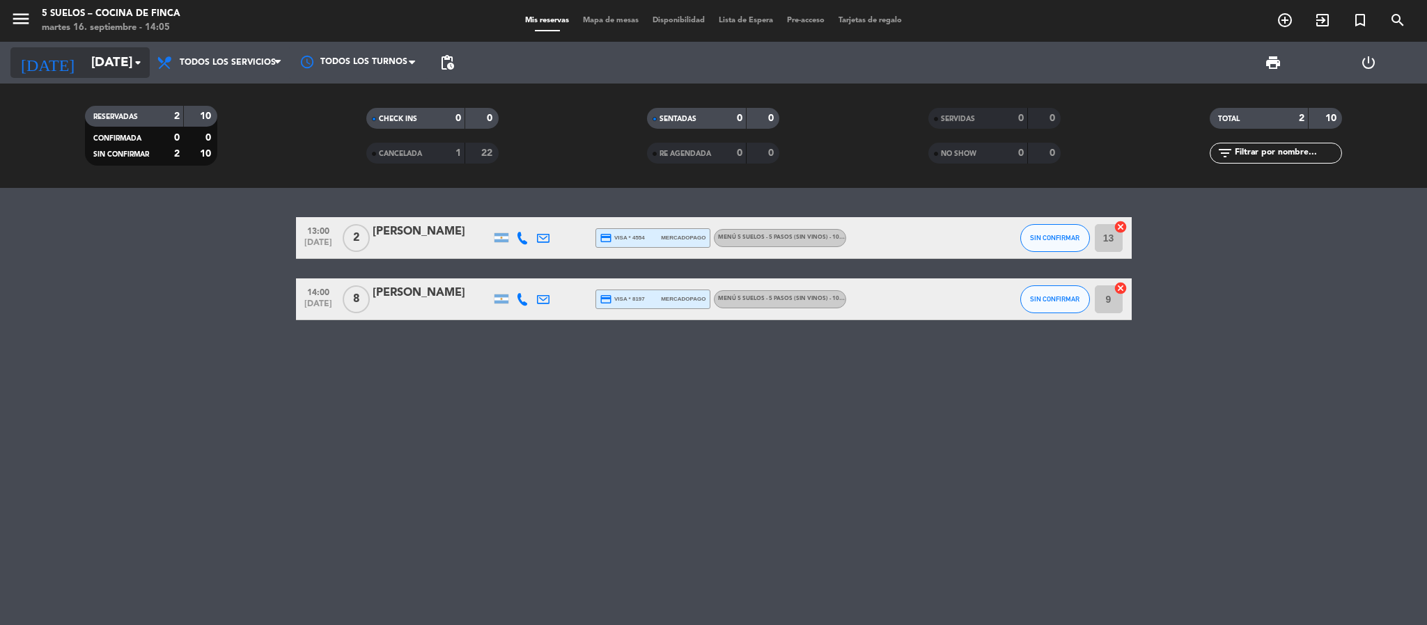
click at [84, 54] on input "[DATE]" at bounding box center [168, 62] width 168 height 29
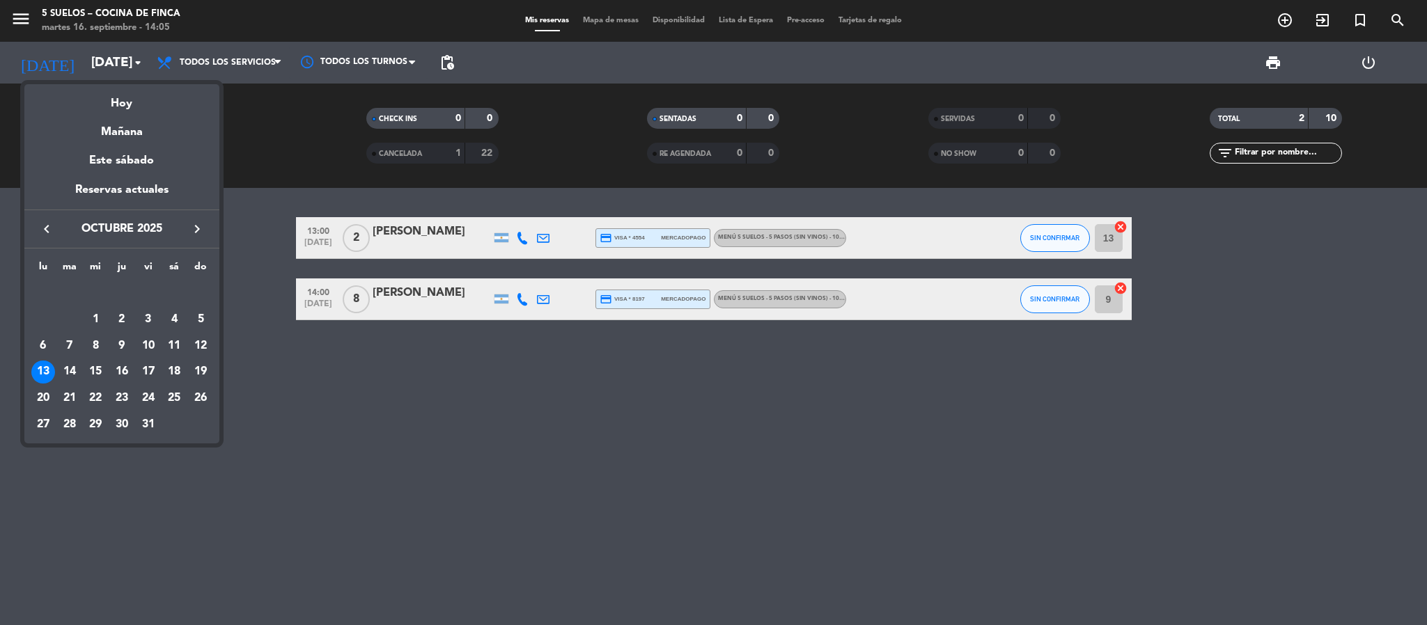
click at [46, 228] on icon "keyboard_arrow_left" at bounding box center [46, 229] width 17 height 17
click at [71, 430] on div "30" at bounding box center [70, 425] width 24 height 24
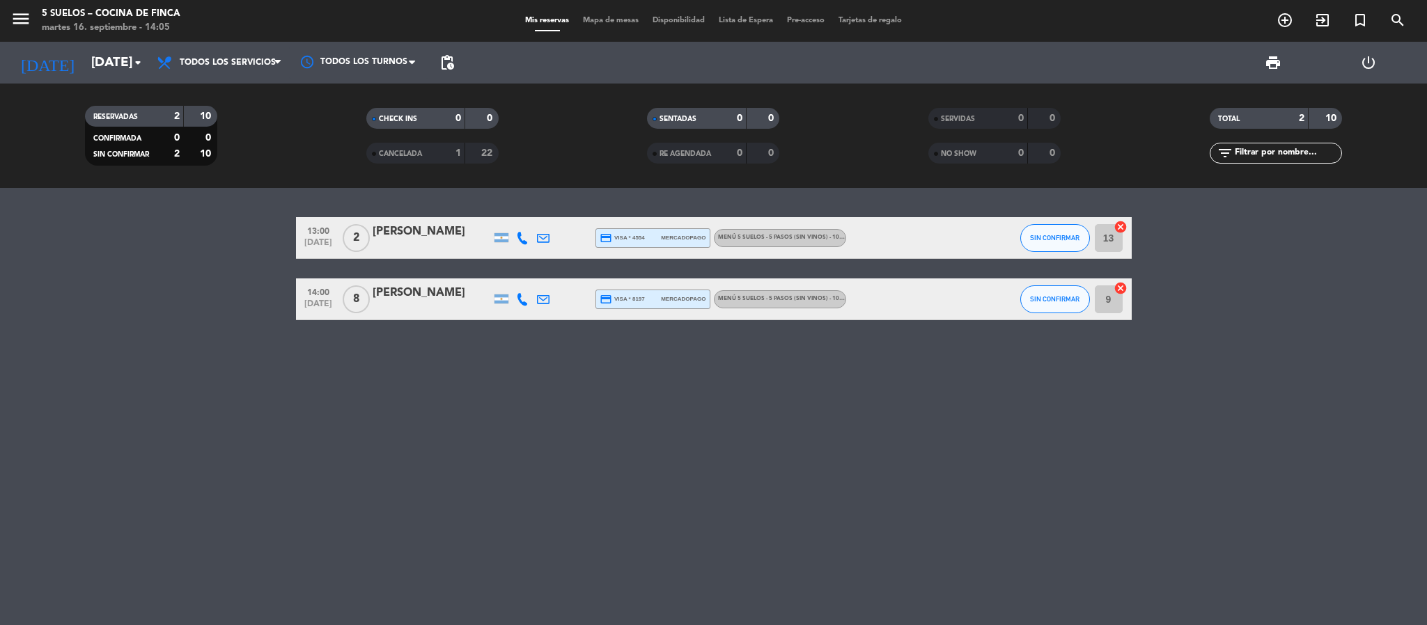
type input "[DATE]"
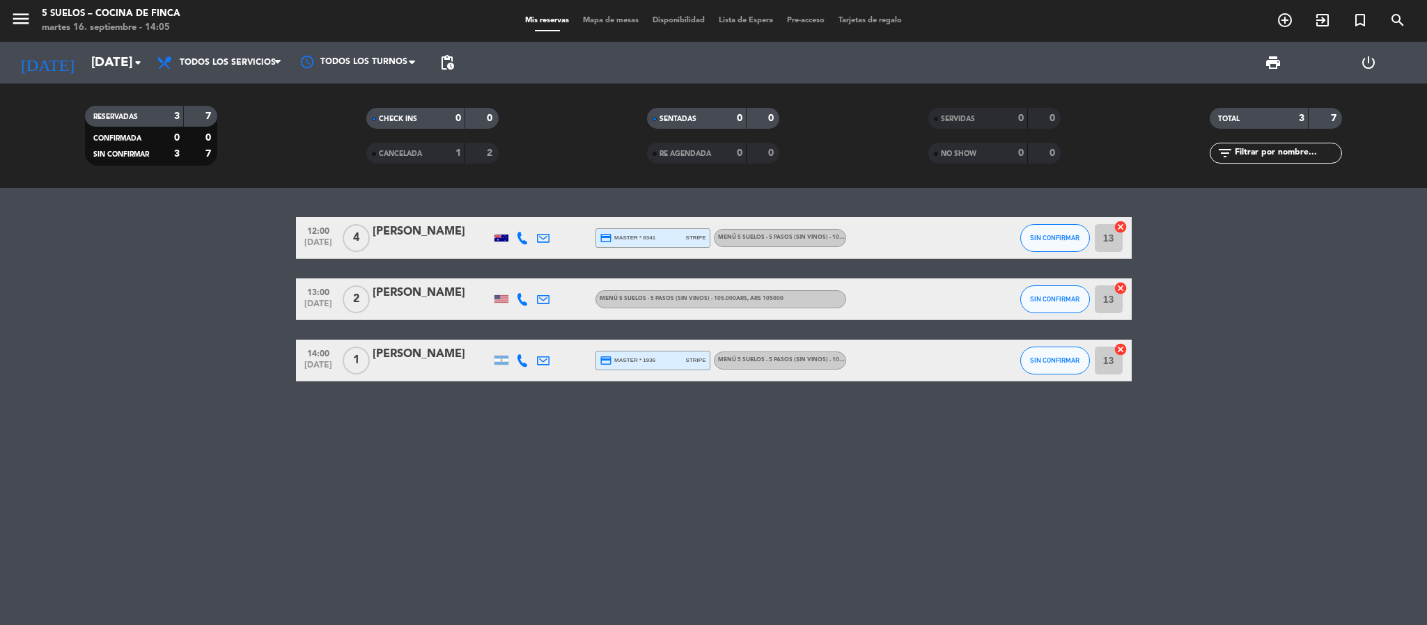
click at [302, 361] on span "[DATE]" at bounding box center [318, 369] width 35 height 16
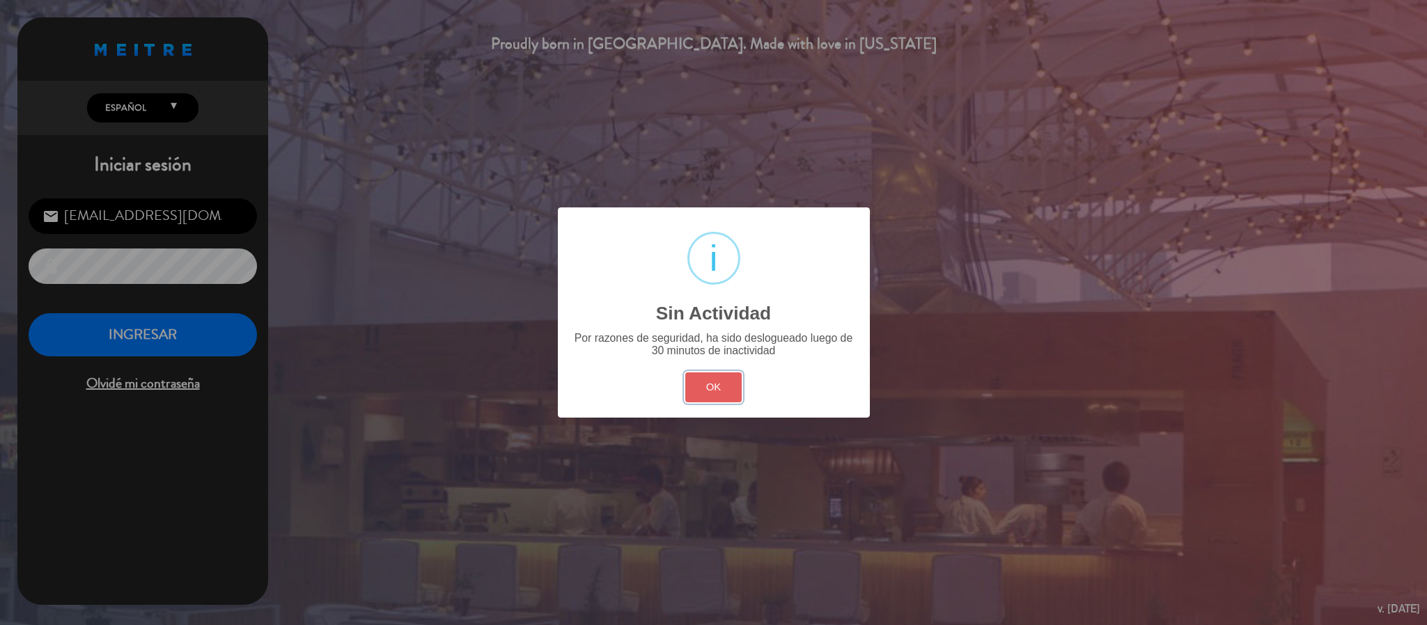
click at [696, 382] on button "OK" at bounding box center [713, 388] width 56 height 30
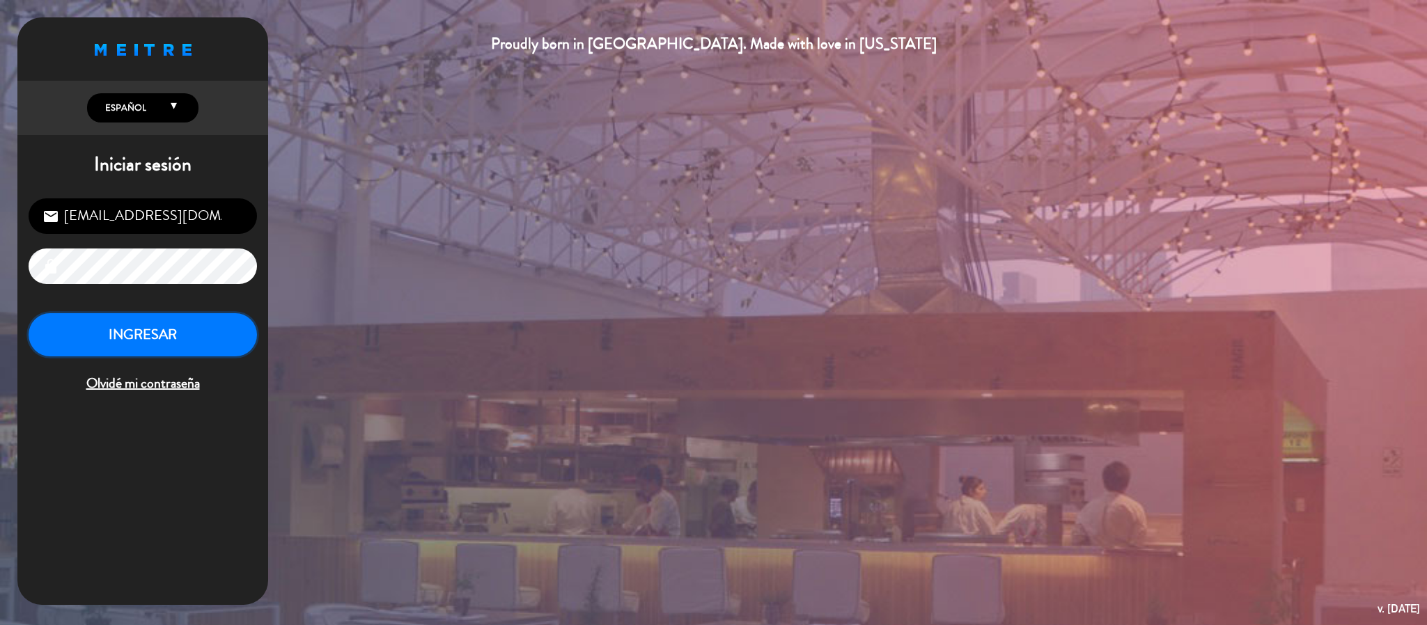
click at [84, 331] on button "INGRESAR" at bounding box center [143, 335] width 228 height 44
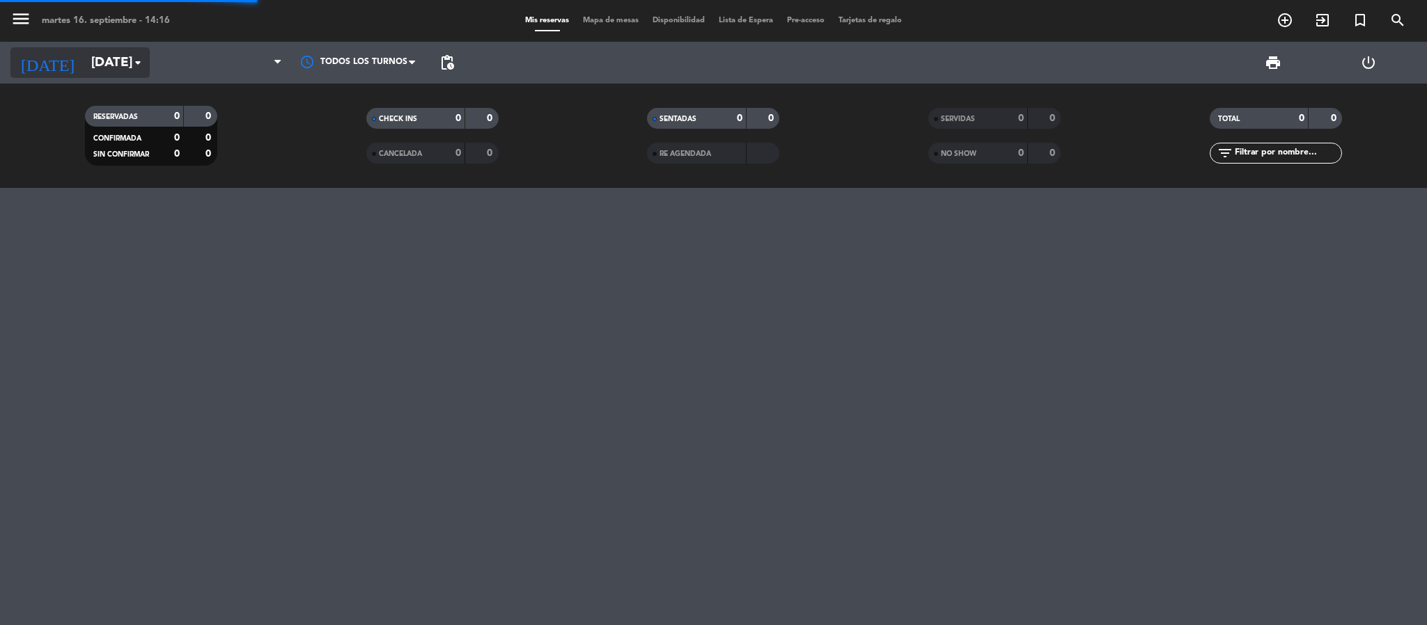
click at [102, 57] on input "[DATE]" at bounding box center [168, 62] width 168 height 29
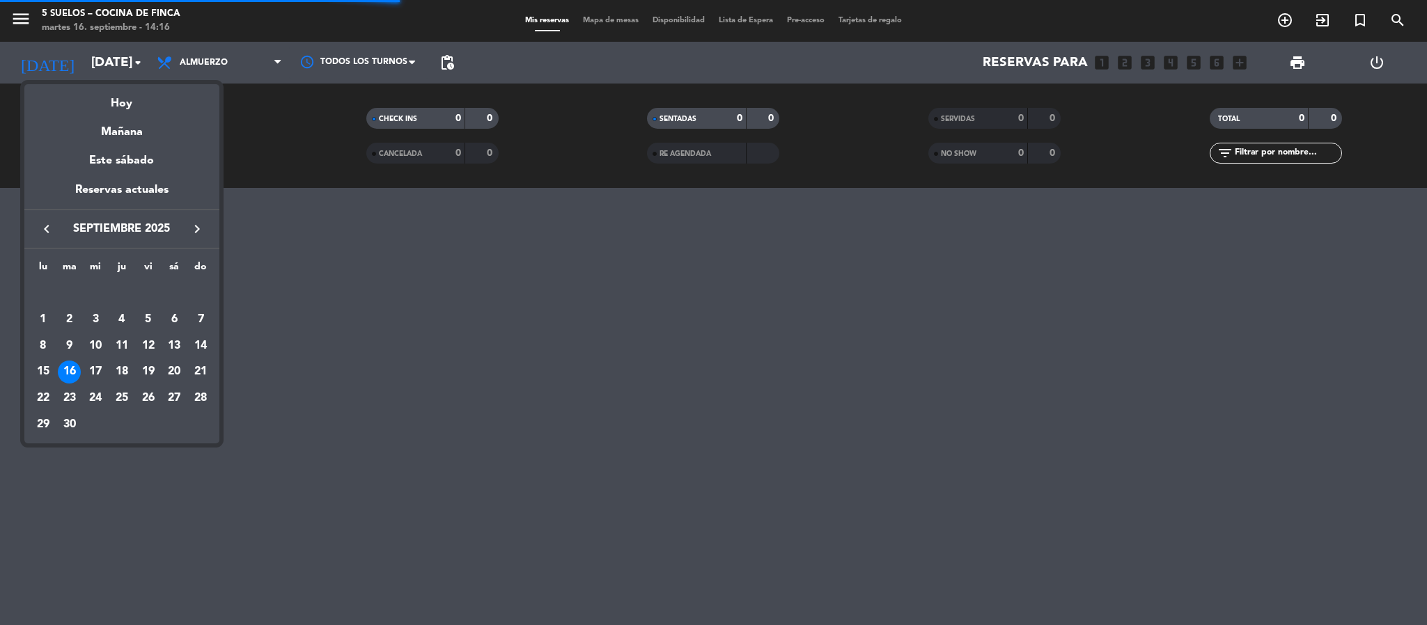
click at [205, 226] on button "keyboard_arrow_right" at bounding box center [197, 229] width 25 height 18
click at [92, 313] on div "1" at bounding box center [96, 320] width 24 height 24
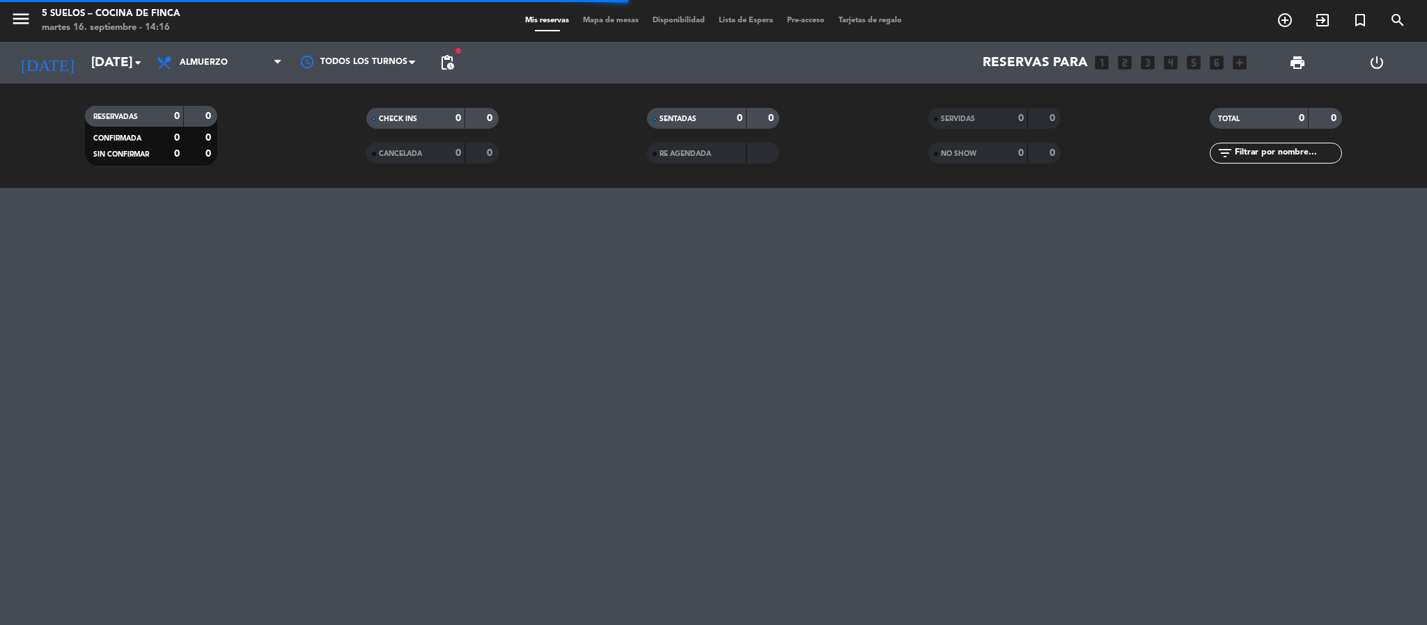
type input "[DATE]"
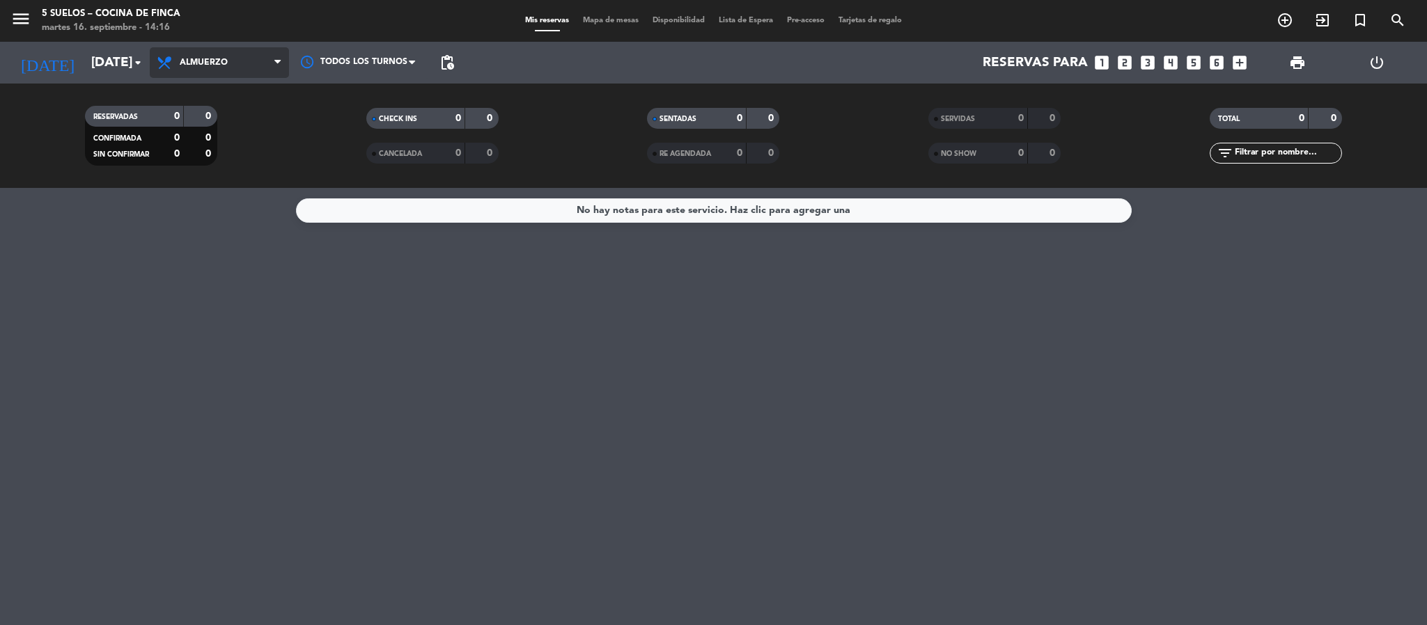
click at [195, 65] on span "Almuerzo" at bounding box center [204, 63] width 48 height 10
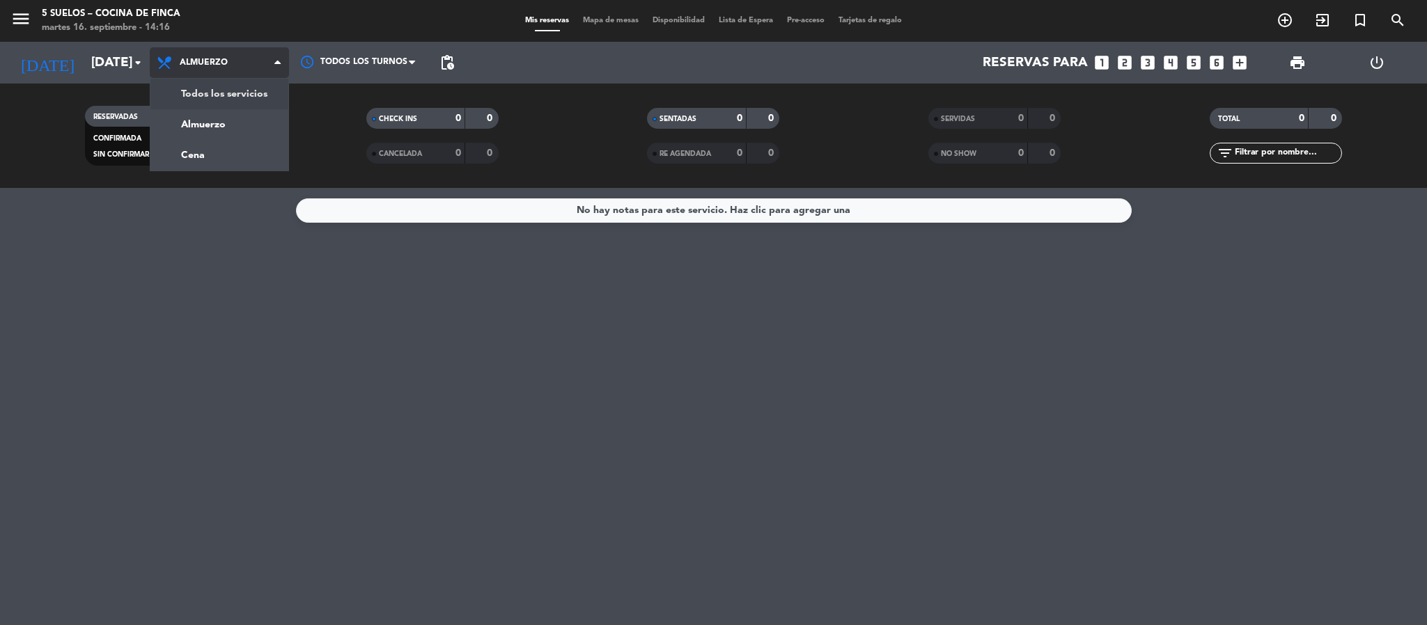
click at [203, 92] on div "menu 5 SUELOS – COCINA DE FINCA [DATE] 16. septiembre - 14:16 Mis reservas Mapa…" at bounding box center [713, 94] width 1427 height 188
